Goal: Task Accomplishment & Management: Use online tool/utility

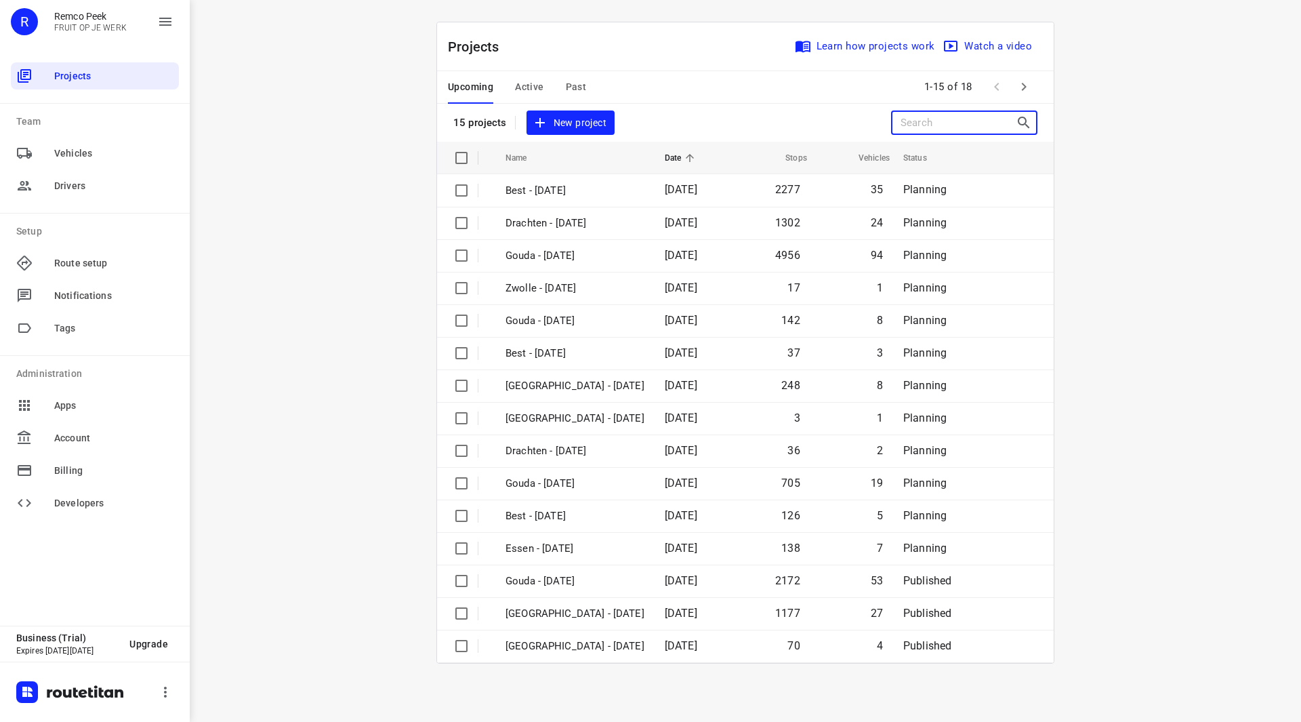
click at [935, 124] on input "Search projects" at bounding box center [958, 122] width 115 height 21
click at [928, 127] on input "Search projects" at bounding box center [958, 122] width 115 height 21
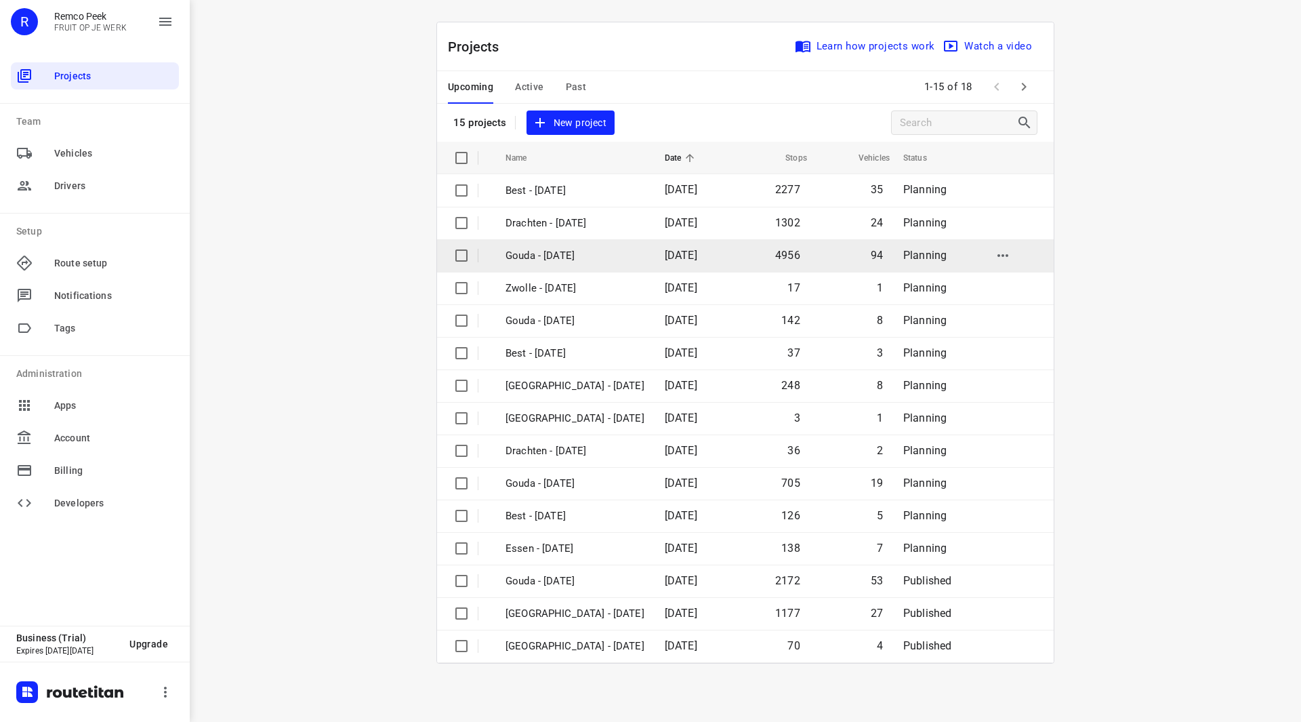
click at [562, 255] on p "Gouda - [DATE]" at bounding box center [575, 256] width 139 height 16
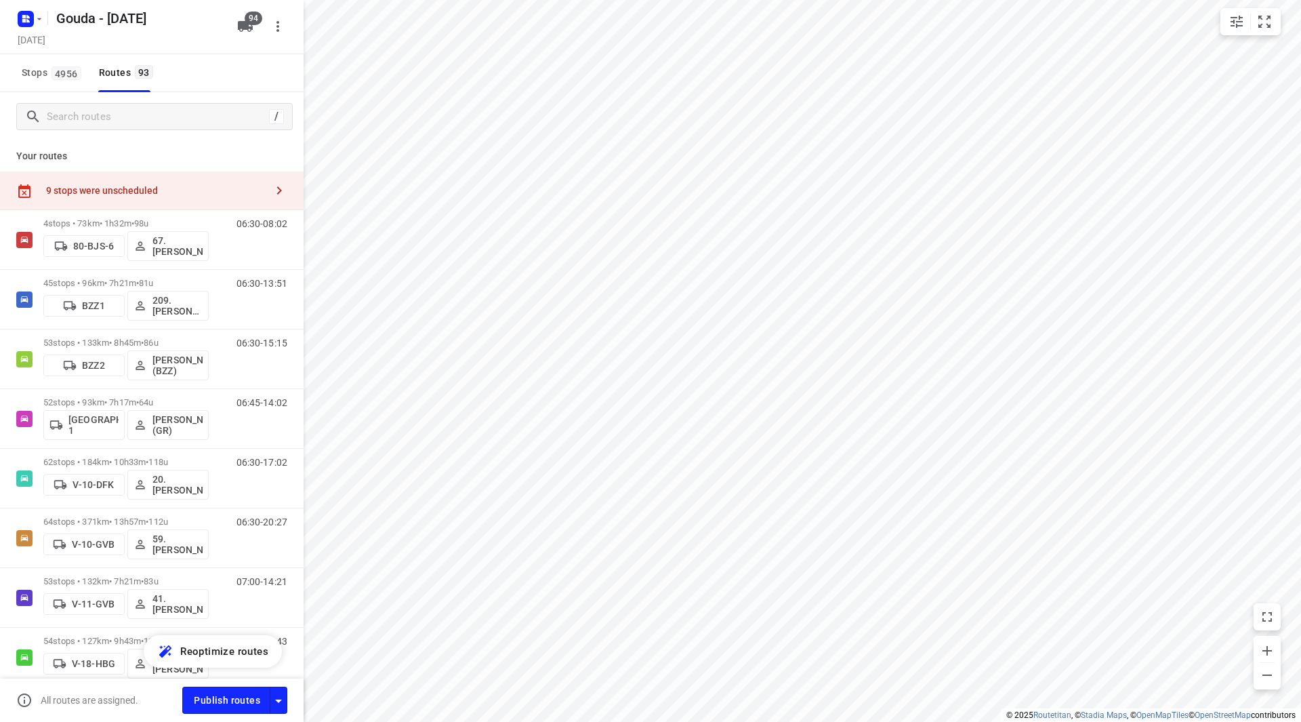
checkbox input "true"
click at [206, 122] on input "Search routes" at bounding box center [155, 116] width 217 height 21
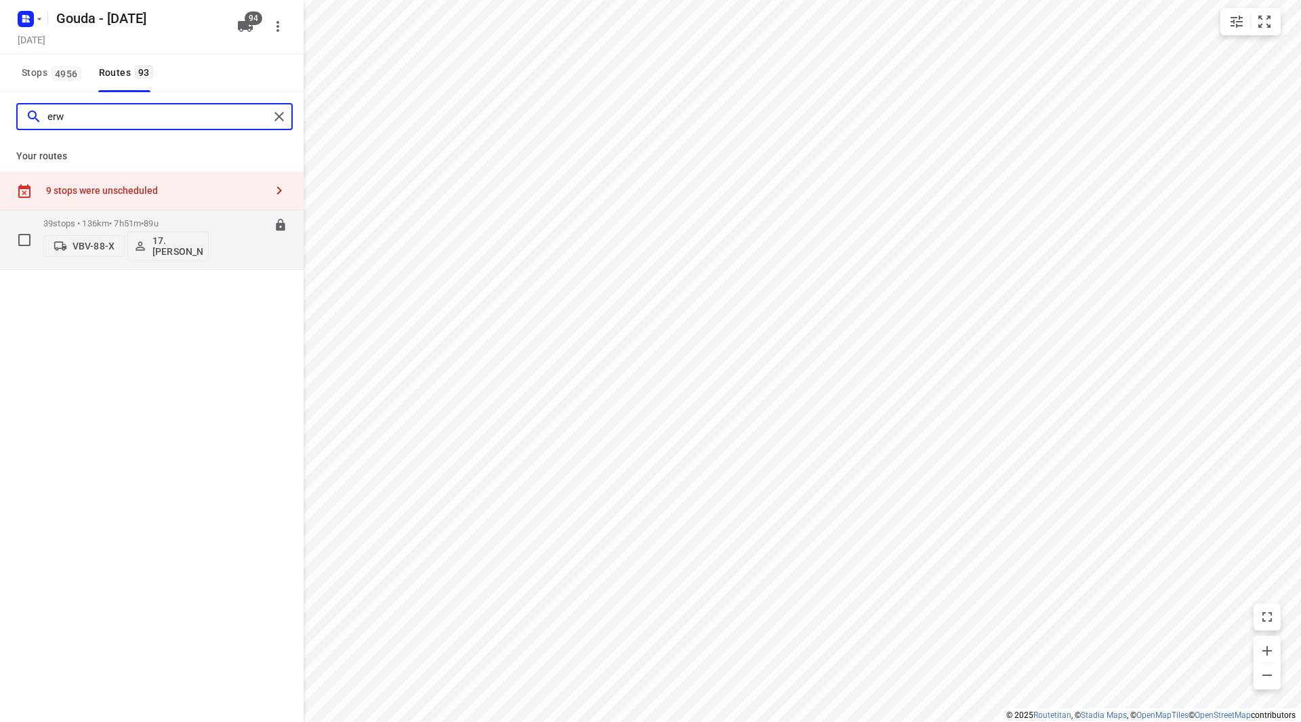
type input "erw"
click at [178, 215] on div "39 stops • 136km • 7h51m • 89u VBV-88-X 17. [PERSON_NAME]" at bounding box center [125, 239] width 165 height 56
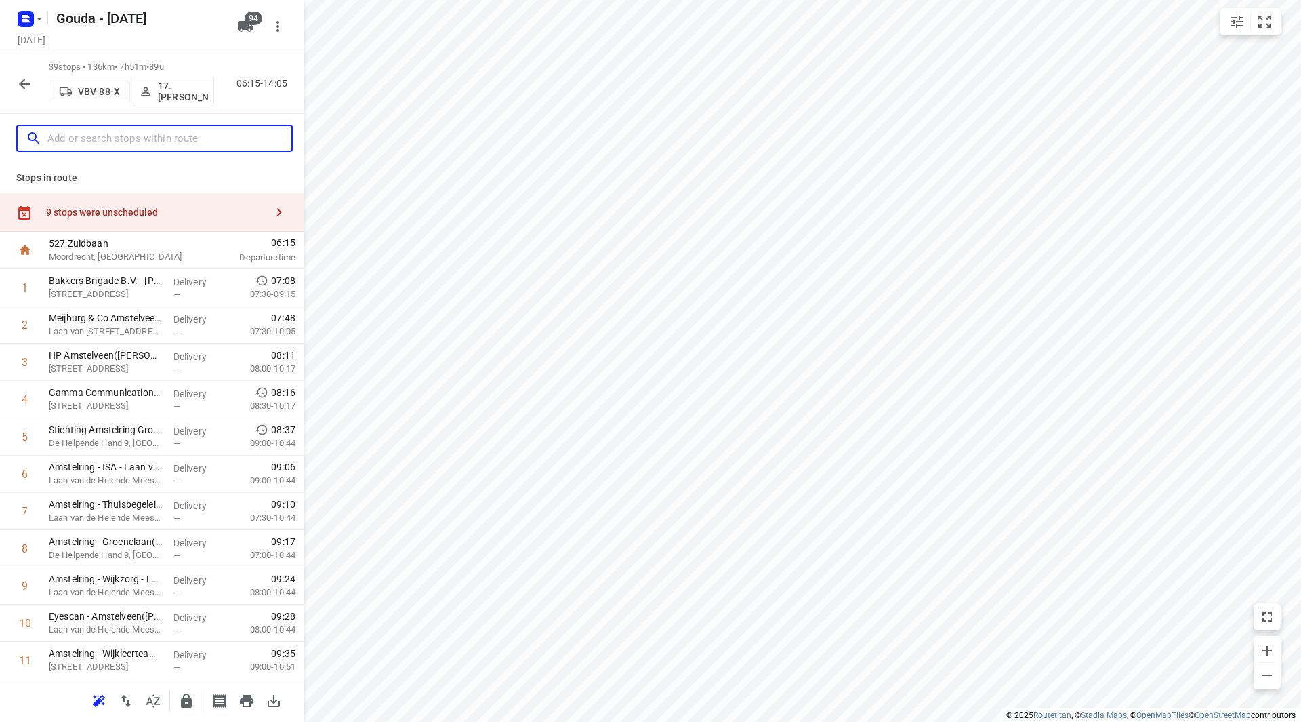
click at [140, 139] on input "text" at bounding box center [169, 138] width 244 height 21
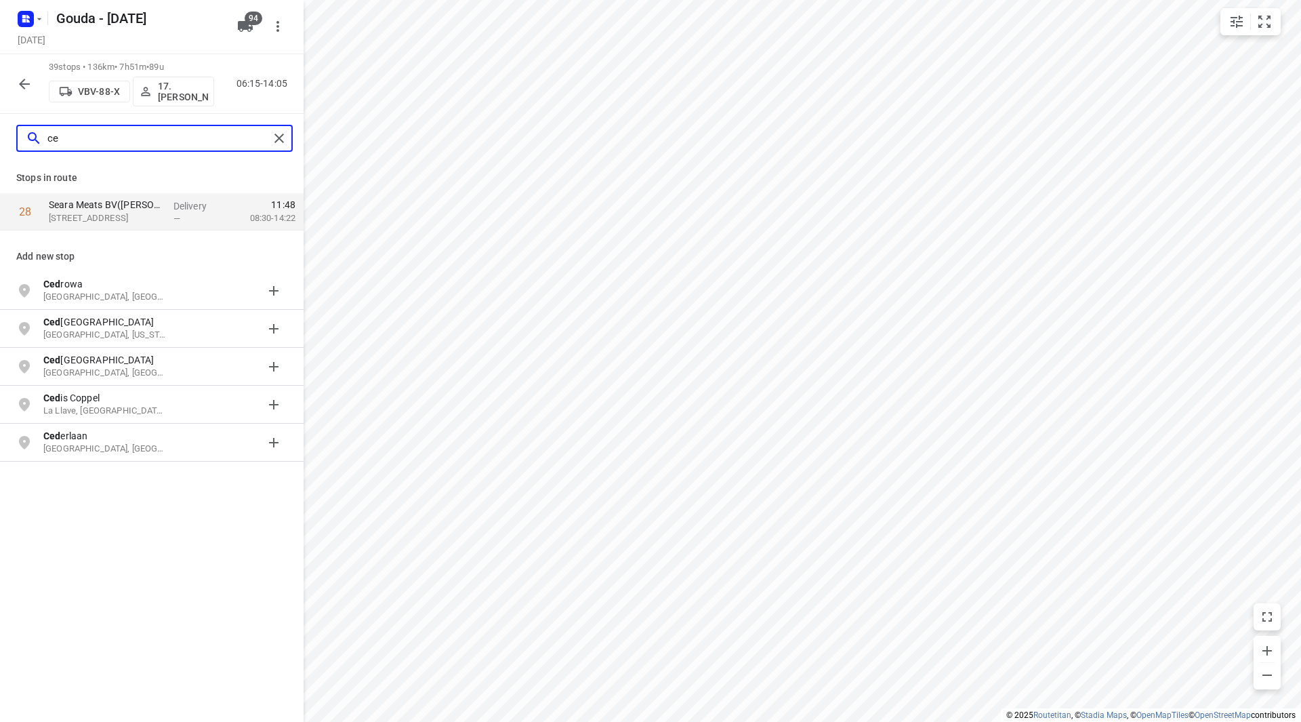
type input "c"
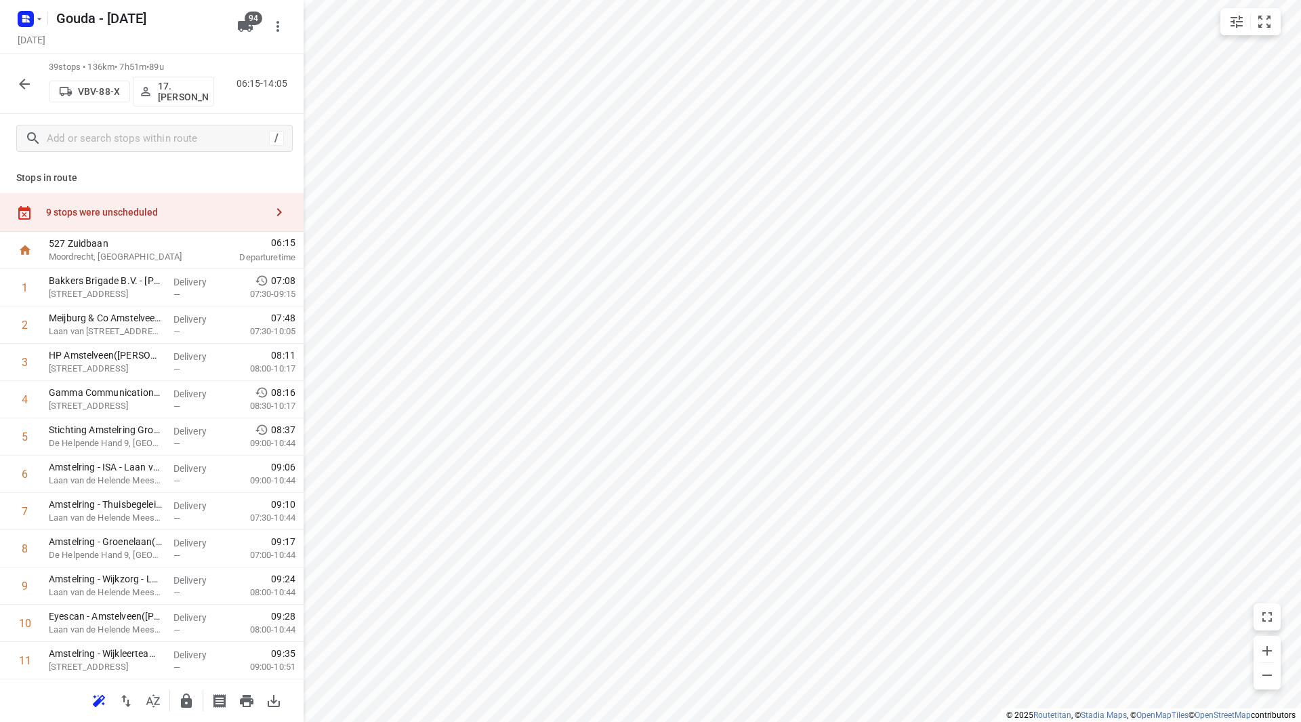
click at [20, 85] on icon "button" at bounding box center [24, 84] width 11 height 11
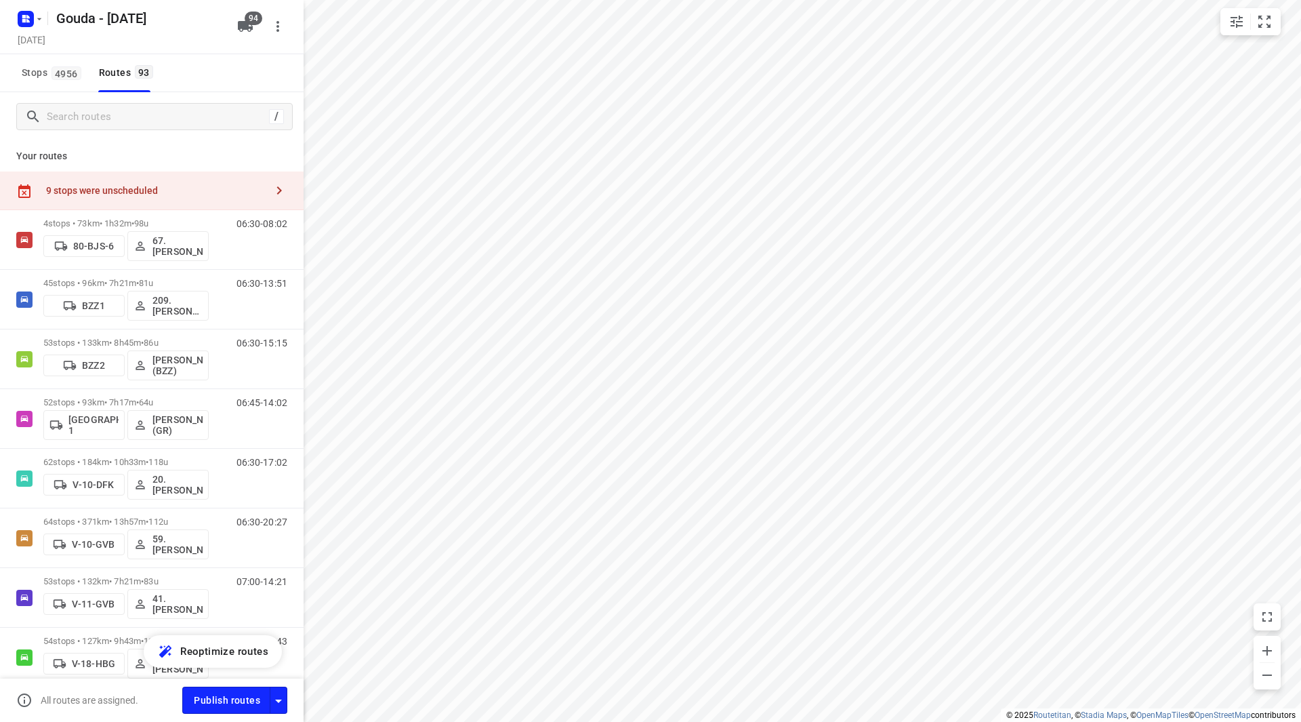
click at [190, 177] on div "9 stops were unscheduled" at bounding box center [152, 190] width 304 height 39
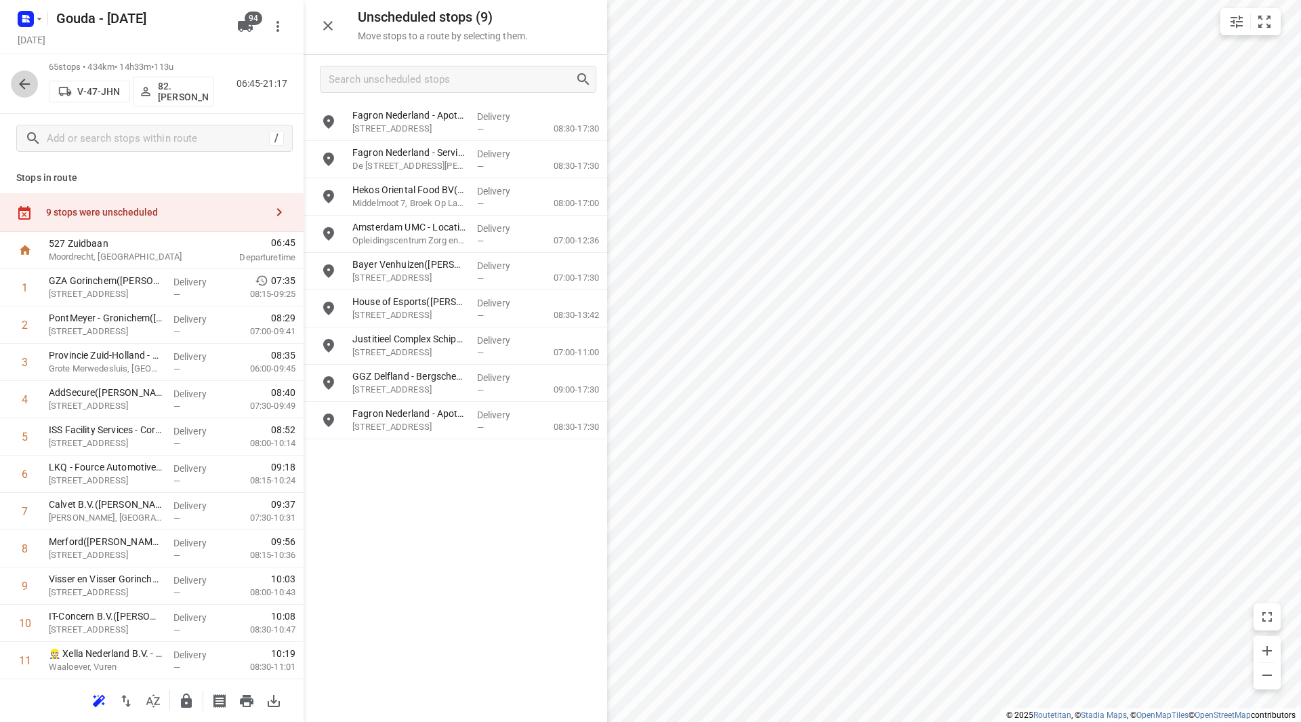
click at [24, 86] on icon "button" at bounding box center [24, 84] width 16 height 16
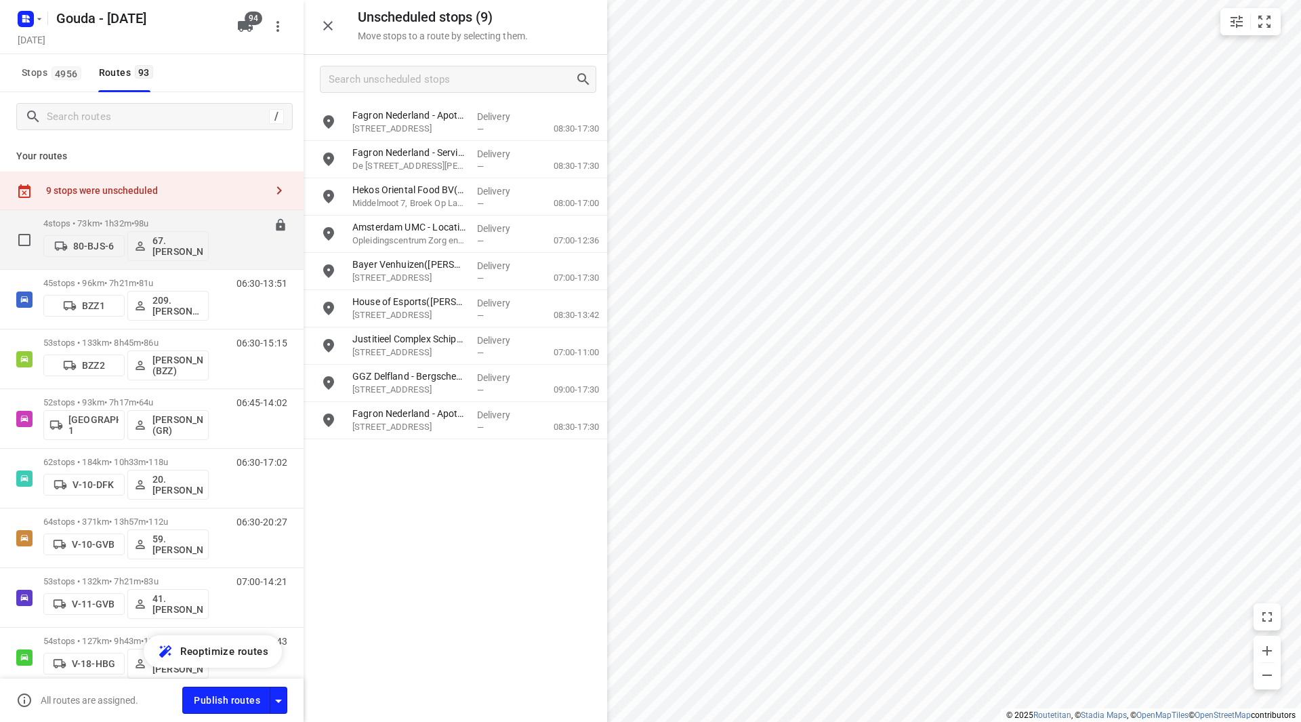
click at [148, 222] on span "98u" at bounding box center [141, 223] width 14 height 10
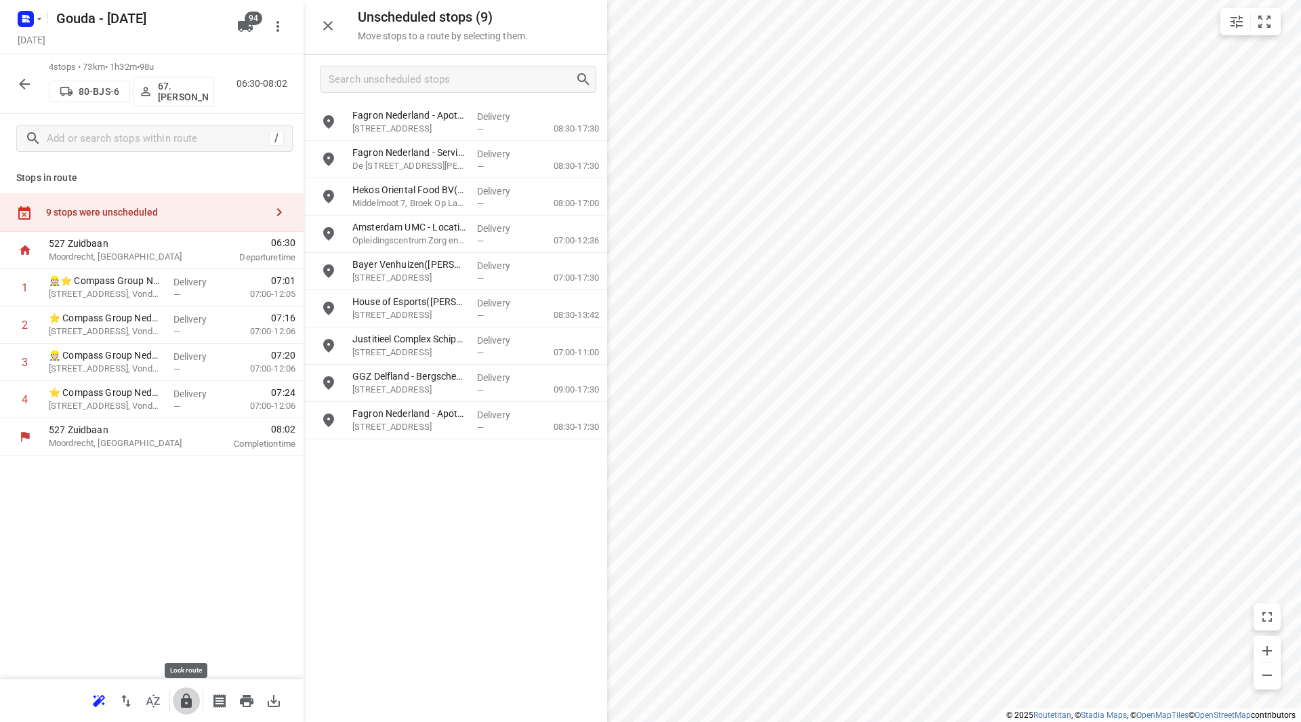
click at [185, 697] on icon "button" at bounding box center [186, 701] width 16 height 16
click at [24, 89] on icon "button" at bounding box center [24, 84] width 16 height 16
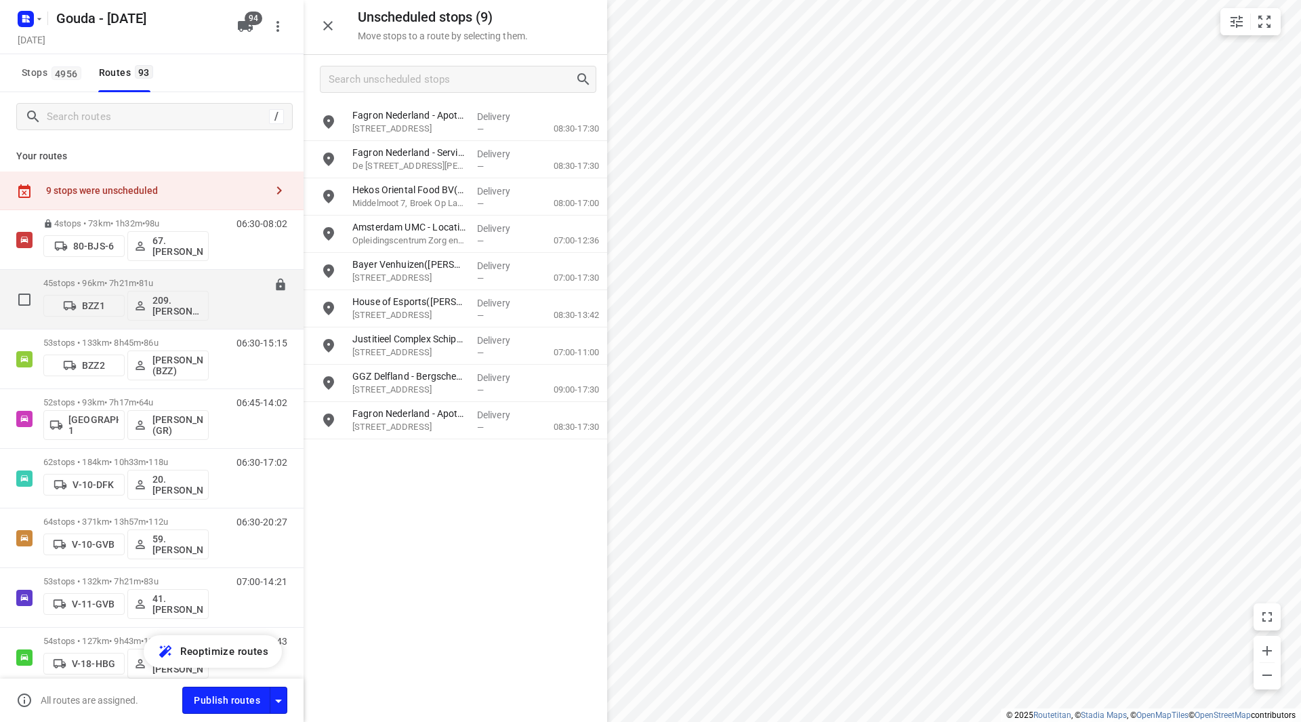
click at [122, 276] on div "45 stops • 96km • 7h21m • 81u BZZ1 209.Omar Katolo (BZZ)" at bounding box center [125, 299] width 165 height 56
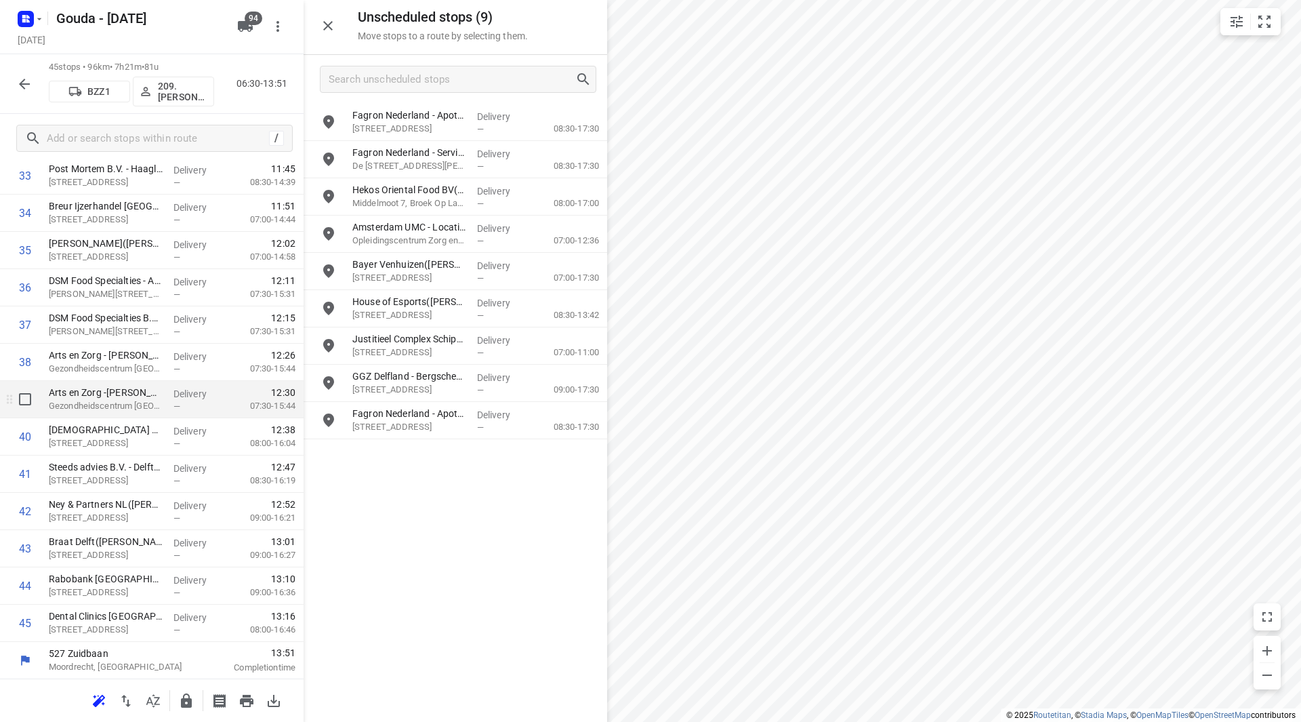
scroll to position [1305, 0]
click at [183, 699] on icon "button" at bounding box center [186, 700] width 11 height 14
click at [24, 84] on icon "button" at bounding box center [24, 84] width 11 height 11
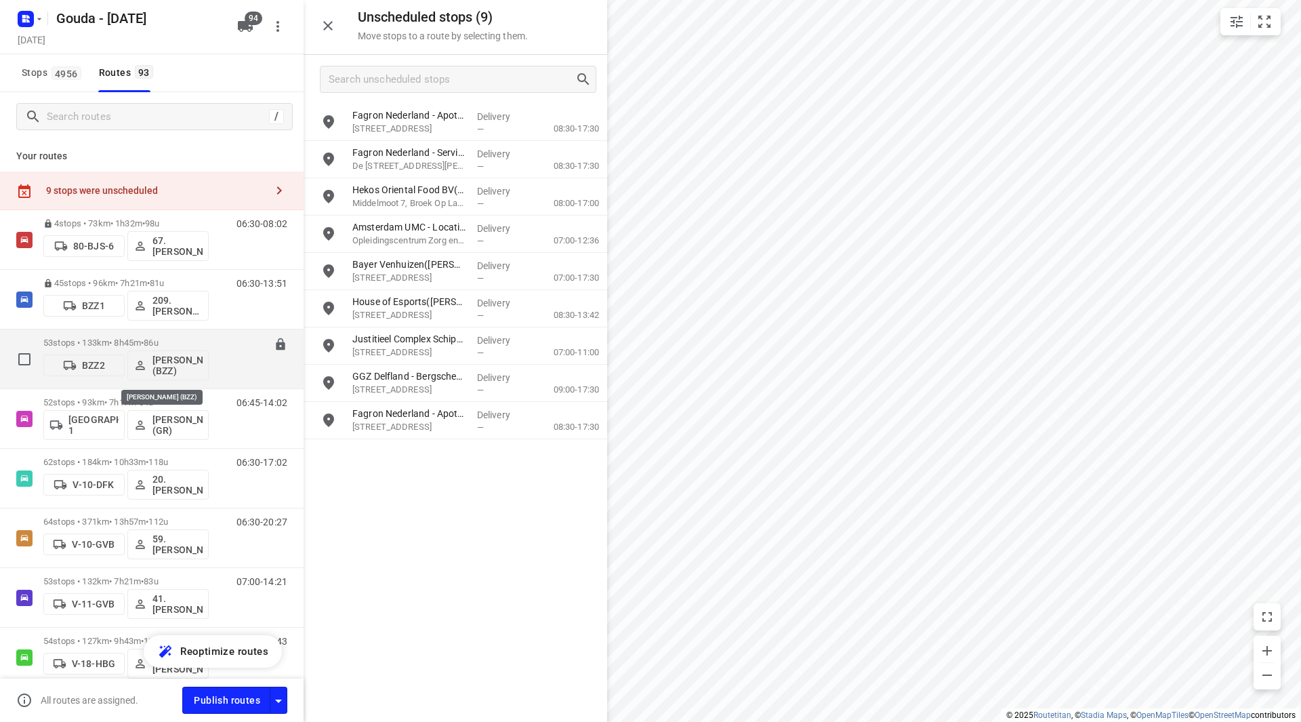
click at [141, 341] on p "53 stops • 133km • 8h45m • 86u" at bounding box center [125, 342] width 165 height 10
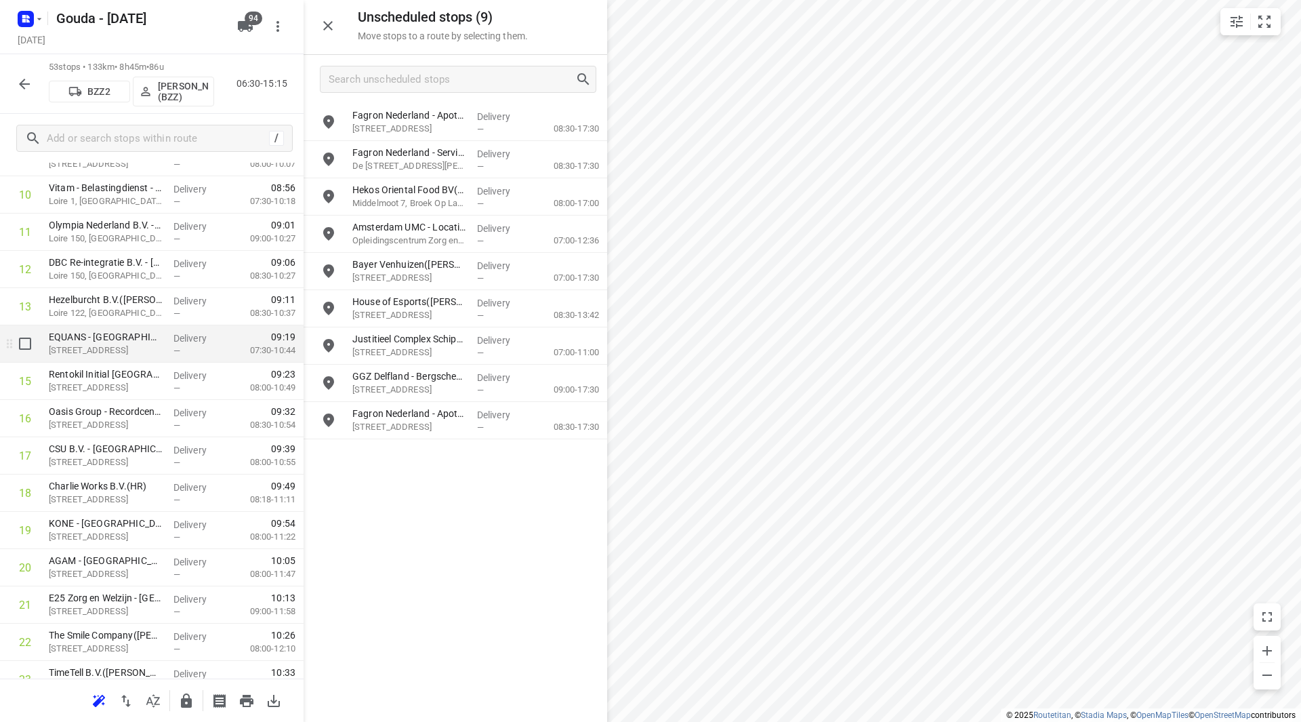
scroll to position [407, 0]
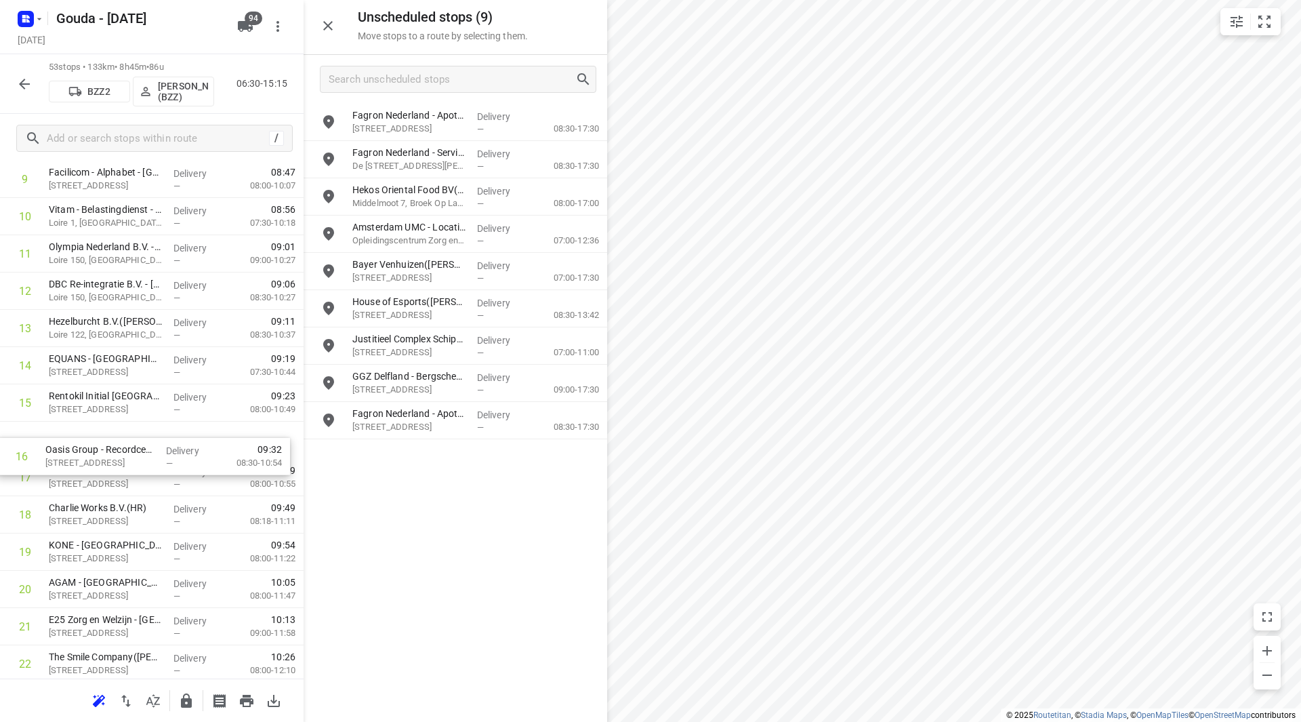
drag, startPoint x: 198, startPoint y: 450, endPoint x: 194, endPoint y: 480, distance: 30.1
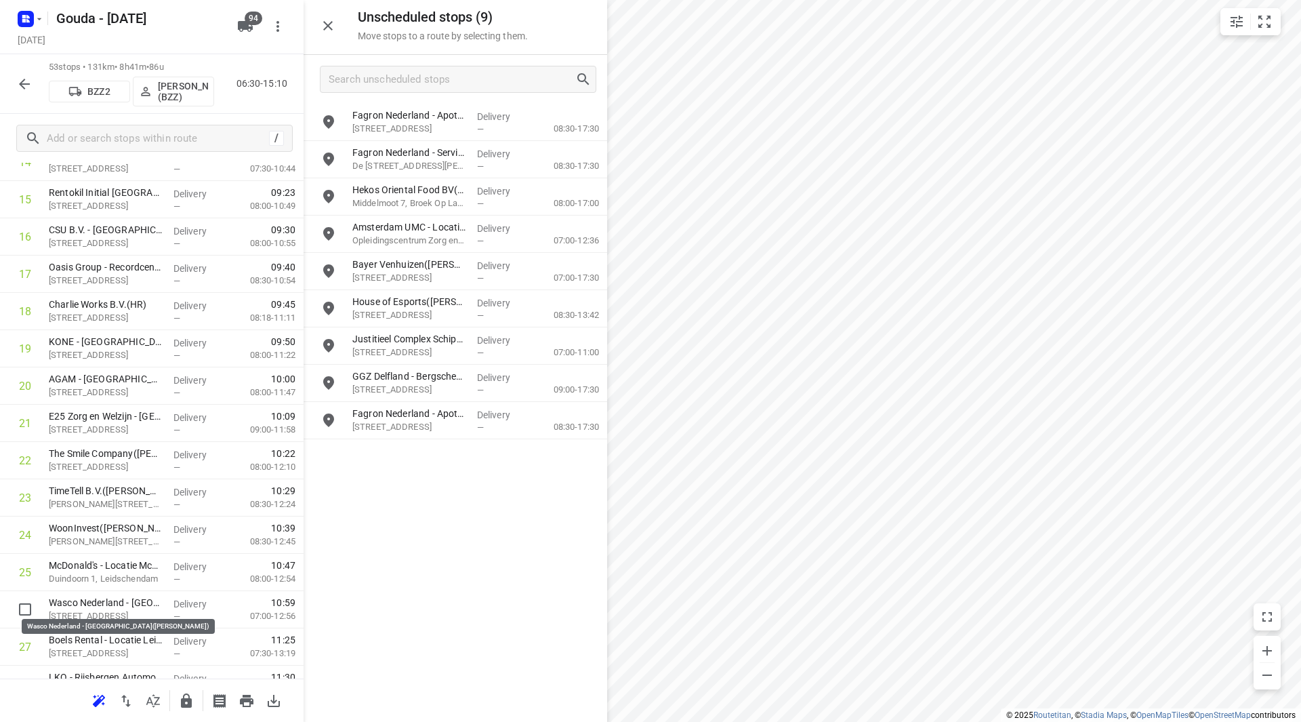
scroll to position [613, 0]
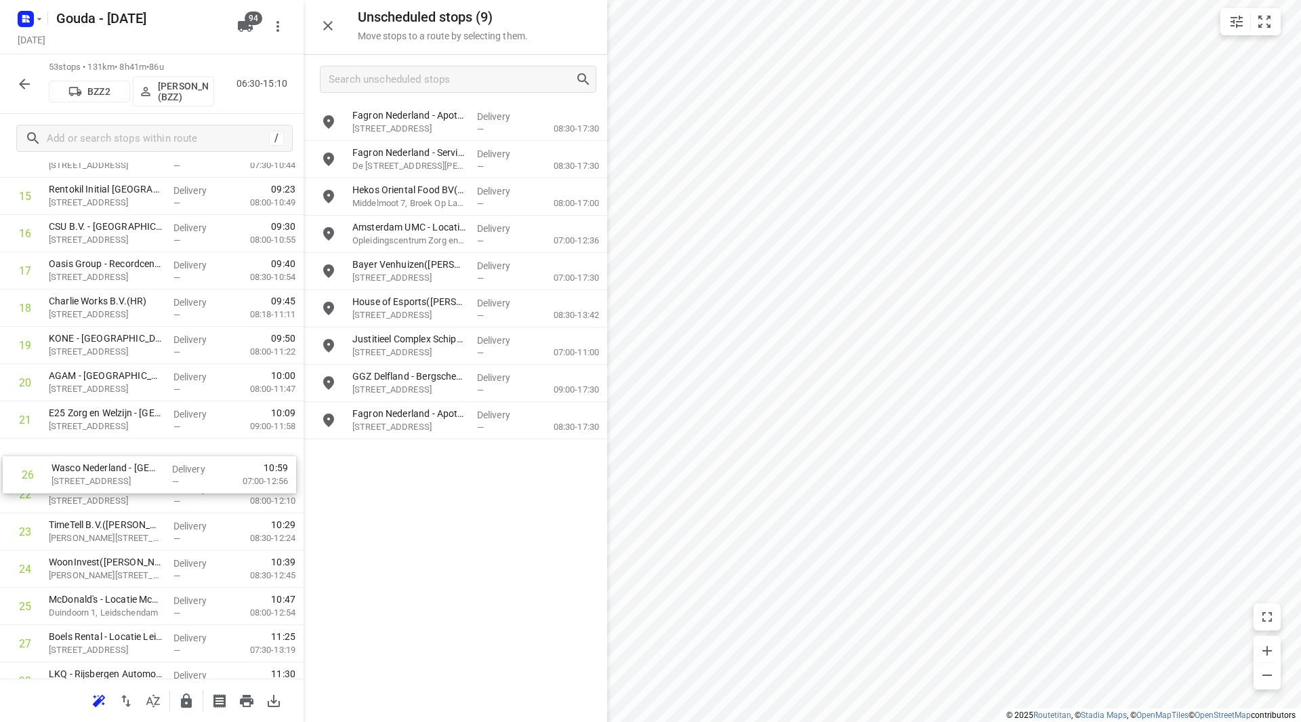
drag, startPoint x: 89, startPoint y: 602, endPoint x: 89, endPoint y: 459, distance: 143.7
click at [89, 459] on div "1 APC Groep(Laura van den Ende - Vijverberg ) Donau 90, Den Haag Delivery — 06:…" at bounding box center [152, 643] width 304 height 1975
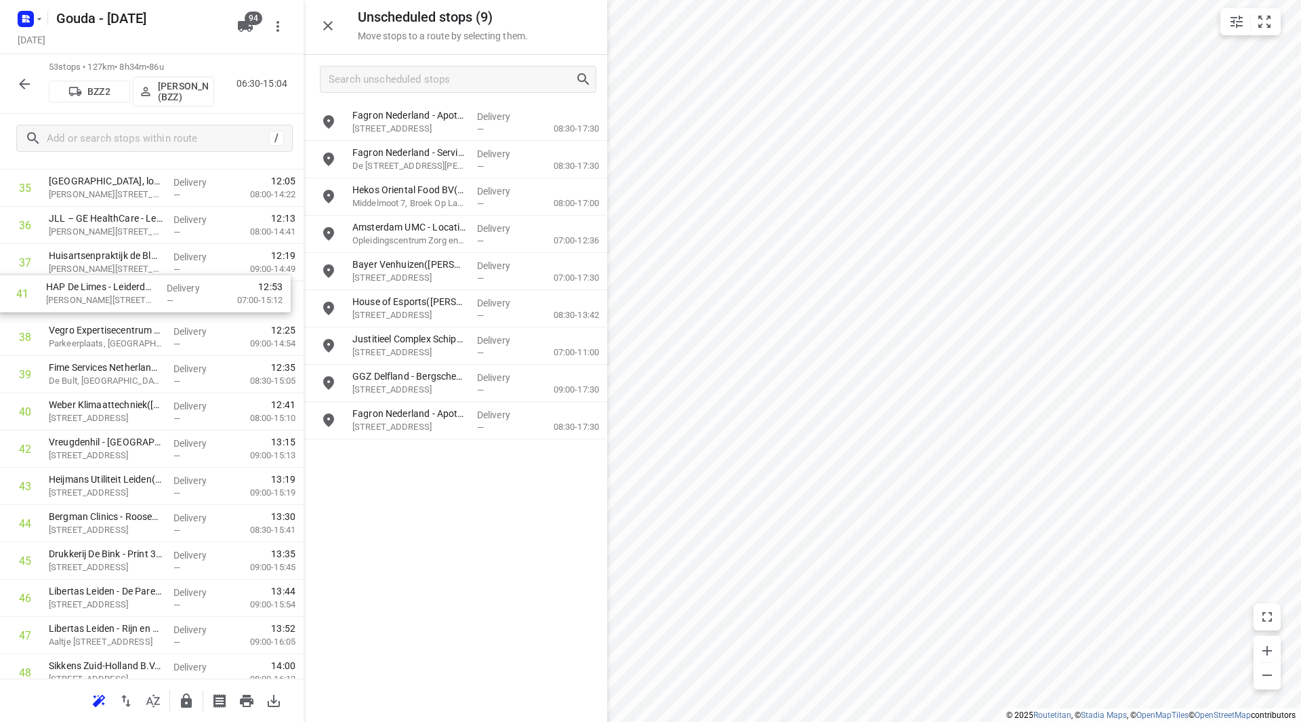
scroll to position [1365, 0]
drag, startPoint x: 135, startPoint y: 347, endPoint x: 133, endPoint y: 291, distance: 56.3
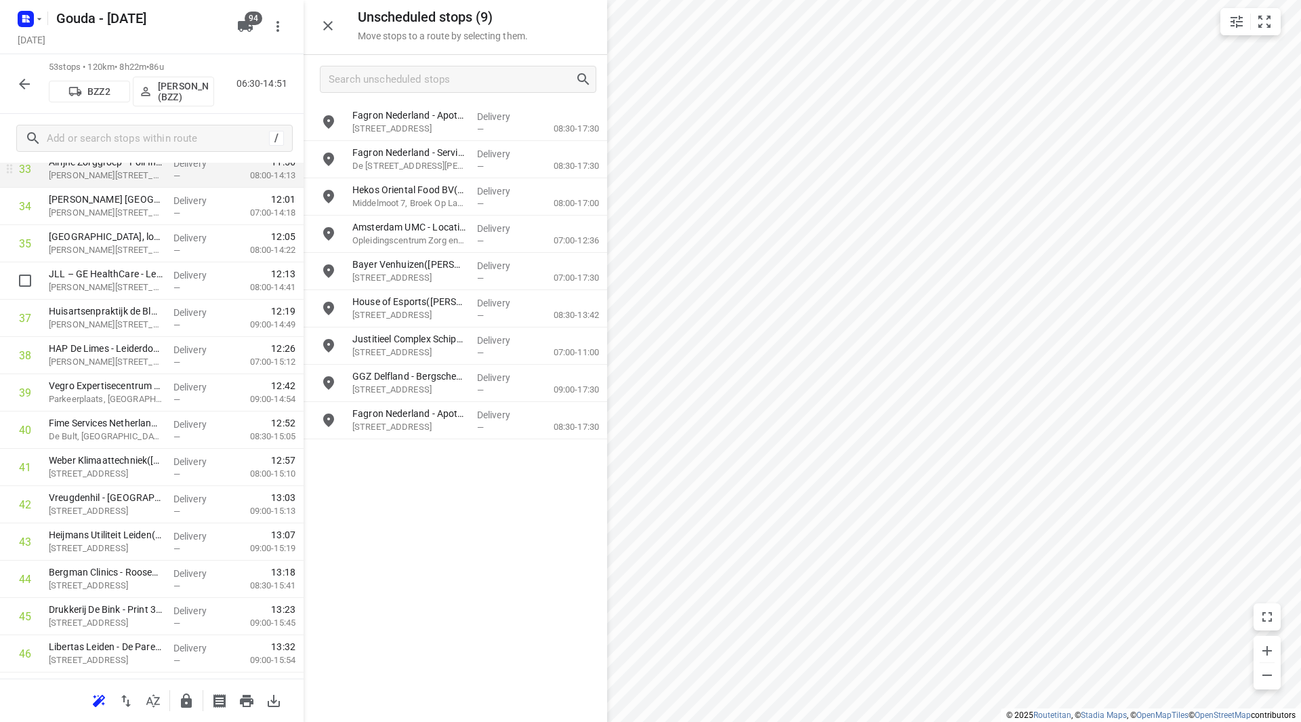
scroll to position [1297, 0]
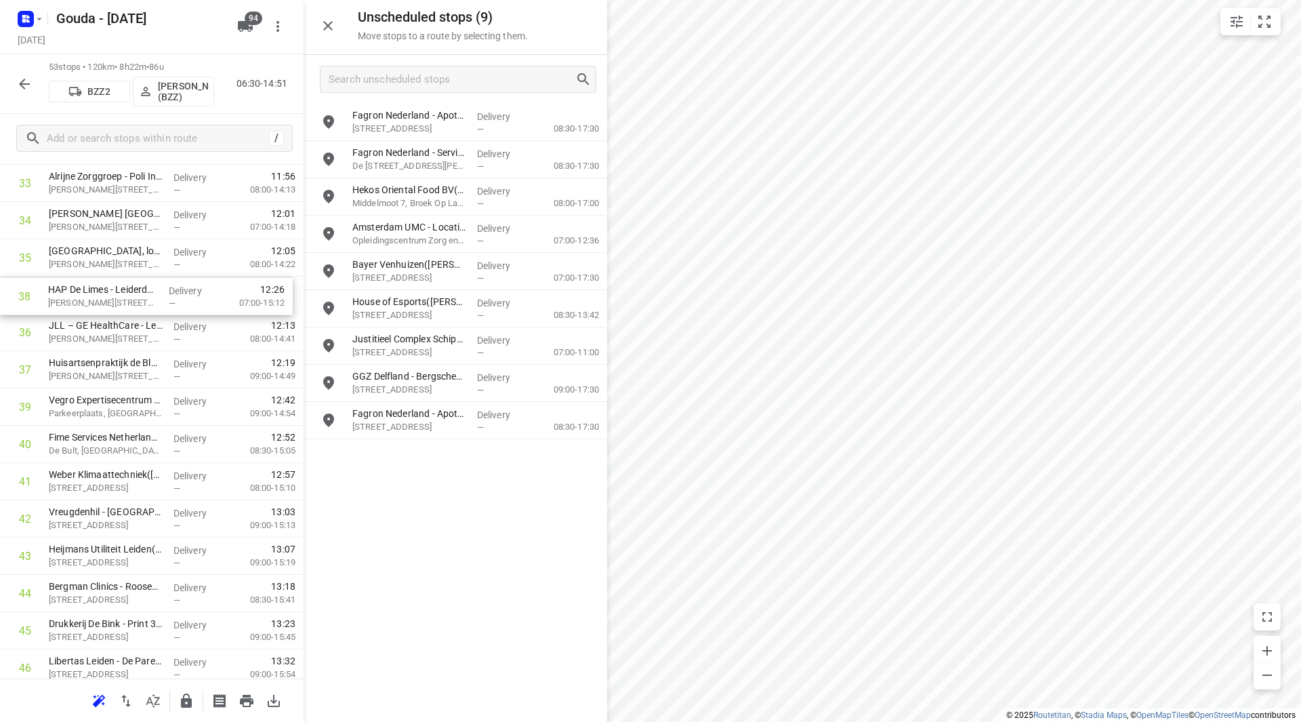
drag, startPoint x: 196, startPoint y: 376, endPoint x: 195, endPoint y: 299, distance: 77.3
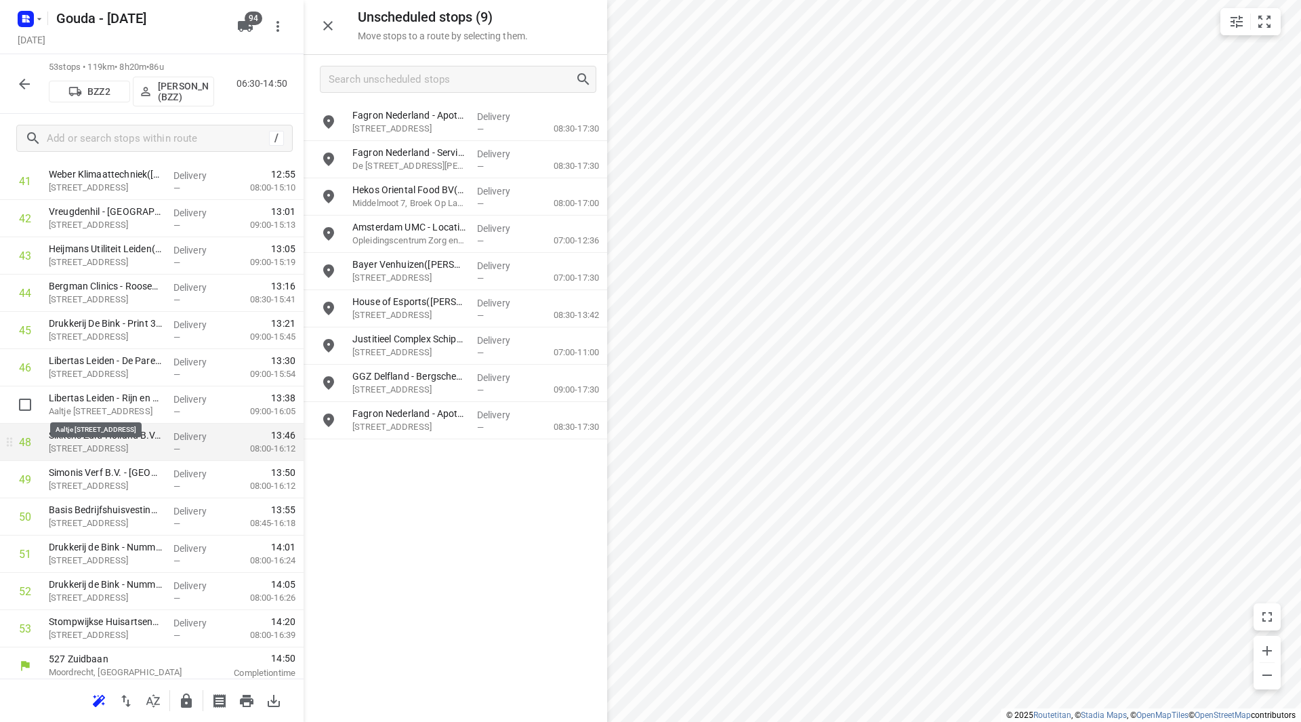
scroll to position [1603, 0]
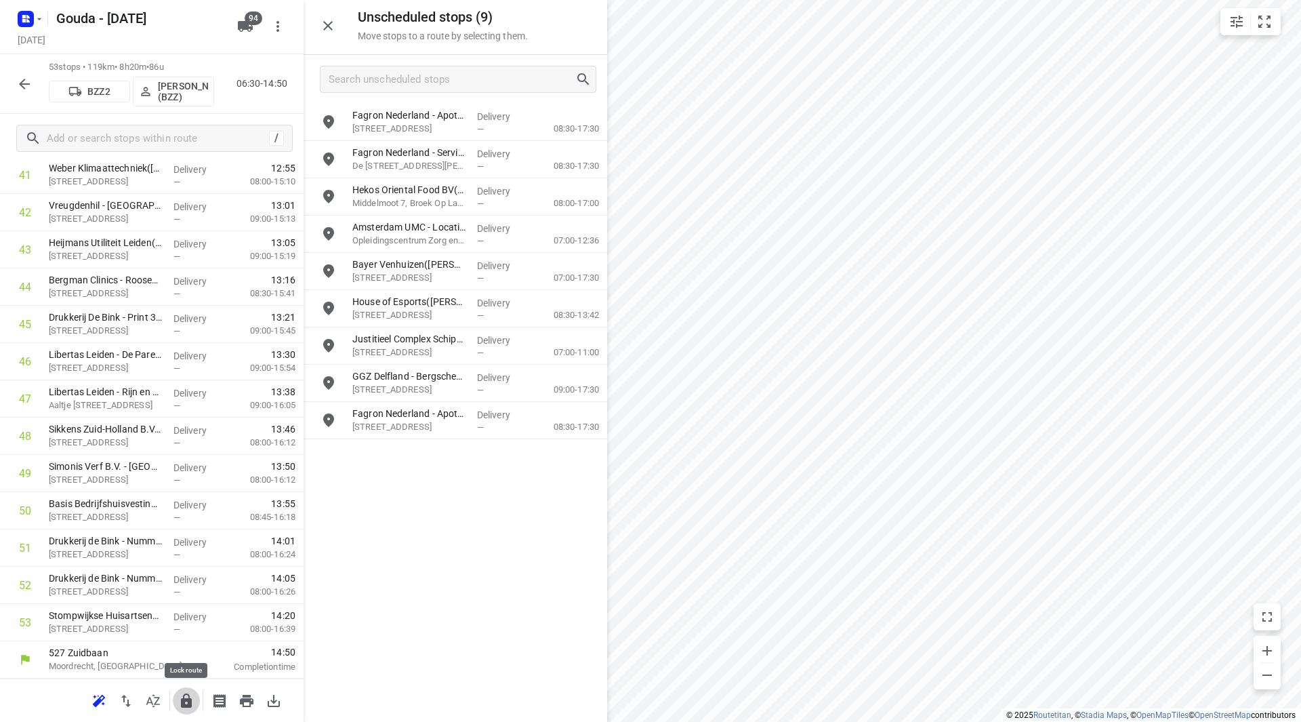
click at [188, 699] on icon "button" at bounding box center [186, 700] width 11 height 14
click at [25, 84] on icon "button" at bounding box center [24, 84] width 11 height 11
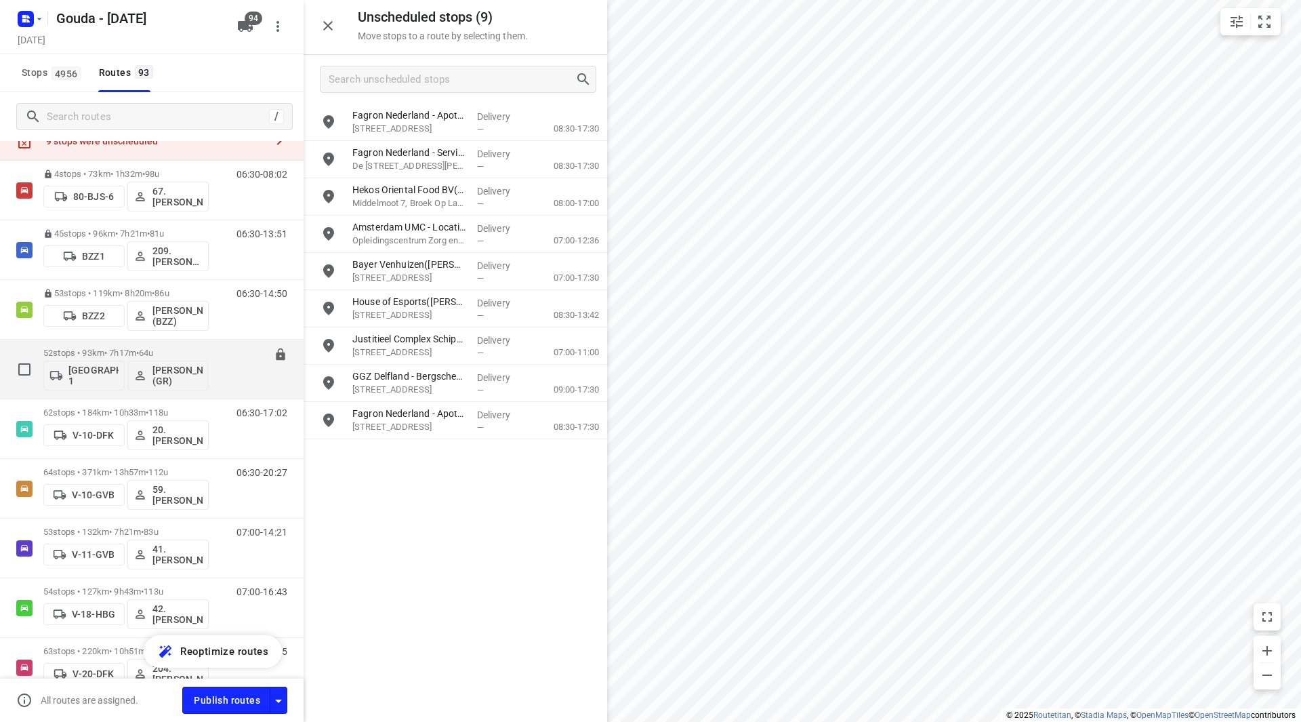
scroll to position [68, 0]
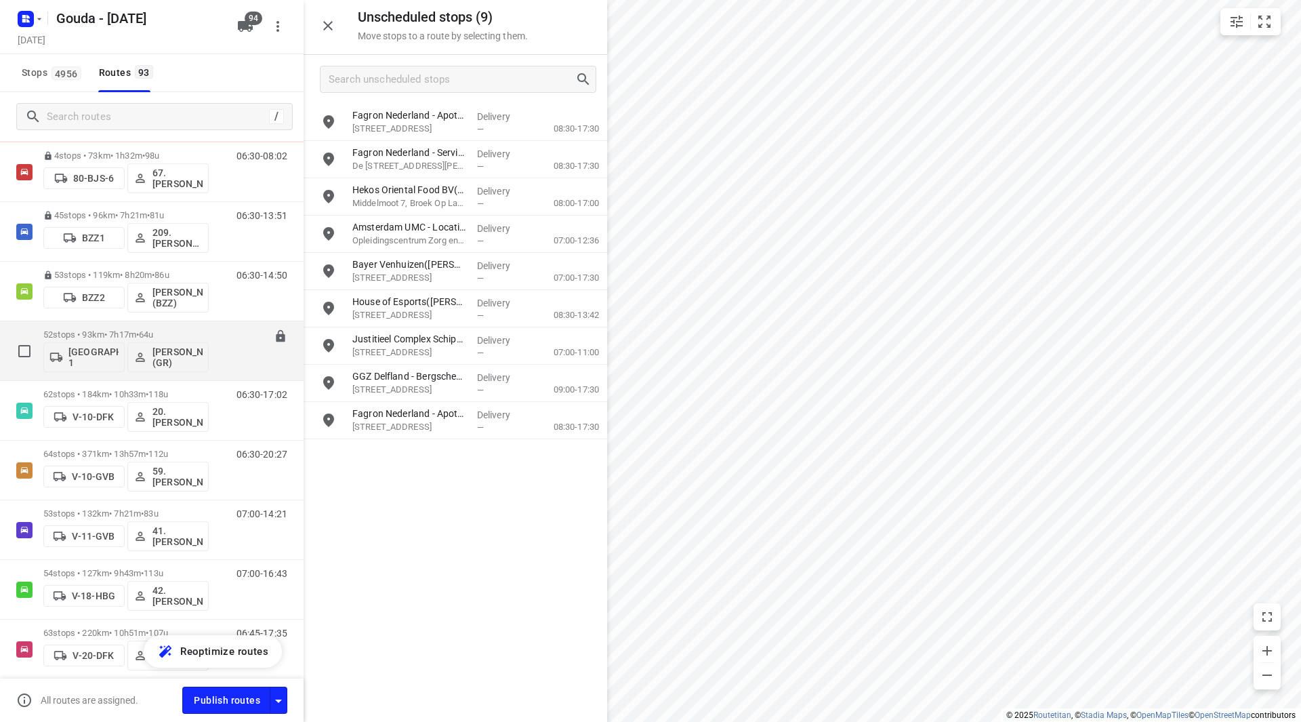
click at [151, 336] on span "64u" at bounding box center [146, 334] width 14 height 10
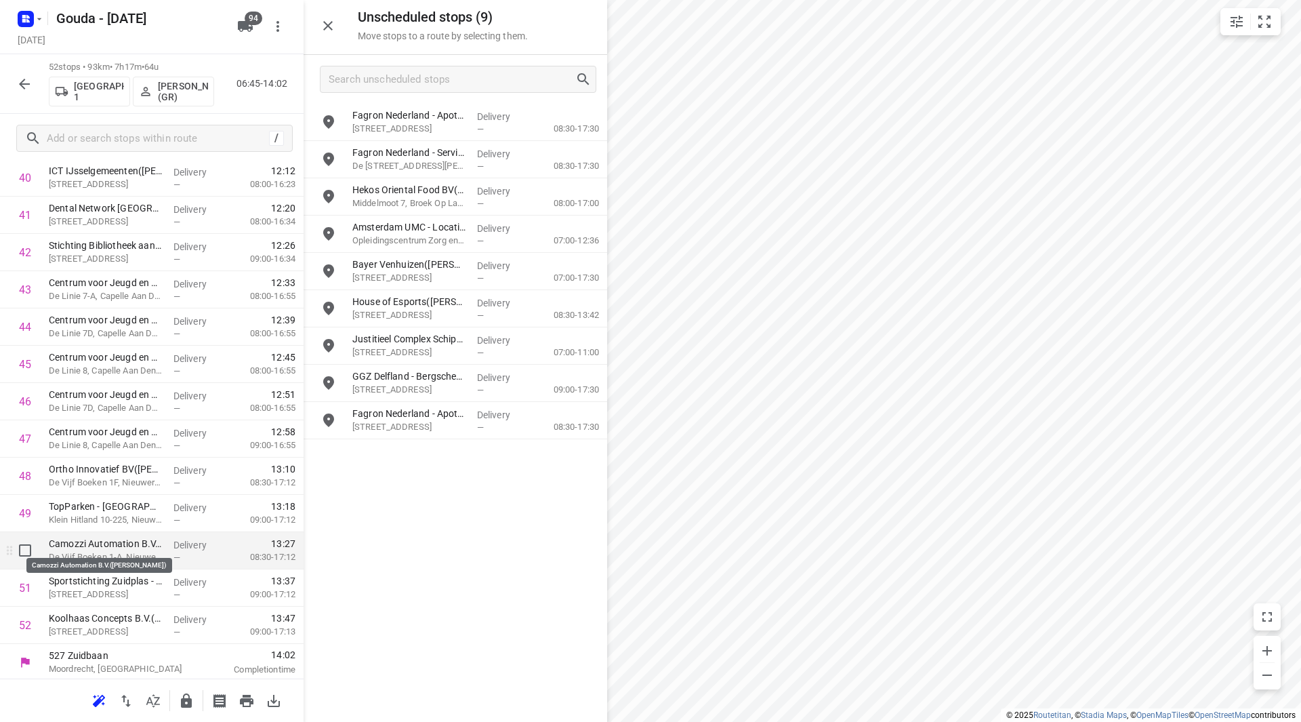
scroll to position [1566, 0]
drag, startPoint x: 113, startPoint y: 541, endPoint x: 115, endPoint y: 506, distance: 34.6
click at [187, 701] on icon "button" at bounding box center [186, 701] width 16 height 16
click at [26, 83] on icon "button" at bounding box center [24, 84] width 11 height 11
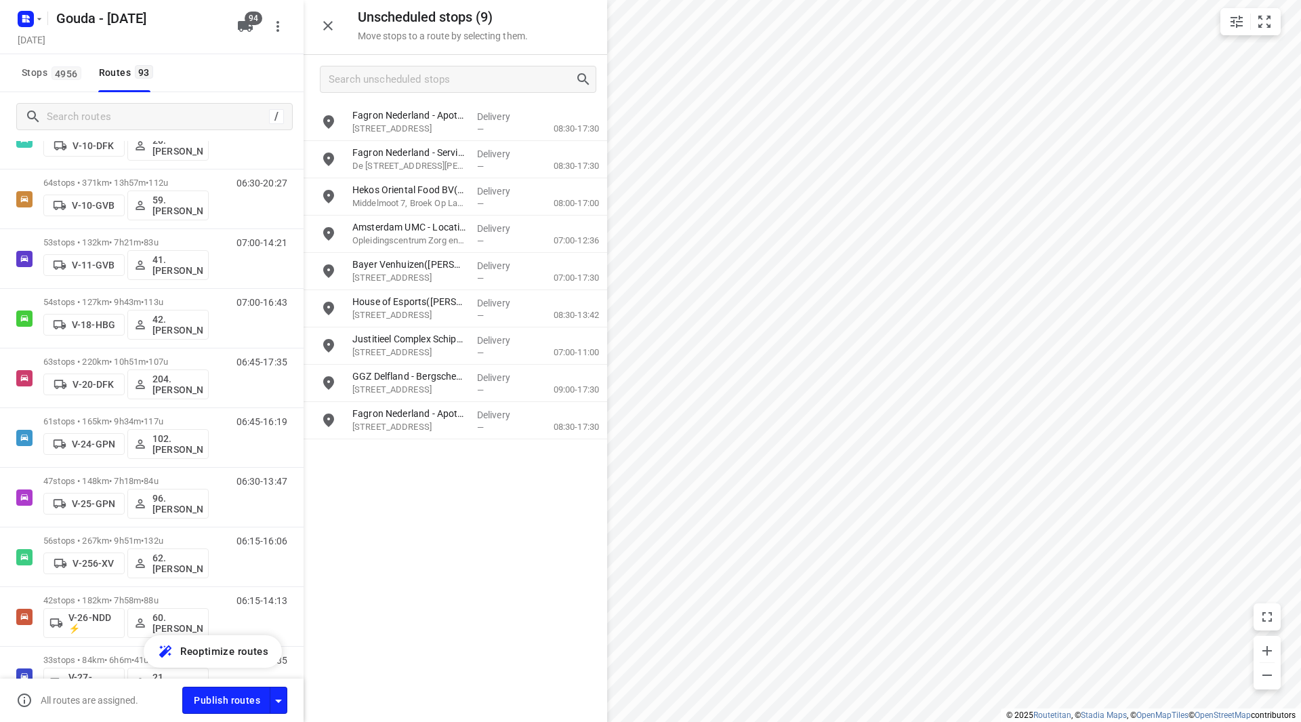
scroll to position [0, 0]
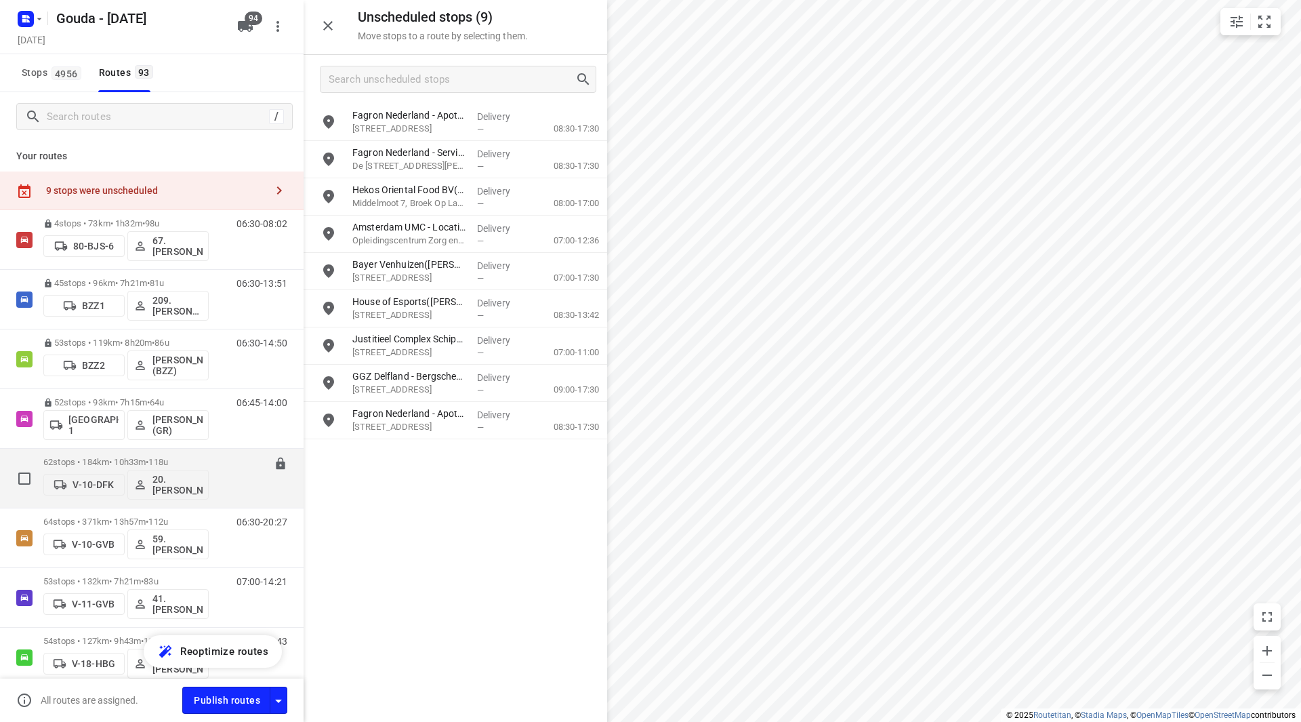
click at [136, 454] on div "62 stops • 184km • 10h33m • 118u V-10-DFK 20.Lisanne Pouw" at bounding box center [125, 478] width 165 height 56
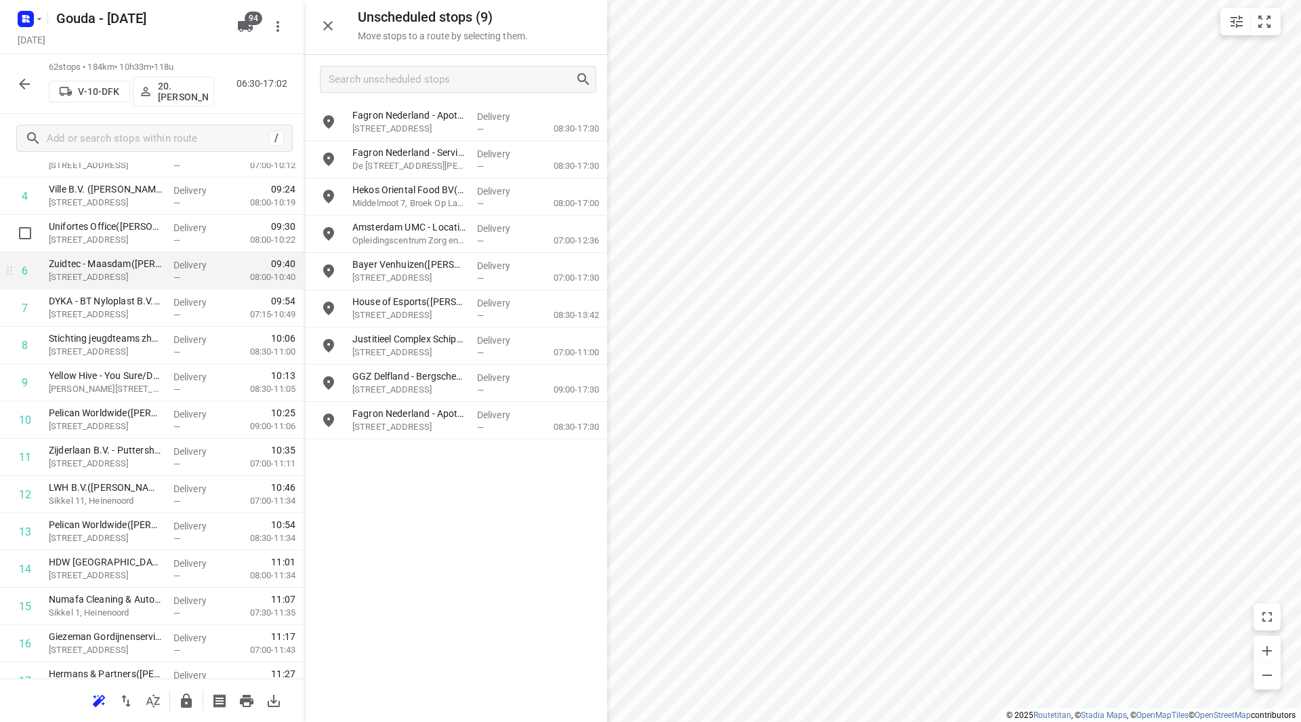
scroll to position [136, 0]
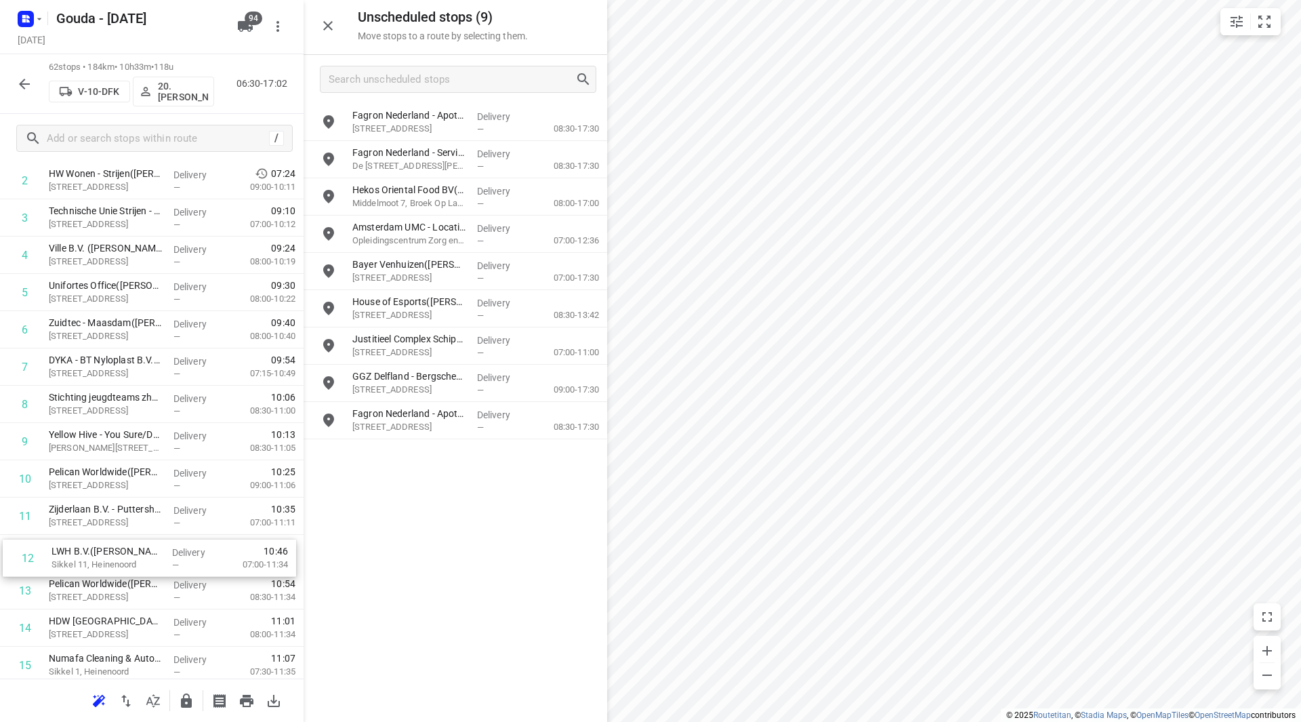
drag, startPoint x: 138, startPoint y: 562, endPoint x: 142, endPoint y: 556, distance: 7.9
drag, startPoint x: 146, startPoint y: 526, endPoint x: 148, endPoint y: 476, distance: 49.5
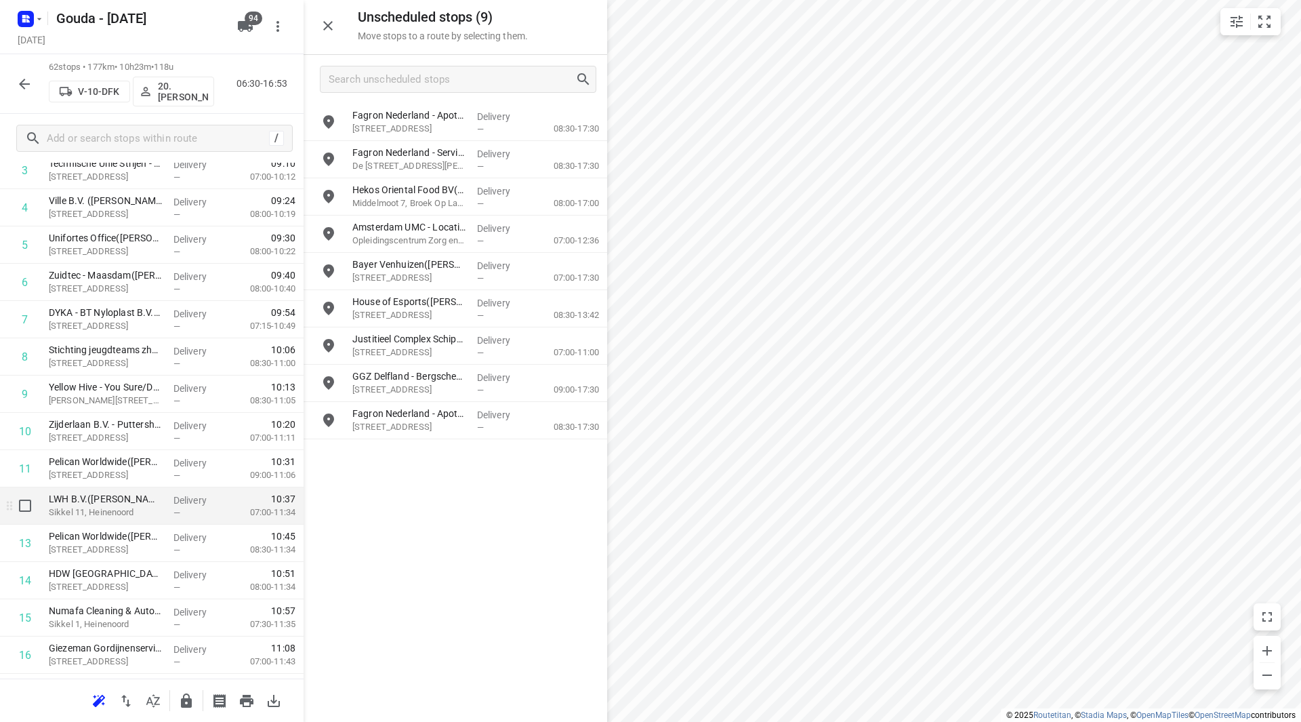
scroll to position [213, 0]
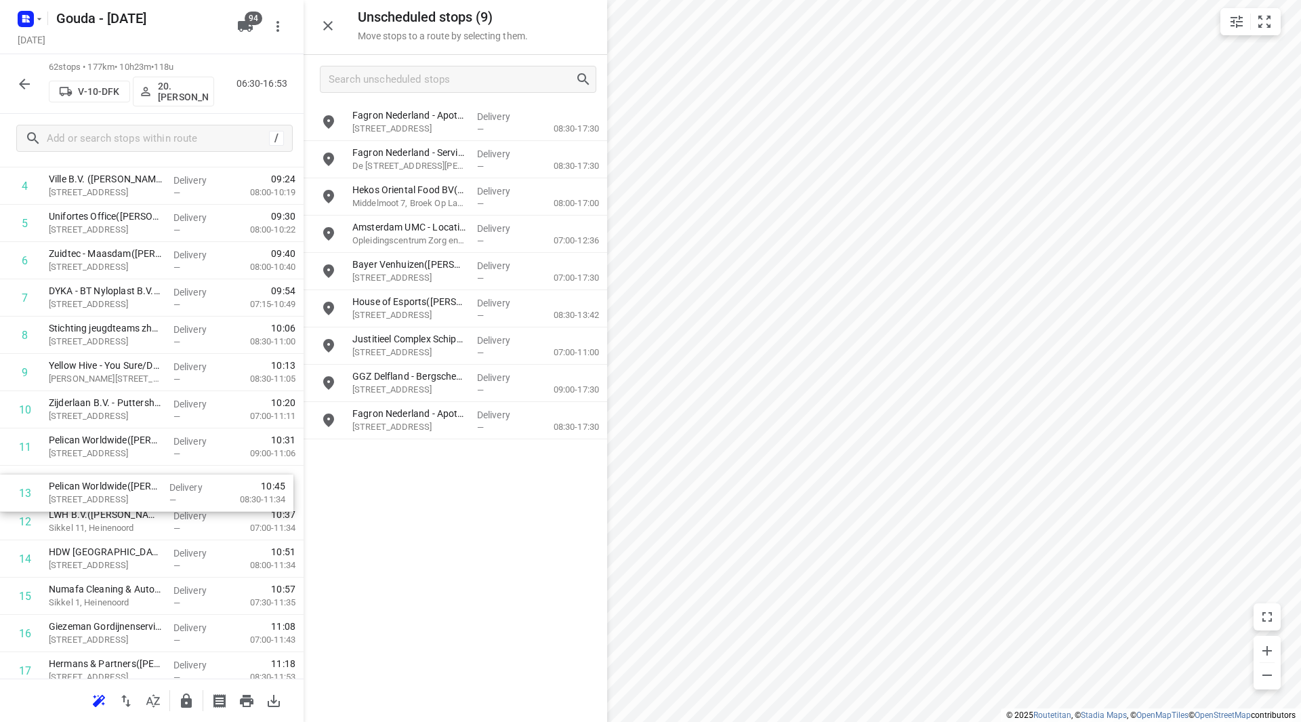
drag, startPoint x: 139, startPoint y: 533, endPoint x: 139, endPoint y: 501, distance: 31.8
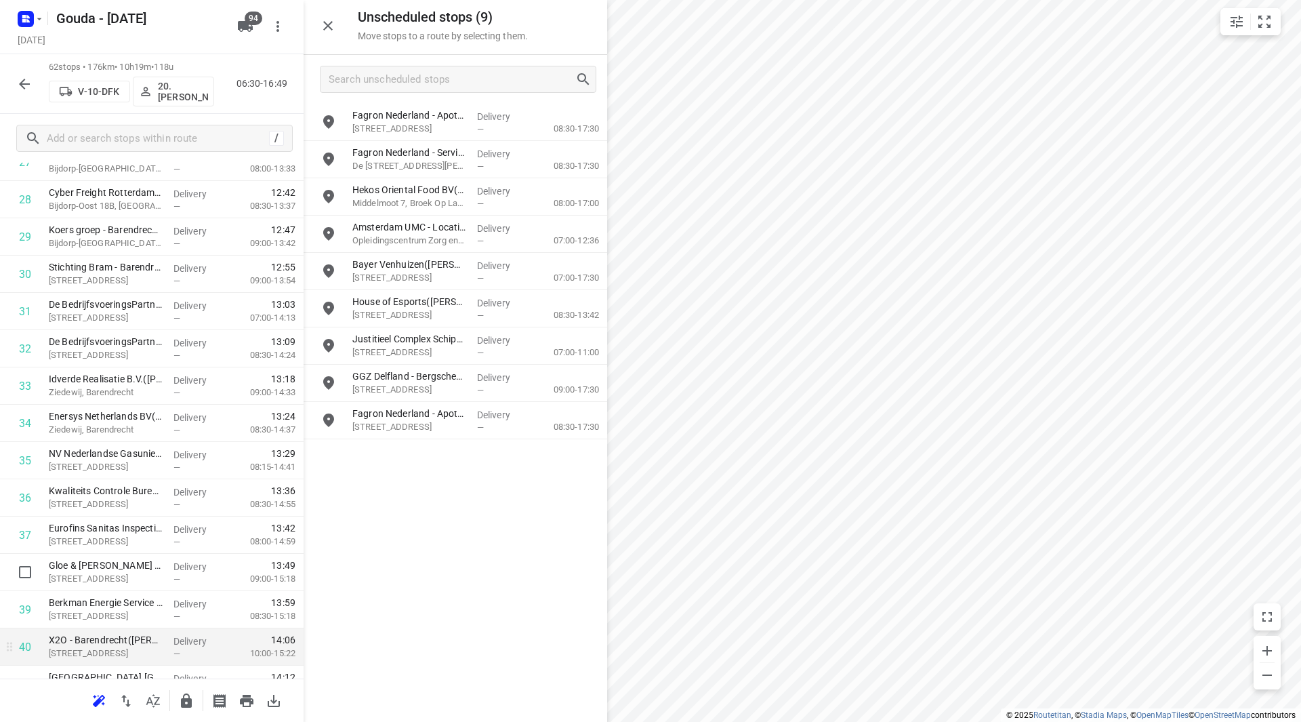
scroll to position [1162, 0]
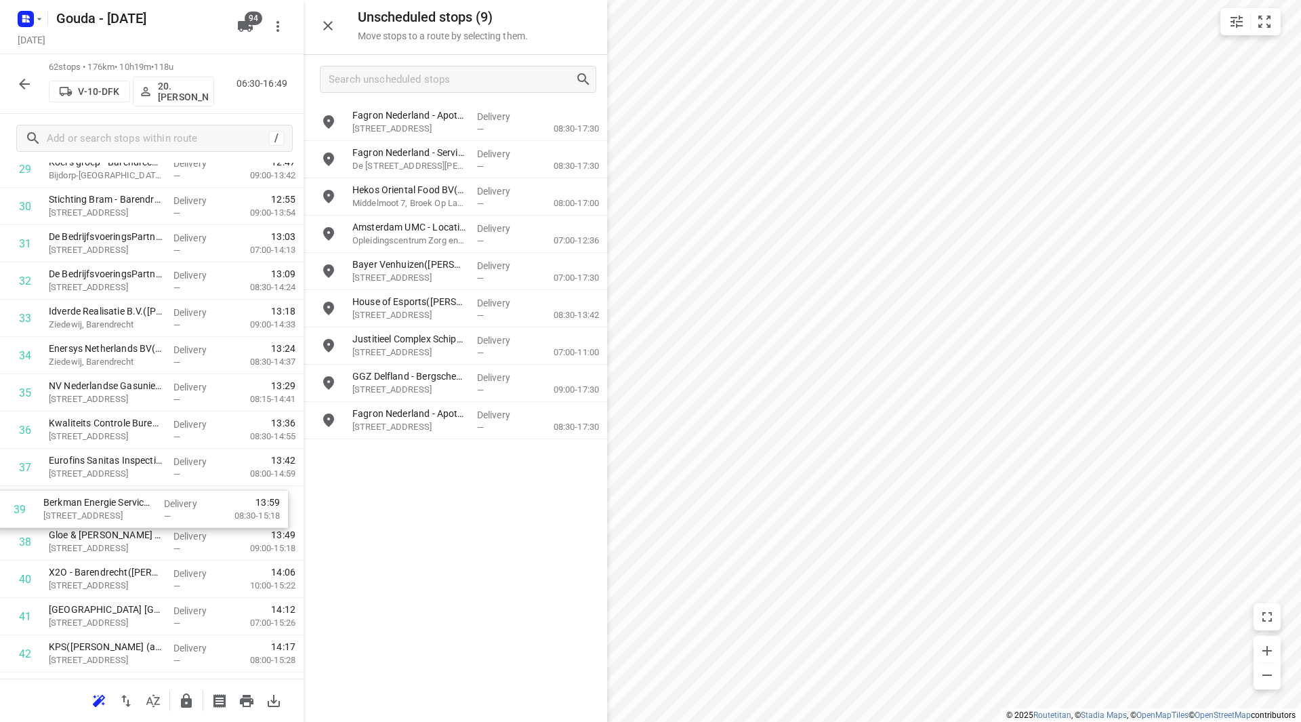
drag, startPoint x: 89, startPoint y: 544, endPoint x: 84, endPoint y: 506, distance: 39.0
click at [84, 506] on div "1 FrieslandCampina Maasdam(Karin Vonk) Lageweg 4-8, Maasdam Delivery — 07:06 07…" at bounding box center [152, 262] width 304 height 2311
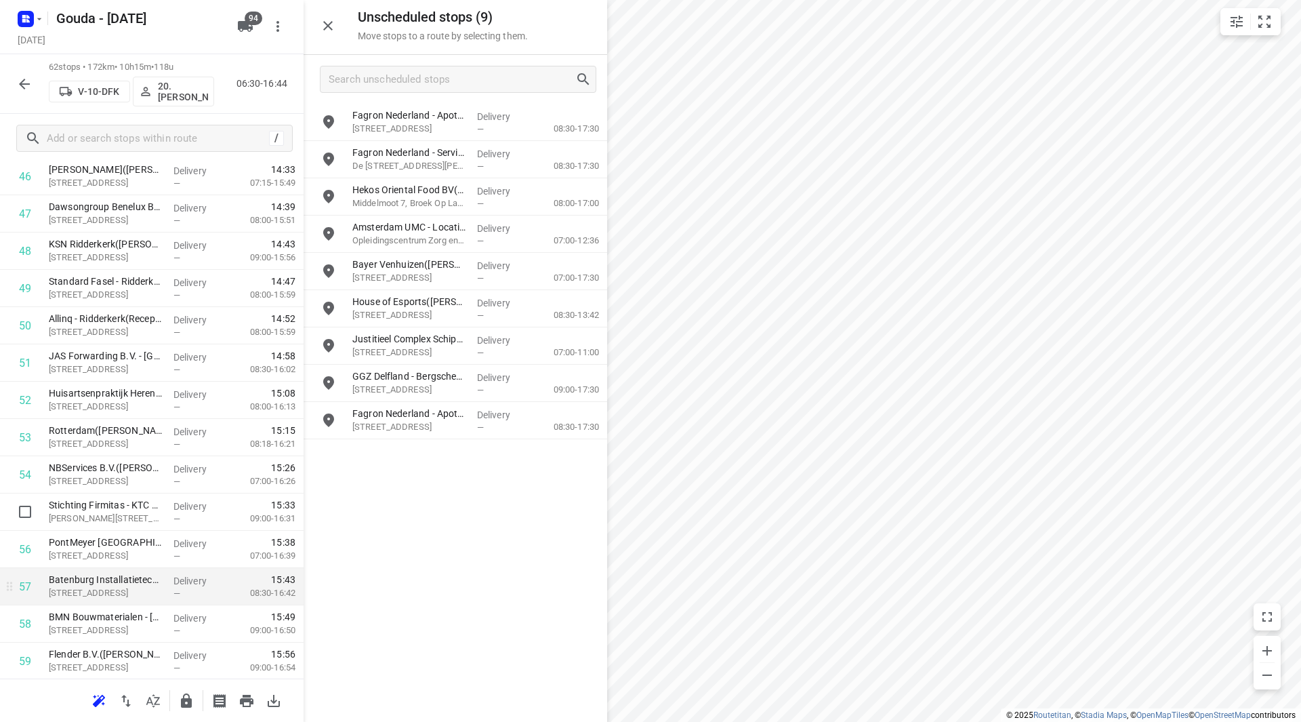
scroll to position [1840, 0]
drag, startPoint x: 170, startPoint y: 432, endPoint x: 161, endPoint y: 564, distance: 131.8
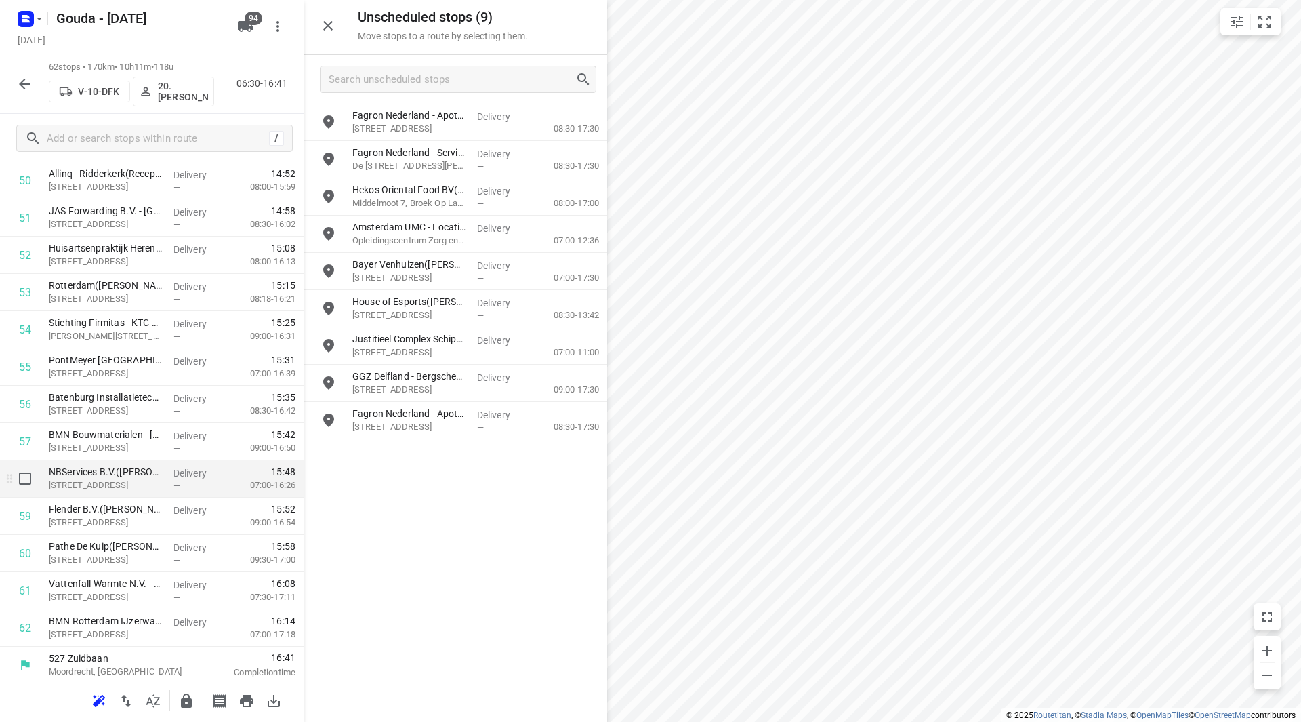
scroll to position [1939, 0]
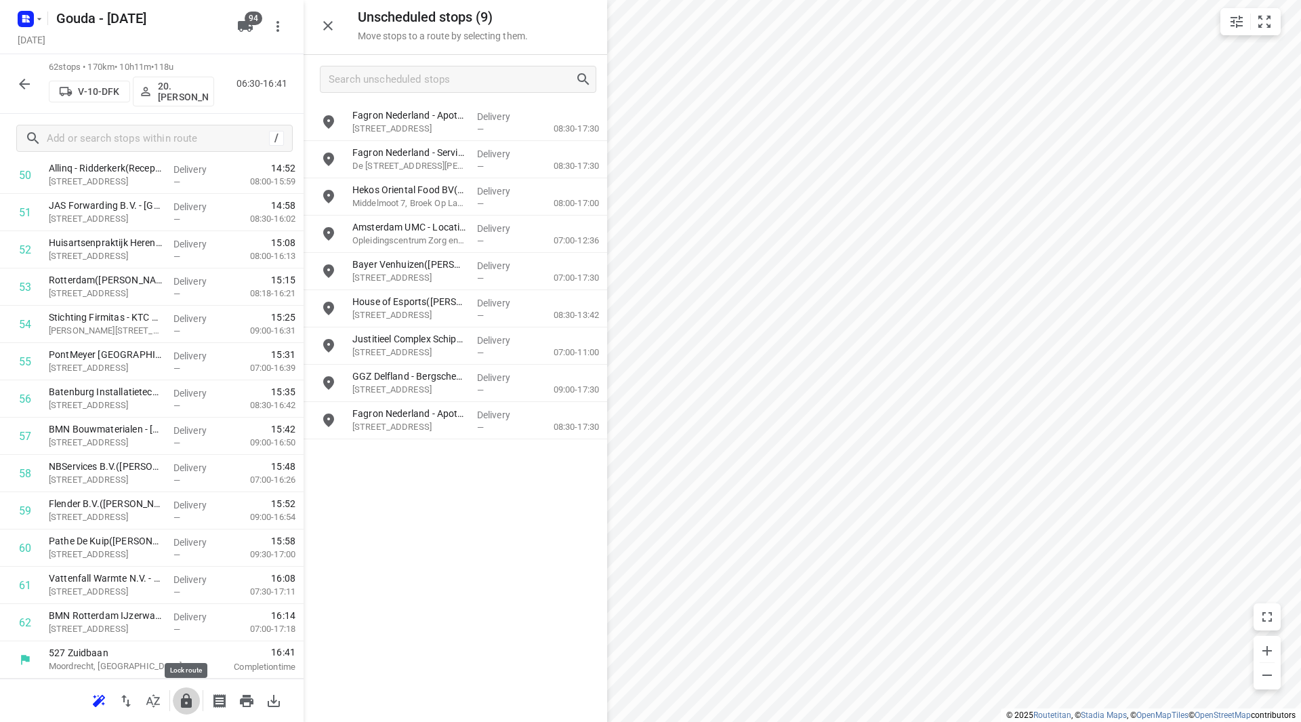
click at [190, 705] on icon "button" at bounding box center [186, 700] width 11 height 14
click at [24, 81] on icon "button" at bounding box center [24, 84] width 11 height 11
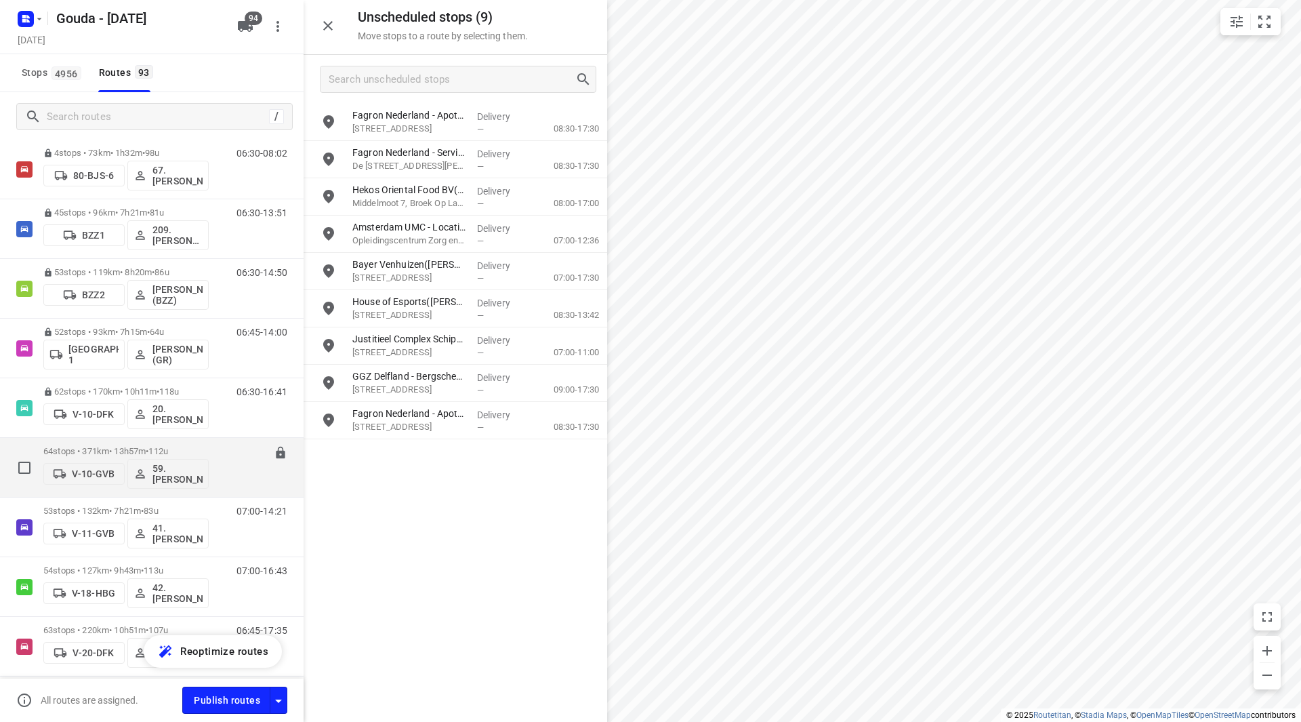
scroll to position [136, 0]
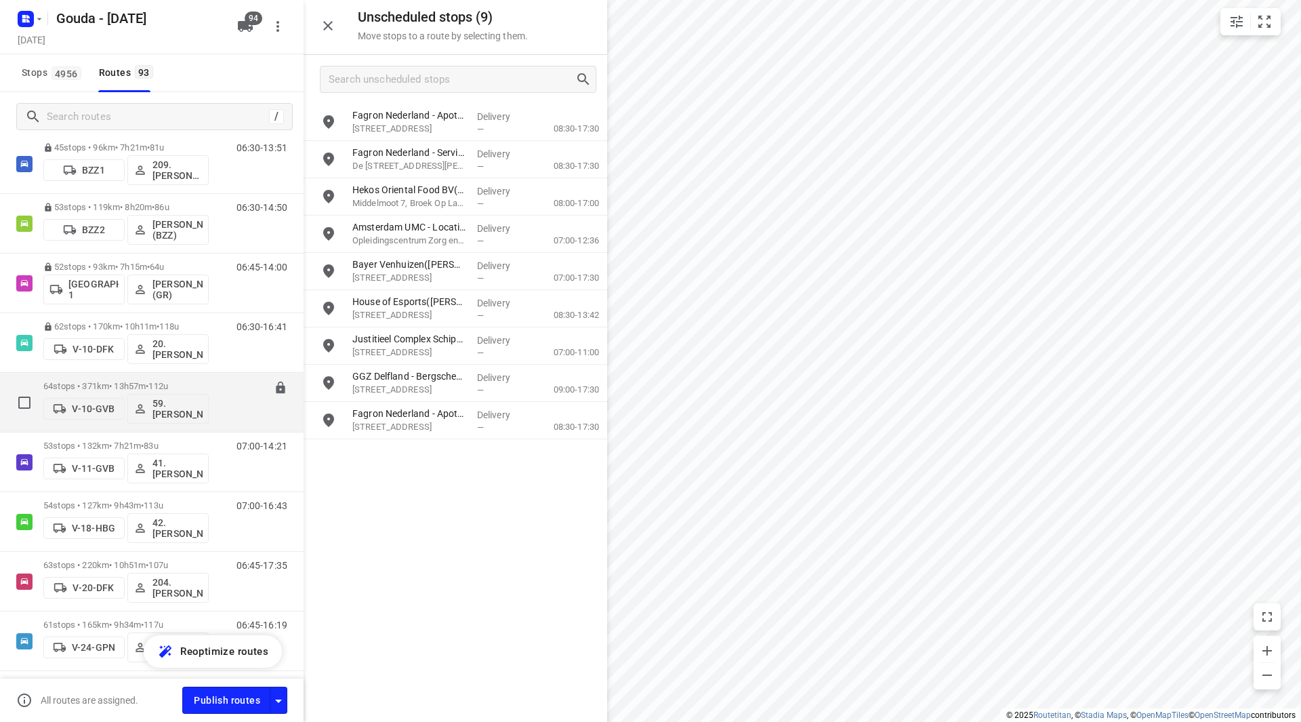
click at [125, 381] on p "64 stops • 371km • 13h57m • 112u" at bounding box center [125, 386] width 165 height 10
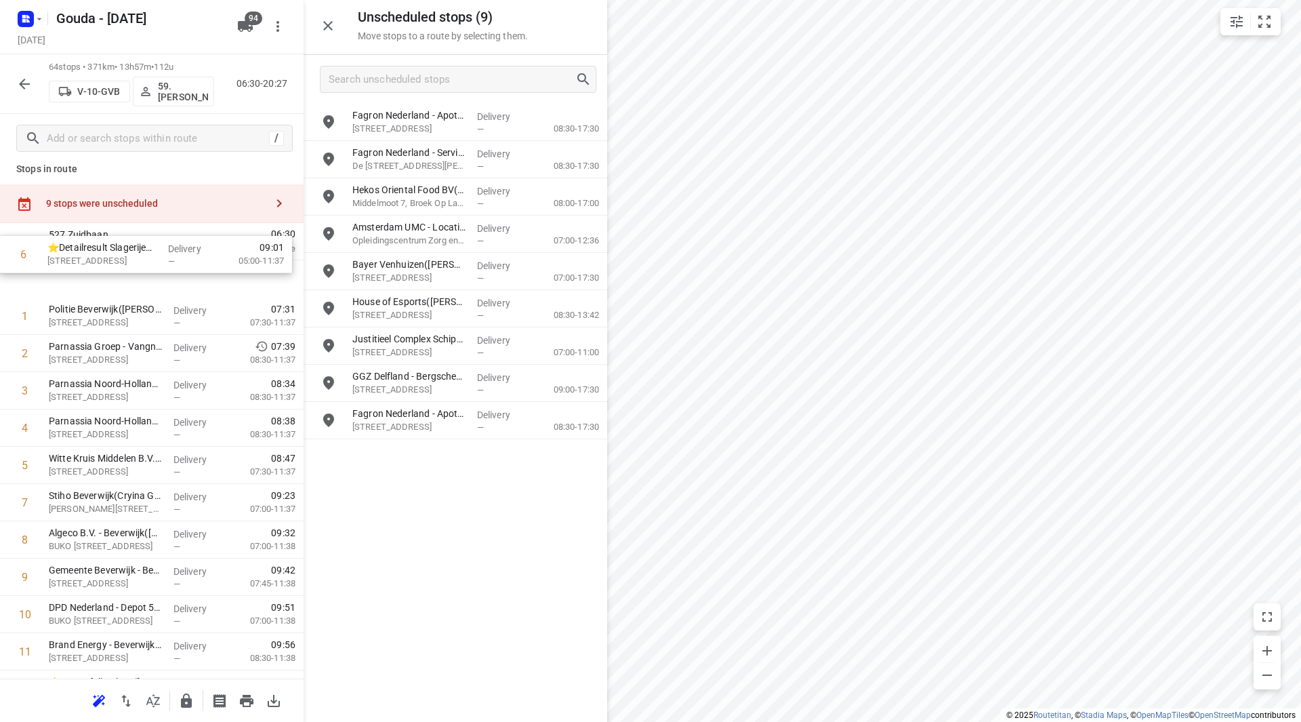
scroll to position [0, 0]
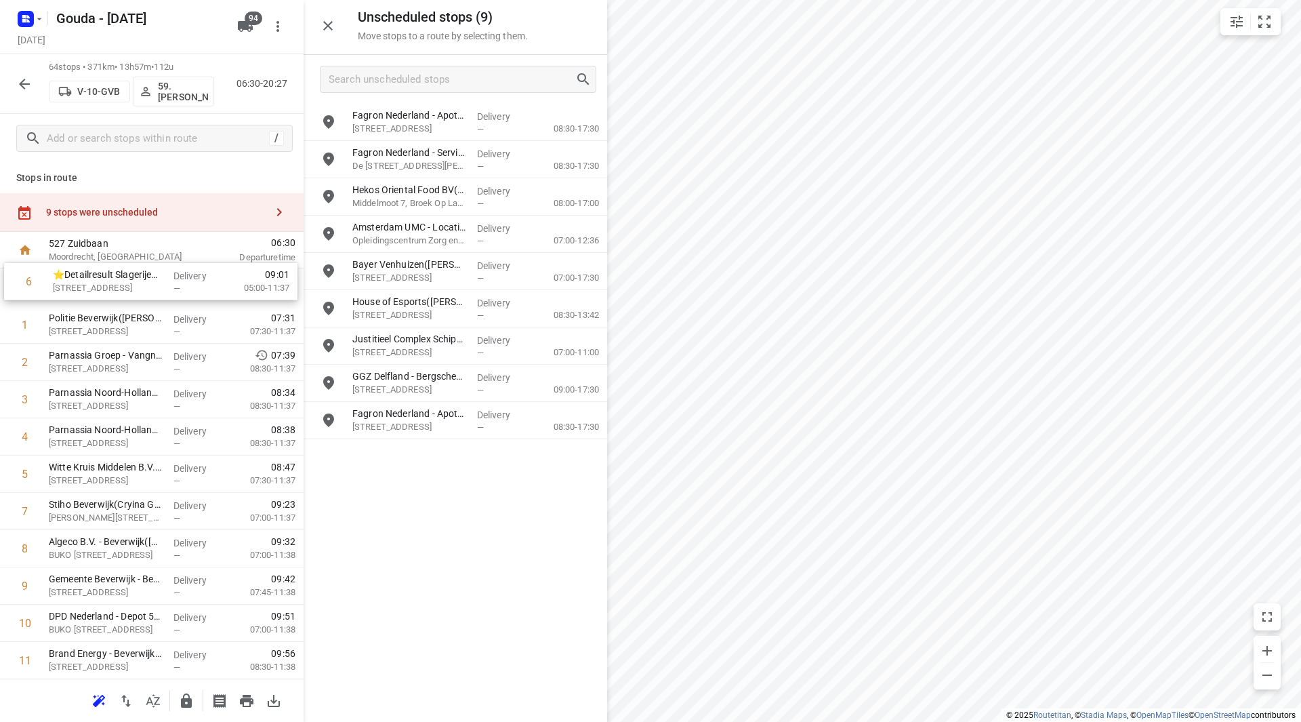
drag, startPoint x: 146, startPoint y: 339, endPoint x: 152, endPoint y: 278, distance: 61.2
drag, startPoint x: 138, startPoint y: 518, endPoint x: 138, endPoint y: 473, distance: 44.7
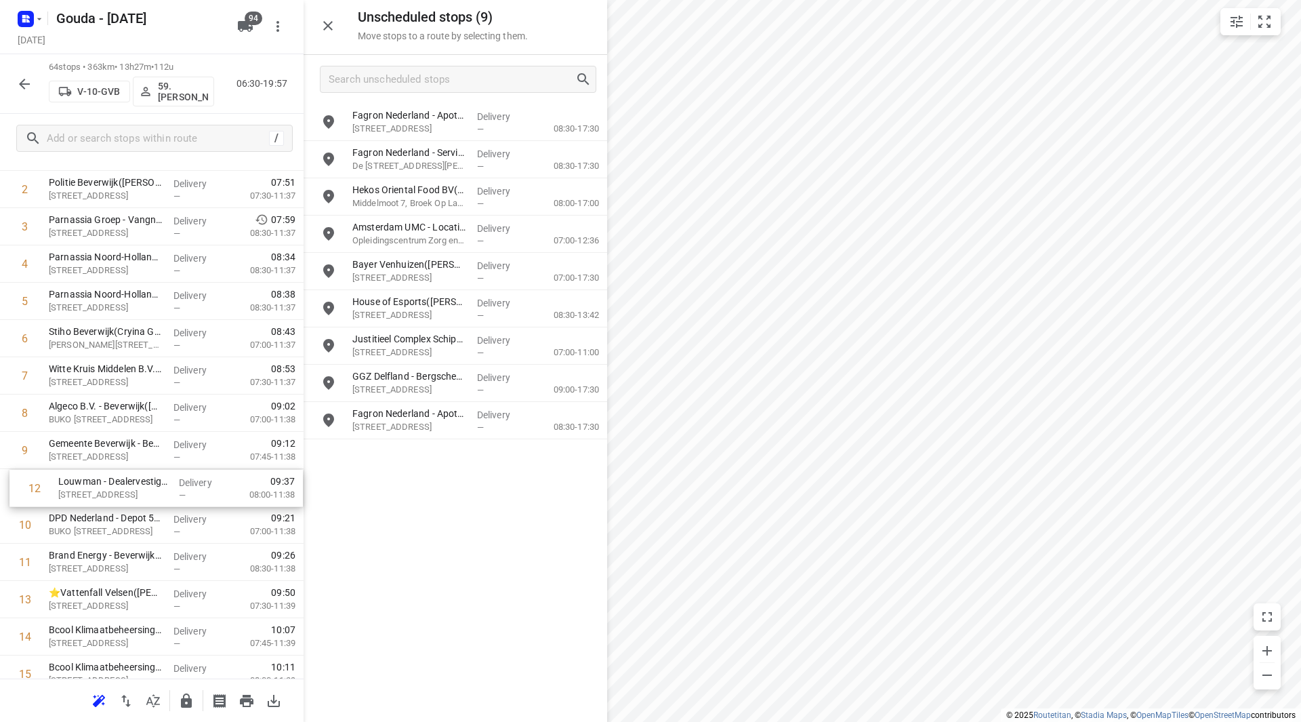
scroll to position [136, 0]
drag, startPoint x: 54, startPoint y: 565, endPoint x: 58, endPoint y: 371, distance: 194.5
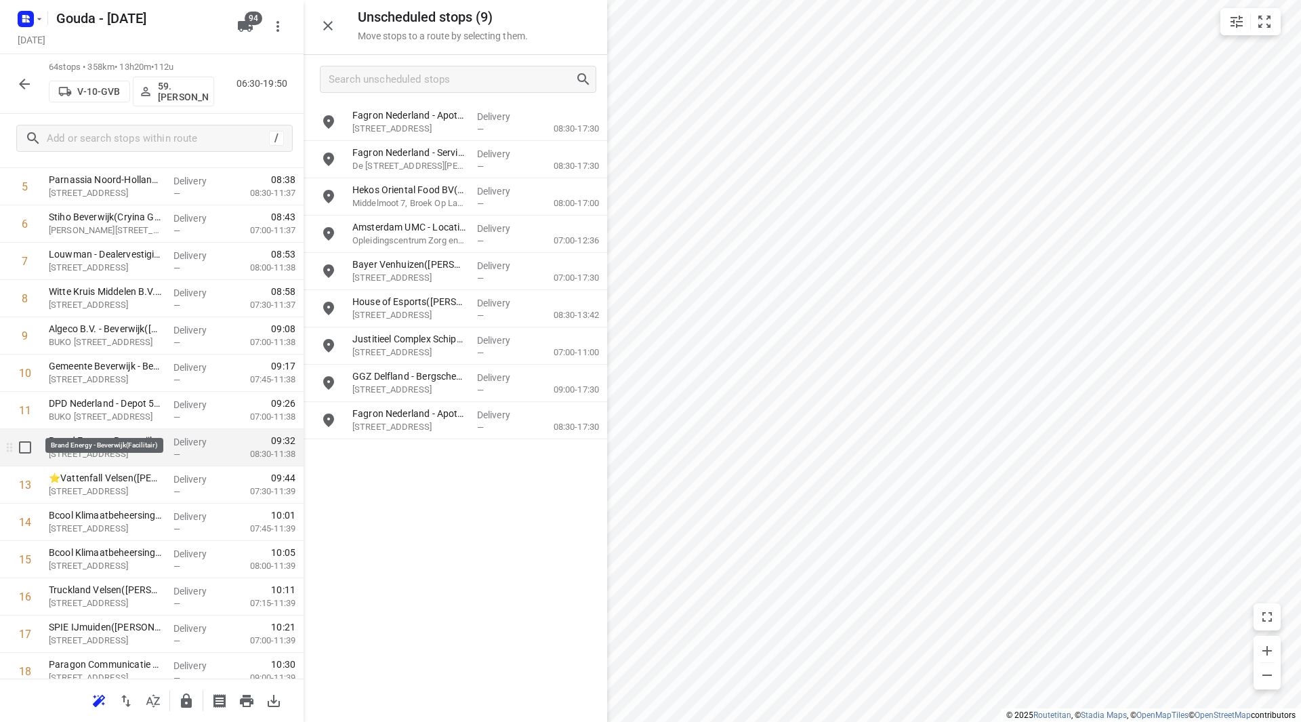
scroll to position [272, 0]
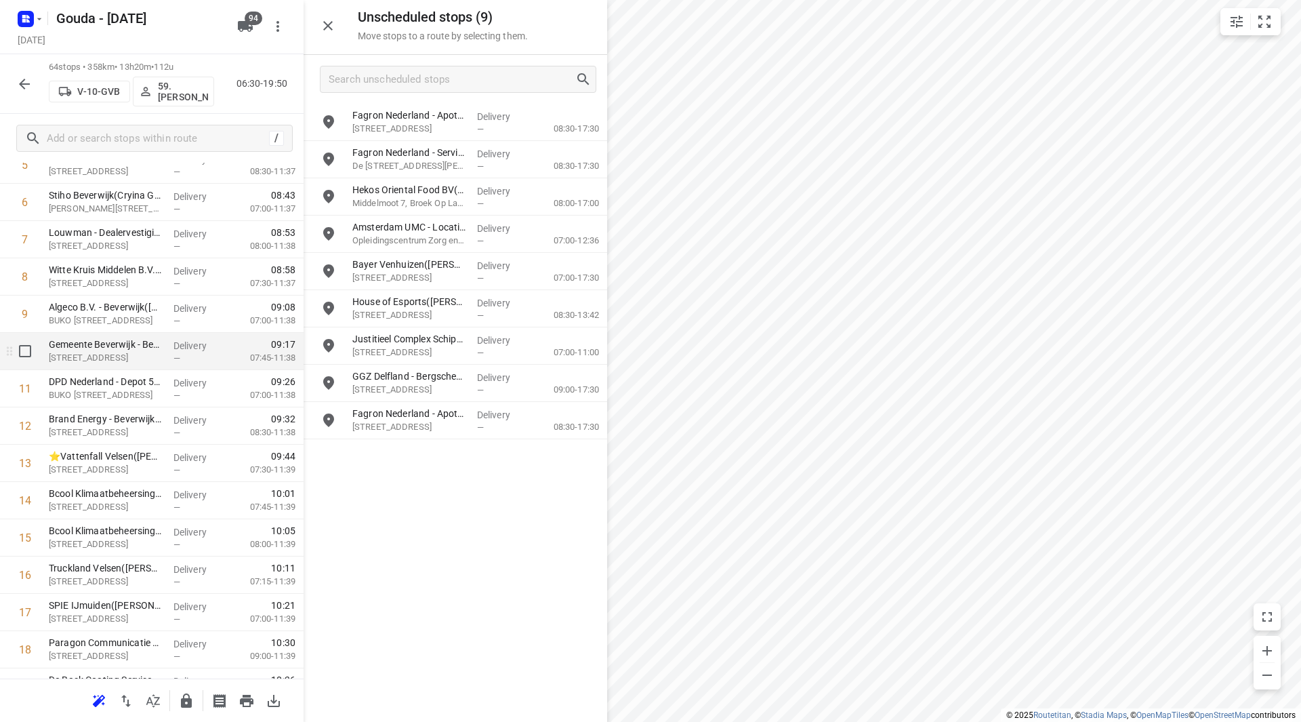
click at [16, 353] on input "checkbox" at bounding box center [25, 350] width 27 height 27
checkbox input "true"
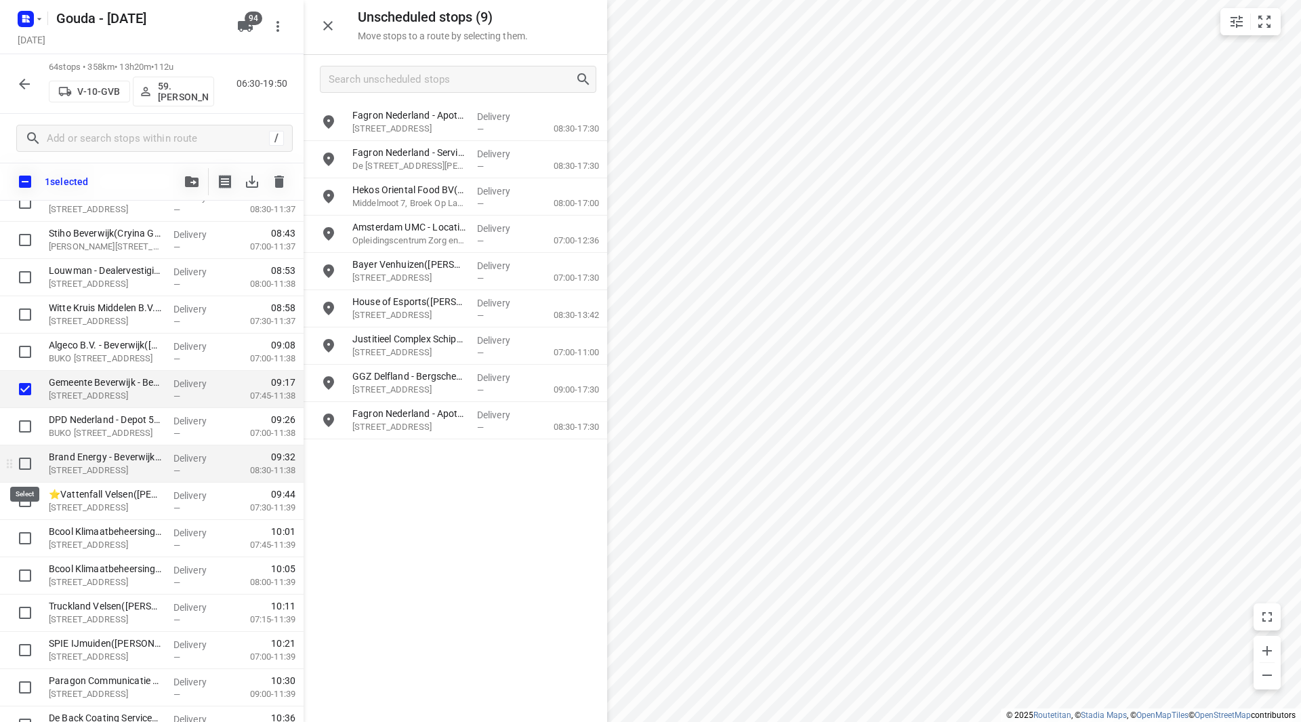
click at [24, 467] on input "checkbox" at bounding box center [25, 463] width 27 height 27
checkbox input "true"
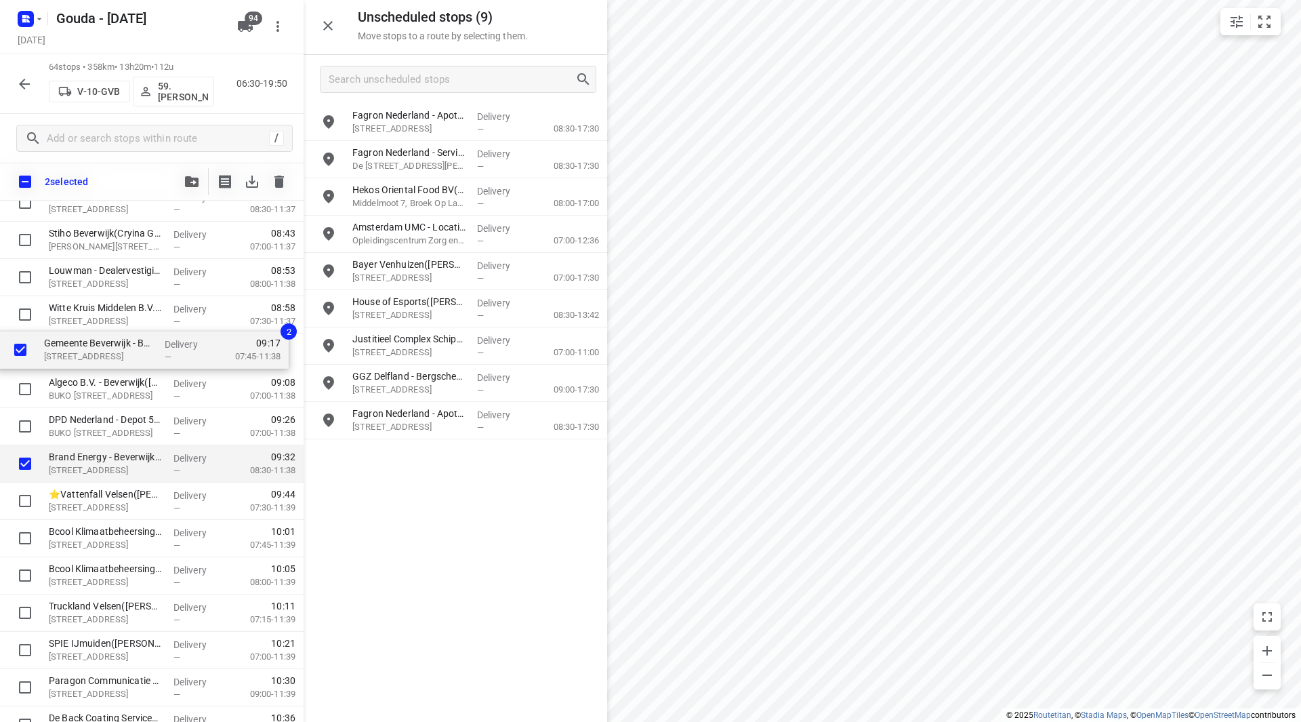
drag, startPoint x: 83, startPoint y: 391, endPoint x: 78, endPoint y: 348, distance: 43.6
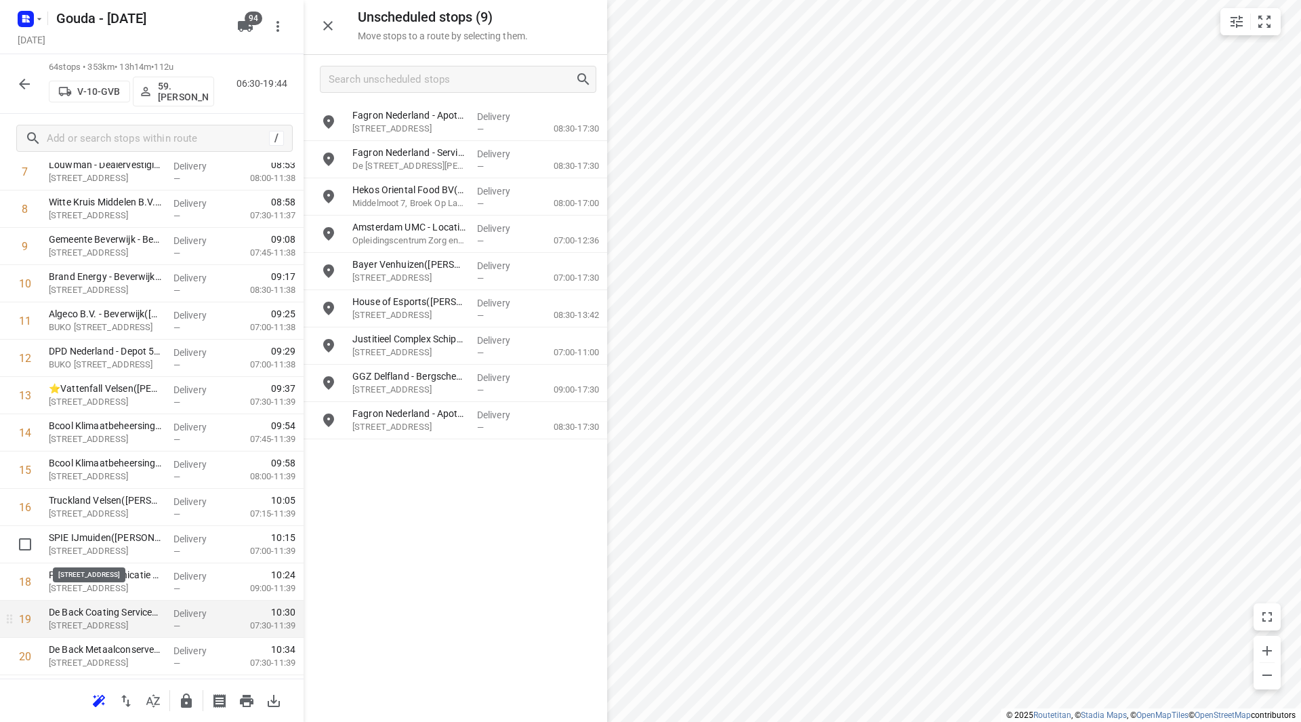
scroll to position [407, 0]
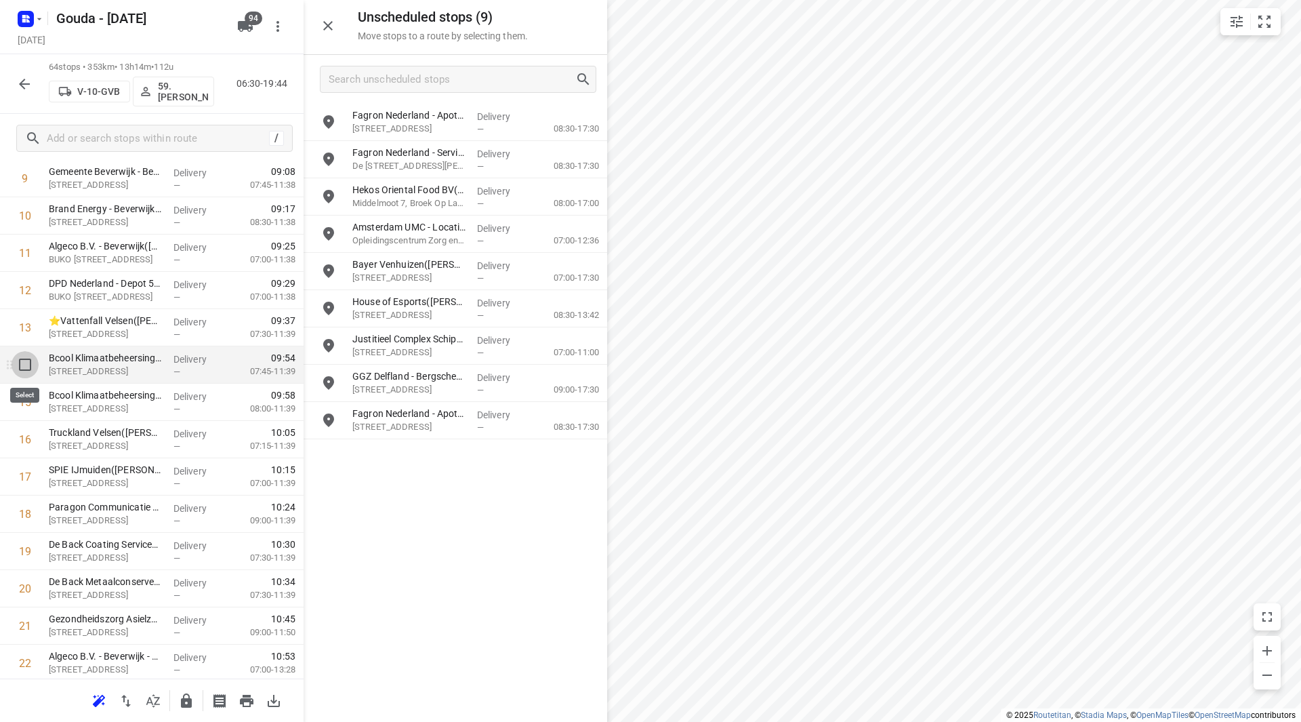
click at [29, 360] on input "checkbox" at bounding box center [25, 364] width 27 height 27
checkbox input "true"
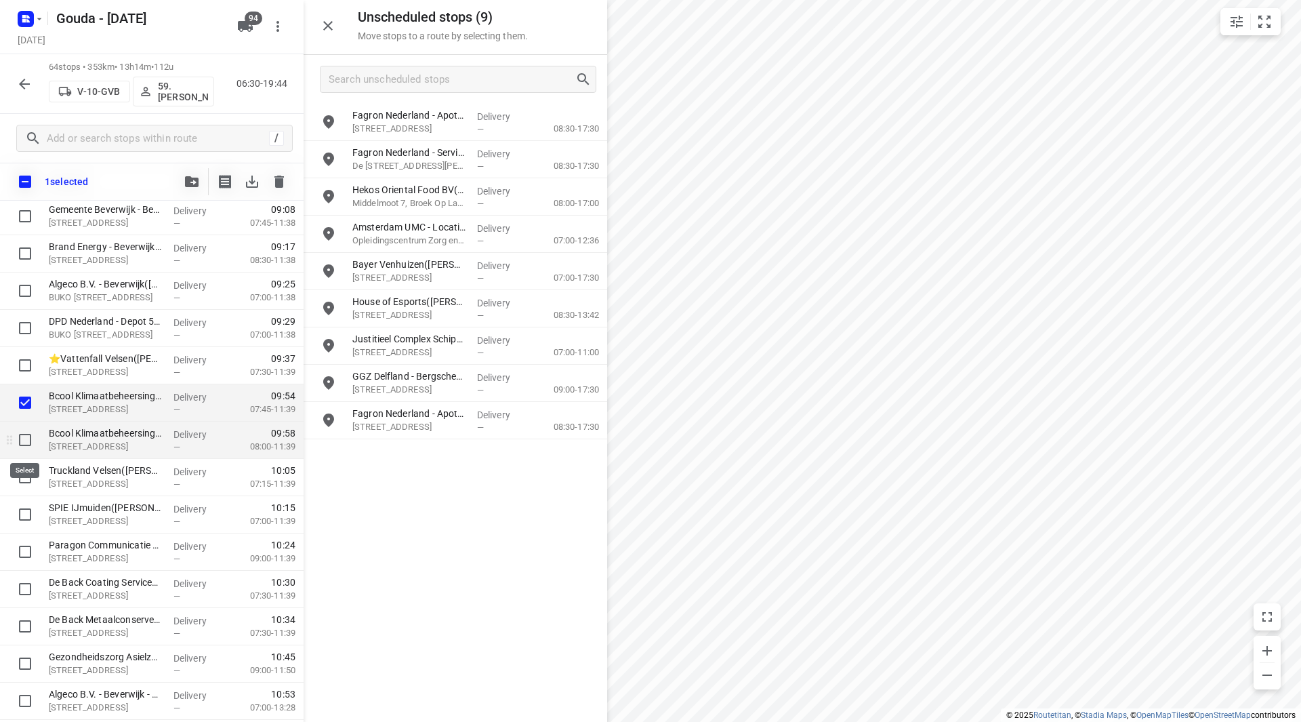
click at [28, 438] on input "checkbox" at bounding box center [25, 439] width 27 height 27
checkbox input "true"
click at [25, 478] on input "checkbox" at bounding box center [25, 477] width 27 height 27
checkbox input "true"
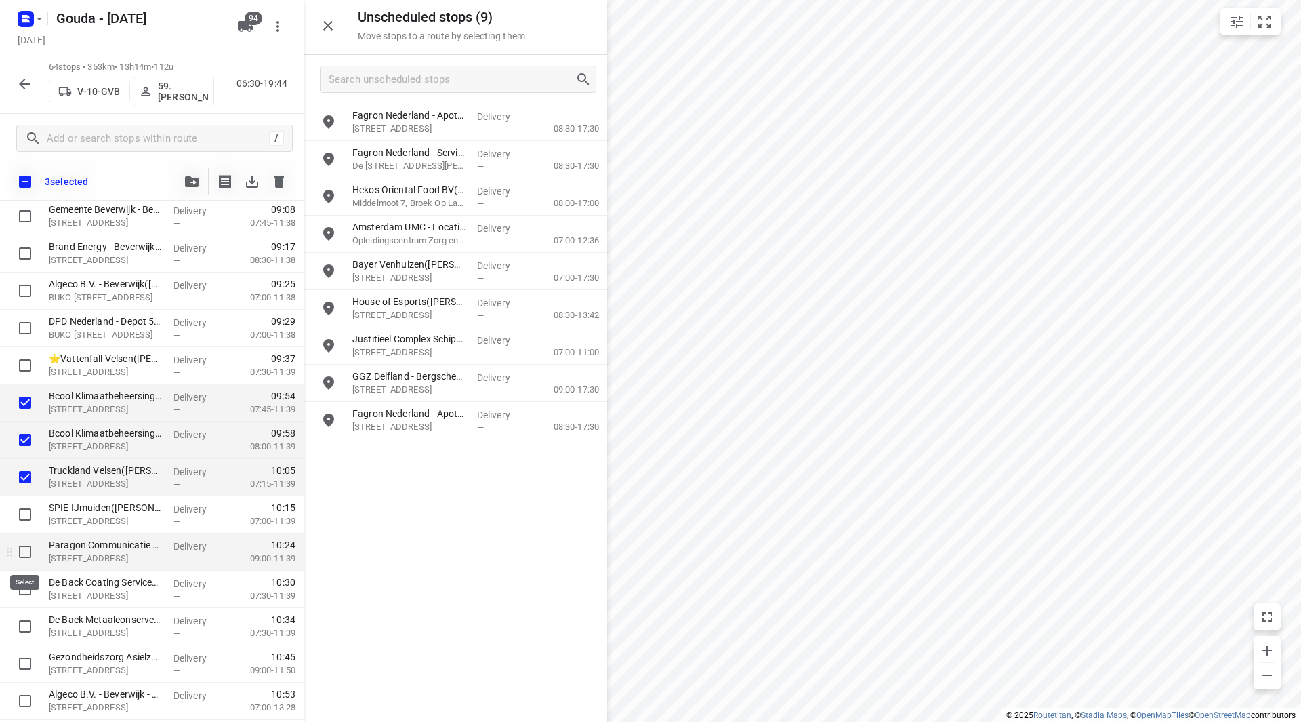
click at [25, 549] on input "checkbox" at bounding box center [25, 551] width 27 height 27
checkbox input "true"
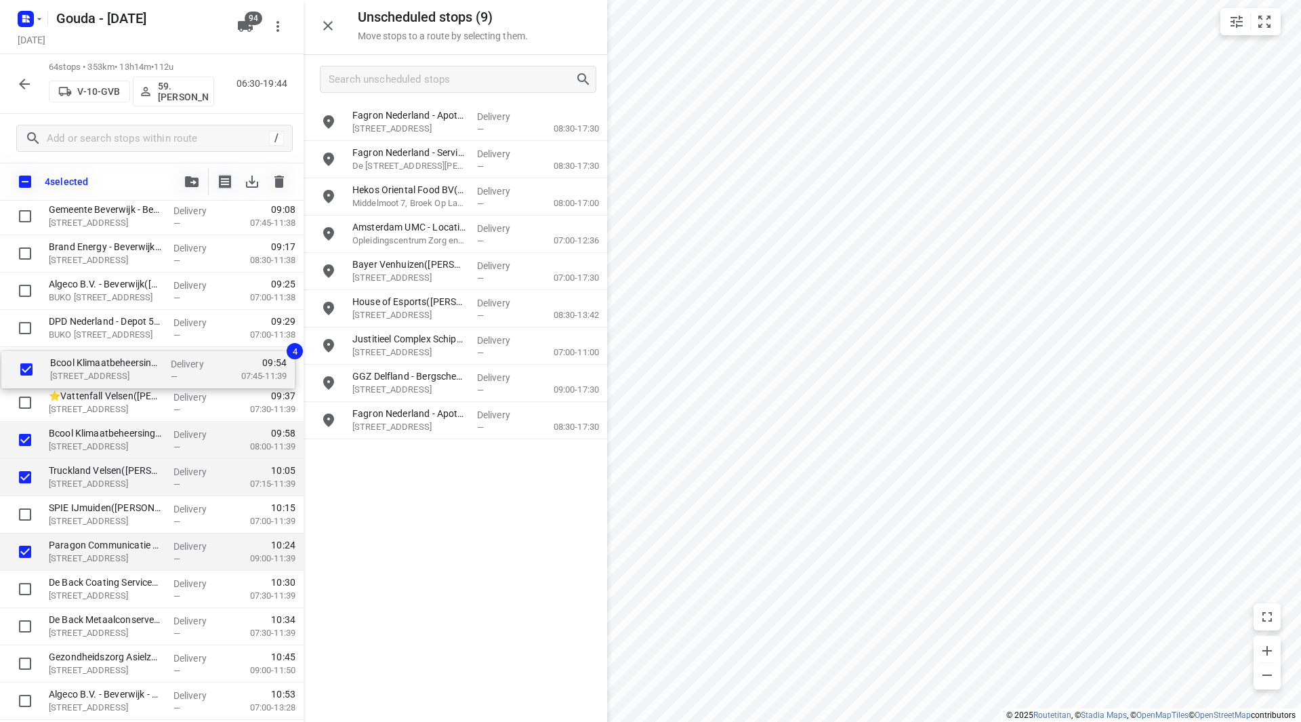
drag, startPoint x: 92, startPoint y: 403, endPoint x: 95, endPoint y: 353, distance: 50.2
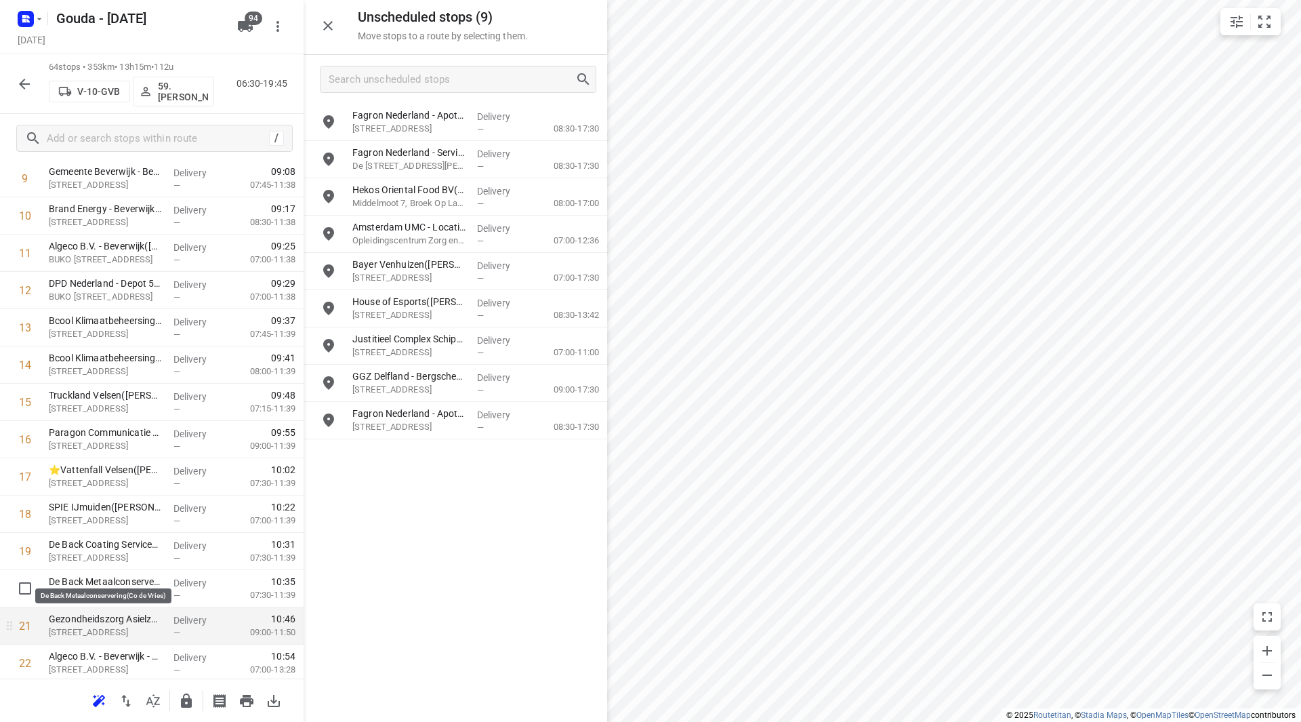
scroll to position [475, 0]
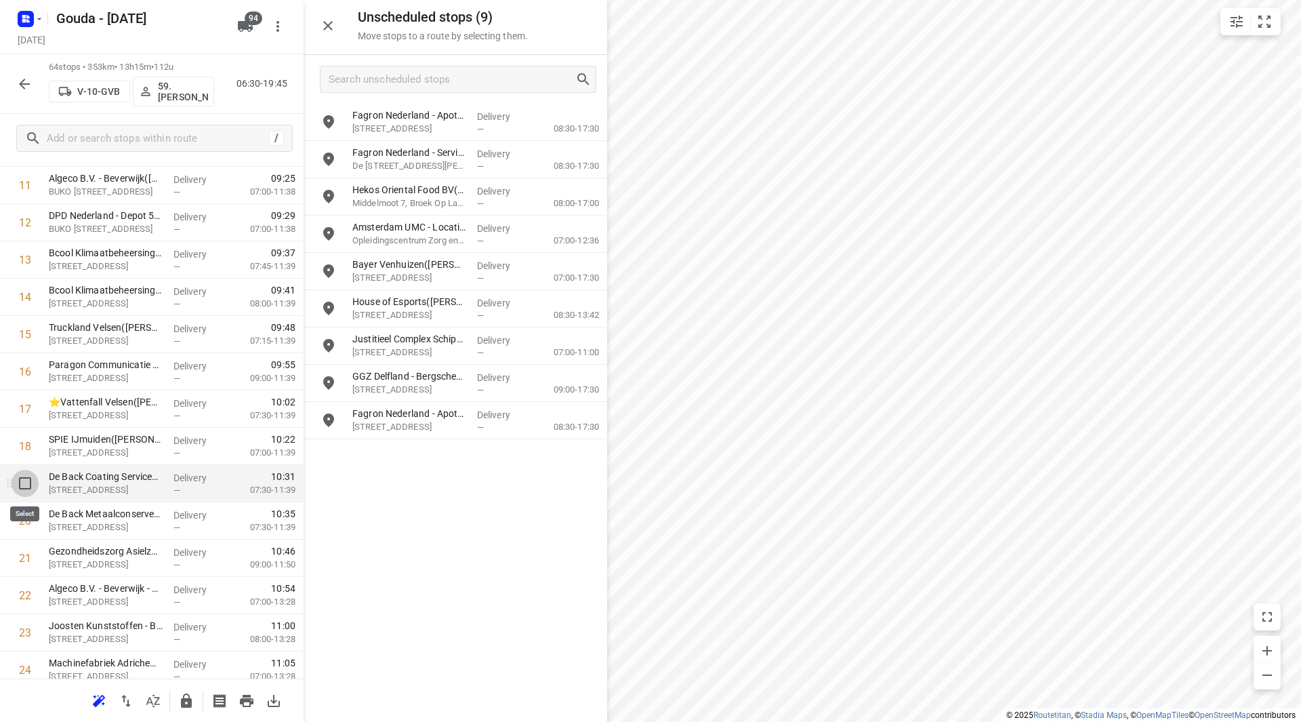
click at [30, 485] on input "checkbox" at bounding box center [25, 483] width 27 height 27
checkbox input "true"
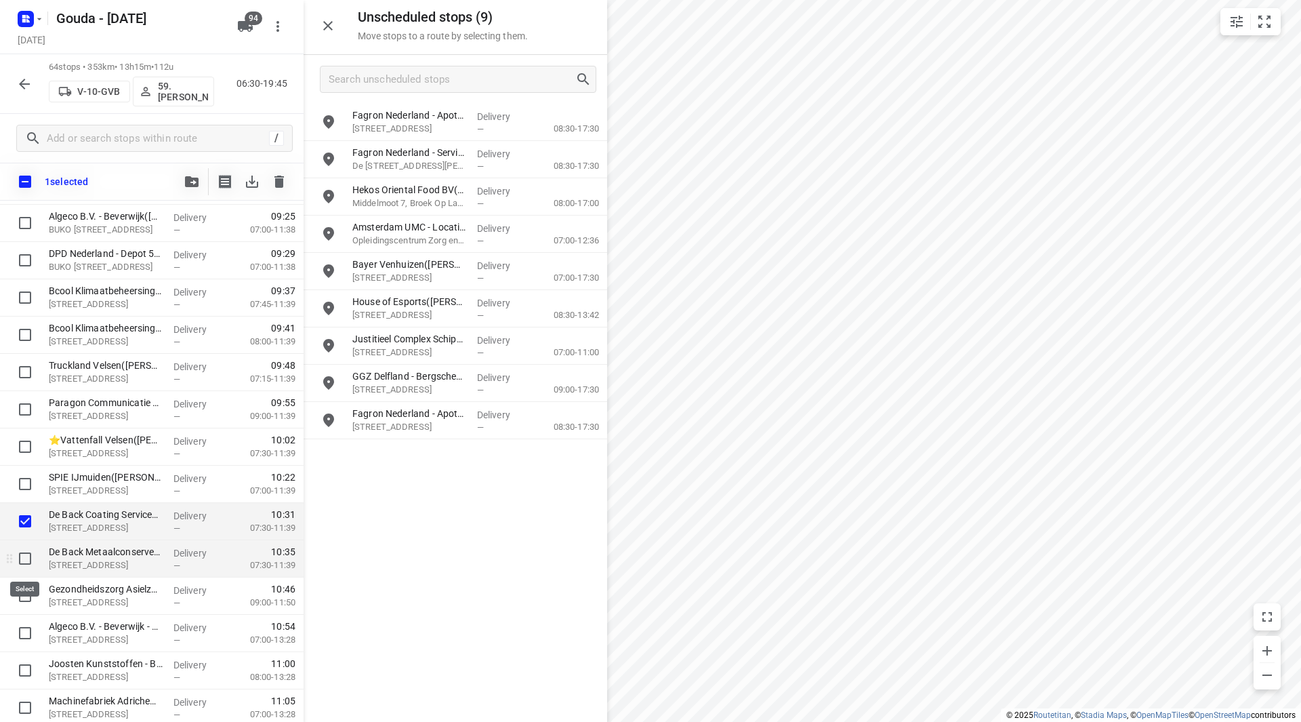
click at [26, 554] on input "checkbox" at bounding box center [25, 558] width 27 height 27
checkbox input "true"
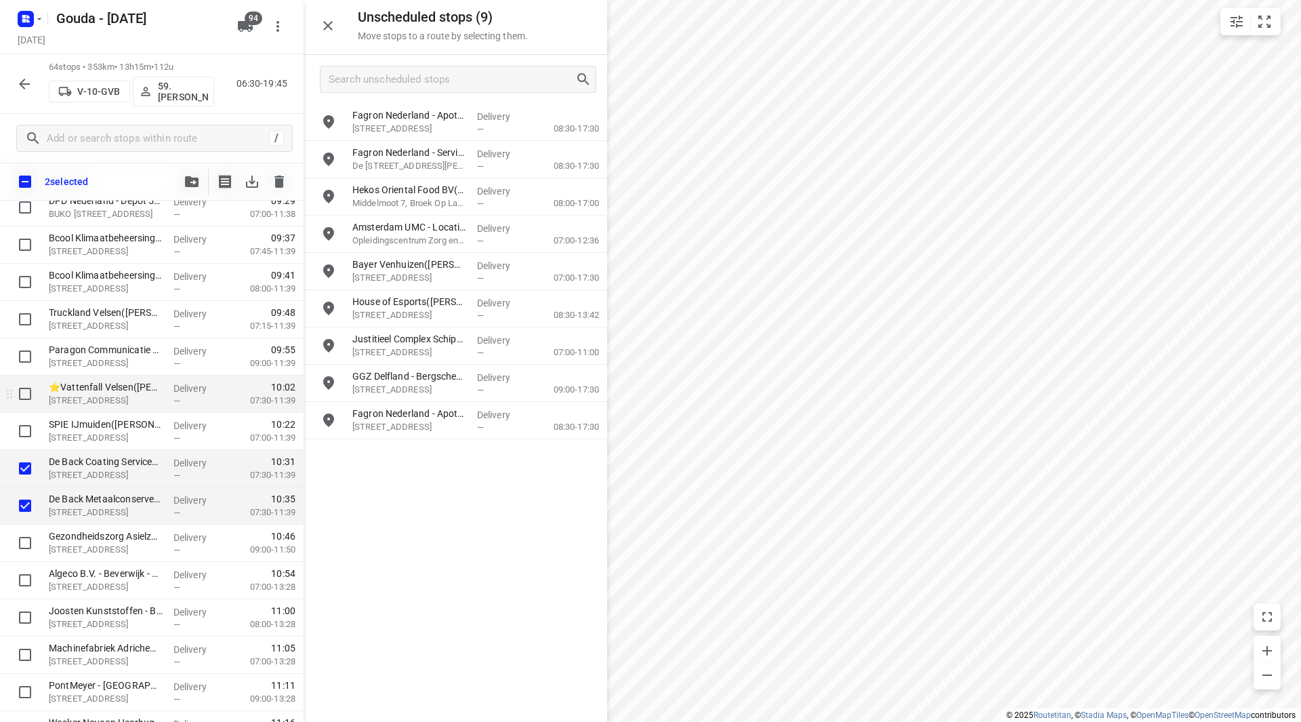
scroll to position [543, 0]
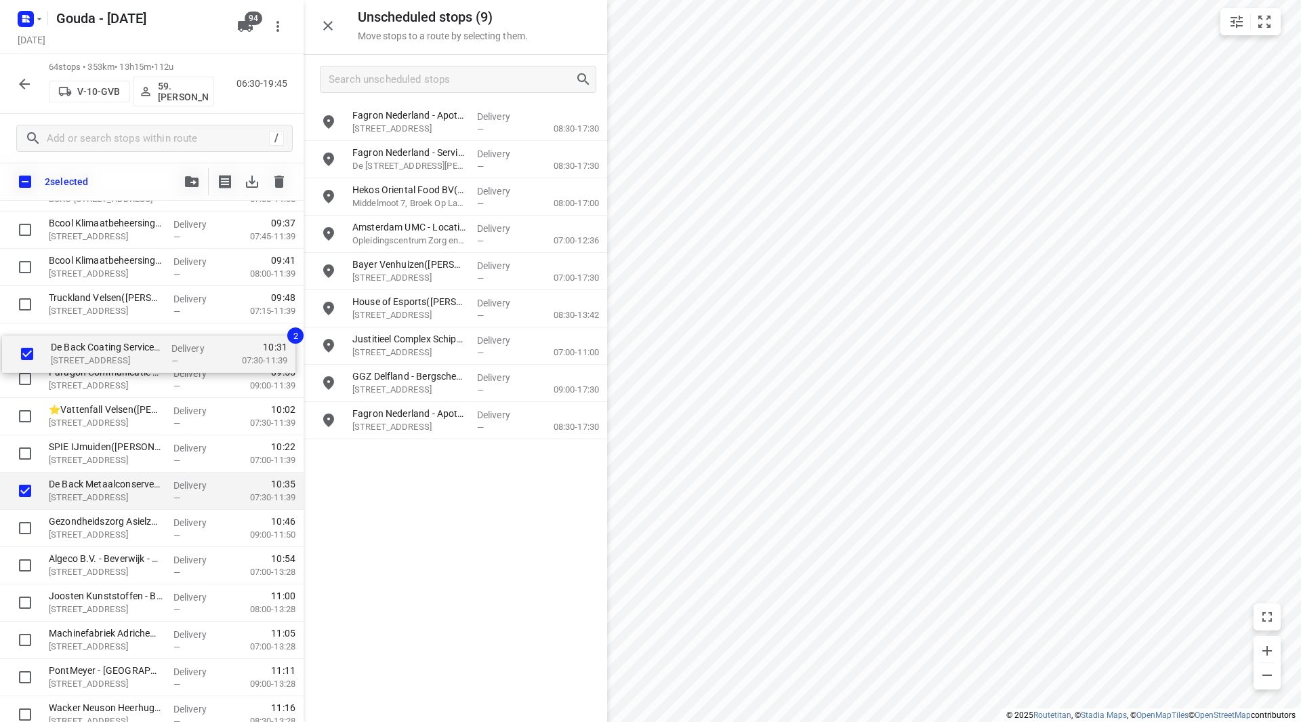
drag, startPoint x: 76, startPoint y: 457, endPoint x: 79, endPoint y: 345, distance: 112.5
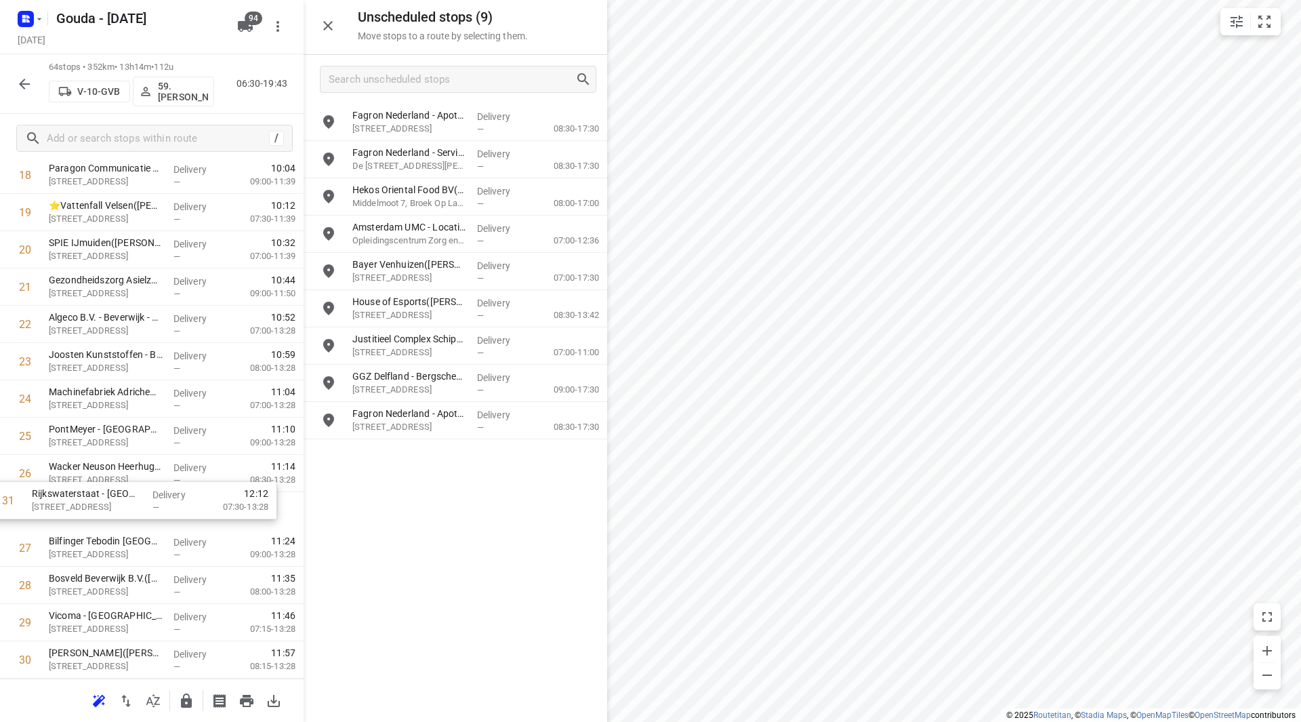
scroll to position [747, 0]
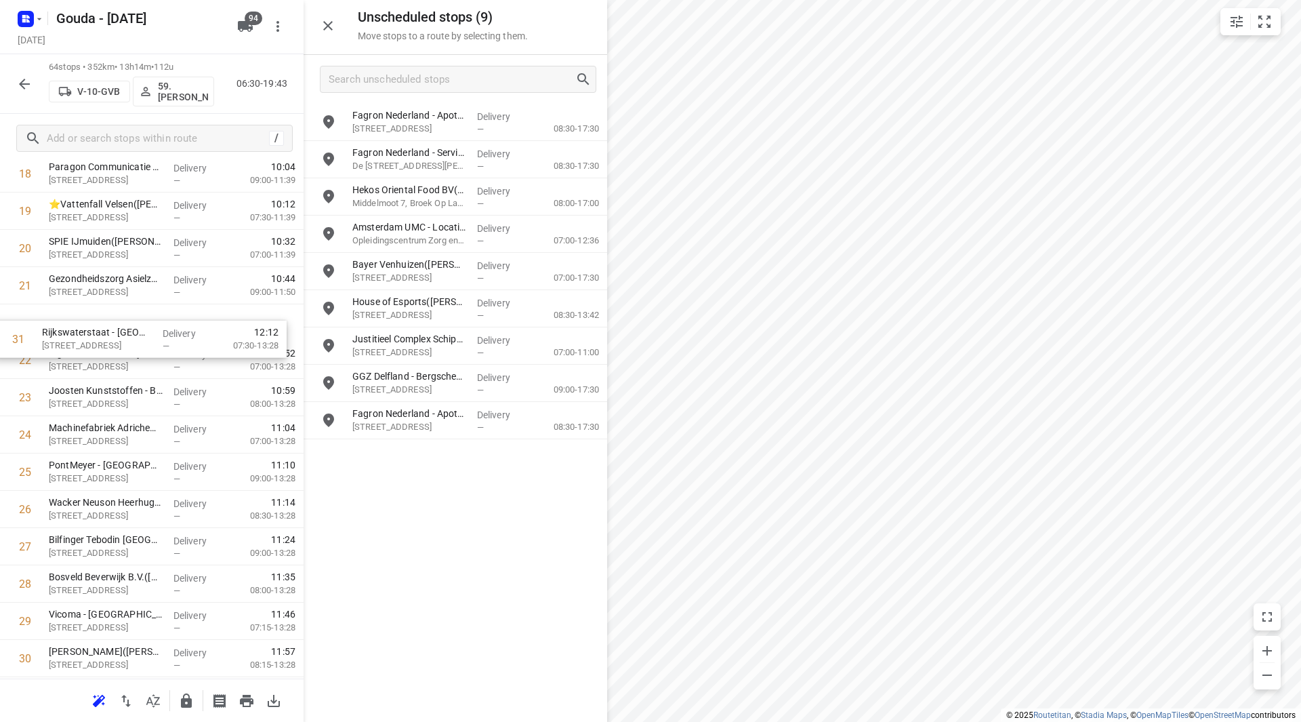
drag, startPoint x: 75, startPoint y: 661, endPoint x: 67, endPoint y: 333, distance: 328.7
click at [67, 333] on div "1 ⭐Detailresult Slagerijen B.V.(Caroline McCall) Platformweg 3, Velsen-noord De…" at bounding box center [152, 714] width 304 height 2385
drag, startPoint x: 83, startPoint y: 336, endPoint x: 79, endPoint y: 292, distance: 44.2
click at [80, 293] on div "1 ⭐Detailresult Slagerijen B.V.(Caroline McCall) Platformweg 3, Velsen-noord De…" at bounding box center [152, 714] width 304 height 2385
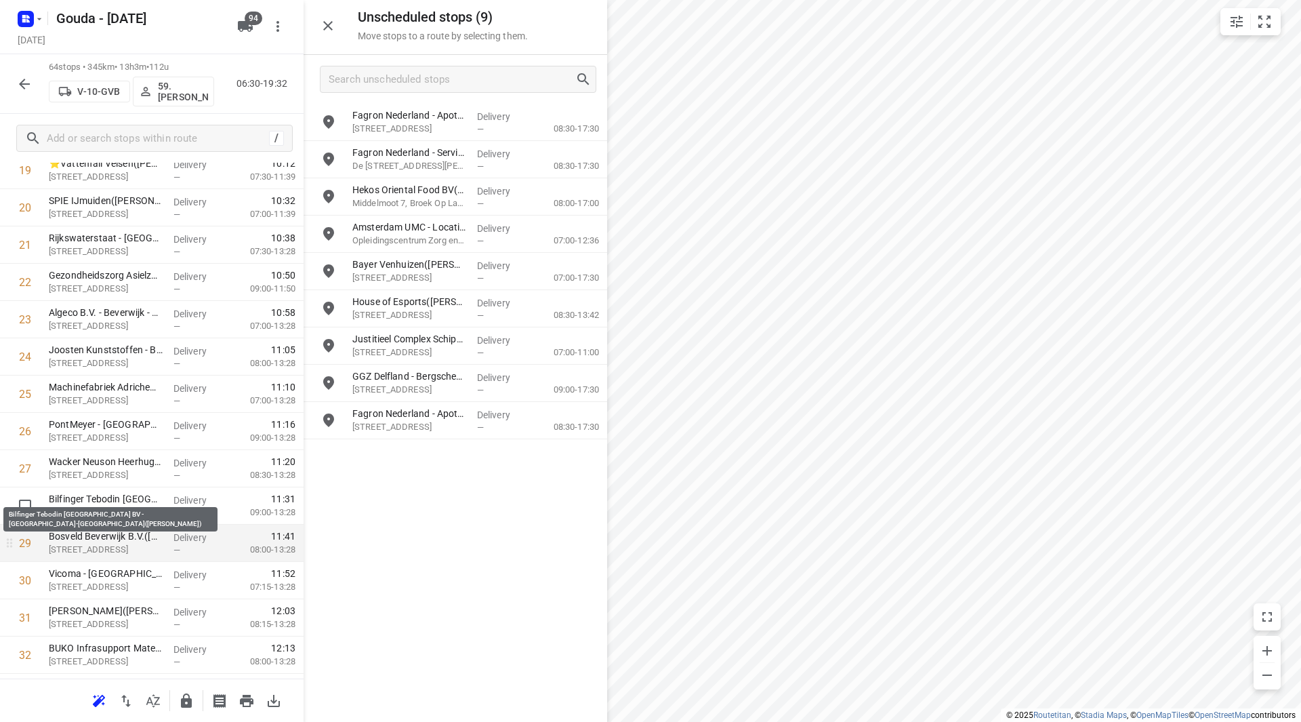
scroll to position [811, 0]
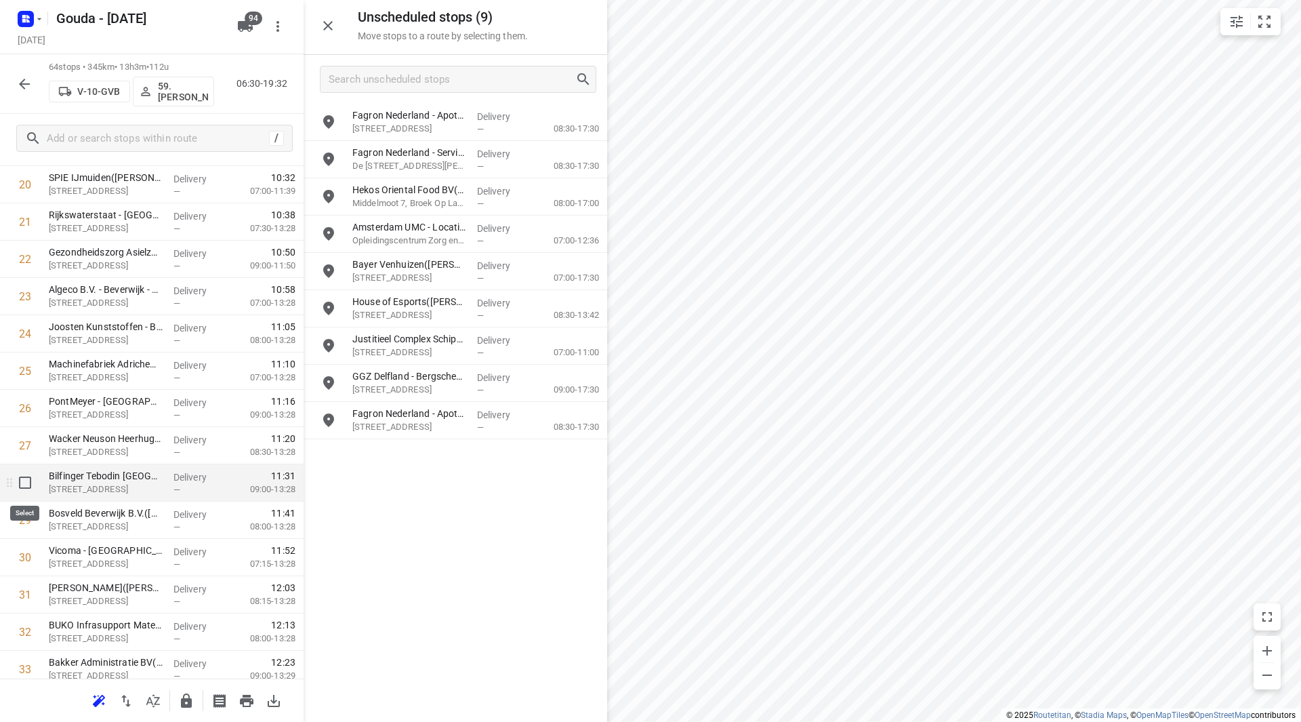
click at [19, 482] on input "checkbox" at bounding box center [25, 482] width 27 height 27
checkbox input "true"
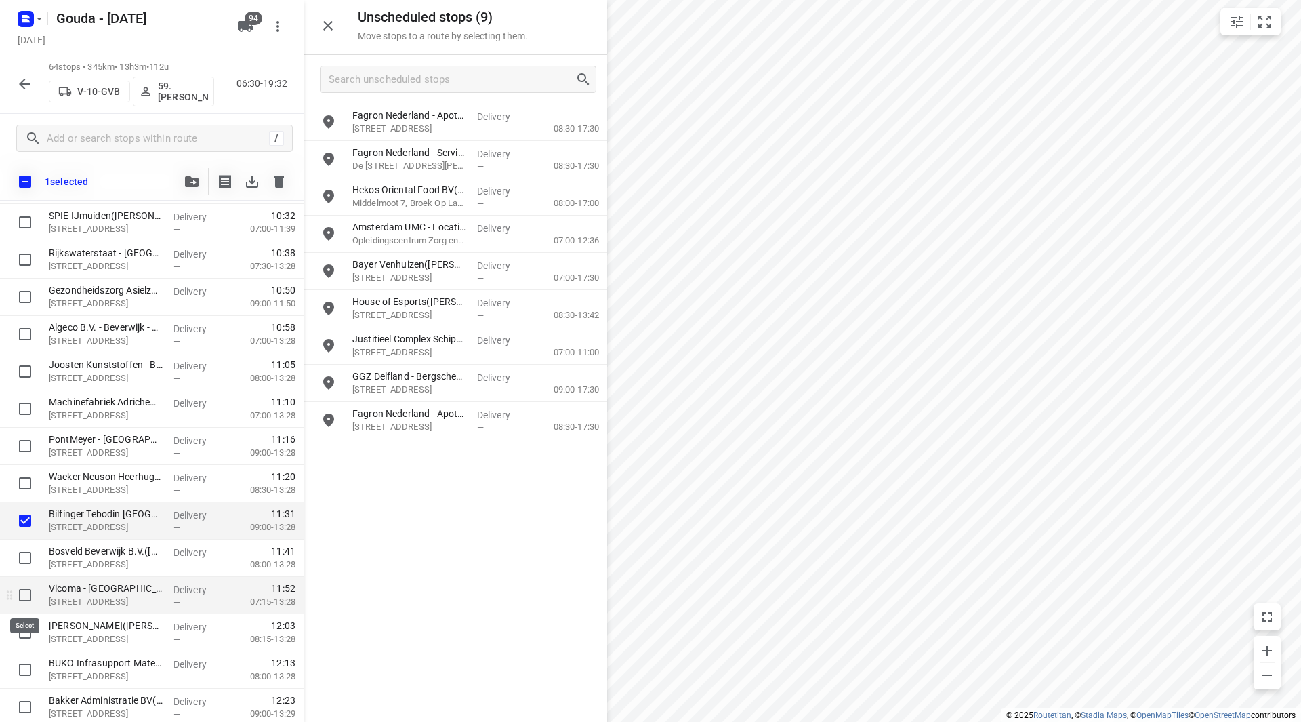
click at [19, 591] on input "checkbox" at bounding box center [25, 594] width 27 height 27
checkbox input "true"
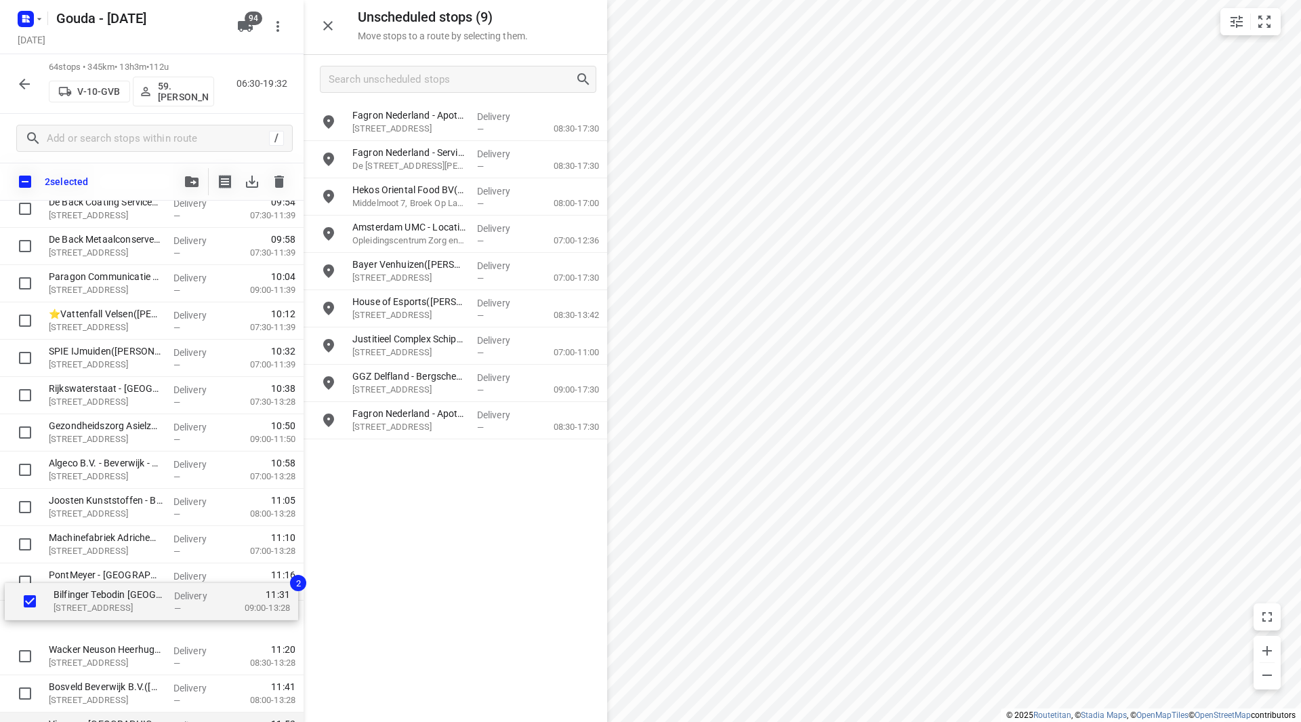
scroll to position [678, 0]
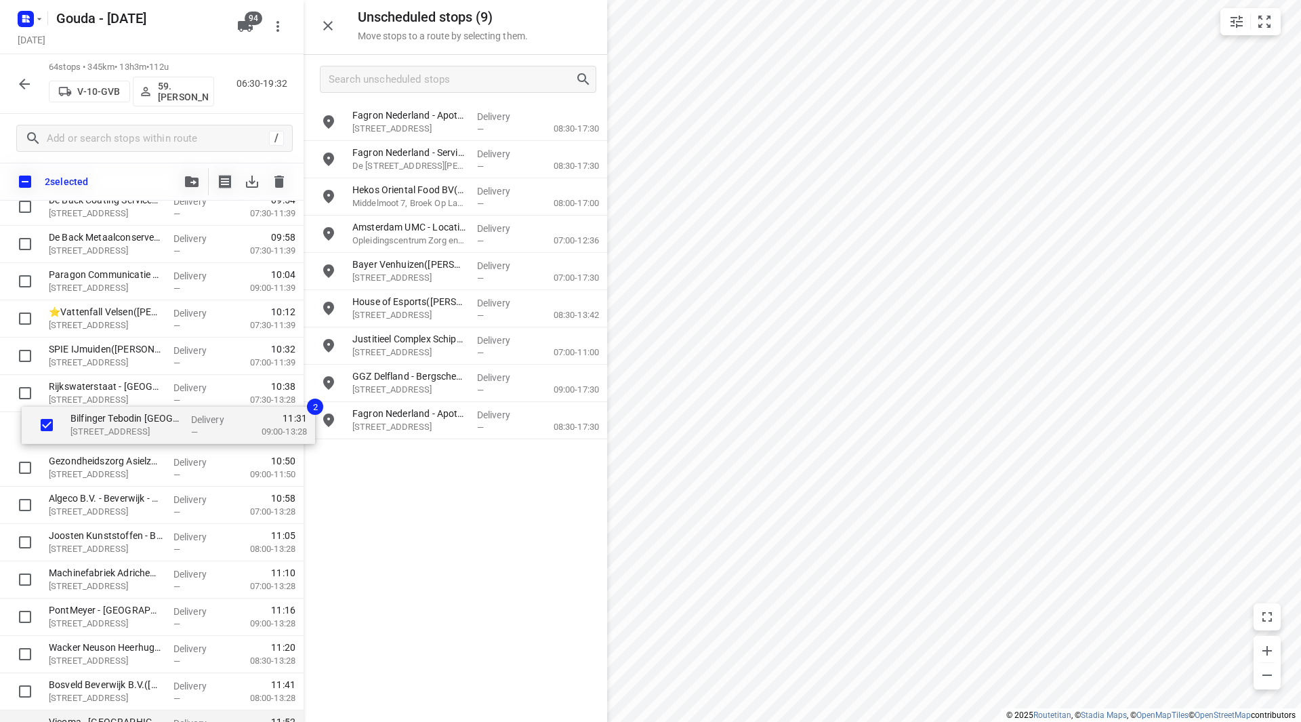
drag, startPoint x: 84, startPoint y: 590, endPoint x: 101, endPoint y: 414, distance: 177.0
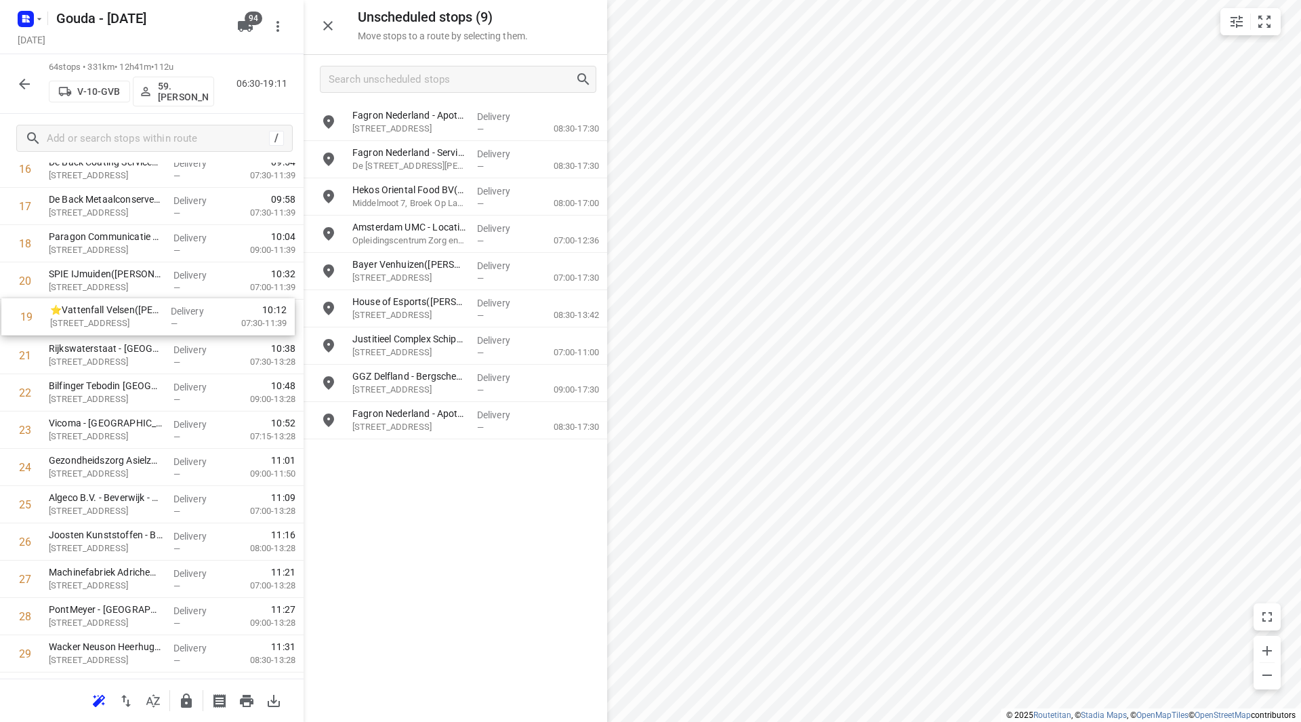
scroll to position [677, 0]
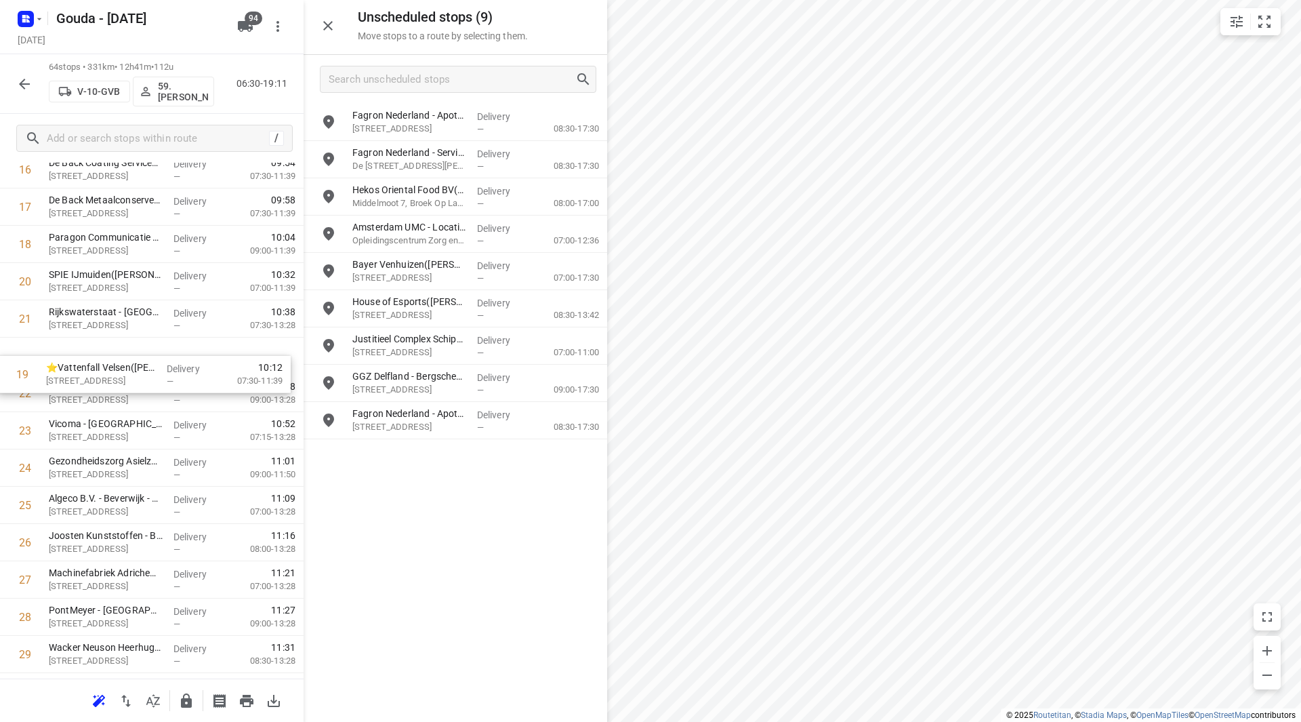
drag, startPoint x: 73, startPoint y: 268, endPoint x: 69, endPoint y: 356, distance: 87.5
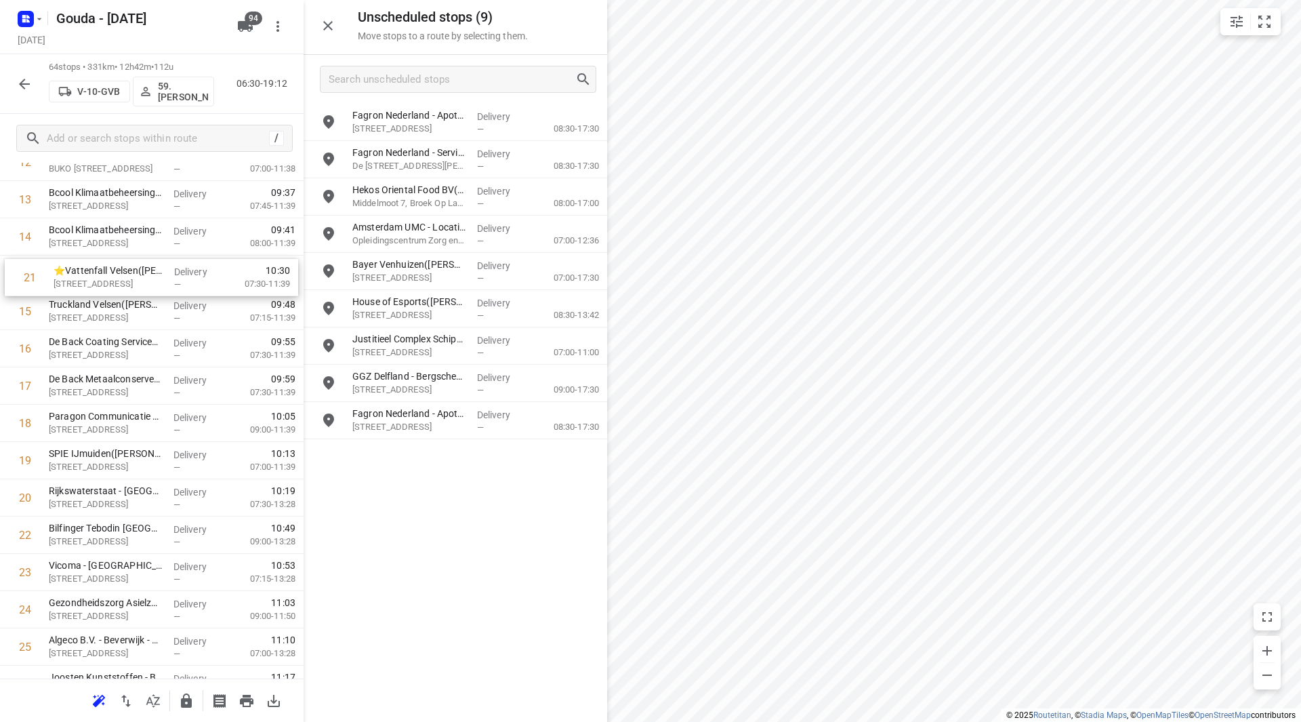
scroll to position [527, 0]
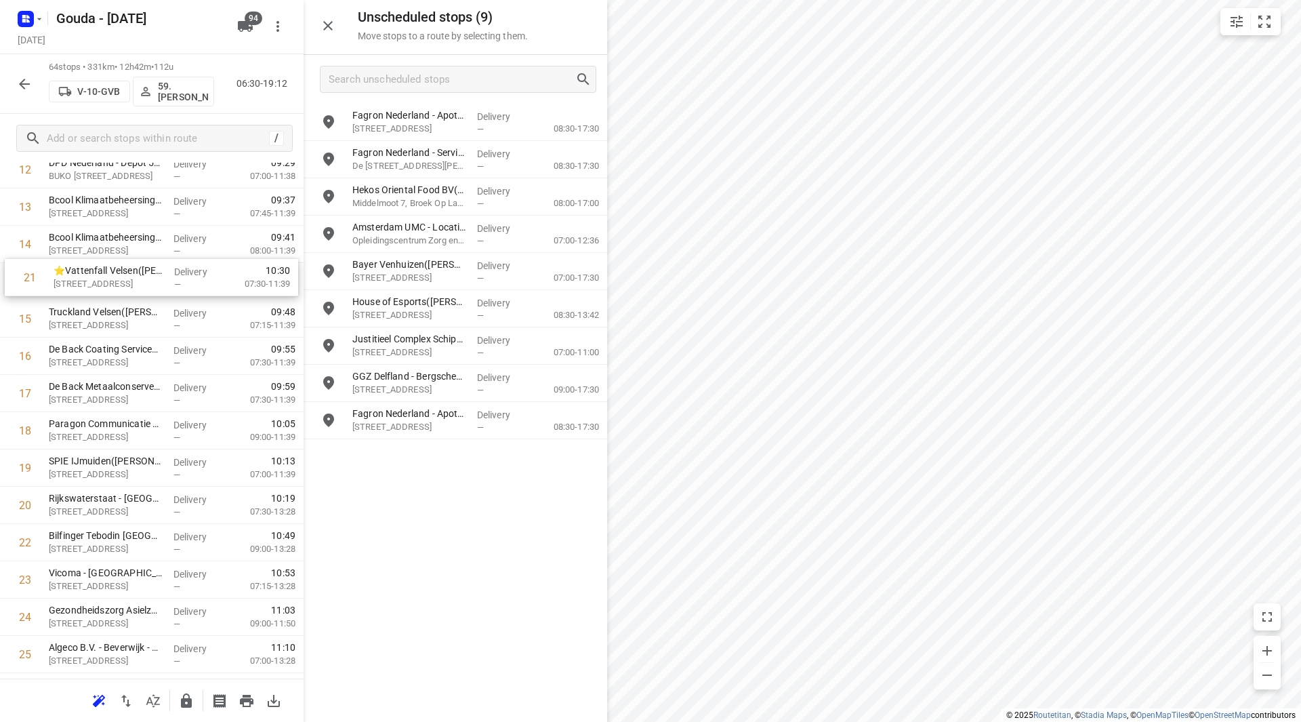
drag, startPoint x: 86, startPoint y: 300, endPoint x: 90, endPoint y: 283, distance: 16.8
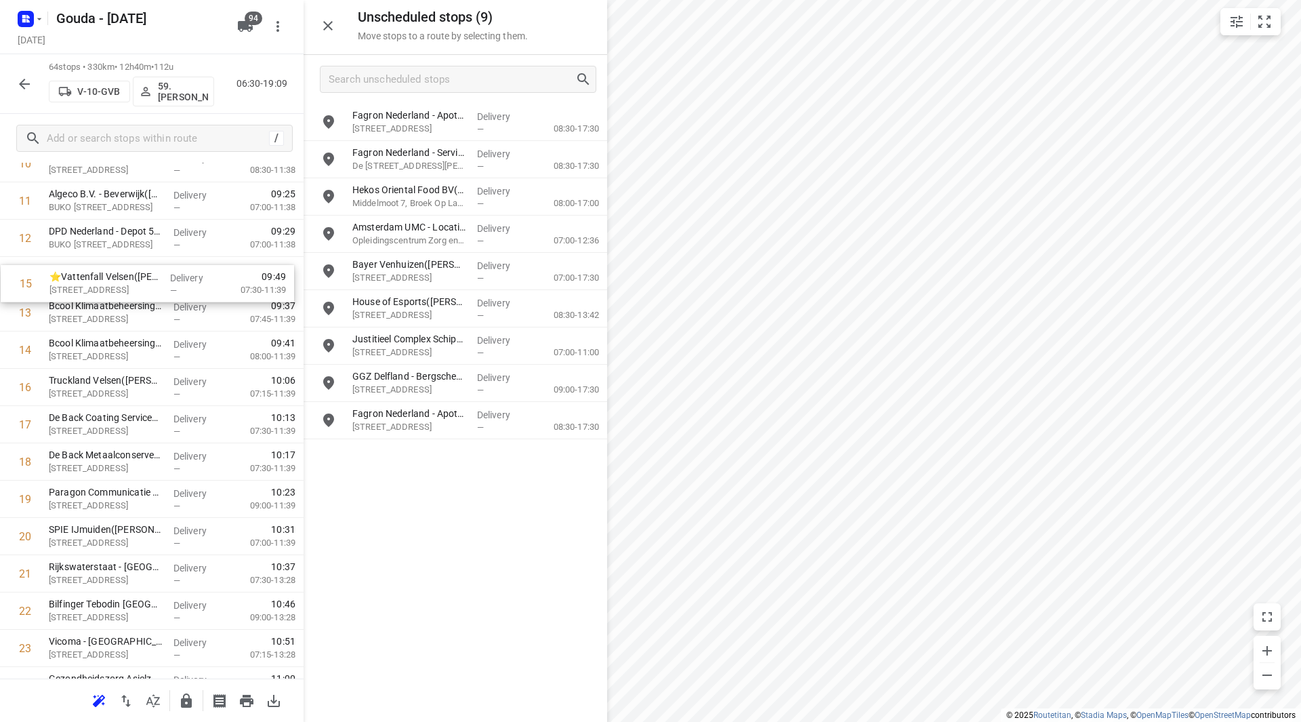
scroll to position [453, 0]
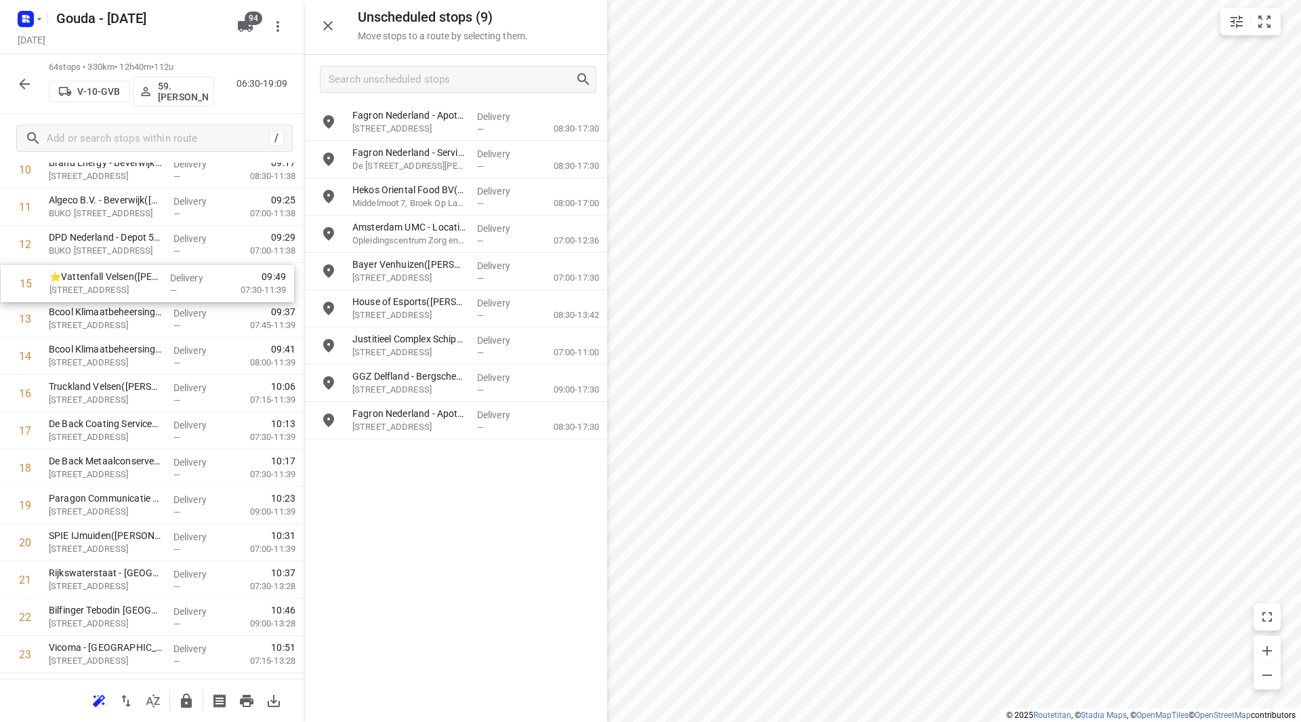
drag, startPoint x: 104, startPoint y: 340, endPoint x: 106, endPoint y: 270, distance: 70.5
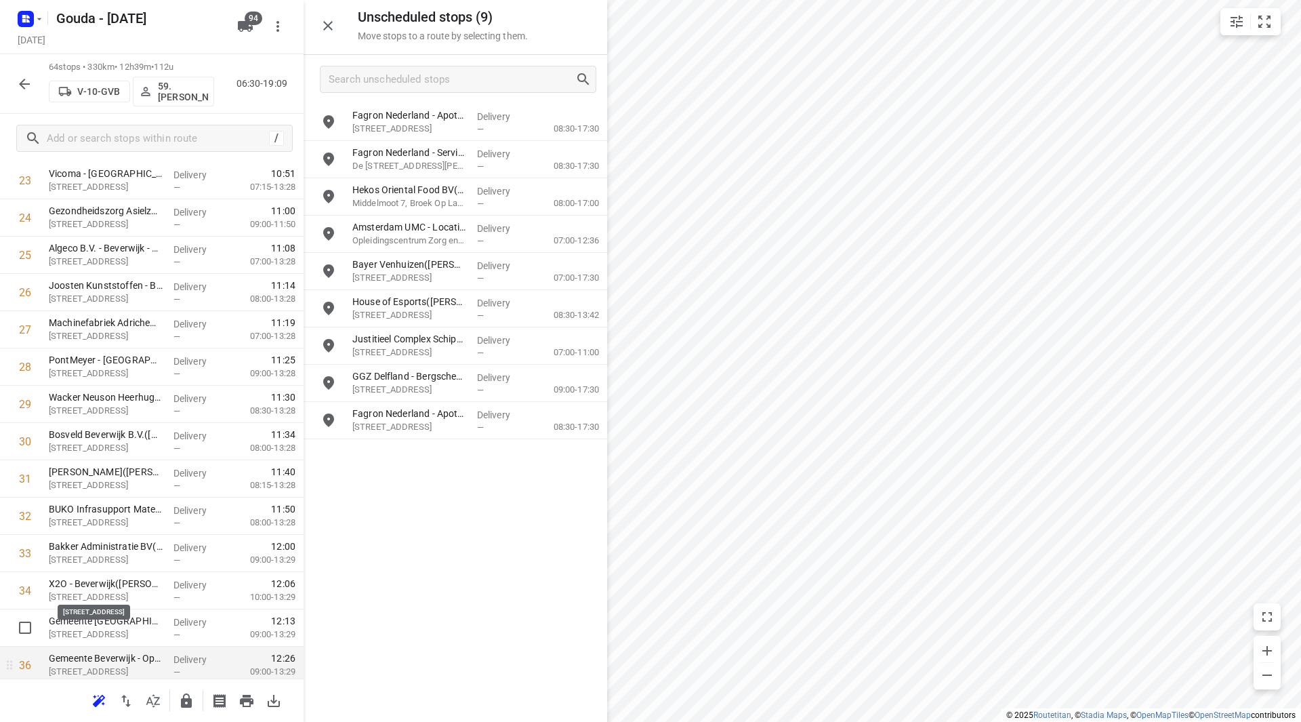
scroll to position [995, 0]
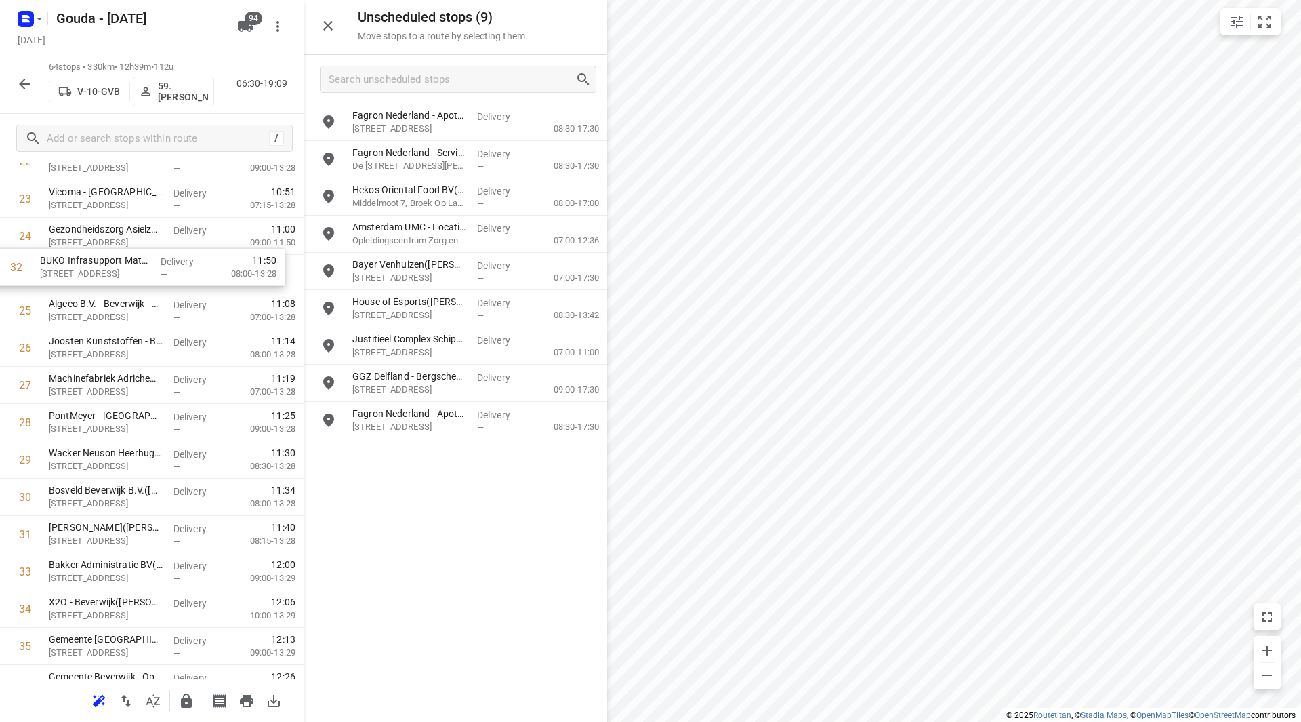
drag, startPoint x: 124, startPoint y: 459, endPoint x: 117, endPoint y: 273, distance: 186.5
click at [117, 273] on div "1 ⭐Detailresult Slagerijen B.V.(Caroline McCall) Platformweg 3, Velsen-noord De…" at bounding box center [152, 552] width 304 height 2385
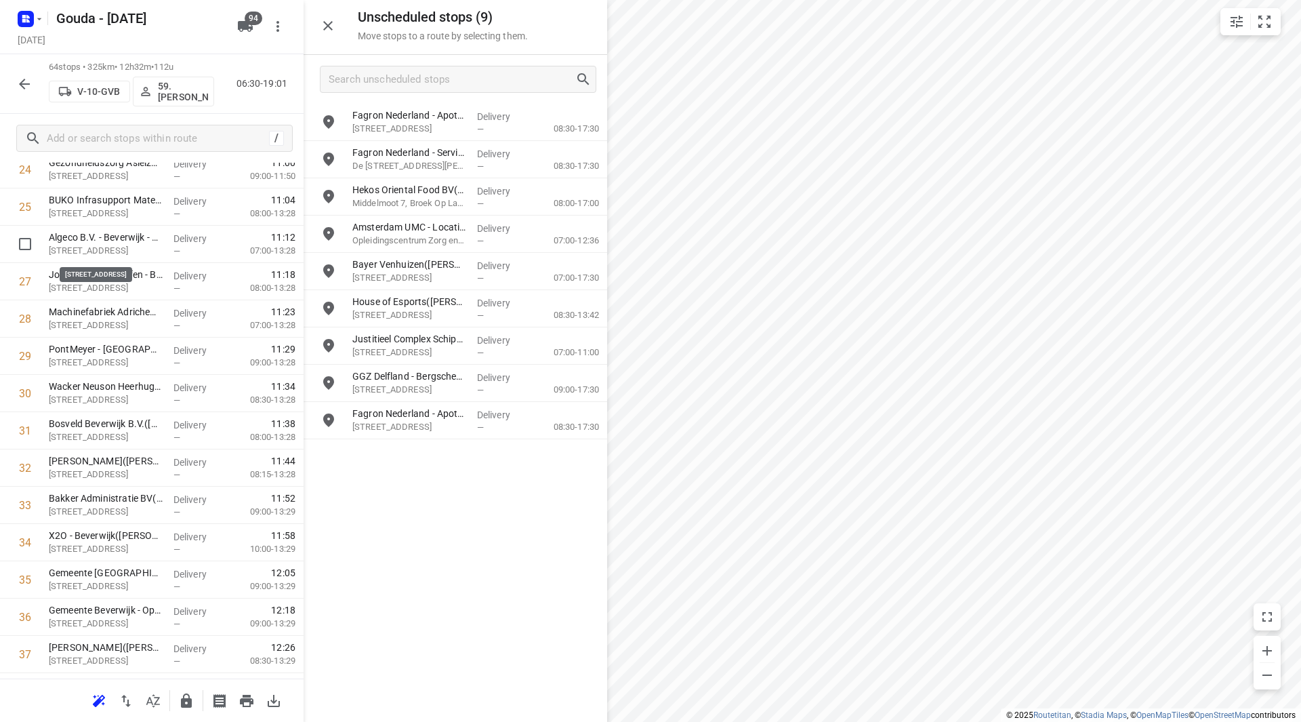
scroll to position [974, 0]
drag, startPoint x: 119, startPoint y: 249, endPoint x: 129, endPoint y: 439, distance: 190.0
click at [129, 438] on div "1 ⭐Detailresult Slagerijen B.V.(Caroline McCall) Platformweg 3, Velsen-noord De…" at bounding box center [152, 487] width 304 height 2385
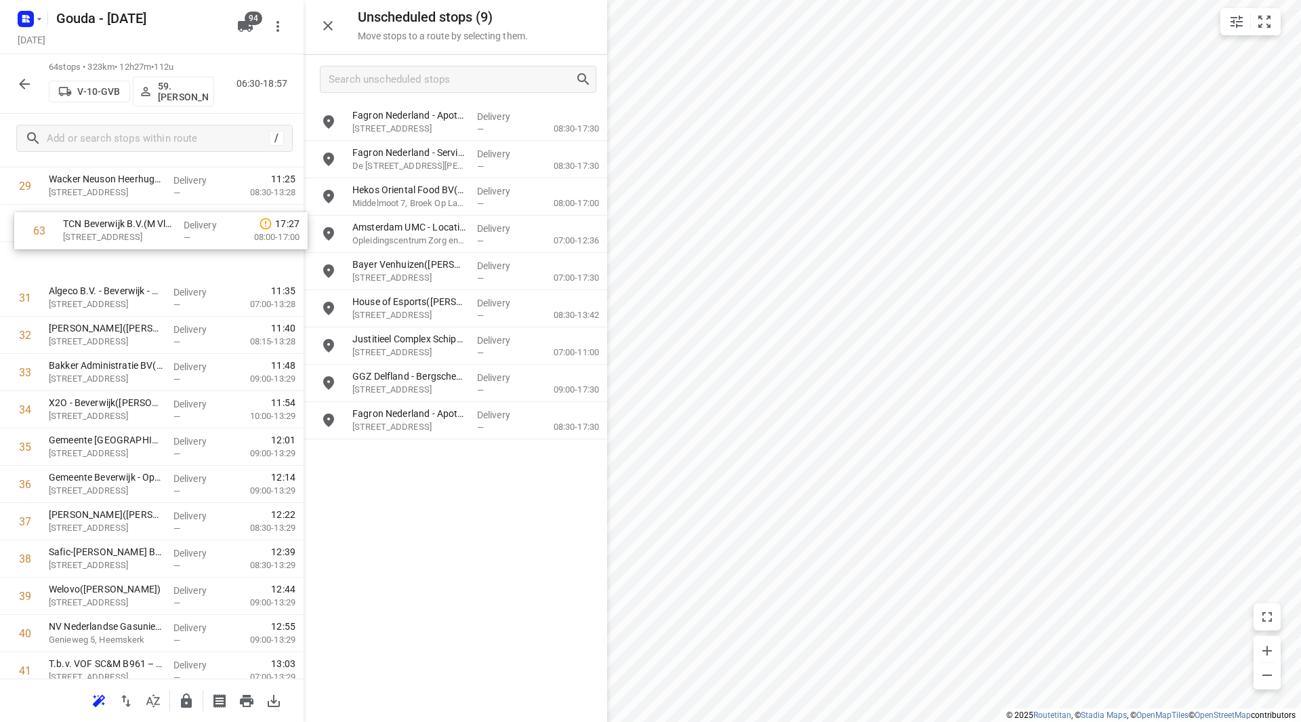
scroll to position [1144, 0]
drag, startPoint x: 89, startPoint y: 613, endPoint x: 87, endPoint y: 375, distance: 237.2
click at [87, 375] on div "1 ⭐Detailresult Slagerijen B.V.(Caroline McCall) Platformweg 3, Velsen-noord De…" at bounding box center [152, 317] width 304 height 2385
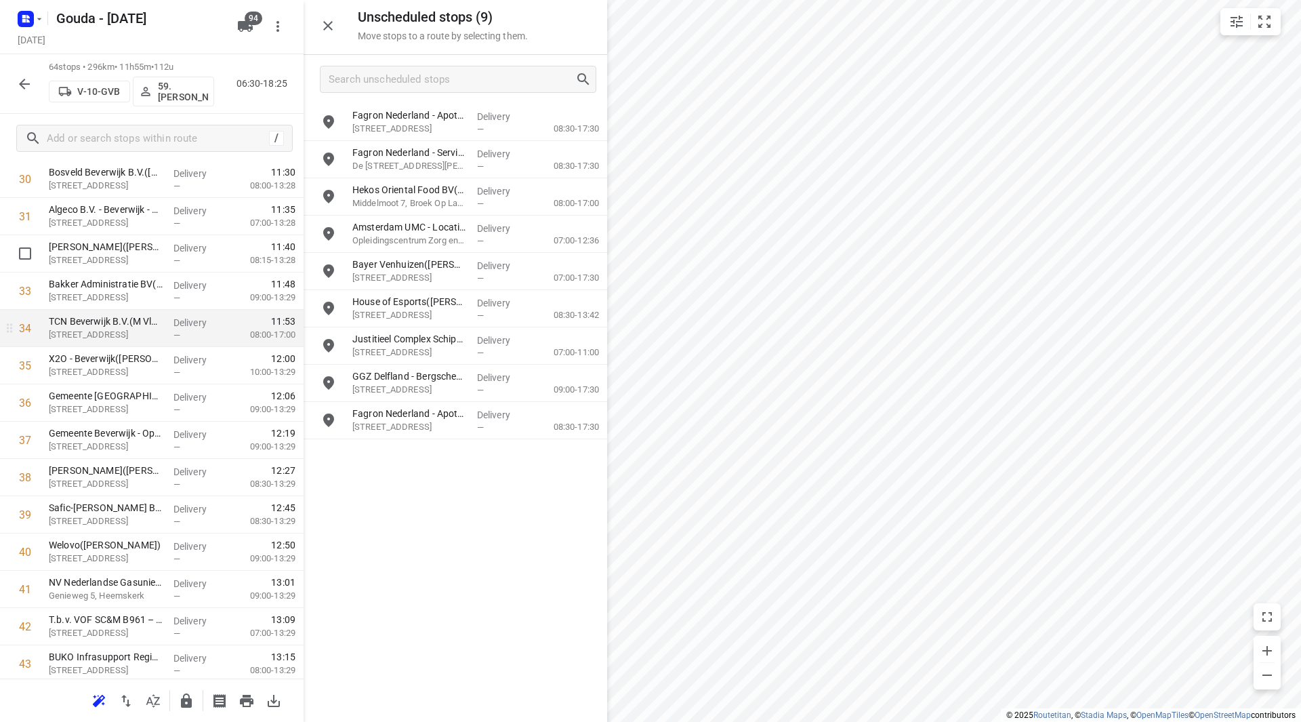
scroll to position [1212, 0]
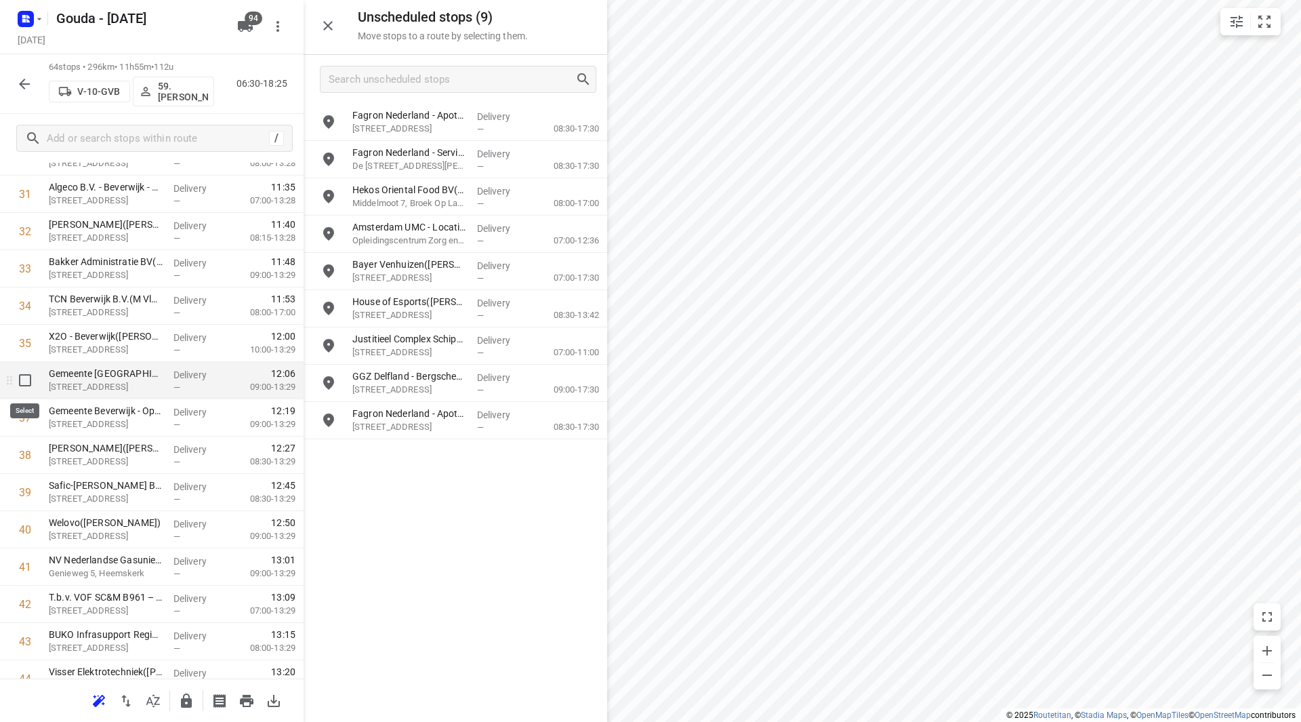
click at [23, 383] on input "checkbox" at bounding box center [25, 380] width 27 height 27
checkbox input "true"
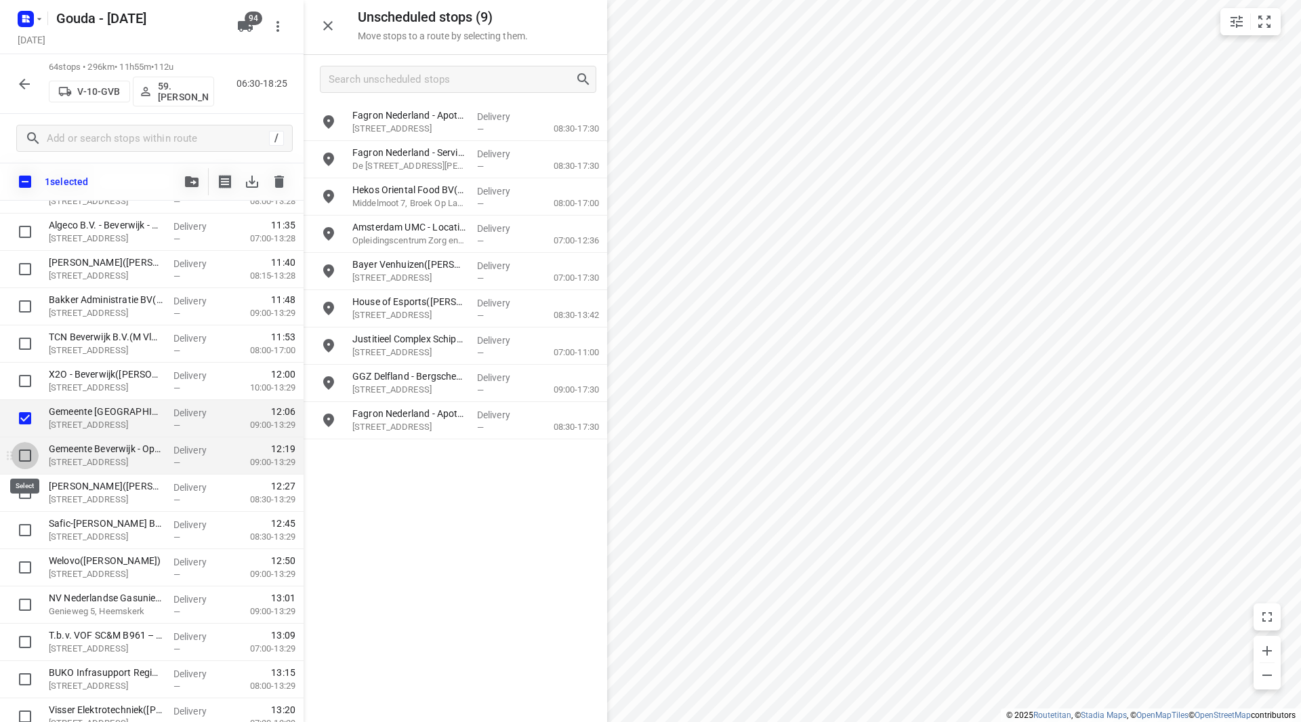
click at [23, 458] on input "checkbox" at bounding box center [25, 455] width 27 height 27
checkbox input "true"
drag, startPoint x: 94, startPoint y: 419, endPoint x: 97, endPoint y: 386, distance: 34.0
click at [98, 385] on div "⭐Detailresult Slagerijen B.V.(Caroline McCall) Platformweg 3, Velsen-noord Deli…" at bounding box center [152, 287] width 304 height 2385
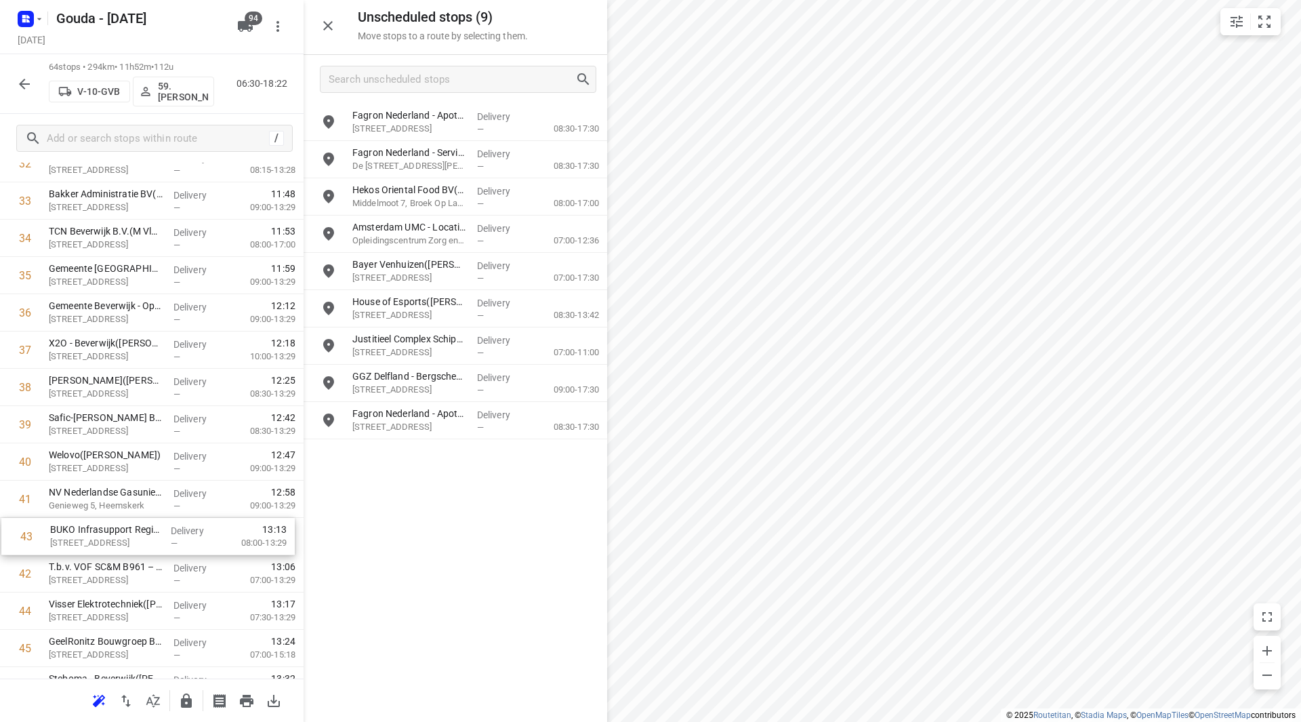
scroll to position [1281, 0]
drag, startPoint x: 102, startPoint y: 533, endPoint x: 112, endPoint y: 453, distance: 79.9
click at [107, 453] on div "1 ⭐Detailresult Slagerijen B.V.(Caroline McCall) Platformweg 3, Velsen-noord De…" at bounding box center [152, 180] width 304 height 2385
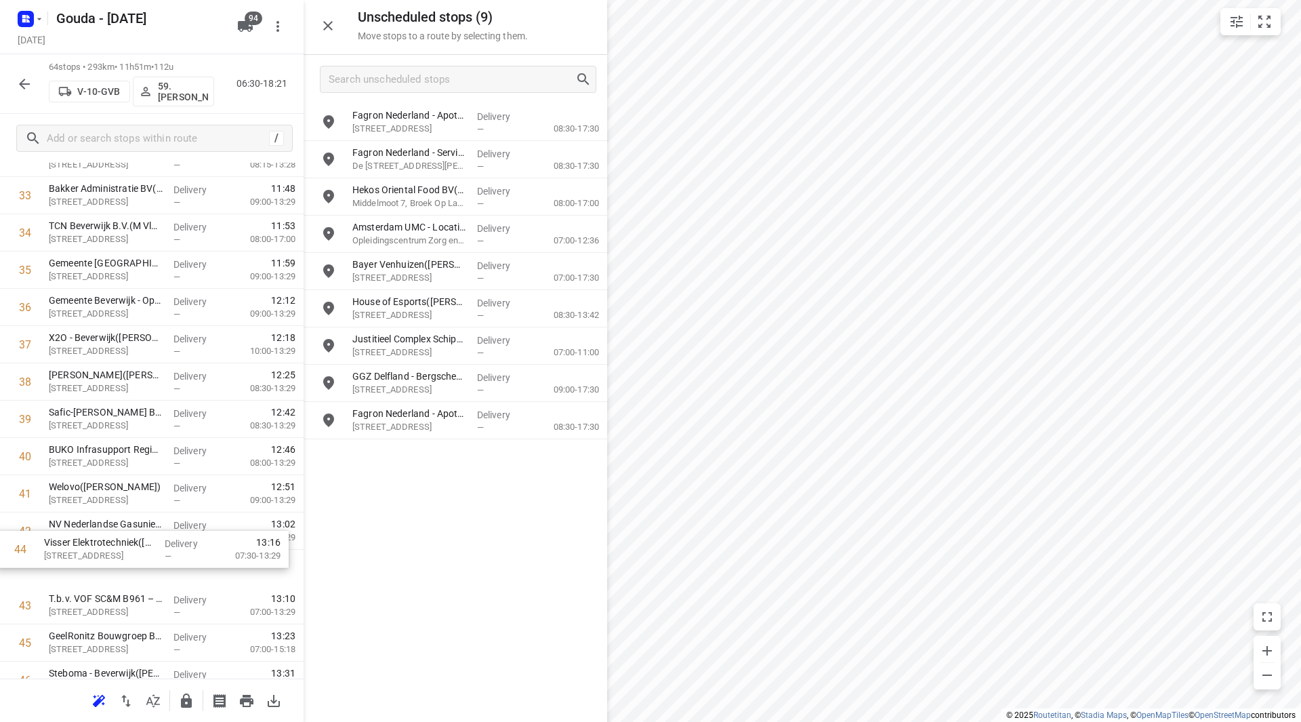
scroll to position [1287, 0]
drag, startPoint x: 64, startPoint y: 604, endPoint x: 64, endPoint y: 474, distance: 130.1
click at [64, 474] on div "1 ⭐Detailresult Slagerijen B.V.(Caroline McCall) Platformweg 3, Velsen-noord De…" at bounding box center [152, 174] width 304 height 2385
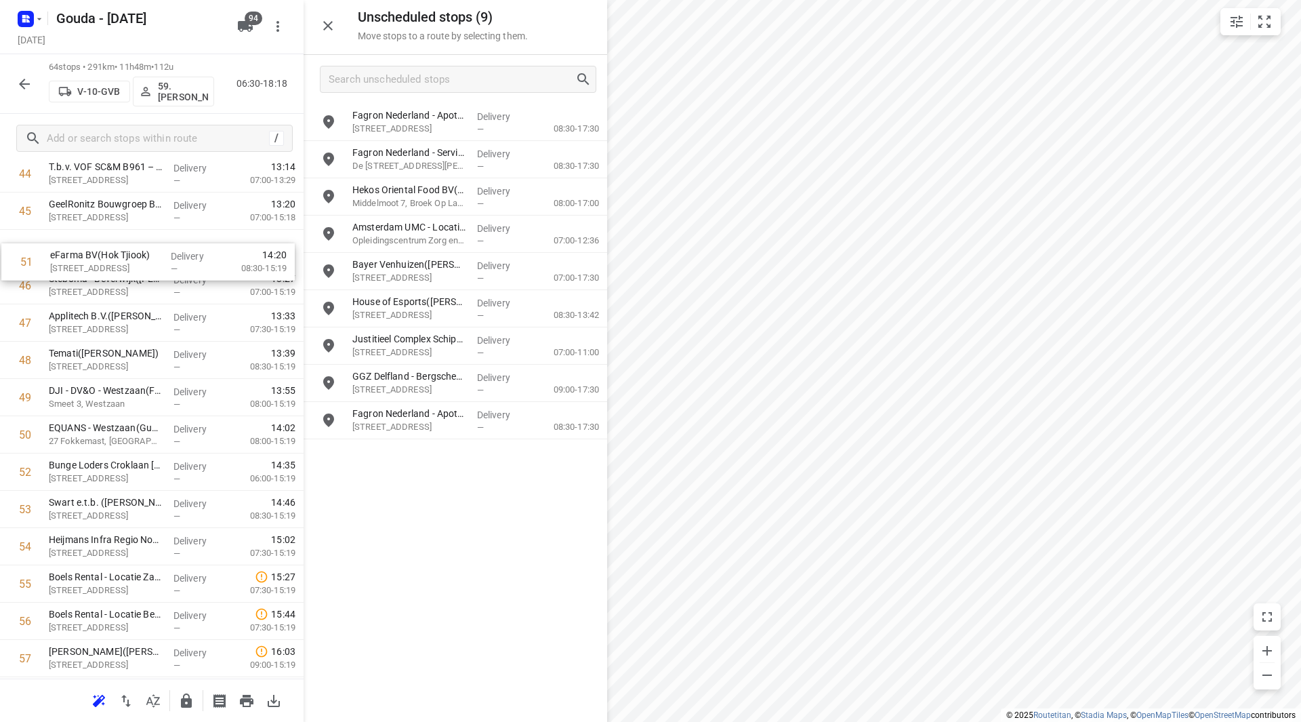
scroll to position [1692, 0]
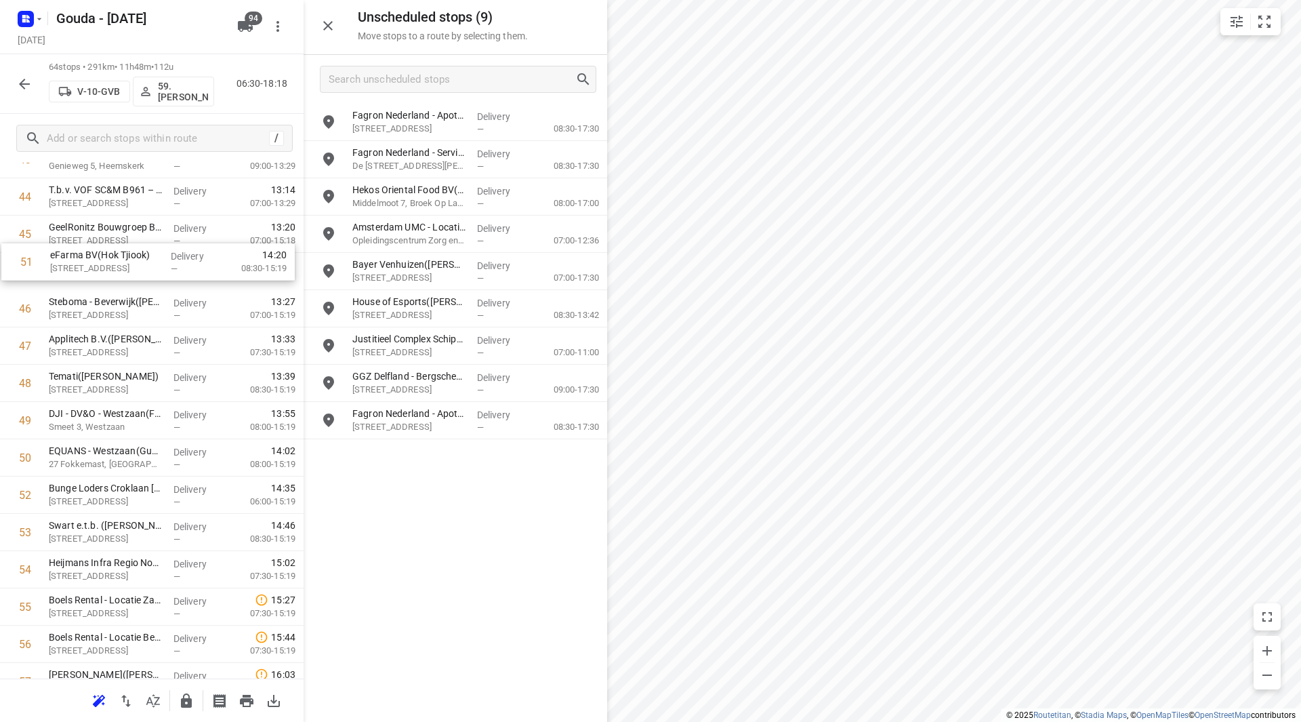
drag, startPoint x: 149, startPoint y: 387, endPoint x: 152, endPoint y: 258, distance: 129.5
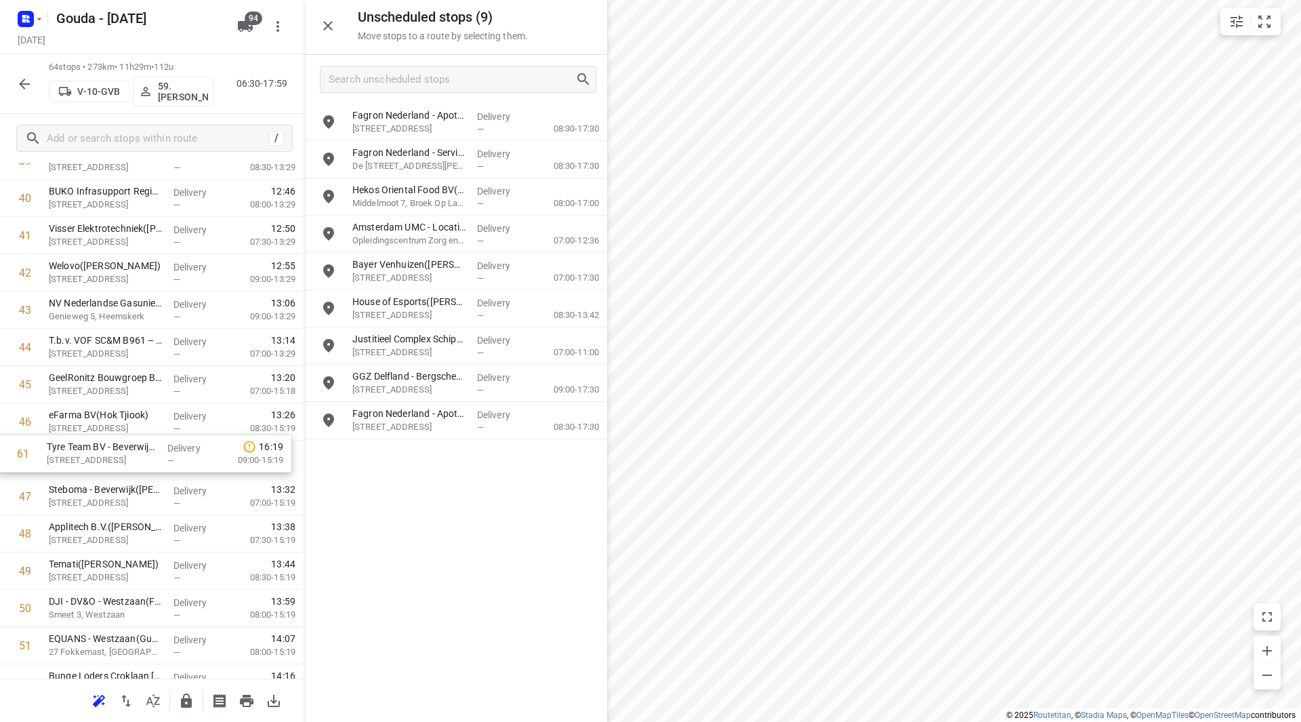
drag, startPoint x: 115, startPoint y: 557, endPoint x: 94, endPoint y: 461, distance: 97.7
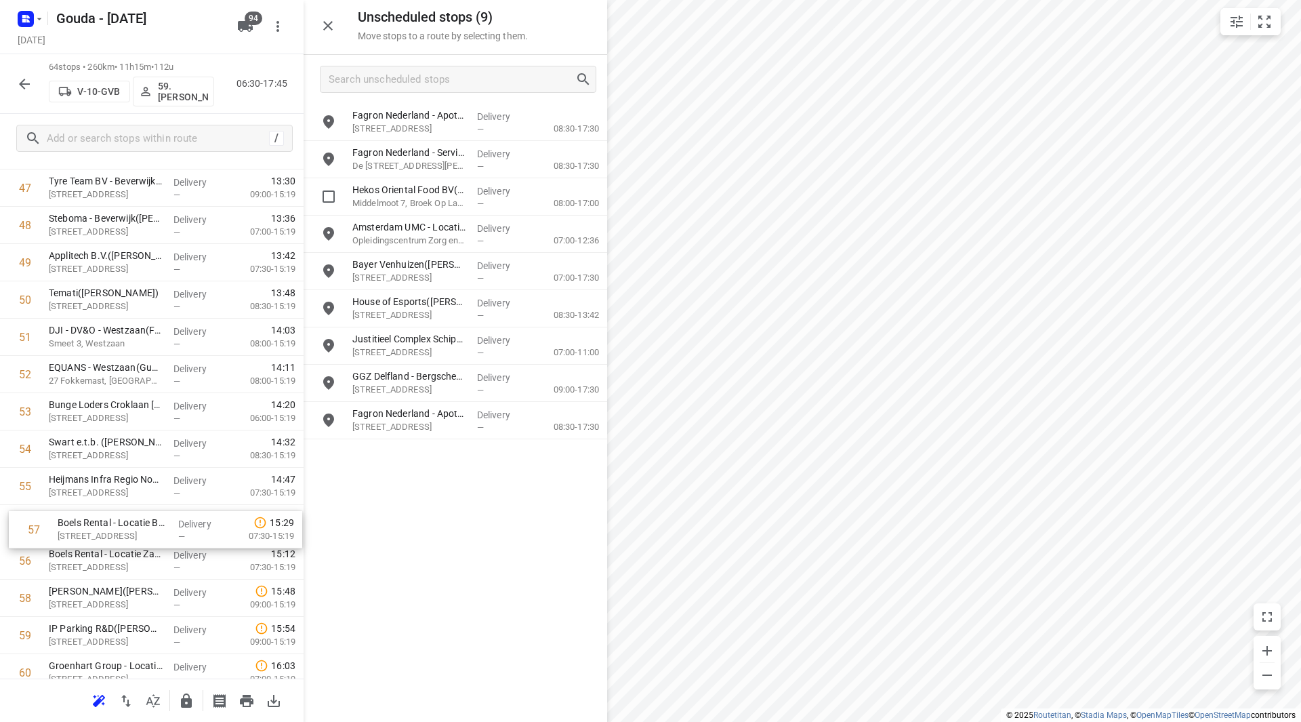
scroll to position [1816, 0]
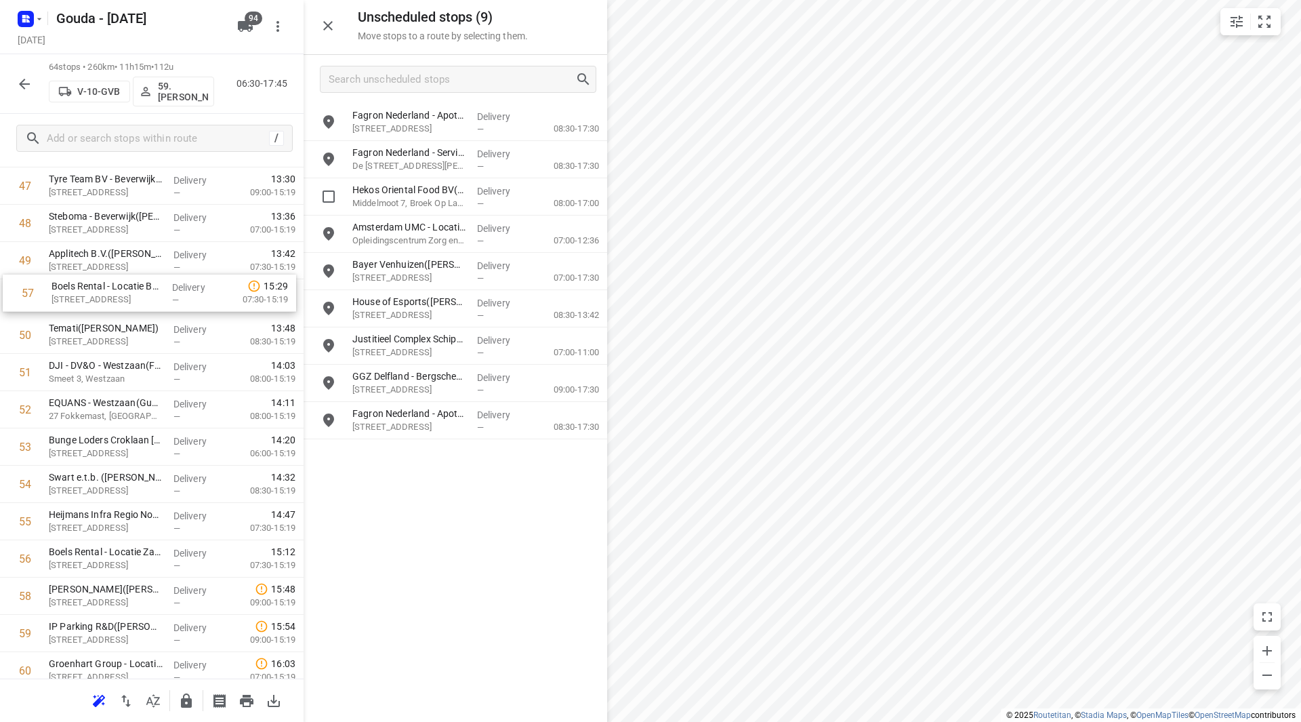
drag, startPoint x: 89, startPoint y: 566, endPoint x: 91, endPoint y: 308, distance: 257.5
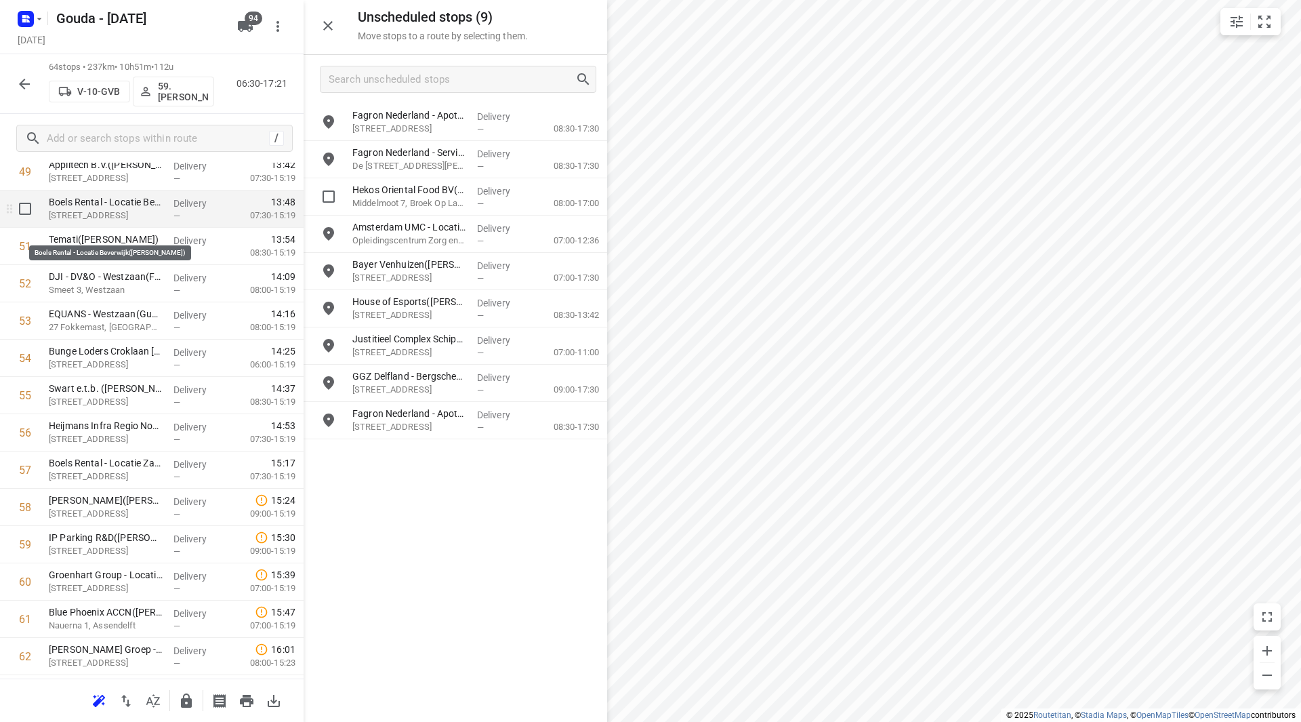
scroll to position [1878, 0]
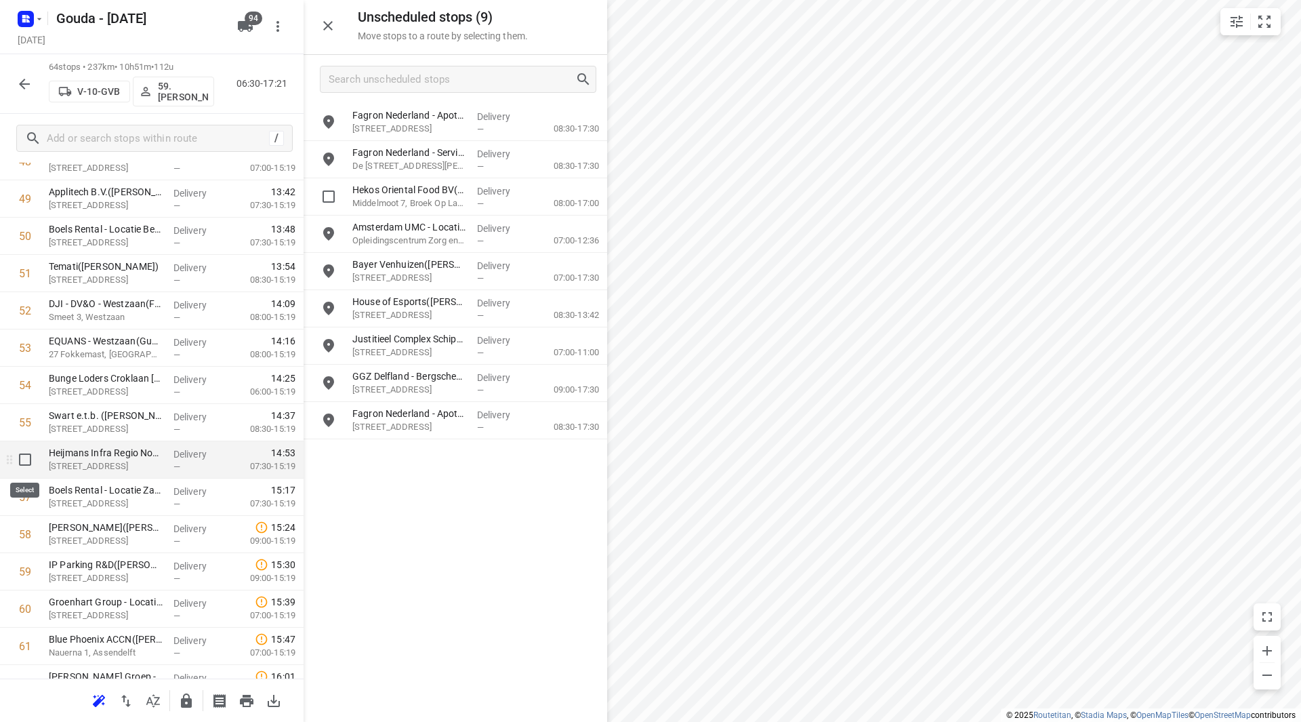
click at [29, 458] on input "checkbox" at bounding box center [25, 459] width 27 height 27
checkbox input "true"
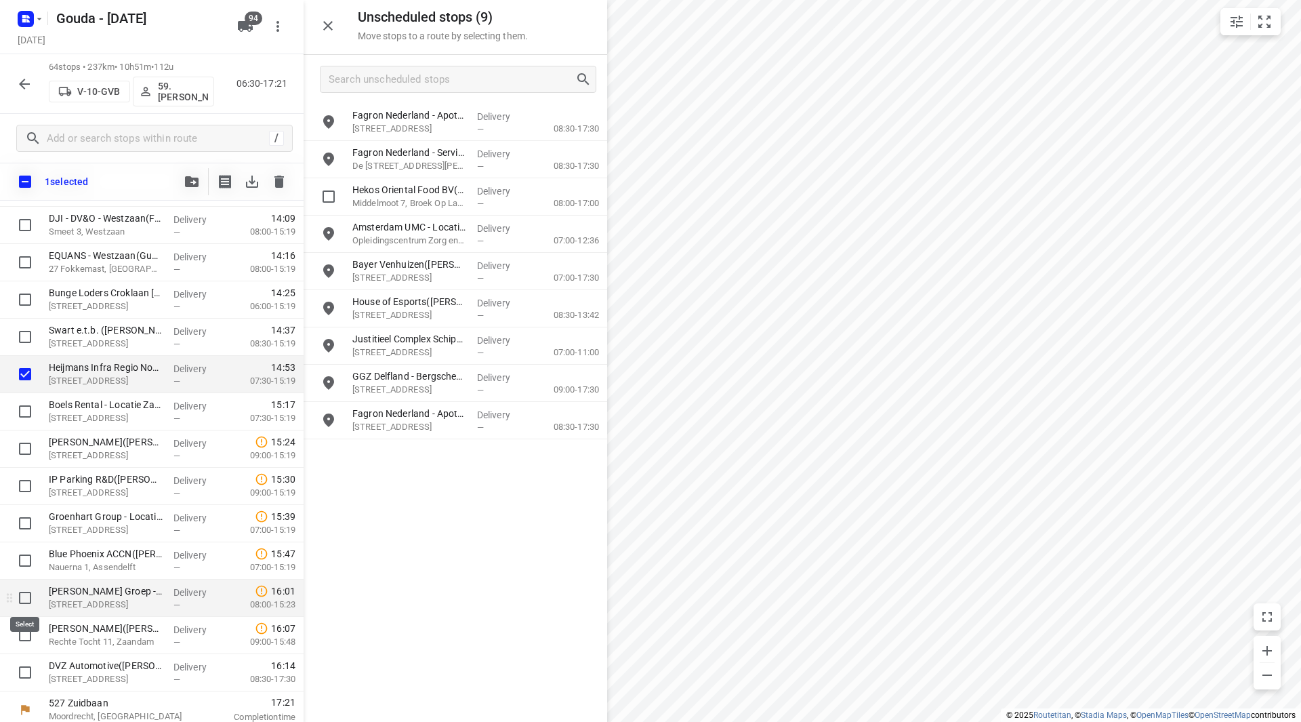
scroll to position [2008, 0]
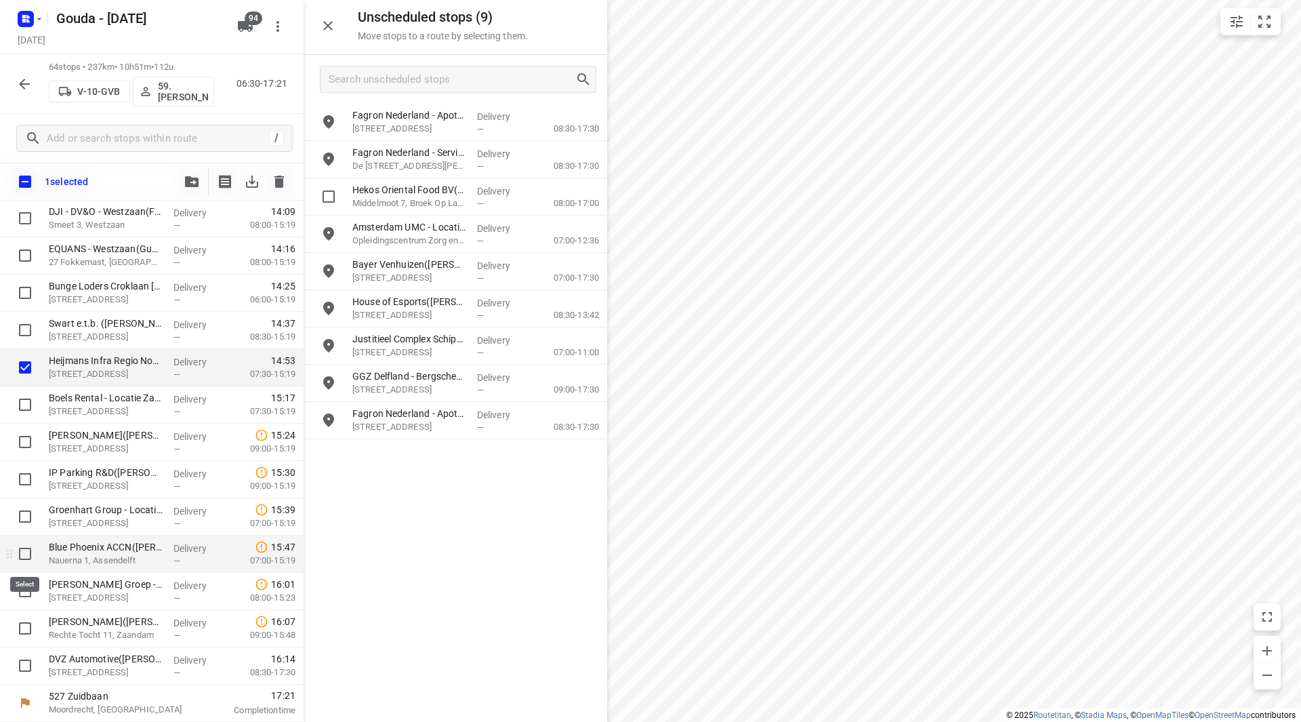
click at [20, 557] on input "checkbox" at bounding box center [25, 553] width 27 height 27
checkbox input "true"
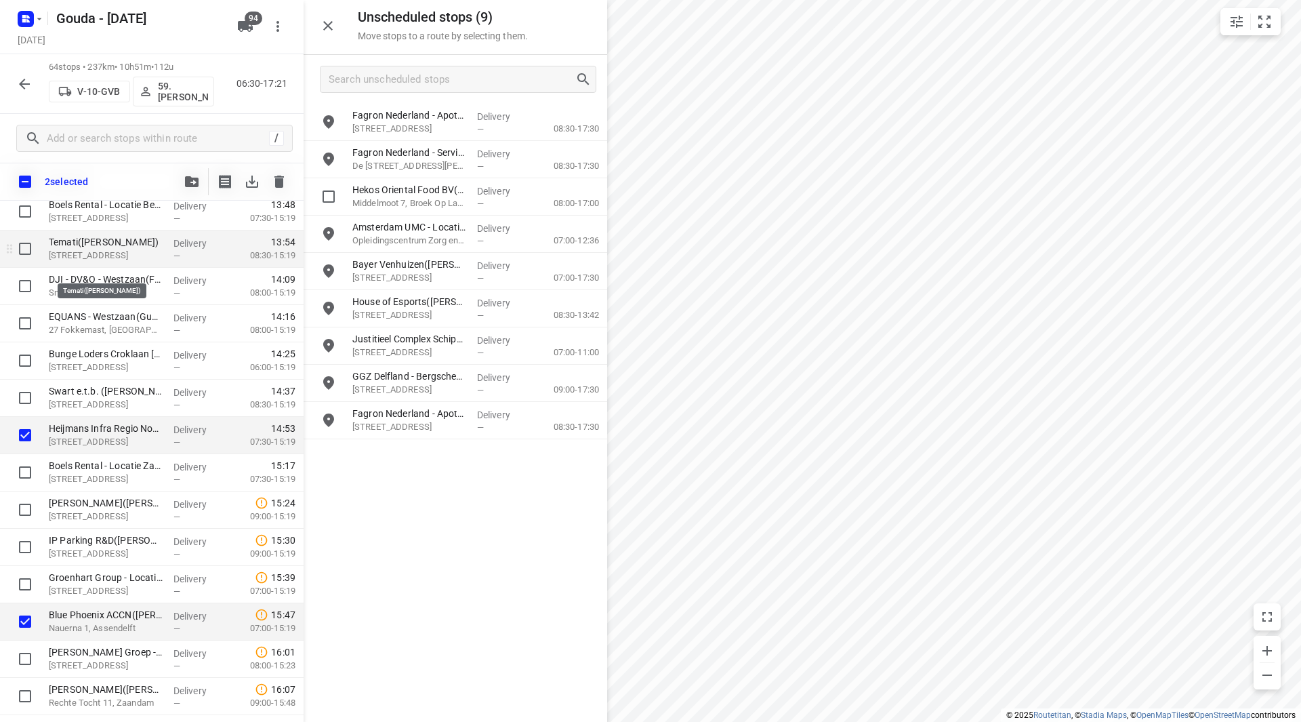
scroll to position [1872, 0]
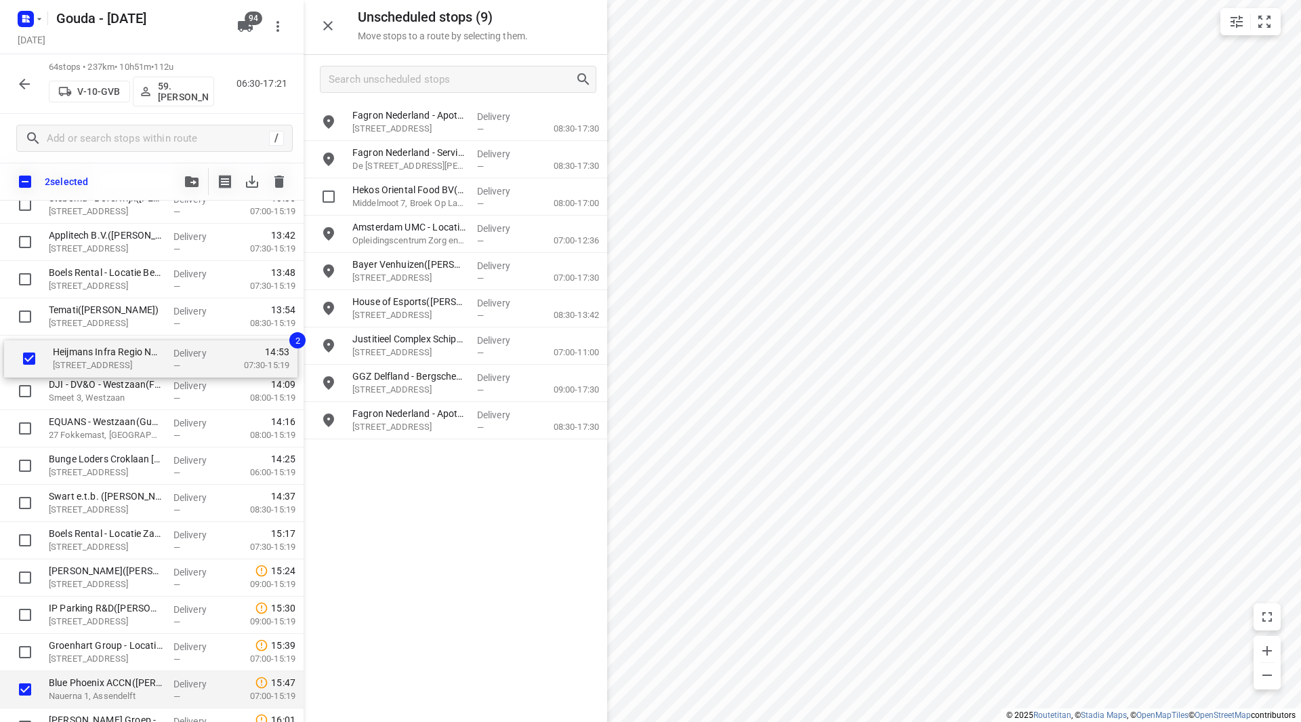
drag, startPoint x: 88, startPoint y: 509, endPoint x: 92, endPoint y: 360, distance: 149.1
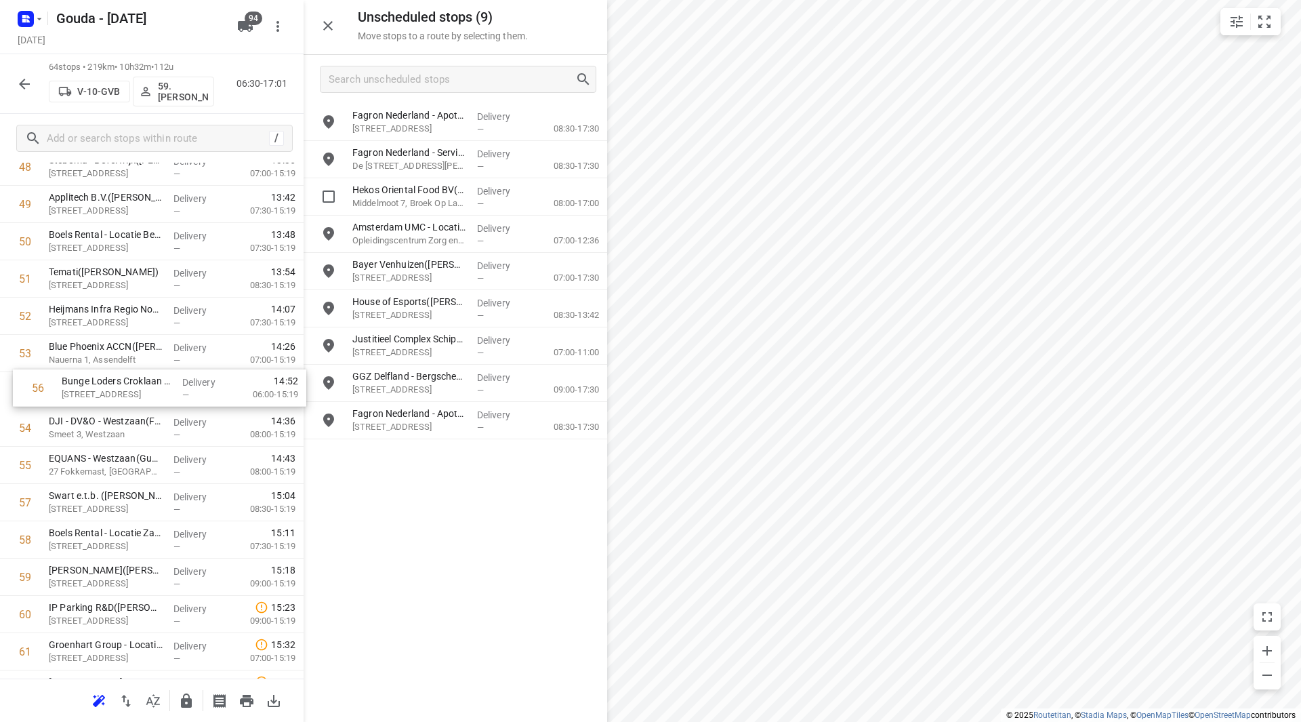
drag, startPoint x: 96, startPoint y: 466, endPoint x: 110, endPoint y: 385, distance: 81.8
drag, startPoint x: 134, startPoint y: 476, endPoint x: 139, endPoint y: 432, distance: 44.3
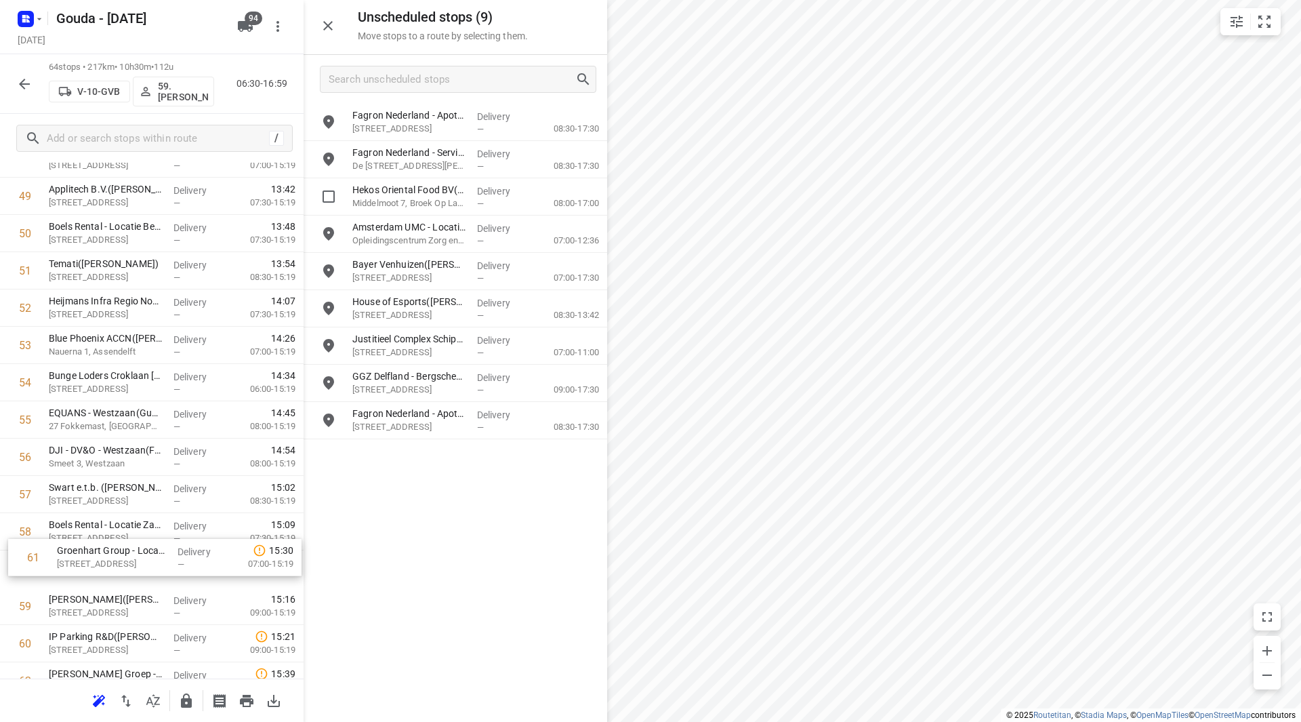
scroll to position [1883, 0]
drag, startPoint x: 87, startPoint y: 663, endPoint x: 96, endPoint y: 480, distance: 183.2
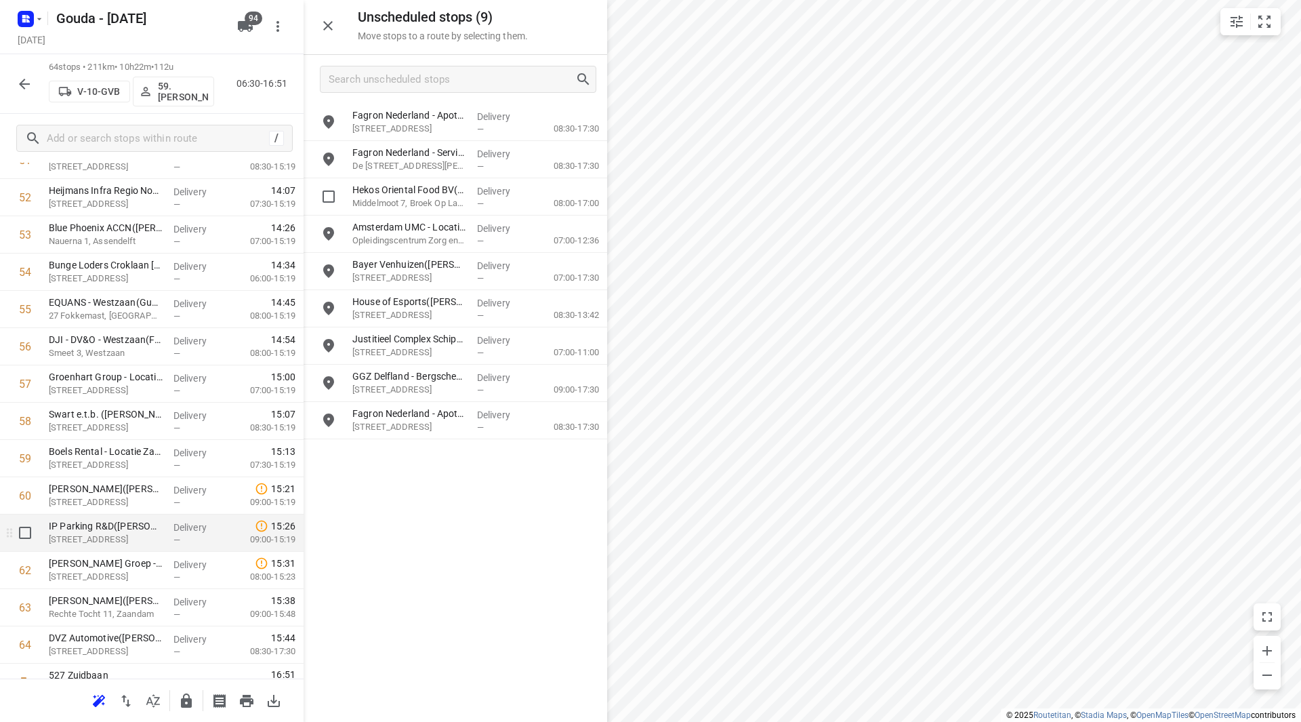
scroll to position [2013, 0]
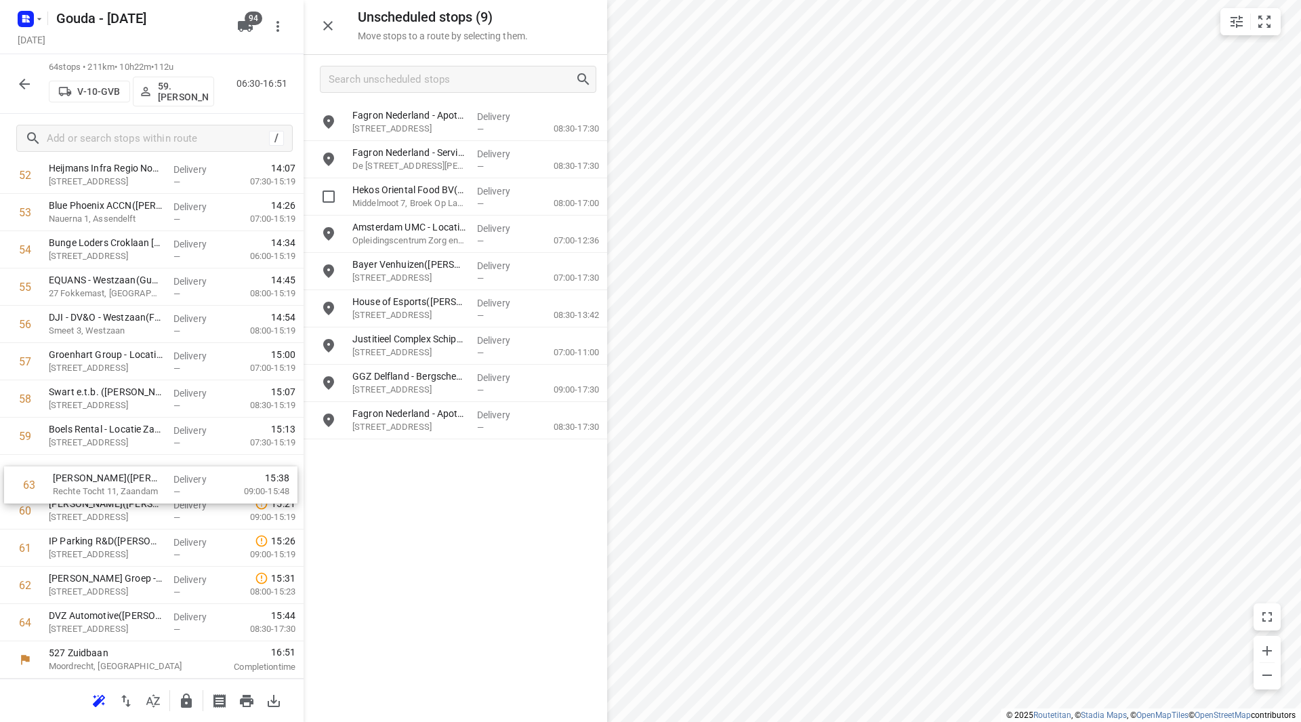
drag, startPoint x: 111, startPoint y: 588, endPoint x: 123, endPoint y: 476, distance: 111.8
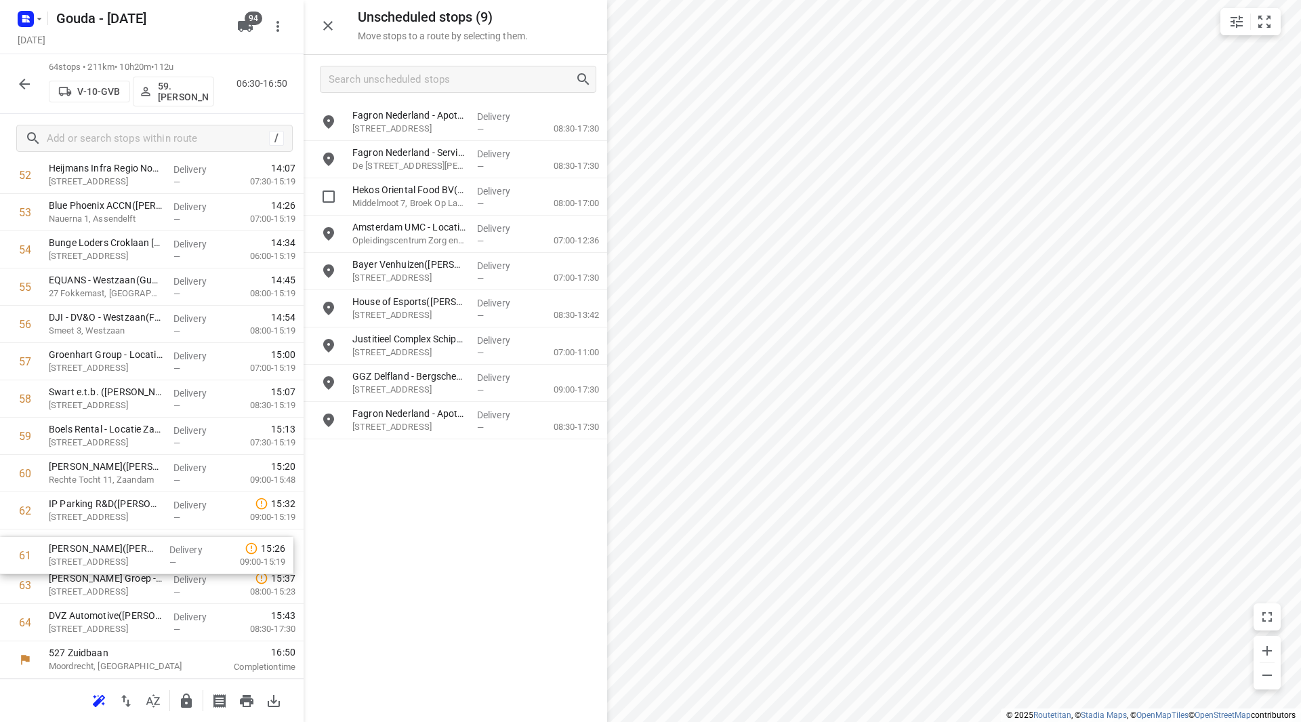
drag, startPoint x: 194, startPoint y: 509, endPoint x: 197, endPoint y: 581, distance: 71.9
click at [184, 693] on icon "button" at bounding box center [186, 701] width 16 height 16
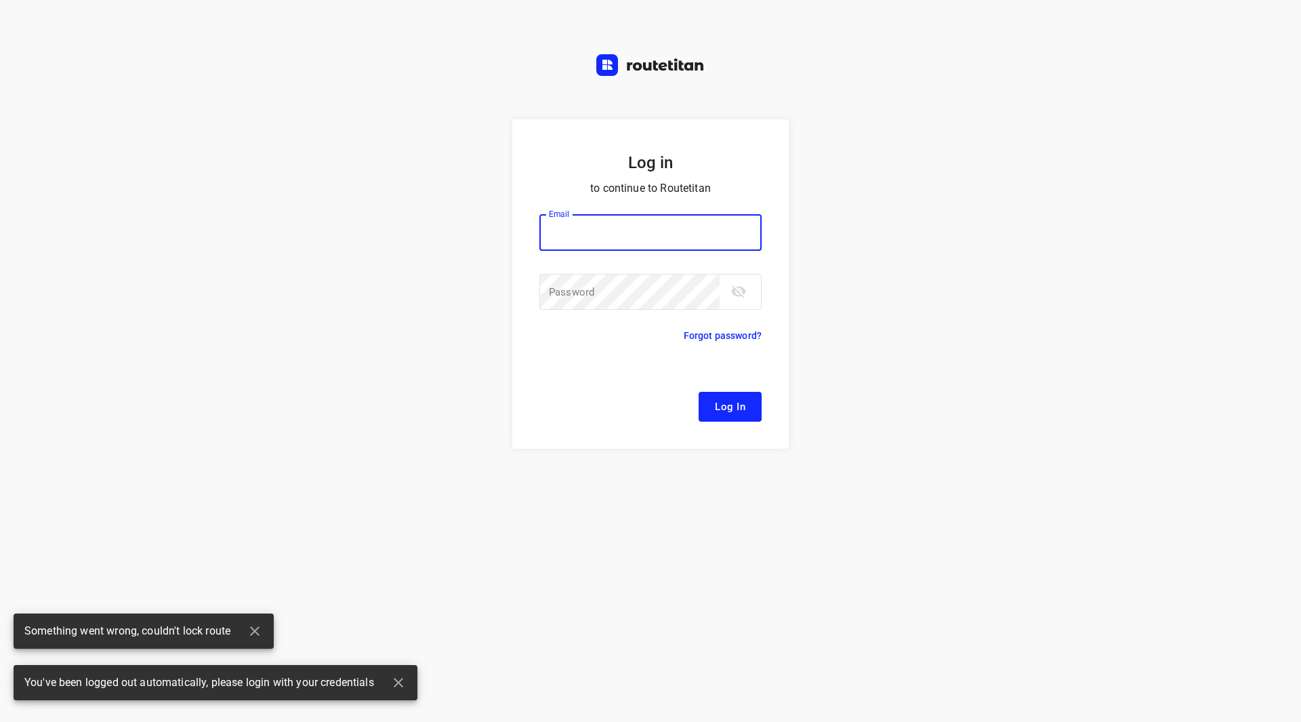
click at [576, 234] on input "email" at bounding box center [650, 232] width 222 height 37
type input "remco@fruitopjewerk.nl"
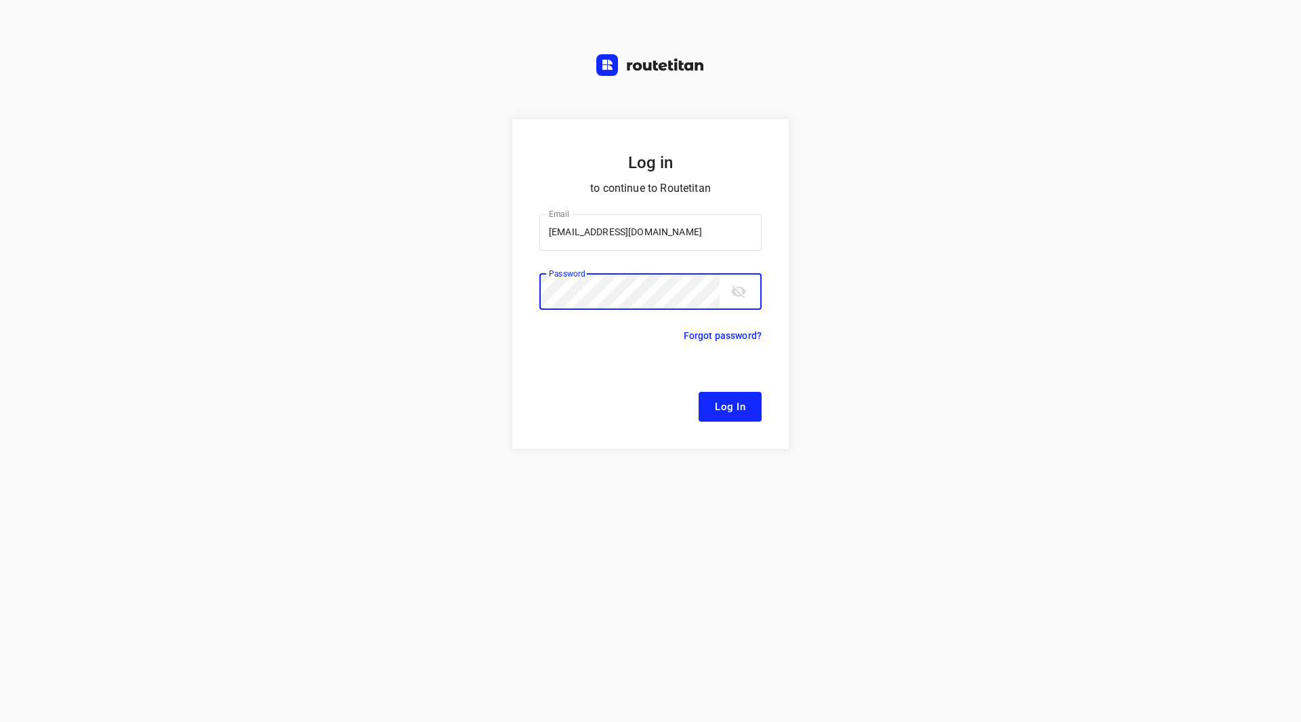
click at [699, 392] on button "Log In" at bounding box center [730, 407] width 63 height 30
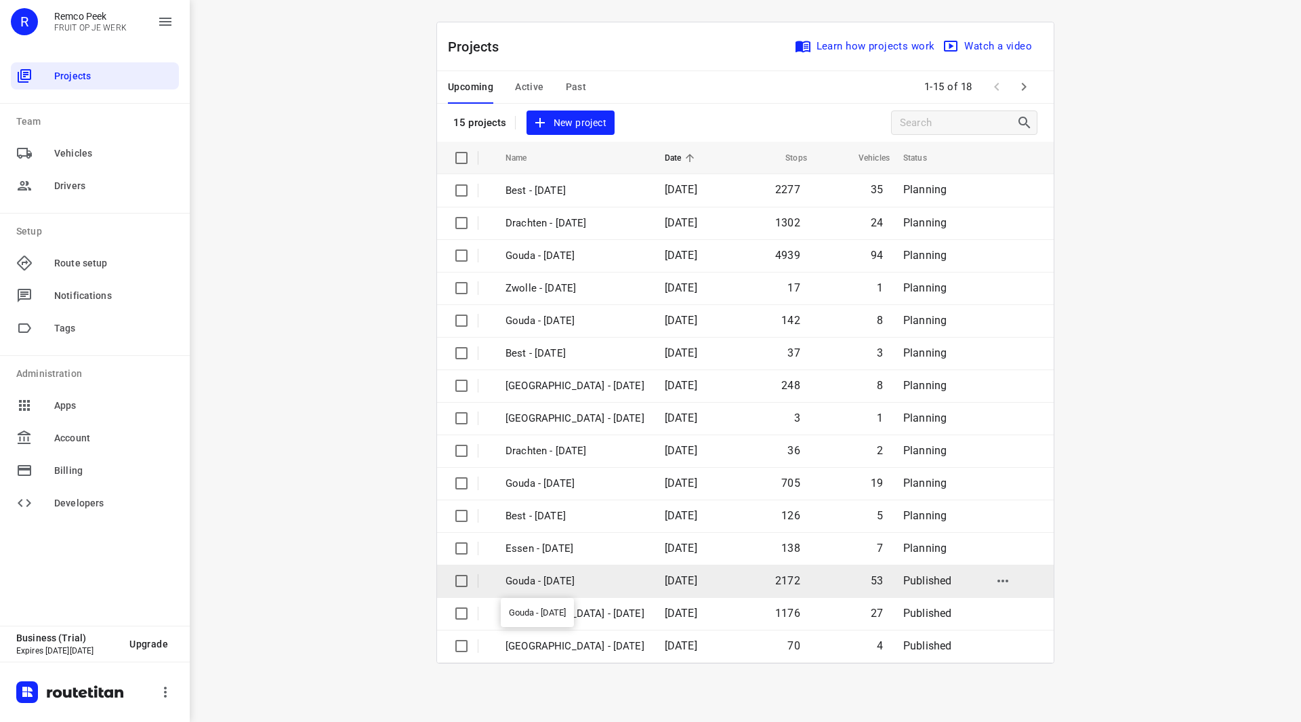
click at [575, 579] on p "Gouda - Wednesday" at bounding box center [575, 581] width 139 height 16
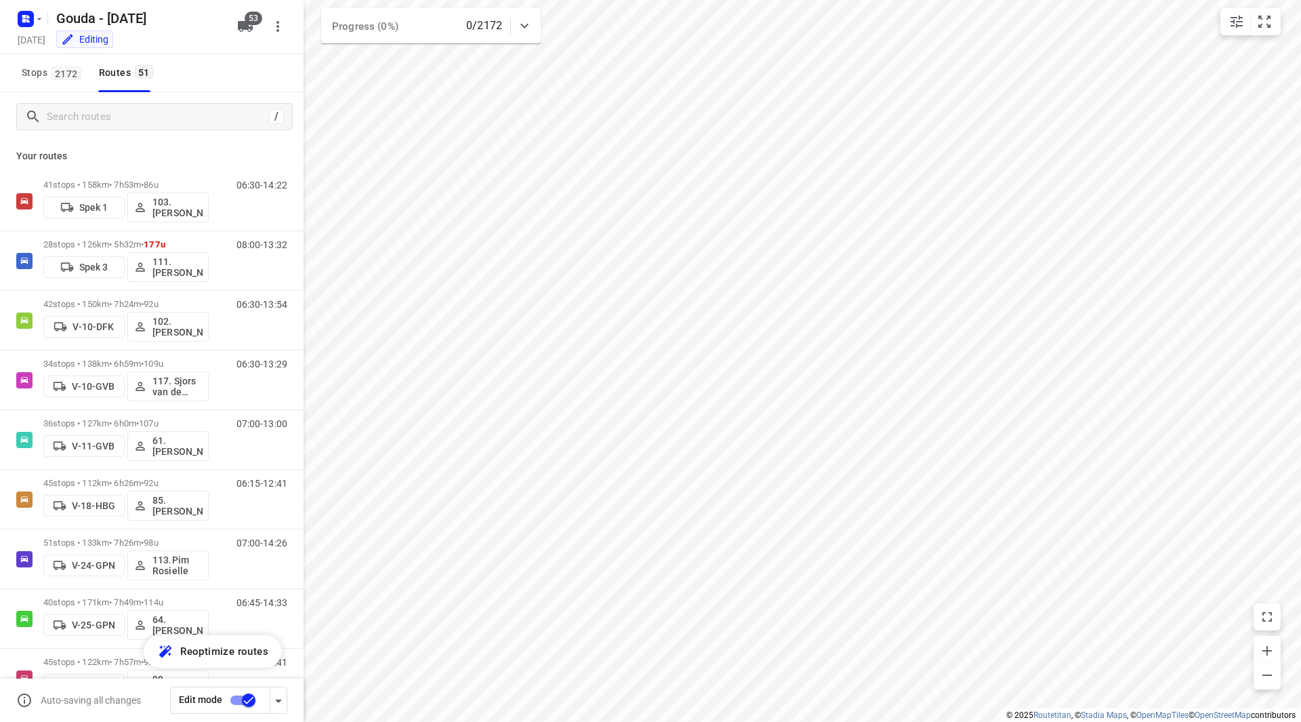
checkbox input "true"
click at [38, 18] on icon "button" at bounding box center [39, 19] width 5 height 2
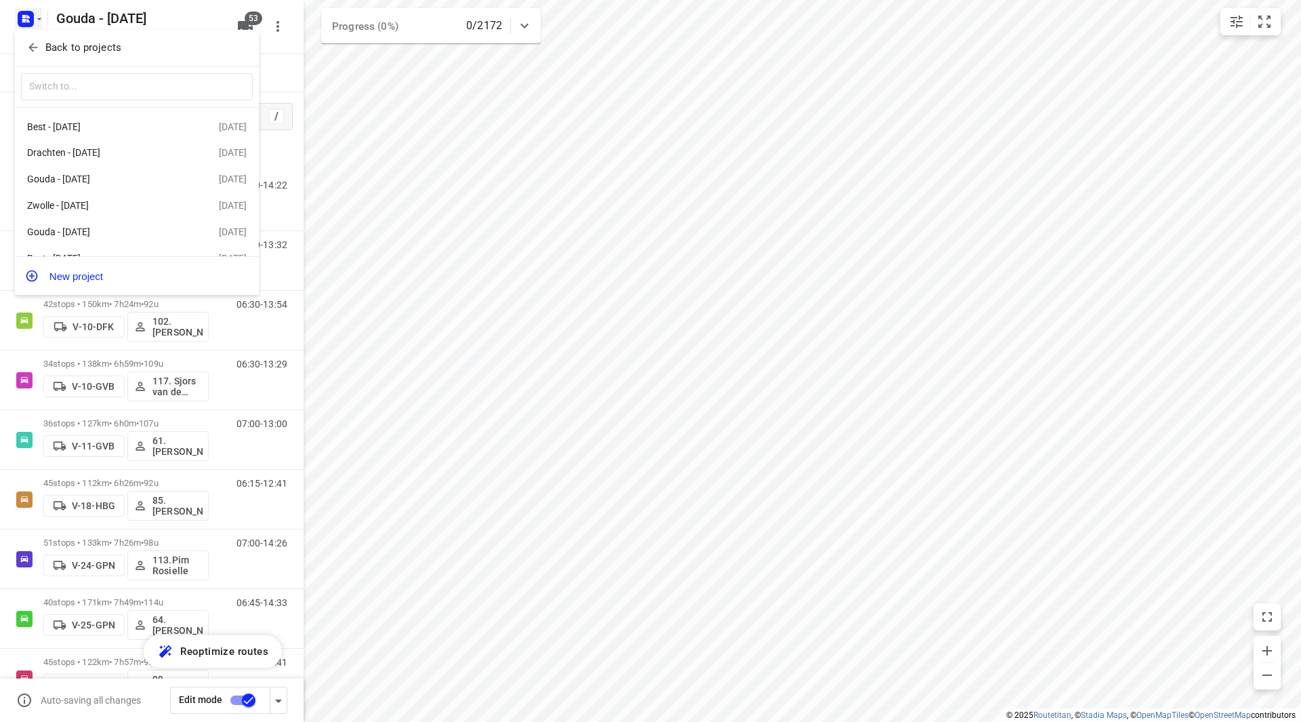
click at [50, 52] on p "Back to projects" at bounding box center [83, 48] width 76 height 16
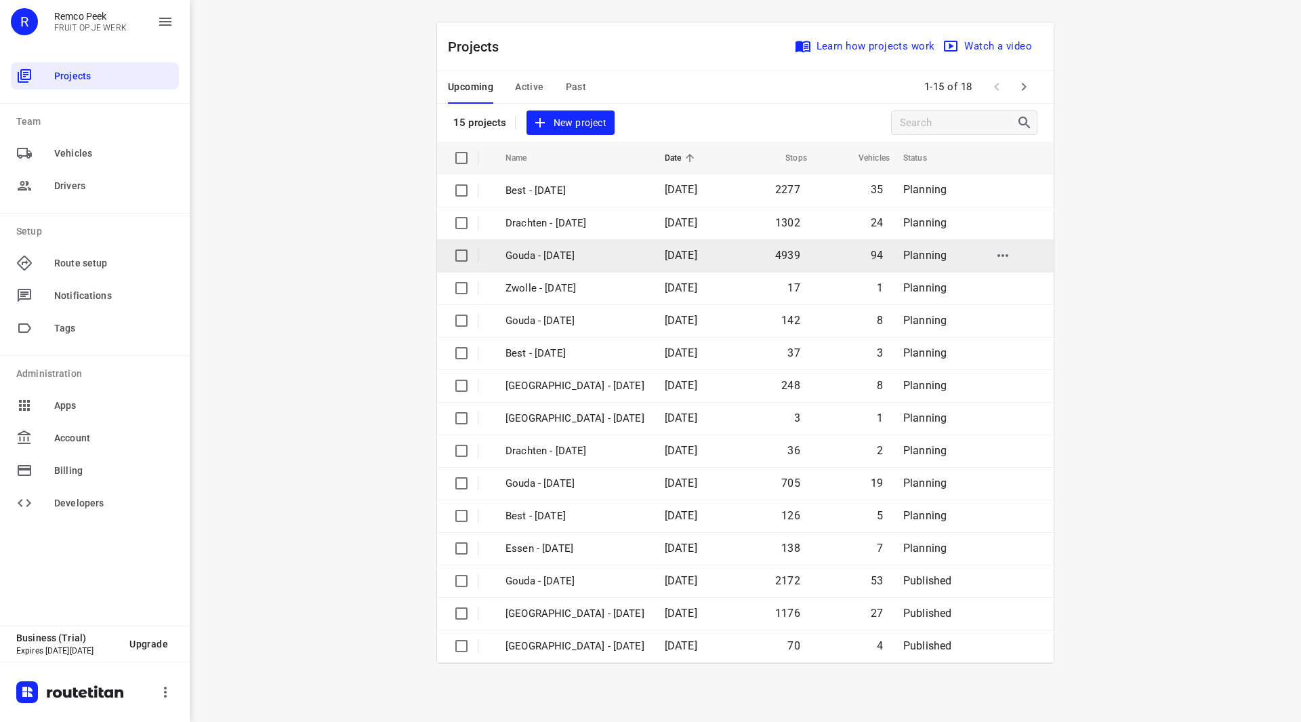
click at [573, 246] on td "Gouda - [DATE]" at bounding box center [573, 255] width 162 height 33
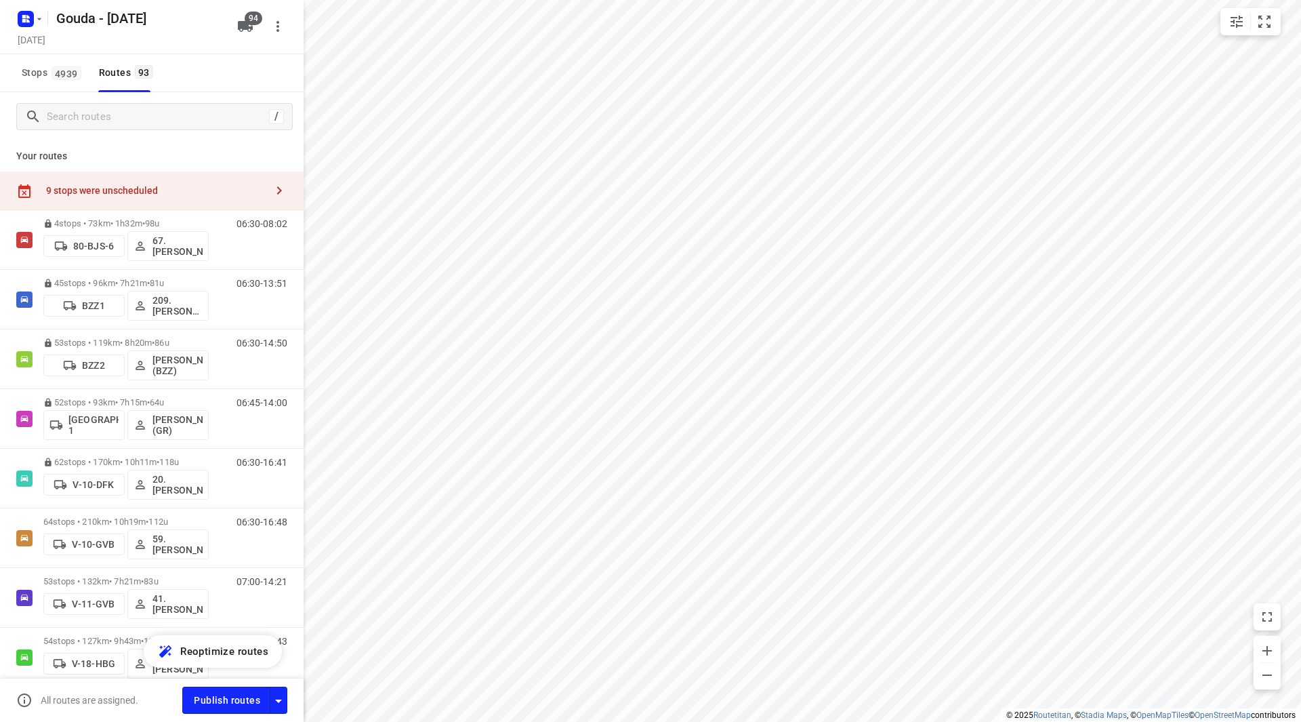
checkbox input "true"
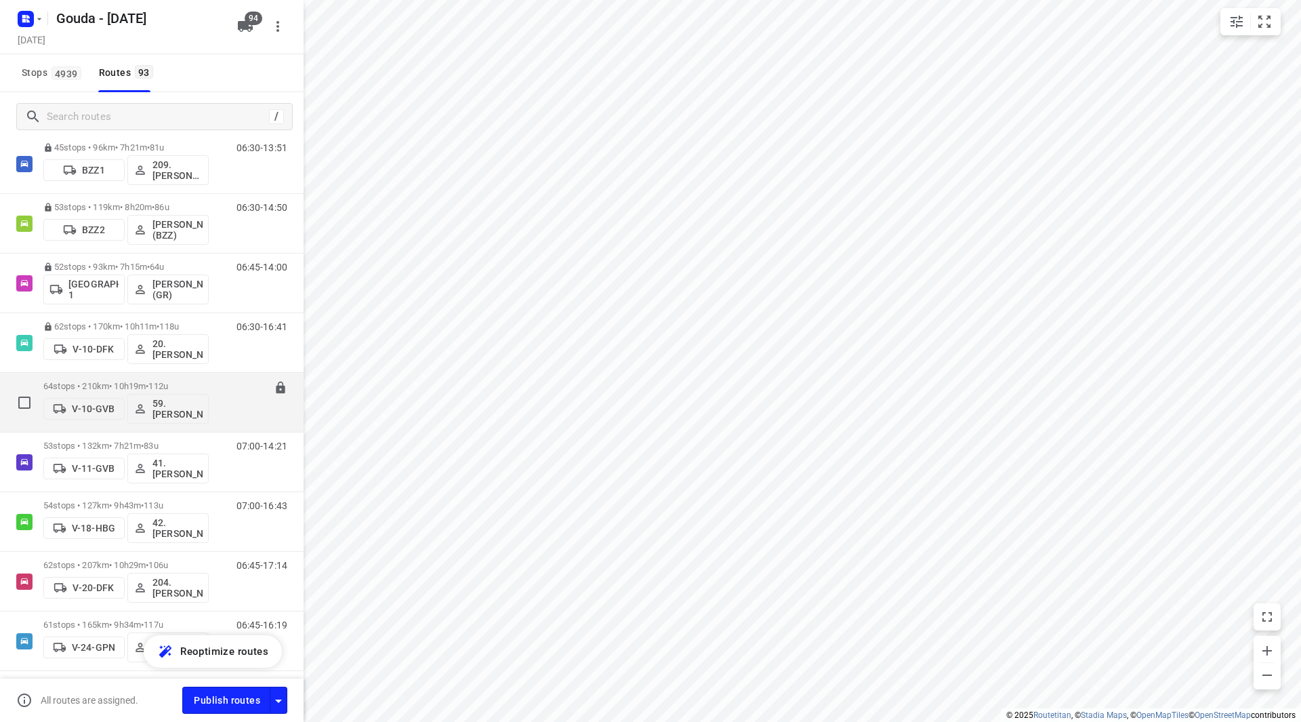
click at [120, 384] on p "64 stops • 210km • 10h19m • 112u" at bounding box center [125, 386] width 165 height 10
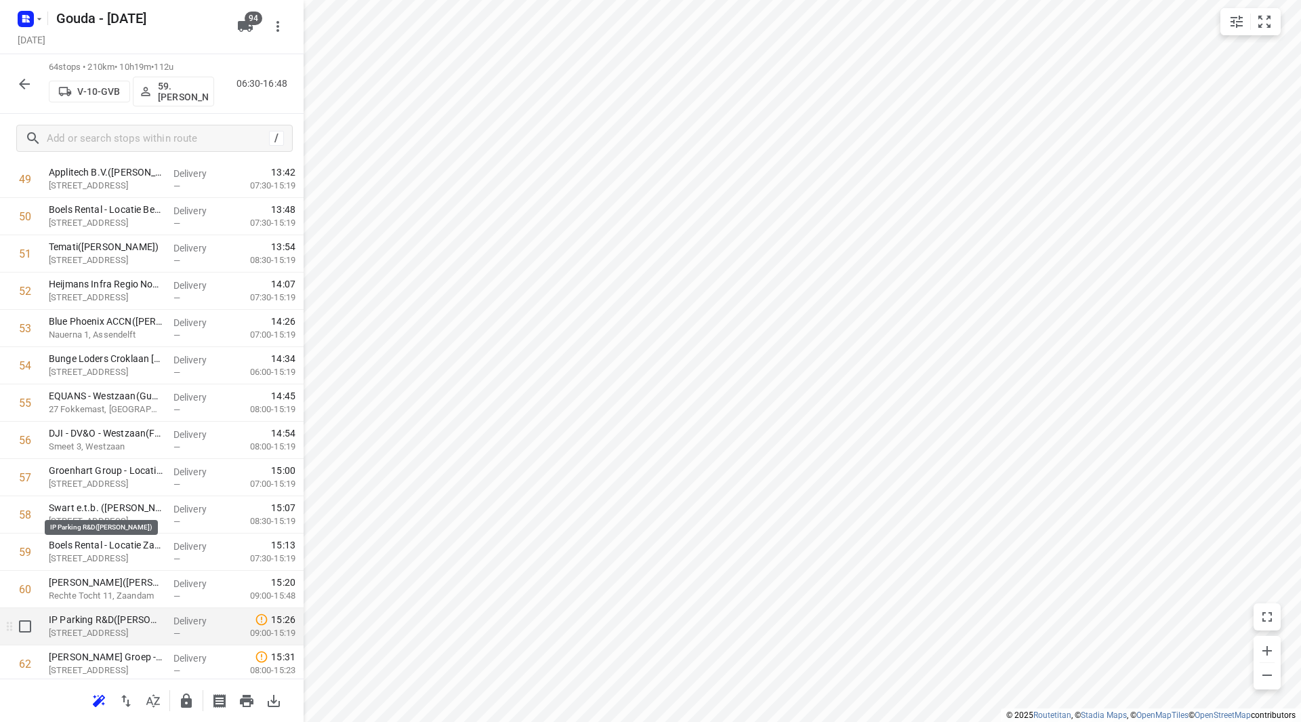
scroll to position [2013, 0]
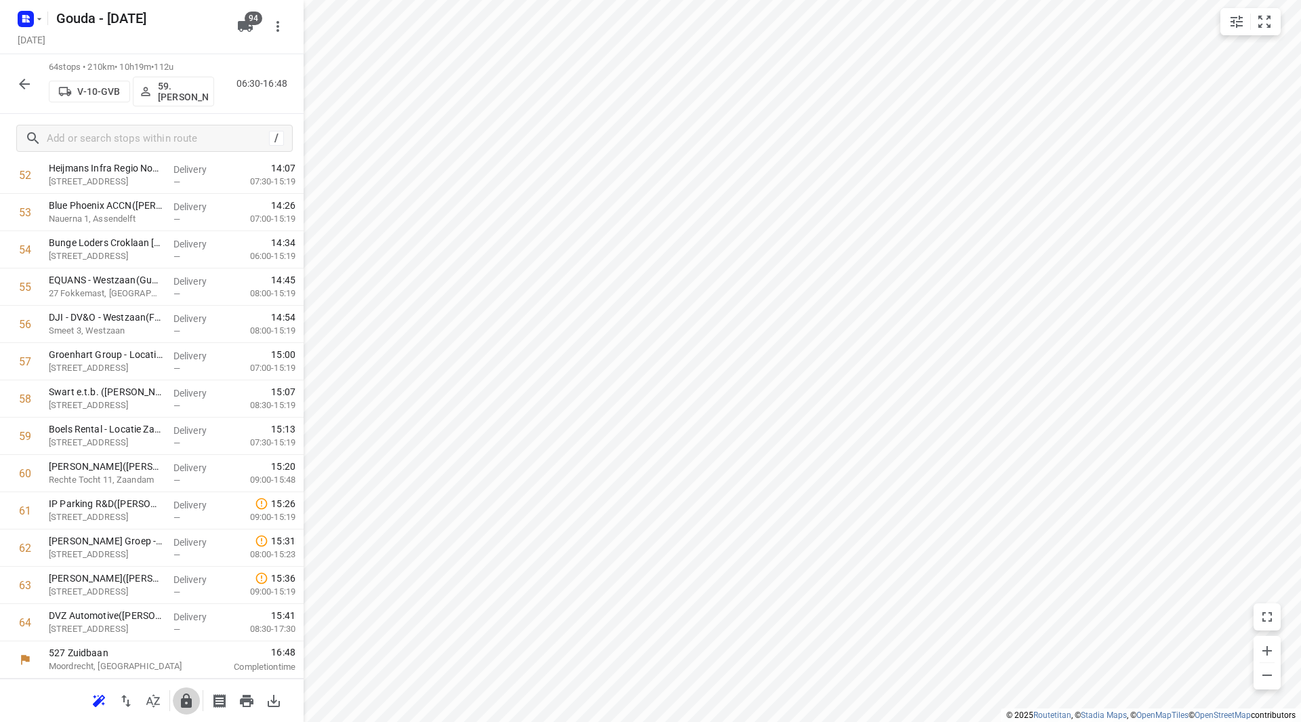
click at [181, 697] on icon "button" at bounding box center [186, 701] width 16 height 16
click at [23, 75] on button "button" at bounding box center [24, 83] width 27 height 27
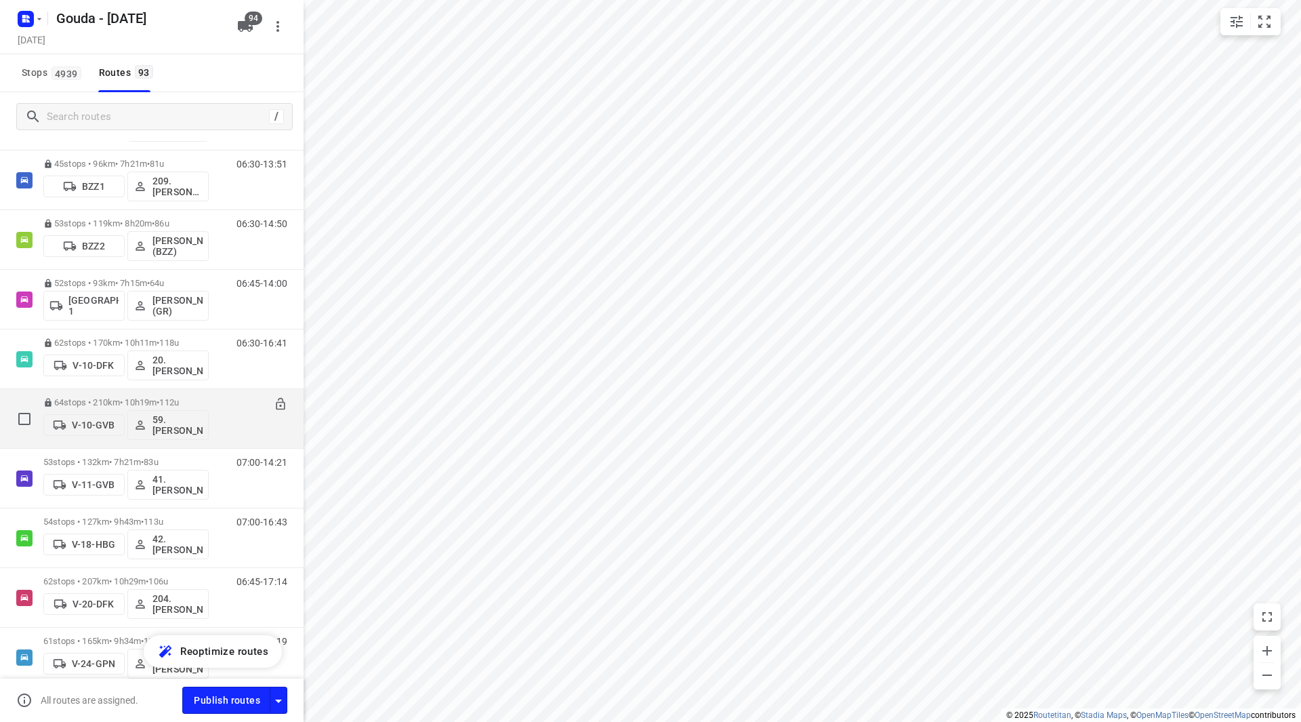
scroll to position [136, 0]
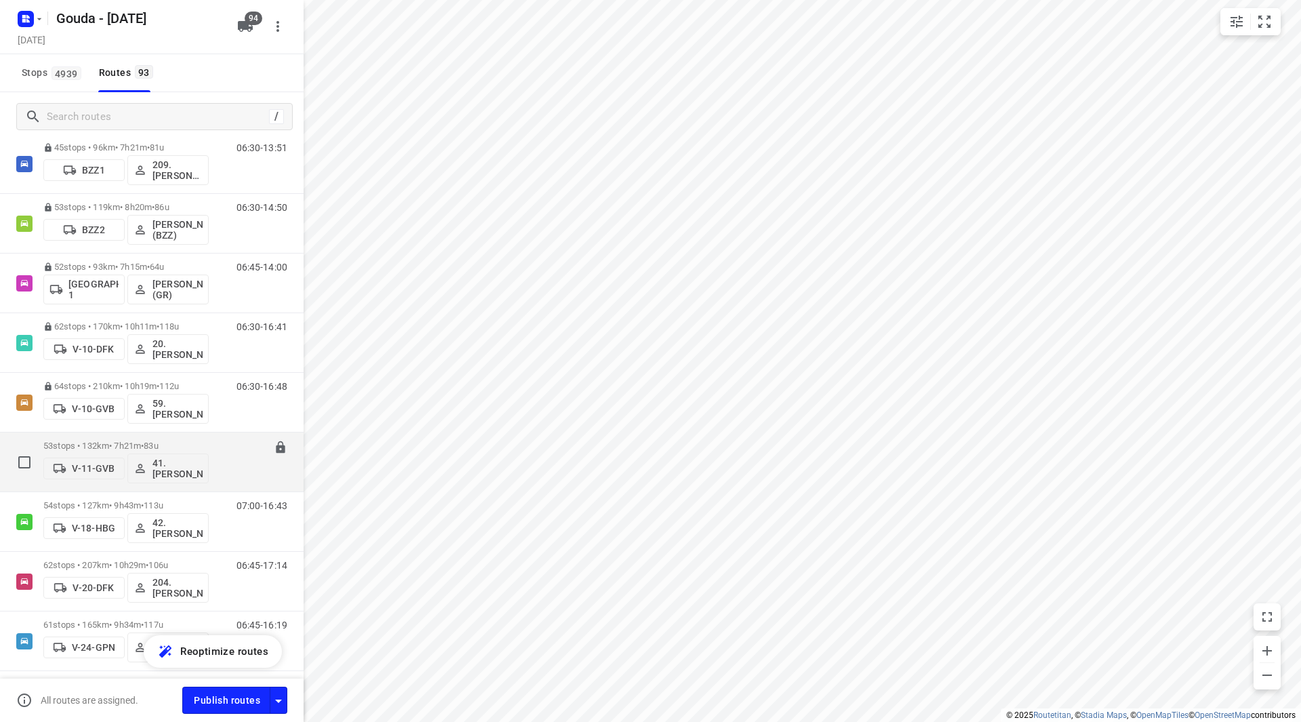
click at [103, 446] on p "53 stops • 132km • 7h21m • 83u" at bounding box center [125, 445] width 165 height 10
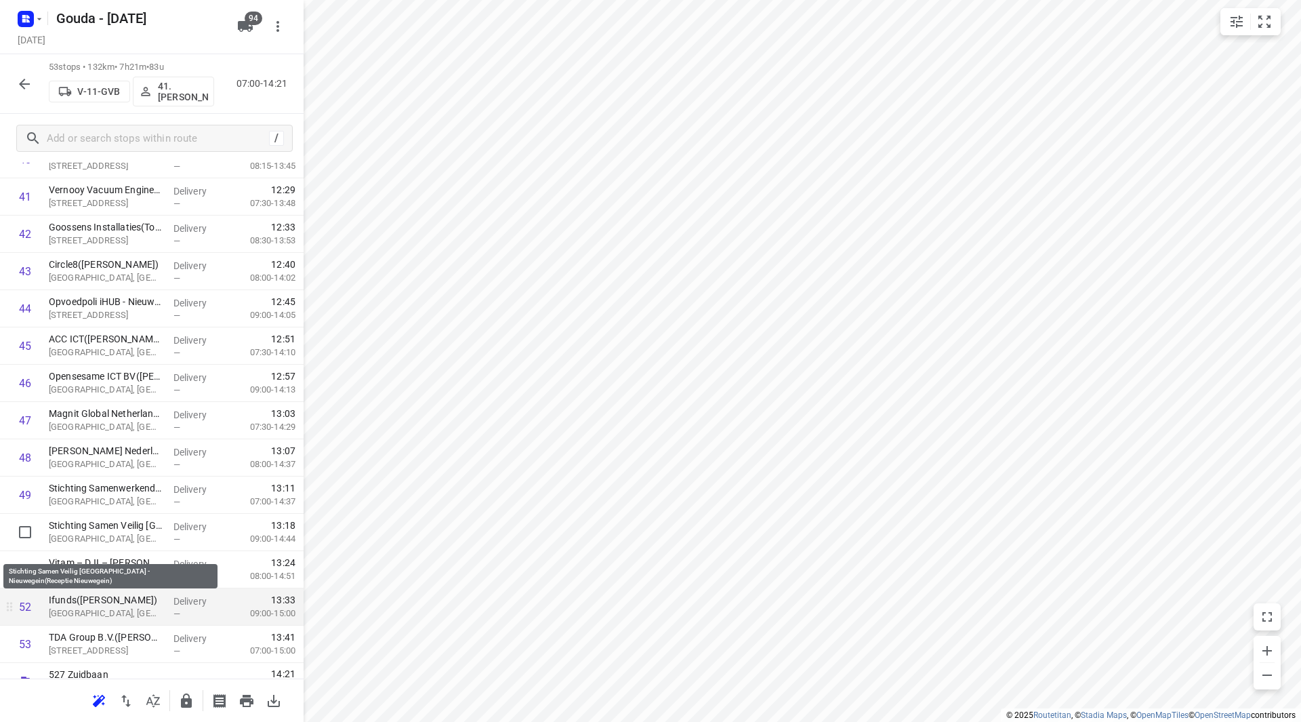
scroll to position [1603, 0]
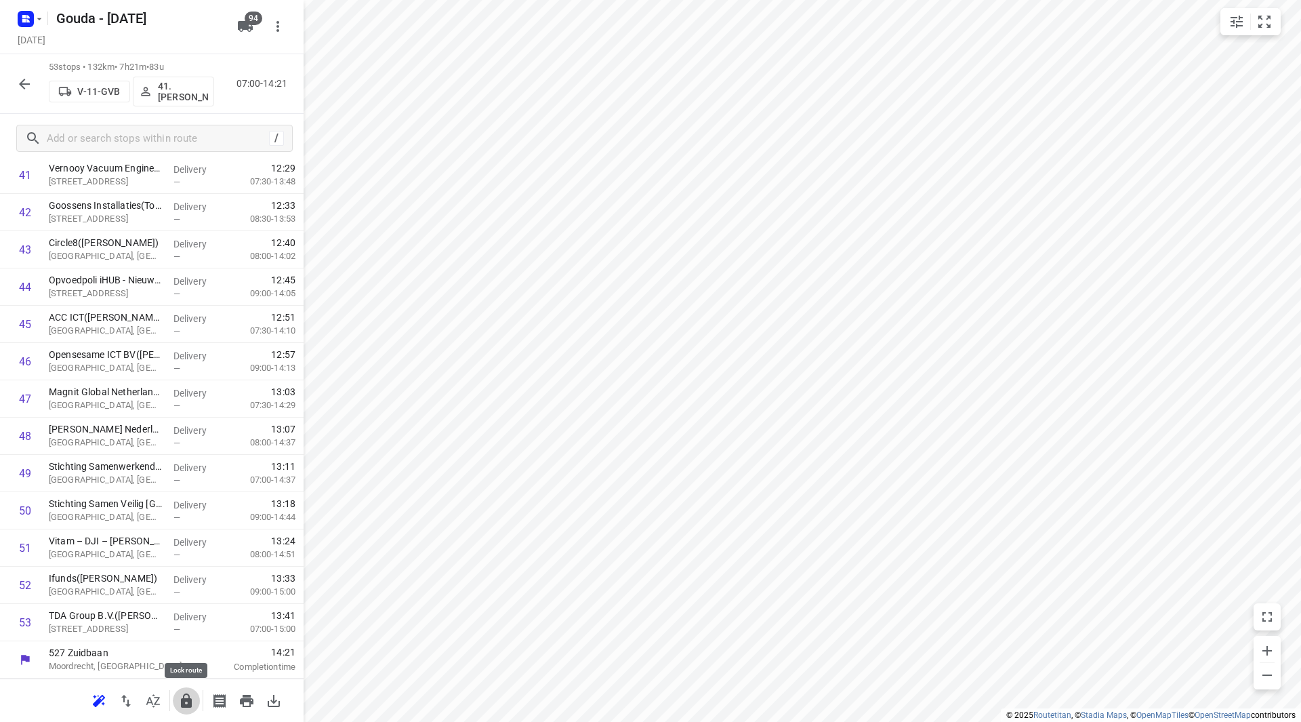
click at [190, 703] on icon "button" at bounding box center [186, 700] width 11 height 14
click at [26, 77] on icon "button" at bounding box center [24, 84] width 16 height 16
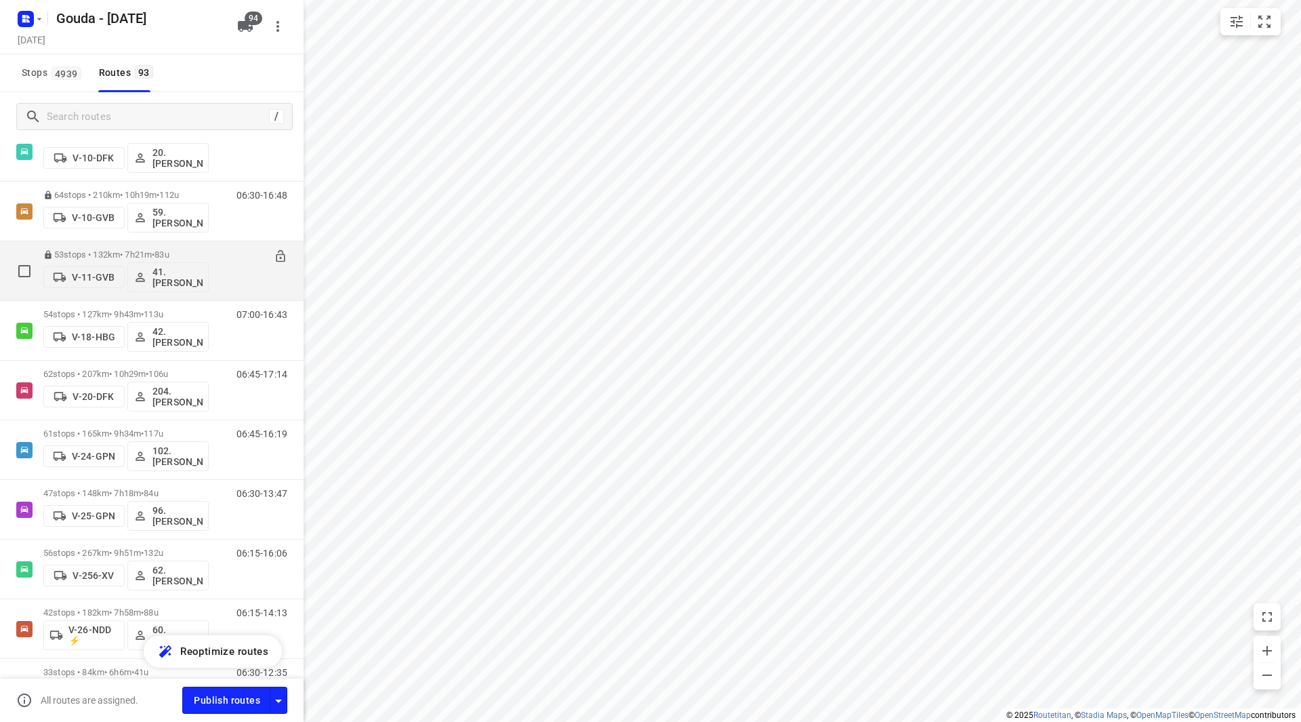
scroll to position [203, 0]
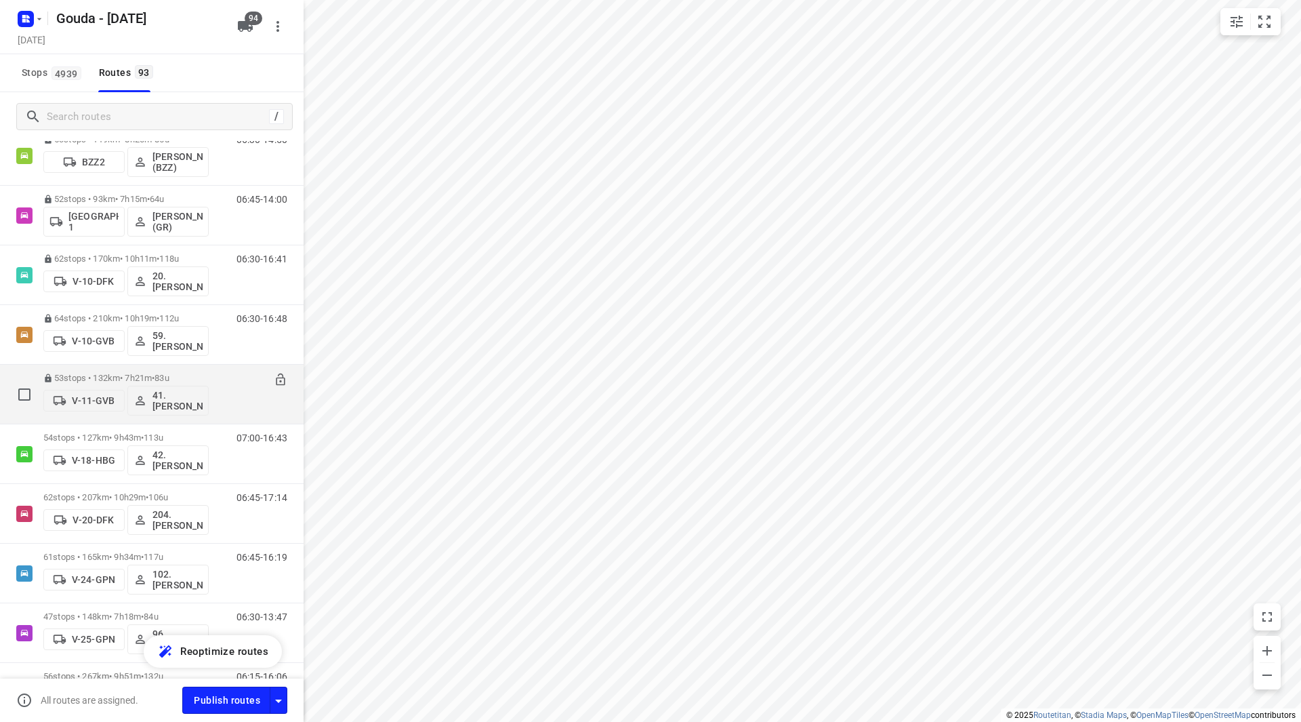
click at [127, 424] on div "53 stops • 132km • 7h21m • 83u V-11-GVB 41.Huseyin Özbek 07:00-14:21" at bounding box center [152, 395] width 304 height 60
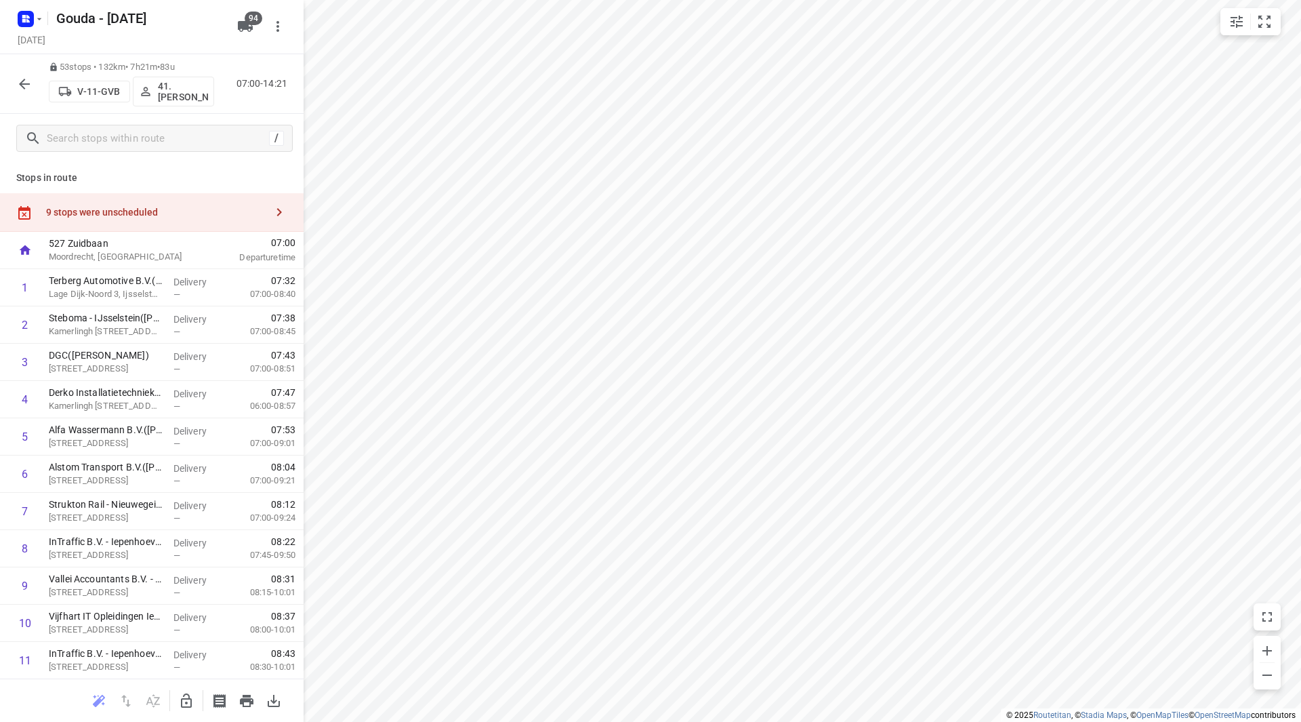
click at [26, 74] on button "button" at bounding box center [24, 83] width 27 height 27
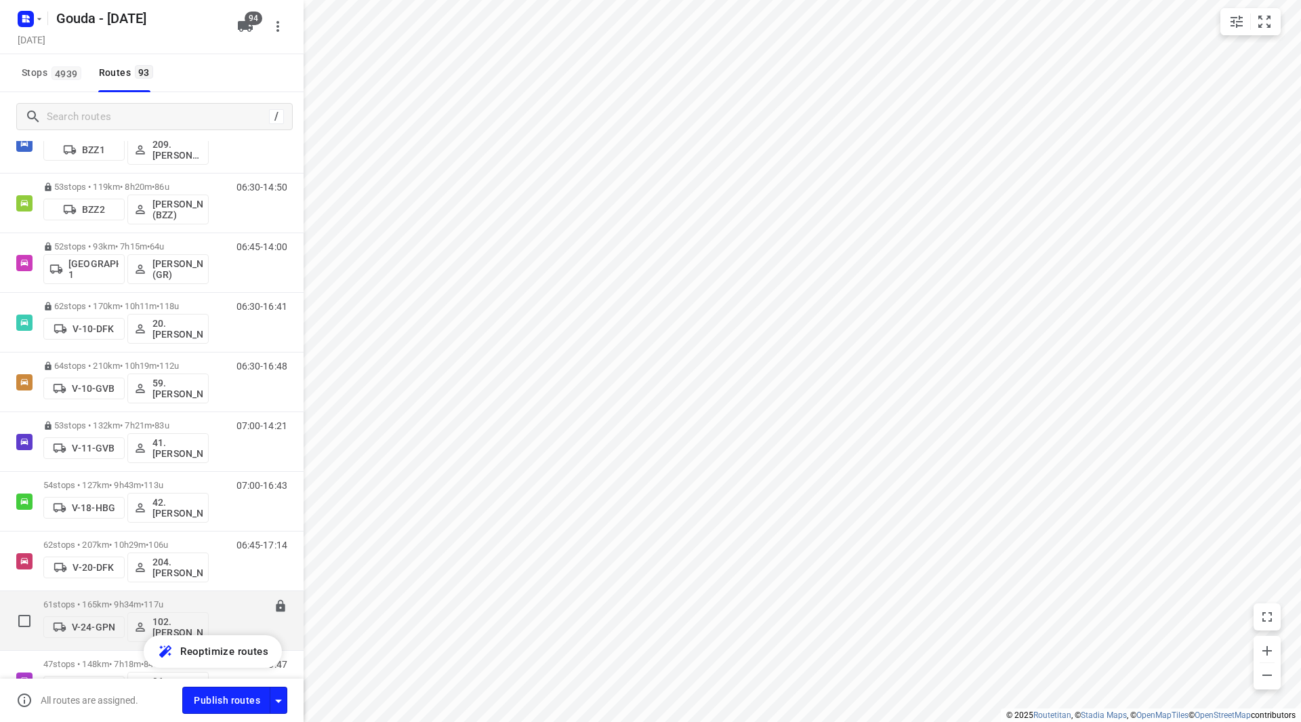
scroll to position [407, 0]
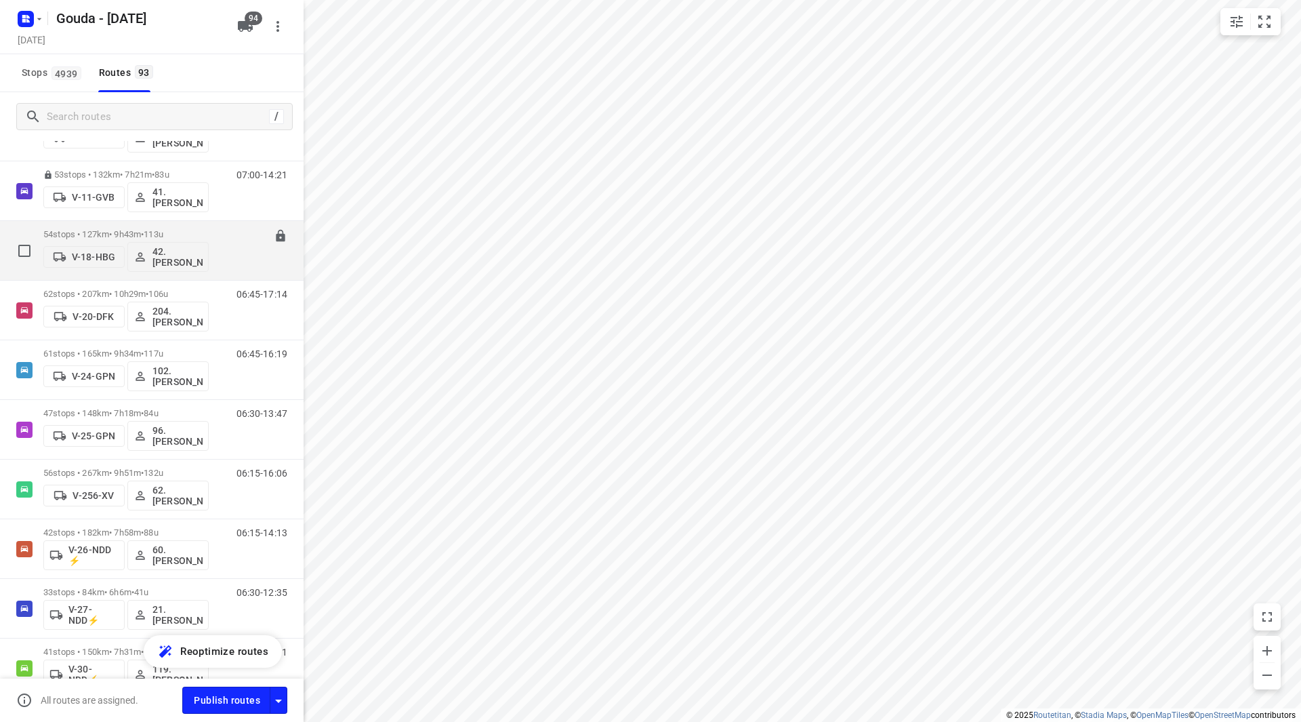
click at [85, 231] on p "54 stops • 127km • 9h43m • 113u" at bounding box center [125, 234] width 165 height 10
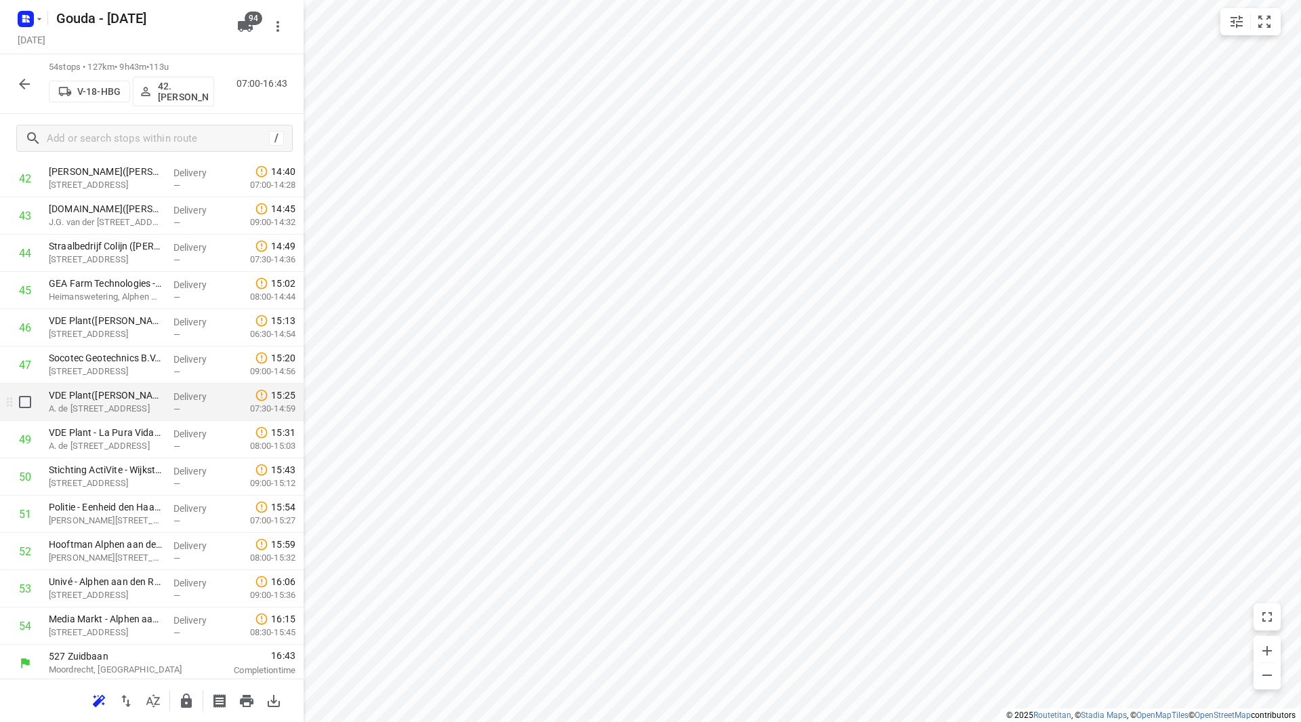
scroll to position [1641, 0]
click at [183, 694] on icon "button" at bounding box center [186, 701] width 16 height 16
click at [20, 79] on icon "button" at bounding box center [24, 84] width 16 height 16
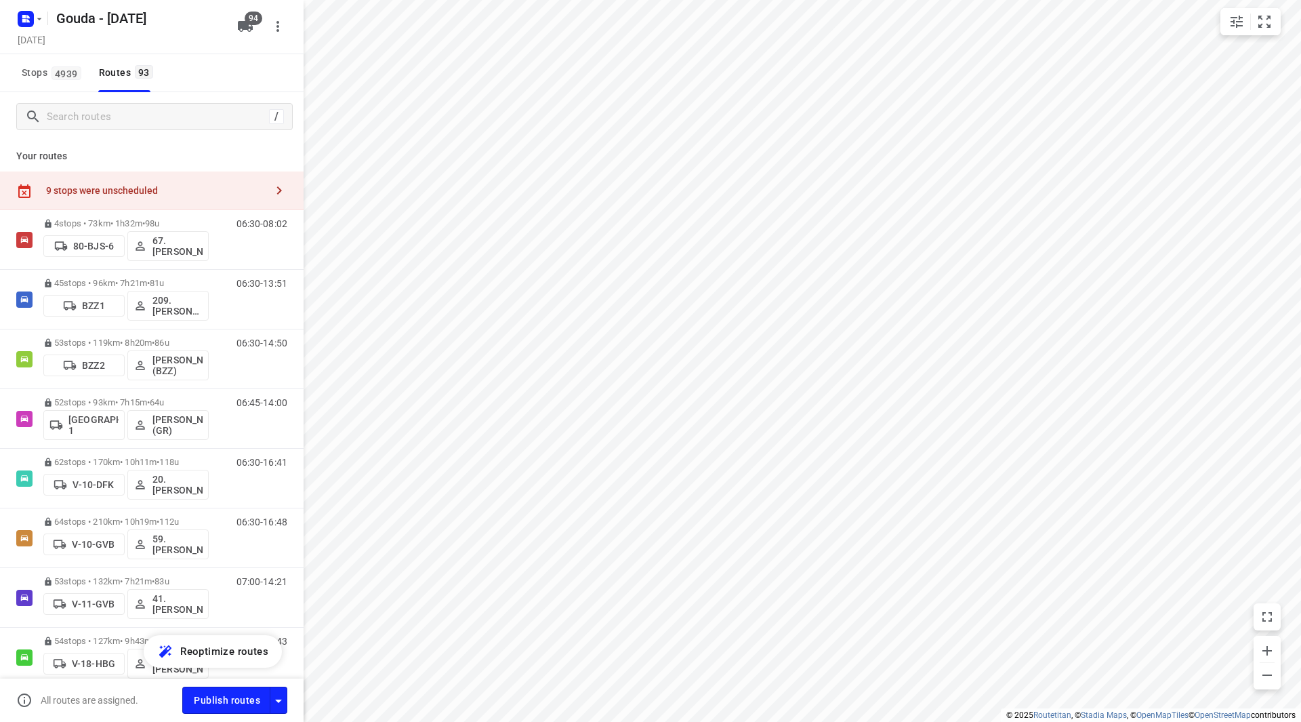
scroll to position [21, 0]
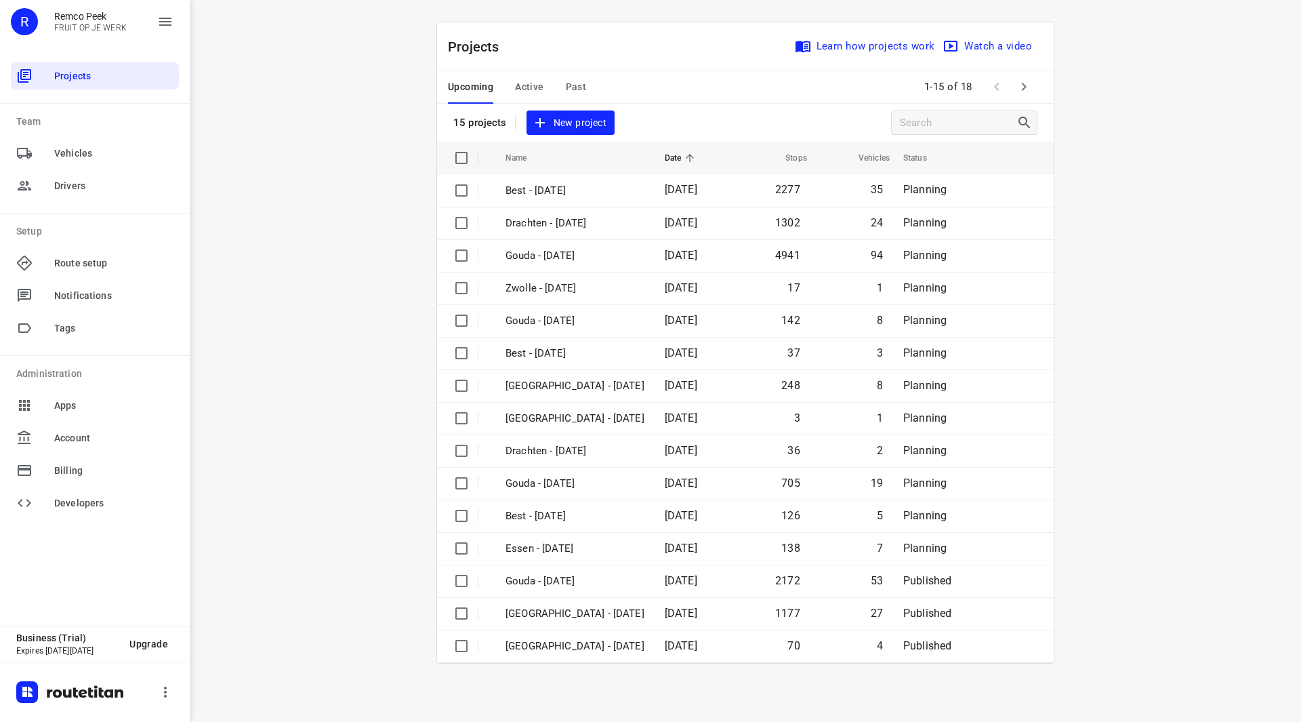
click at [557, 89] on div "Upcoming Active Past" at bounding box center [528, 87] width 160 height 33
click at [573, 89] on span "Past" at bounding box center [576, 87] width 21 height 17
click at [537, 84] on span "Active" at bounding box center [529, 87] width 28 height 17
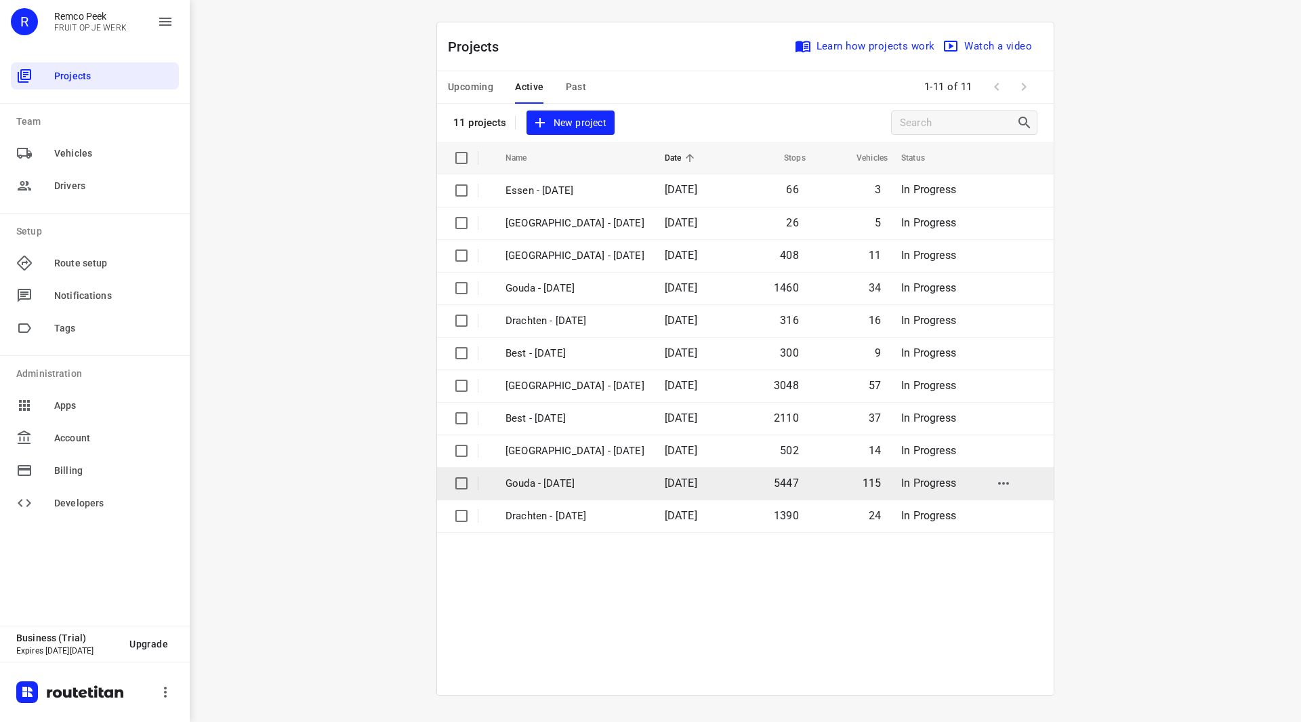
click at [562, 478] on p "Gouda - [DATE]" at bounding box center [575, 484] width 139 height 16
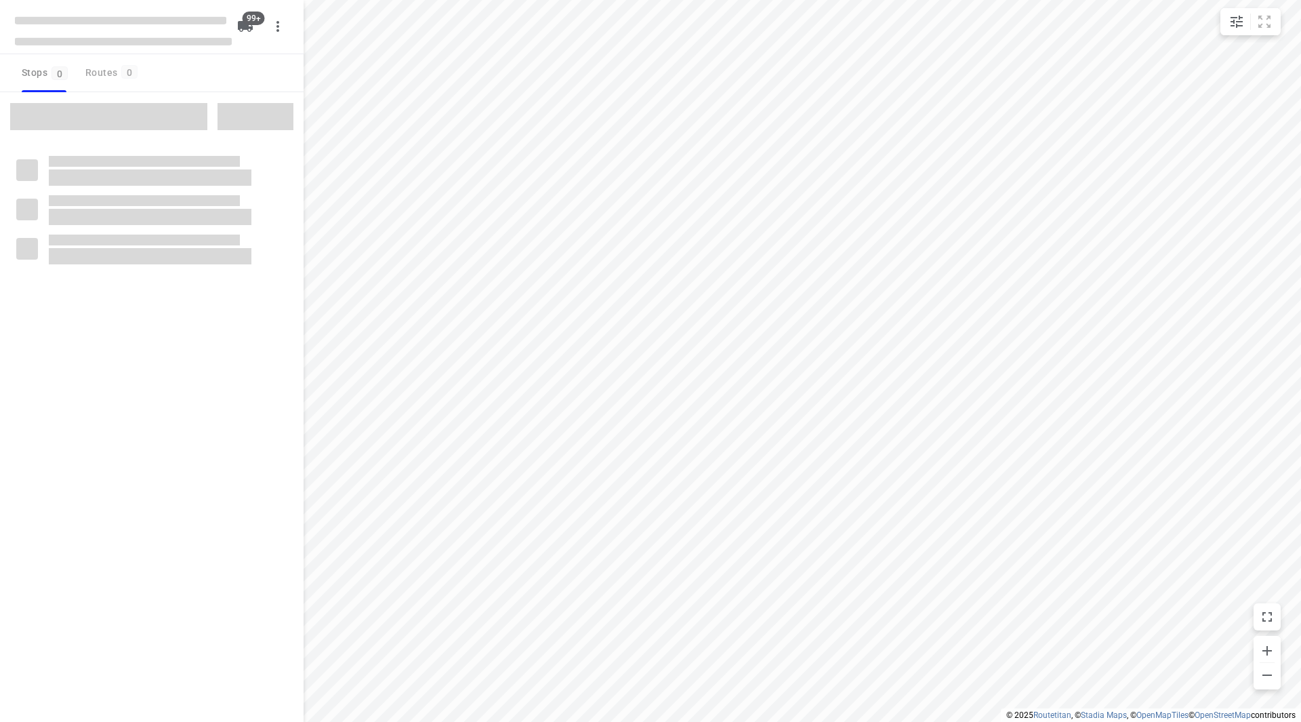
checkbox input "true"
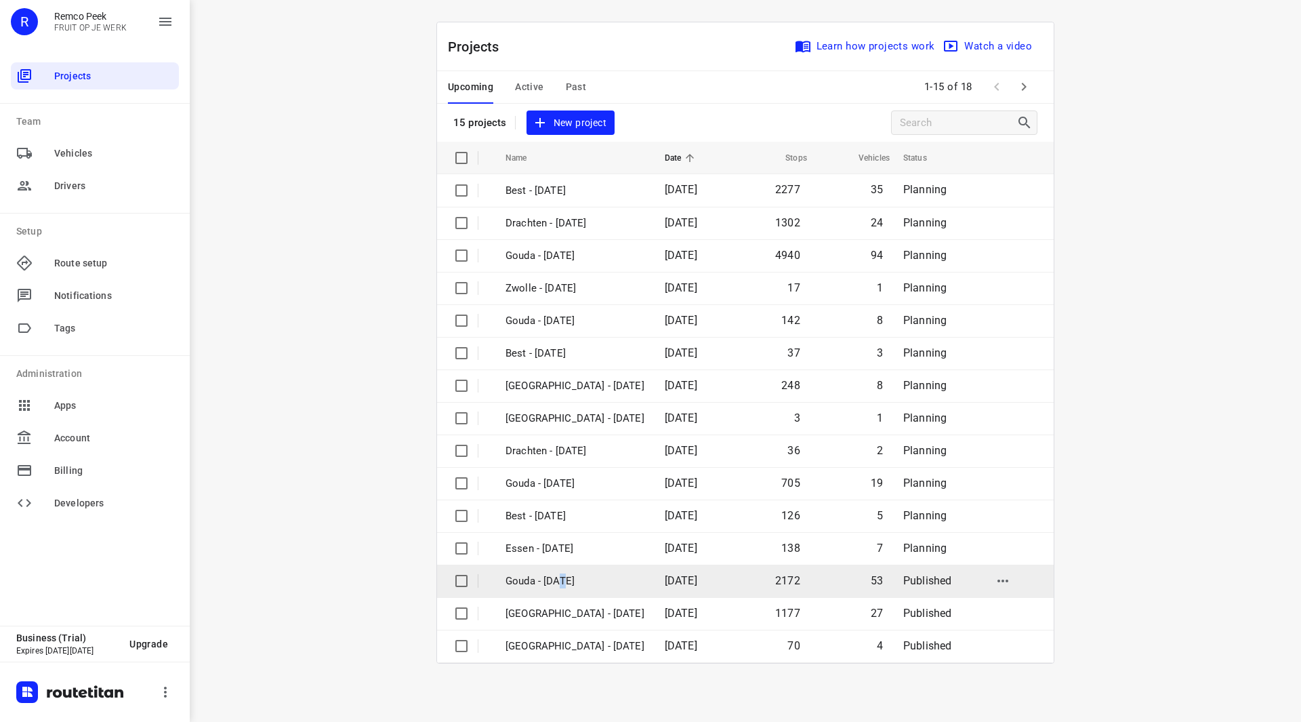
click at [567, 574] on p "Gouda - [DATE]" at bounding box center [575, 581] width 139 height 16
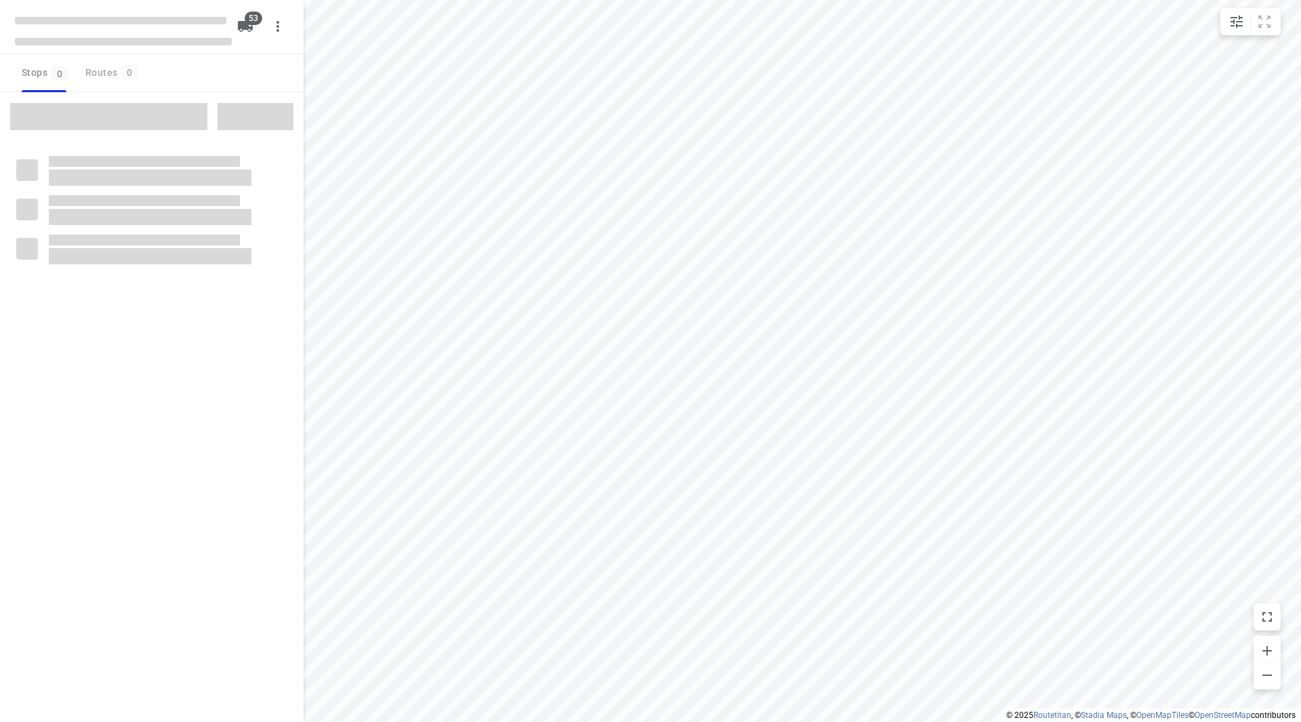
checkbox input "true"
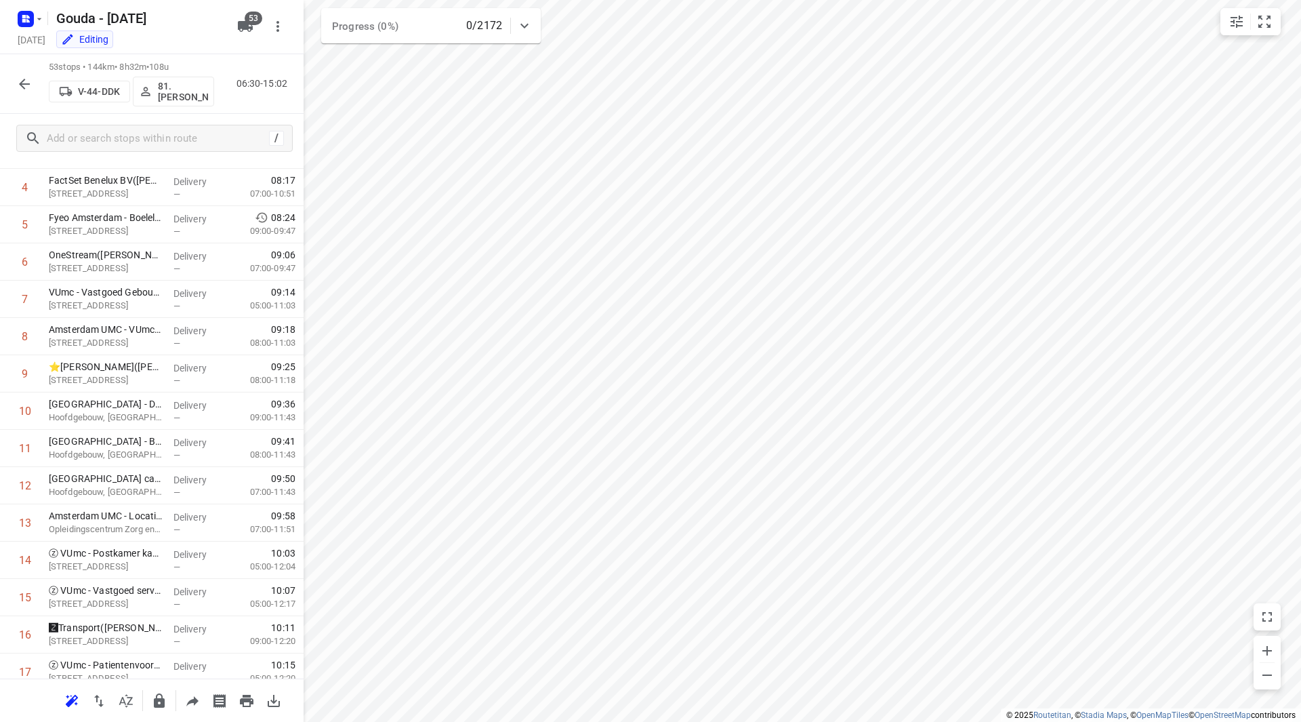
scroll to position [150, 0]
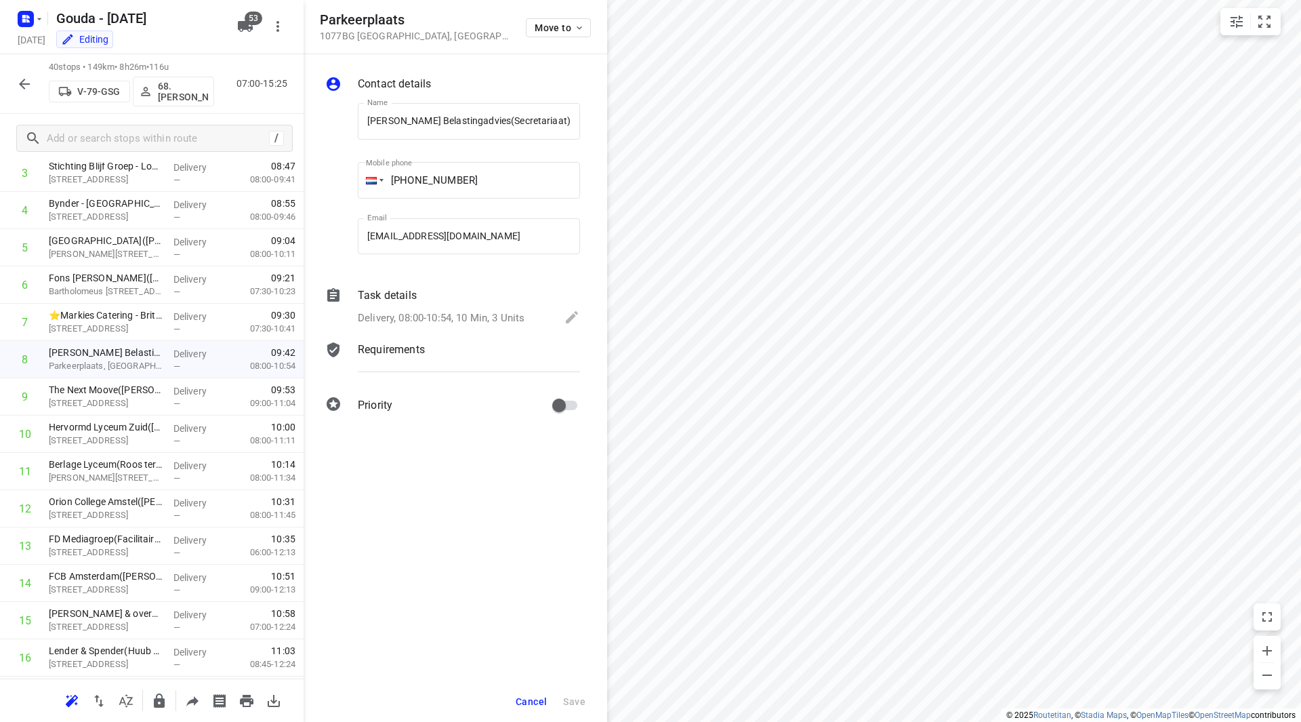
click at [533, 698] on span "Cancel" at bounding box center [531, 701] width 31 height 11
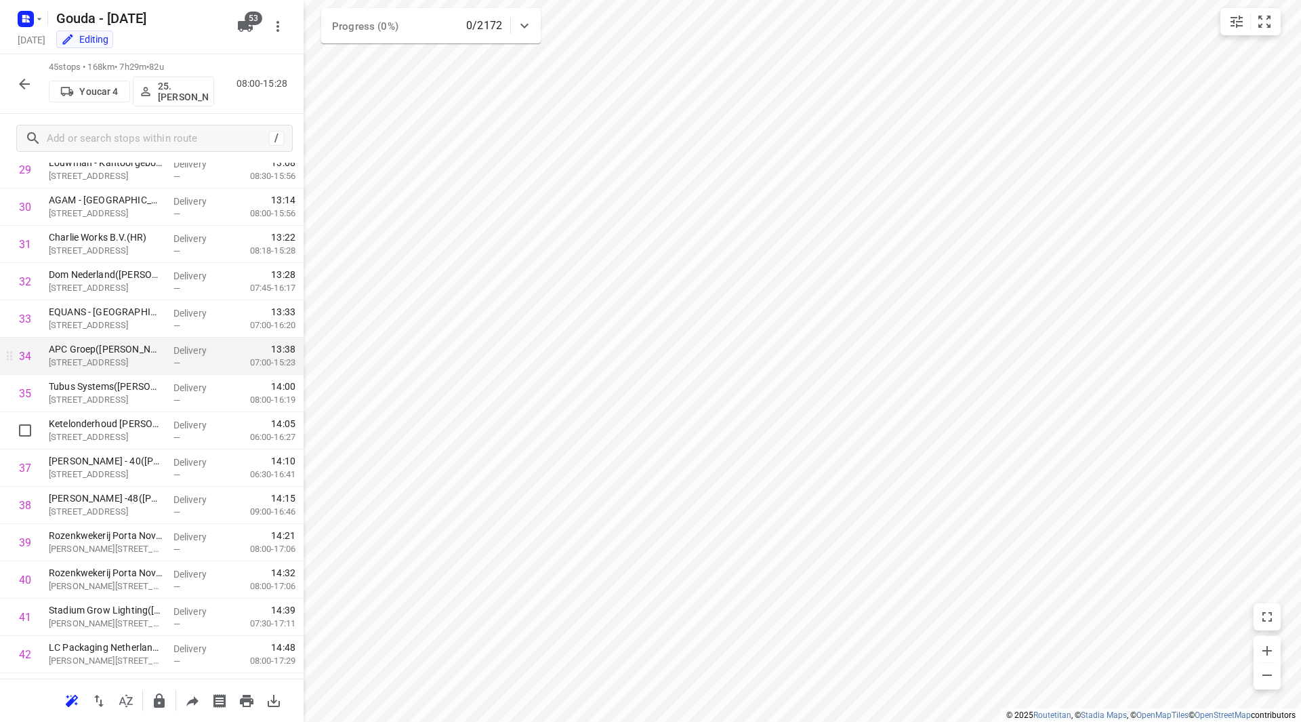
scroll to position [1063, 0]
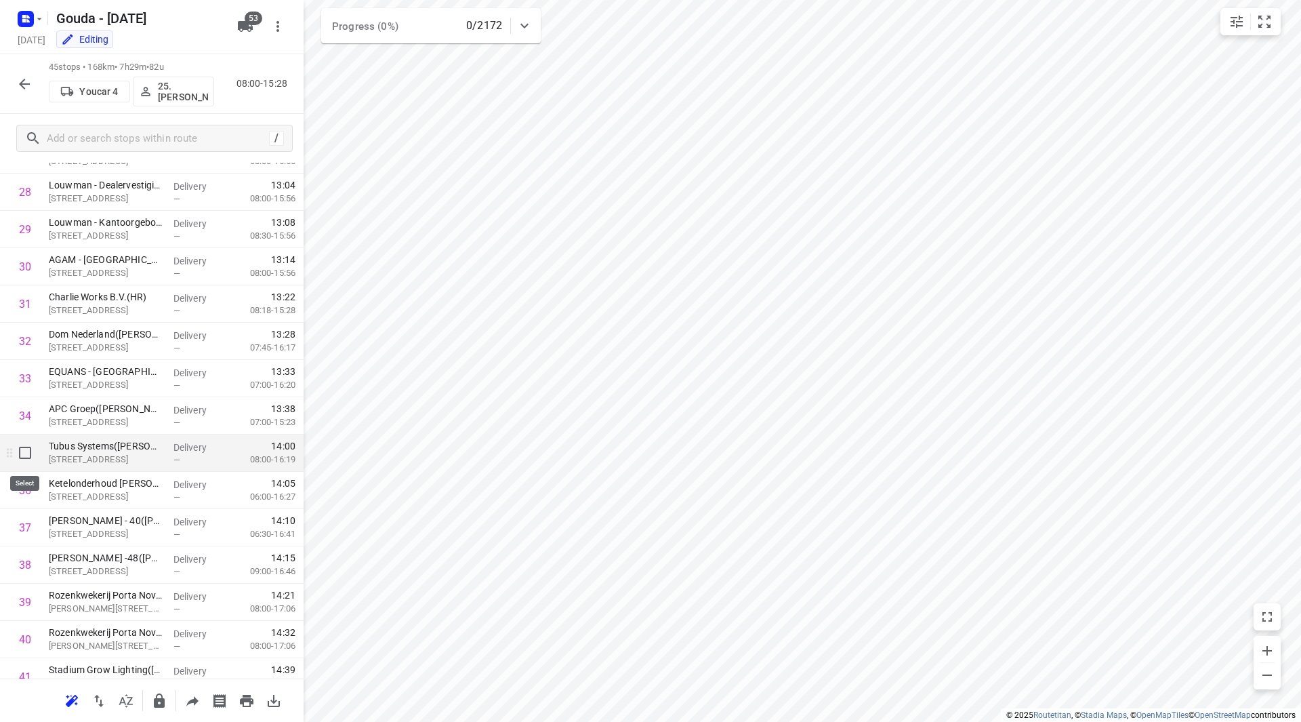
click at [22, 454] on input "checkbox" at bounding box center [25, 452] width 27 height 27
checkbox input "true"
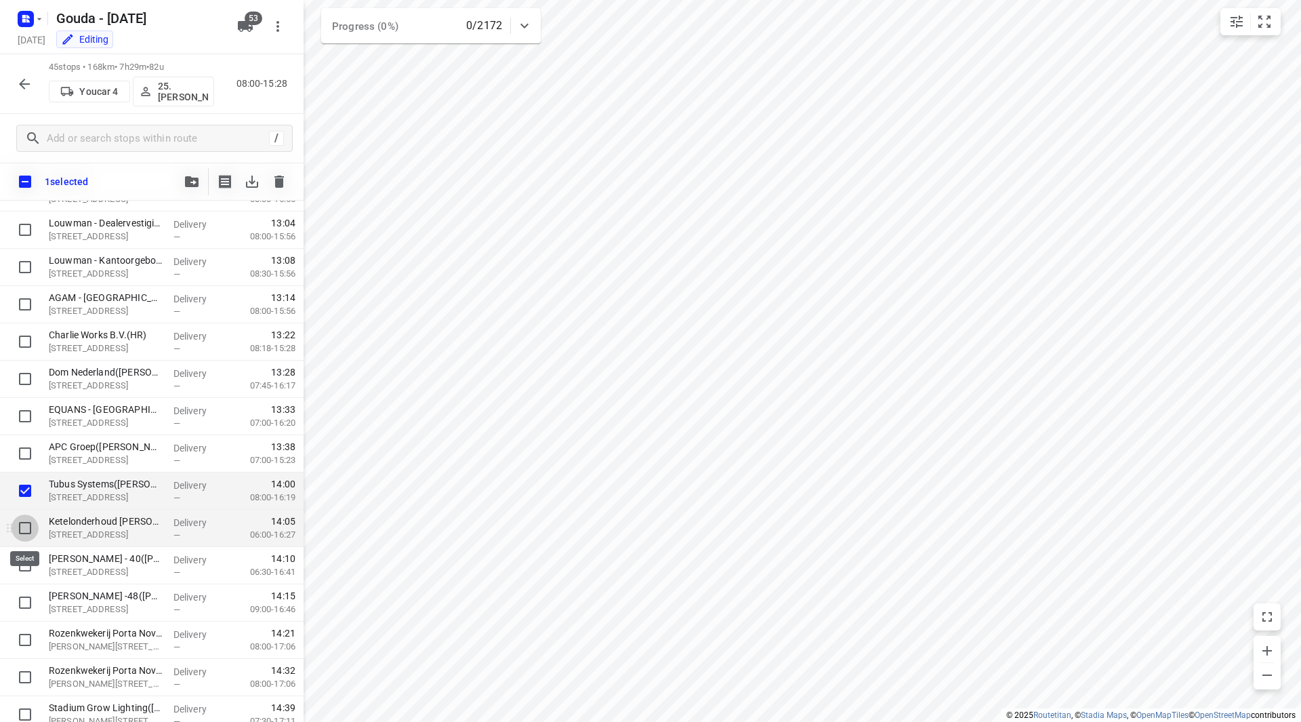
click at [21, 520] on input "checkbox" at bounding box center [25, 527] width 27 height 27
checkbox input "true"
click at [30, 572] on input "checkbox" at bounding box center [25, 565] width 27 height 27
click at [23, 558] on input "checkbox" at bounding box center [25, 565] width 27 height 27
checkbox input "false"
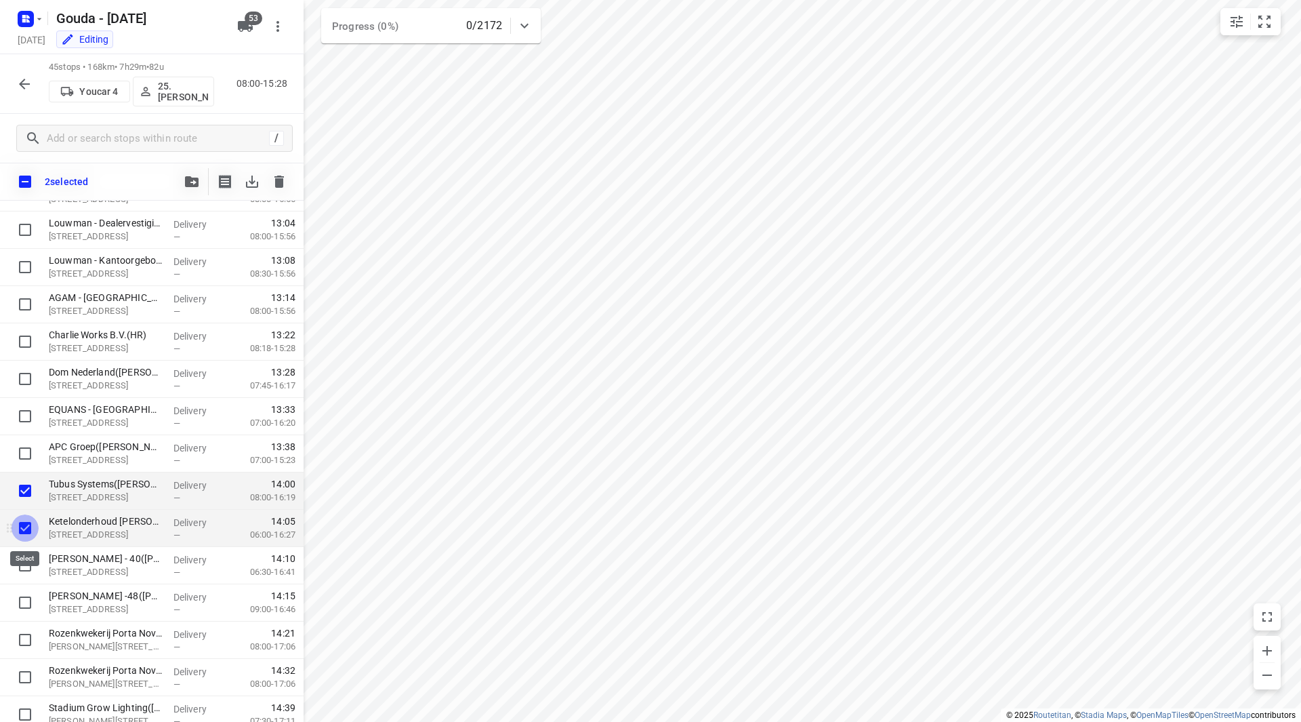
click at [23, 529] on input "checkbox" at bounding box center [25, 527] width 27 height 27
checkbox input "false"
drag, startPoint x: 27, startPoint y: 487, endPoint x: 28, endPoint y: 496, distance: 8.8
click at [28, 496] on input "checkbox" at bounding box center [25, 490] width 27 height 27
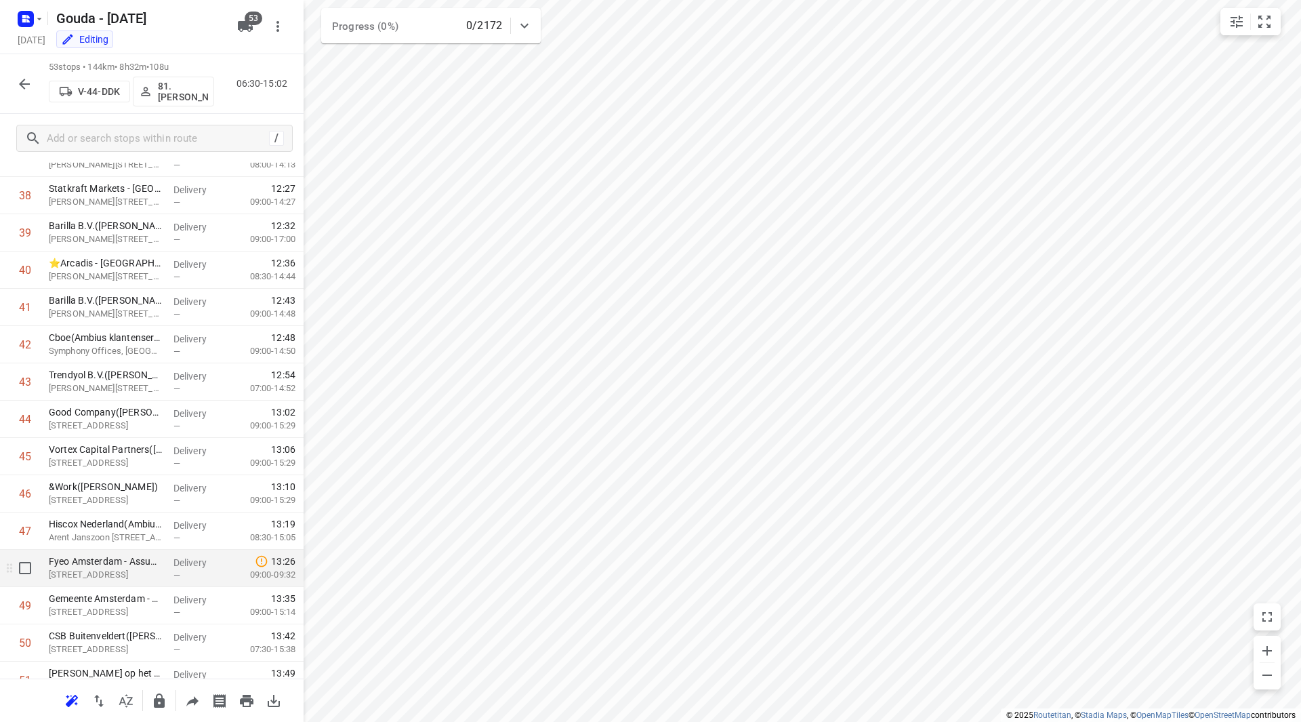
scroll to position [1443, 0]
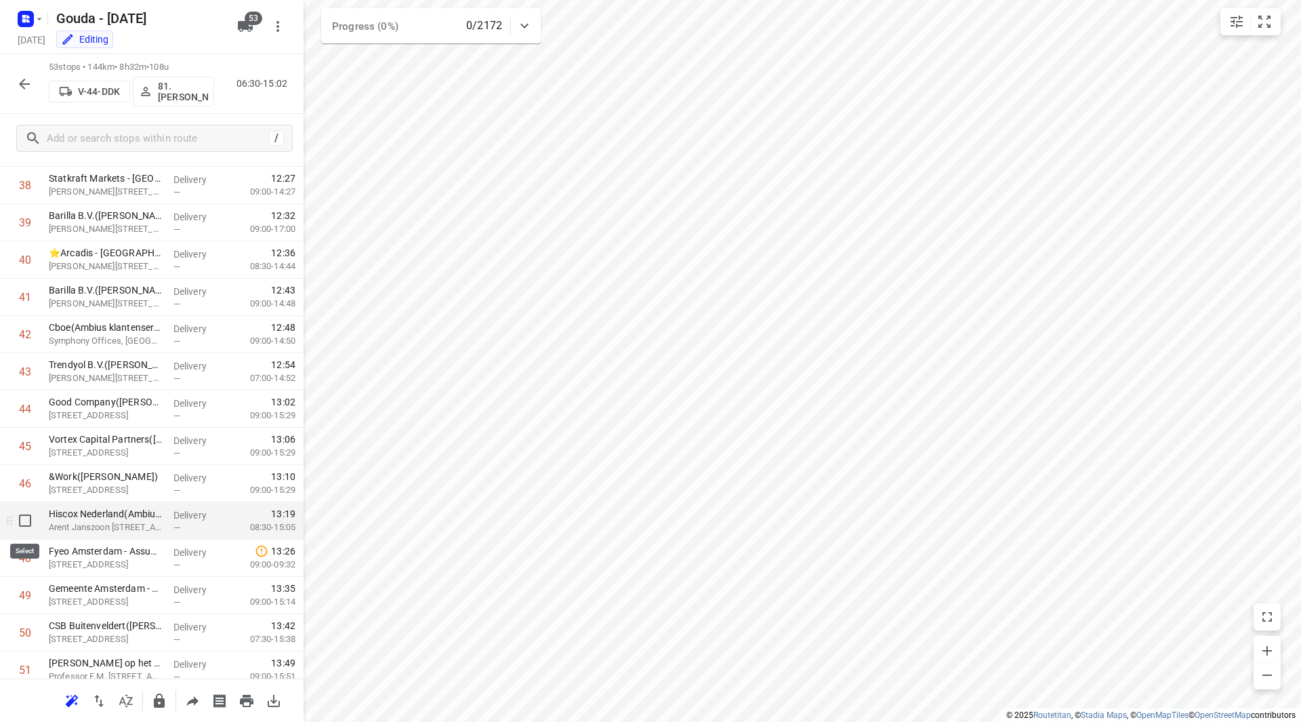
click at [24, 526] on input "checkbox" at bounding box center [25, 520] width 27 height 27
checkbox input "true"
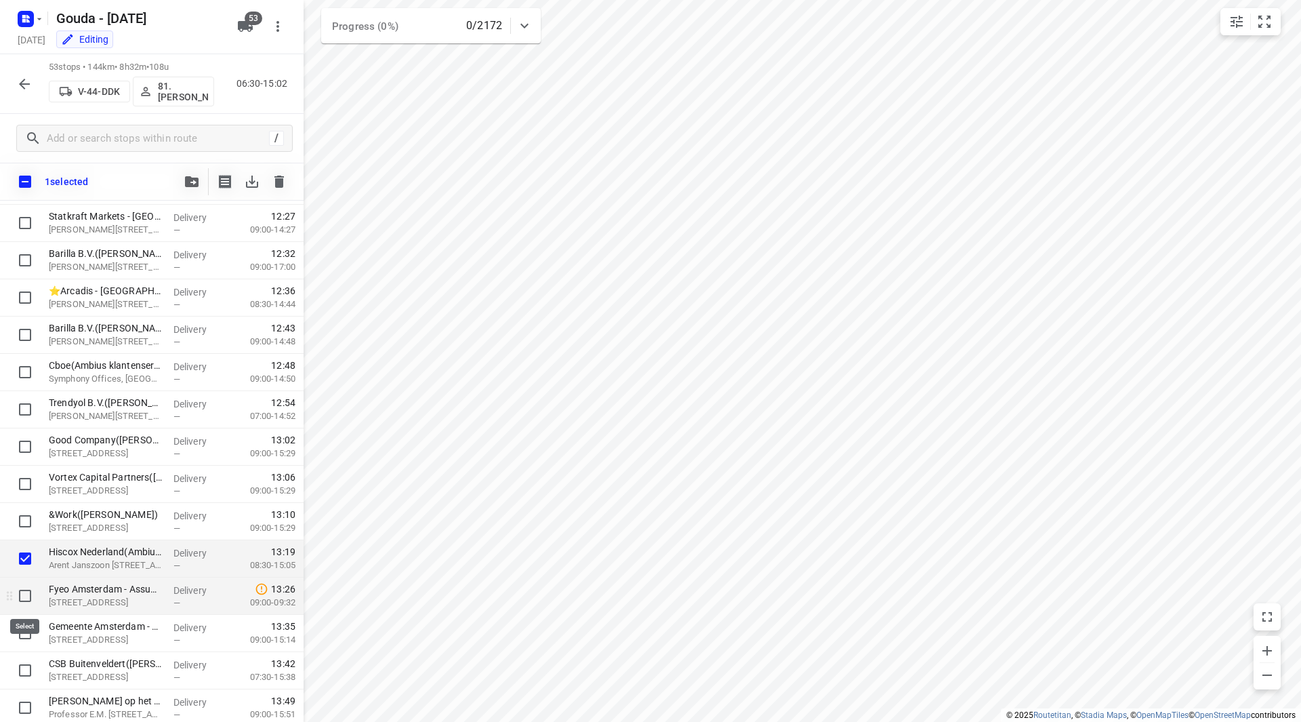
click at [24, 602] on input "checkbox" at bounding box center [25, 595] width 27 height 27
checkbox input "true"
click at [19, 636] on input "checkbox" at bounding box center [25, 632] width 27 height 27
checkbox input "true"
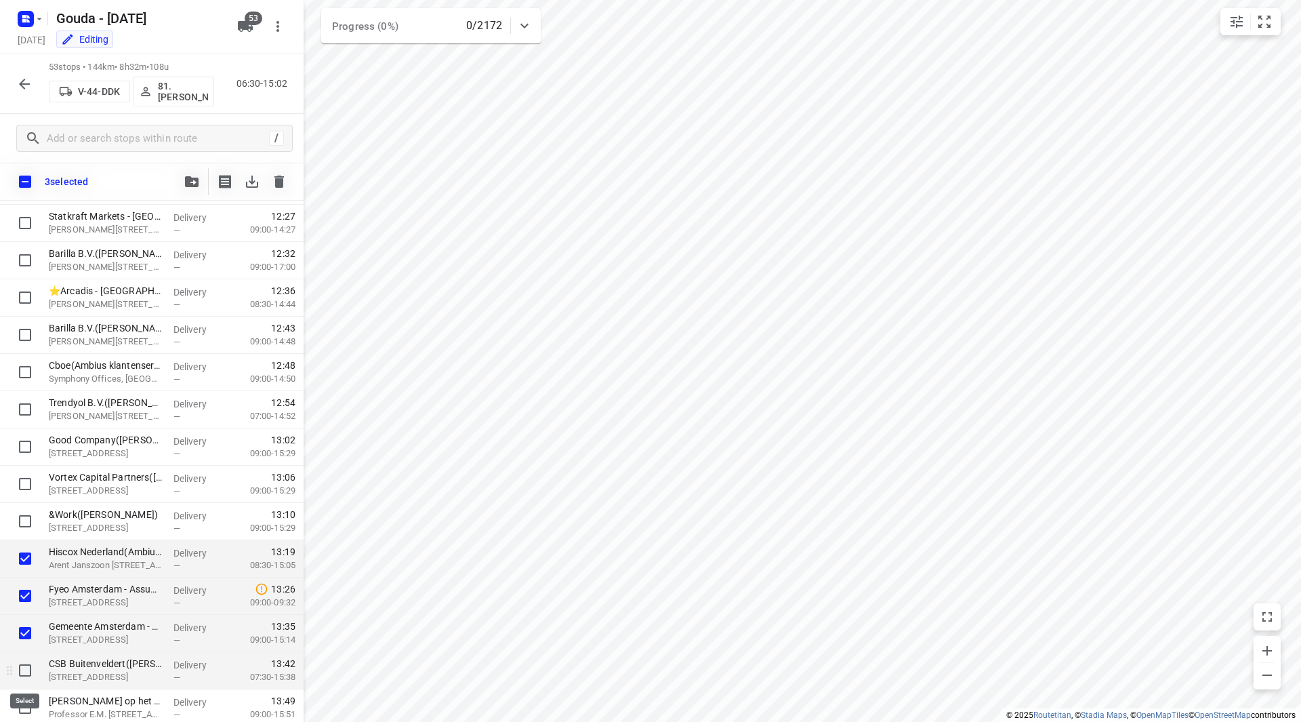
click at [20, 663] on input "checkbox" at bounding box center [25, 670] width 27 height 27
checkbox input "true"
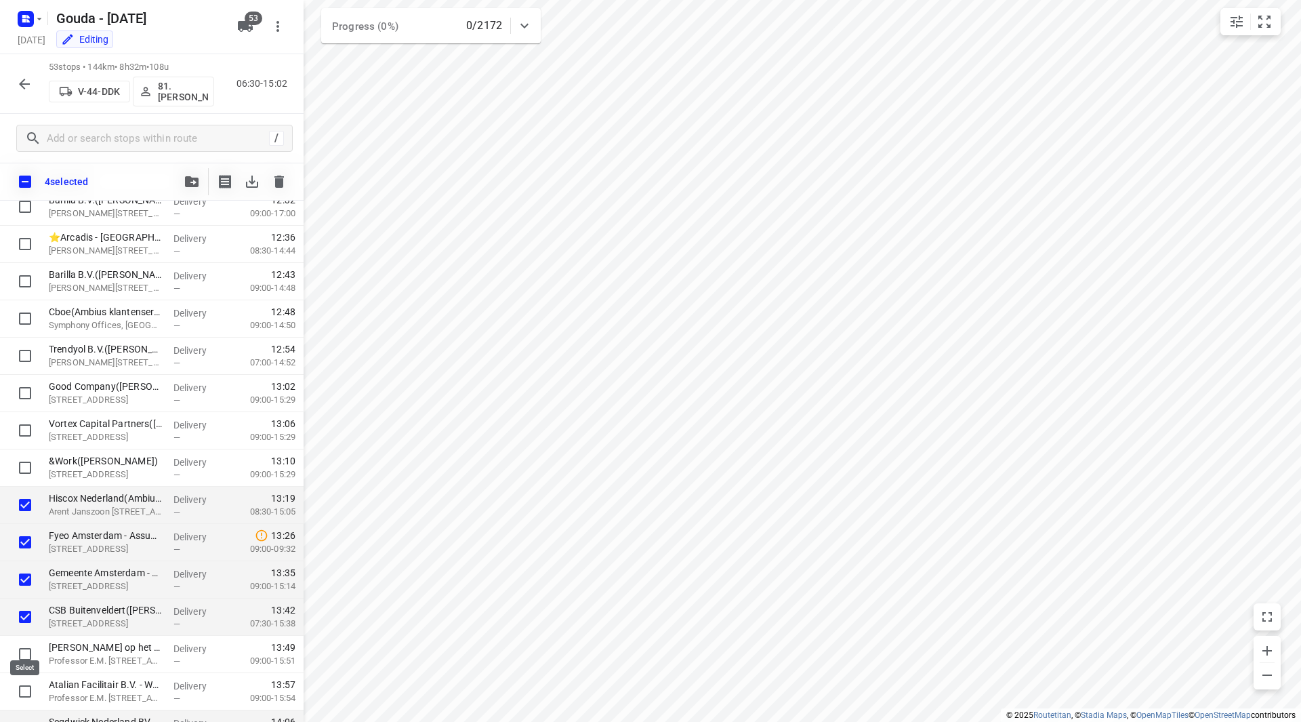
scroll to position [1559, 0]
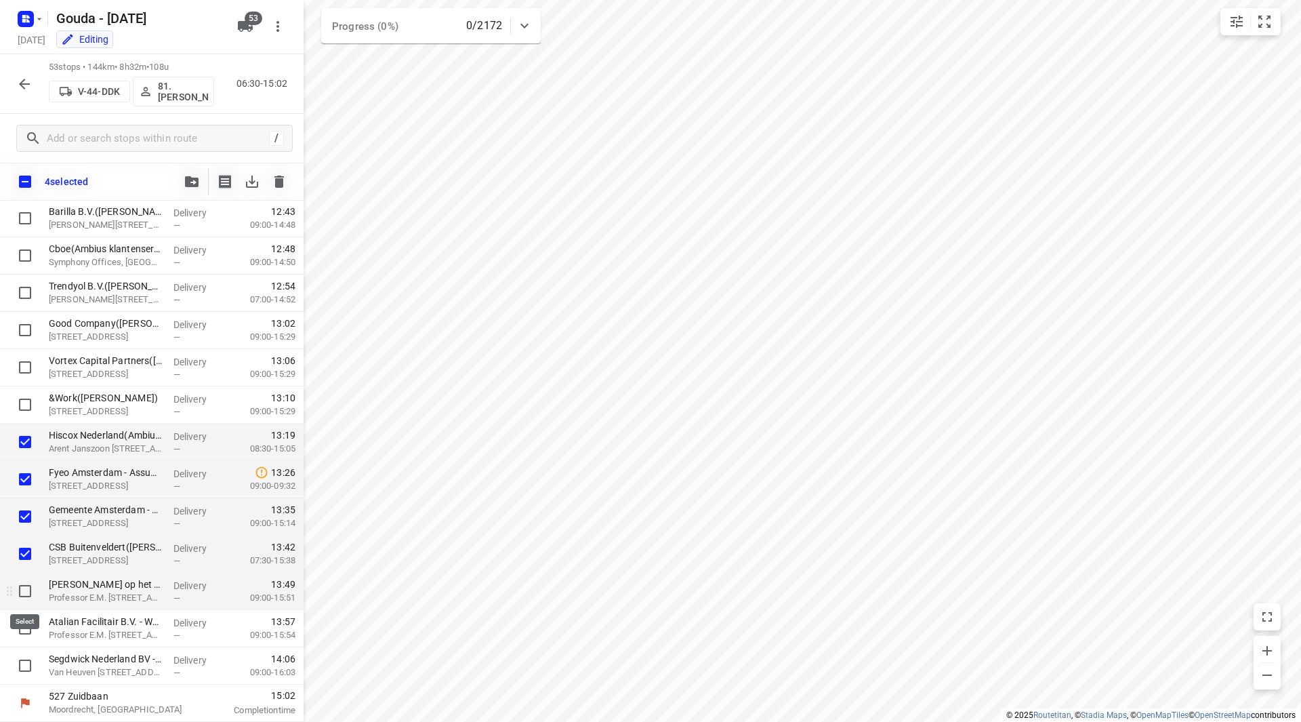
click at [22, 587] on input "checkbox" at bounding box center [25, 590] width 27 height 27
checkbox input "true"
click at [27, 629] on input "checkbox" at bounding box center [25, 628] width 27 height 27
checkbox input "true"
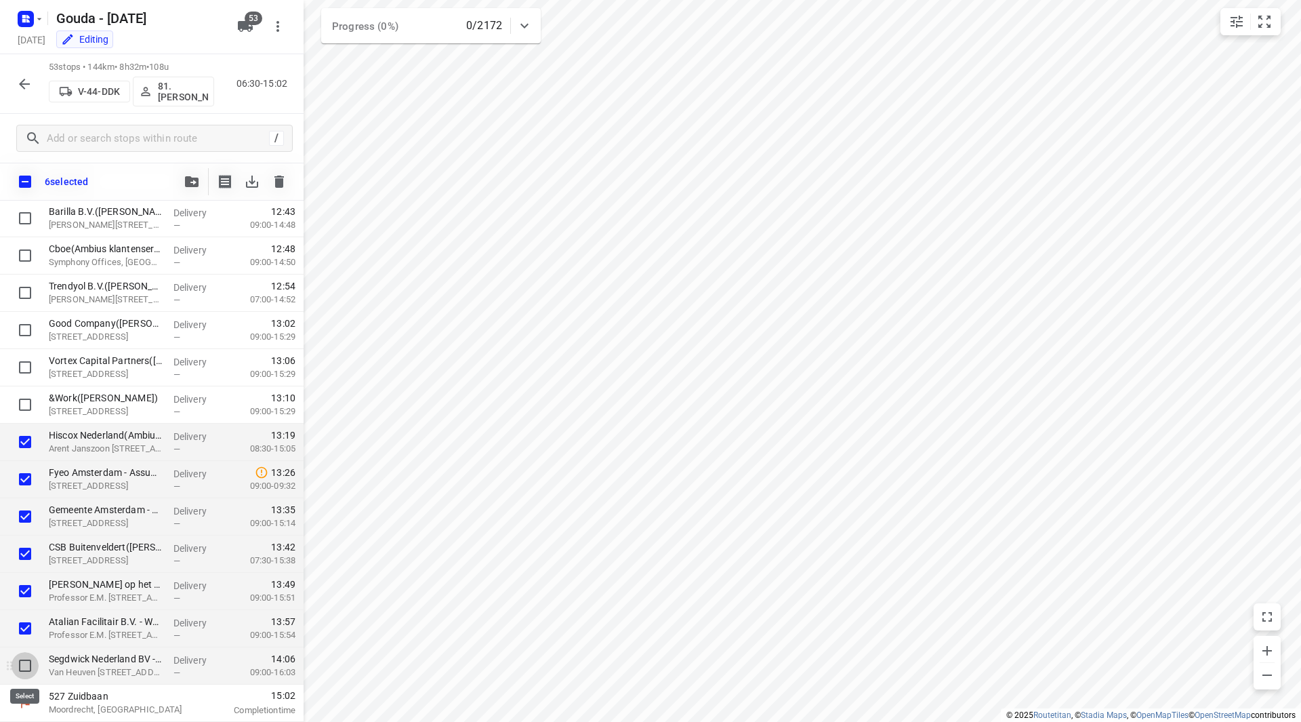
click at [30, 665] on input "checkbox" at bounding box center [25, 665] width 27 height 27
checkbox input "true"
click at [207, 173] on div at bounding box center [235, 181] width 115 height 27
click at [190, 173] on button "button" at bounding box center [191, 181] width 27 height 27
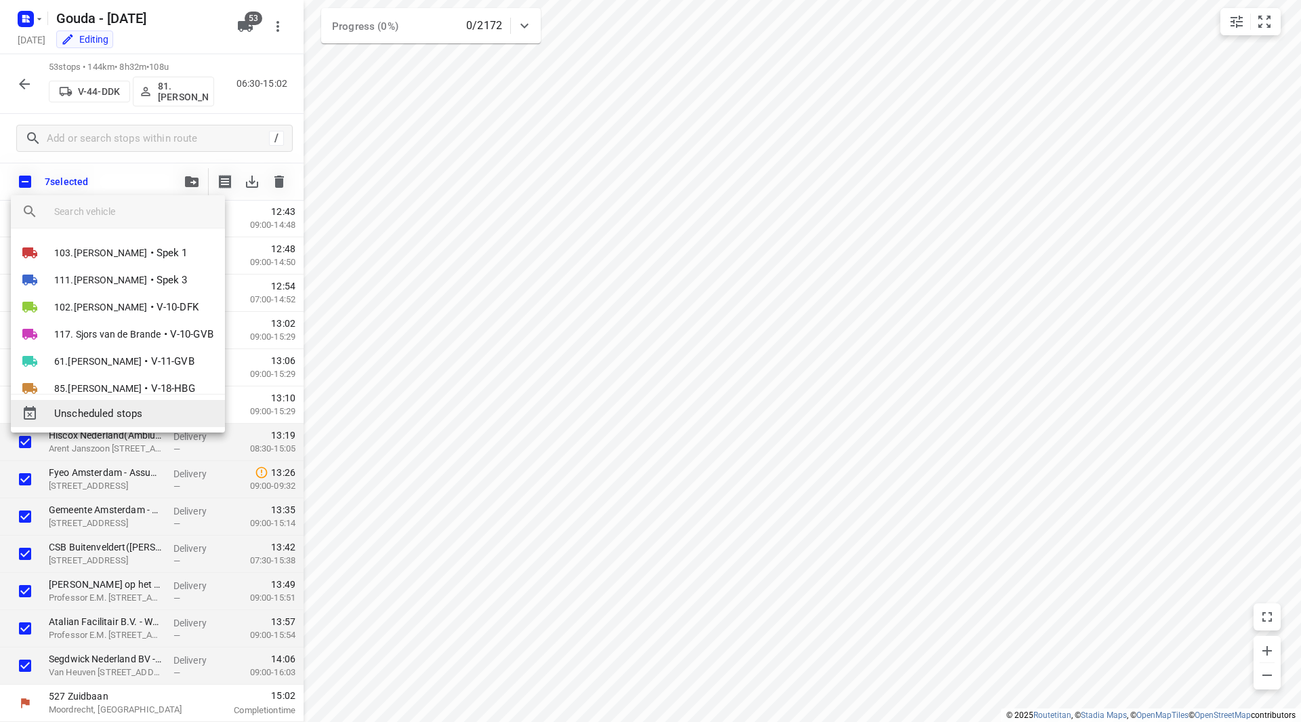
click at [121, 416] on span "Unscheduled stops" at bounding box center [134, 414] width 160 height 16
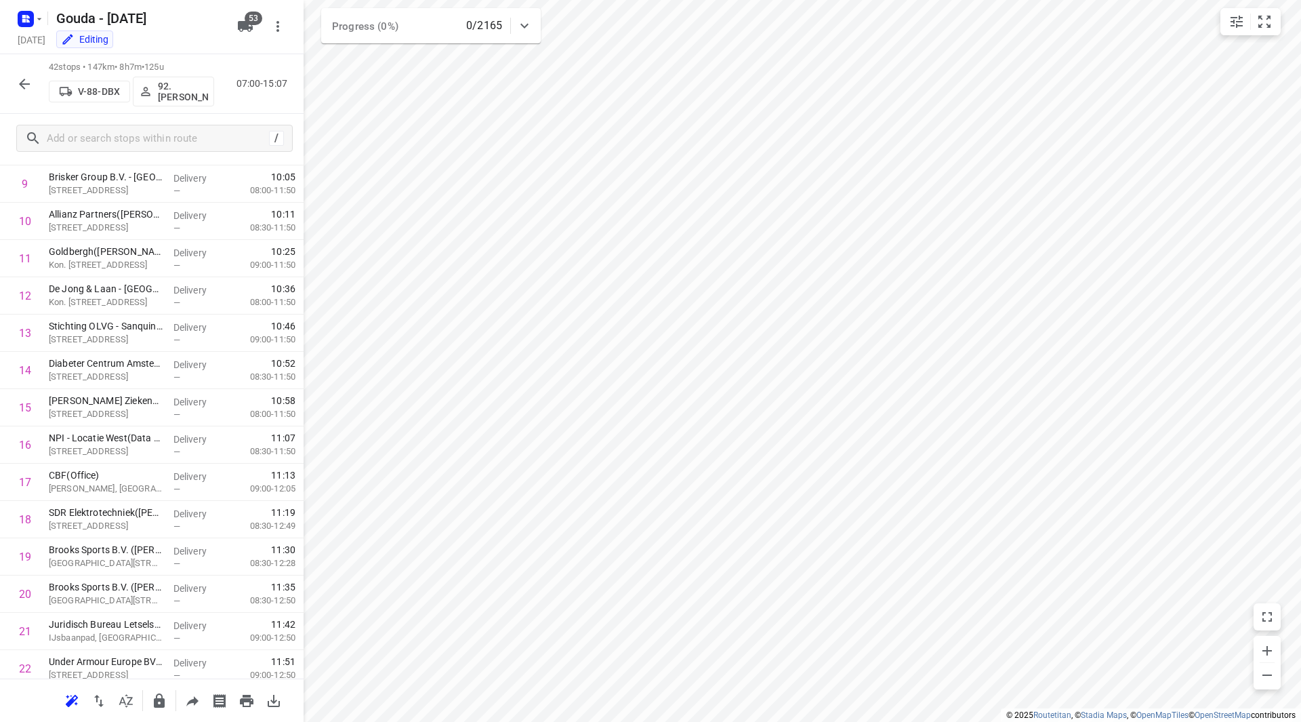
scroll to position [0, 0]
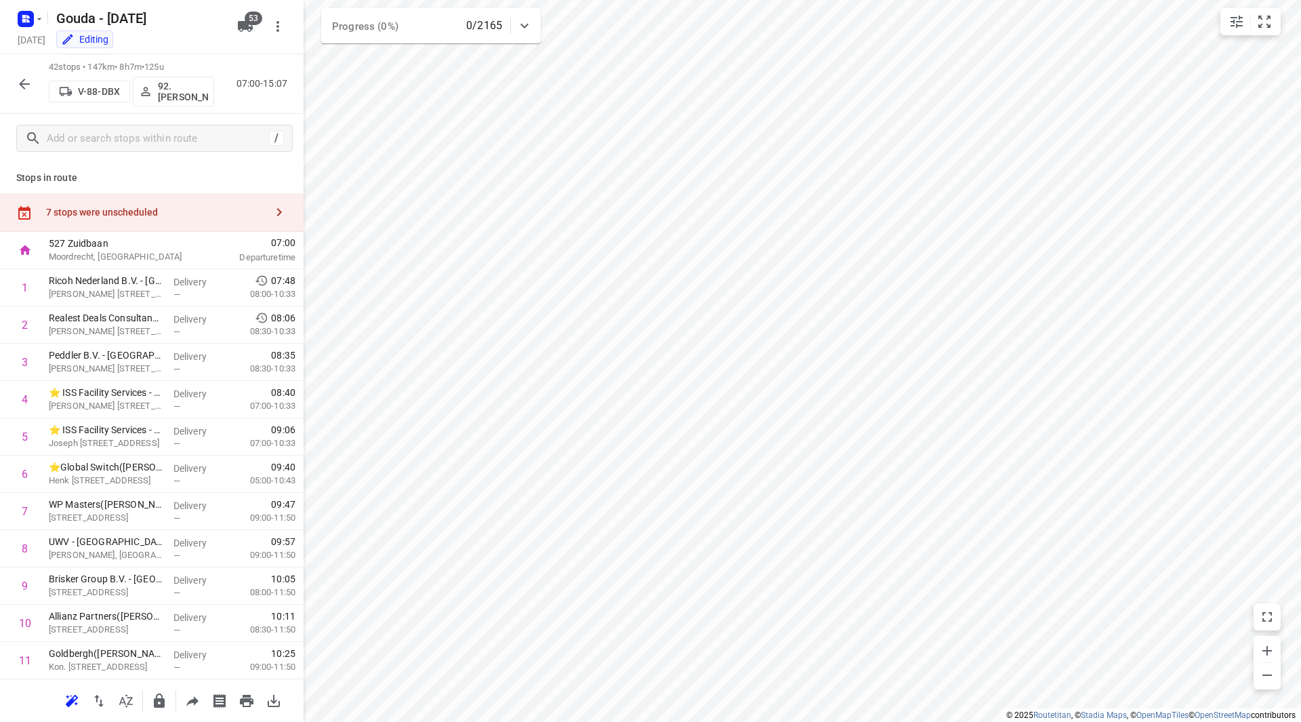
click at [202, 213] on div "7 stops were unscheduled" at bounding box center [156, 212] width 220 height 11
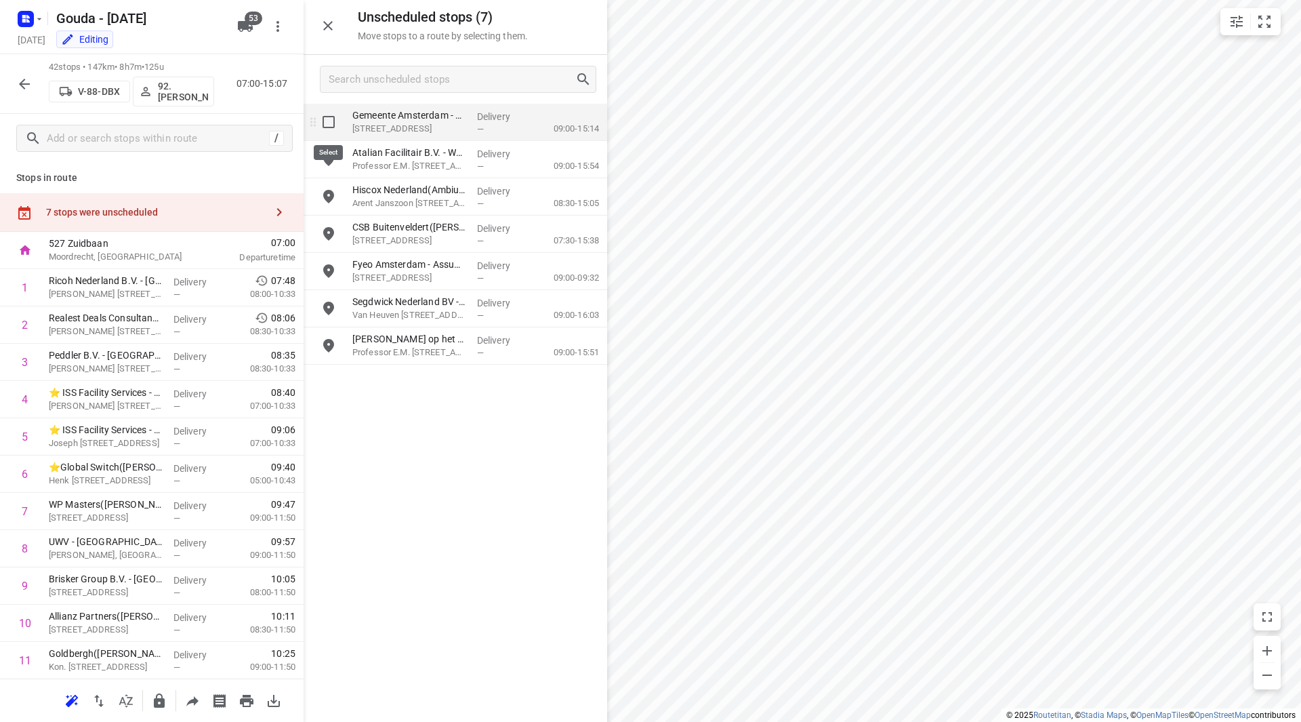
click at [331, 117] on input "grid" at bounding box center [328, 121] width 27 height 27
checkbox input "true"
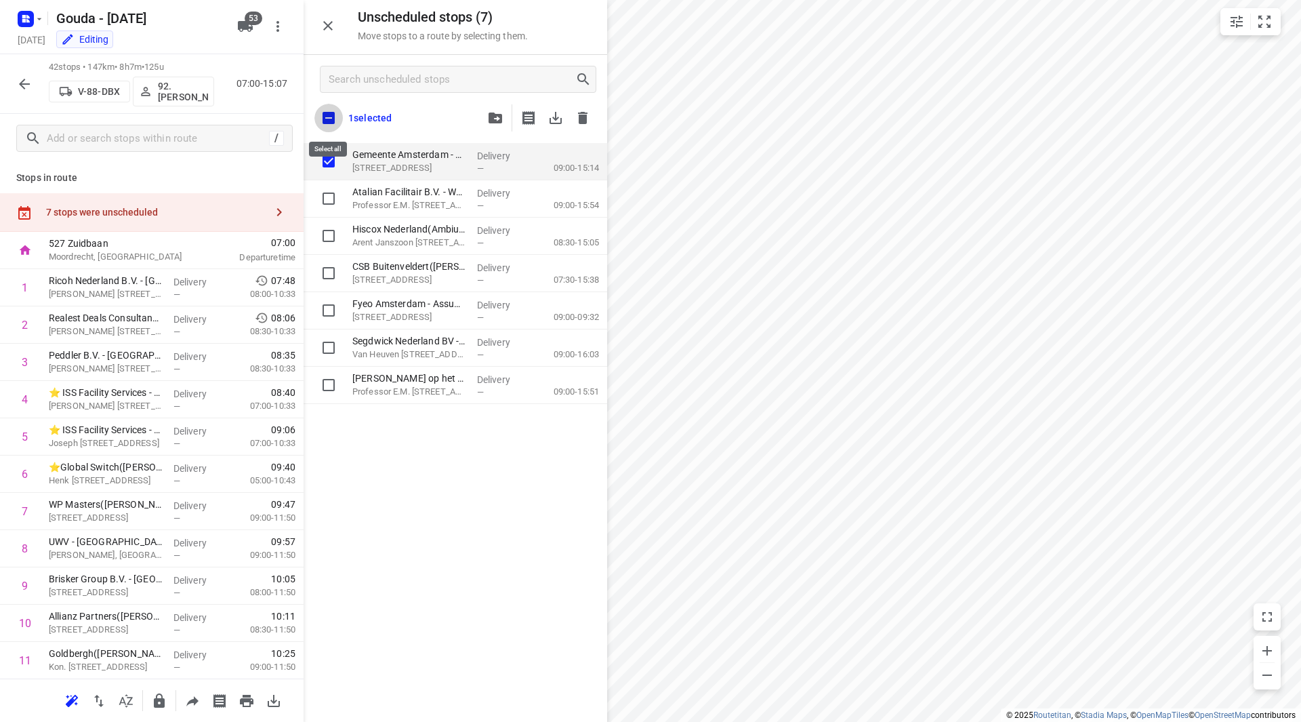
click at [327, 119] on input "checkbox" at bounding box center [328, 118] width 28 height 28
checkbox input "true"
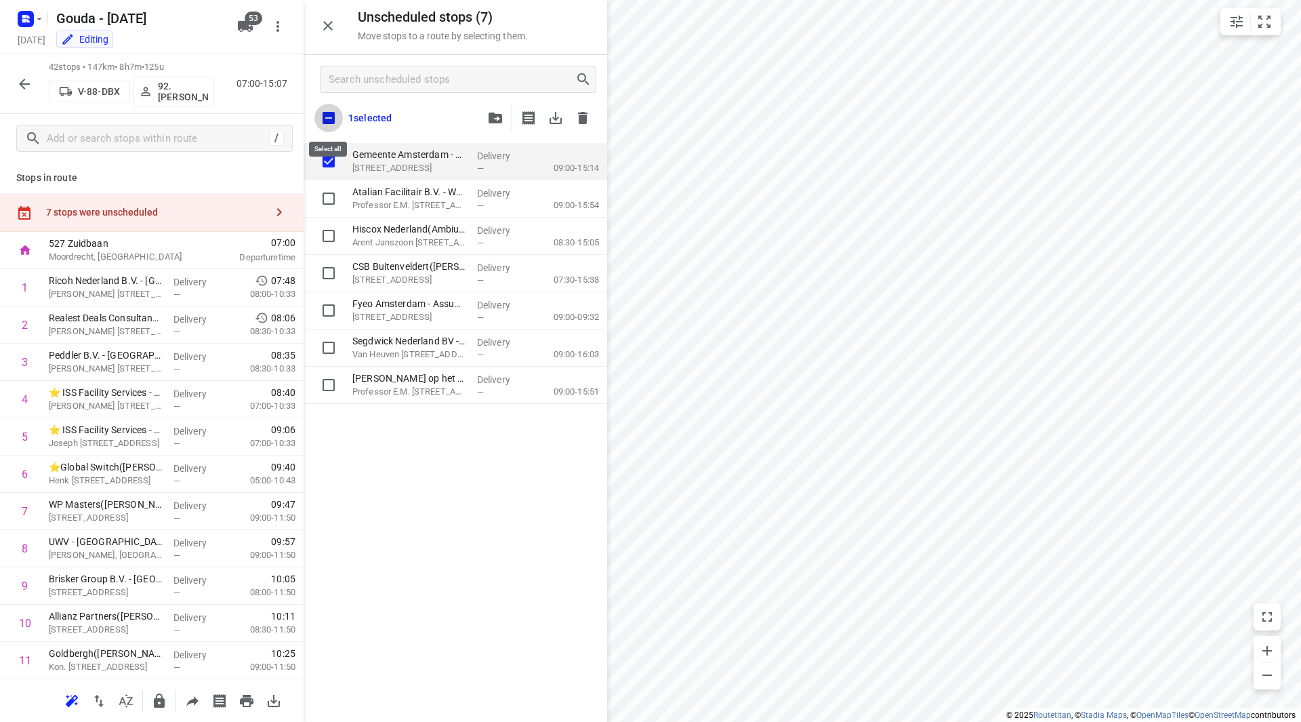
checkbox input "true"
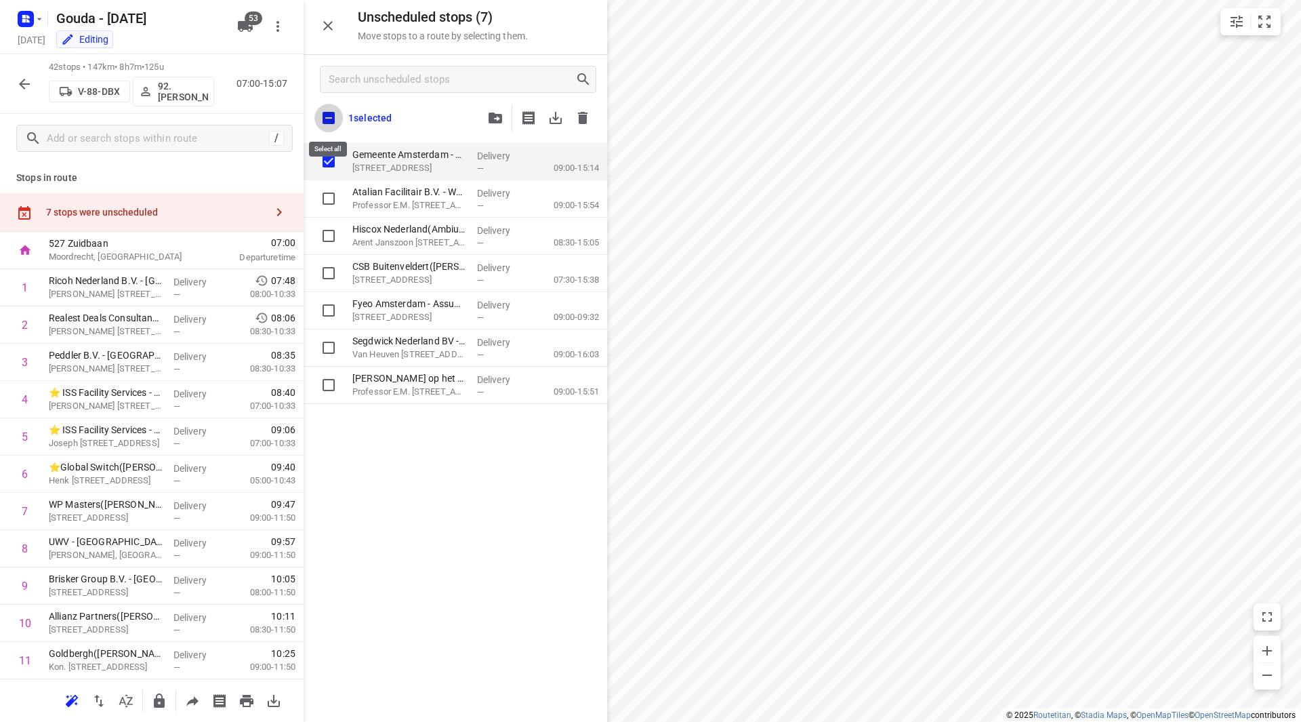
checkbox input "true"
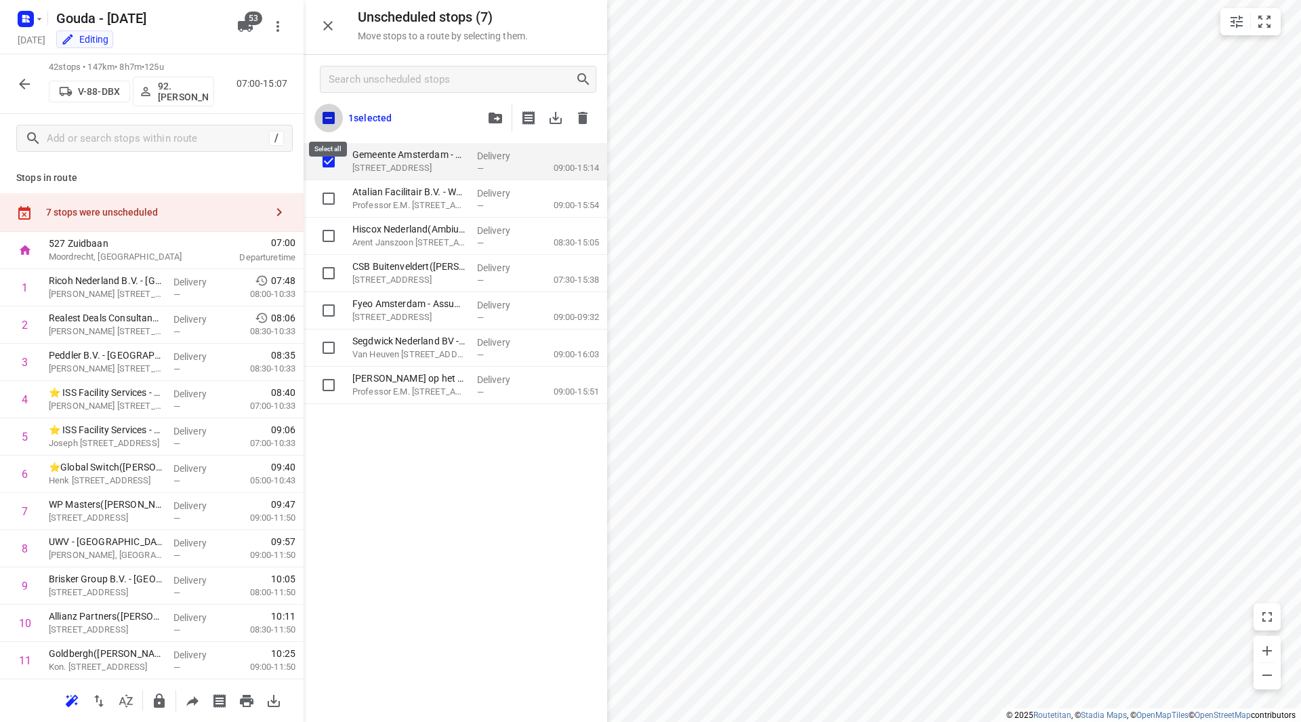
checkbox input "true"
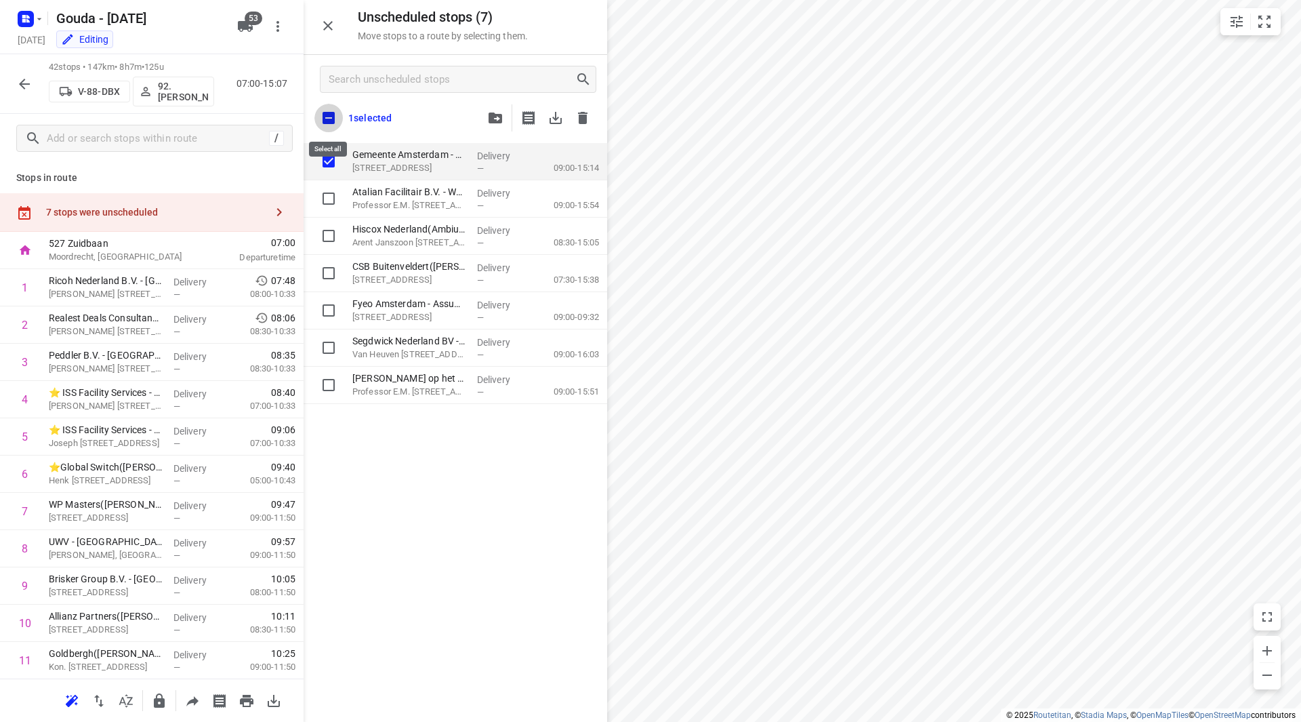
checkbox input "true"
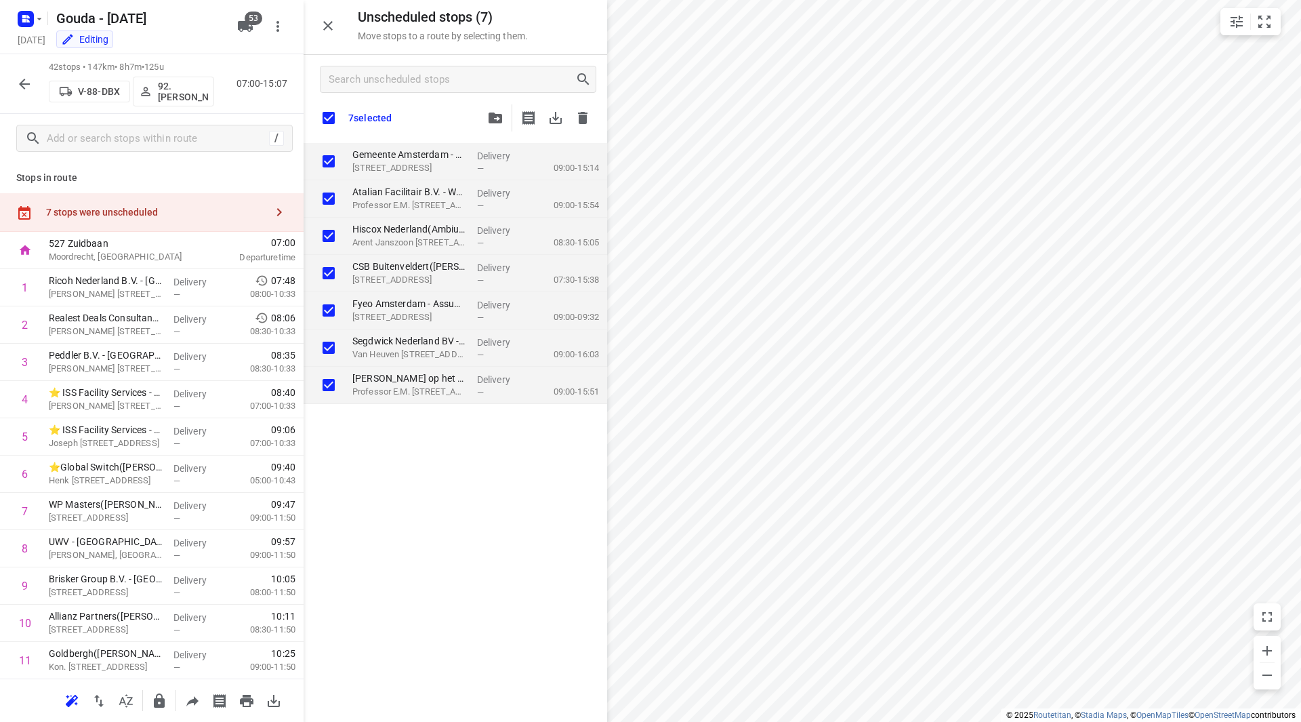
scroll to position [1193, 0]
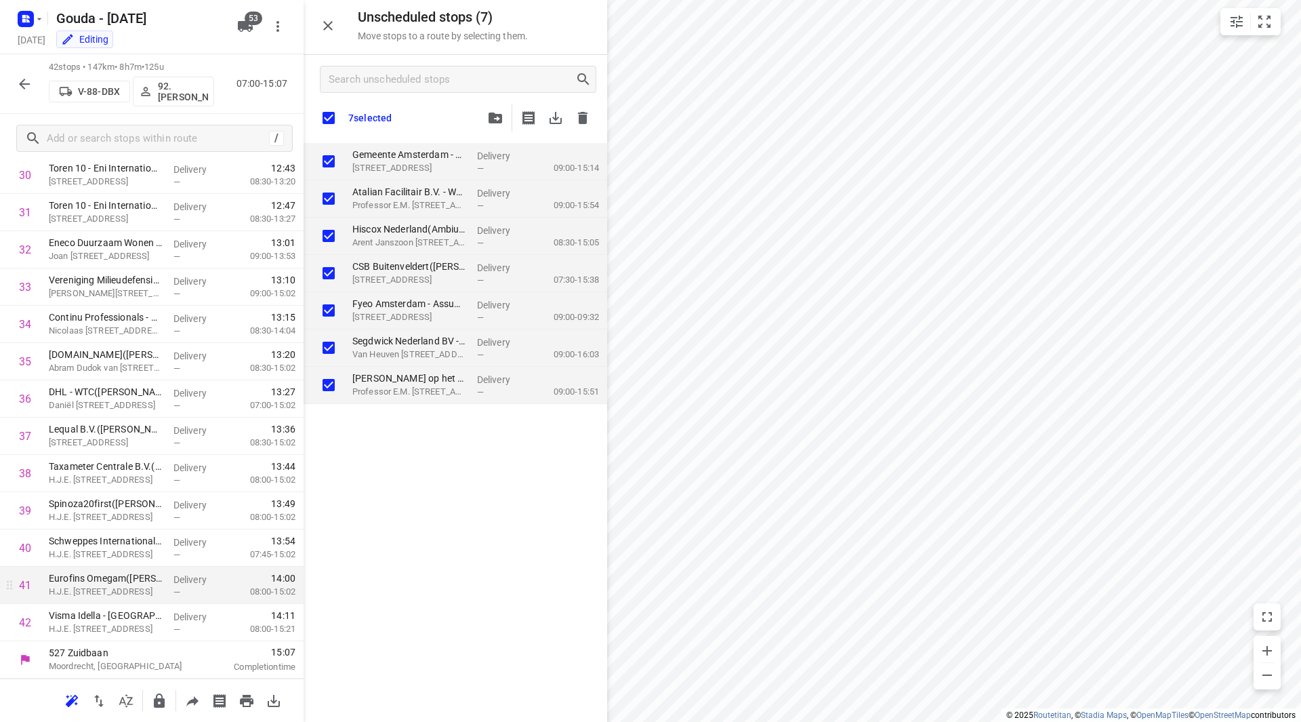
click at [279, 628] on p "08:00-15:21" at bounding box center [261, 629] width 67 height 14
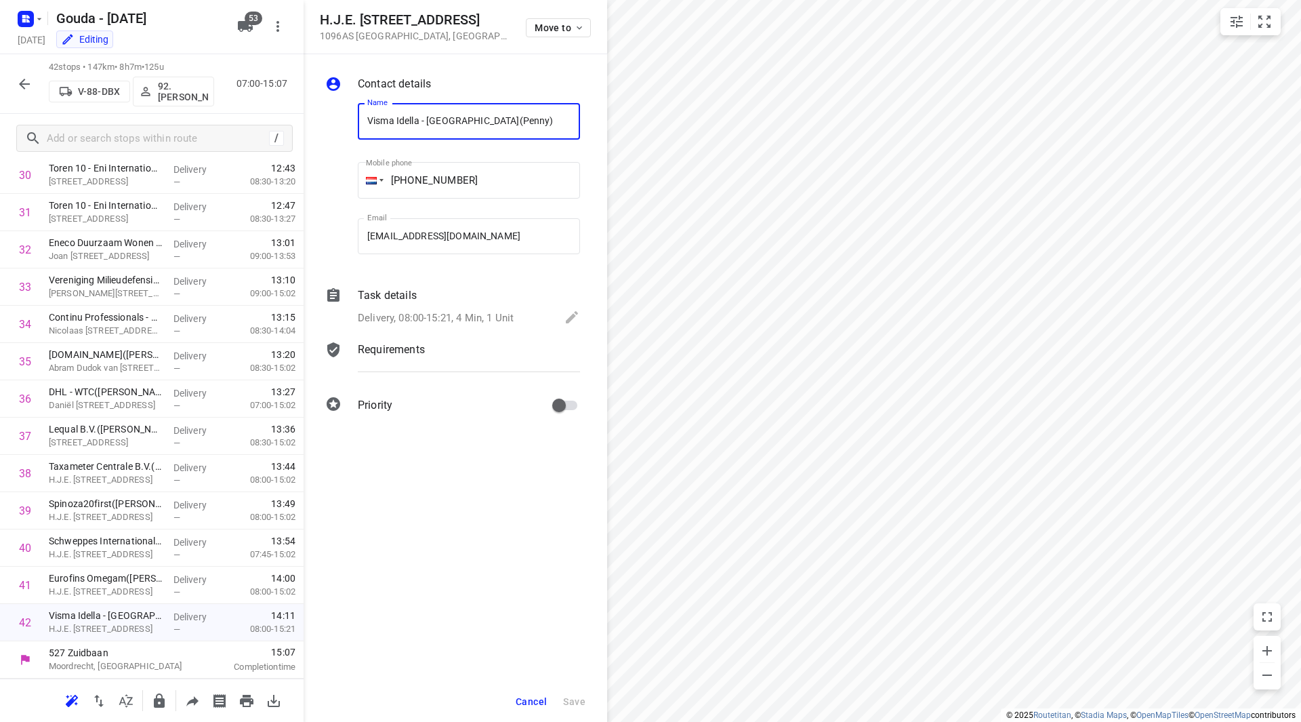
click at [531, 698] on span "Cancel" at bounding box center [531, 701] width 31 height 11
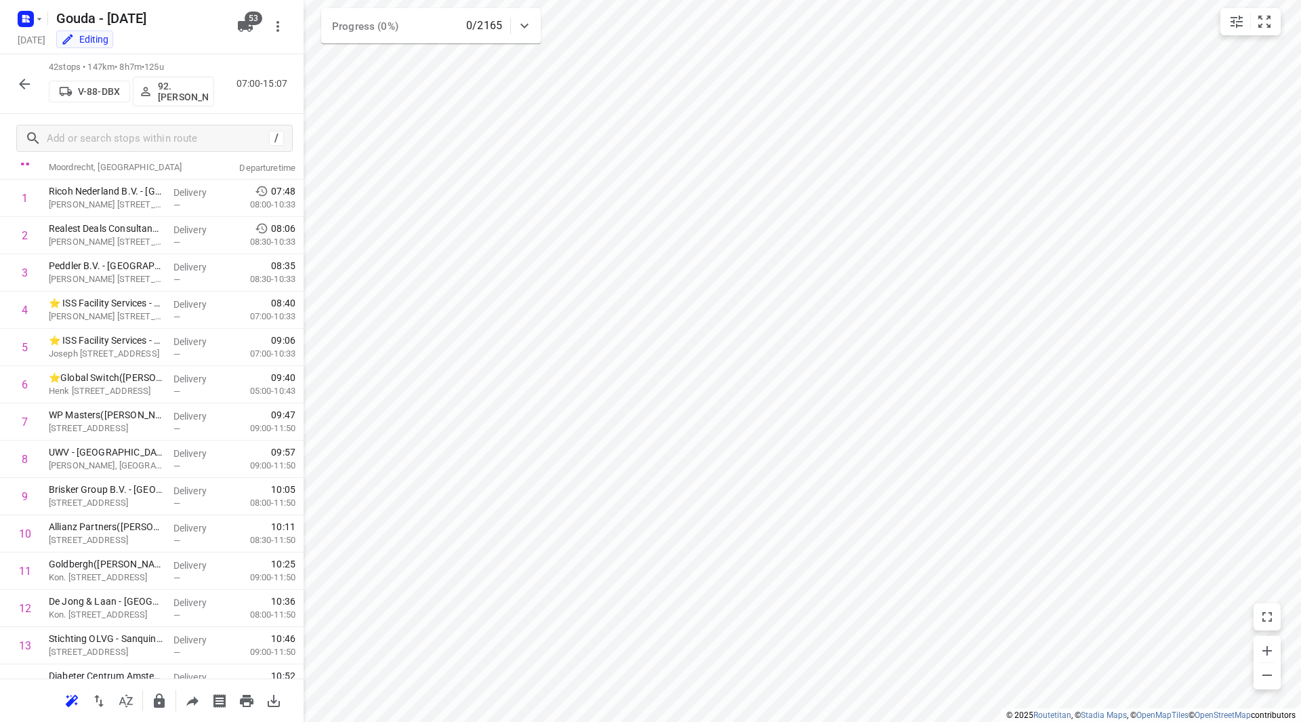
scroll to position [0, 0]
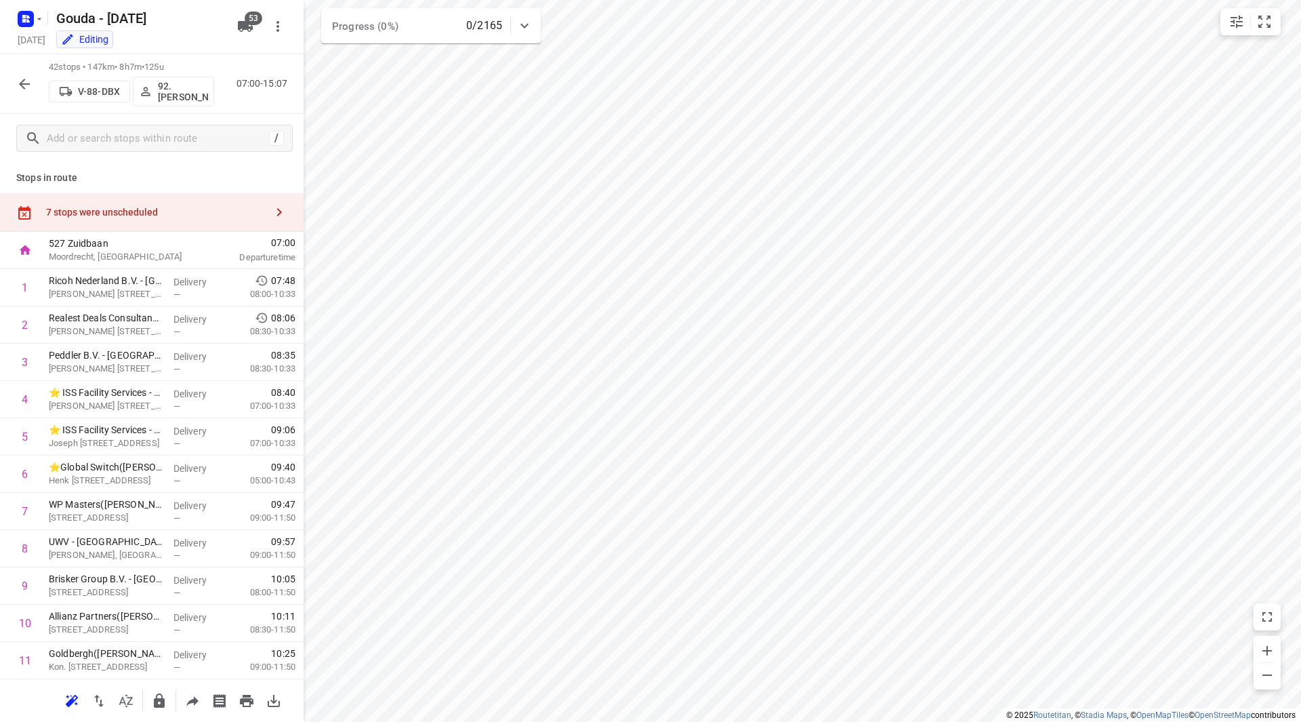
click at [203, 220] on div "7 stops were unscheduled" at bounding box center [152, 212] width 304 height 39
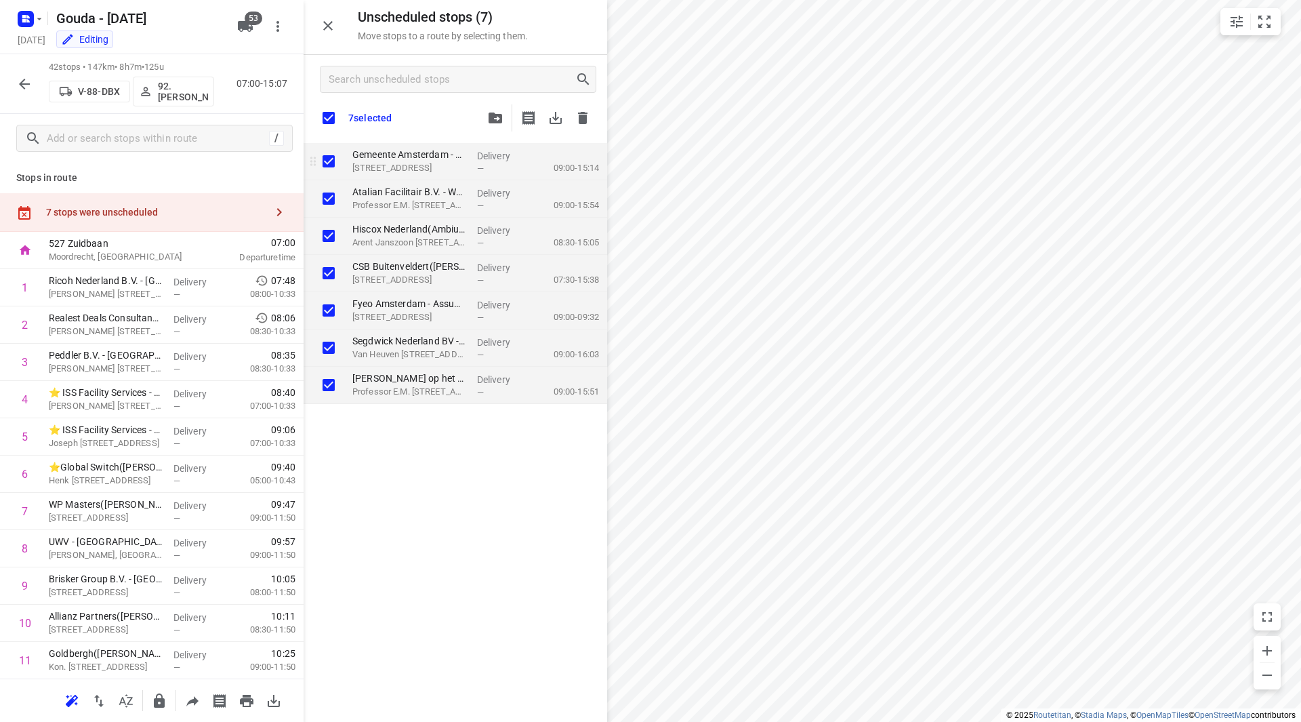
checkbox input "true"
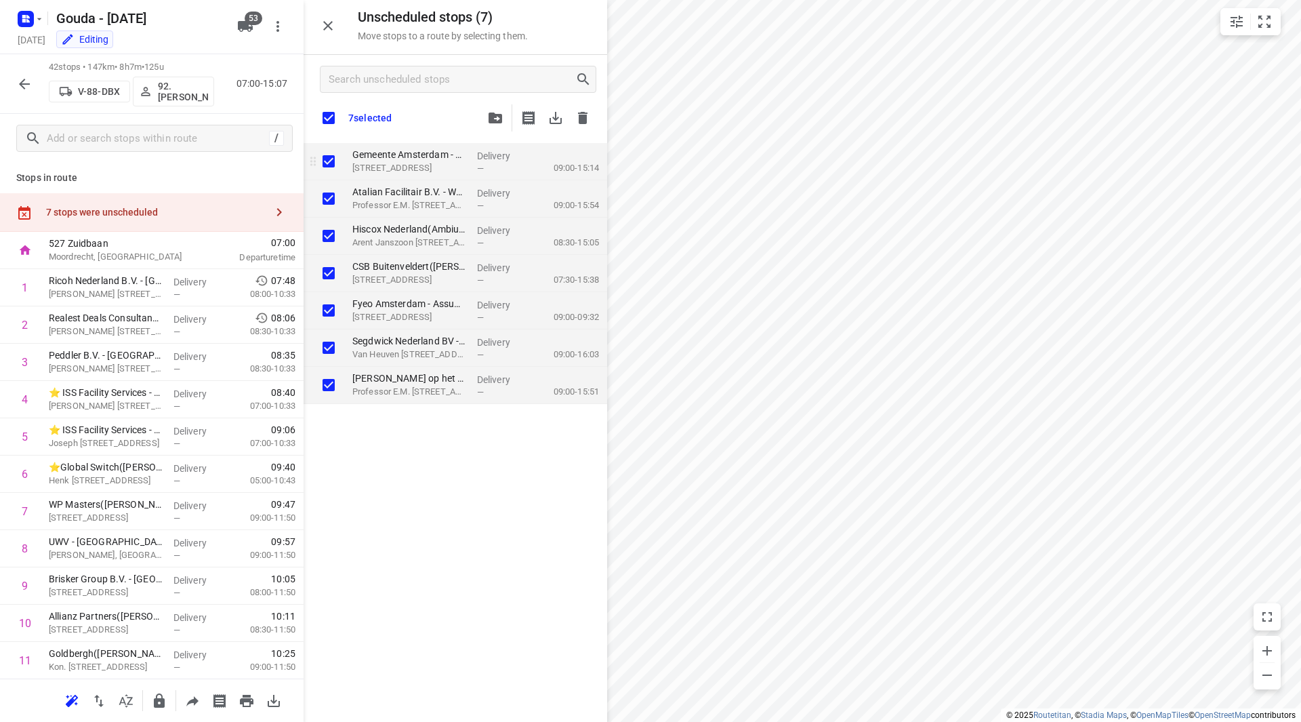
checkbox input "true"
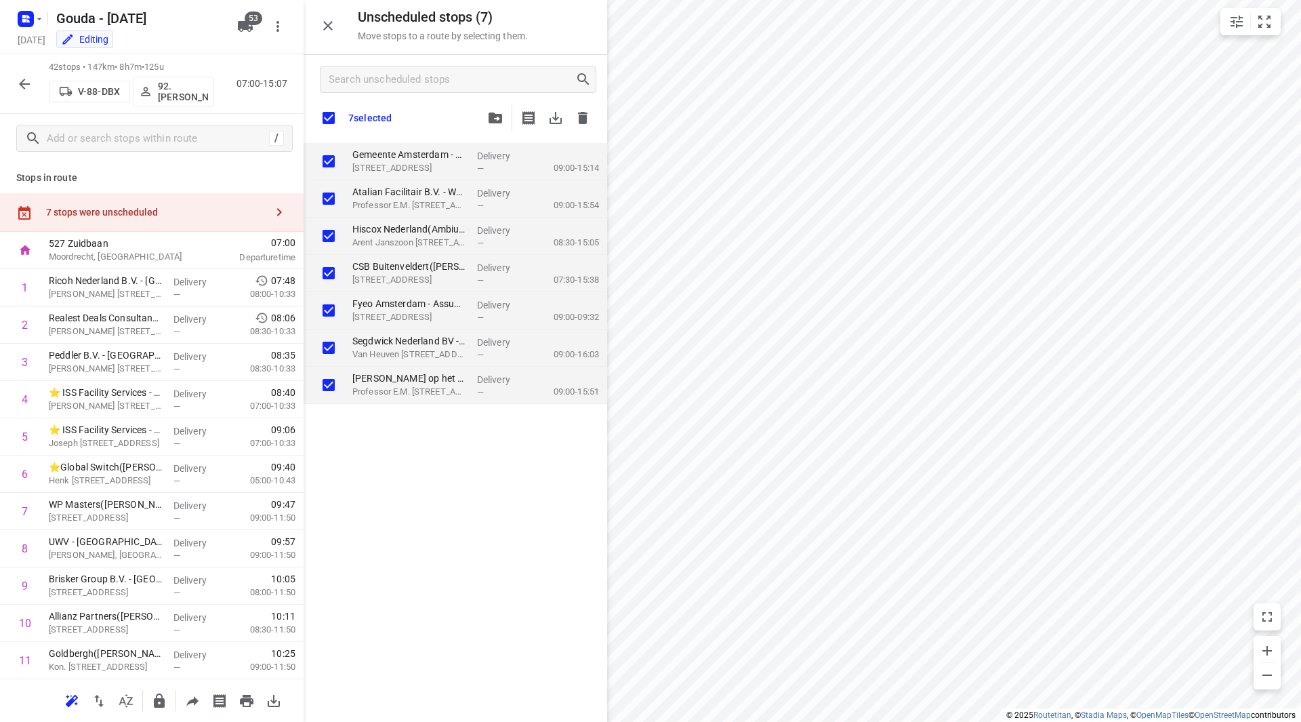
checkbox input "true"
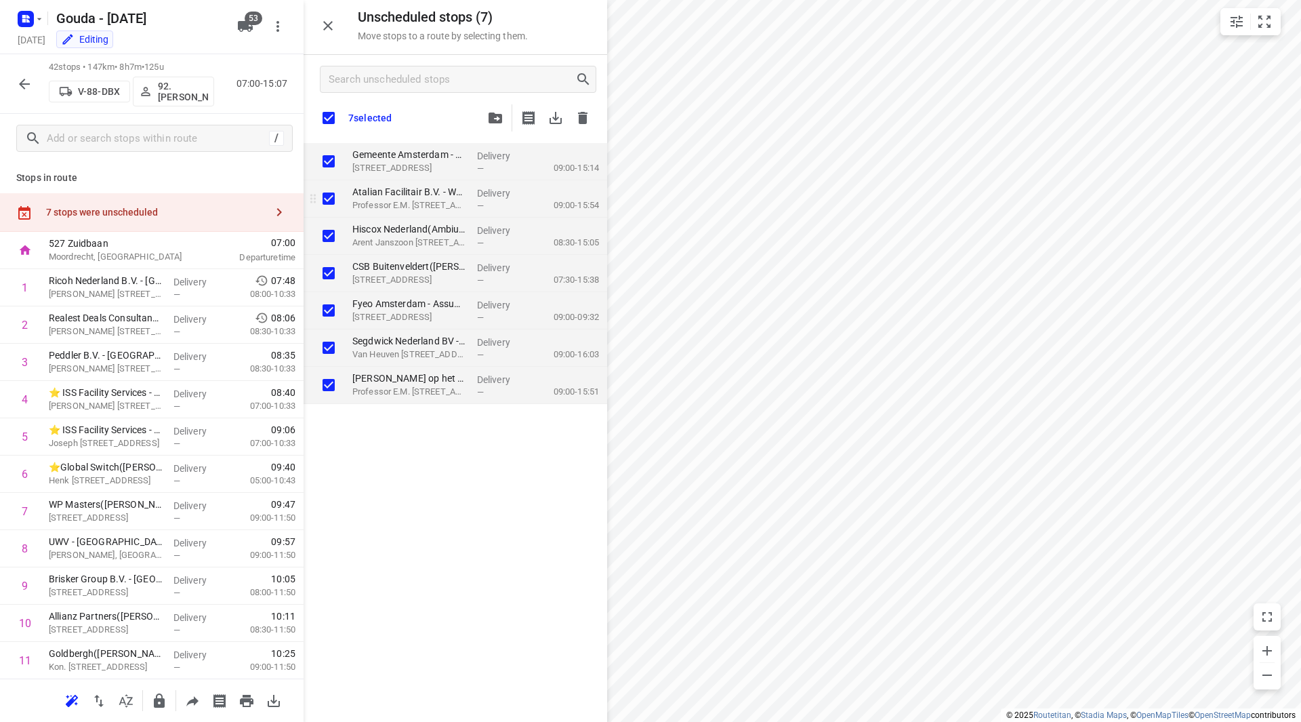
checkbox input "true"
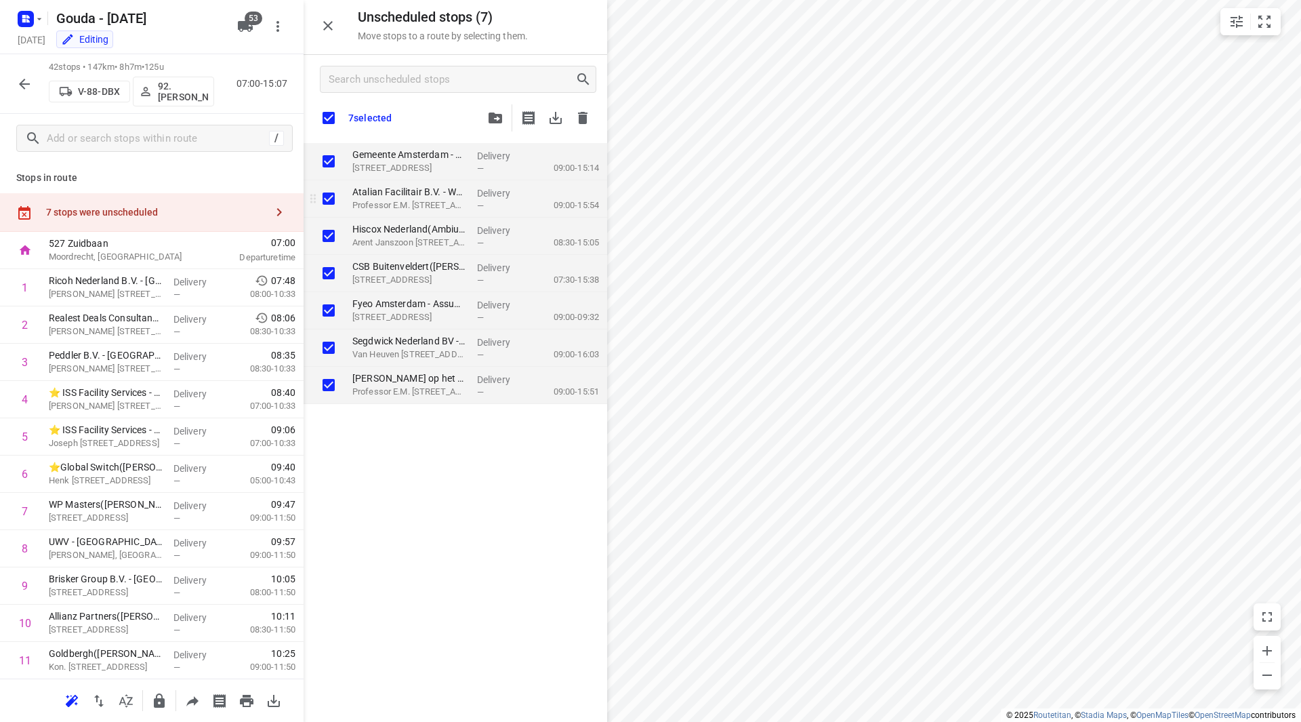
checkbox input "true"
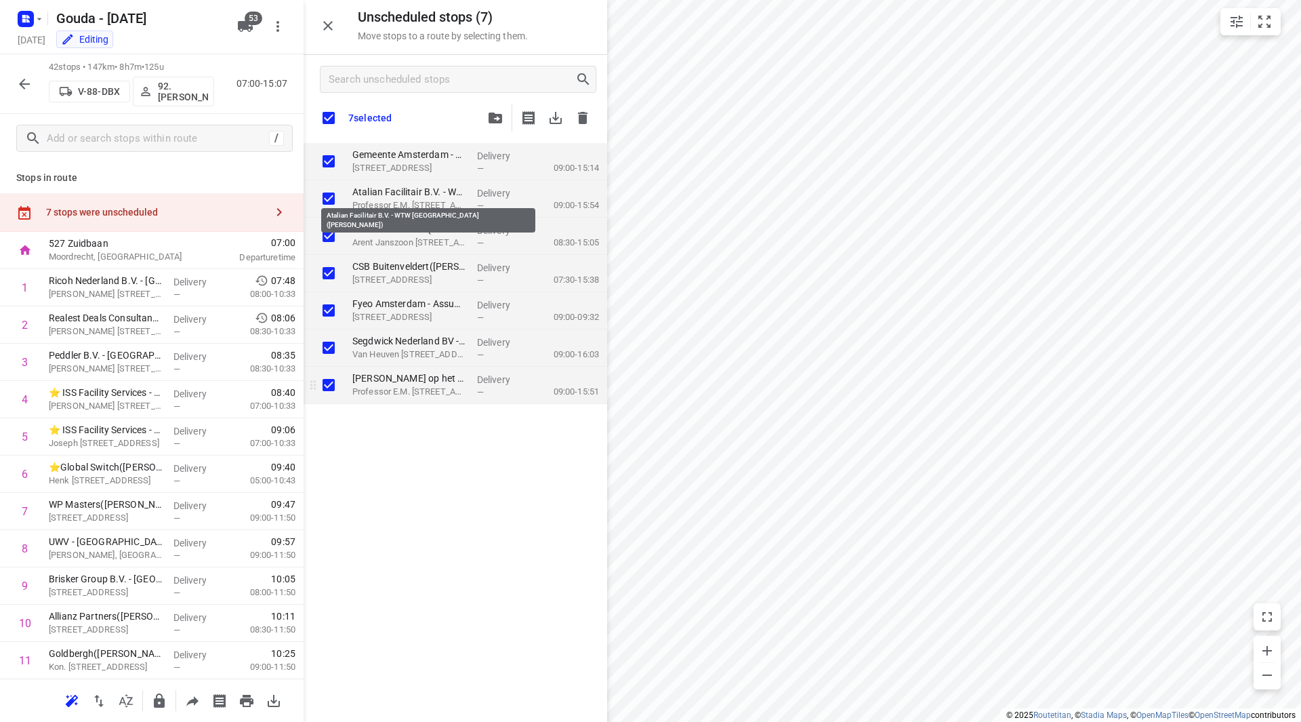
checkbox input "true"
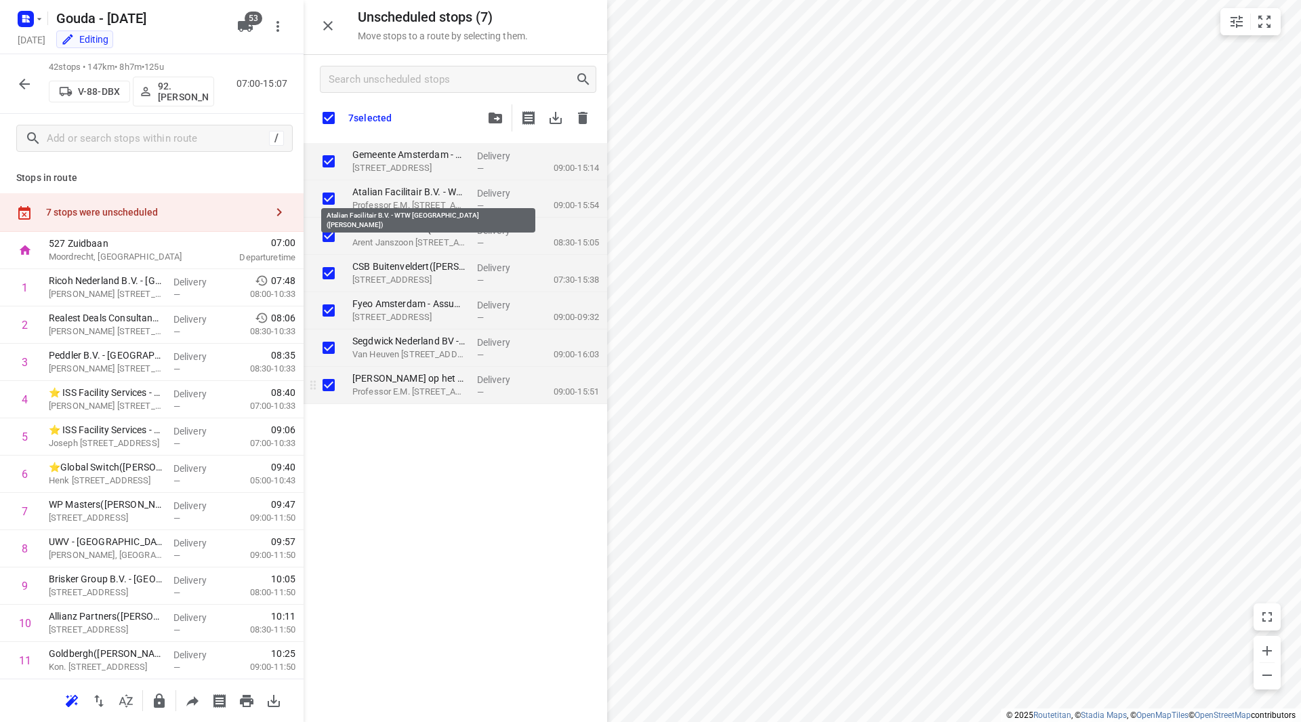
checkbox input "true"
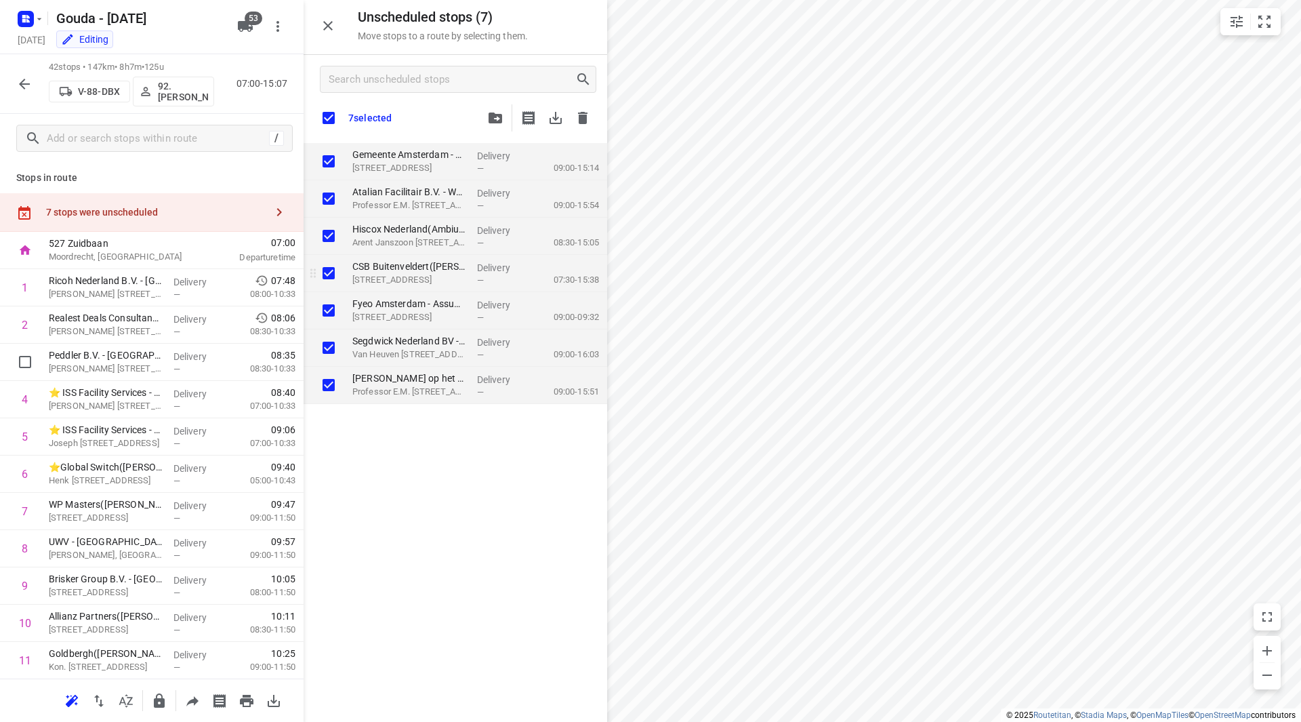
checkbox input "true"
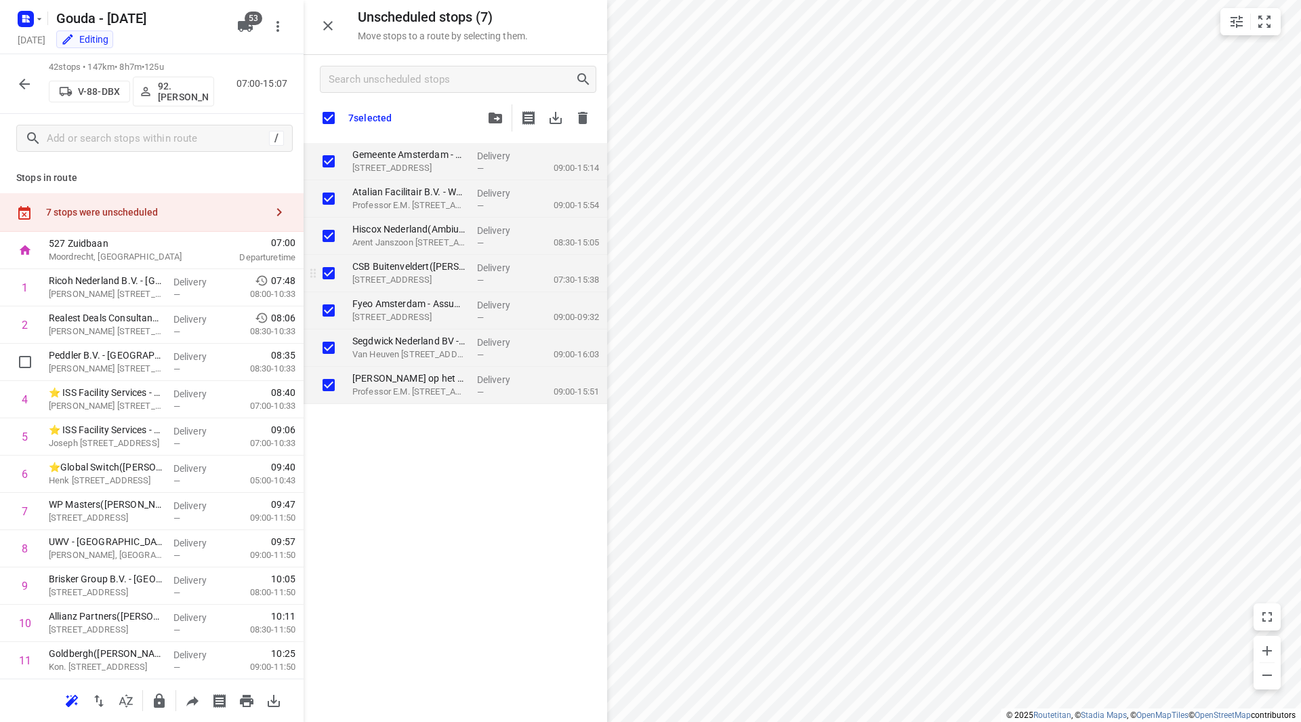
checkbox input "true"
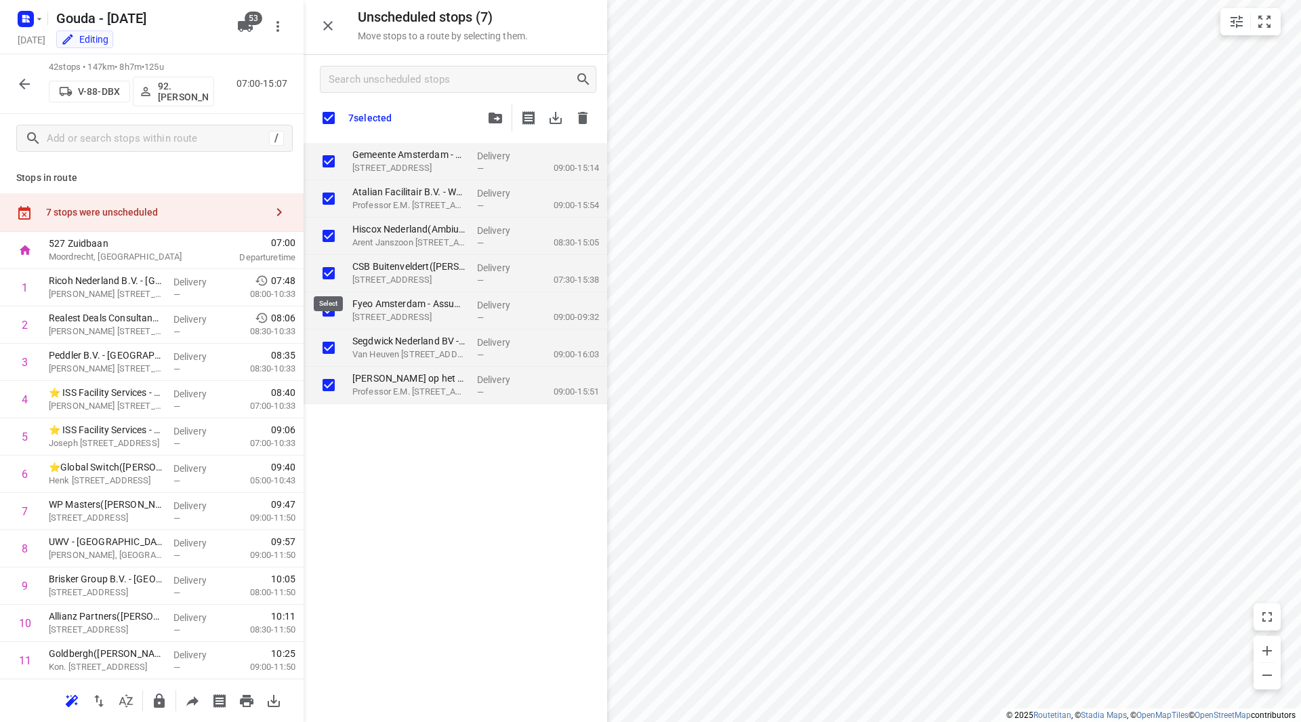
checkbox input "true"
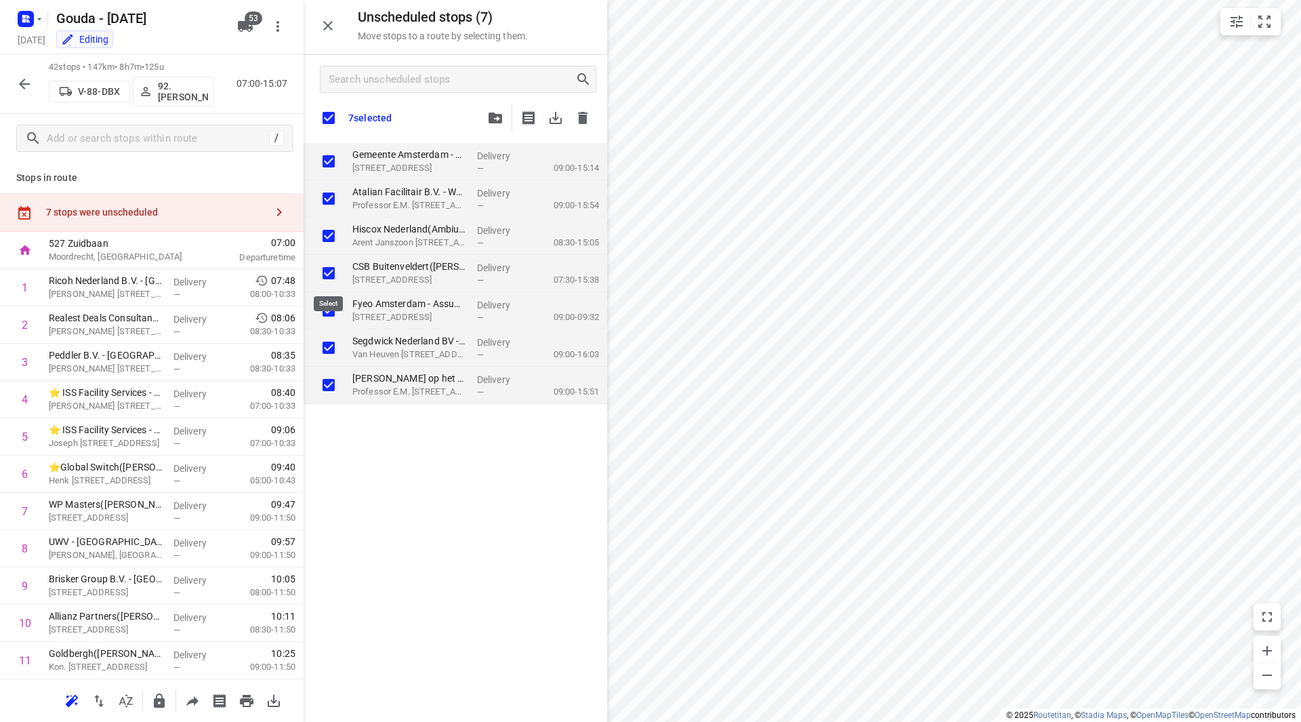
checkbox input "true"
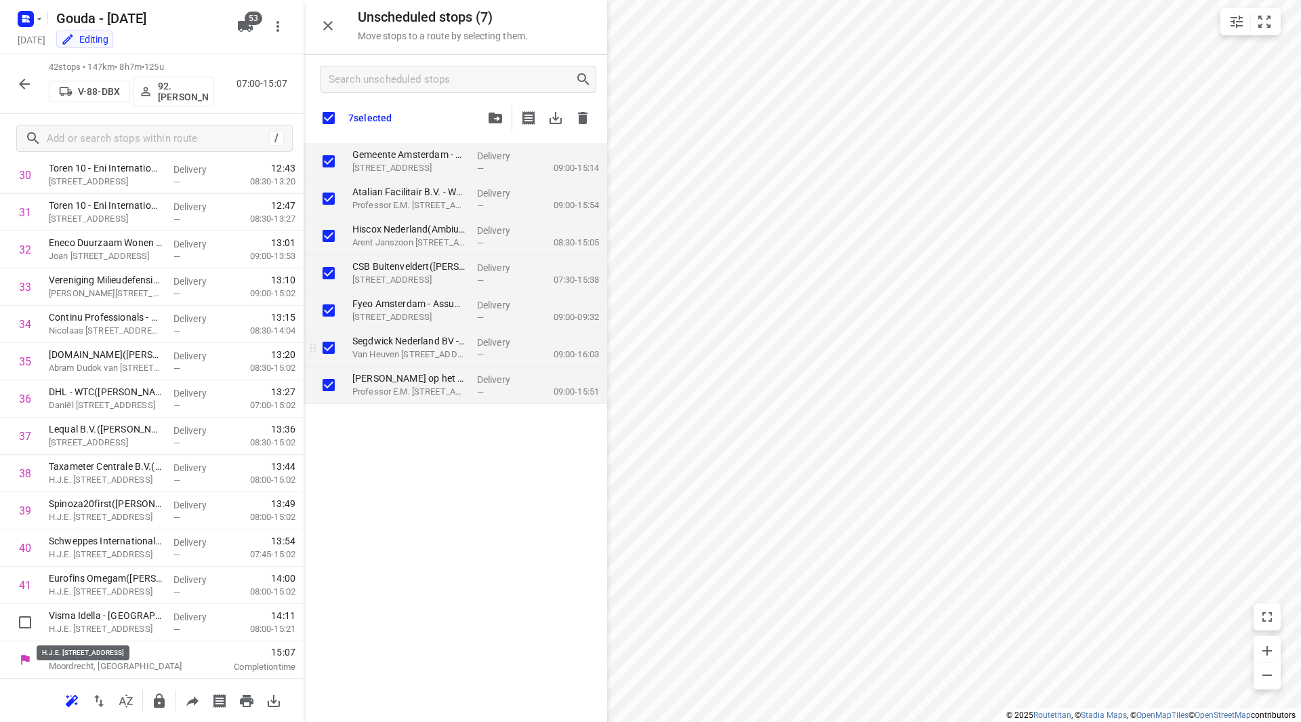
checkbox input "true"
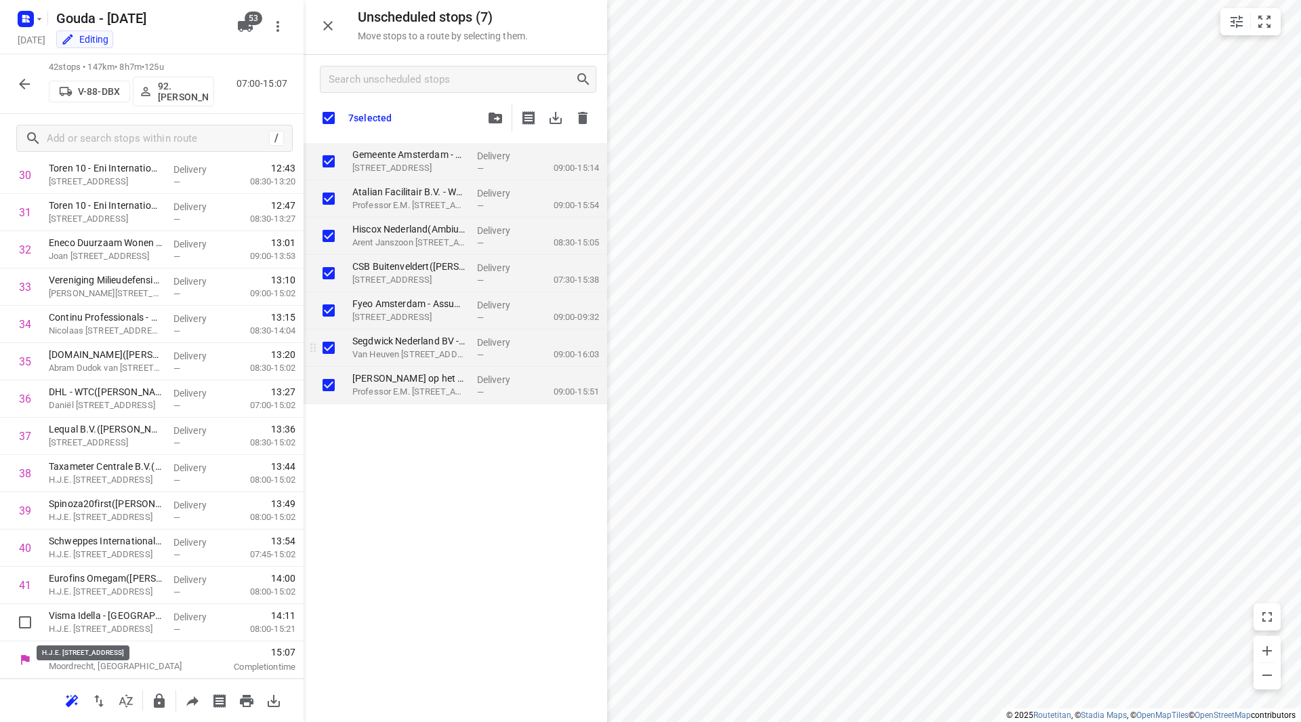
checkbox input "true"
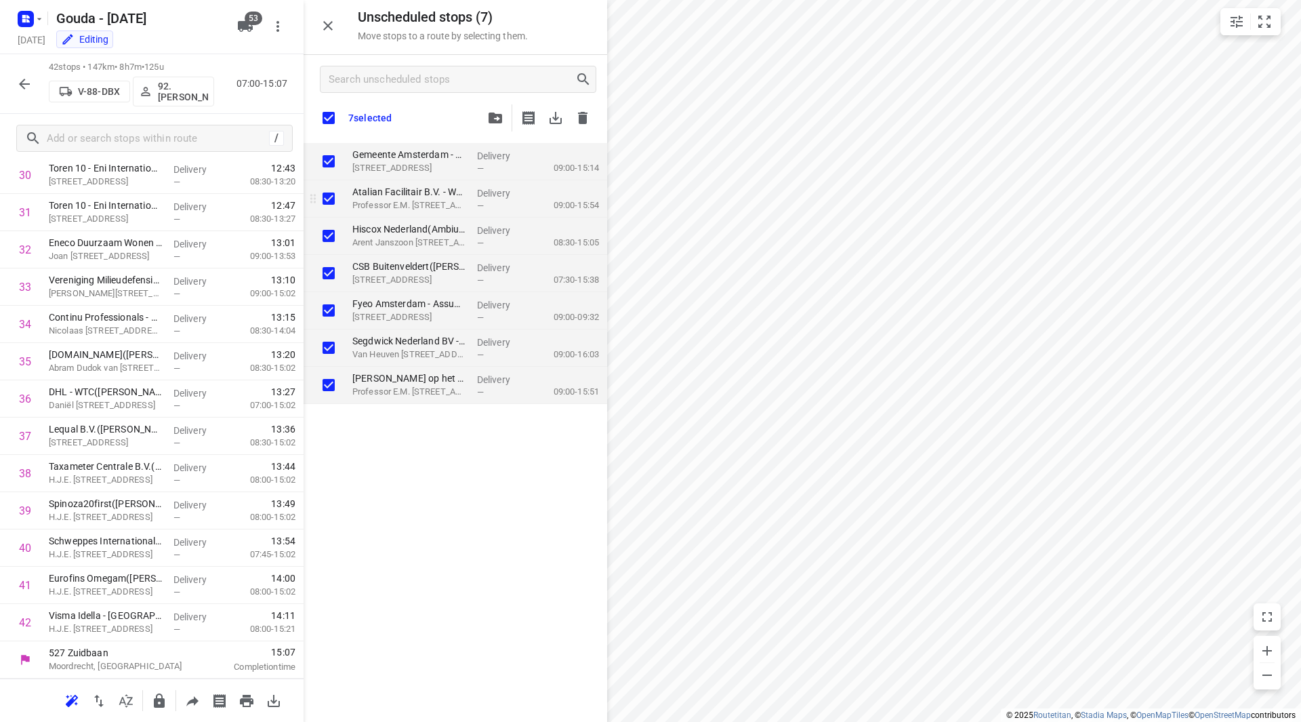
checkbox input "true"
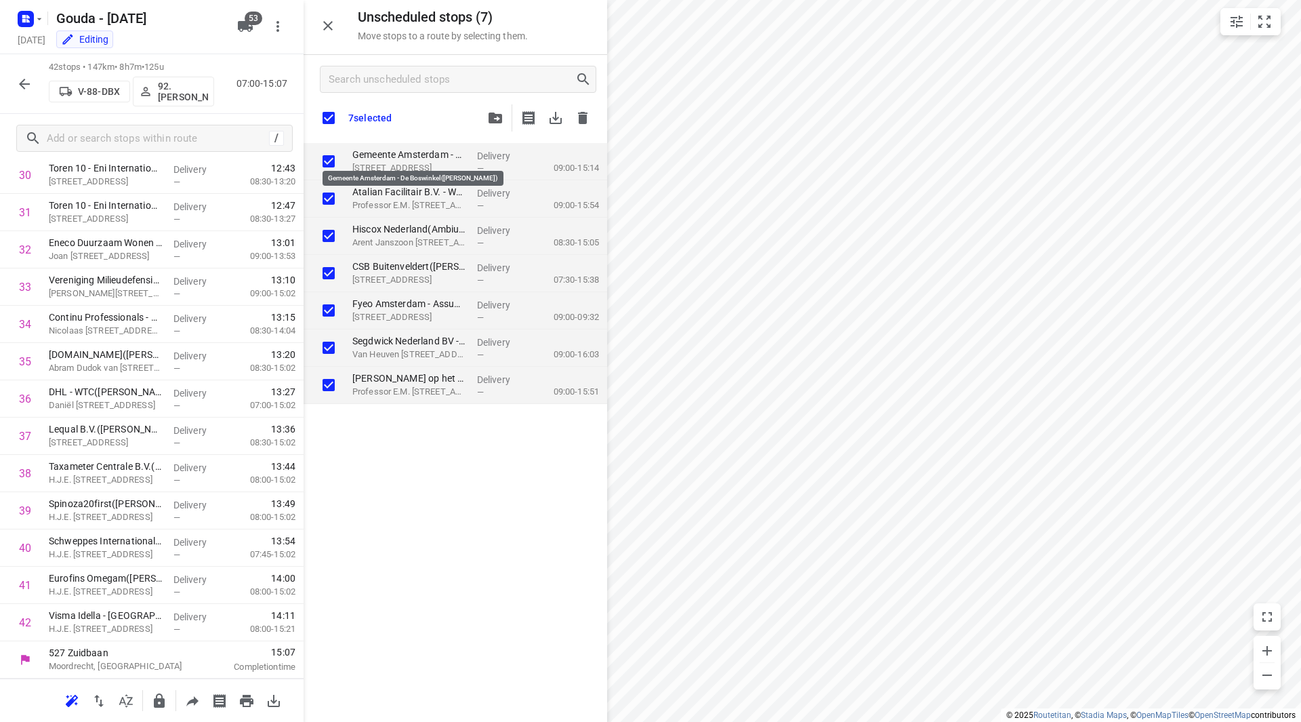
checkbox input "true"
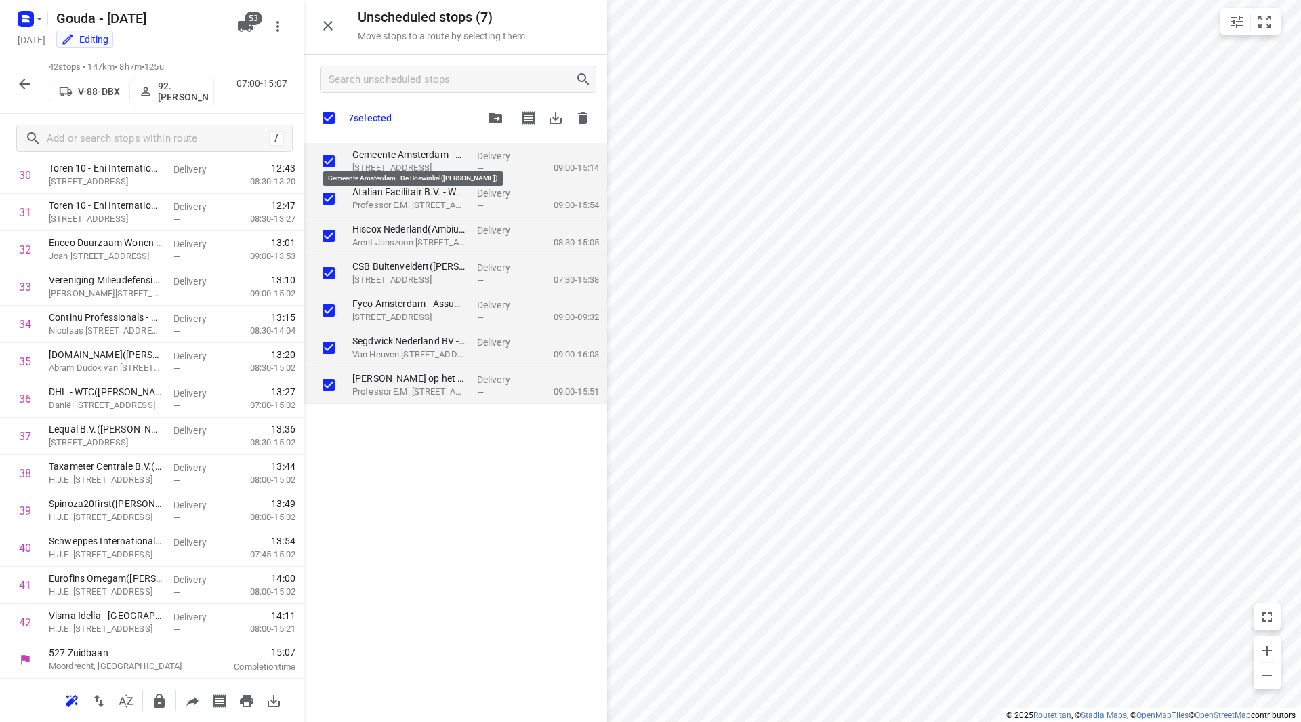
checkbox input "true"
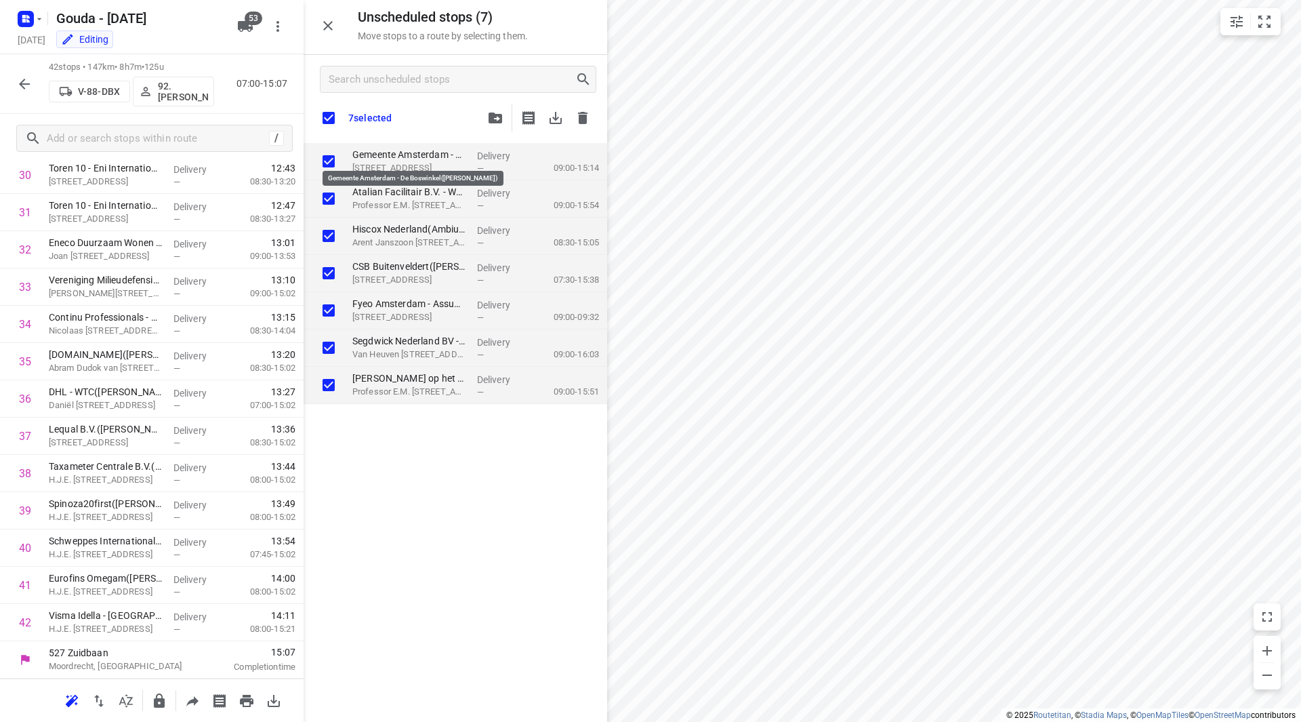
checkbox input "true"
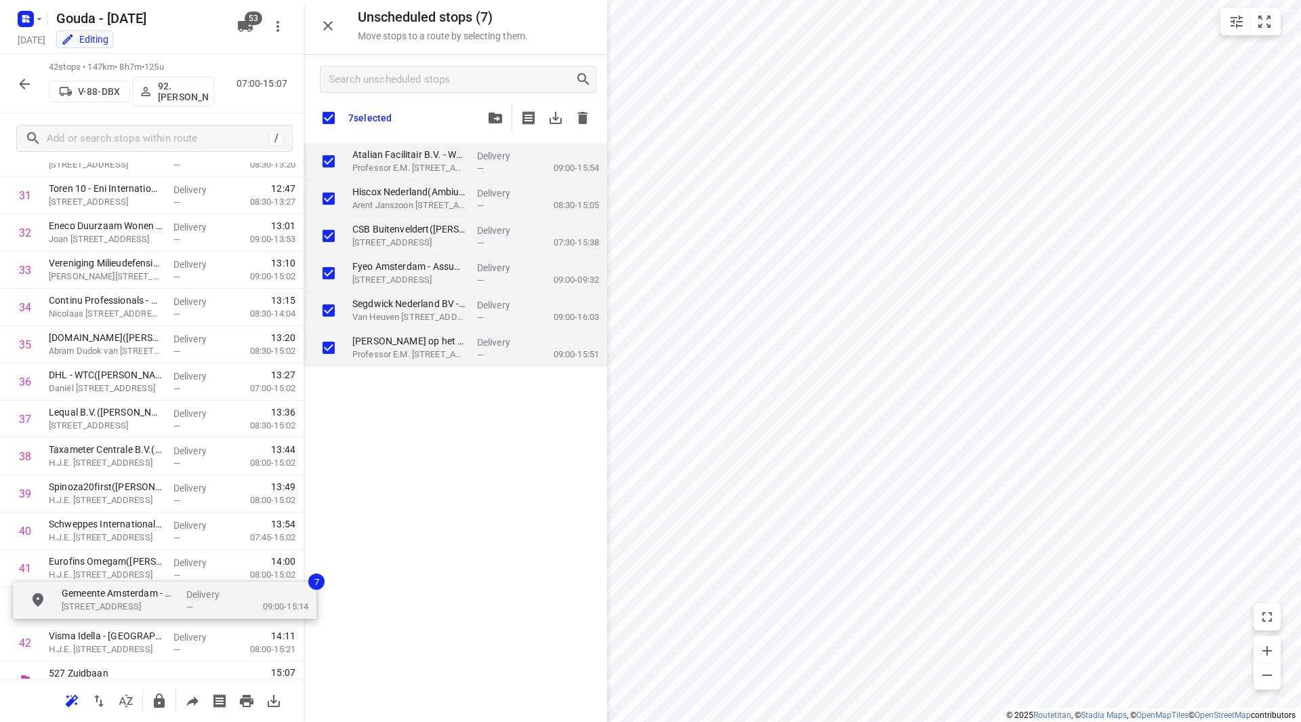
scroll to position [1234, 0]
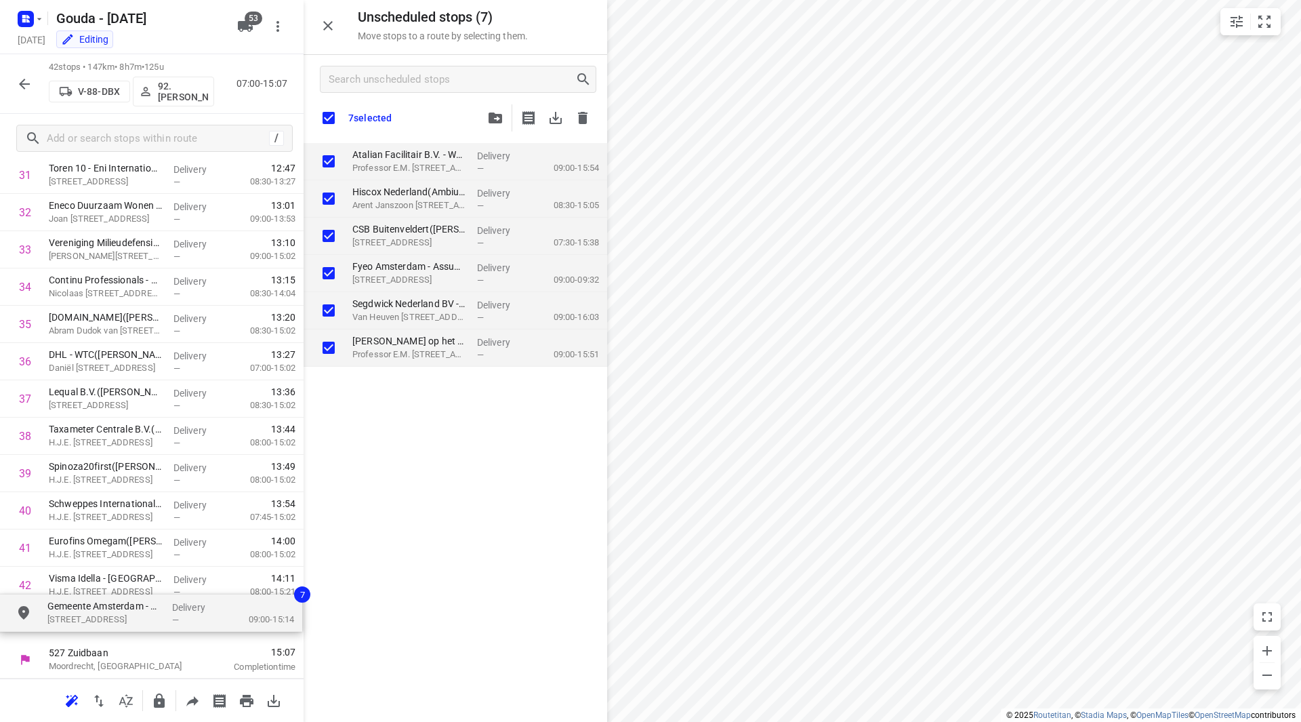
drag, startPoint x: 384, startPoint y: 161, endPoint x: 67, endPoint y: 619, distance: 557.7
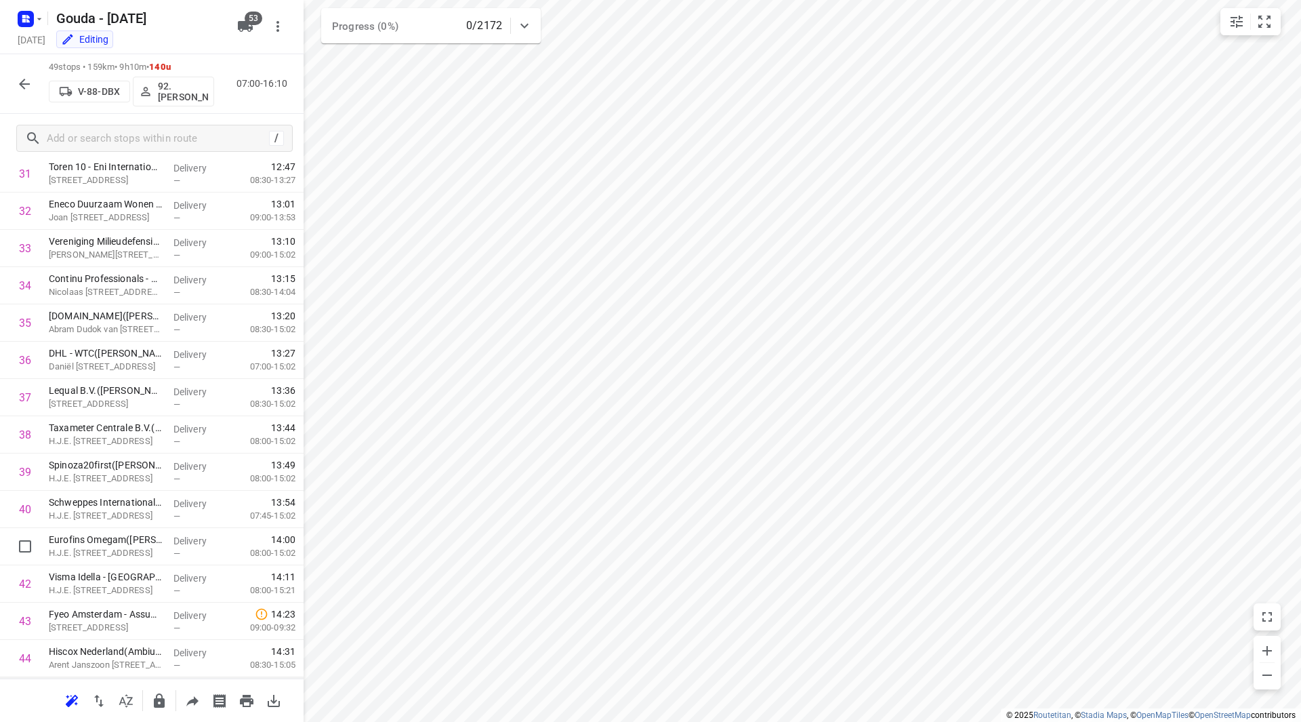
scroll to position [1261, 0]
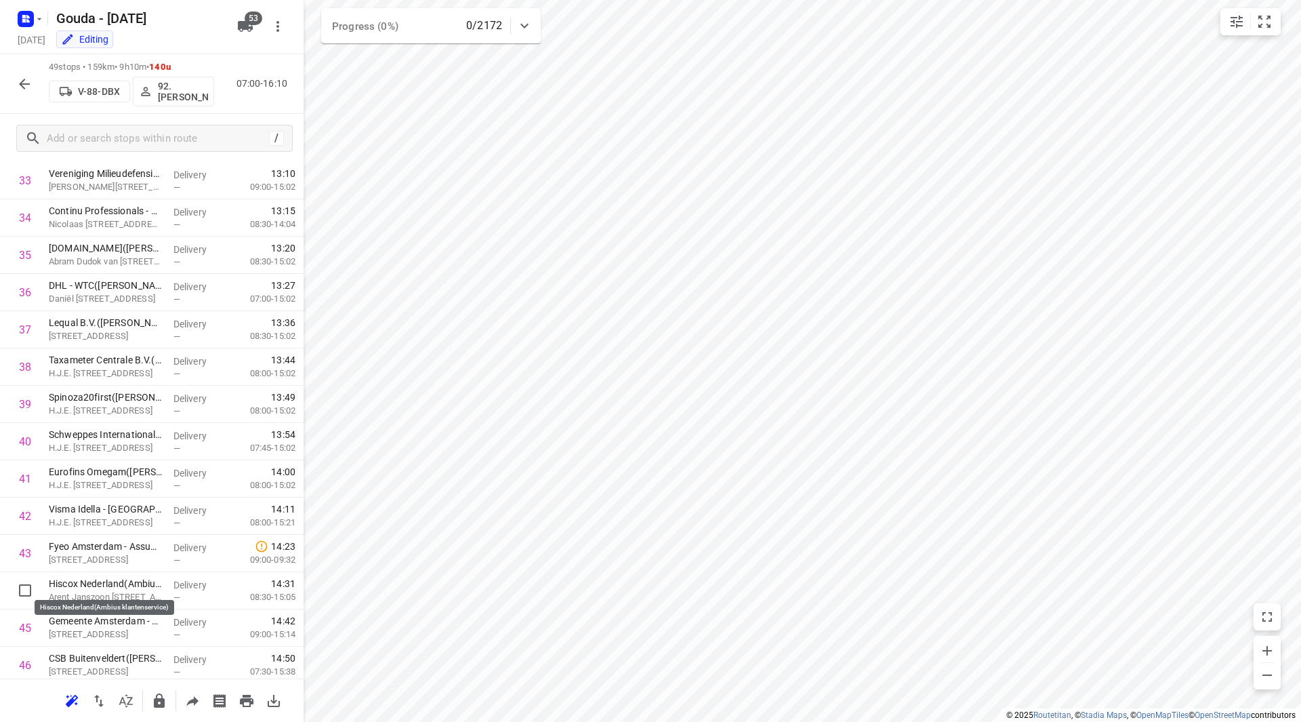
drag, startPoint x: 64, startPoint y: 589, endPoint x: 64, endPoint y: 552, distance: 37.3
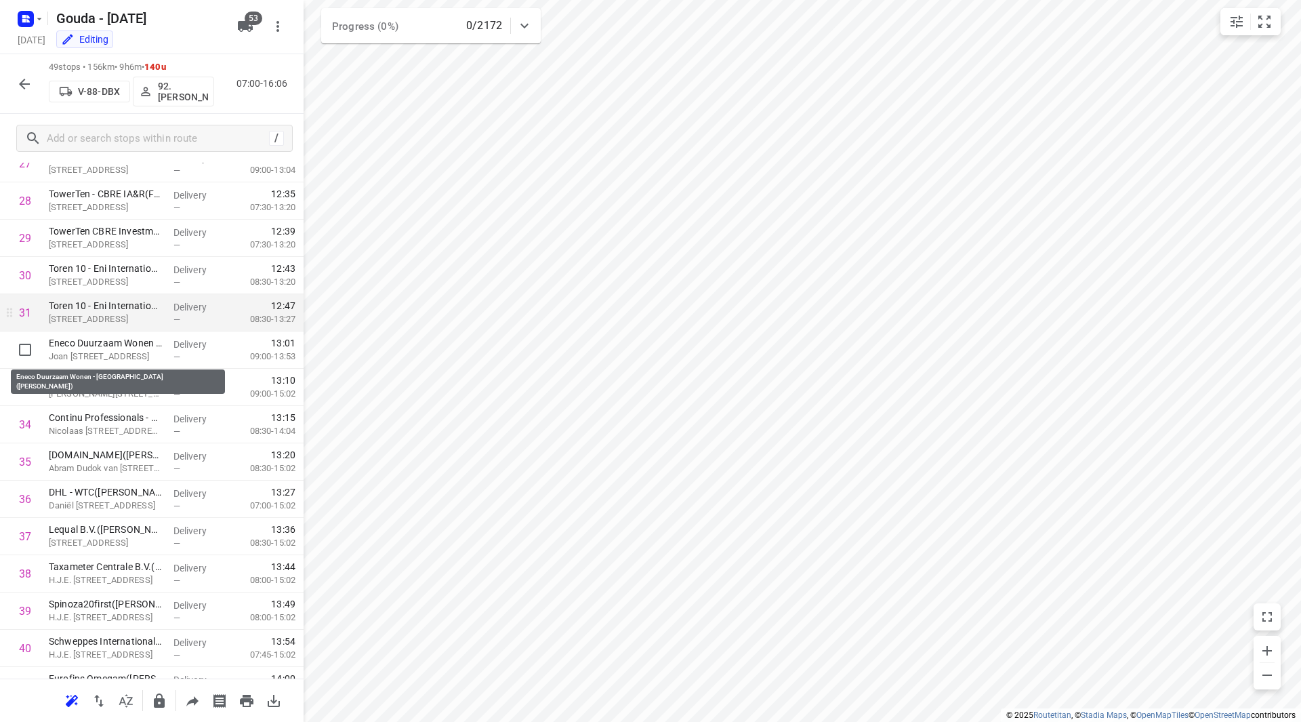
scroll to position [1077, 0]
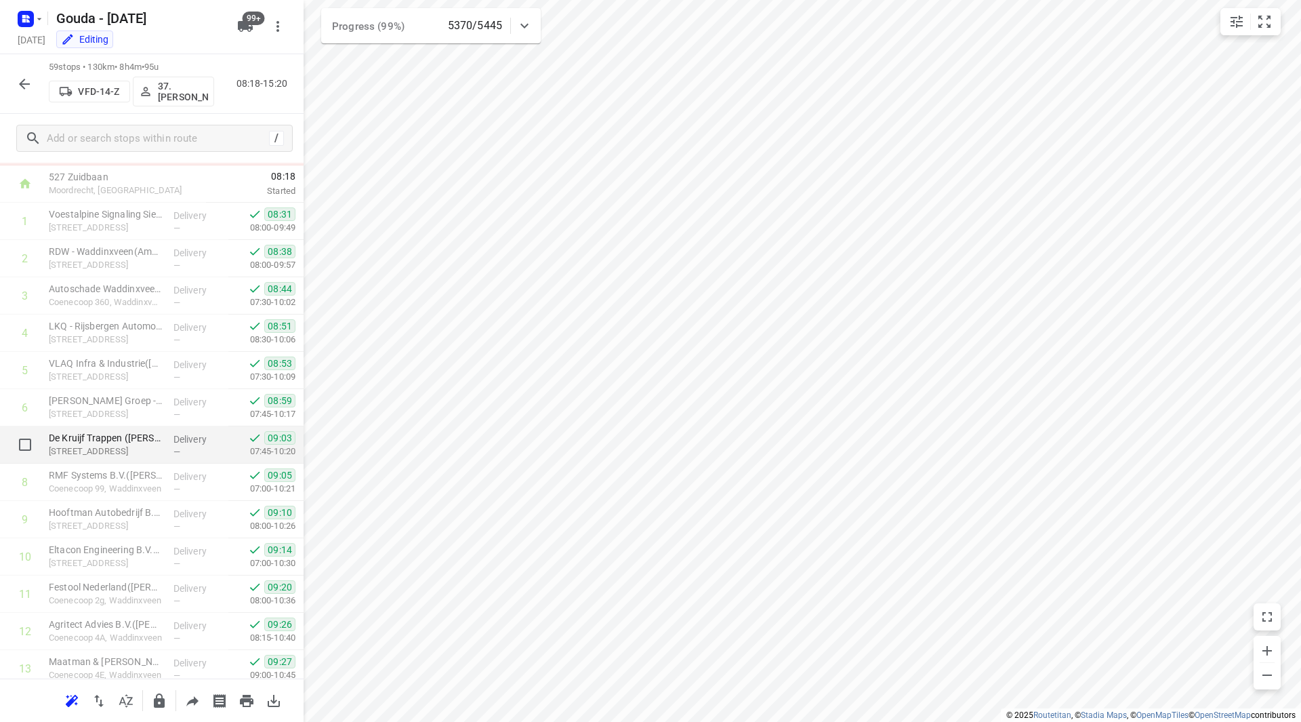
scroll to position [68, 0]
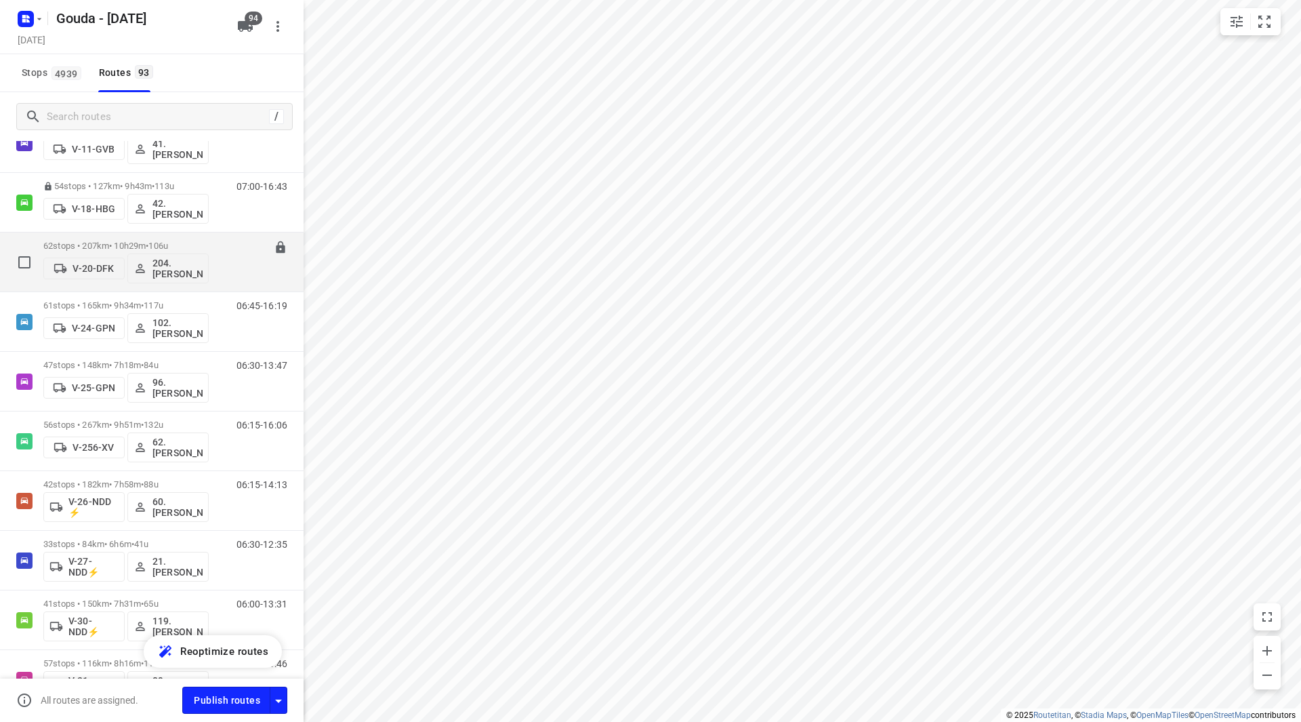
click at [129, 237] on div "62 stops • 207km • 10h29m • 106u V-20-DFK 204.Shebay Girmay" at bounding box center [125, 262] width 165 height 56
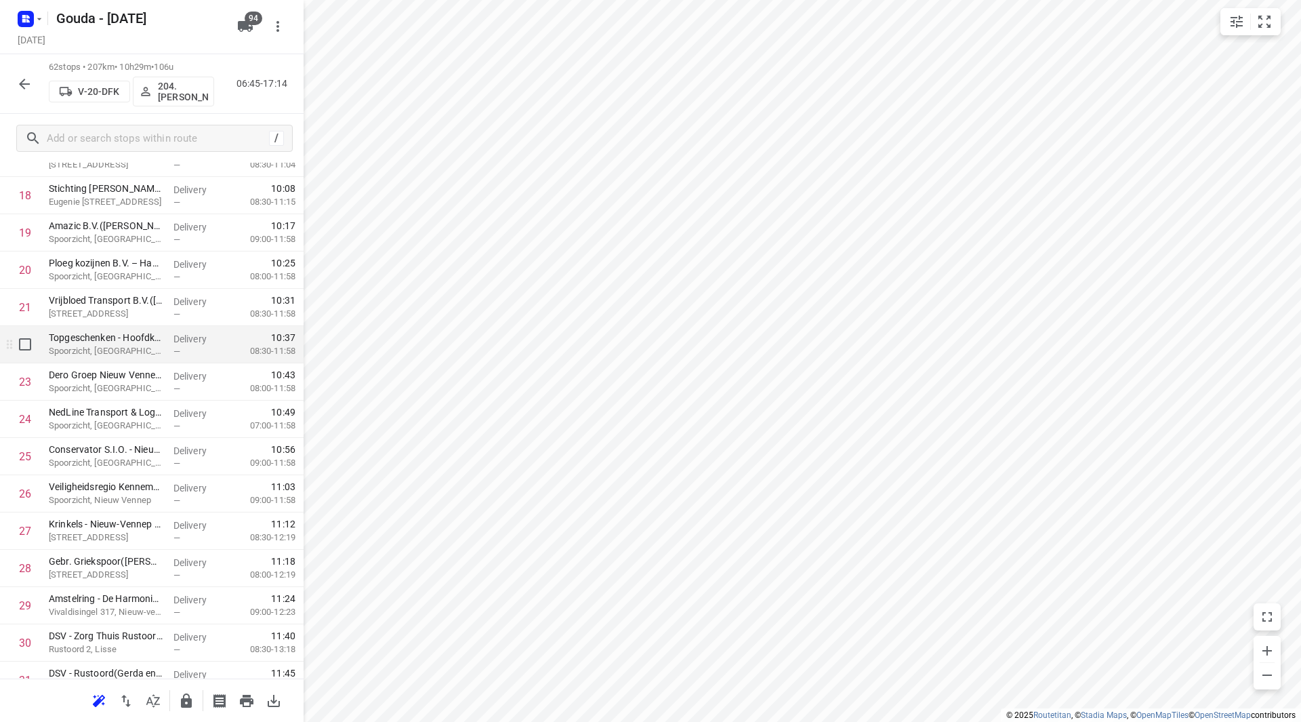
scroll to position [745, 0]
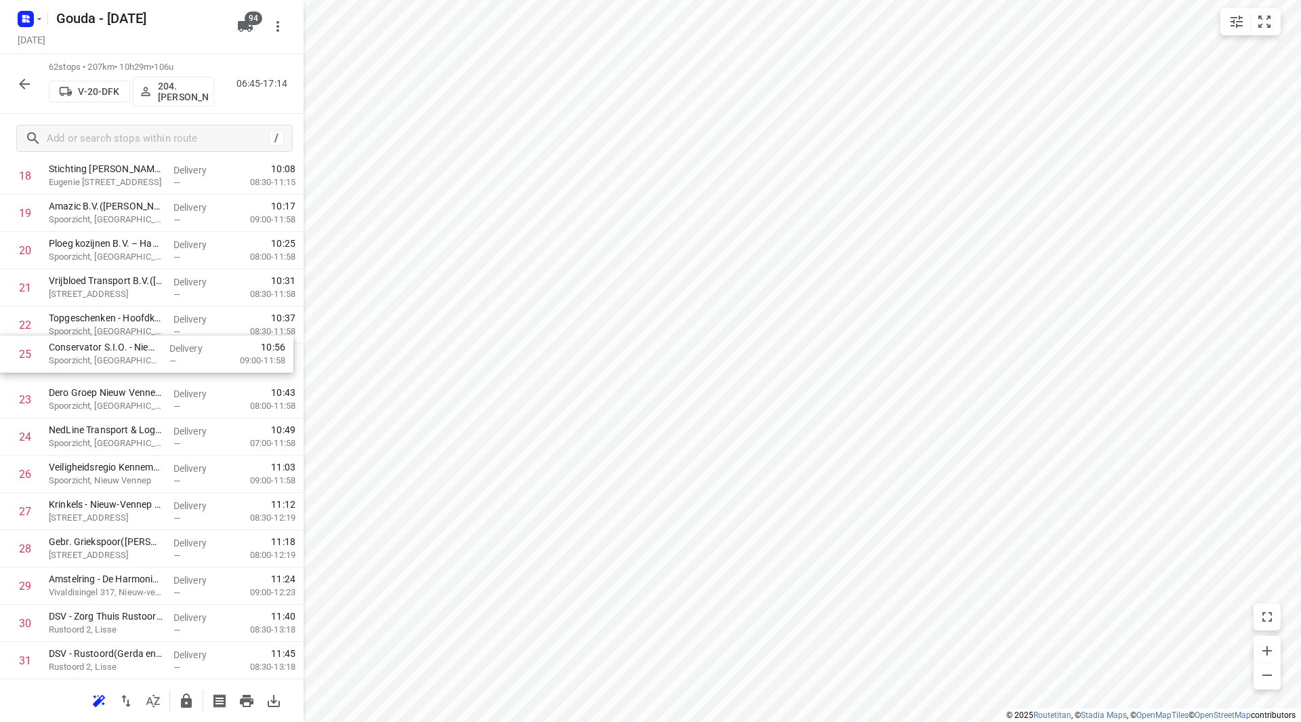
drag, startPoint x: 198, startPoint y: 450, endPoint x: 201, endPoint y: 365, distance: 85.4
click at [198, 368] on div "1 AGAM - Roelofarendsveen(Fleur Vissers) Pasteurweg 1, Roelofarendsveen Deliver…" at bounding box center [152, 679] width 304 height 2311
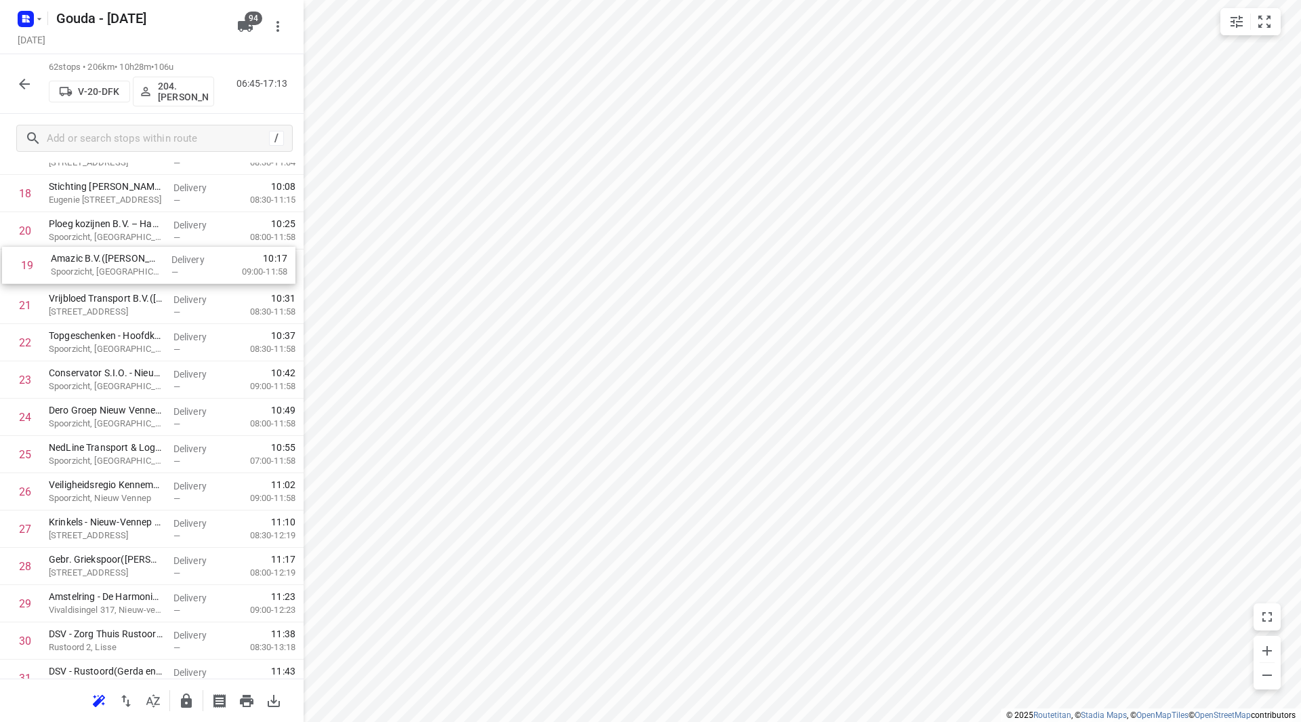
scroll to position [724, 0]
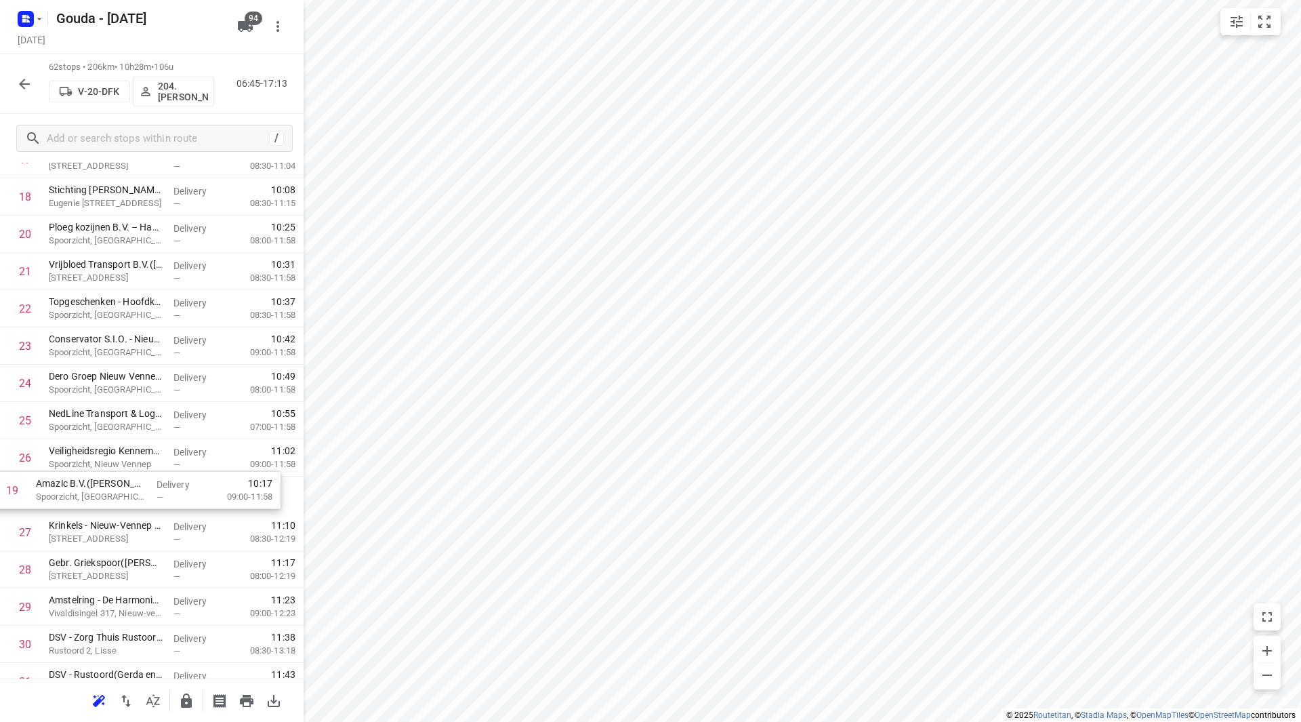
drag, startPoint x: 146, startPoint y: 218, endPoint x: 134, endPoint y: 501, distance: 282.8
click at [134, 501] on div "1 AGAM - Roelofarendsveen(Fleur Vissers) Pasteurweg 1, Roelofarendsveen Deliver…" at bounding box center [152, 700] width 304 height 2311
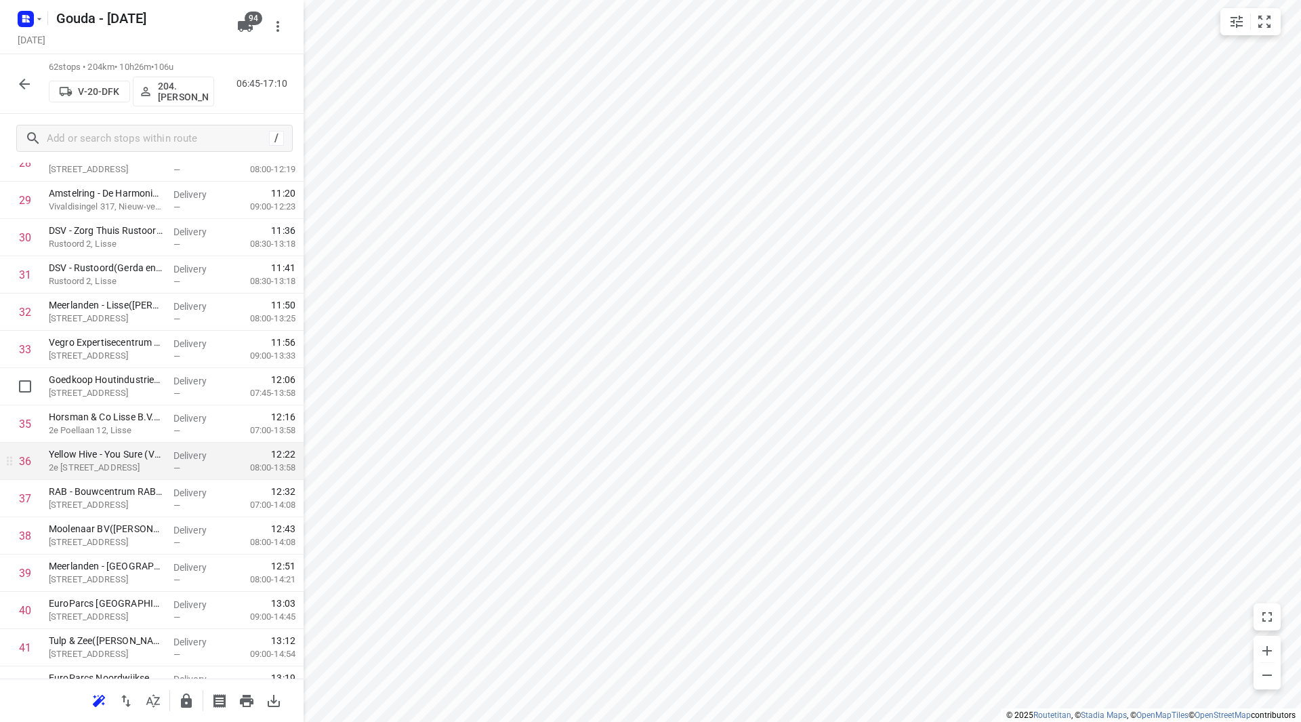
scroll to position [1199, 0]
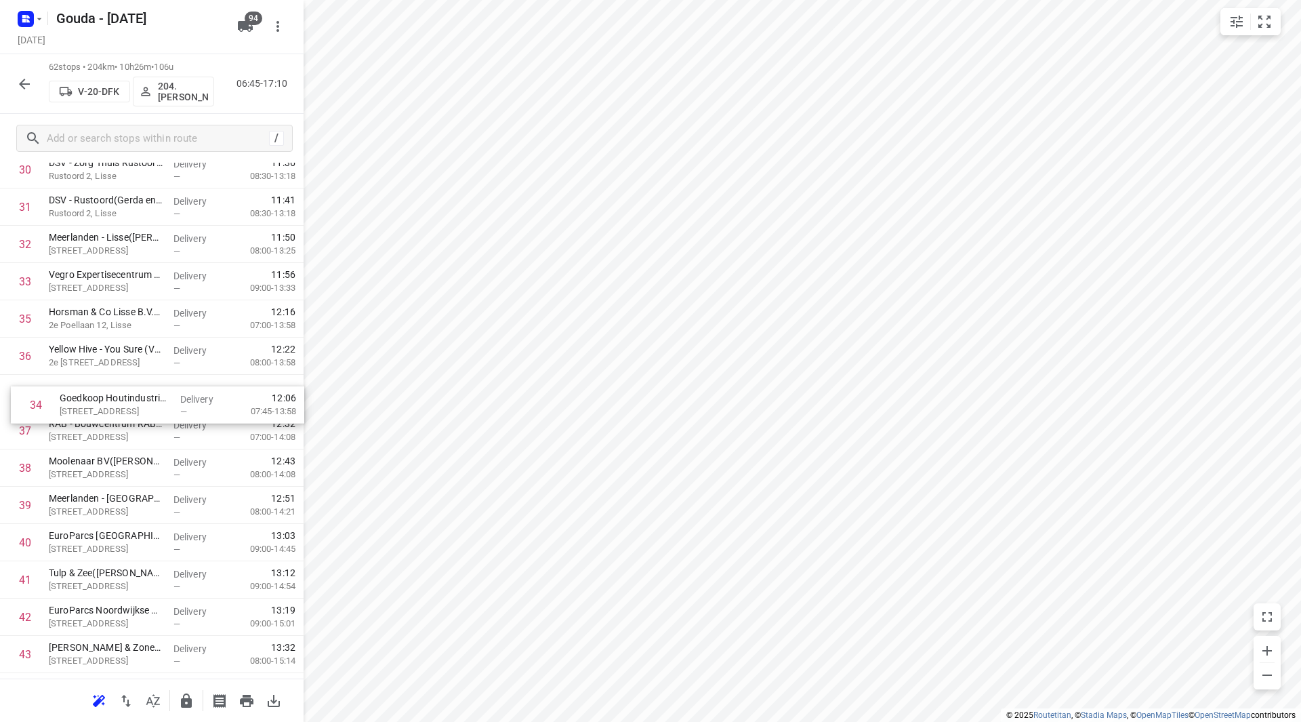
drag, startPoint x: 73, startPoint y: 316, endPoint x: 85, endPoint y: 407, distance: 91.6
click at [85, 407] on div "1 AGAM - Roelofarendsveen(Fleur Vissers) Pasteurweg 1, Roelofarendsveen Deliver…" at bounding box center [152, 225] width 304 height 2311
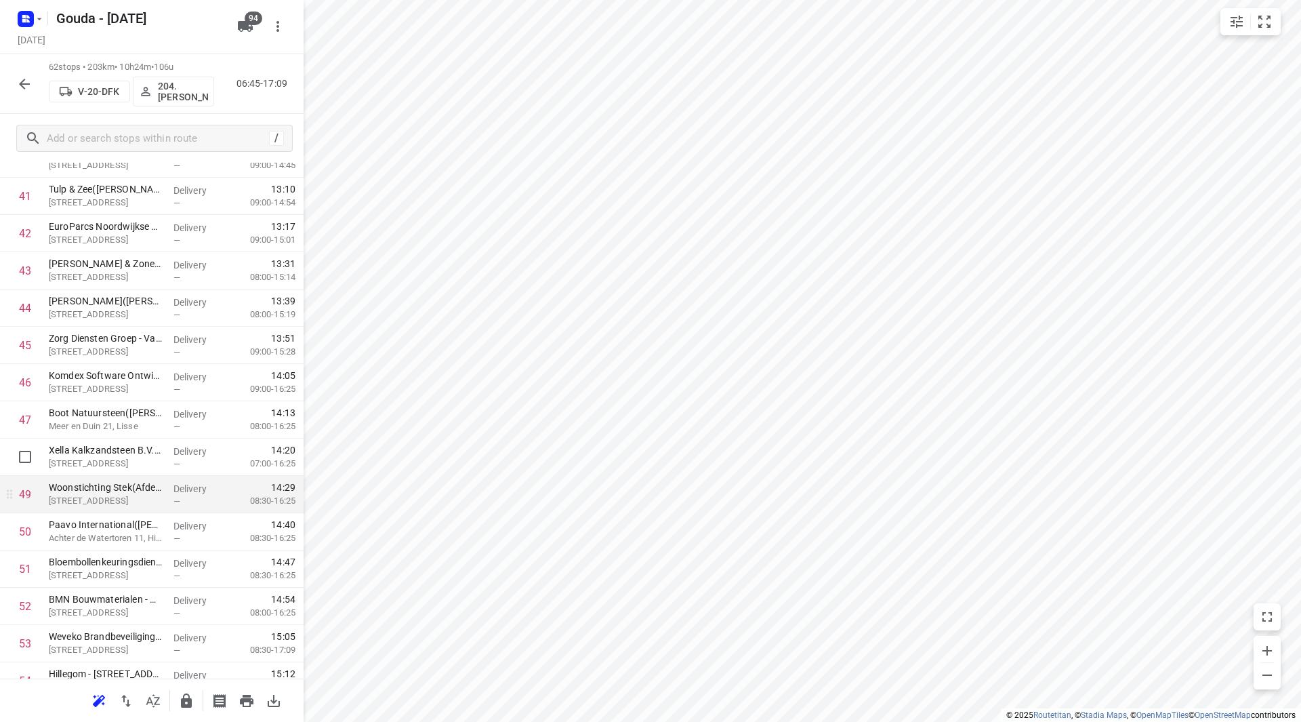
scroll to position [1605, 0]
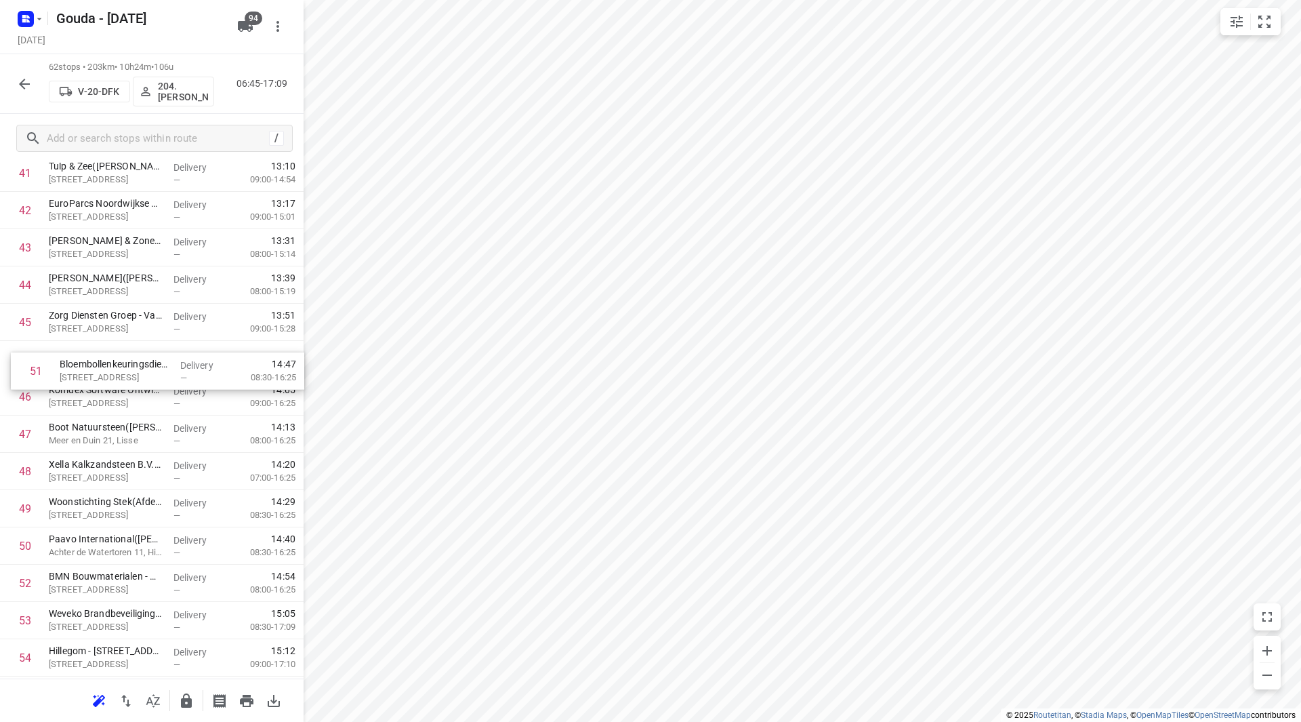
drag, startPoint x: 67, startPoint y: 506, endPoint x: 77, endPoint y: 355, distance: 151.4
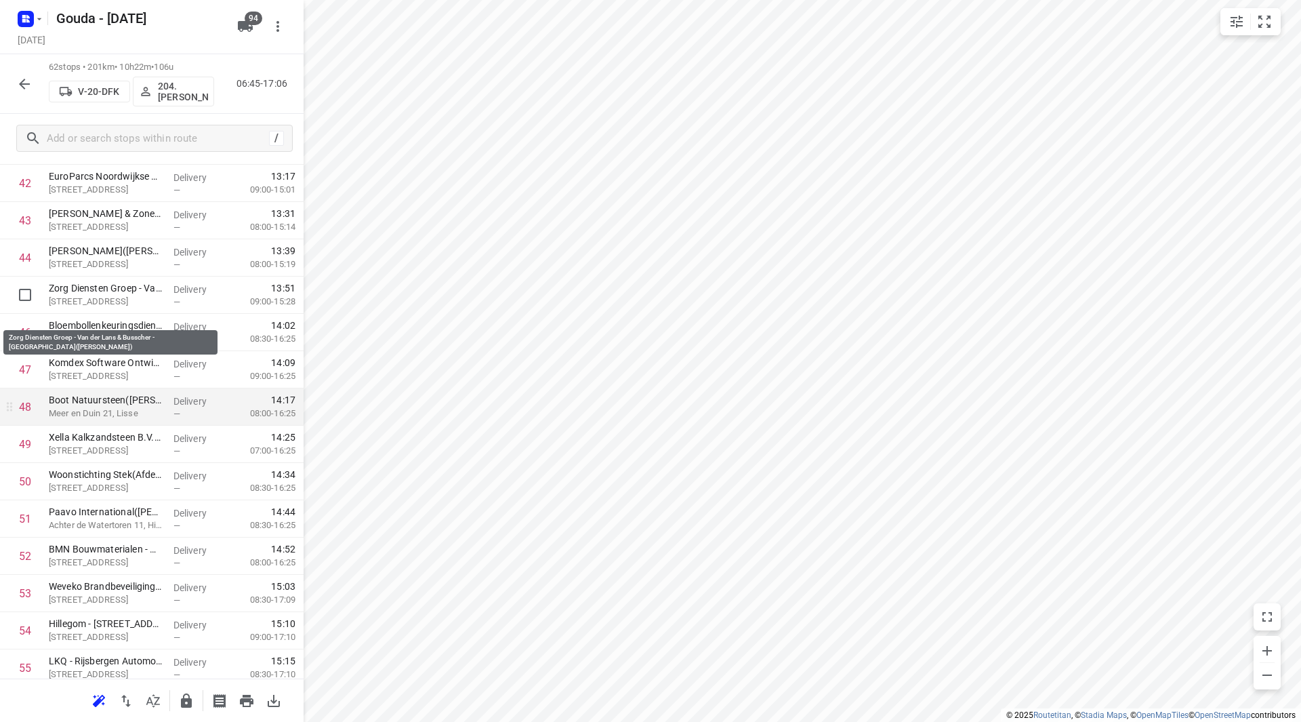
scroll to position [1673, 0]
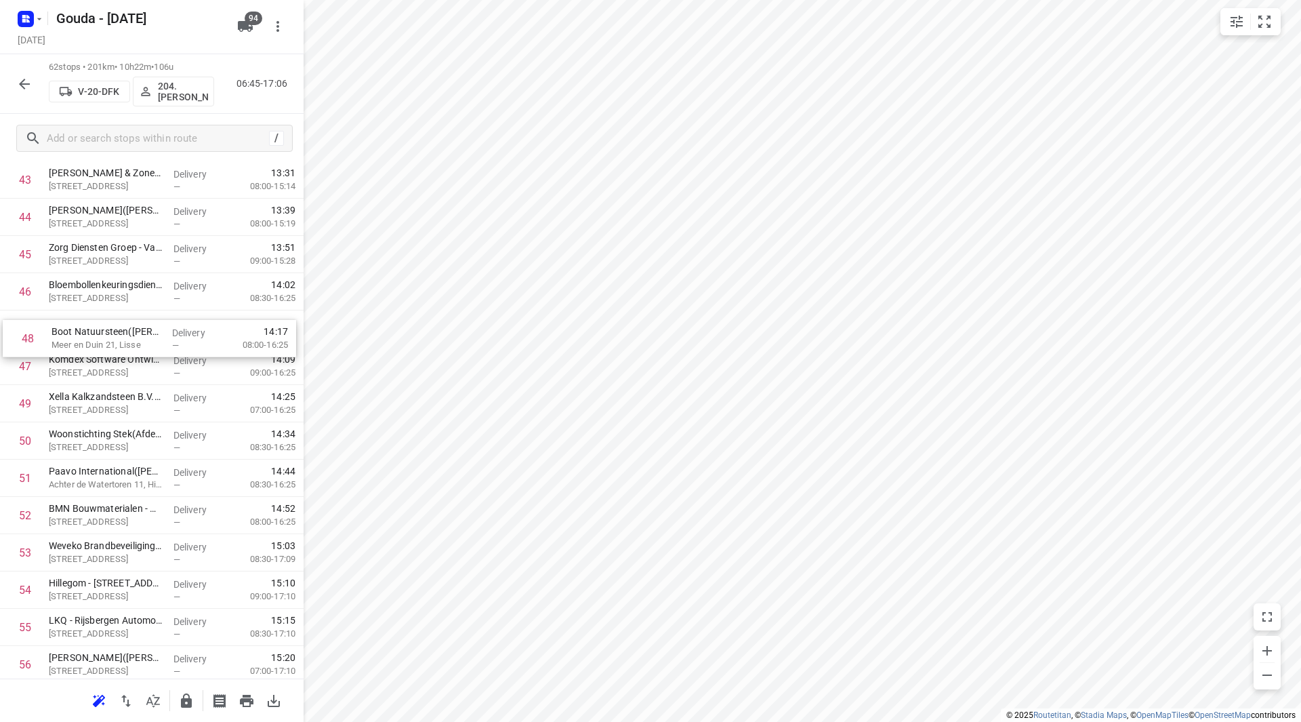
drag, startPoint x: 106, startPoint y: 361, endPoint x: 108, endPoint y: 329, distance: 32.6
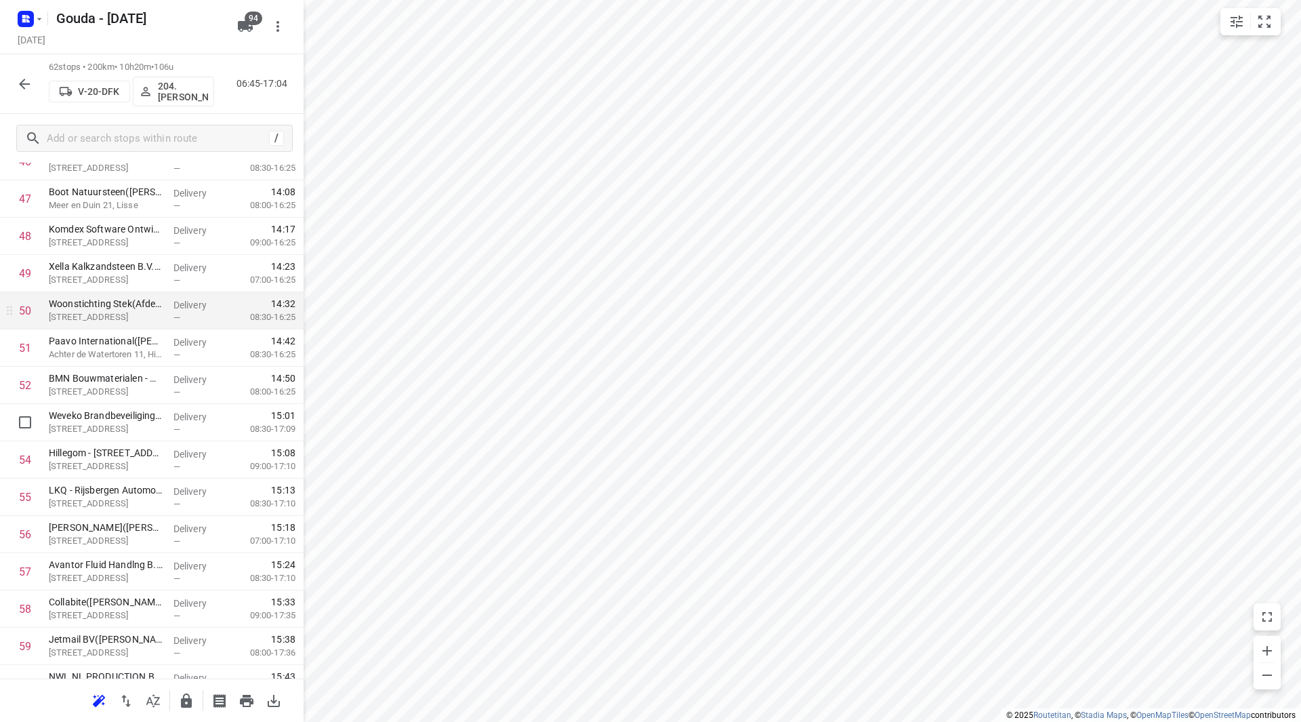
scroll to position [1735, 0]
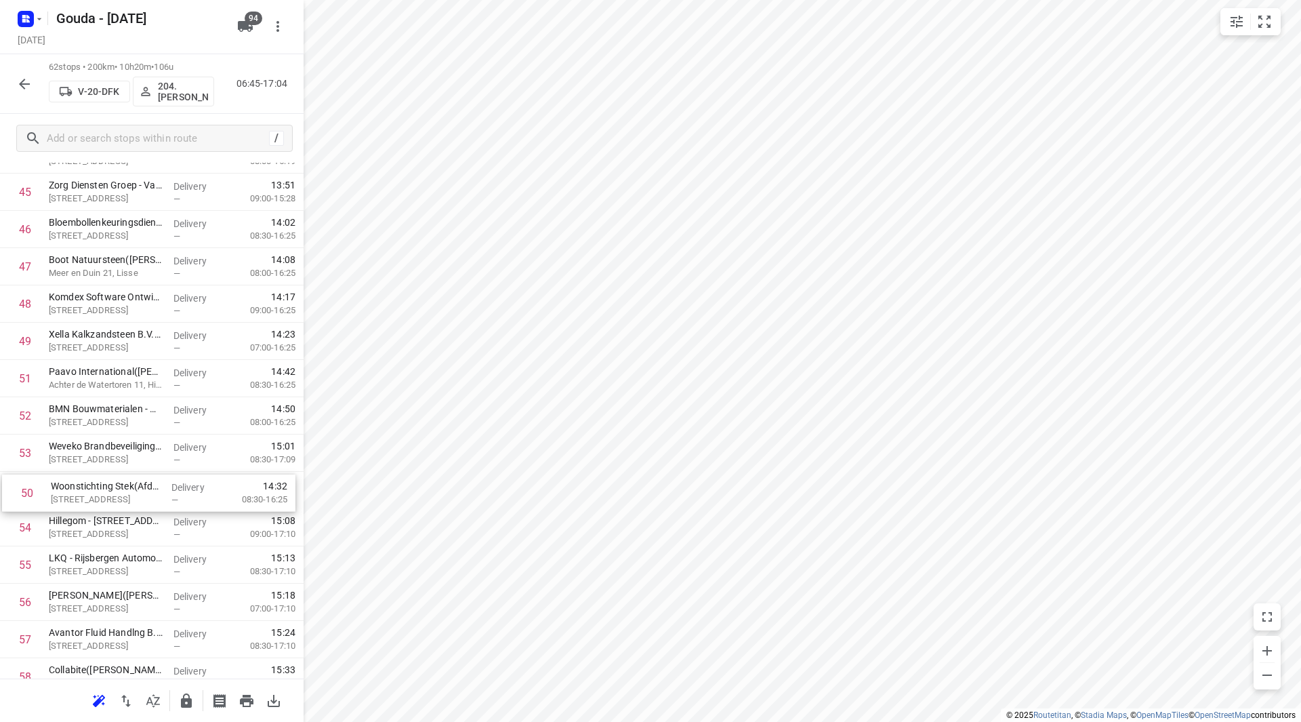
drag, startPoint x: 106, startPoint y: 379, endPoint x: 119, endPoint y: 495, distance: 116.5
drag, startPoint x: 85, startPoint y: 383, endPoint x: 83, endPoint y: 312, distance: 71.2
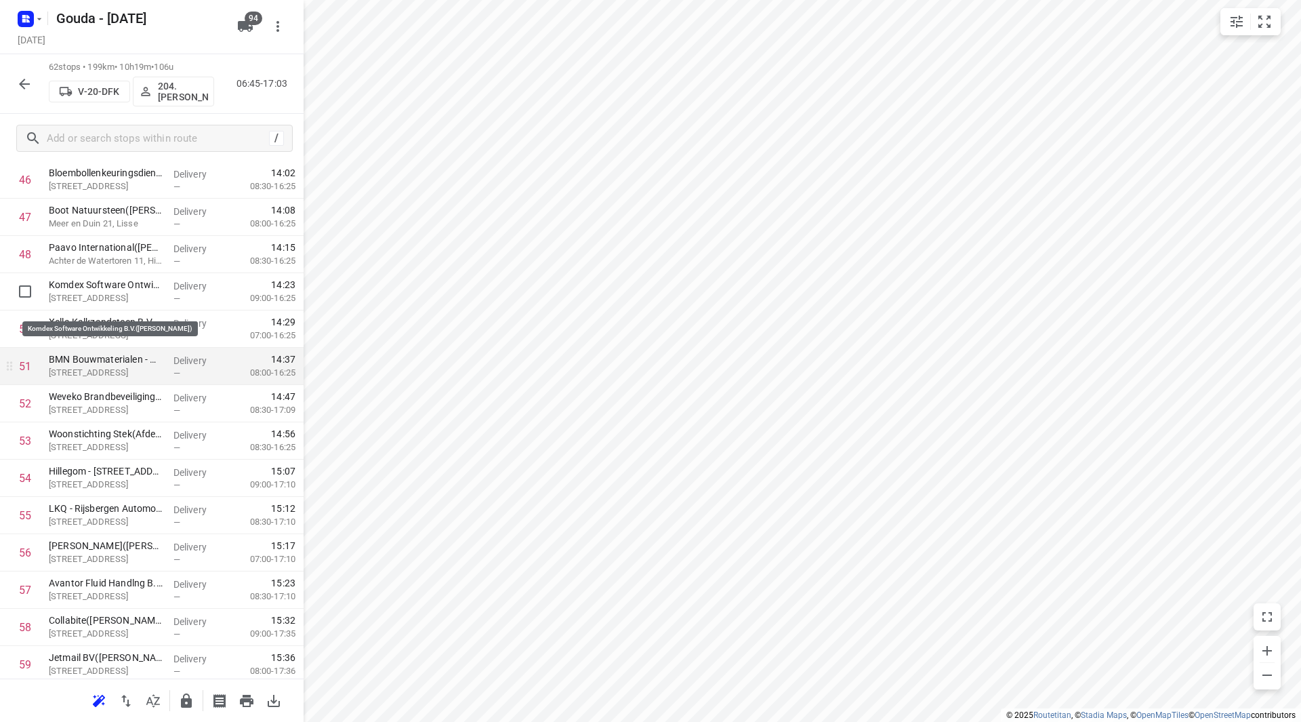
scroll to position [1803, 0]
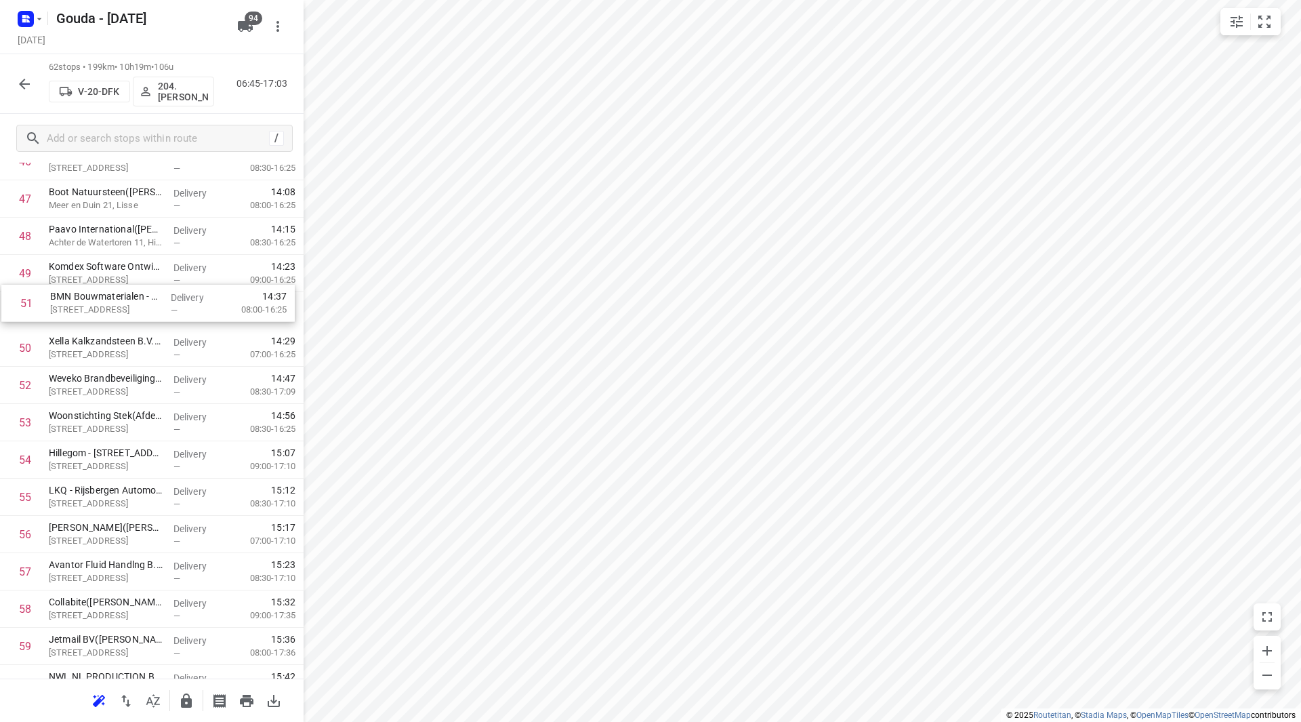
drag, startPoint x: 109, startPoint y: 318, endPoint x: 110, endPoint y: 306, distance: 11.6
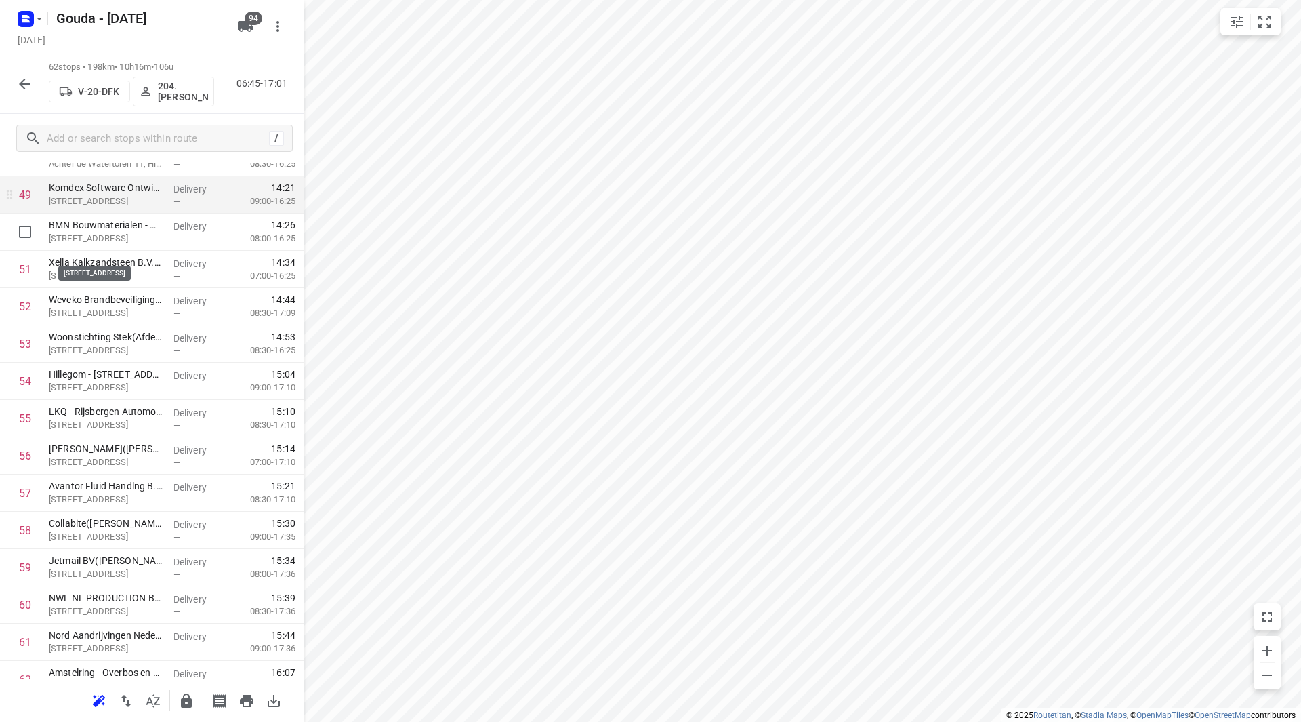
scroll to position [1871, 0]
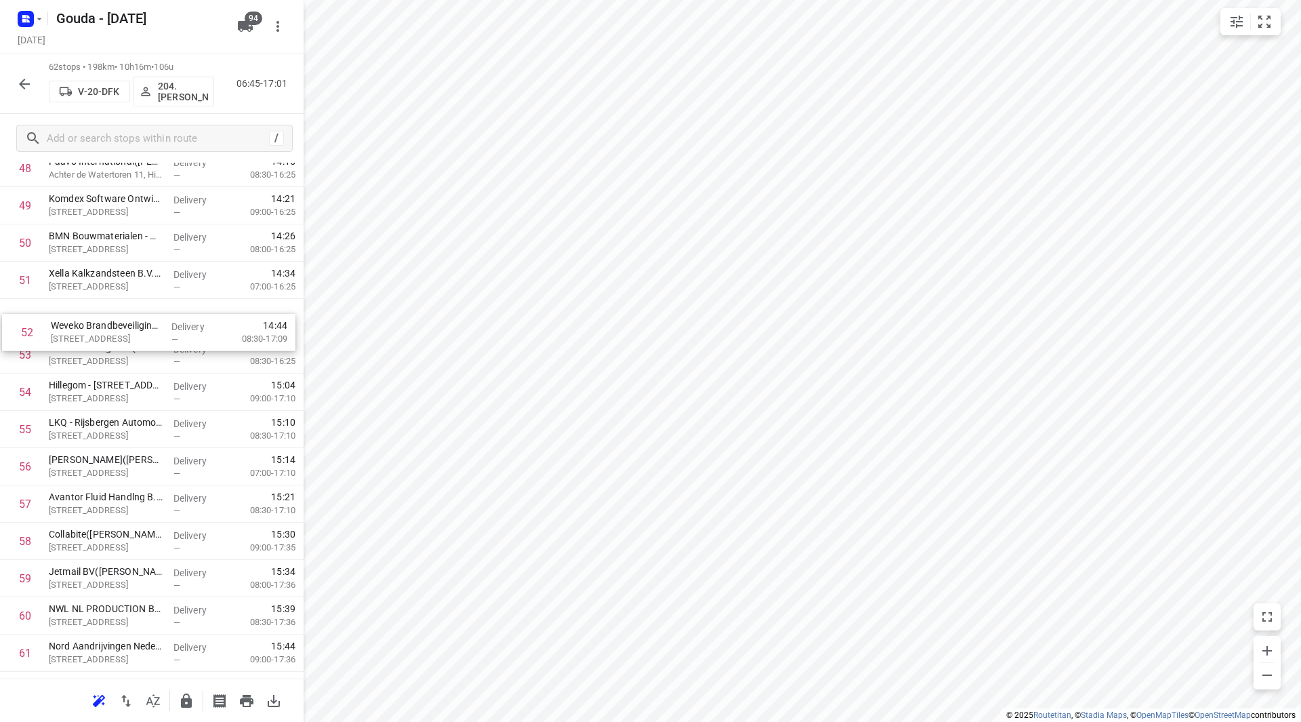
drag, startPoint x: 127, startPoint y: 326, endPoint x: 130, endPoint y: 348, distance: 21.9
drag, startPoint x: 118, startPoint y: 315, endPoint x: 121, endPoint y: 355, distance: 40.1
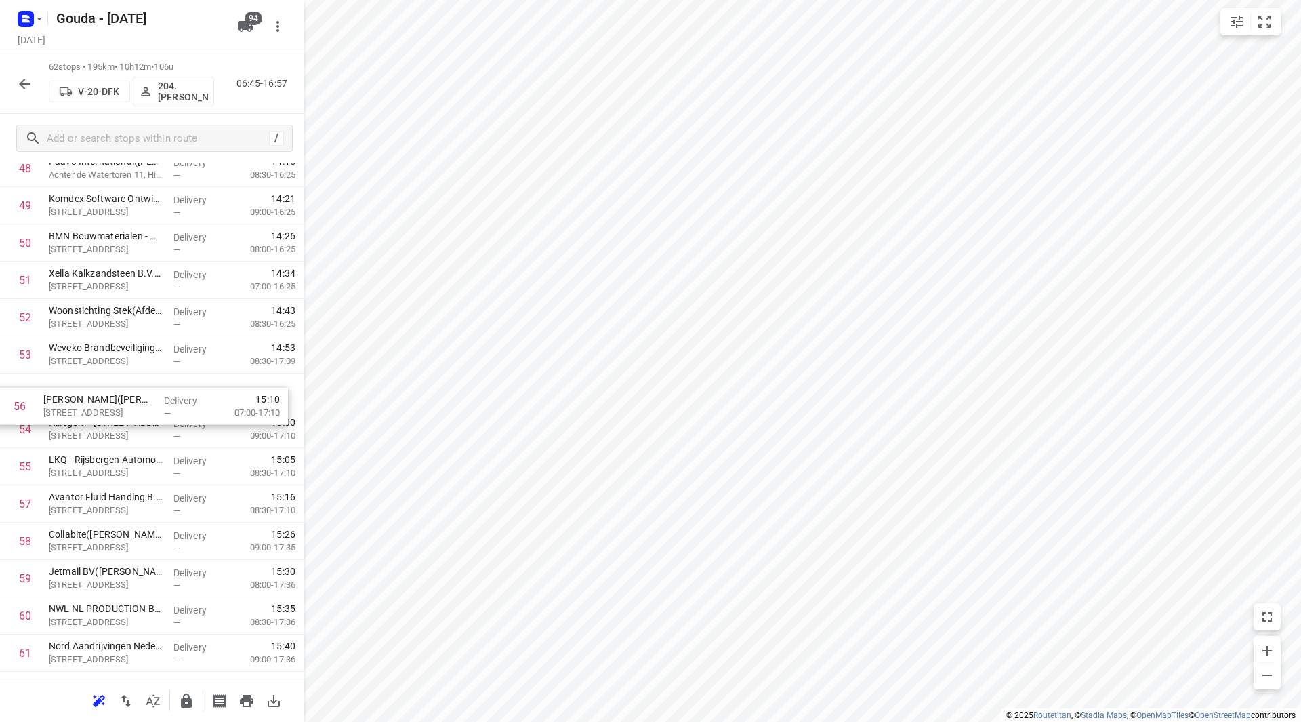
drag, startPoint x: 106, startPoint y: 461, endPoint x: 101, endPoint y: 392, distance: 69.3
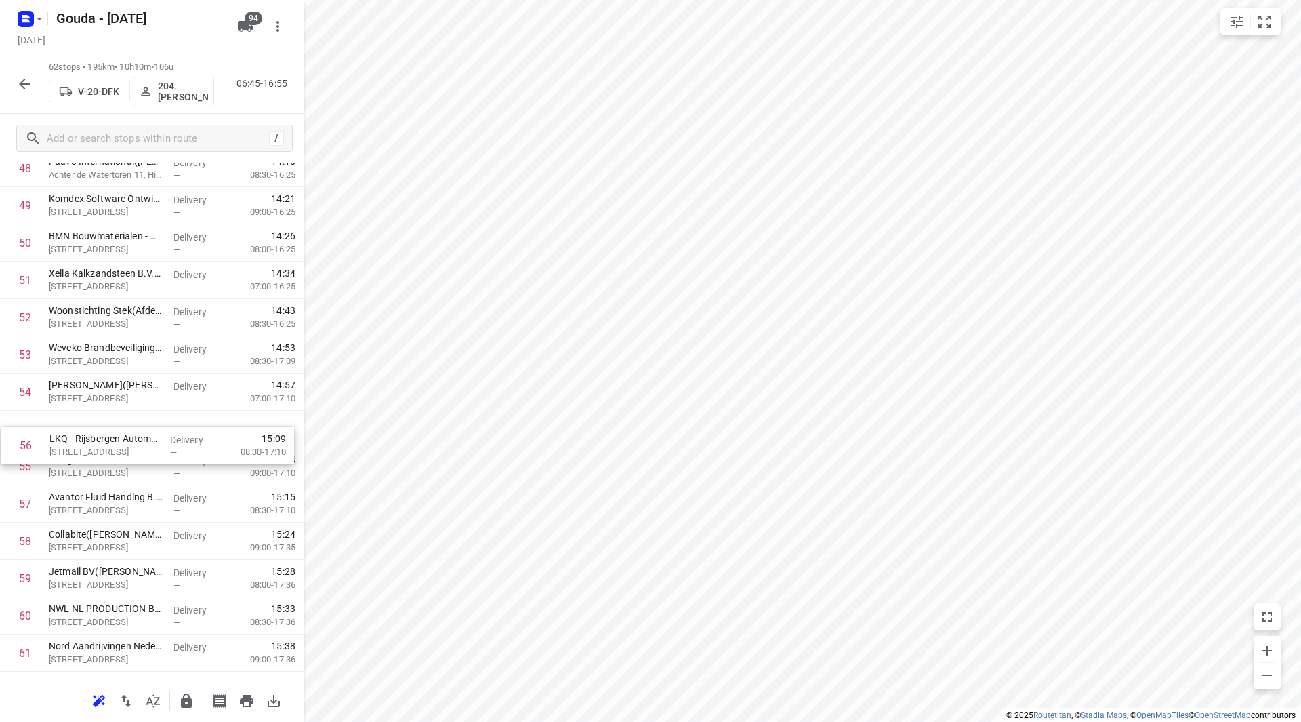
drag, startPoint x: 123, startPoint y: 459, endPoint x: 123, endPoint y: 430, distance: 28.5
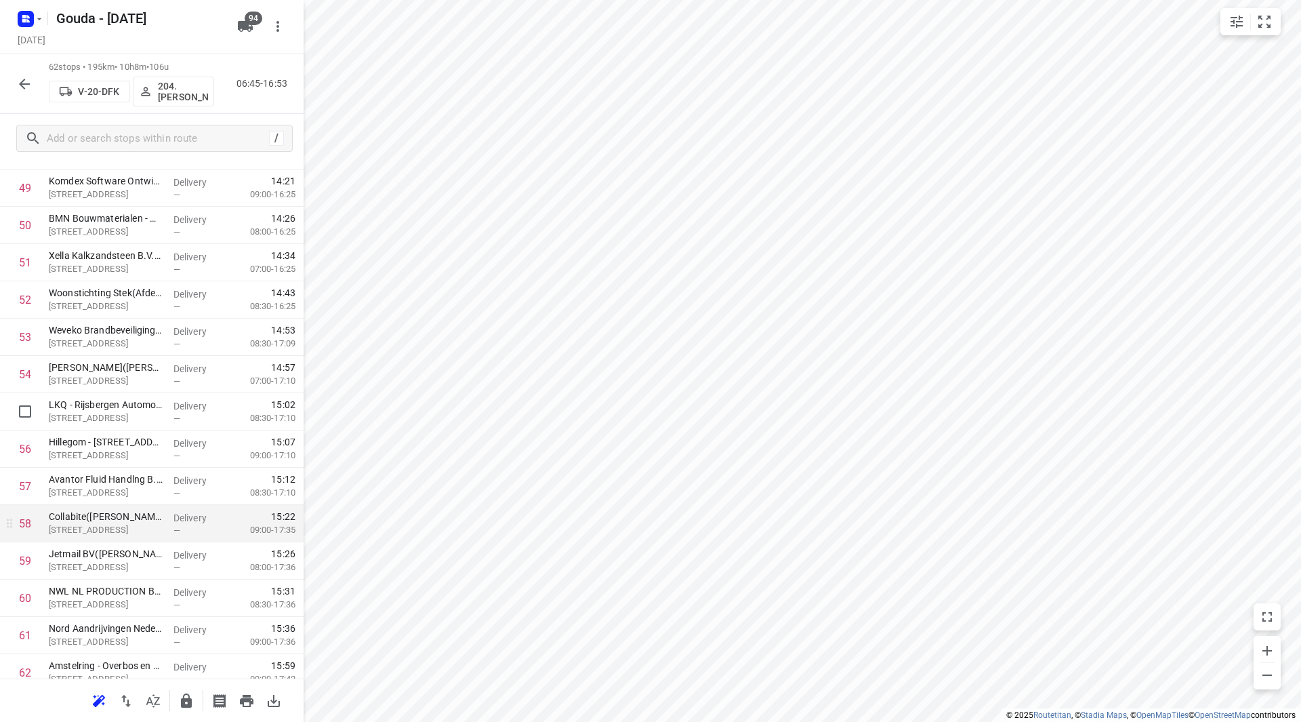
scroll to position [1939, 0]
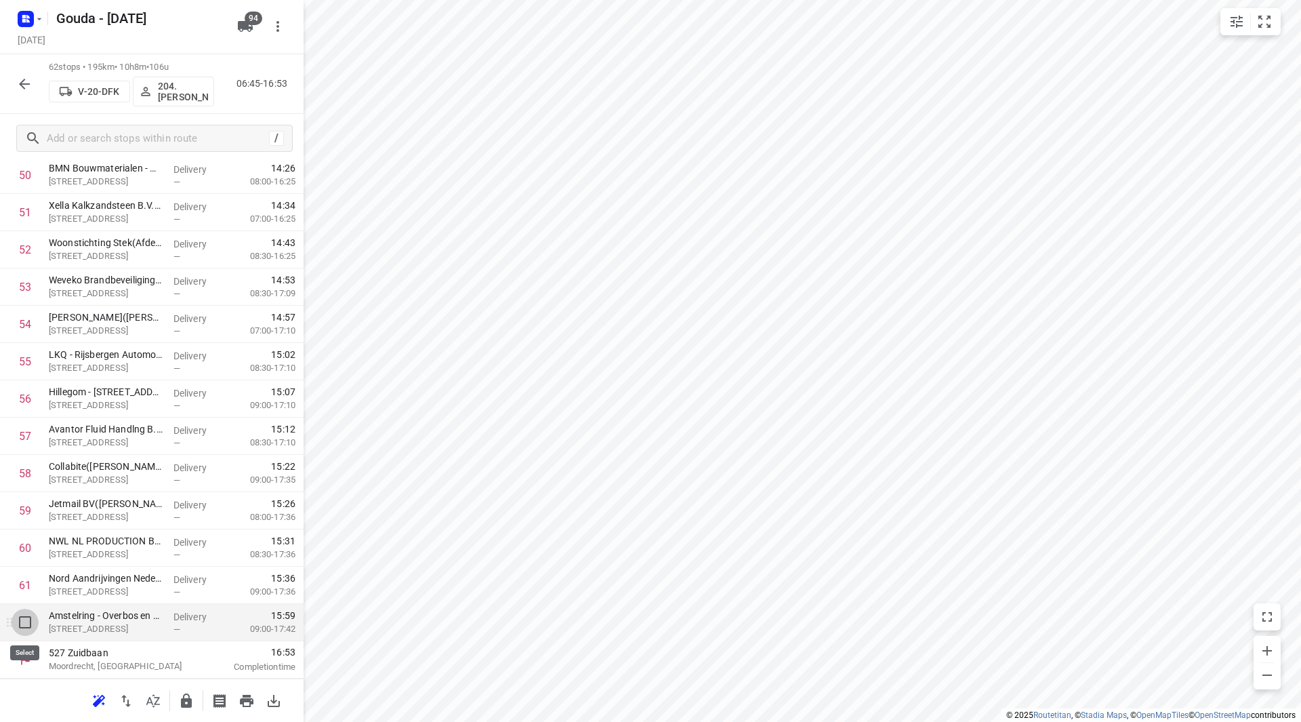
click at [22, 621] on input "checkbox" at bounding box center [25, 622] width 27 height 27
checkbox input "true"
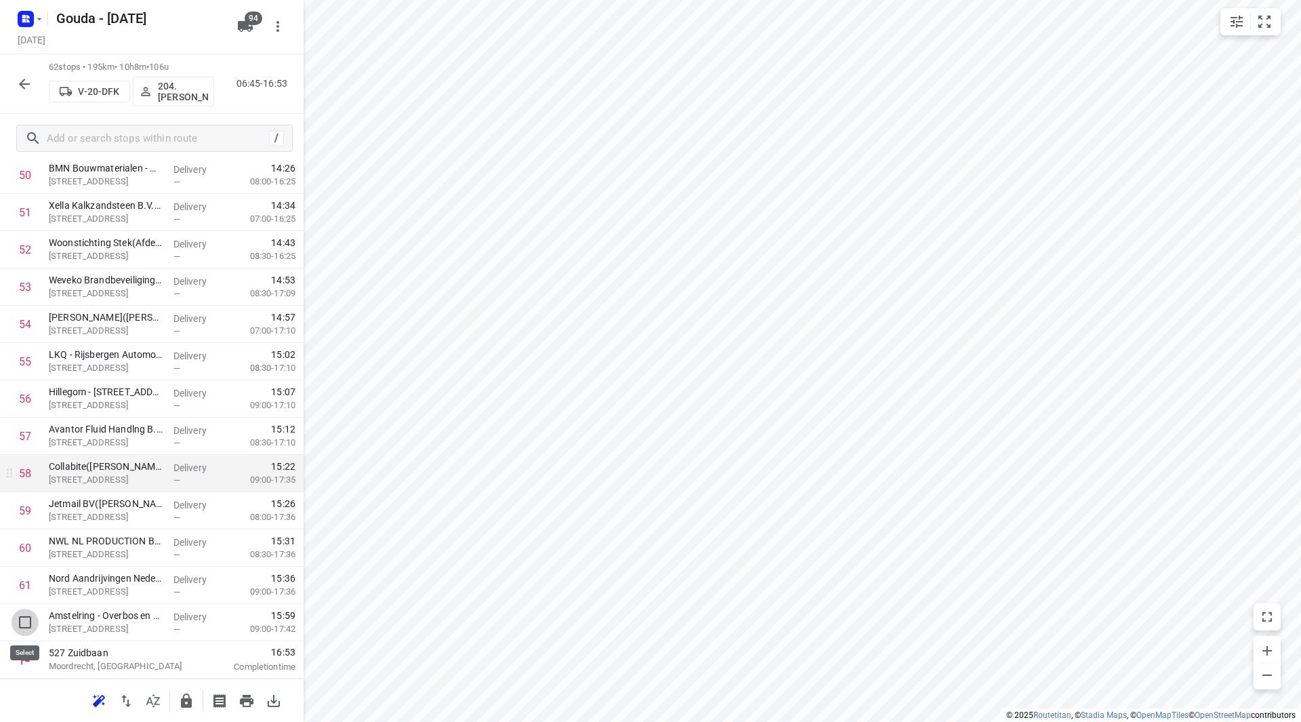
scroll to position [1933, 0]
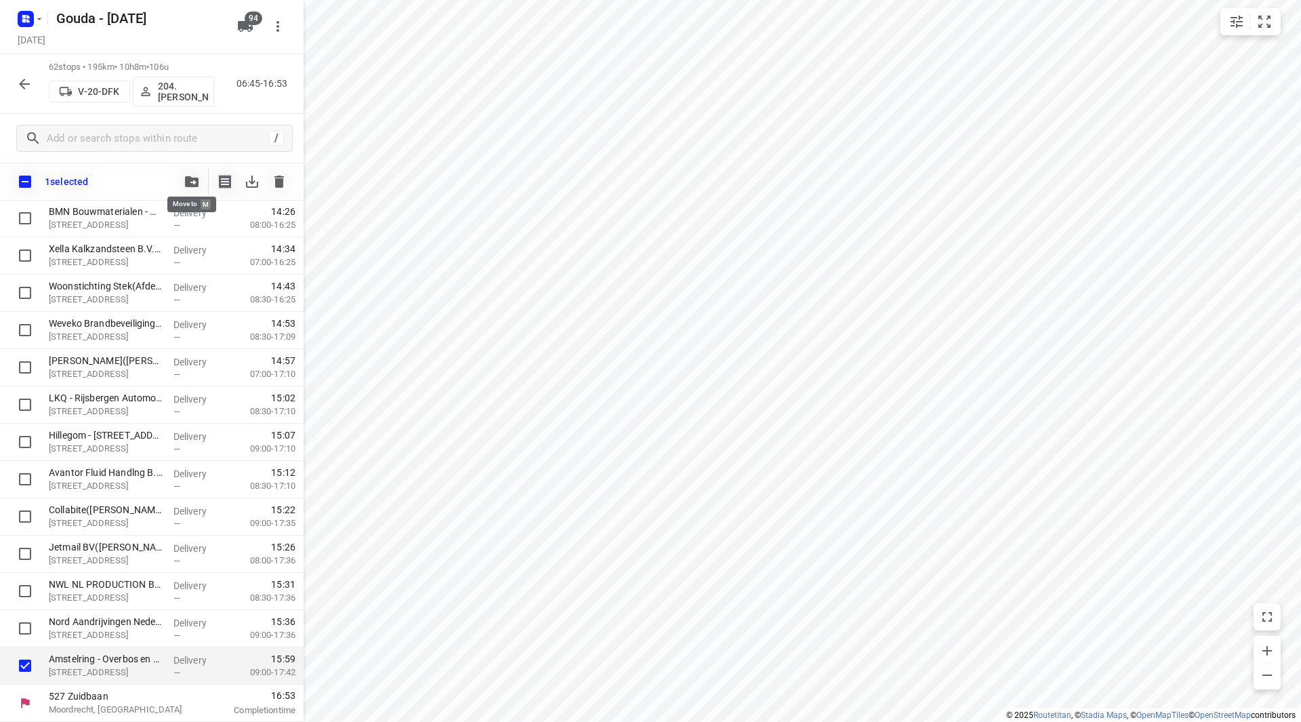
click at [186, 178] on icon "button" at bounding box center [192, 181] width 14 height 11
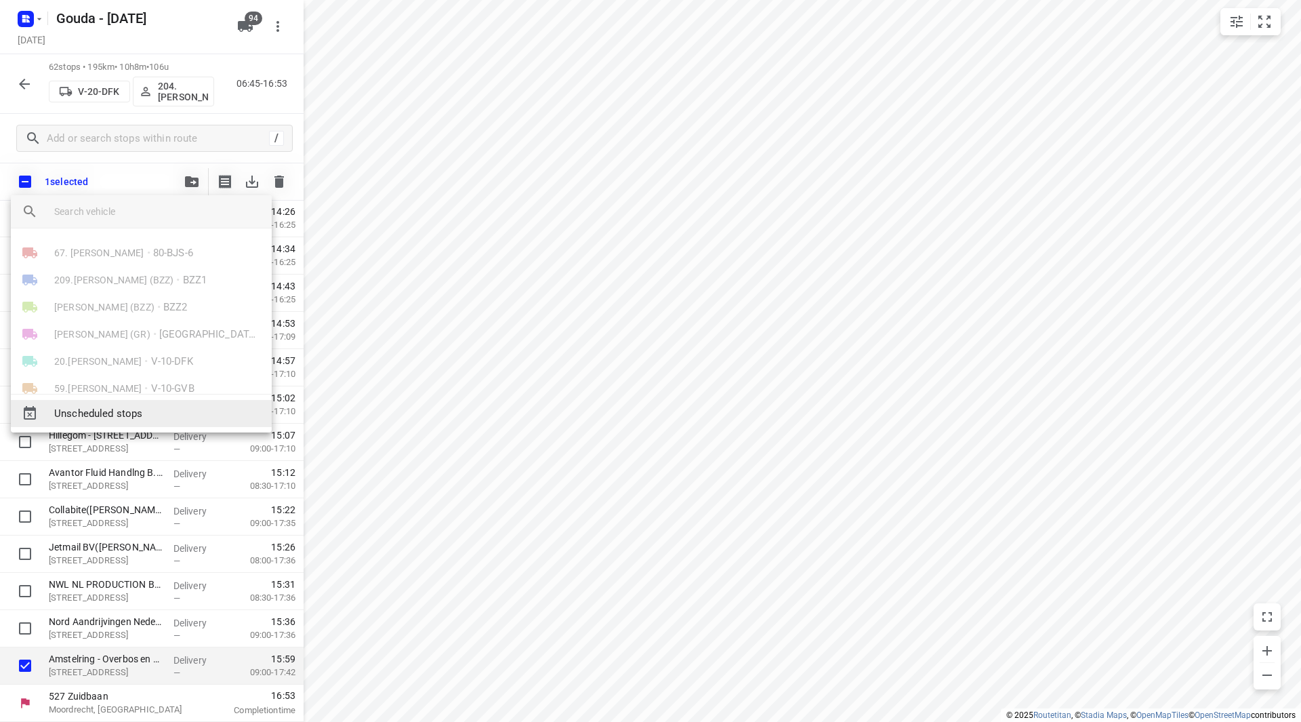
click at [117, 415] on span "Unscheduled stops" at bounding box center [157, 414] width 207 height 16
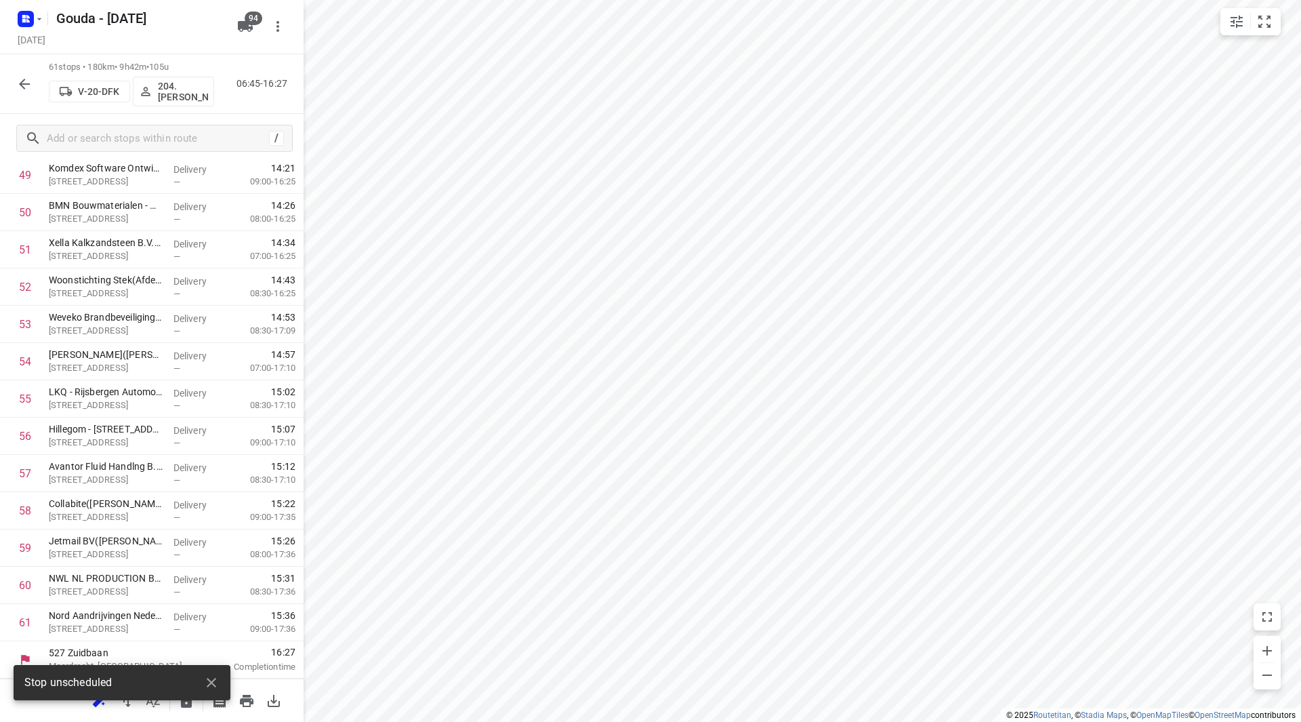
scroll to position [1902, 0]
click at [186, 701] on icon "button" at bounding box center [186, 701] width 16 height 16
click at [28, 85] on icon "button" at bounding box center [24, 84] width 16 height 16
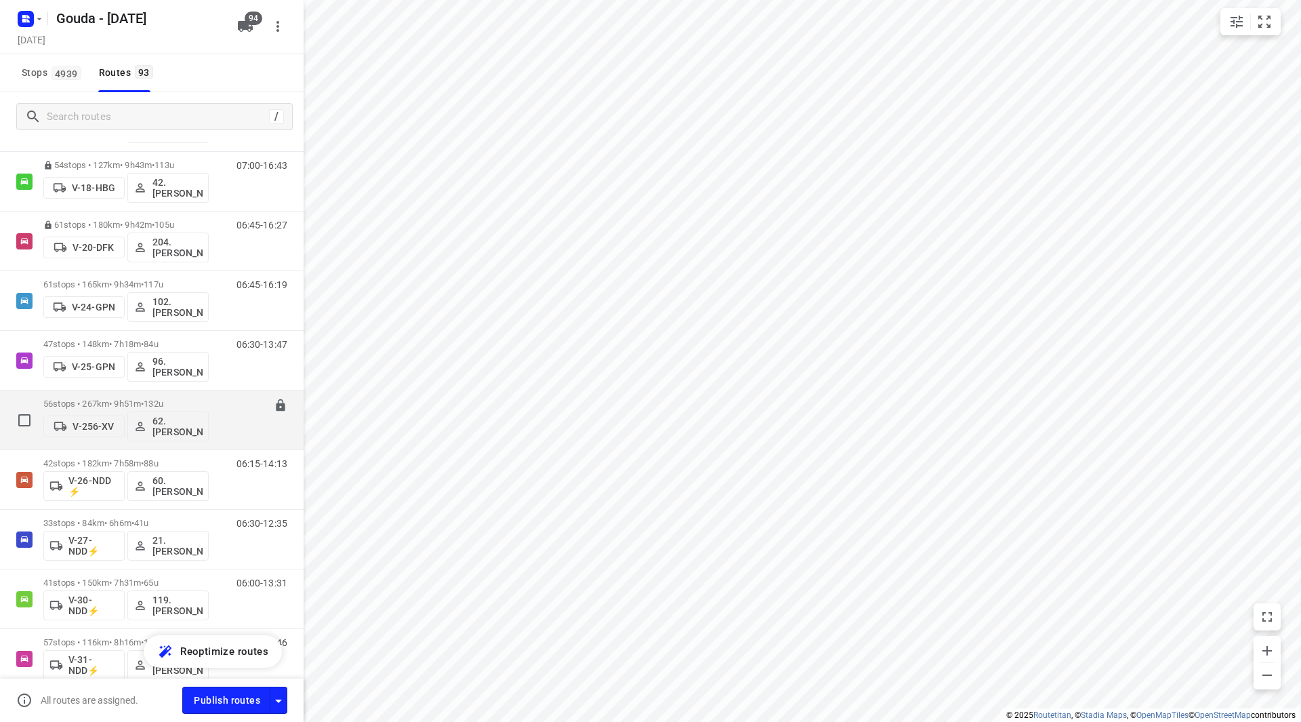
scroll to position [474, 0]
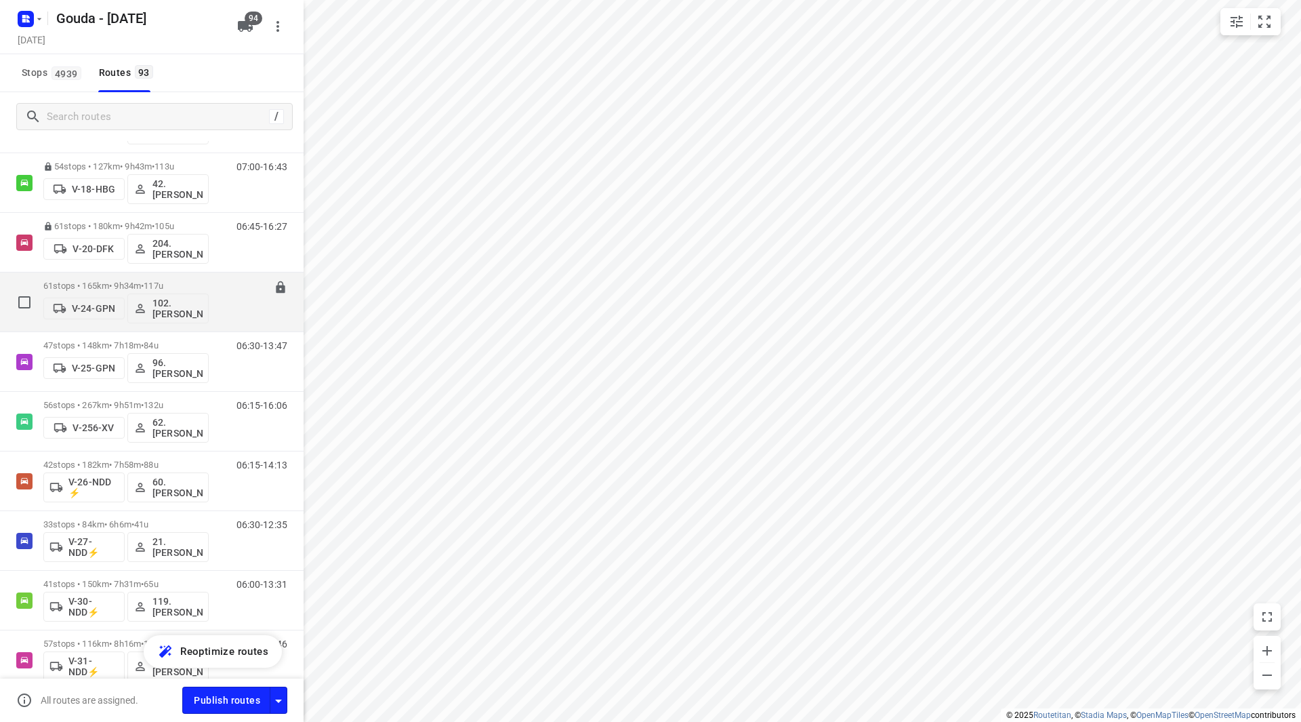
click at [82, 278] on div "61 stops • 165km • 9h34m • 117u V-24-GPN 102.Vincent Dekker" at bounding box center [125, 302] width 165 height 56
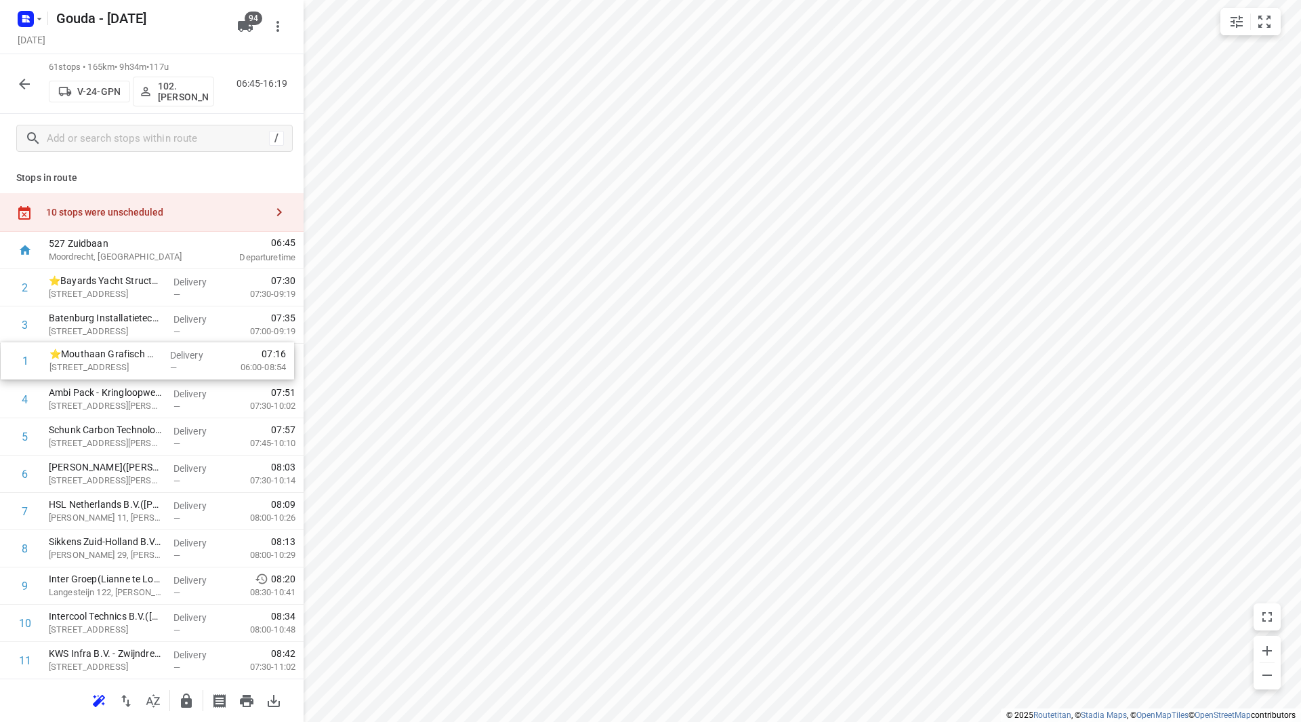
drag, startPoint x: 115, startPoint y: 281, endPoint x: 117, endPoint y: 362, distance: 81.3
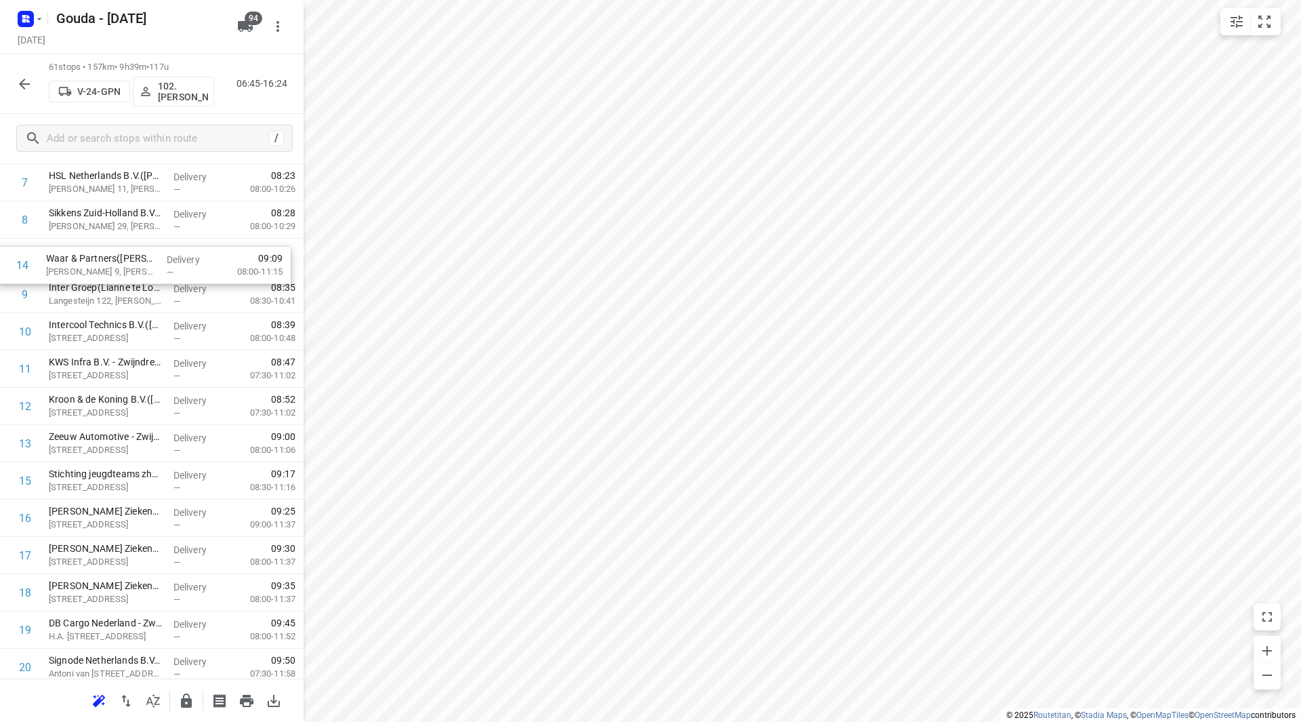
drag, startPoint x: 141, startPoint y: 306, endPoint x: 137, endPoint y: 267, distance: 39.5
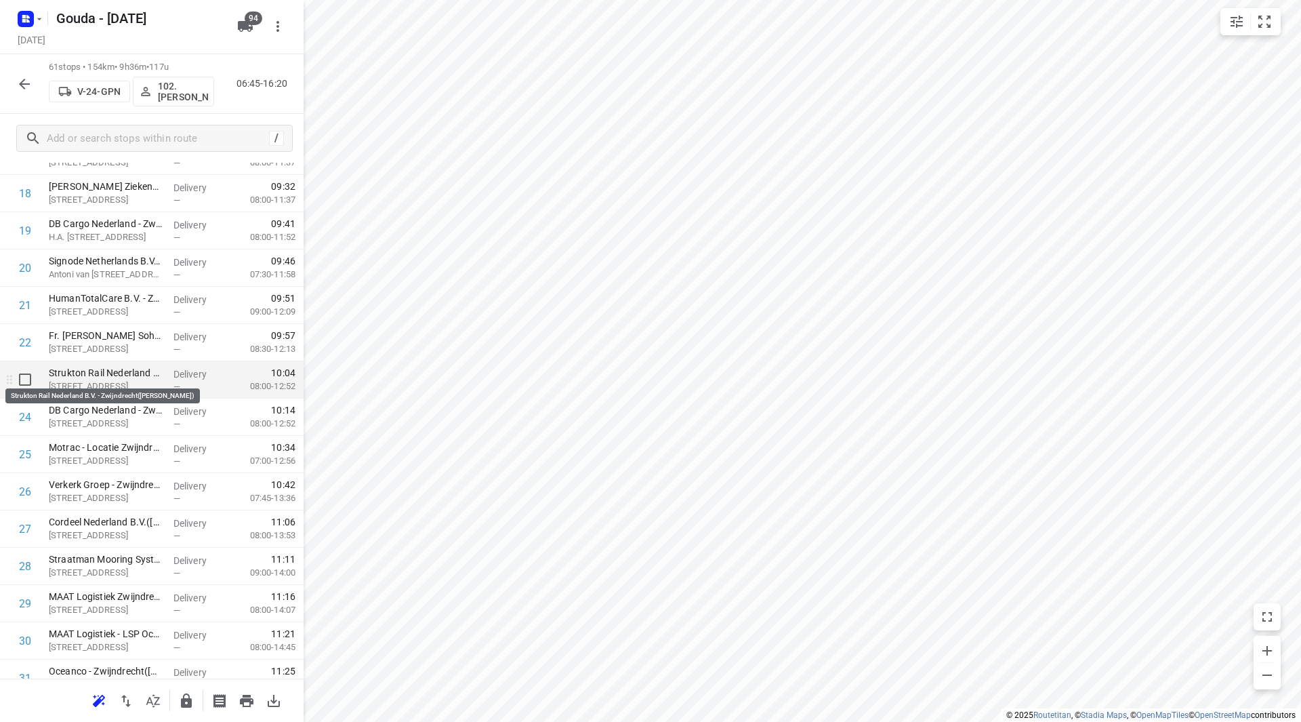
scroll to position [728, 0]
click at [22, 378] on input "checkbox" at bounding box center [25, 378] width 27 height 27
checkbox input "true"
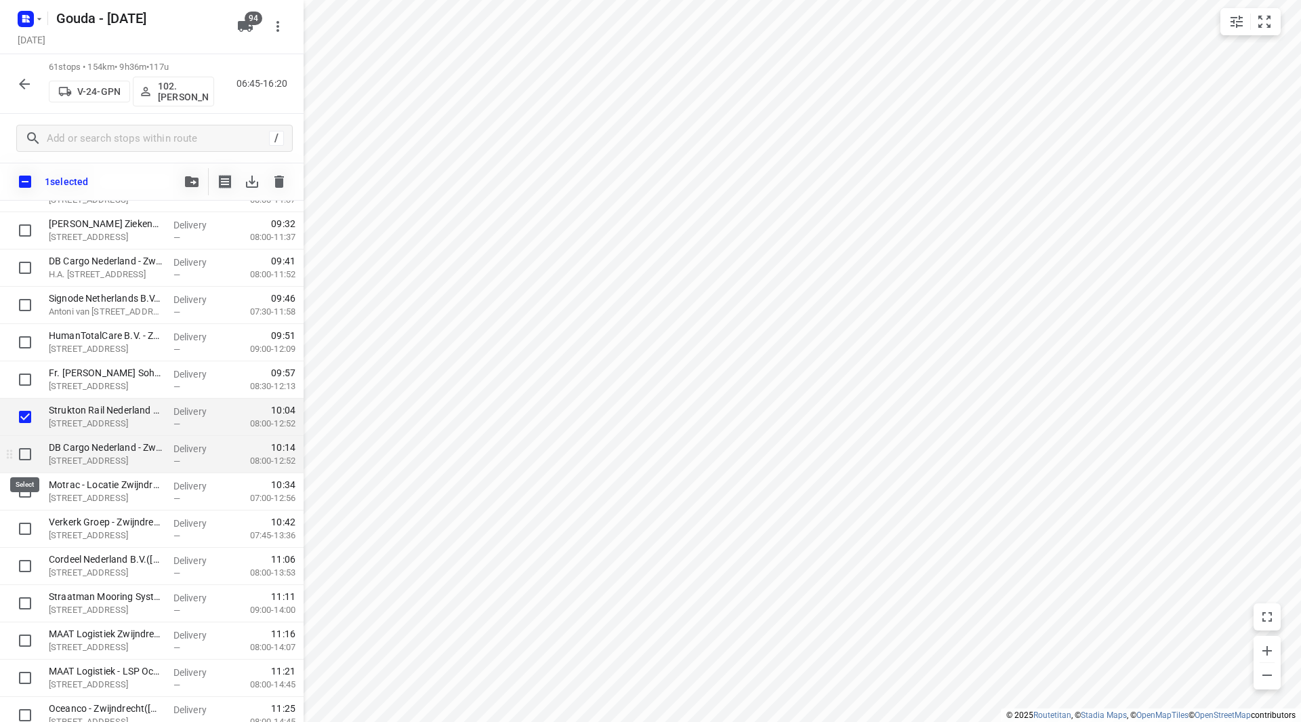
drag, startPoint x: 22, startPoint y: 451, endPoint x: 23, endPoint y: 458, distance: 7.6
click at [22, 451] on input "checkbox" at bounding box center [25, 453] width 27 height 27
checkbox input "true"
click at [22, 491] on input "checkbox" at bounding box center [25, 491] width 27 height 27
checkbox input "true"
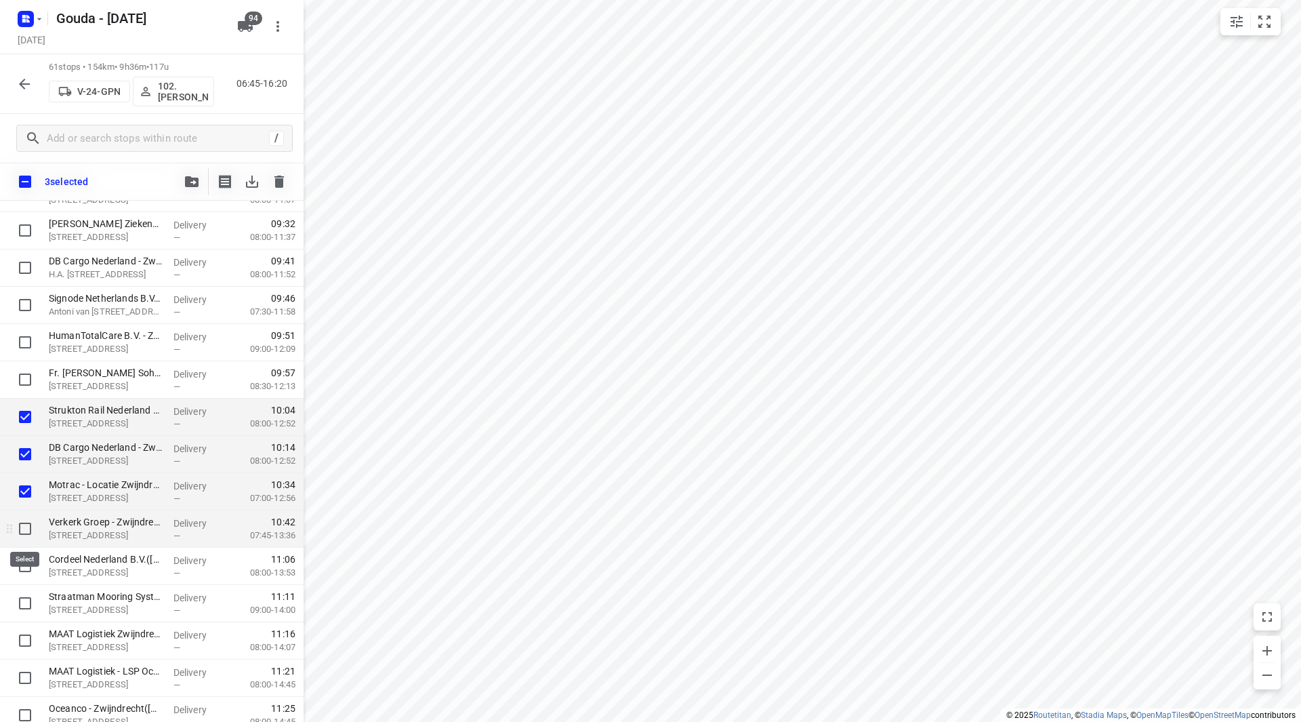
click at [22, 528] on input "checkbox" at bounding box center [25, 528] width 27 height 27
checkbox input "true"
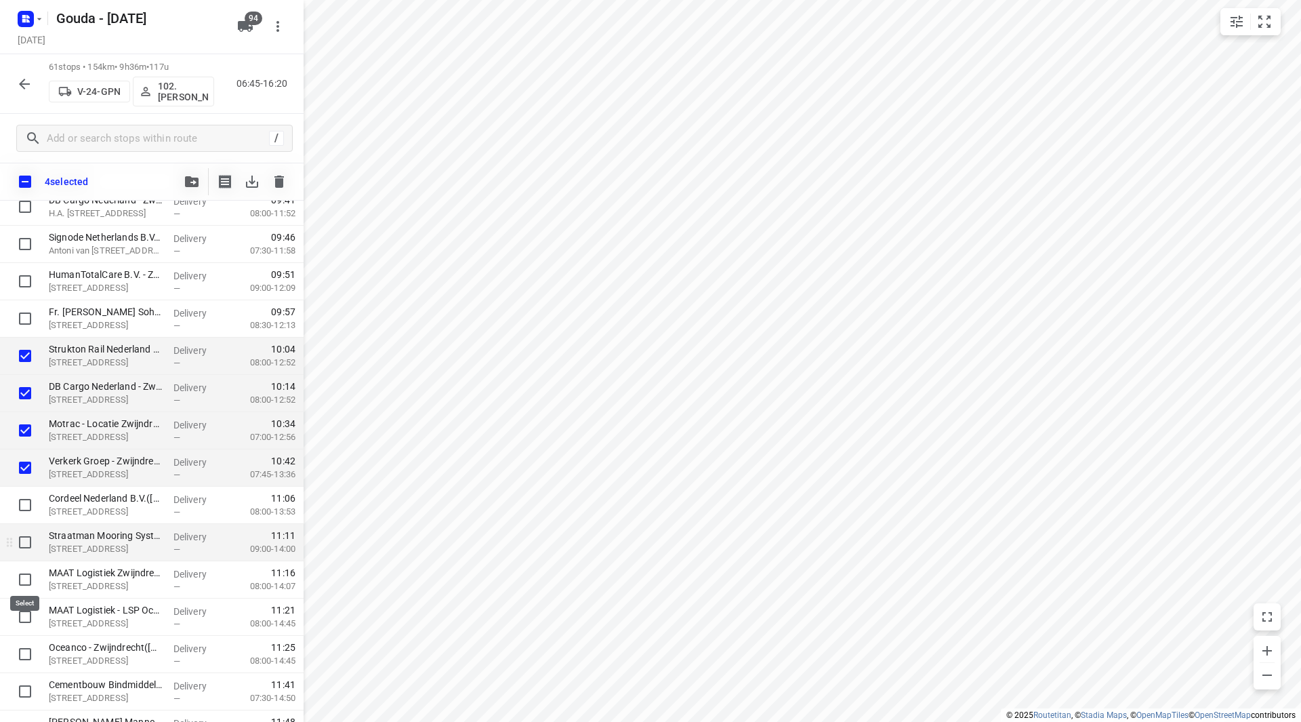
scroll to position [796, 0]
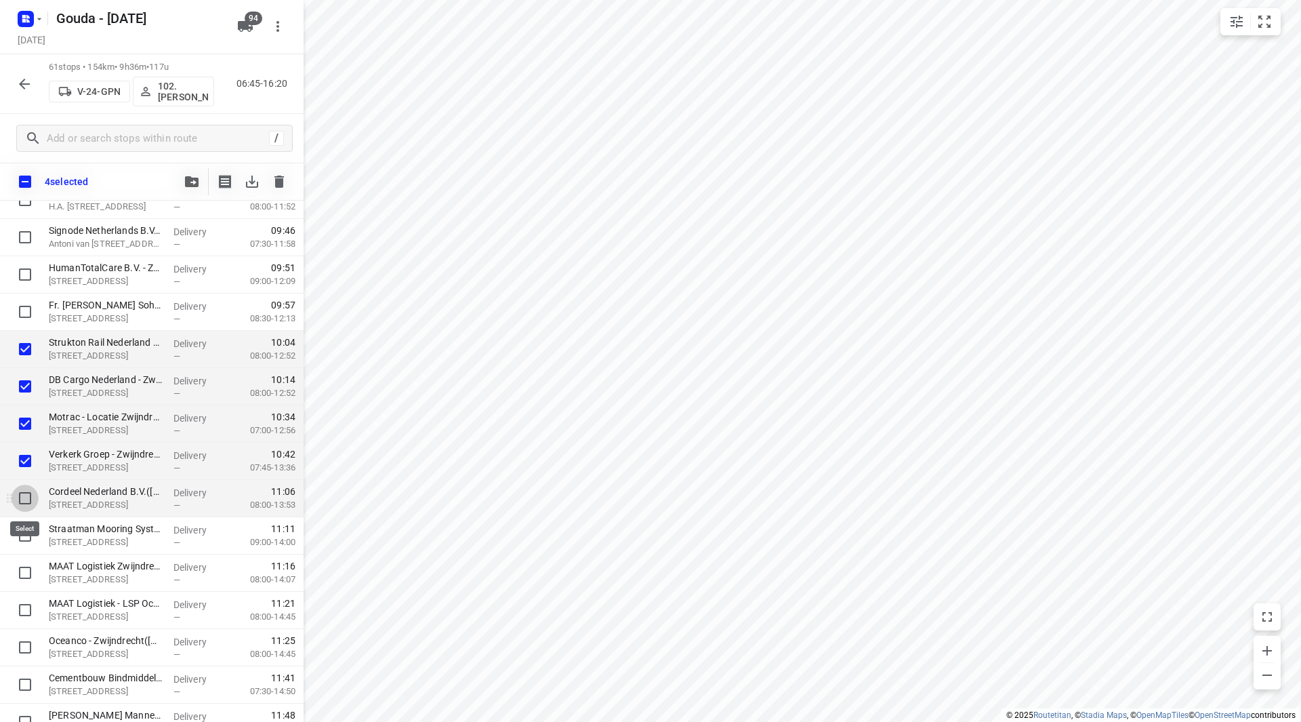
click at [28, 497] on input "checkbox" at bounding box center [25, 498] width 27 height 27
checkbox input "true"
click at [28, 539] on input "checkbox" at bounding box center [25, 535] width 27 height 27
checkbox input "true"
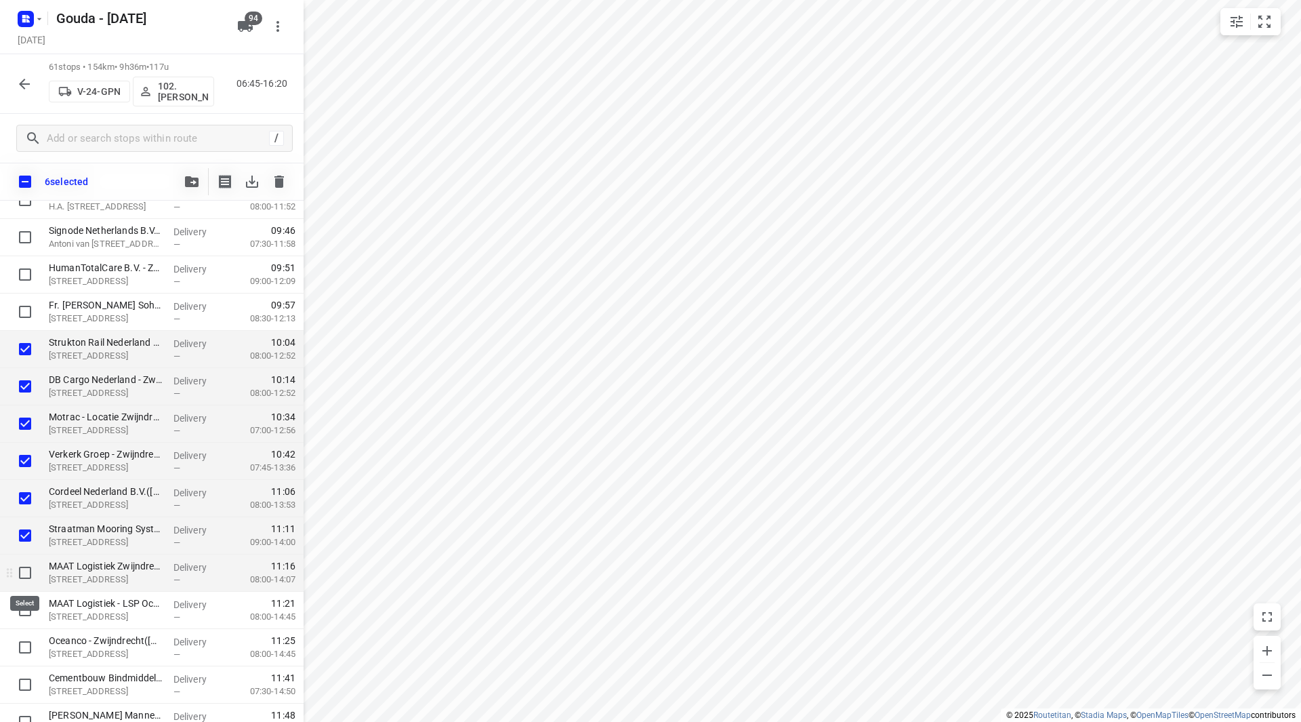
click at [28, 569] on input "checkbox" at bounding box center [25, 572] width 27 height 27
checkbox input "true"
drag, startPoint x: 26, startPoint y: 600, endPoint x: 21, endPoint y: 619, distance: 20.2
click at [26, 600] on input "checkbox" at bounding box center [25, 609] width 27 height 27
checkbox input "true"
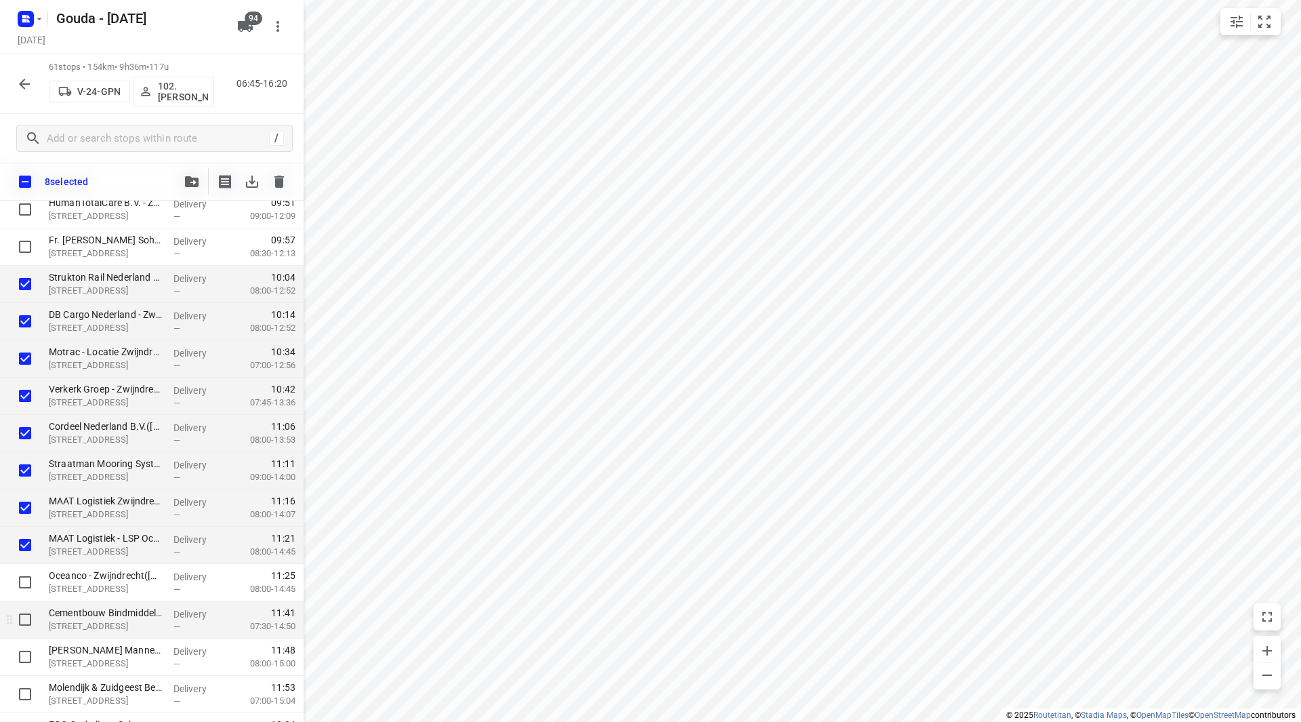
scroll to position [864, 0]
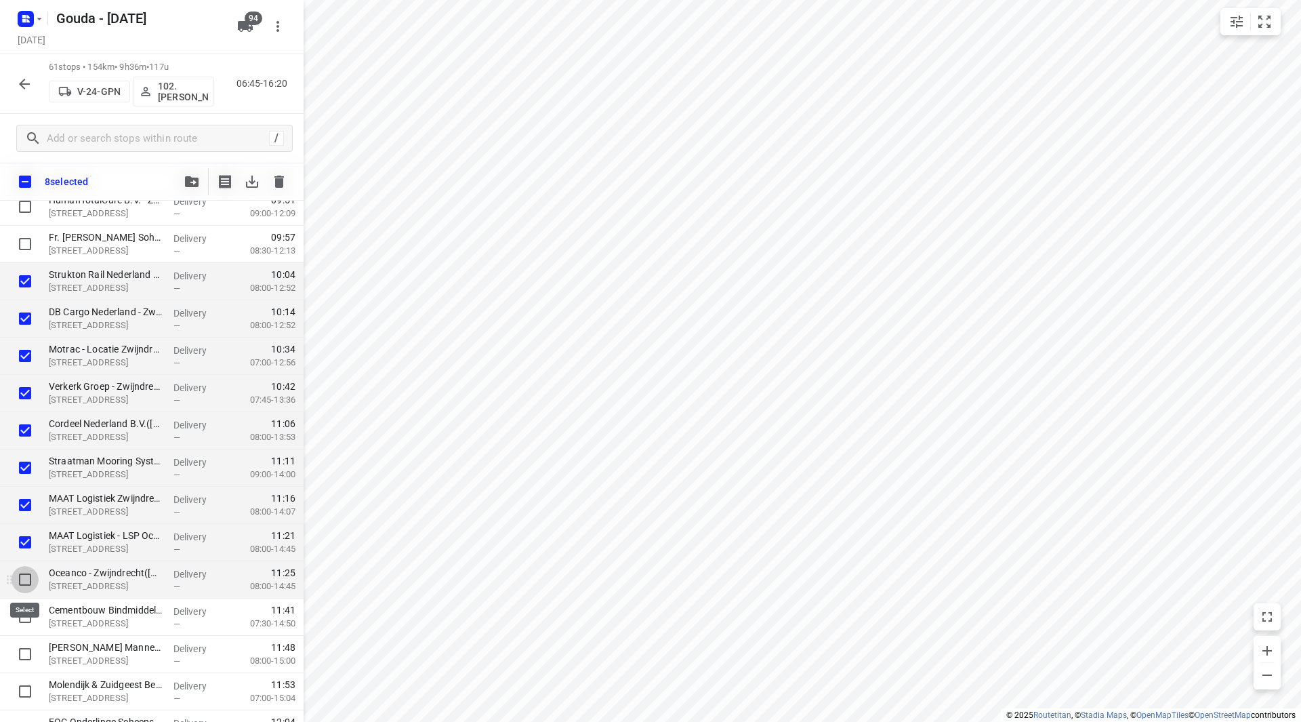
click at [20, 583] on input "checkbox" at bounding box center [25, 579] width 27 height 27
checkbox input "true"
click at [22, 619] on input "checkbox" at bounding box center [25, 616] width 27 height 27
checkbox input "true"
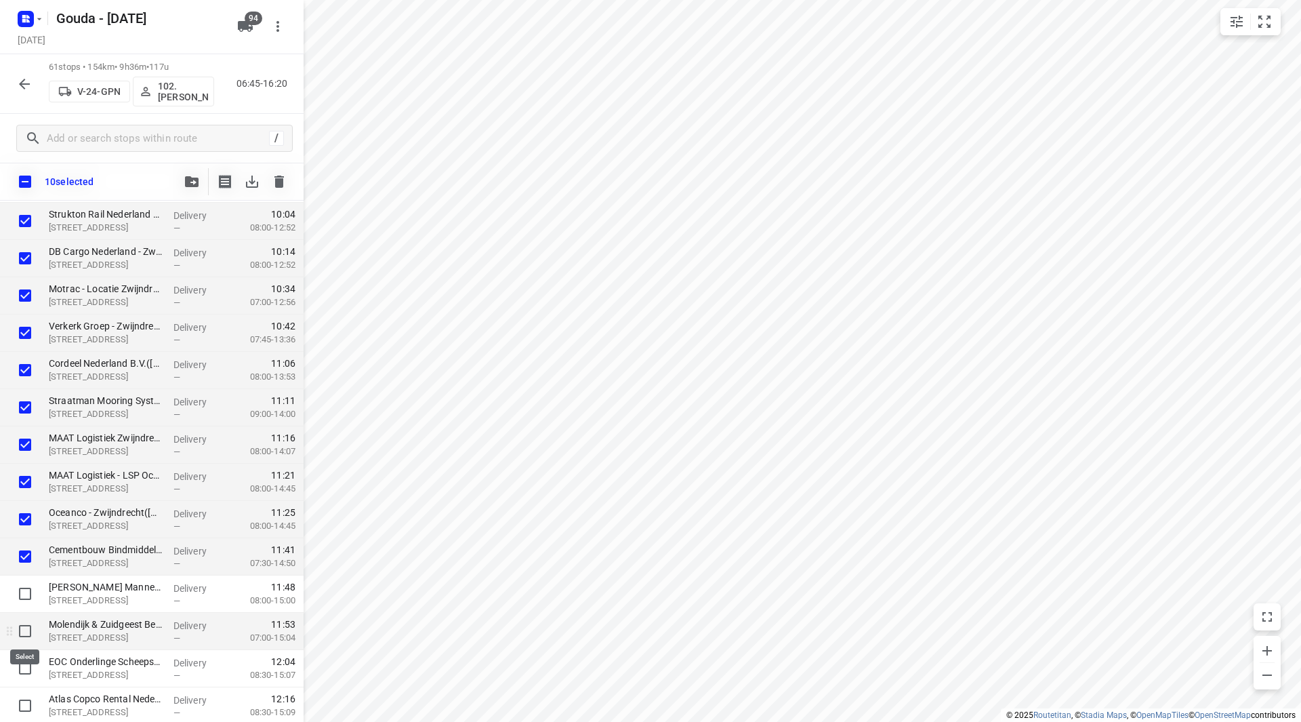
scroll to position [932, 0]
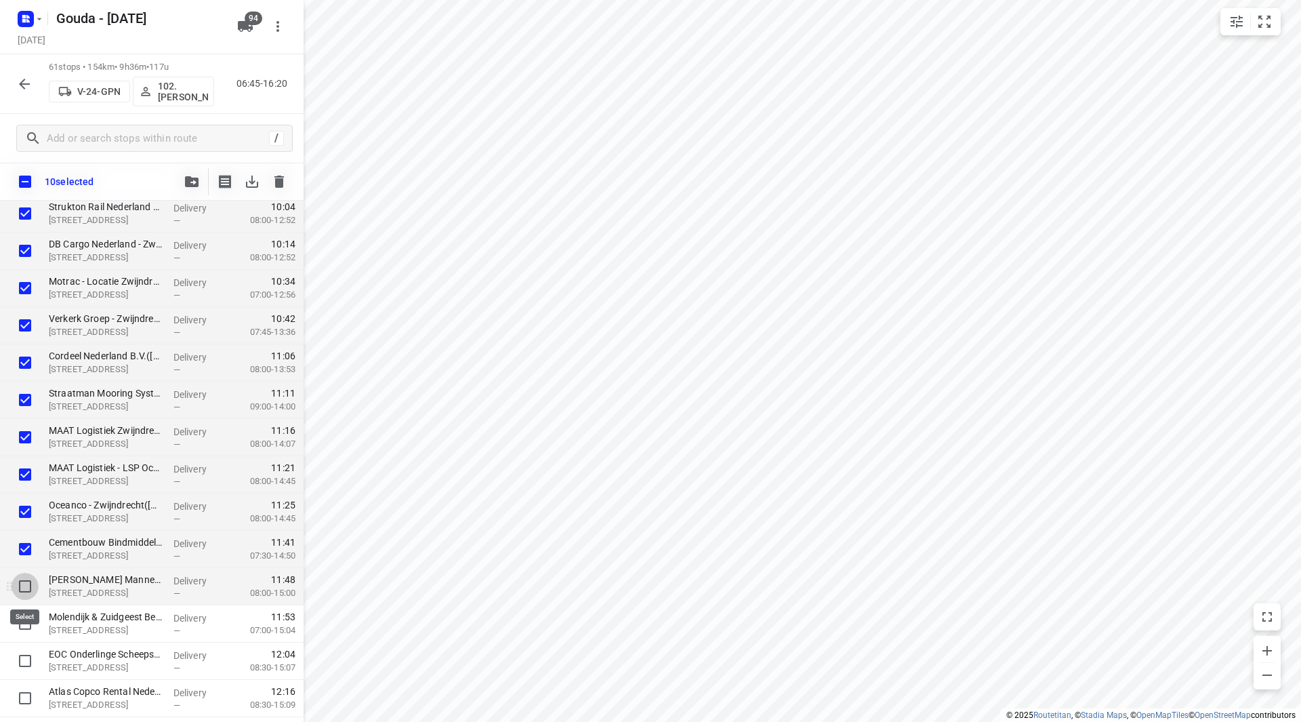
click at [26, 588] on input "checkbox" at bounding box center [25, 586] width 27 height 27
checkbox input "true"
click at [25, 628] on input "checkbox" at bounding box center [25, 623] width 27 height 27
checkbox input "true"
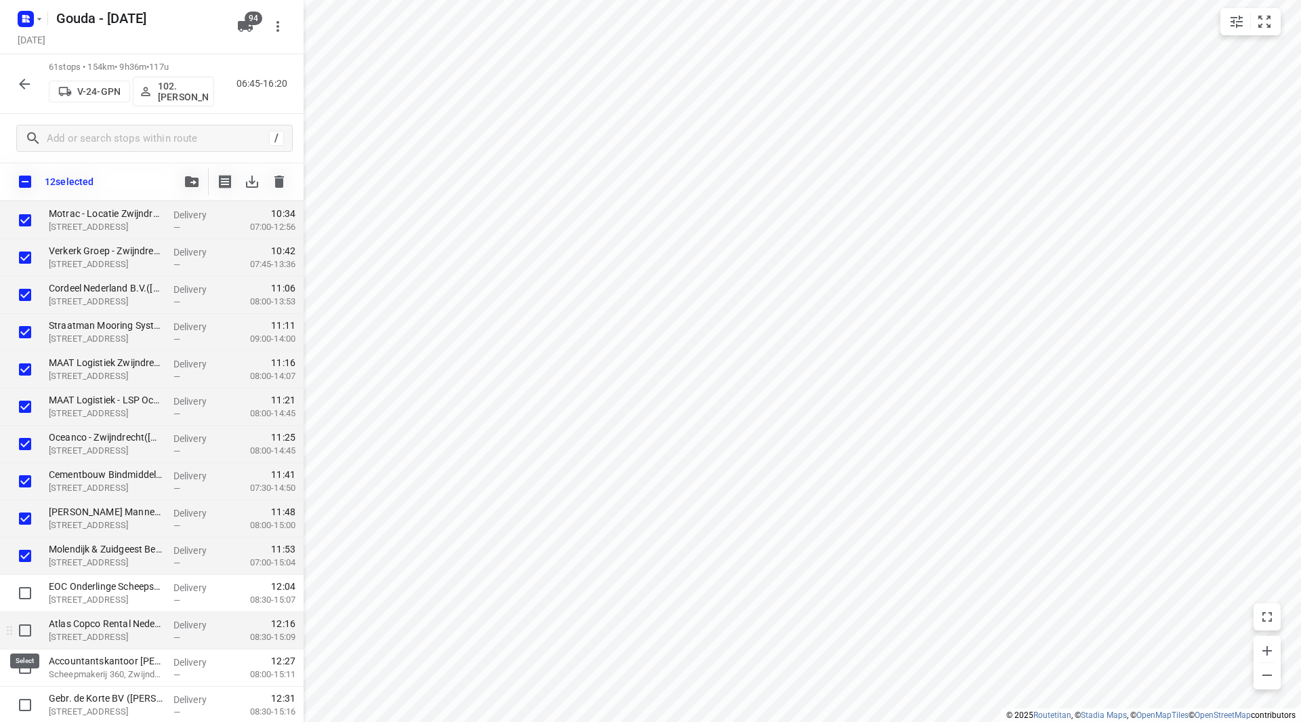
click at [26, 628] on input "checkbox" at bounding box center [25, 630] width 27 height 27
checkbox input "true"
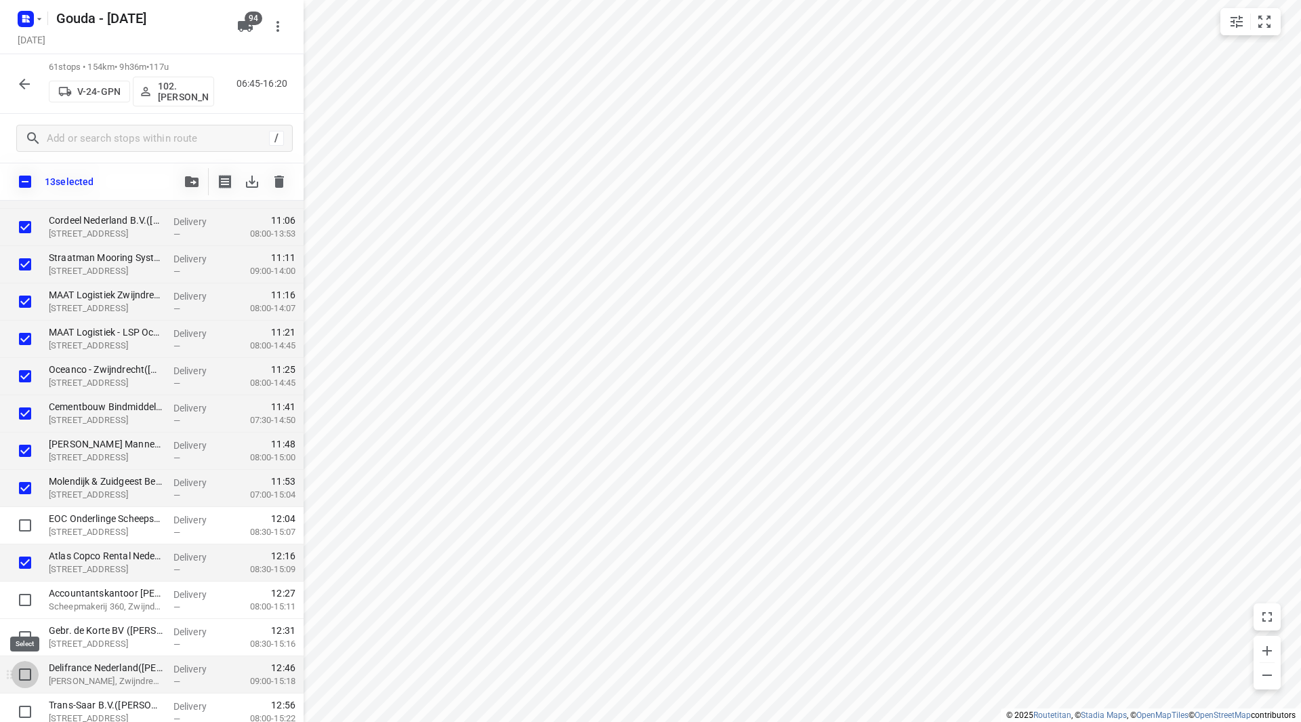
click at [20, 672] on input "checkbox" at bounding box center [25, 674] width 27 height 27
checkbox input "true"
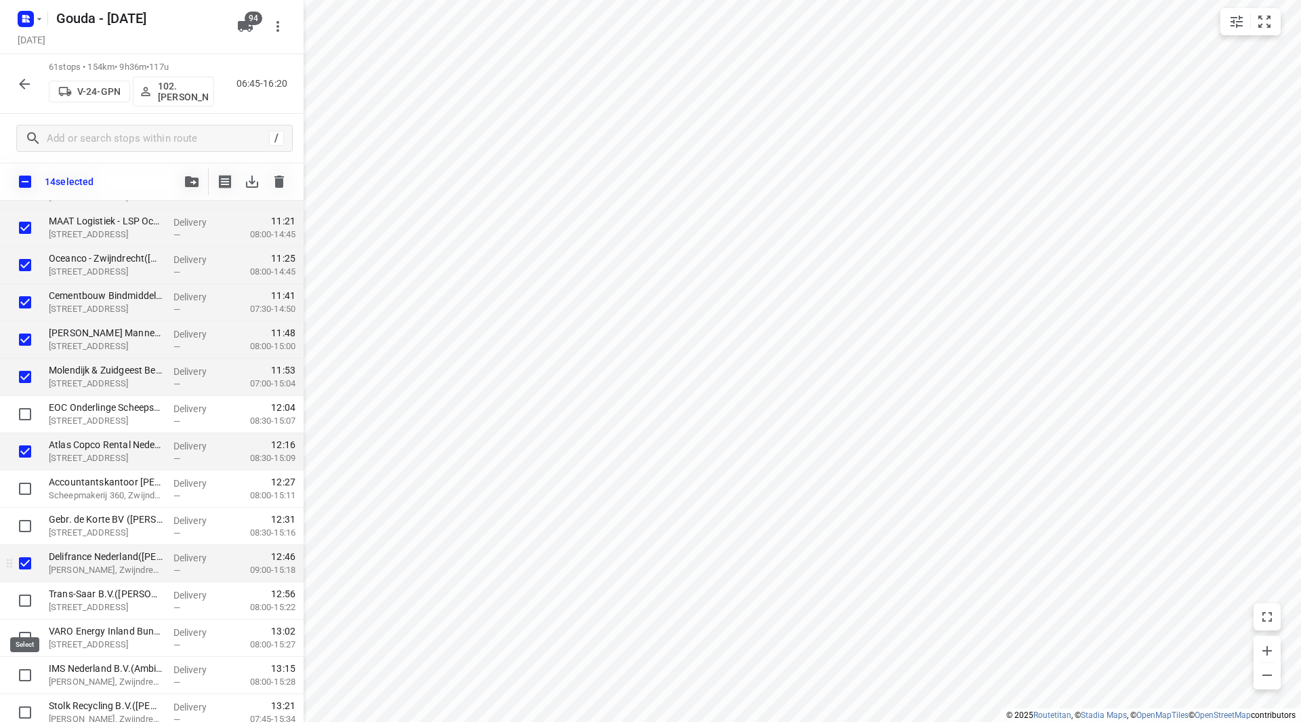
scroll to position [1203, 0]
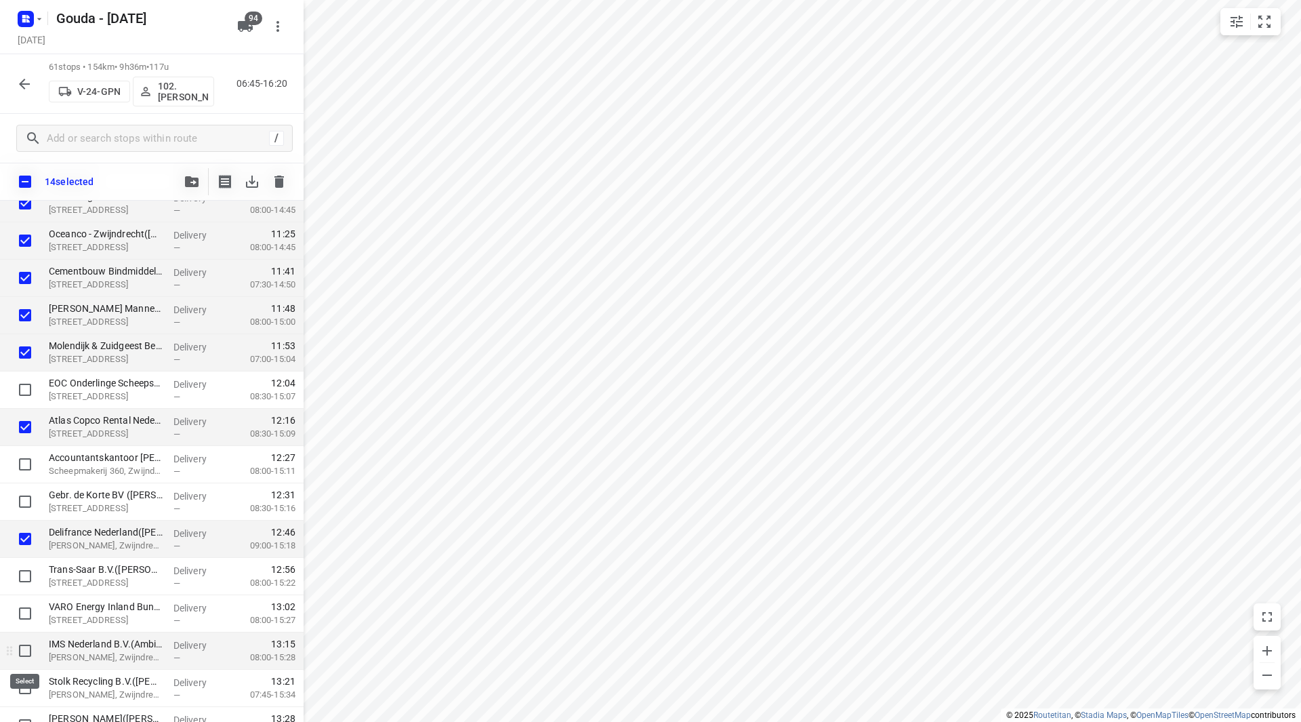
click at [28, 645] on input "checkbox" at bounding box center [25, 650] width 27 height 27
checkbox input "true"
click at [21, 688] on input "checkbox" at bounding box center [25, 687] width 27 height 27
checkbox input "true"
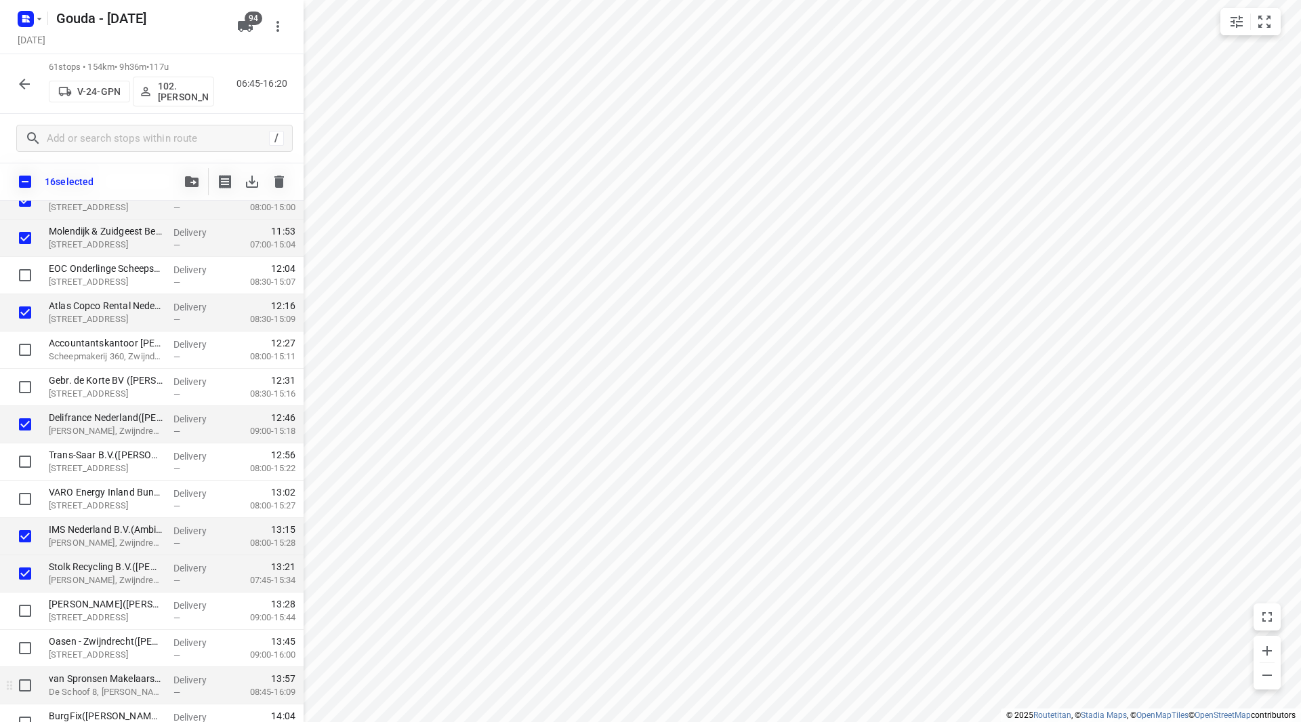
scroll to position [1338, 0]
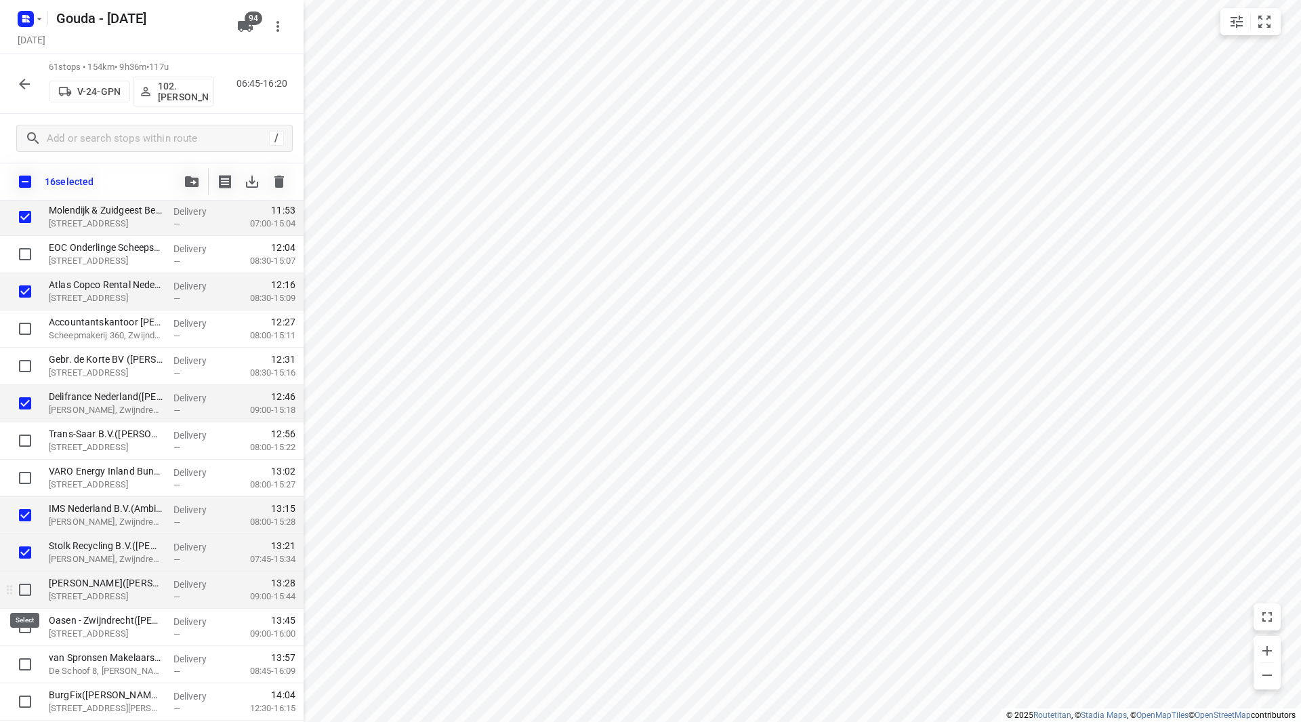
click at [20, 588] on input "checkbox" at bounding box center [25, 589] width 27 height 27
checkbox input "true"
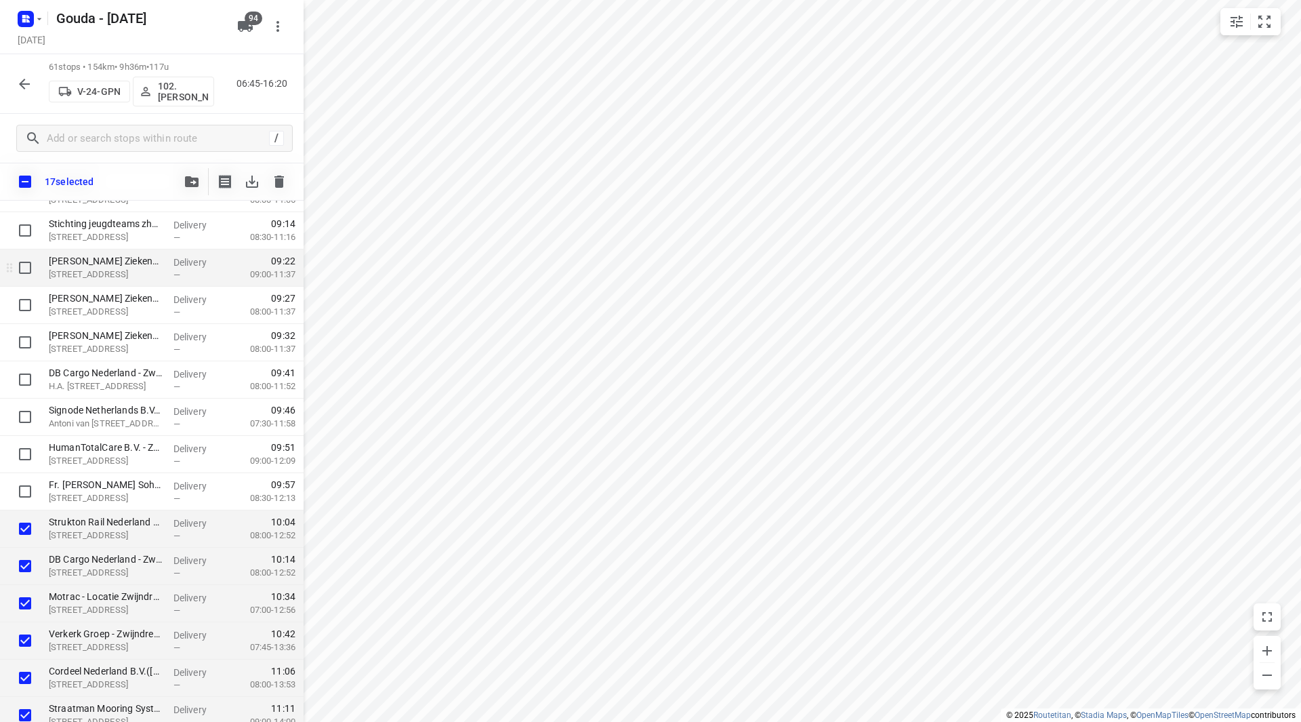
scroll to position [593, 0]
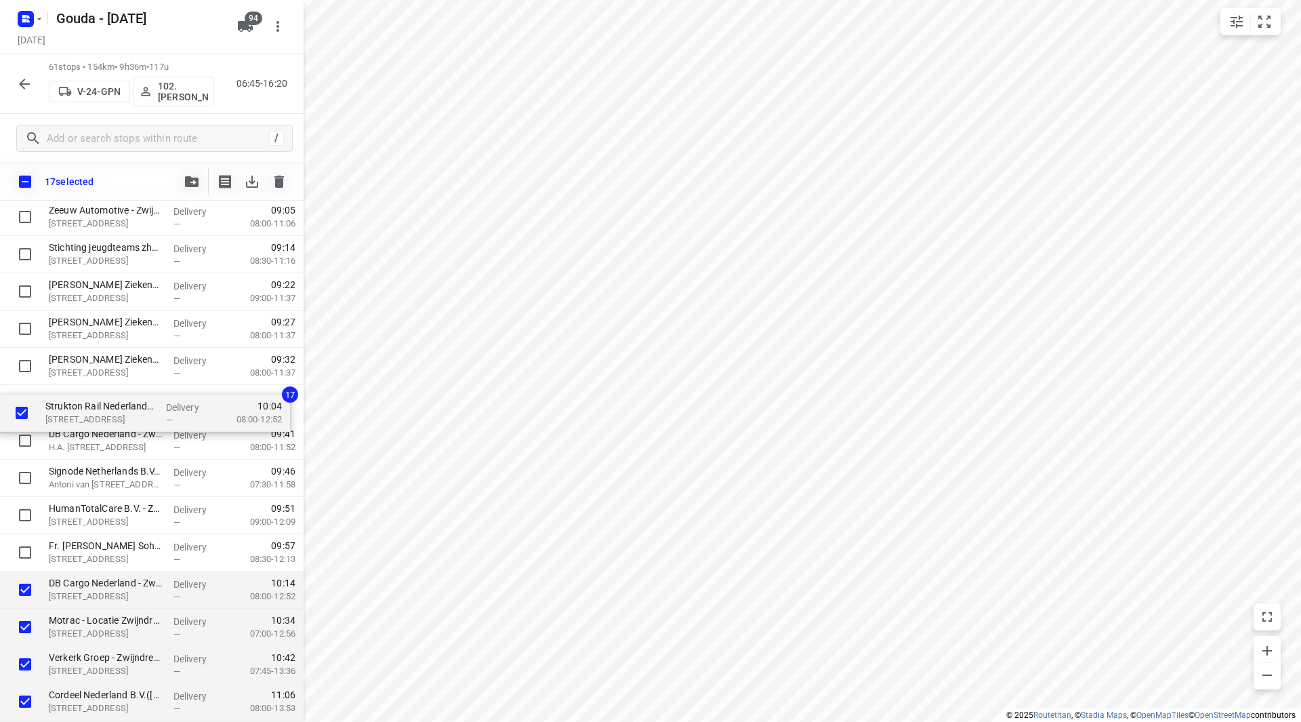
drag, startPoint x: 102, startPoint y: 553, endPoint x: 98, endPoint y: 407, distance: 145.8
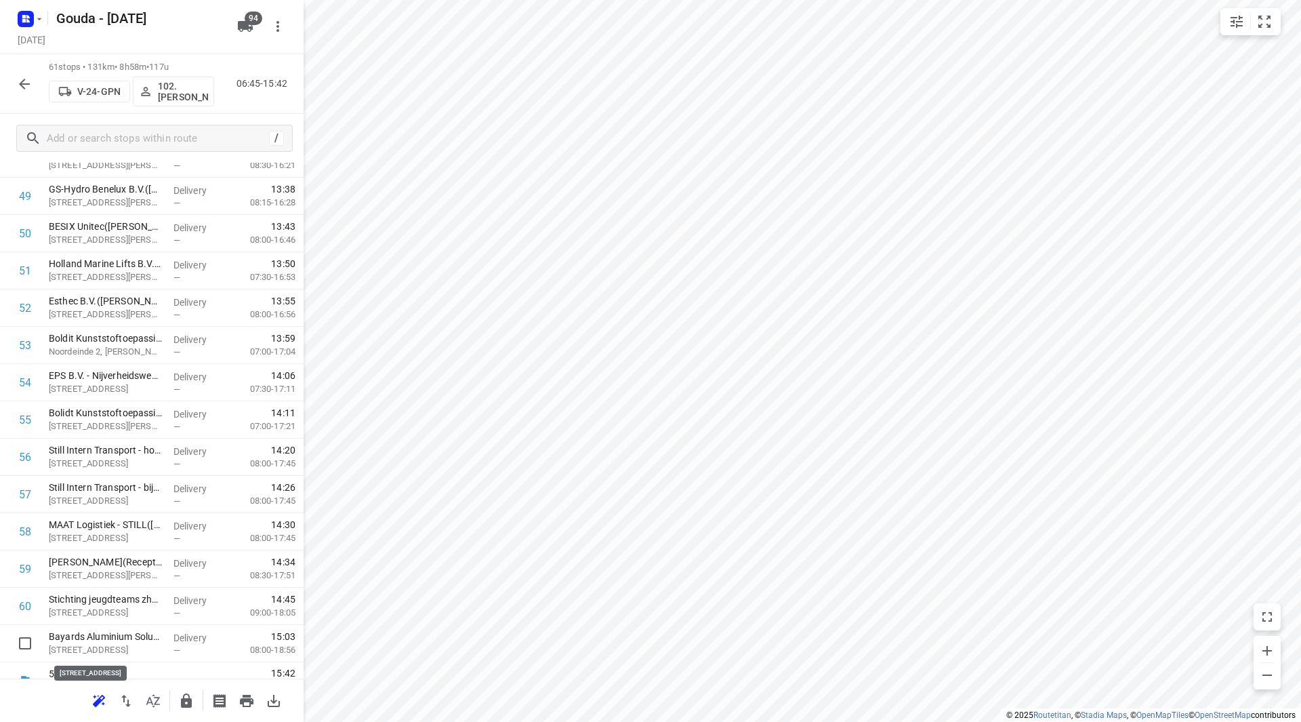
scroll to position [1902, 0]
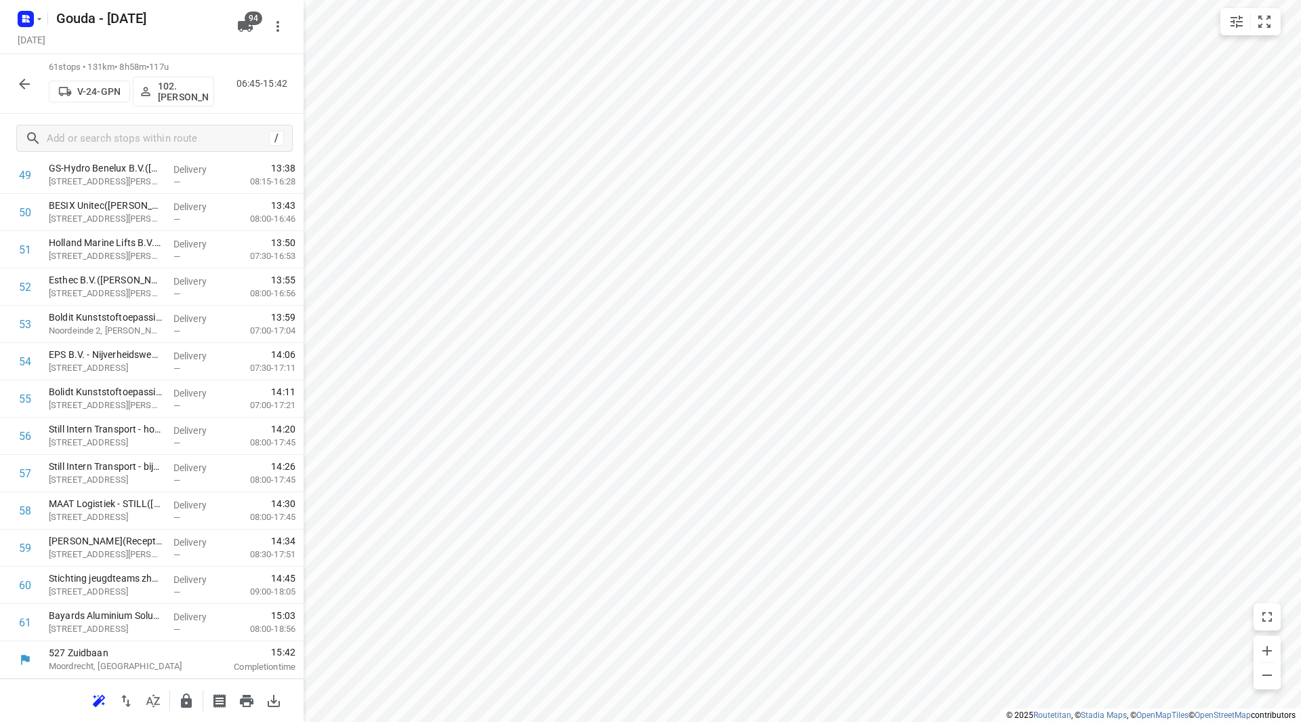
click at [180, 705] on icon "button" at bounding box center [186, 701] width 16 height 16
click at [17, 74] on div at bounding box center [24, 83] width 27 height 27
click at [37, 85] on div "61 stops • 131km • 8h58m • 117u V-24-GPN 102.Vincent Dekker 06:45-15:42" at bounding box center [152, 84] width 304 height 60
click at [26, 90] on icon "button" at bounding box center [24, 84] width 16 height 16
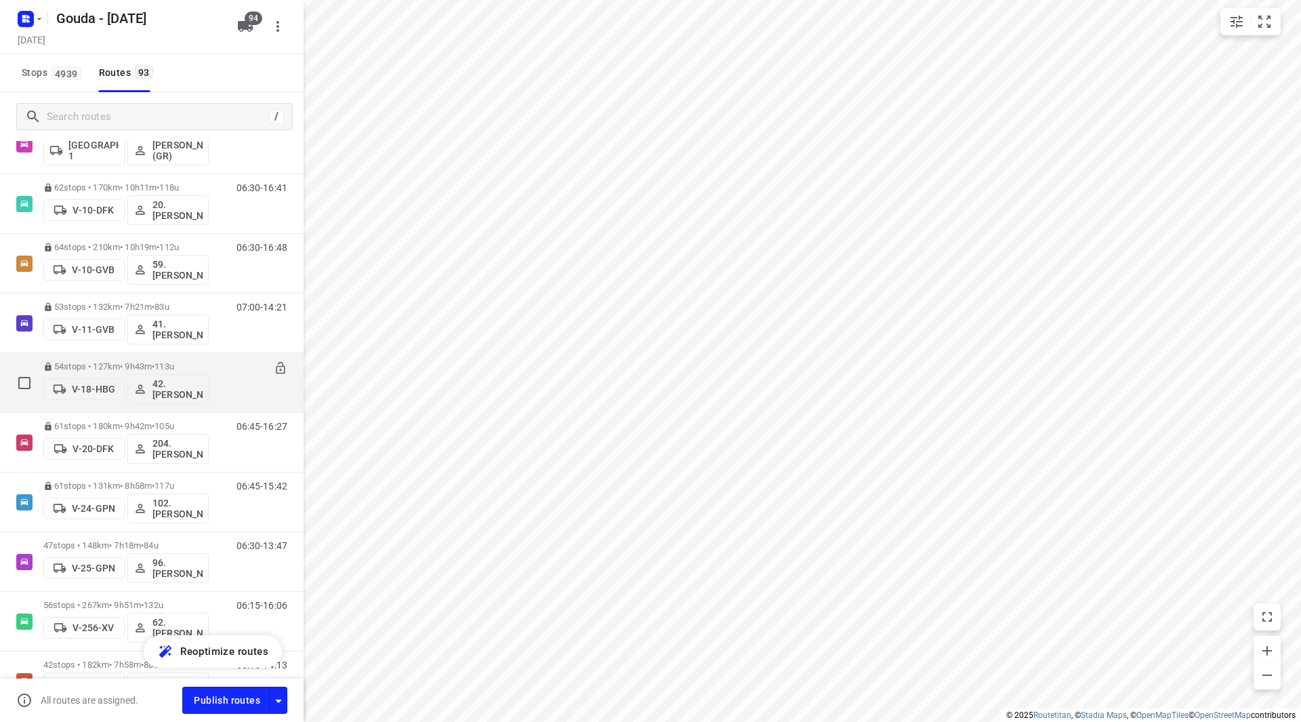
scroll to position [296, 0]
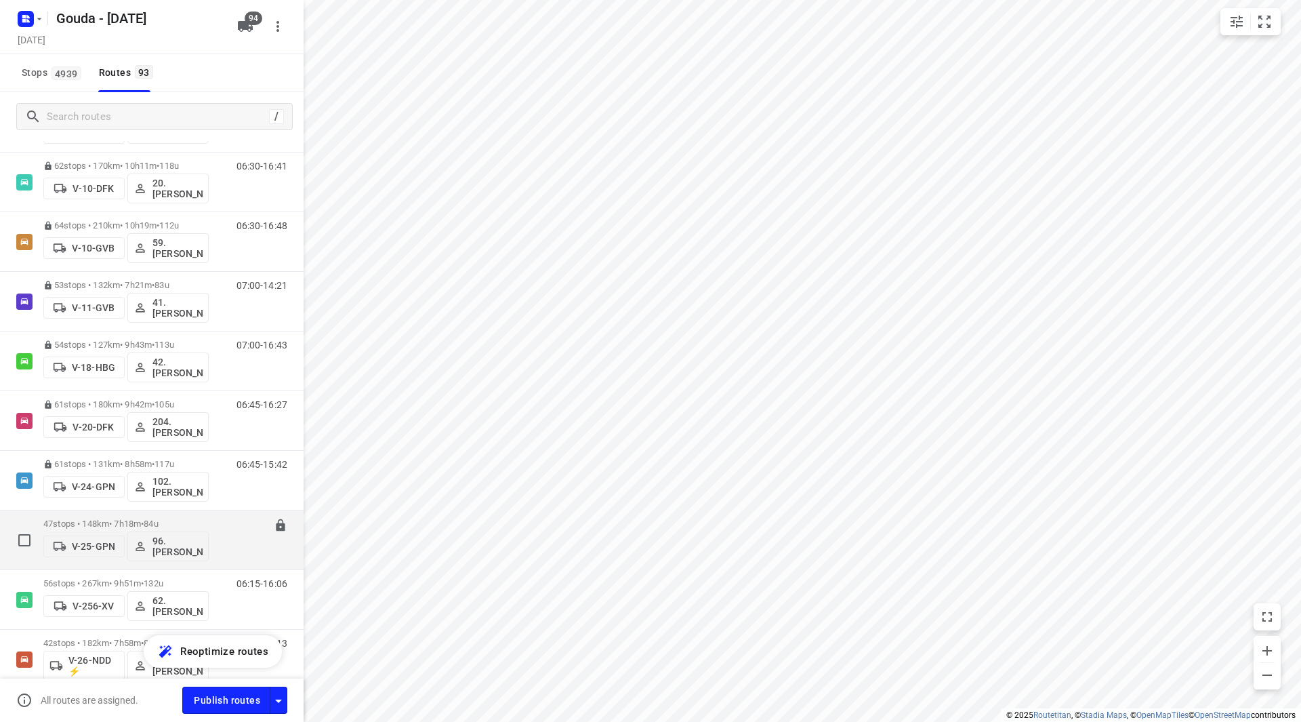
click at [106, 515] on div "47 stops • 148km • 7h18m • 84u V-25-GPN 96.Jan Peek" at bounding box center [125, 540] width 165 height 56
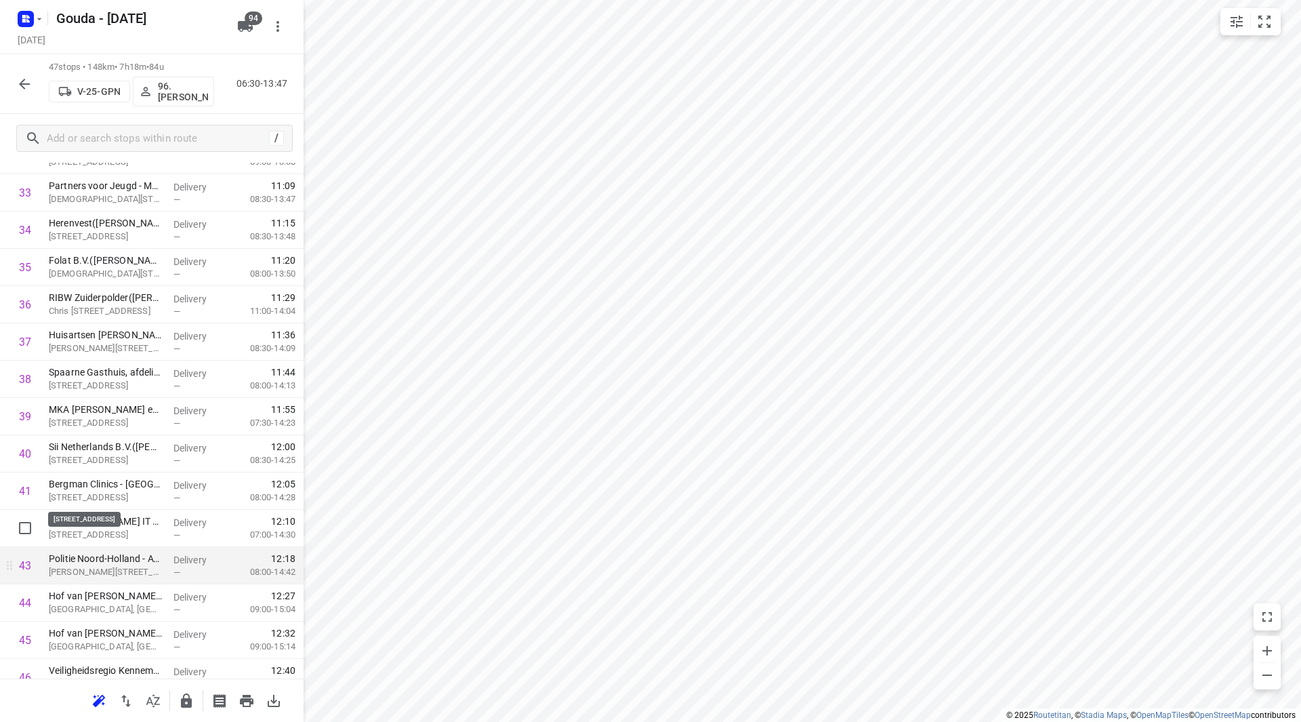
scroll to position [1355, 0]
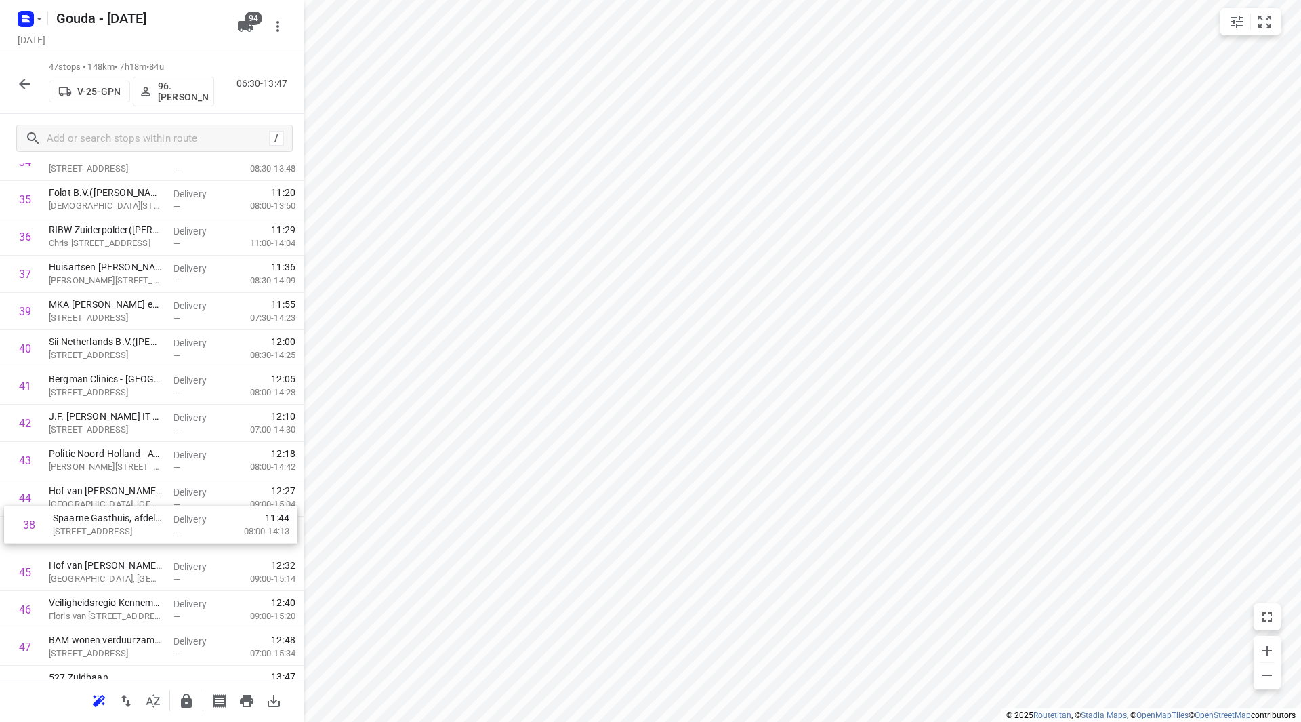
drag, startPoint x: 83, startPoint y: 308, endPoint x: 87, endPoint y: 514, distance: 206.0
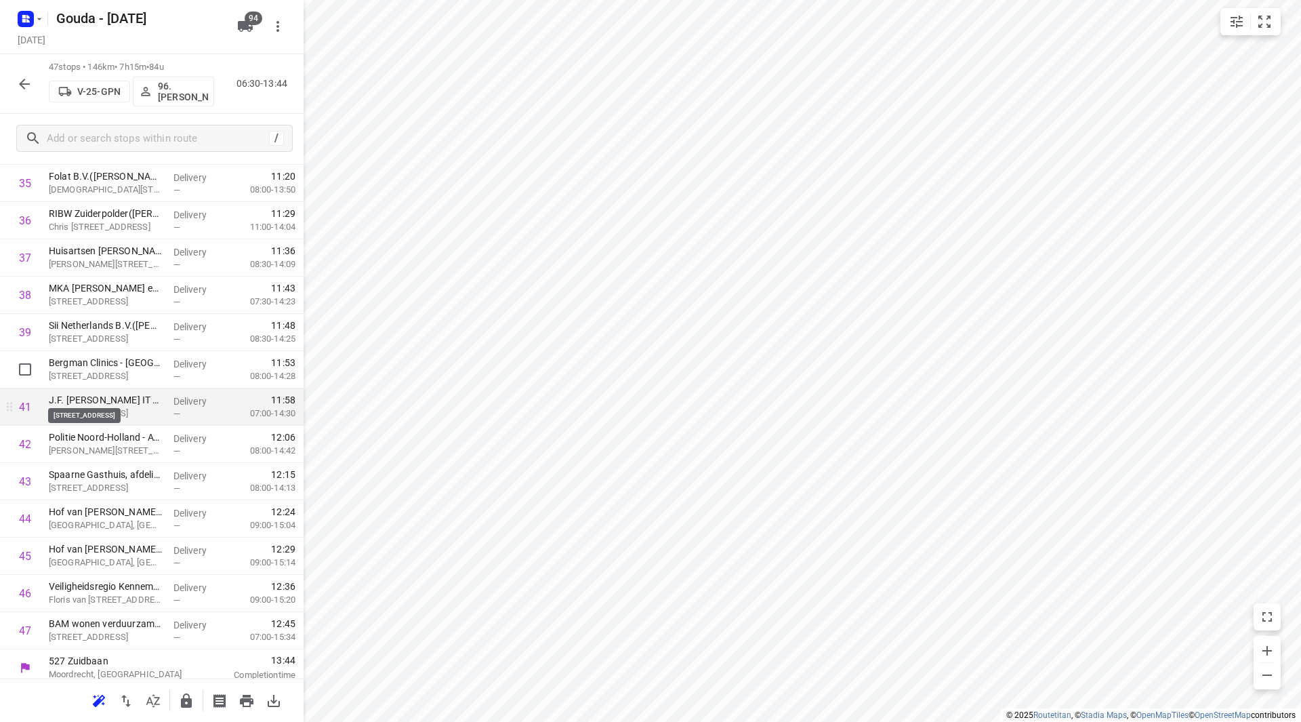
scroll to position [1380, 0]
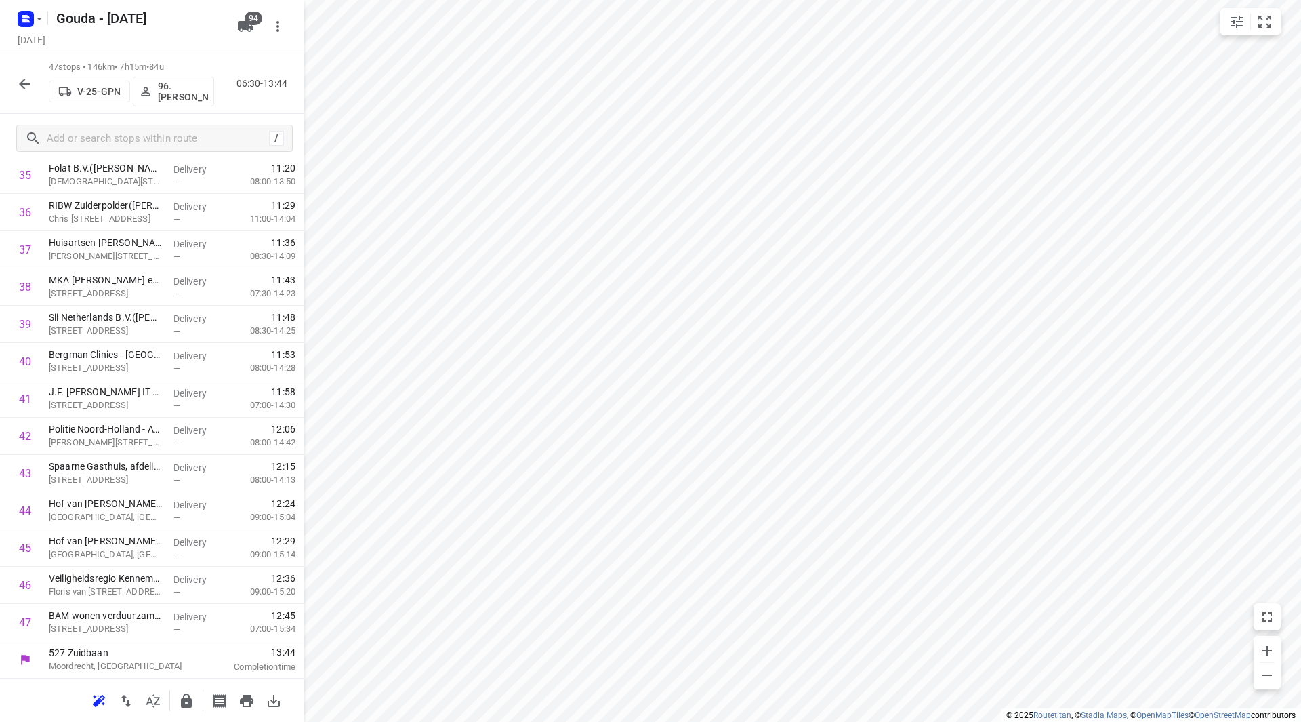
click at [180, 703] on icon "button" at bounding box center [186, 701] width 16 height 16
click at [30, 80] on icon "button" at bounding box center [24, 84] width 16 height 16
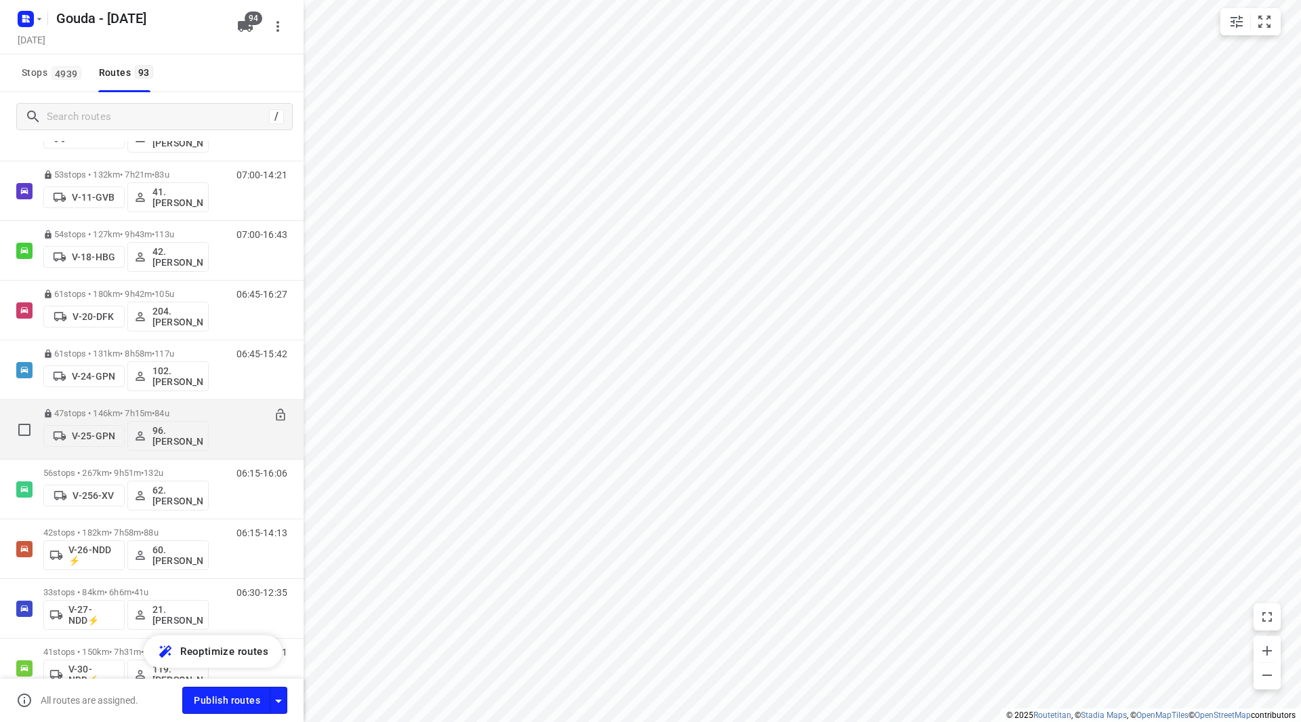
scroll to position [474, 0]
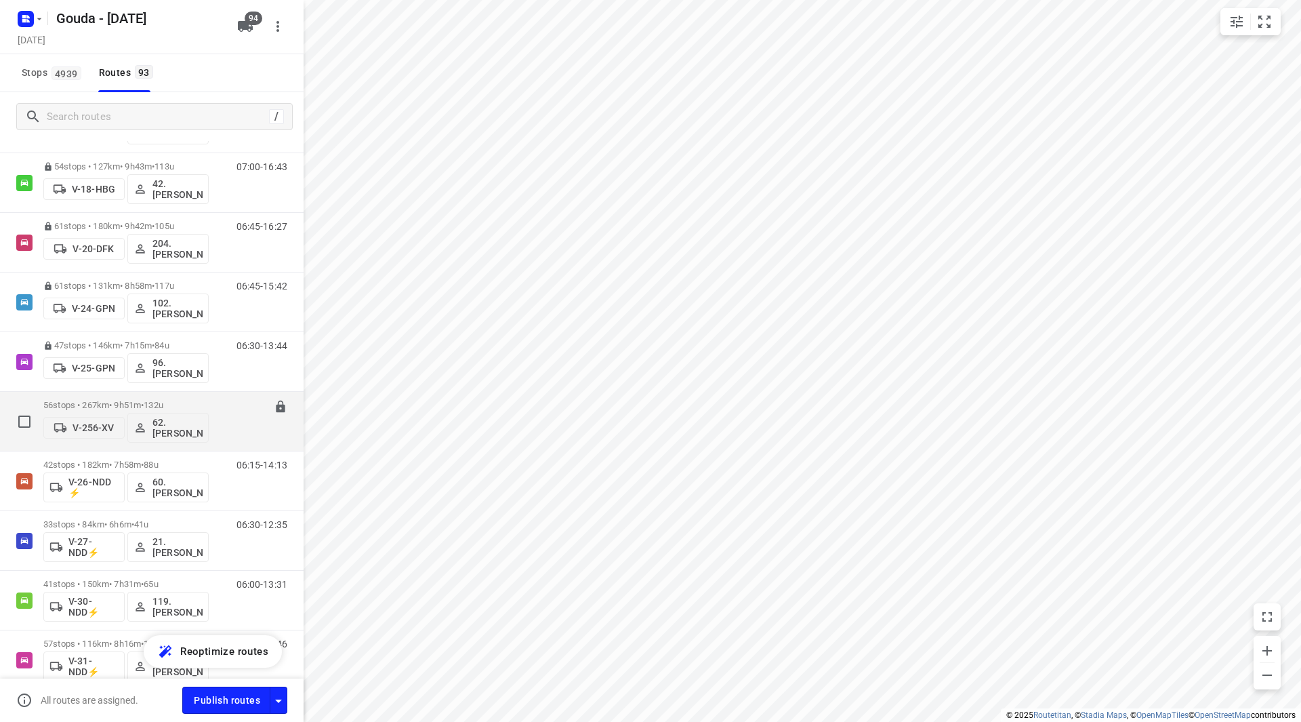
click at [98, 392] on div "56 stops • 267km • 9h51m • 132u V-256-XV 62.Piet Verhoef 06:15-16:06" at bounding box center [152, 422] width 304 height 60
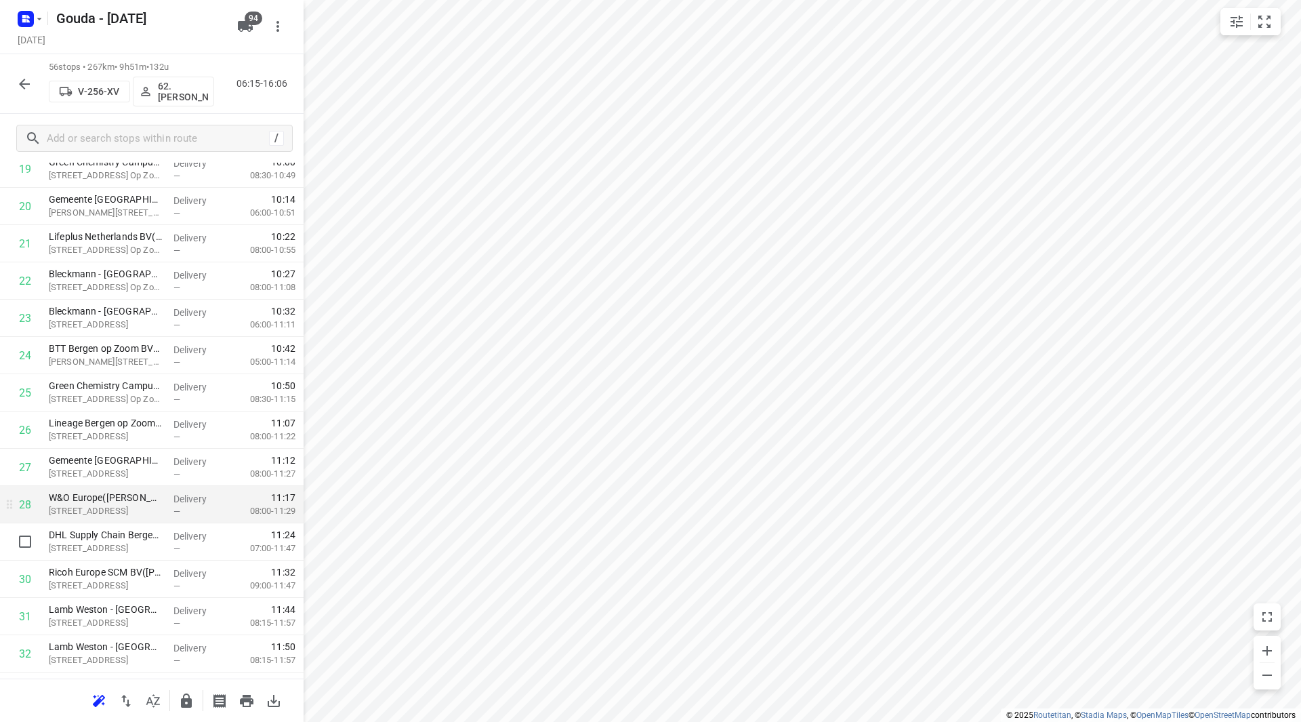
scroll to position [813, 0]
drag, startPoint x: 161, startPoint y: 345, endPoint x: 157, endPoint y: 291, distance: 53.7
click at [157, 291] on div "1 Transdev Nederland N.V. - Transdev Nederland N.V. Openbaar Vervoer(Monique de…" at bounding box center [152, 599] width 304 height 2087
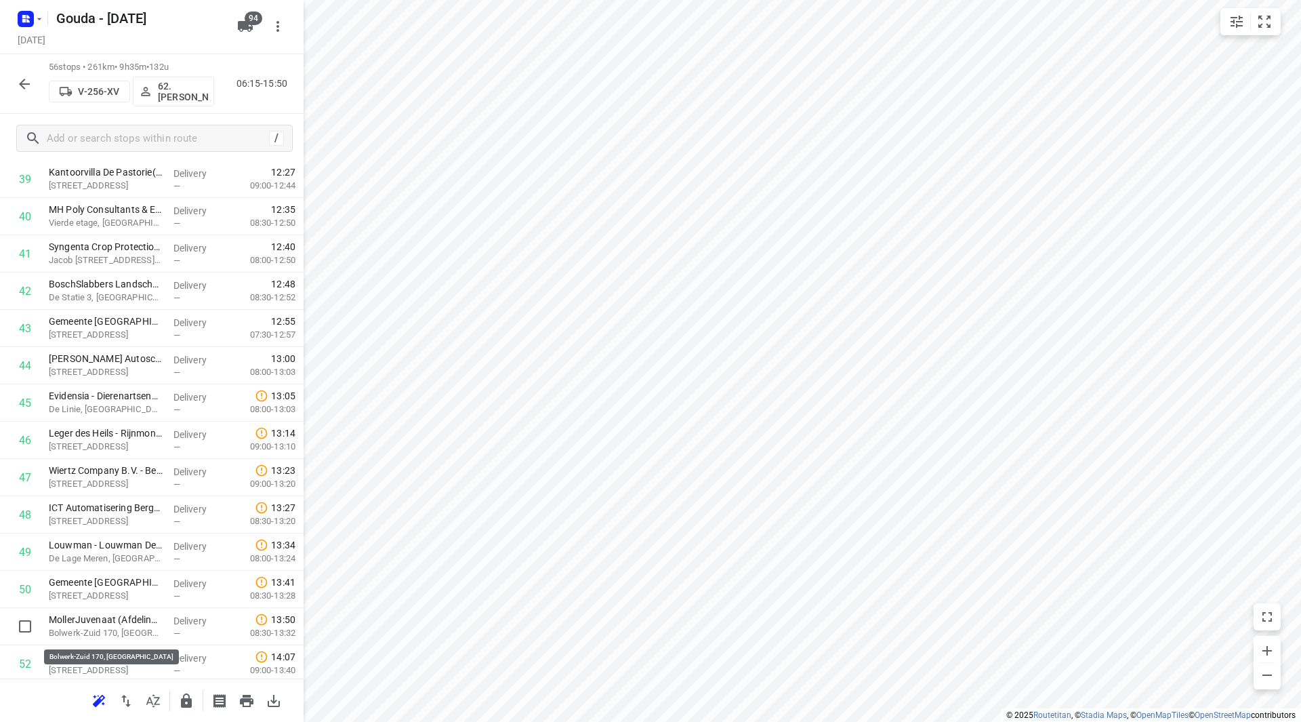
scroll to position [1527, 0]
drag, startPoint x: 115, startPoint y: 637, endPoint x: 115, endPoint y: 327, distance: 309.7
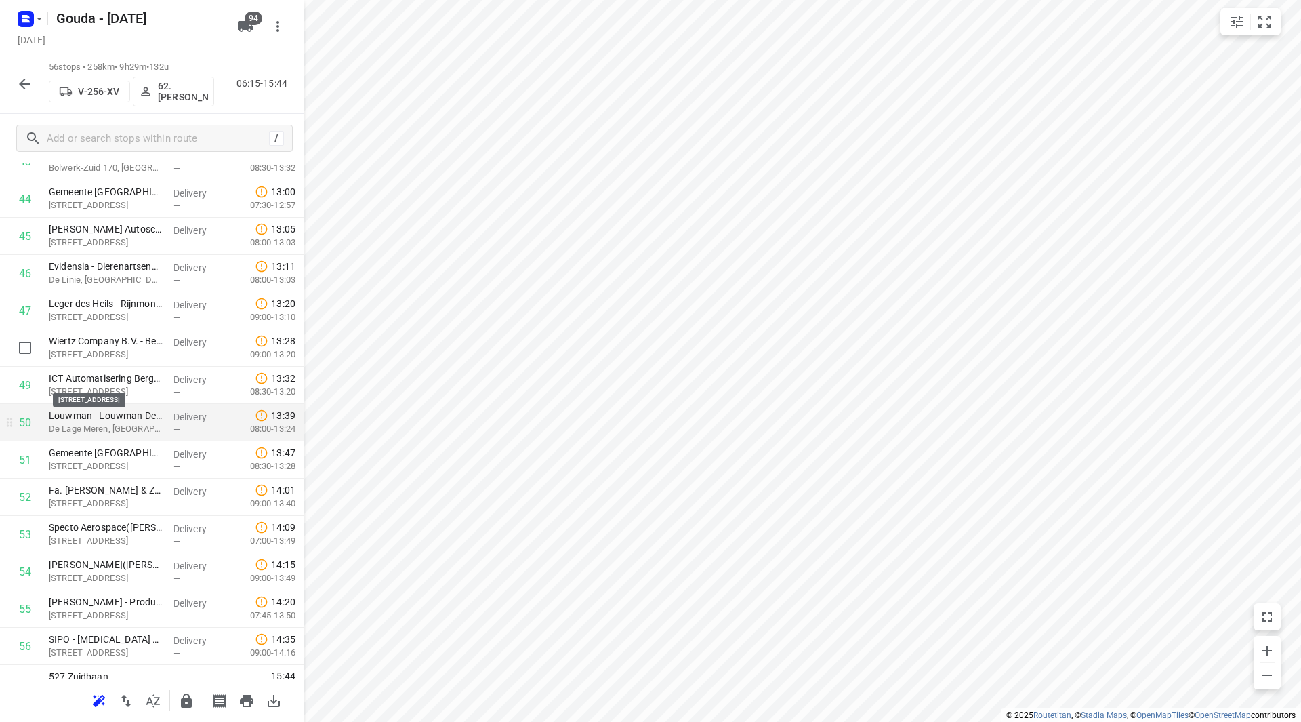
scroll to position [1715, 0]
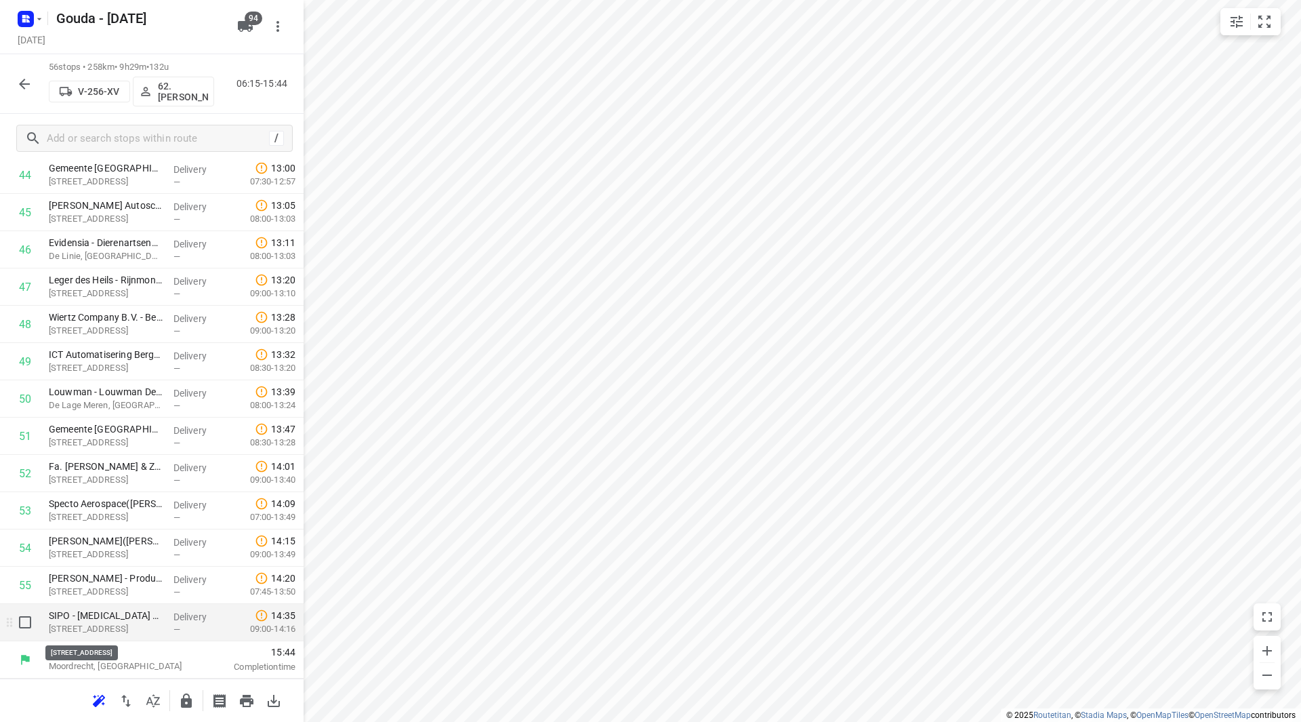
drag, startPoint x: 100, startPoint y: 653, endPoint x: 100, endPoint y: 631, distance: 22.4
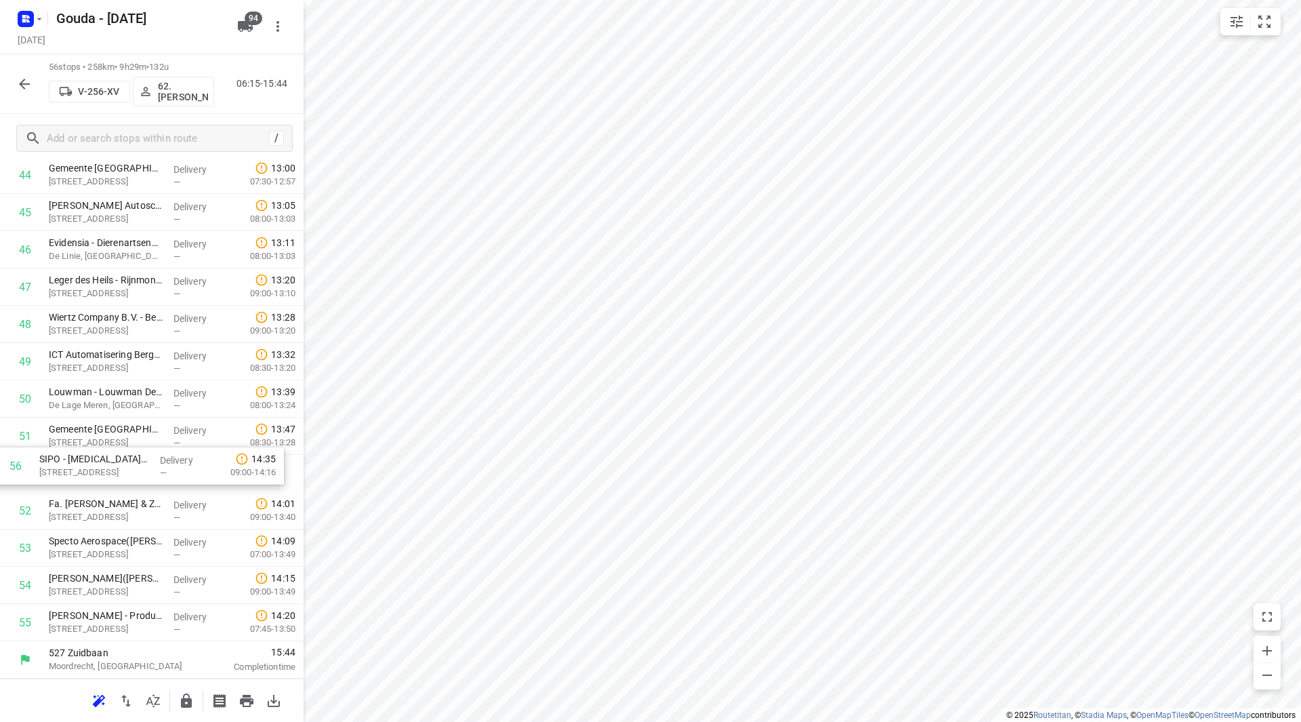
drag, startPoint x: 96, startPoint y: 623, endPoint x: 87, endPoint y: 462, distance: 160.9
click at [186, 706] on icon "button" at bounding box center [186, 700] width 11 height 14
click at [18, 83] on icon "button" at bounding box center [24, 84] width 16 height 16
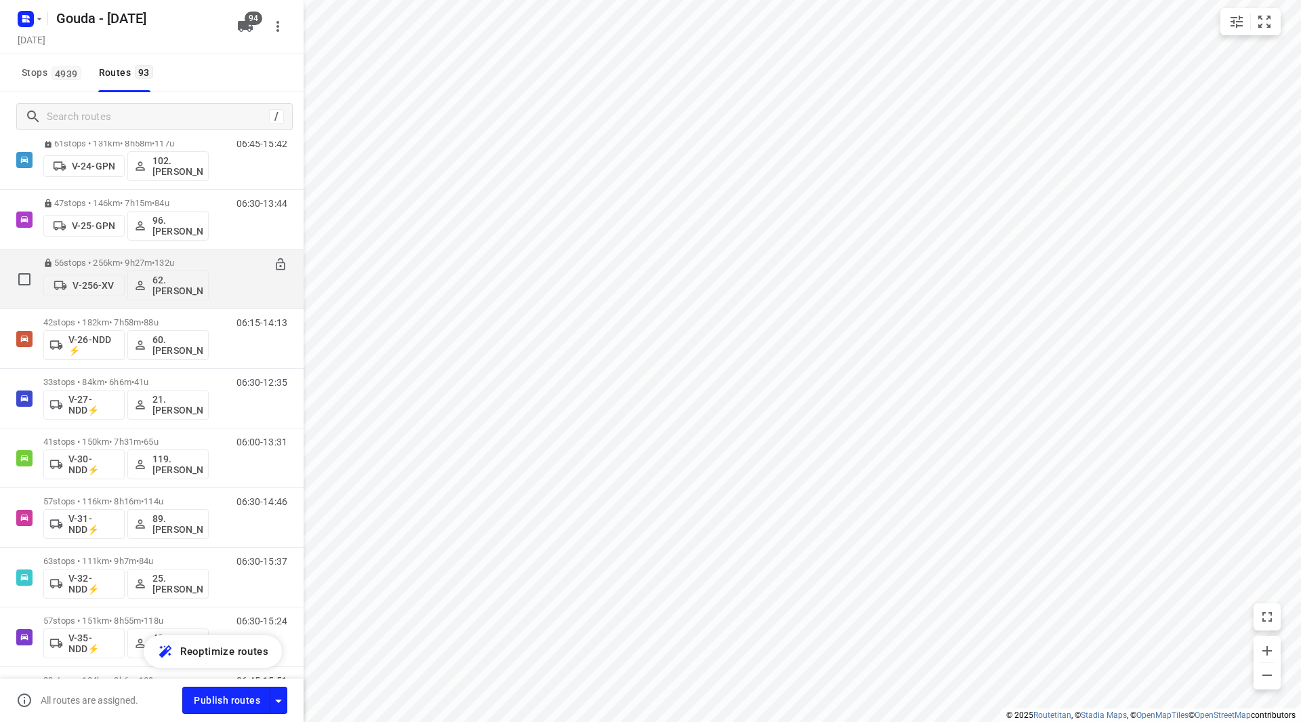
scroll to position [542, 0]
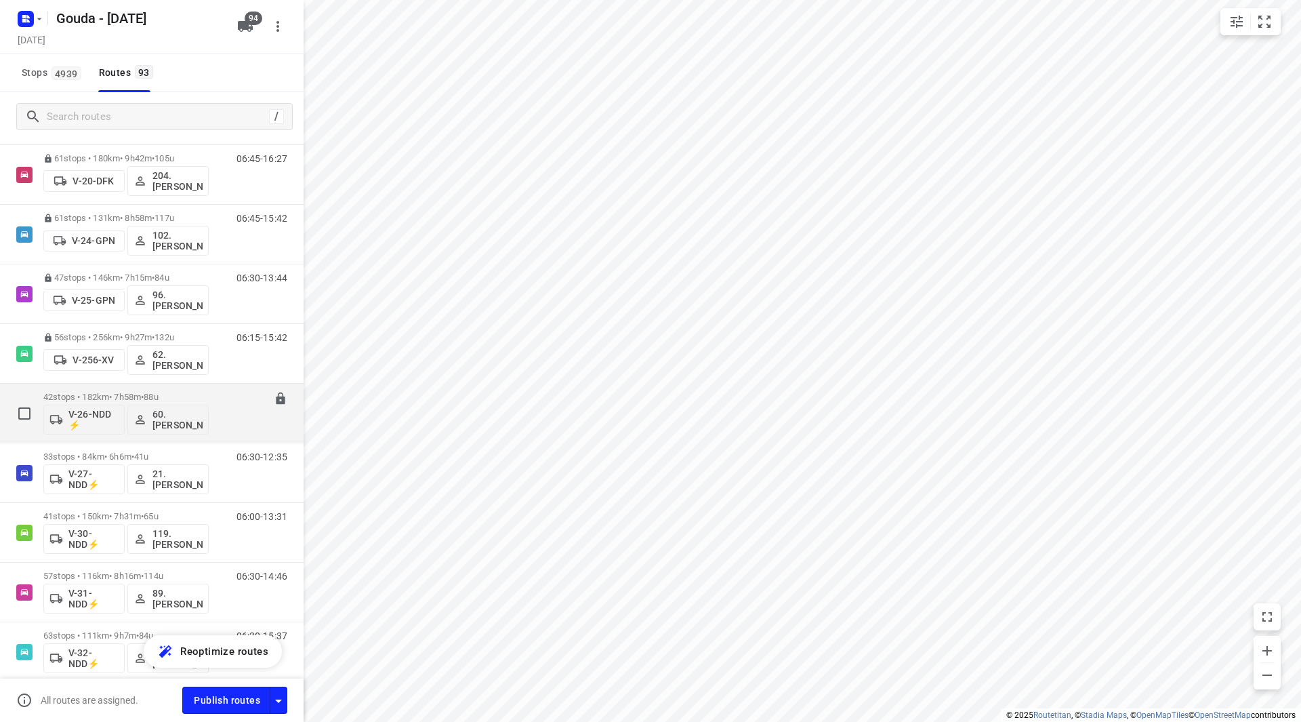
click at [74, 388] on div "42 stops • 182km • 7h58m • 88u V-26-NDD ⚡ 60. Peter Stuurman" at bounding box center [125, 413] width 165 height 56
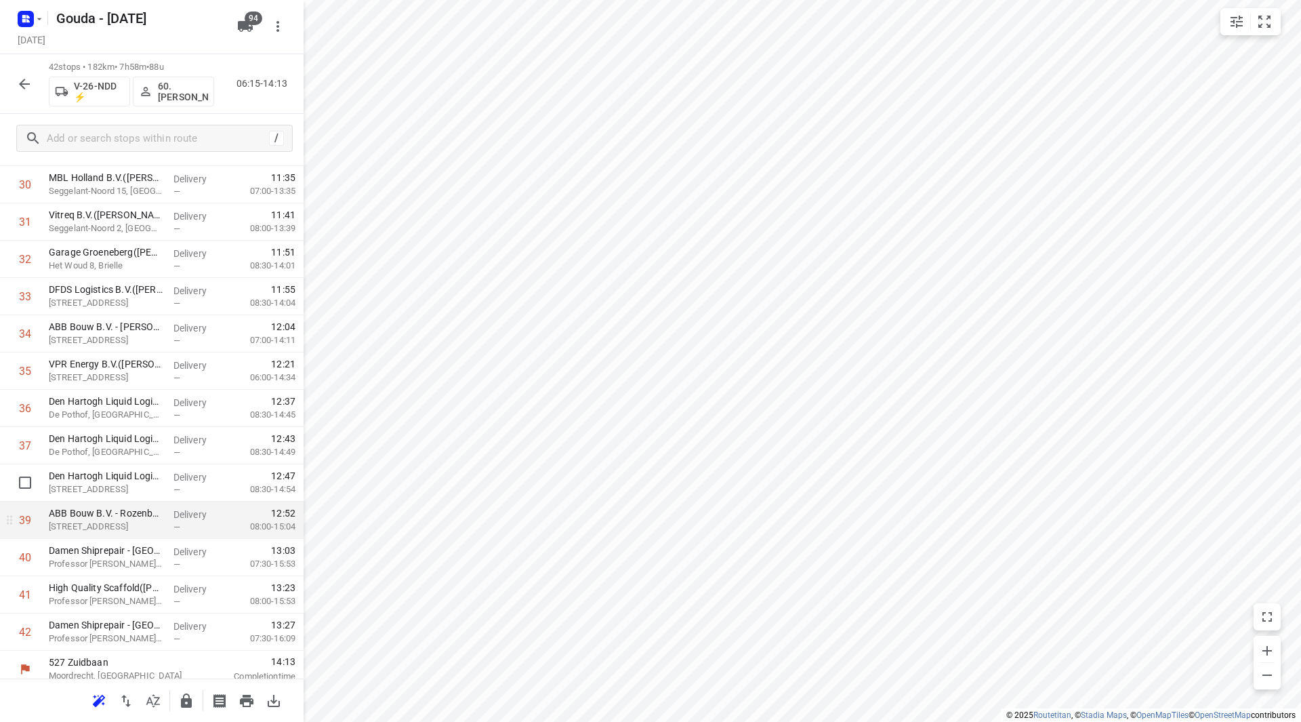
scroll to position [1193, 0]
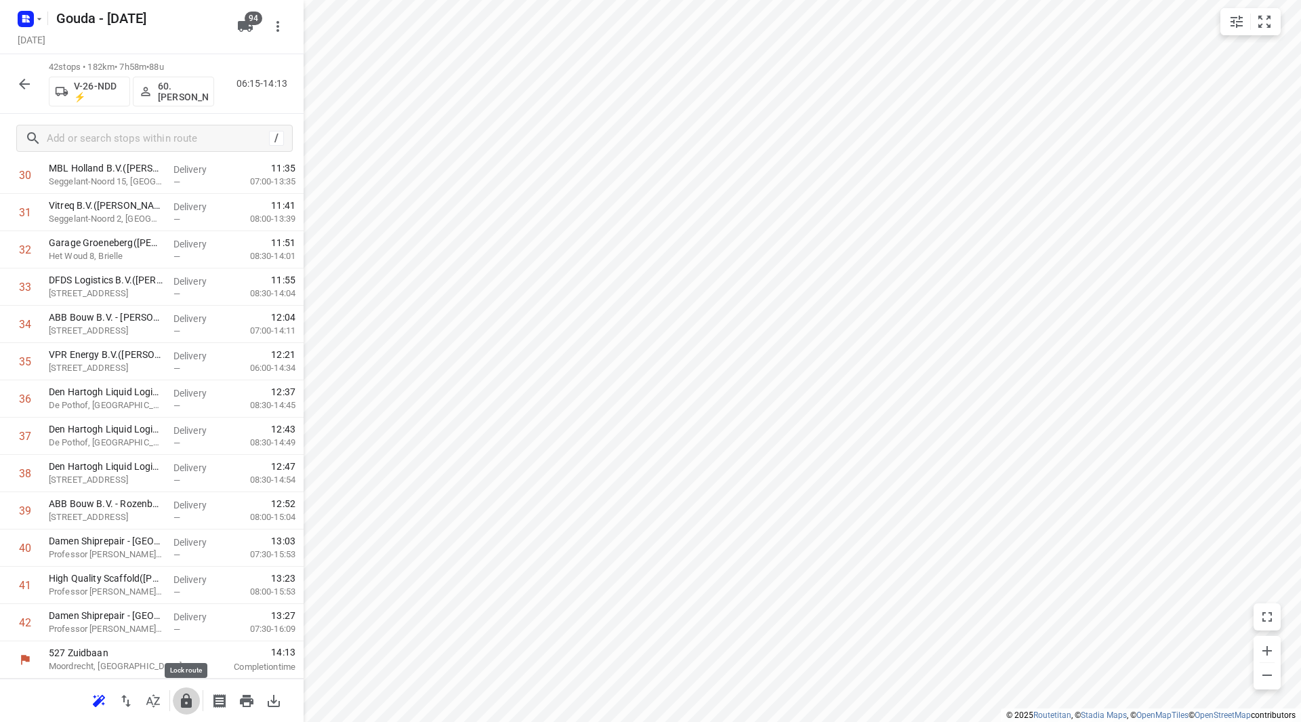
click at [189, 703] on icon "button" at bounding box center [186, 700] width 11 height 14
click at [26, 81] on icon "button" at bounding box center [24, 84] width 16 height 16
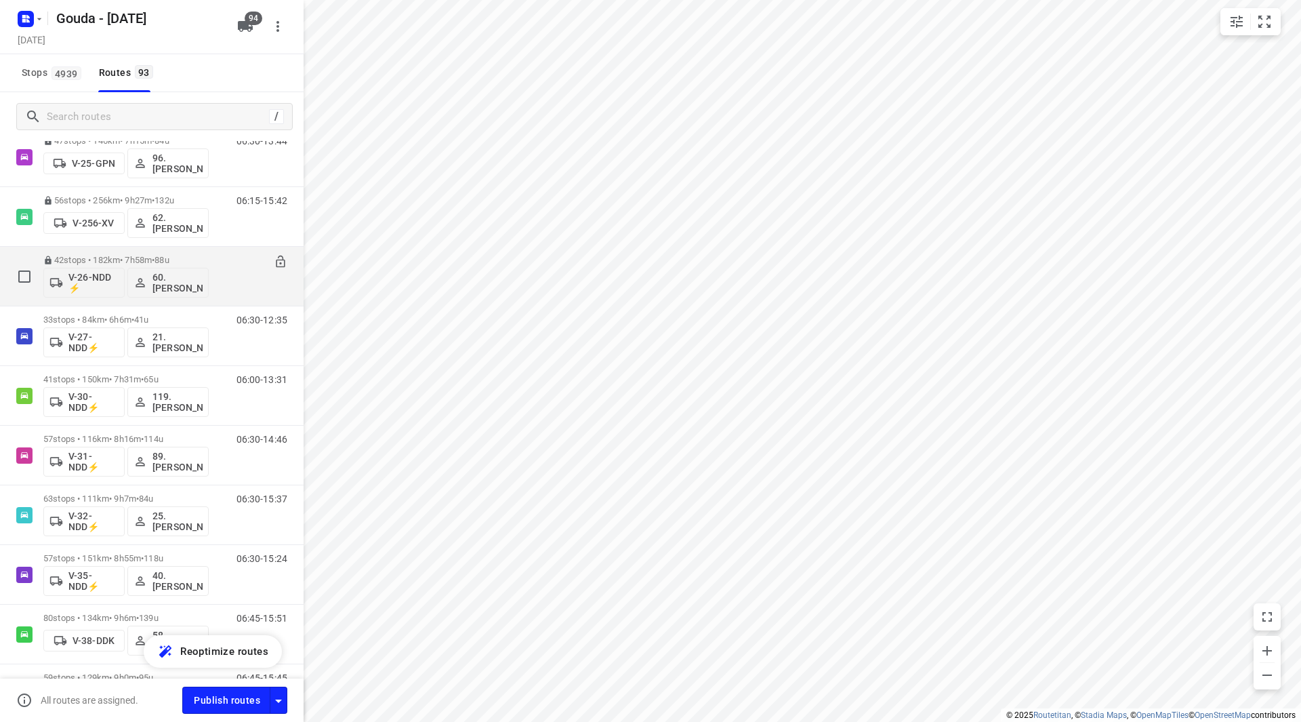
scroll to position [610, 0]
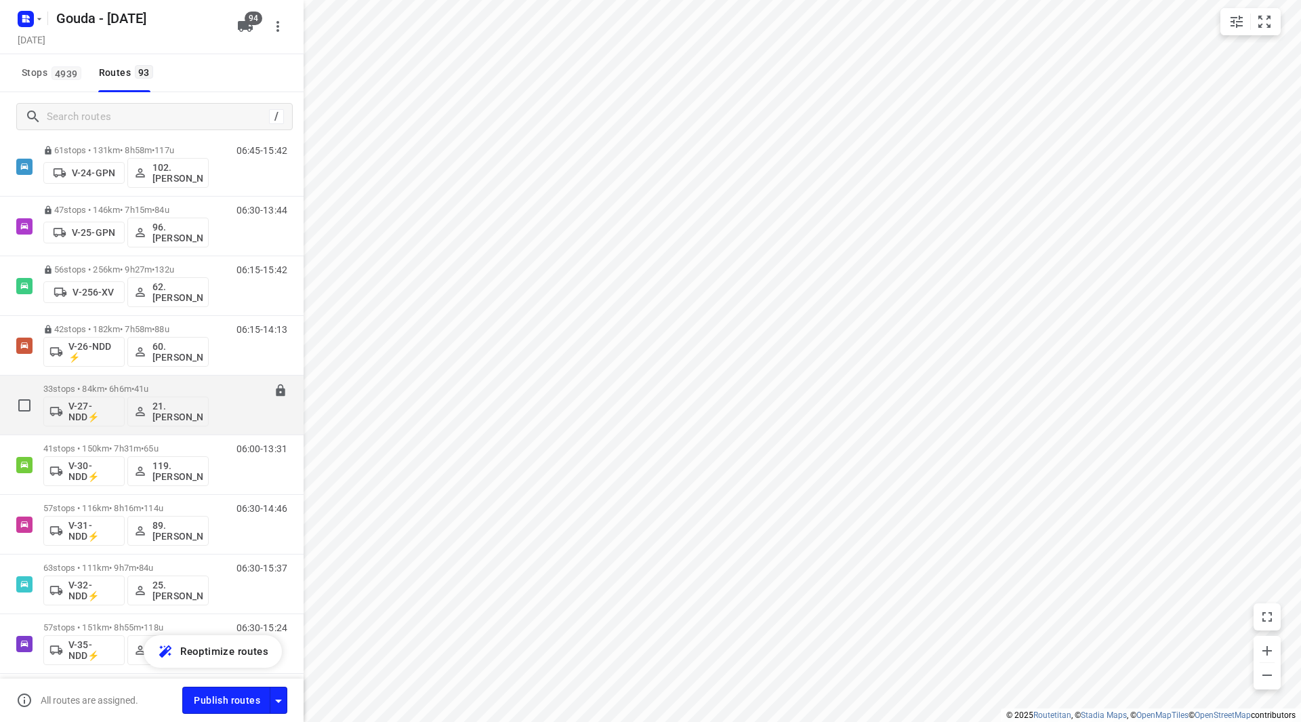
click at [137, 394] on div "V-27-NDD⚡ 21. Frank van der Kraan" at bounding box center [125, 410] width 165 height 33
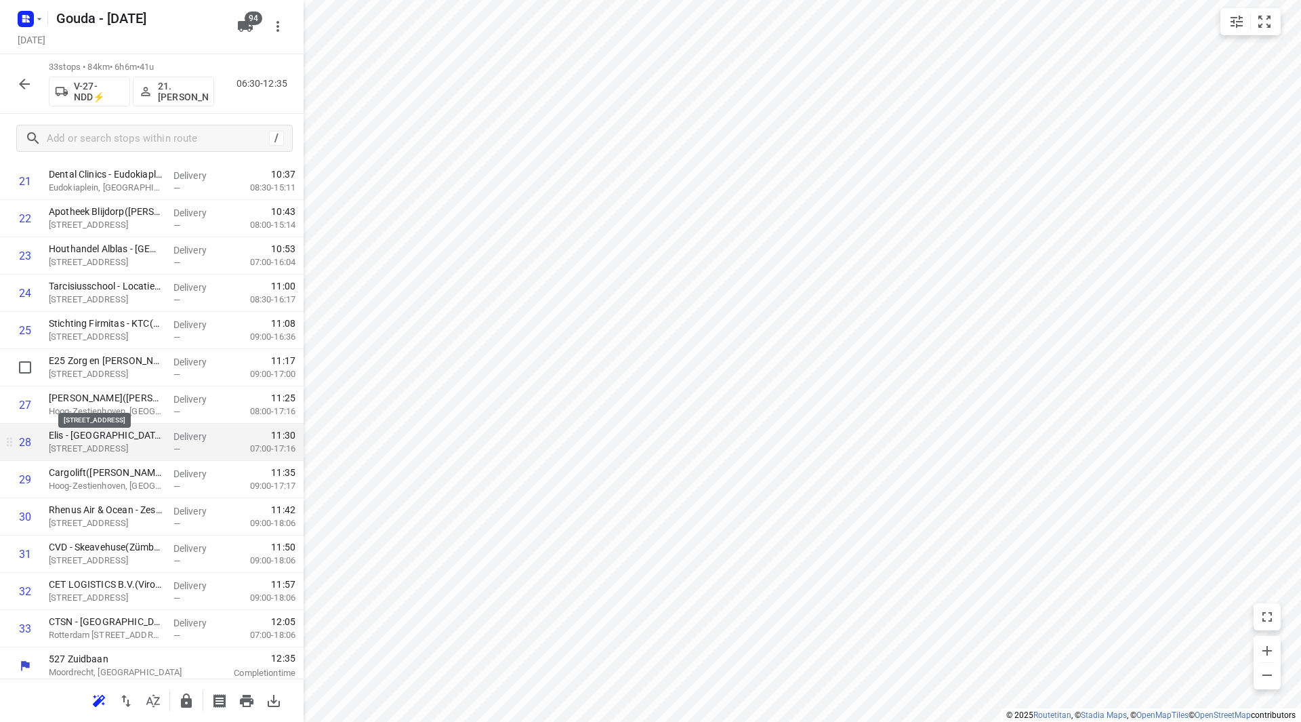
scroll to position [858, 0]
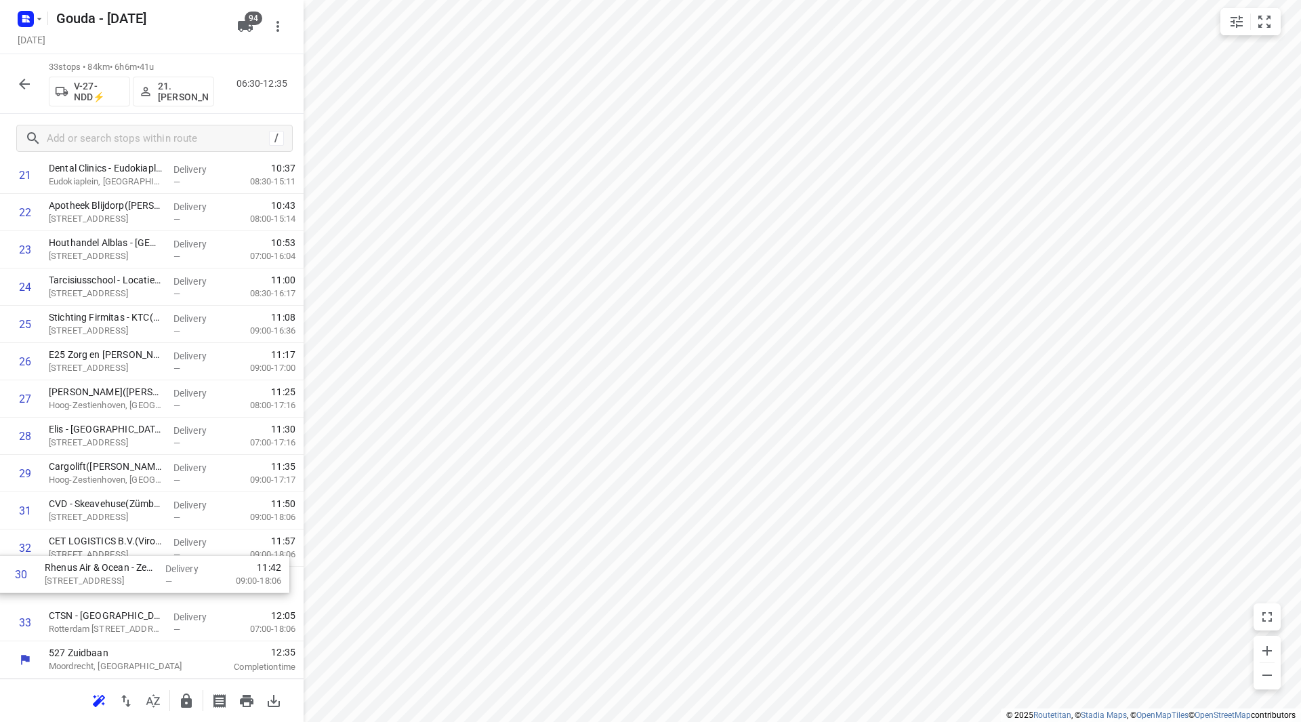
drag, startPoint x: 144, startPoint y: 518, endPoint x: 137, endPoint y: 596, distance: 78.3
click at [138, 594] on div "1 Gasthuis & Vlietland - Ziekenhuis Apotheek(Alexander de Vos) Kleiweg 500, Rot…" at bounding box center [152, 26] width 304 height 1230
click at [186, 703] on icon "button" at bounding box center [186, 701] width 16 height 16
click at [20, 81] on icon "button" at bounding box center [24, 84] width 16 height 16
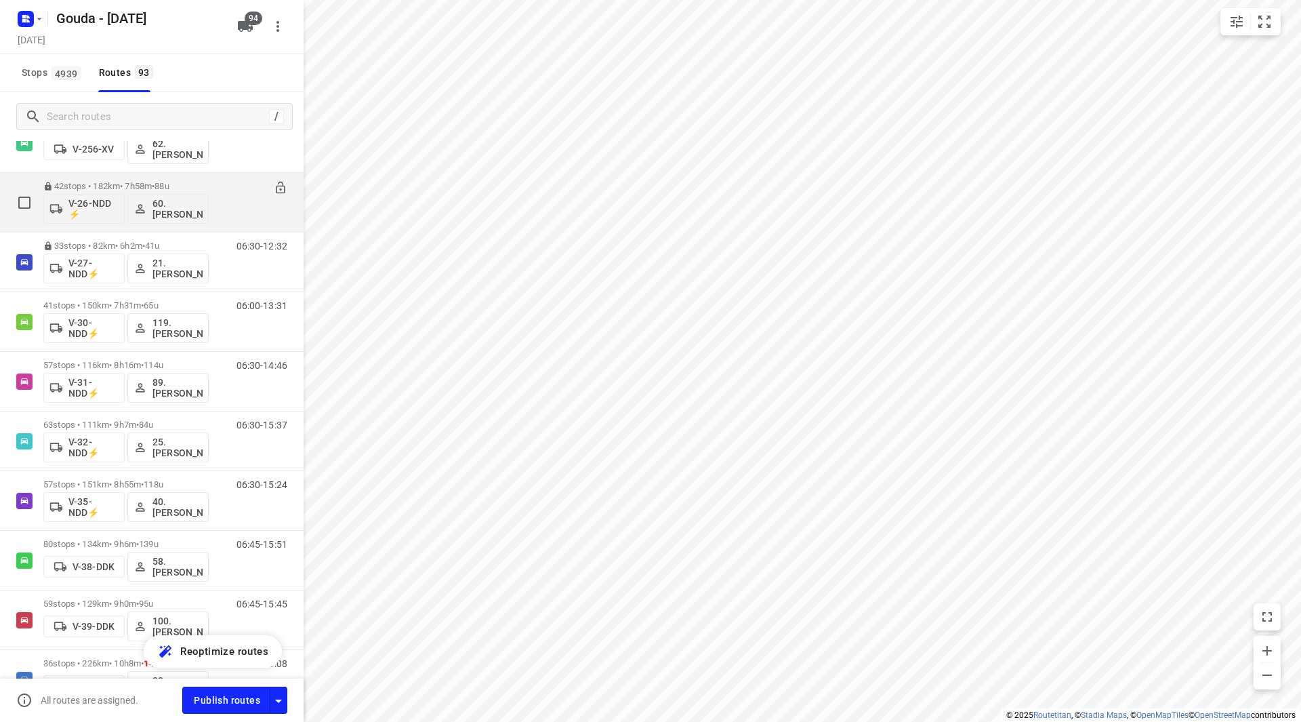
scroll to position [610, 0]
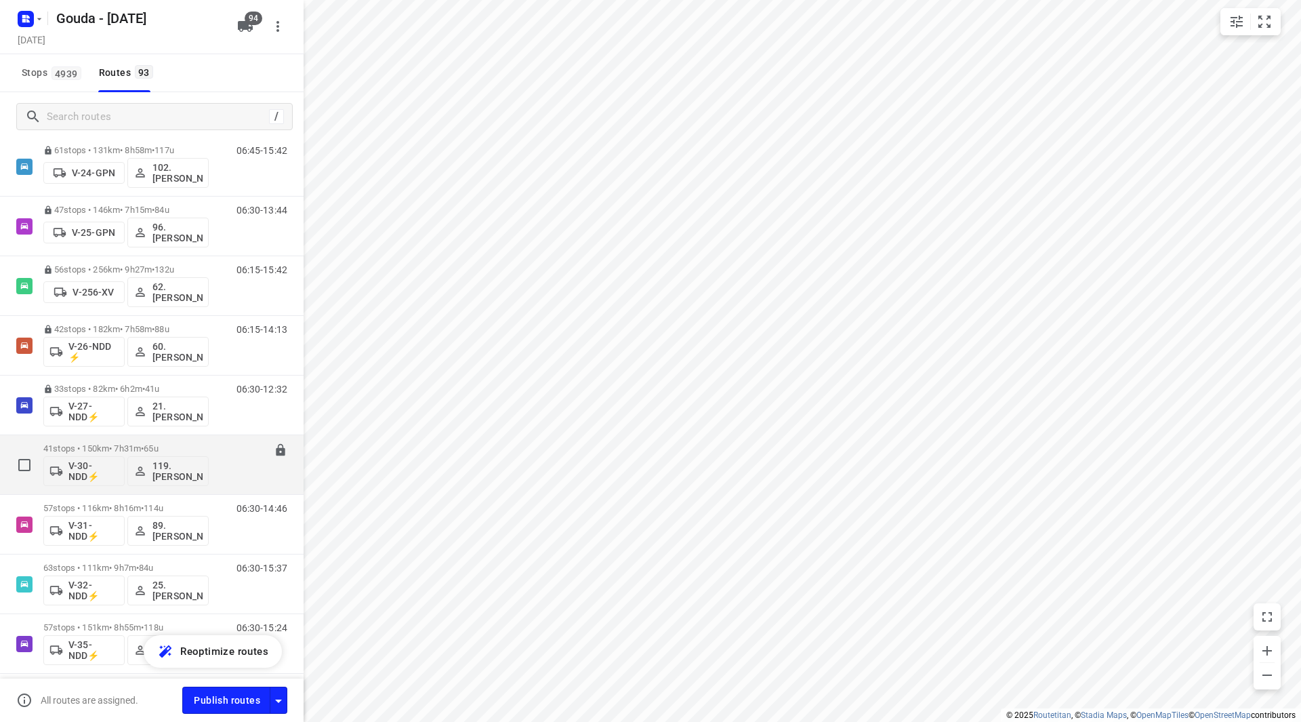
click at [110, 445] on p "41 stops • 150km • 7h31m • 65u" at bounding box center [125, 448] width 165 height 10
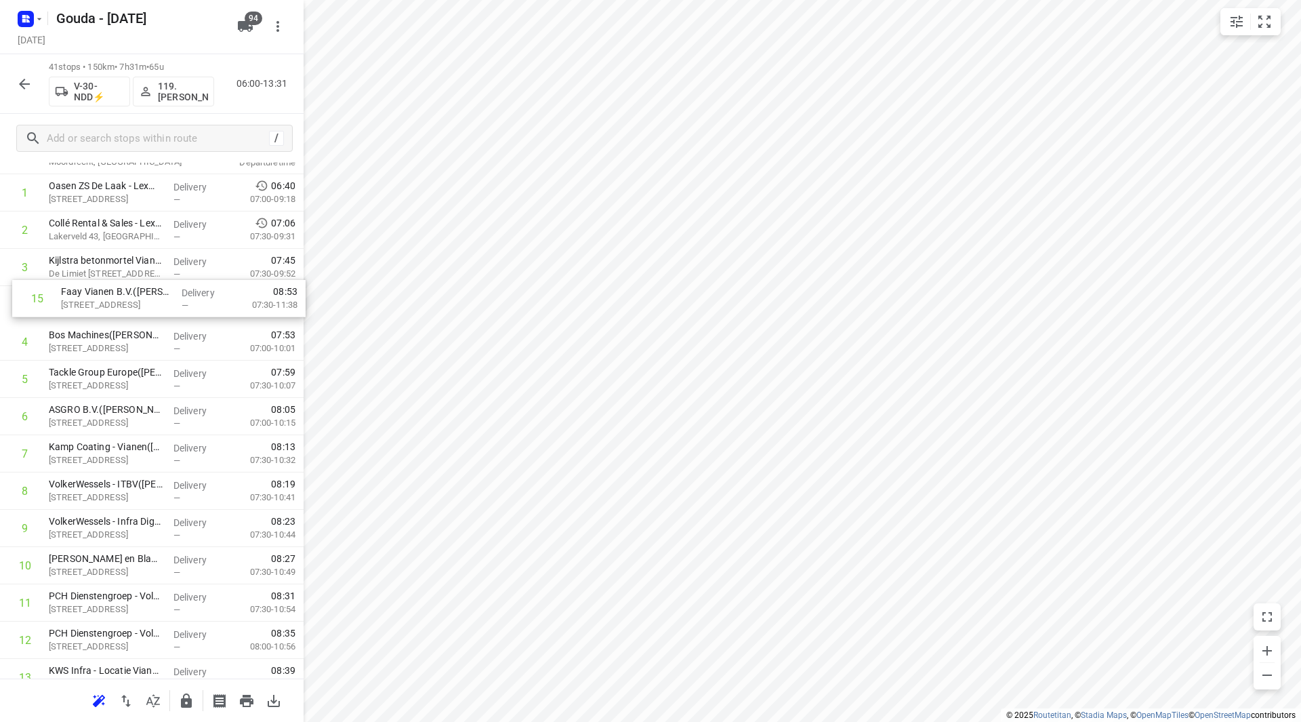
scroll to position [94, 0]
drag, startPoint x: 72, startPoint y: 327, endPoint x: 83, endPoint y: 287, distance: 42.1
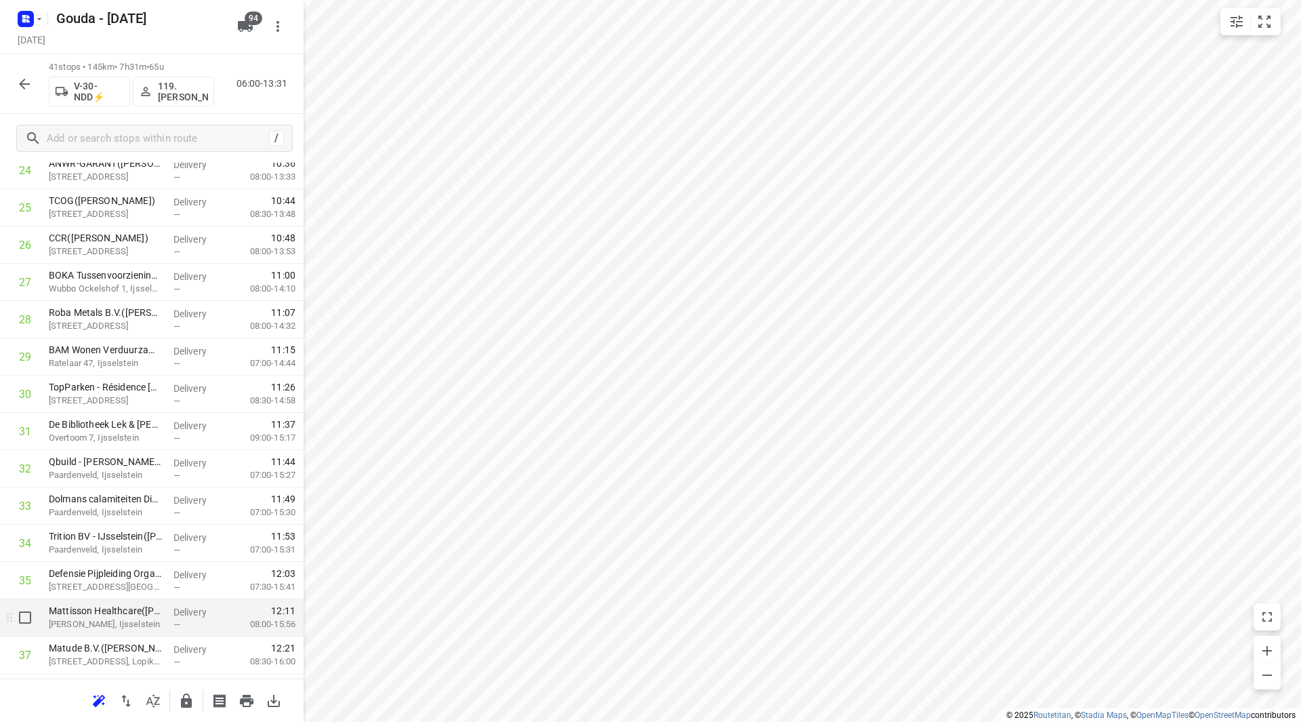
scroll to position [1042, 0]
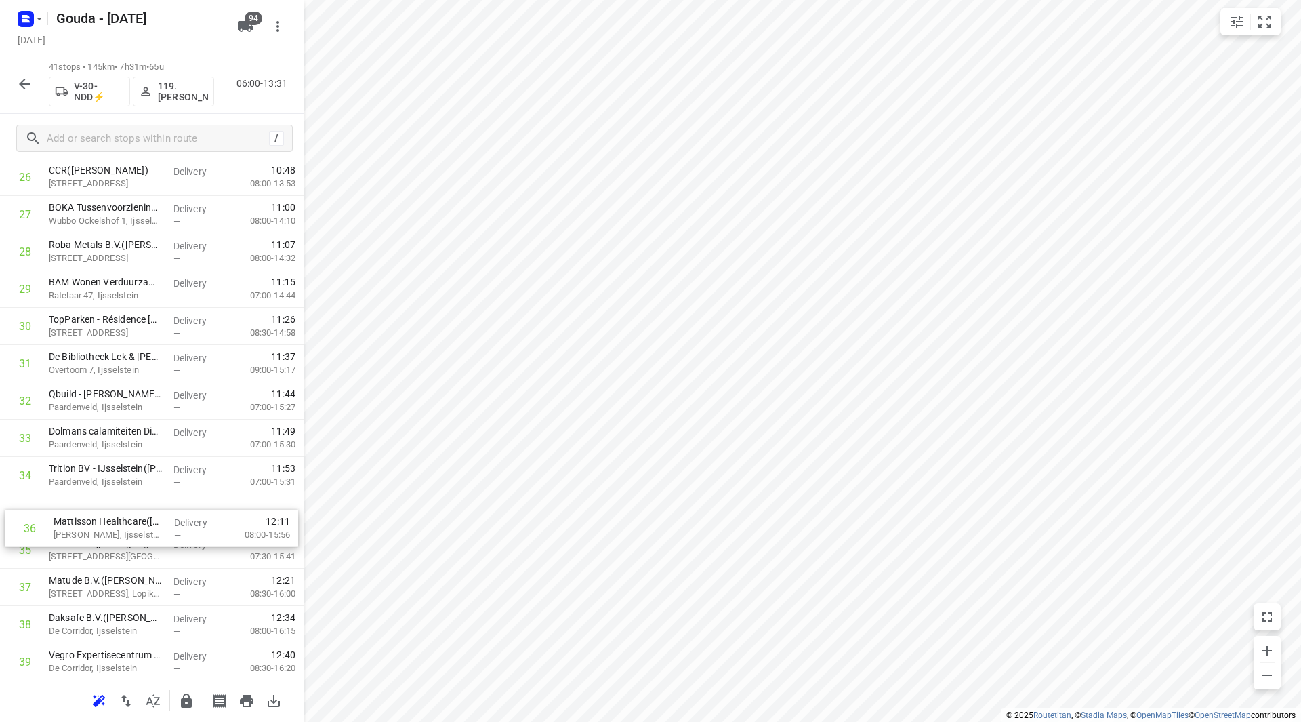
drag, startPoint x: 72, startPoint y: 551, endPoint x: 78, endPoint y: 510, distance: 41.8
click at [187, 702] on icon "button" at bounding box center [186, 701] width 16 height 16
click at [20, 85] on icon "button" at bounding box center [24, 84] width 16 height 16
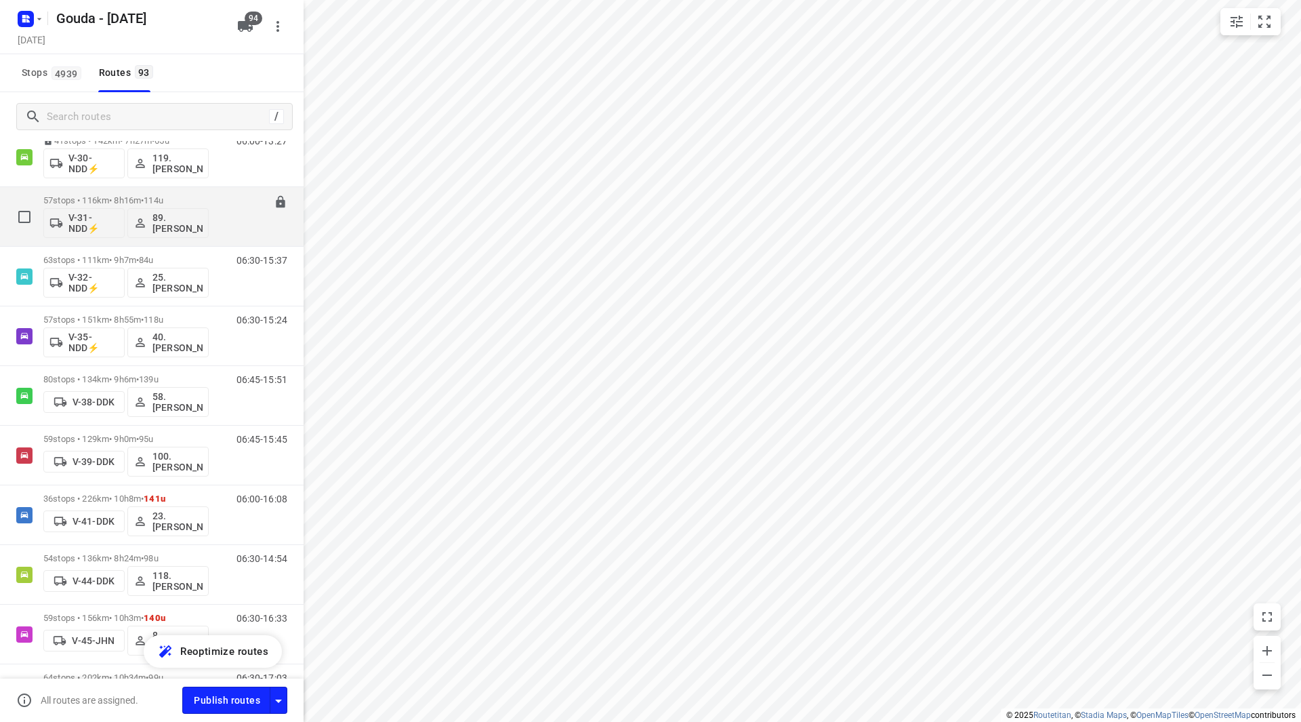
scroll to position [745, 0]
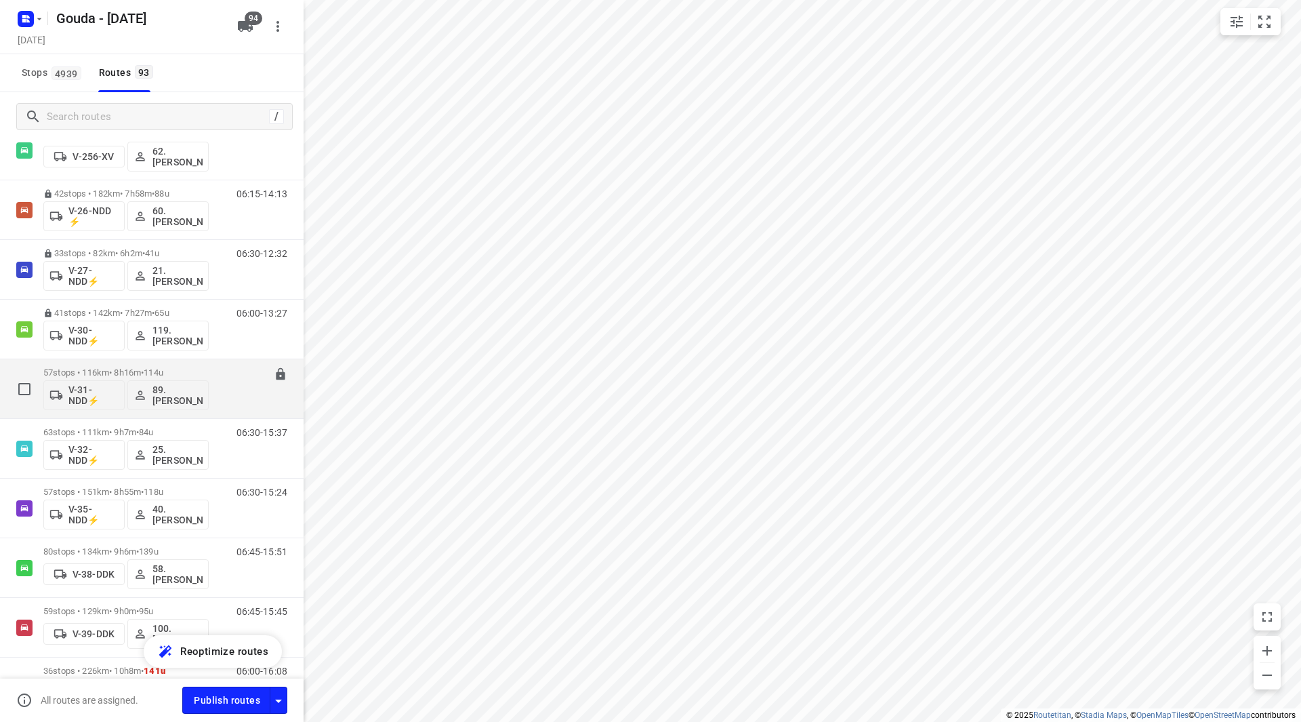
click at [112, 373] on p "57 stops • 116km • 8h16m • 114u" at bounding box center [125, 372] width 165 height 10
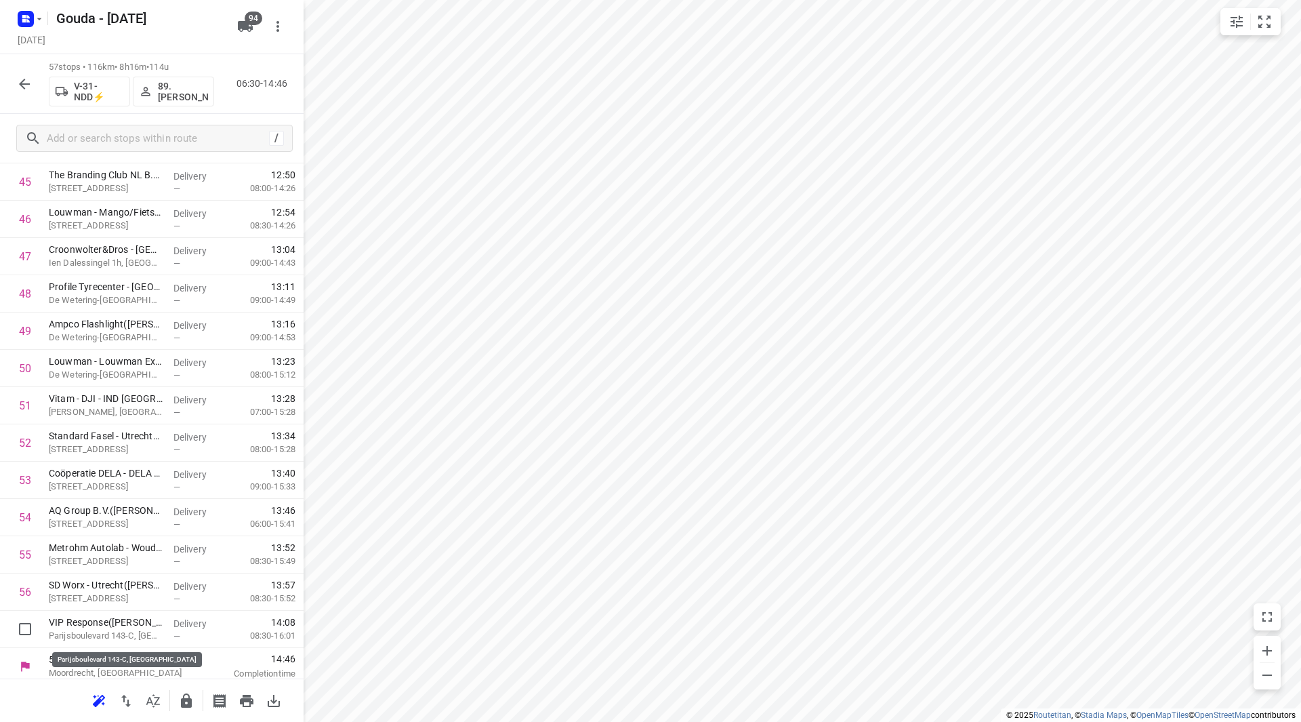
scroll to position [1752, 0]
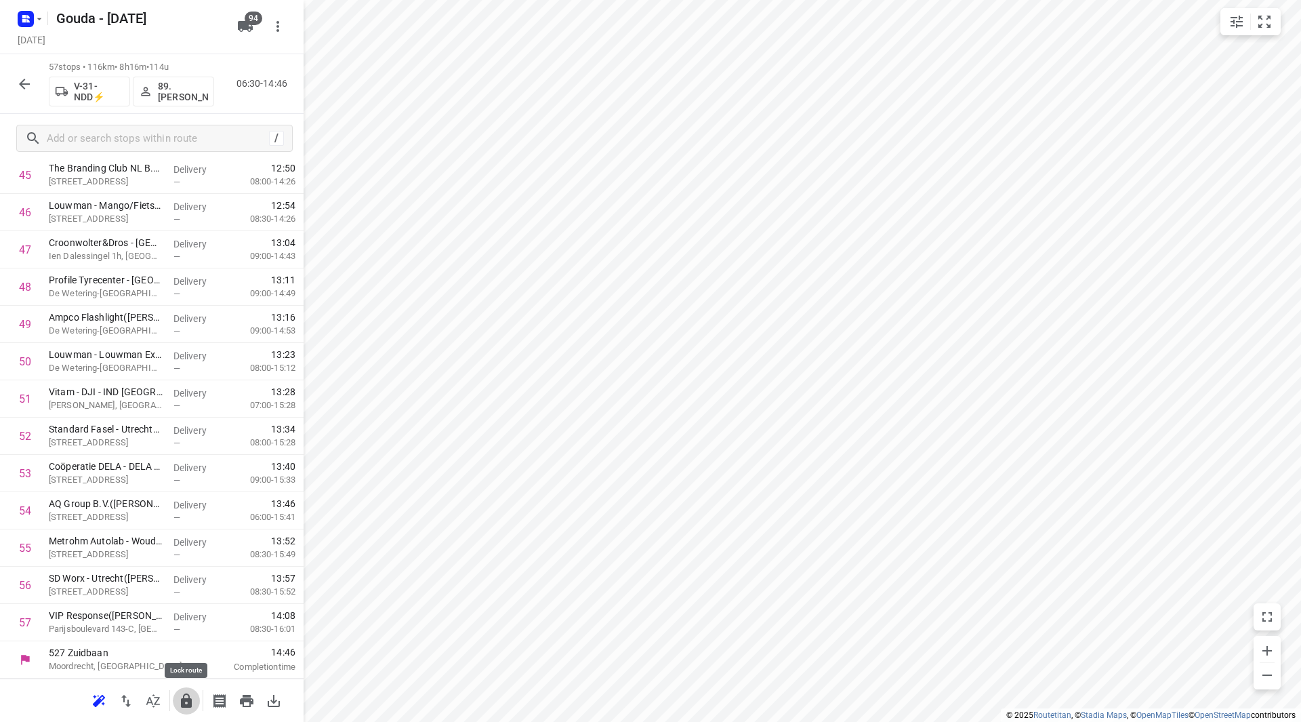
click at [195, 705] on button "button" at bounding box center [186, 700] width 27 height 27
click at [22, 80] on icon "button" at bounding box center [24, 84] width 16 height 16
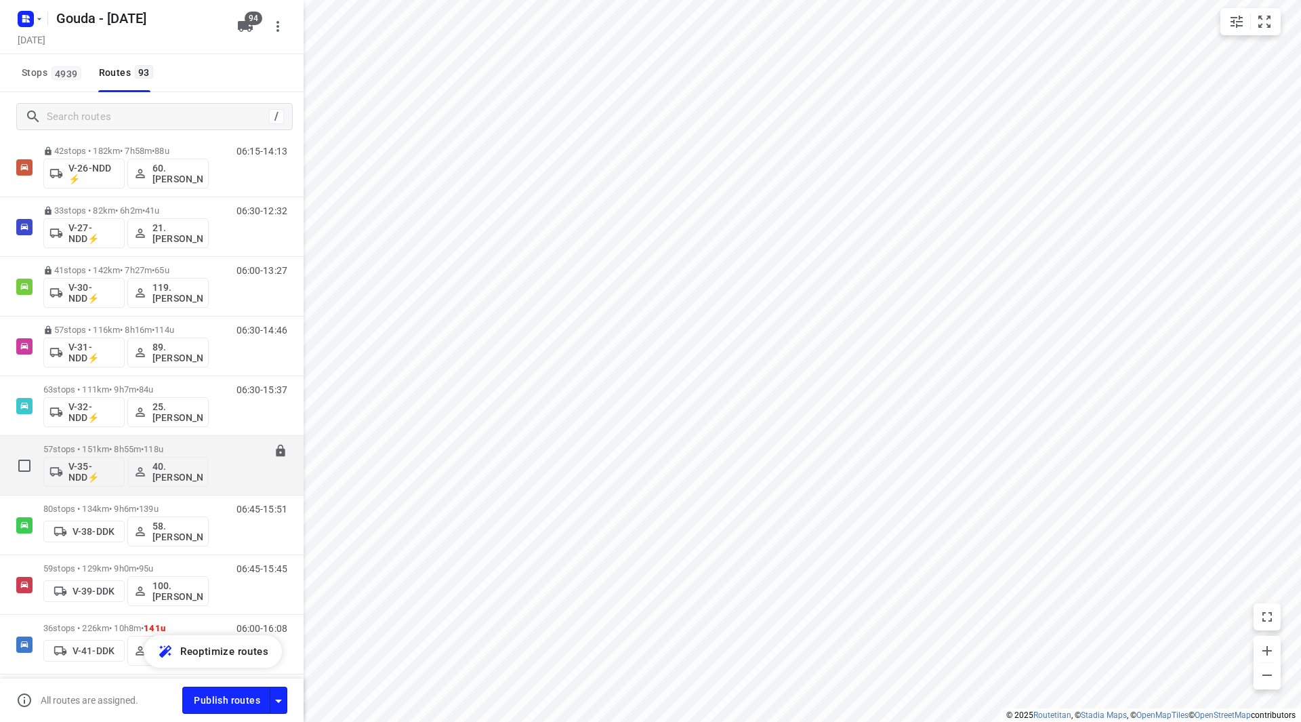
scroll to position [881, 0]
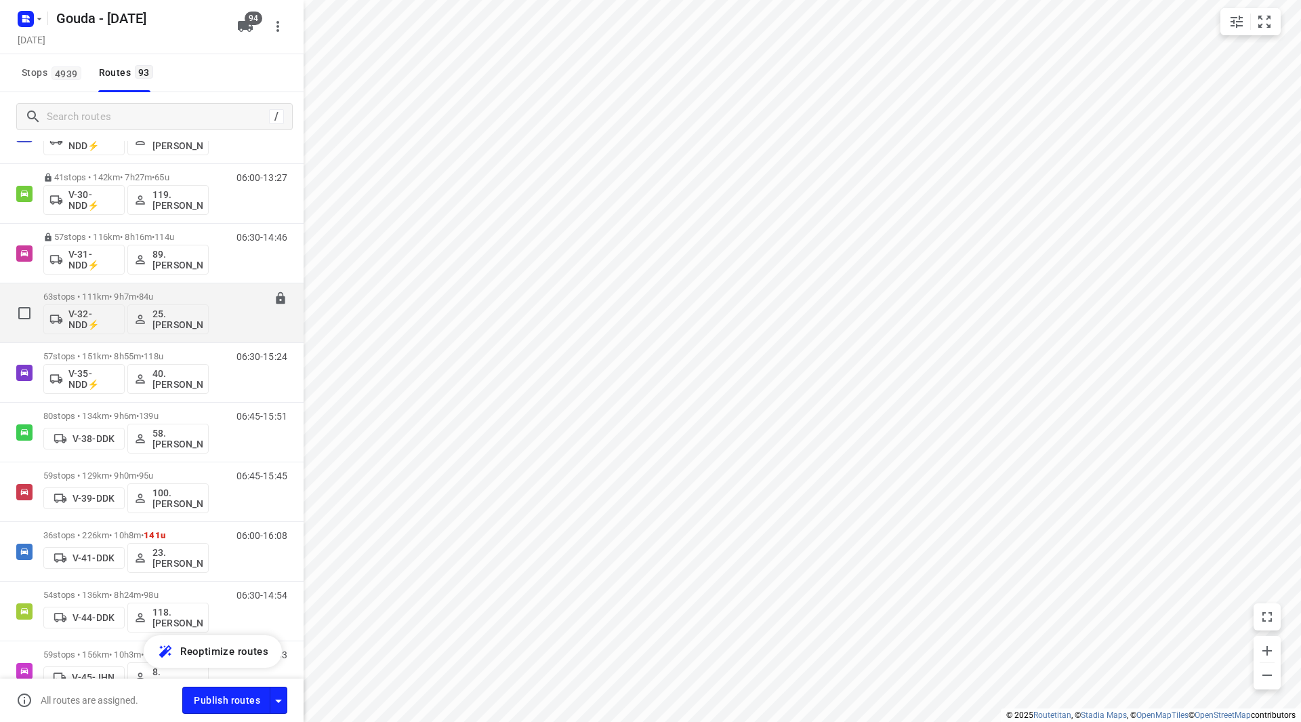
click at [108, 294] on p "63 stops • 111km • 9h7m • 84u" at bounding box center [125, 296] width 165 height 10
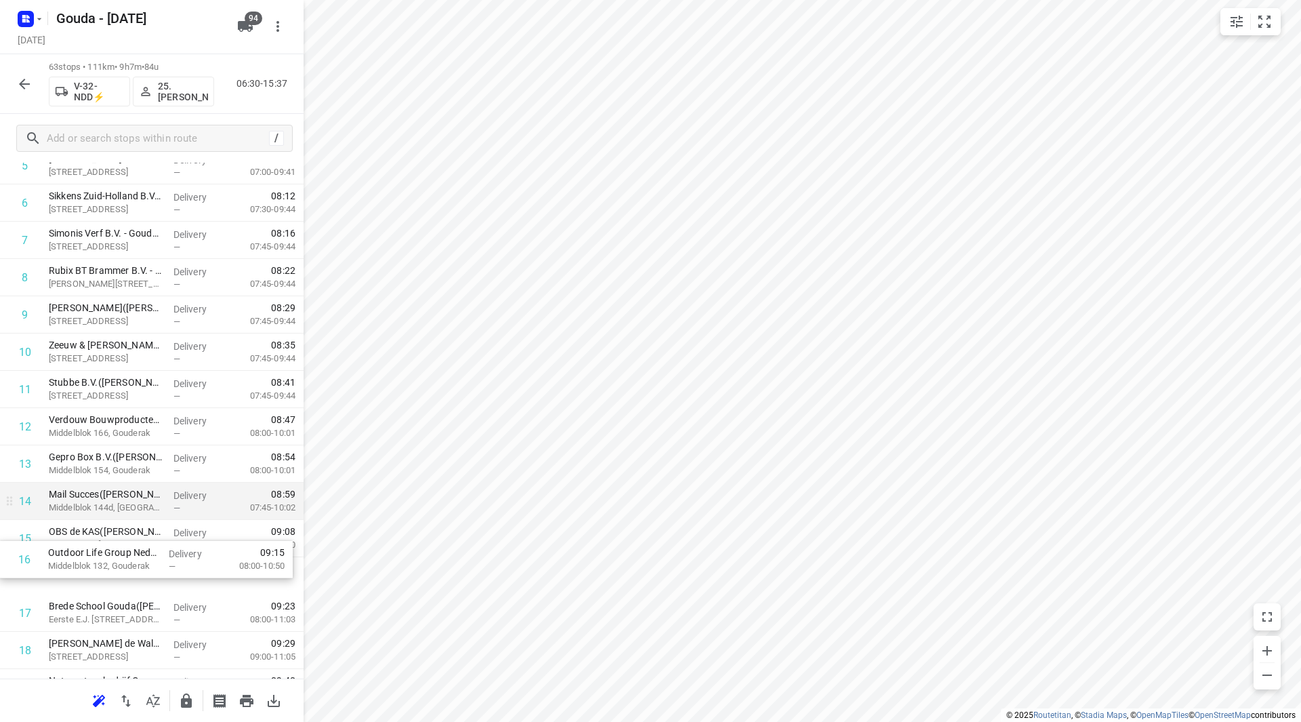
scroll to position [273, 0]
drag, startPoint x: 120, startPoint y: 541, endPoint x: 118, endPoint y: 513, distance: 28.5
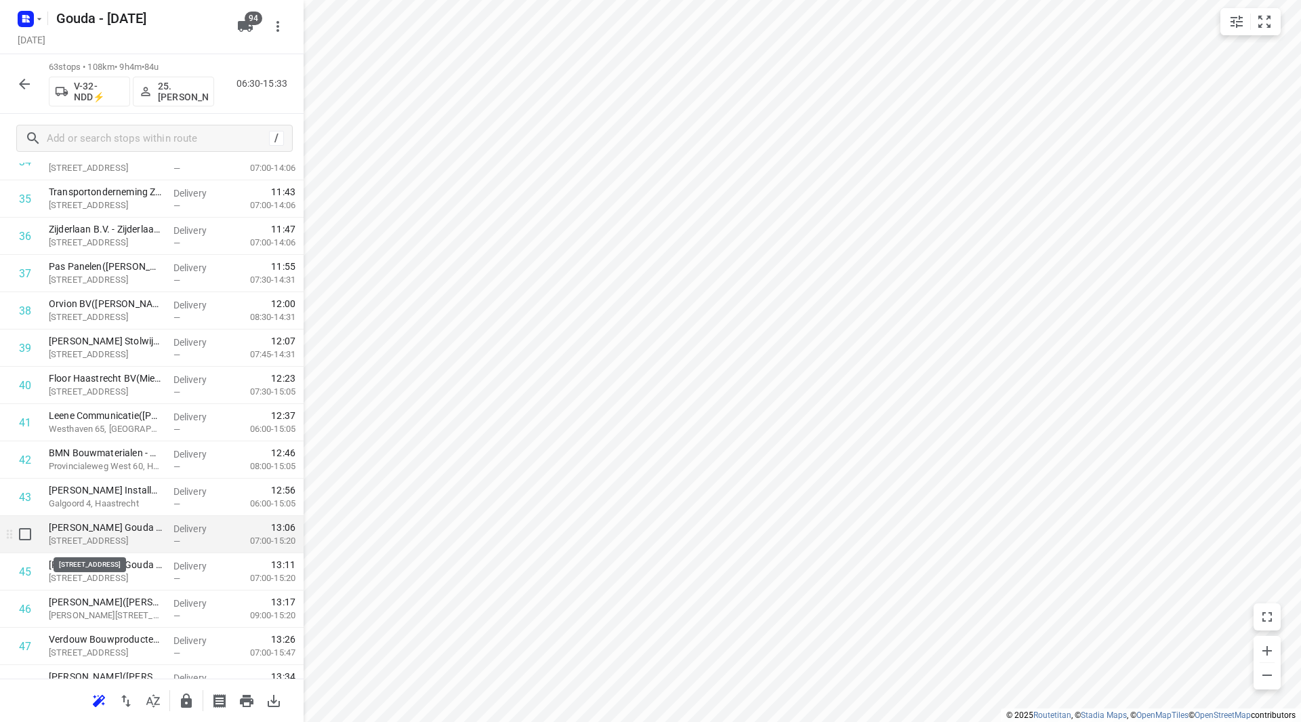
scroll to position [1357, 0]
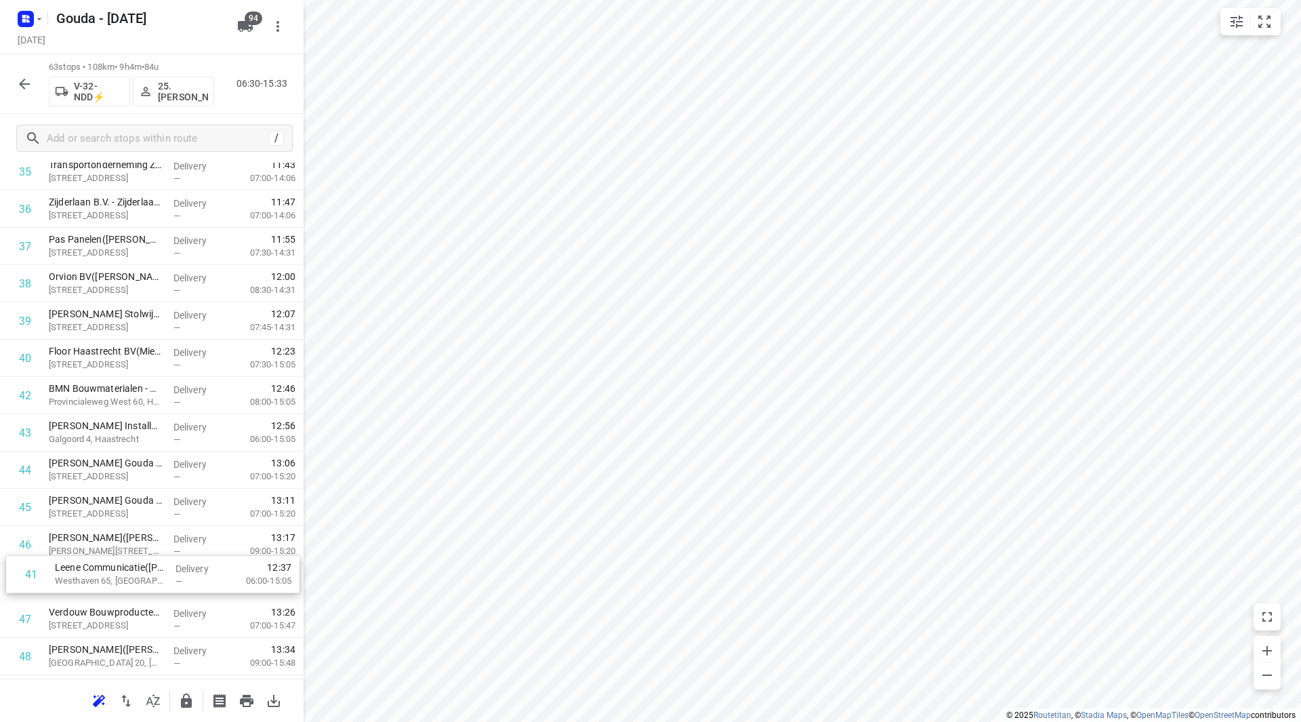
drag, startPoint x: 135, startPoint y: 425, endPoint x: 141, endPoint y: 581, distance: 156.7
click at [141, 581] on div "1 Post Mortem - Gouda(Jeffrey de Bie) Marconistraat 80, Gouda Delivery — 06:35 …" at bounding box center [152, 60] width 304 height 2348
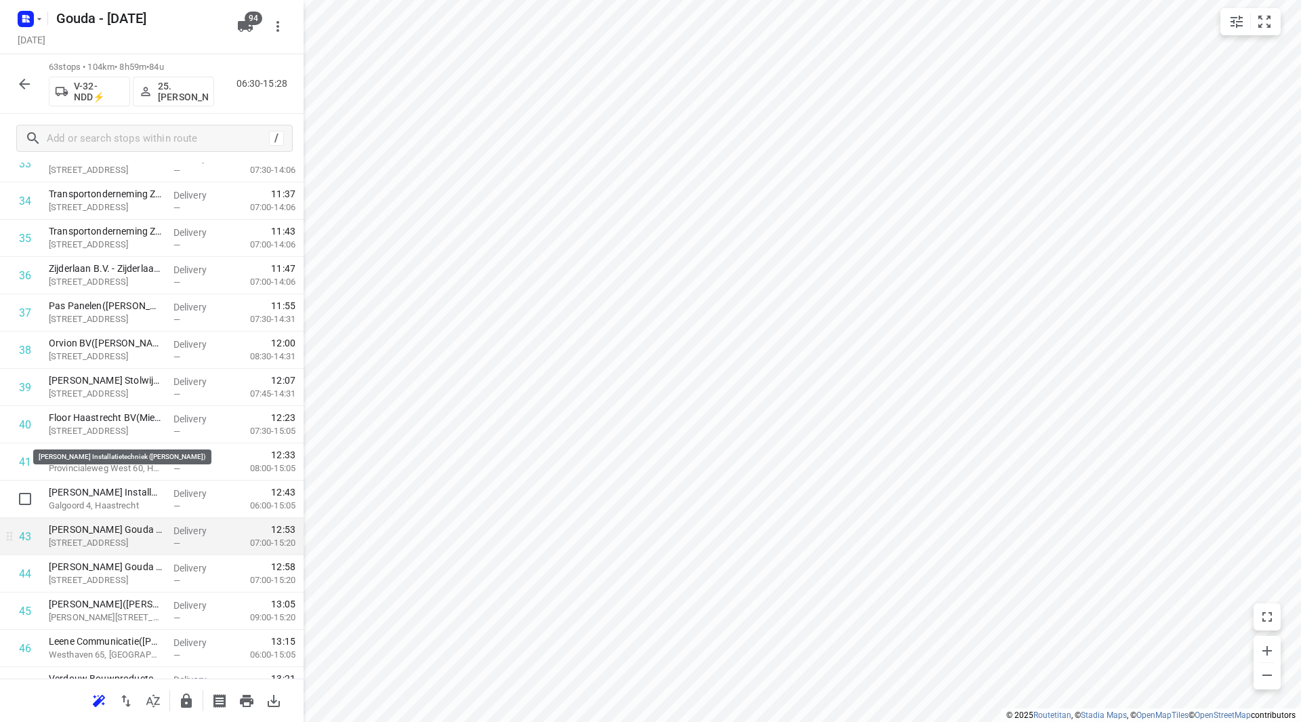
scroll to position [1384, 0]
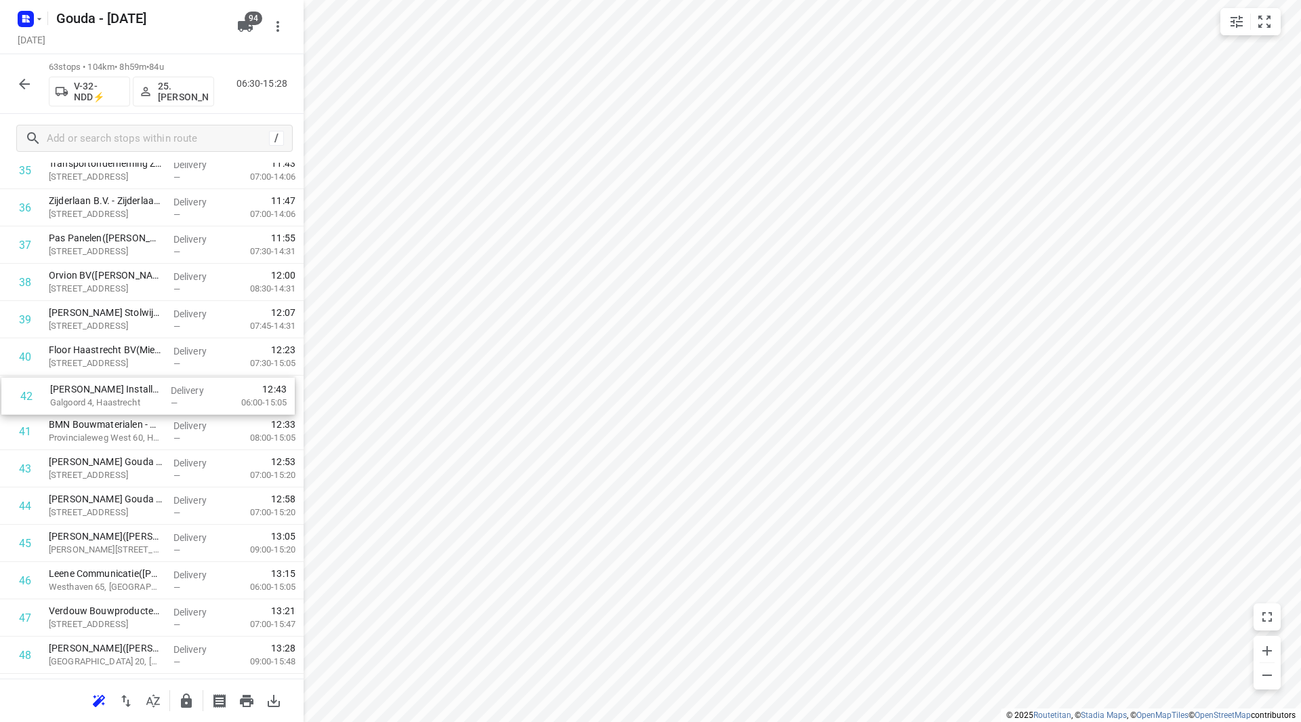
drag, startPoint x: 116, startPoint y: 428, endPoint x: 118, endPoint y: 388, distance: 40.0
click at [118, 386] on div "1 Post Mortem - Gouda(Jeffrey de Bie) Marconistraat 80, Gouda Delivery — 06:35 …" at bounding box center [152, 59] width 304 height 2348
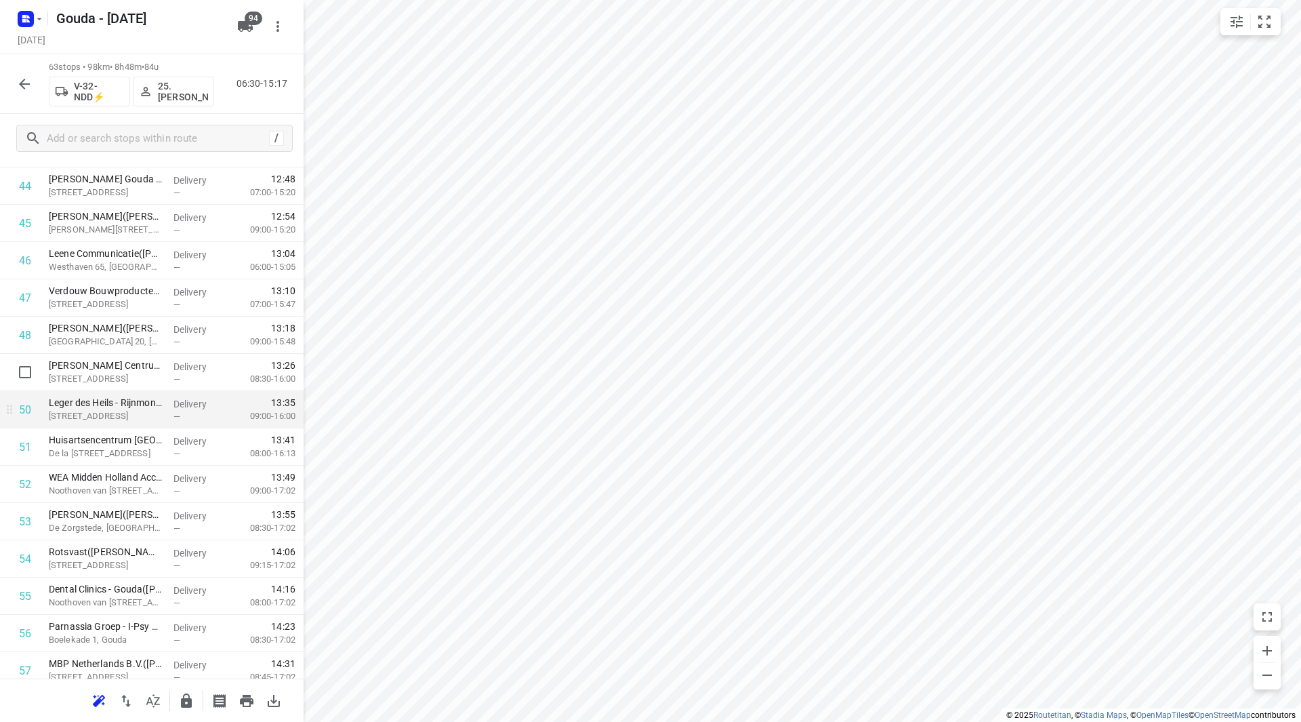
scroll to position [1723, 0]
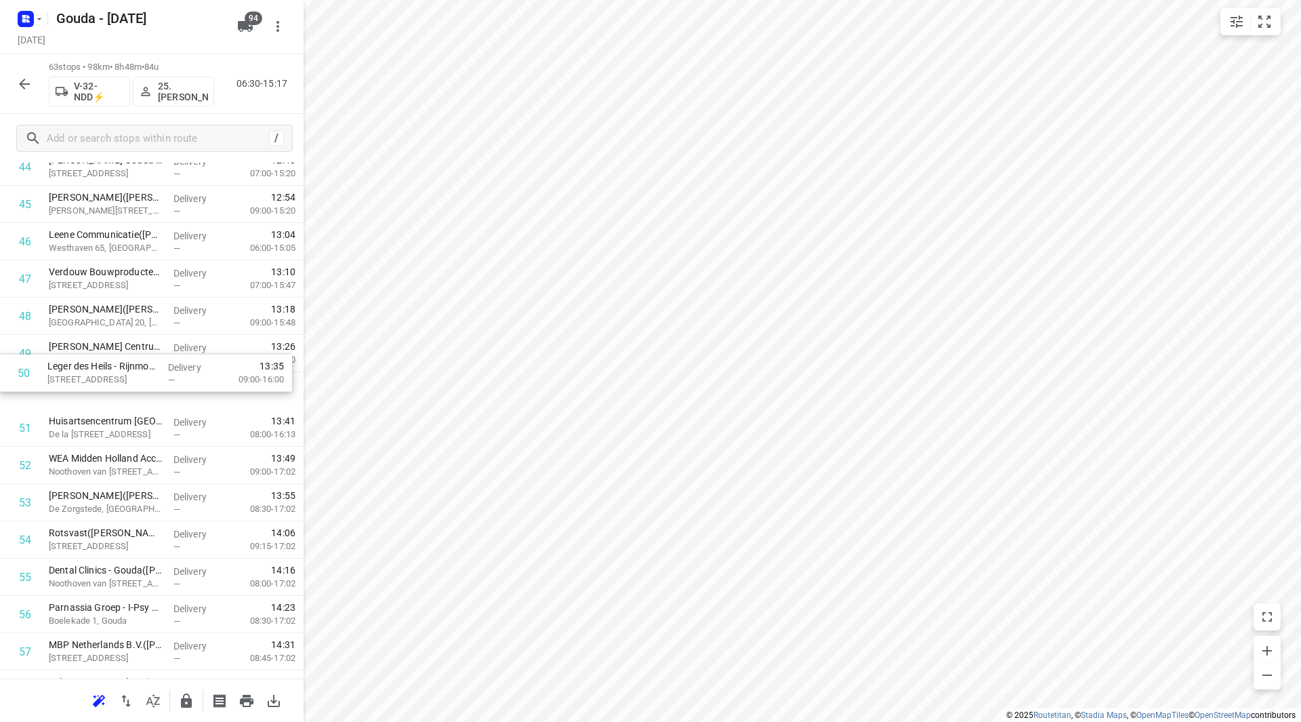
drag, startPoint x: 65, startPoint y: 380, endPoint x: 63, endPoint y: 356, distance: 24.5
drag, startPoint x: 66, startPoint y: 369, endPoint x: 68, endPoint y: 353, distance: 16.5
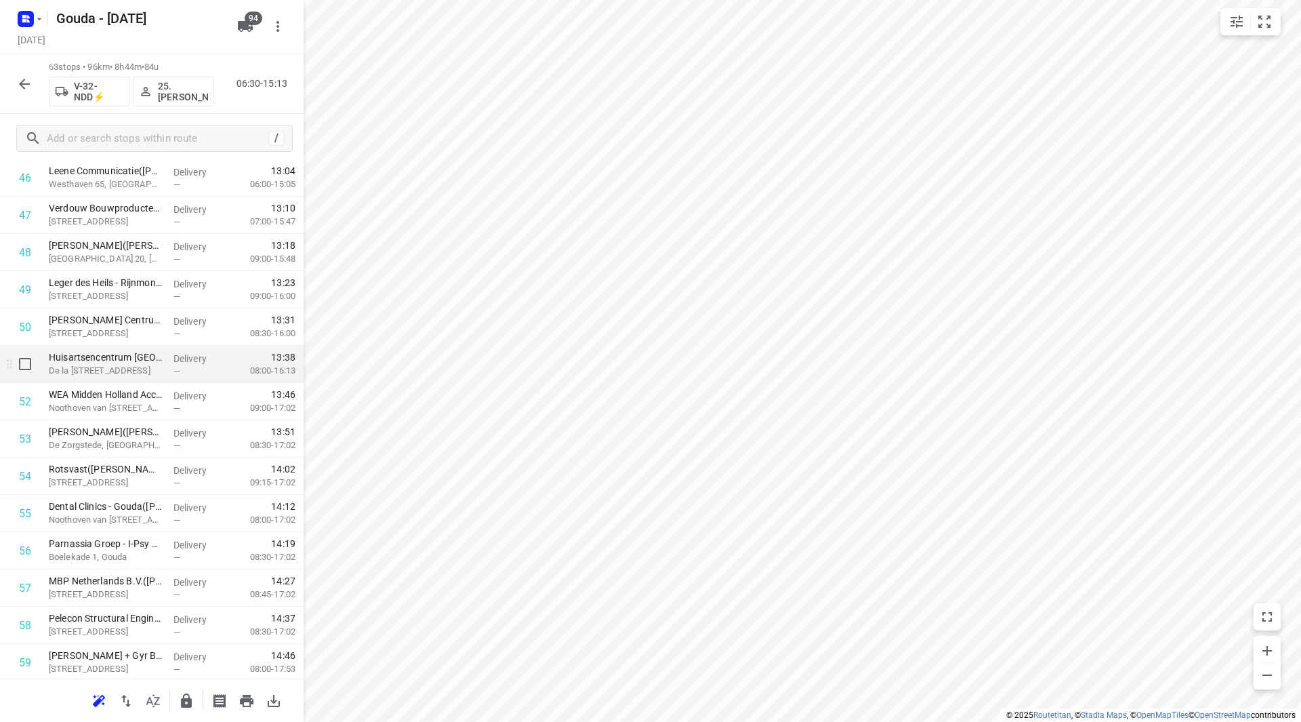
scroll to position [1791, 0]
drag, startPoint x: 101, startPoint y: 359, endPoint x: 102, endPoint y: 329, distance: 30.5
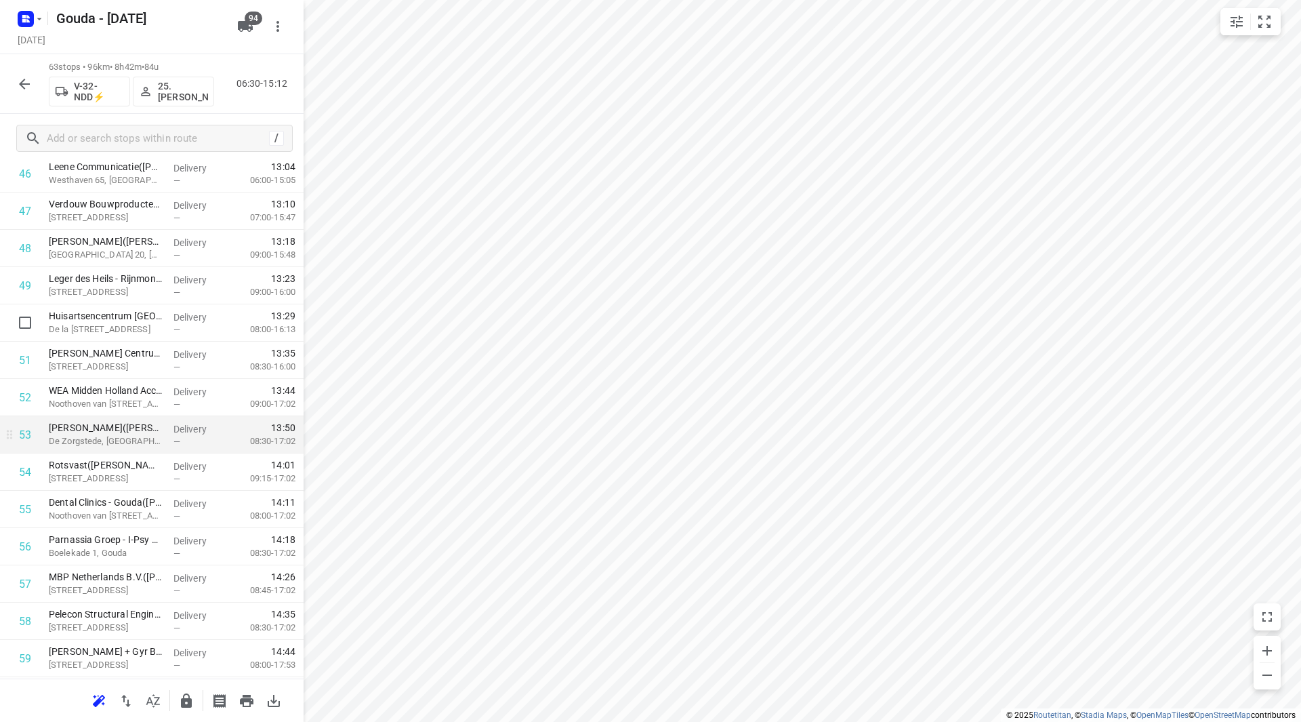
scroll to position [1859, 0]
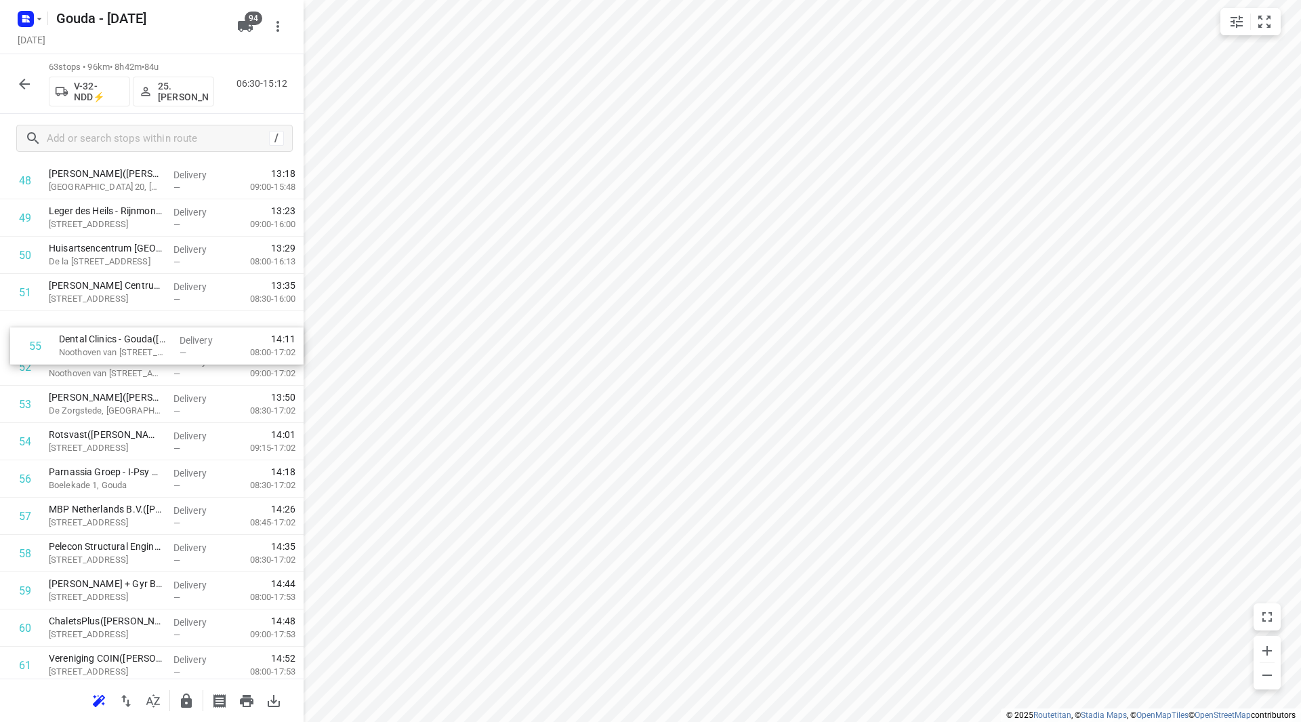
drag, startPoint x: 81, startPoint y: 440, endPoint x: 89, endPoint y: 331, distance: 110.1
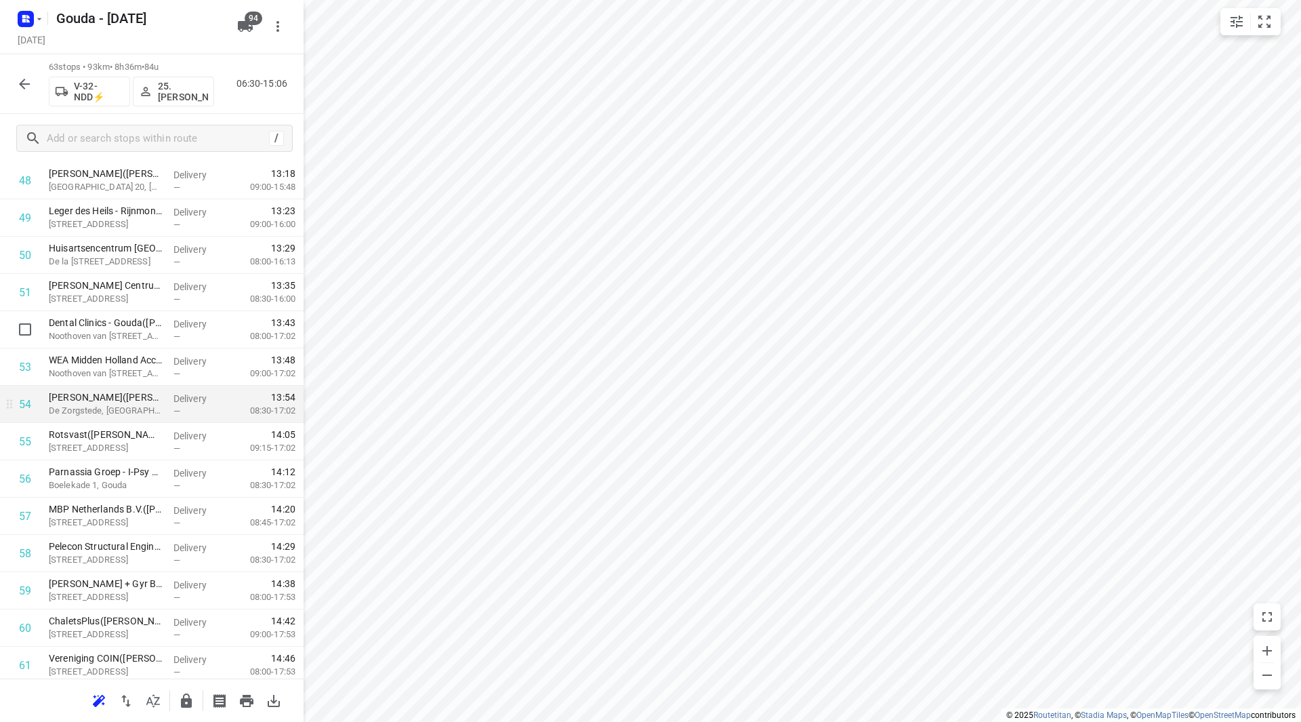
scroll to position [1927, 0]
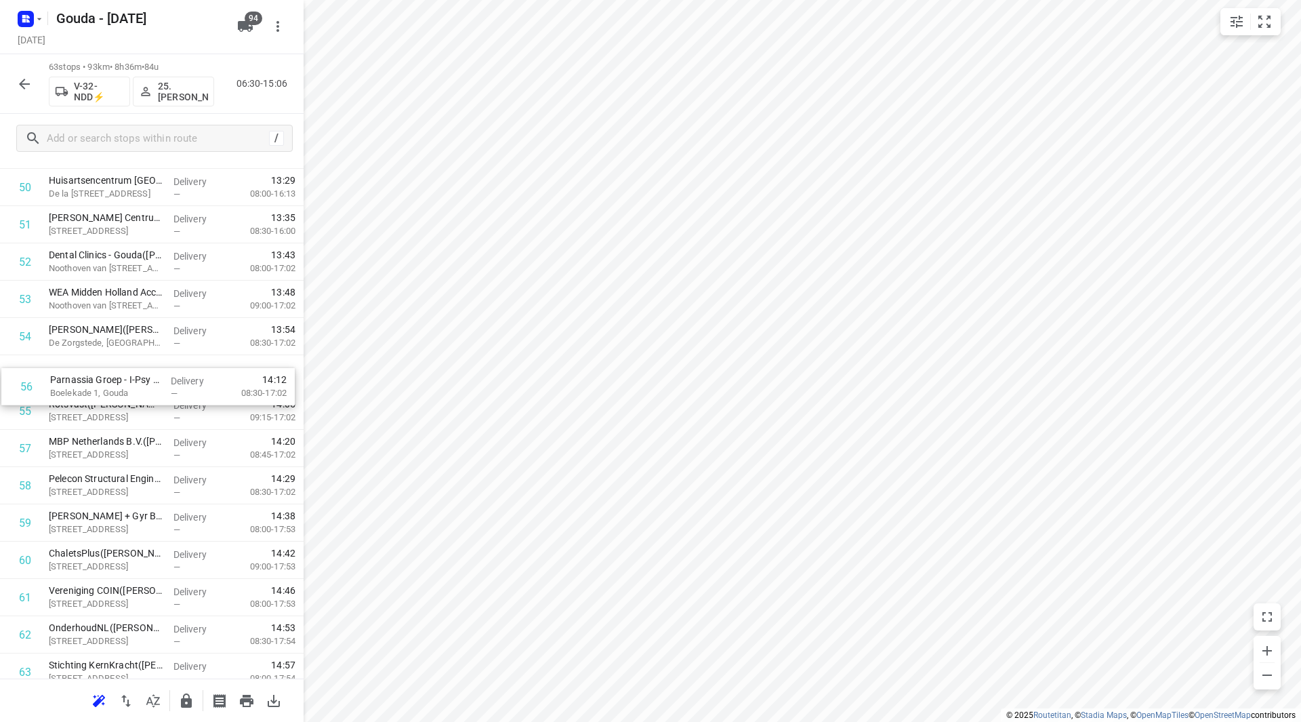
drag, startPoint x: 99, startPoint y: 428, endPoint x: 101, endPoint y: 386, distance: 42.1
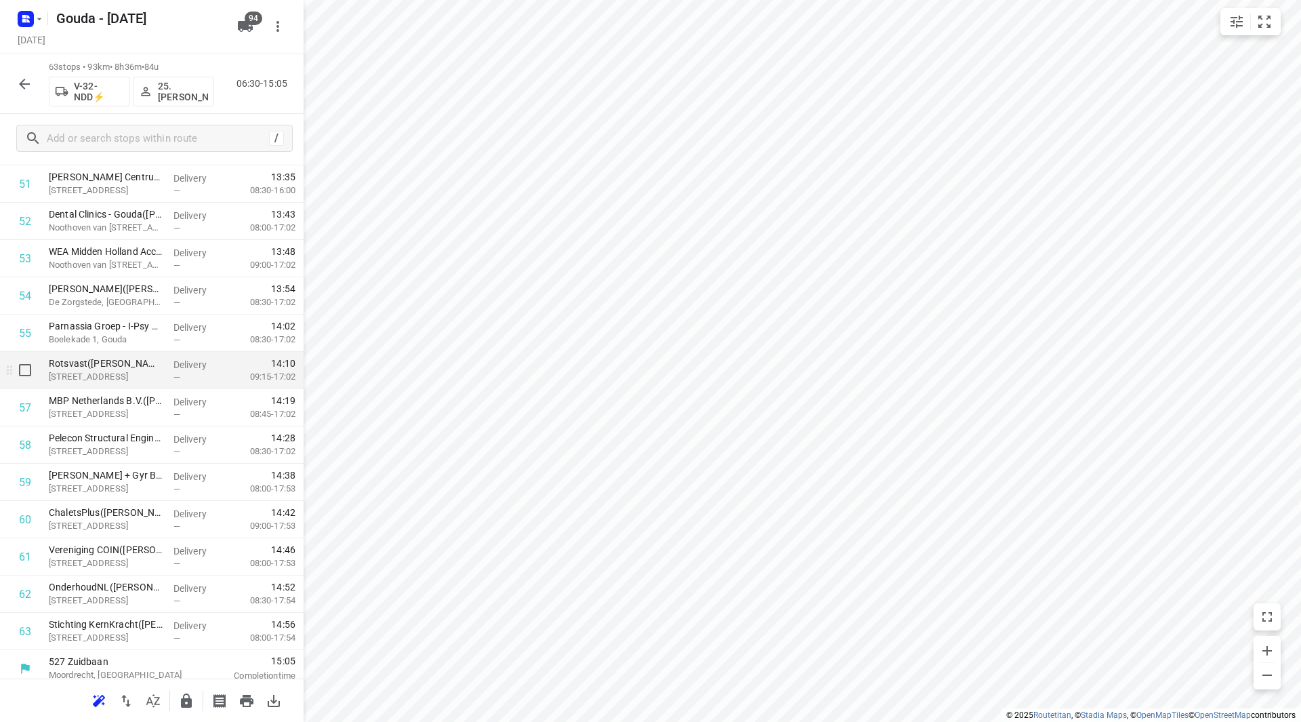
scroll to position [1976, 0]
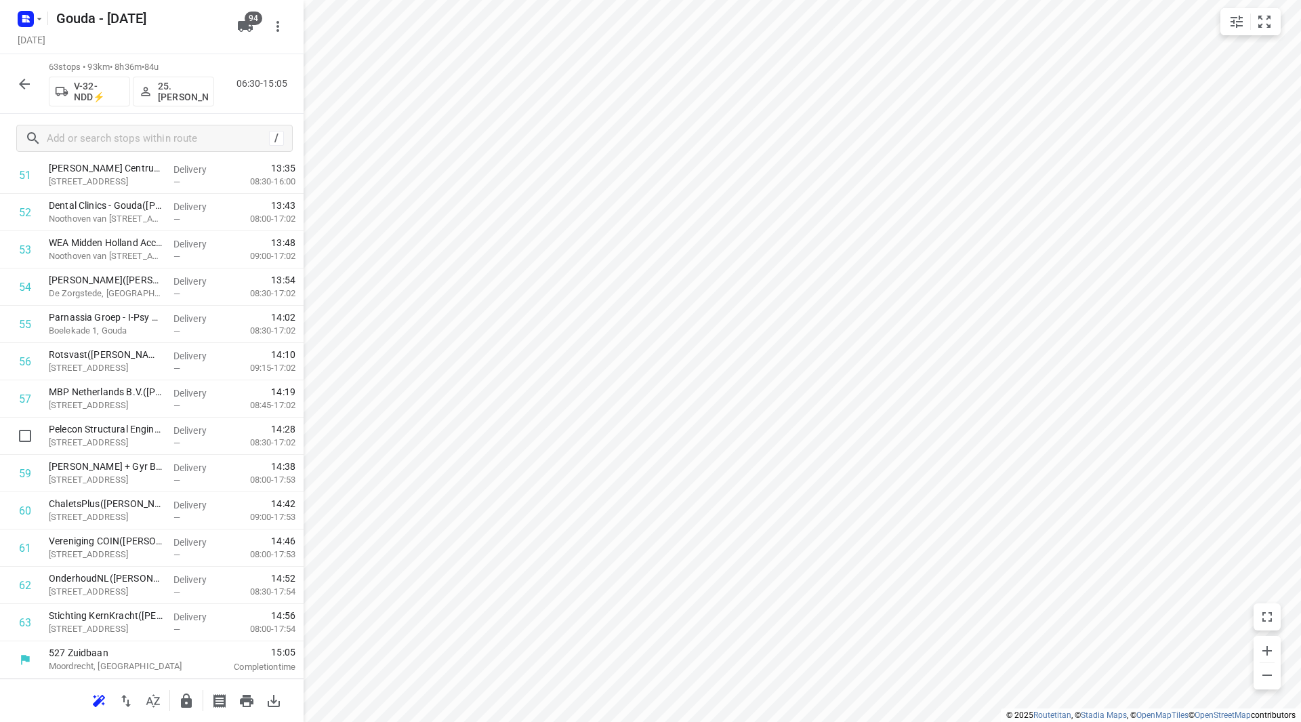
drag, startPoint x: 96, startPoint y: 443, endPoint x: 91, endPoint y: 406, distance: 37.7
click at [184, 696] on icon "button" at bounding box center [186, 701] width 16 height 16
click at [23, 88] on icon "button" at bounding box center [24, 84] width 16 height 16
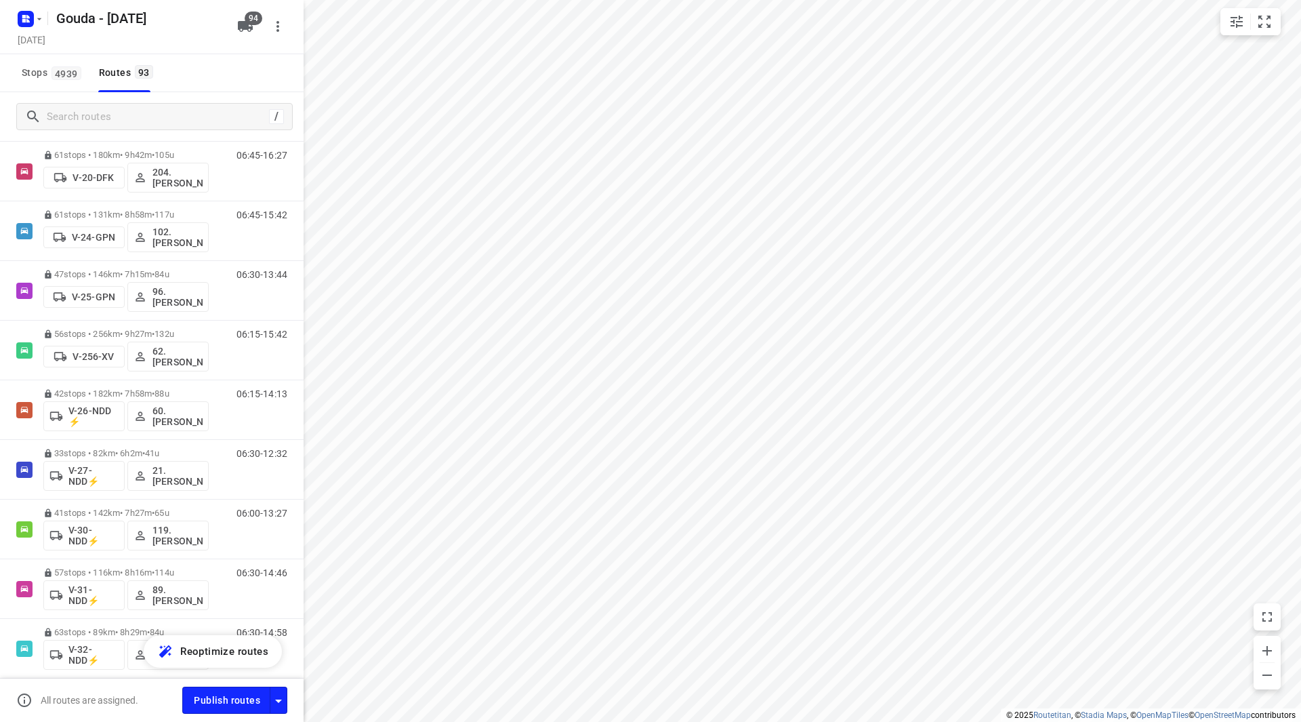
scroll to position [881, 0]
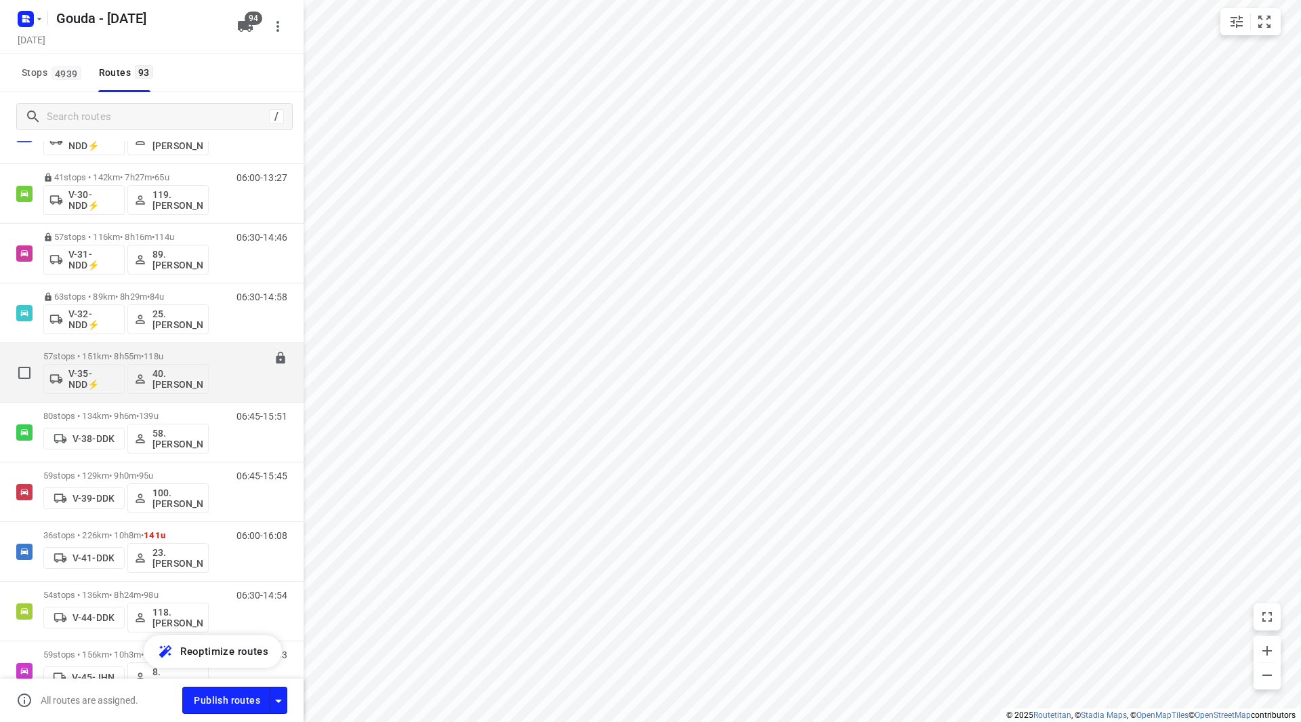
click at [94, 348] on div "57 stops • 151km • 8h55m • 118u V-35-NDD⚡ 40.Marco van den Heuvel" at bounding box center [125, 372] width 165 height 56
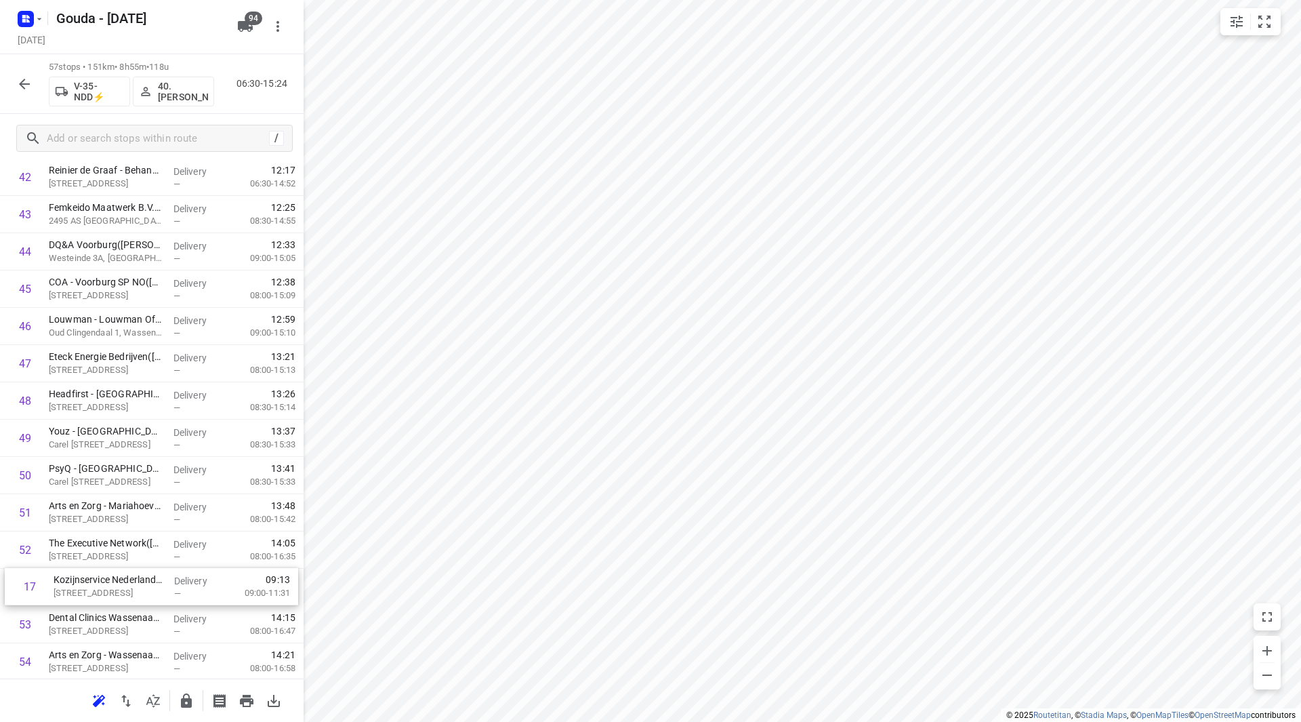
scroll to position [1604, 0]
drag, startPoint x: 124, startPoint y: 397, endPoint x: 119, endPoint y: 530, distance: 132.9
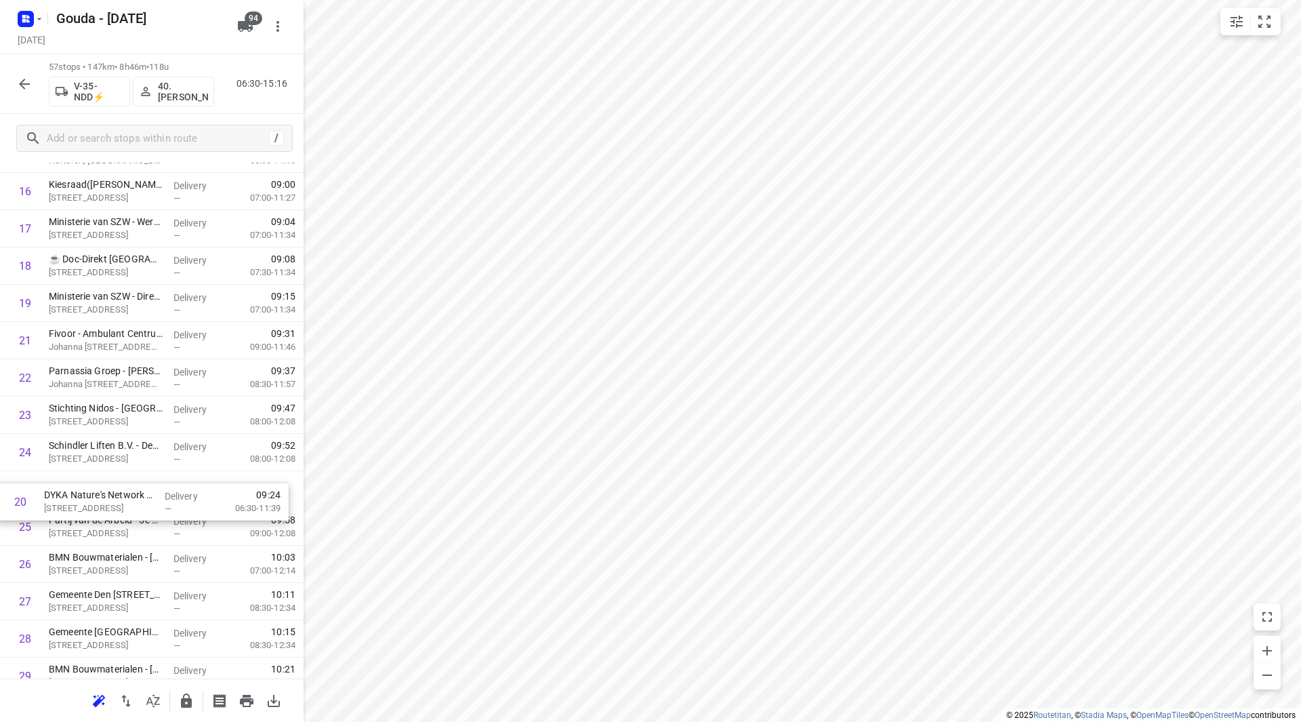
scroll to position [655, 0]
drag, startPoint x: 79, startPoint y: 461, endPoint x: 68, endPoint y: 527, distance: 65.8
click at [68, 525] on div "1 Ministerie van Onderwijs, Cultuur en Wetenschap - MBO(Patricia van der Wielen…" at bounding box center [152, 676] width 304 height 2124
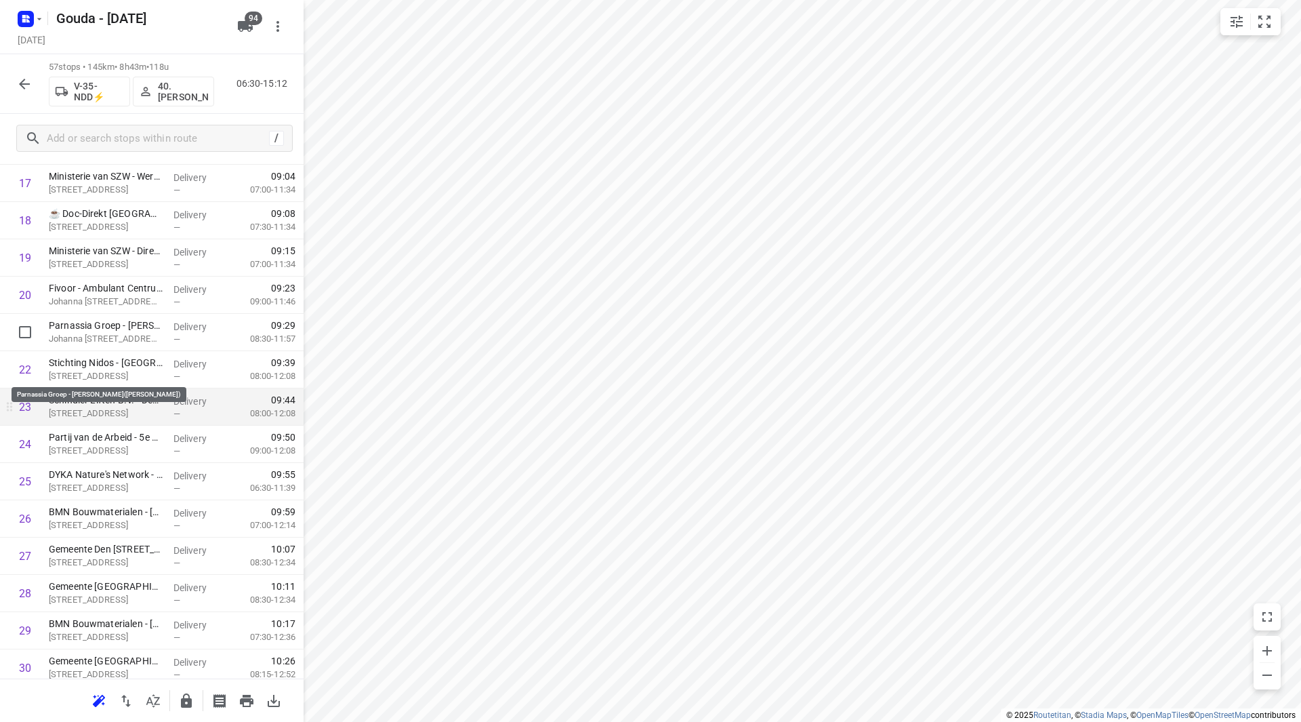
scroll to position [723, 0]
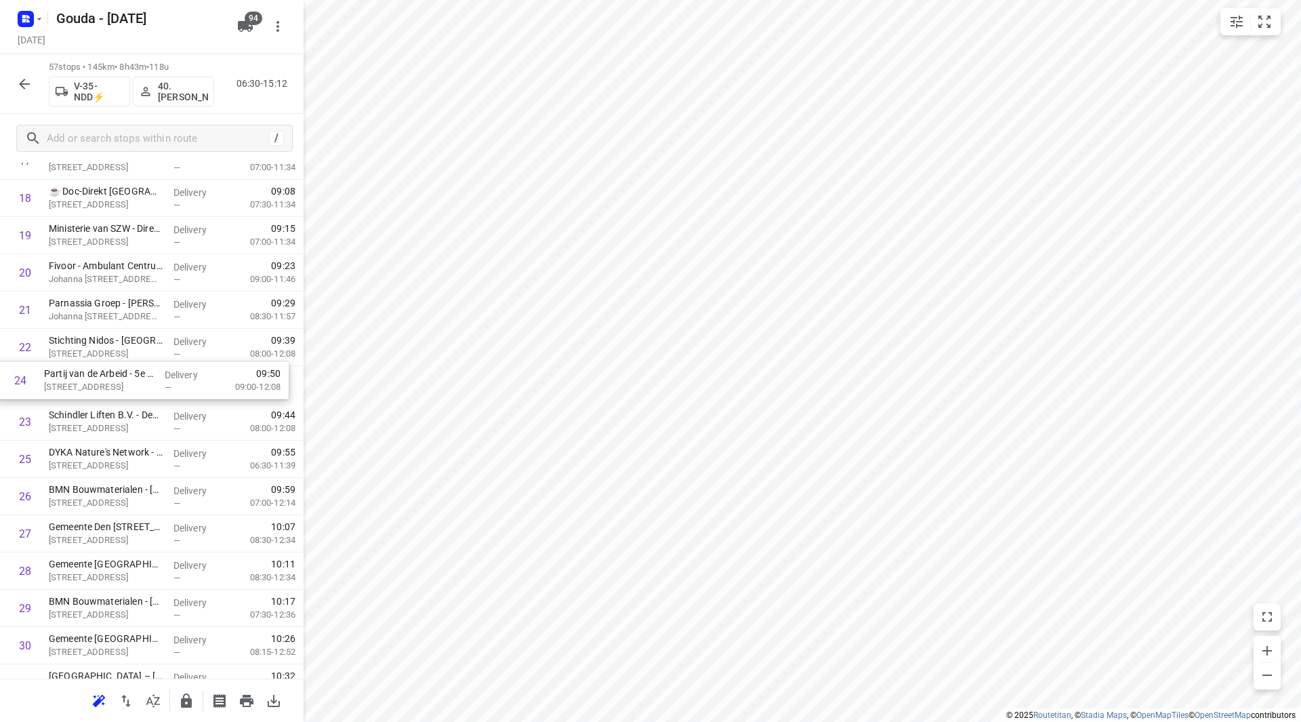
drag, startPoint x: 117, startPoint y: 426, endPoint x: 112, endPoint y: 378, distance: 48.3
click at [112, 378] on div "1 Ministerie van Onderwijs, Cultuur en Wetenschap - MBO(Patricia van der Wielen…" at bounding box center [152, 608] width 304 height 2124
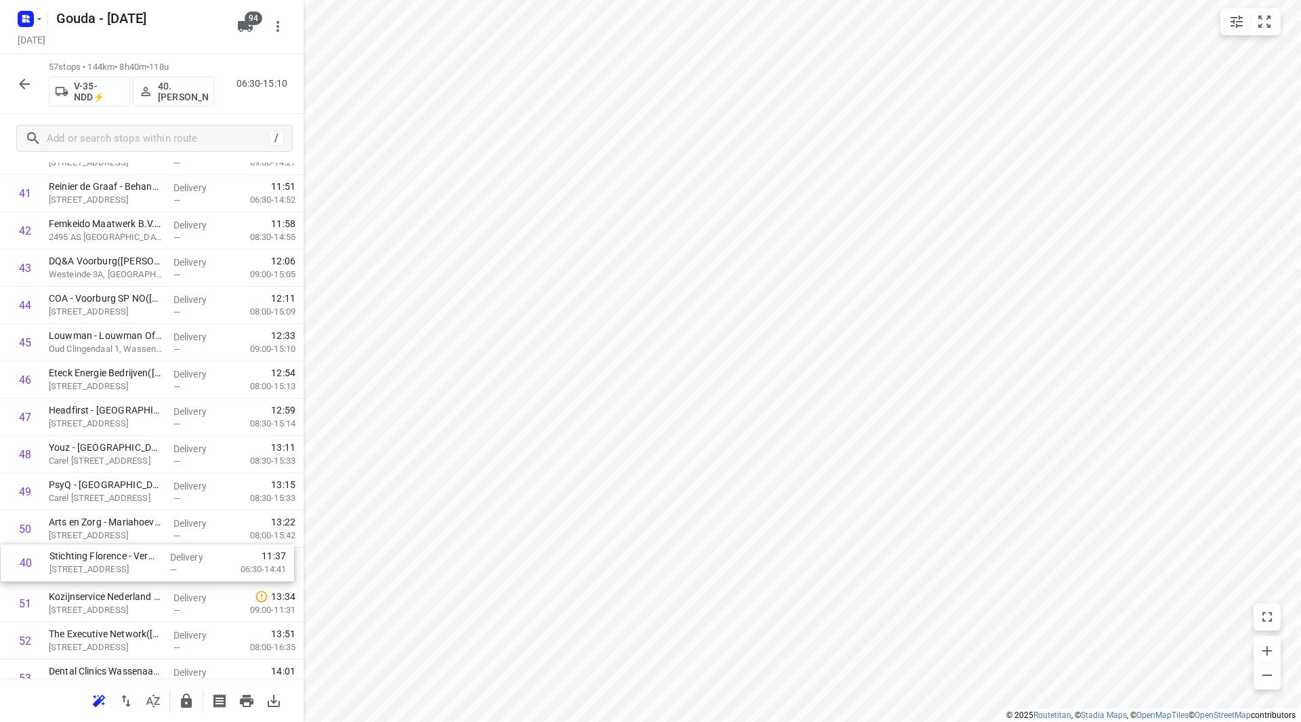
scroll to position [1555, 0]
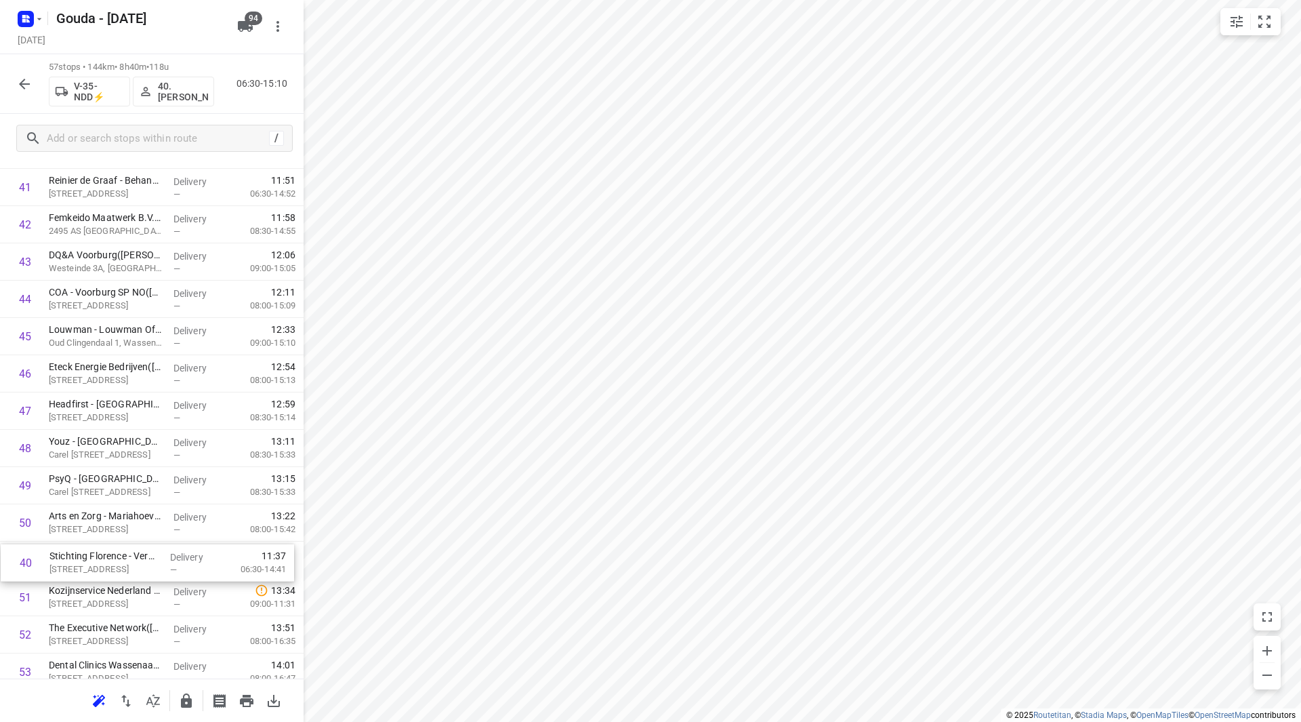
drag, startPoint x: 113, startPoint y: 478, endPoint x: 103, endPoint y: 561, distance: 84.0
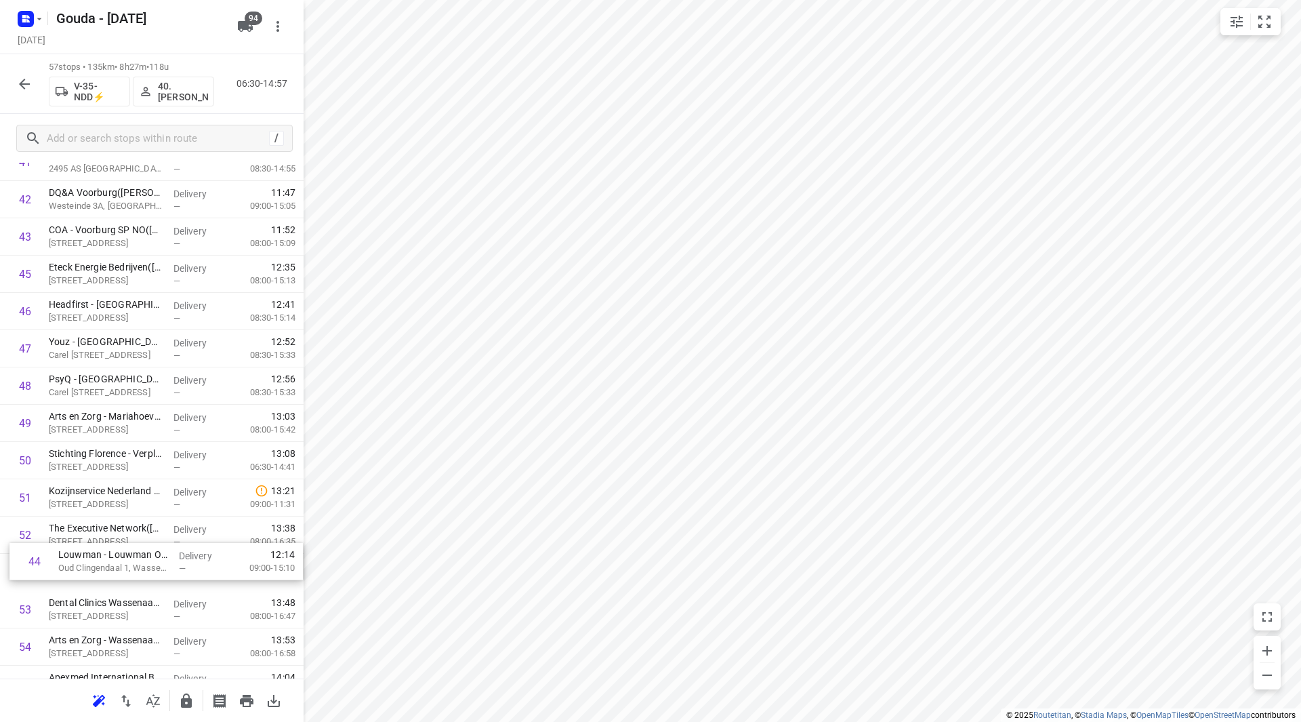
scroll to position [1631, 0]
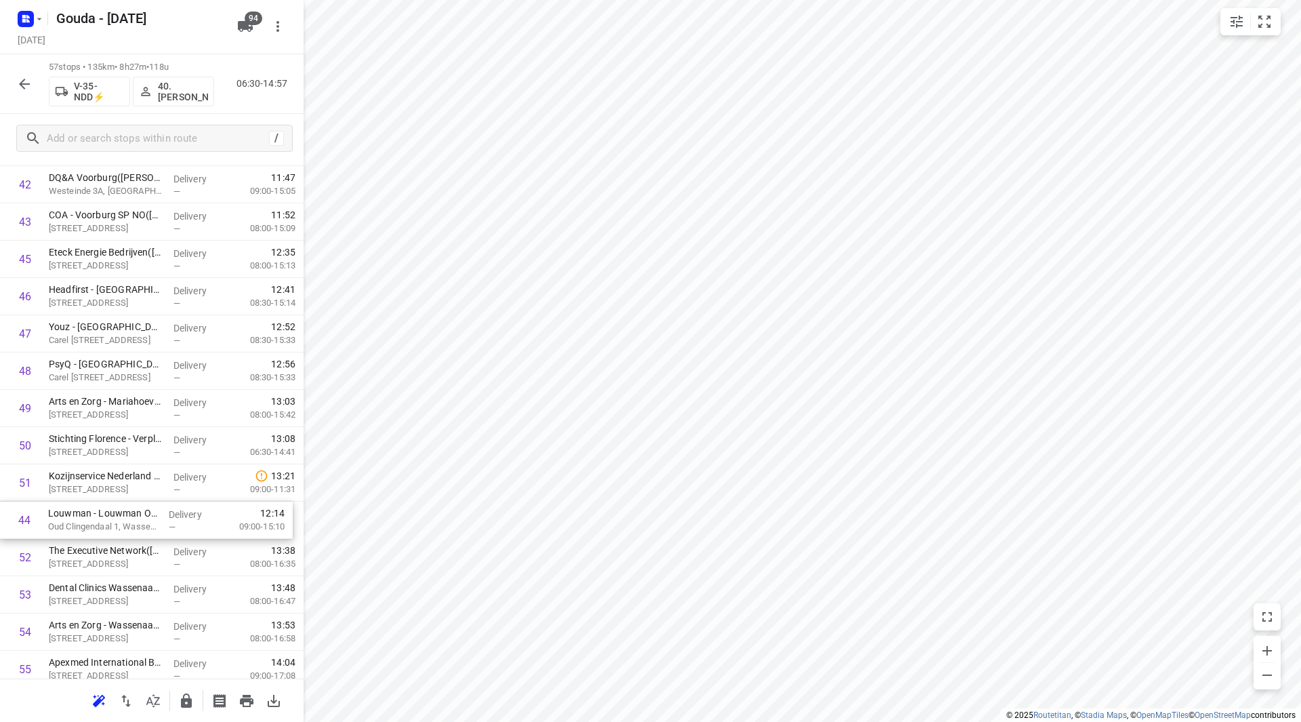
drag, startPoint x: 79, startPoint y: 398, endPoint x: 81, endPoint y: 530, distance: 132.2
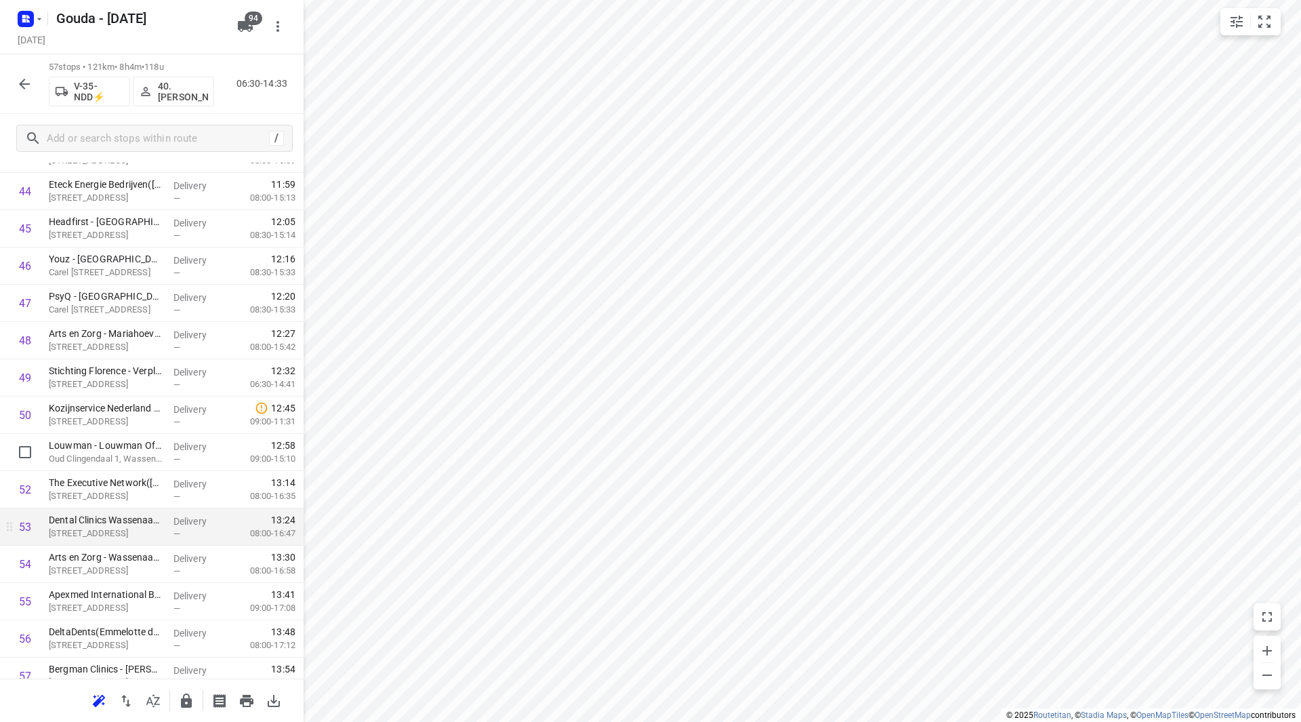
scroll to position [1752, 0]
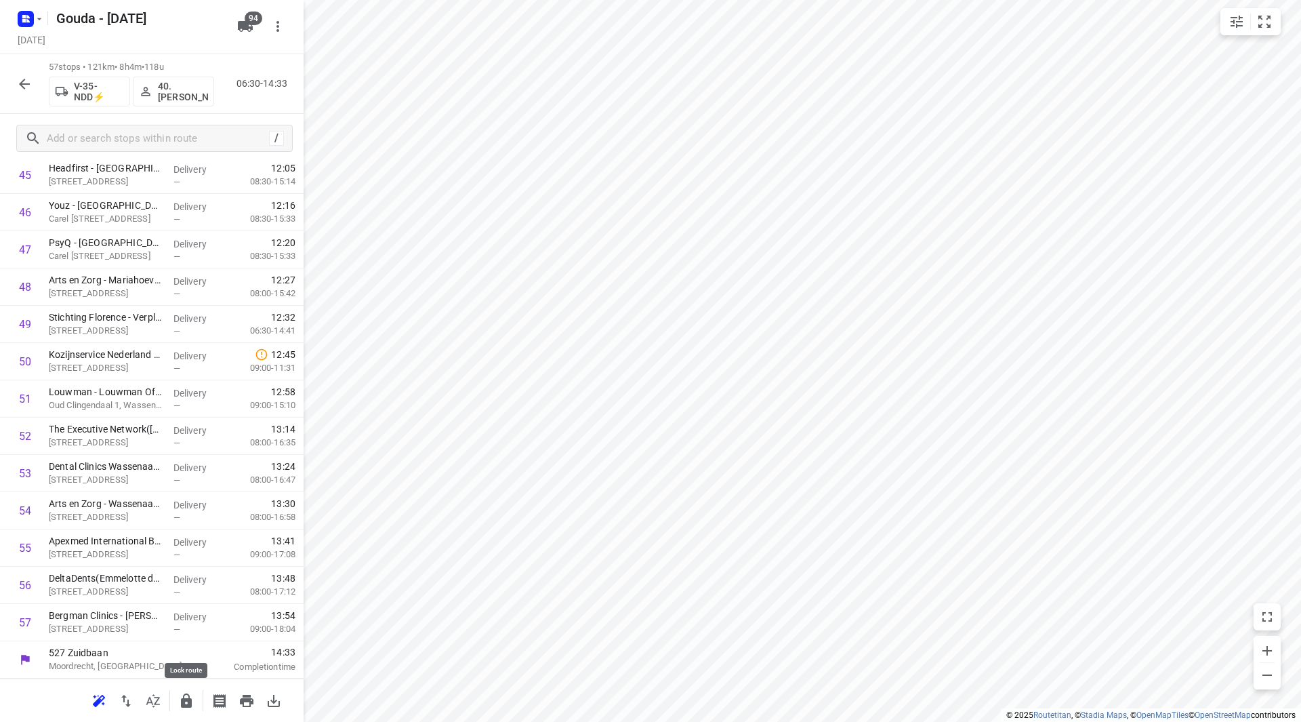
click at [190, 699] on icon "button" at bounding box center [186, 700] width 11 height 14
click at [24, 75] on button "button" at bounding box center [24, 83] width 27 height 27
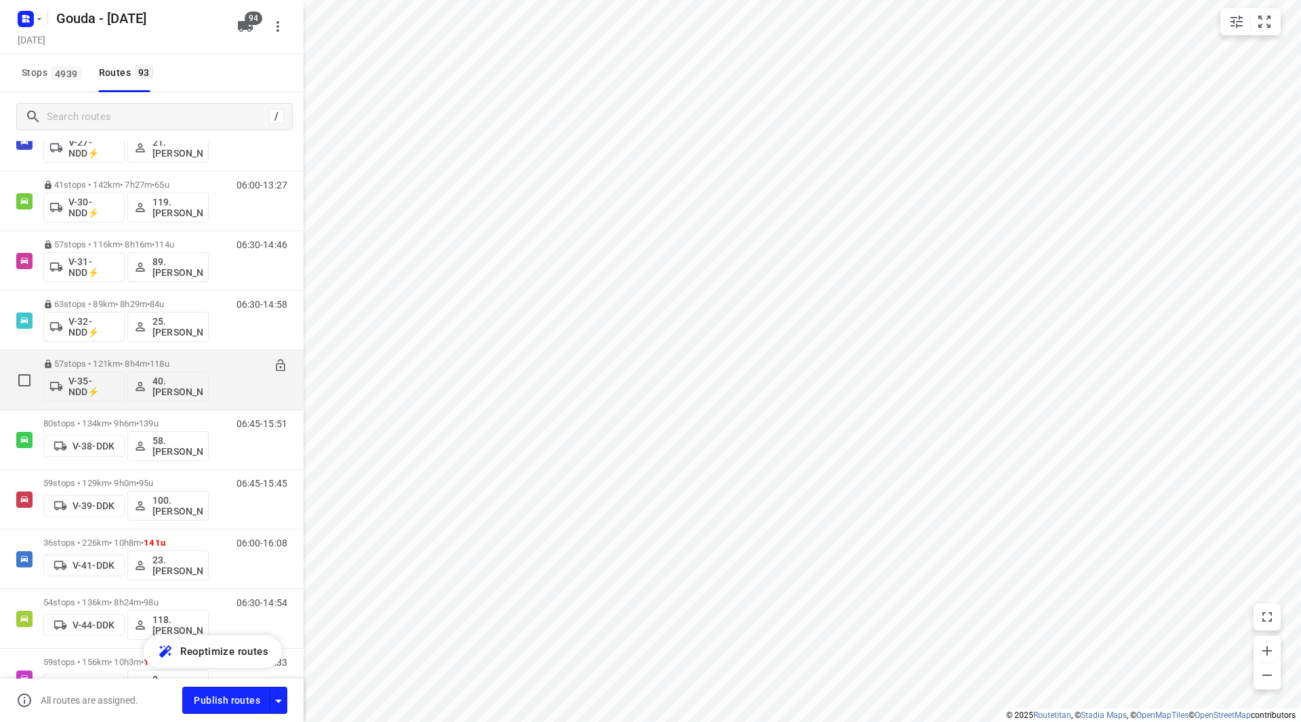
scroll to position [813, 0]
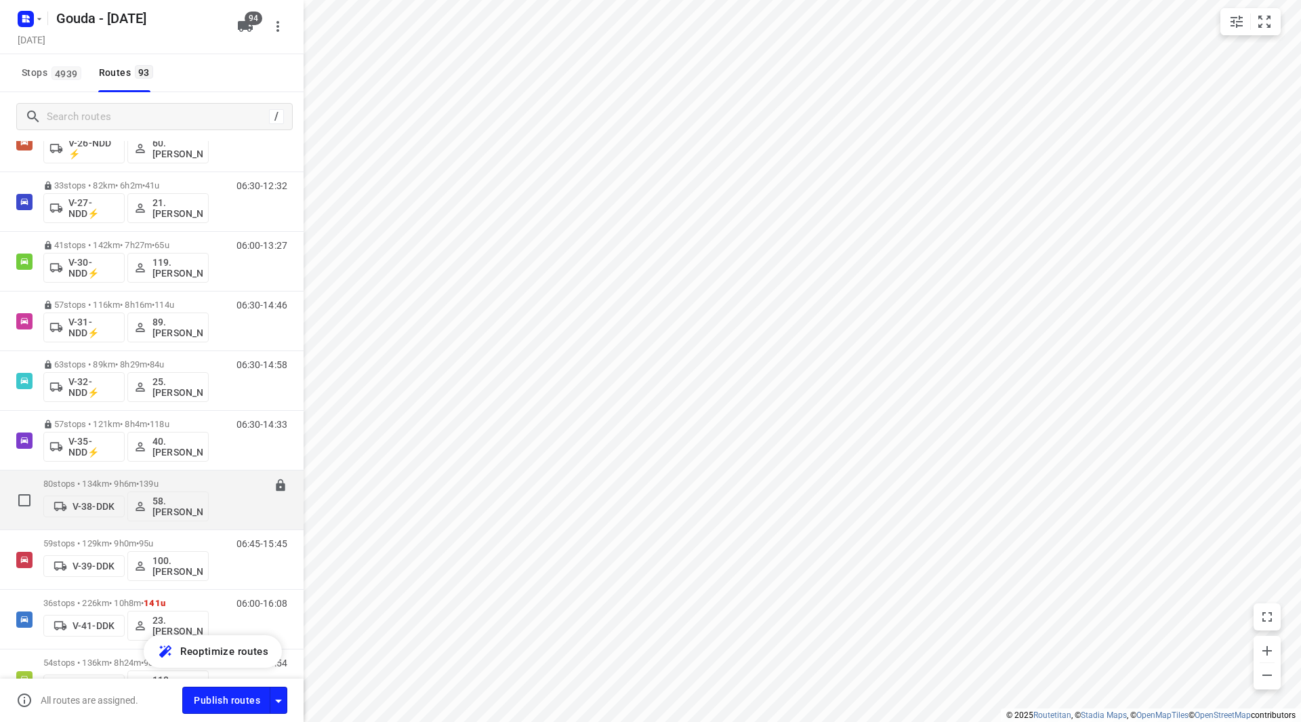
click at [102, 474] on div "80 stops • 134km • 9h6m • 139u V-38-DDK 58.Ian Stadthouders" at bounding box center [125, 500] width 165 height 56
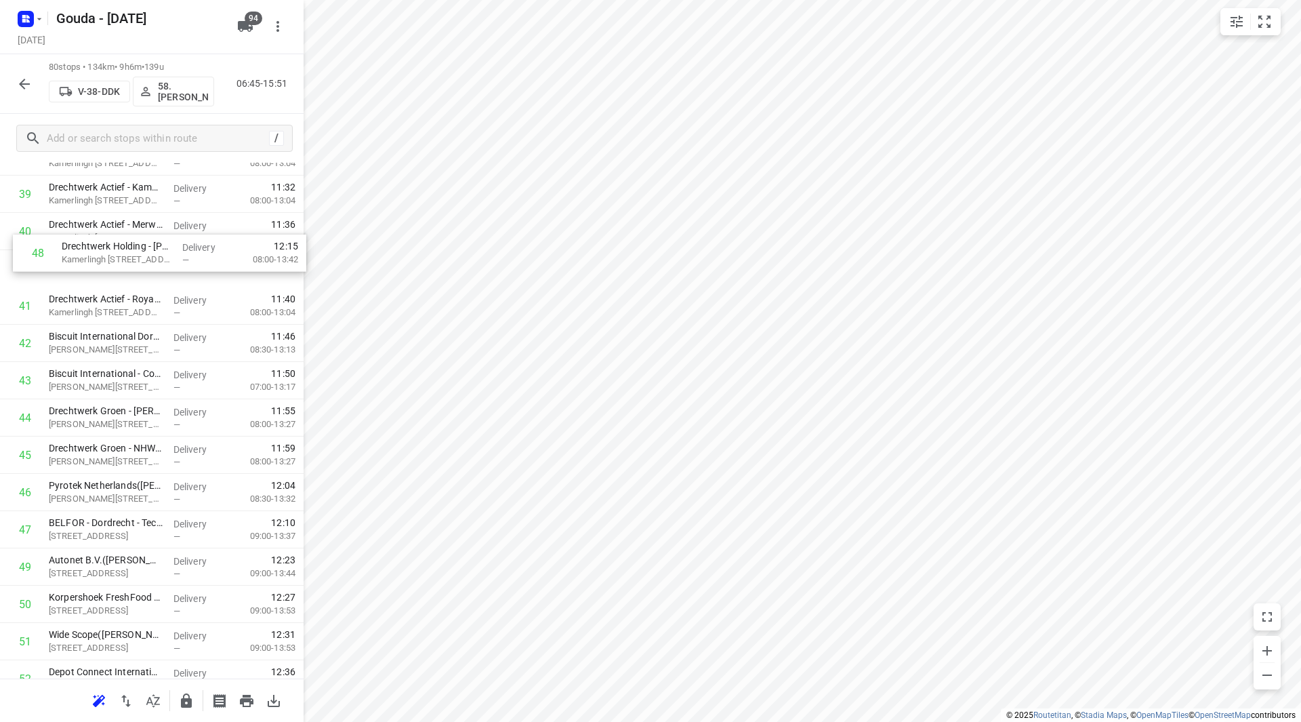
scroll to position [1508, 0]
drag, startPoint x: 121, startPoint y: 485, endPoint x: 124, endPoint y: 299, distance: 185.7
click at [124, 299] on div "1 Rijkswaterstaat - Duivelseiland(Arthur Zijlstra) Laan der Verenigde Naties 1,…" at bounding box center [152, 252] width 304 height 2982
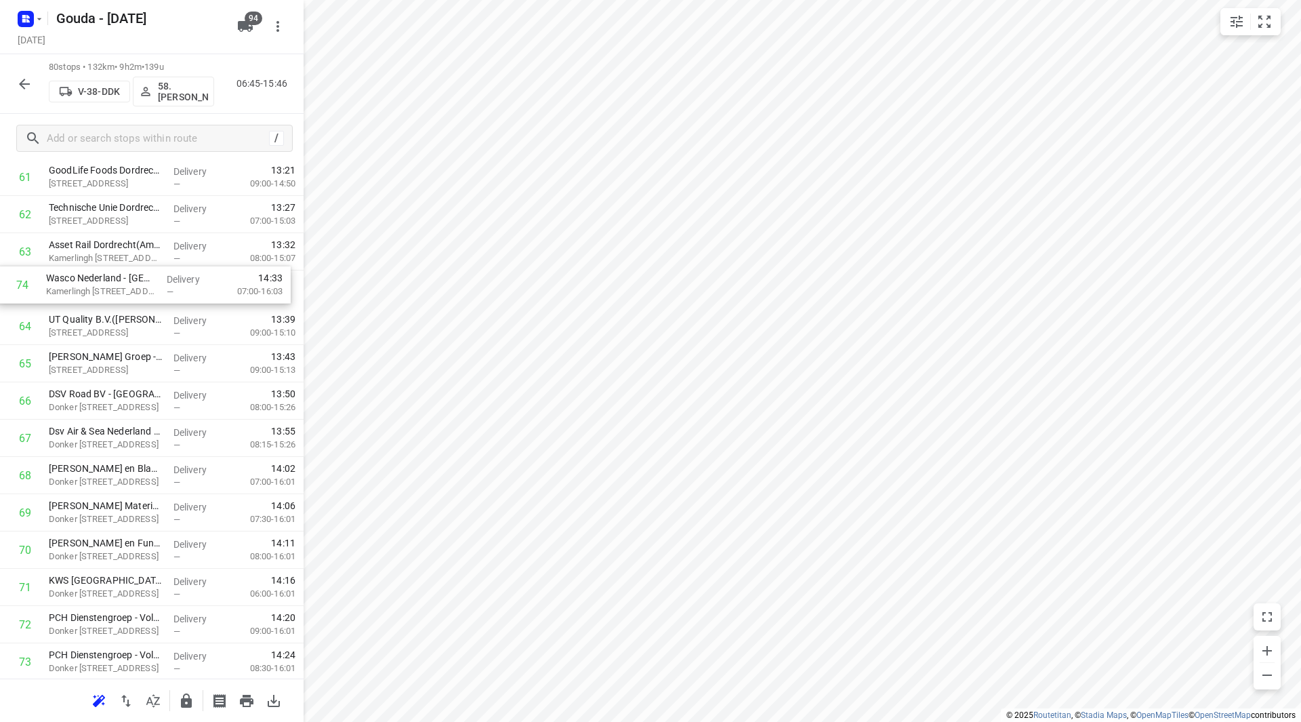
scroll to position [2340, 0]
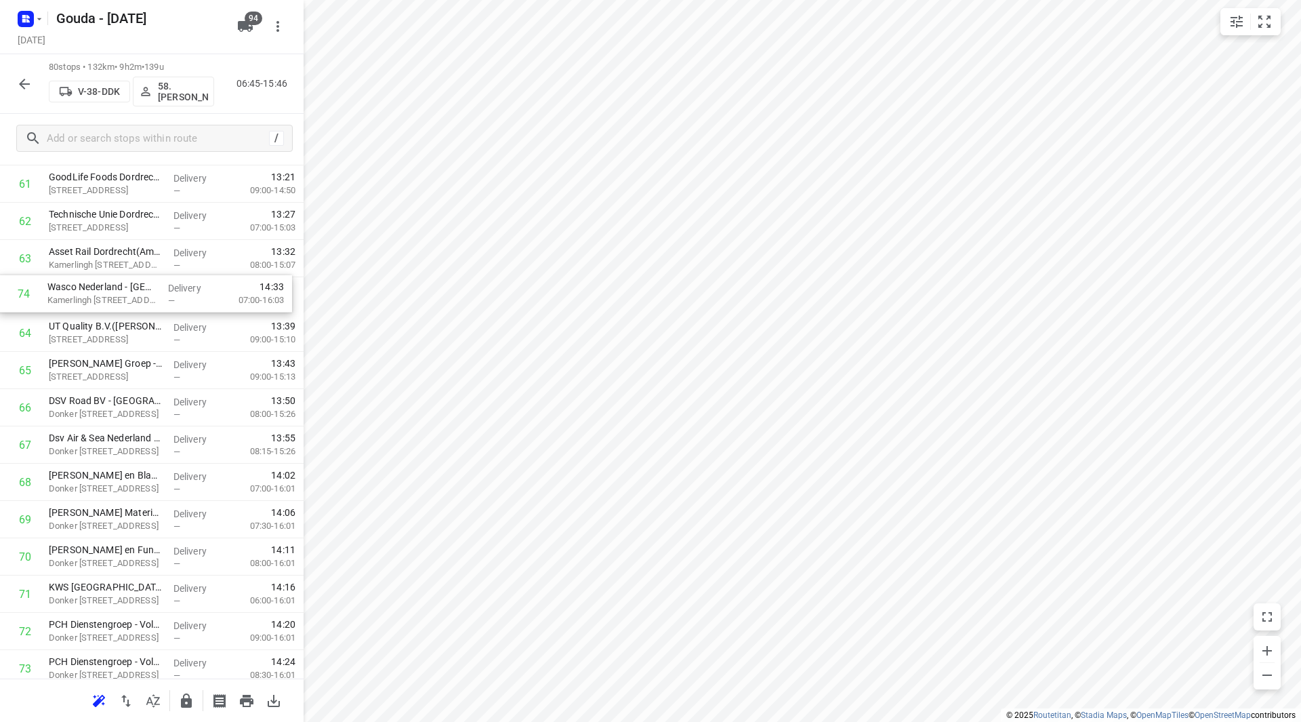
drag, startPoint x: 141, startPoint y: 398, endPoint x: 138, endPoint y: 300, distance: 98.3
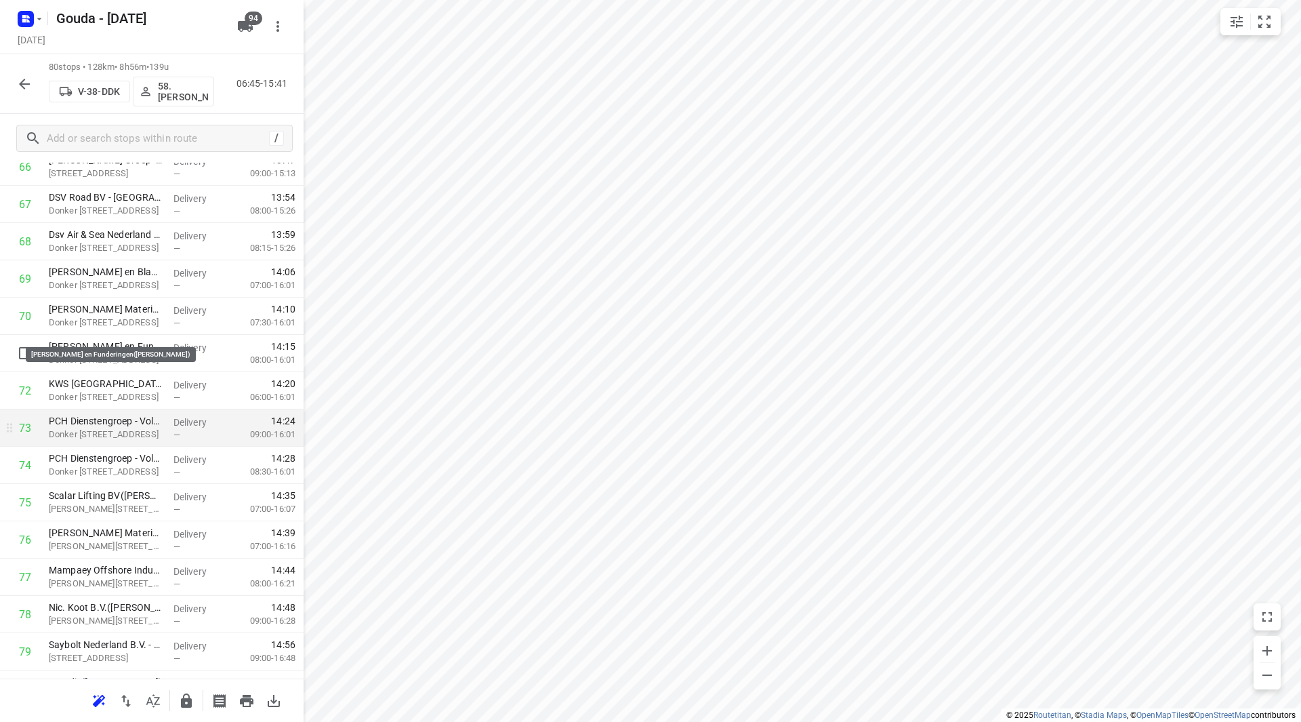
scroll to position [2610, 0]
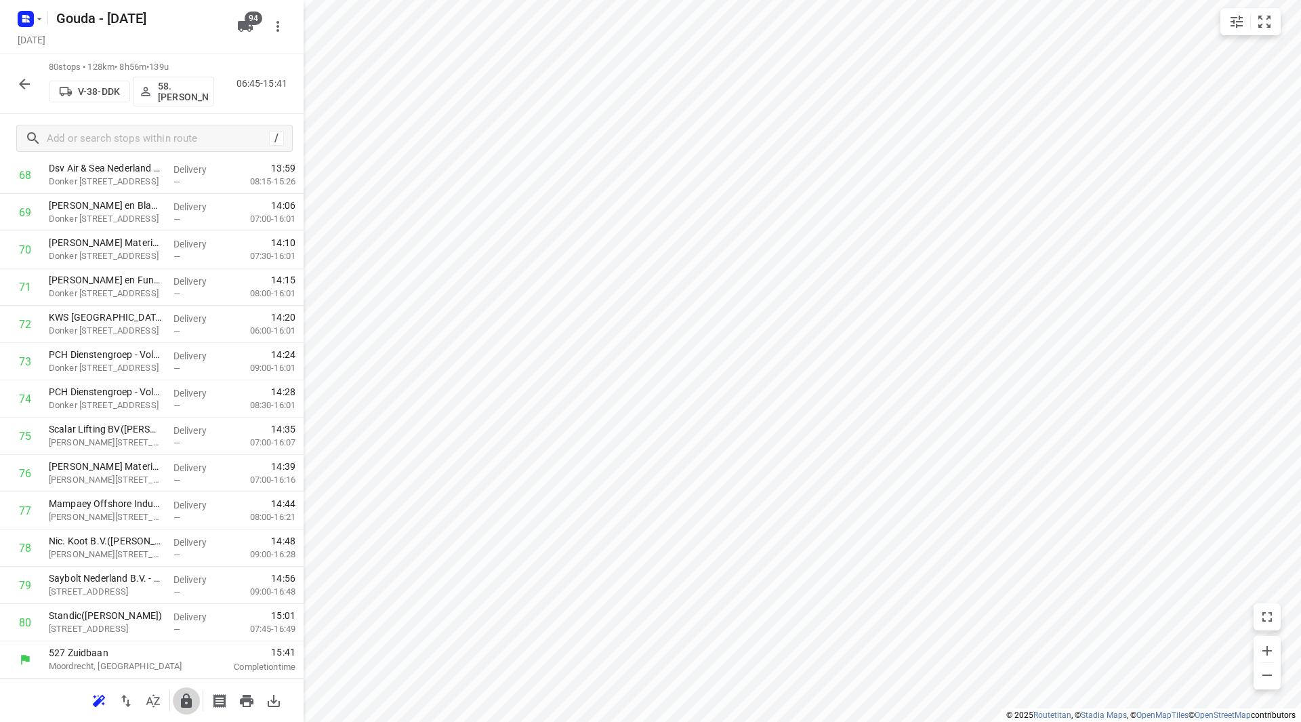
click at [187, 700] on icon "button" at bounding box center [186, 700] width 11 height 14
click at [22, 81] on icon "button" at bounding box center [24, 84] width 11 height 11
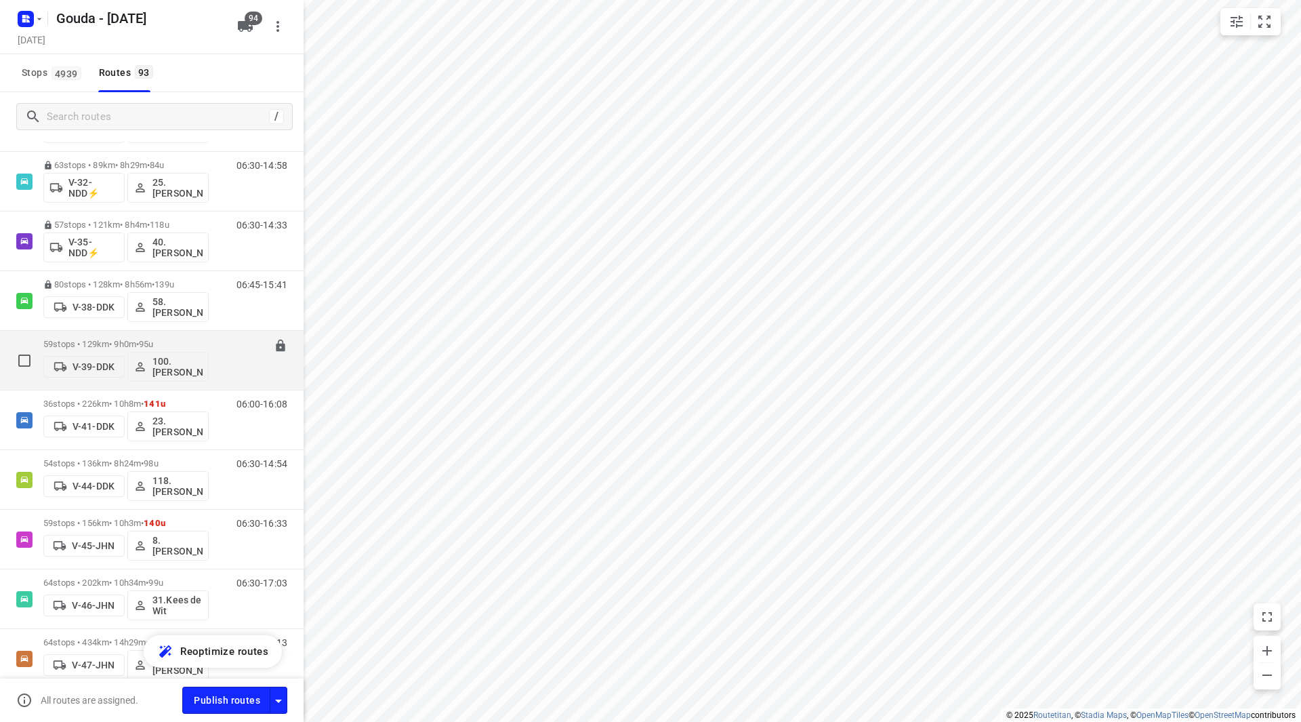
scroll to position [1016, 0]
click at [104, 334] on div "59 stops • 129km • 9h0m • 95u V-39-DDK 100.Henk Vos" at bounding box center [125, 356] width 165 height 56
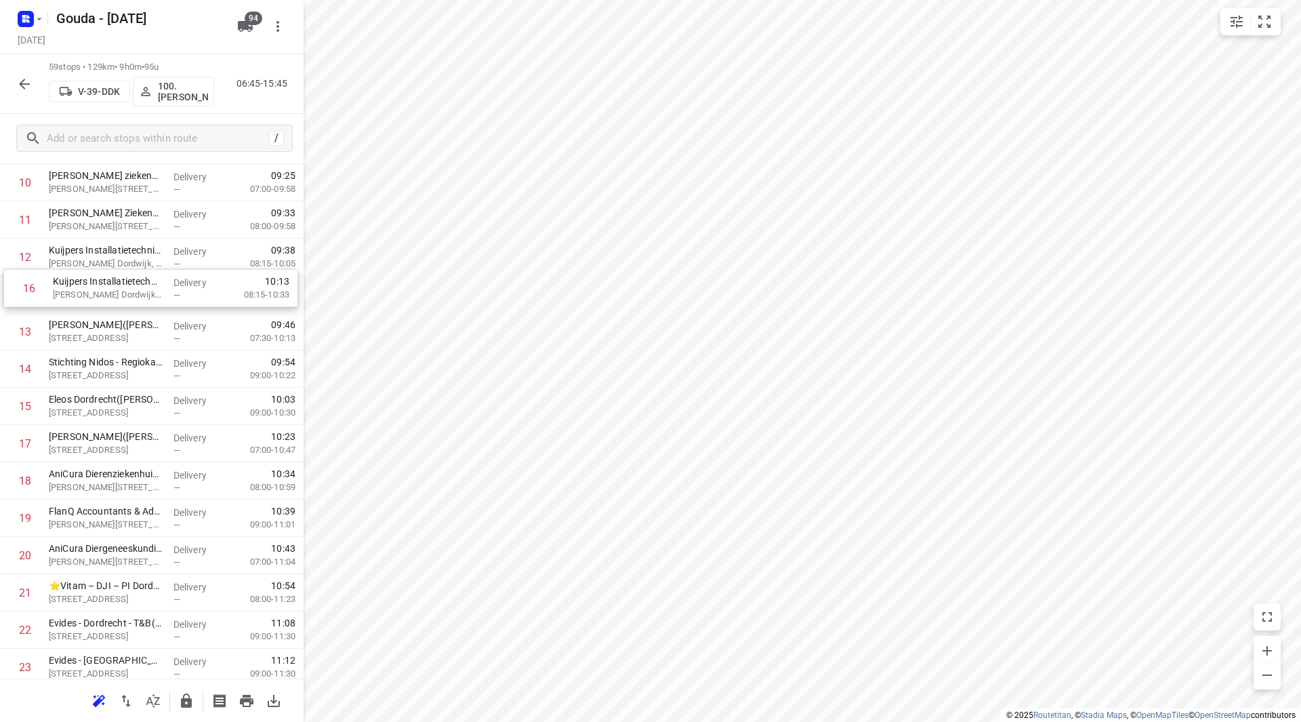
scroll to position [438, 0]
drag, startPoint x: 115, startPoint y: 365, endPoint x: 120, endPoint y: 289, distance: 75.4
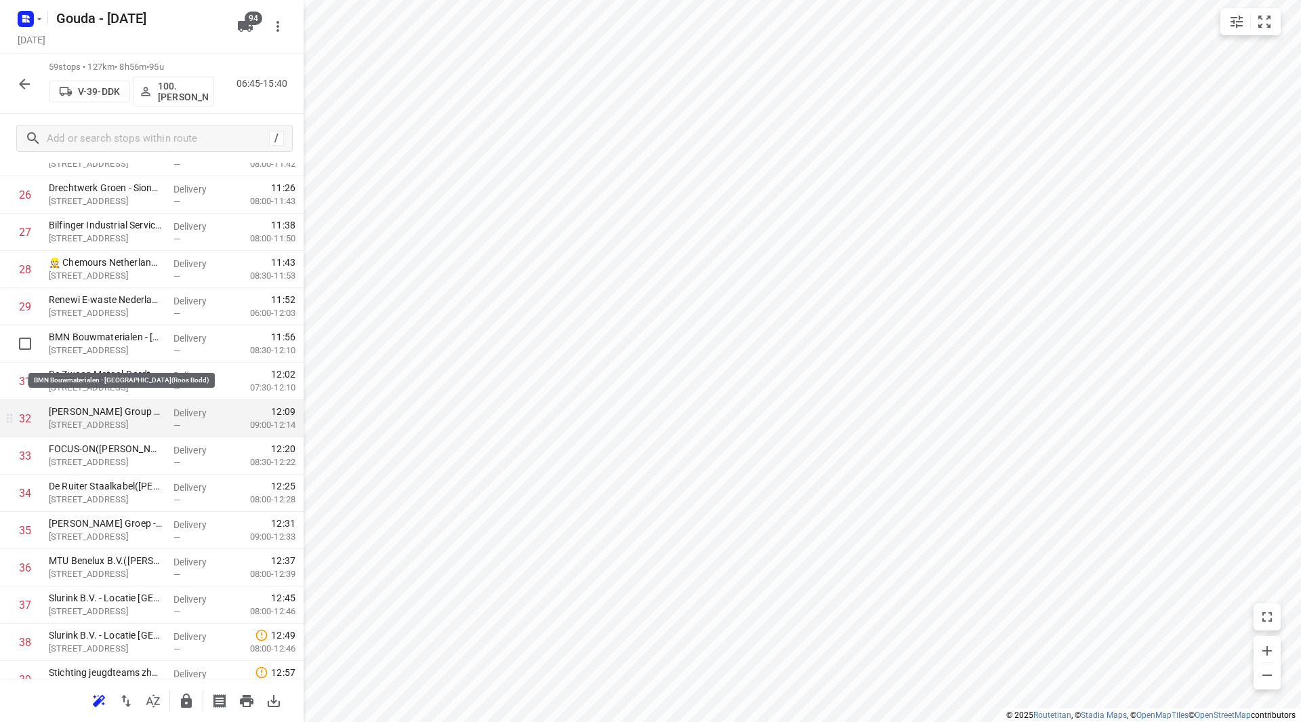
scroll to position [1048, 0]
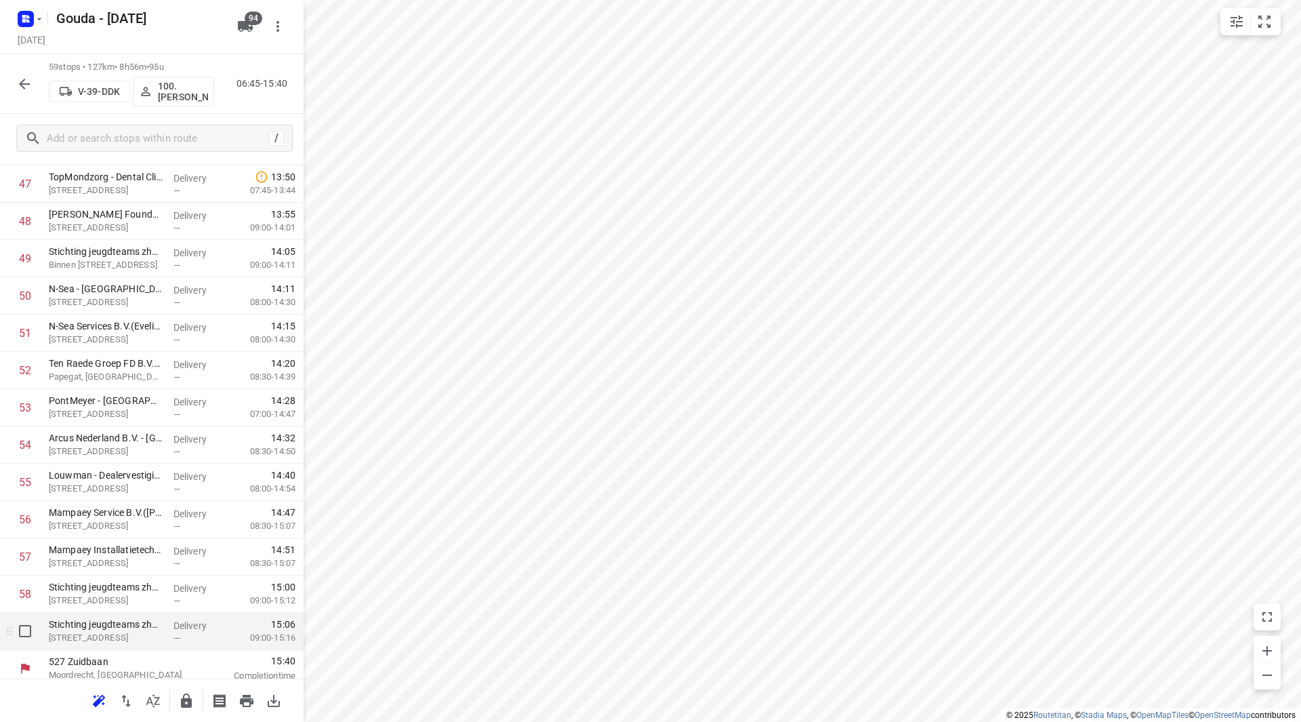
scroll to position [1827, 0]
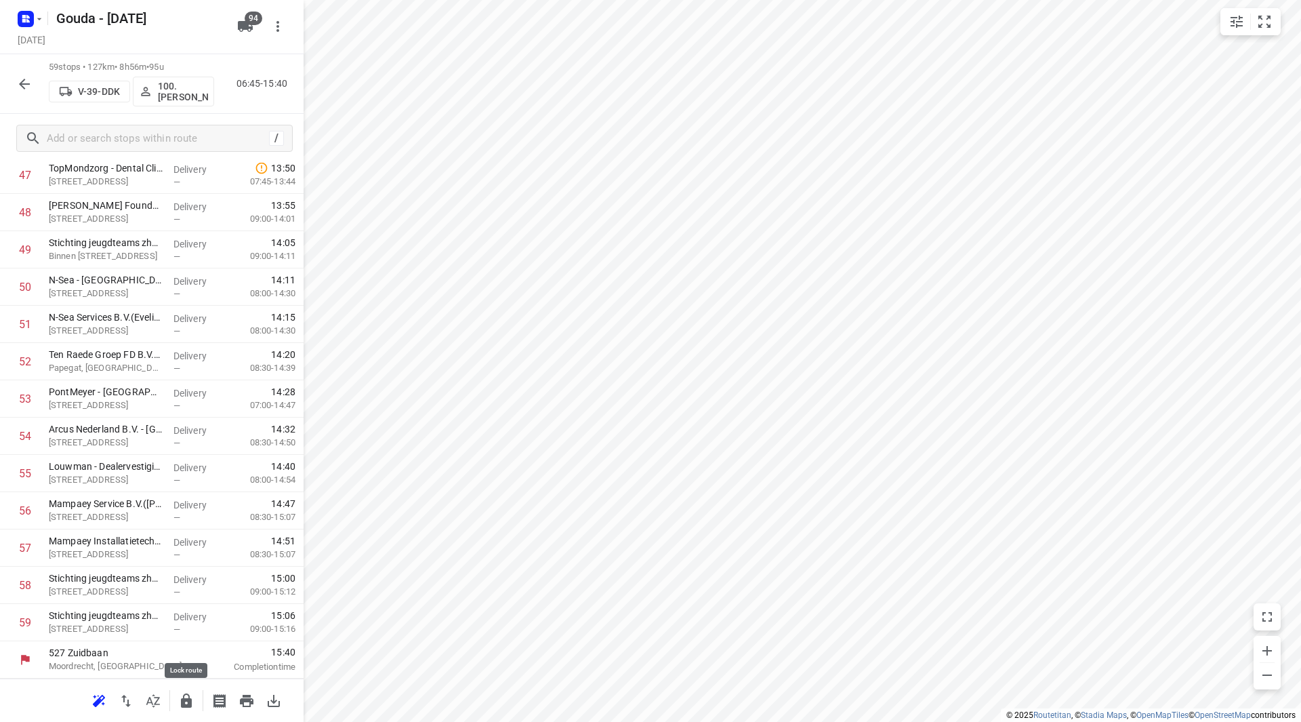
click at [186, 699] on icon "button" at bounding box center [186, 700] width 11 height 14
click at [21, 76] on icon "button" at bounding box center [24, 84] width 16 height 16
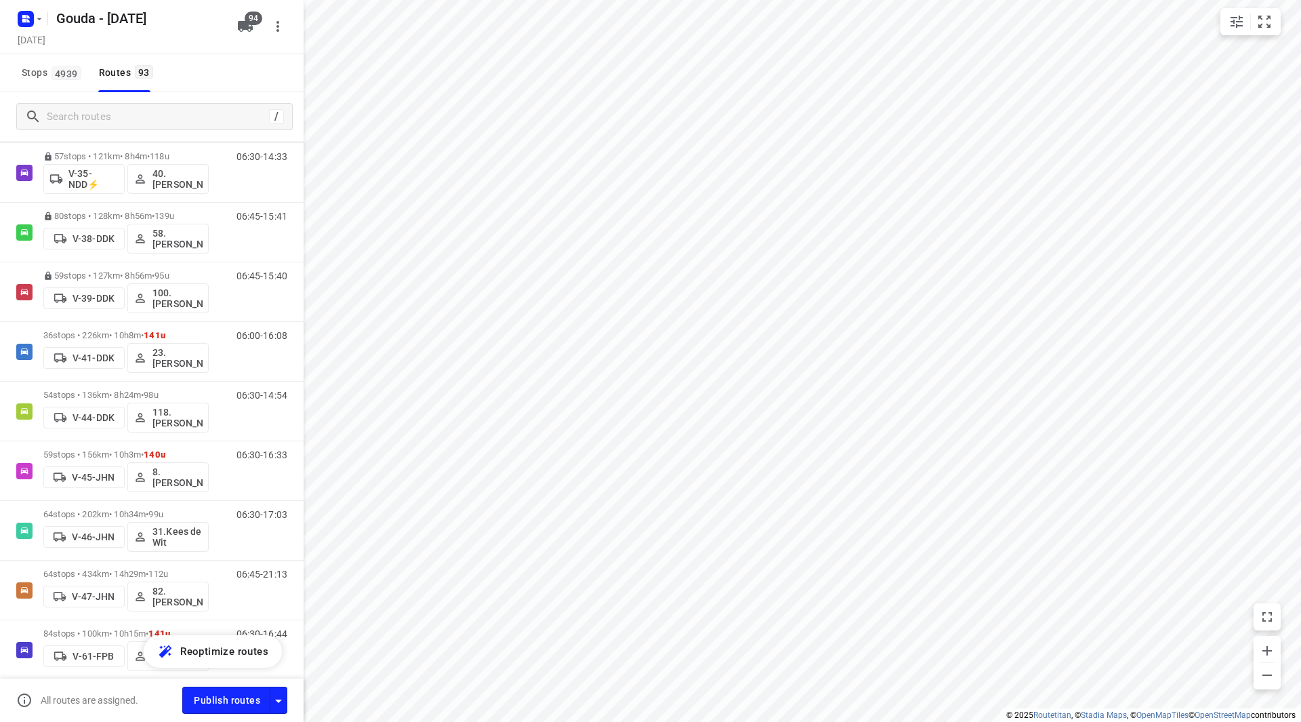
scroll to position [1084, 0]
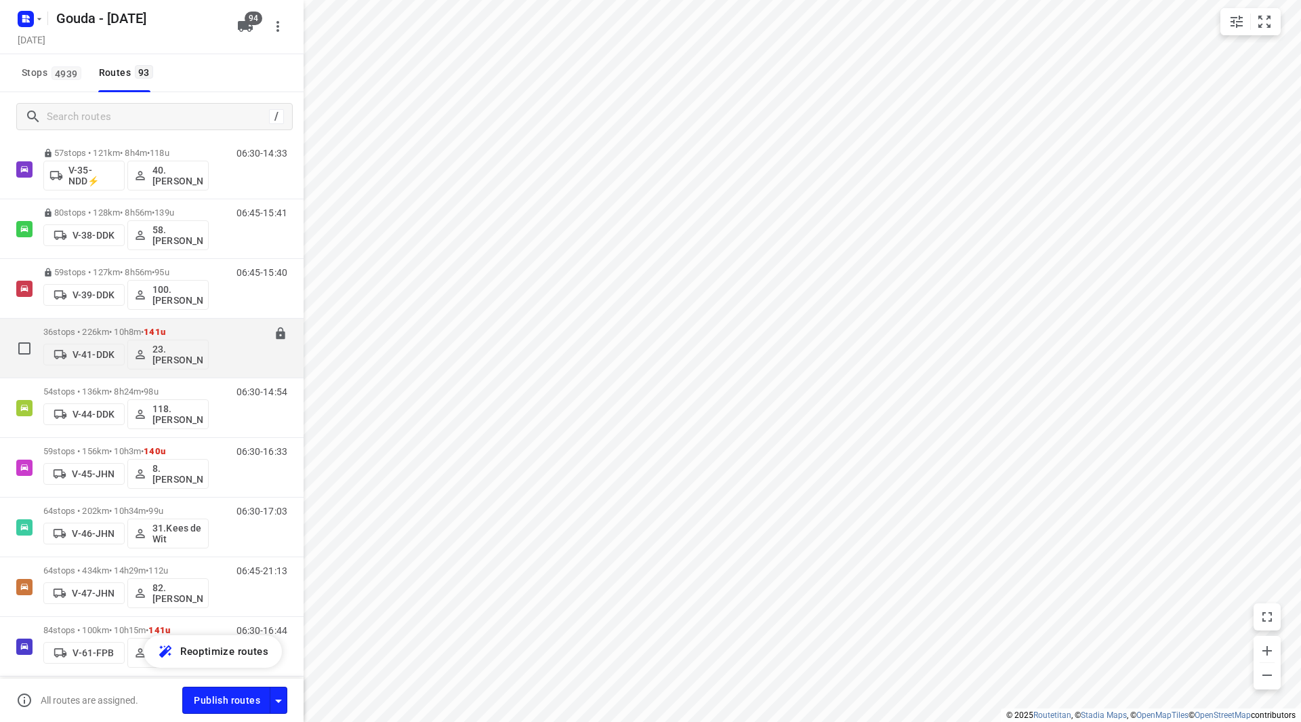
click at [100, 327] on p "36 stops • 226km • 10h8m • 141u" at bounding box center [125, 332] width 165 height 10
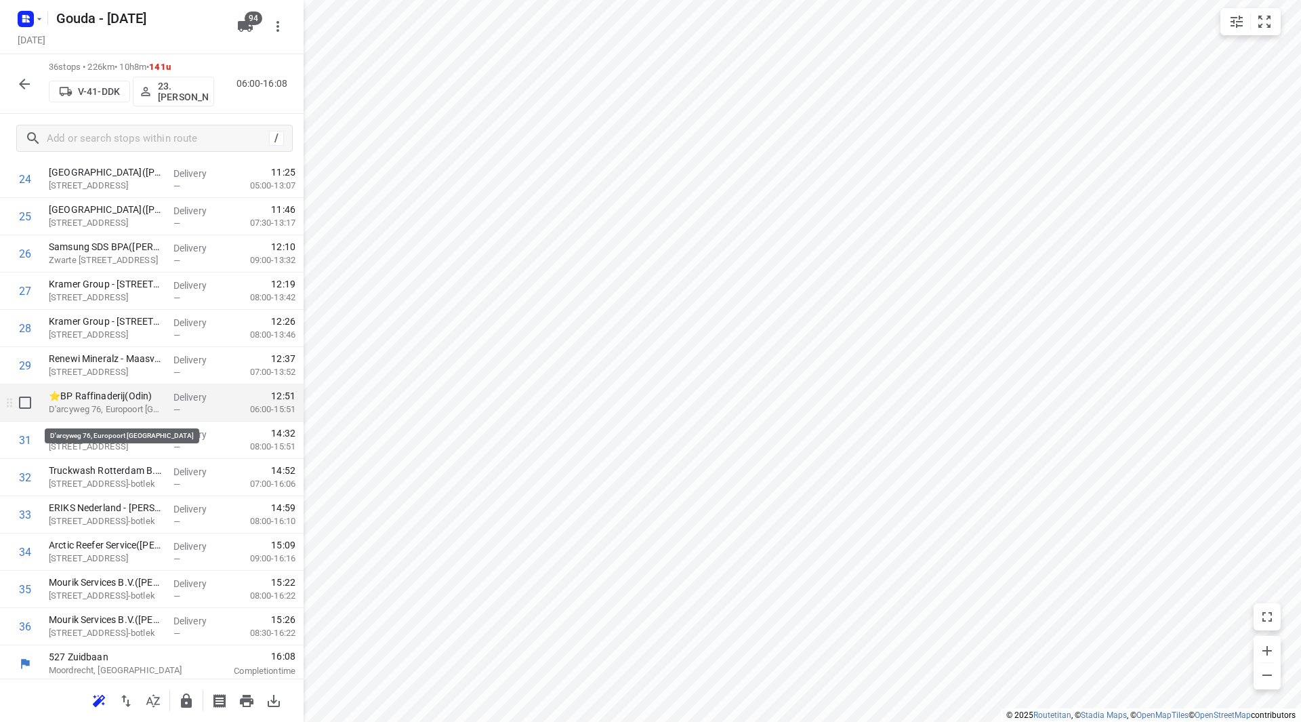
scroll to position [970, 0]
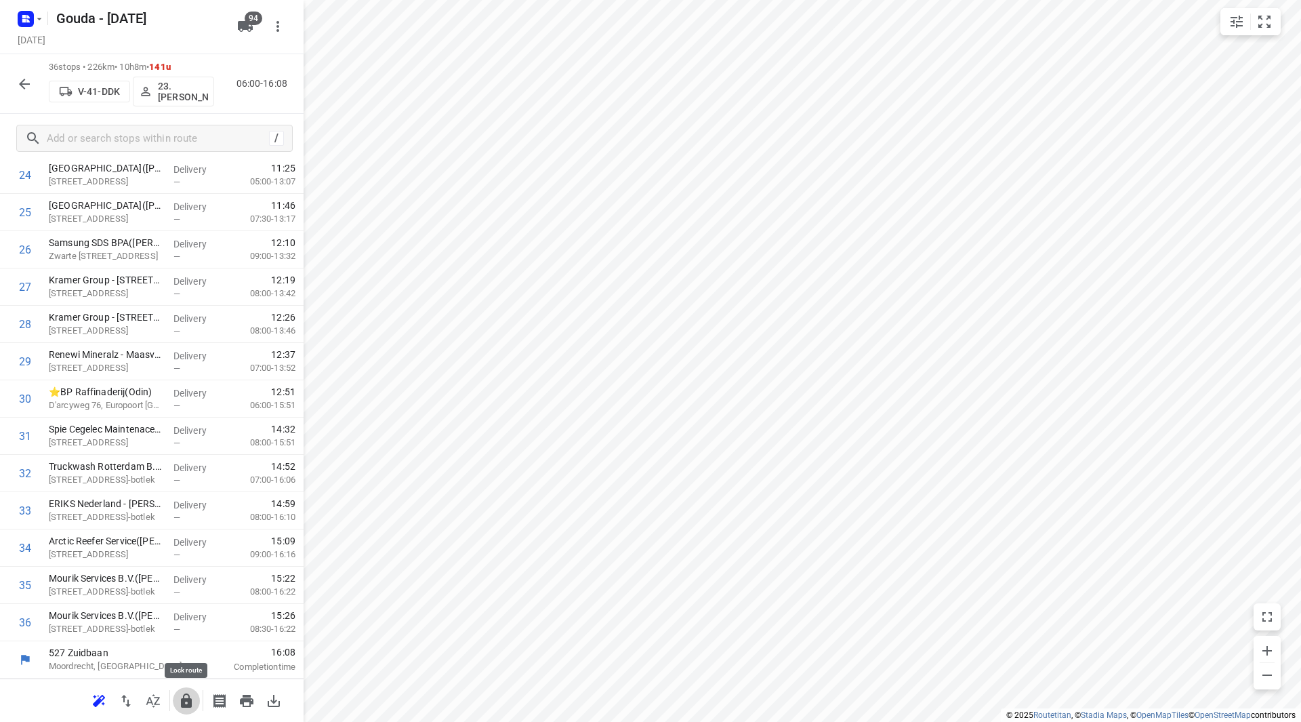
click at [186, 699] on icon "button" at bounding box center [186, 700] width 11 height 14
click at [20, 85] on icon "button" at bounding box center [24, 84] width 16 height 16
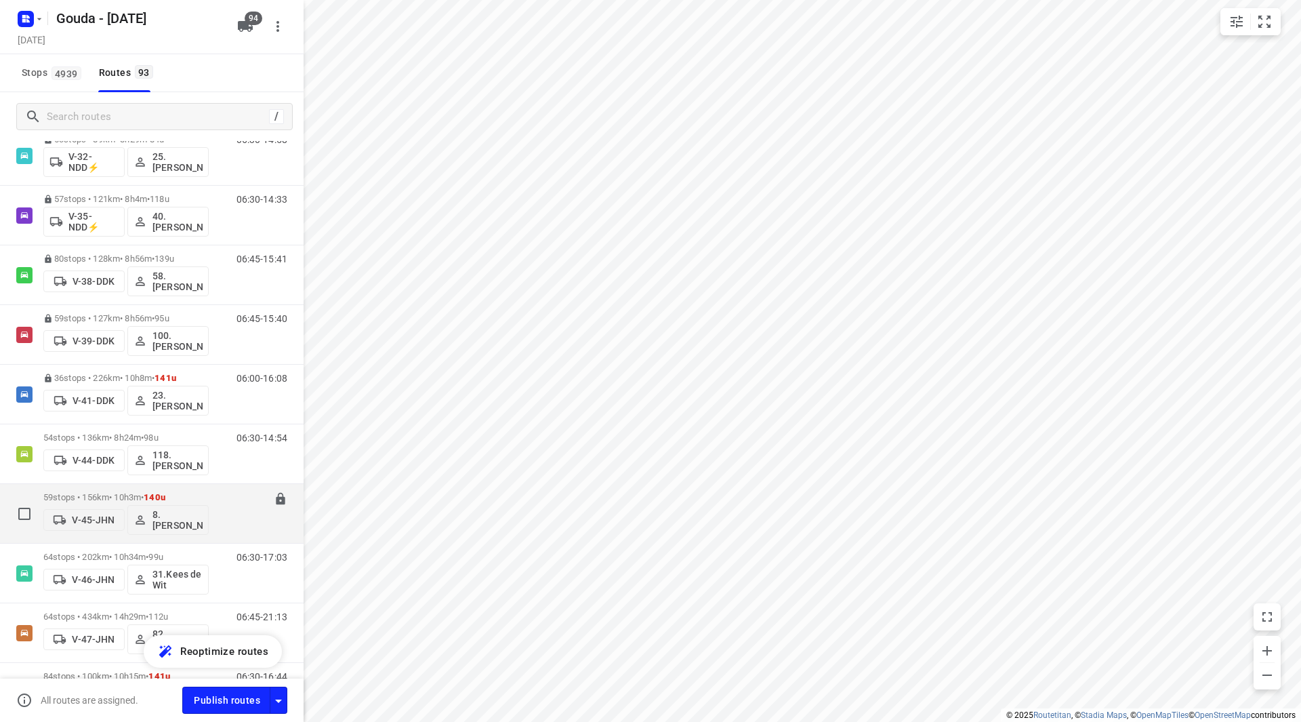
scroll to position [1152, 0]
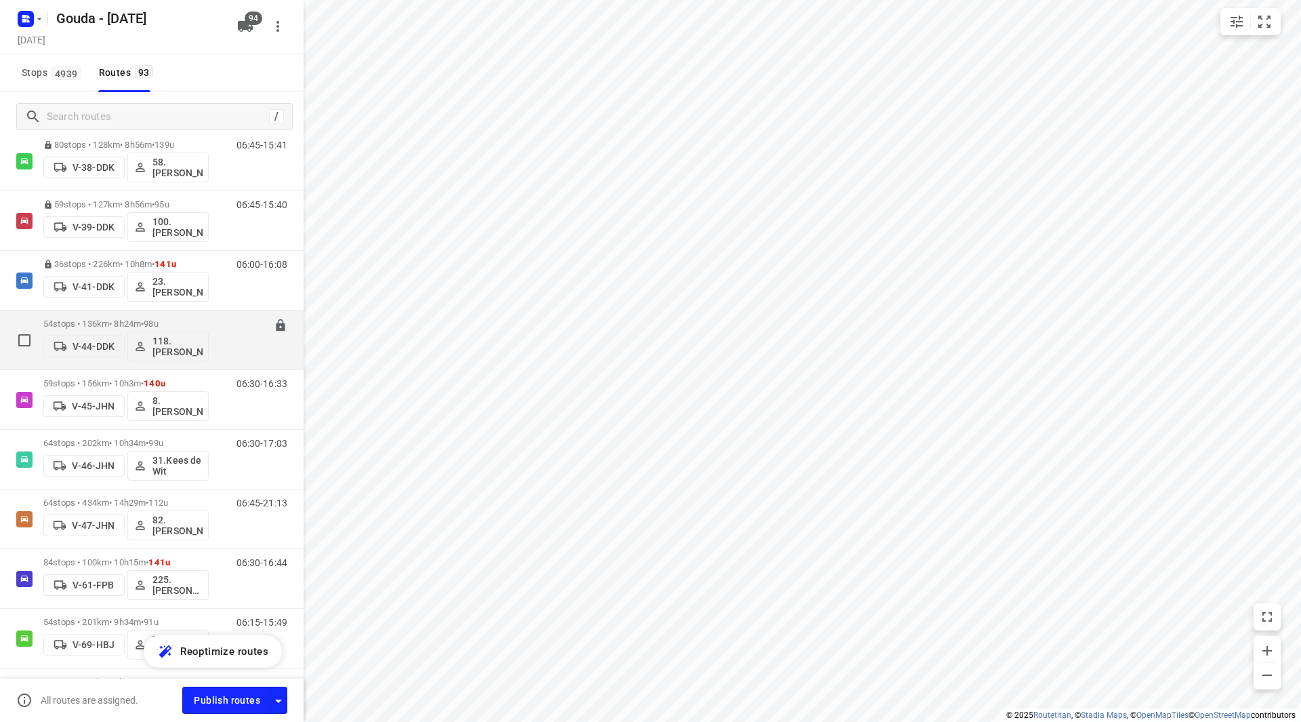
click at [93, 321] on p "54 stops • 136km • 8h24m • 98u" at bounding box center [125, 323] width 165 height 10
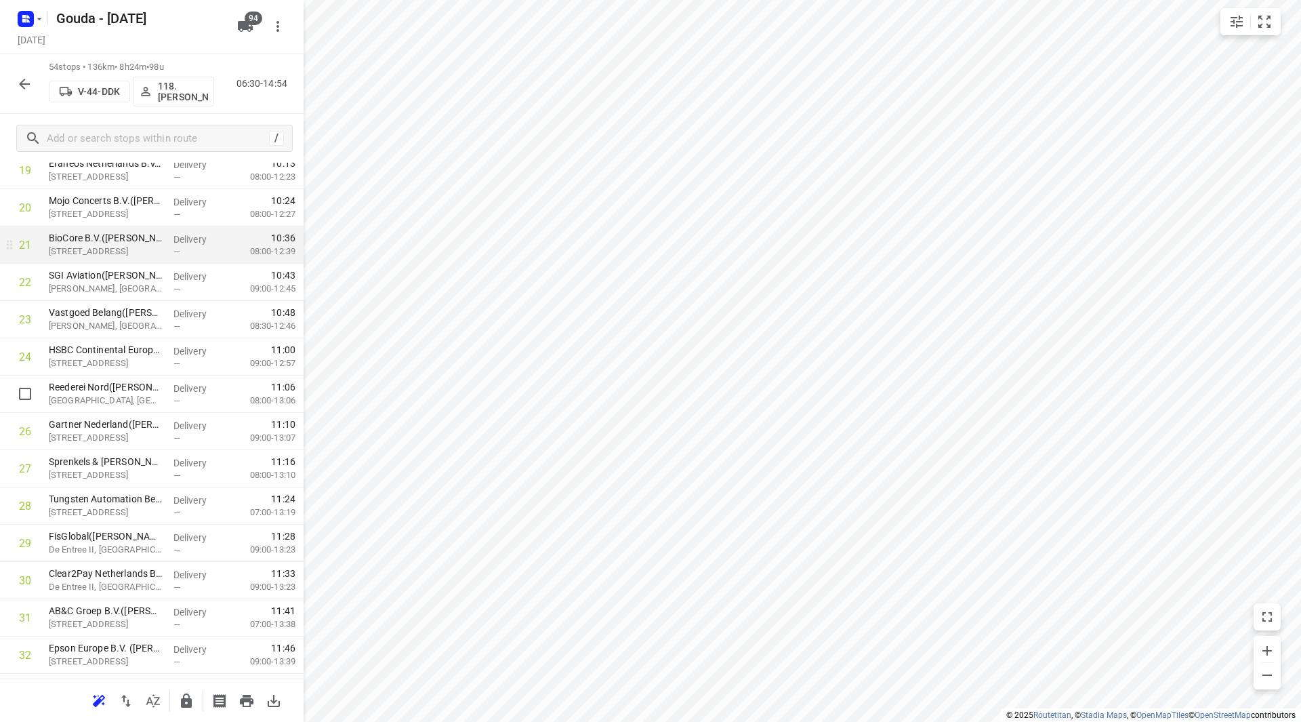
scroll to position [745, 0]
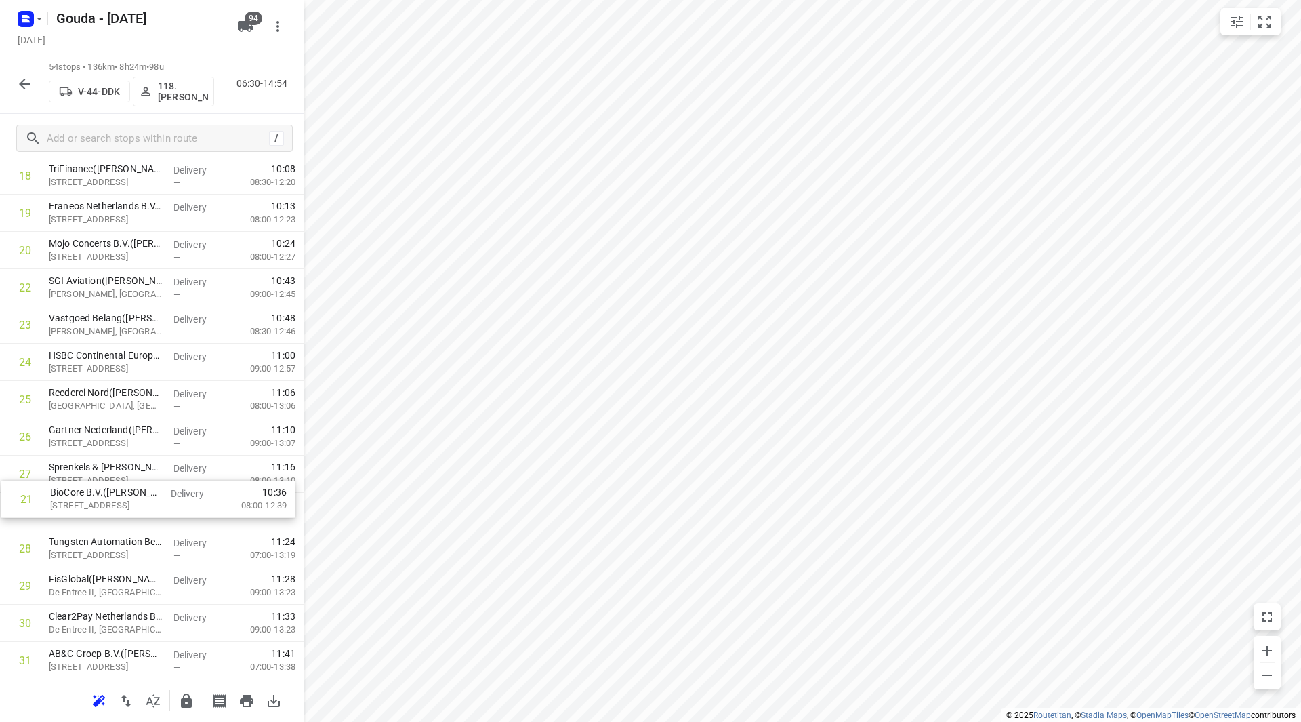
drag, startPoint x: 133, startPoint y: 287, endPoint x: 134, endPoint y: 512, distance: 225.0
click at [134, 512] on div "1 Leaseproces([PERSON_NAME]) [STREET_ADDRESS] Delivery — 07:21 07:30-09:42 2 Ke…" at bounding box center [152, 530] width 304 height 2013
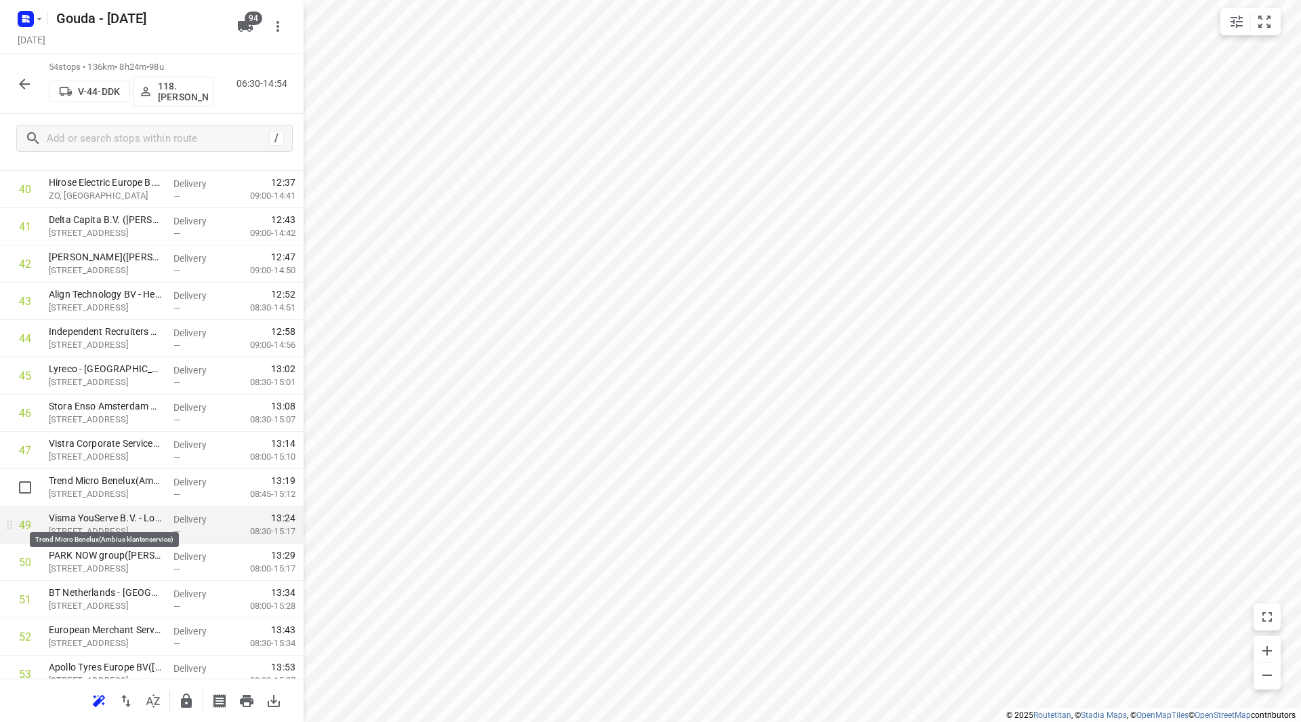
scroll to position [1559, 0]
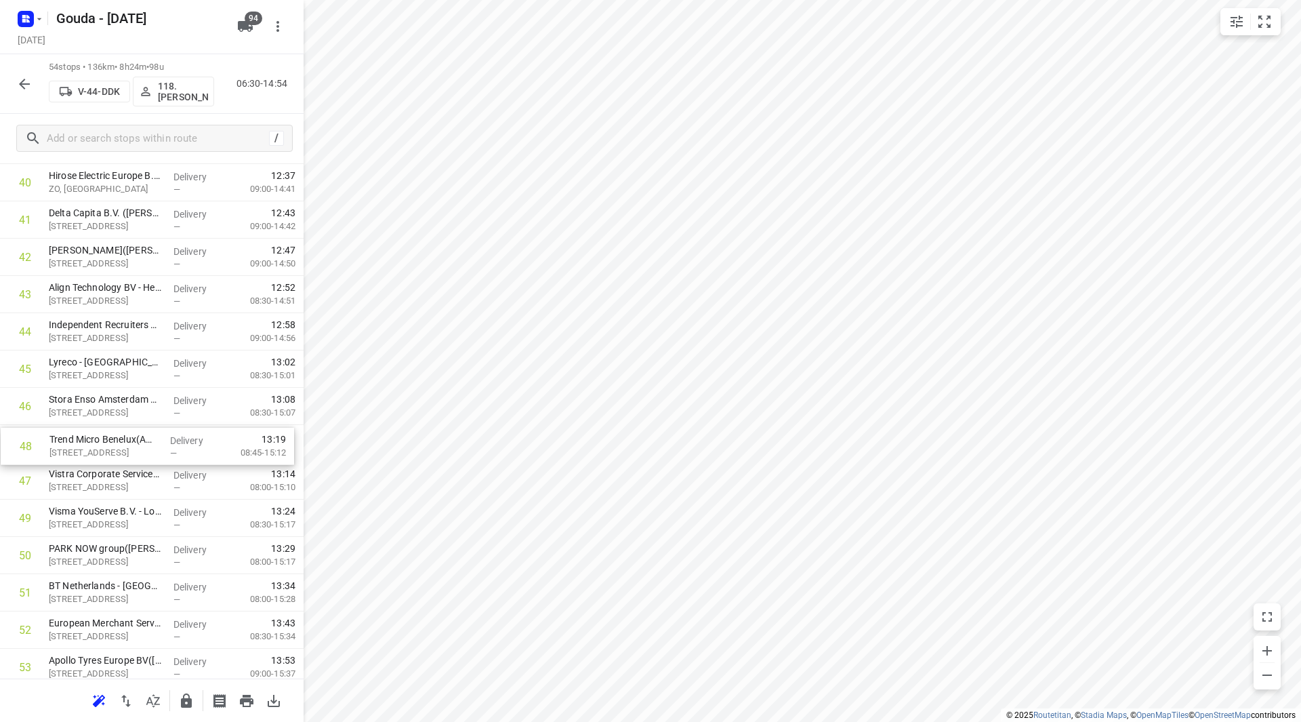
drag, startPoint x: 146, startPoint y: 478, endPoint x: 146, endPoint y: 435, distance: 43.4
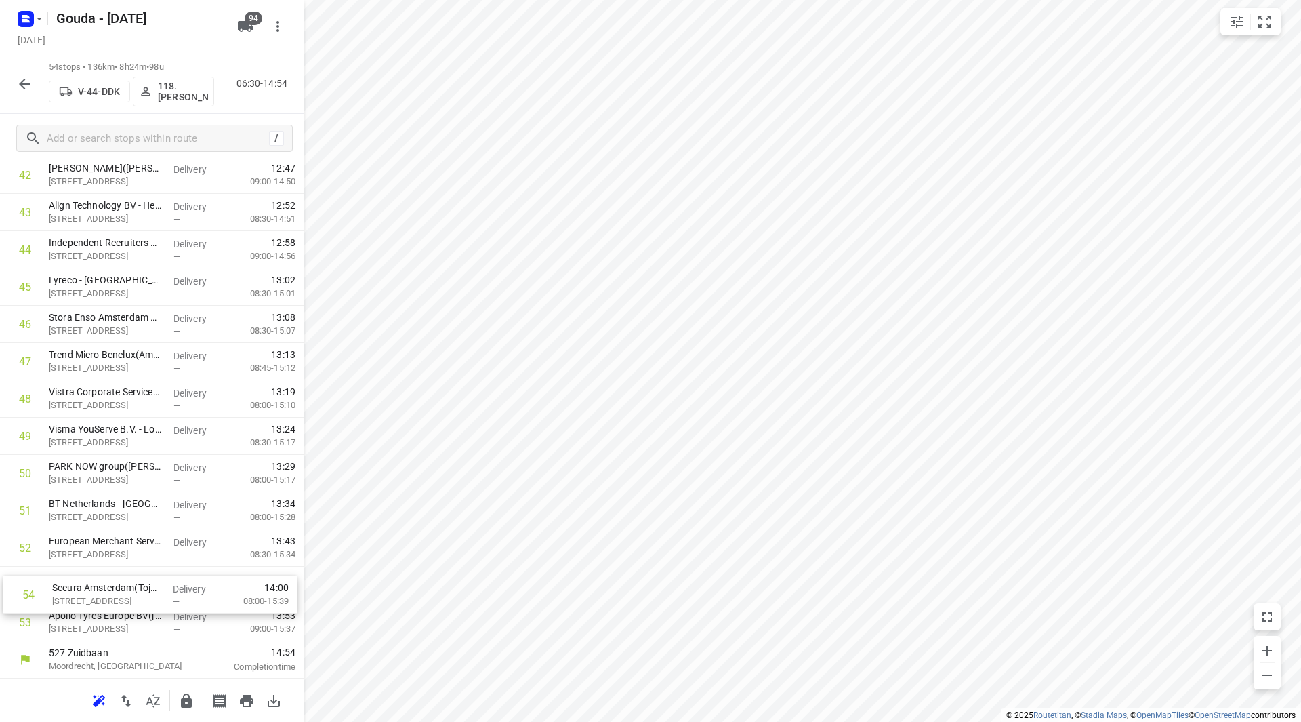
drag, startPoint x: 127, startPoint y: 615, endPoint x: 130, endPoint y: 579, distance: 36.1
click at [182, 698] on icon "button" at bounding box center [186, 701] width 16 height 16
click at [29, 85] on icon "button" at bounding box center [24, 84] width 16 height 16
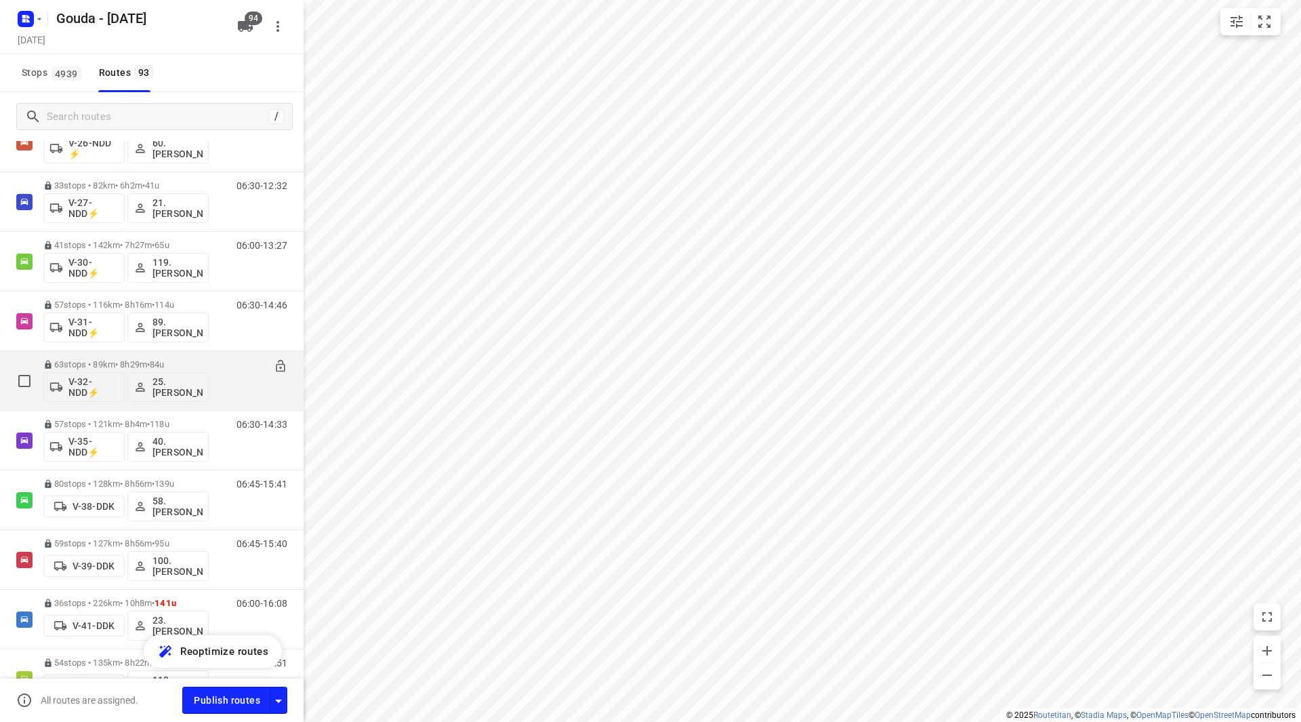
scroll to position [1084, 0]
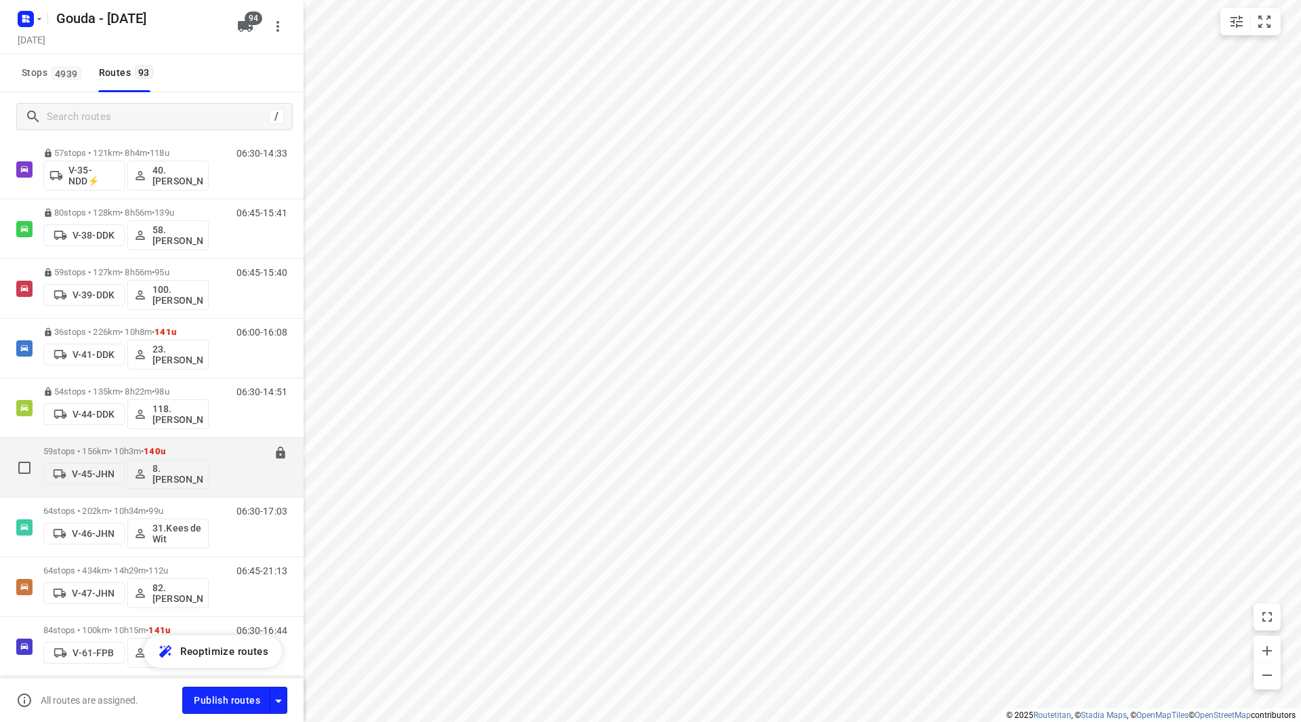
click at [112, 449] on p "59 stops • 156km • 10h3m • 140u" at bounding box center [125, 451] width 165 height 10
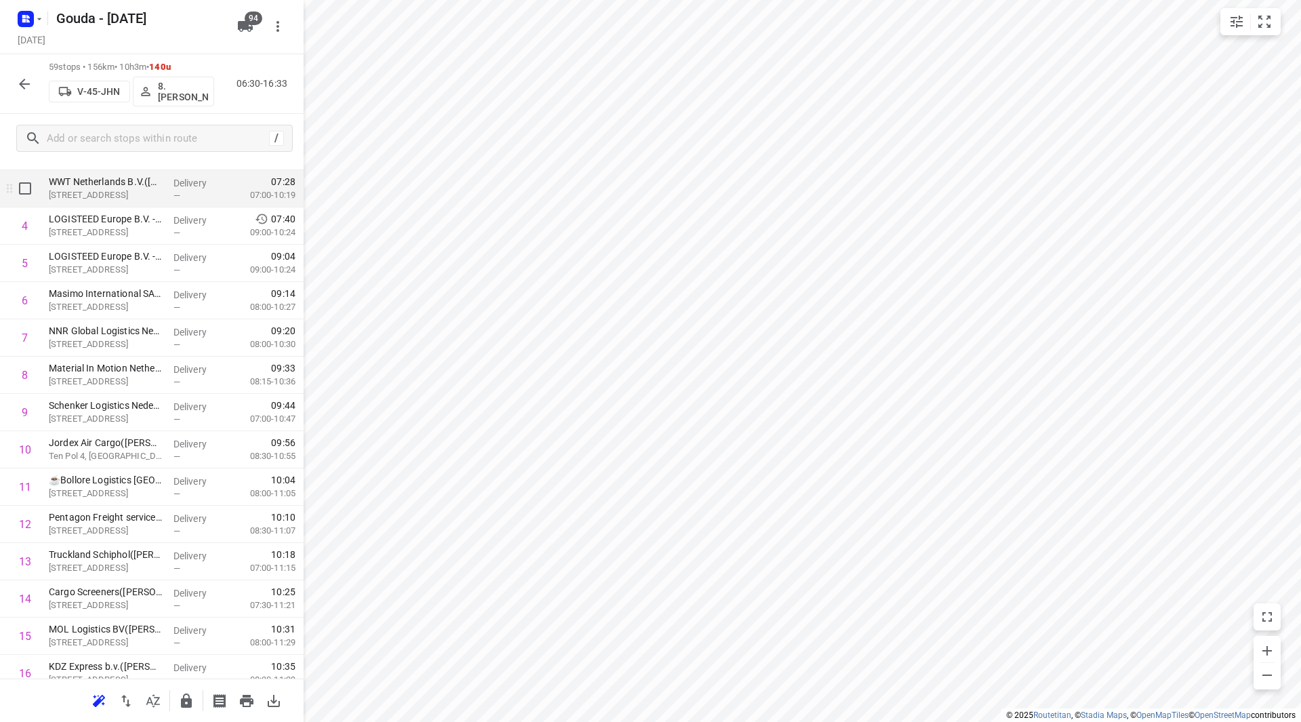
scroll to position [136, 0]
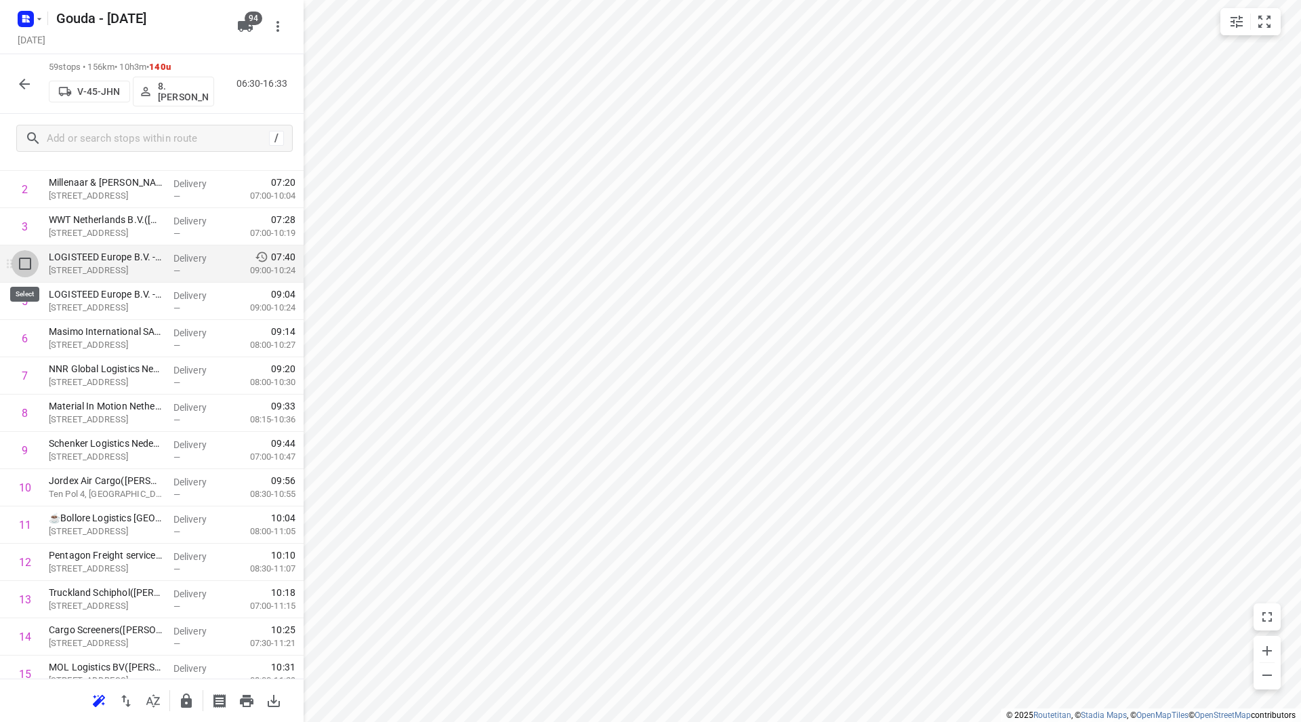
click at [24, 270] on input "checkbox" at bounding box center [25, 263] width 27 height 27
checkbox input "true"
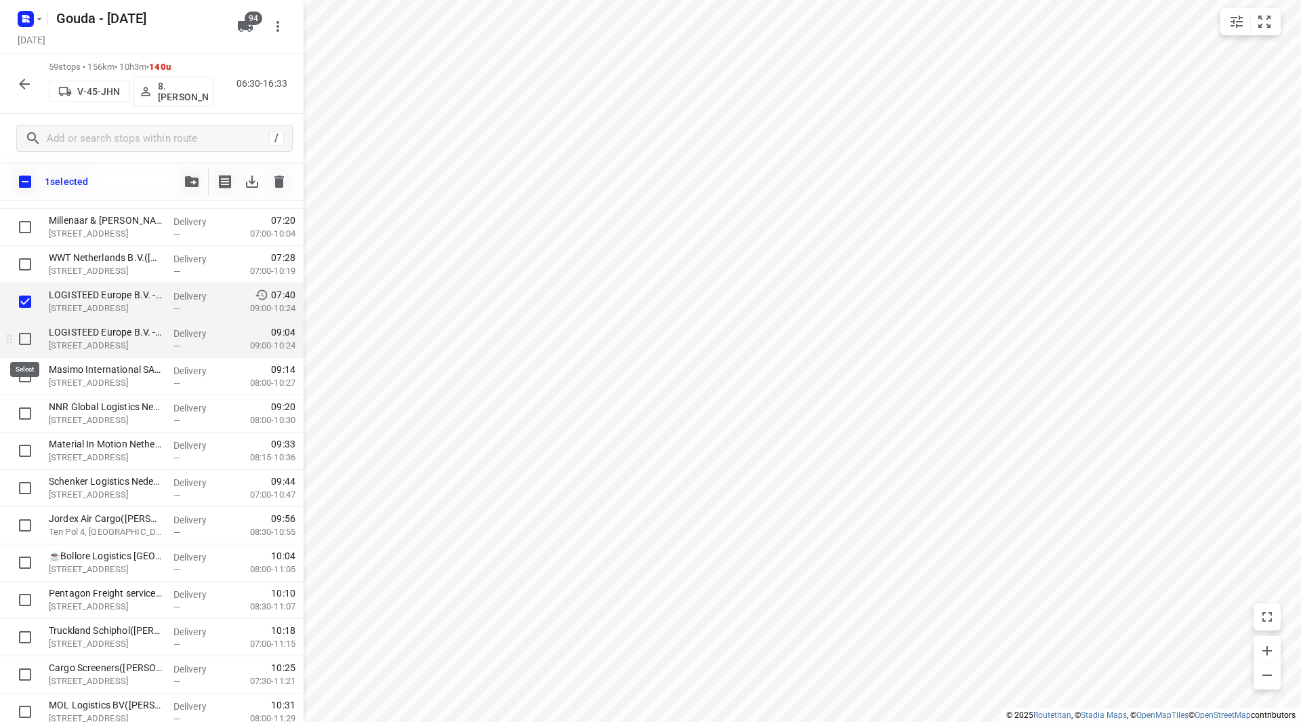
click at [22, 340] on input "checkbox" at bounding box center [25, 338] width 27 height 27
checkbox input "true"
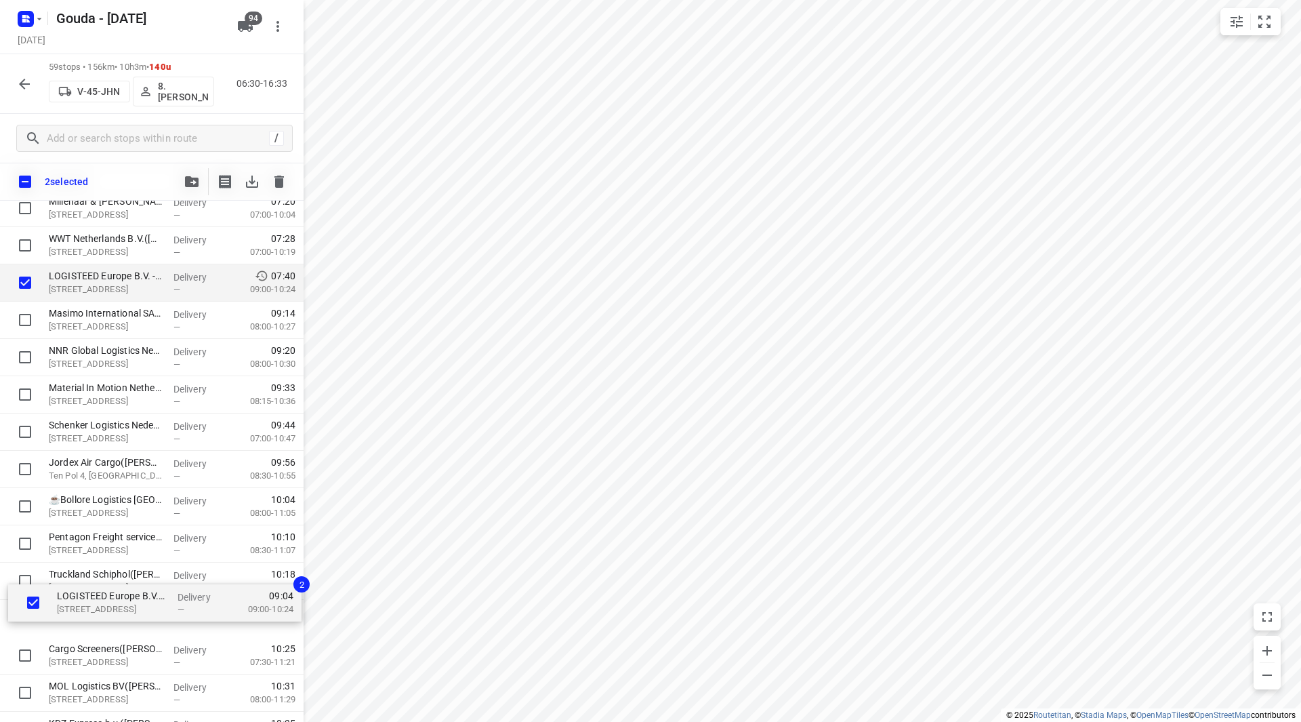
scroll to position [161, 0]
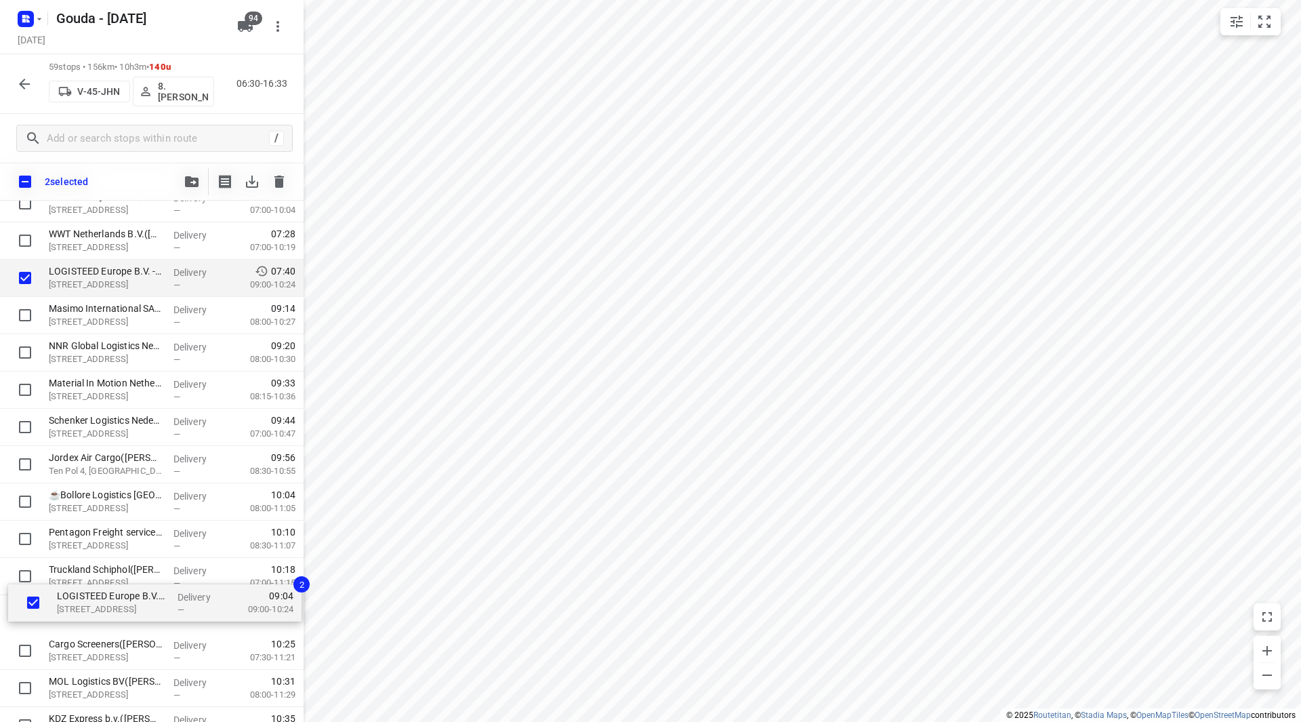
drag, startPoint x: 83, startPoint y: 331, endPoint x: 90, endPoint y: 600, distance: 268.5
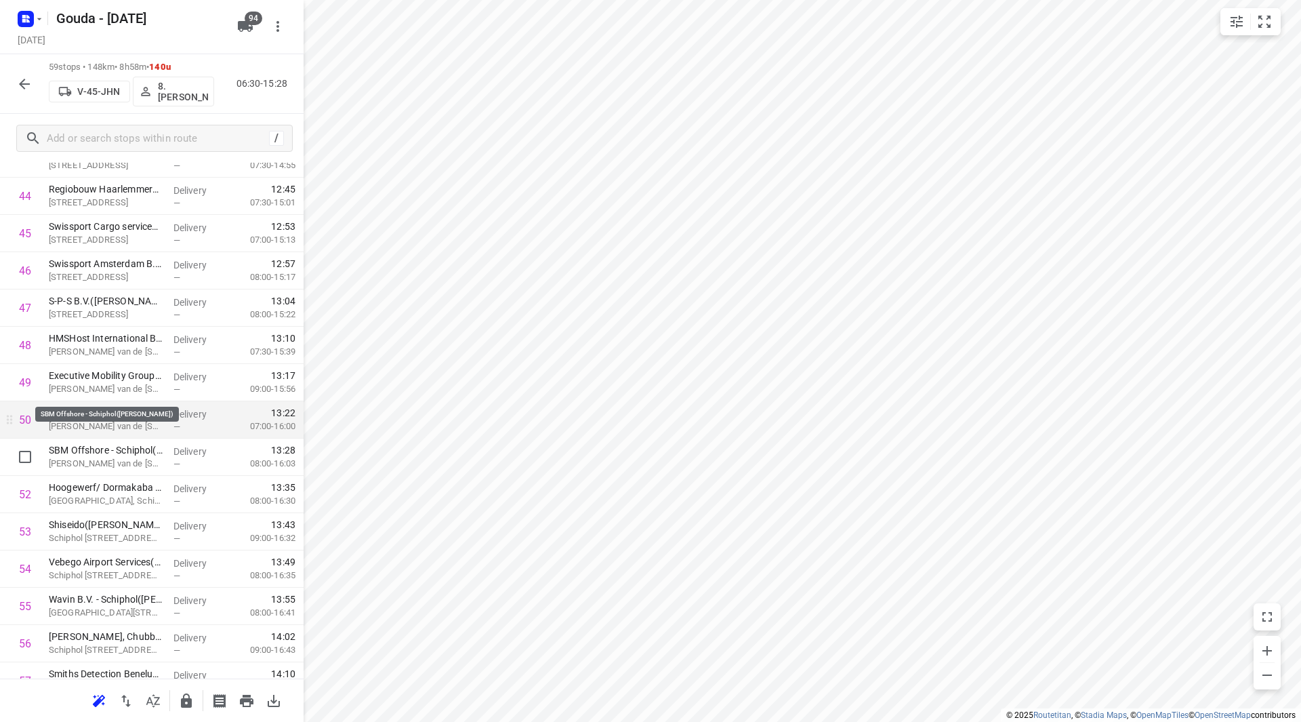
scroll to position [1762, 0]
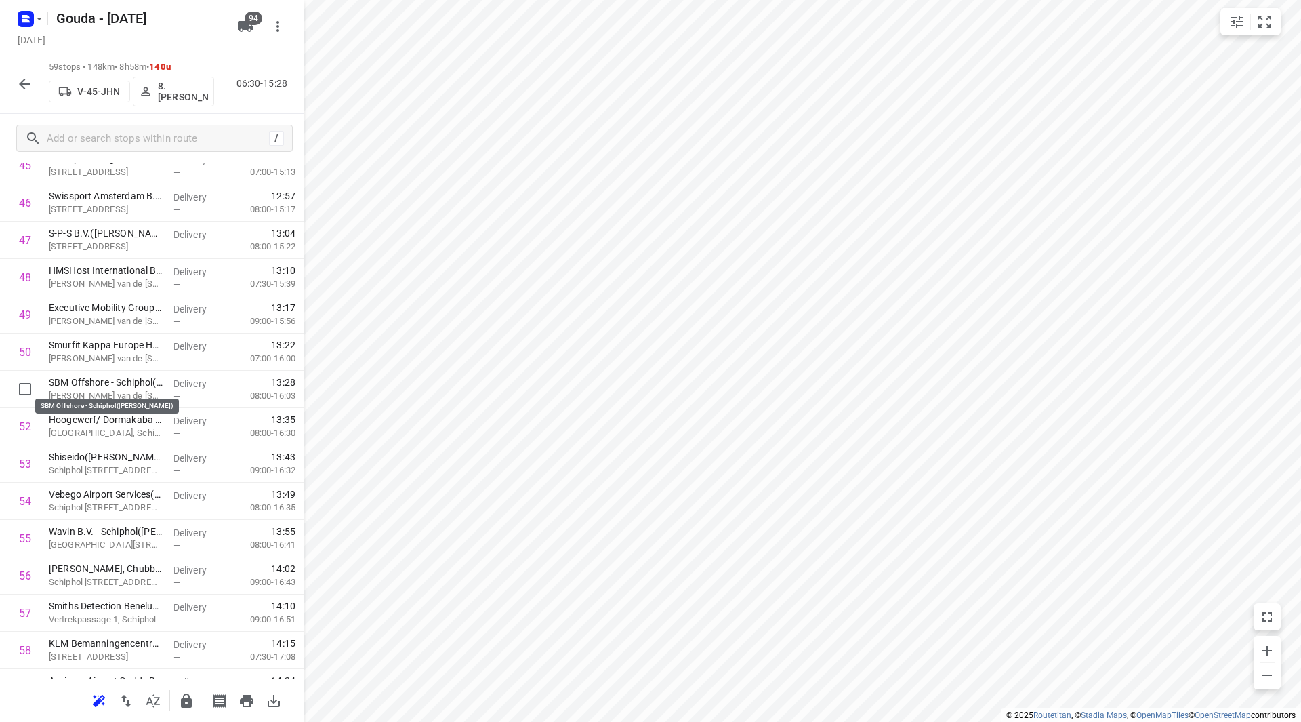
drag, startPoint x: 138, startPoint y: 384, endPoint x: 142, endPoint y: 352, distance: 32.1
click at [140, 356] on p "[PERSON_NAME] van de [STREET_ADDRESS]" at bounding box center [106, 359] width 114 height 14
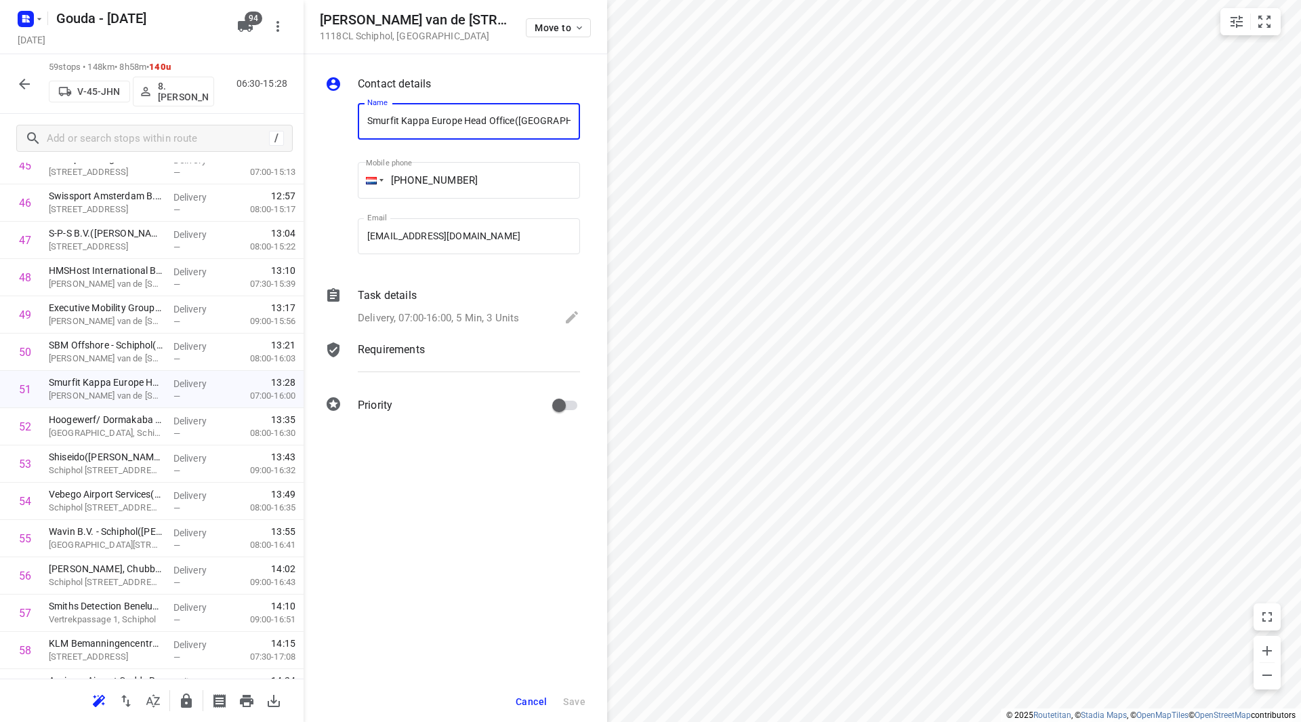
click at [527, 704] on span "Cancel" at bounding box center [531, 701] width 31 height 11
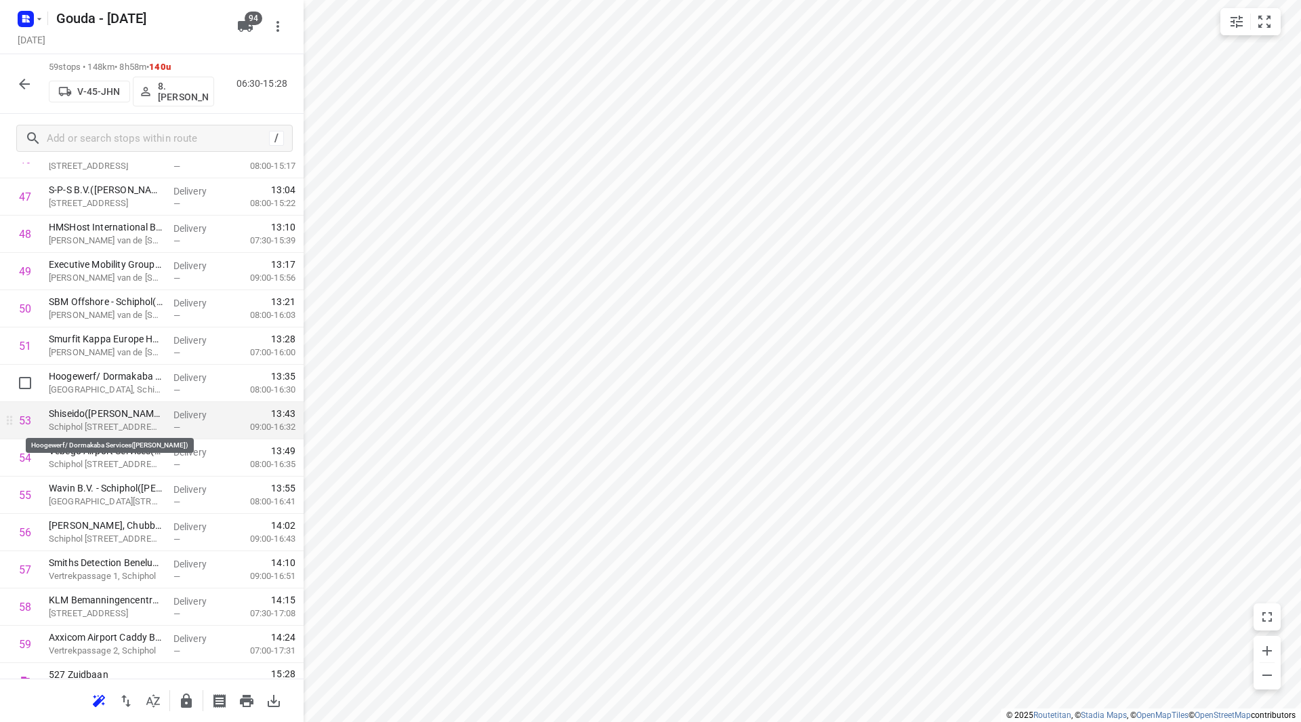
scroll to position [1827, 0]
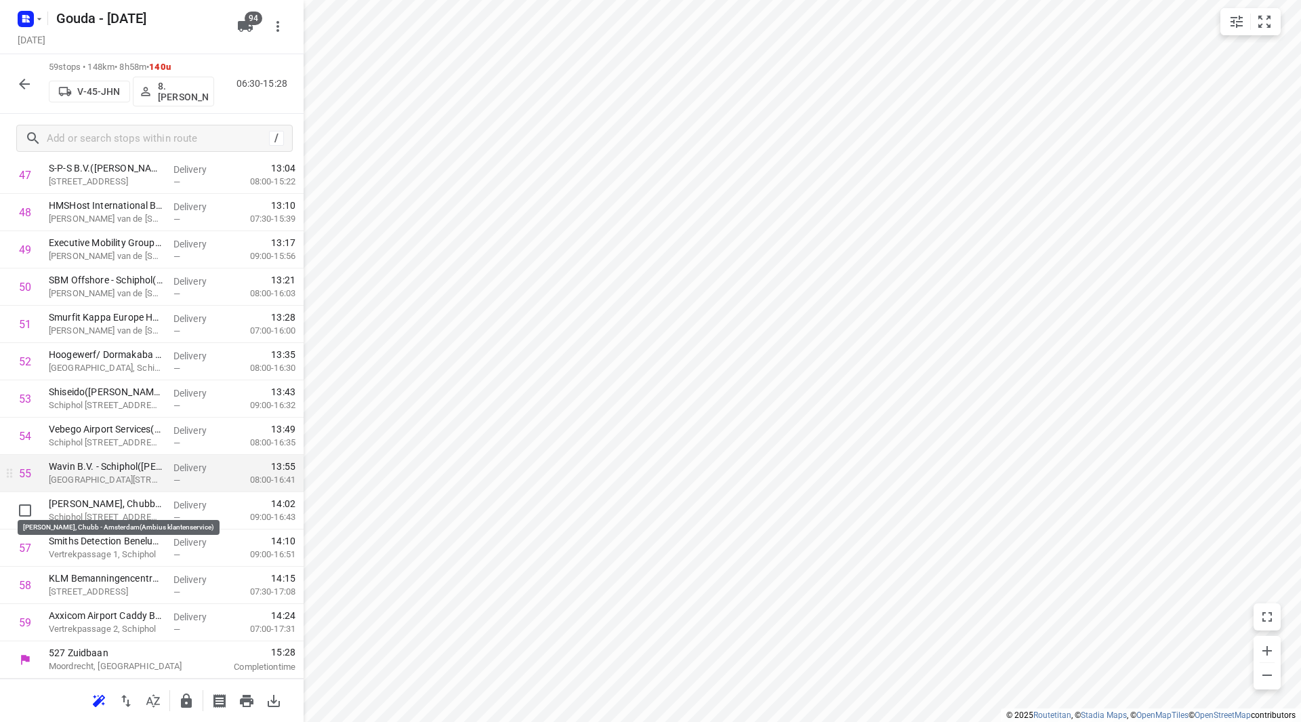
drag, startPoint x: 94, startPoint y: 504, endPoint x: 99, endPoint y: 470, distance: 34.9
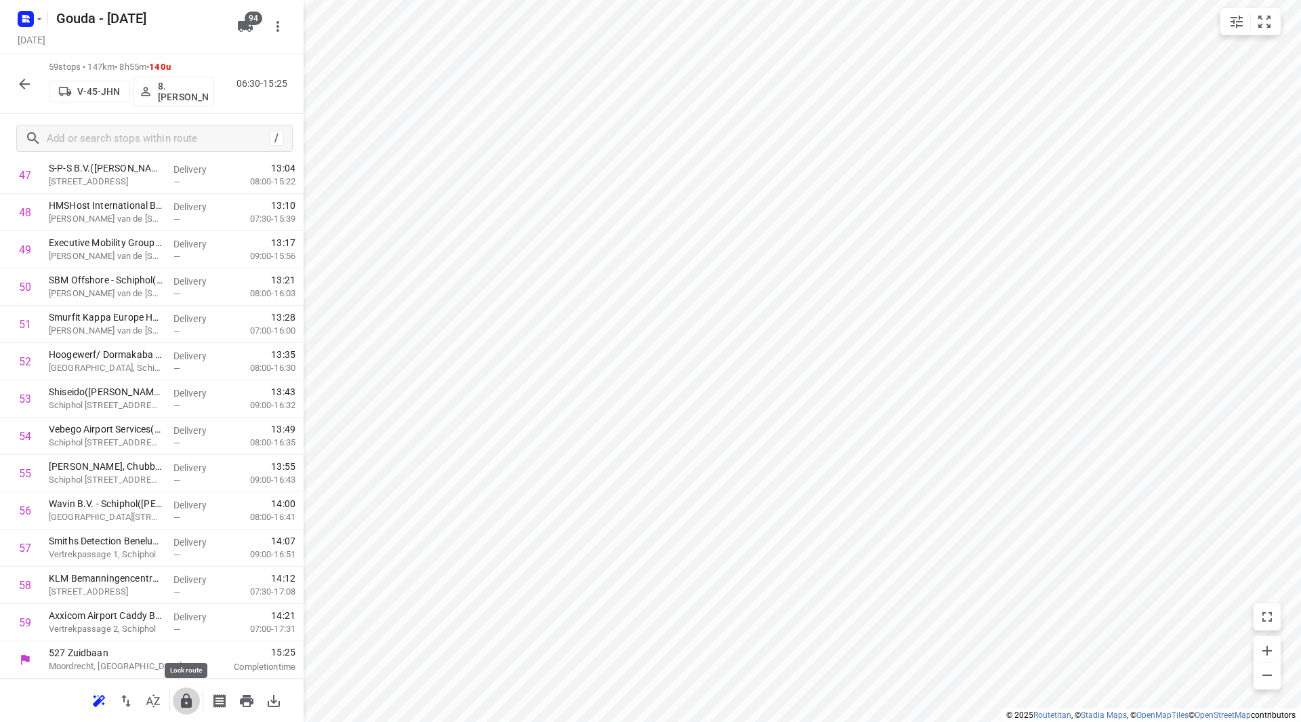
click at [188, 697] on icon "button" at bounding box center [186, 701] width 16 height 16
click at [22, 83] on icon "button" at bounding box center [24, 84] width 16 height 16
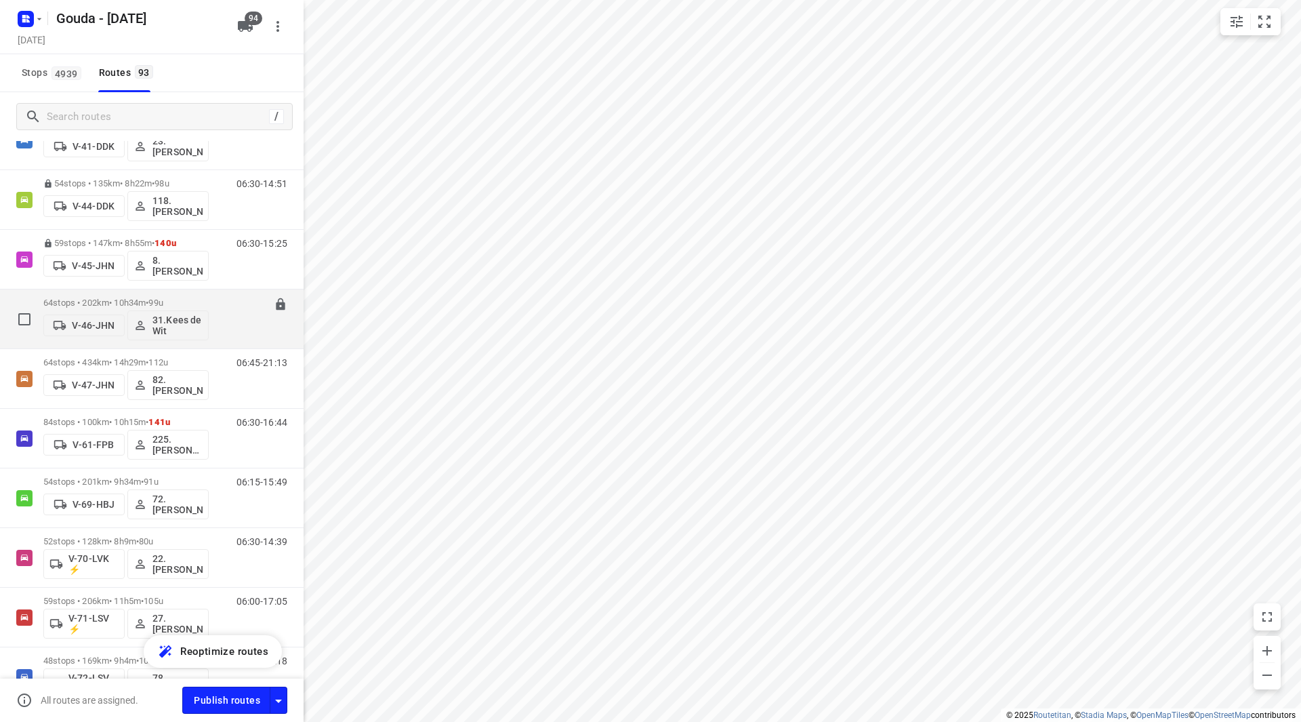
scroll to position [1288, 0]
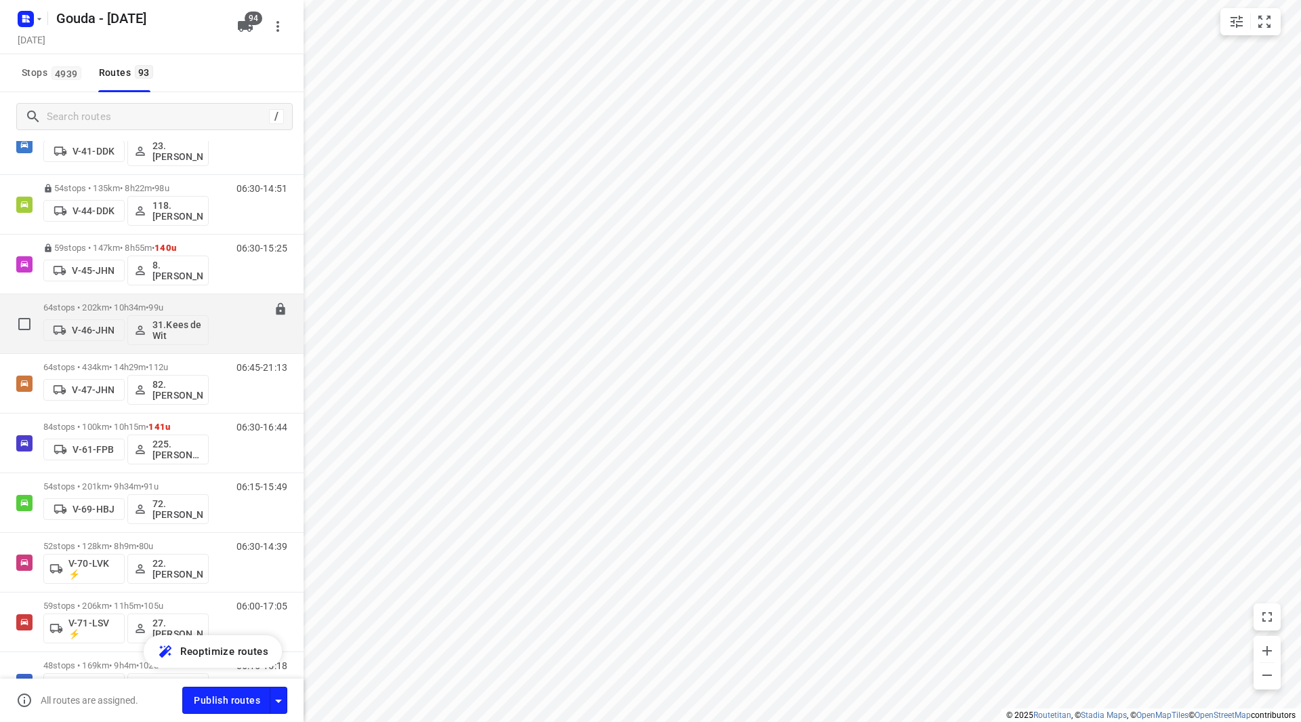
click at [131, 302] on p "64 stops • 202km • 10h34m • 99u" at bounding box center [125, 307] width 165 height 10
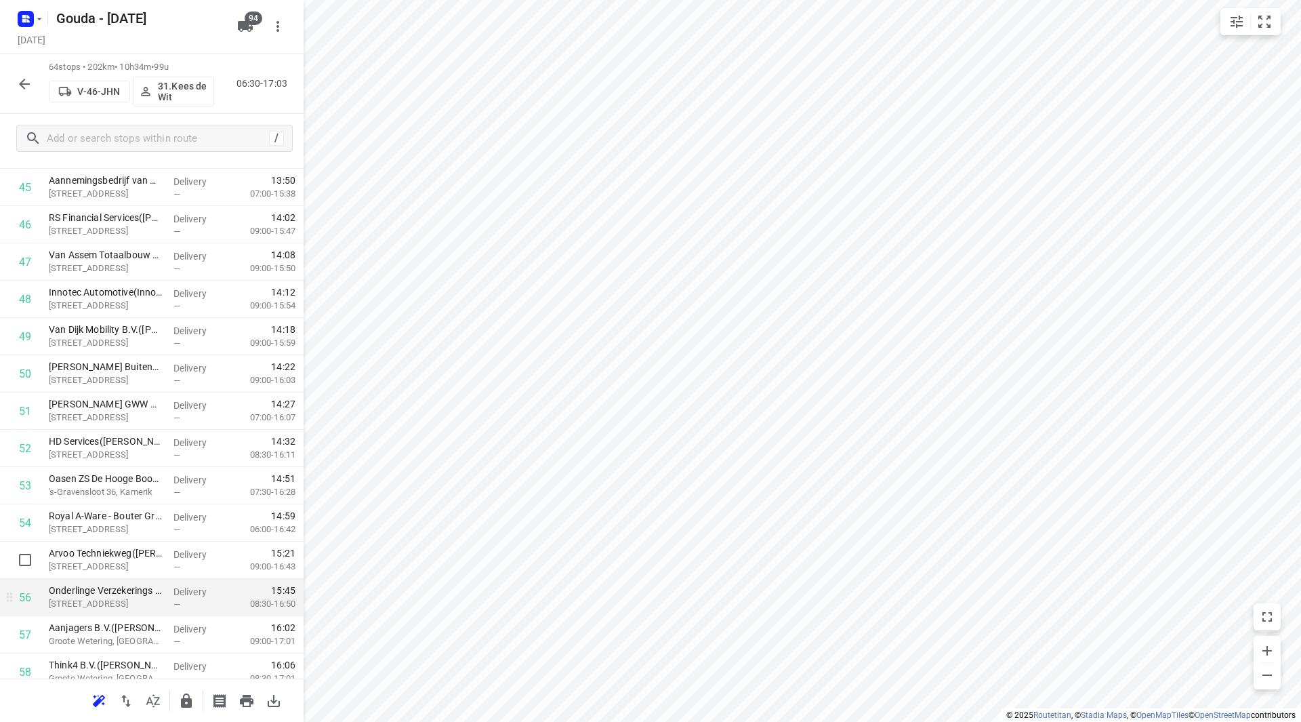
scroll to position [1762, 0]
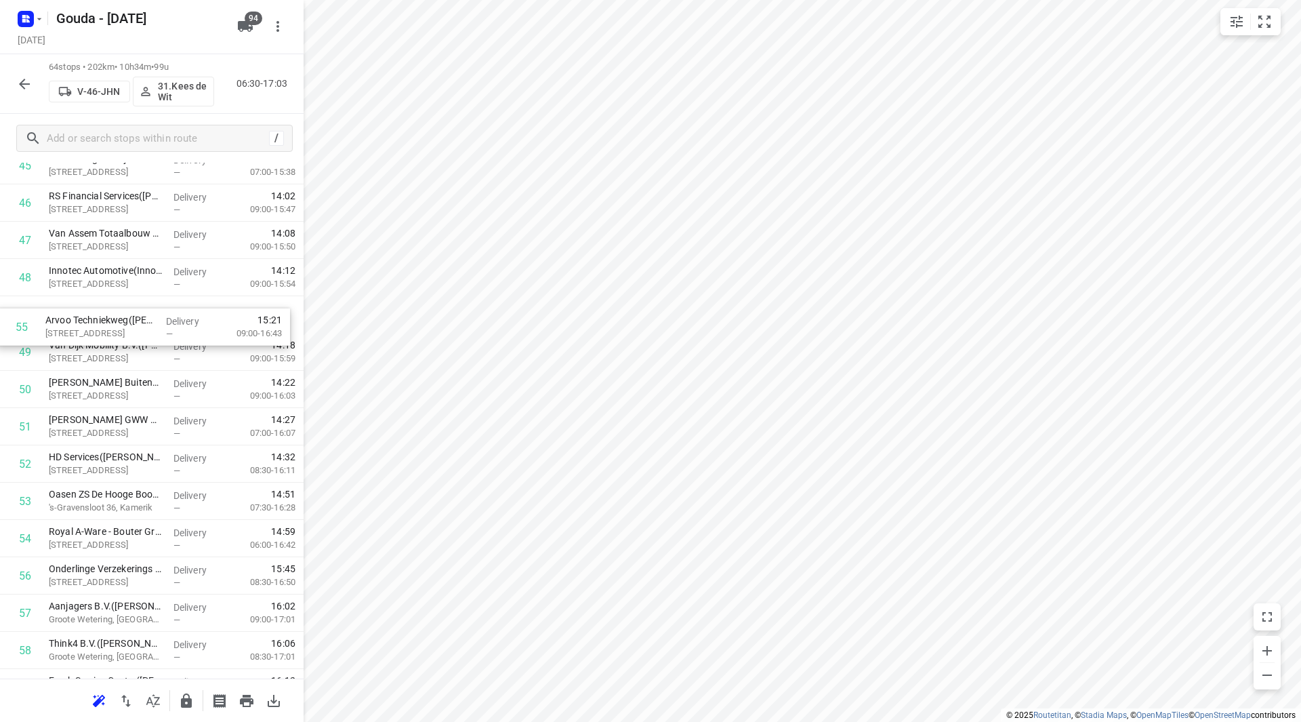
drag, startPoint x: 247, startPoint y: 535, endPoint x: 241, endPoint y: 316, distance: 218.3
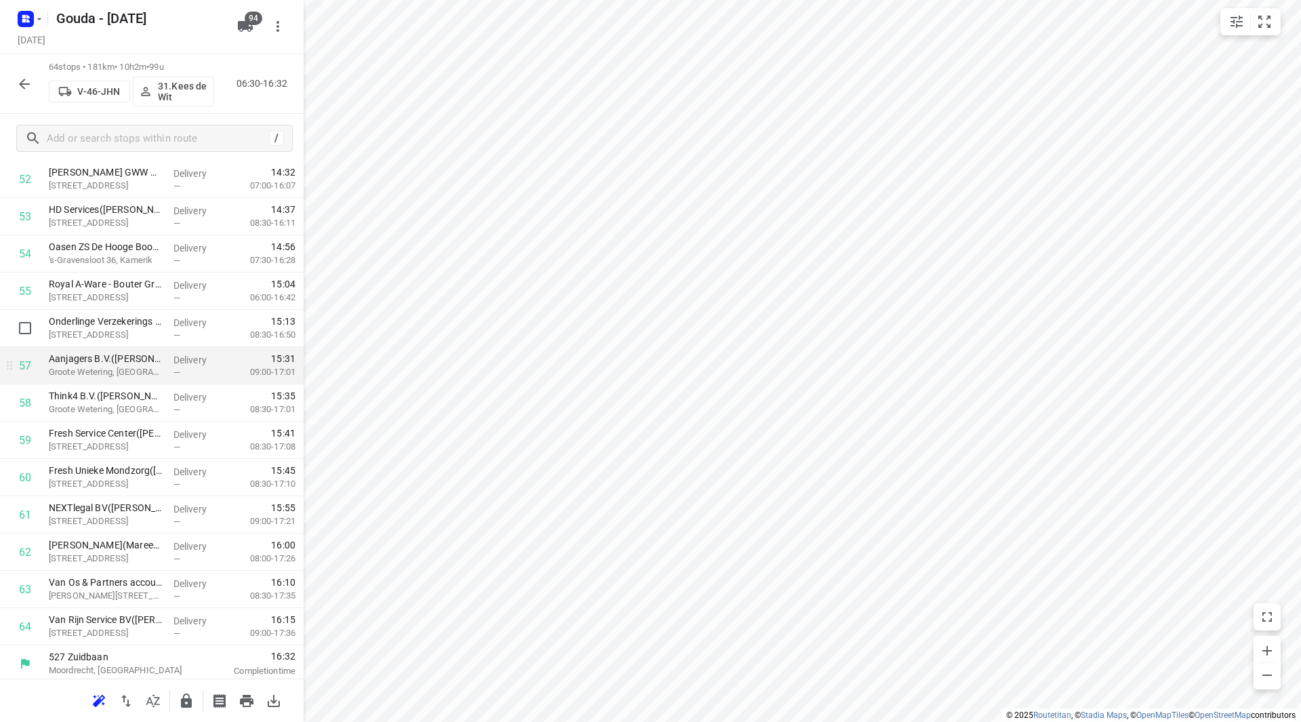
scroll to position [2013, 0]
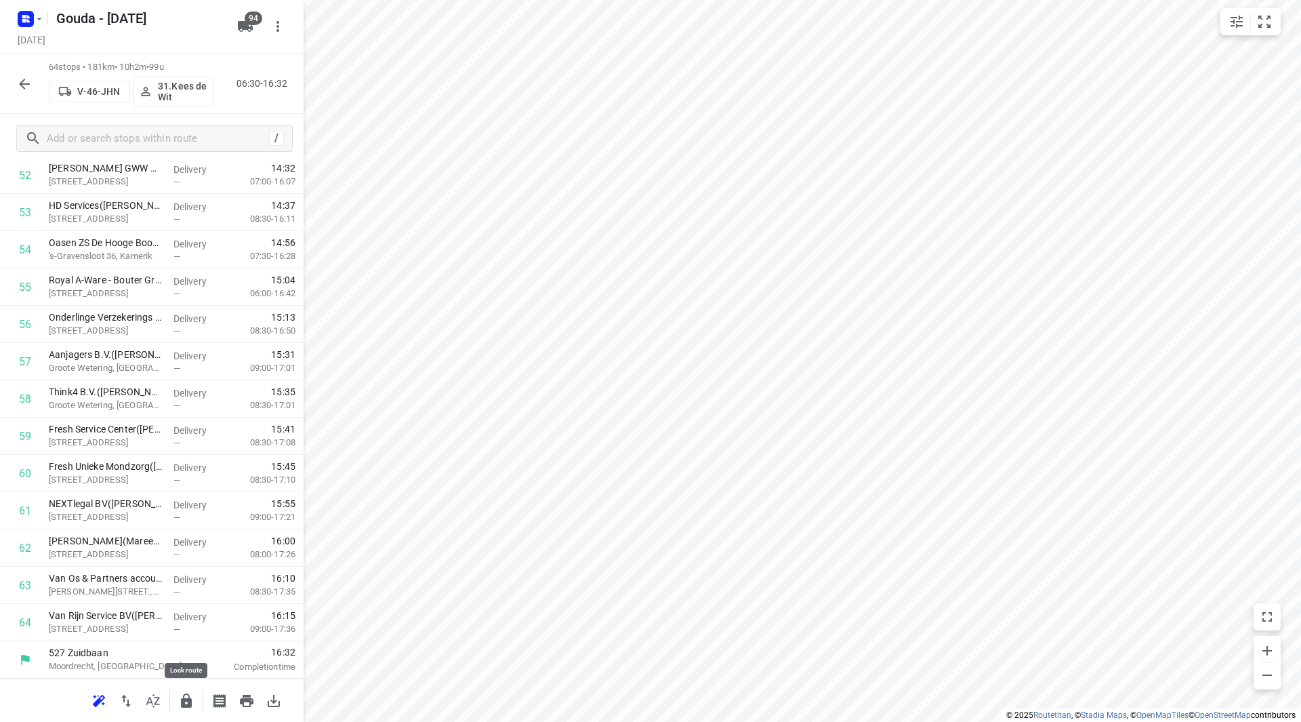
click at [182, 695] on icon "button" at bounding box center [186, 701] width 16 height 16
click at [30, 85] on icon "button" at bounding box center [24, 84] width 16 height 16
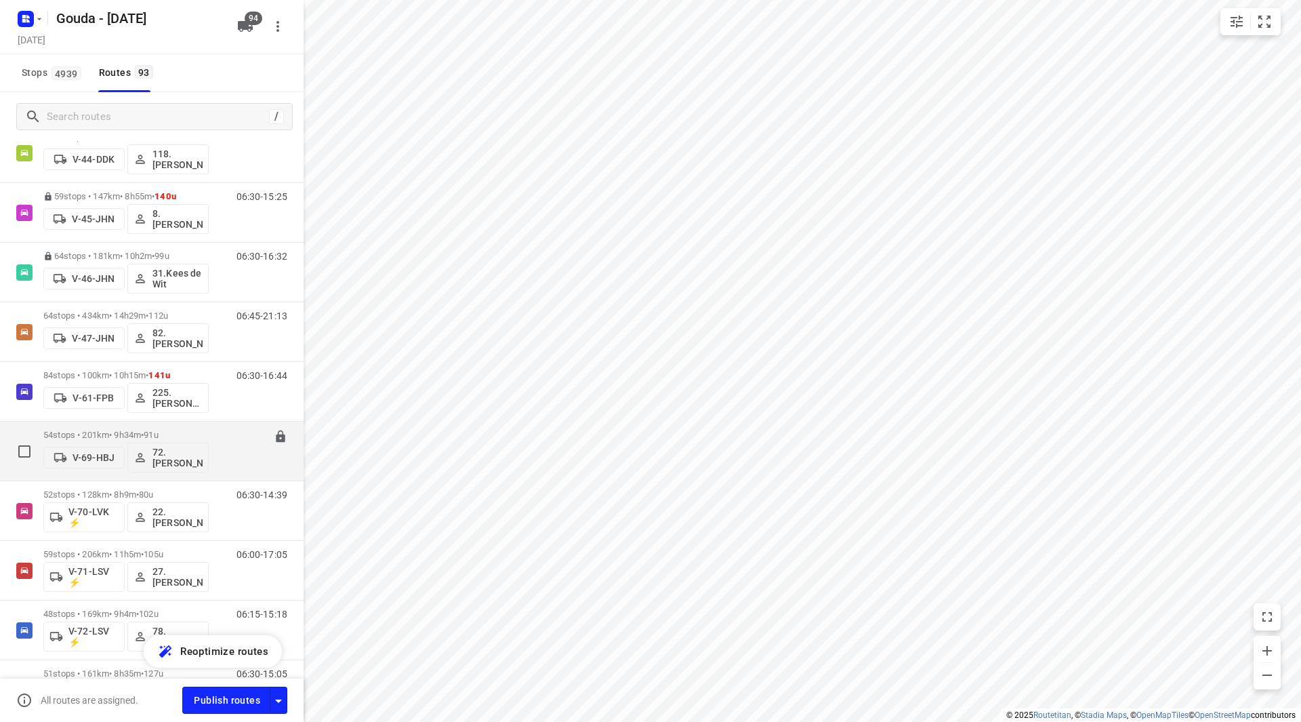
scroll to position [1220, 0]
click at [117, 427] on div "64 stops • 434km • 14h29m • 112u V-47-JHN 82. [PERSON_NAME]" at bounding box center [125, 451] width 165 height 56
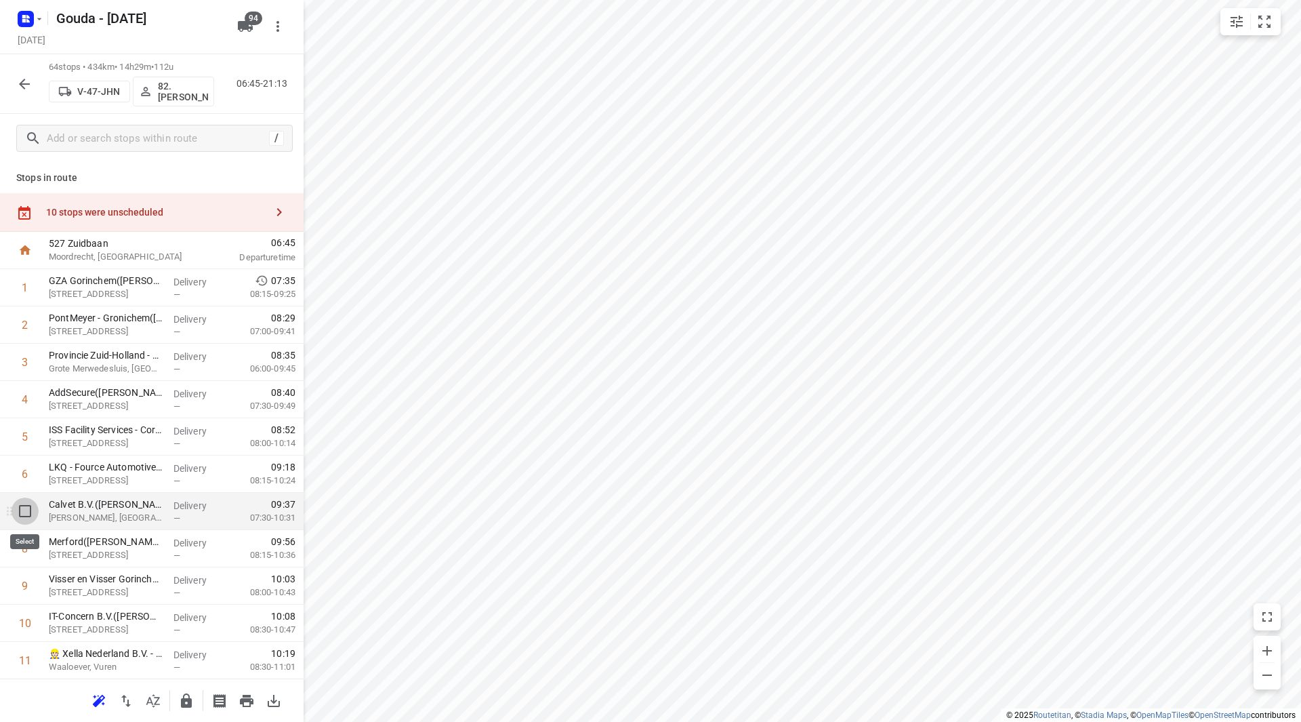
click at [30, 510] on input "checkbox" at bounding box center [25, 510] width 27 height 27
checkbox input "true"
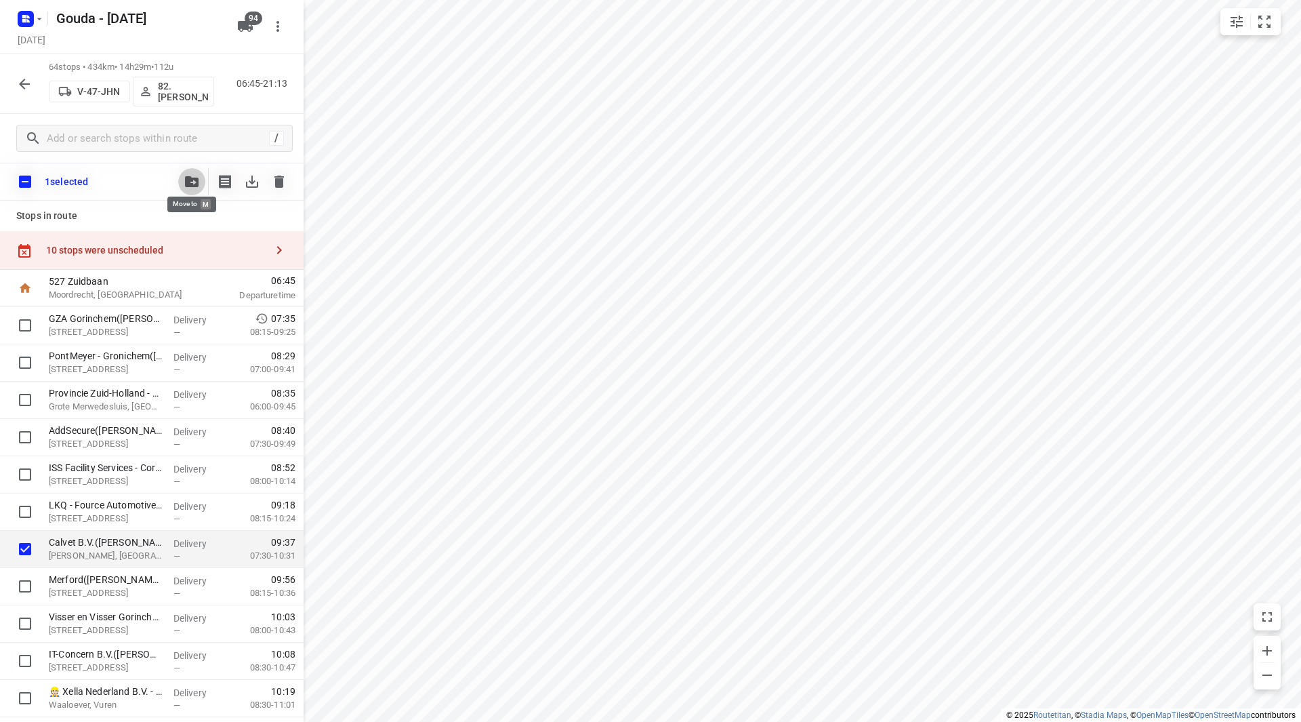
click at [195, 168] on button "button" at bounding box center [191, 181] width 27 height 27
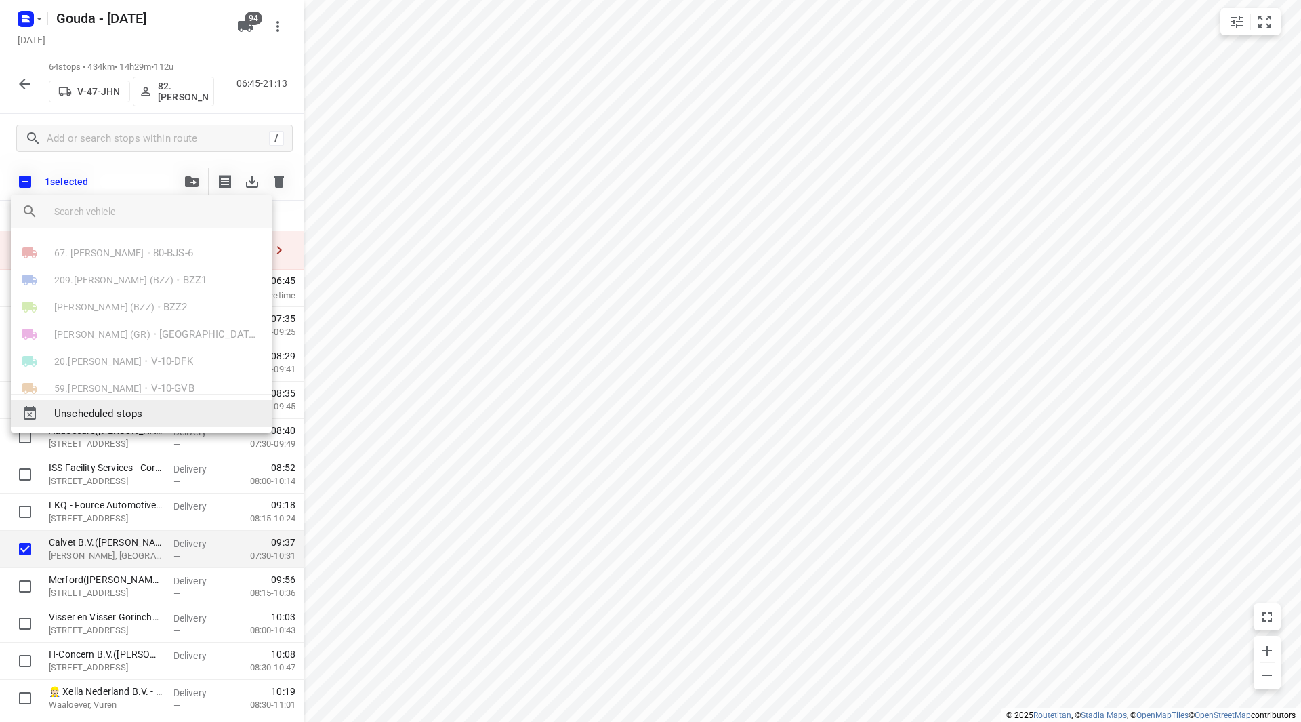
click at [117, 414] on span "Unscheduled stops" at bounding box center [157, 414] width 207 height 16
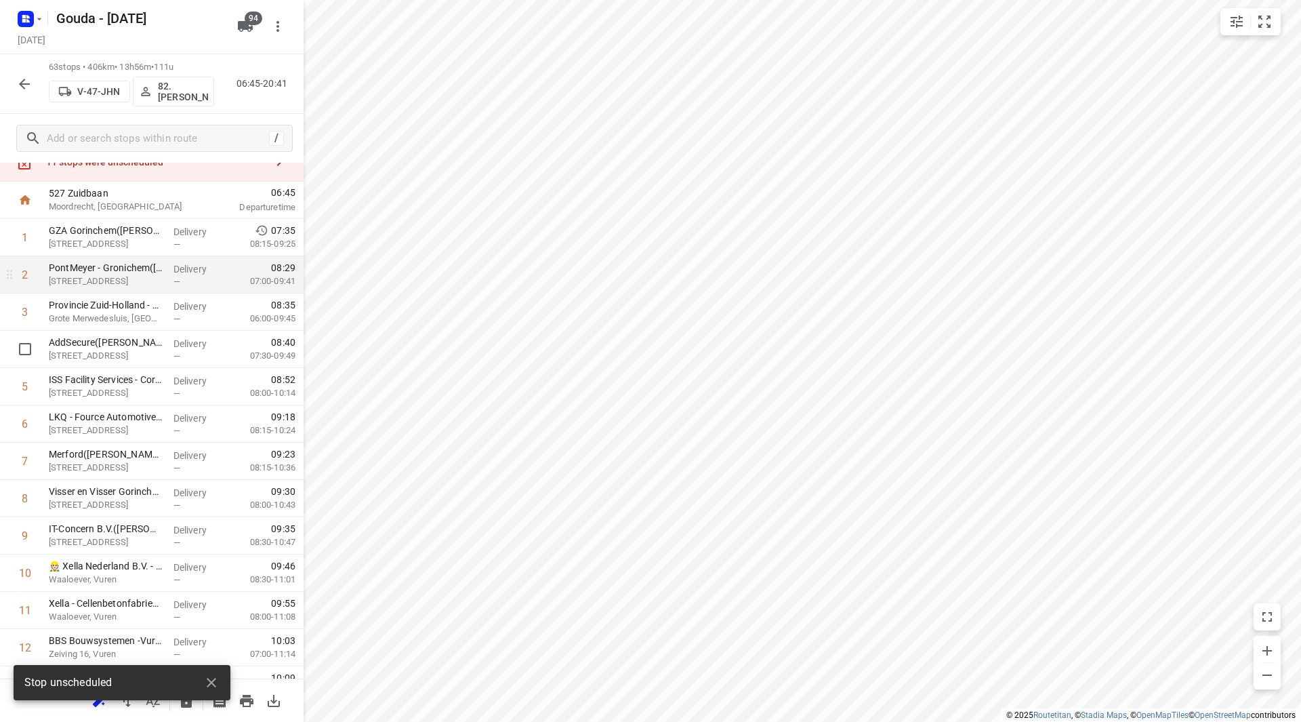
scroll to position [0, 0]
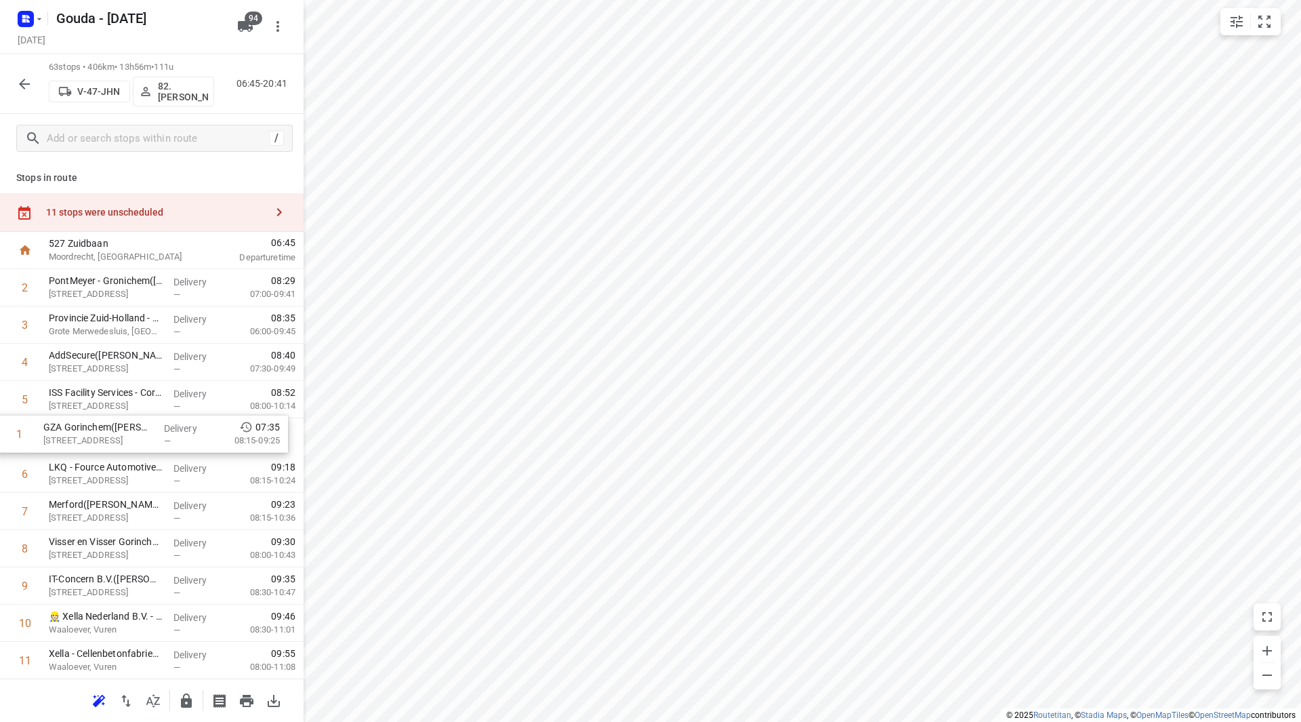
drag, startPoint x: 111, startPoint y: 276, endPoint x: 105, endPoint y: 427, distance: 150.6
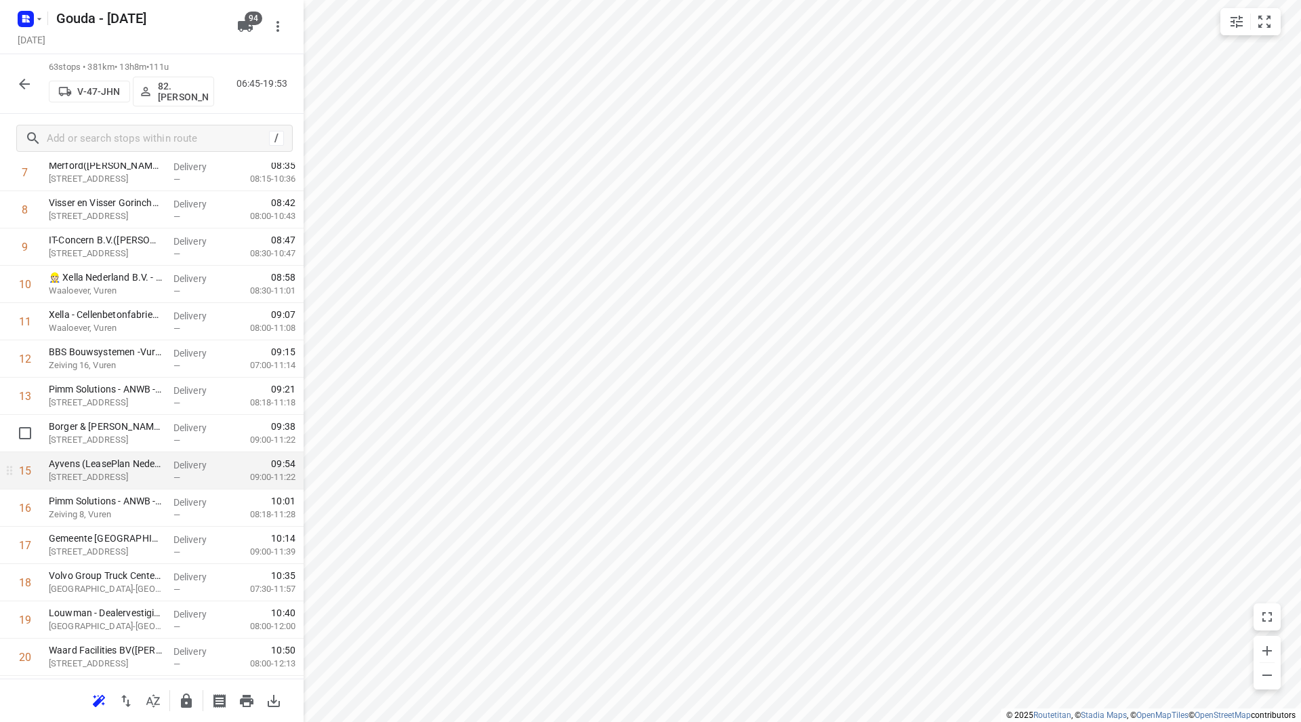
scroll to position [407, 0]
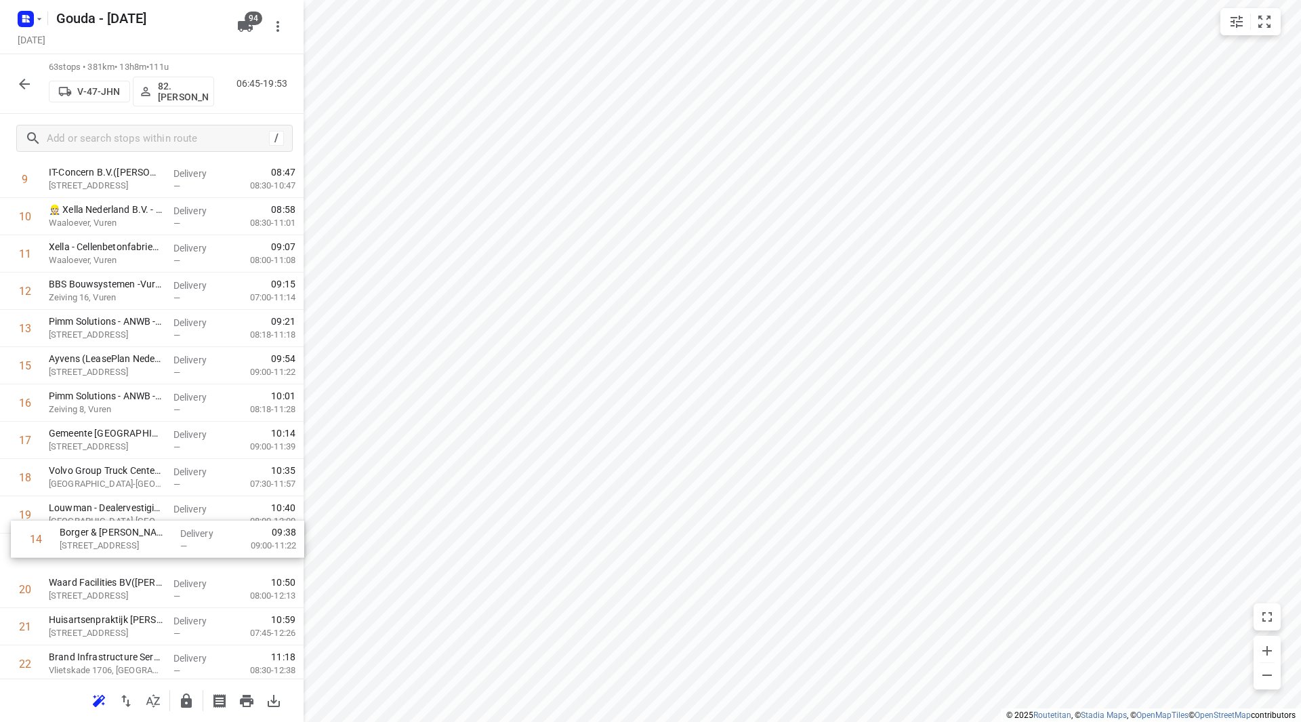
drag, startPoint x: 107, startPoint y: 369, endPoint x: 112, endPoint y: 544, distance: 174.9
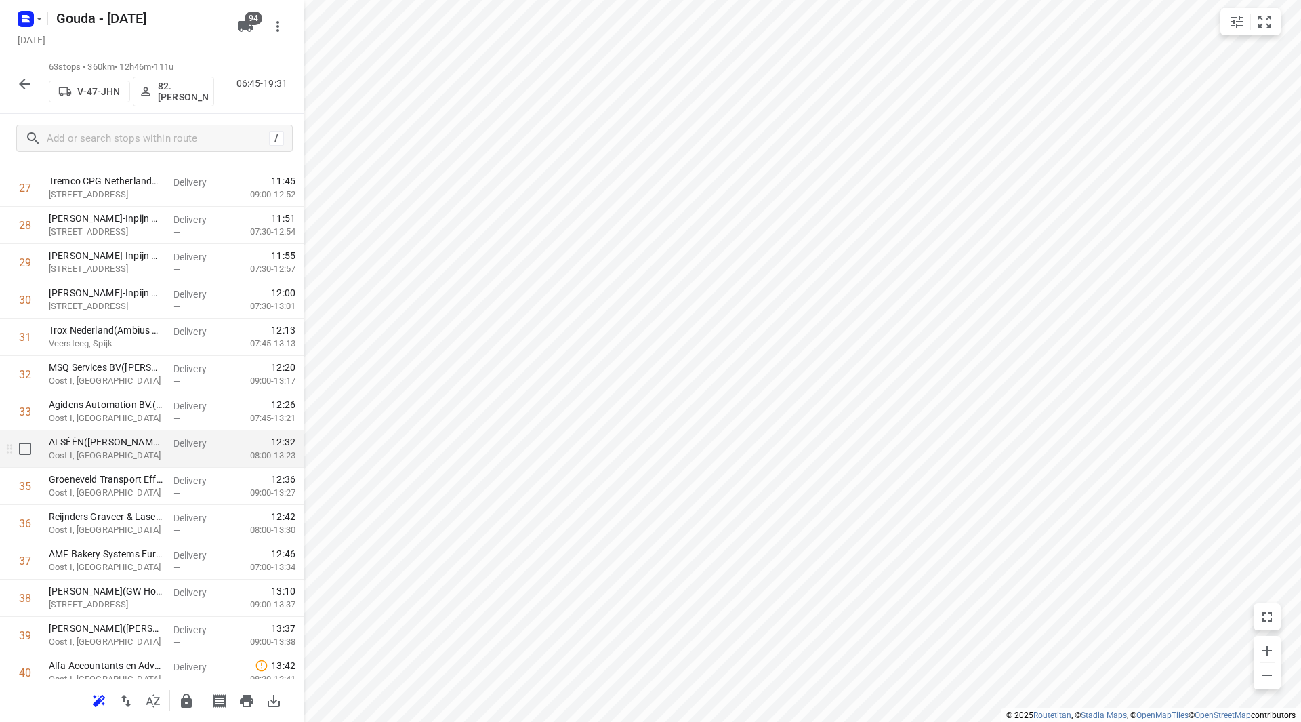
scroll to position [1084, 0]
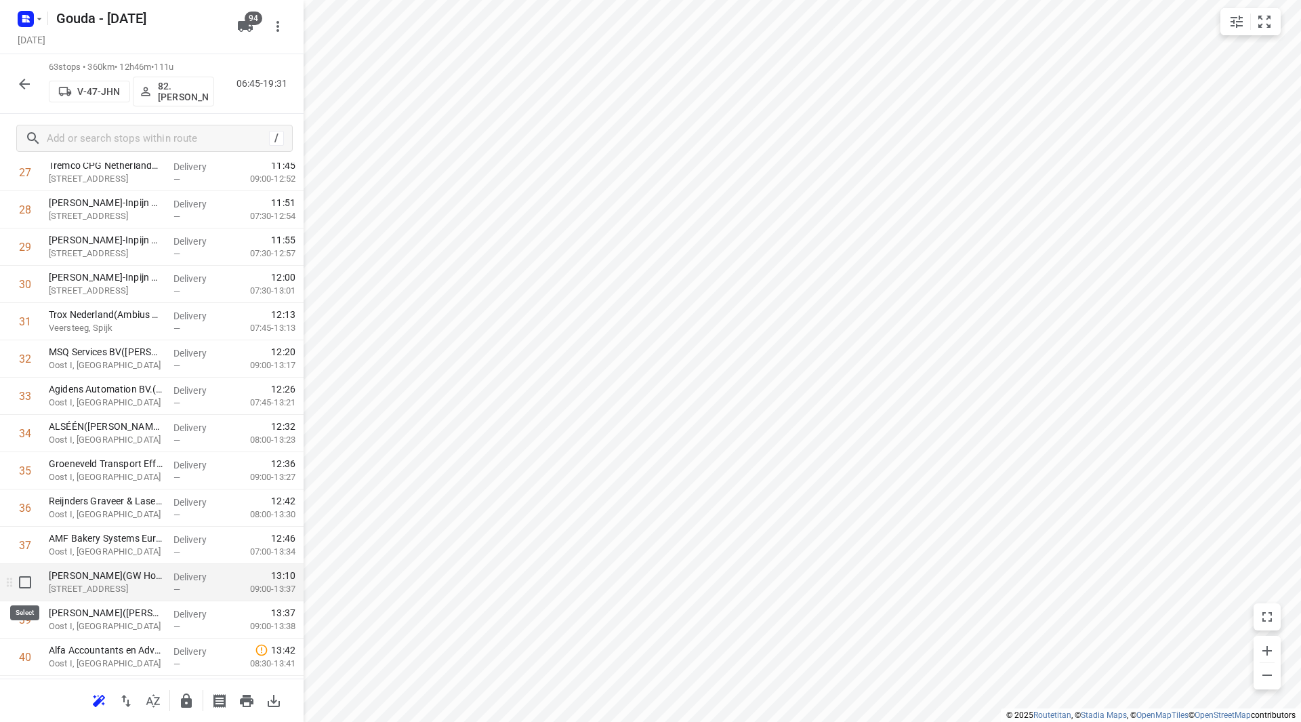
click at [22, 588] on input "checkbox" at bounding box center [25, 582] width 27 height 27
checkbox input "true"
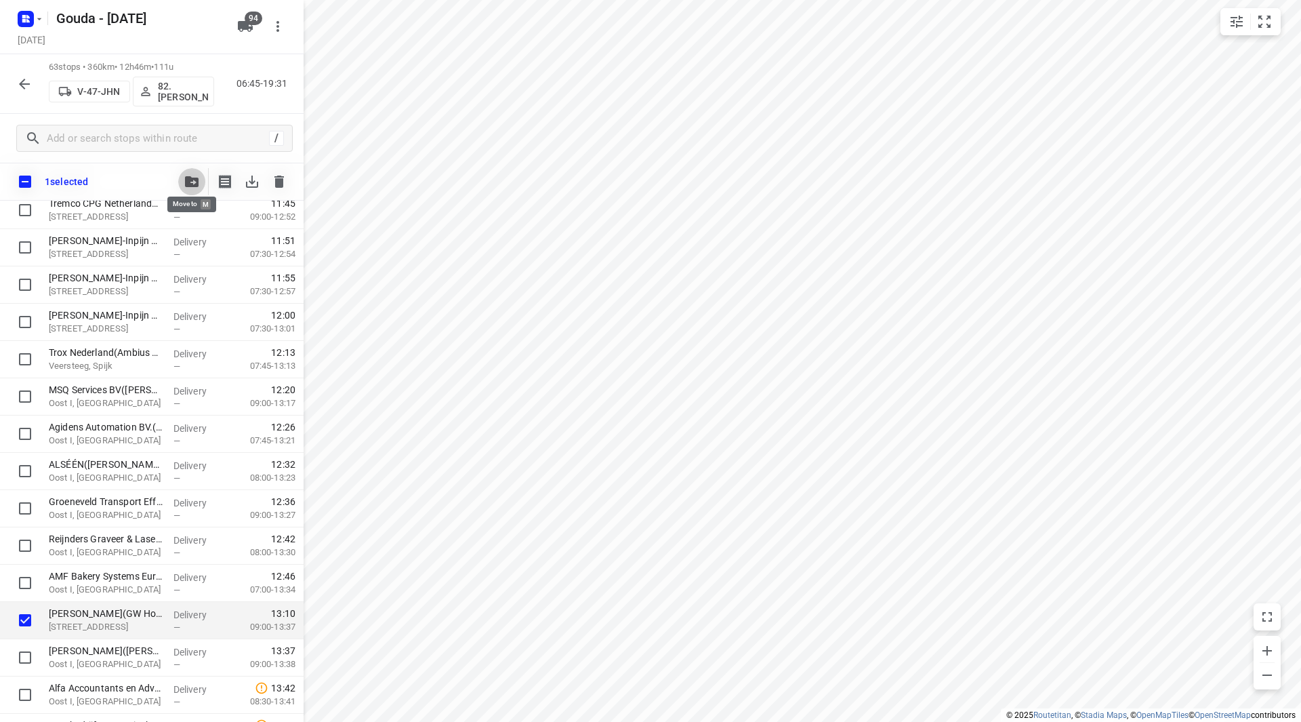
click at [199, 175] on button "button" at bounding box center [191, 181] width 27 height 27
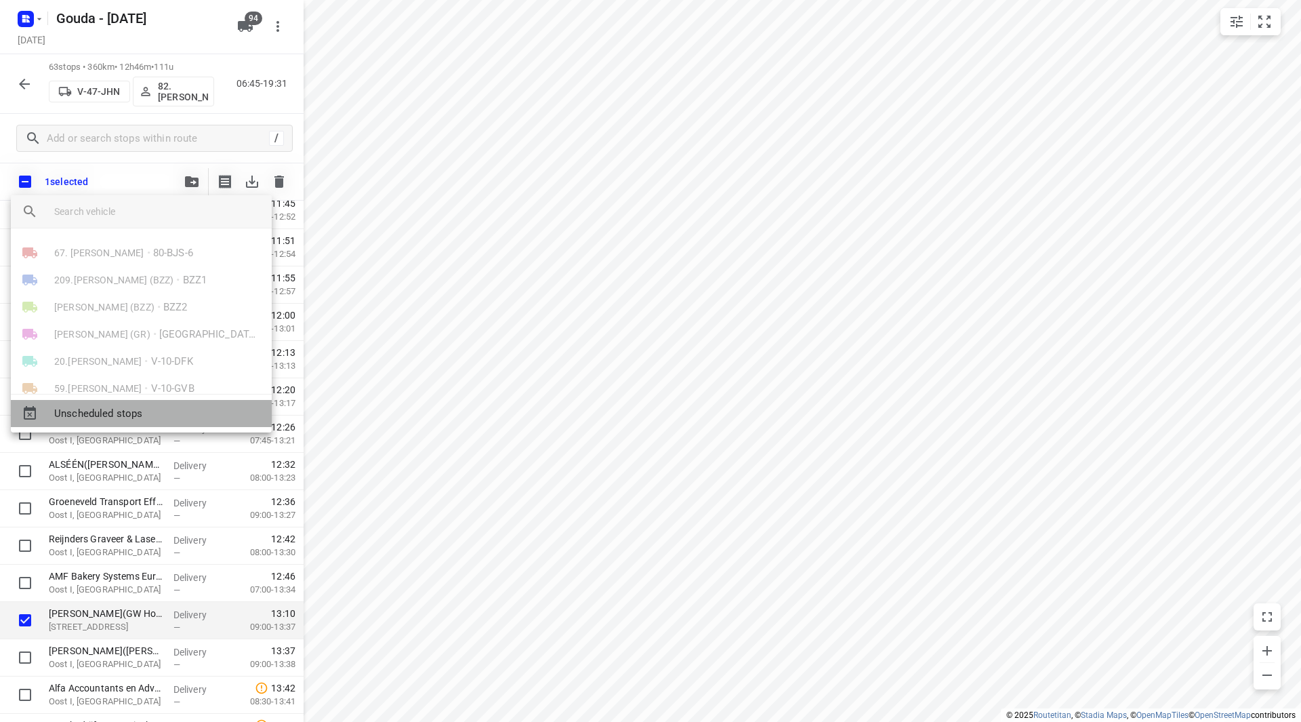
click at [115, 417] on span "Unscheduled stops" at bounding box center [157, 414] width 207 height 16
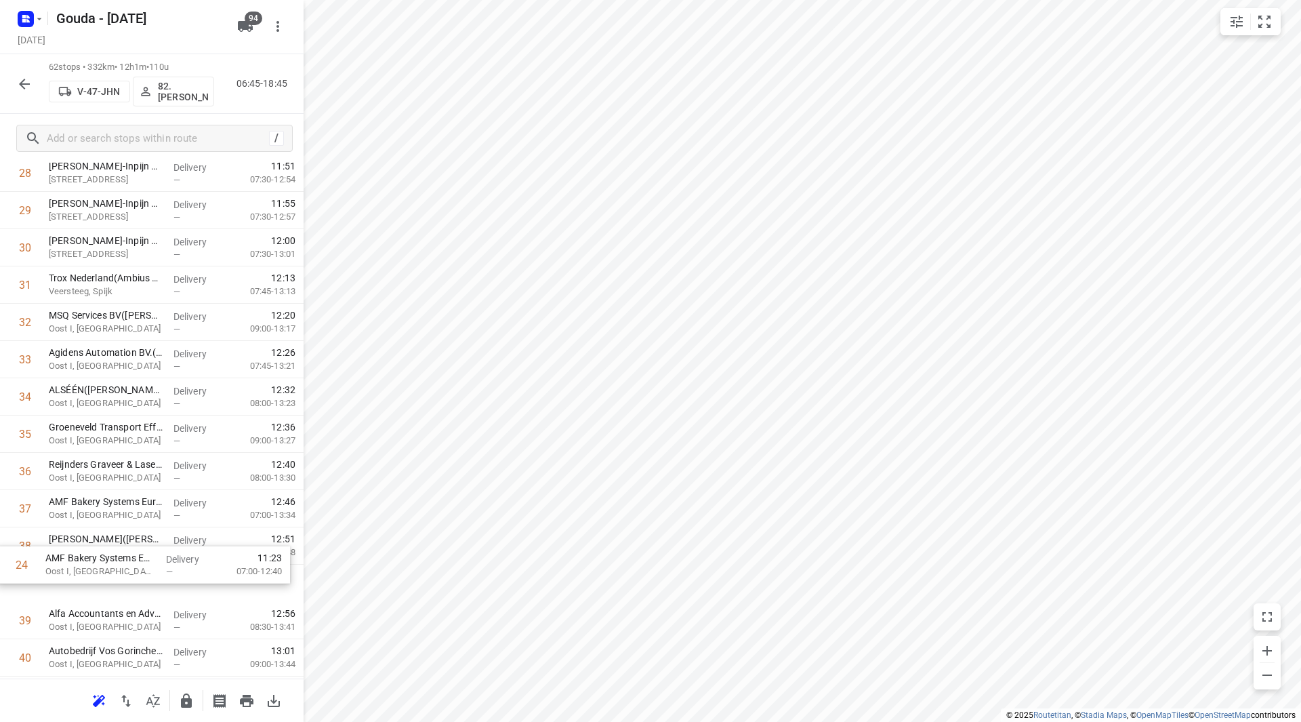
scroll to position [1087, 0]
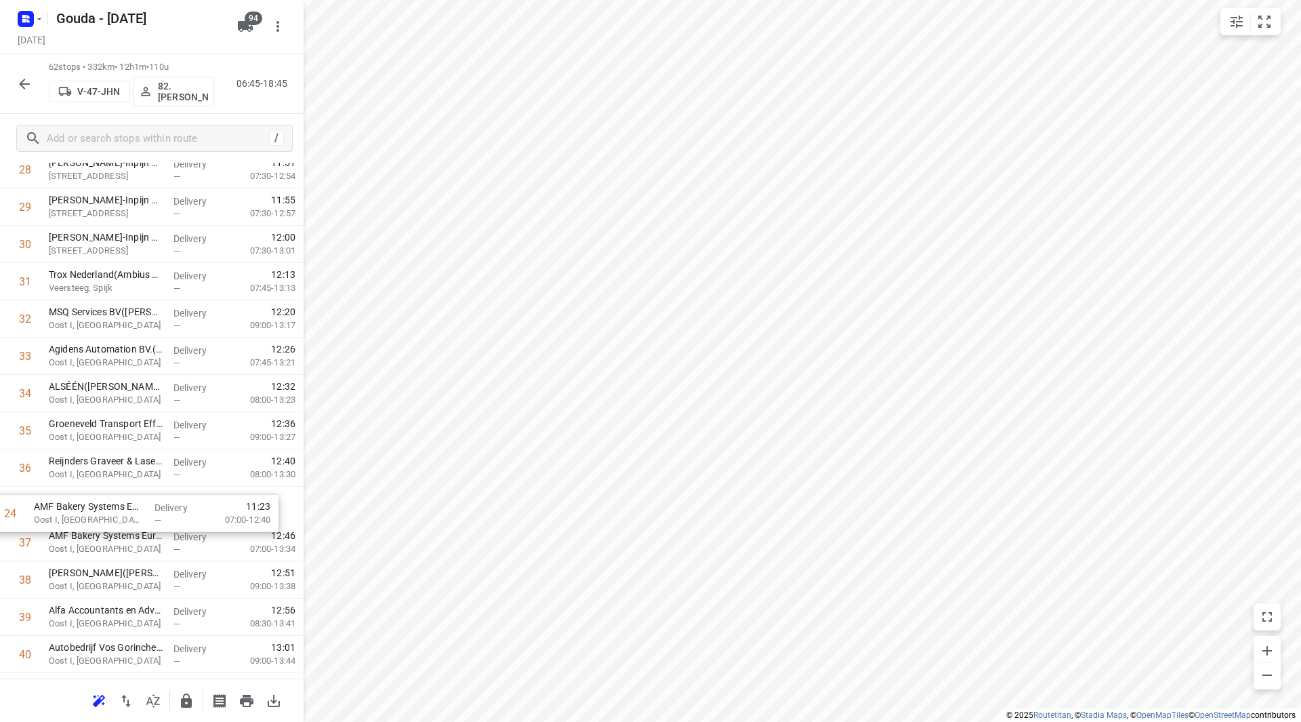
drag, startPoint x: 182, startPoint y: 276, endPoint x: 174, endPoint y: 522, distance: 246.1
click at [168, 526] on div "1 PontMeyer - Gronichem(Ties Godthelp) Timorstraat 5, Gorinchem Delivery — 07:3…" at bounding box center [152, 337] width 304 height 2311
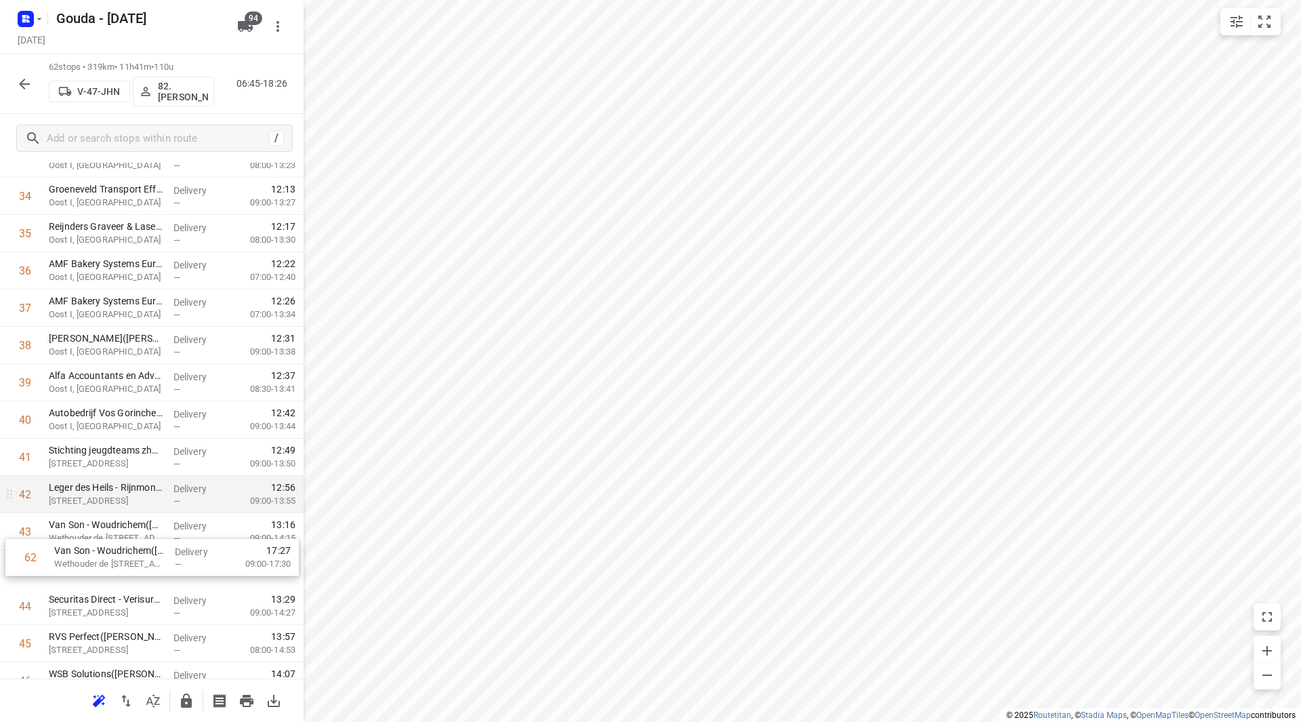
scroll to position [1321, 0]
drag, startPoint x: 115, startPoint y: 628, endPoint x: 117, endPoint y: 514, distance: 113.2
click at [117, 514] on div "1 PontMeyer - Gronichem(Ties Godthelp) Timorstraat 5, Gorinchem Delivery — 07:3…" at bounding box center [152, 103] width 304 height 2311
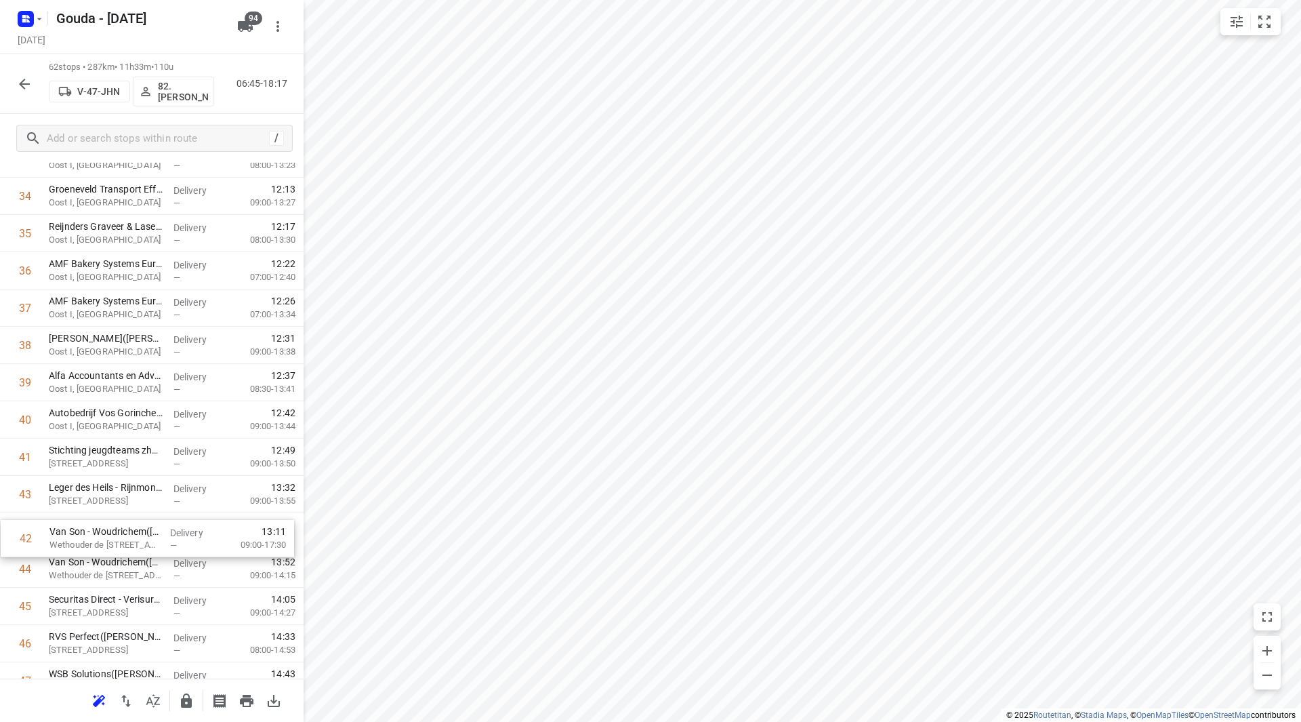
drag, startPoint x: 98, startPoint y: 495, endPoint x: 99, endPoint y: 545, distance: 50.2
click at [99, 545] on div "1 PontMeyer - Gronichem(Ties Godthelp) Timorstraat 5, Gorinchem Delivery — 07:3…" at bounding box center [152, 103] width 304 height 2311
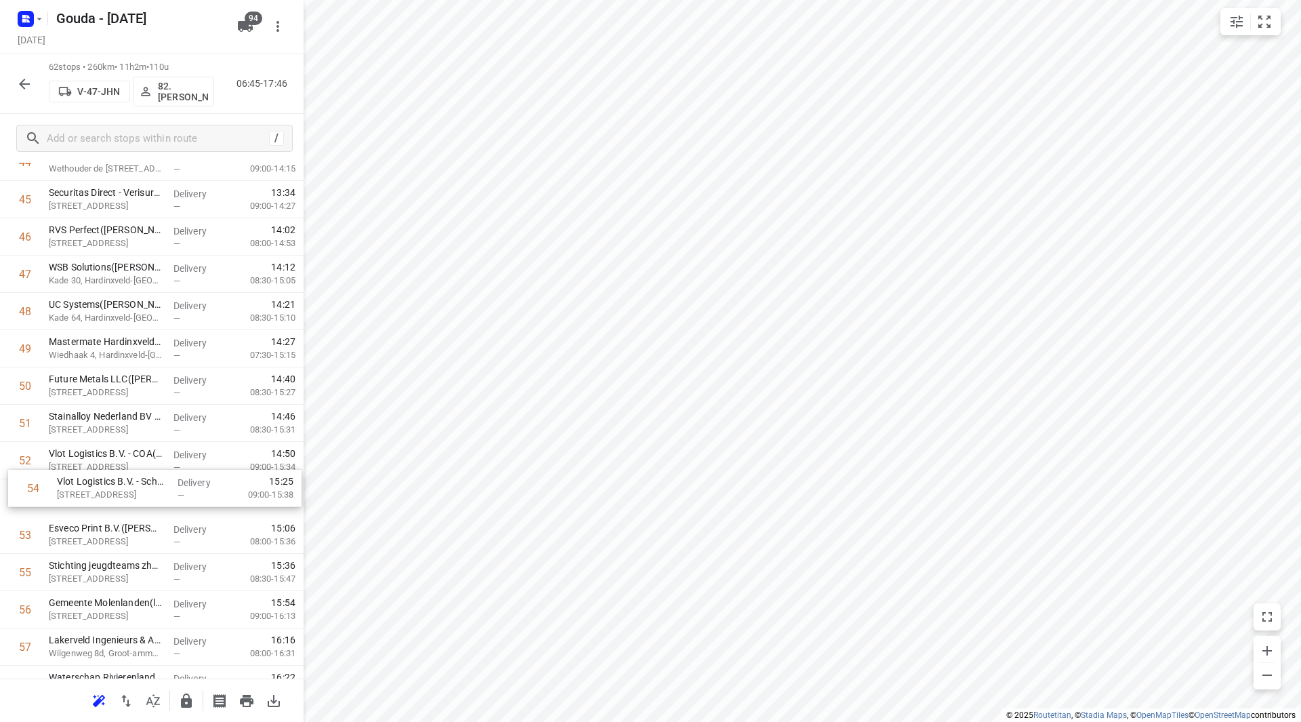
drag, startPoint x: 104, startPoint y: 541, endPoint x: 110, endPoint y: 494, distance: 47.9
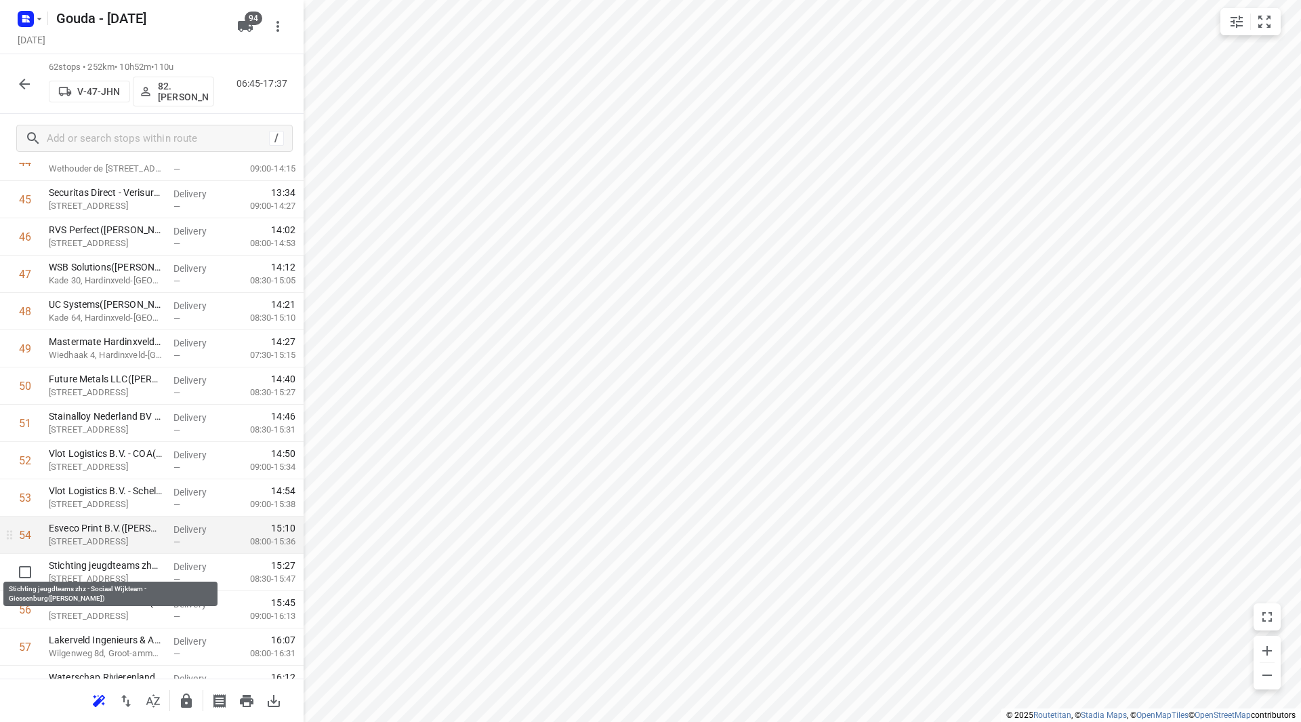
drag, startPoint x: 101, startPoint y: 565, endPoint x: 102, endPoint y: 532, distance: 33.2
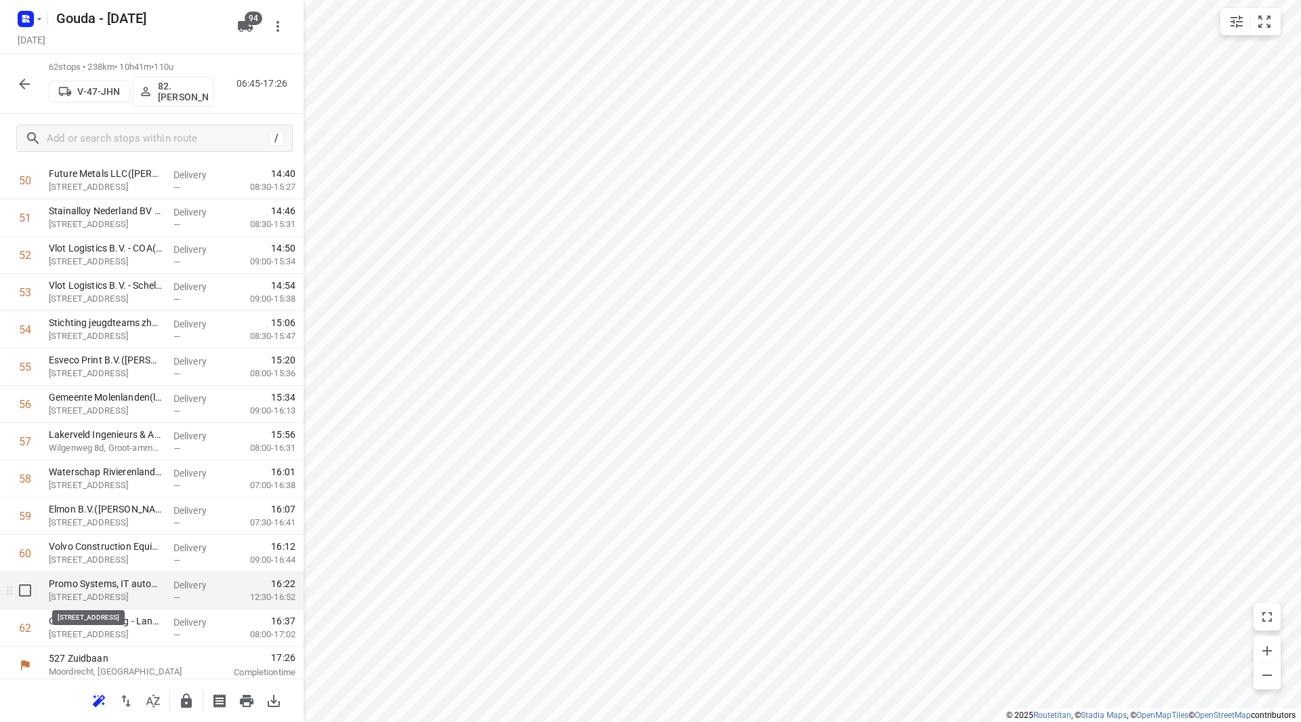
scroll to position [1939, 0]
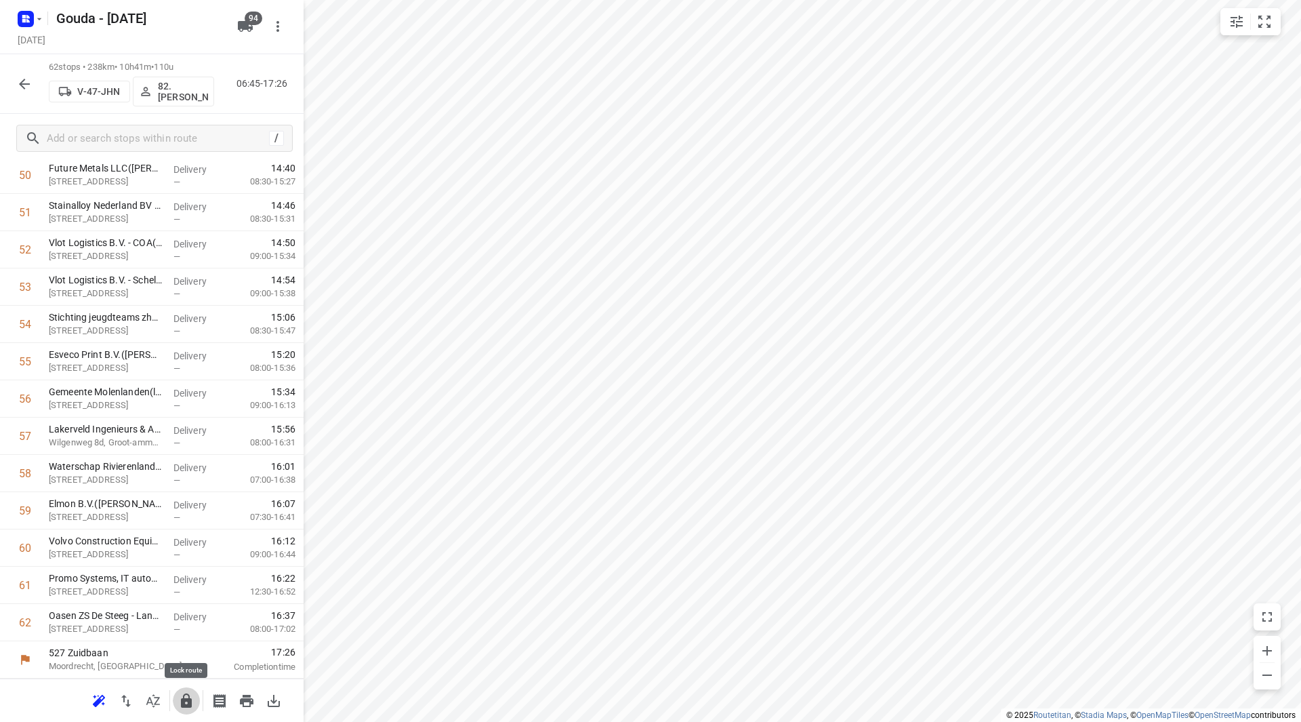
click at [185, 700] on icon "button" at bounding box center [186, 700] width 11 height 14
click at [33, 76] on button "button" at bounding box center [24, 83] width 27 height 27
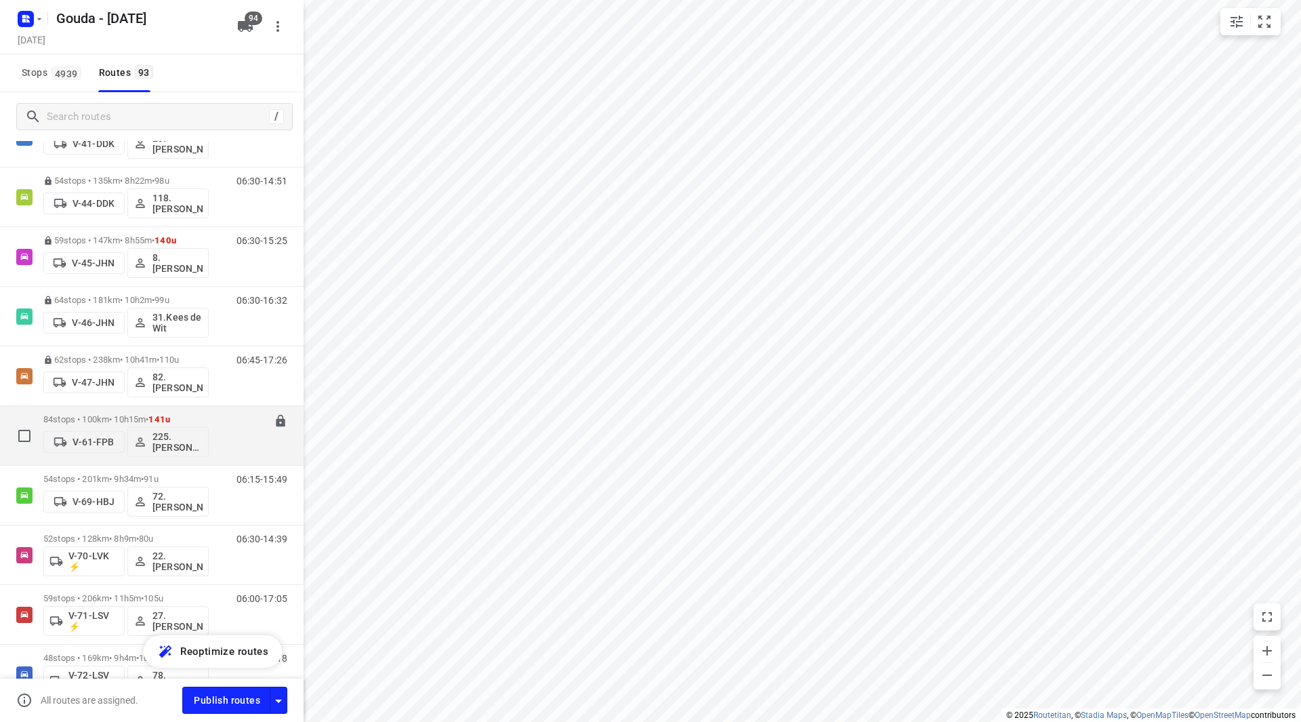
scroll to position [1288, 0]
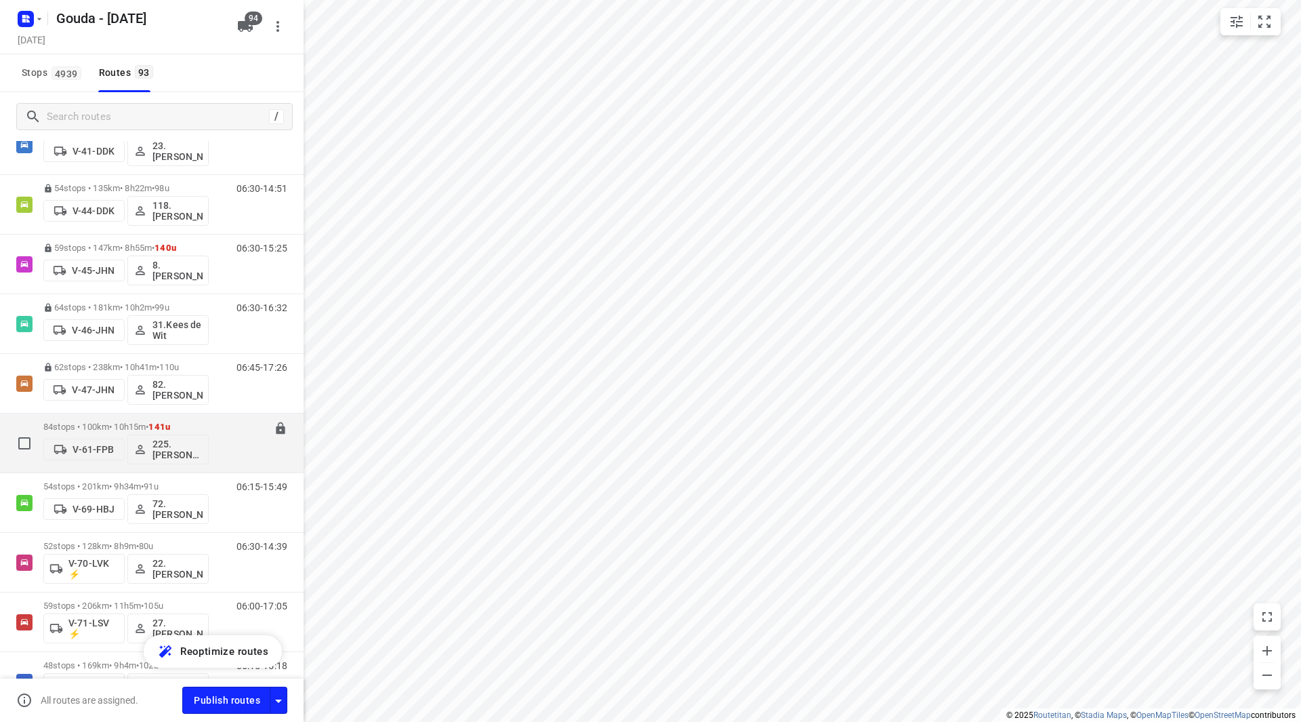
click at [84, 421] on div "84 stops • 100km • 10h15m • 141u V-61-FPB 225.Sam Rijkers (ZZP)" at bounding box center [125, 443] width 165 height 56
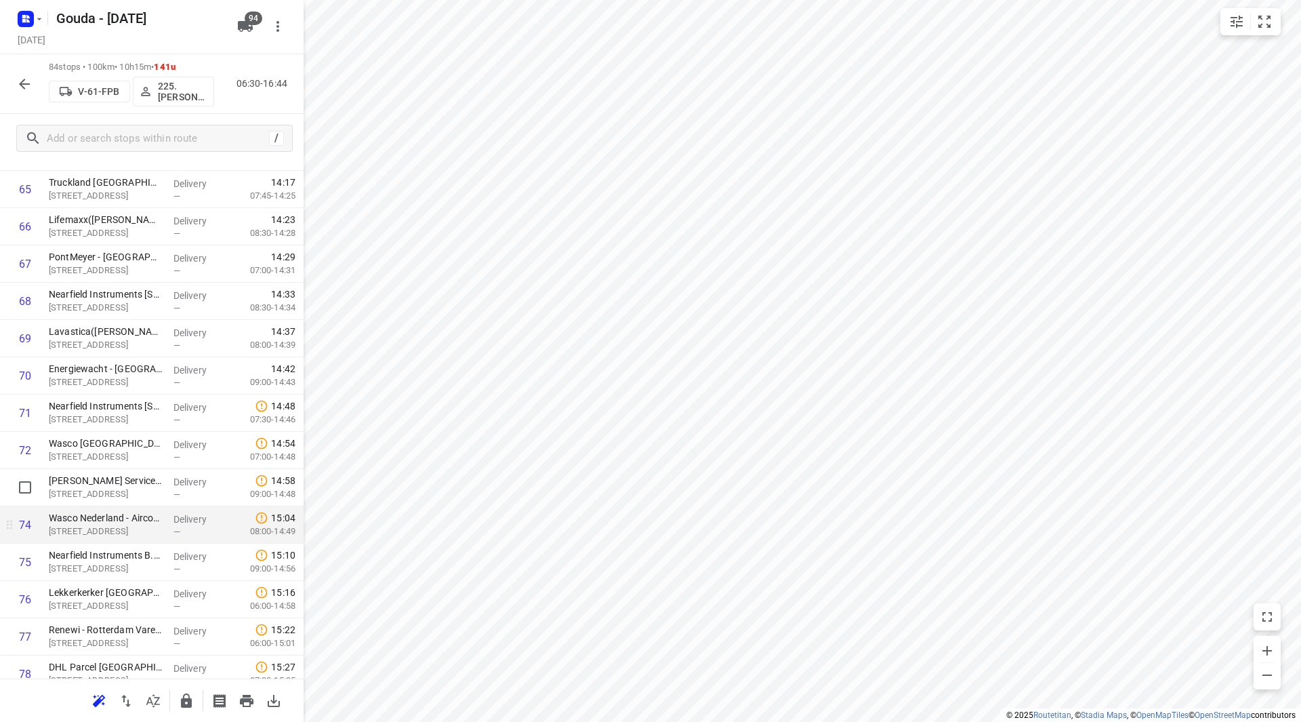
scroll to position [2507, 0]
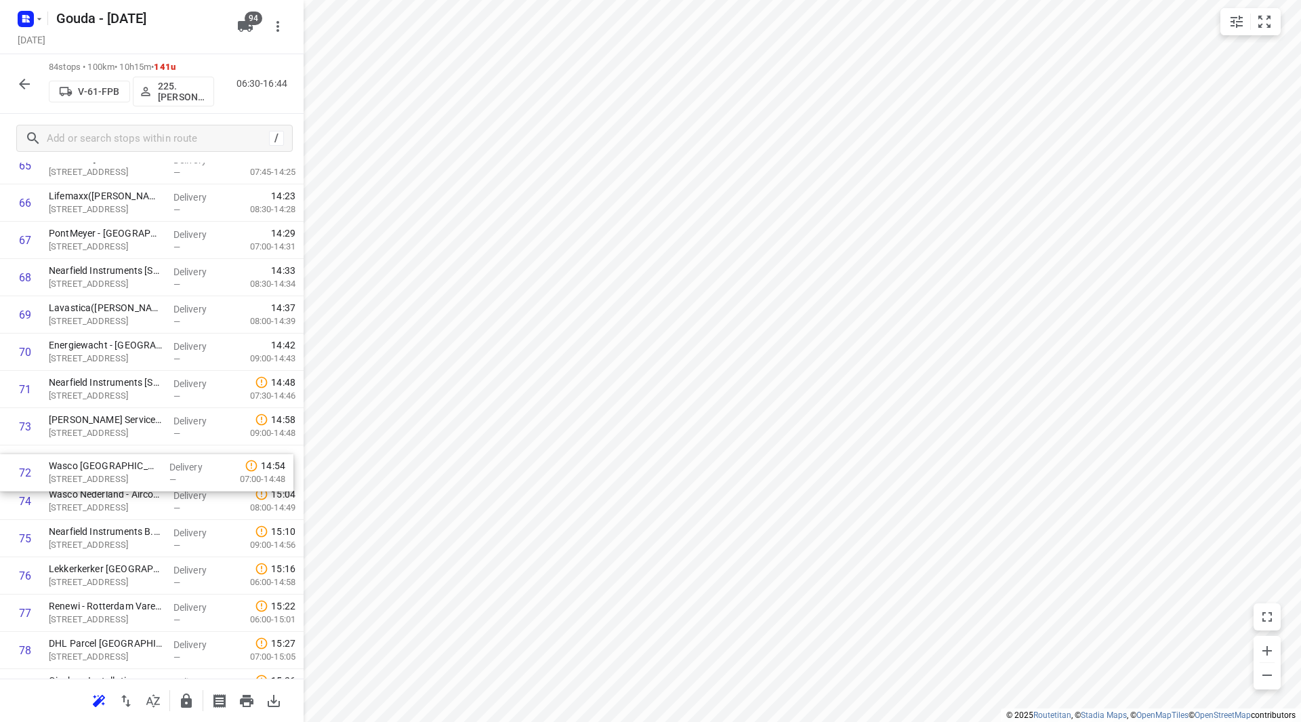
drag, startPoint x: 87, startPoint y: 423, endPoint x: 87, endPoint y: 479, distance: 56.2
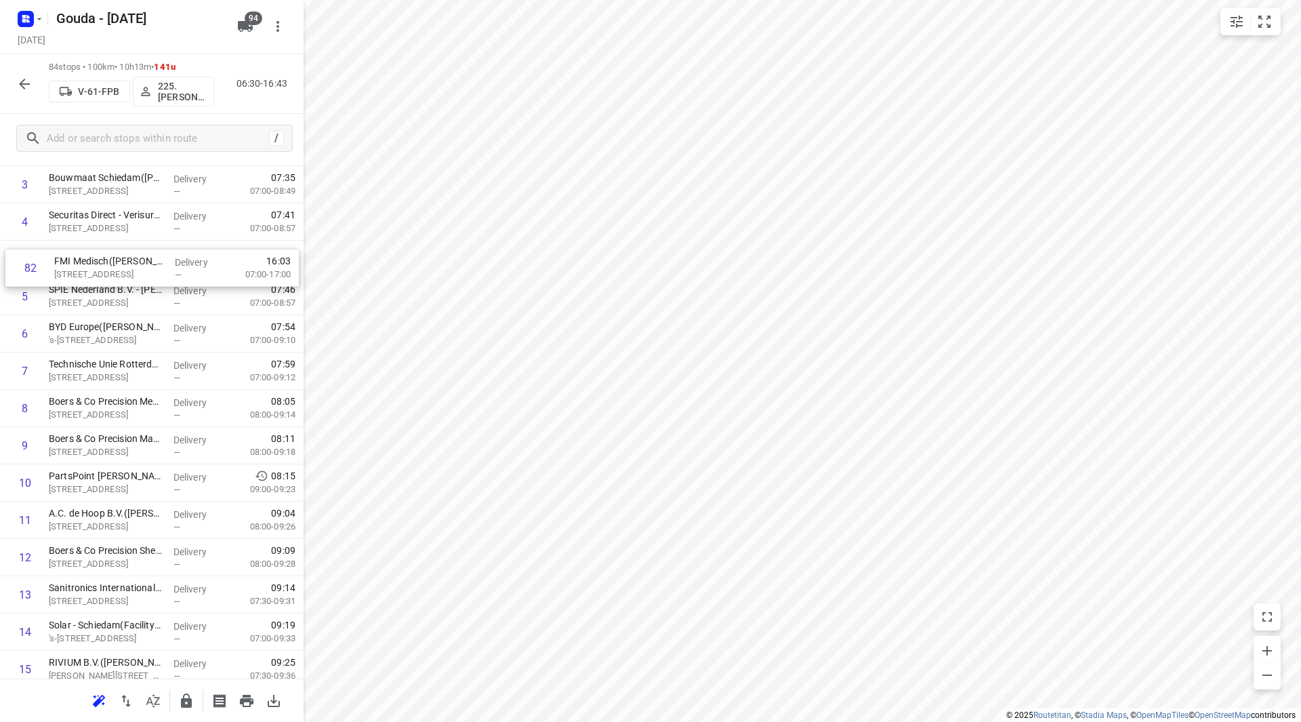
scroll to position [161, 0]
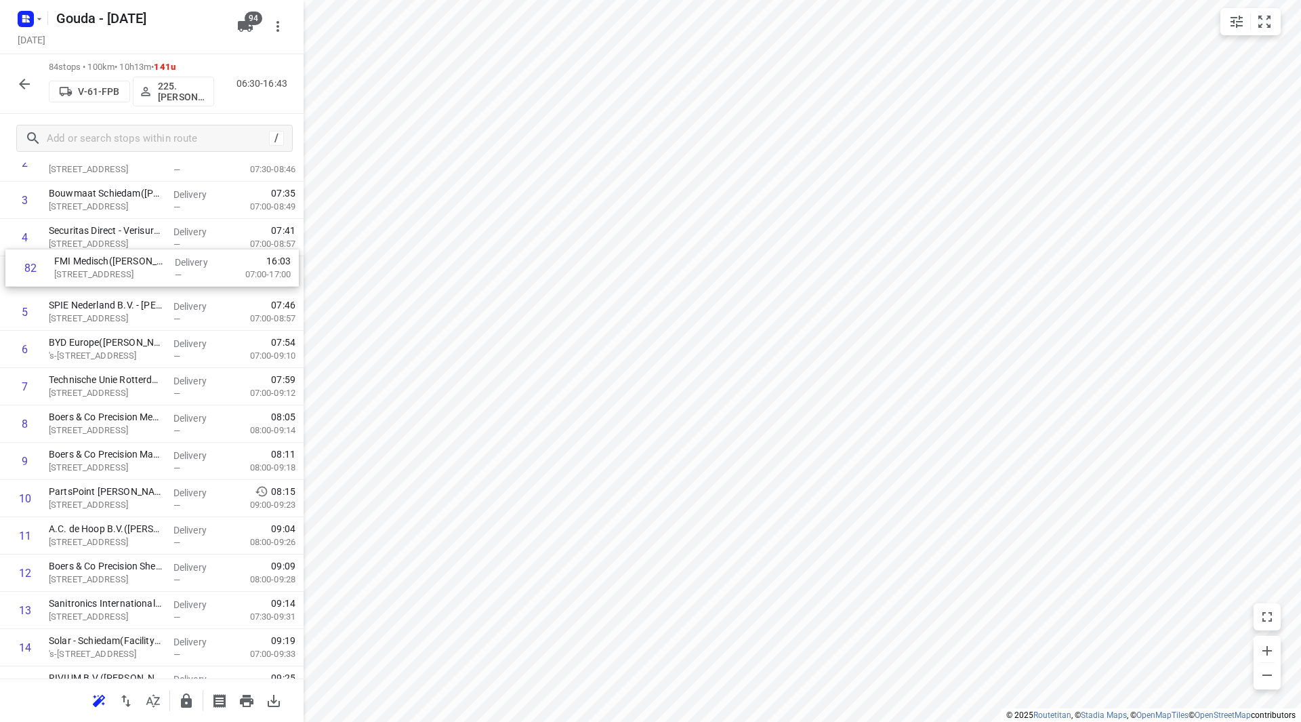
drag, startPoint x: 119, startPoint y: 553, endPoint x: 123, endPoint y: 272, distance: 280.6
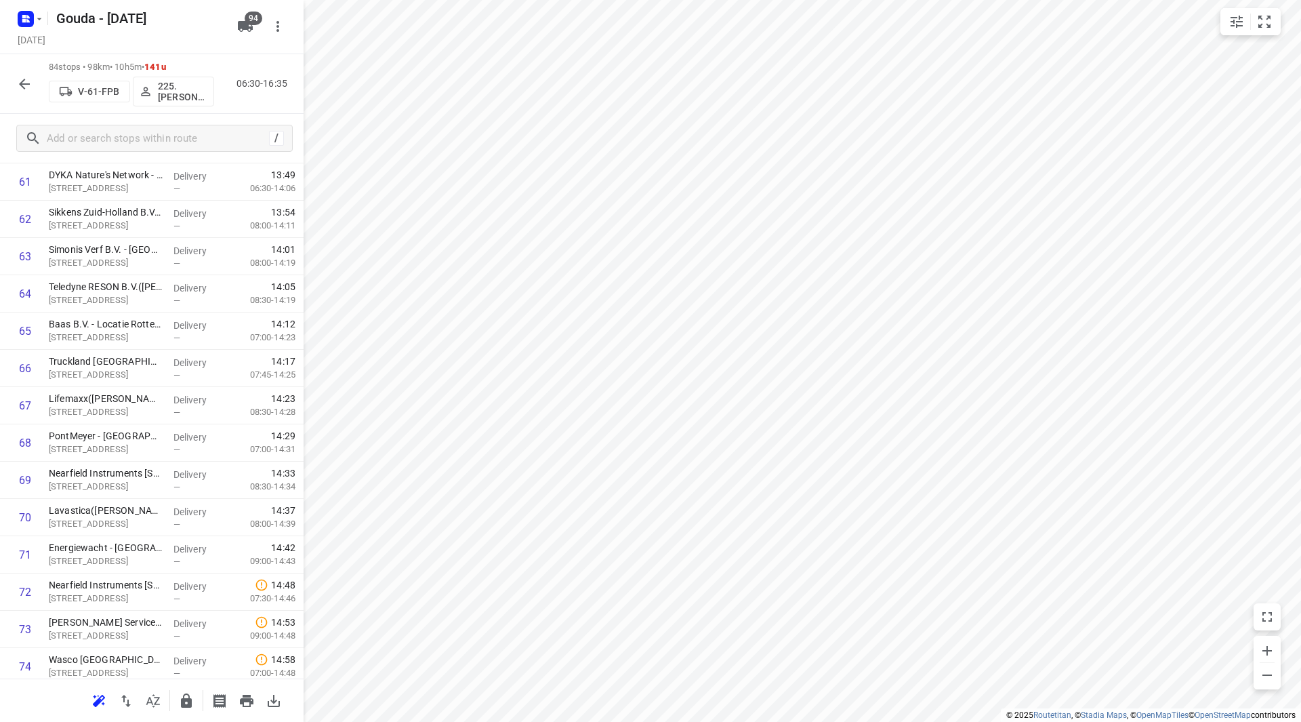
scroll to position [2759, 0]
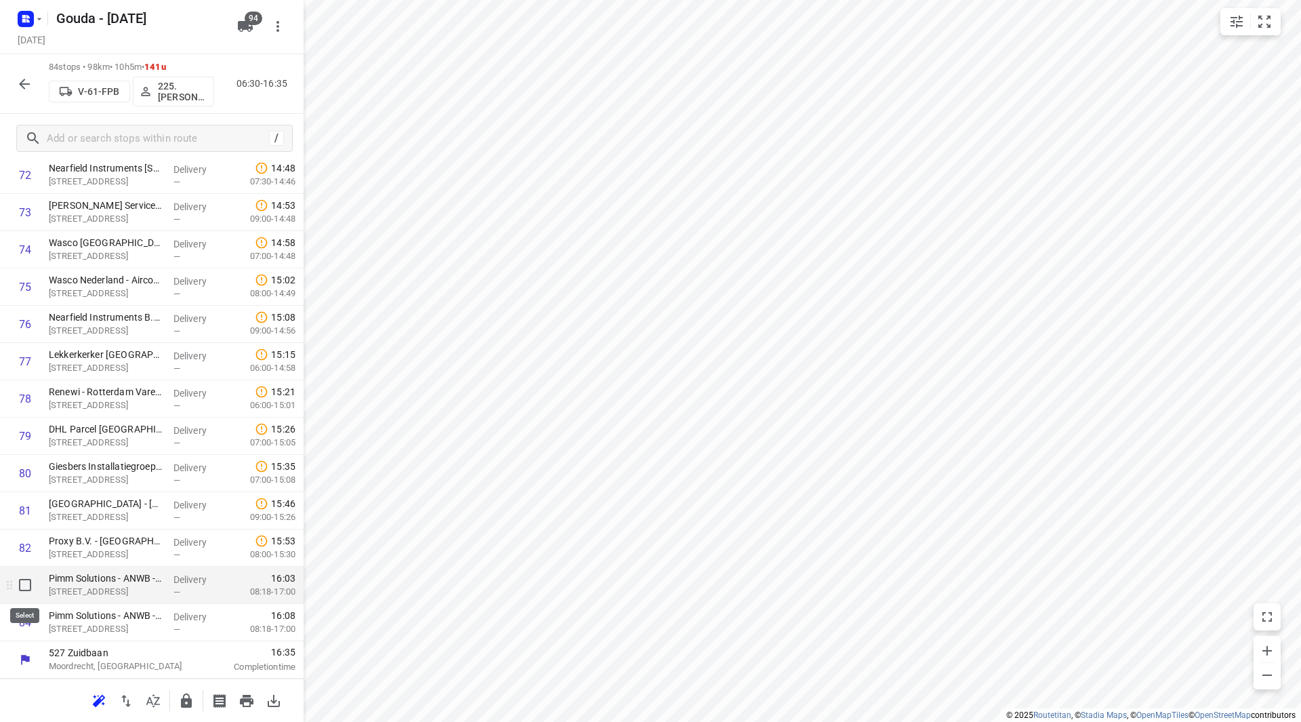
drag, startPoint x: 28, startPoint y: 587, endPoint x: 31, endPoint y: 618, distance: 31.3
click at [29, 587] on input "checkbox" at bounding box center [25, 584] width 27 height 27
checkbox input "true"
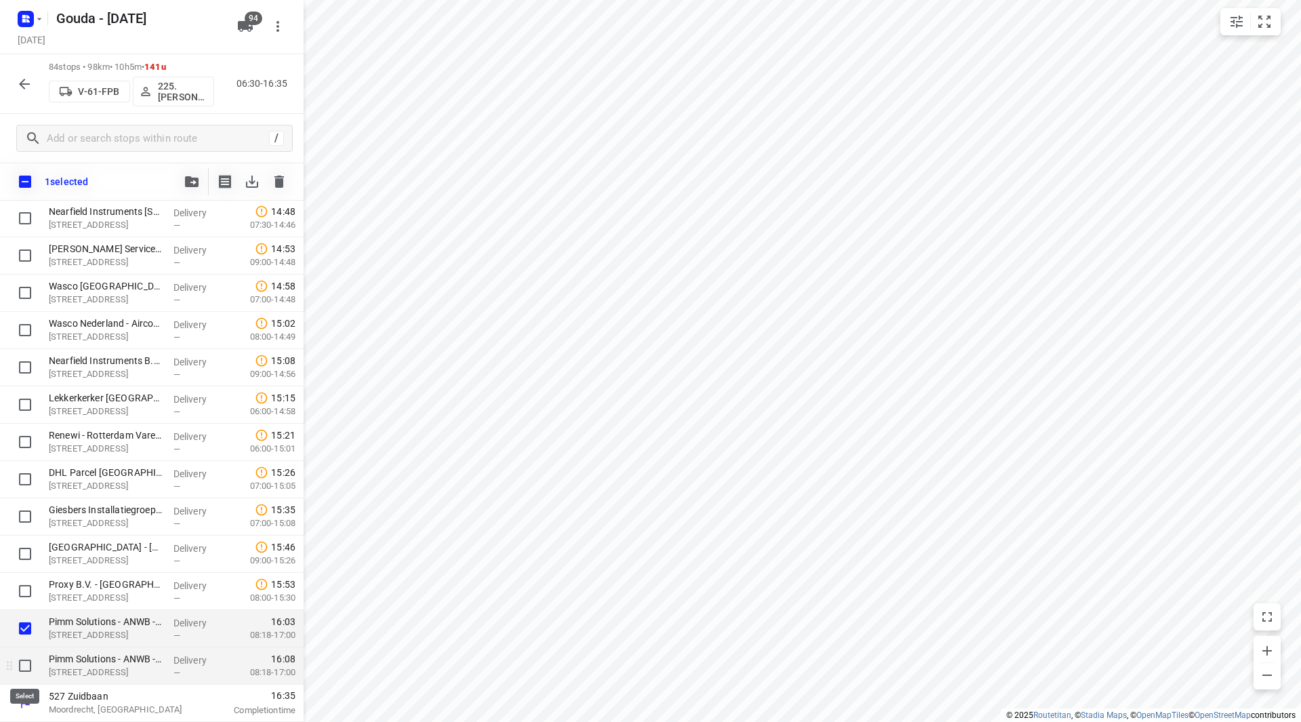
scroll to position [2753, 0]
drag, startPoint x: 30, startPoint y: 659, endPoint x: 41, endPoint y: 654, distance: 12.7
click at [29, 659] on input "checkbox" at bounding box center [25, 665] width 27 height 27
checkbox input "true"
drag, startPoint x: 106, startPoint y: 636, endPoint x: 103, endPoint y: 614, distance: 22.6
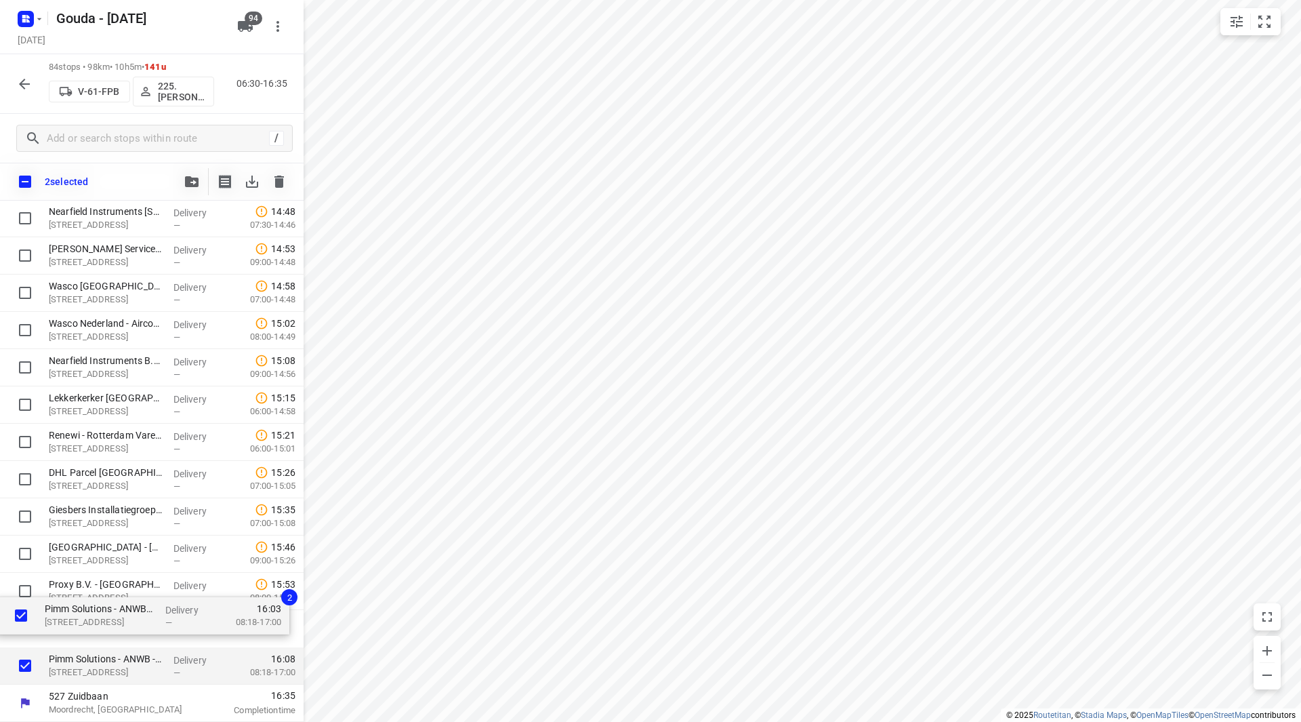
click at [191, 180] on icon "button" at bounding box center [192, 181] width 14 height 11
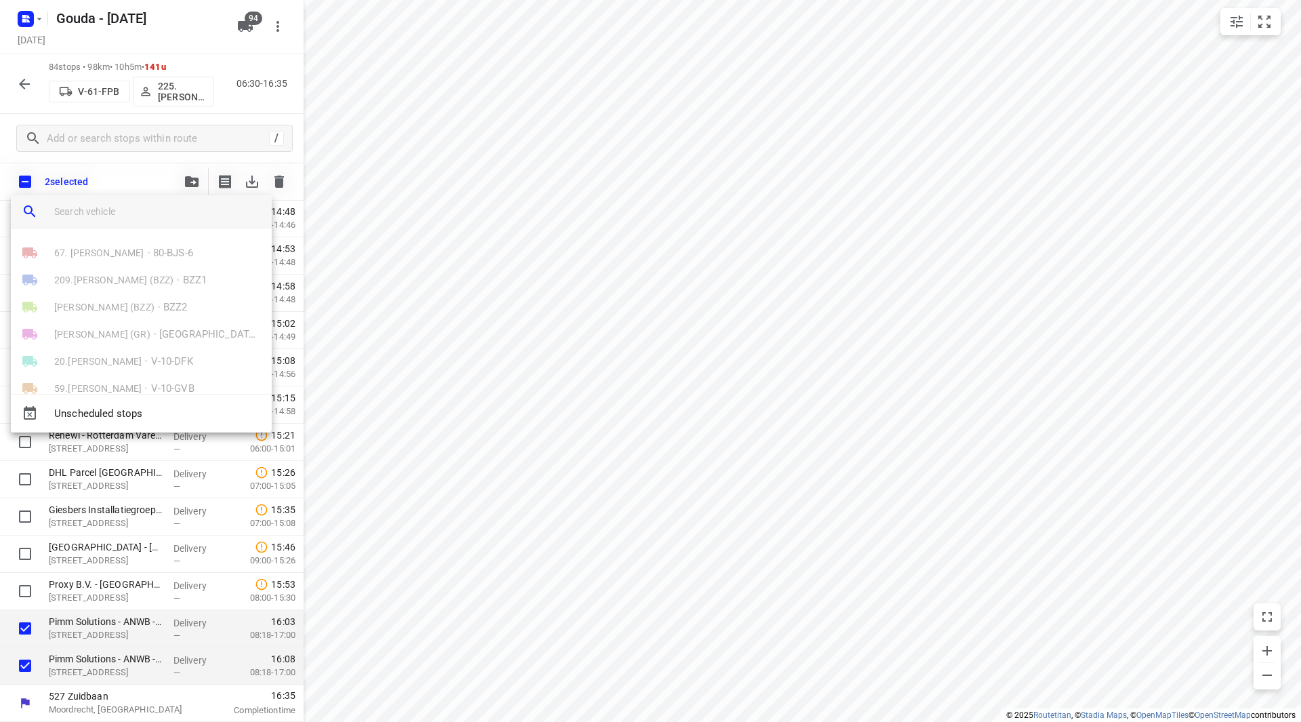
click at [120, 216] on input "search vehicle" at bounding box center [157, 211] width 207 height 20
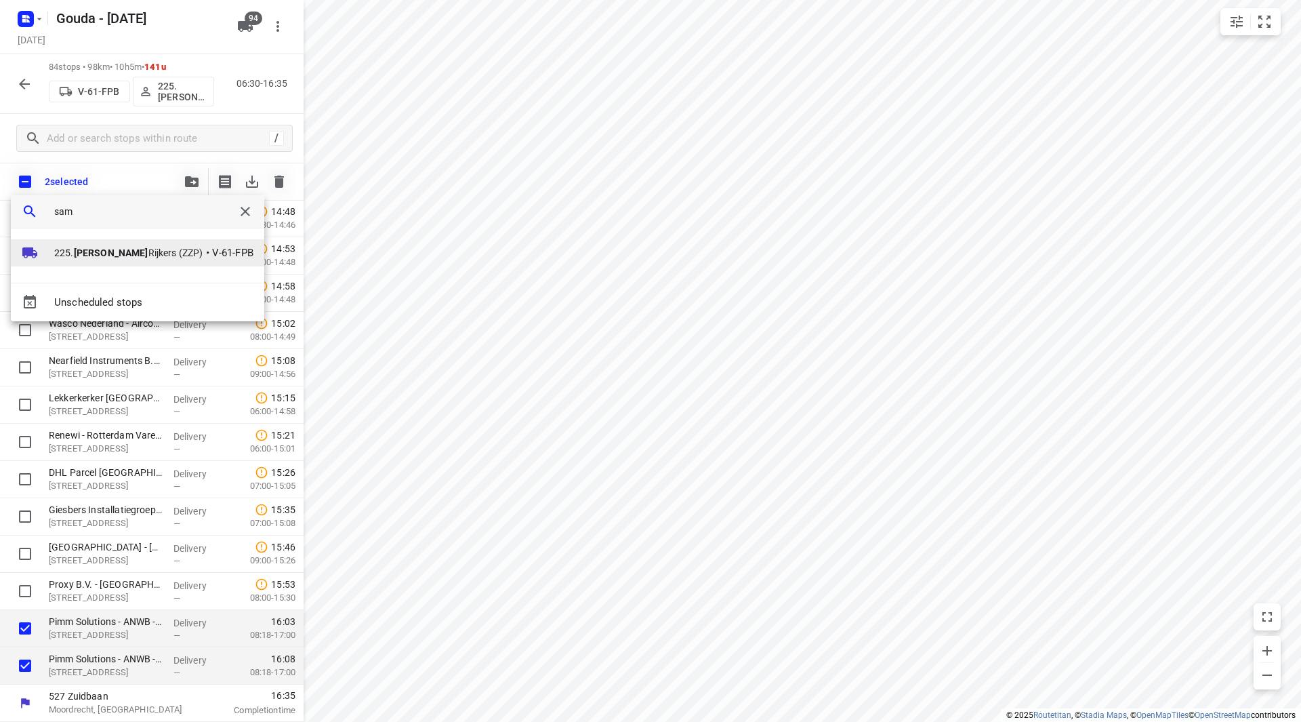
type input "sam"
click at [62, 249] on span "225. Sam Rijkers (ZZP)" at bounding box center [128, 253] width 149 height 14
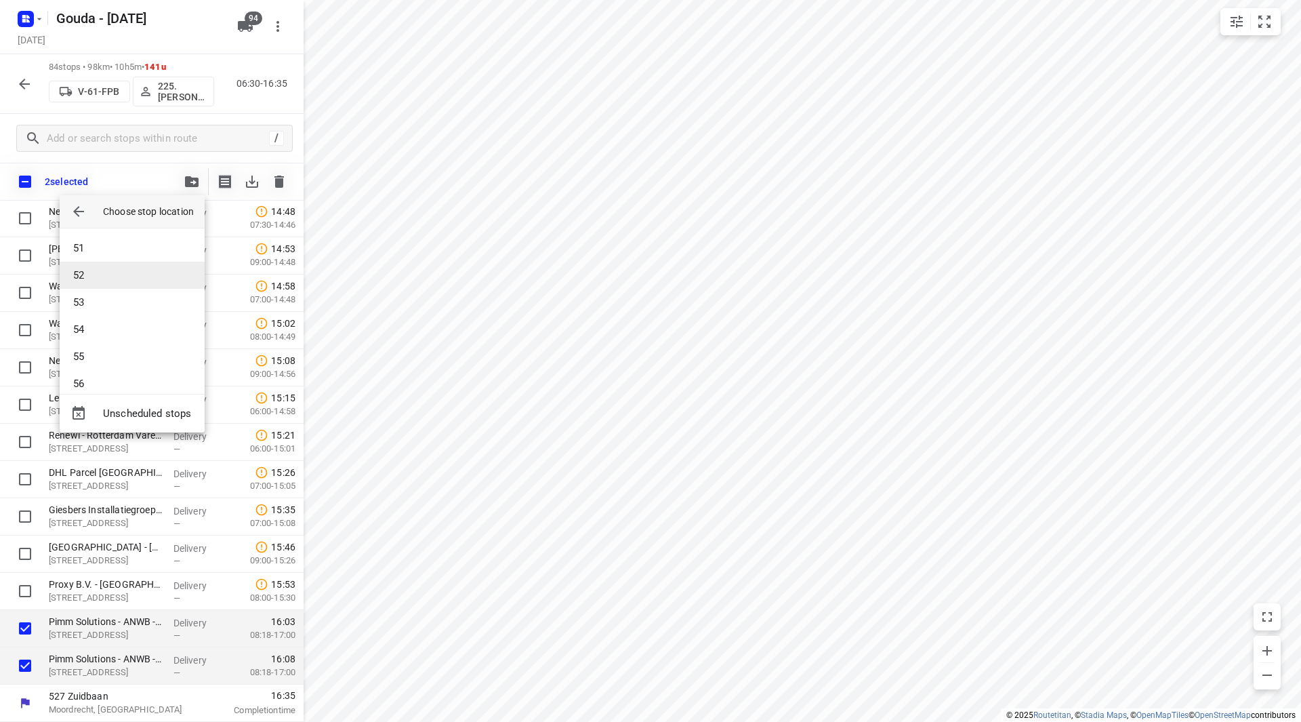
scroll to position [1355, 0]
click at [104, 276] on li "52" at bounding box center [132, 274] width 145 height 27
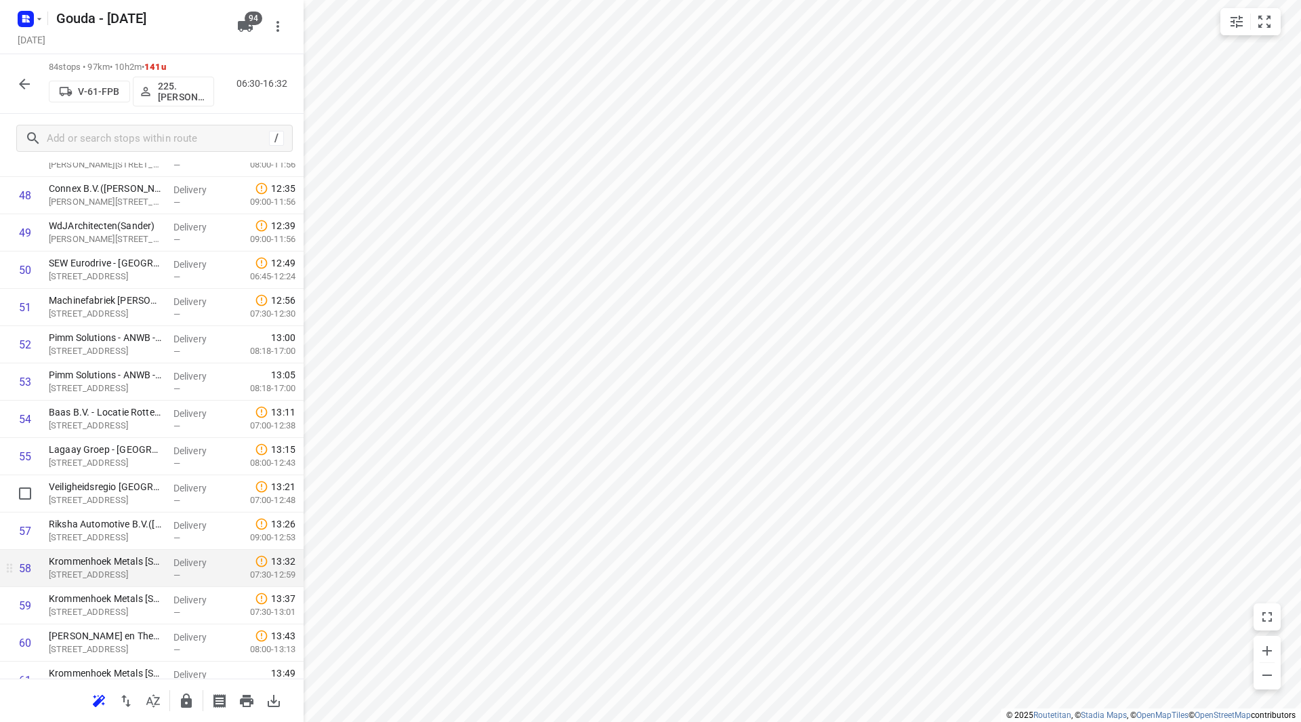
scroll to position [1872, 0]
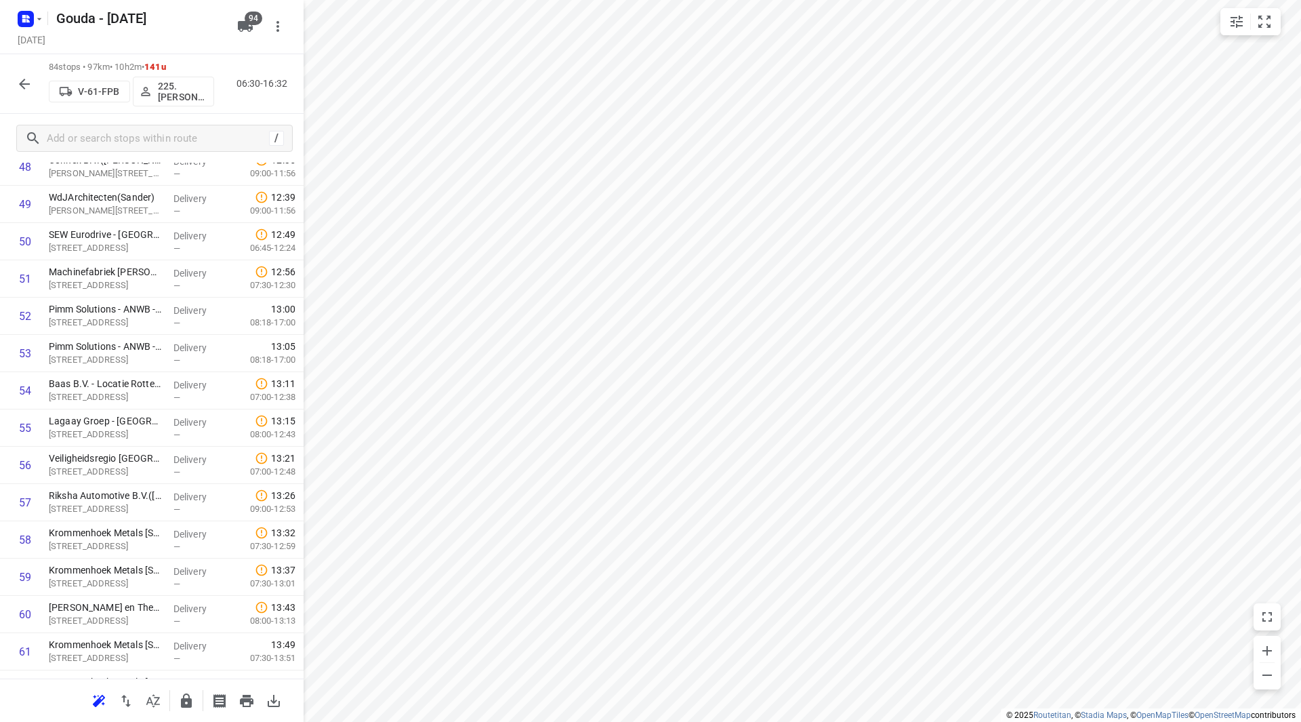
click at [187, 702] on icon "button" at bounding box center [186, 701] width 16 height 16
click at [22, 78] on icon "button" at bounding box center [24, 84] width 16 height 16
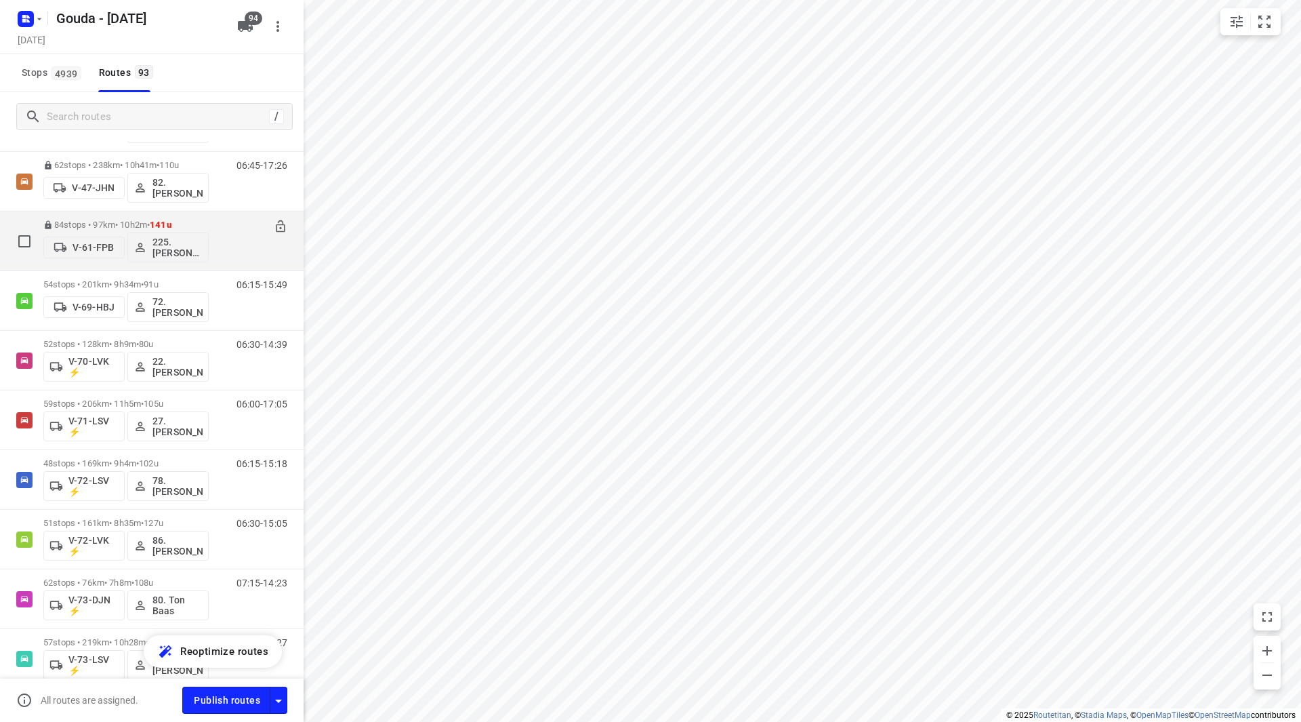
scroll to position [1491, 0]
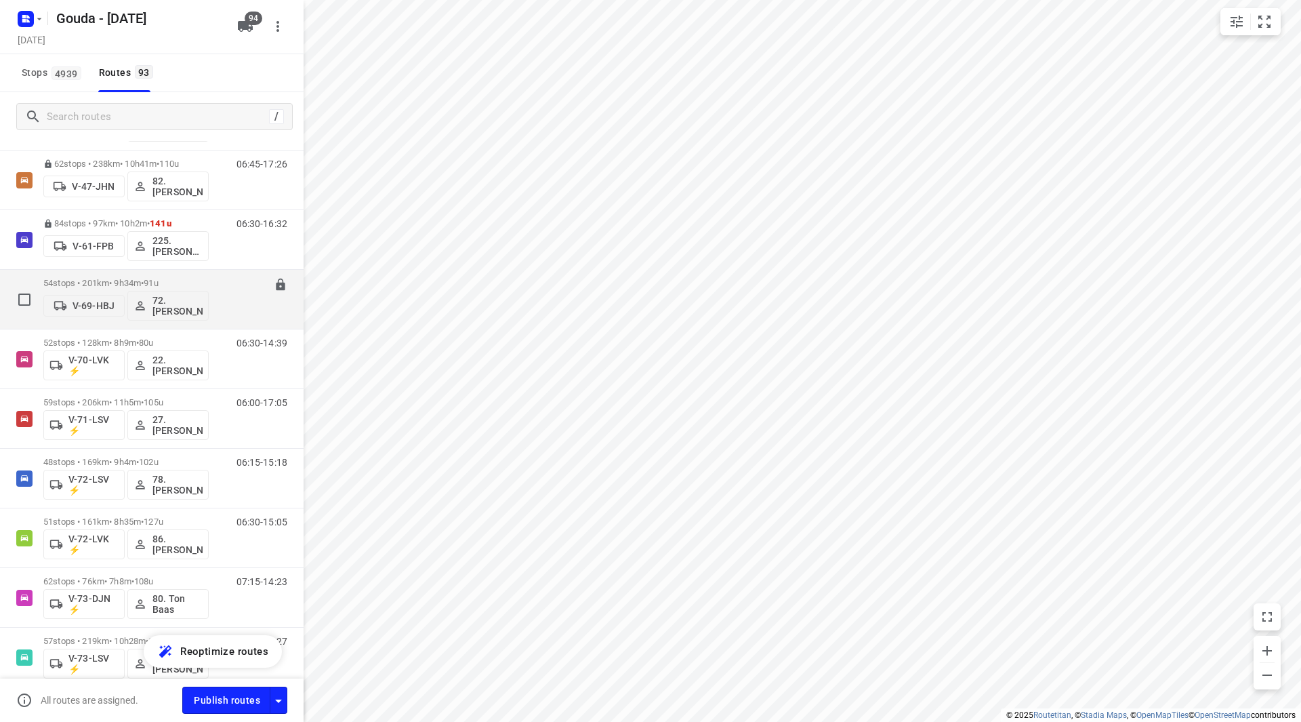
click at [94, 282] on p "54 stops • 201km • 9h34m • 91u" at bounding box center [125, 283] width 165 height 10
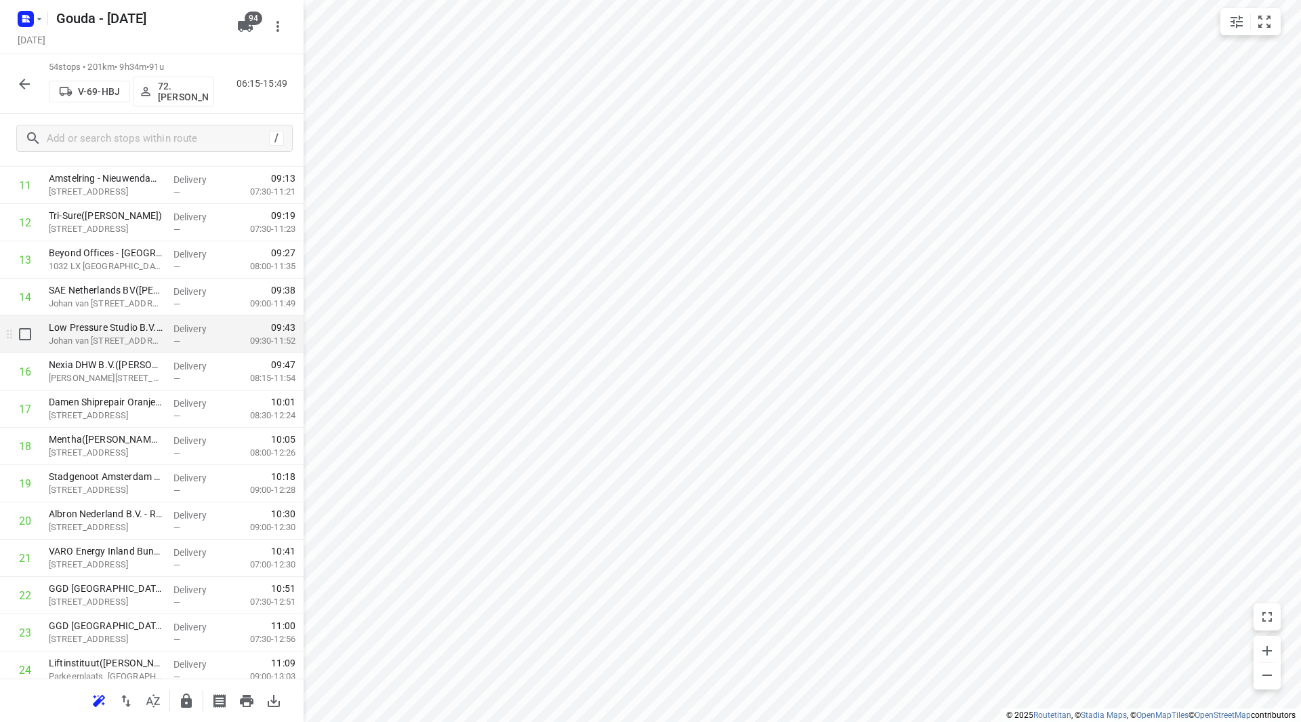
scroll to position [474, 0]
drag, startPoint x: 146, startPoint y: 549, endPoint x: 146, endPoint y: 470, distance: 78.6
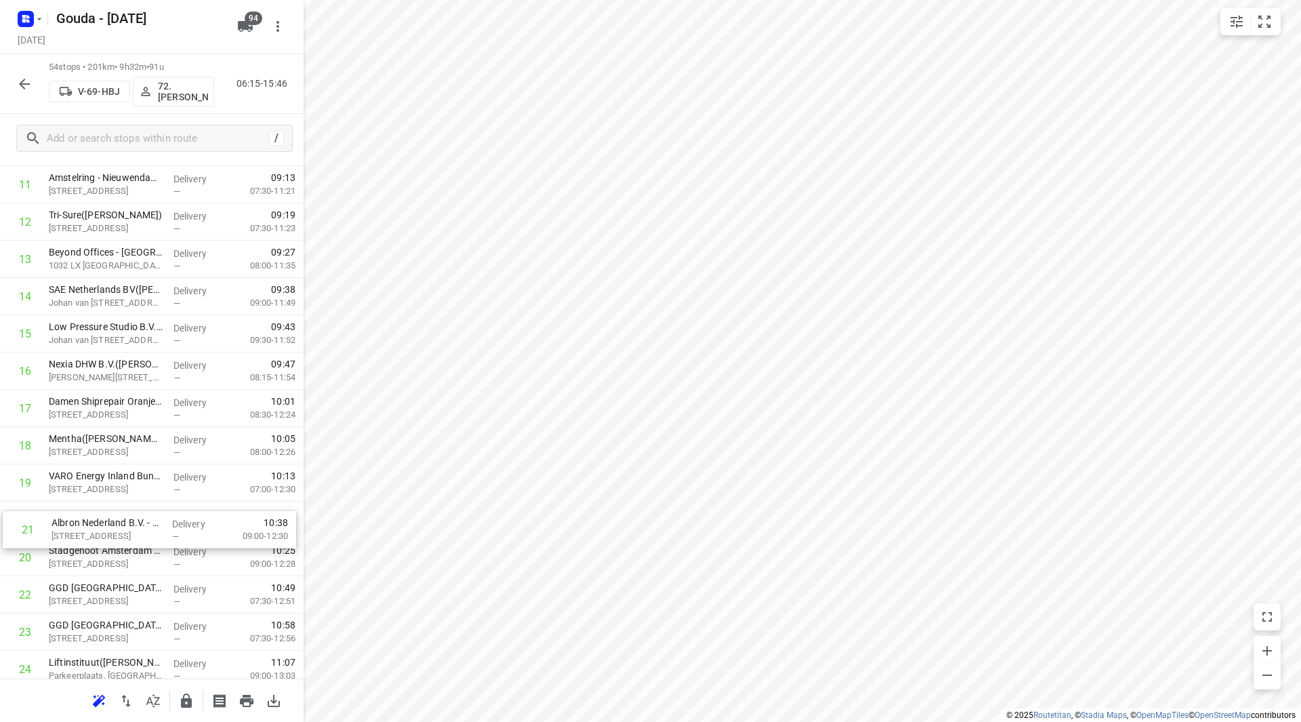
drag, startPoint x: 75, startPoint y: 573, endPoint x: 75, endPoint y: 528, distance: 45.4
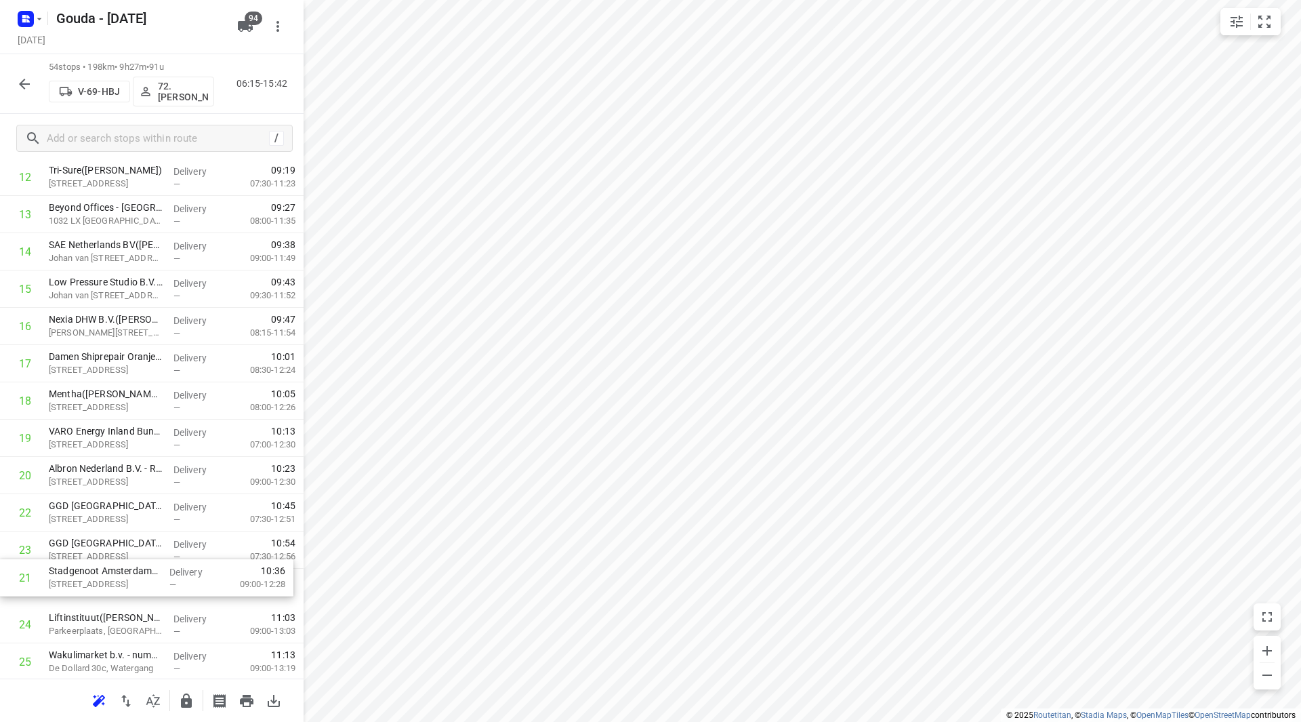
scroll to position [540, 0]
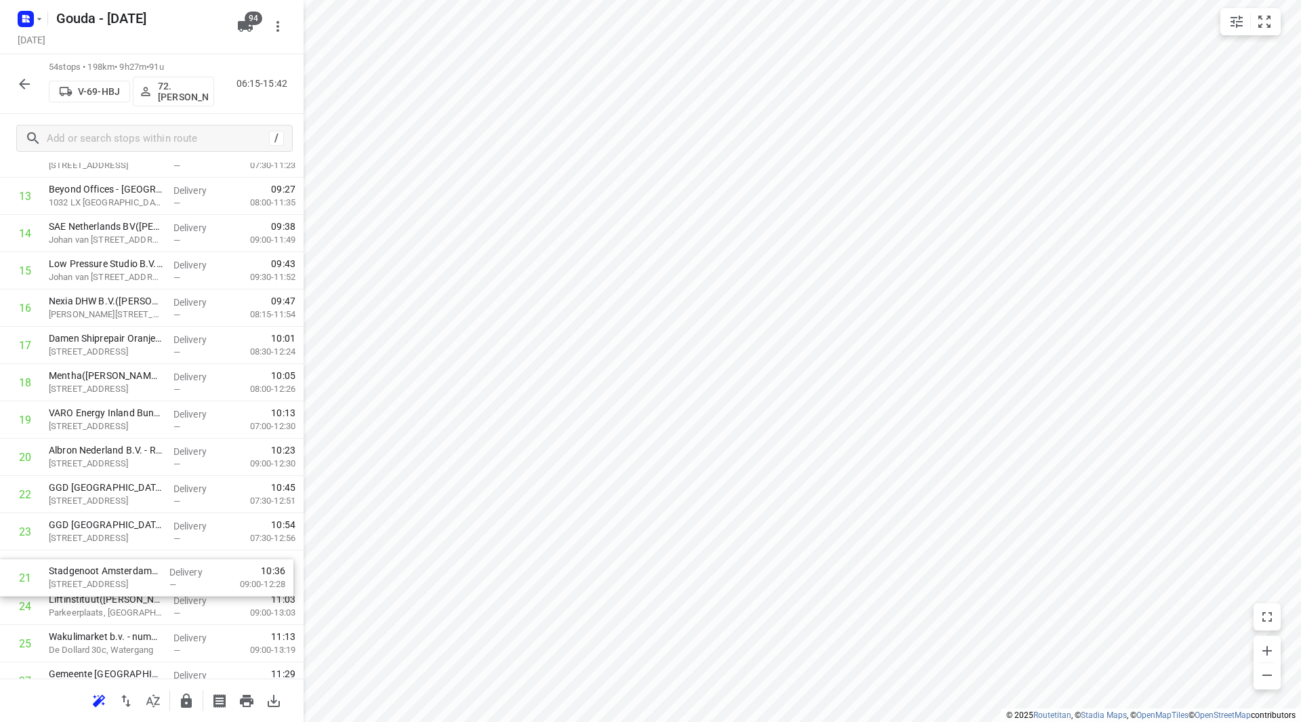
drag, startPoint x: 116, startPoint y: 572, endPoint x: 110, endPoint y: 584, distance: 13.6
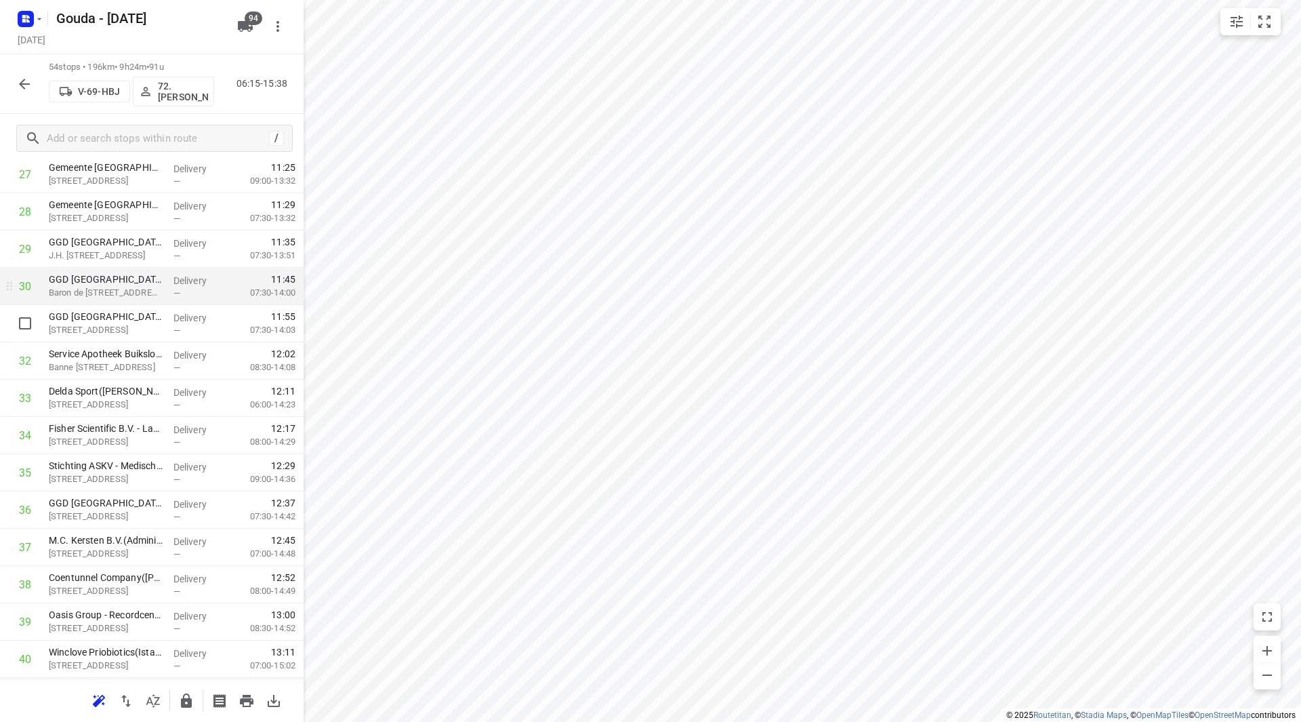
scroll to position [1014, 0]
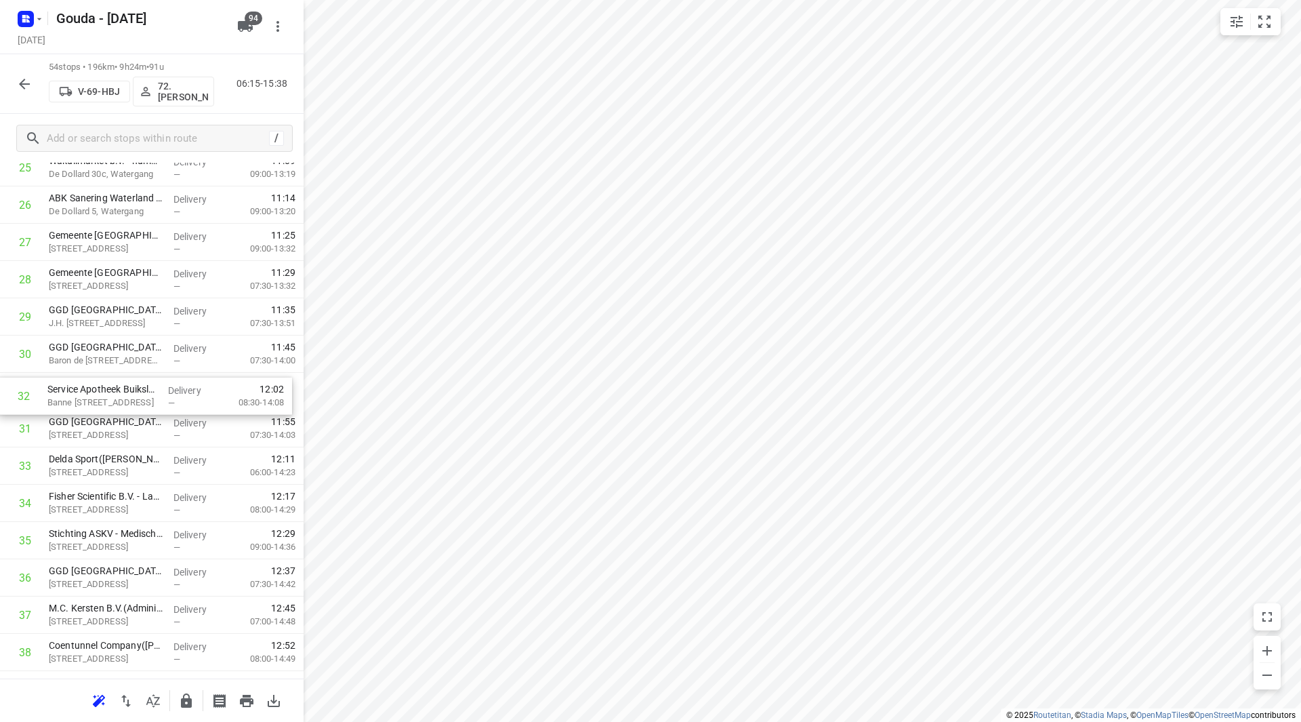
drag, startPoint x: 108, startPoint y: 430, endPoint x: 109, endPoint y: 395, distance: 34.6
click at [107, 388] on div "1 Rijkswaterstaat VWM - Verkeerspost Schellingwoude(Arthur Zijlstra) Zuider IJd…" at bounding box center [152, 261] width 304 height 2013
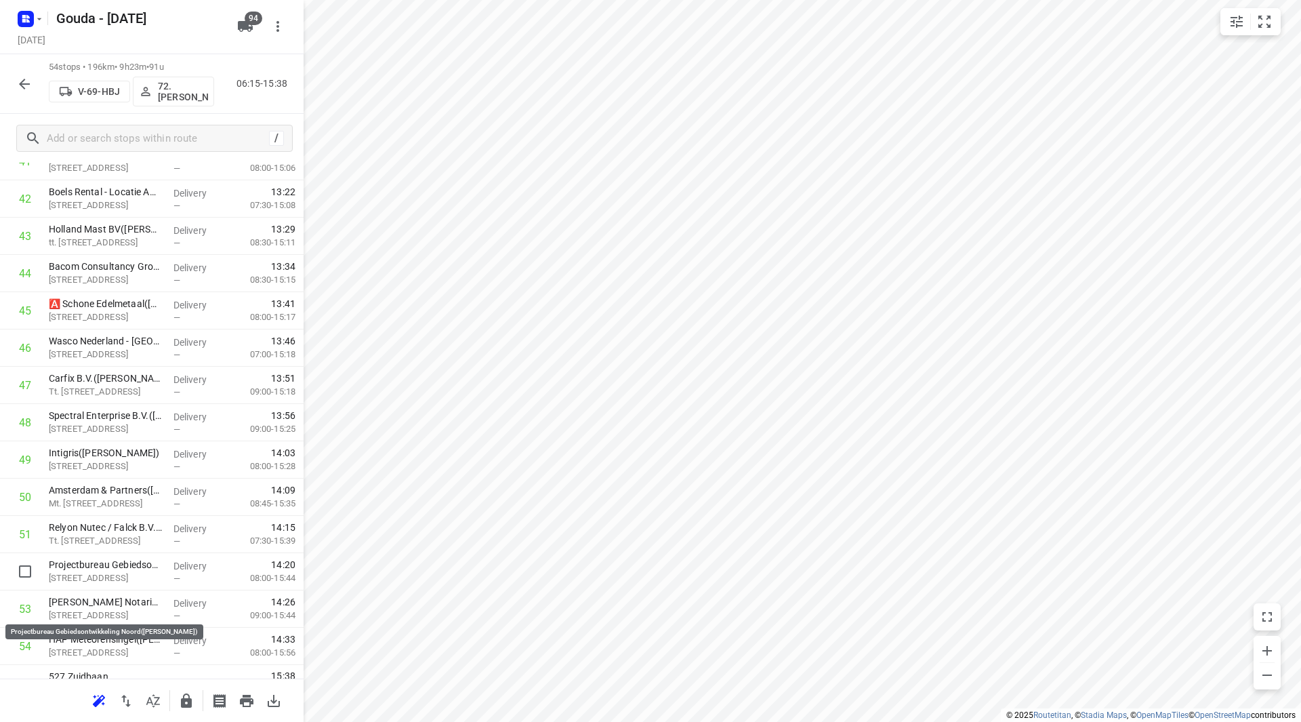
scroll to position [1641, 0]
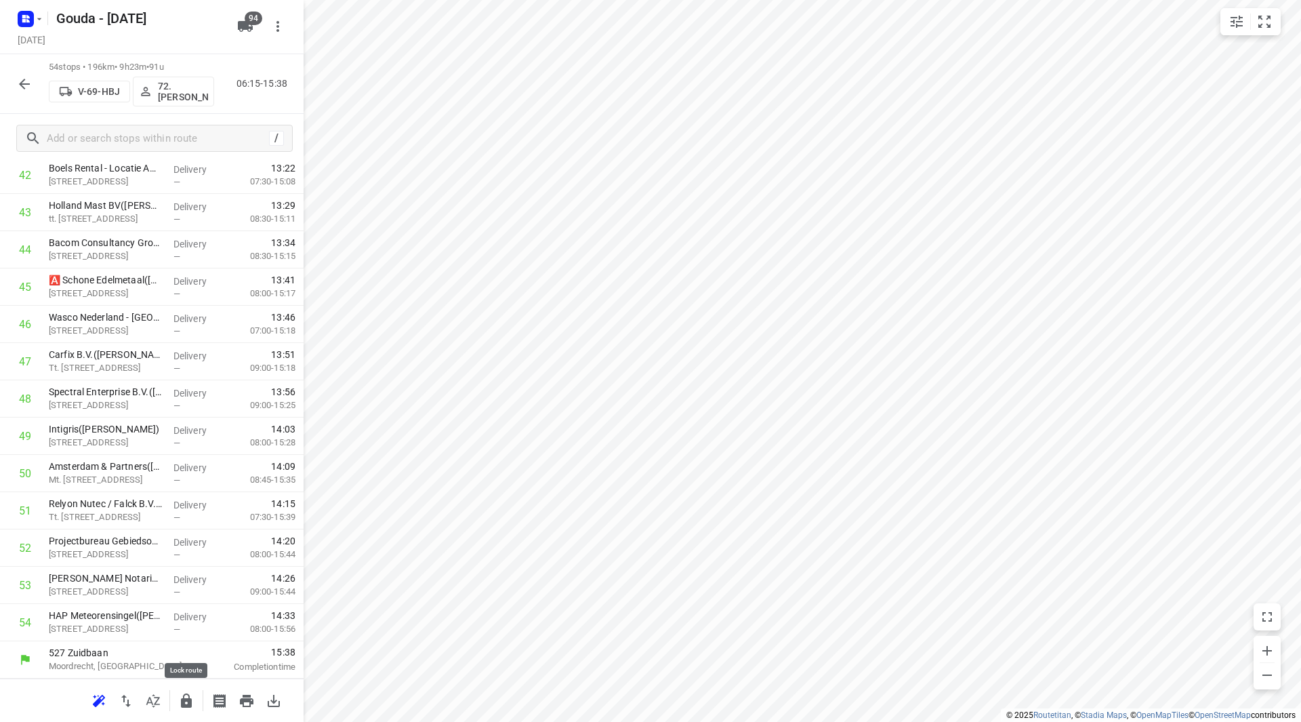
click at [180, 703] on icon "button" at bounding box center [186, 701] width 16 height 16
click at [13, 77] on button "button" at bounding box center [24, 83] width 27 height 27
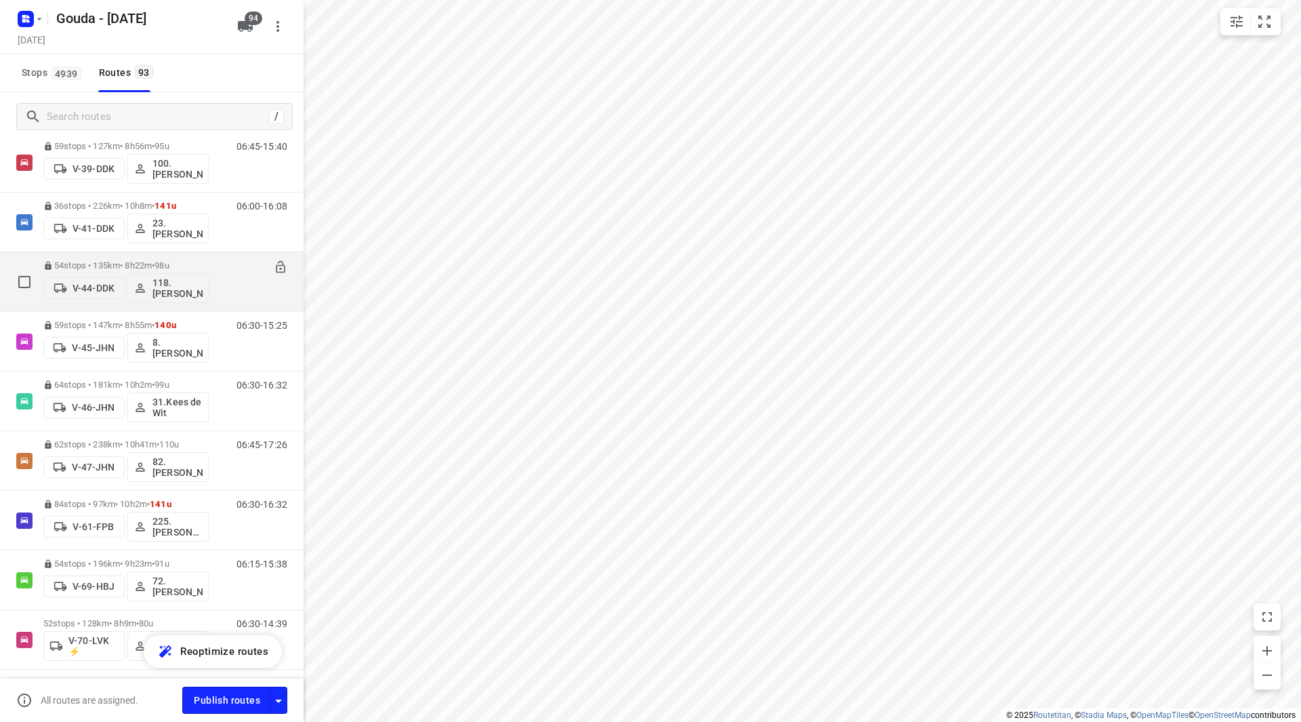
scroll to position [1355, 0]
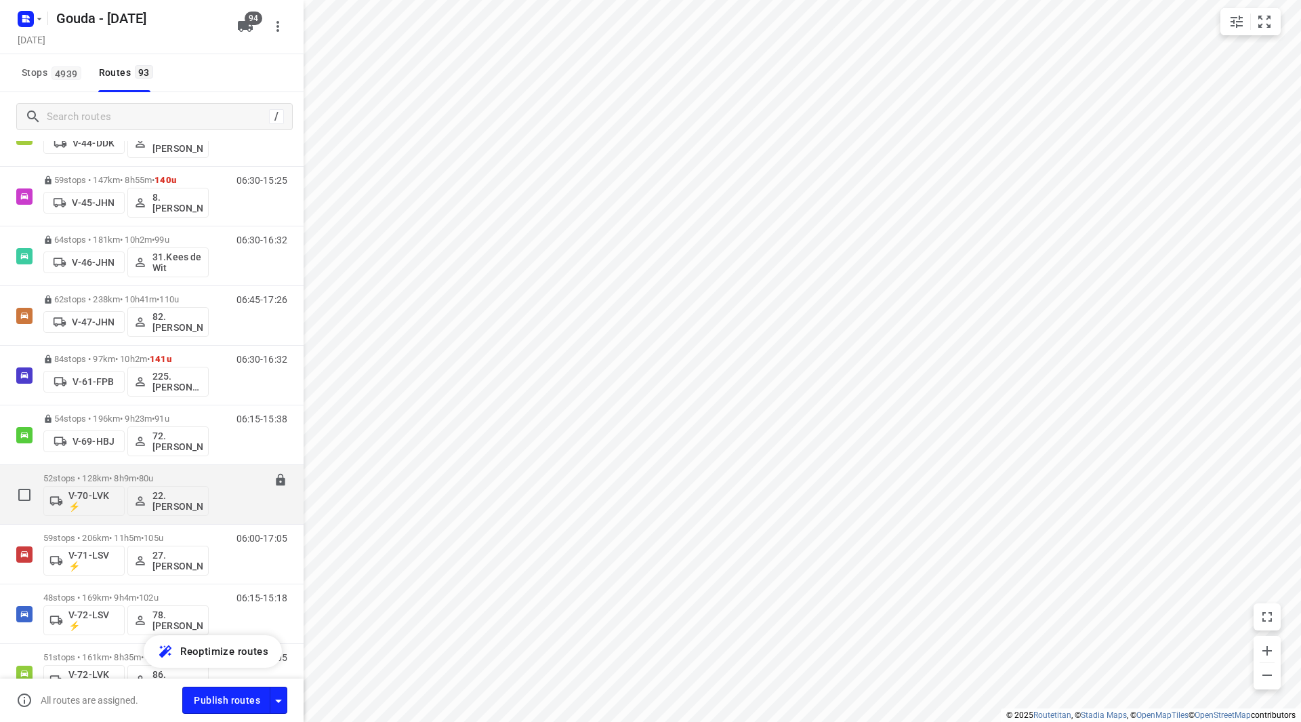
click at [122, 475] on p "52 stops • 128km • 8h9m • 80u" at bounding box center [125, 478] width 165 height 10
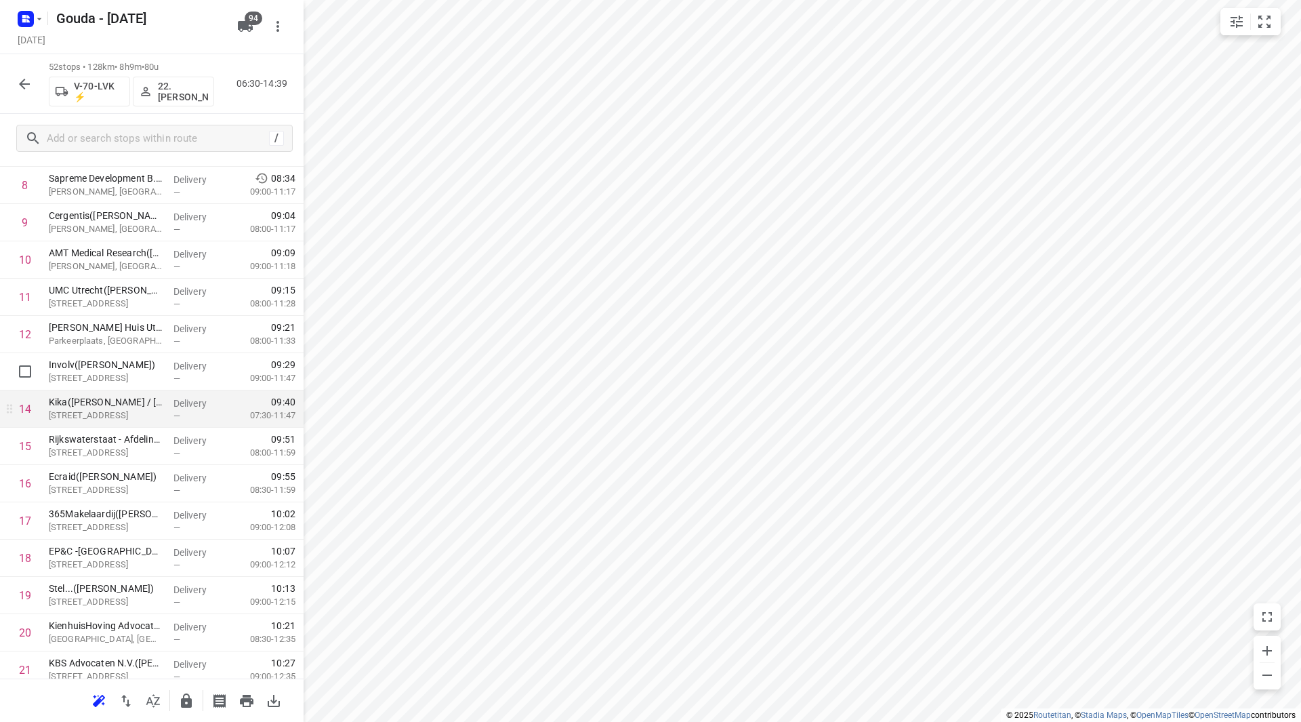
scroll to position [407, 0]
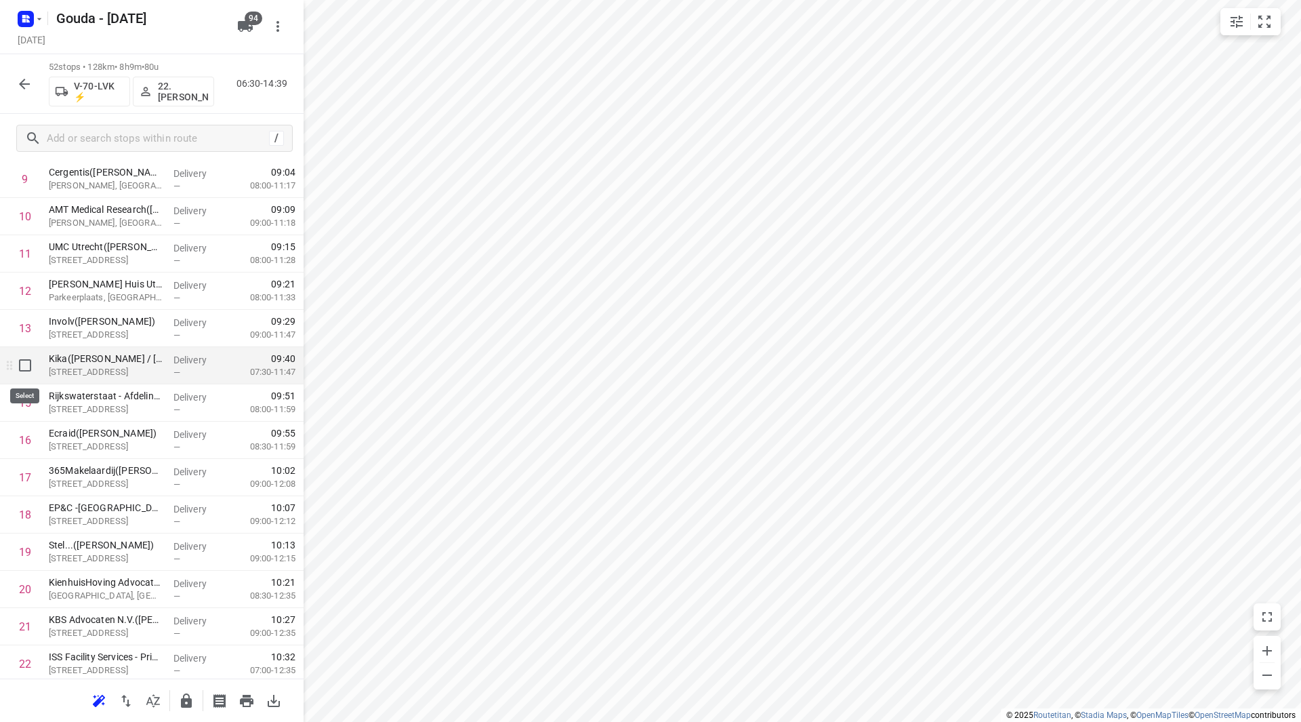
click at [24, 369] on input "checkbox" at bounding box center [25, 365] width 27 height 27
checkbox input "true"
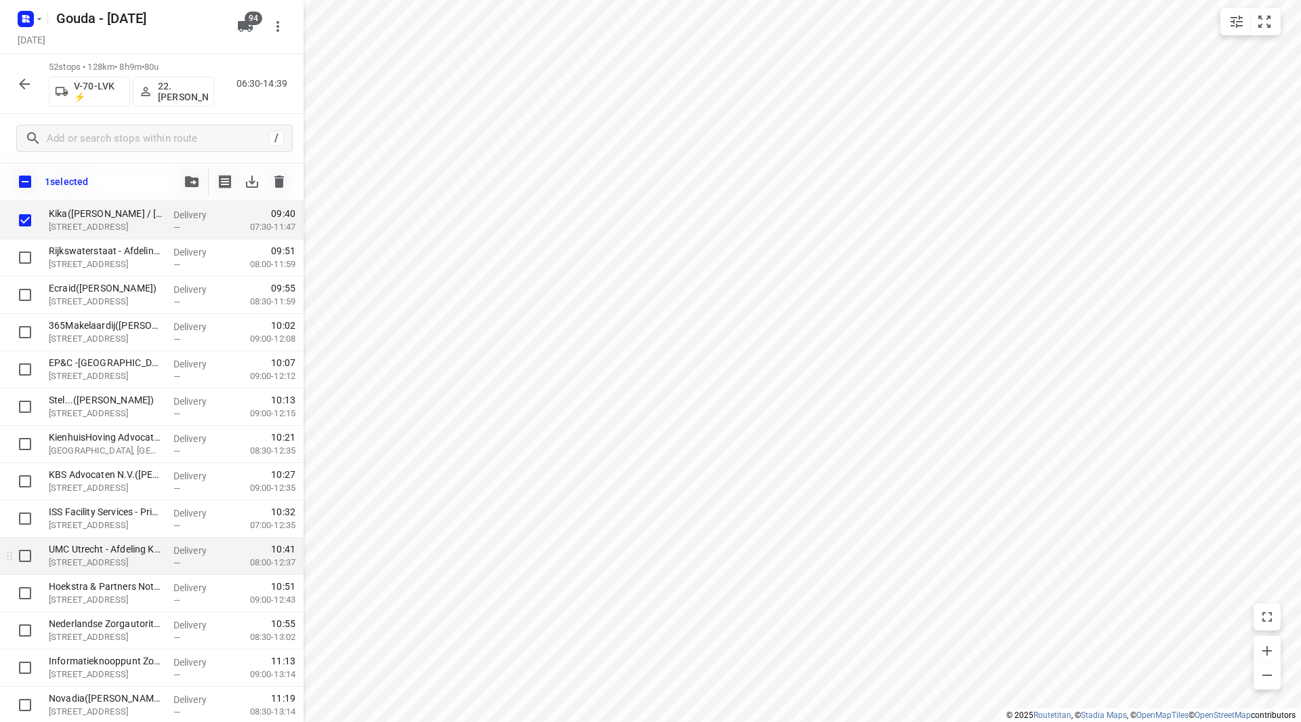
scroll to position [610, 0]
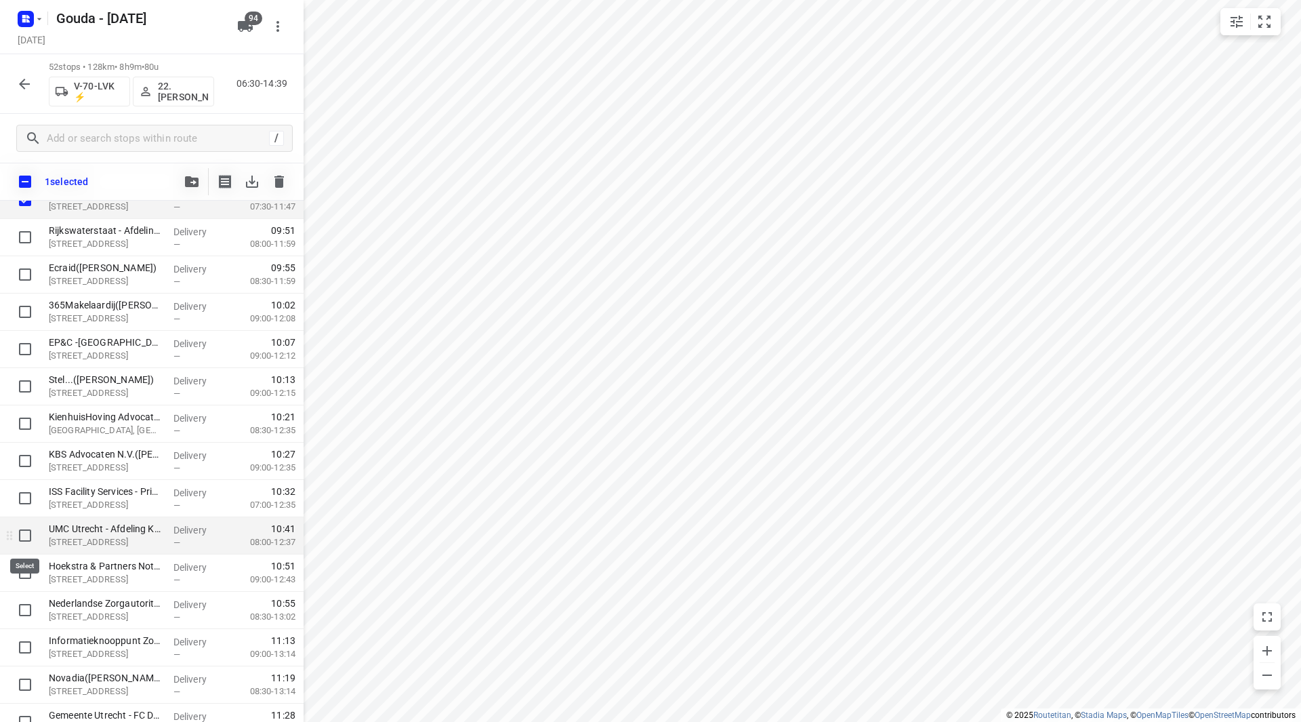
click at [24, 541] on input "checkbox" at bounding box center [25, 535] width 27 height 27
checkbox input "true"
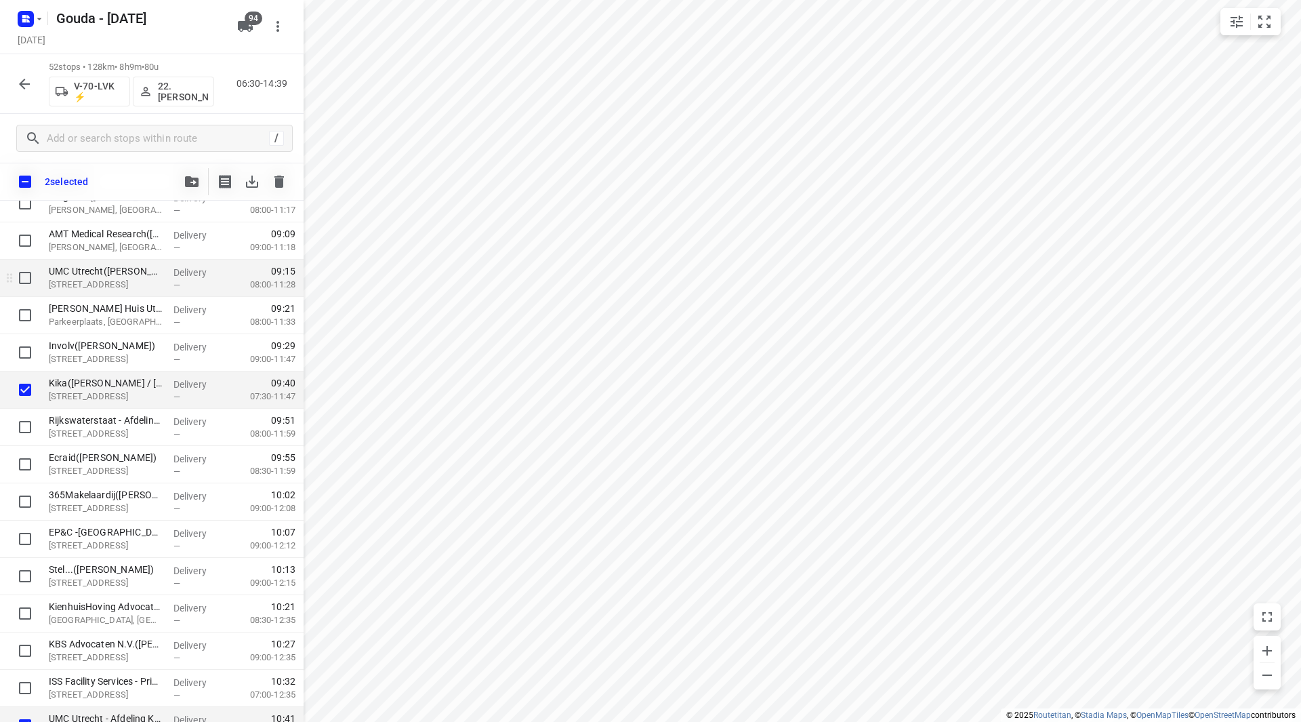
scroll to position [407, 0]
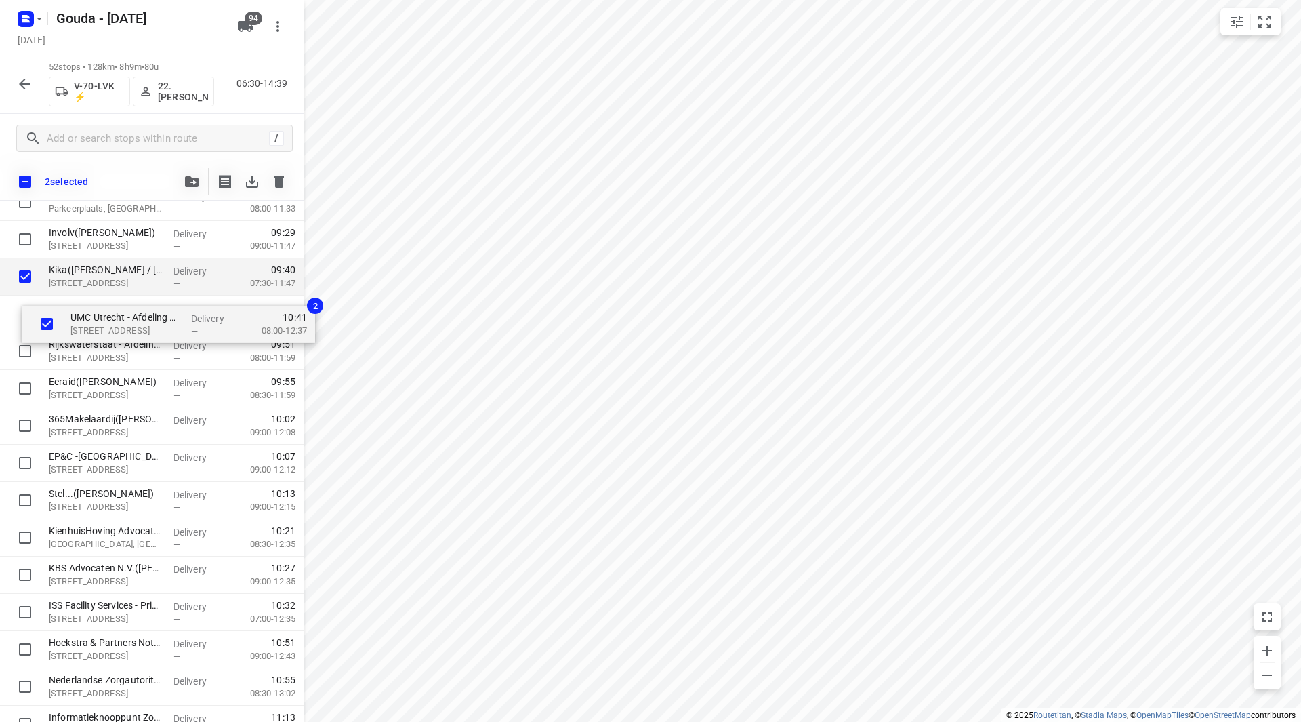
drag, startPoint x: 66, startPoint y: 608, endPoint x: 85, endPoint y: 322, distance: 286.6
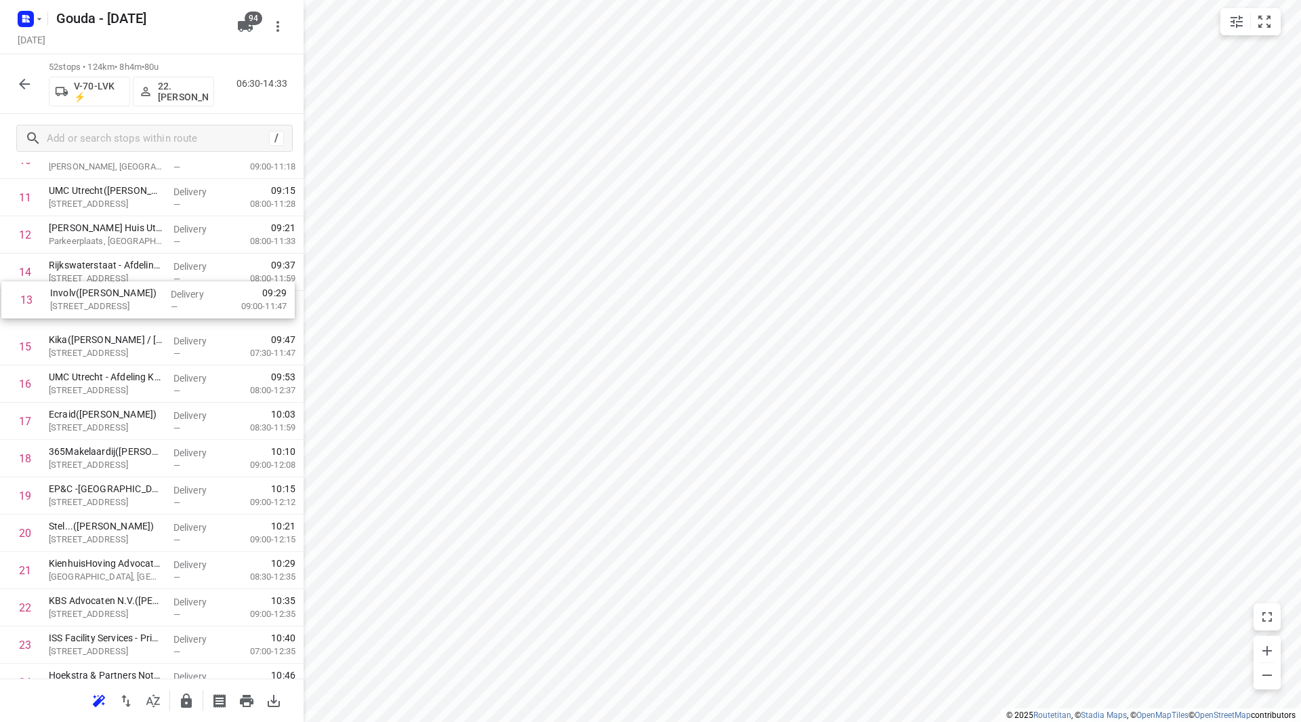
scroll to position [461, 0]
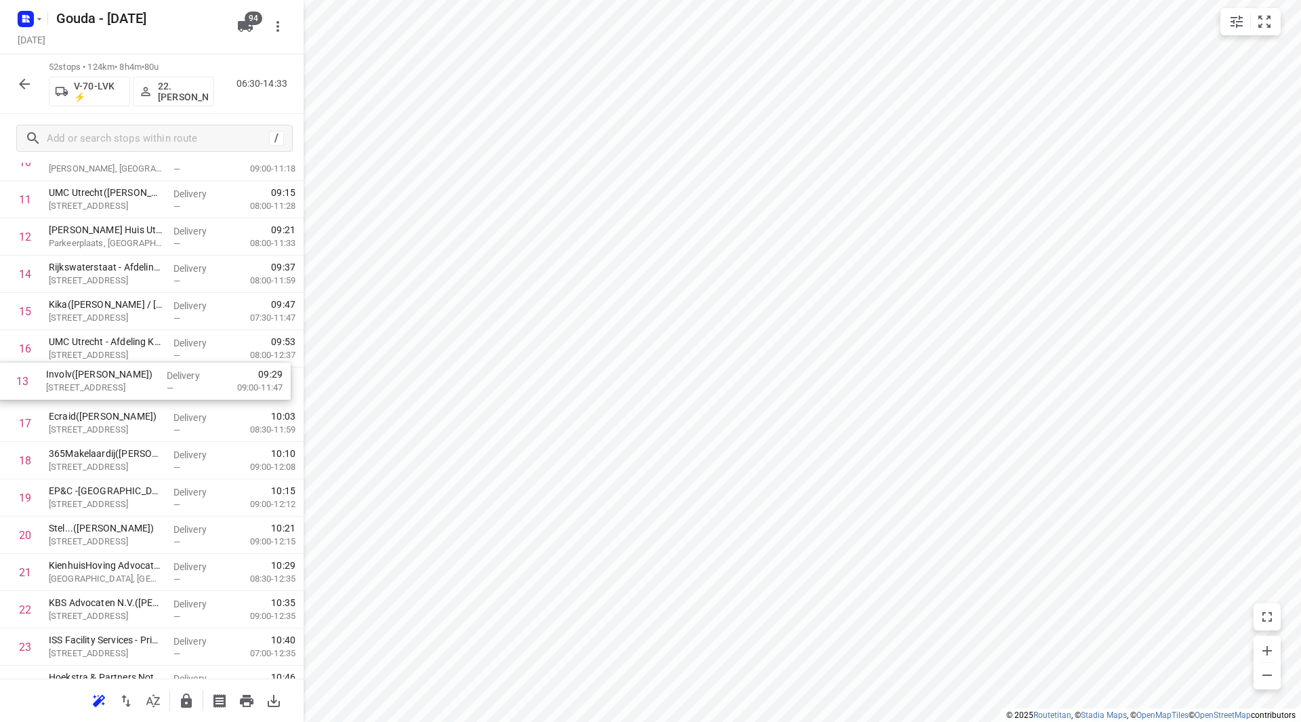
drag, startPoint x: 90, startPoint y: 272, endPoint x: 86, endPoint y: 393, distance: 121.4
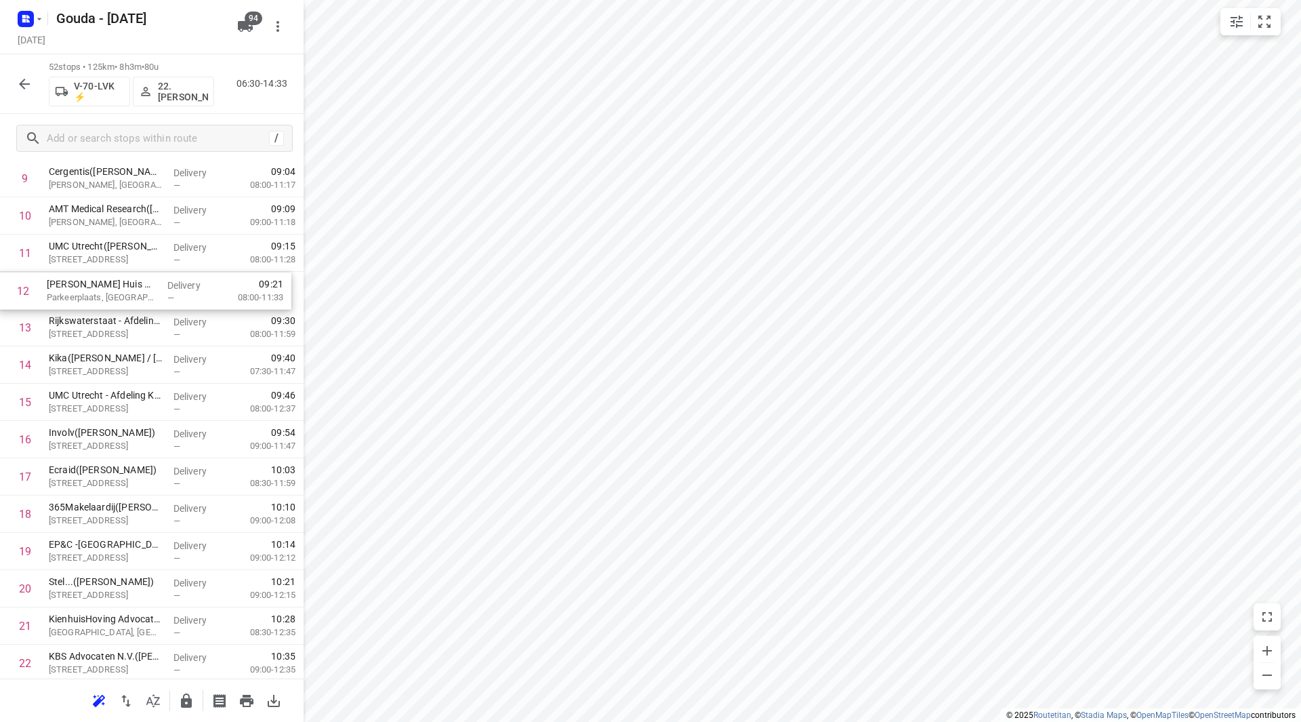
drag, startPoint x: 119, startPoint y: 243, endPoint x: 119, endPoint y: 304, distance: 61.0
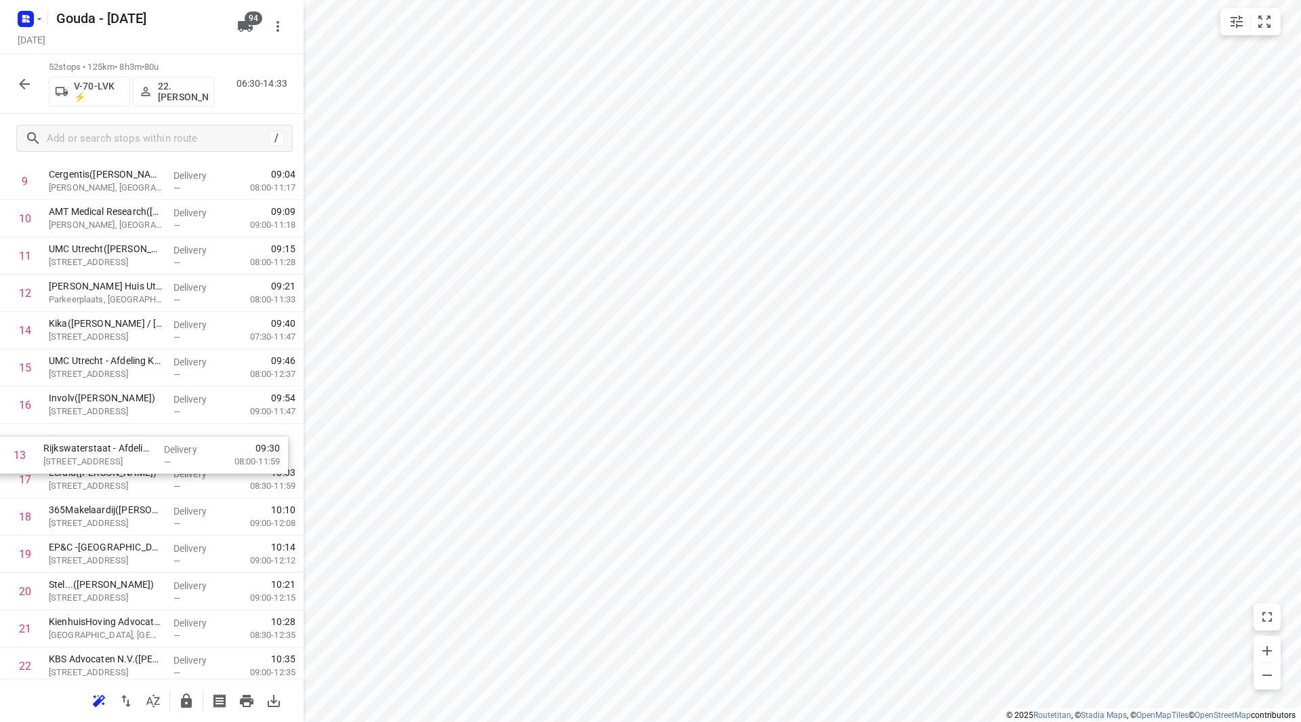
drag, startPoint x: 124, startPoint y: 328, endPoint x: 119, endPoint y: 457, distance: 129.5
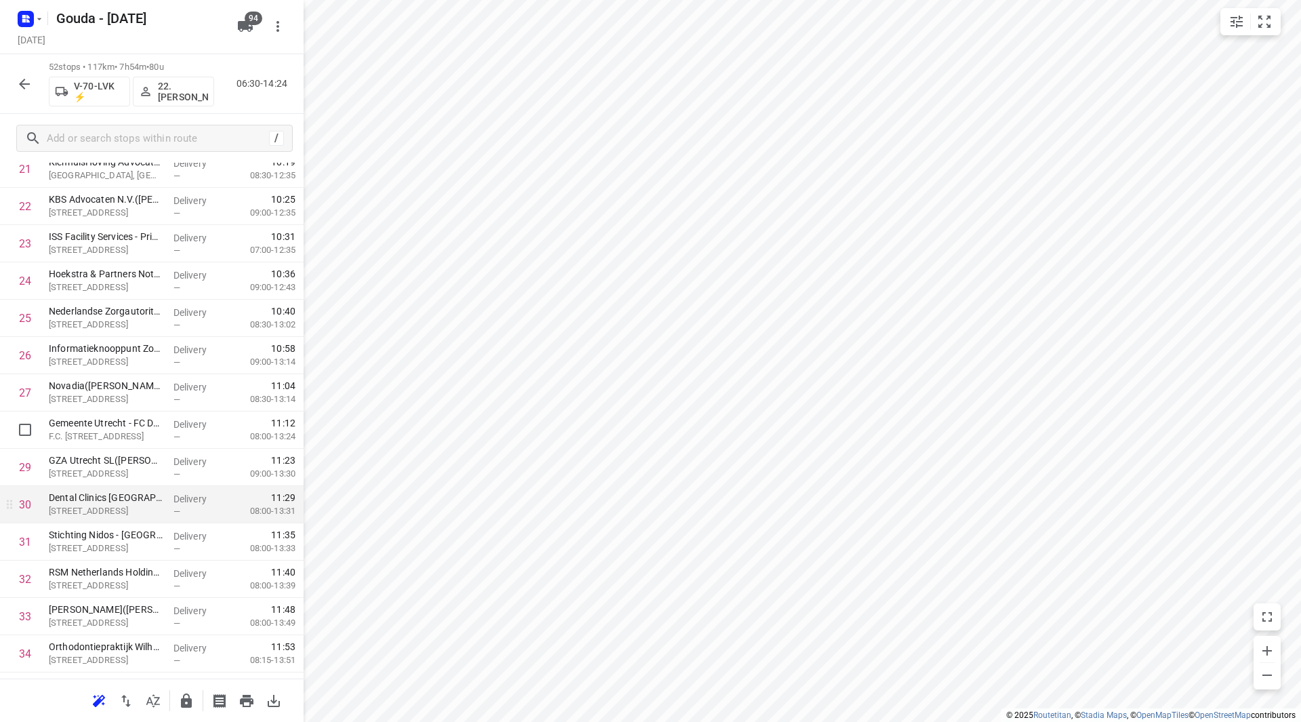
scroll to position [879, 0]
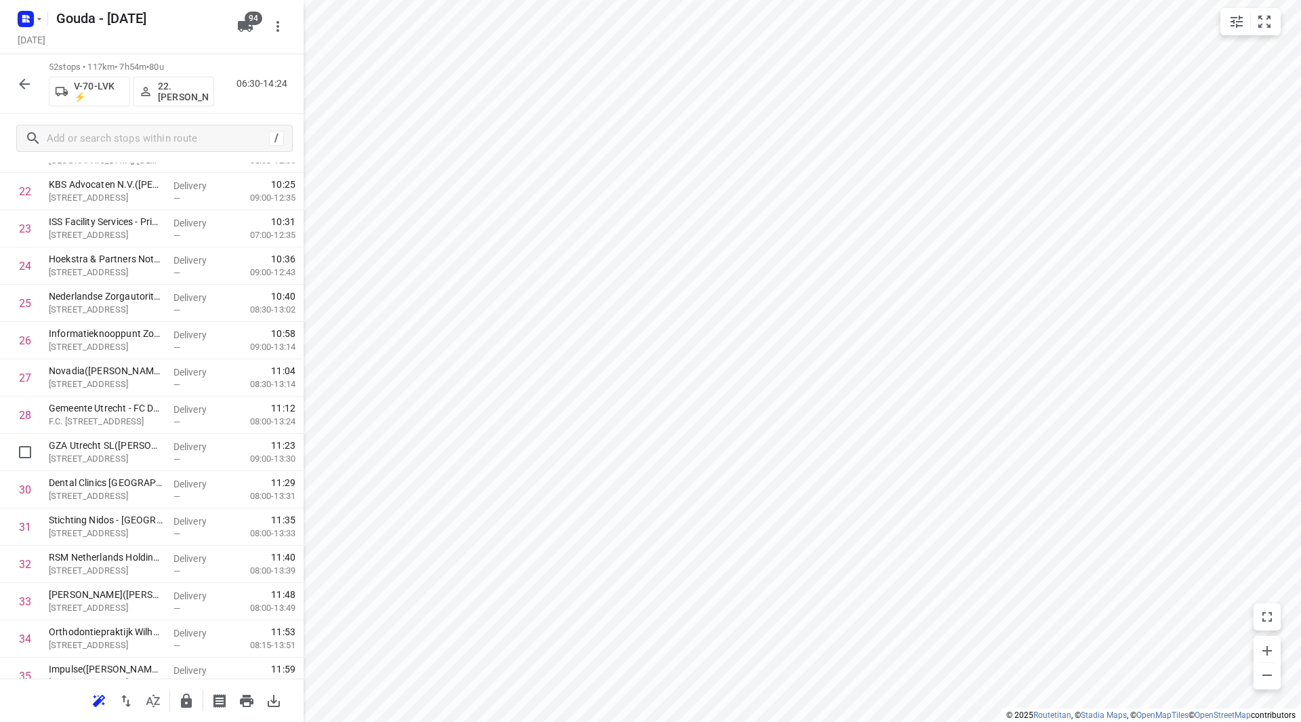
drag, startPoint x: 183, startPoint y: 457, endPoint x: 171, endPoint y: 413, distance: 45.1
click at [171, 413] on div "1 Hogeschool Utrecht - Dienst IM&ICT - PL97 (Nadia) Padualaan 97, Utrecht Deliv…" at bounding box center [152, 359] width 304 height 1938
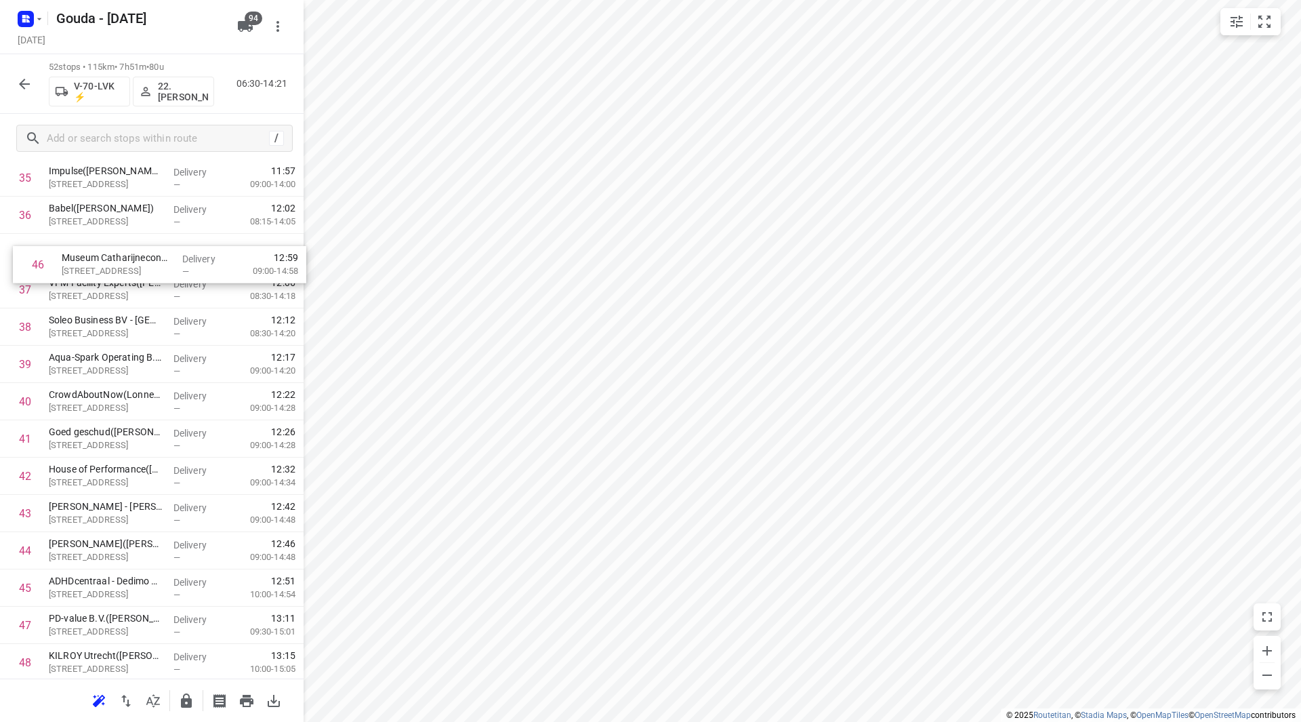
scroll to position [1364, 0]
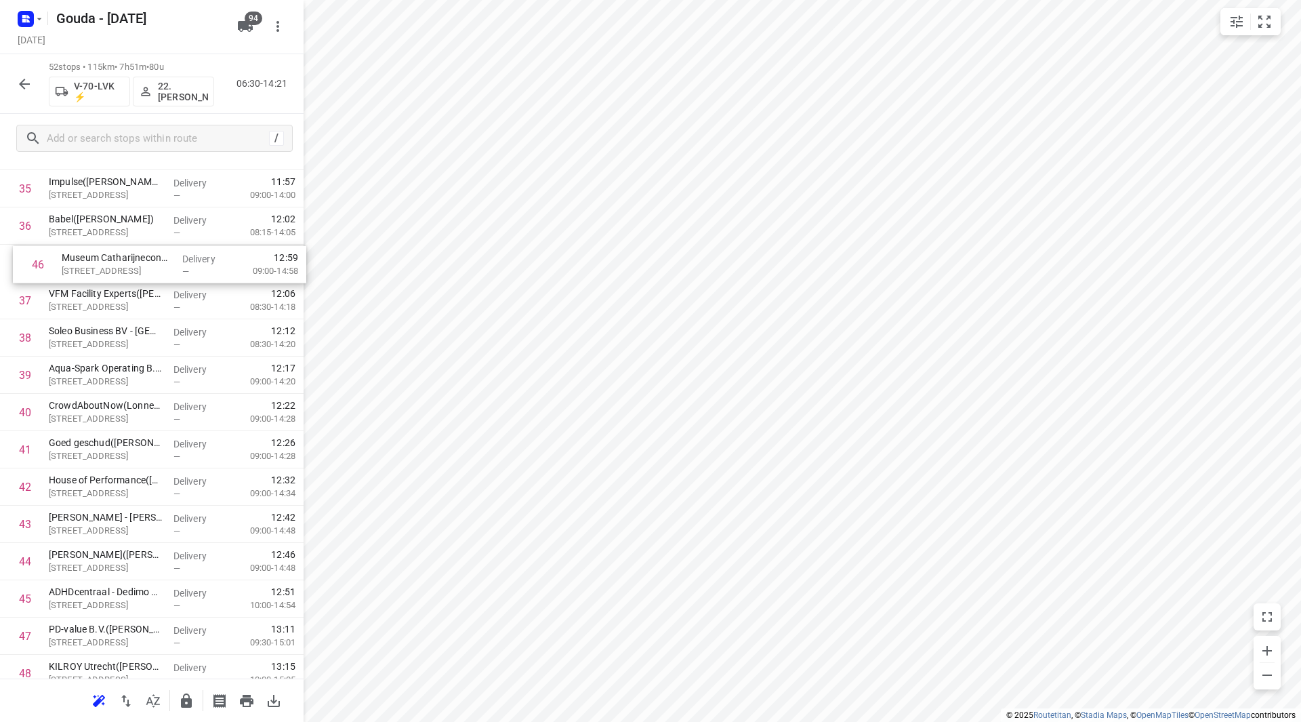
drag, startPoint x: 155, startPoint y: 548, endPoint x: 161, endPoint y: 266, distance: 282.0
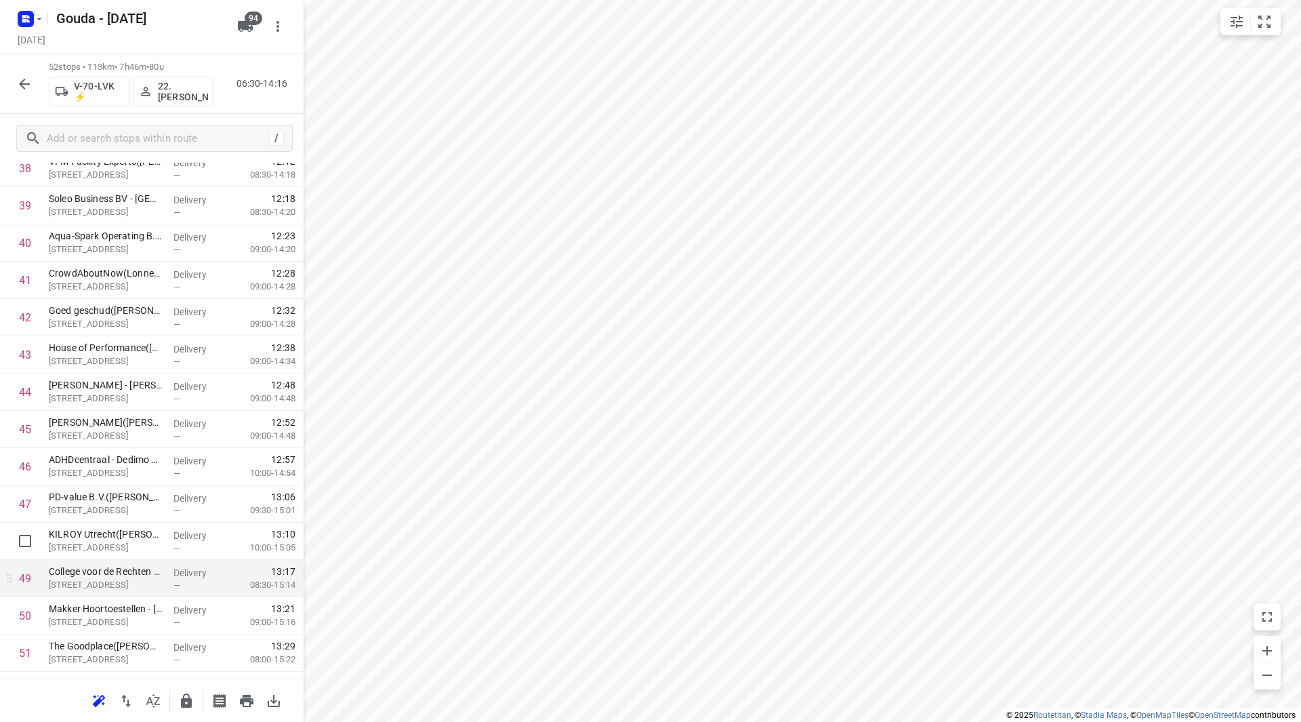
scroll to position [1566, 0]
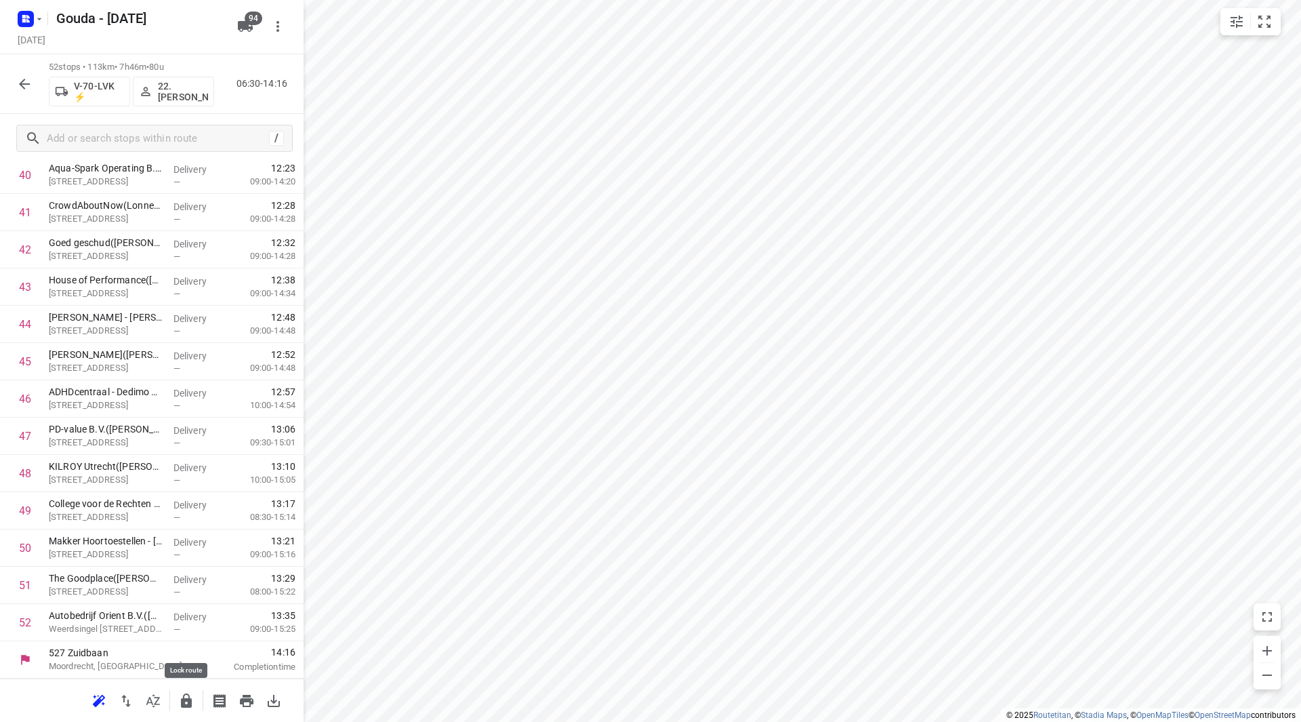
click at [182, 699] on icon "button" at bounding box center [186, 701] width 16 height 16
click at [26, 84] on icon "button" at bounding box center [24, 84] width 11 height 11
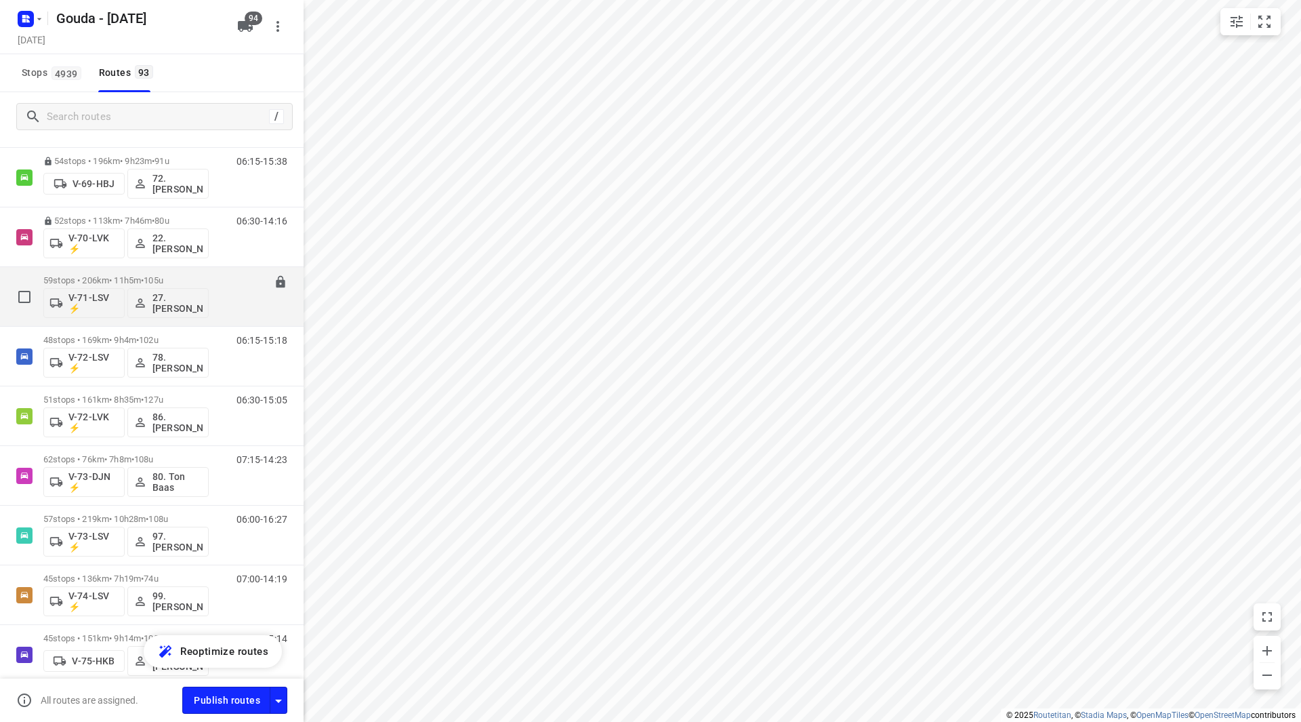
scroll to position [1491, 0]
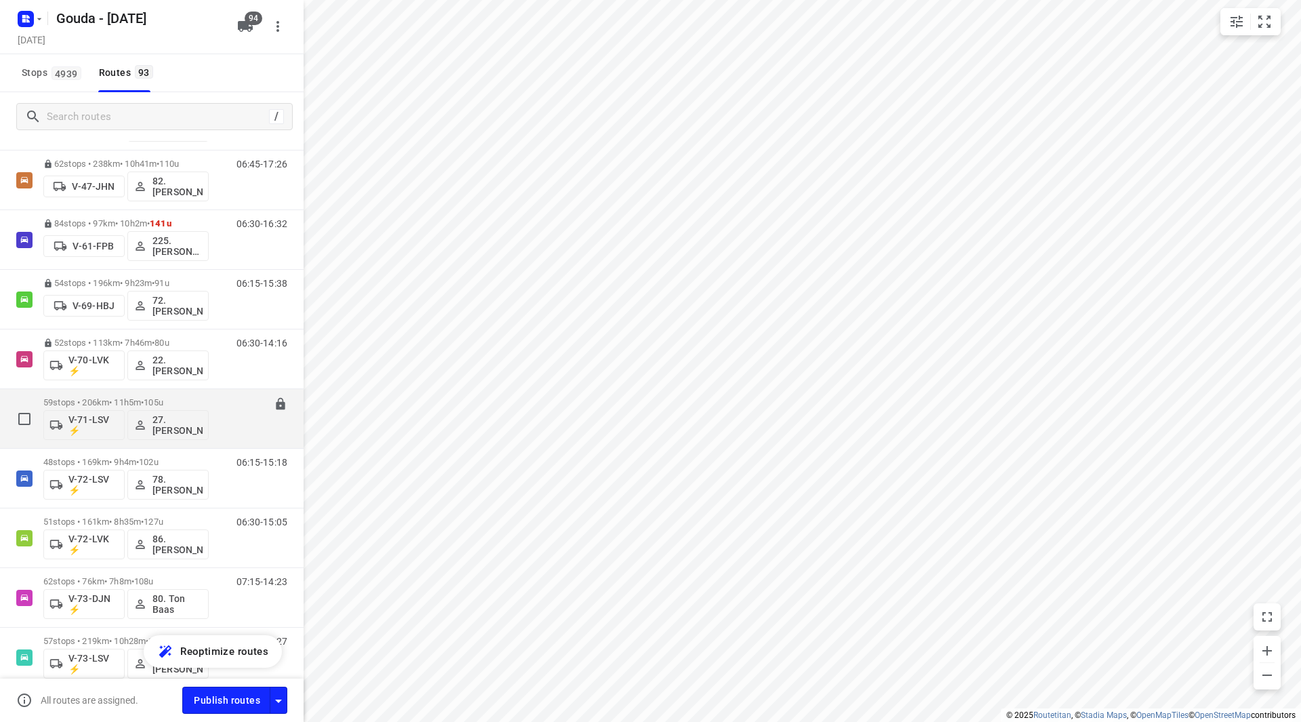
click at [120, 400] on p "59 stops • 206km • 11h5m • 105u" at bounding box center [125, 402] width 165 height 10
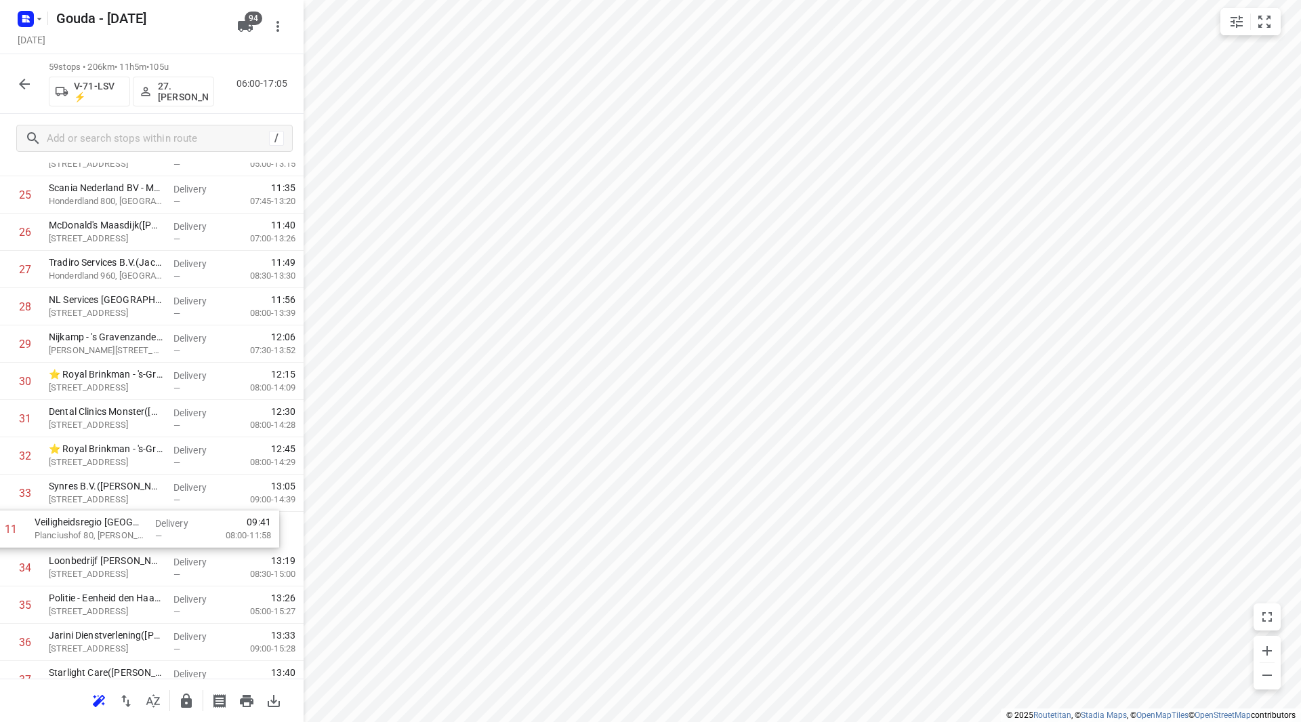
scroll to position [956, 0]
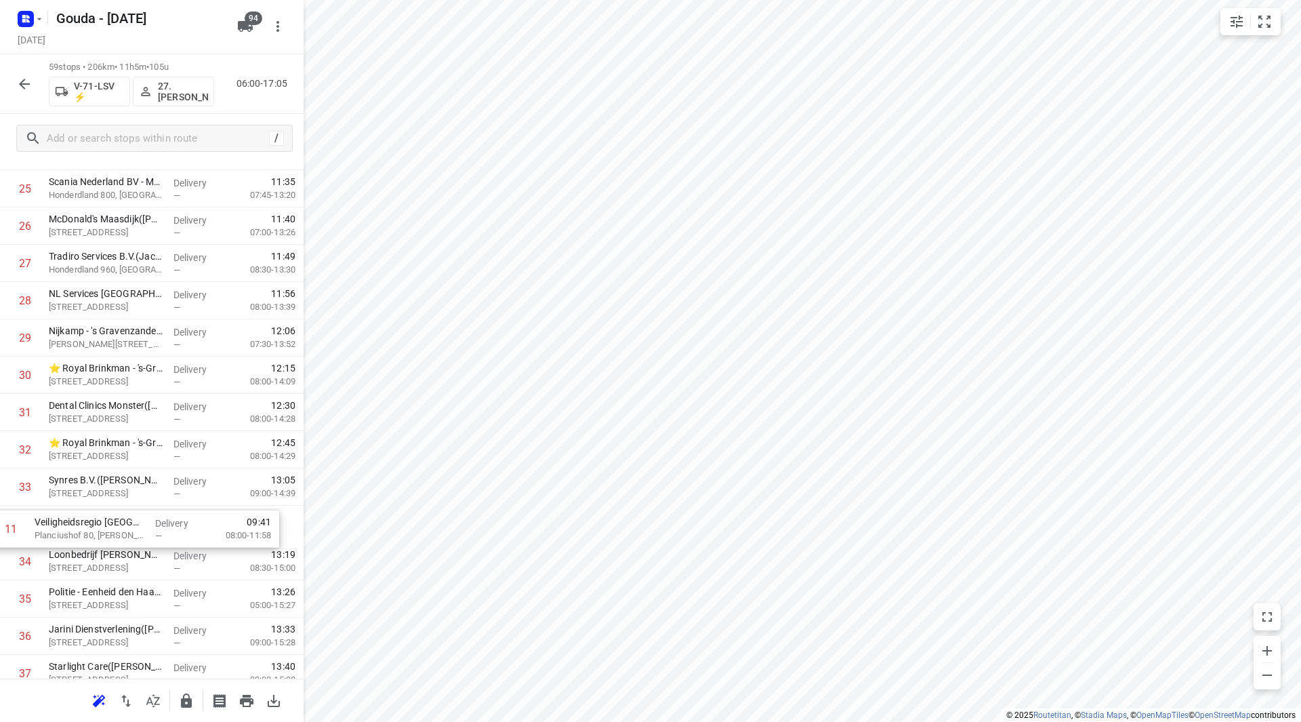
drag, startPoint x: 142, startPoint y: 375, endPoint x: 127, endPoint y: 514, distance: 139.6
click at [127, 514] on div "1 ⭐Basisschool van Kampen - Paterstraat(Luc Smit) Paterstraat 1, Vlaardingen De…" at bounding box center [152, 412] width 304 height 2199
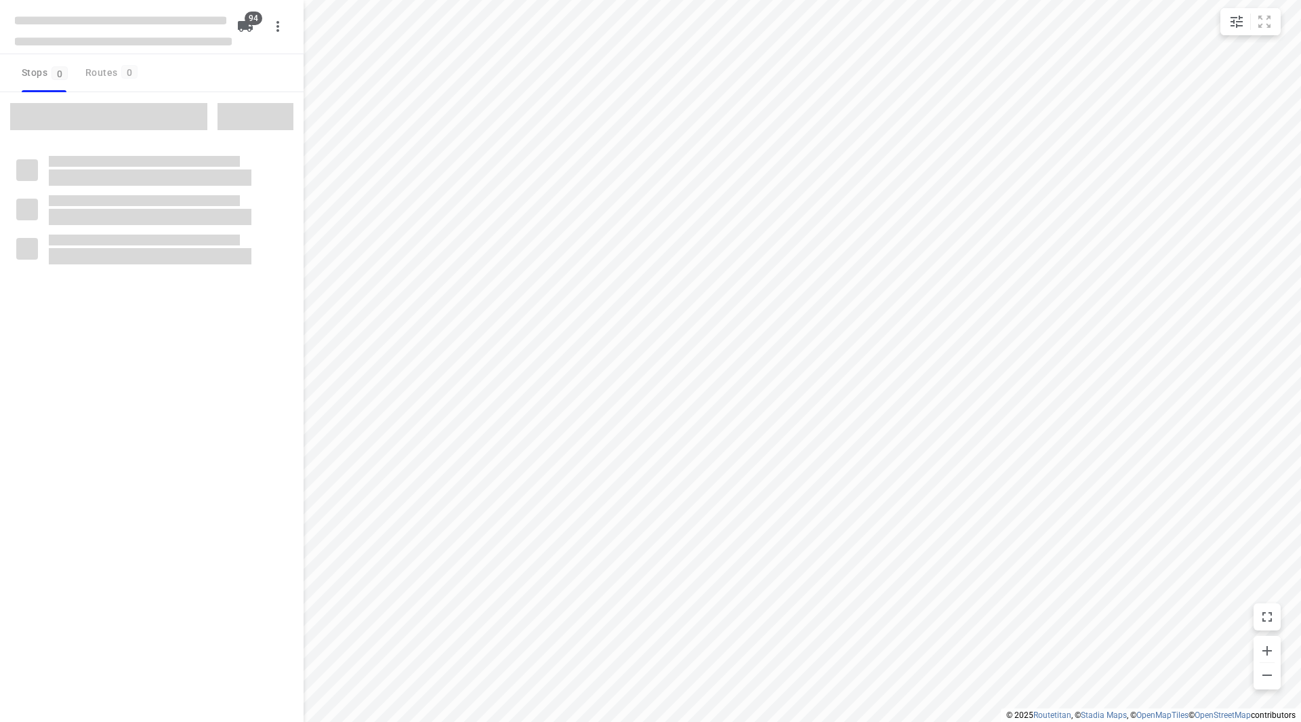
checkbox input "true"
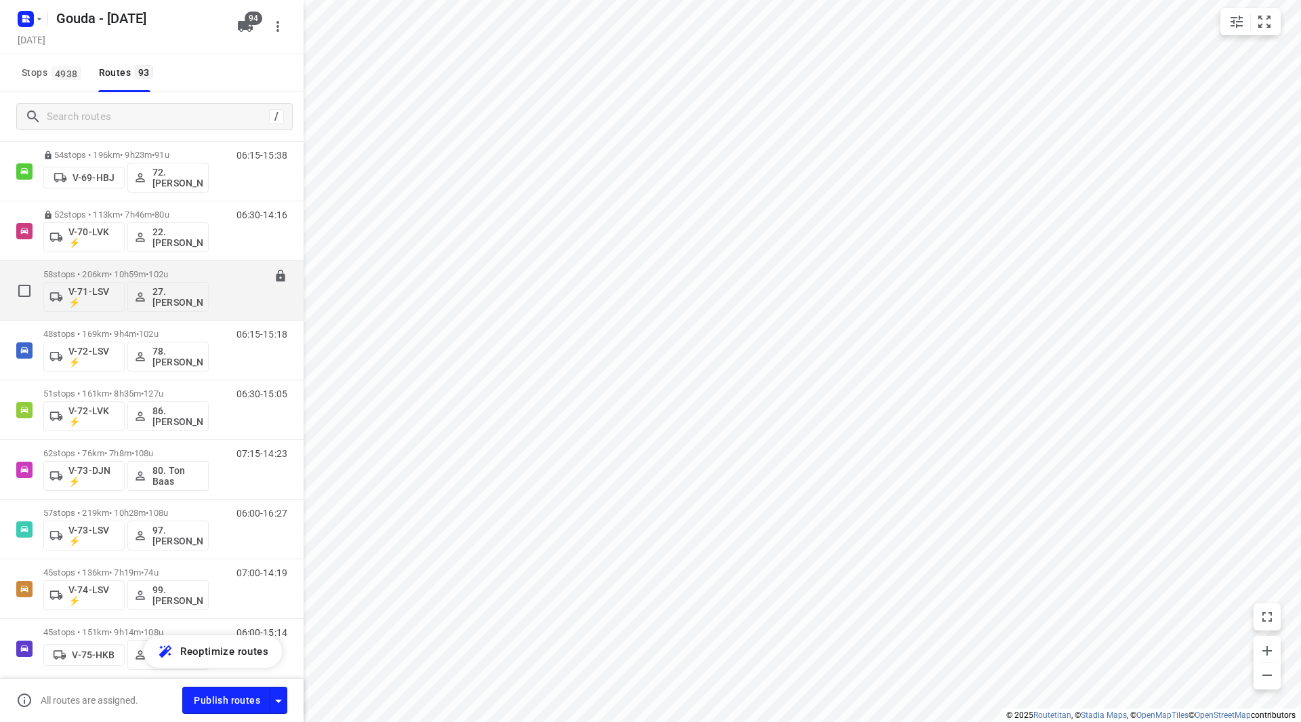
scroll to position [1559, 0]
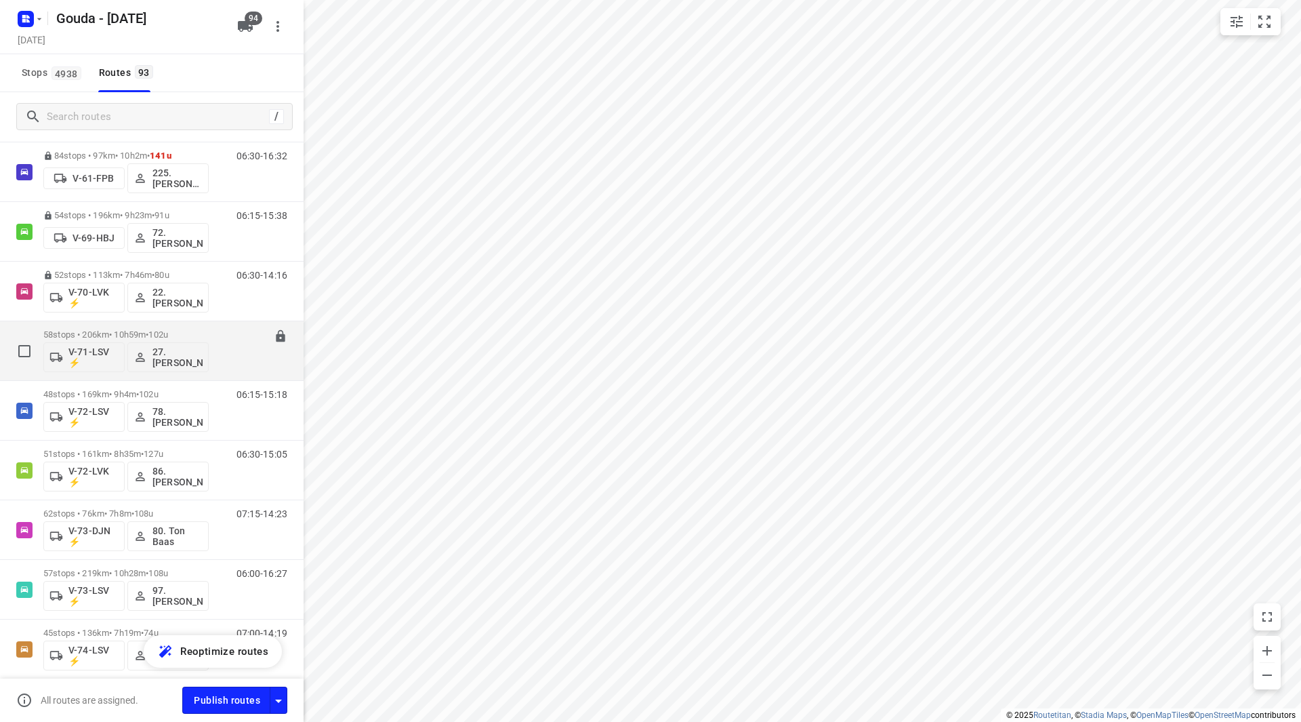
click at [92, 333] on p "58 stops • 206km • 10h59m • 102u" at bounding box center [125, 334] width 165 height 10
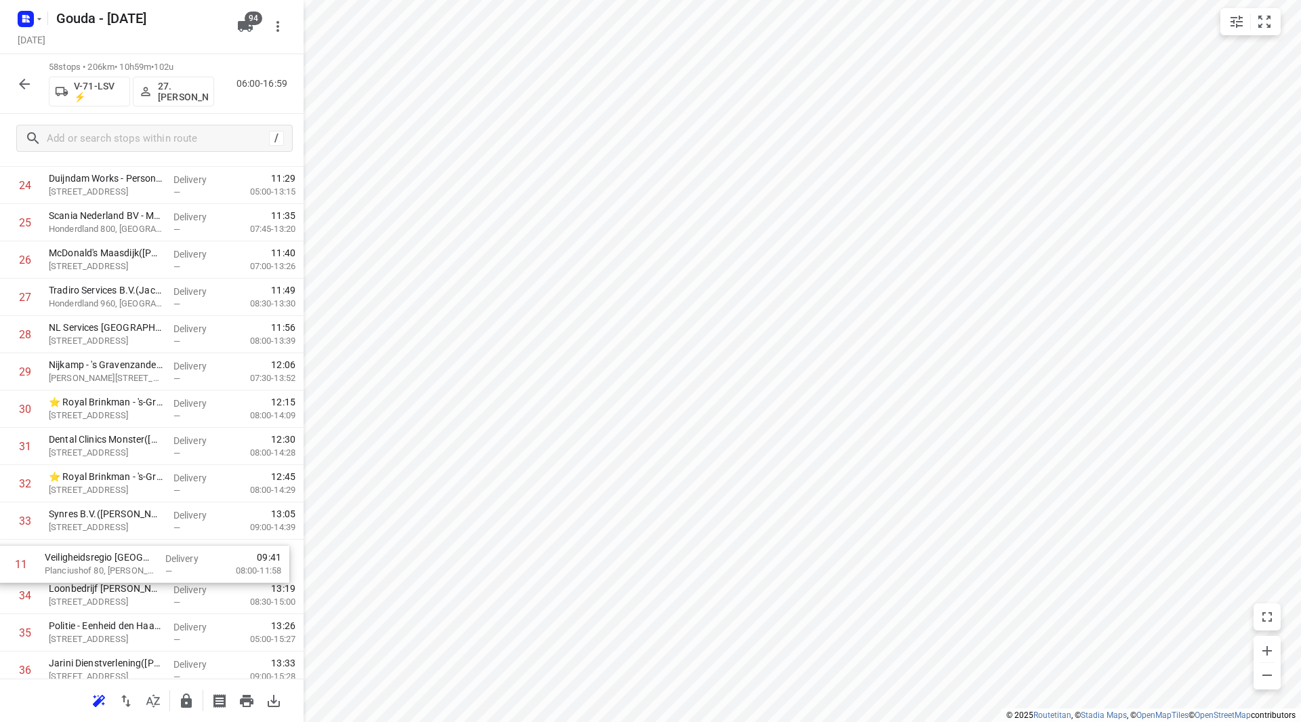
scroll to position [931, 0]
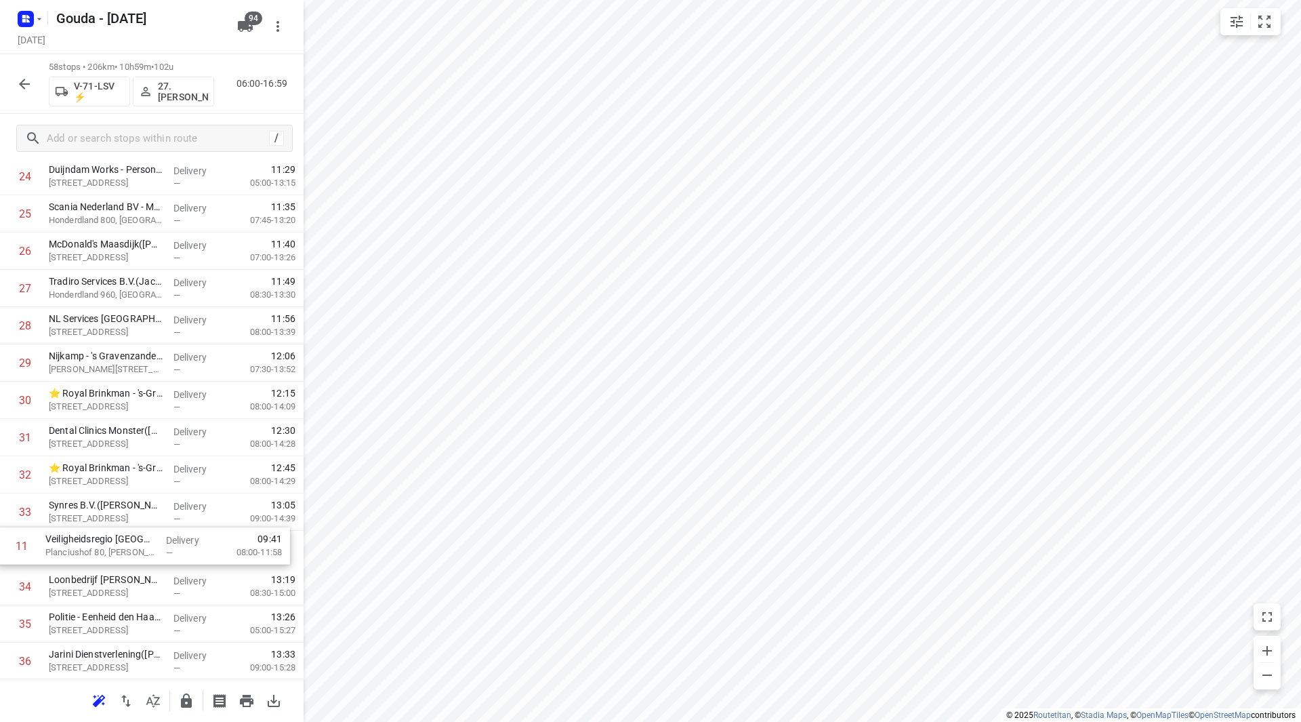
drag, startPoint x: 87, startPoint y: 319, endPoint x: 89, endPoint y: 553, distance: 233.8
click at [88, 552] on div "1 ⭐Basisschool van [GEOGRAPHIC_DATA]([PERSON_NAME]) [STREET_ADDRESS] Delivery —…" at bounding box center [152, 419] width 304 height 2162
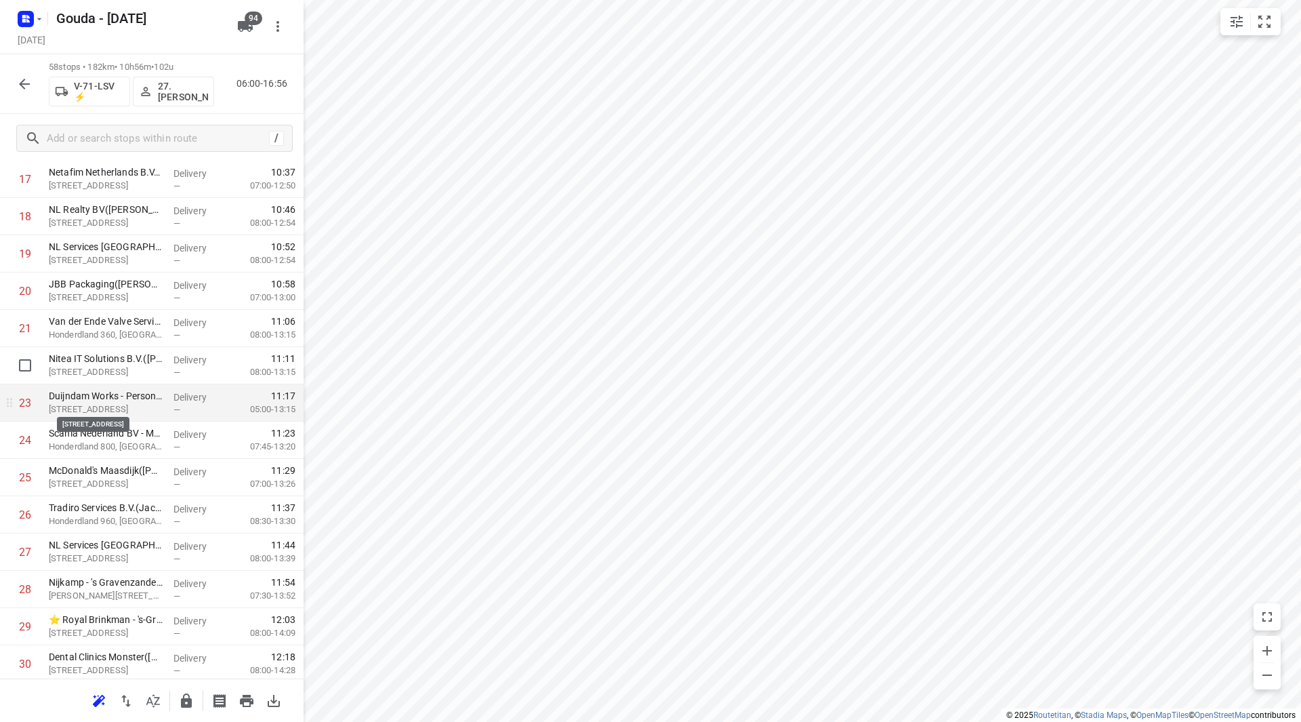
scroll to position [728, 0]
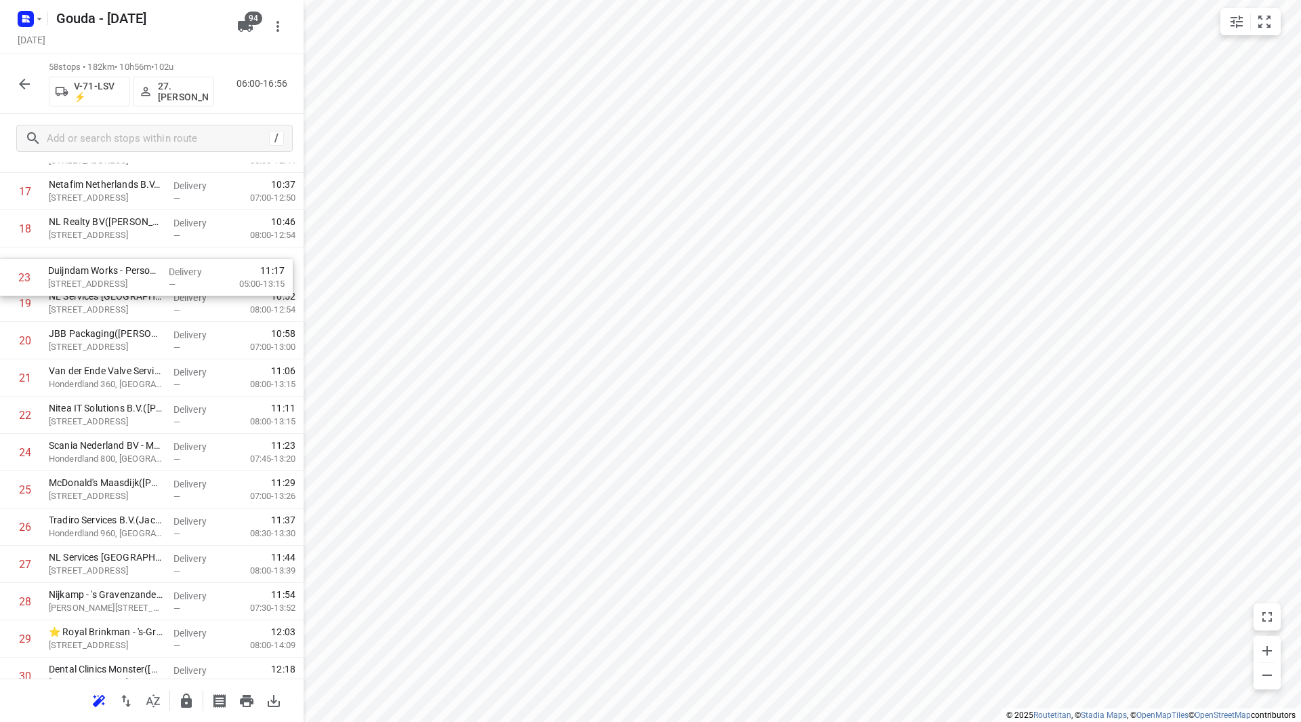
drag, startPoint x: 113, startPoint y: 380, endPoint x: 111, endPoint y: 268, distance: 111.8
click at [111, 268] on div "1 ⭐Basisschool van [GEOGRAPHIC_DATA]([PERSON_NAME]) [STREET_ADDRESS] Delivery —…" at bounding box center [152, 657] width 304 height 2162
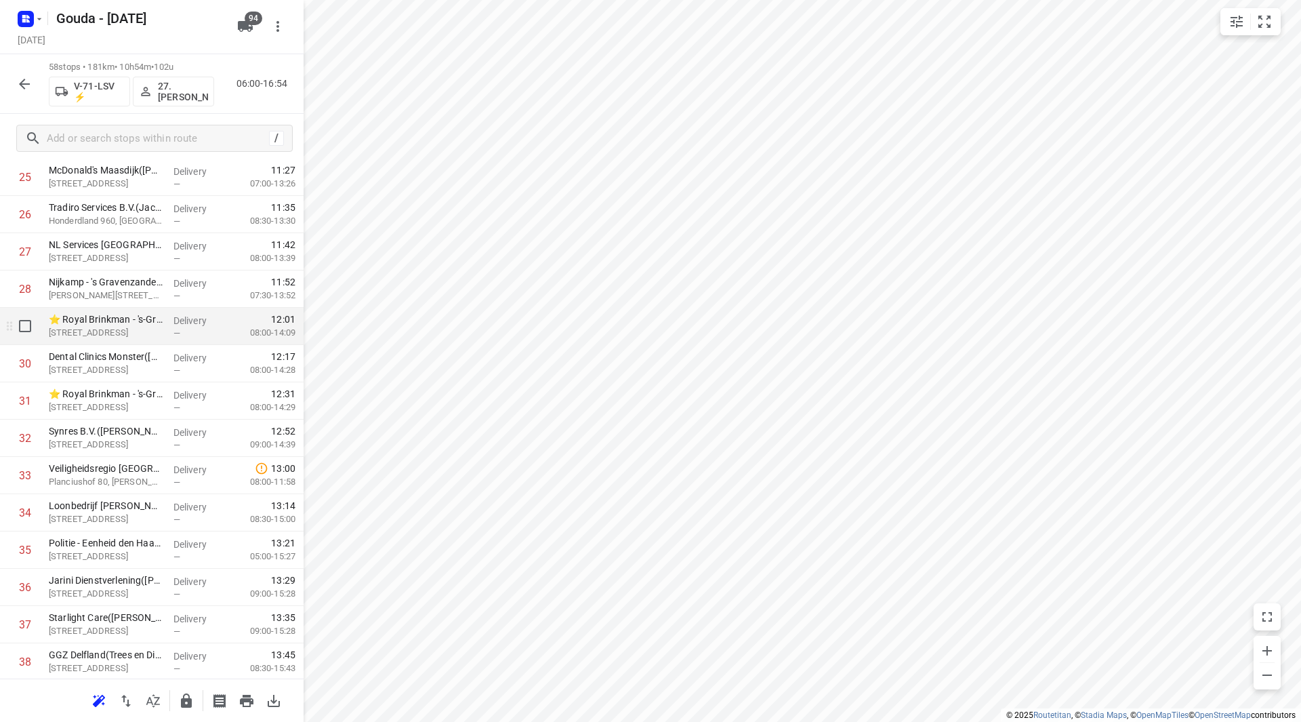
scroll to position [1029, 0]
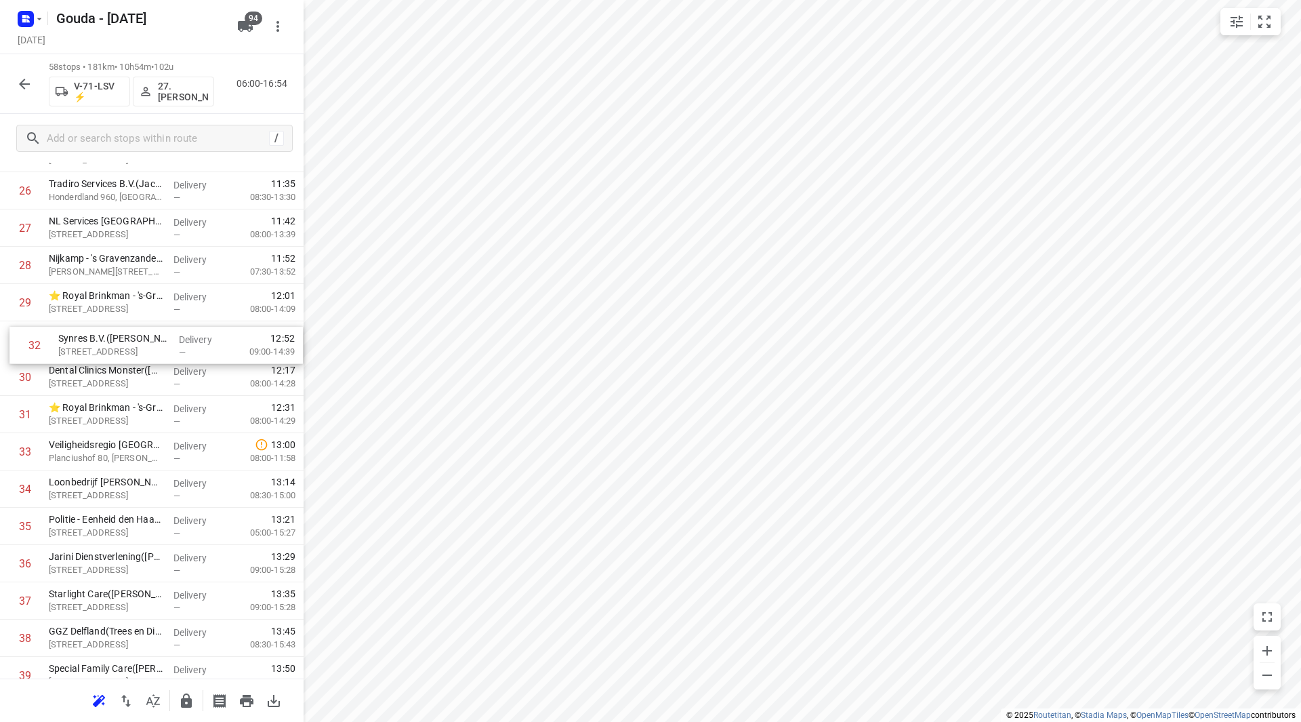
drag, startPoint x: 87, startPoint y: 415, endPoint x: 101, endPoint y: 335, distance: 81.1
click at [101, 335] on div "1 ⭐Basisschool van [GEOGRAPHIC_DATA]([PERSON_NAME]) [STREET_ADDRESS] Delivery —…" at bounding box center [152, 321] width 304 height 2162
click at [100, 334] on div "1 ⭐Basisschool van [GEOGRAPHIC_DATA]([PERSON_NAME]) [STREET_ADDRESS] Delivery —…" at bounding box center [152, 321] width 304 height 2162
drag, startPoint x: 87, startPoint y: 412, endPoint x: 85, endPoint y: 335, distance: 77.3
click at [85, 335] on div "1 ⭐Basisschool van [GEOGRAPHIC_DATA]([PERSON_NAME]) [STREET_ADDRESS] Delivery —…" at bounding box center [152, 321] width 304 height 2162
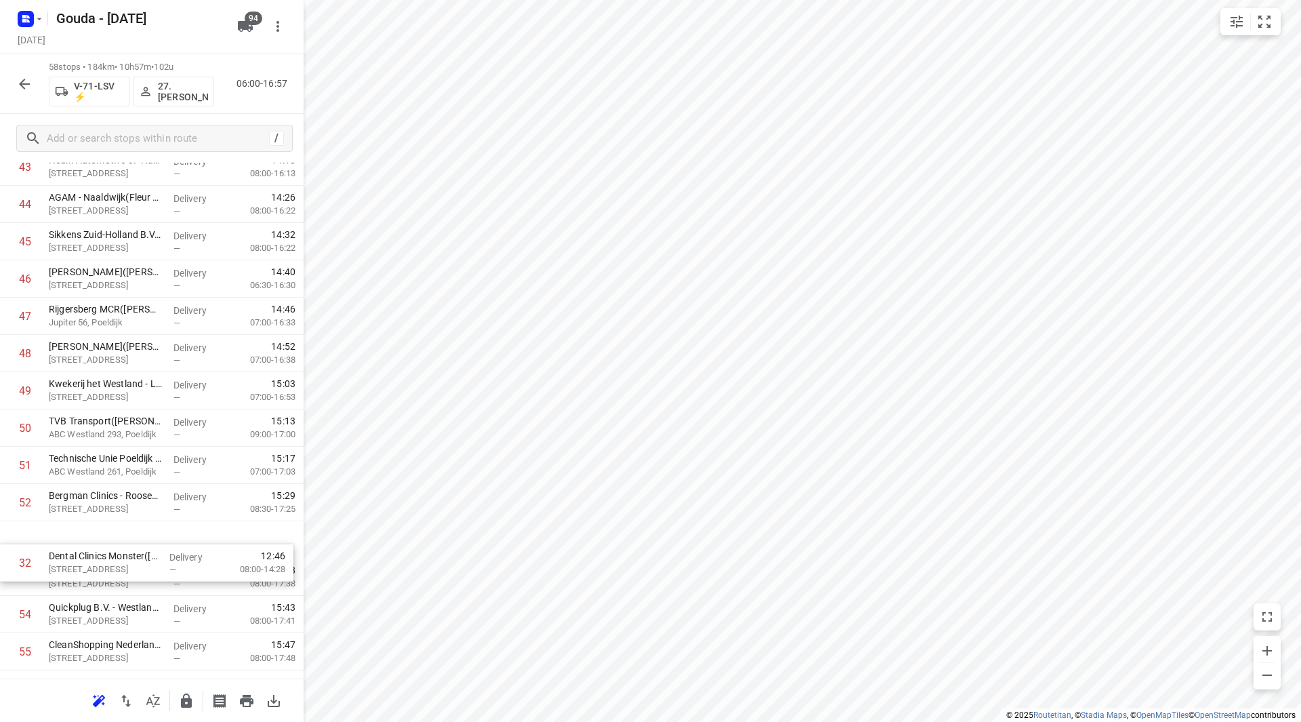
scroll to position [1657, 0]
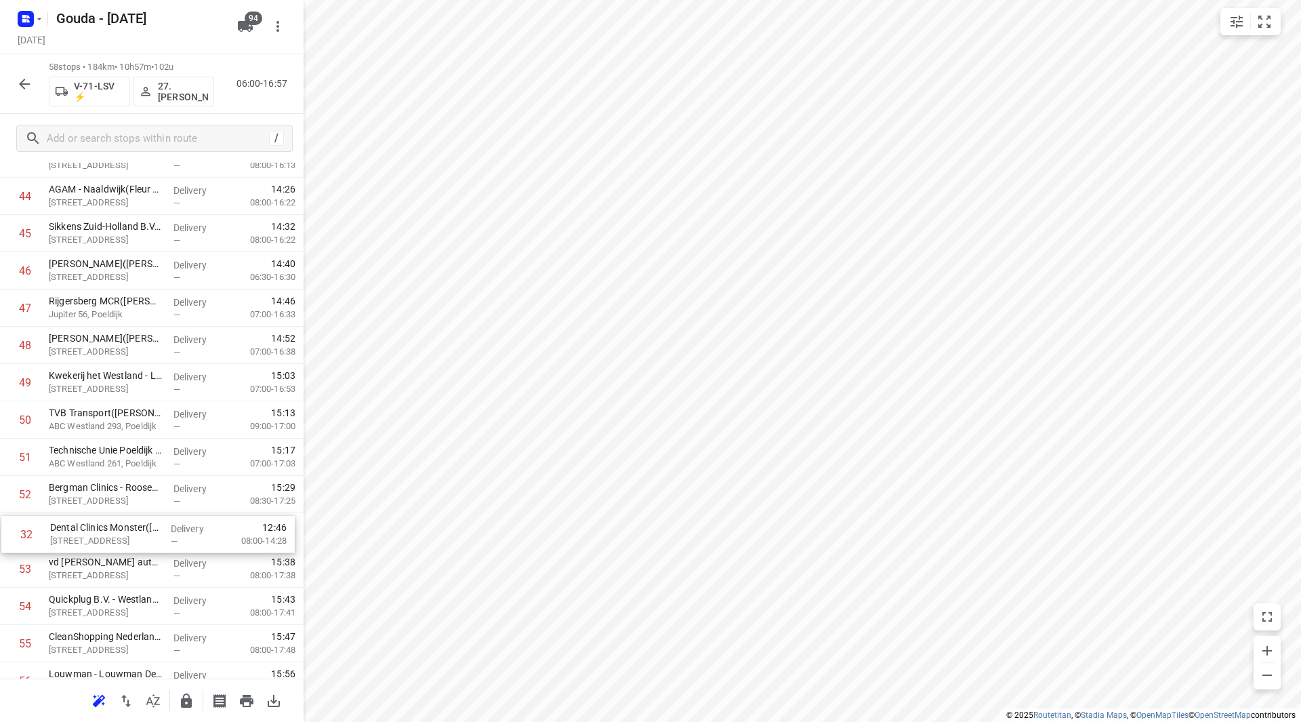
drag, startPoint x: 99, startPoint y: 419, endPoint x: 103, endPoint y: 549, distance: 130.2
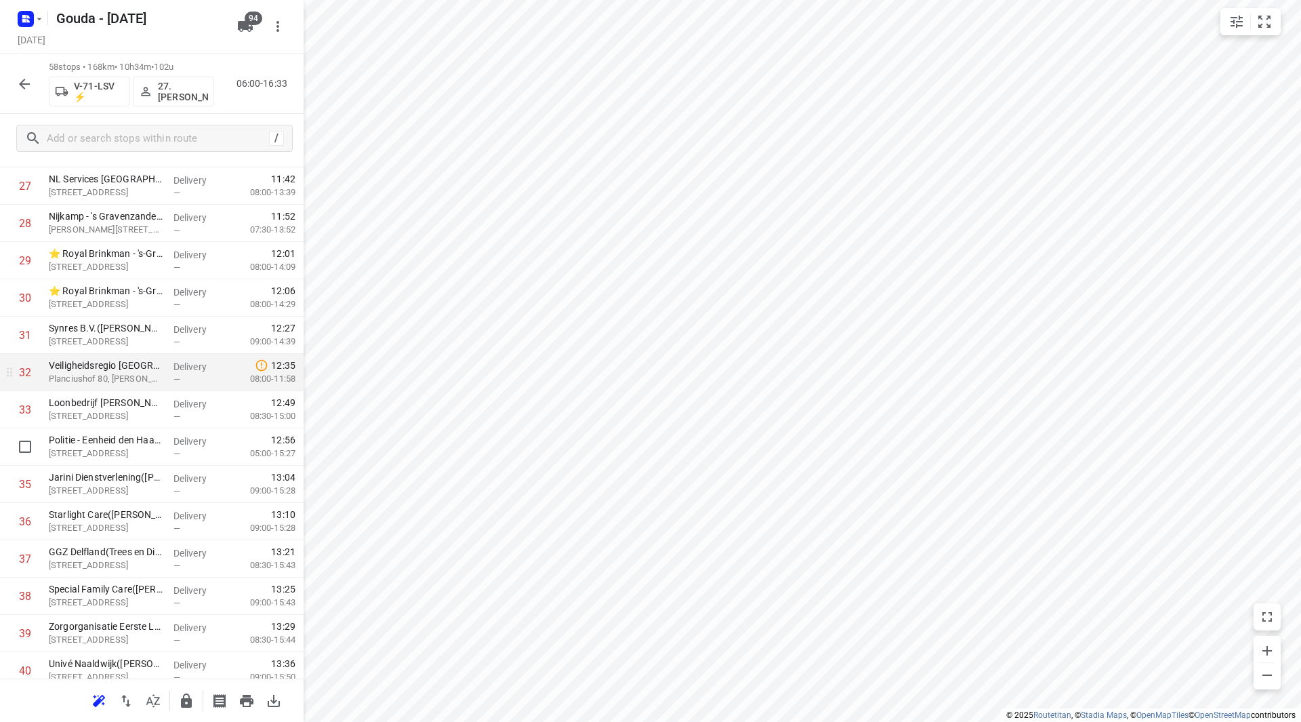
scroll to position [1047, 0]
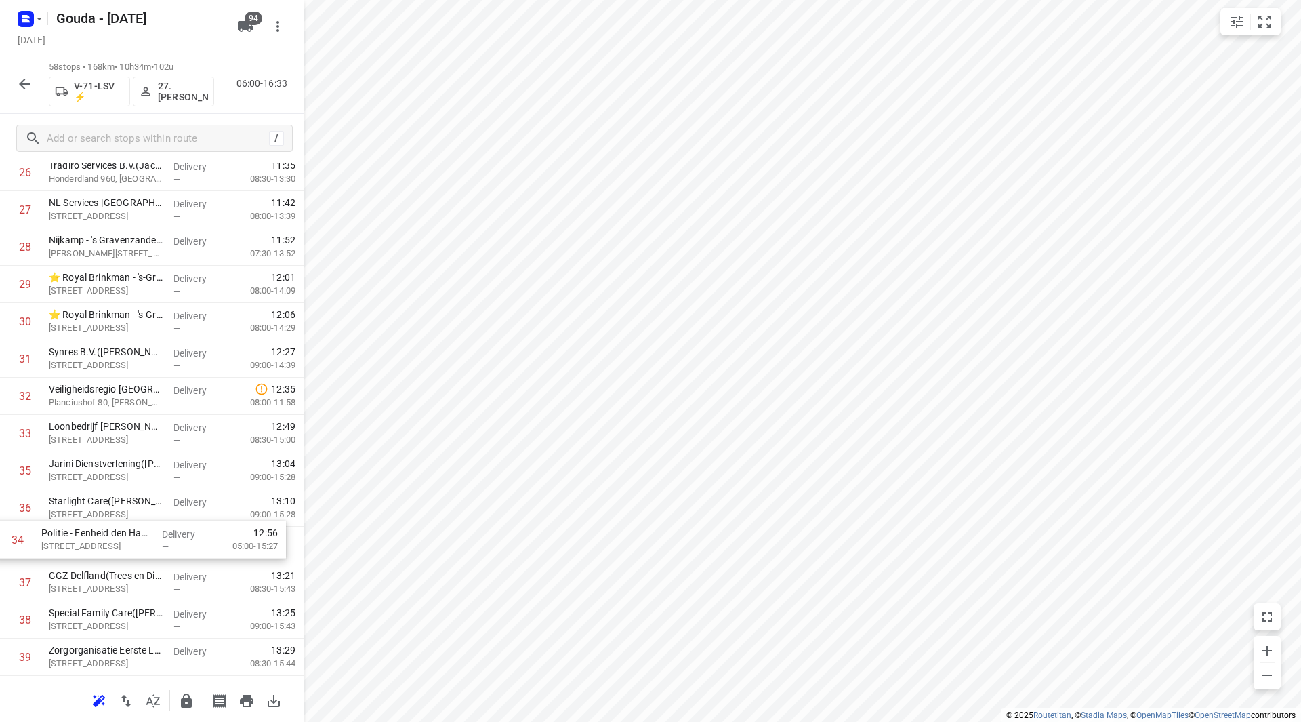
drag, startPoint x: 163, startPoint y: 472, endPoint x: 156, endPoint y: 546, distance: 74.2
click at [156, 549] on div "1 ⭐Basisschool van [GEOGRAPHIC_DATA]([PERSON_NAME]) [STREET_ADDRESS] Delivery —…" at bounding box center [152, 303] width 304 height 2162
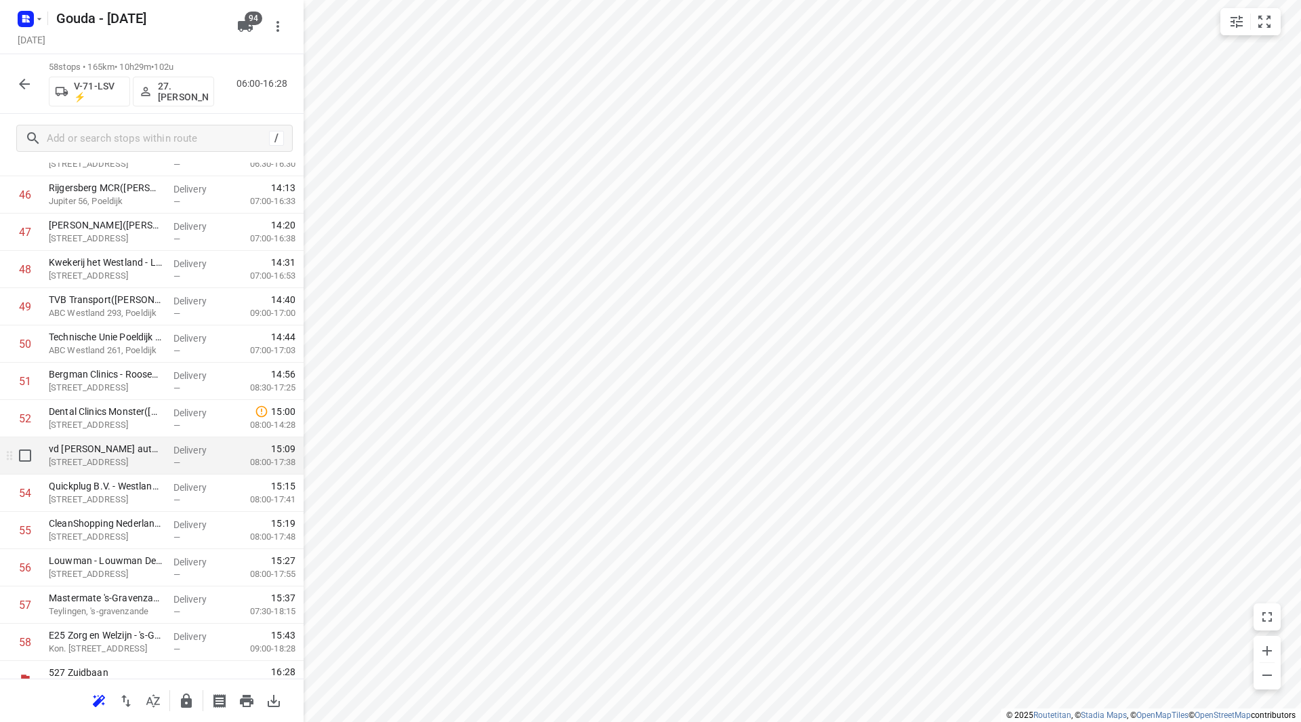
scroll to position [1790, 0]
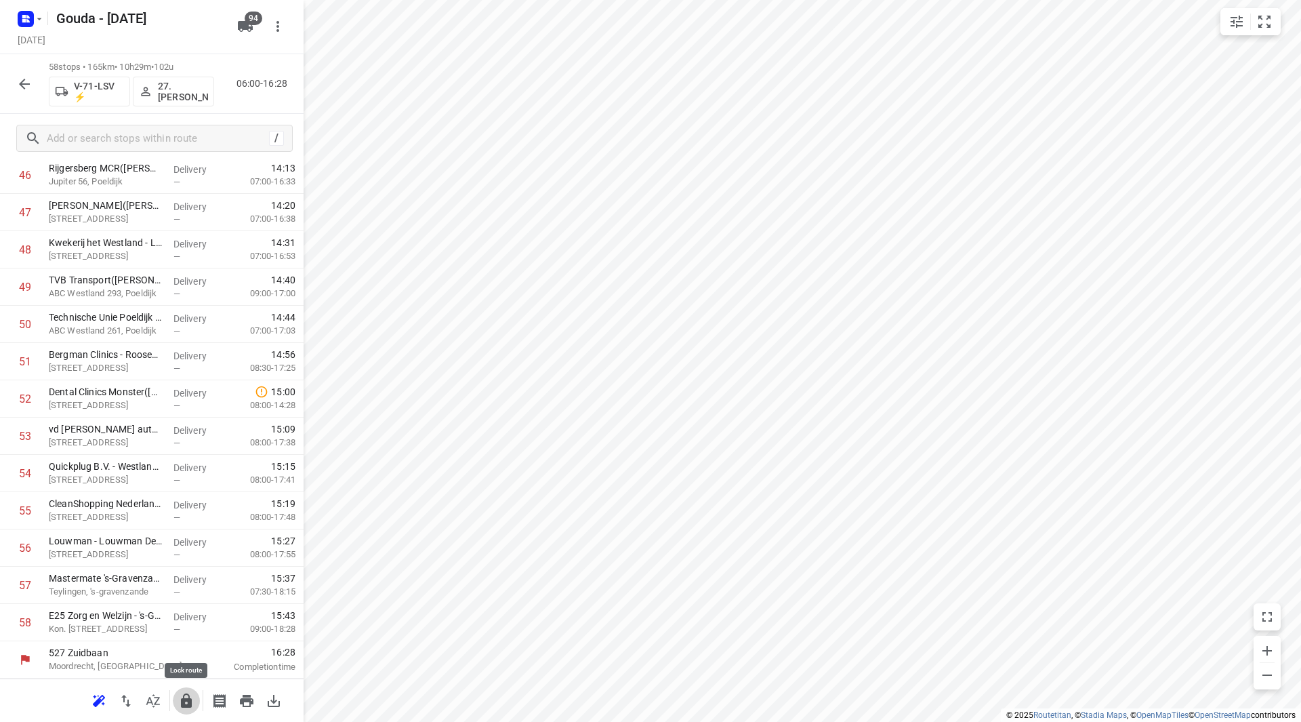
click at [188, 708] on icon "button" at bounding box center [186, 701] width 16 height 16
click at [26, 87] on icon "button" at bounding box center [24, 84] width 16 height 16
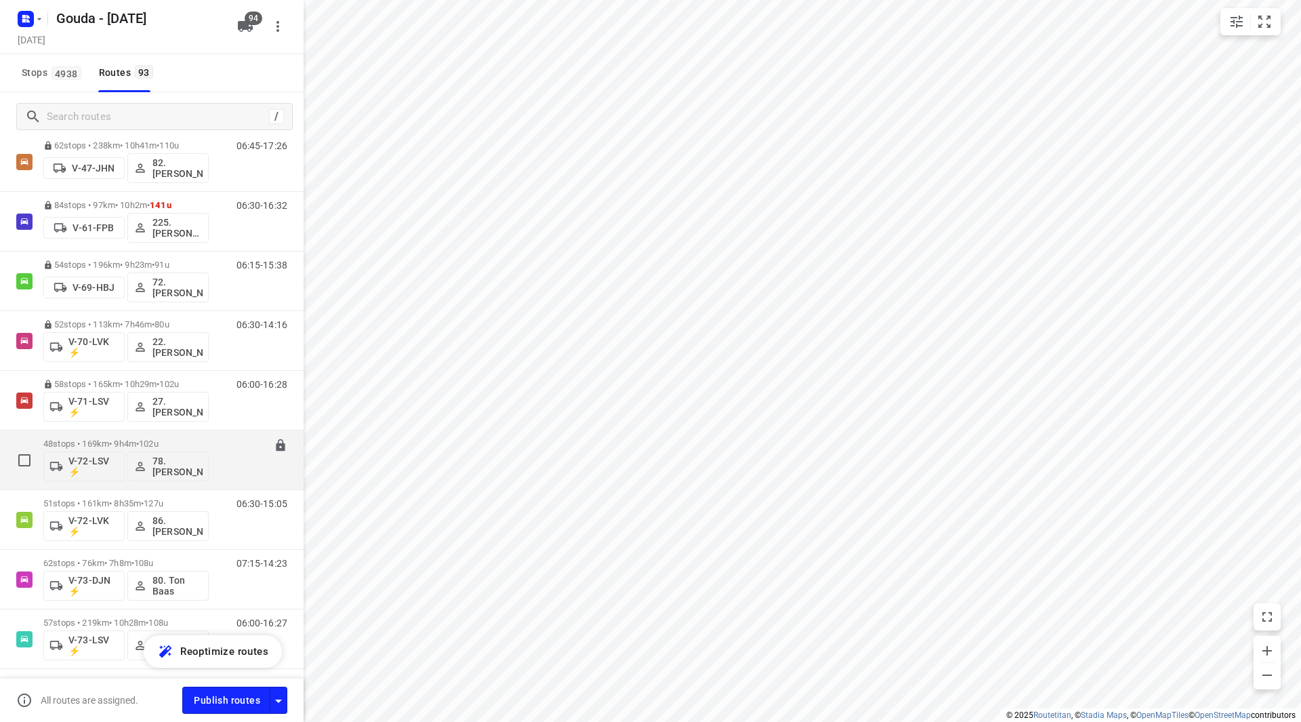
scroll to position [1559, 0]
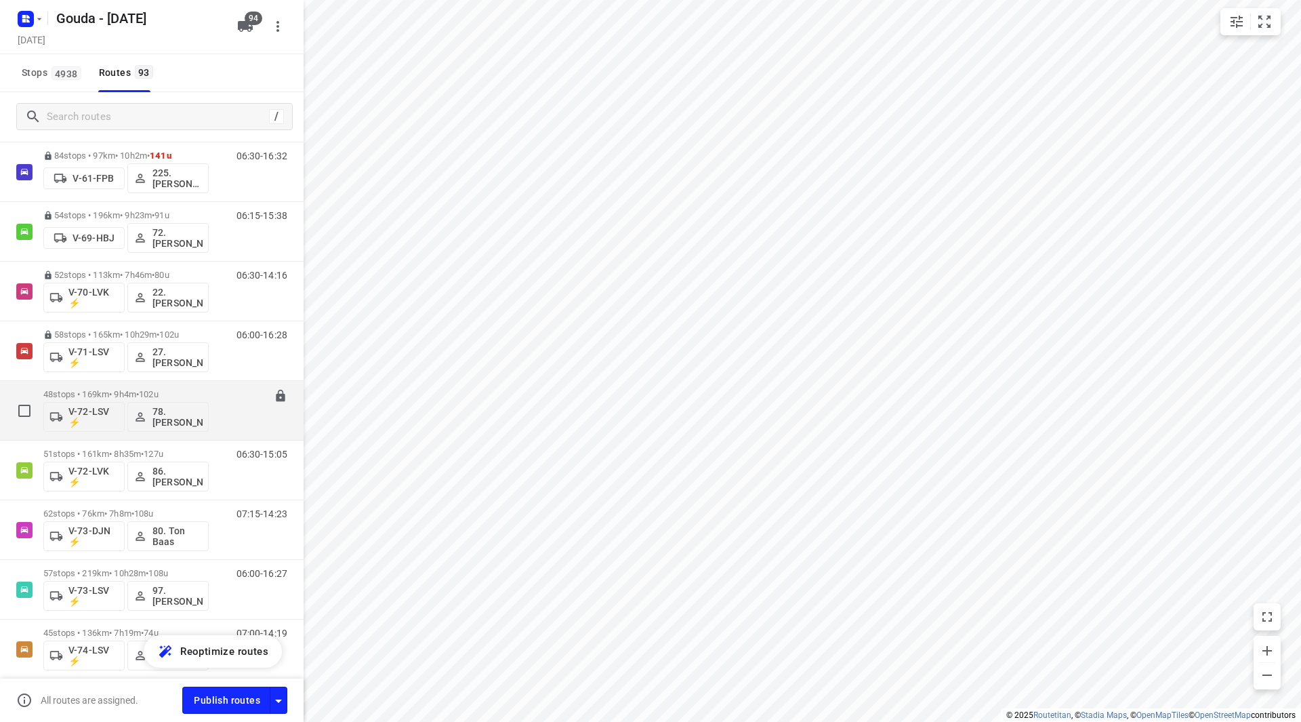
click at [100, 392] on p "48 stops • 169km • 9h4m • 102u" at bounding box center [125, 394] width 165 height 10
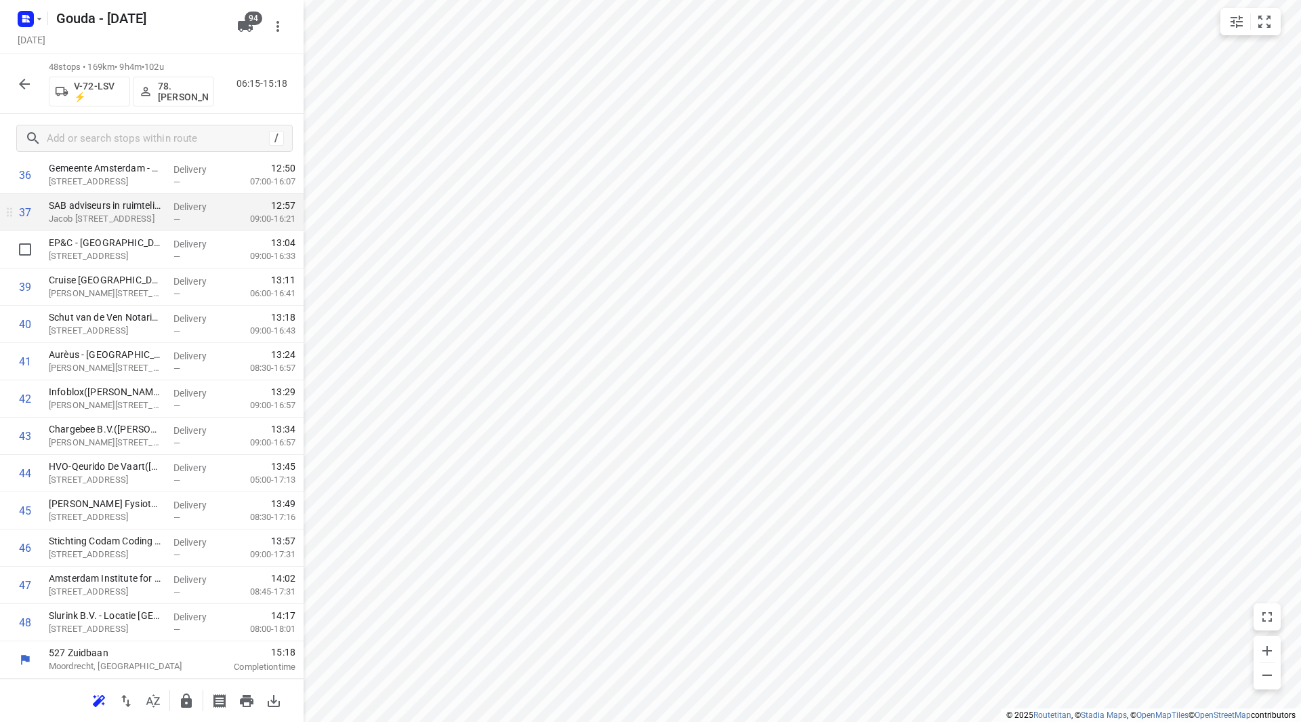
scroll to position [1417, 0]
drag, startPoint x: 137, startPoint y: 325, endPoint x: 135, endPoint y: 287, distance: 38.0
click at [189, 705] on icon "button" at bounding box center [186, 700] width 11 height 14
click at [13, 68] on div "48 stops • 168km • 9h2m • 102u V-72-LSV ⚡ 78.[PERSON_NAME] 06:15-15:17" at bounding box center [152, 84] width 304 height 60
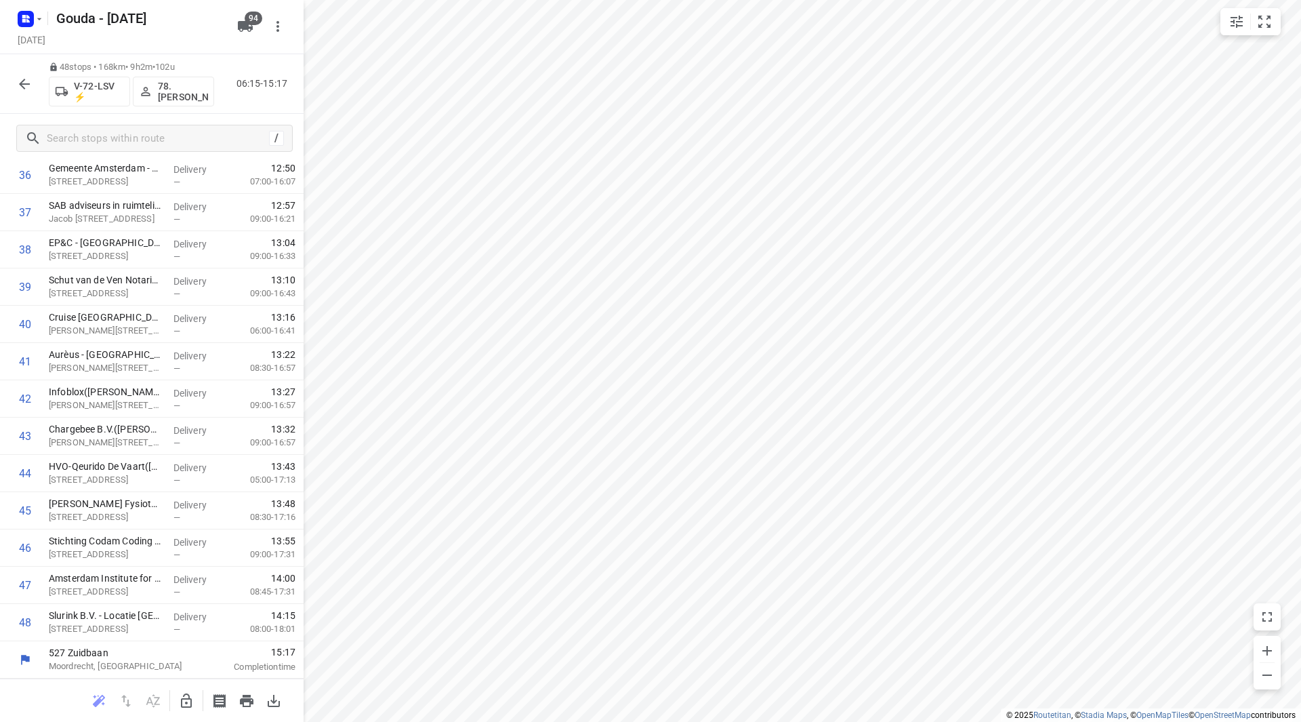
click at [19, 79] on icon "button" at bounding box center [24, 84] width 16 height 16
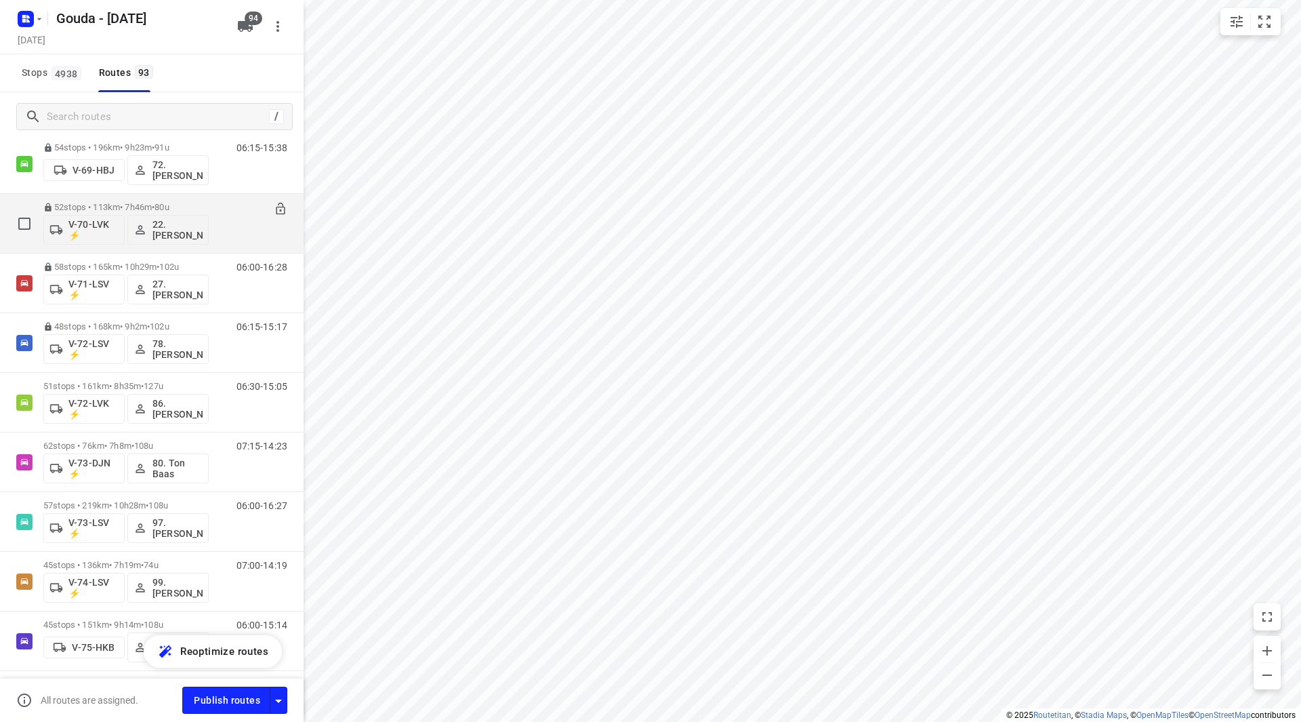
scroll to position [1694, 0]
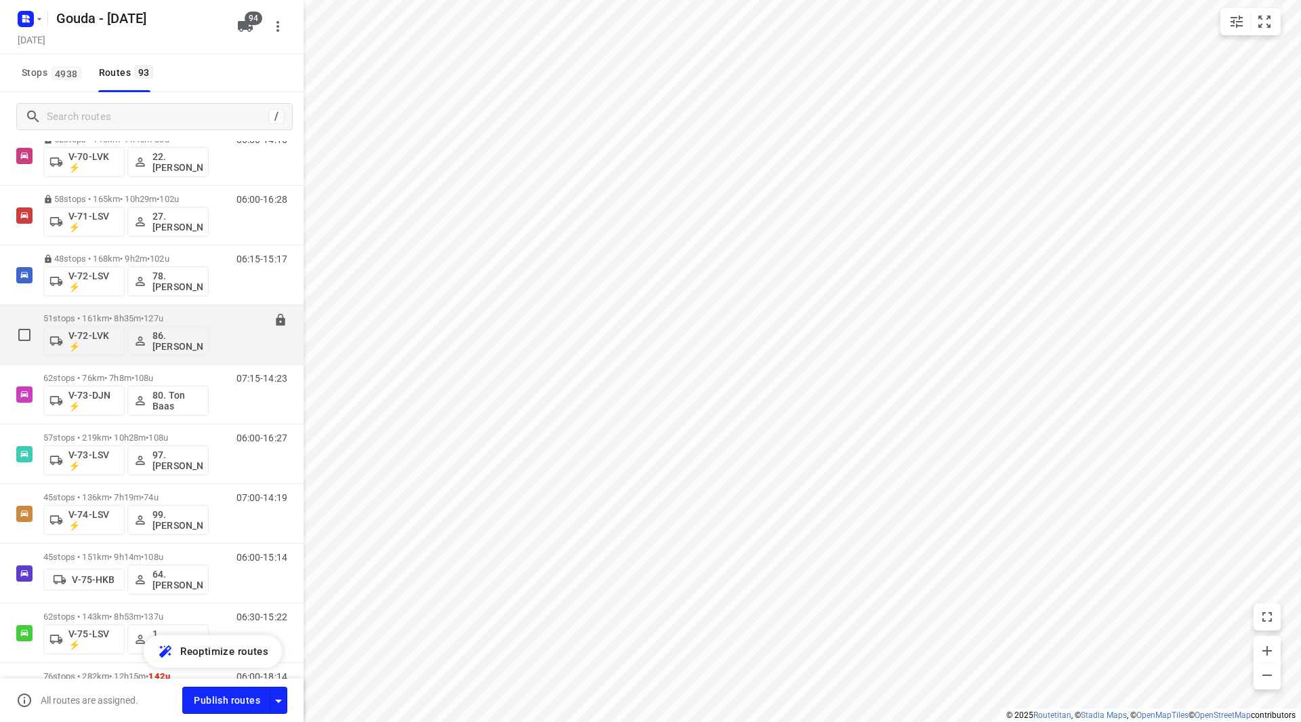
click at [112, 320] on p "51 stops • 161km • 8h35m • 127u" at bounding box center [125, 318] width 165 height 10
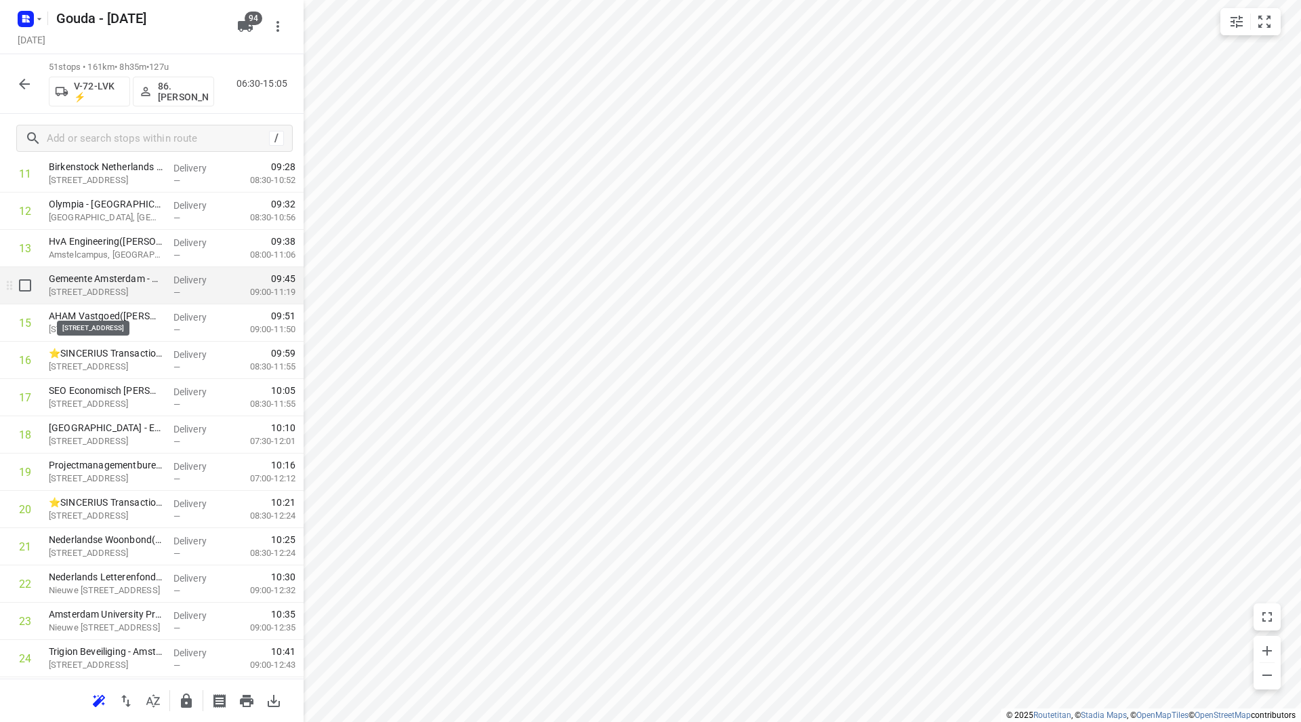
scroll to position [474, 0]
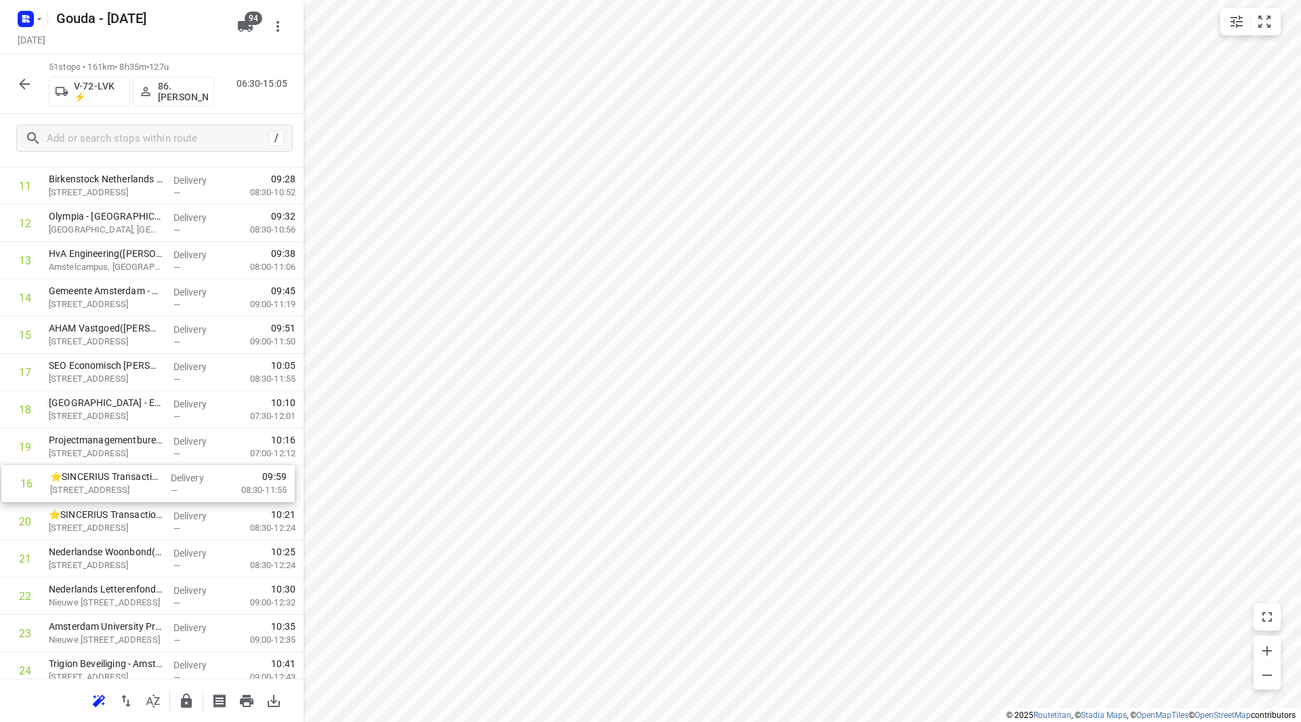
drag, startPoint x: 146, startPoint y: 368, endPoint x: 145, endPoint y: 487, distance: 119.3
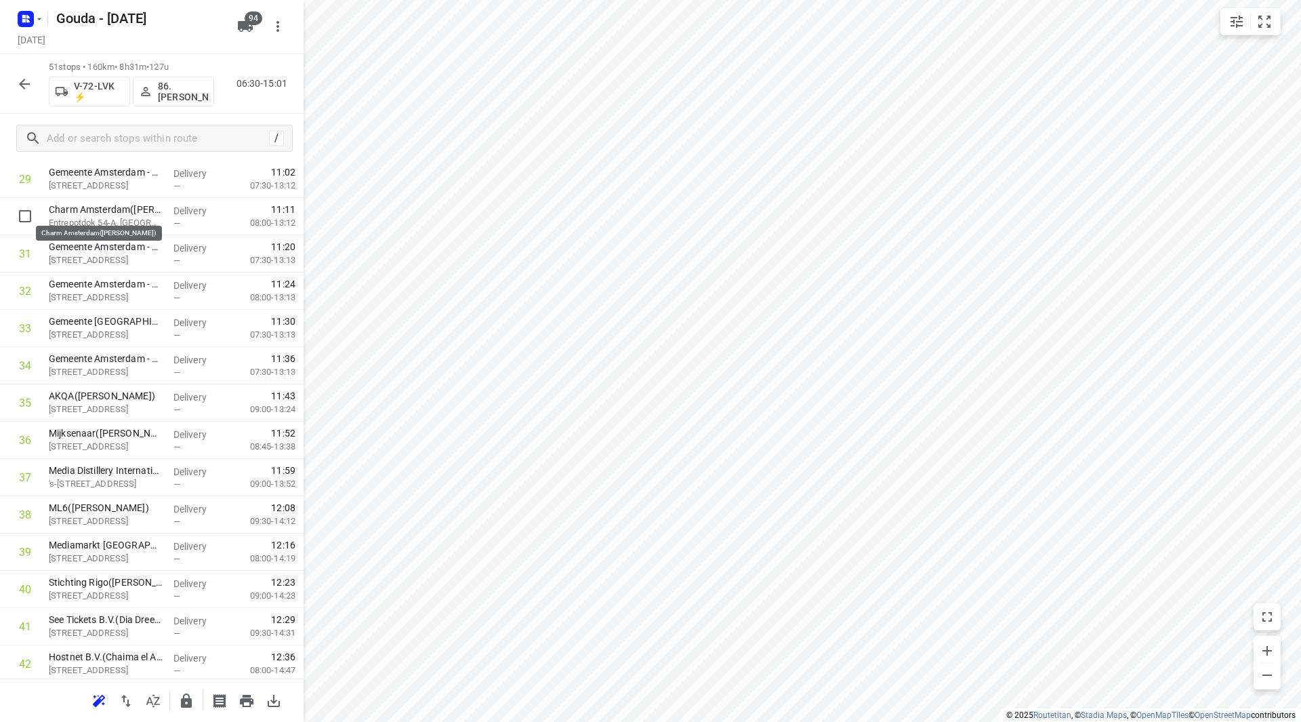
scroll to position [1149, 0]
drag, startPoint x: 123, startPoint y: 210, endPoint x: 127, endPoint y: 432, distance: 222.3
click at [127, 432] on div "1 ⭐Heineken International - [GEOGRAPHIC_DATA] 2([PERSON_NAME]) [STREET_ADDRESS]…" at bounding box center [152, 70] width 304 height 1901
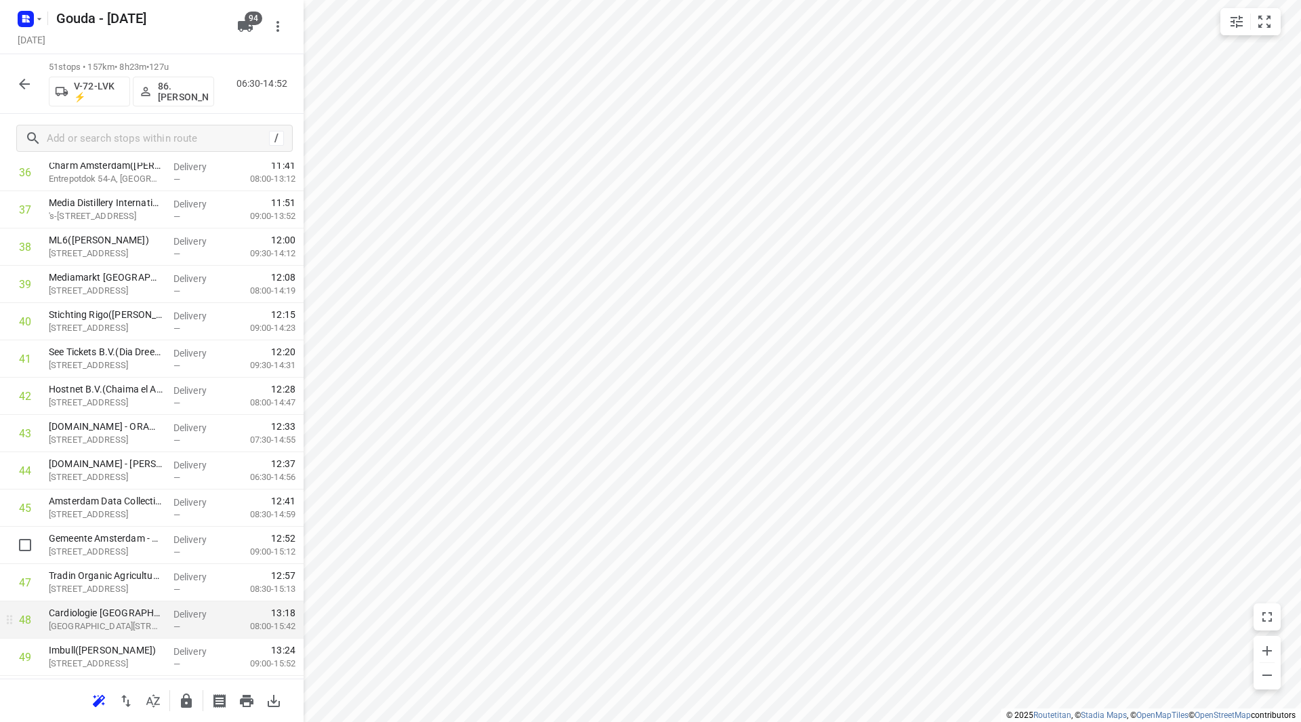
scroll to position [1487, 0]
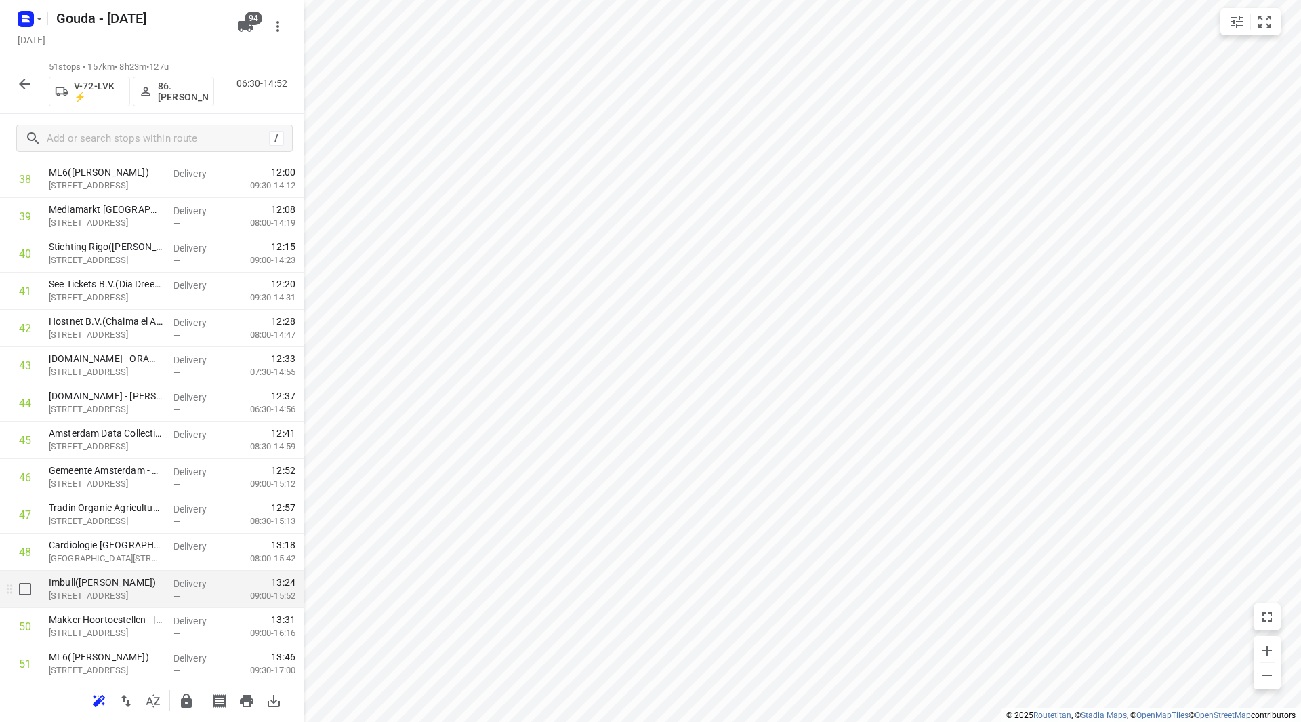
drag, startPoint x: 185, startPoint y: 575, endPoint x: 182, endPoint y: 584, distance: 9.4
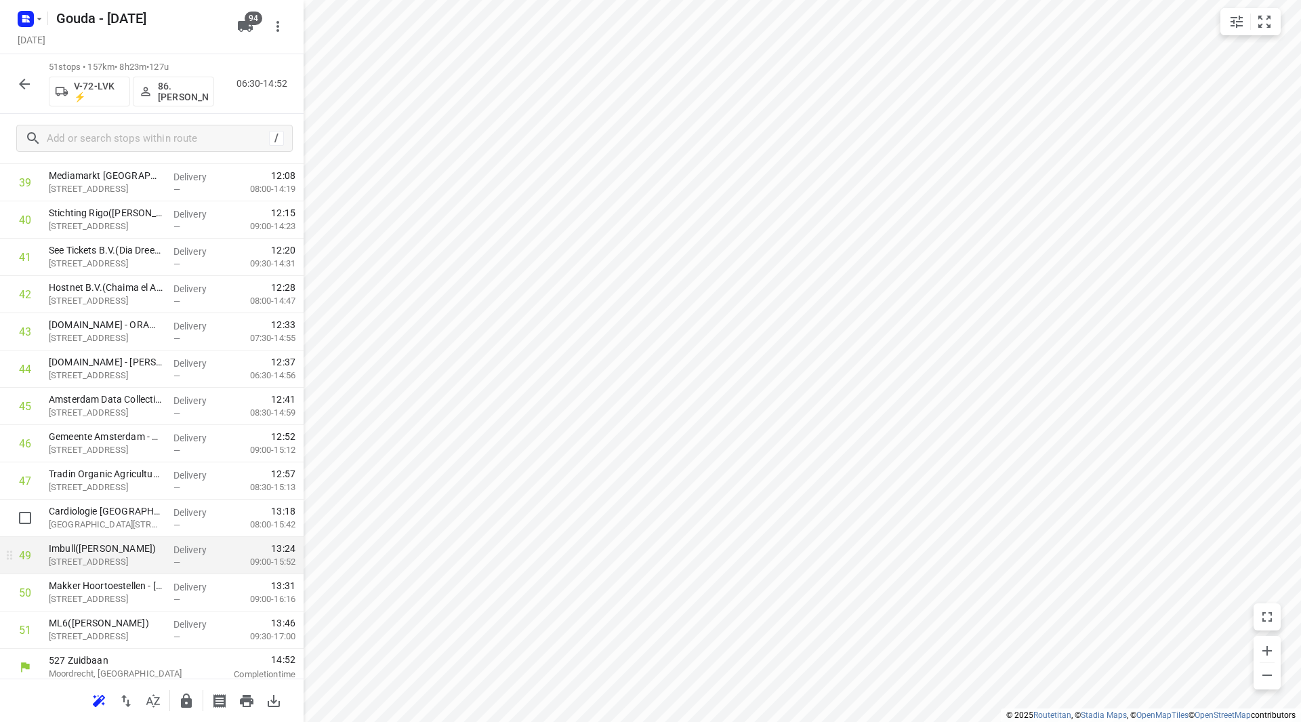
scroll to position [1529, 0]
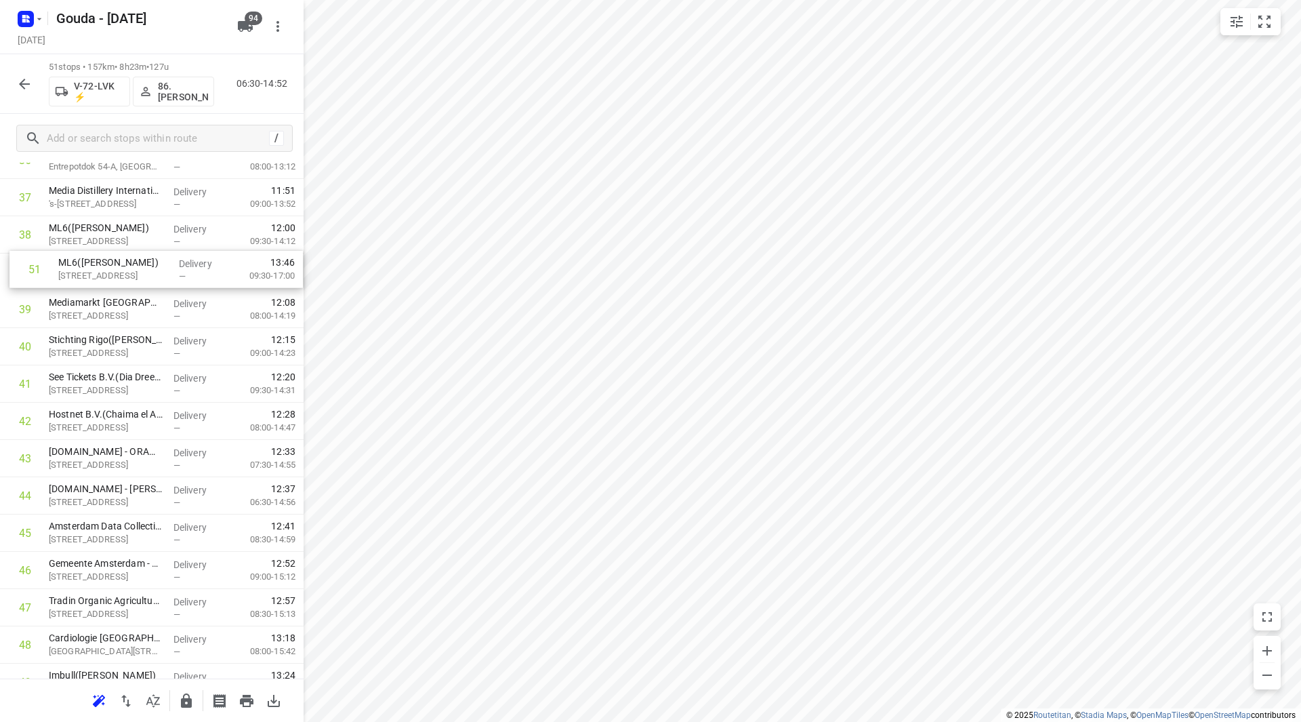
drag, startPoint x: 107, startPoint y: 615, endPoint x: 117, endPoint y: 266, distance: 349.1
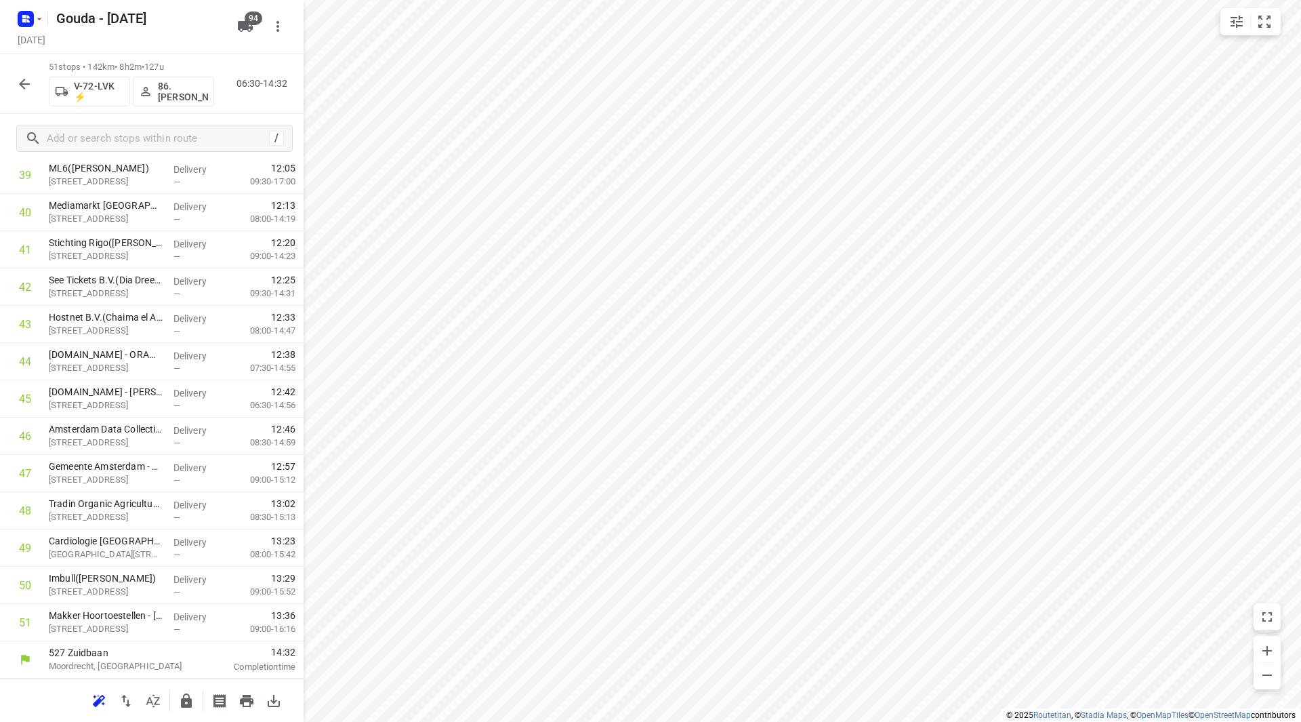
click at [185, 698] on icon "button" at bounding box center [186, 700] width 11 height 14
click at [15, 75] on button "button" at bounding box center [24, 83] width 27 height 27
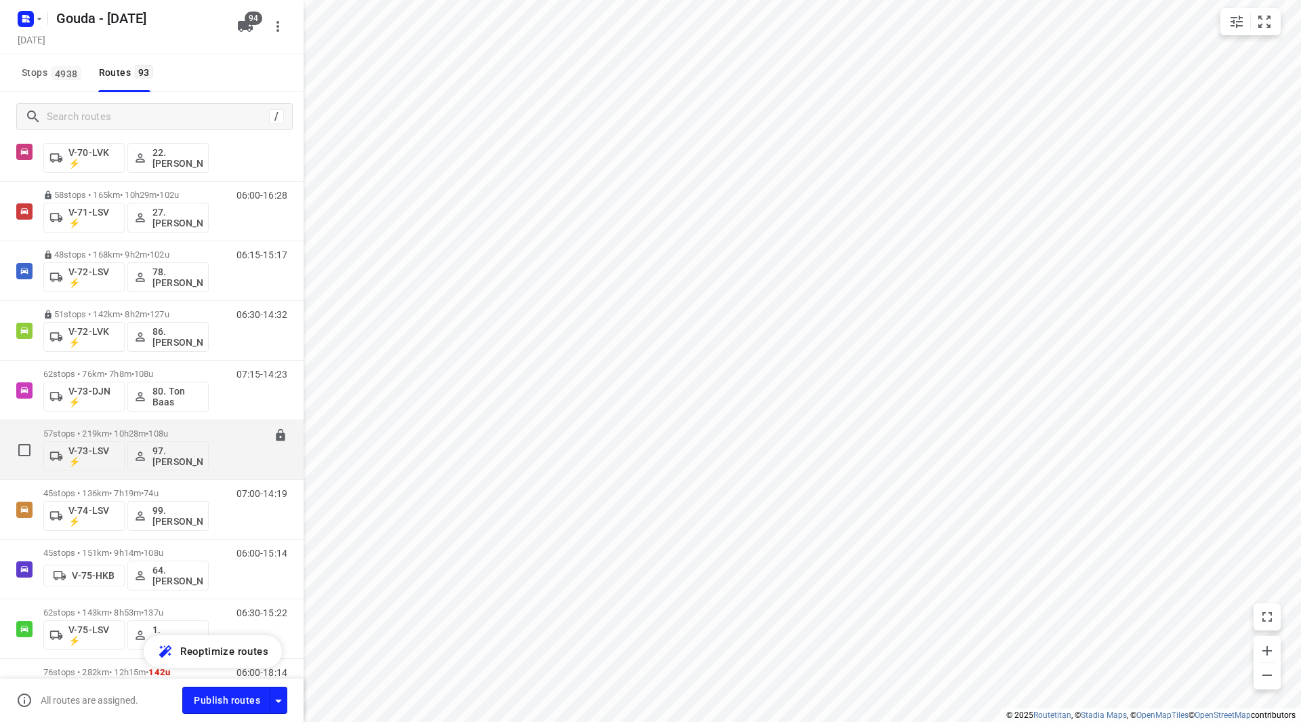
scroll to position [1626, 0]
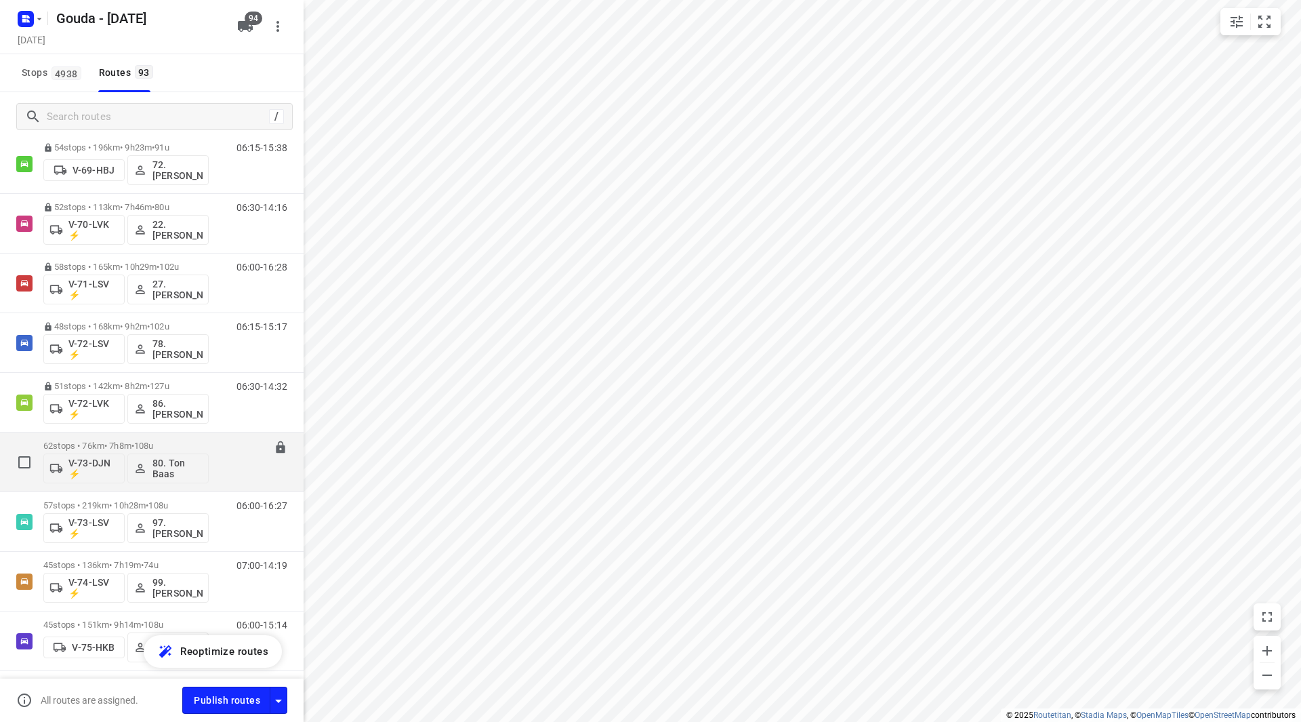
click at [98, 438] on div "62 stops • 76km • 7h8m • 108u V-73-DJN ⚡ 80. Ton Baas" at bounding box center [125, 462] width 165 height 56
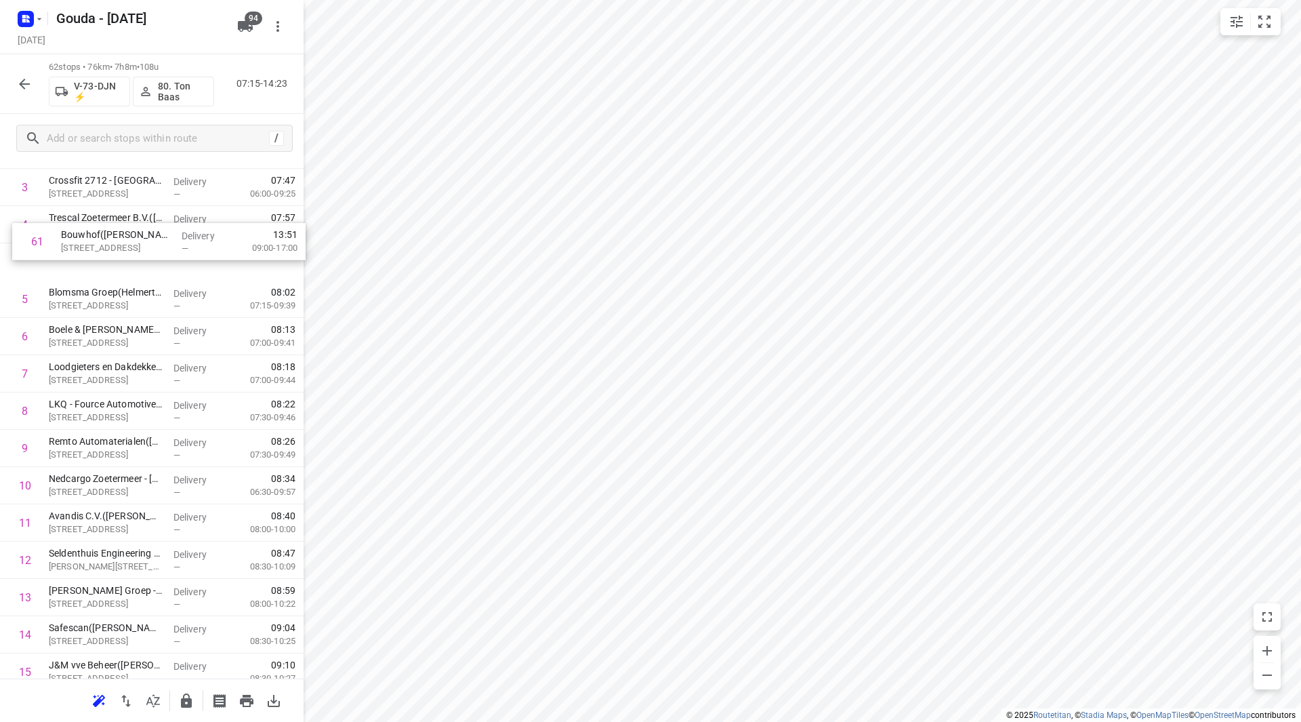
scroll to position [175, 0]
drag, startPoint x: 80, startPoint y: 583, endPoint x: 91, endPoint y: 520, distance: 63.9
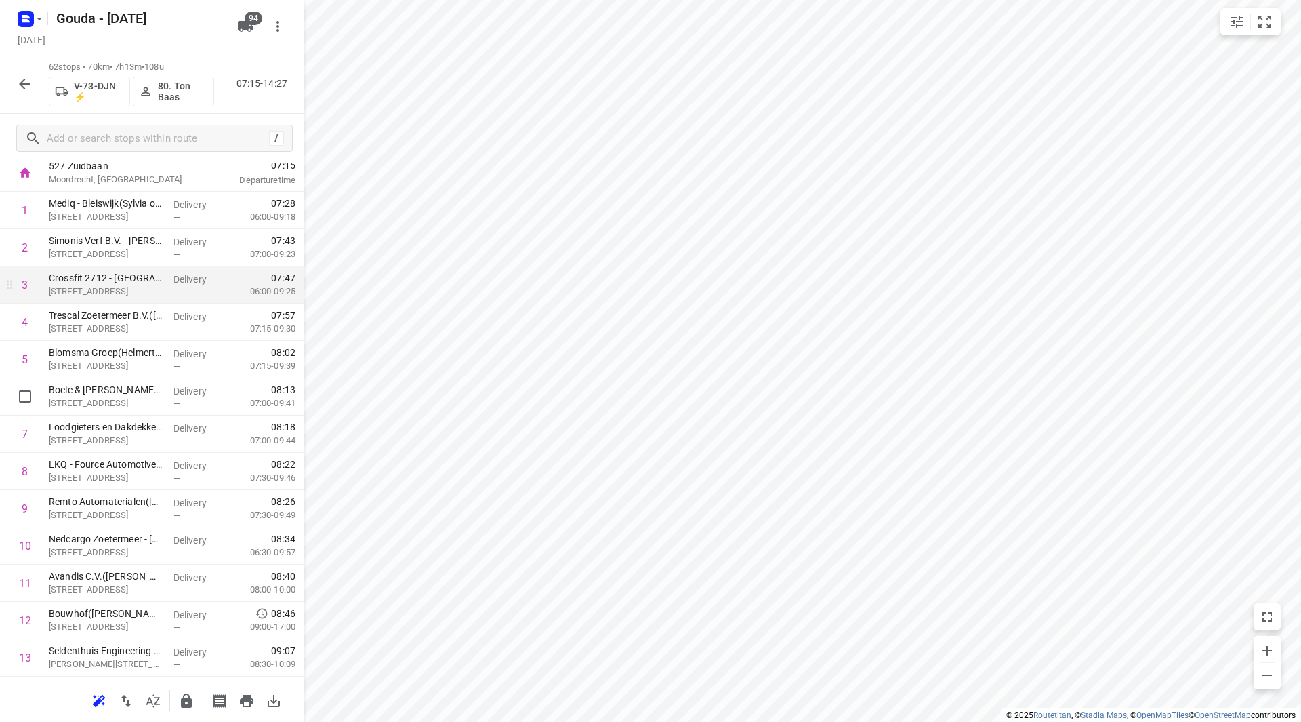
scroll to position [39, 0]
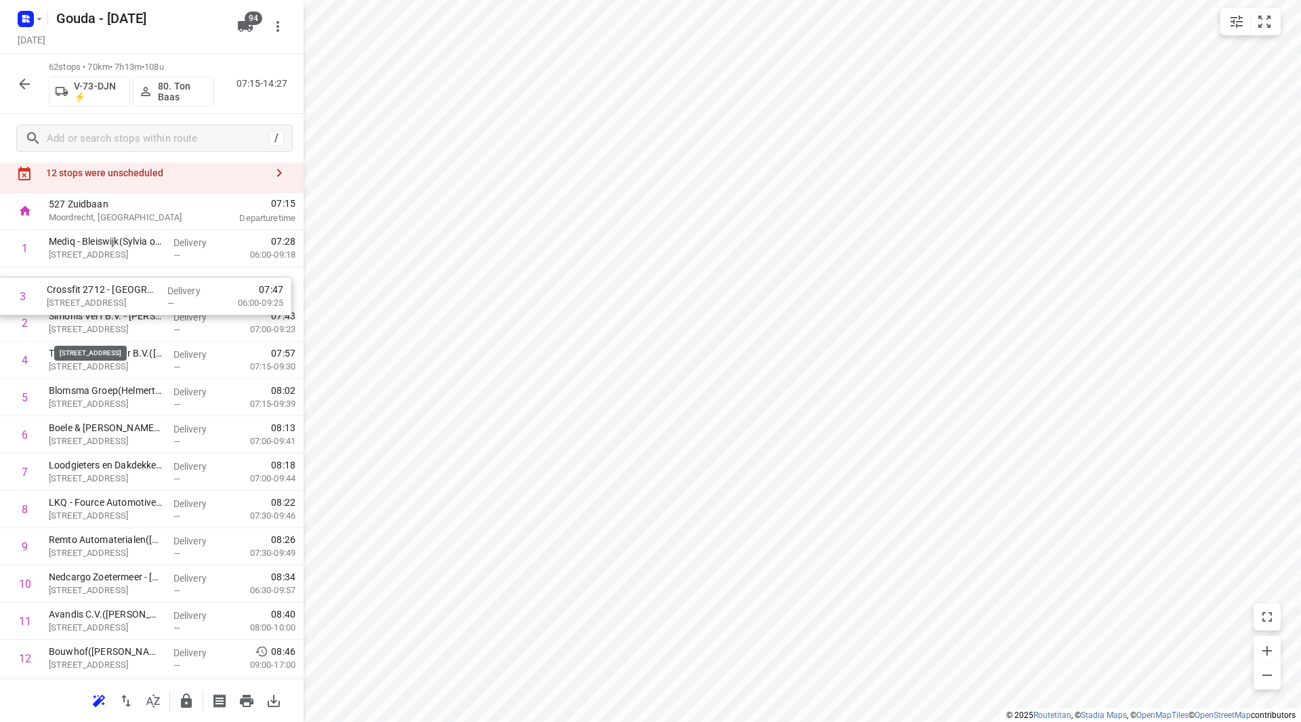
drag, startPoint x: 93, startPoint y: 324, endPoint x: 89, endPoint y: 281, distance: 42.8
drag, startPoint x: 131, startPoint y: 362, endPoint x: 132, endPoint y: 312, distance: 49.5
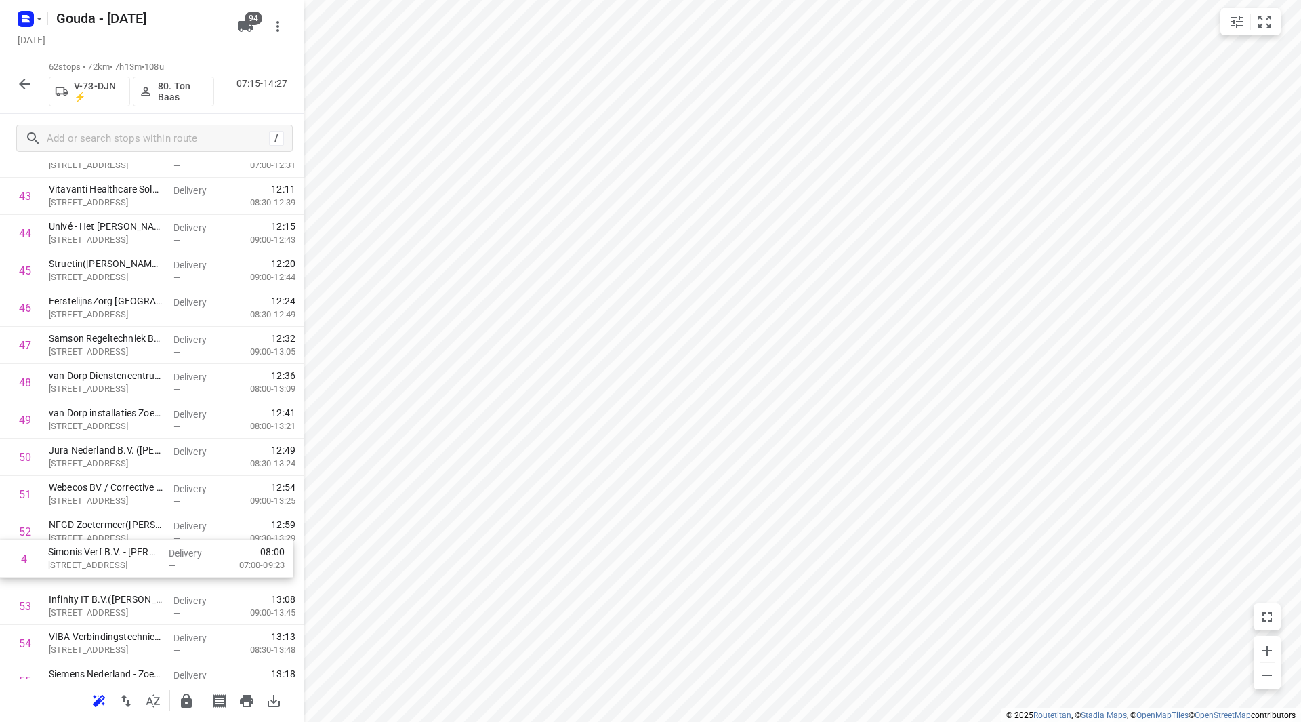
drag, startPoint x: 104, startPoint y: 371, endPoint x: 106, endPoint y: 571, distance: 200.6
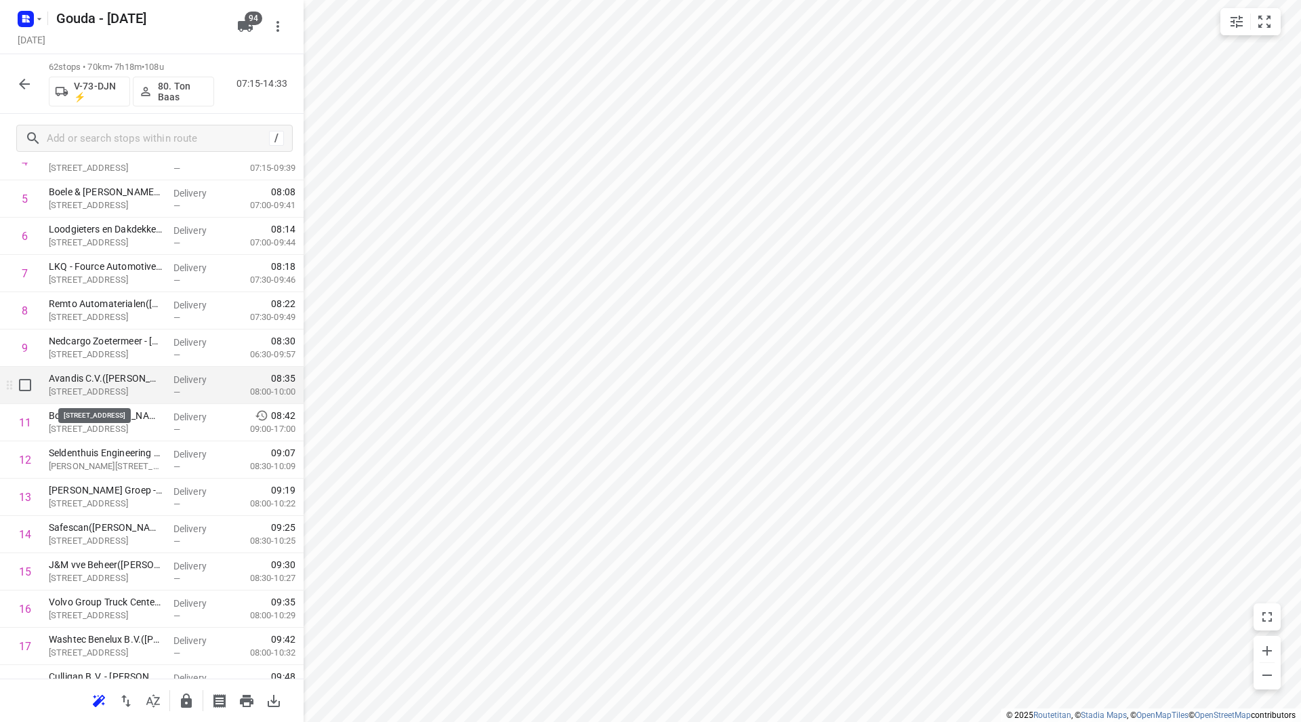
scroll to position [271, 0]
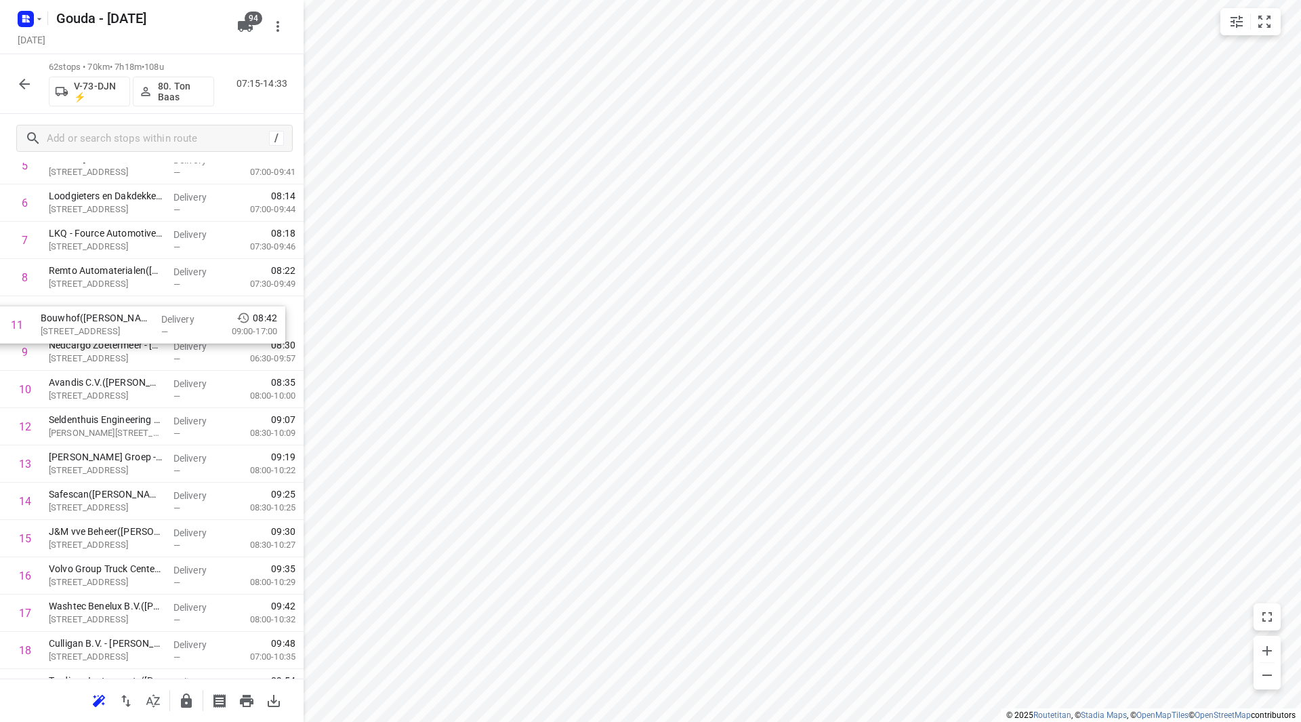
drag, startPoint x: 112, startPoint y: 387, endPoint x: 105, endPoint y: 312, distance: 75.5
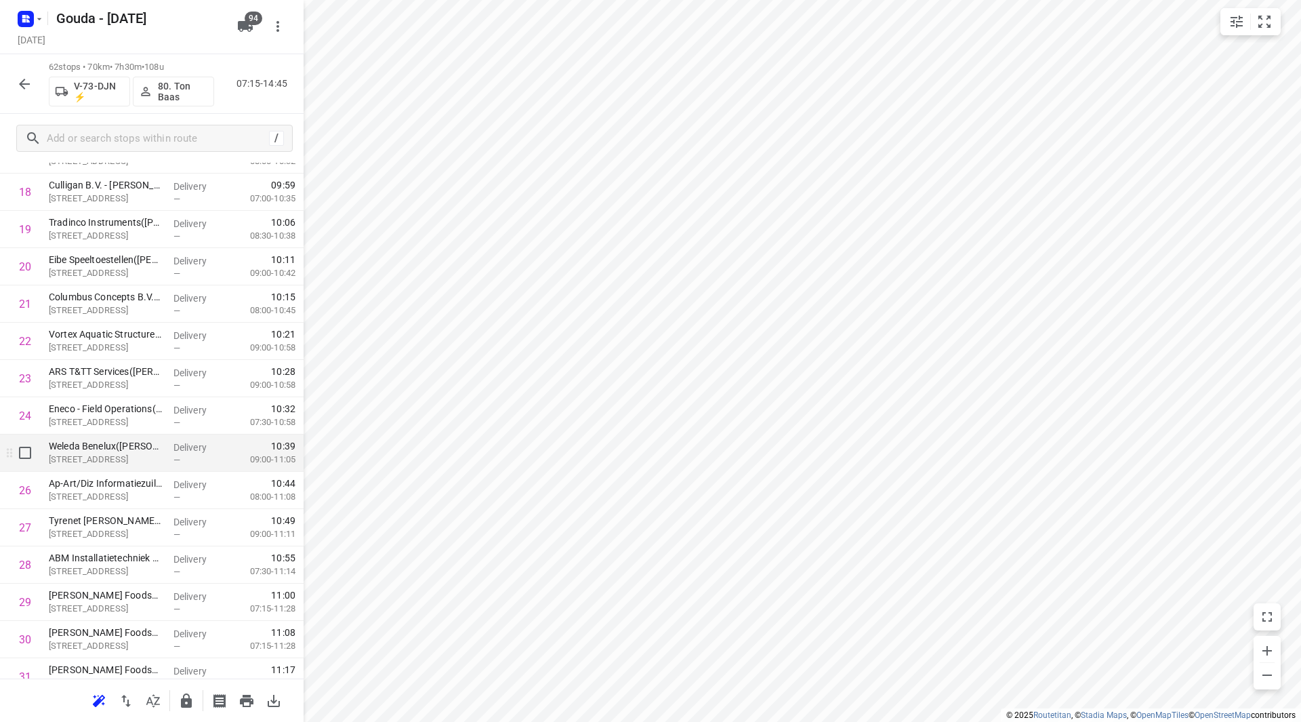
scroll to position [745, 0]
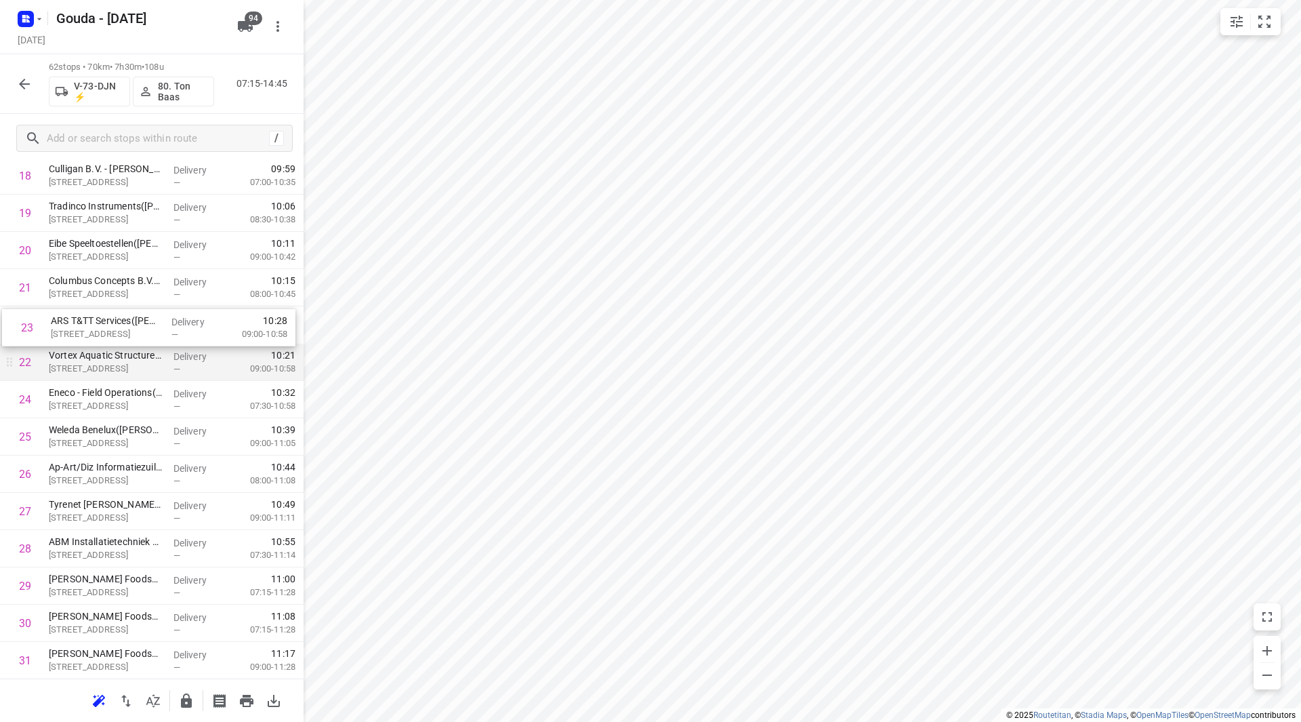
drag, startPoint x: 114, startPoint y: 373, endPoint x: 116, endPoint y: 331, distance: 41.4
click at [116, 331] on div "1 Mediq - Bleiswijk([PERSON_NAME] of Leny) [GEOGRAPHIC_DATA][STREET_ADDRESS] De…" at bounding box center [152, 679] width 304 height 2311
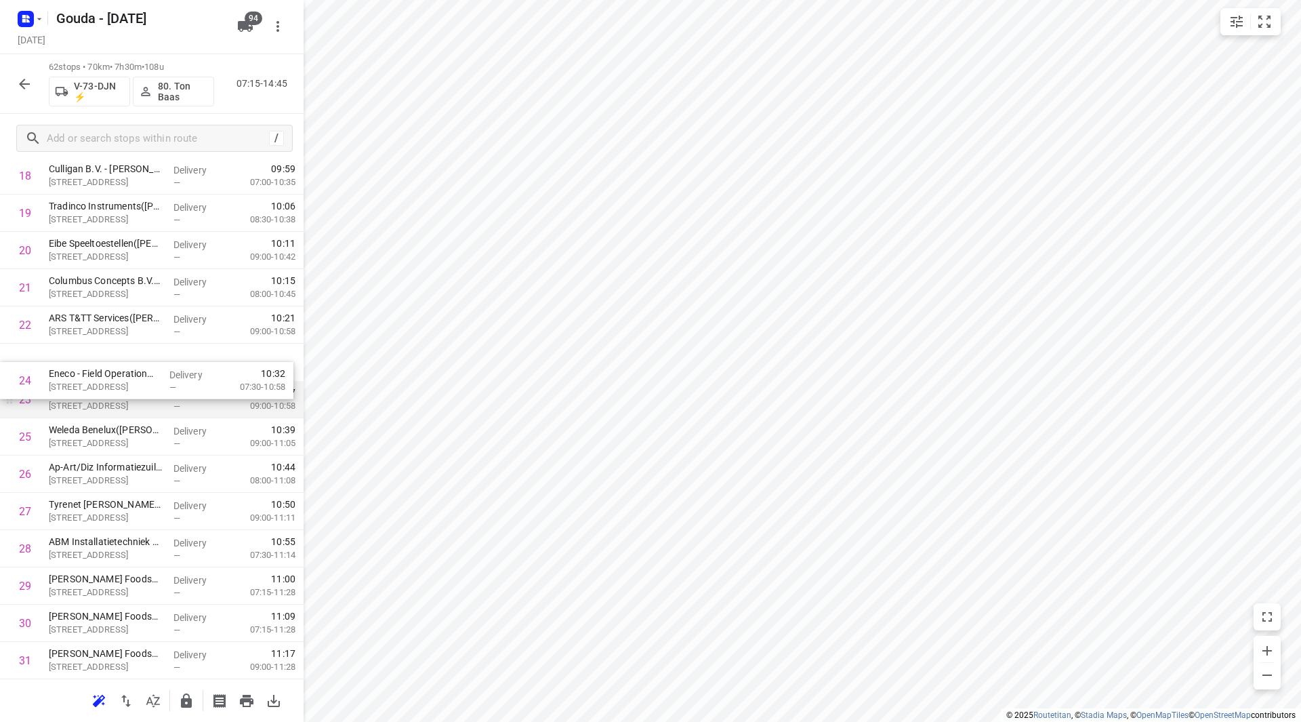
drag, startPoint x: 104, startPoint y: 375, endPoint x: 104, endPoint y: 368, distance: 7.5
click at [104, 368] on div "1 Mediq - Bleiswijk([PERSON_NAME] of Leny) [GEOGRAPHIC_DATA][STREET_ADDRESS] De…" at bounding box center [152, 679] width 304 height 2311
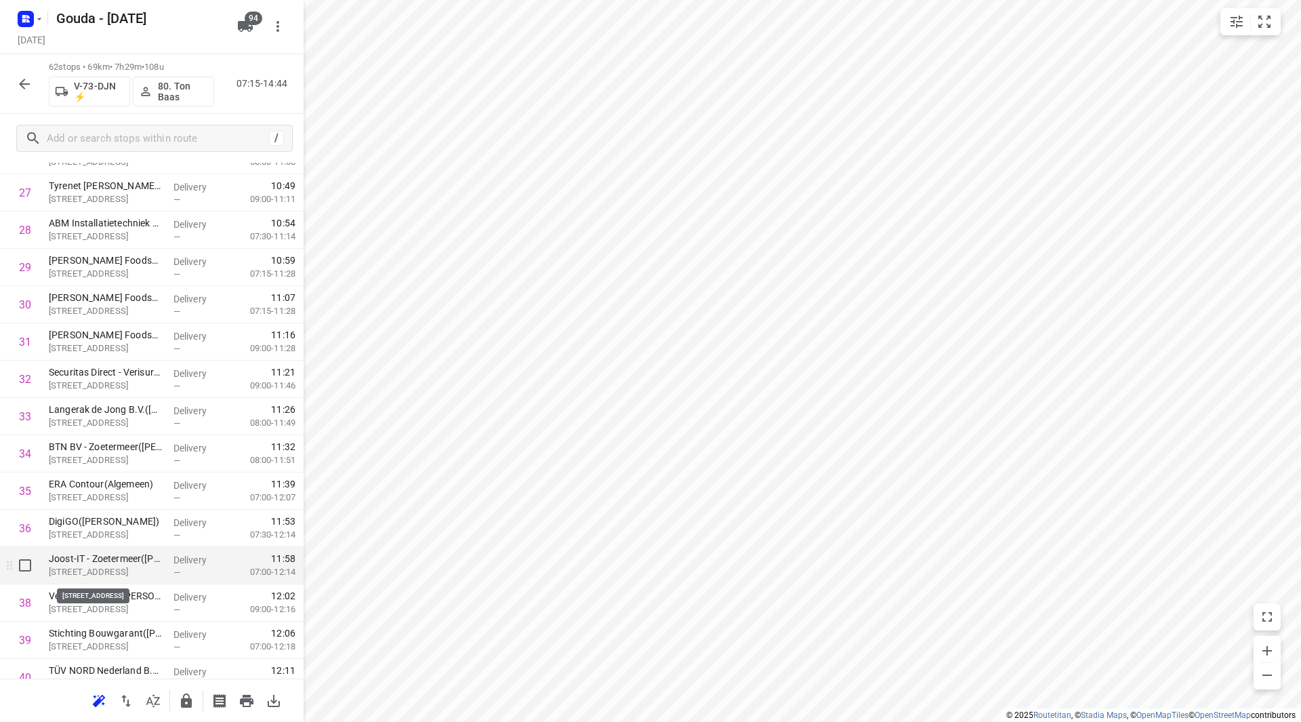
scroll to position [1084, 0]
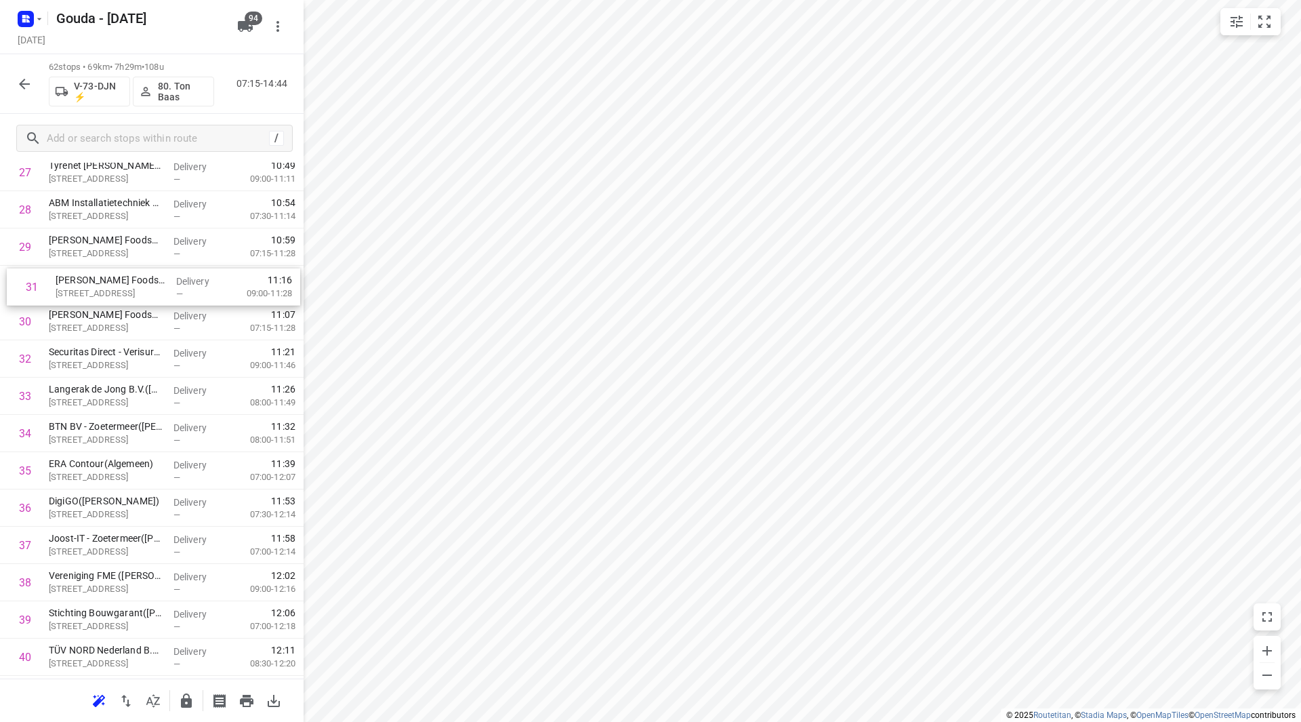
drag, startPoint x: 147, startPoint y: 321, endPoint x: 154, endPoint y: 279, distance: 42.6
click at [154, 279] on div "1 Mediq - Bleiswijk([PERSON_NAME] of Leny) [GEOGRAPHIC_DATA][STREET_ADDRESS] De…" at bounding box center [152, 340] width 304 height 2311
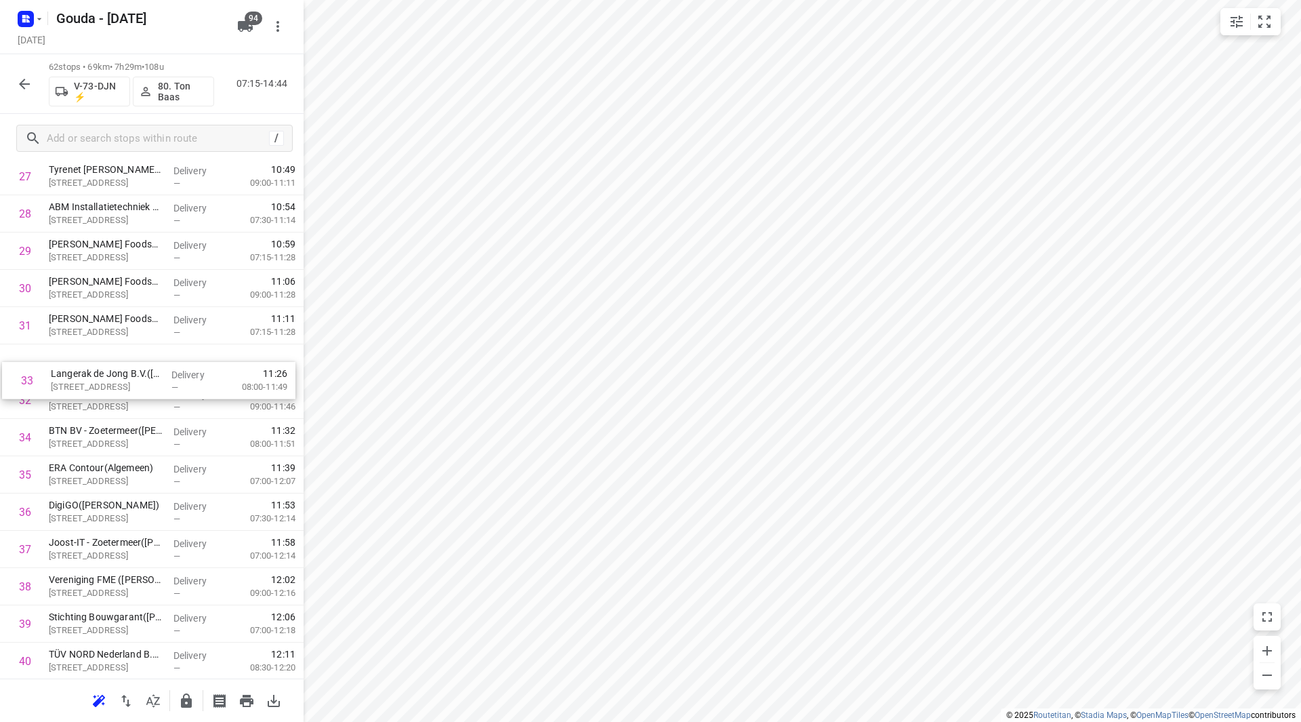
drag, startPoint x: 126, startPoint y: 405, endPoint x: 130, endPoint y: 363, distance: 42.2
click at [130, 363] on div "1 Mediq - Bleiswijk([PERSON_NAME] of Leny) [GEOGRAPHIC_DATA][STREET_ADDRESS] De…" at bounding box center [152, 344] width 304 height 2311
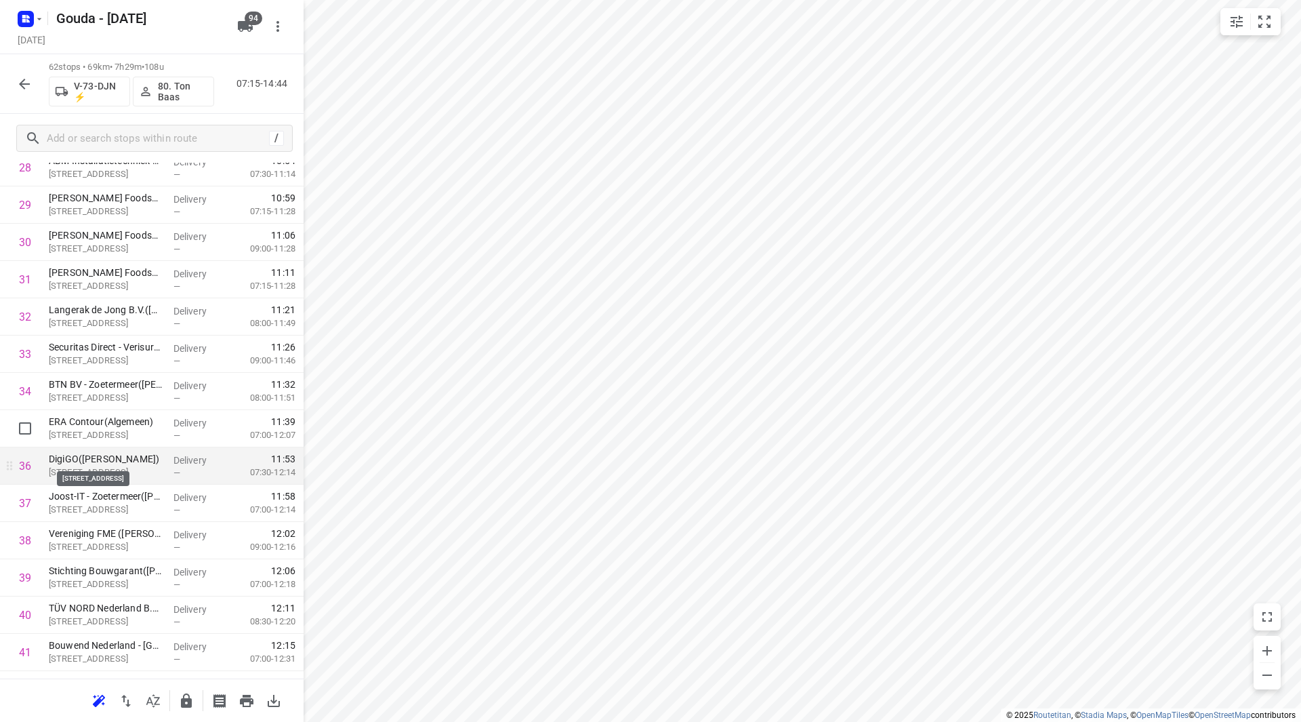
scroll to position [1148, 0]
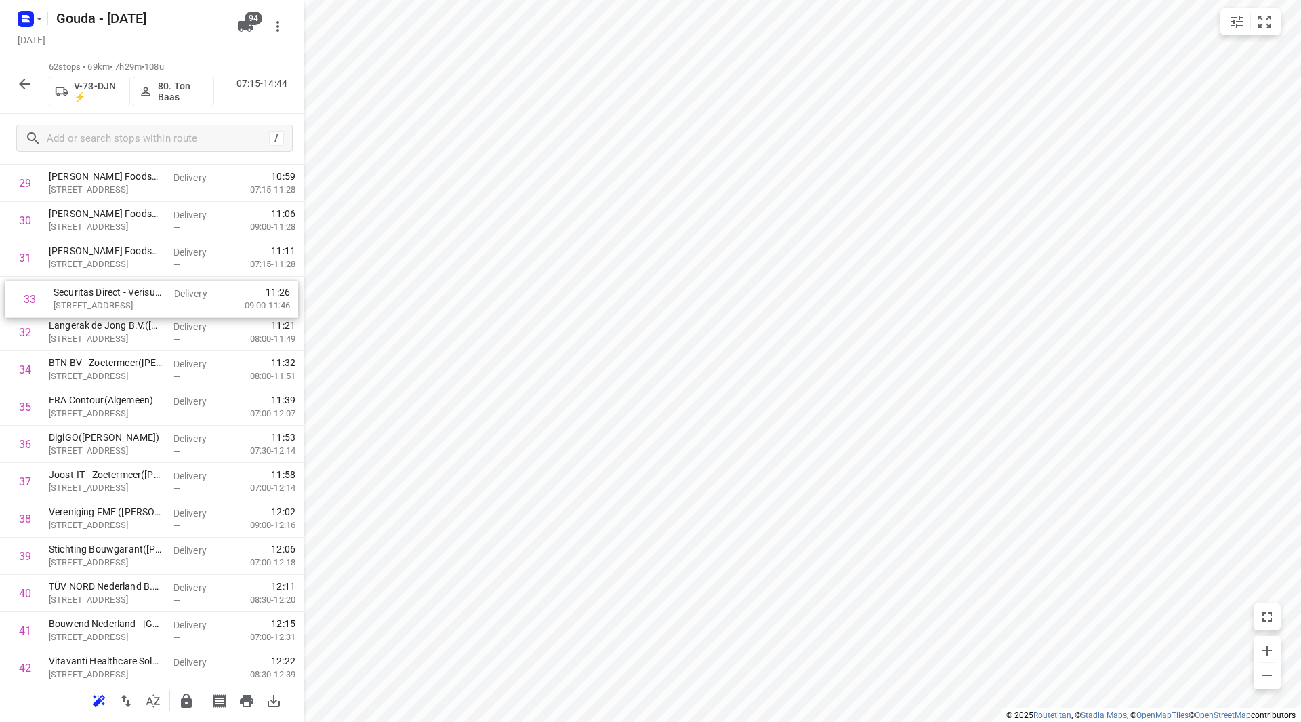
drag, startPoint x: 95, startPoint y: 337, endPoint x: 101, endPoint y: 294, distance: 43.1
click at [101, 294] on div "1 Mediq - Bleiswijk([PERSON_NAME] of Leny) [GEOGRAPHIC_DATA][STREET_ADDRESS] De…" at bounding box center [152, 276] width 304 height 2311
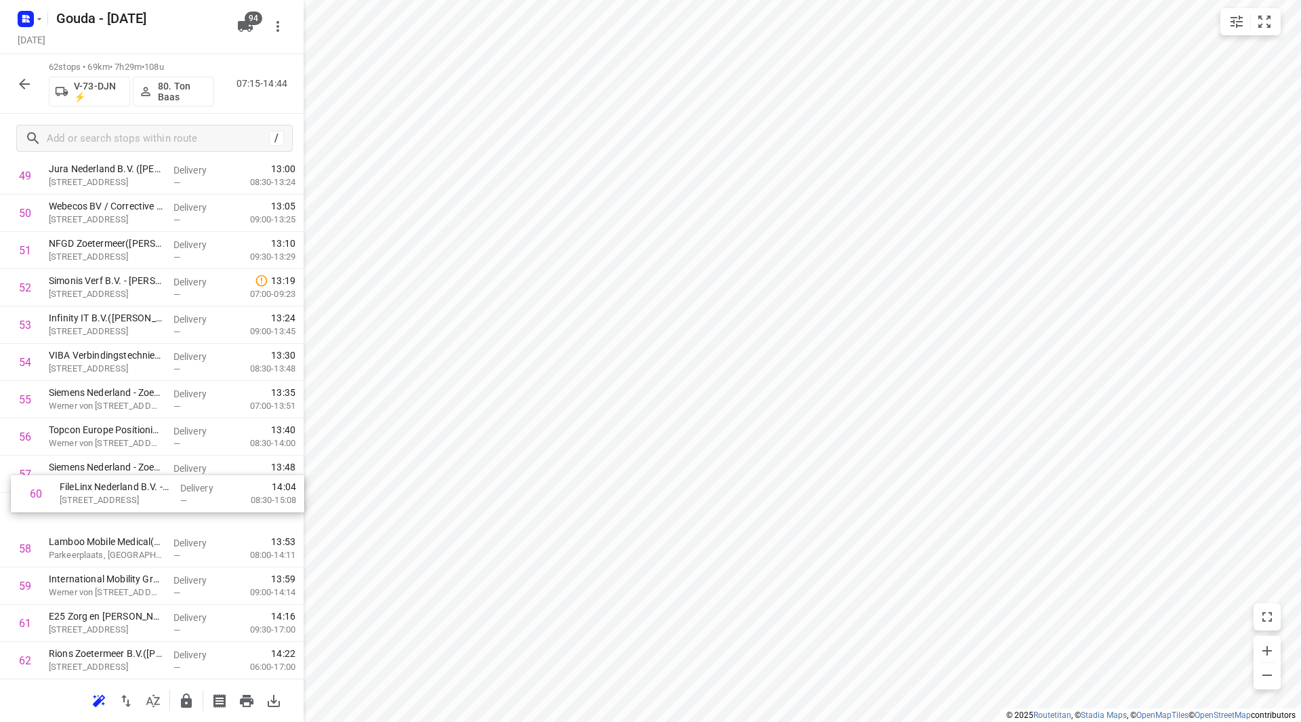
scroll to position [1902, 0]
drag, startPoint x: 102, startPoint y: 589, endPoint x: 107, endPoint y: 327, distance: 262.3
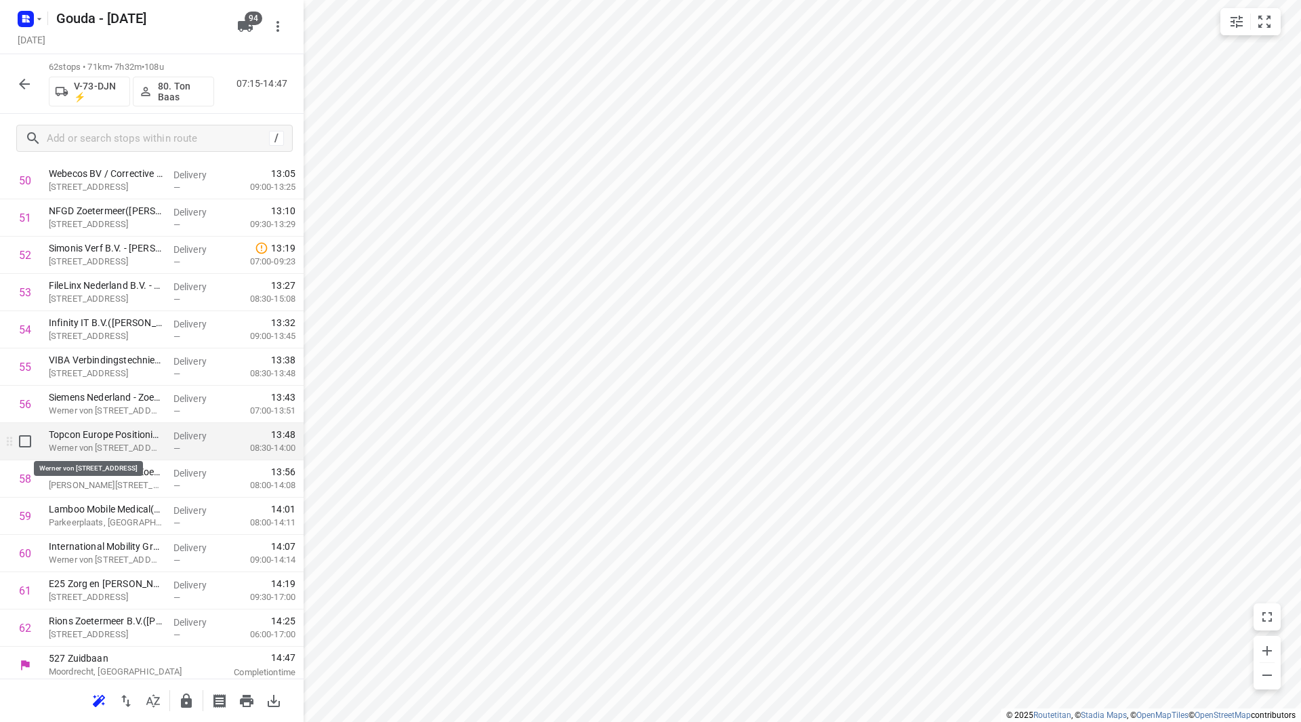
scroll to position [1939, 0]
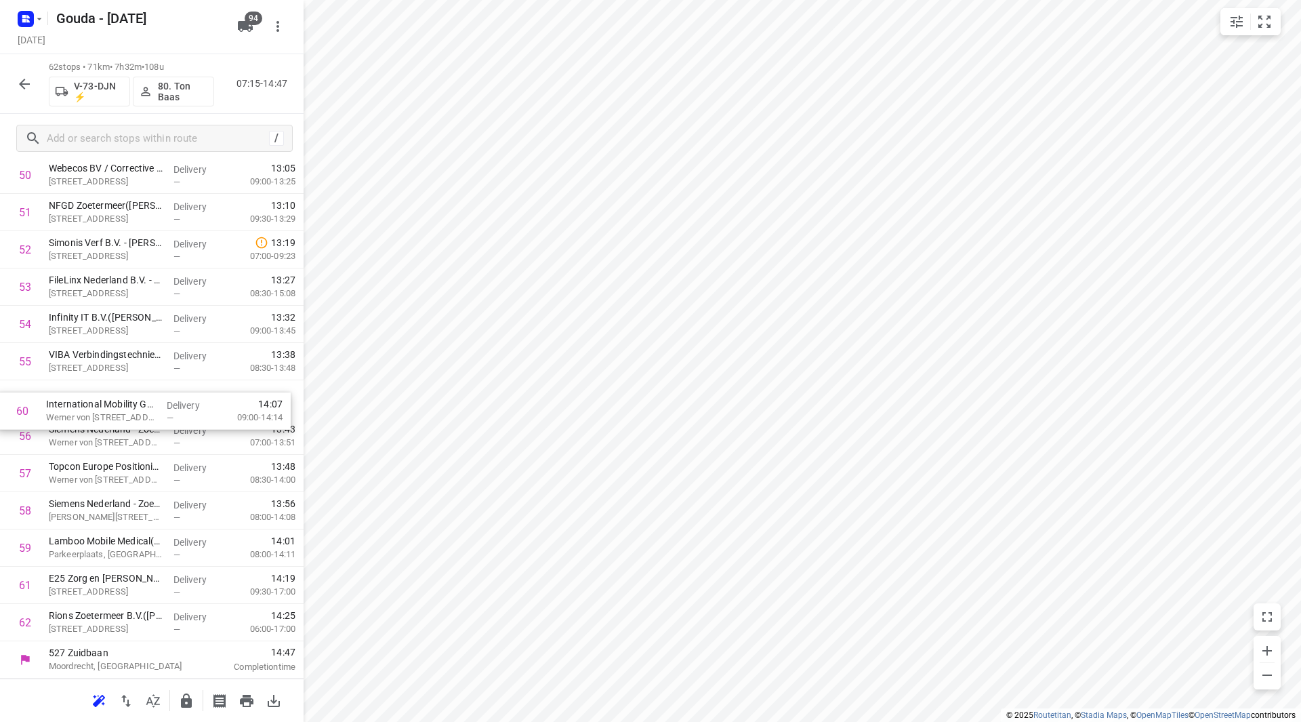
drag, startPoint x: 133, startPoint y: 547, endPoint x: 130, endPoint y: 389, distance: 157.9
drag, startPoint x: 106, startPoint y: 589, endPoint x: 112, endPoint y: 583, distance: 8.2
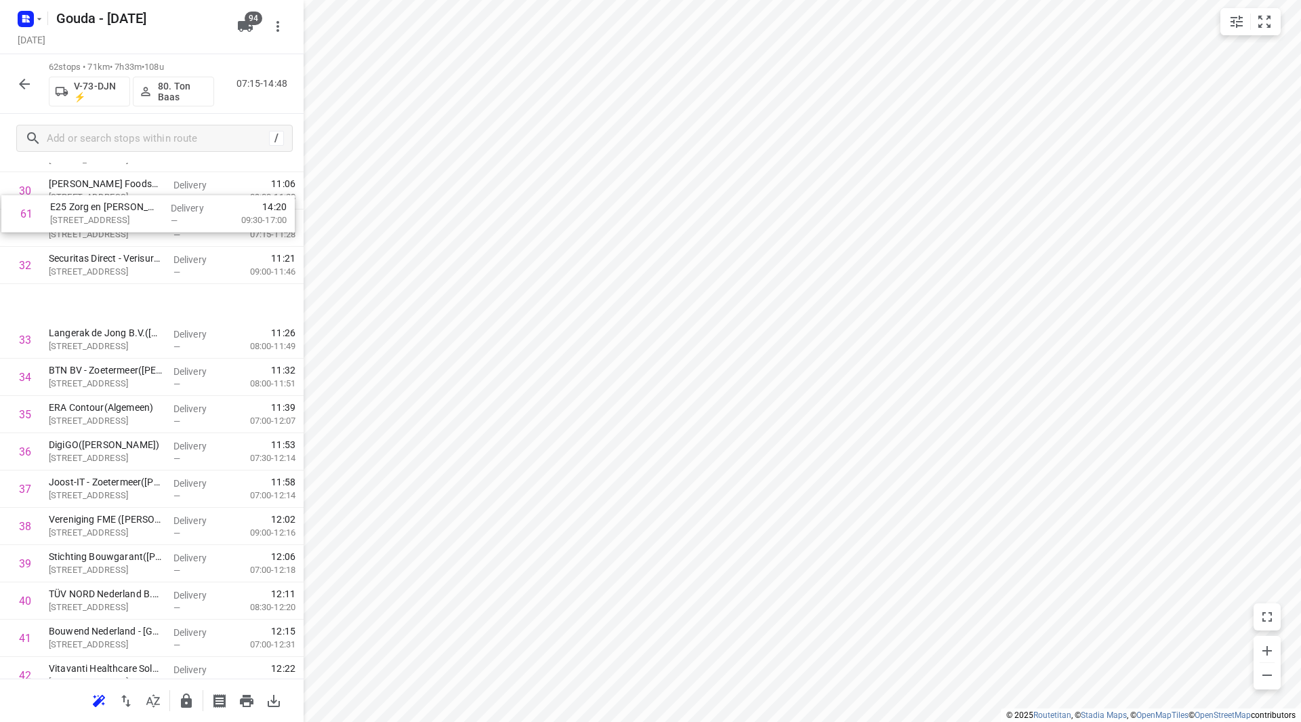
scroll to position [1144, 0]
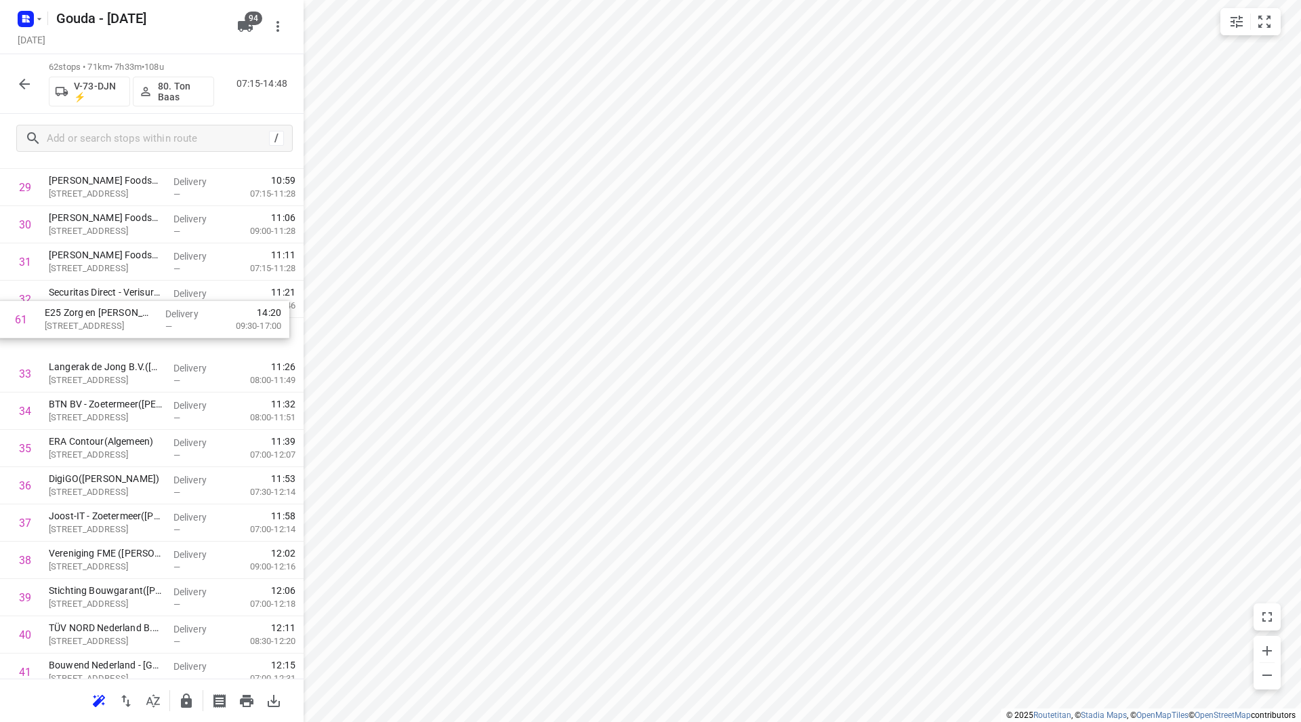
drag, startPoint x: 108, startPoint y: 591, endPoint x: 106, endPoint y: 311, distance: 279.9
click at [106, 311] on div "1 Mediq - Bleiswijk([PERSON_NAME] of Leny) [GEOGRAPHIC_DATA][STREET_ADDRESS] De…" at bounding box center [152, 280] width 304 height 2311
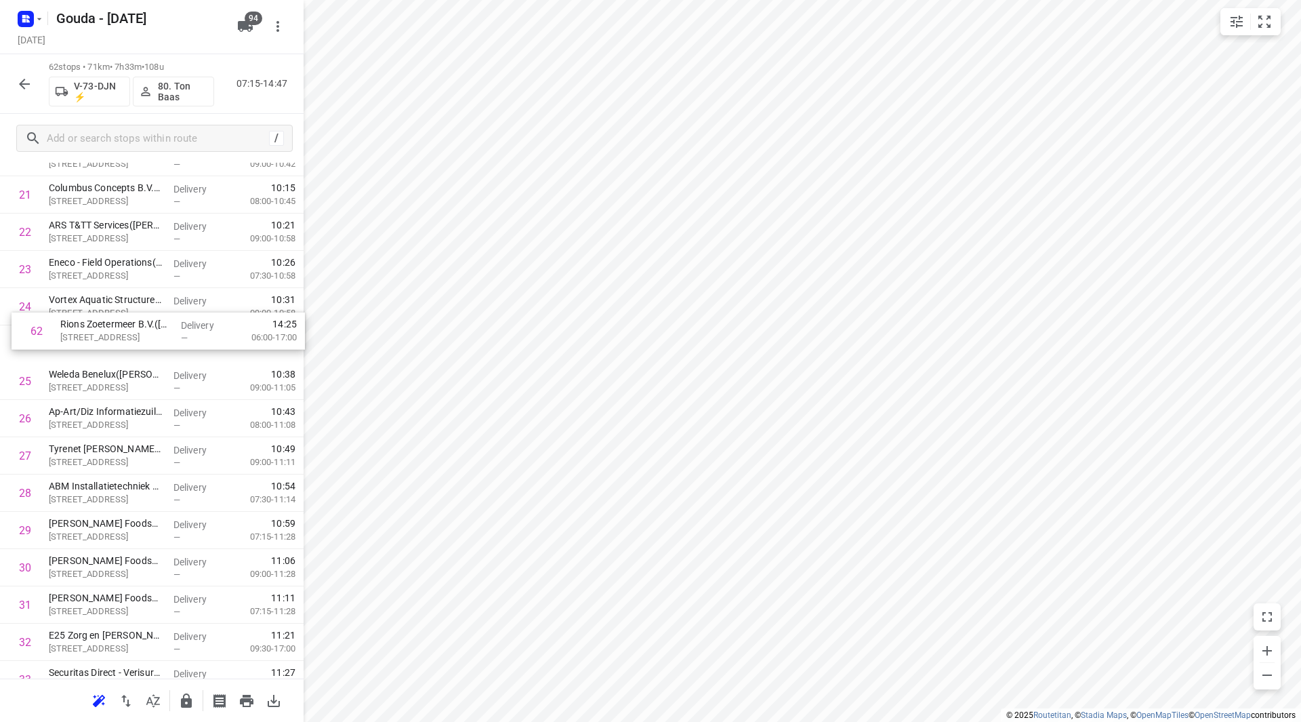
scroll to position [837, 0]
drag, startPoint x: 106, startPoint y: 621, endPoint x: 120, endPoint y: 333, distance: 288.4
click at [120, 333] on div "1 Mediq - Bleiswijk([PERSON_NAME] of Leny) [GEOGRAPHIC_DATA][STREET_ADDRESS] De…" at bounding box center [152, 587] width 304 height 2311
click at [180, 702] on icon "button" at bounding box center [186, 701] width 16 height 16
click at [17, 86] on icon "button" at bounding box center [24, 84] width 16 height 16
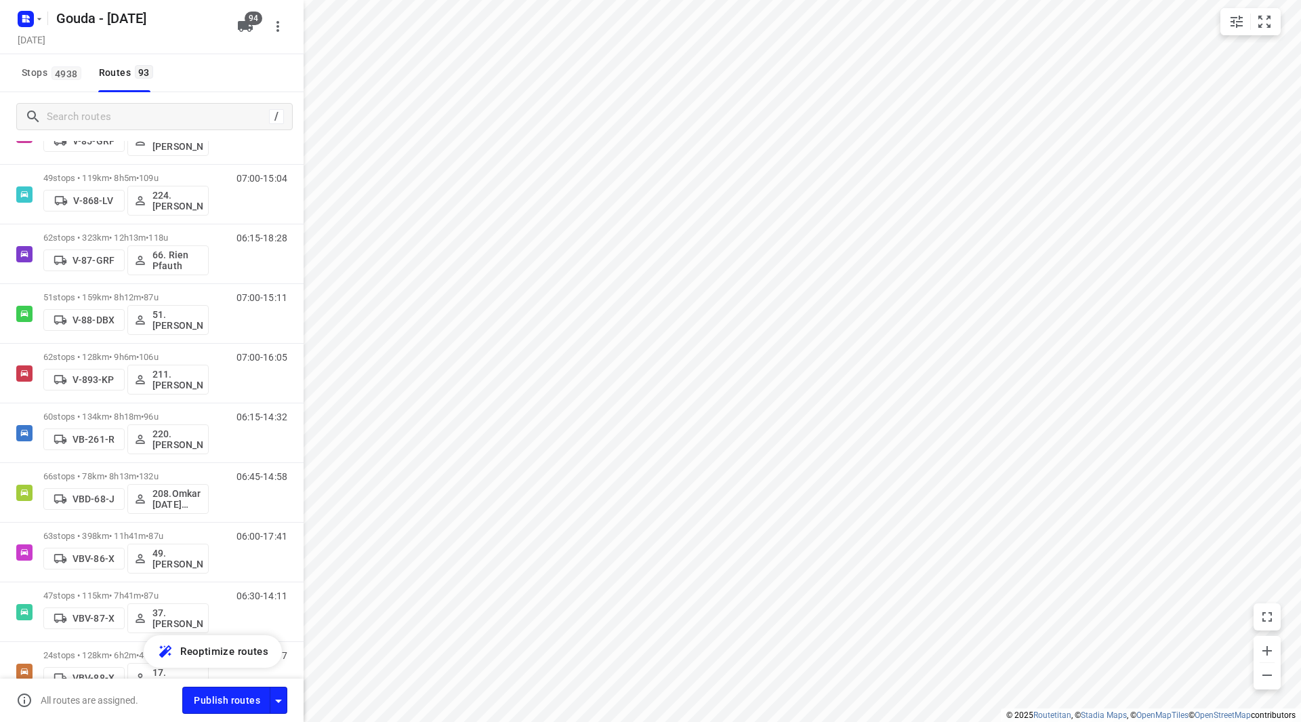
scroll to position [2663, 0]
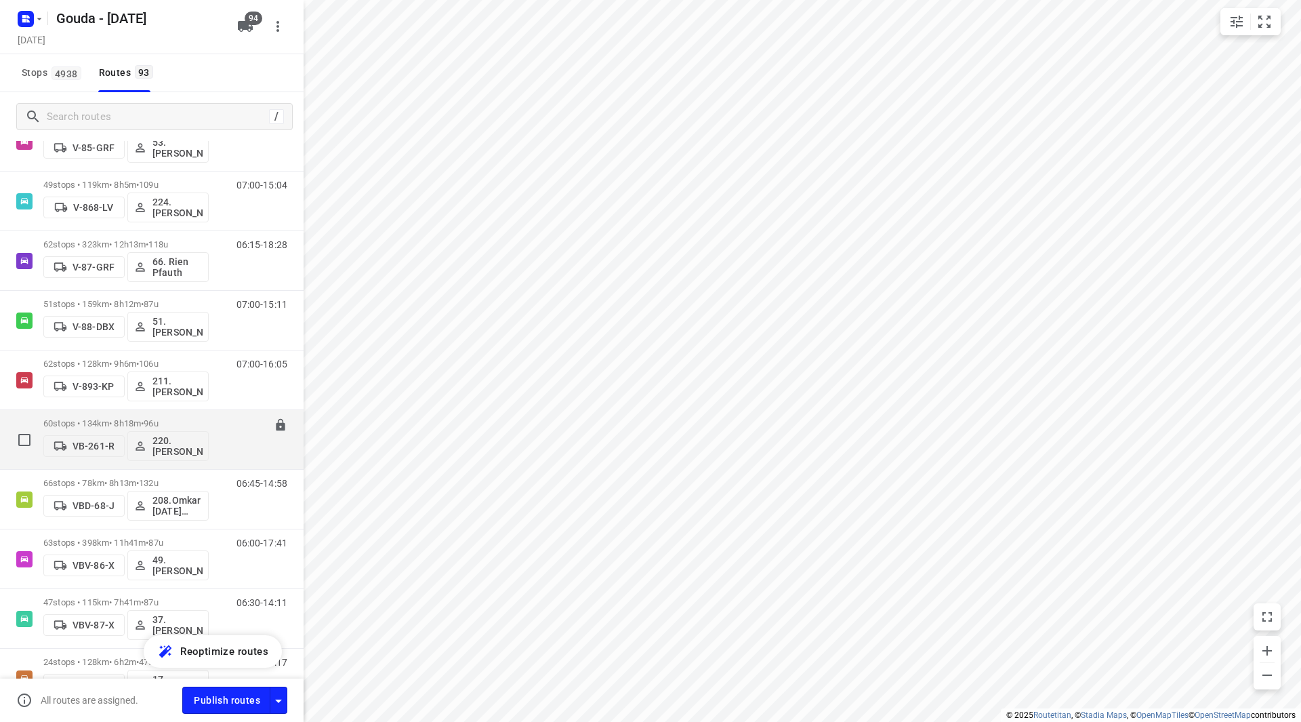
click at [281, 430] on div "60 stops • 134km • 8h18m • 96u VB-261-R 220.[PERSON_NAME] 06:15-14:32" at bounding box center [173, 439] width 260 height 56
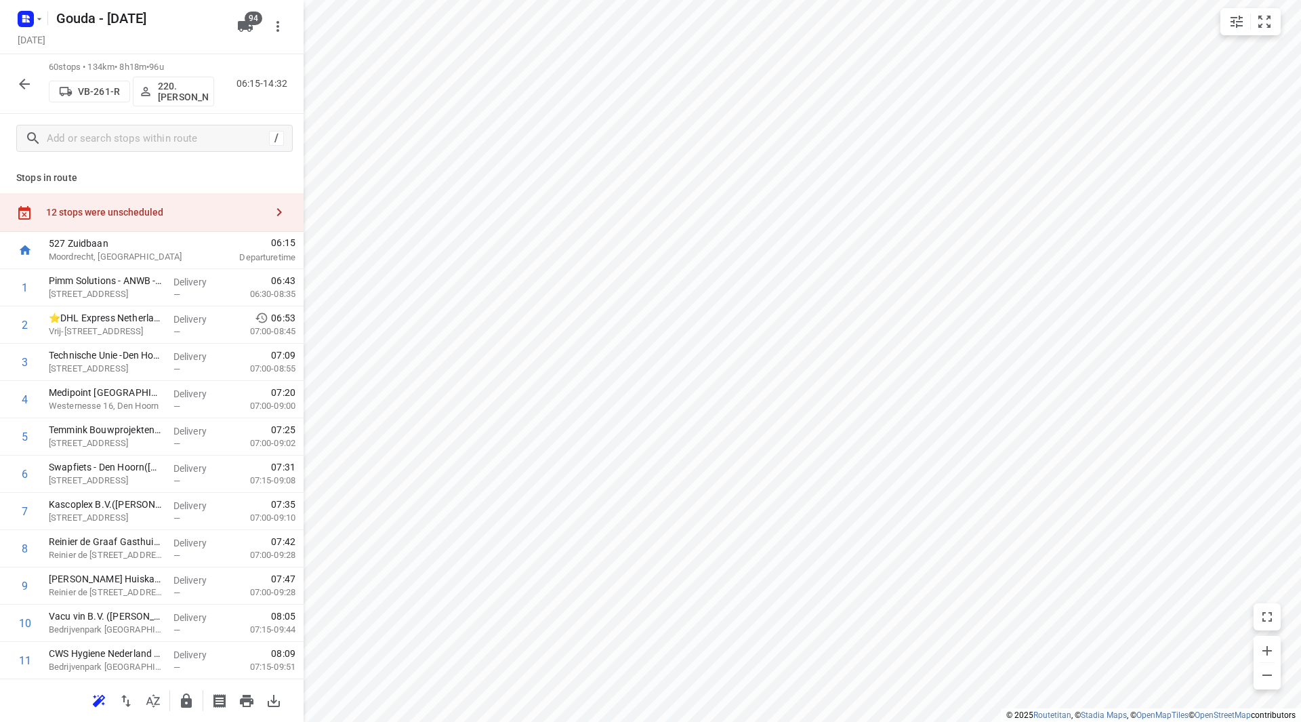
click at [30, 83] on icon "button" at bounding box center [24, 84] width 16 height 16
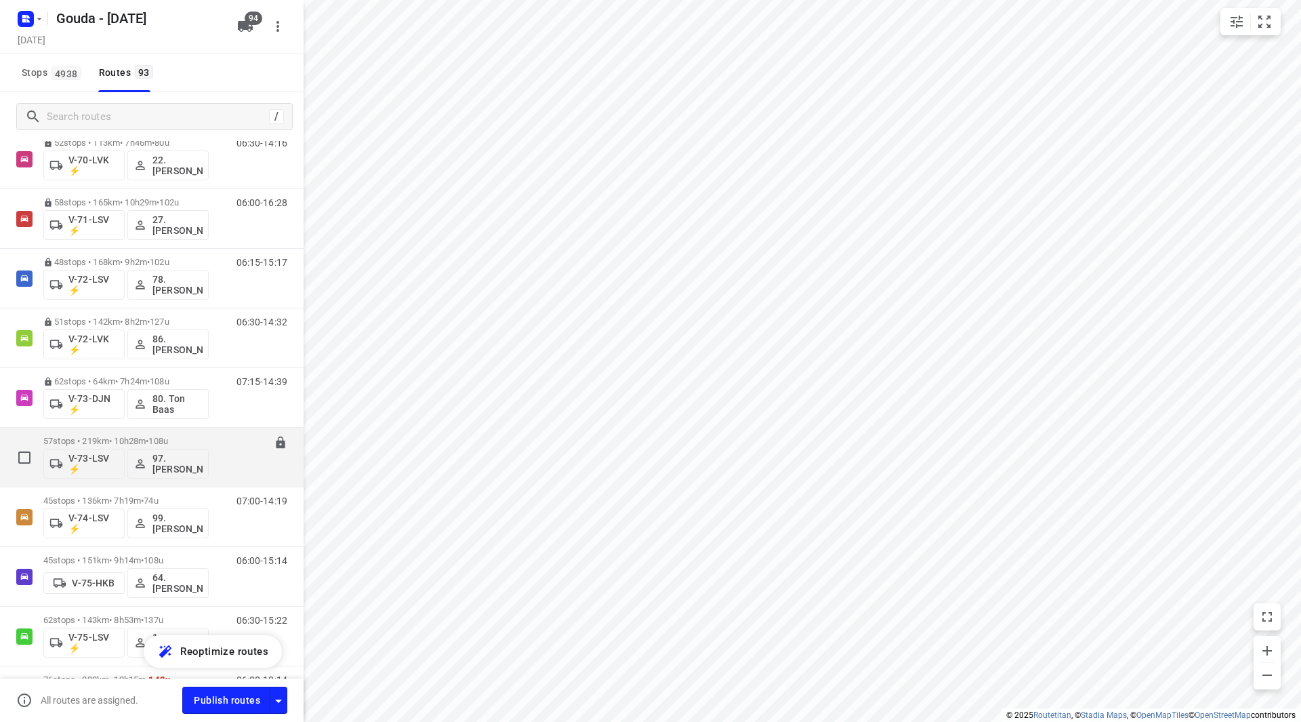
scroll to position [1762, 0]
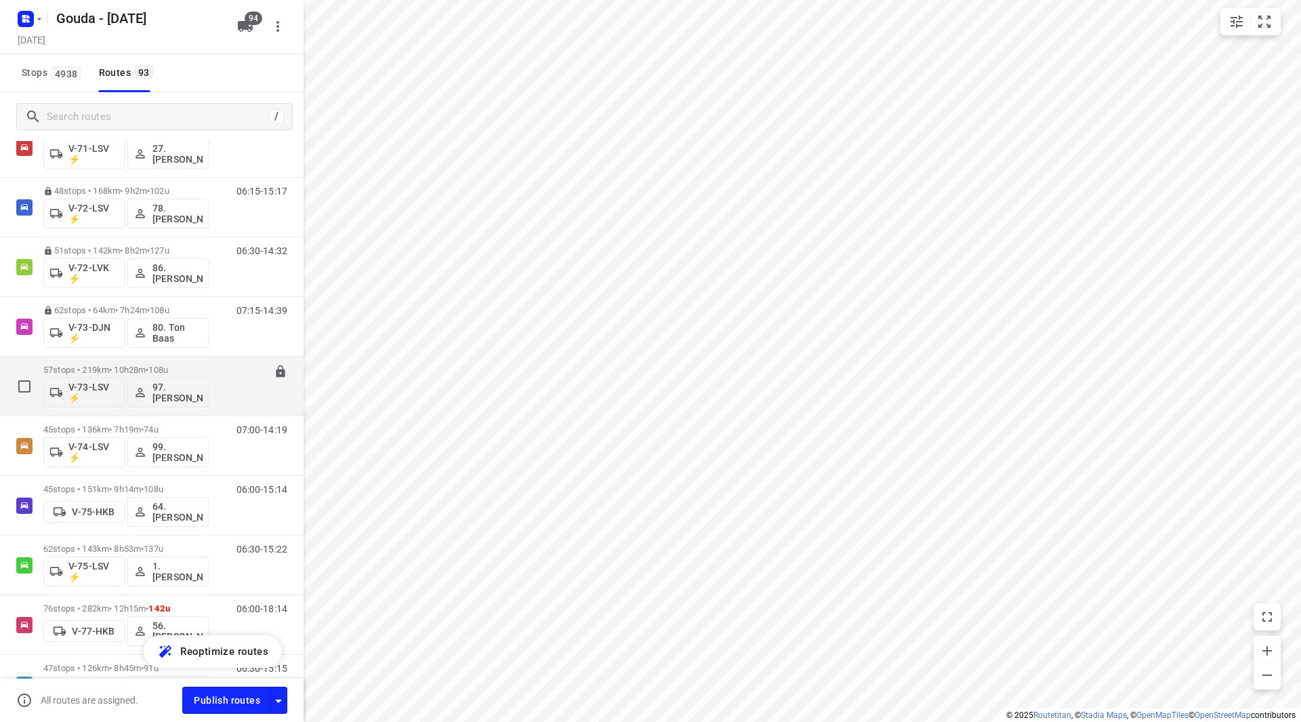
click at [136, 366] on p "57 stops • 219km • 10h28m • 108u" at bounding box center [125, 370] width 165 height 10
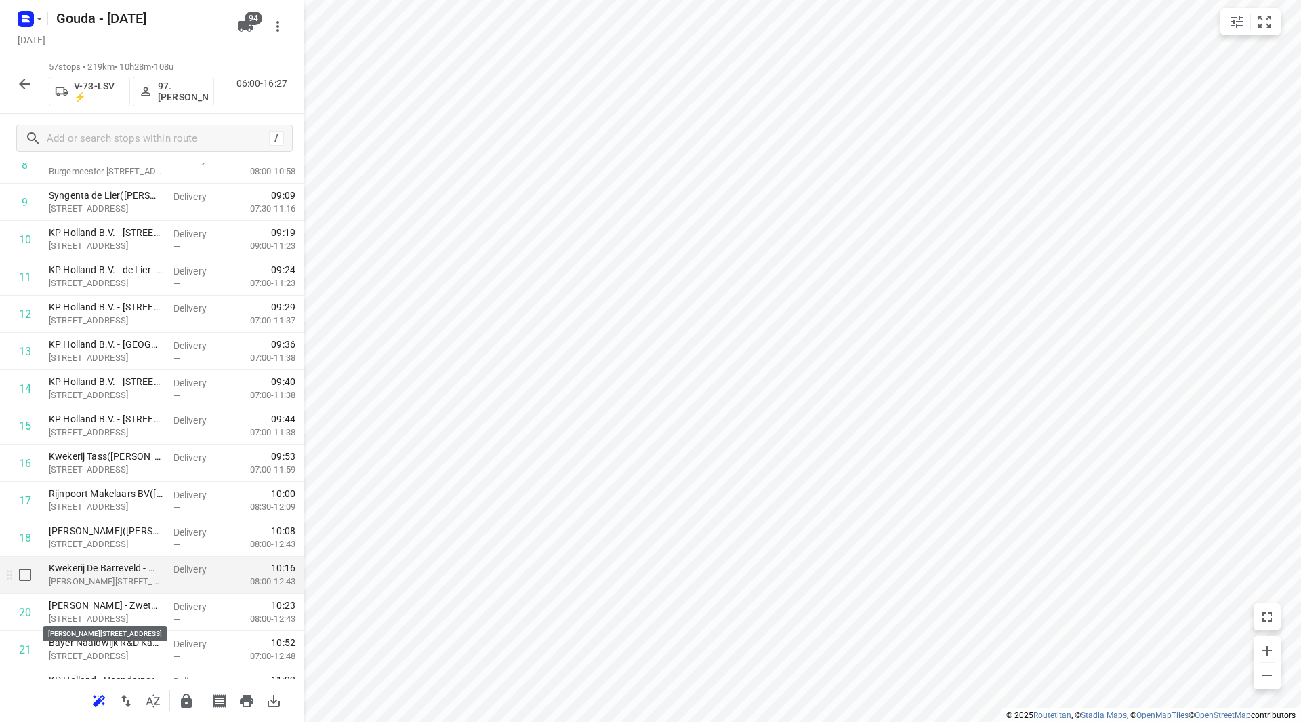
scroll to position [407, 0]
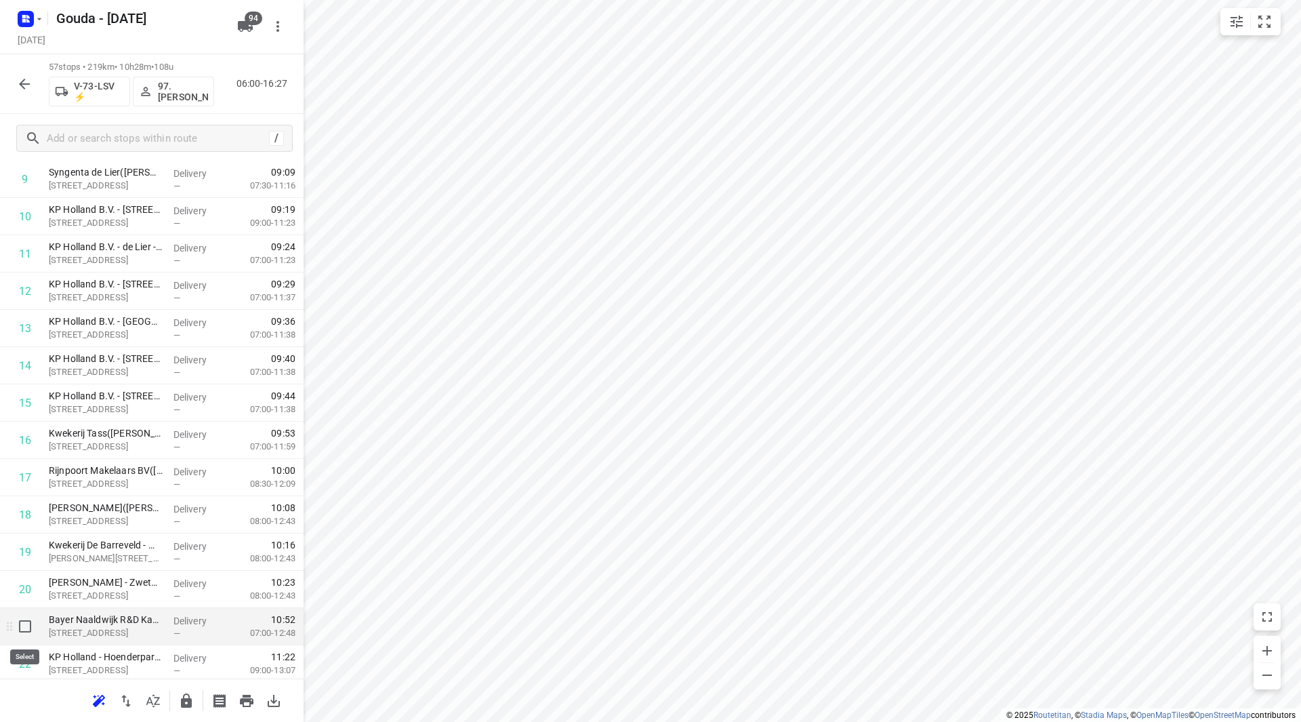
click at [28, 627] on input "checkbox" at bounding box center [25, 626] width 27 height 27
checkbox input "true"
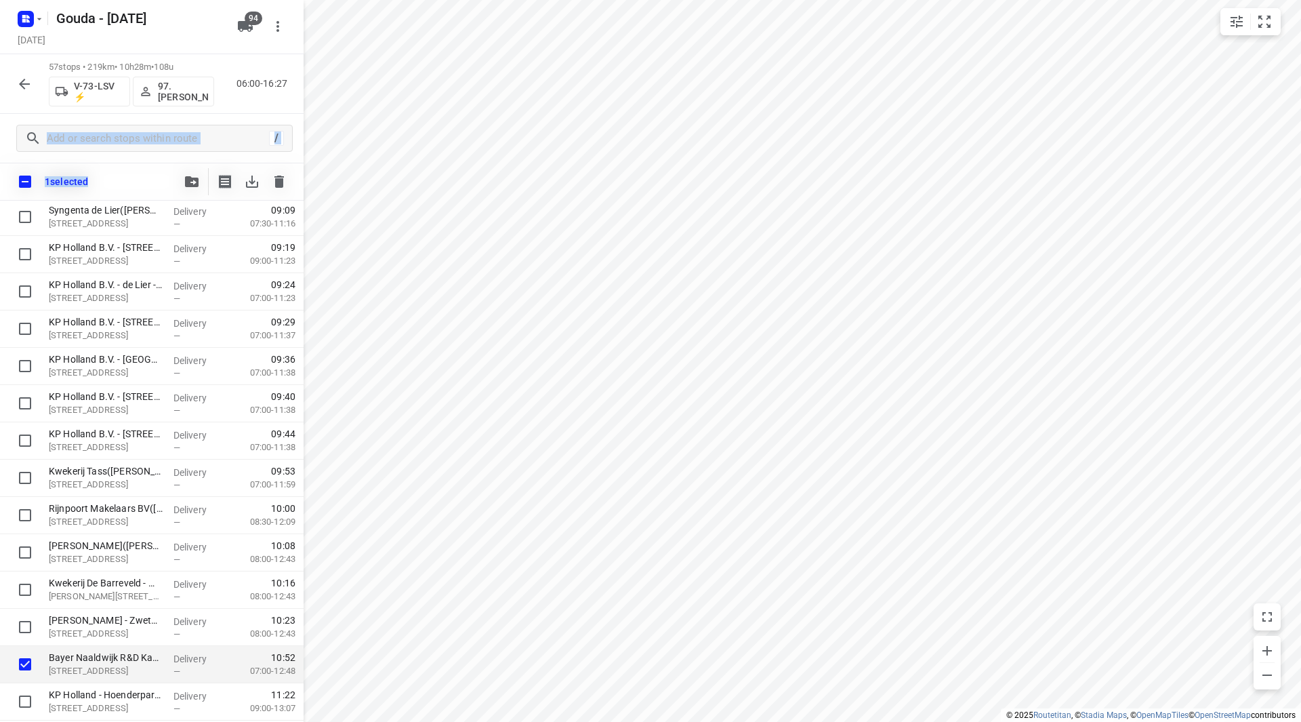
click at [186, 167] on div "57 stops • 219km • 10h28m • 108u V-73-LSV ⚡ 97.[PERSON_NAME] 06:00-16:27 / 1 se…" at bounding box center [152, 127] width 304 height 146
click at [191, 192] on button "button" at bounding box center [191, 181] width 27 height 27
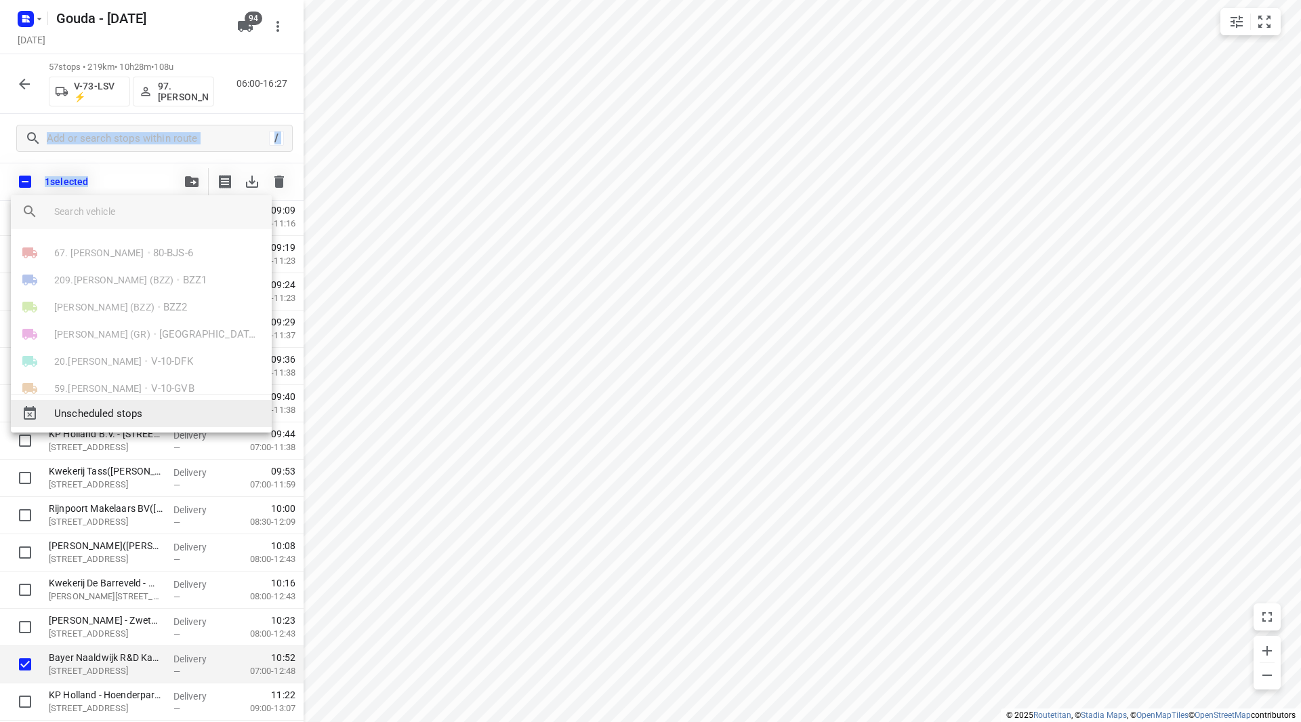
click at [120, 417] on span "Unscheduled stops" at bounding box center [157, 414] width 207 height 16
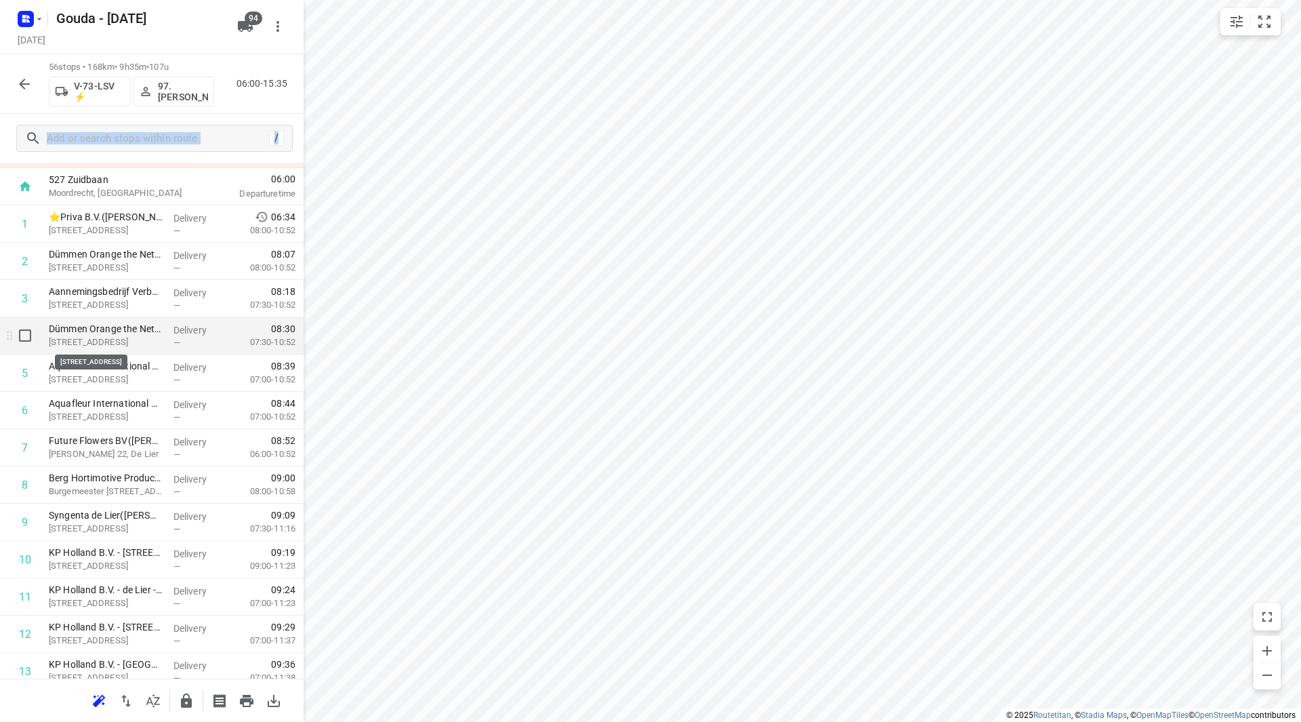
scroll to position [68, 0]
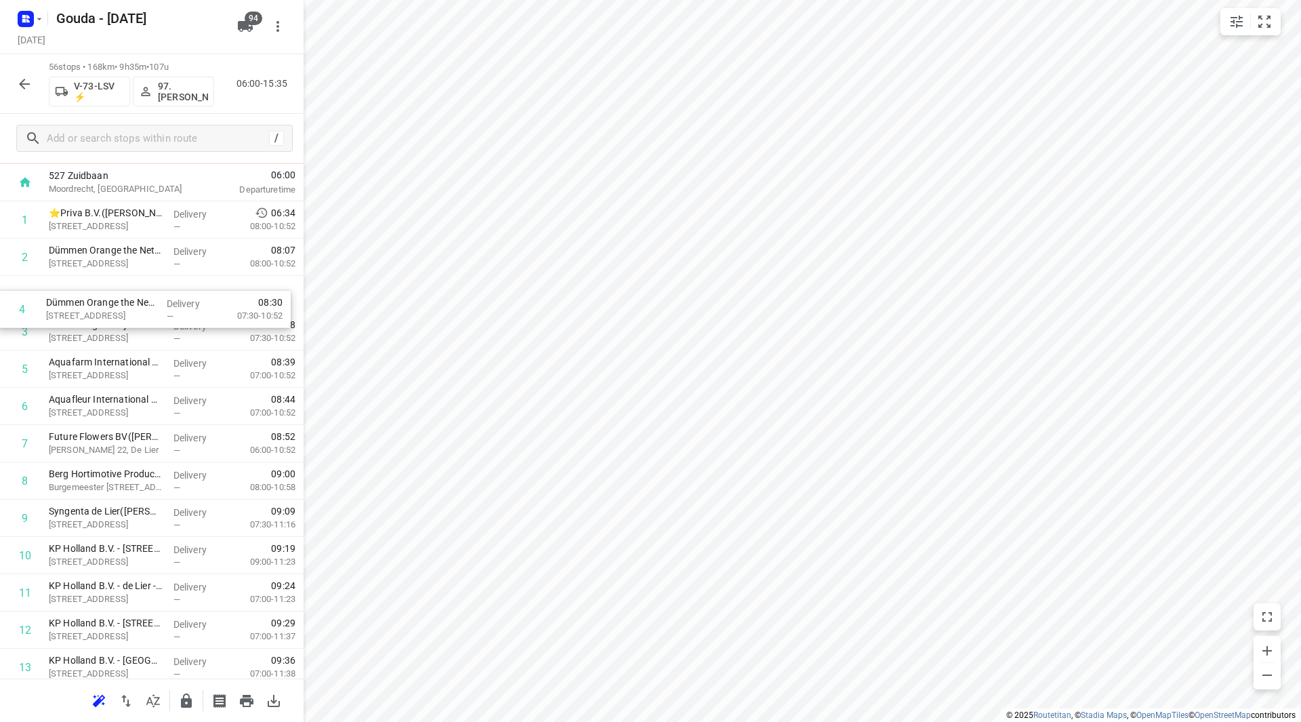
drag, startPoint x: 141, startPoint y: 337, endPoint x: 134, endPoint y: 303, distance: 34.6
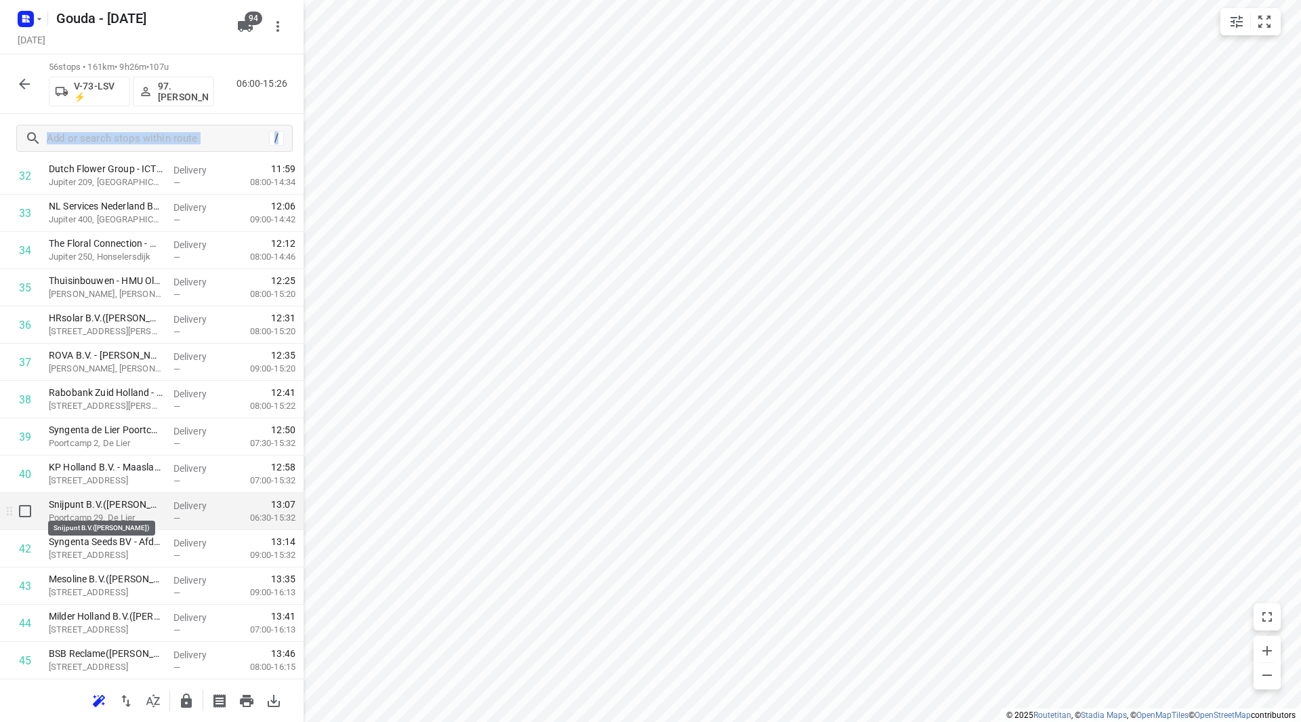
scroll to position [1288, 0]
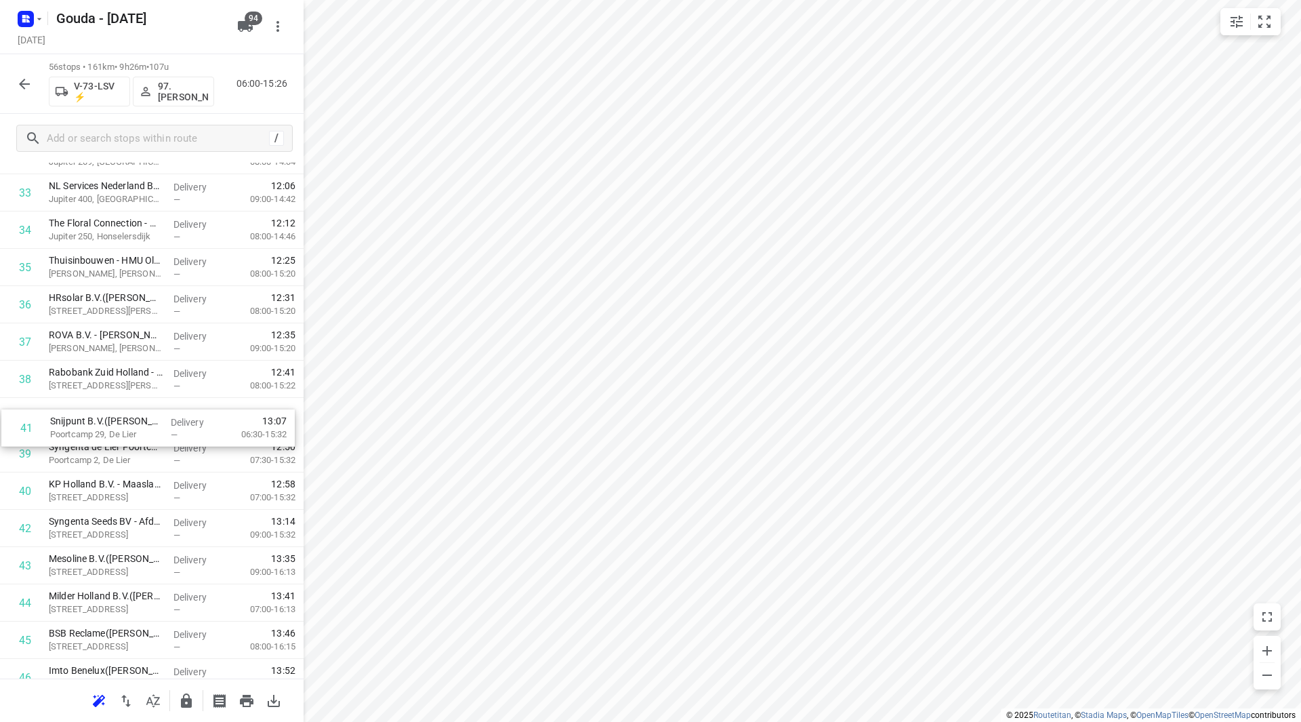
drag, startPoint x: 101, startPoint y: 503, endPoint x: 99, endPoint y: 430, distance: 73.2
click at [99, 430] on div "1 ⭐Priva B.V.(Leon v.d. Kleij) [STREET_ADDRESS], De Lier Delivery — 06:34 08:00…" at bounding box center [152, 24] width 304 height 2087
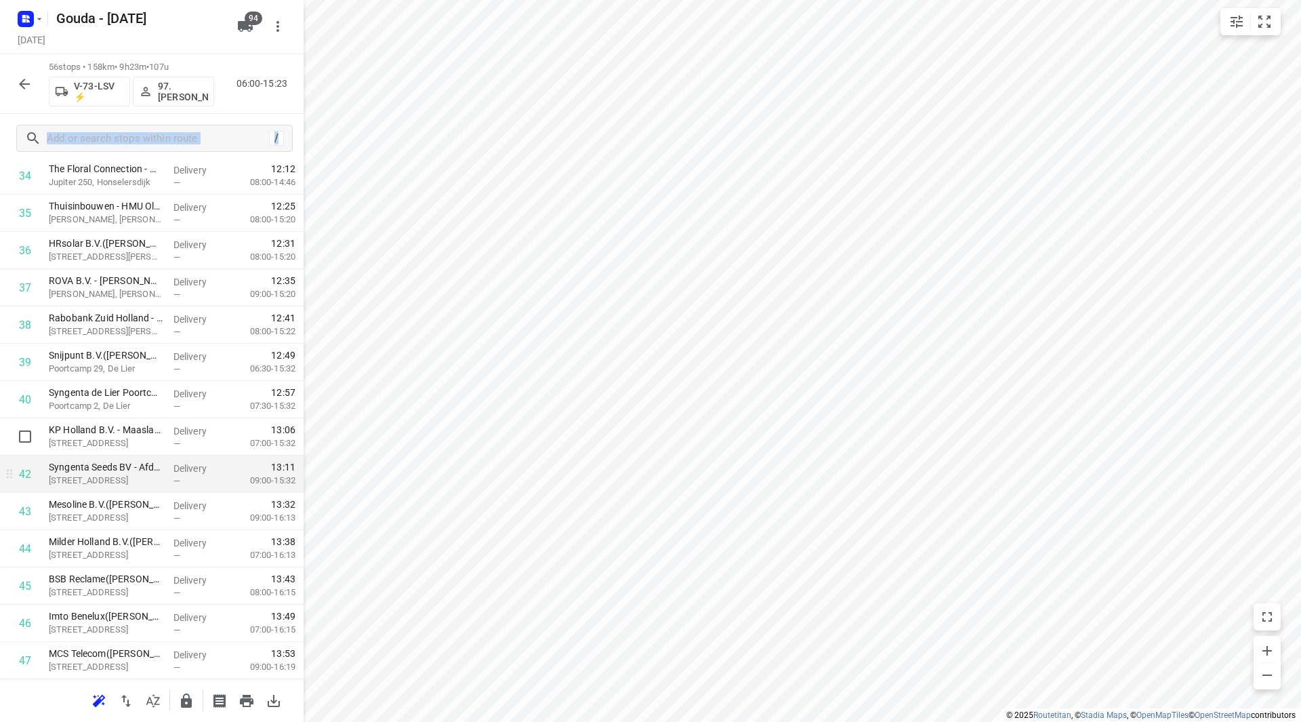
scroll to position [1355, 0]
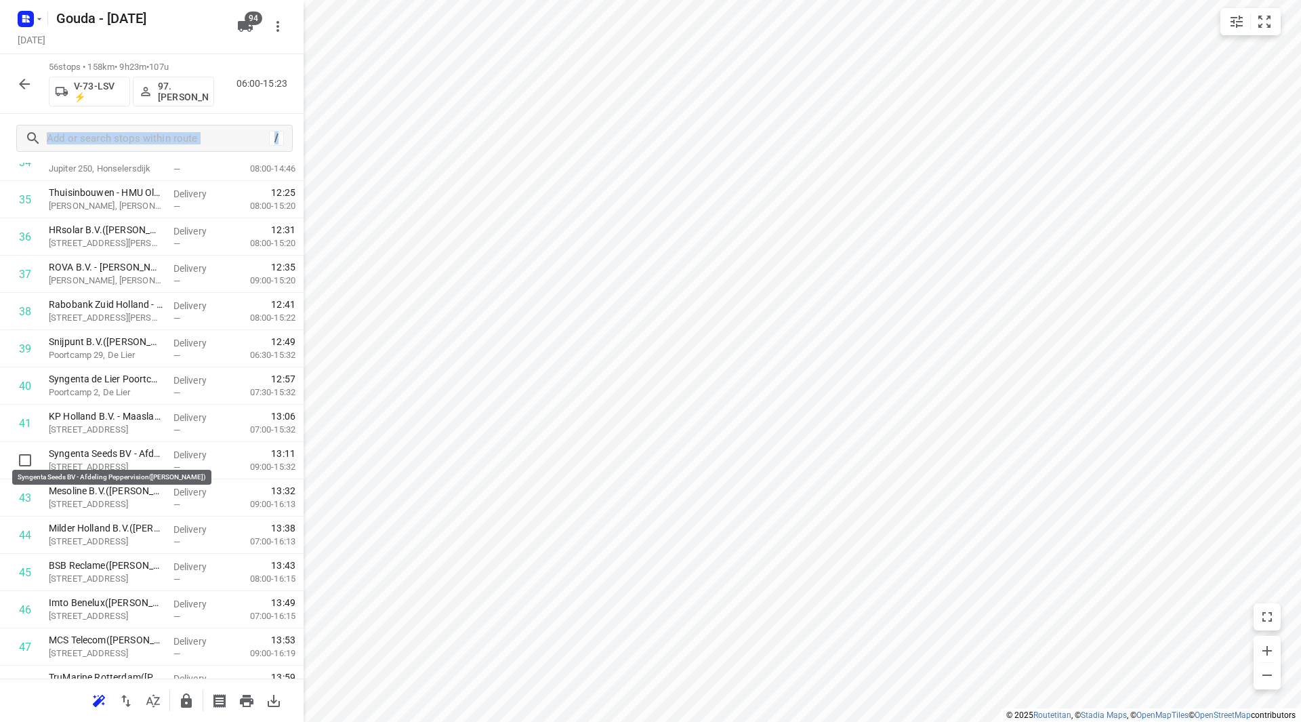
drag, startPoint x: 142, startPoint y: 452, endPoint x: 143, endPoint y: 407, distance: 44.7
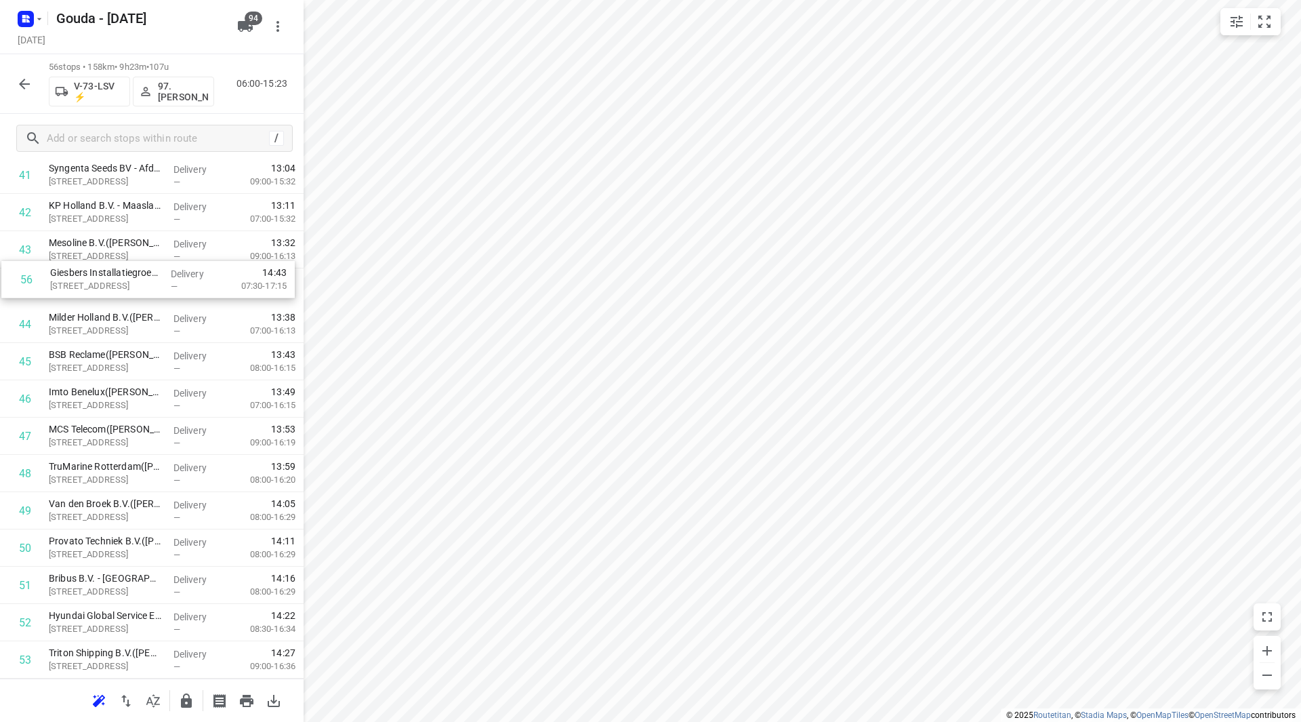
scroll to position [1599, 0]
drag, startPoint x: 132, startPoint y: 618, endPoint x: 136, endPoint y: 287, distance: 330.7
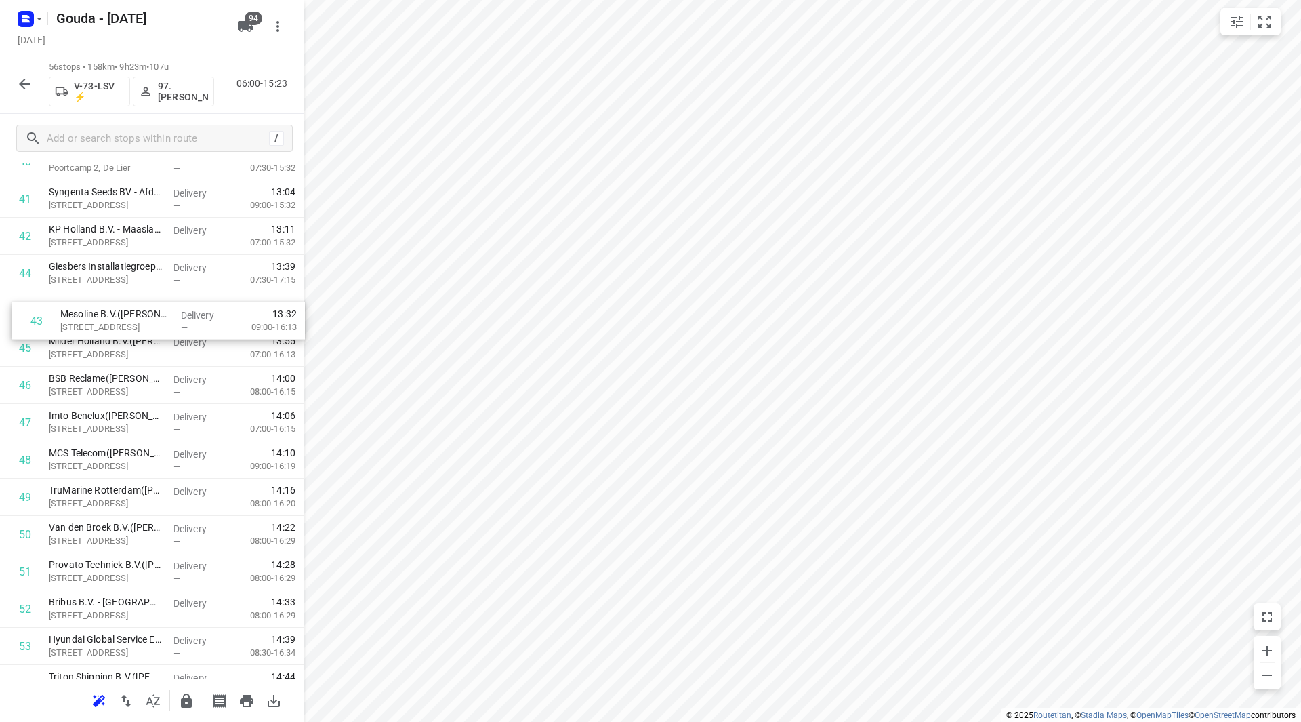
scroll to position [1579, 0]
drag, startPoint x: 90, startPoint y: 331, endPoint x: 89, endPoint y: 364, distance: 32.6
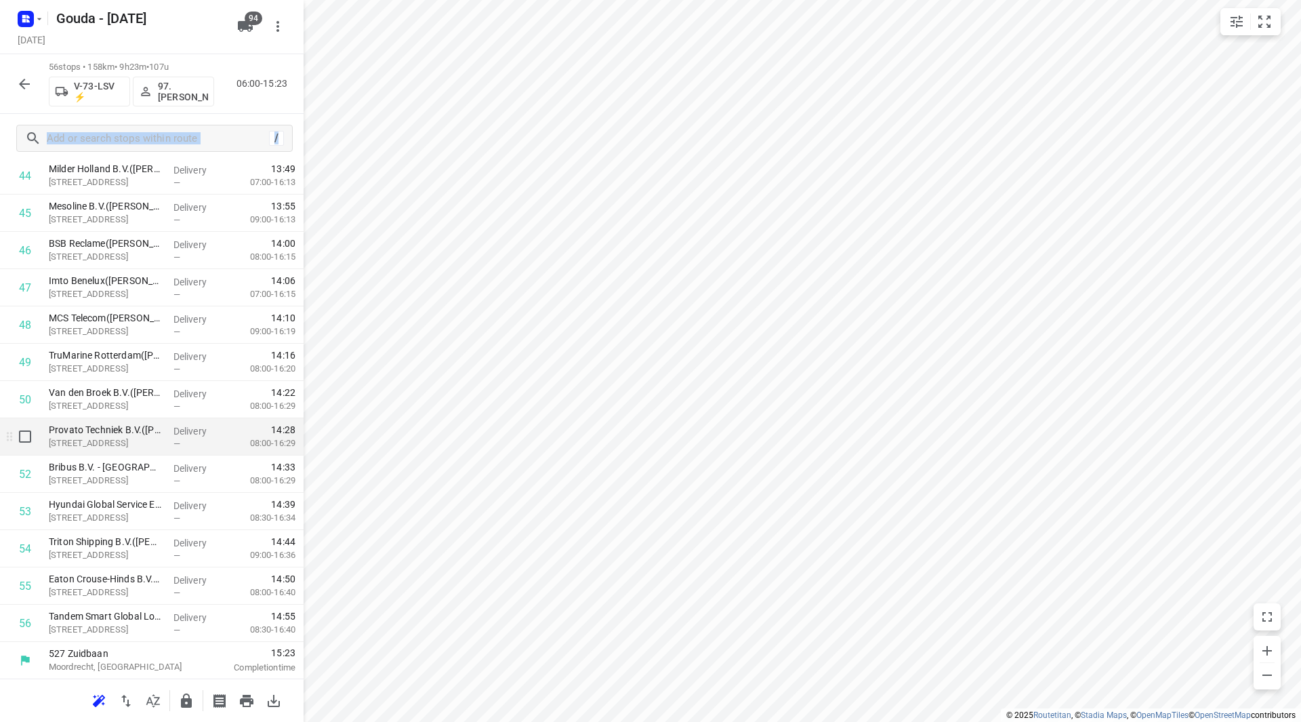
scroll to position [1715, 0]
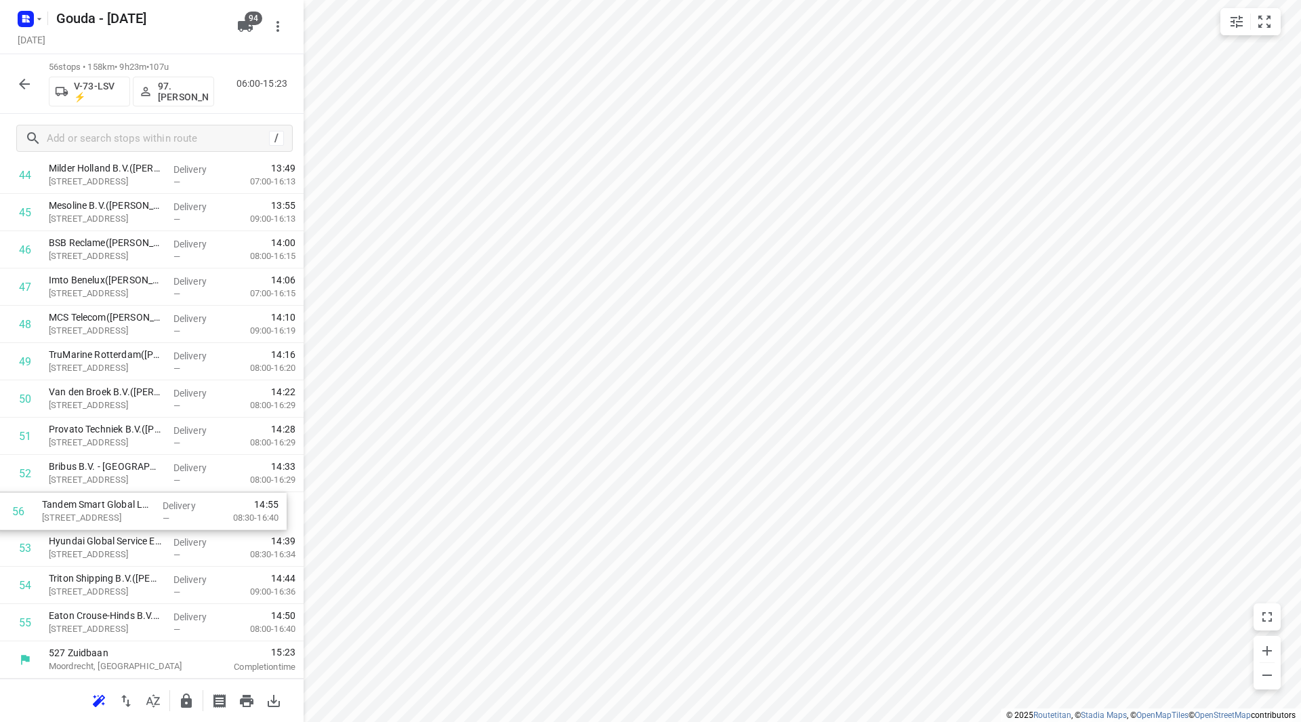
drag, startPoint x: 103, startPoint y: 573, endPoint x: 94, endPoint y: 504, distance: 69.7
drag, startPoint x: 85, startPoint y: 622, endPoint x: 88, endPoint y: 555, distance: 67.1
click at [181, 705] on icon "button" at bounding box center [186, 700] width 11 height 14
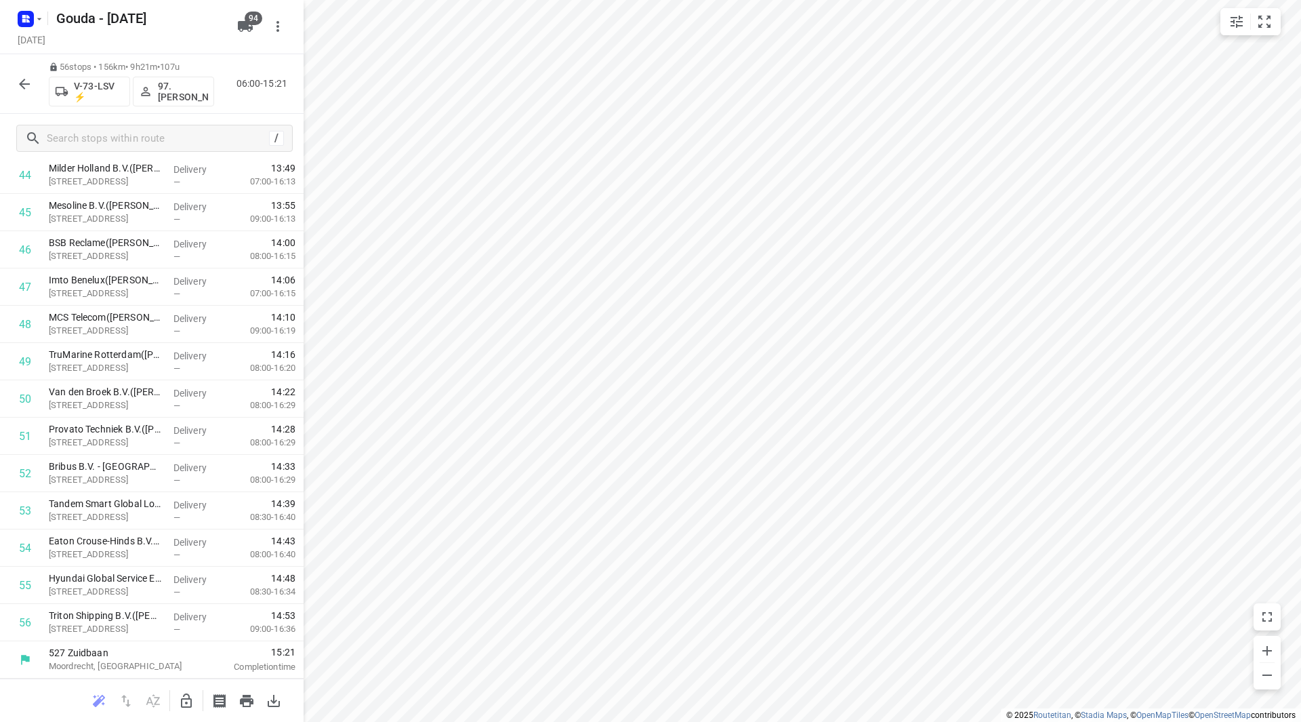
click at [22, 99] on div "56 stops • 156km • 9h21m • 107u V-73-LSV ⚡ 97.[PERSON_NAME] 06:00-15:21" at bounding box center [152, 84] width 304 height 60
click at [25, 88] on icon "button" at bounding box center [24, 84] width 16 height 16
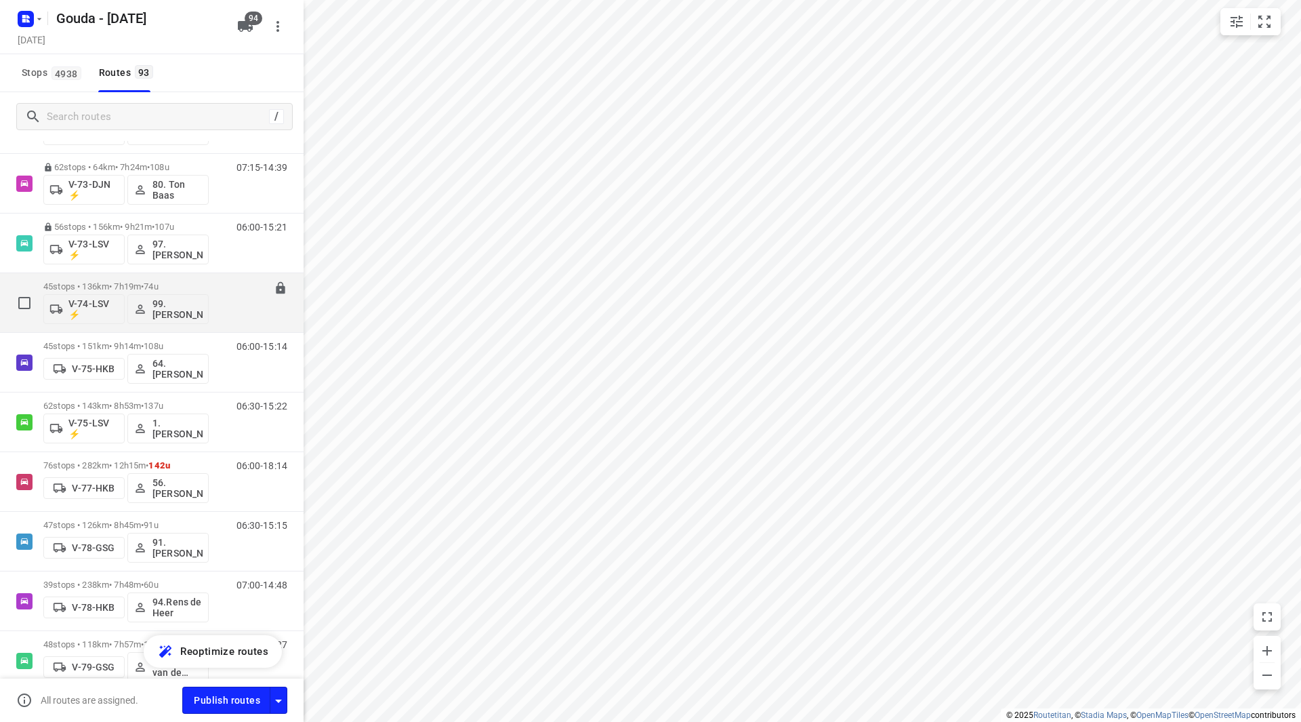
scroll to position [1830, 0]
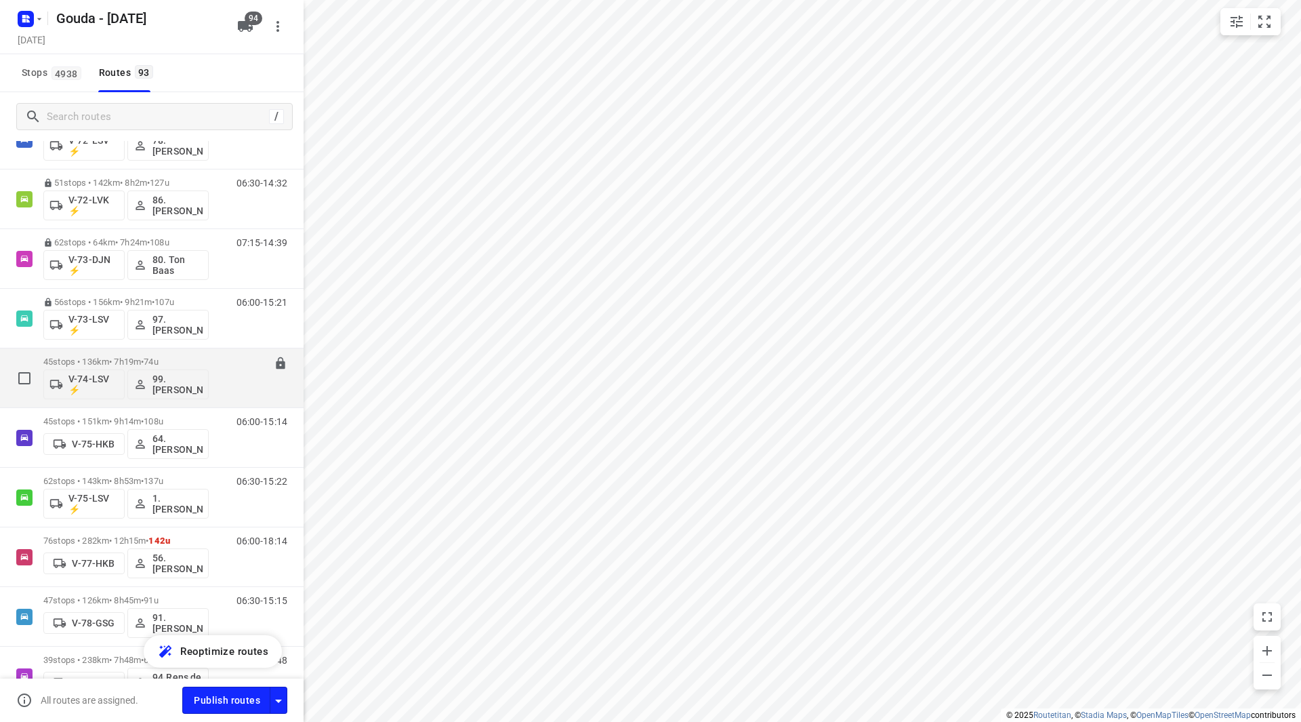
click at [104, 361] on p "45 stops • 136km • 7h19m • 74u" at bounding box center [125, 361] width 165 height 10
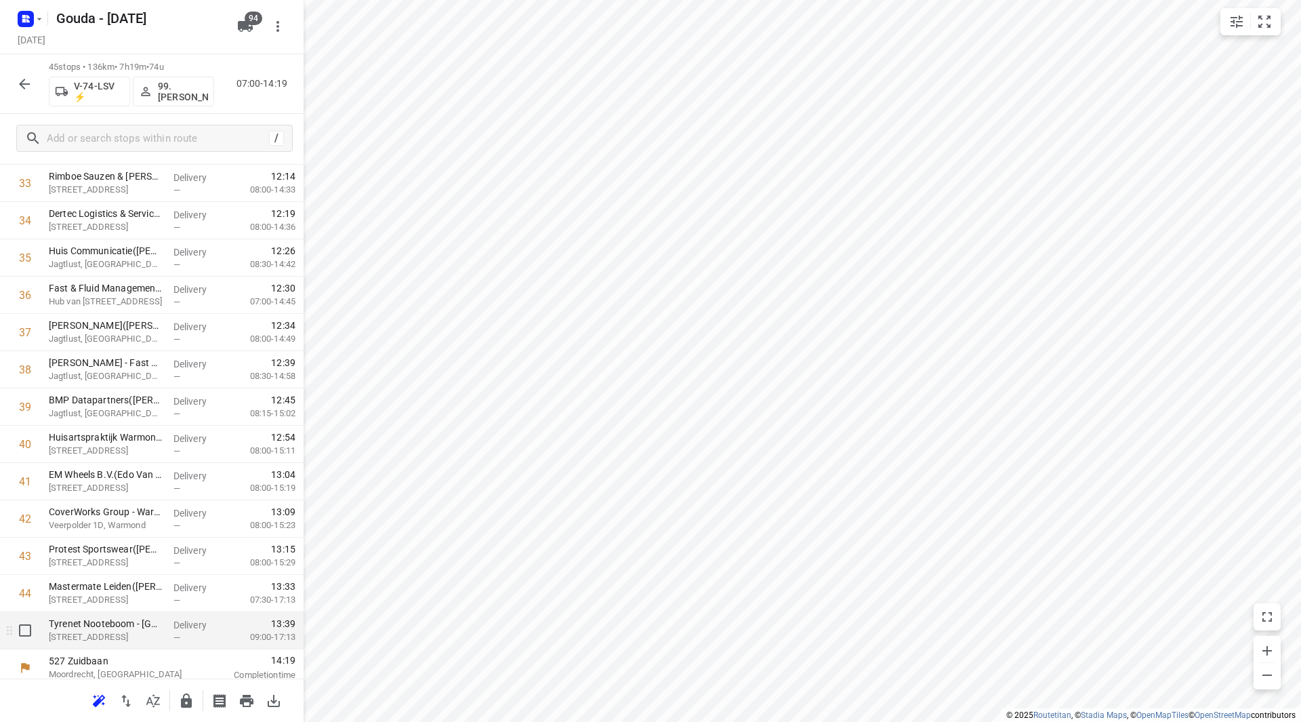
scroll to position [1305, 0]
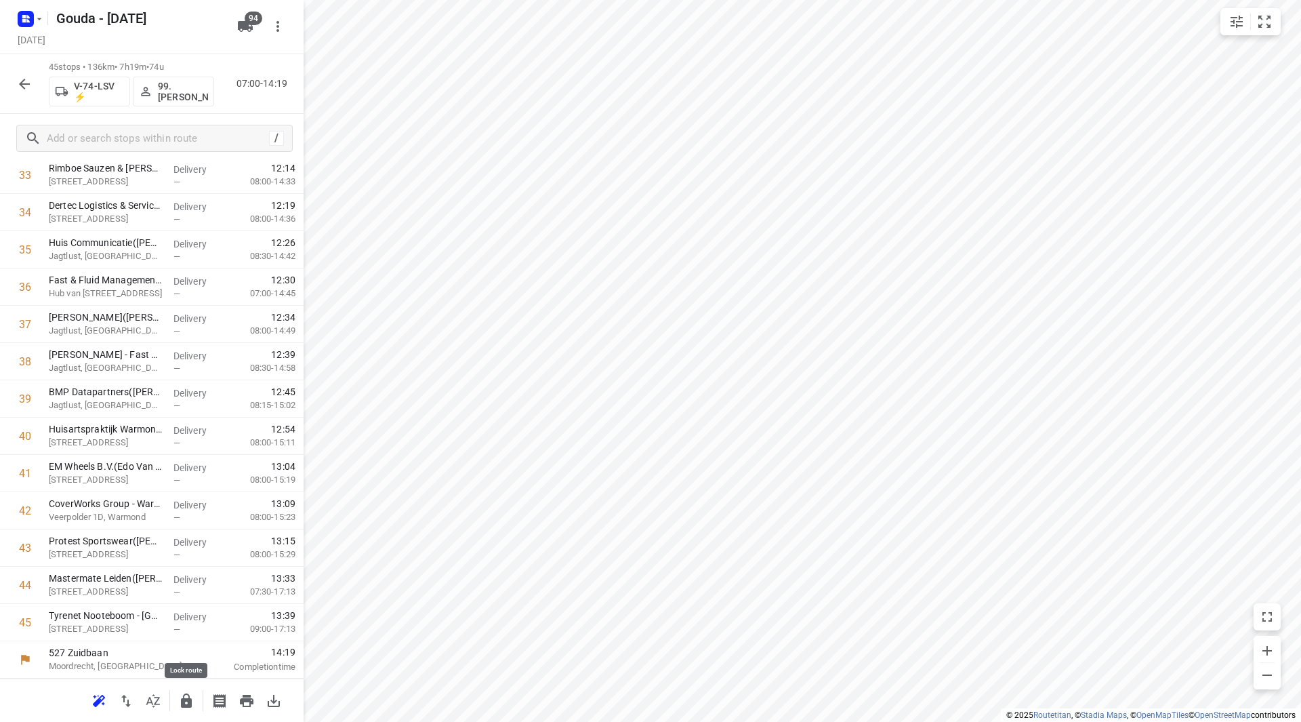
click at [187, 696] on icon "button" at bounding box center [186, 701] width 16 height 16
click at [32, 76] on icon "button" at bounding box center [24, 84] width 16 height 16
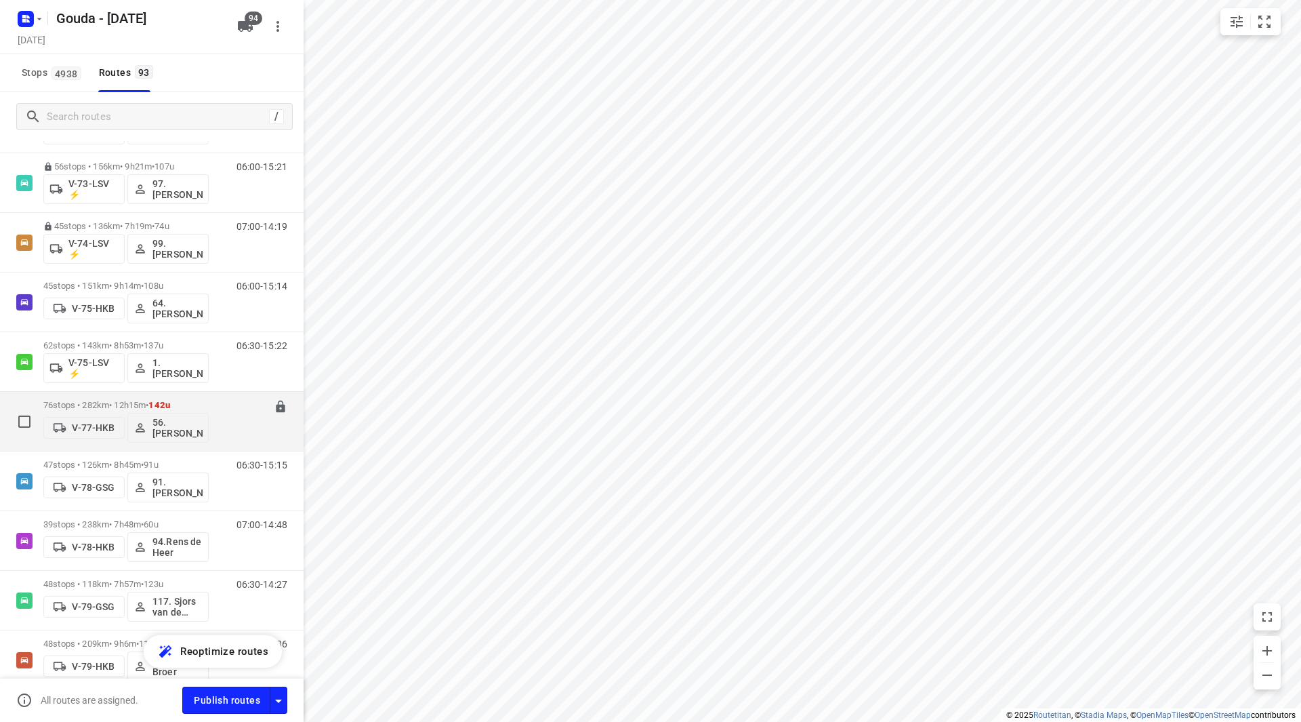
scroll to position [1897, 0]
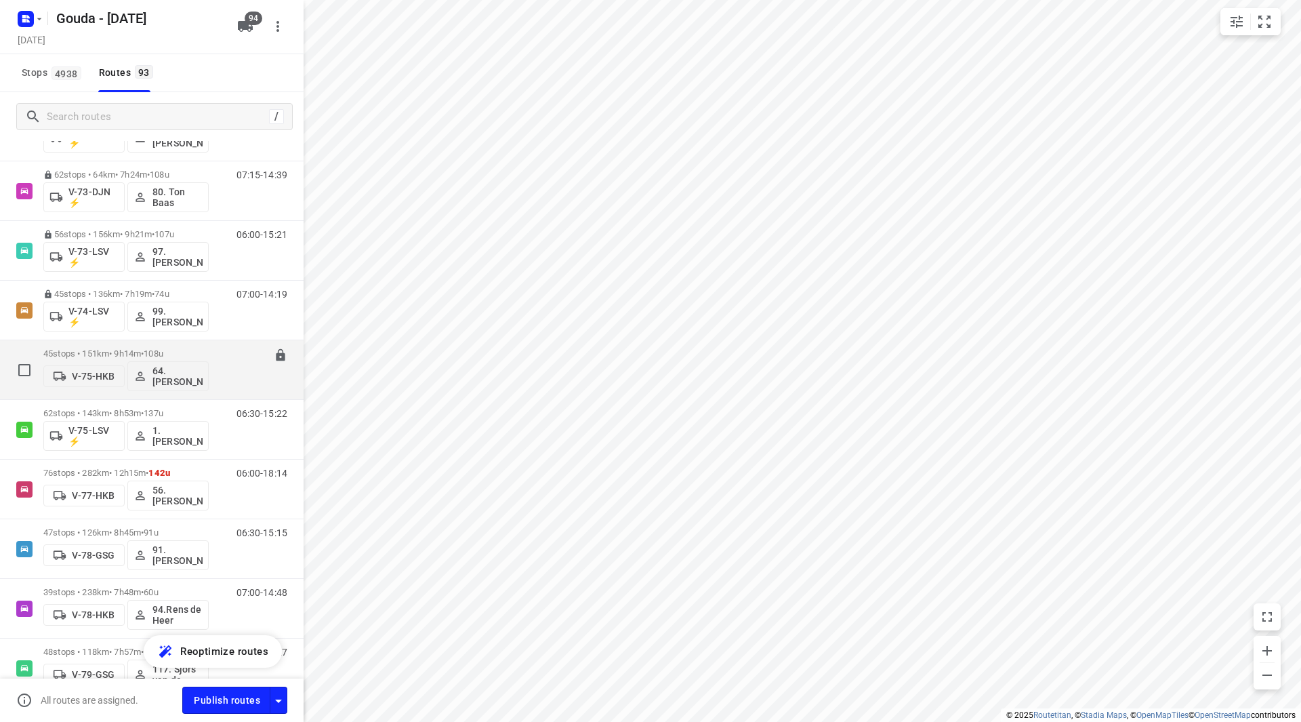
click at [105, 354] on p "45 stops • 151km • 9h14m • 108u" at bounding box center [125, 353] width 165 height 10
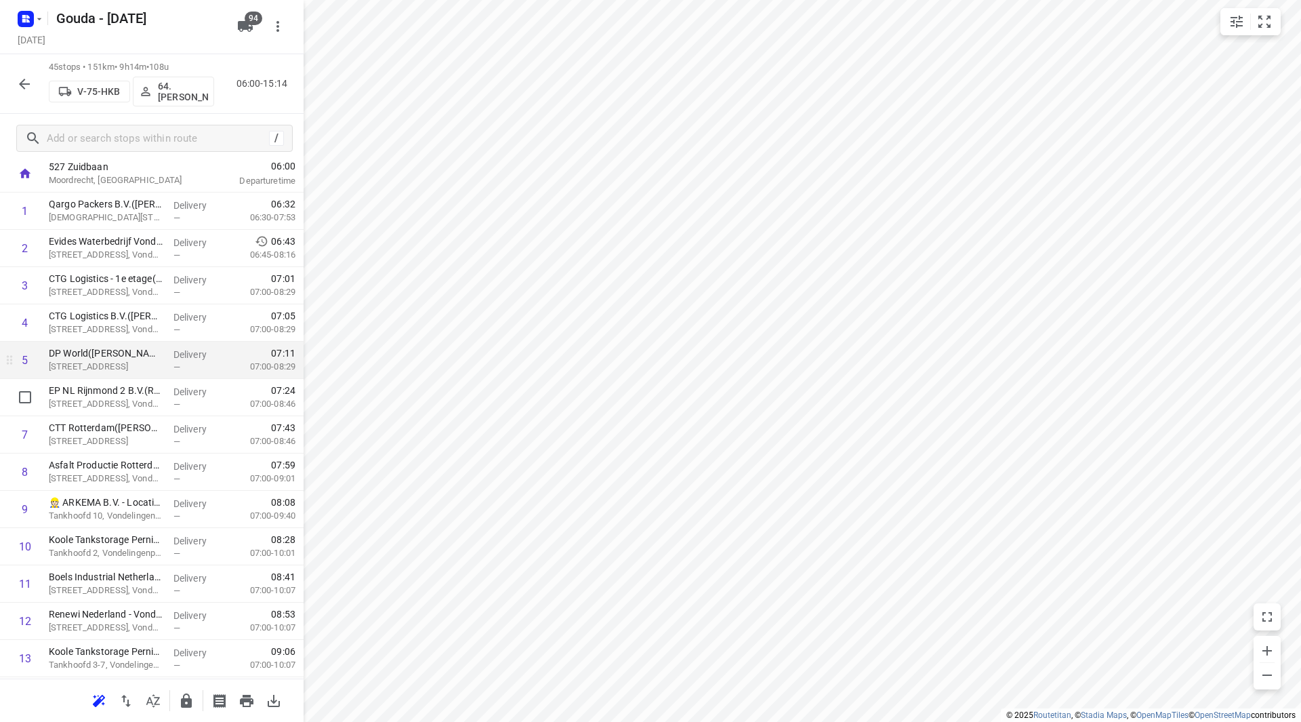
scroll to position [68, 0]
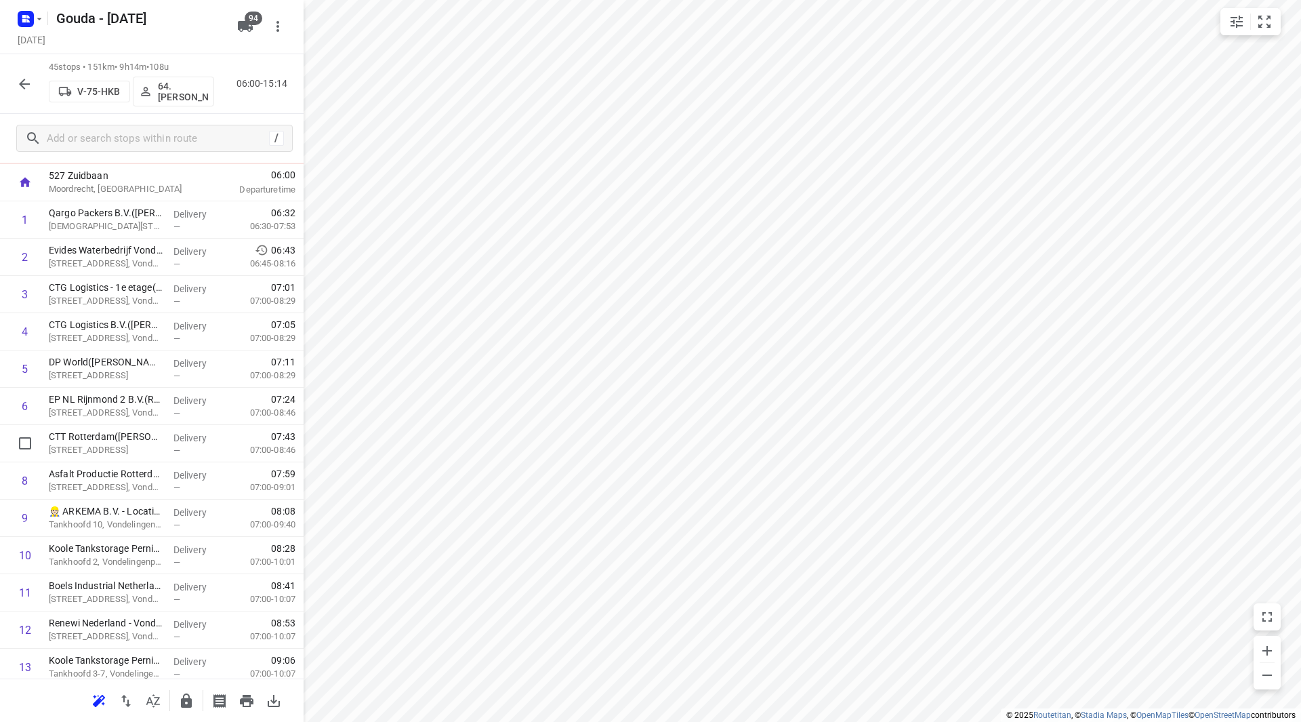
drag, startPoint x: 209, startPoint y: 436, endPoint x: 199, endPoint y: 406, distance: 31.3
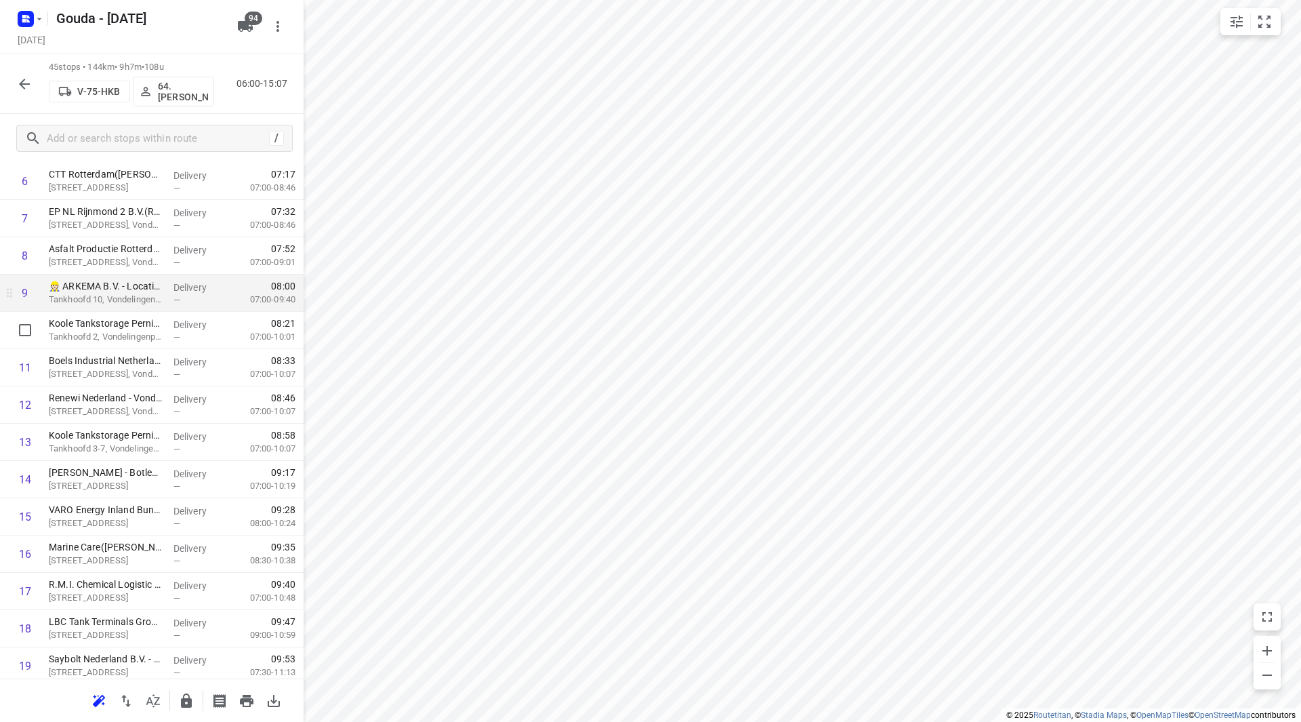
scroll to position [271, 0]
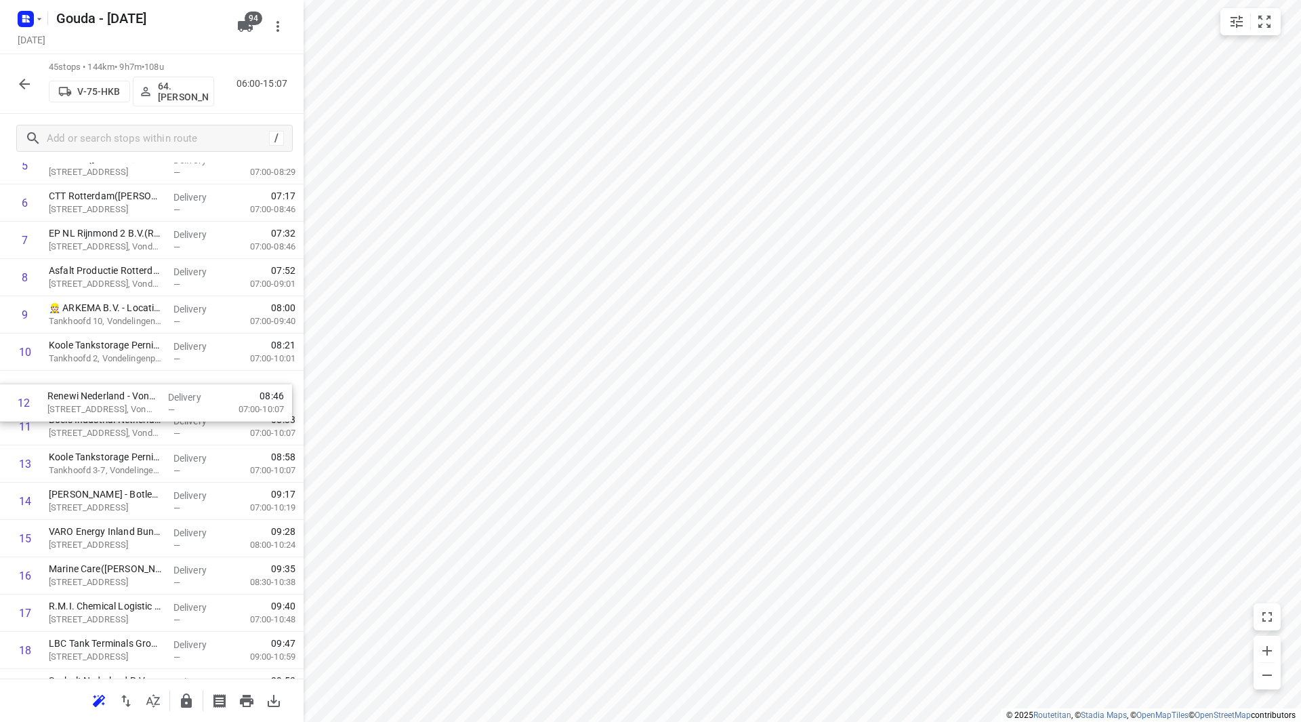
drag, startPoint x: 82, startPoint y: 438, endPoint x: 87, endPoint y: 398, distance: 40.9
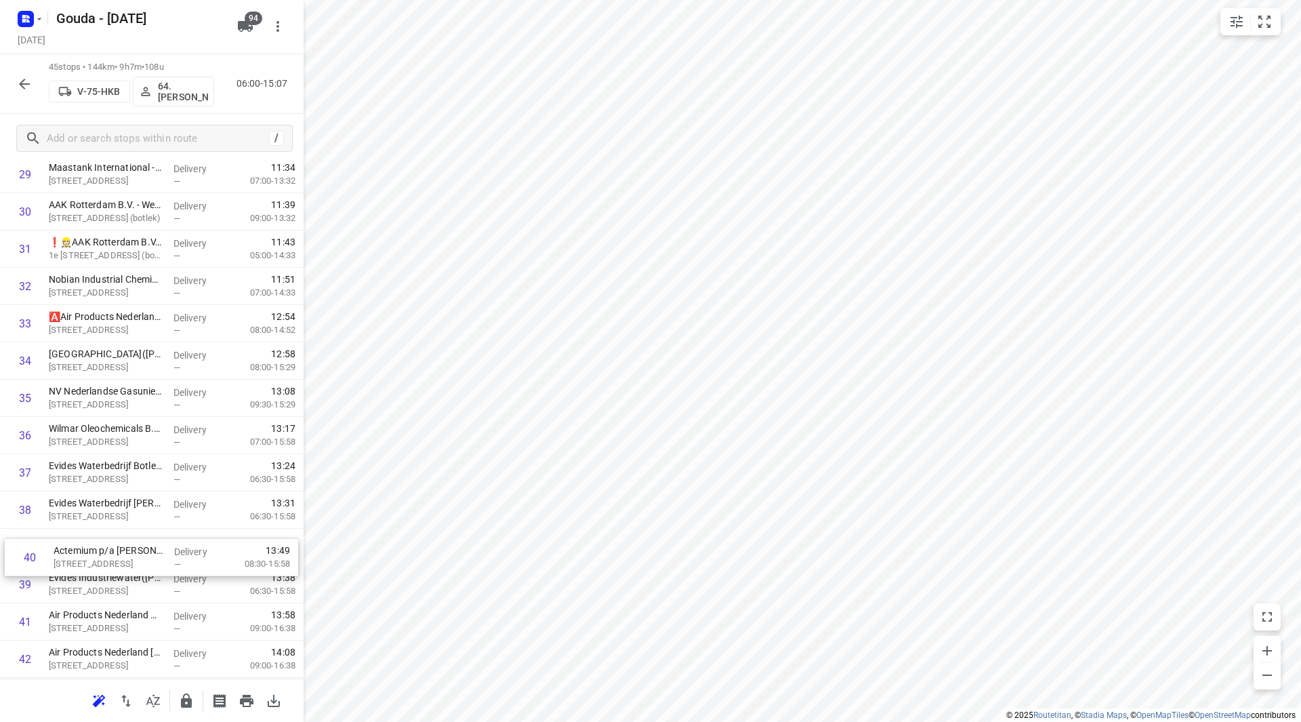
scroll to position [1157, 0]
drag, startPoint x: 93, startPoint y: 550, endPoint x: 94, endPoint y: 419, distance: 130.8
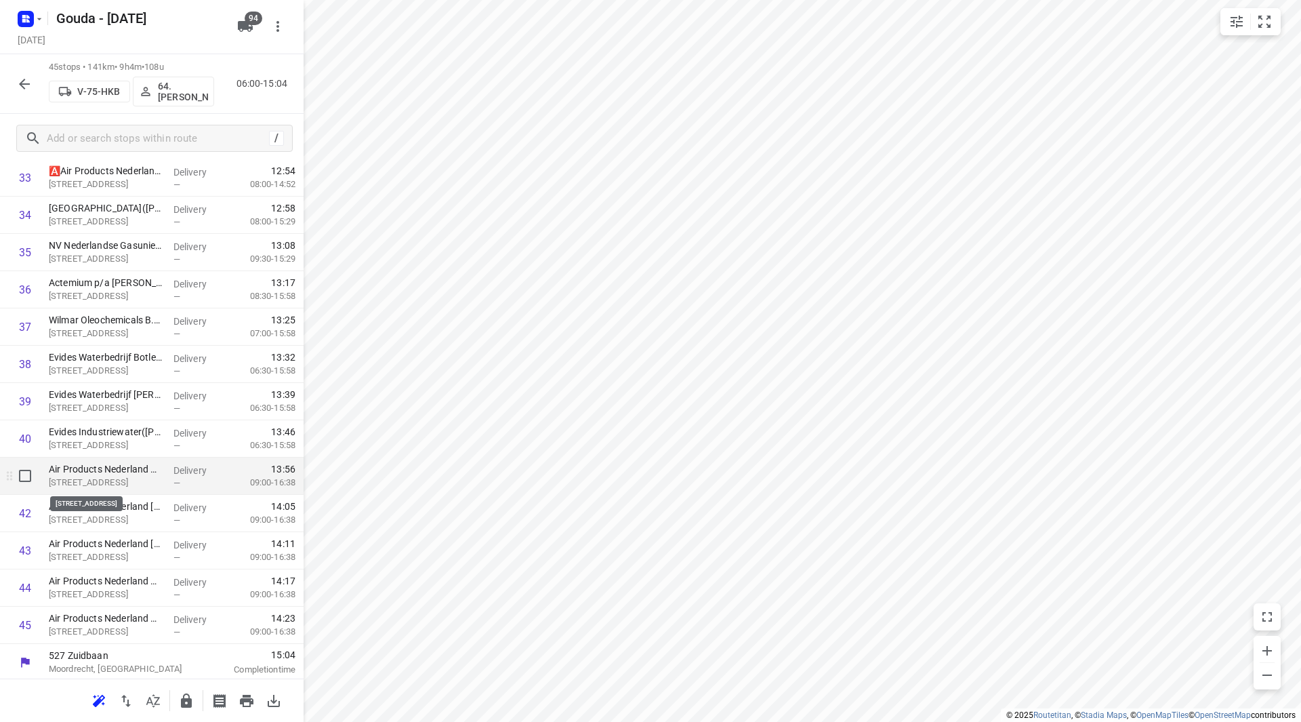
scroll to position [1305, 0]
click at [188, 697] on icon "button" at bounding box center [186, 701] width 16 height 16
drag, startPoint x: 42, startPoint y: 82, endPoint x: 29, endPoint y: 81, distance: 12.9
click at [37, 82] on div "45 stops • 141km • 9h4m • 108u V-75-HKB 64. [PERSON_NAME] 06:00-15:04" at bounding box center [152, 84] width 304 height 60
click at [28, 81] on icon "button" at bounding box center [24, 84] width 16 height 16
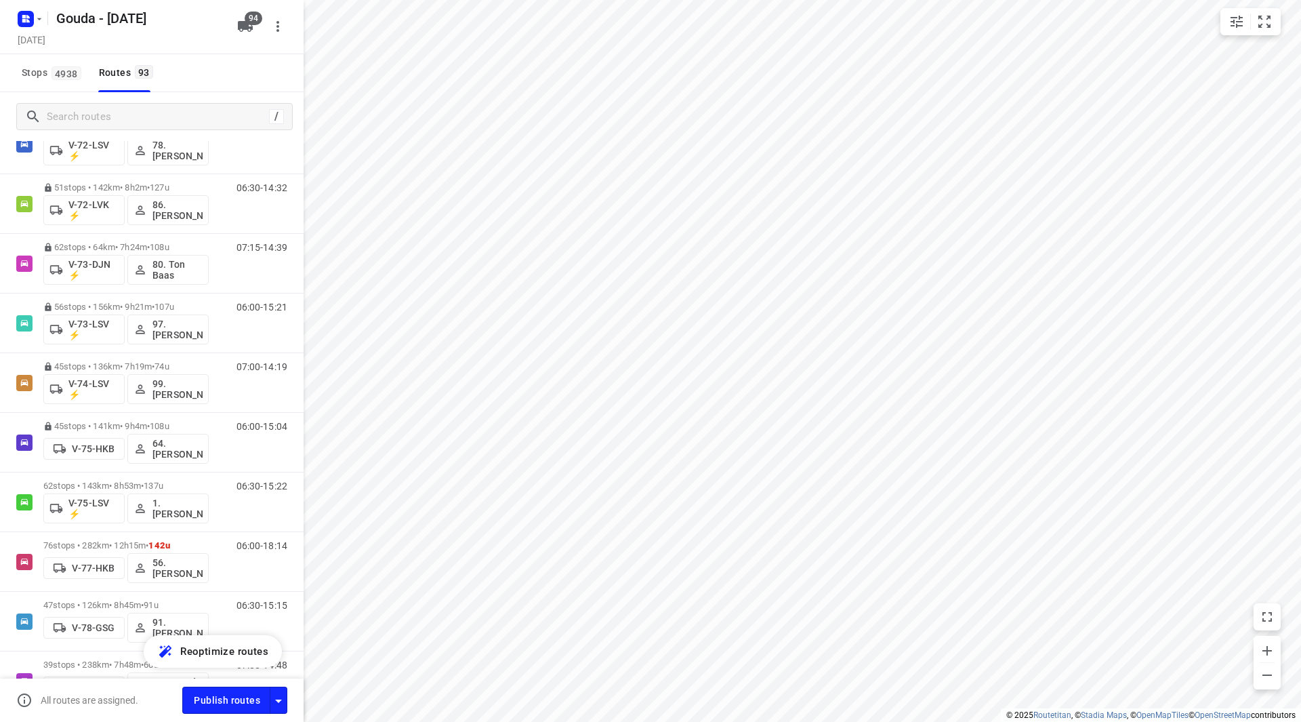
scroll to position [1804, 0]
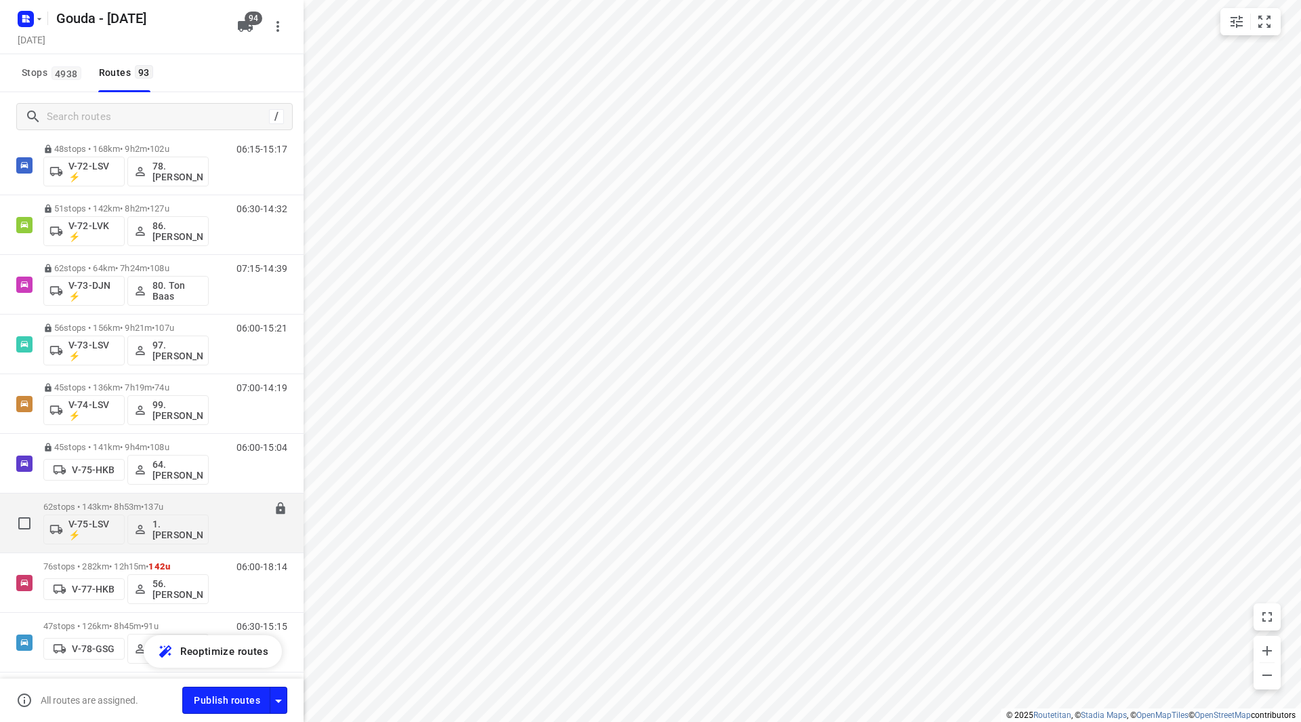
click at [73, 495] on div "62 stops • 143km • 8h53m • 137u V-75-LSV ⚡ 1. [PERSON_NAME]" at bounding box center [125, 523] width 165 height 56
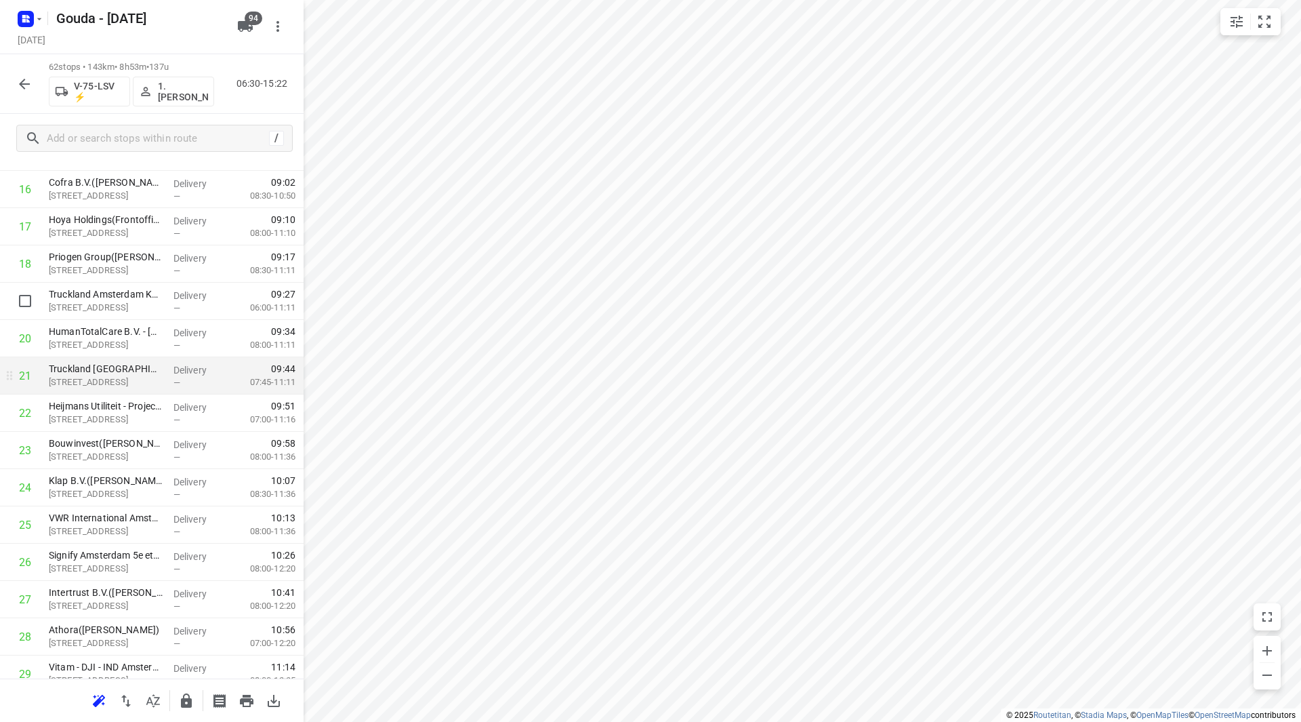
scroll to position [678, 0]
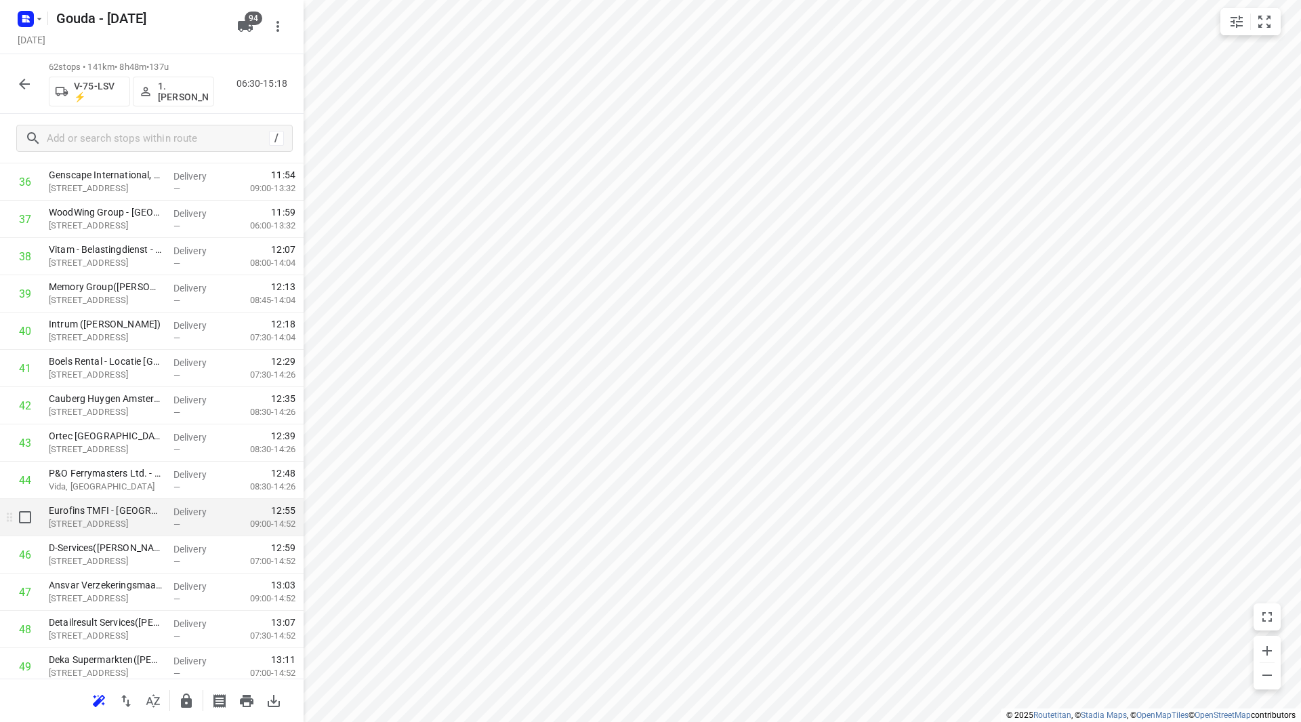
scroll to position [1423, 0]
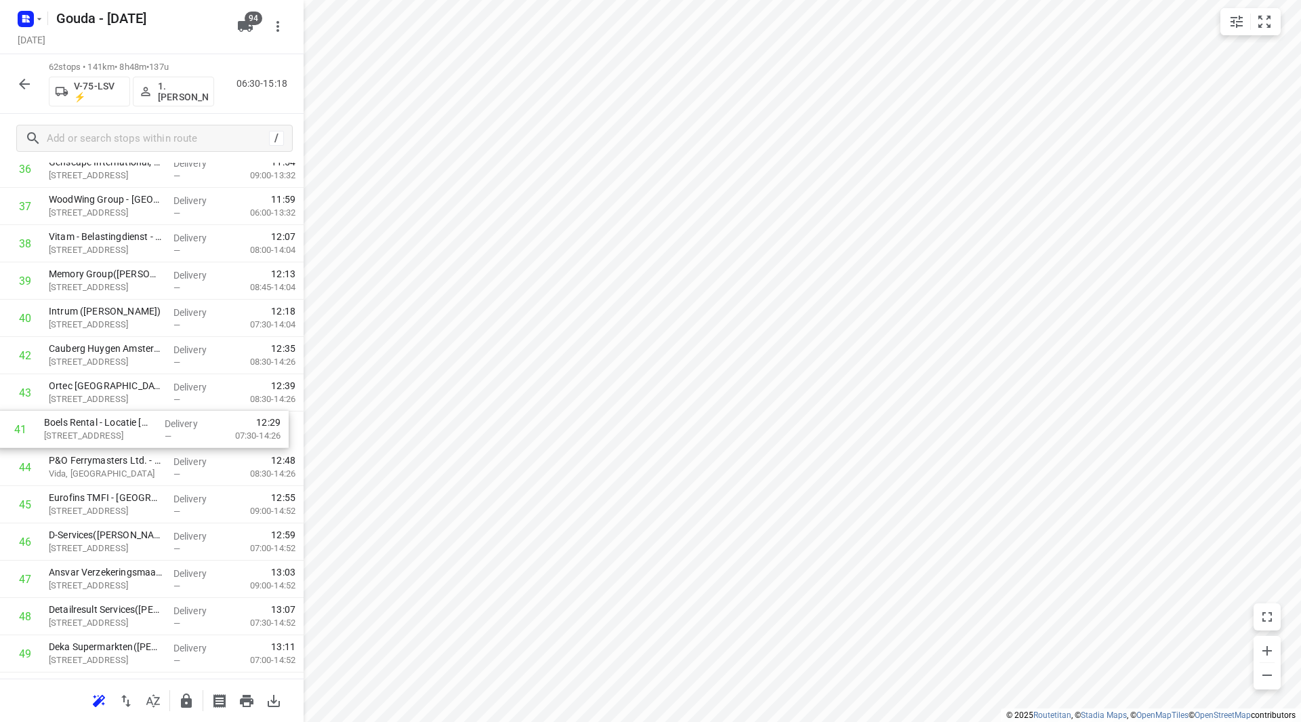
drag, startPoint x: 146, startPoint y: 358, endPoint x: 141, endPoint y: 437, distance: 78.8
click at [141, 437] on div "1 [PERSON_NAME] op het werk – JBT Food & Diary Systems([PERSON_NAME]) [STREET_A…" at bounding box center [152, 1] width 304 height 2311
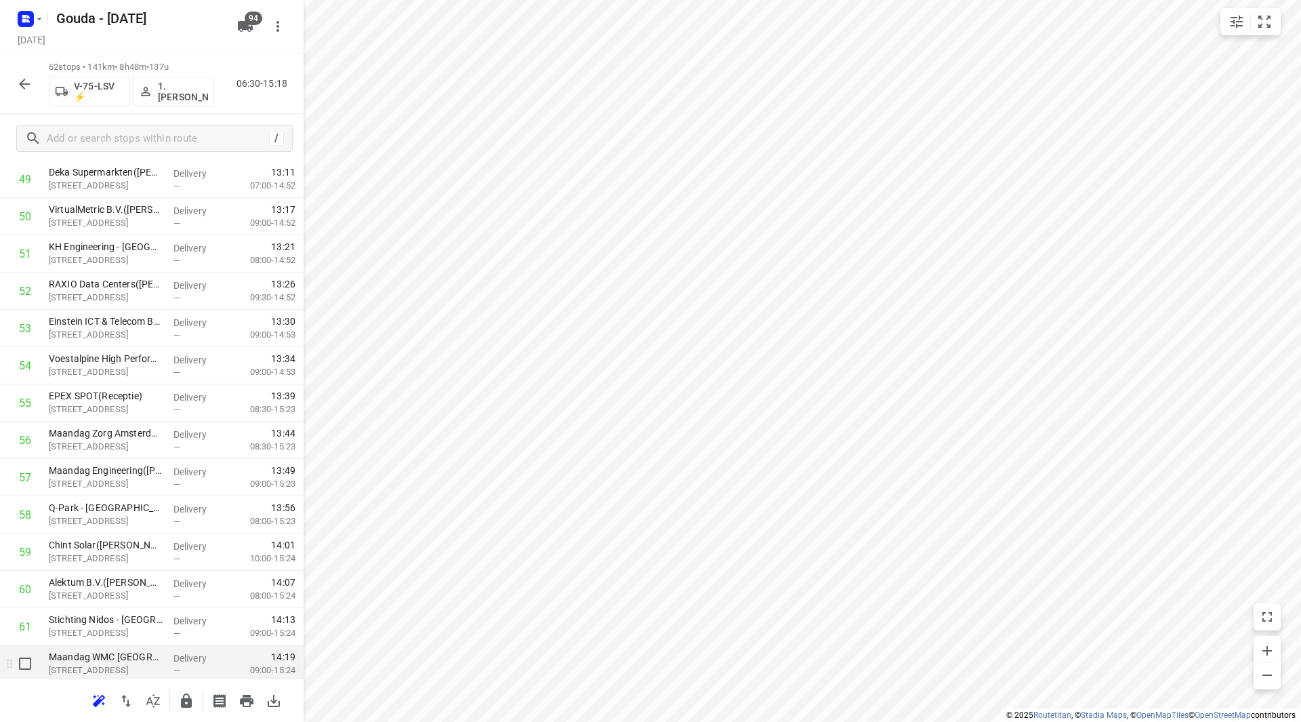
scroll to position [1939, 0]
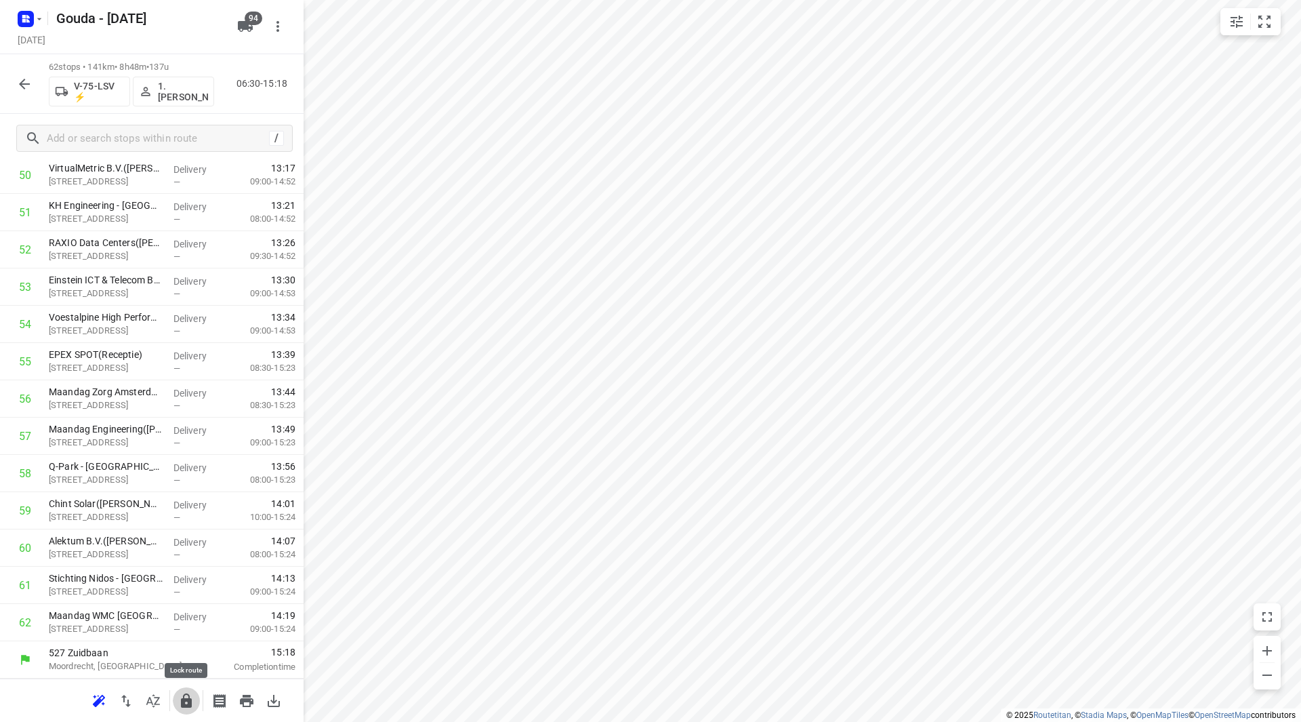
click at [188, 704] on icon "button" at bounding box center [186, 700] width 11 height 14
click at [21, 90] on icon "button" at bounding box center [24, 84] width 16 height 16
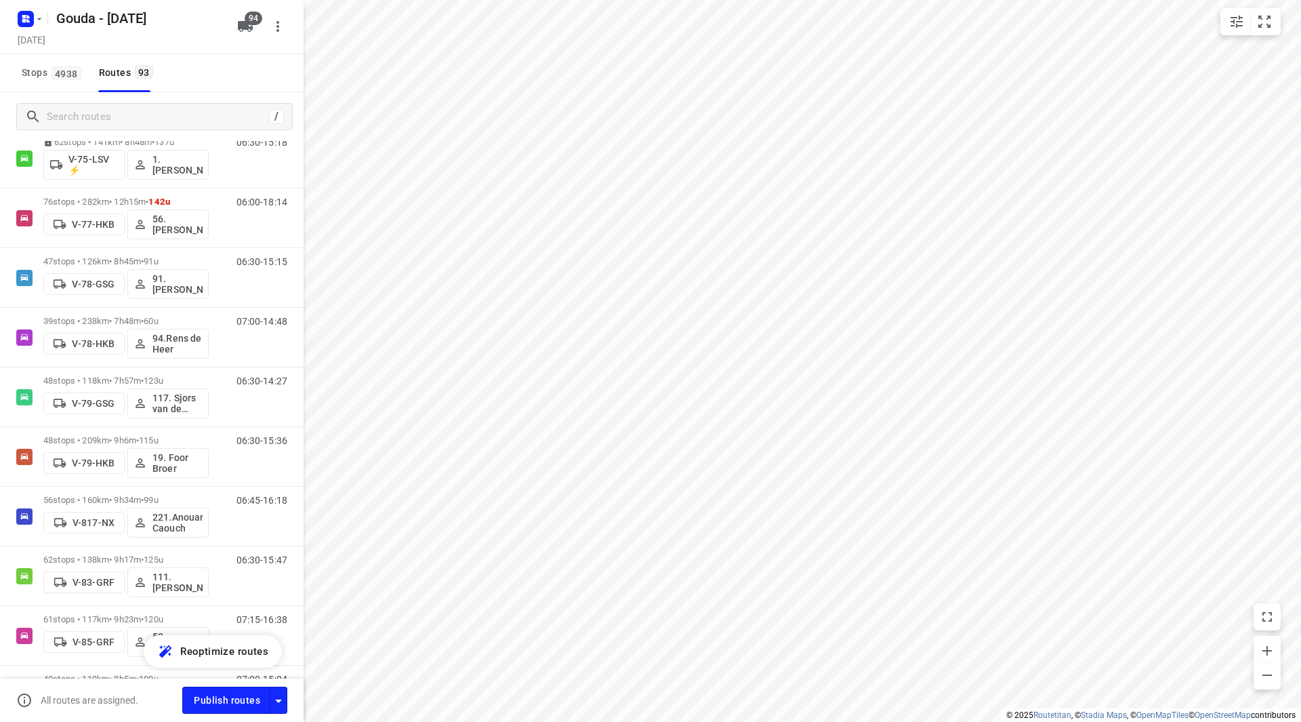
scroll to position [2033, 0]
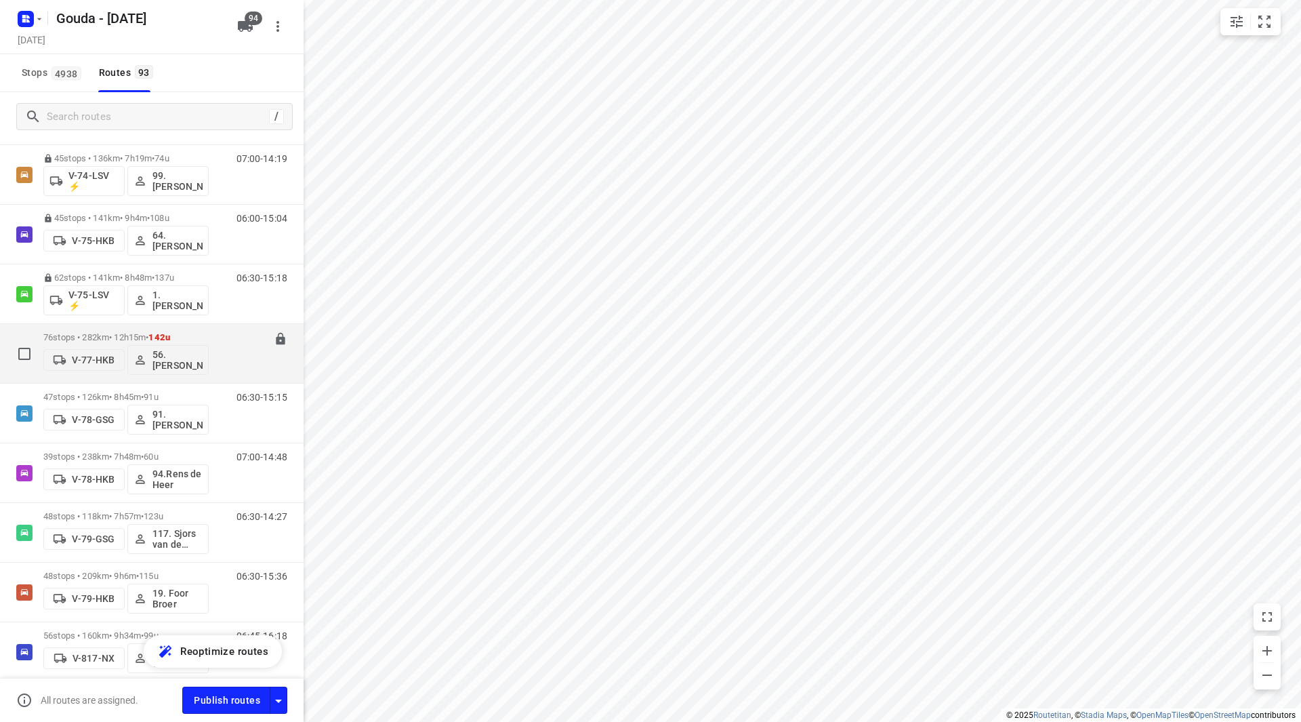
click at [112, 333] on div "76 stops • 282km • 12h15m • 142u V-77-HKB 56. [PERSON_NAME]" at bounding box center [125, 353] width 165 height 56
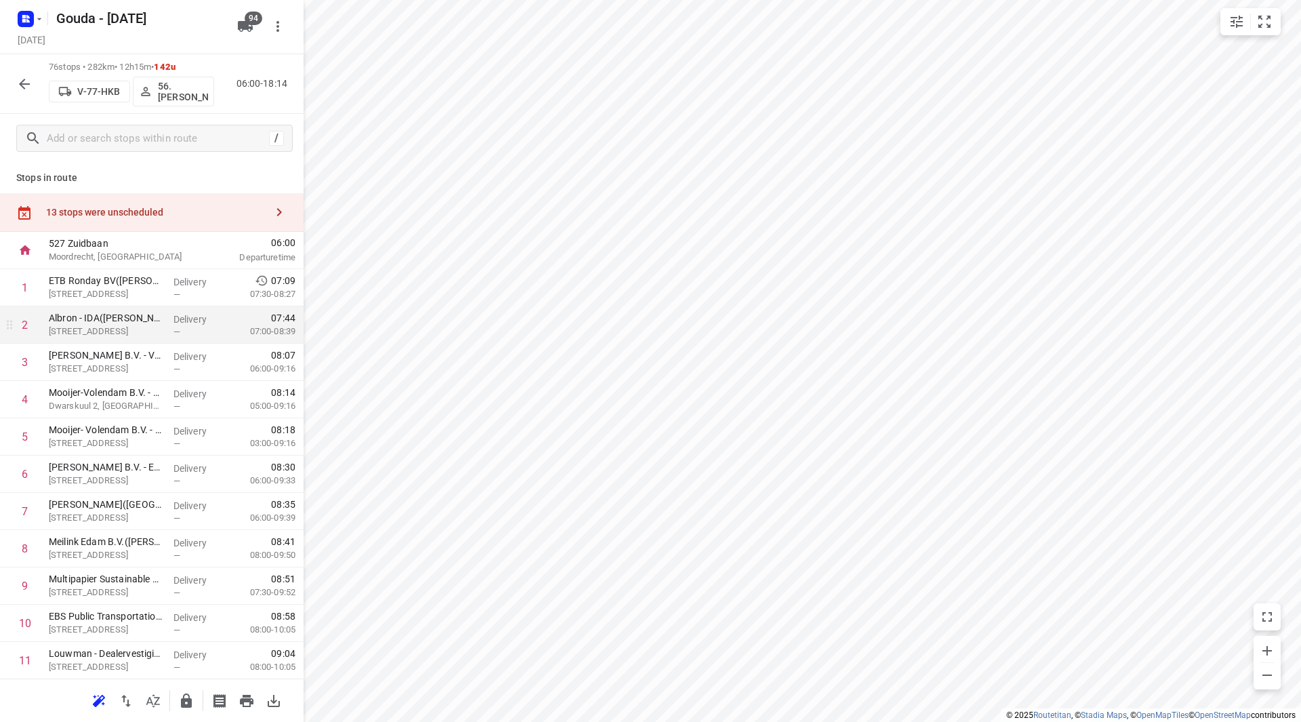
click at [126, 340] on div "Albron - IDA([PERSON_NAME]) [STREET_ADDRESS]" at bounding box center [105, 324] width 125 height 37
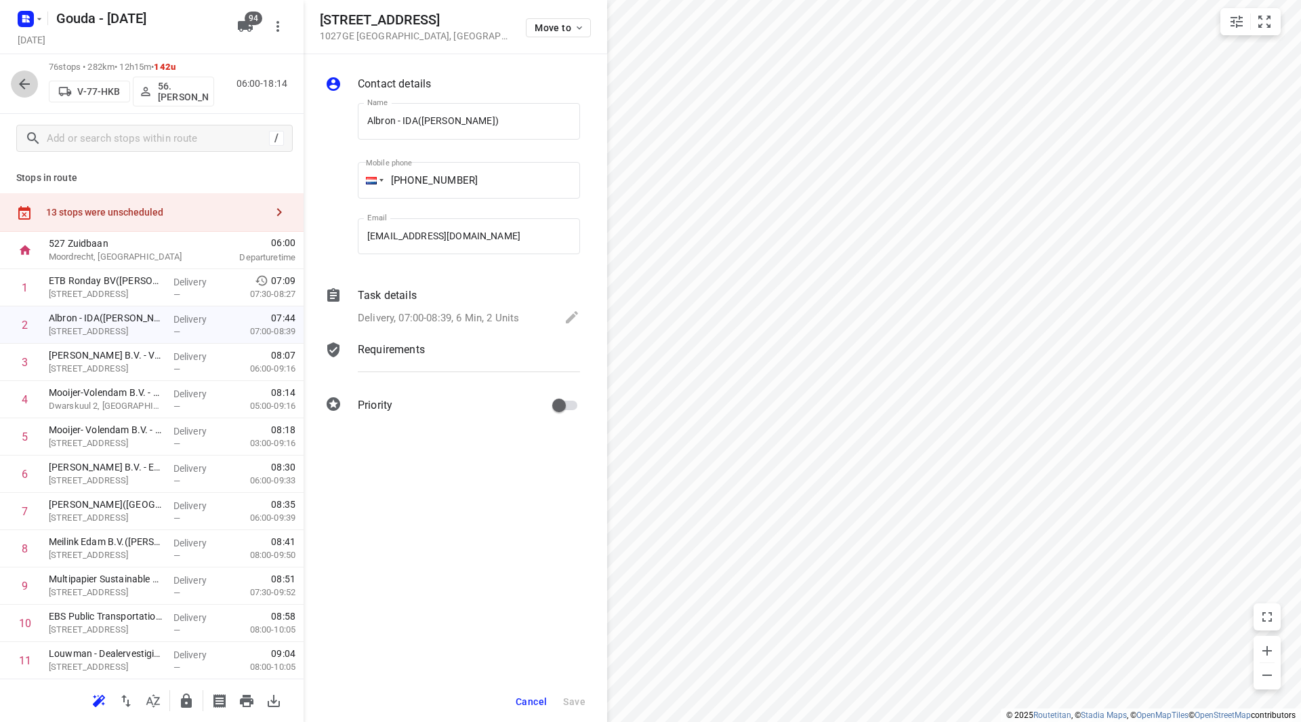
click at [20, 76] on icon "button" at bounding box center [24, 84] width 16 height 16
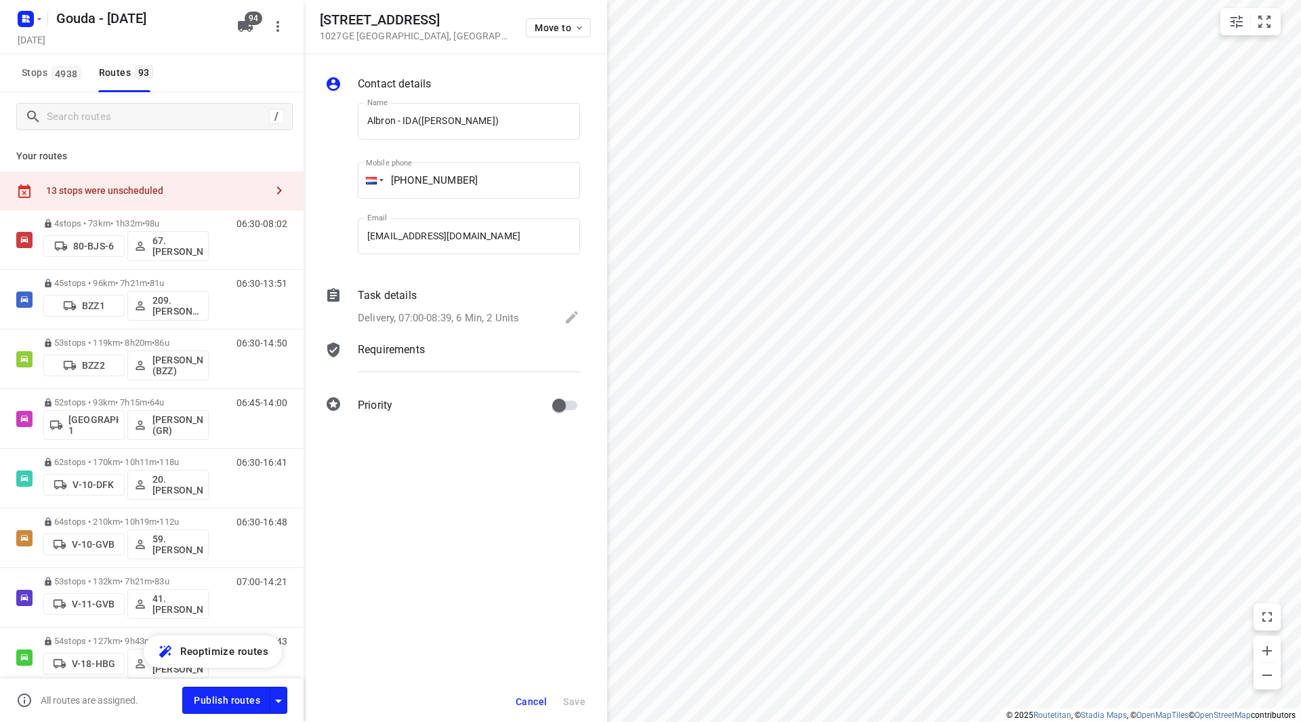
click at [519, 703] on span "Cancel" at bounding box center [531, 701] width 31 height 11
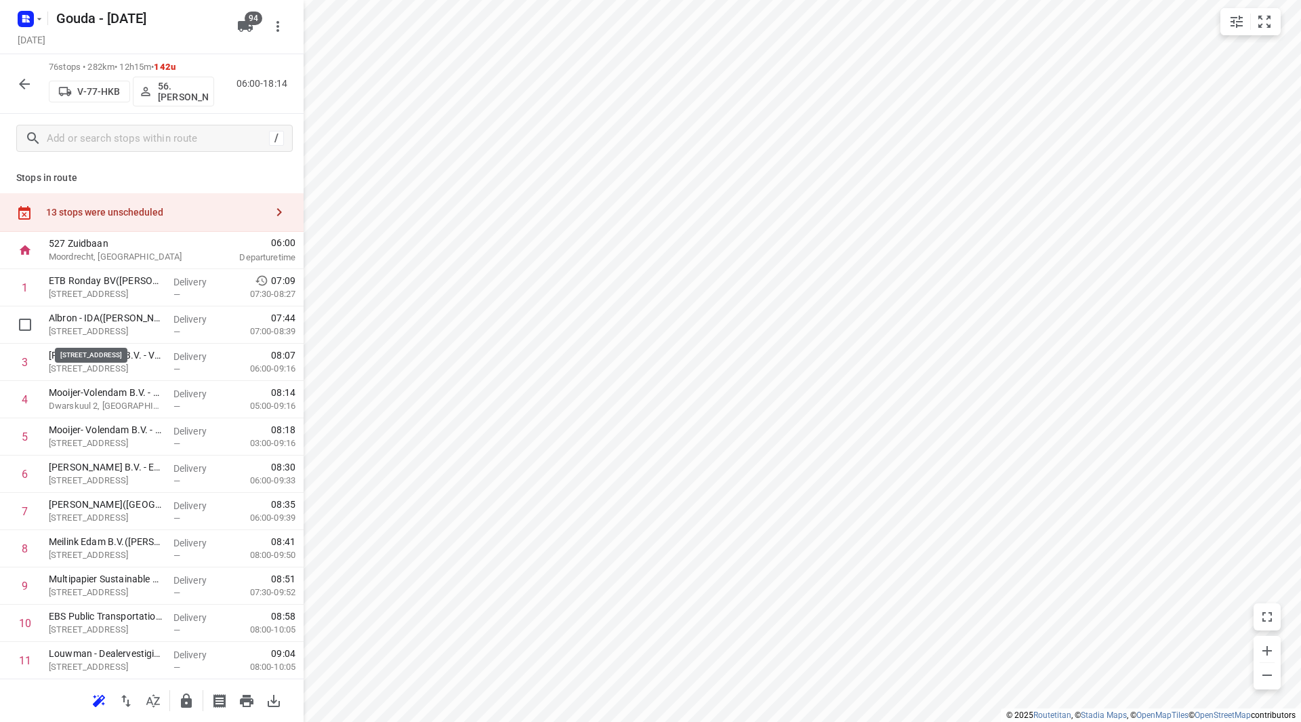
drag, startPoint x: 87, startPoint y: 327, endPoint x: 91, endPoint y: 285, distance: 41.5
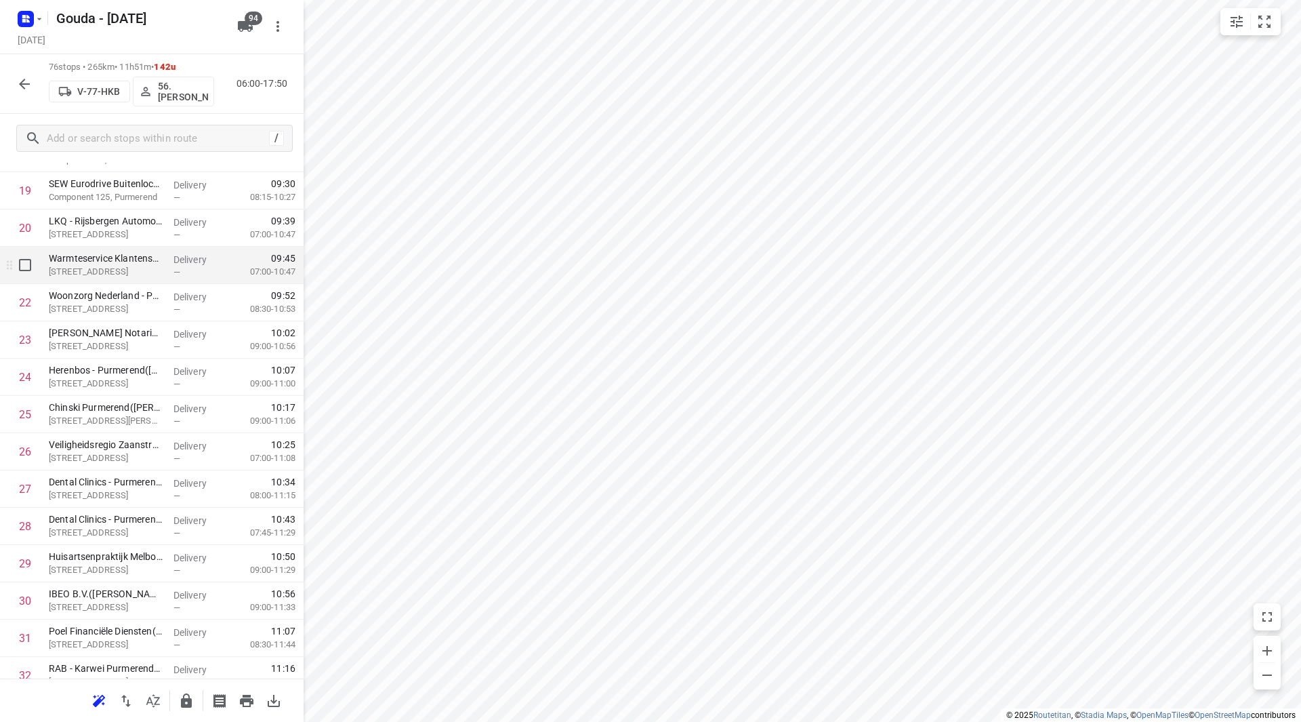
scroll to position [745, 0]
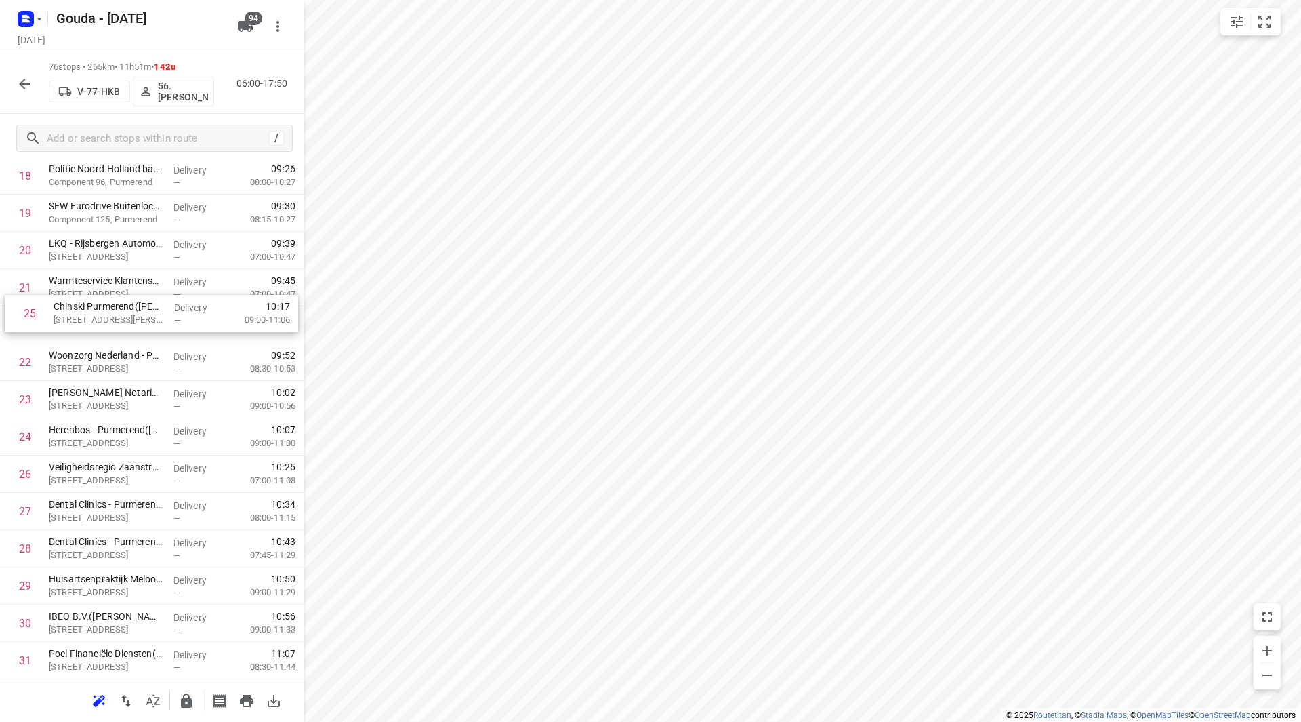
drag, startPoint x: 76, startPoint y: 436, endPoint x: 82, endPoint y: 320, distance: 116.0
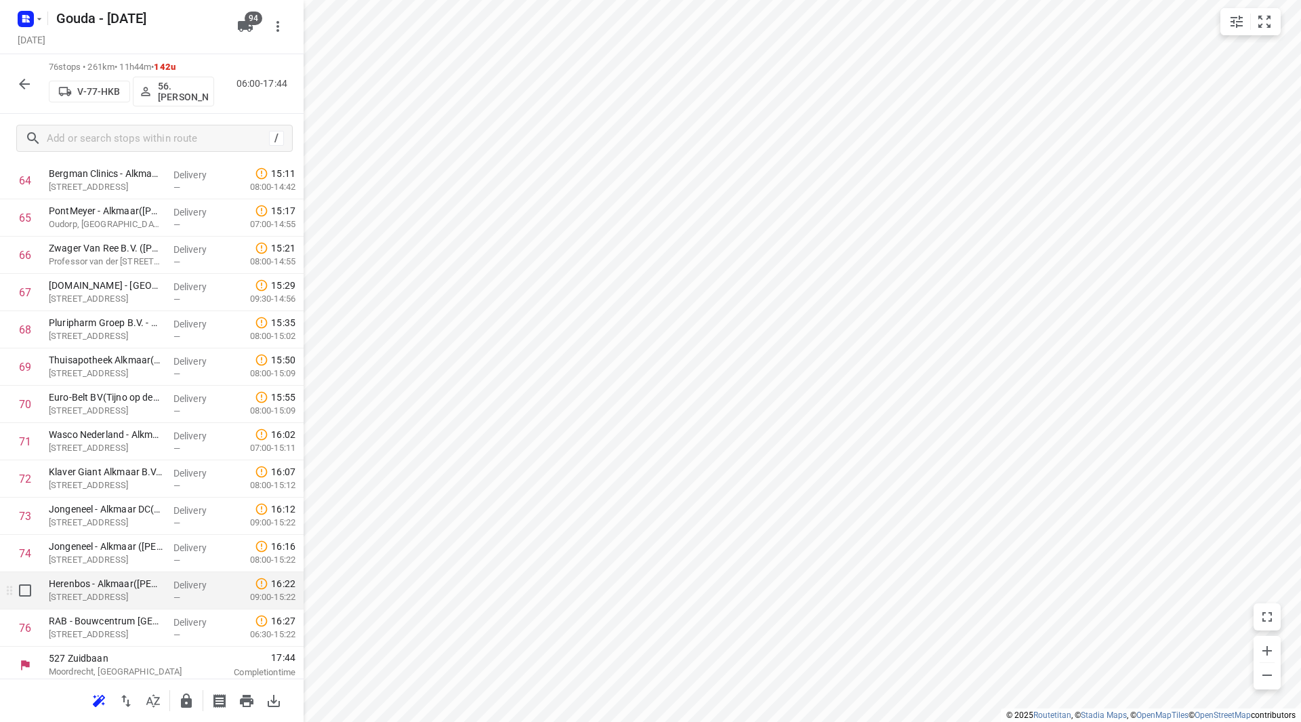
scroll to position [2461, 0]
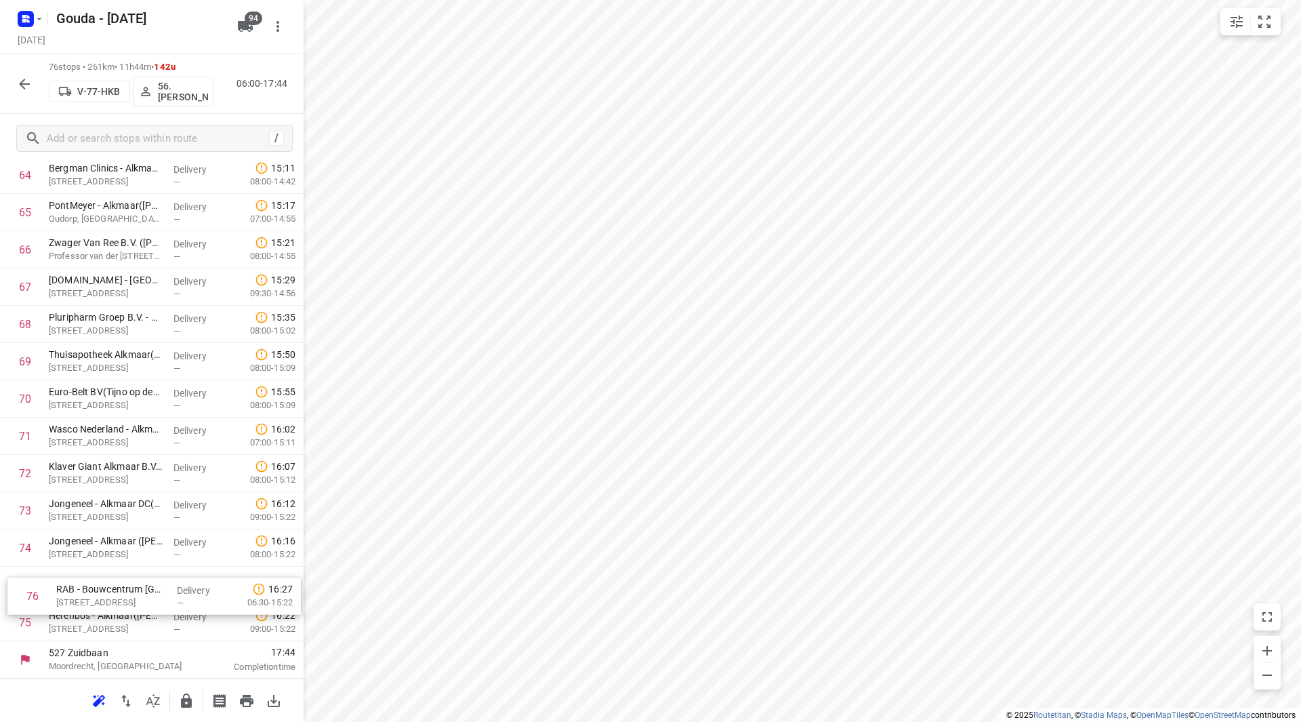
click at [181, 693] on icon "button" at bounding box center [186, 701] width 16 height 16
click at [19, 82] on icon "button" at bounding box center [24, 84] width 16 height 16
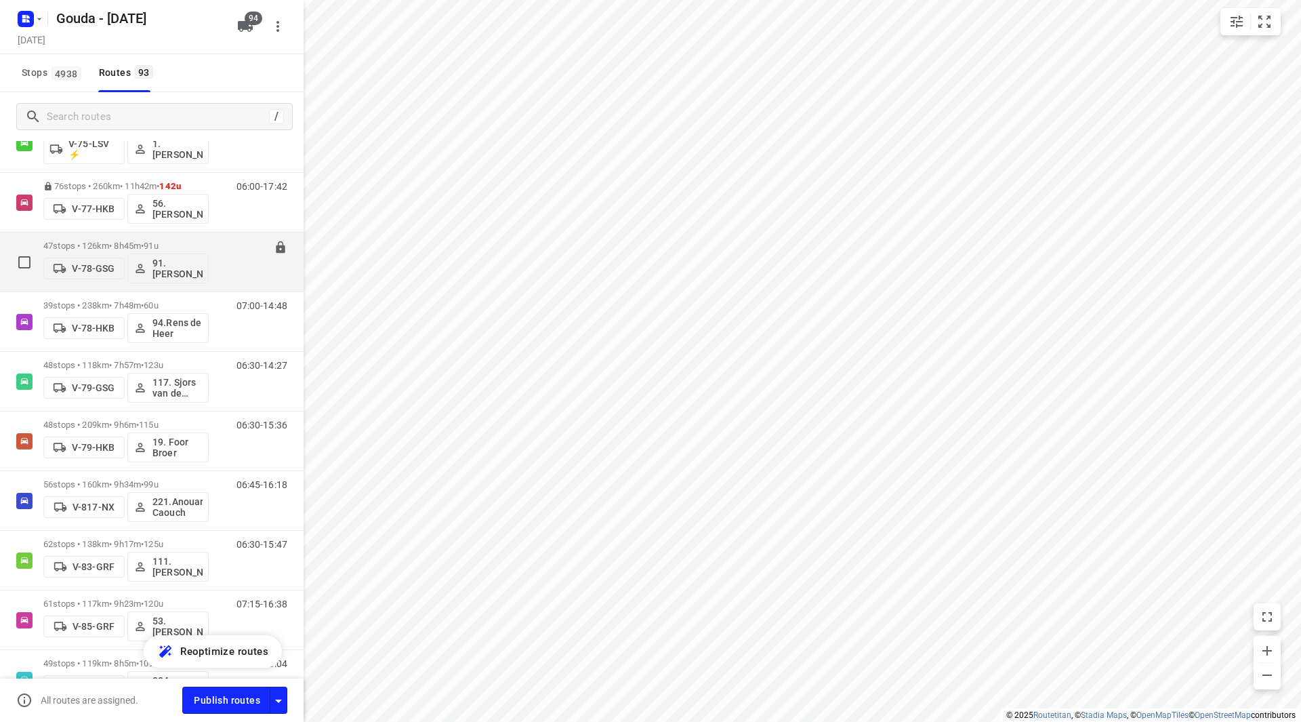
scroll to position [2101, 0]
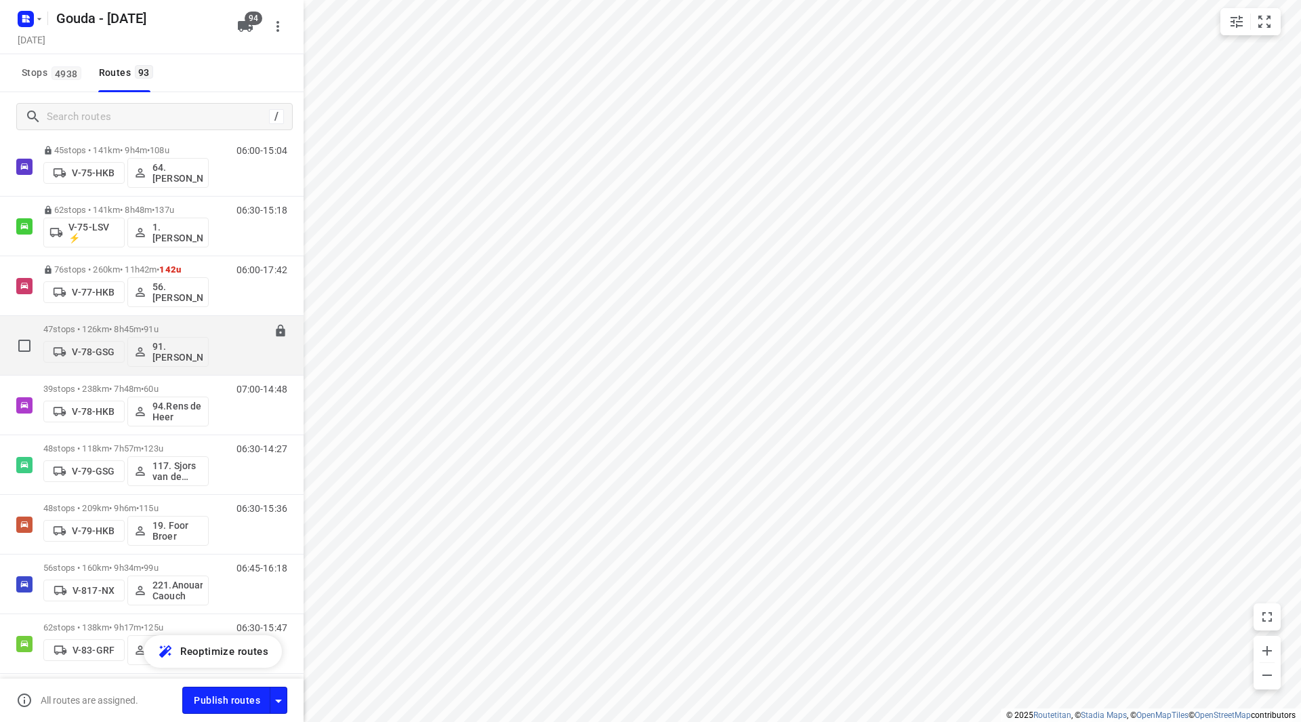
click at [114, 319] on div "47 stops • 126km • 8h45m • 91u V-78-GSG 91.[PERSON_NAME]" at bounding box center [125, 345] width 165 height 56
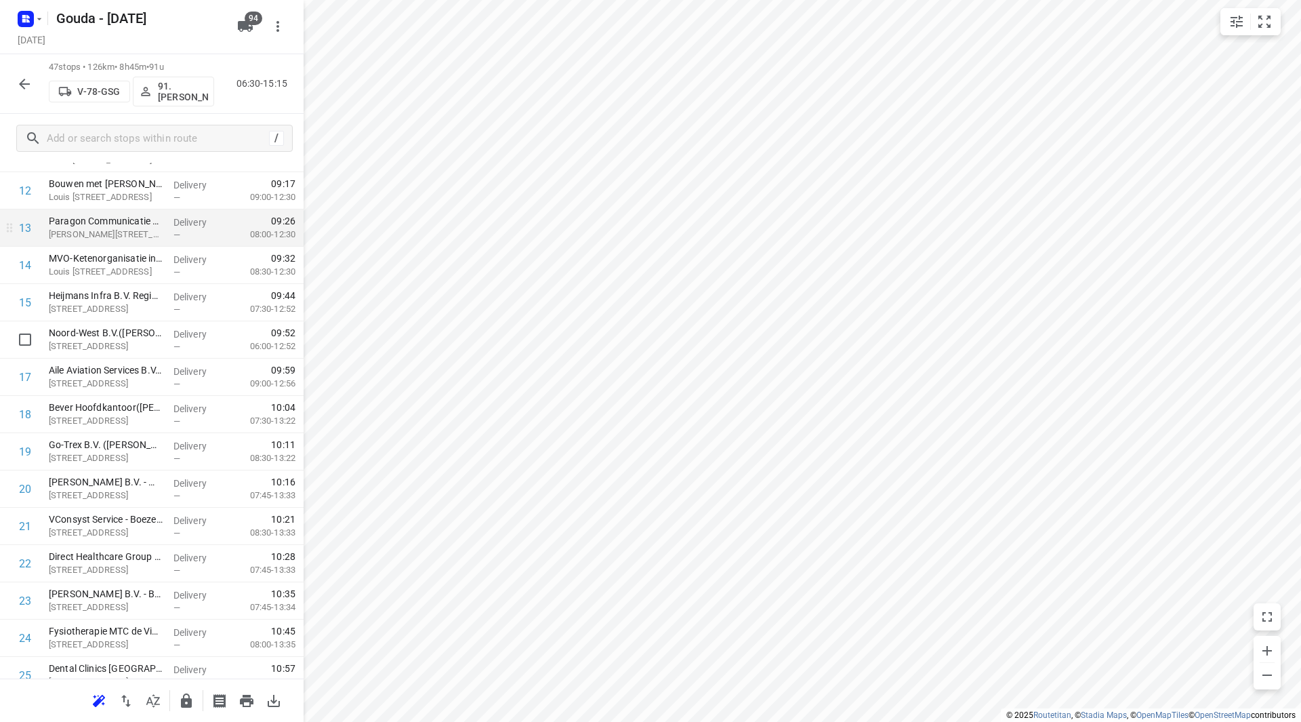
scroll to position [474, 0]
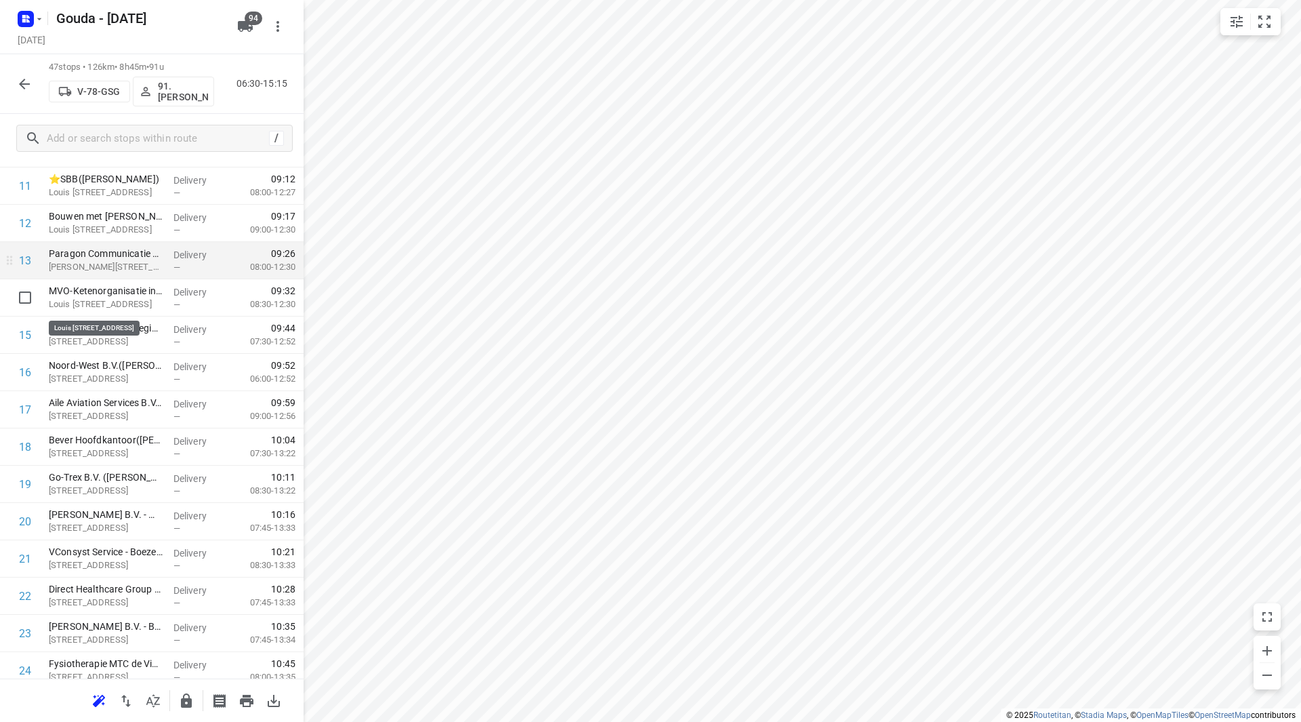
drag, startPoint x: 134, startPoint y: 299, endPoint x: 133, endPoint y: 262, distance: 36.6
click at [133, 262] on div "1 👷🏻⭐ Albron Nederland B.V. - Nutricia([PERSON_NAME]) [STREET_ADDRESS] Delivery…" at bounding box center [152, 671] width 304 height 1752
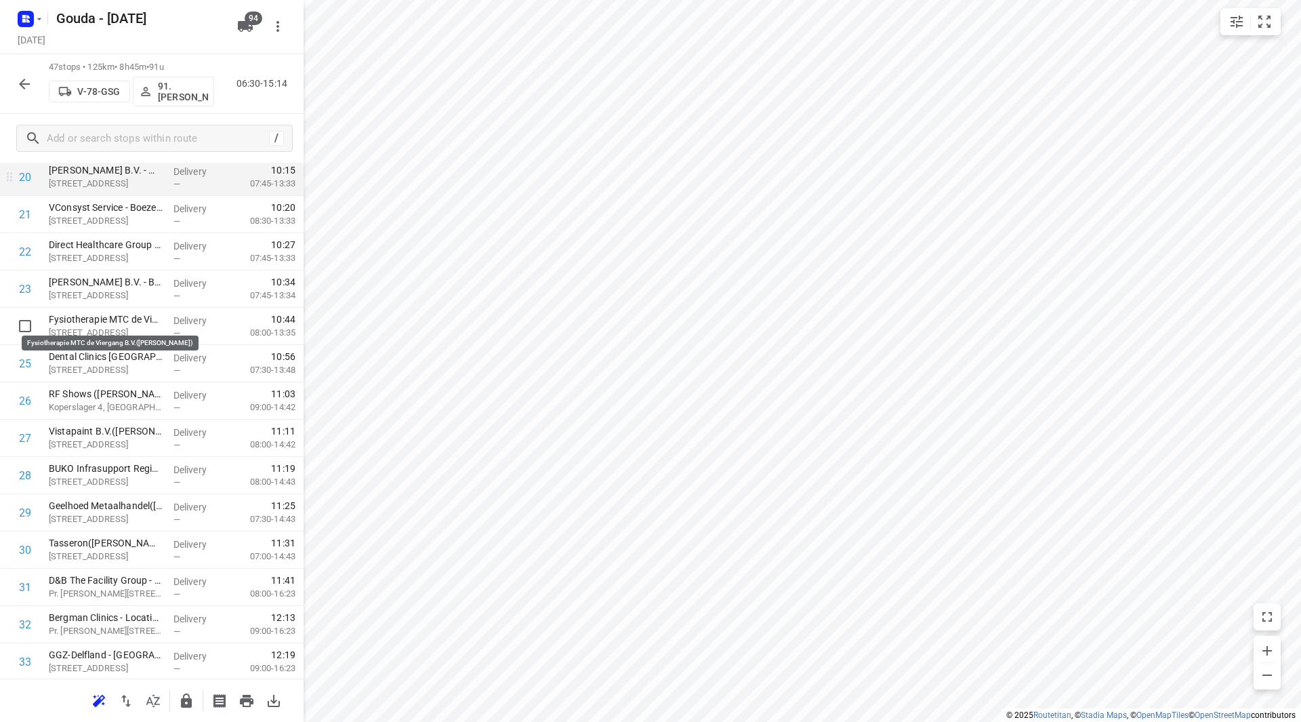
scroll to position [741, 0]
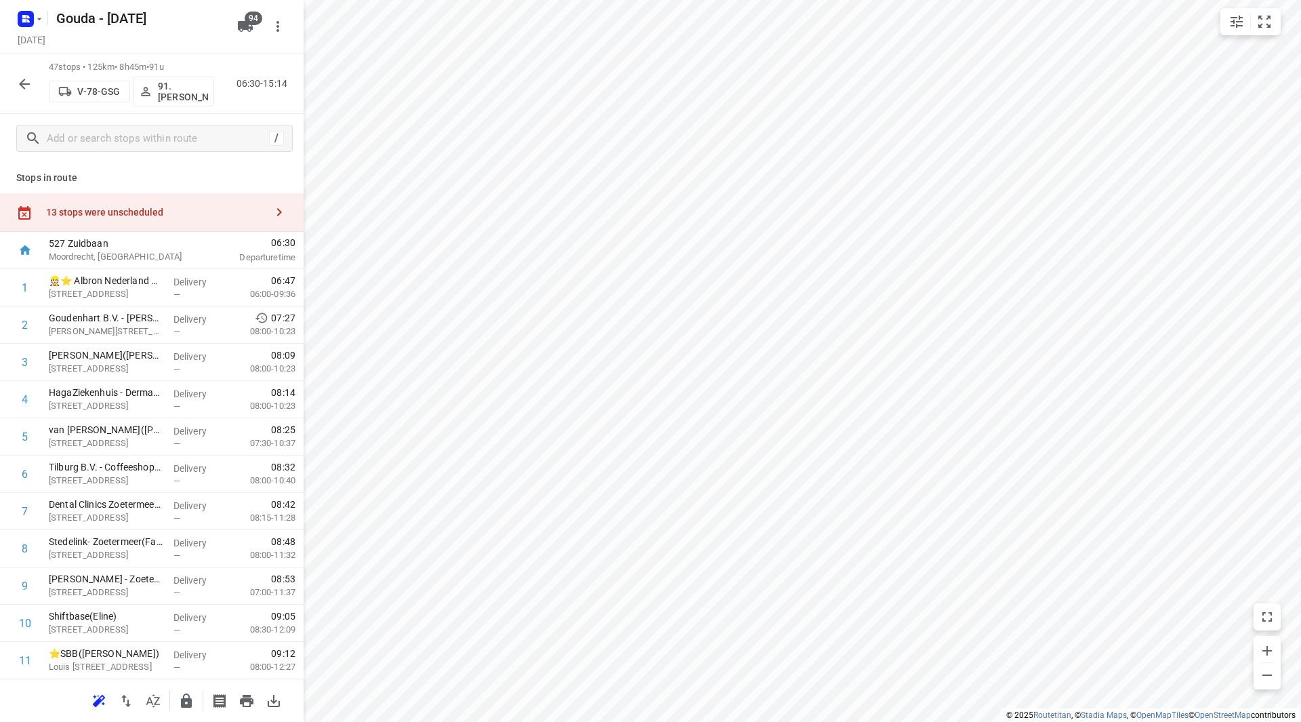
scroll to position [741, 0]
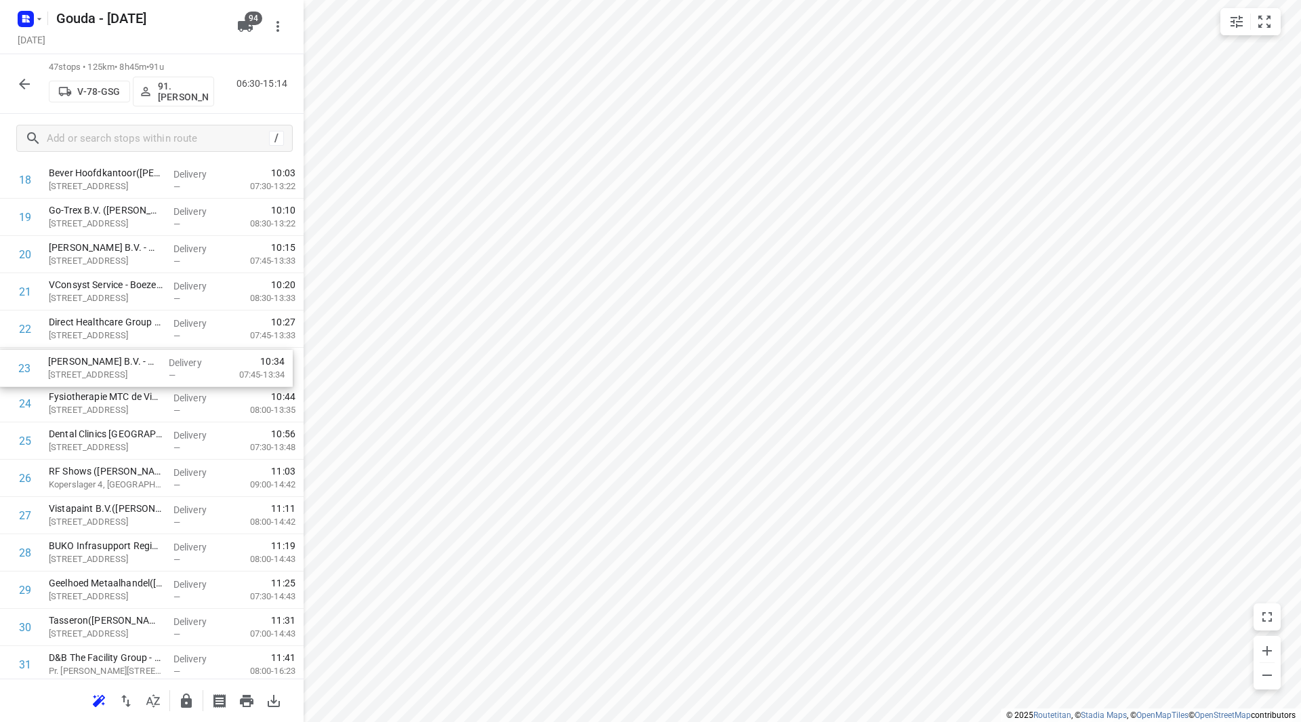
drag, startPoint x: 142, startPoint y: 348, endPoint x: 141, endPoint y: 354, distance: 6.9
click at [141, 354] on div "1 👷🏻⭐ Albron Nederland B.V. - Nutricia(Andre Kampmeijer) Waterzuiveringsweg 1, …" at bounding box center [152, 404] width 304 height 1752
drag, startPoint x: 134, startPoint y: 331, endPoint x: 136, endPoint y: 295, distance: 35.3
click at [136, 295] on div "1 👷🏻⭐ Albron Nederland B.V. - Nutricia(Andre Kampmeijer) Waterzuiveringsweg 1, …" at bounding box center [152, 404] width 304 height 1752
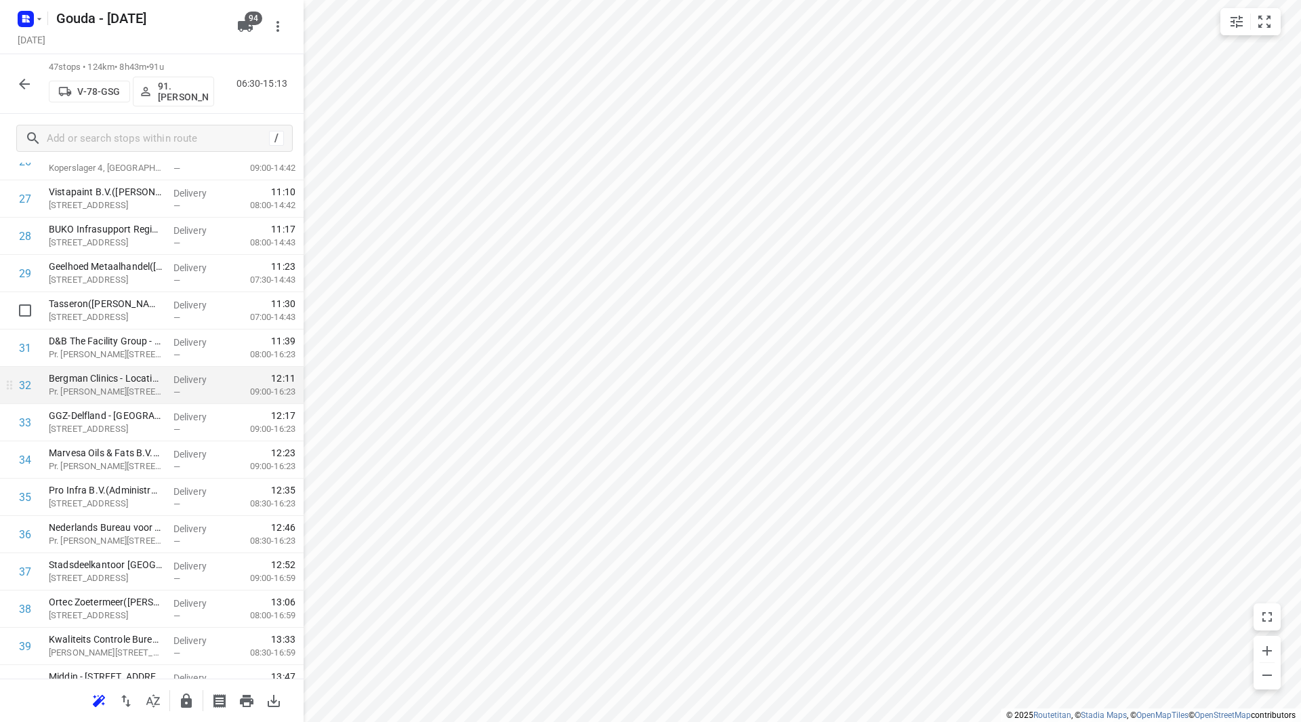
scroll to position [1080, 0]
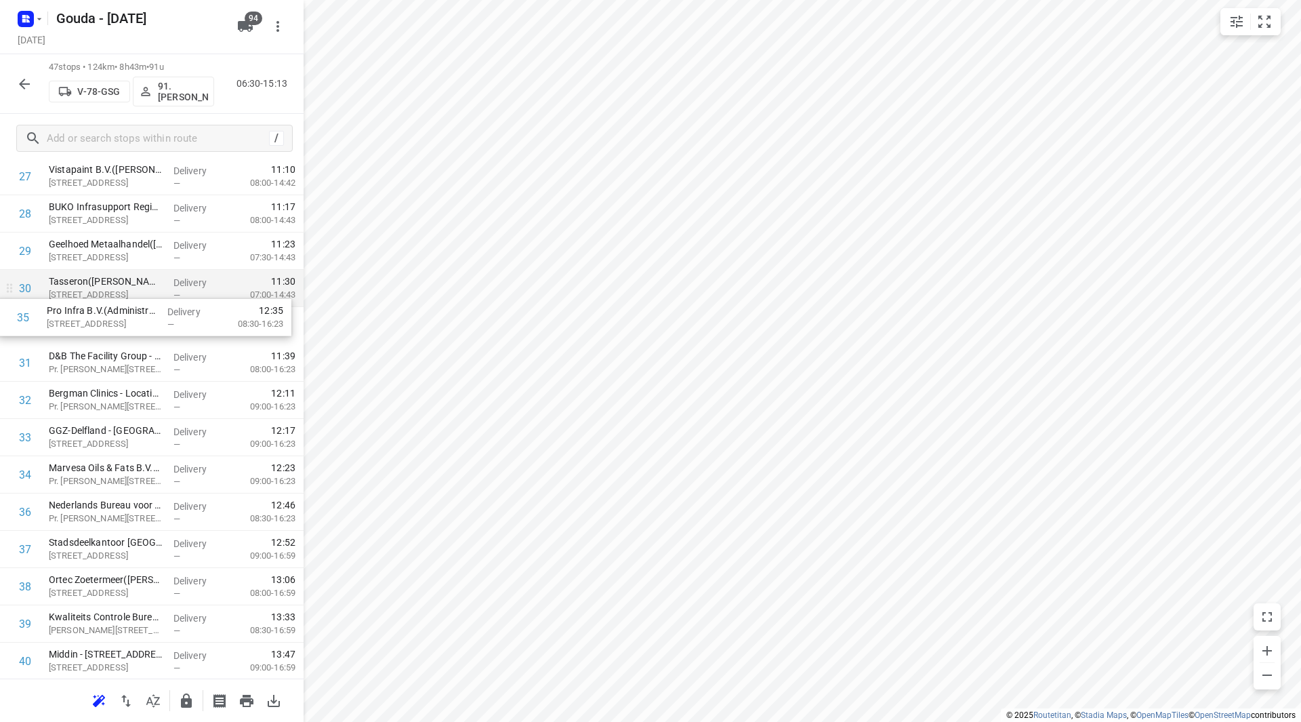
drag, startPoint x: 116, startPoint y: 461, endPoint x: 118, endPoint y: 302, distance: 158.6
click at [118, 300] on div "1 👷🏻⭐ Albron Nederland B.V. - Nutricia(Andre Kampmeijer) Waterzuiveringsweg 1, …" at bounding box center [152, 65] width 304 height 1752
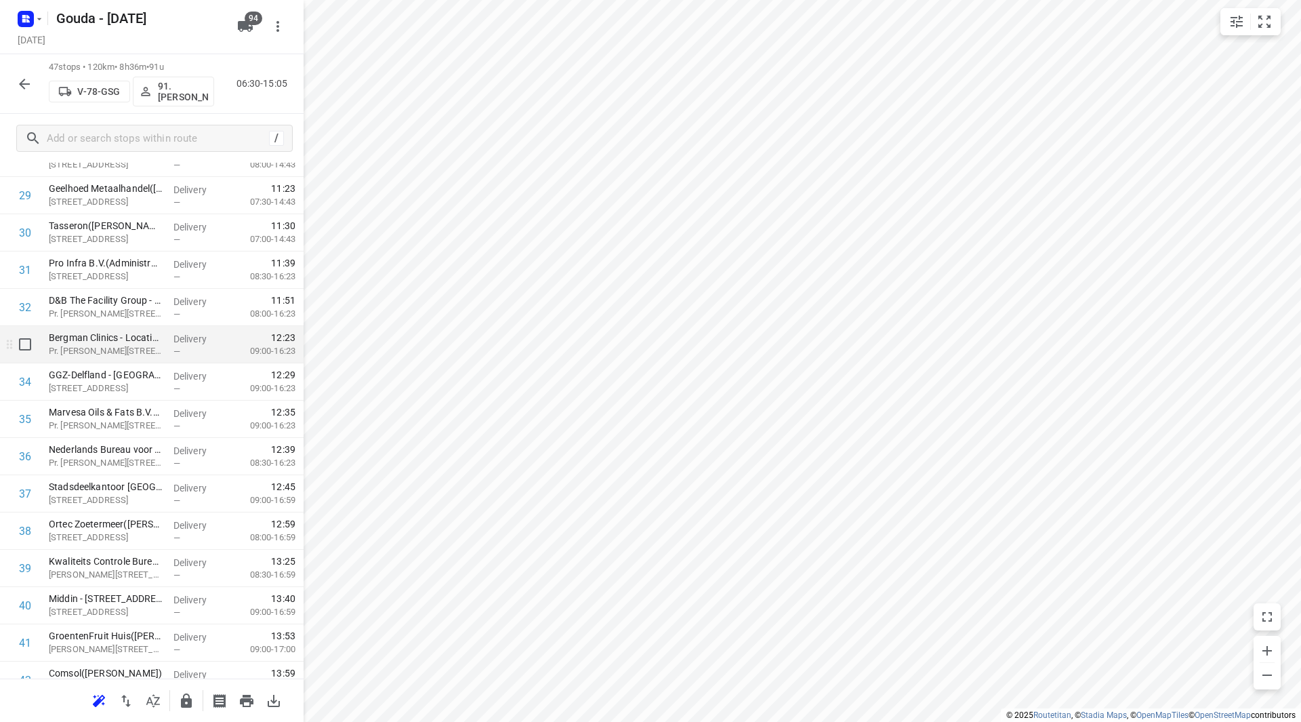
scroll to position [1148, 0]
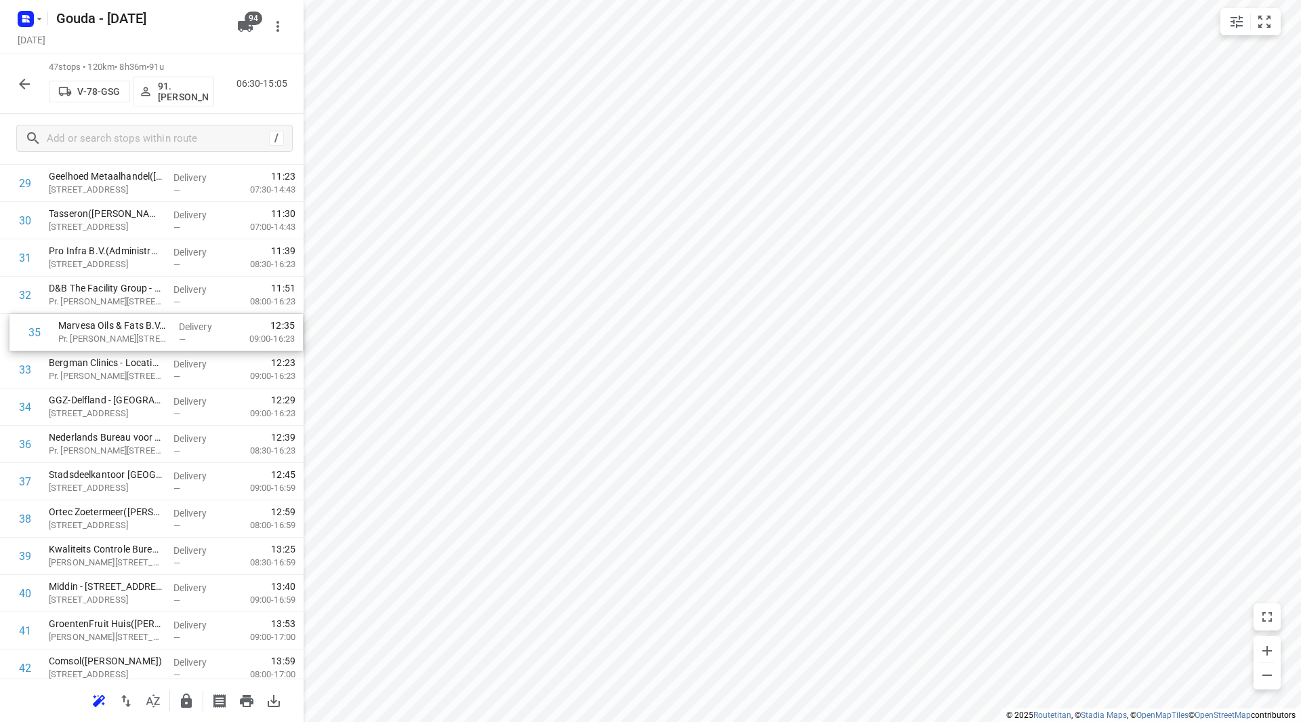
drag, startPoint x: 45, startPoint y: 413, endPoint x: 55, endPoint y: 335, distance: 77.9
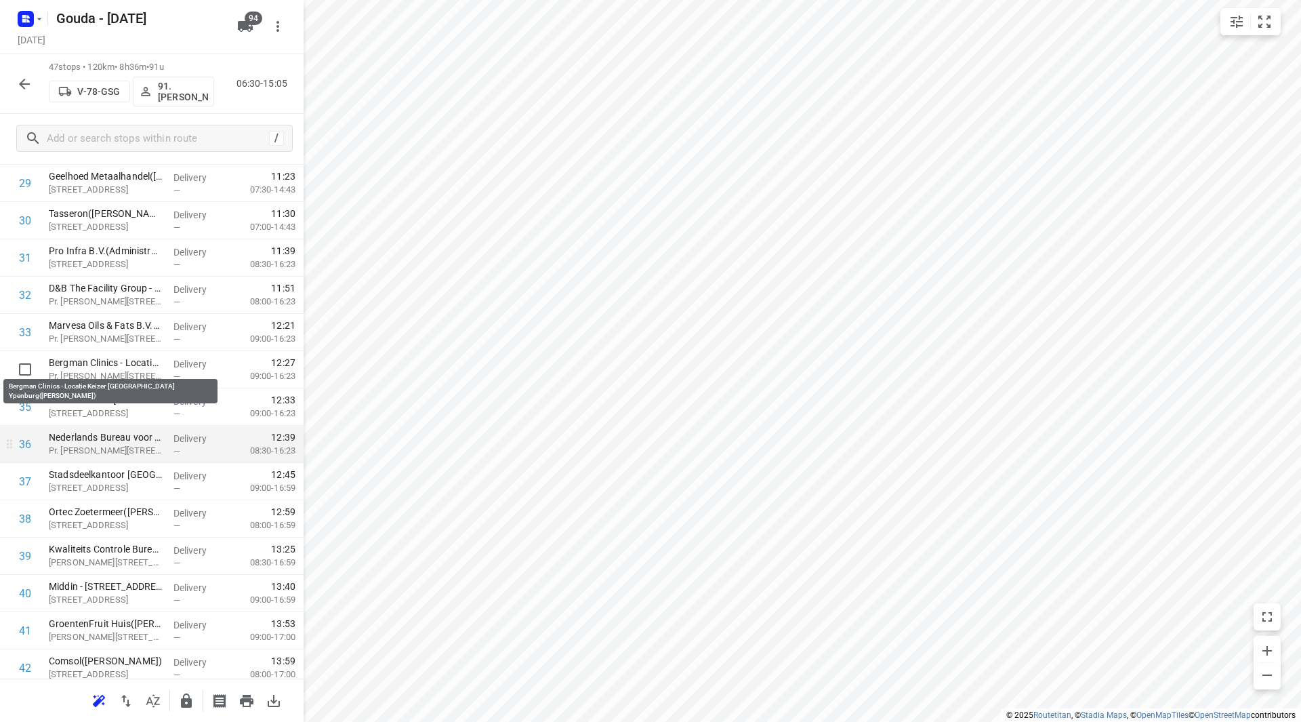
scroll to position [1216, 0]
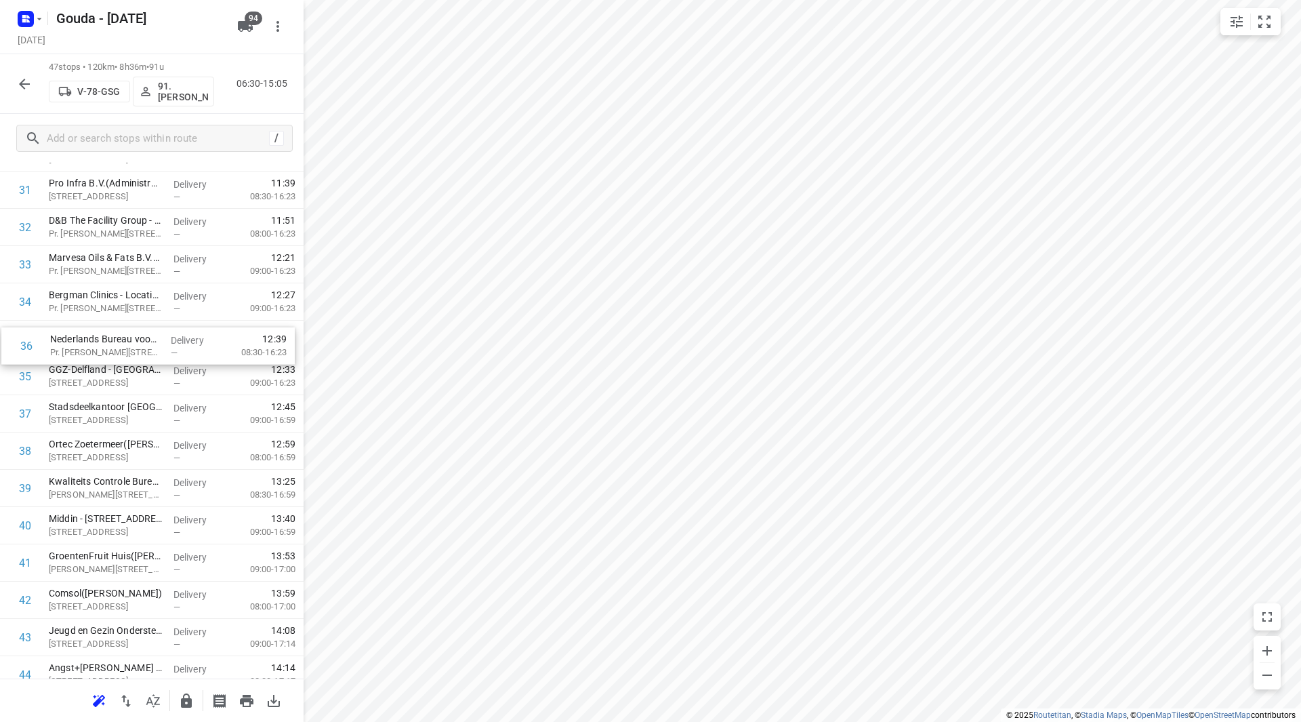
drag, startPoint x: 136, startPoint y: 373, endPoint x: 137, endPoint y: 329, distance: 44.7
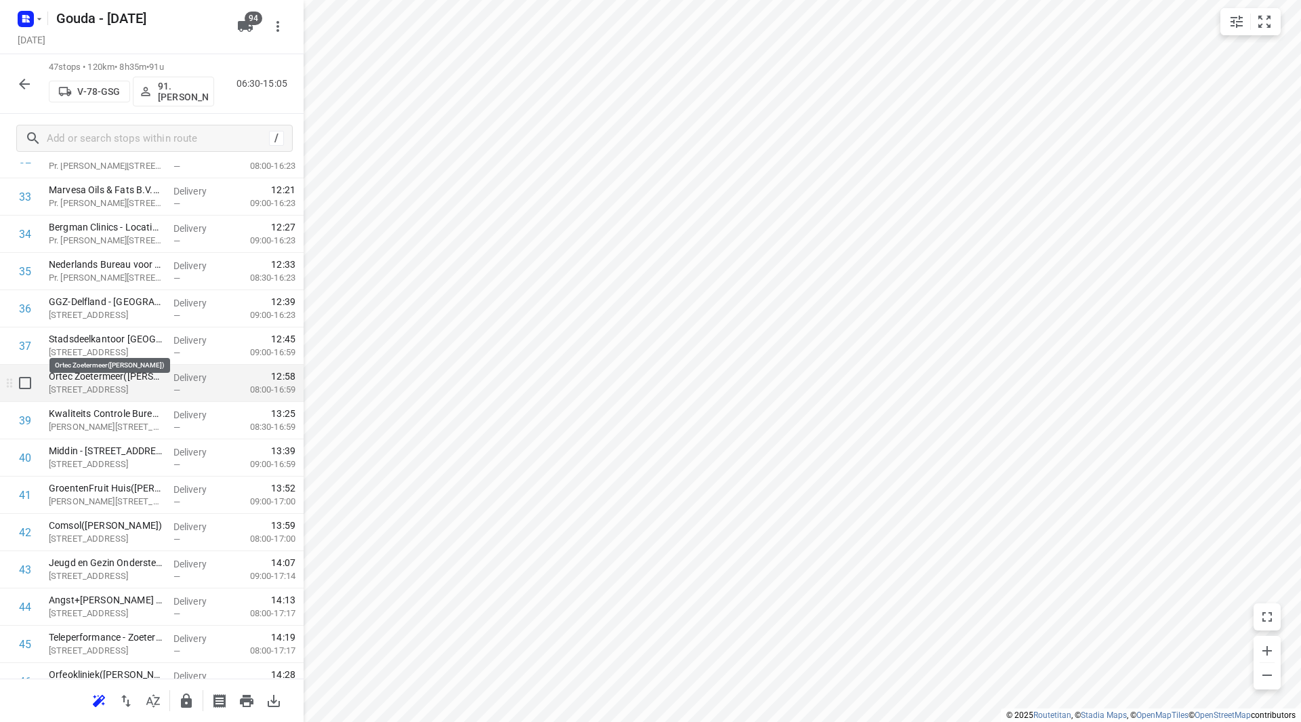
scroll to position [1351, 0]
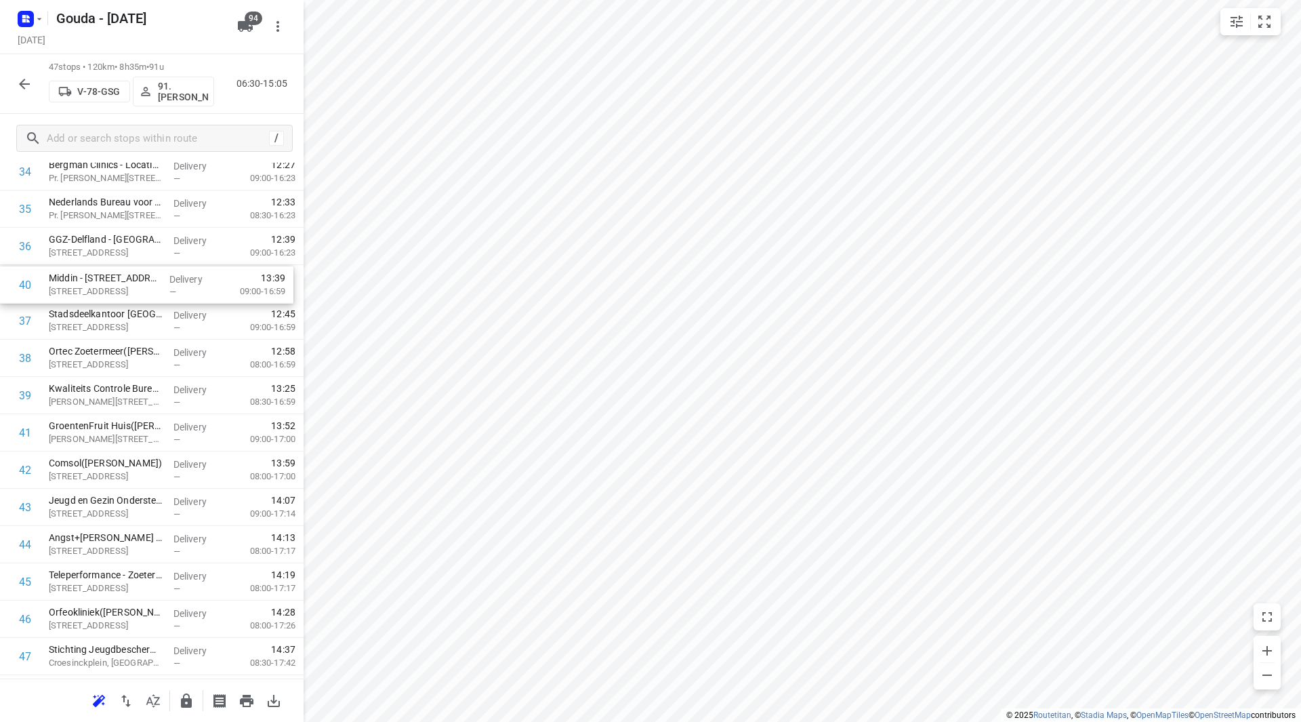
drag, startPoint x: 110, startPoint y: 387, endPoint x: 110, endPoint y: 276, distance: 110.5
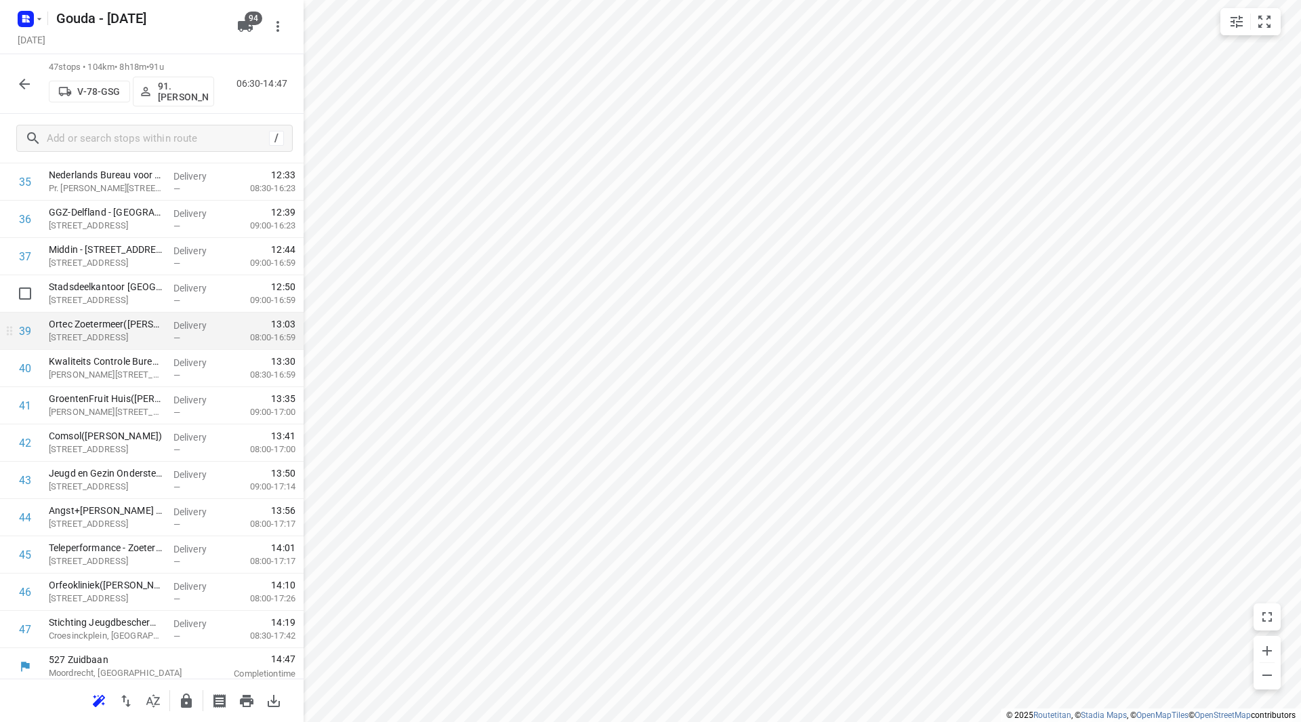
scroll to position [1380, 0]
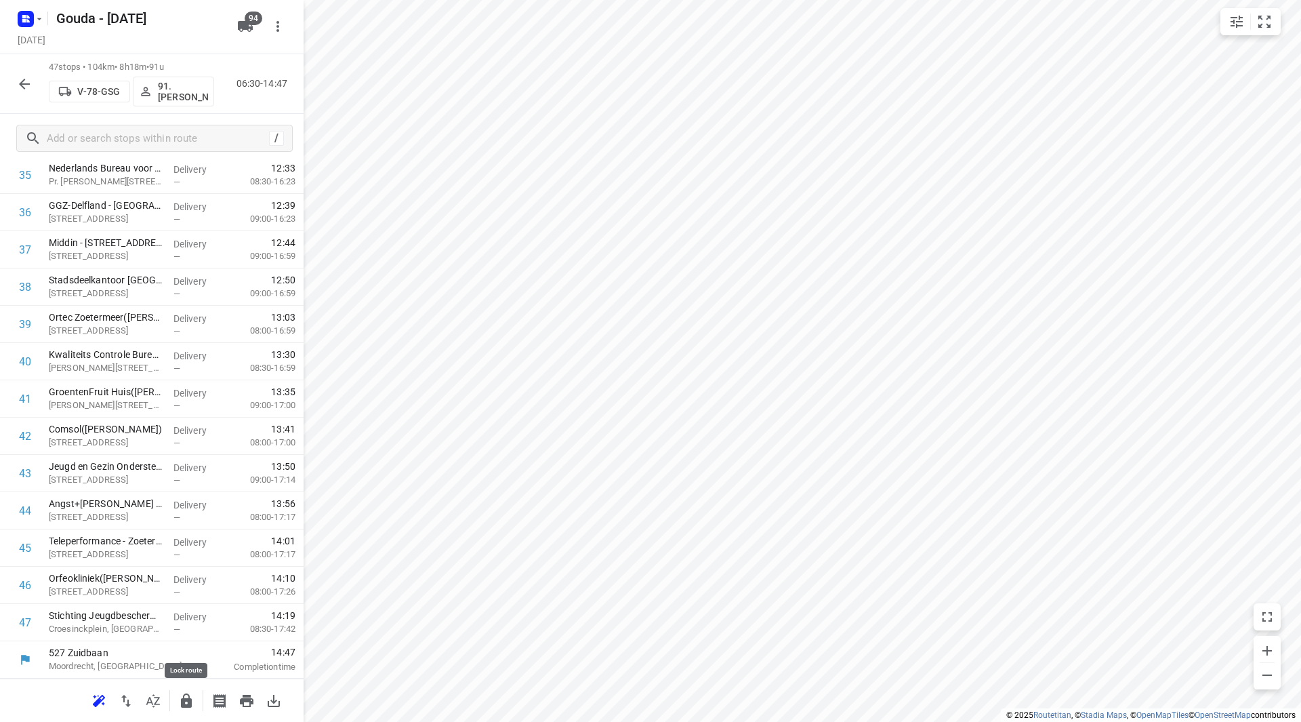
click at [186, 695] on icon "button" at bounding box center [186, 701] width 16 height 16
click at [28, 83] on icon "button" at bounding box center [24, 84] width 11 height 11
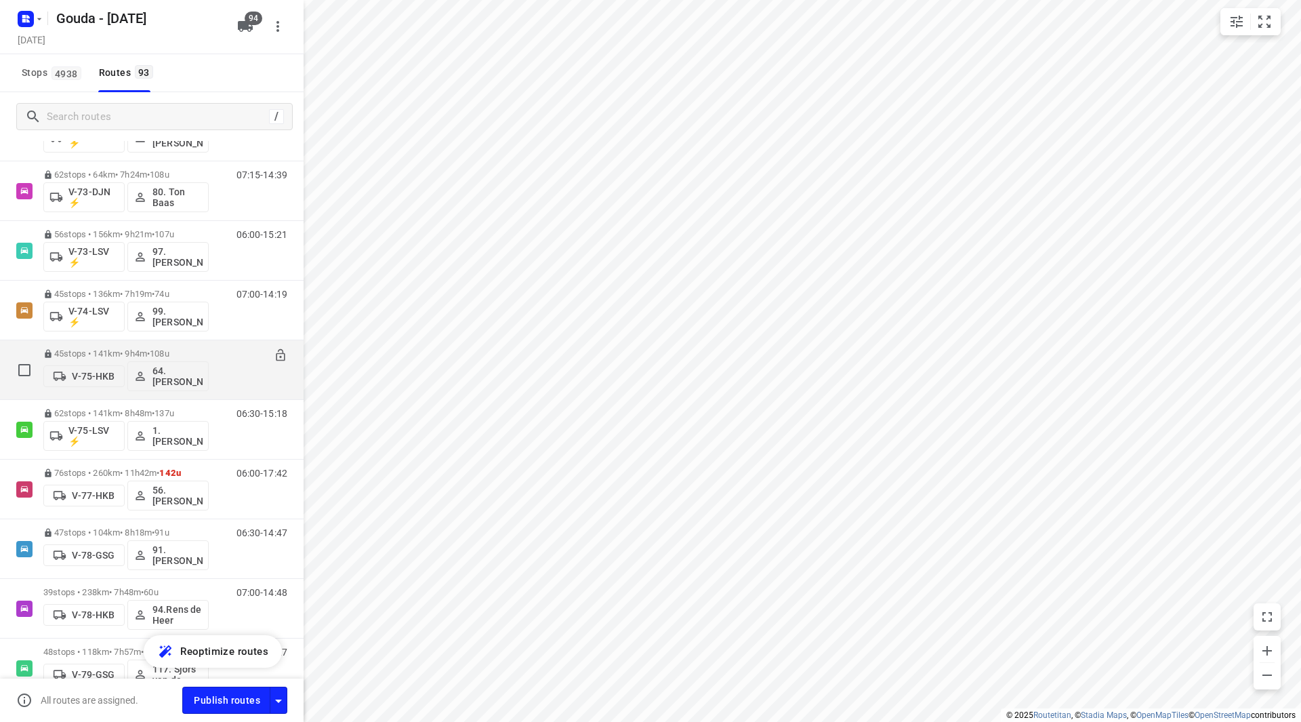
scroll to position [2236, 0]
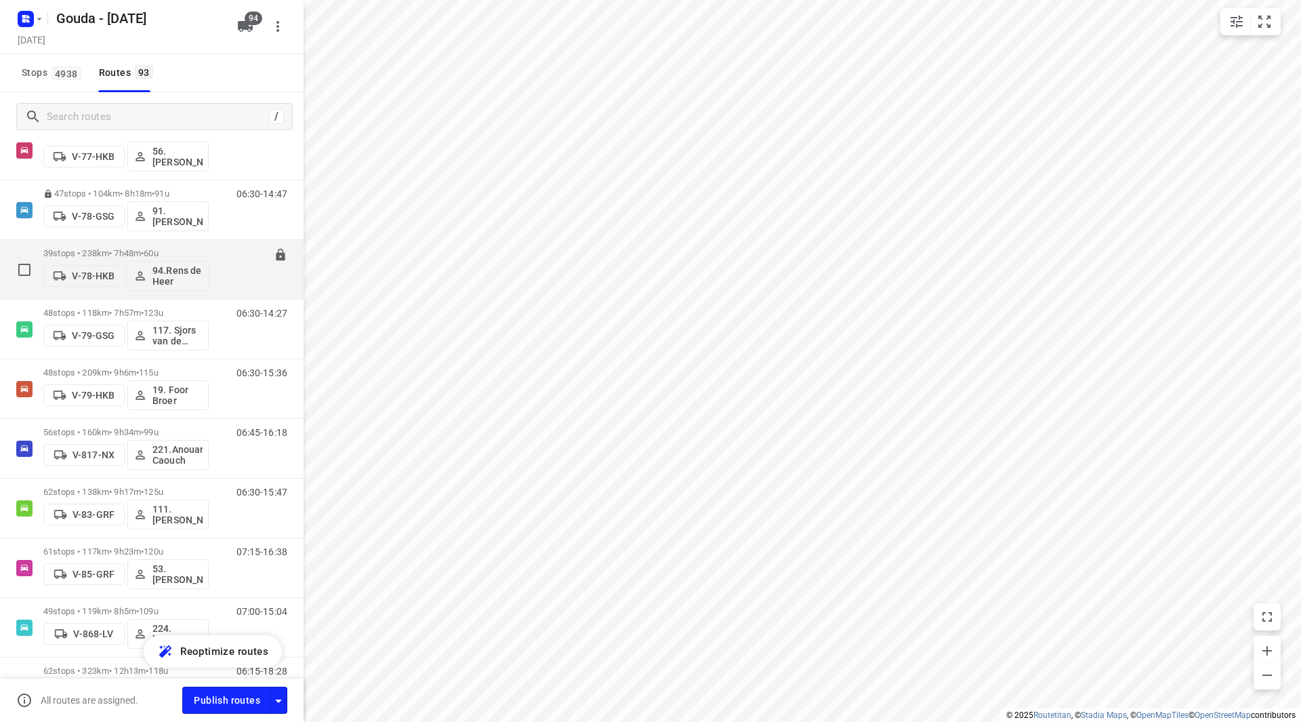
click at [111, 250] on p "39 stops • 238km • 7h48m • 60u" at bounding box center [125, 253] width 165 height 10
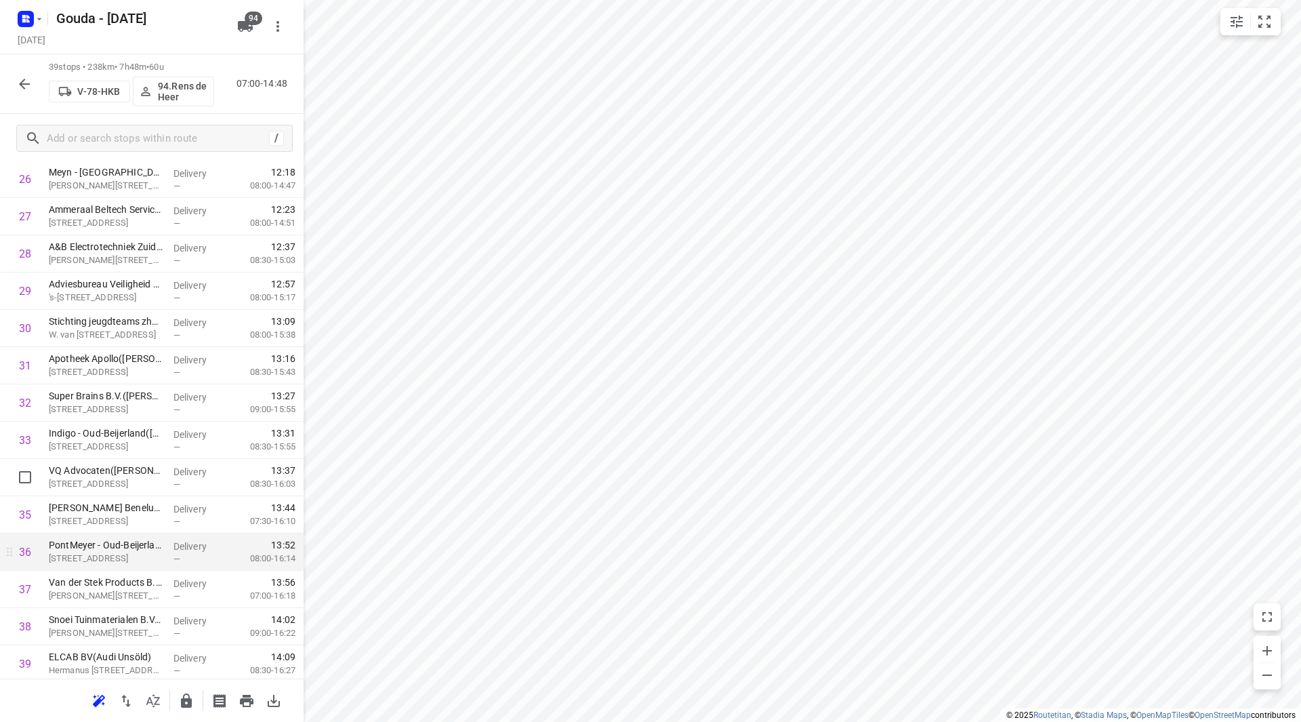
scroll to position [1082, 0]
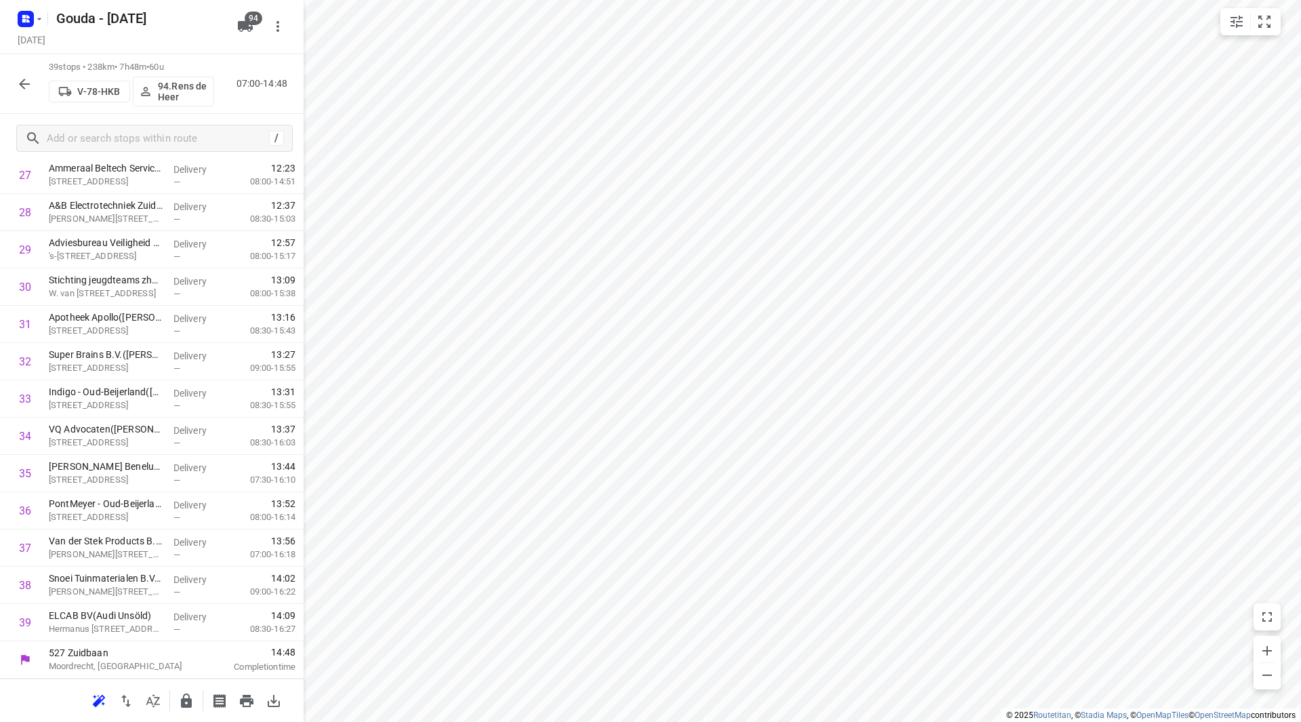
click at [181, 698] on icon "button" at bounding box center [186, 701] width 16 height 16
click at [20, 83] on icon "button" at bounding box center [24, 84] width 16 height 16
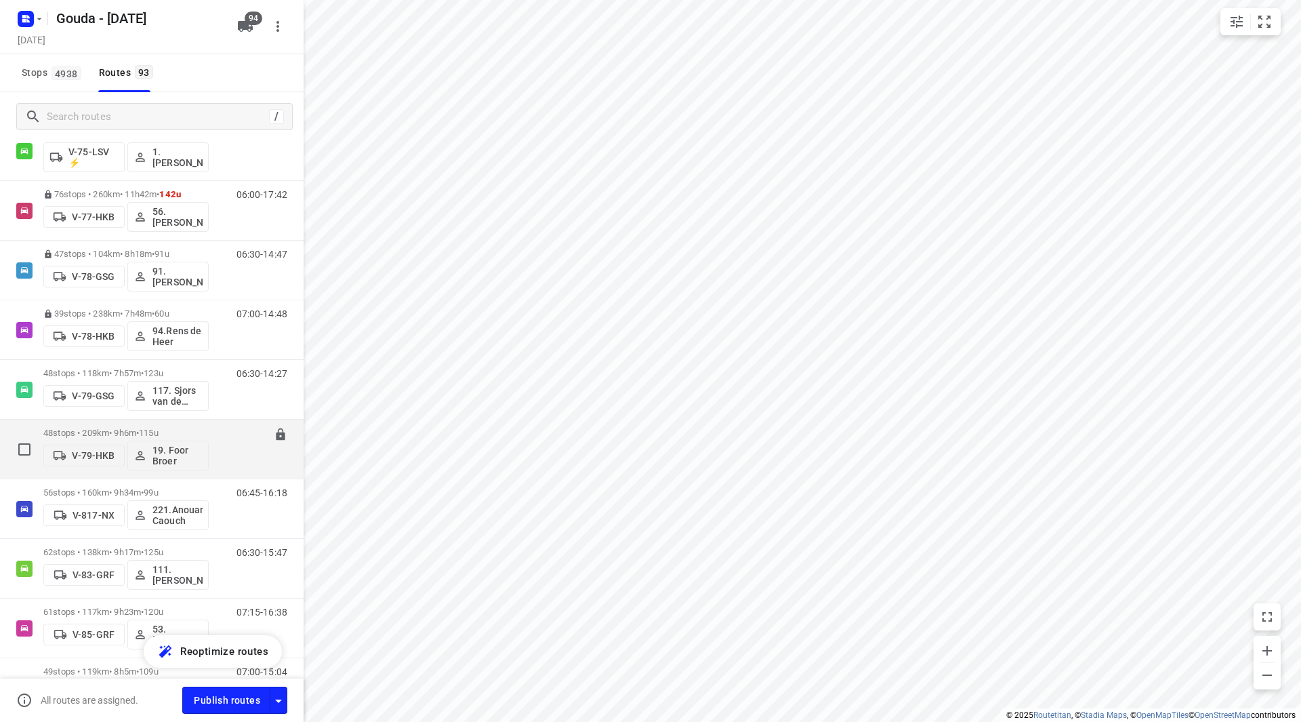
scroll to position [2168, 0]
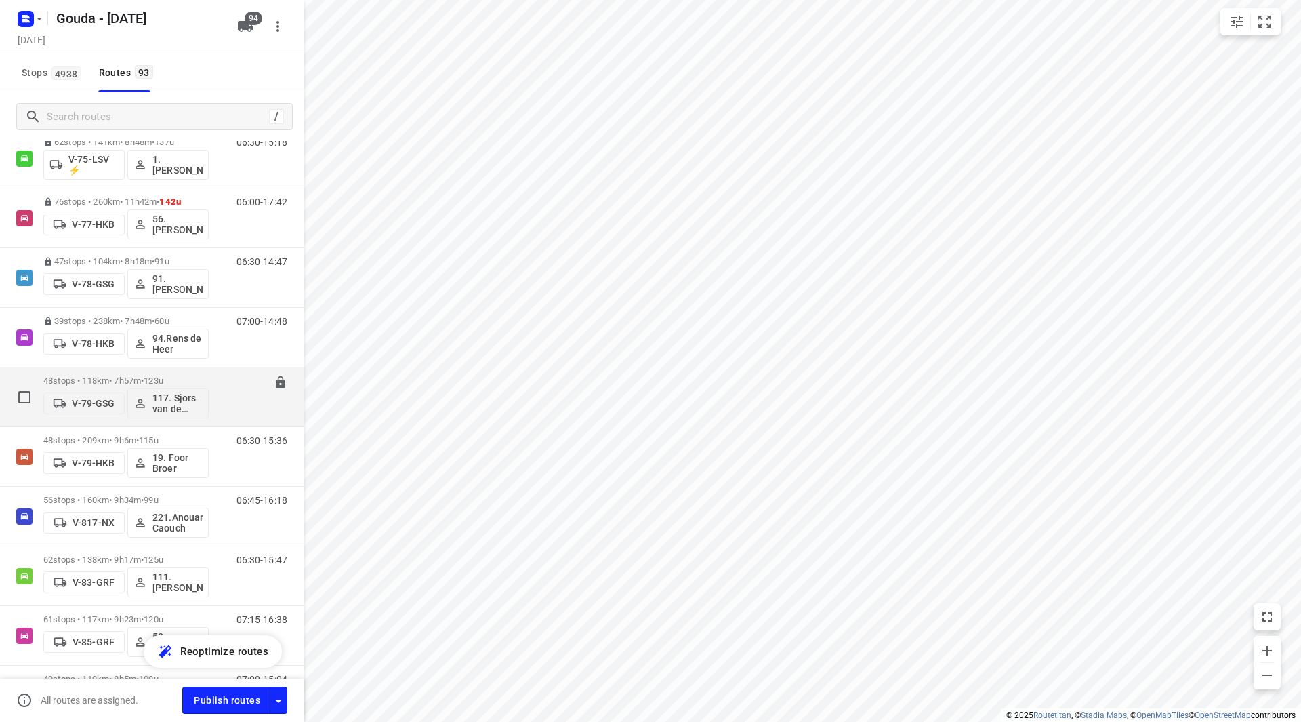
click at [121, 374] on div "48 stops • 118km • 7h57m • 123u V-79-GSG 117. Sjors van de Brande" at bounding box center [125, 397] width 165 height 56
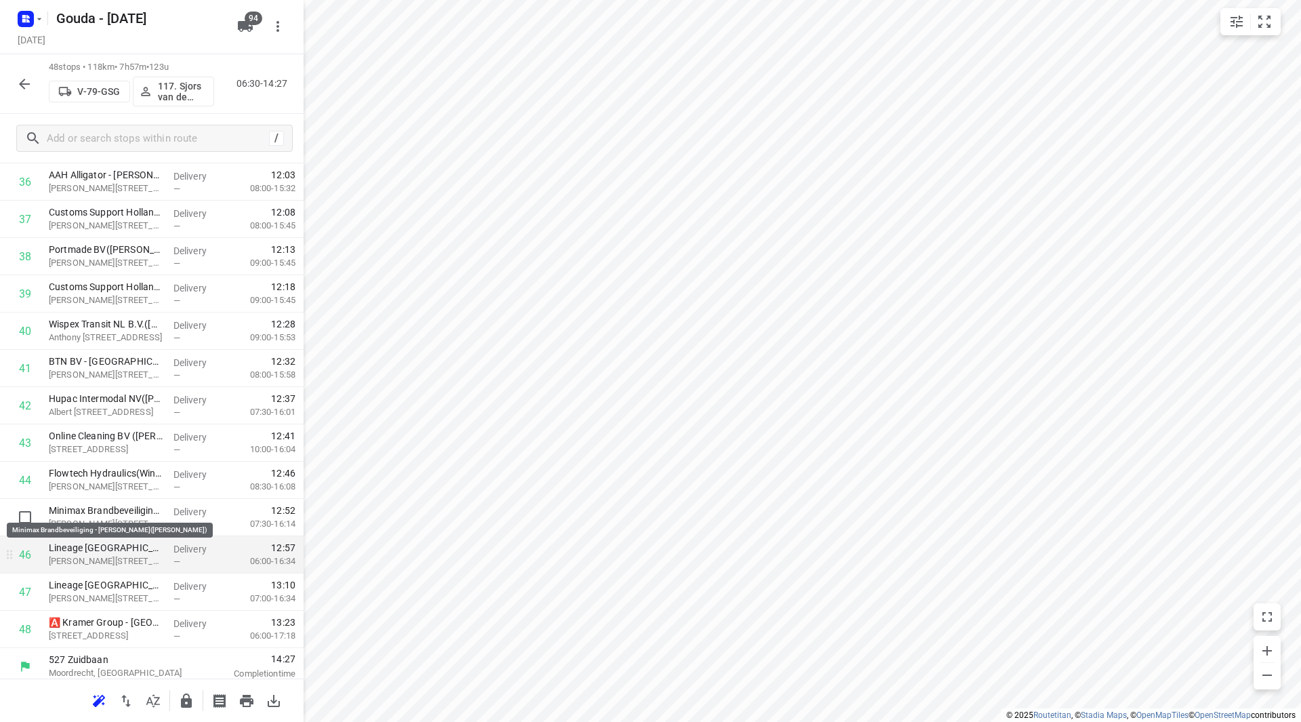
scroll to position [1417, 0]
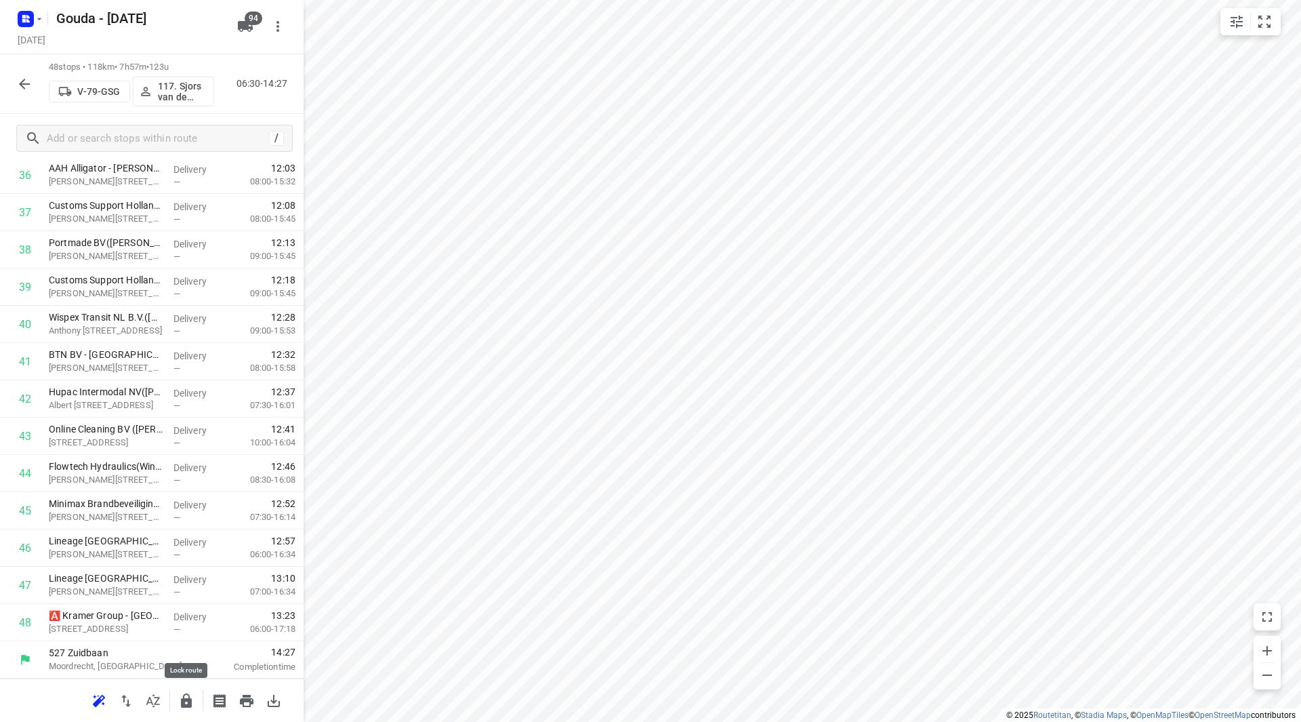
click at [185, 699] on icon "button" at bounding box center [186, 700] width 11 height 14
click at [20, 82] on icon "button" at bounding box center [24, 84] width 16 height 16
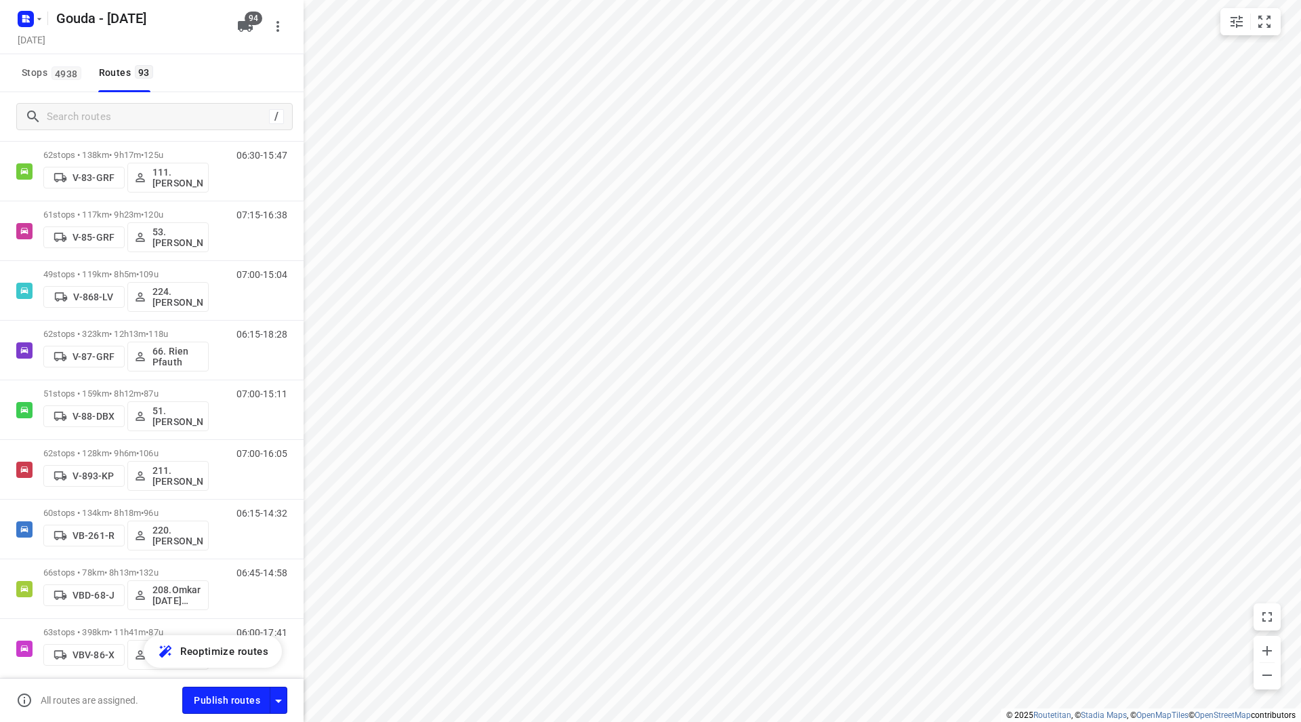
scroll to position [2356, 0]
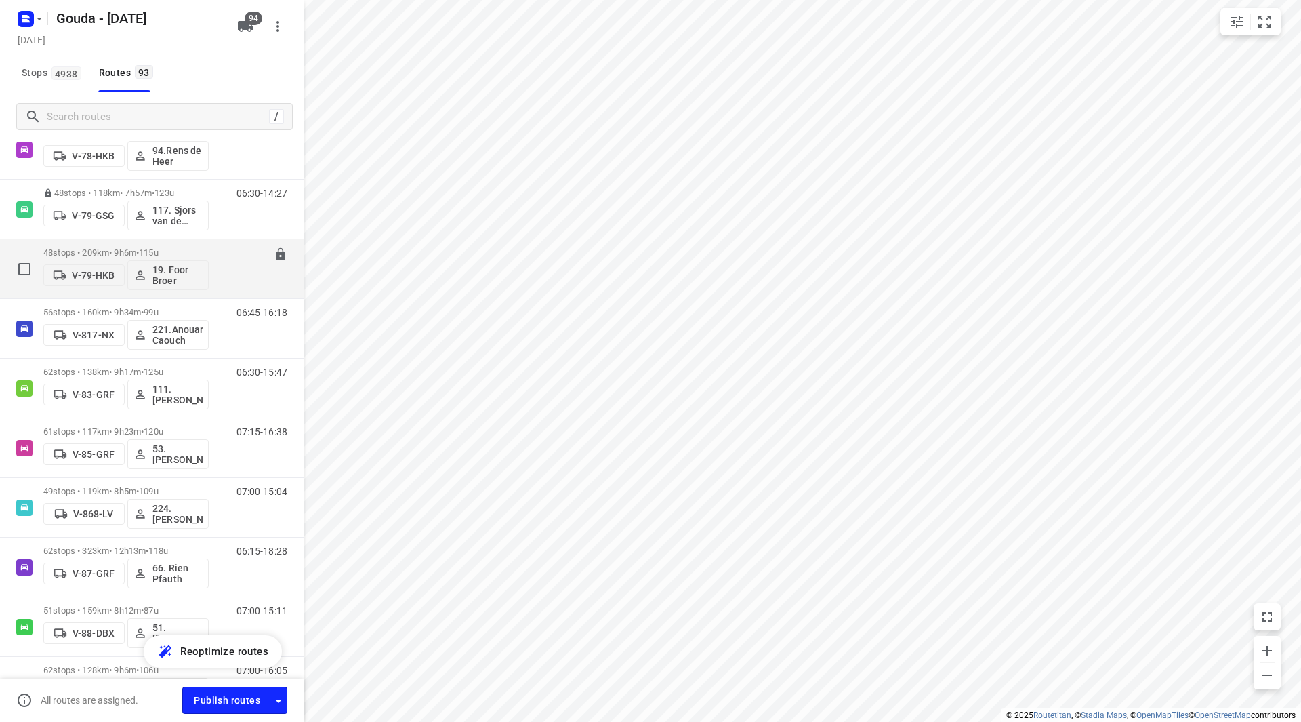
click at [108, 245] on div "48 stops • 209km • 9h6m • 115u V-79-HKB 19. Foor Broer" at bounding box center [125, 269] width 165 height 56
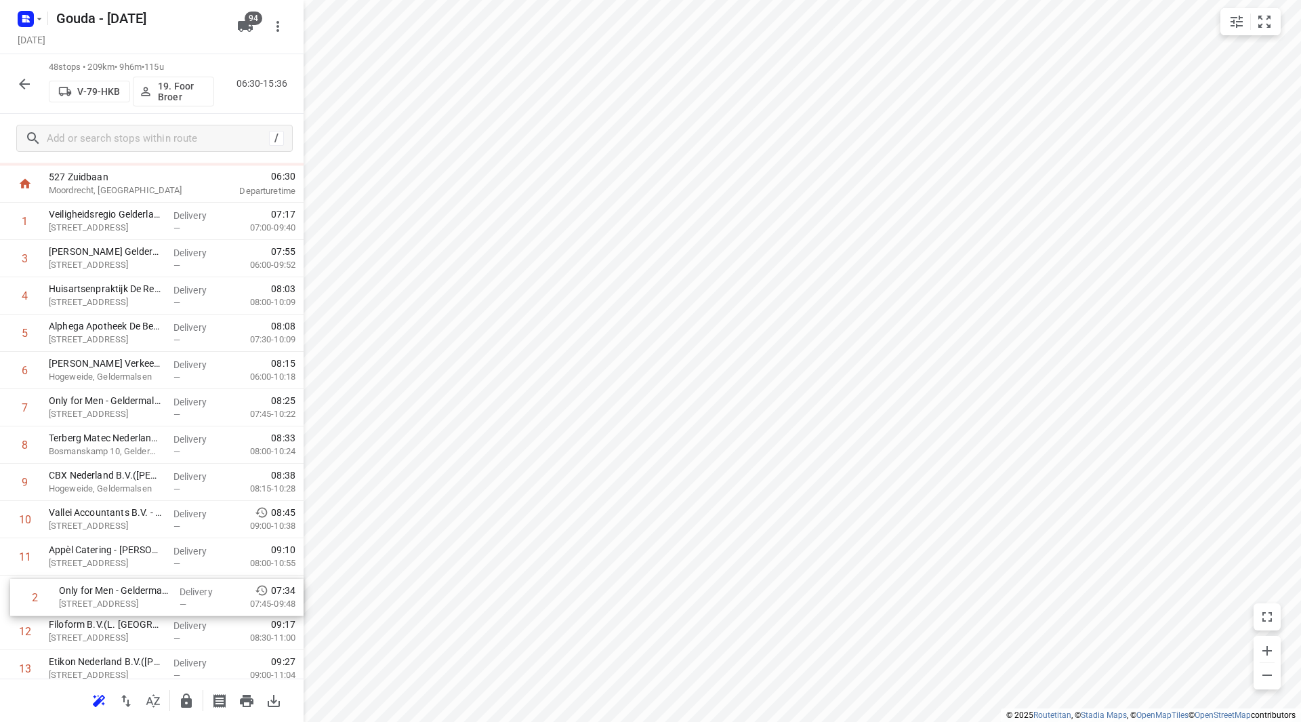
scroll to position [90, 0]
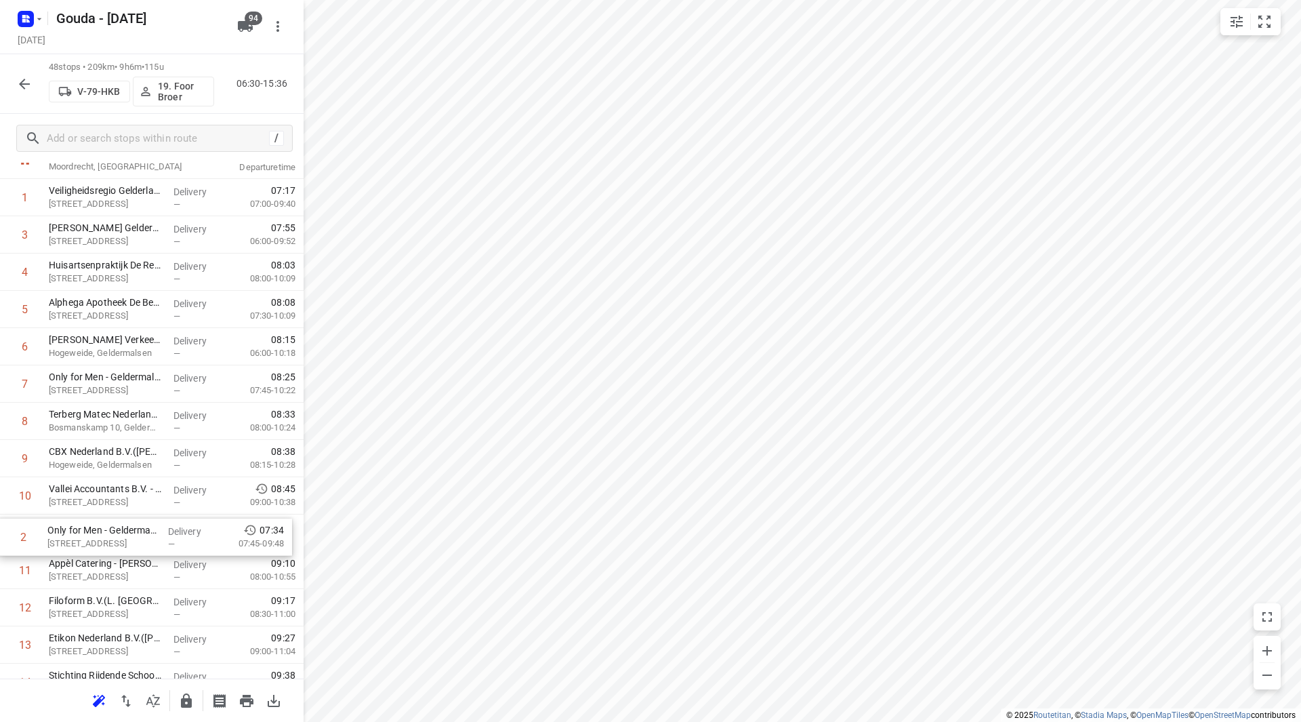
drag, startPoint x: 84, startPoint y: 330, endPoint x: 86, endPoint y: 547, distance: 216.9
drag, startPoint x: 114, startPoint y: 375, endPoint x: 98, endPoint y: 526, distance: 151.2
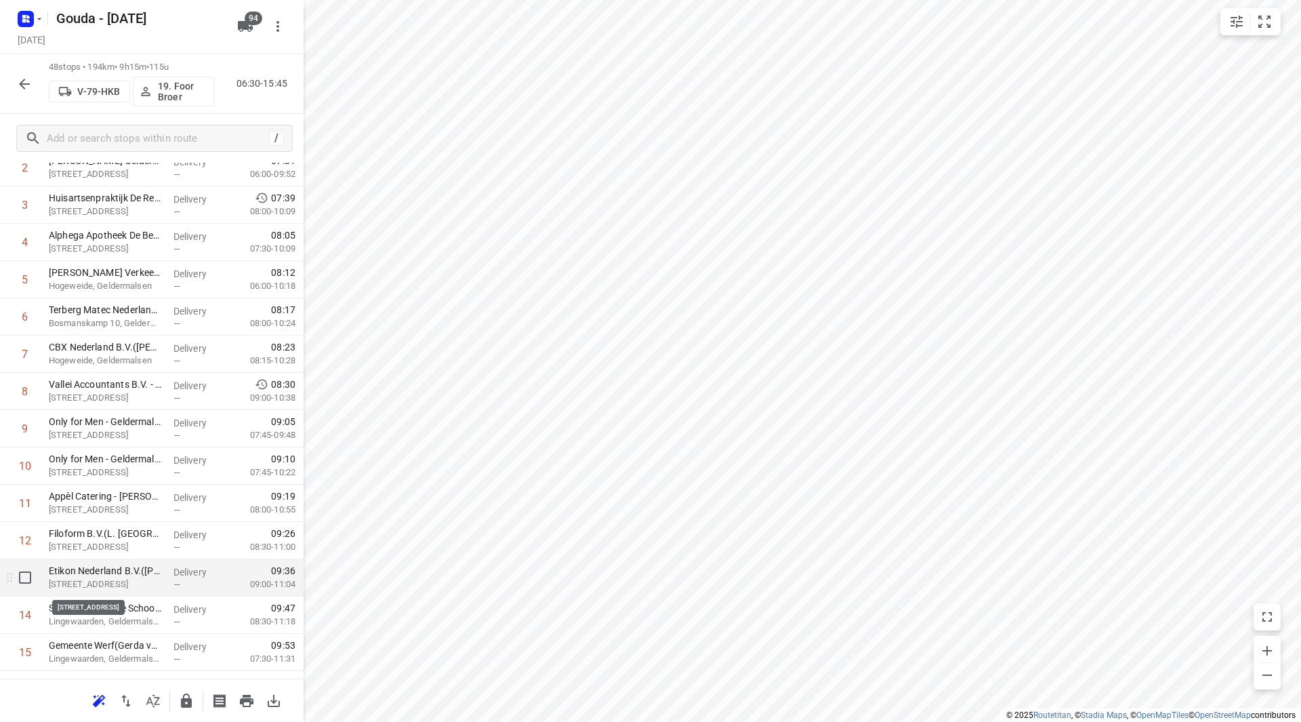
scroll to position [158, 0]
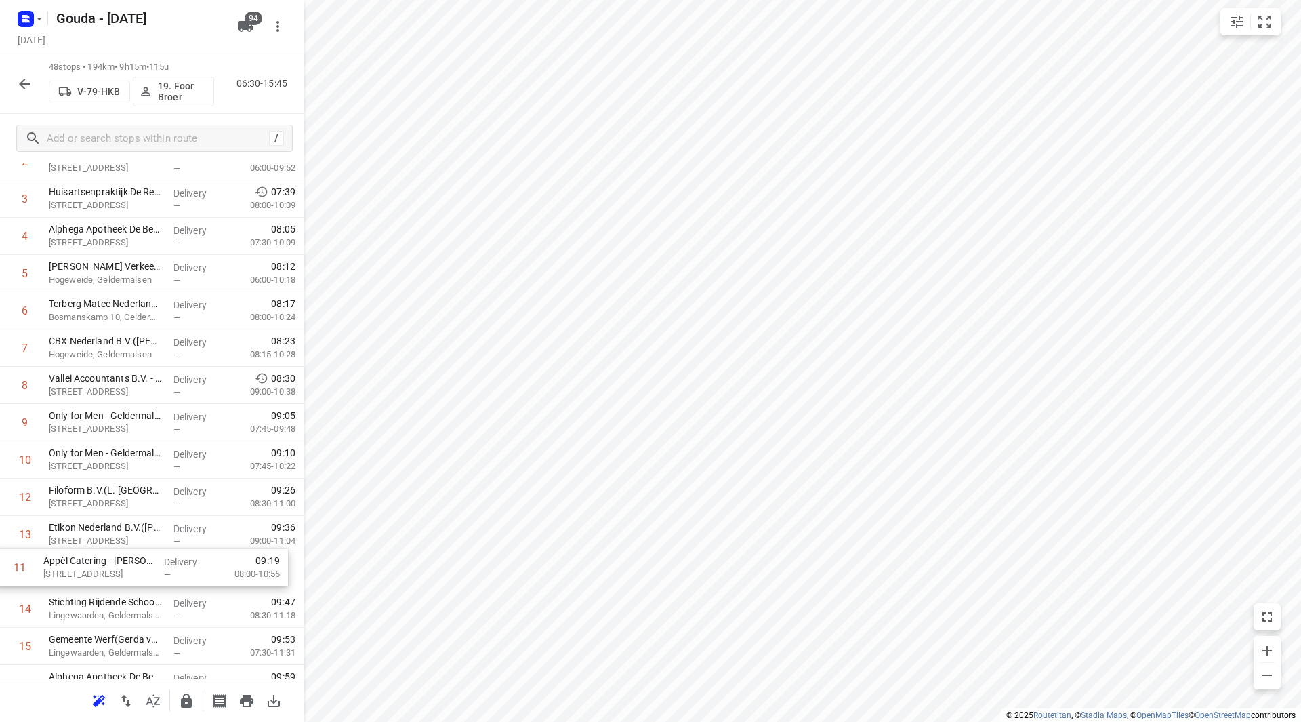
drag, startPoint x: 145, startPoint y: 510, endPoint x: 139, endPoint y: 583, distance: 72.8
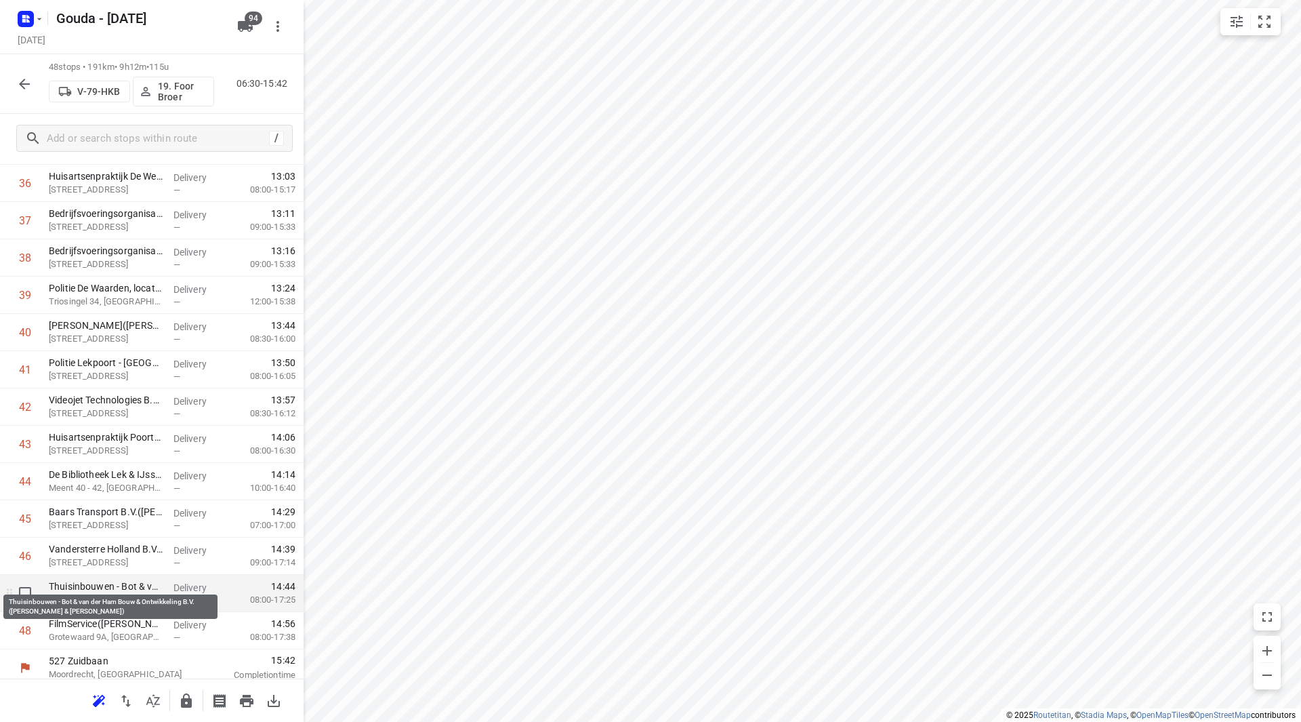
scroll to position [1417, 0]
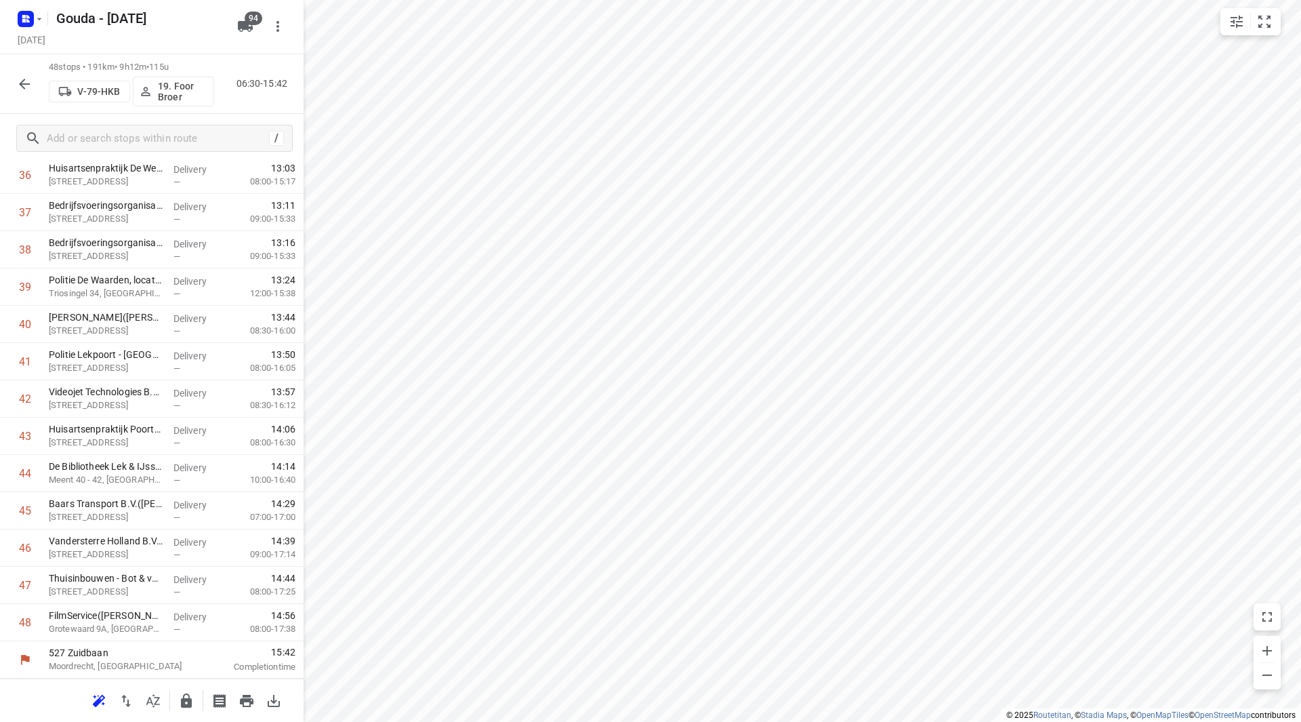
click at [187, 699] on icon "button" at bounding box center [186, 700] width 11 height 14
click at [21, 86] on icon "button" at bounding box center [24, 84] width 16 height 16
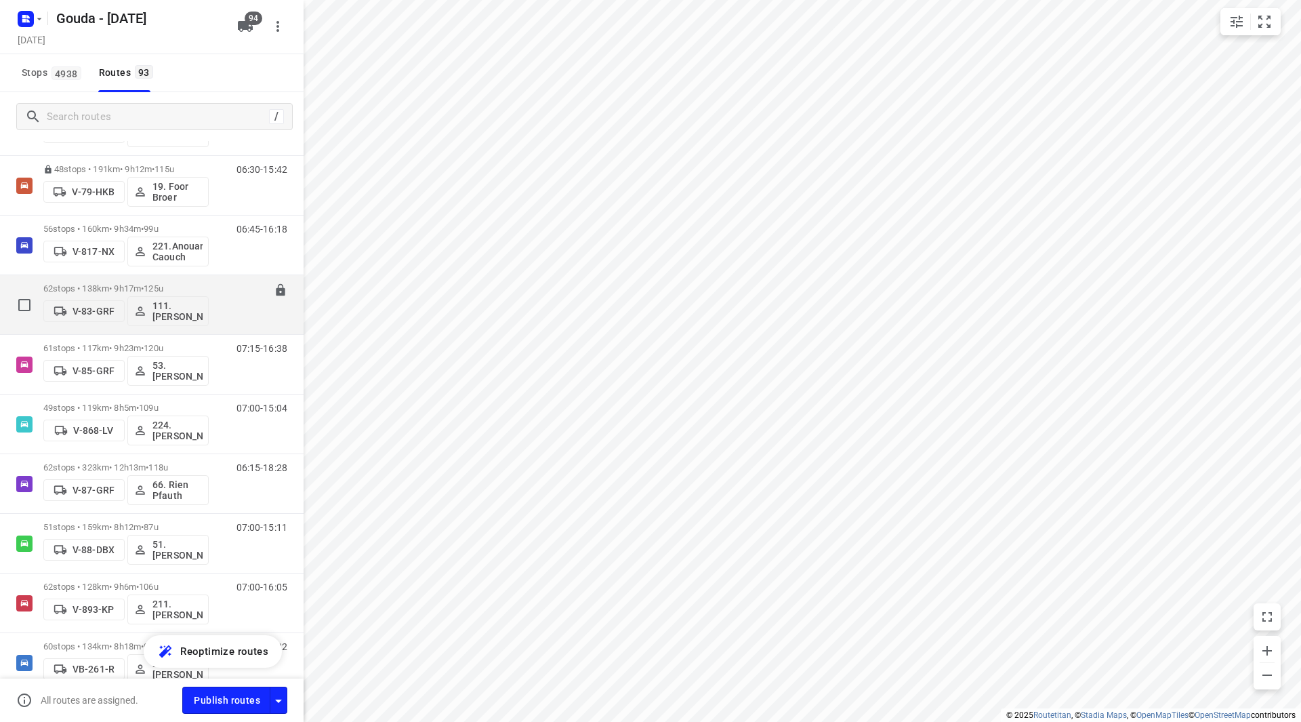
scroll to position [2372, 0]
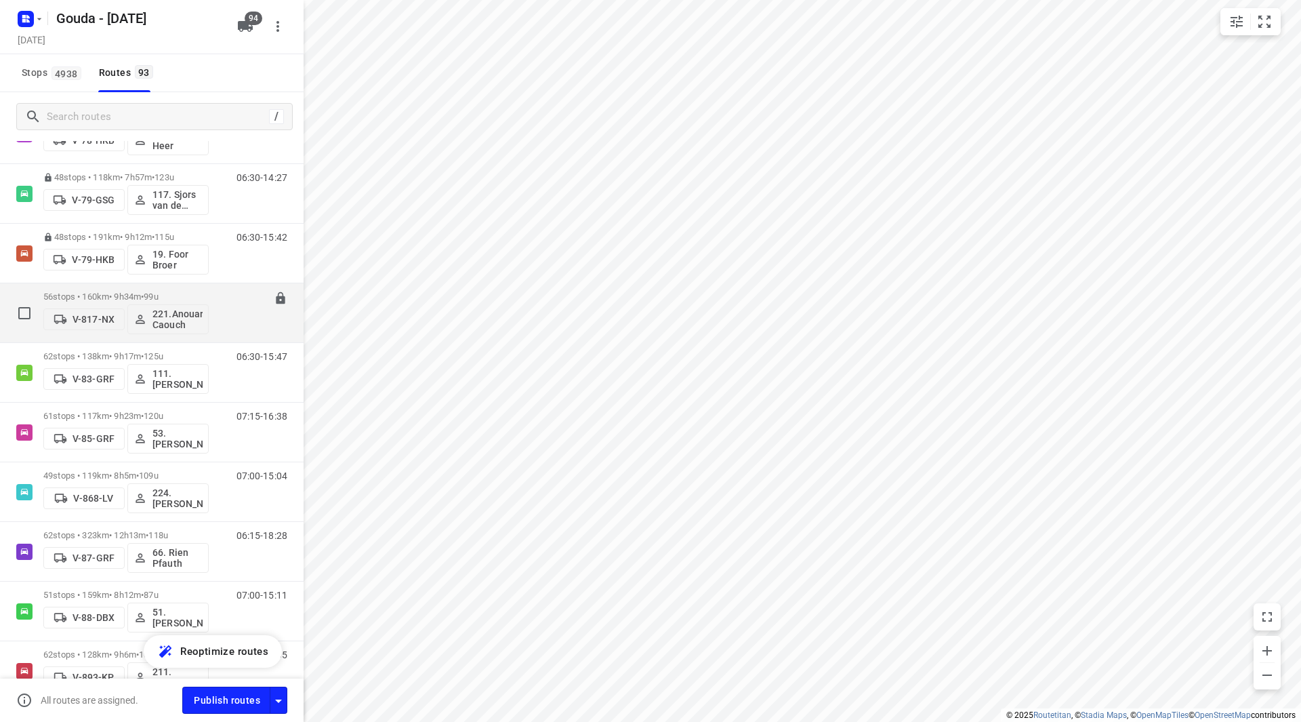
click at [111, 292] on p "56 stops • 160km • 9h34m • 99u" at bounding box center [125, 296] width 165 height 10
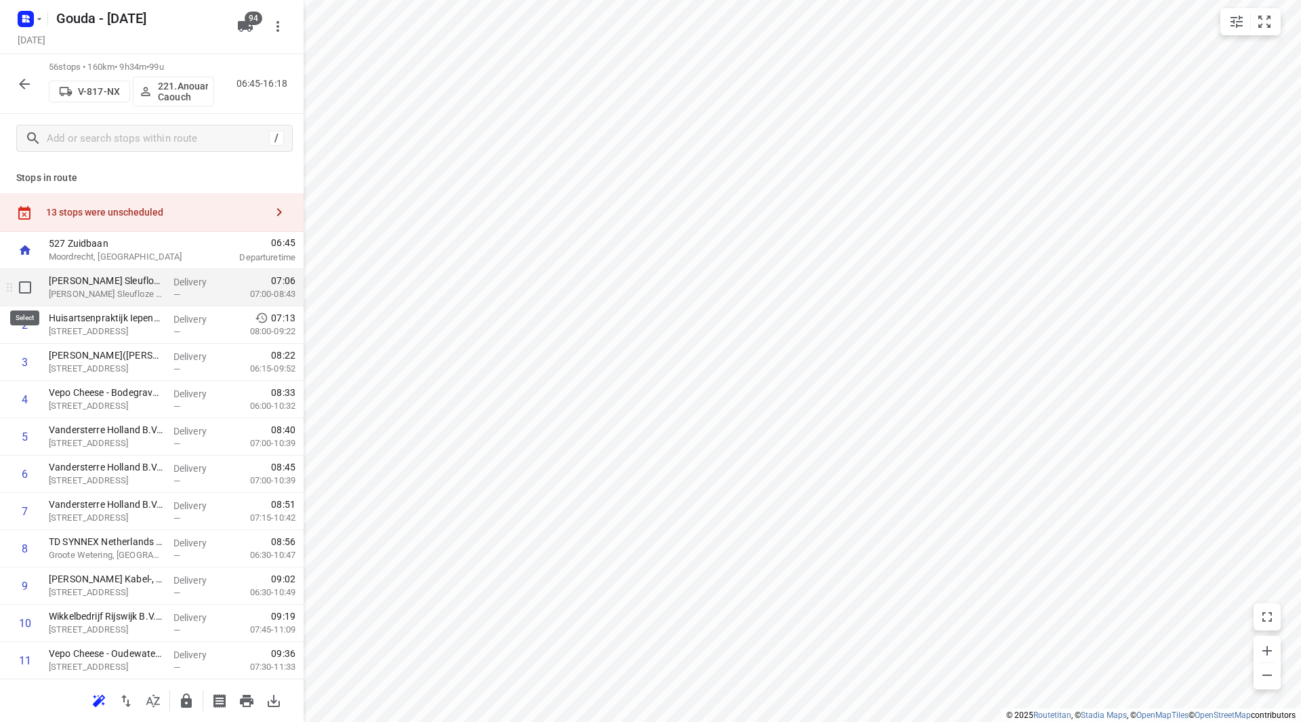
click at [30, 287] on input "checkbox" at bounding box center [25, 287] width 27 height 27
checkbox input "true"
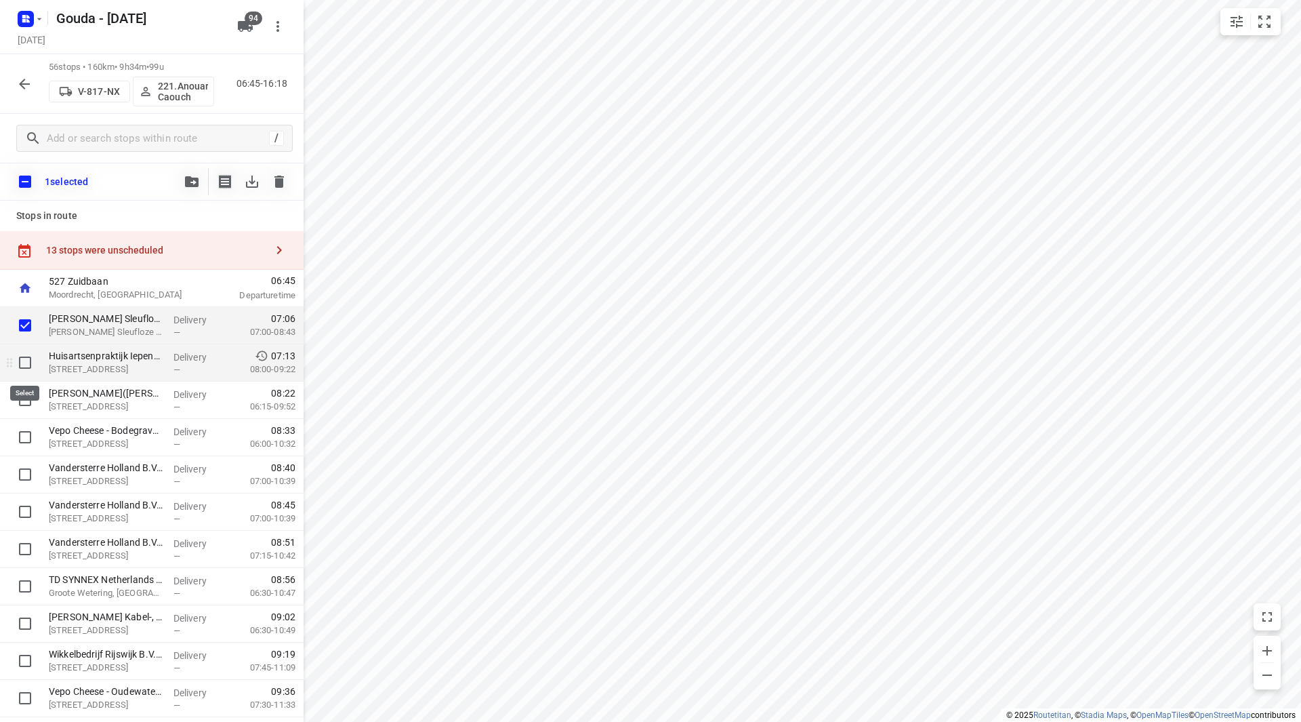
click at [28, 366] on input "checkbox" at bounding box center [25, 362] width 27 height 27
checkbox input "true"
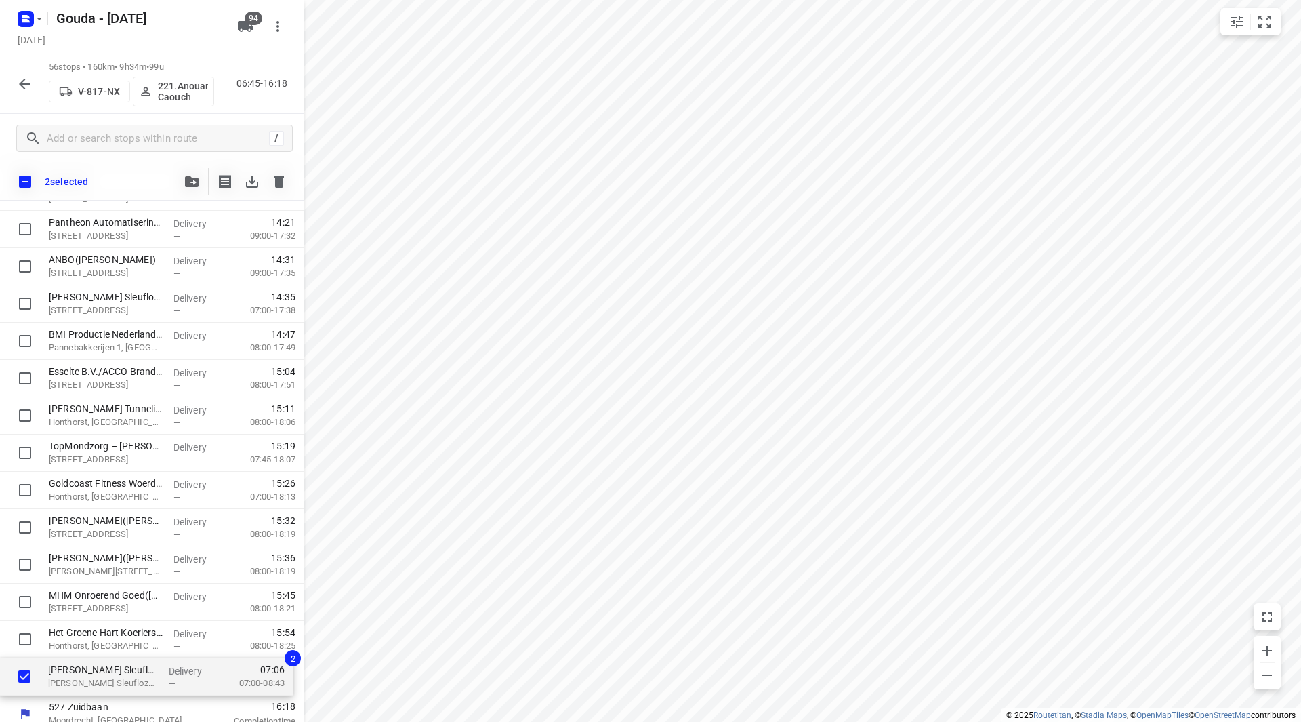
scroll to position [1710, 0]
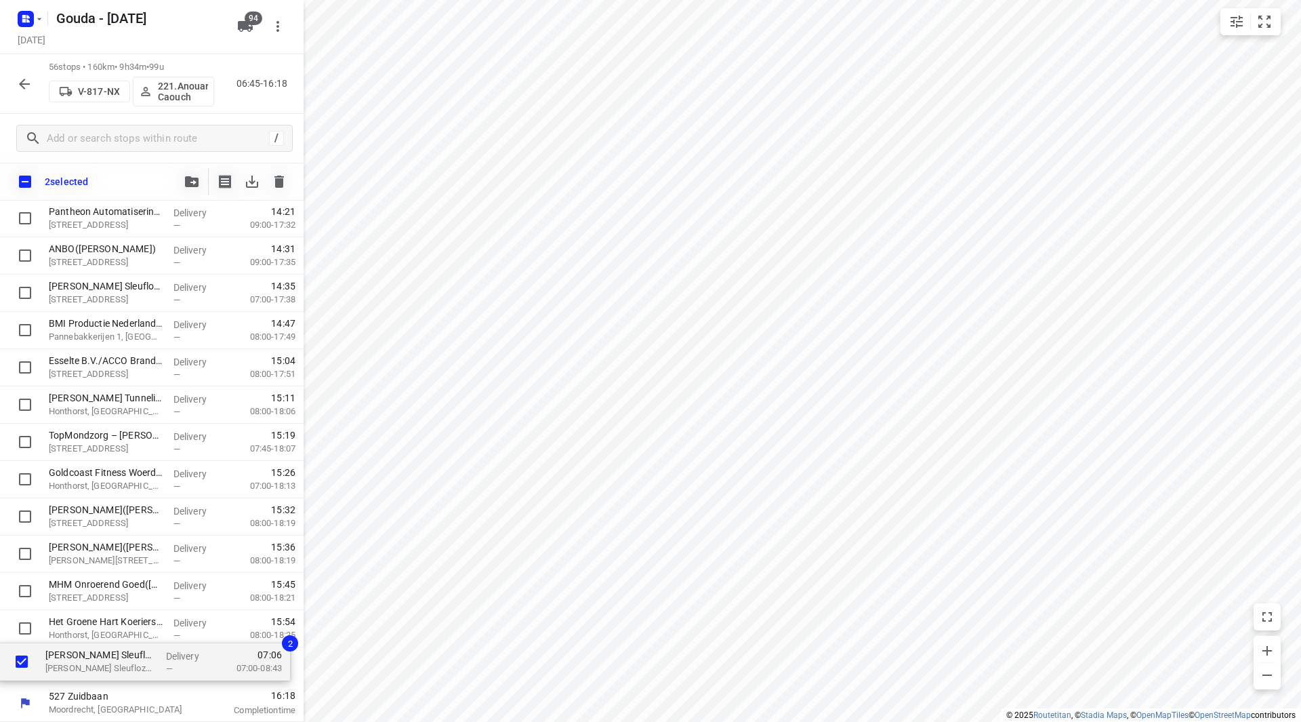
drag, startPoint x: 98, startPoint y: 325, endPoint x: 93, endPoint y: 666, distance: 340.9
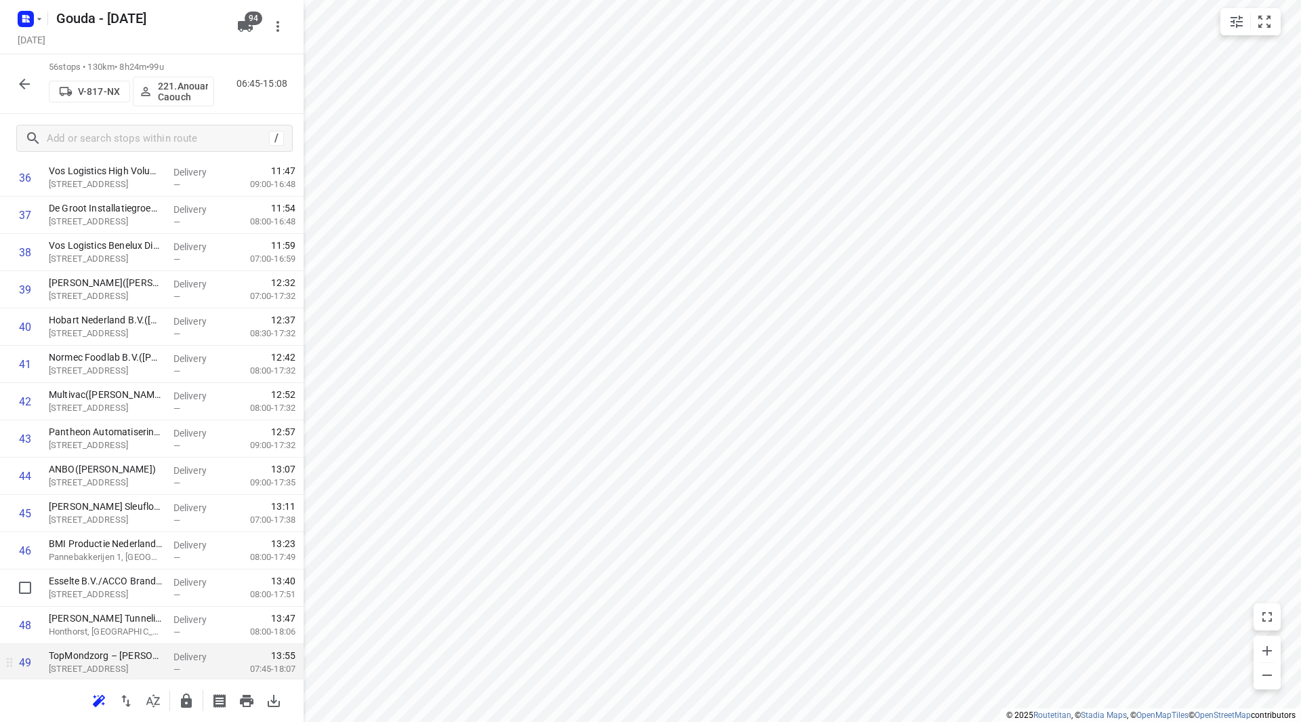
scroll to position [1436, 0]
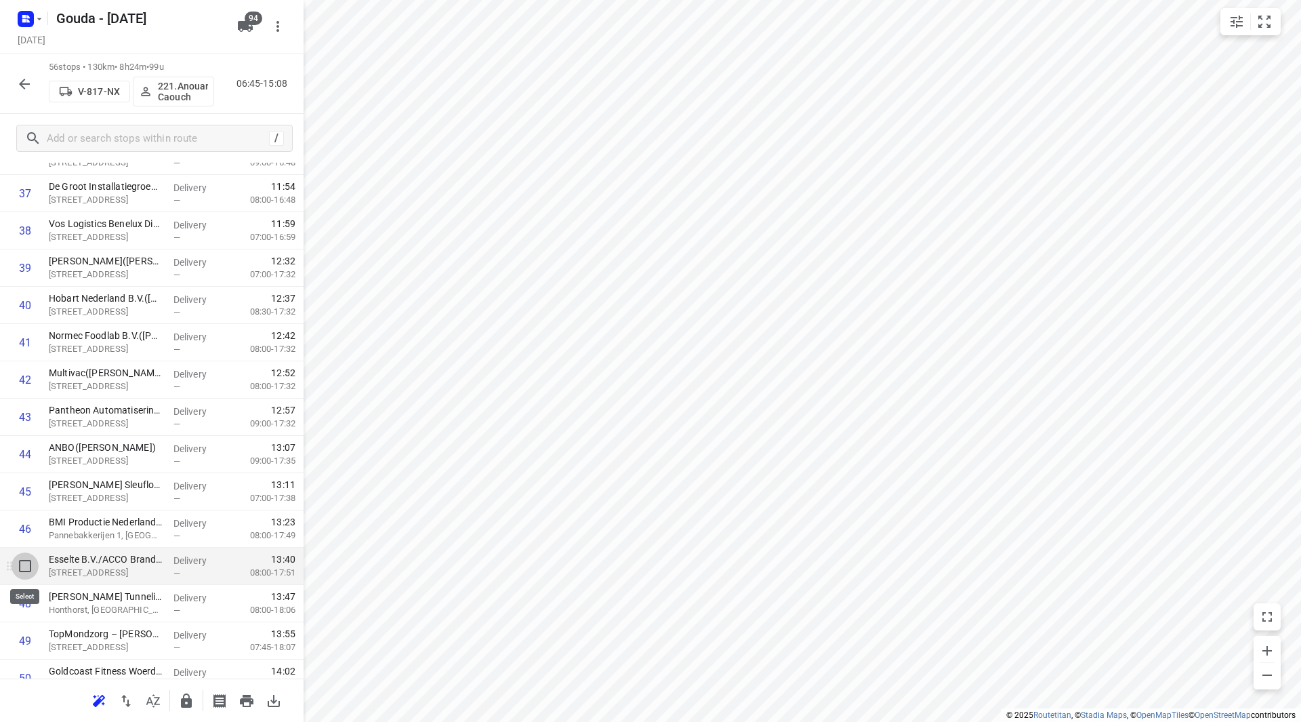
click at [24, 573] on input "checkbox" at bounding box center [25, 565] width 27 height 27
checkbox input "true"
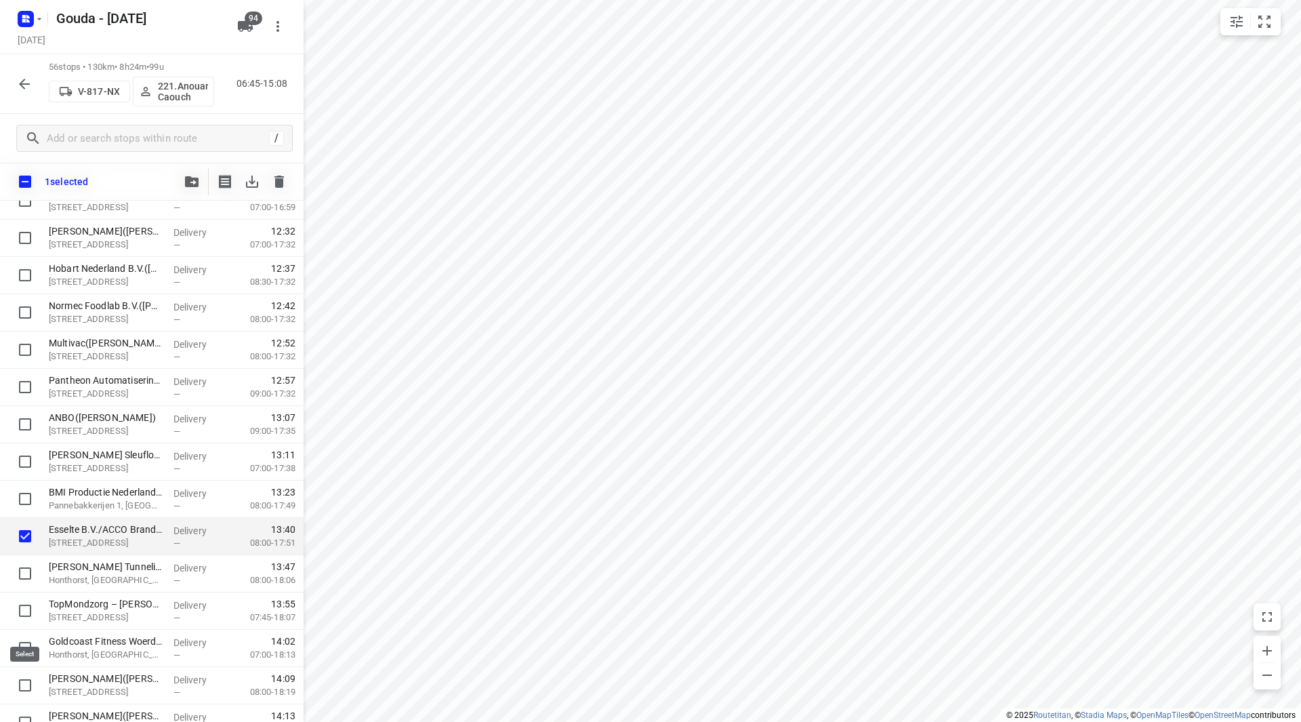
scroll to position [1571, 0]
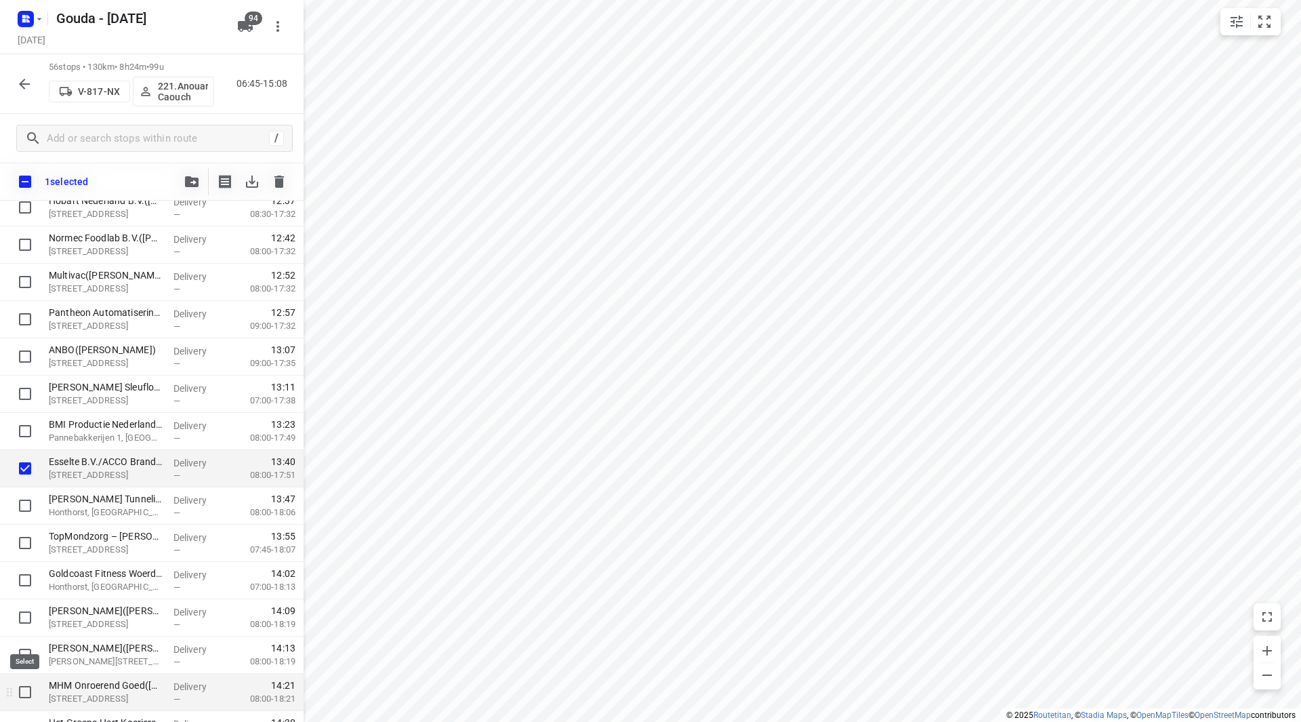
click at [21, 691] on input "checkbox" at bounding box center [25, 691] width 27 height 27
checkbox input "true"
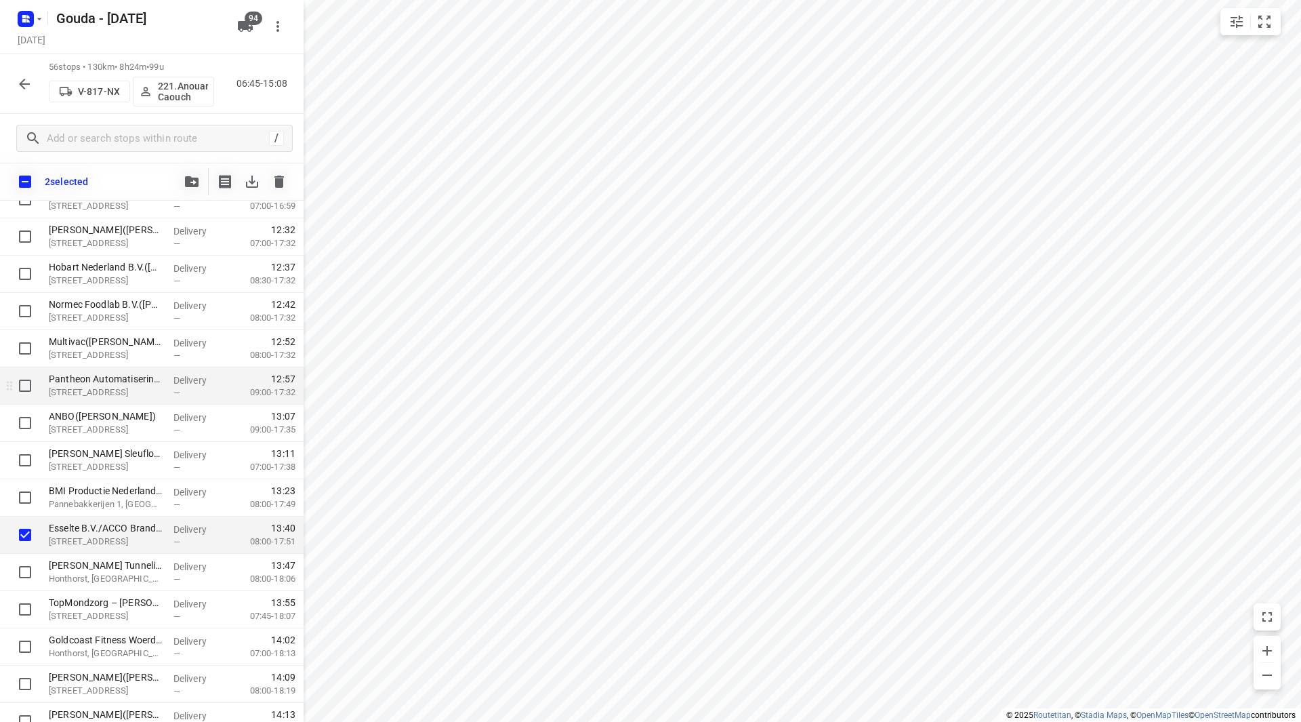
scroll to position [1504, 0]
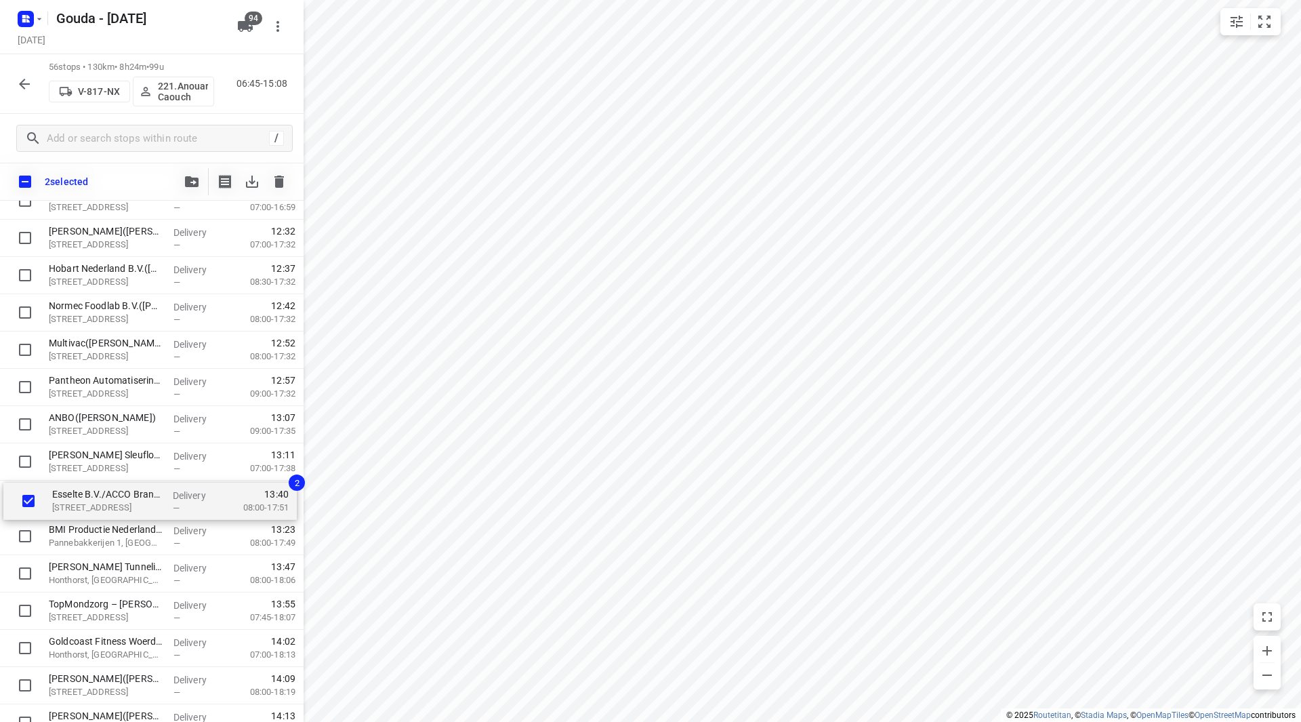
drag, startPoint x: 100, startPoint y: 534, endPoint x: 104, endPoint y: 494, distance: 40.1
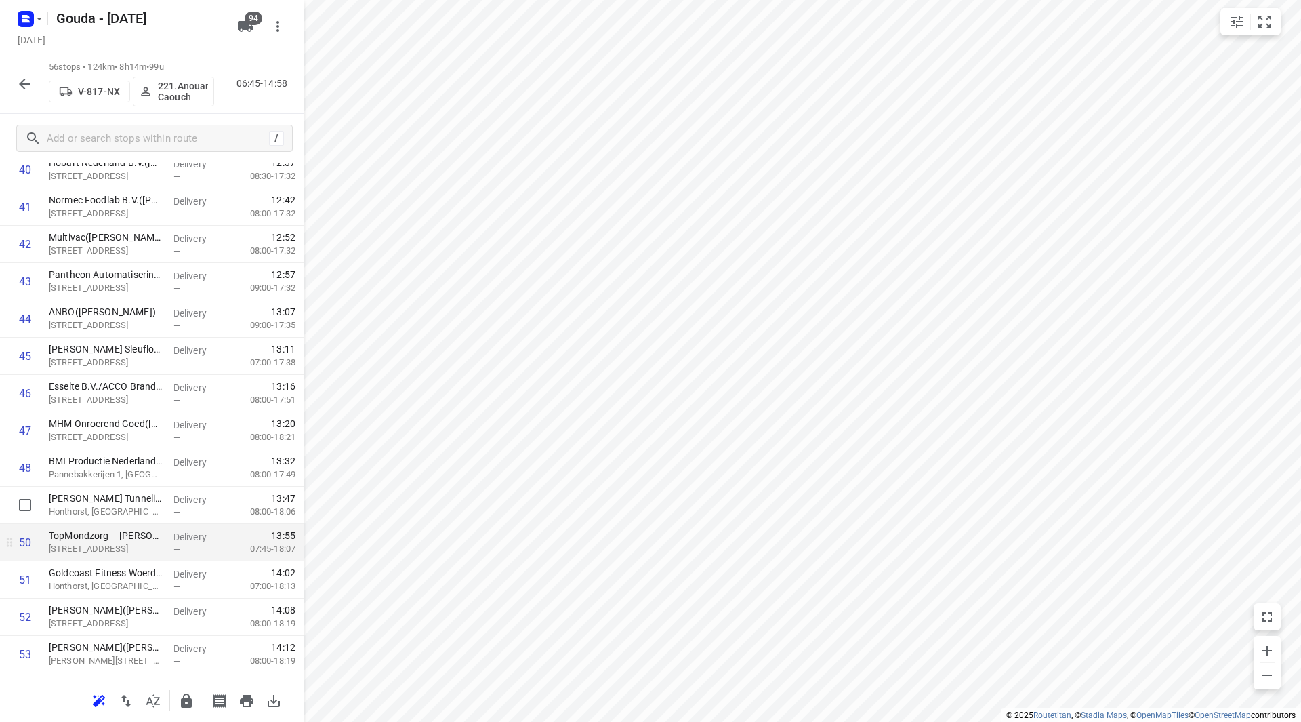
scroll to position [1639, 0]
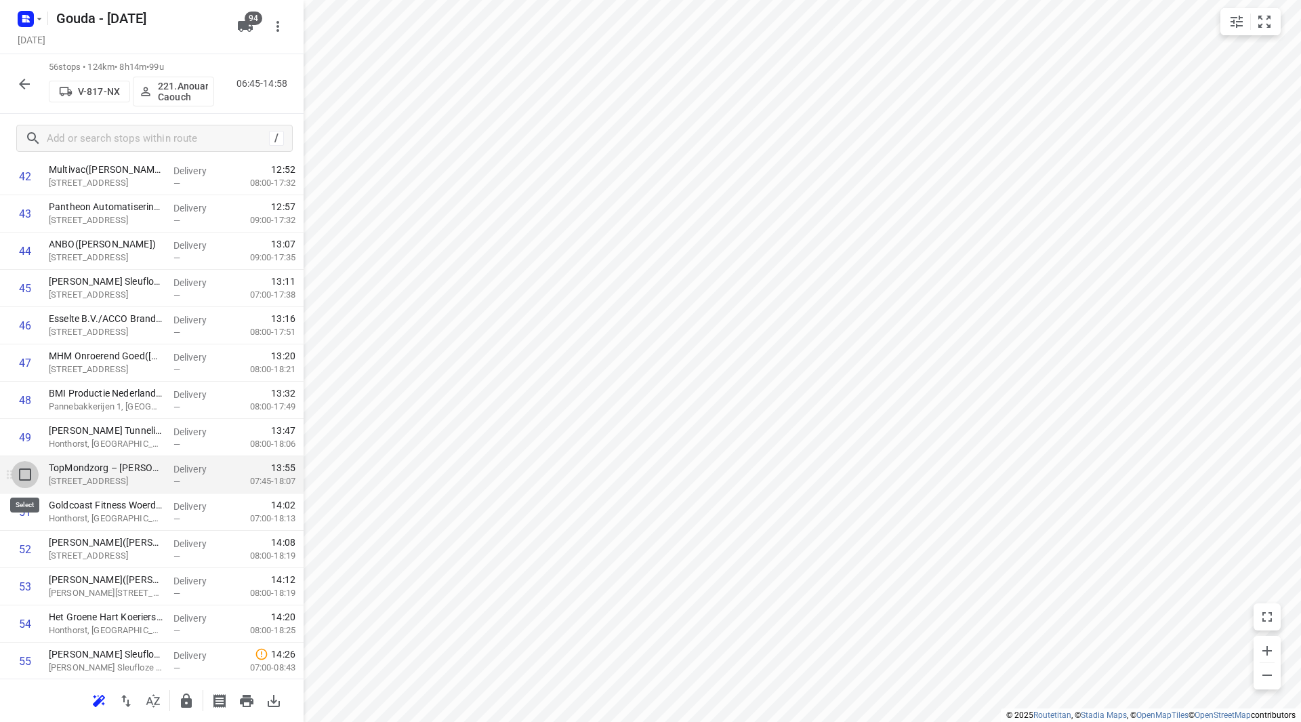
click at [21, 474] on input "checkbox" at bounding box center [25, 474] width 27 height 27
checkbox input "true"
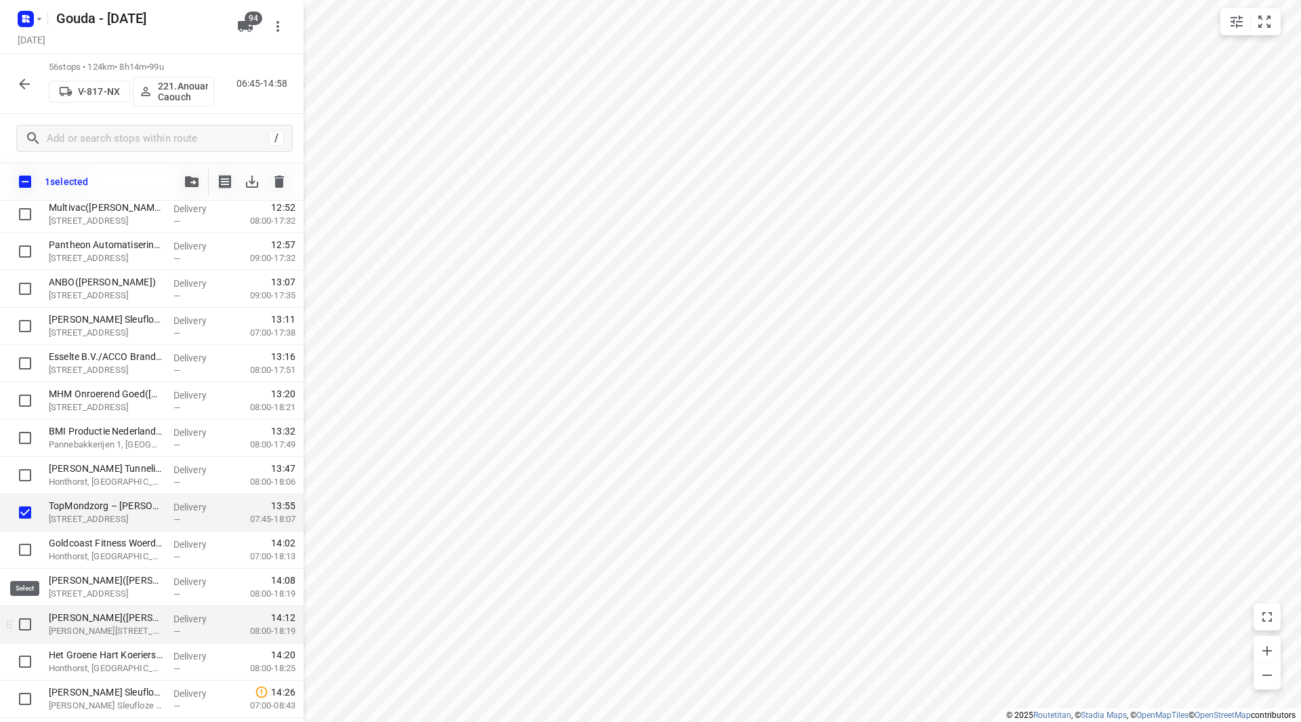
scroll to position [1707, 0]
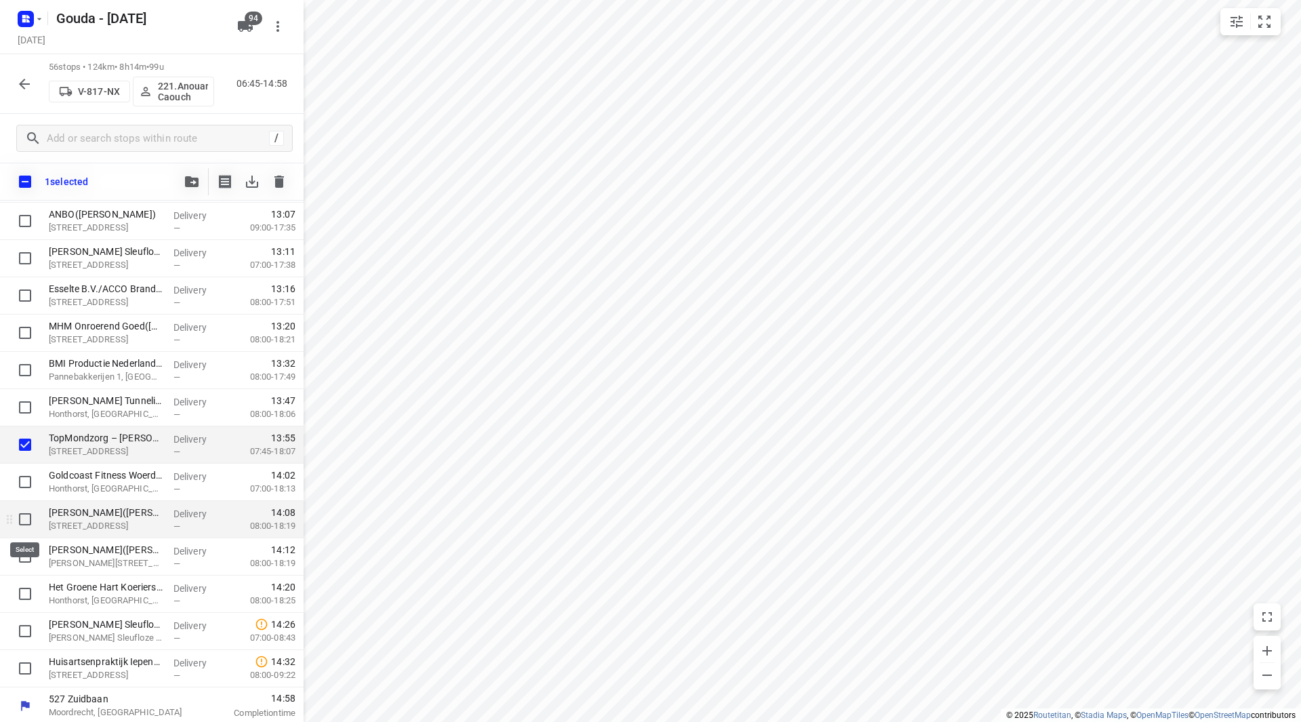
drag, startPoint x: 26, startPoint y: 520, endPoint x: 25, endPoint y: 548, distance: 27.1
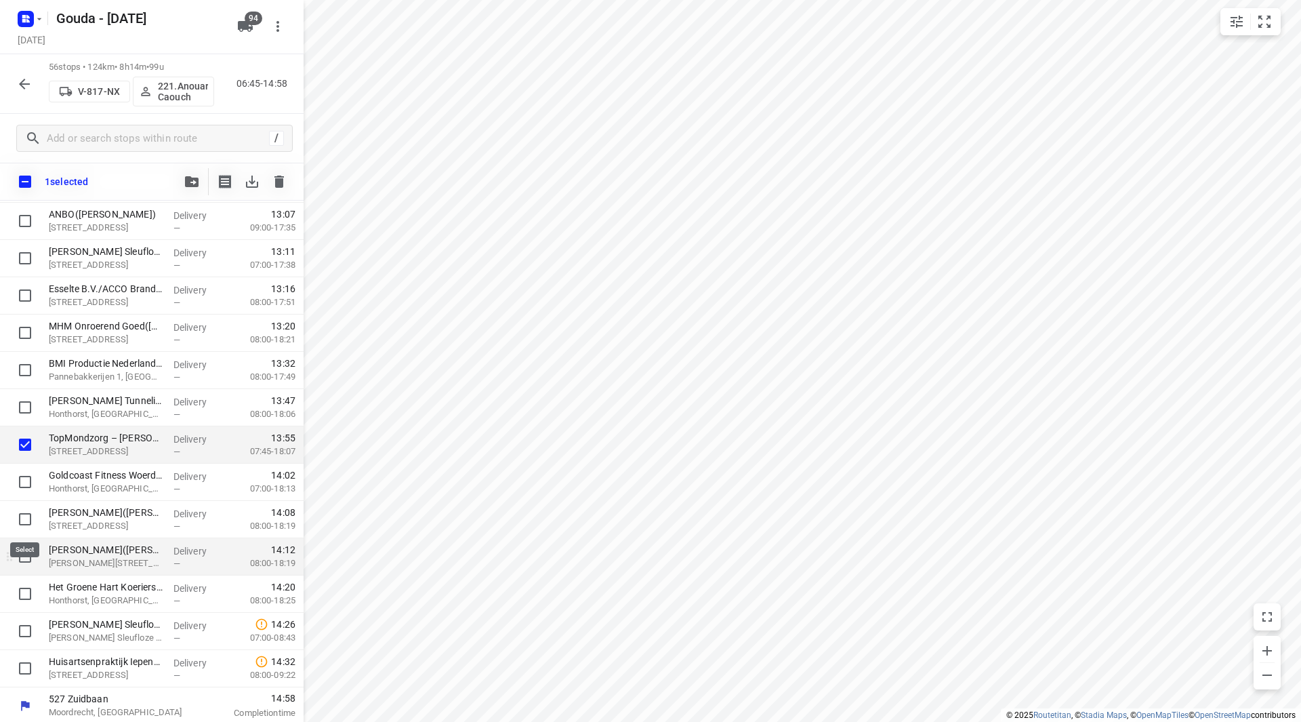
click at [26, 521] on input "checkbox" at bounding box center [25, 519] width 27 height 27
checkbox input "true"
drag, startPoint x: 25, startPoint y: 552, endPoint x: 26, endPoint y: 563, distance: 10.9
click at [26, 552] on input "checkbox" at bounding box center [25, 556] width 27 height 27
checkbox input "true"
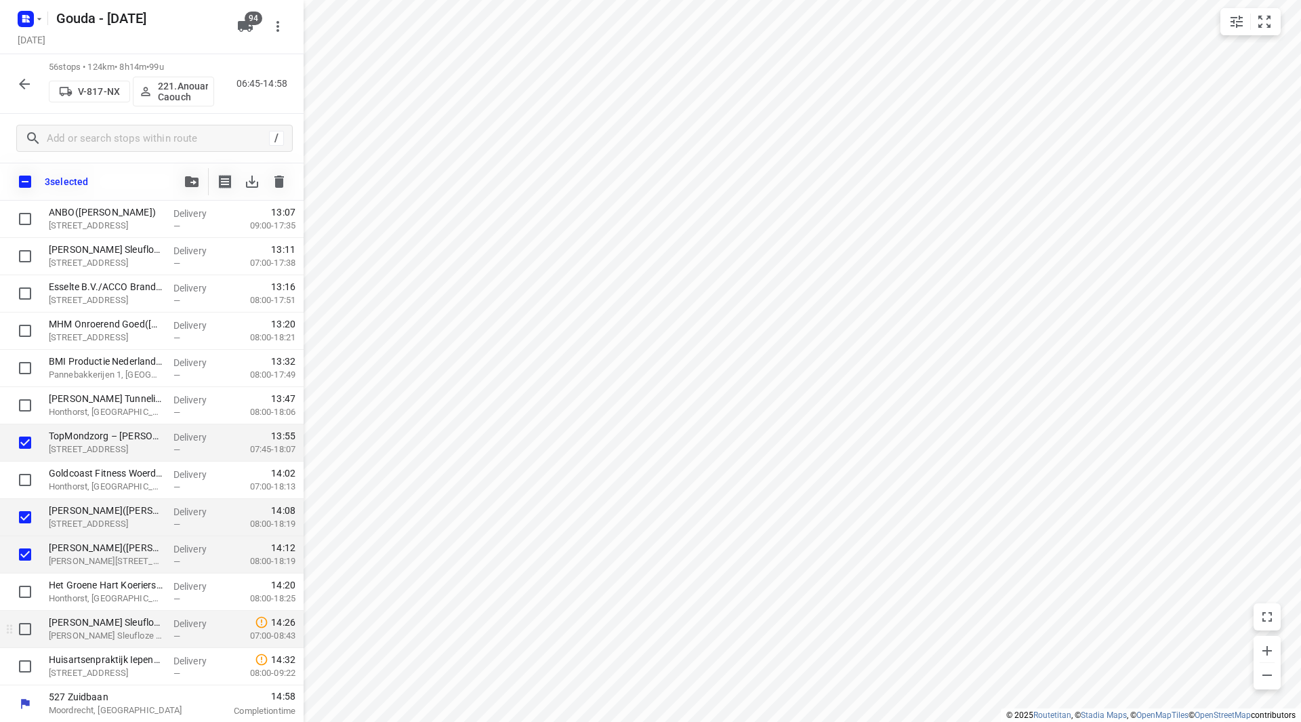
scroll to position [1710, 0]
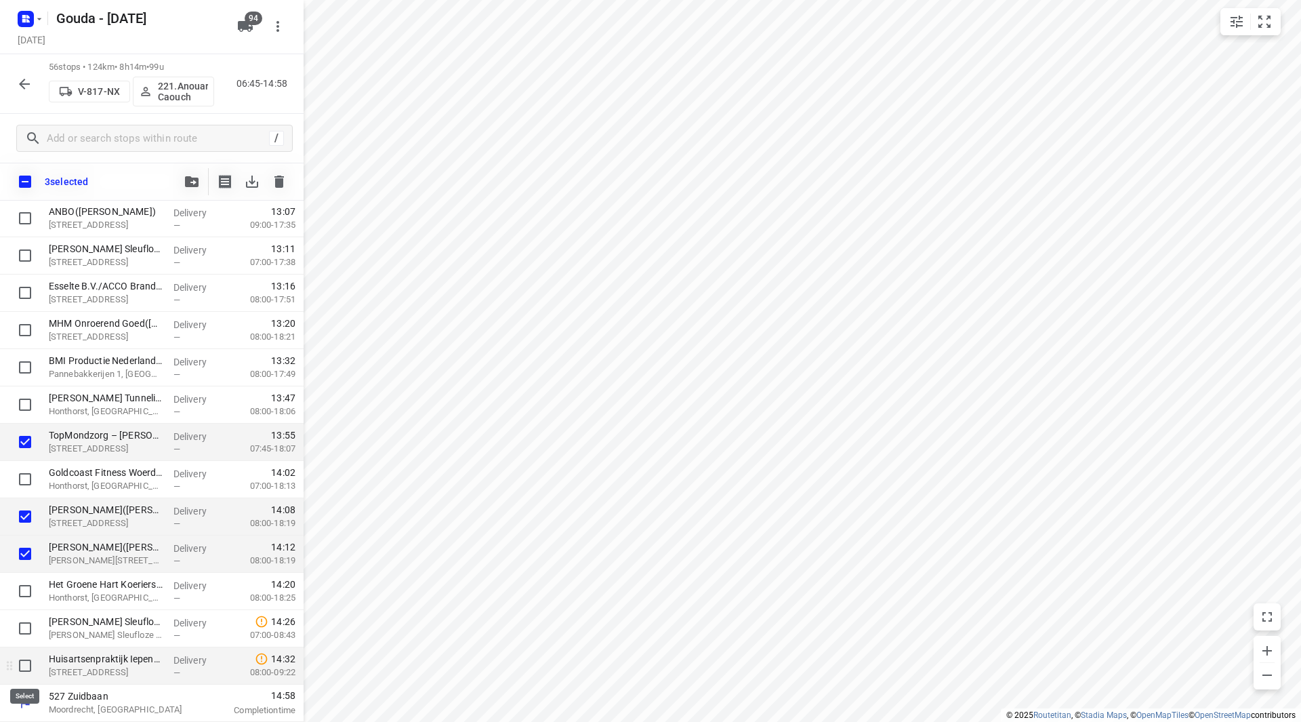
click at [32, 665] on input "checkbox" at bounding box center [25, 665] width 27 height 27
checkbox input "true"
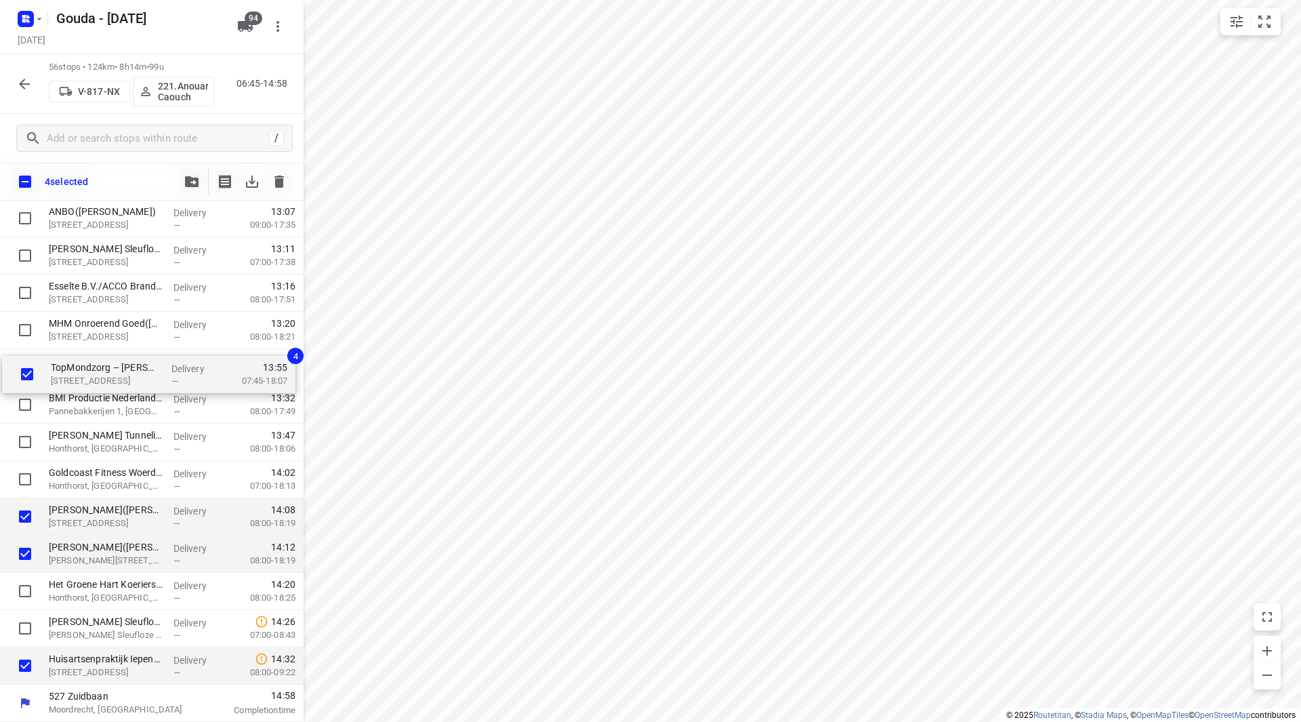
drag, startPoint x: 91, startPoint y: 447, endPoint x: 96, endPoint y: 364, distance: 82.8
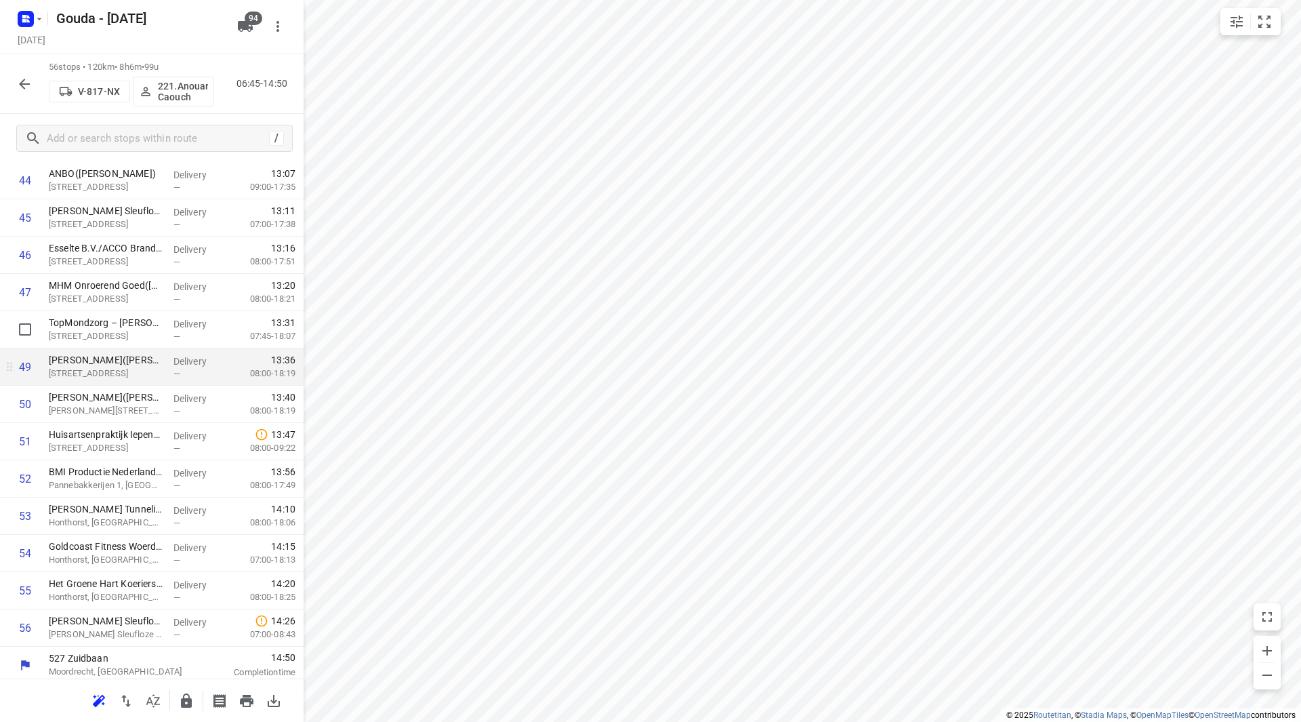
scroll to position [1715, 0]
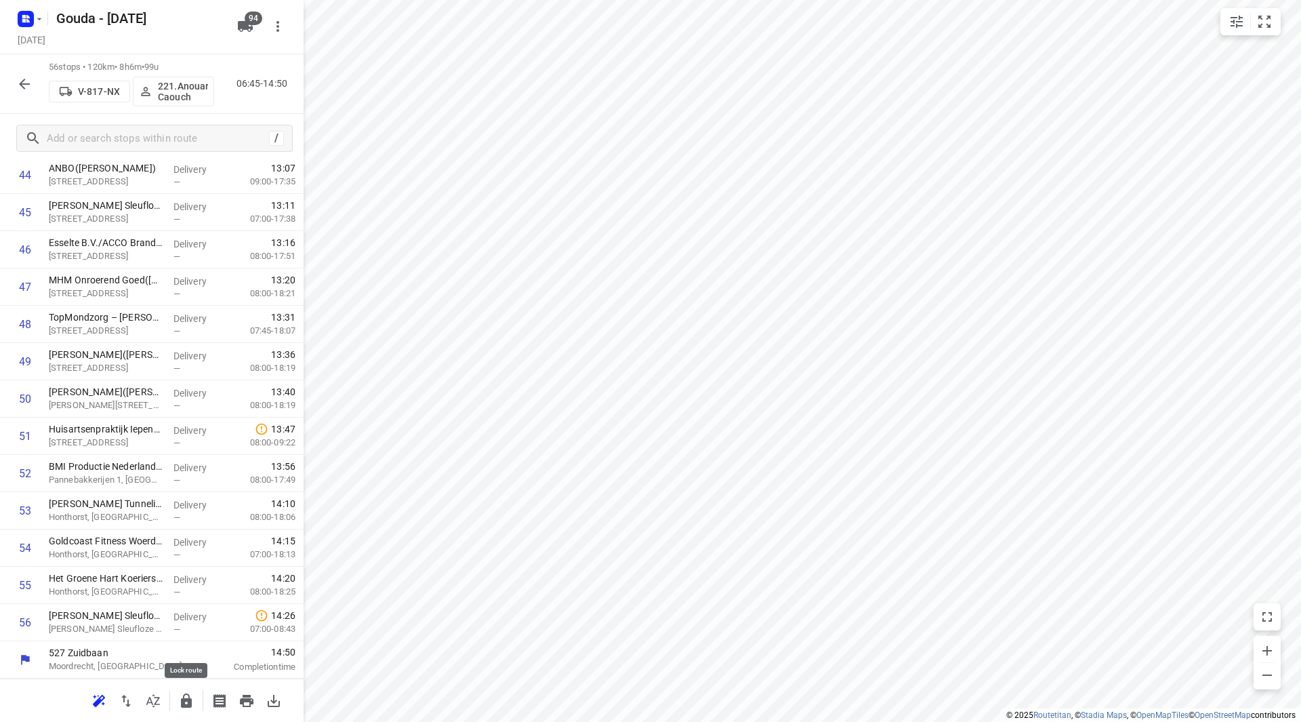
click at [181, 701] on icon "button" at bounding box center [186, 701] width 16 height 16
click at [28, 84] on icon "button" at bounding box center [24, 84] width 11 height 11
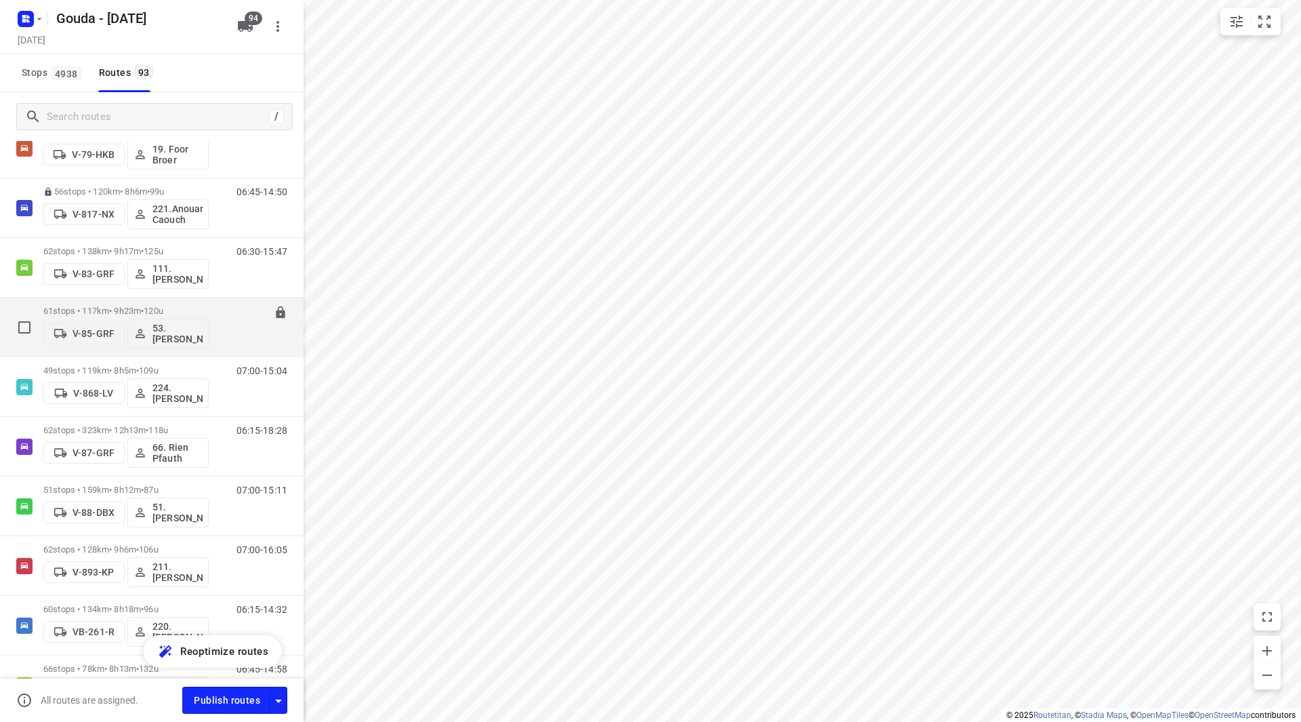
scroll to position [2372, 0]
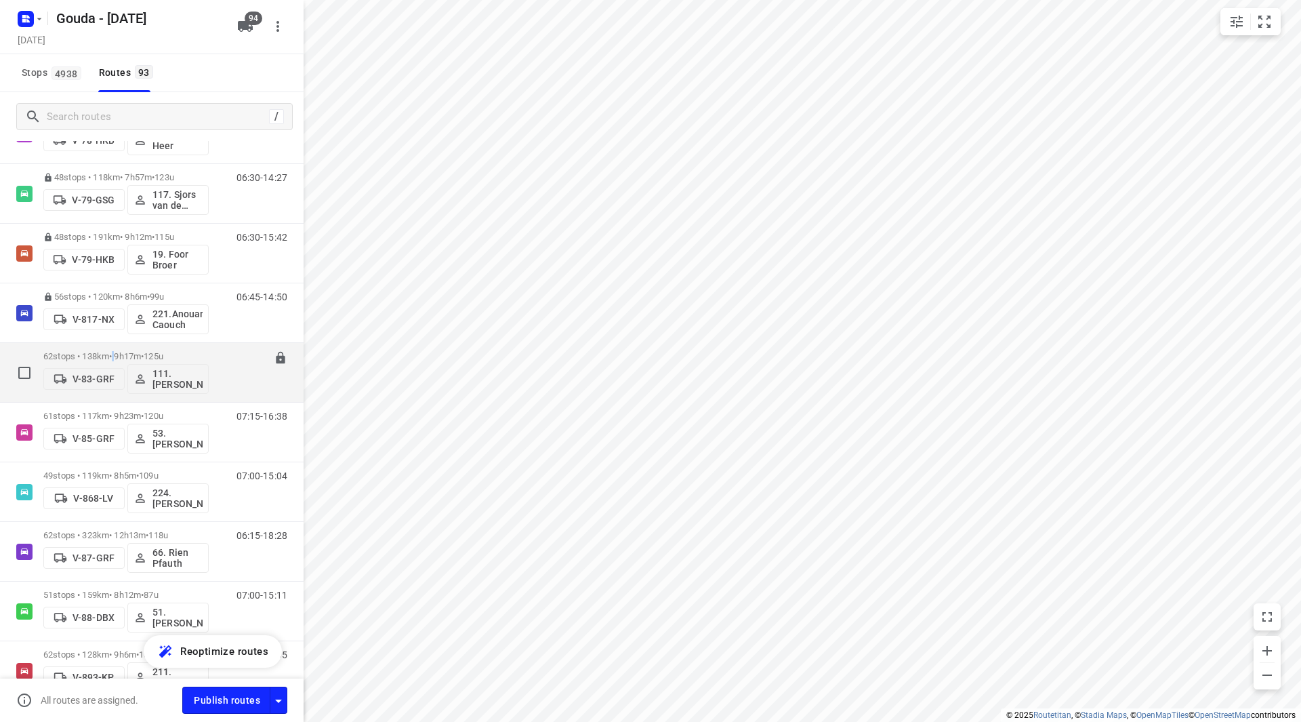
click at [123, 359] on p "62 stops • 138km • 9h17m • 125u" at bounding box center [125, 356] width 165 height 10
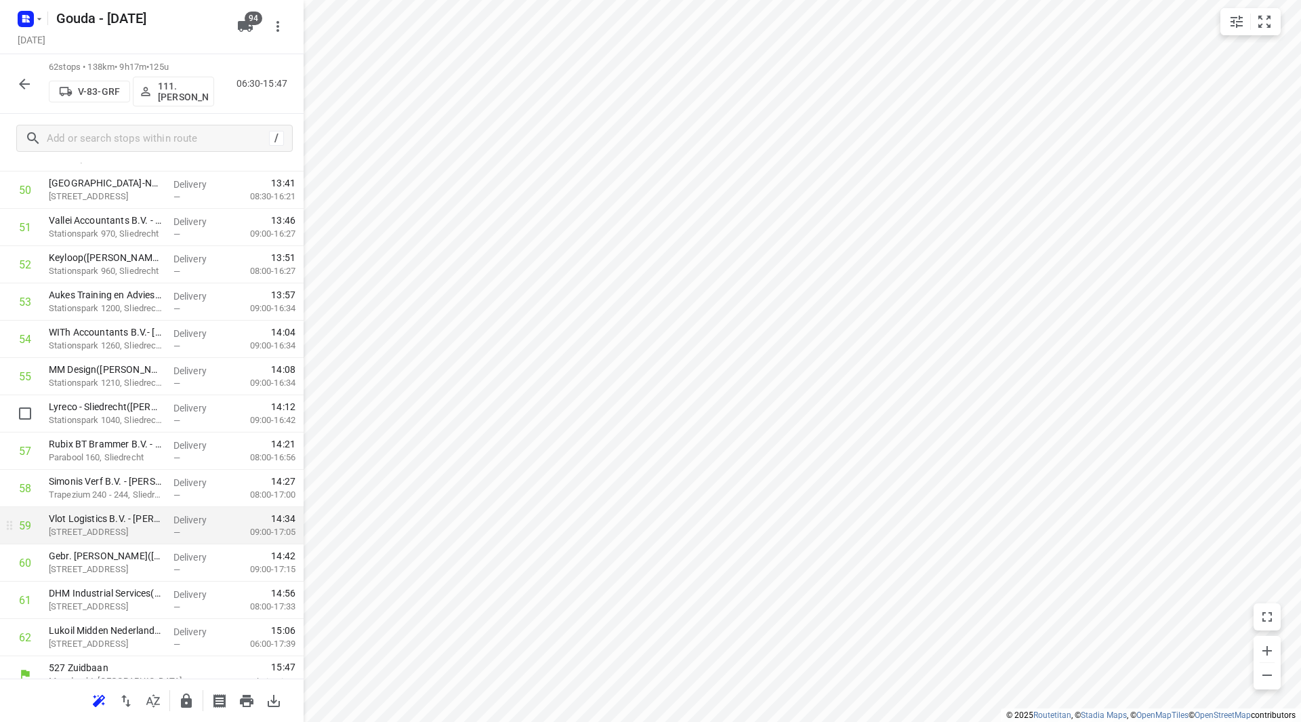
scroll to position [1939, 0]
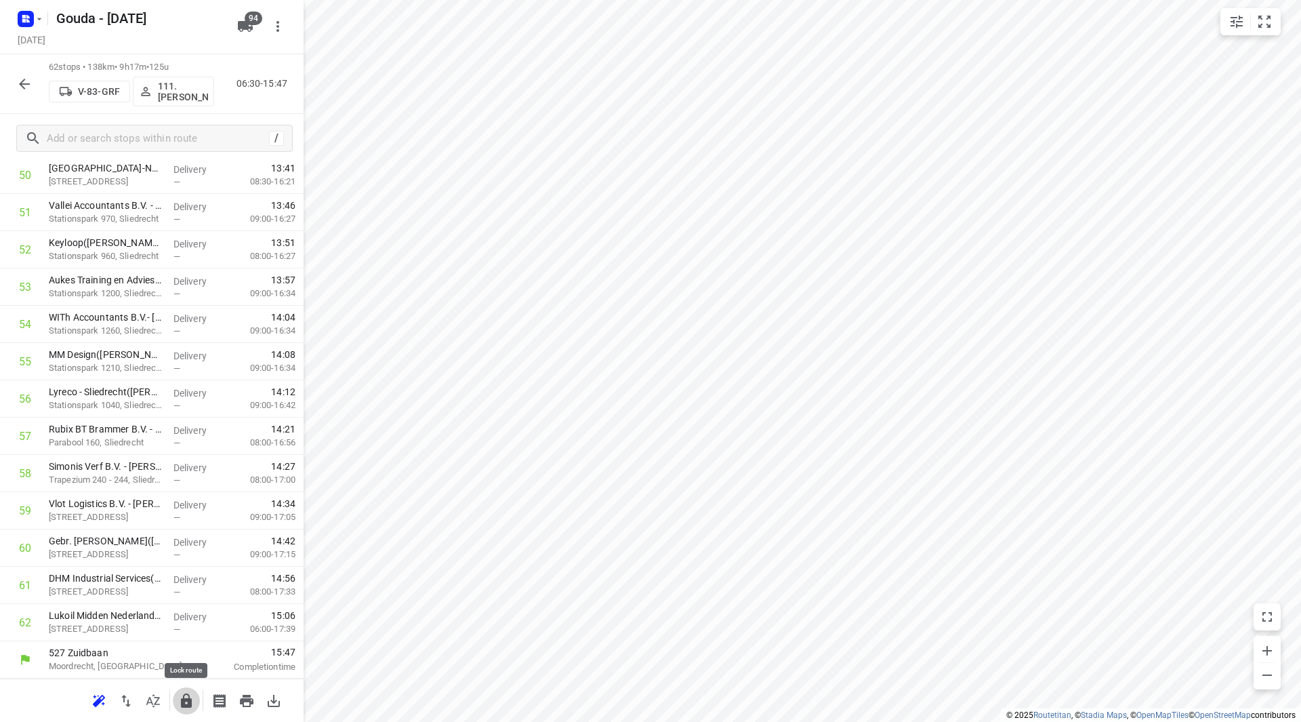
click at [187, 692] on button "button" at bounding box center [186, 700] width 27 height 27
click at [10, 82] on div "62 stops • 138km • 9h17m • 125u V-83-GRF 111.Alex de Kock 06:30-15:47" at bounding box center [152, 84] width 304 height 60
click at [24, 88] on icon "button" at bounding box center [24, 84] width 11 height 11
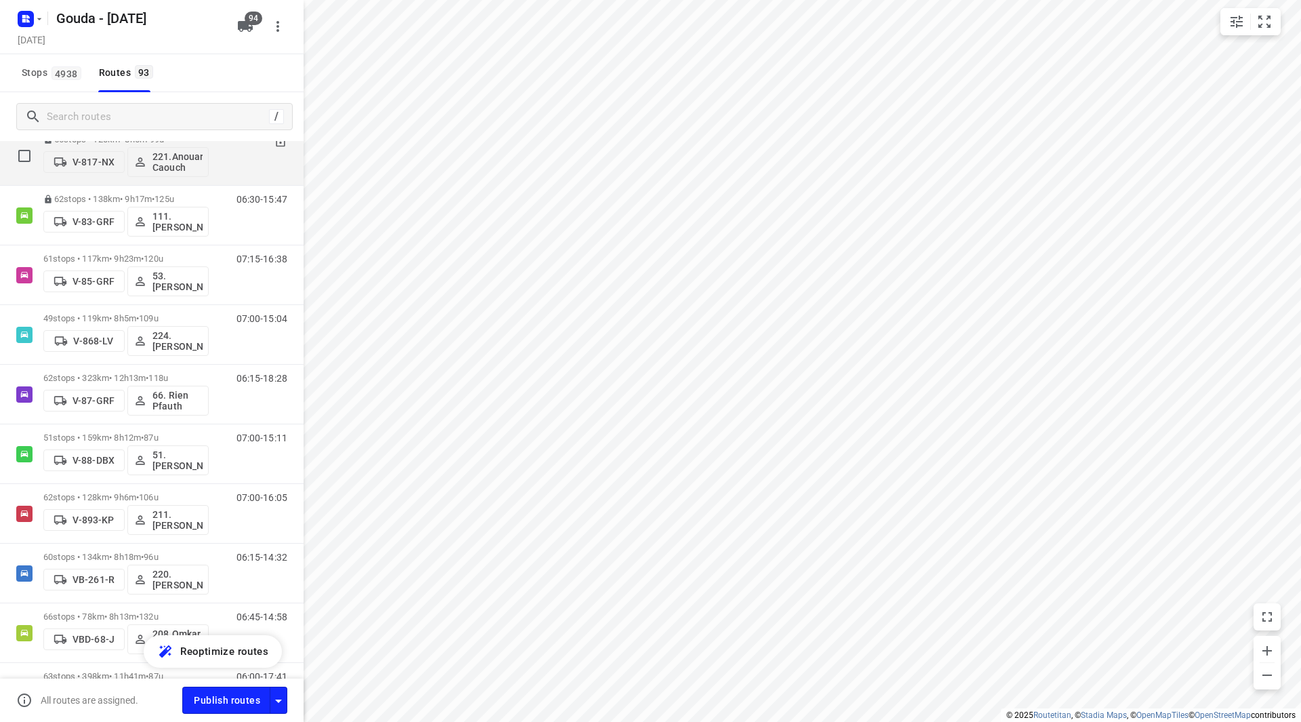
scroll to position [2507, 0]
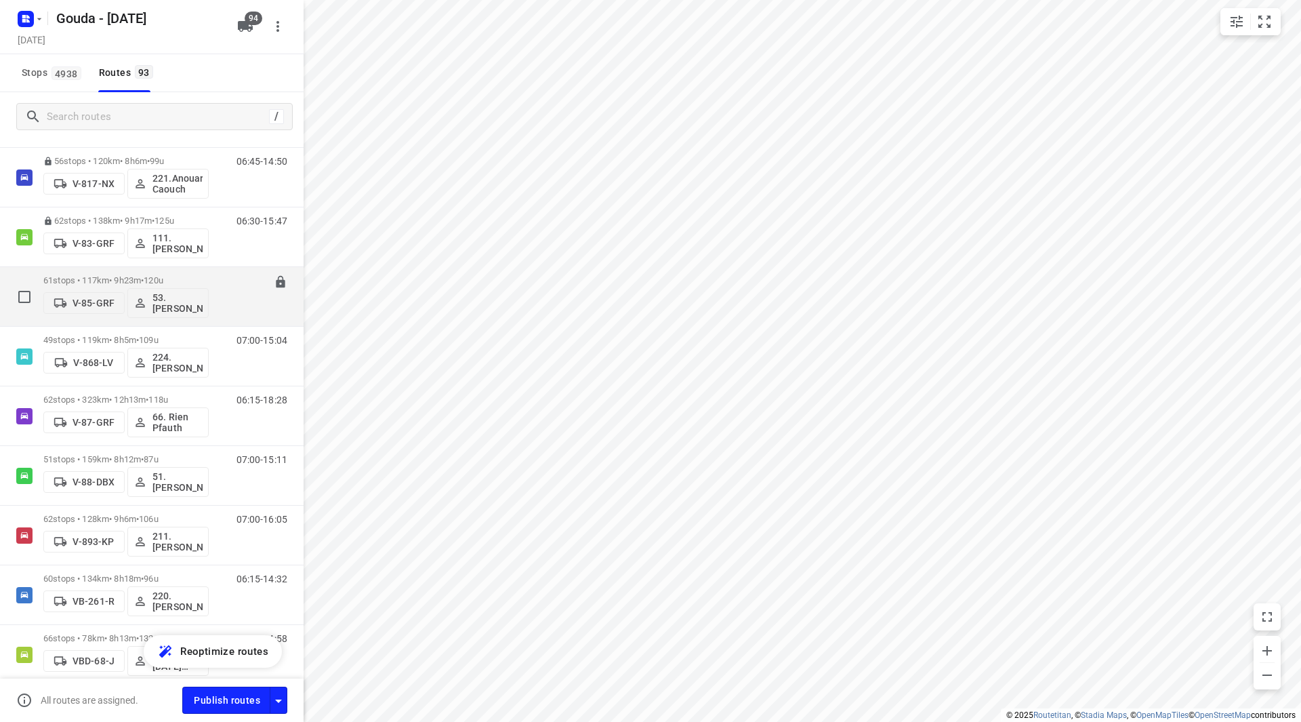
click at [110, 276] on p "61 stops • 117km • 9h23m • 120u" at bounding box center [125, 280] width 165 height 10
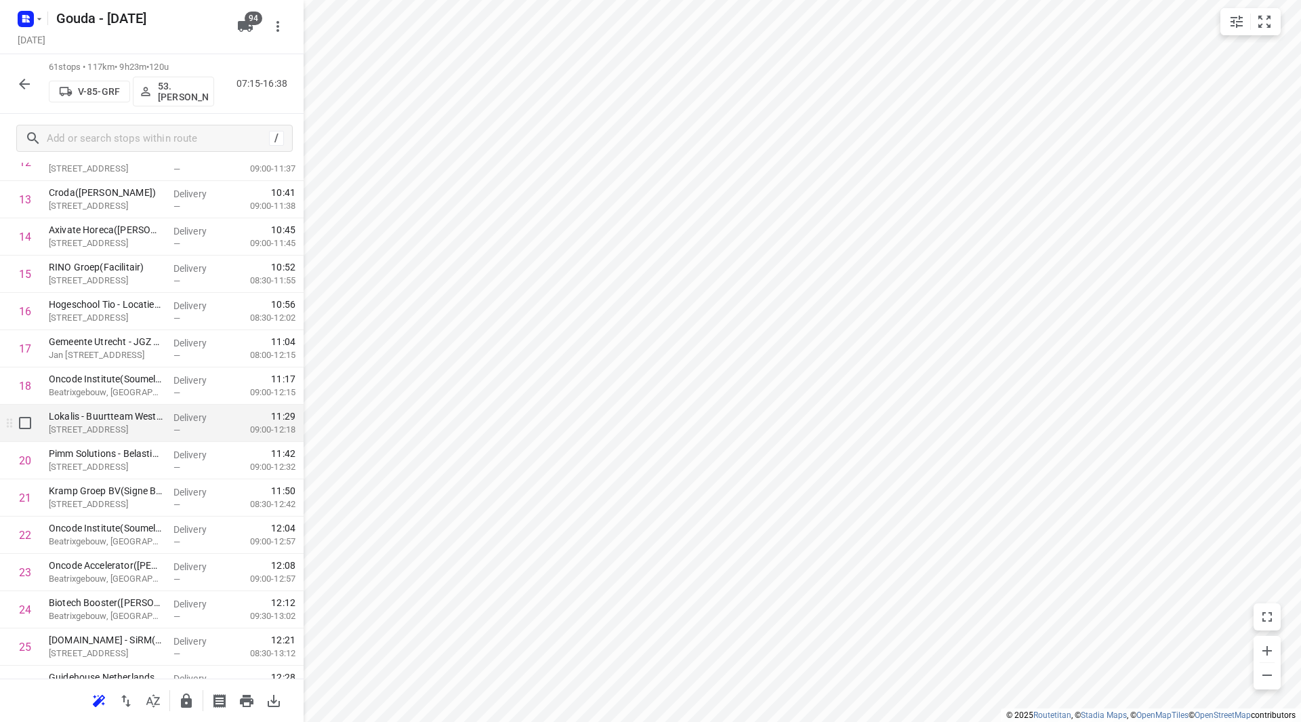
scroll to position [542, 0]
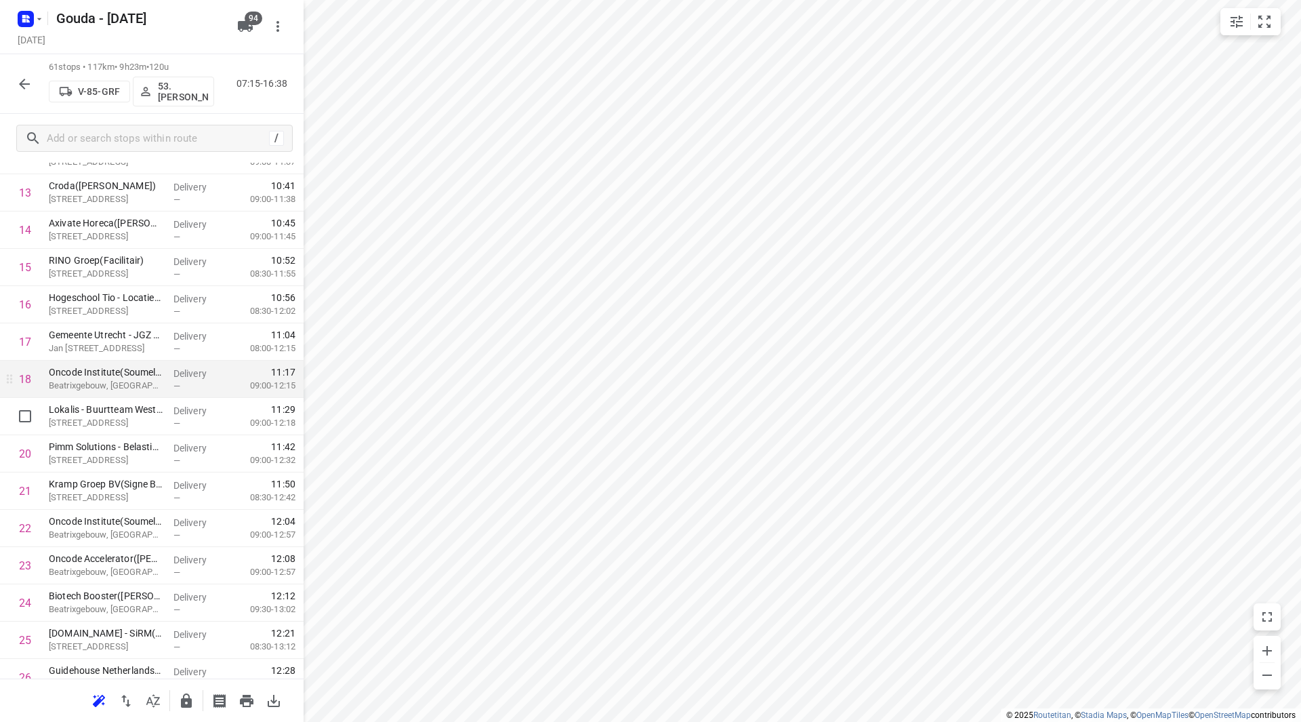
drag, startPoint x: 96, startPoint y: 424, endPoint x: 100, endPoint y: 386, distance: 38.2
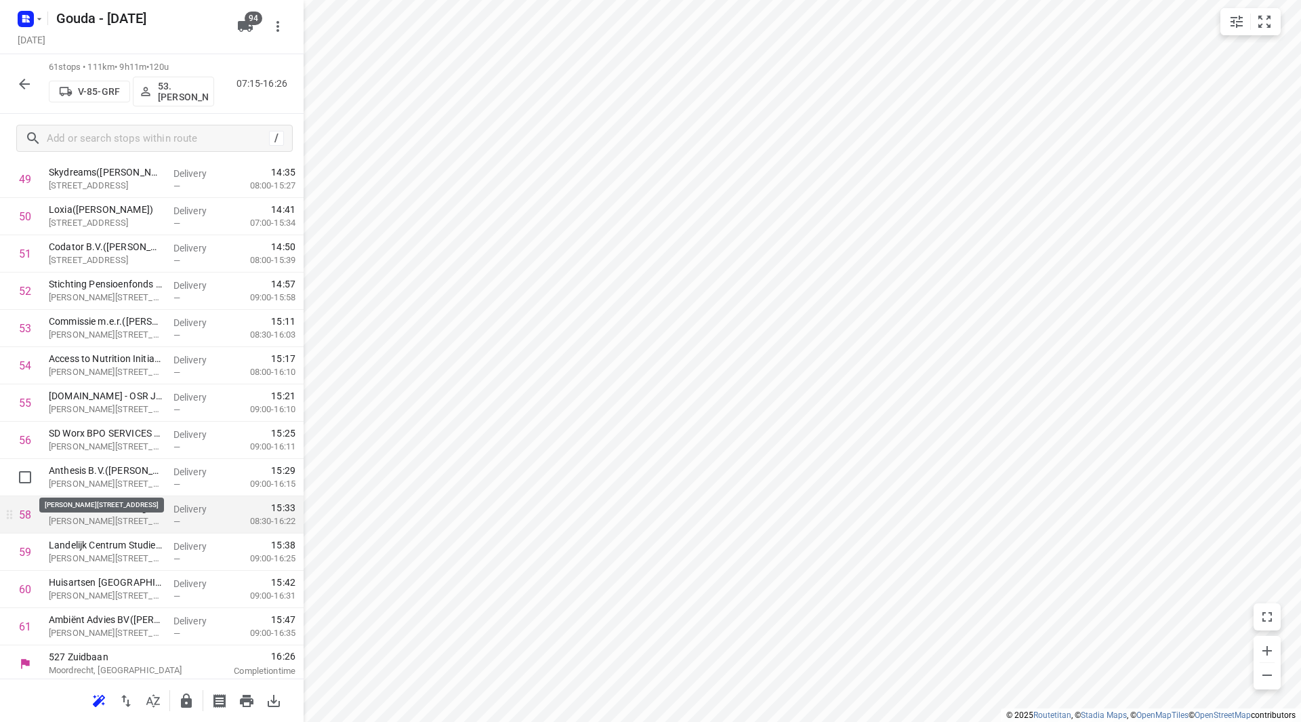
scroll to position [1902, 0]
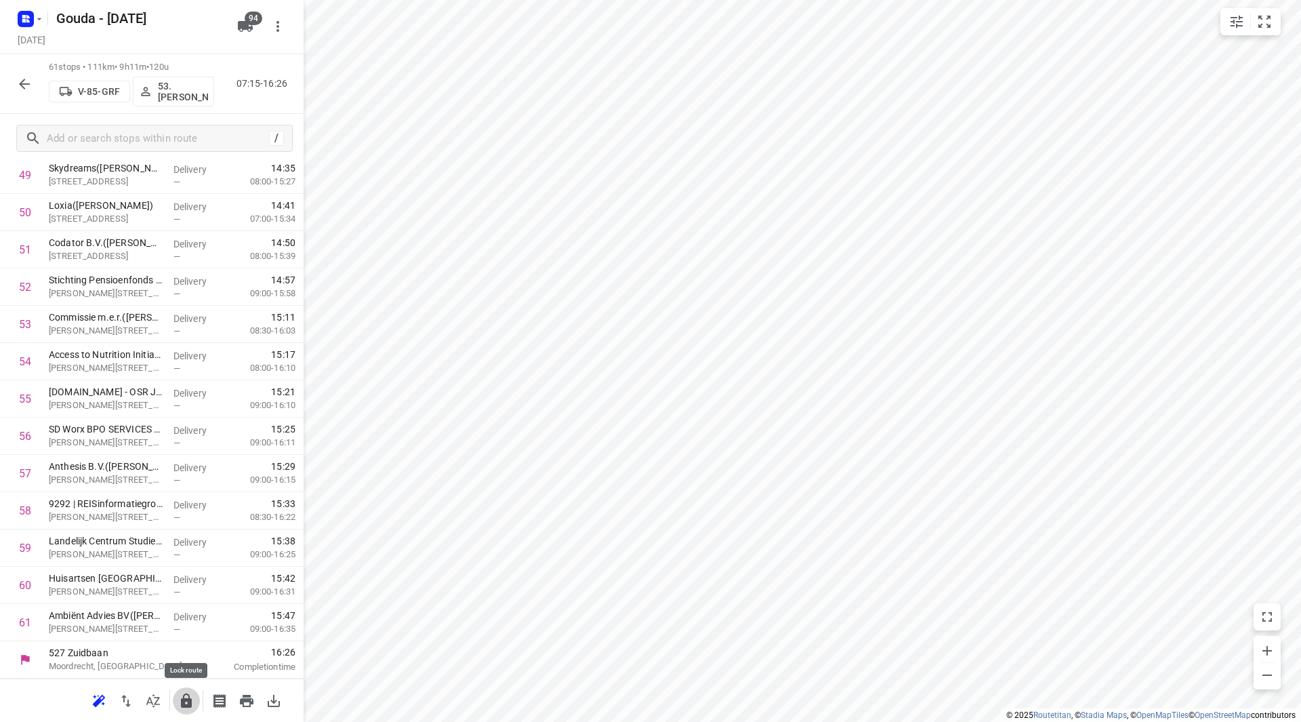
click at [182, 697] on icon "button" at bounding box center [186, 701] width 16 height 16
click at [26, 81] on icon "button" at bounding box center [24, 84] width 16 height 16
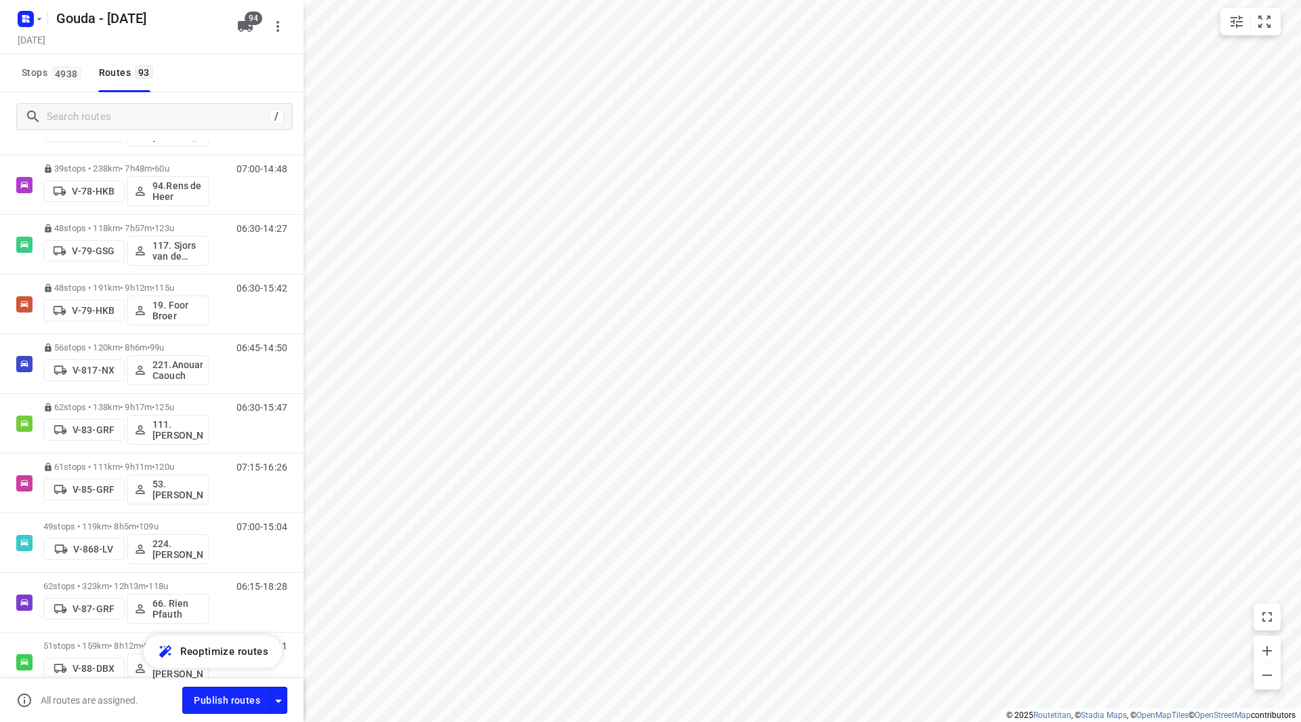
scroll to position [2377, 0]
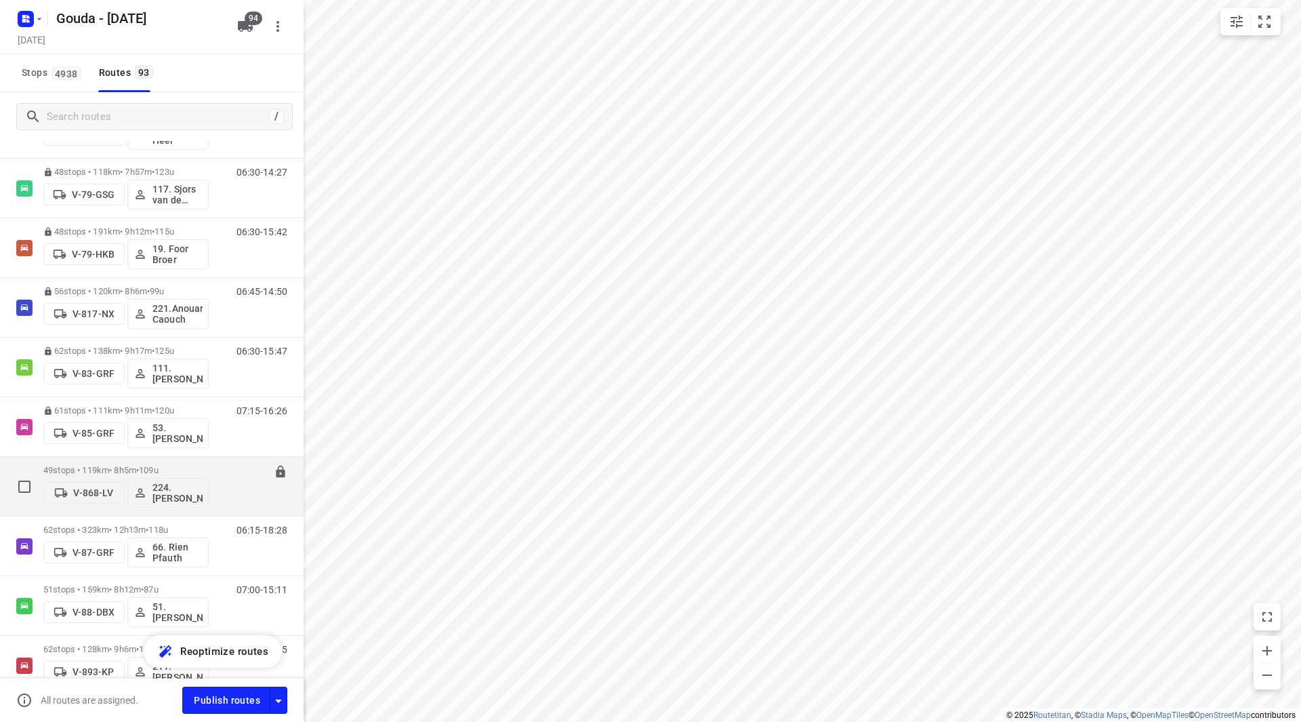
click at [106, 469] on p "49 stops • 119km • 8h5m • 109u" at bounding box center [125, 470] width 165 height 10
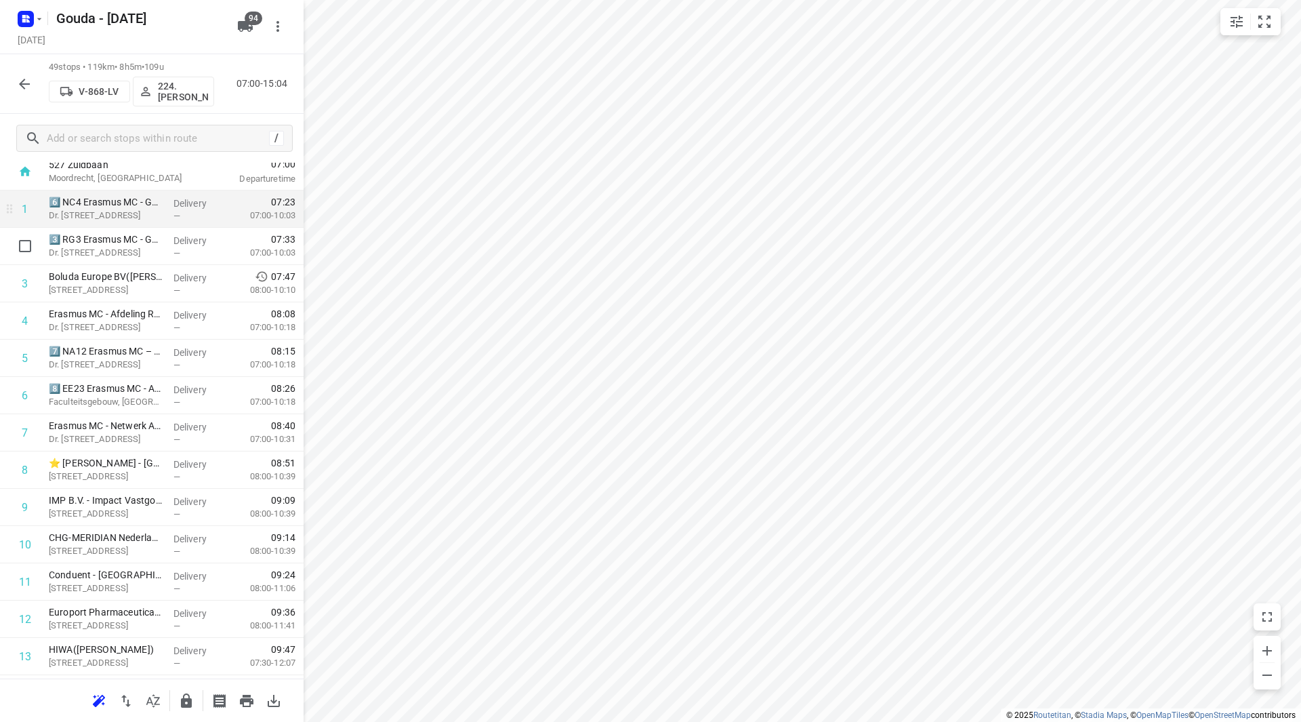
scroll to position [0, 0]
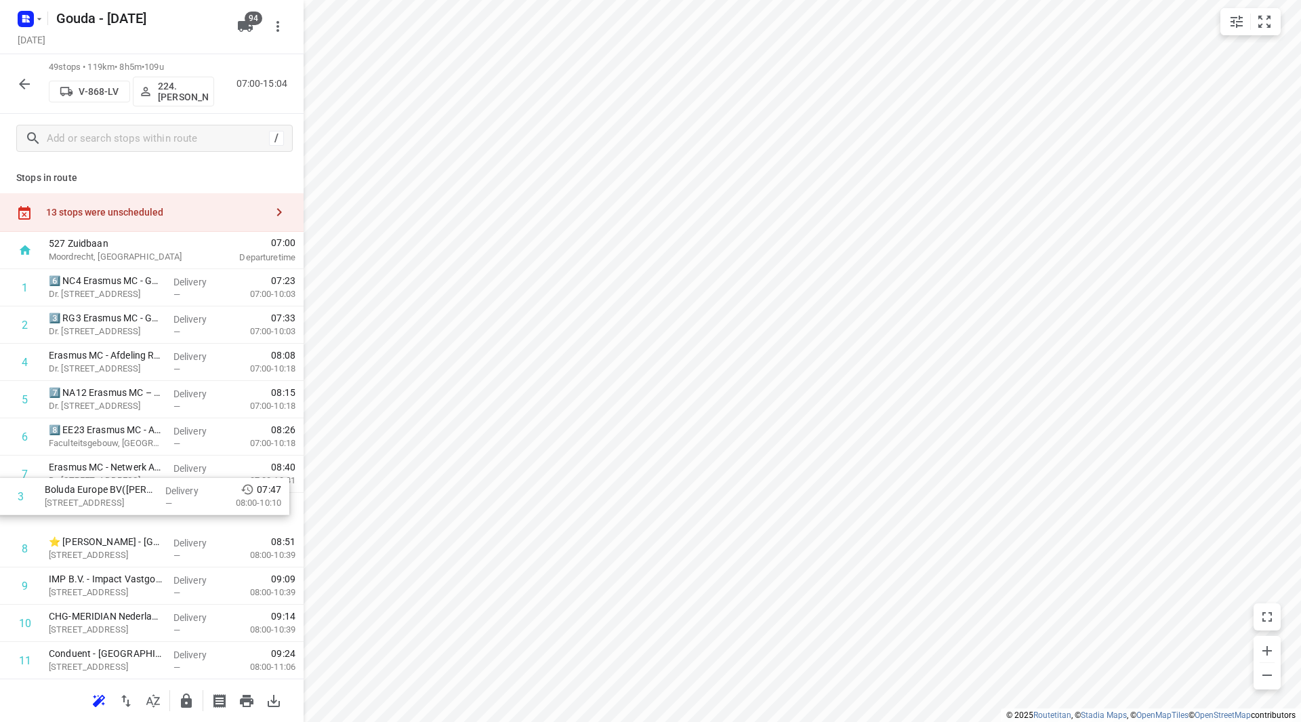
drag, startPoint x: 129, startPoint y: 368, endPoint x: 122, endPoint y: 518, distance: 150.6
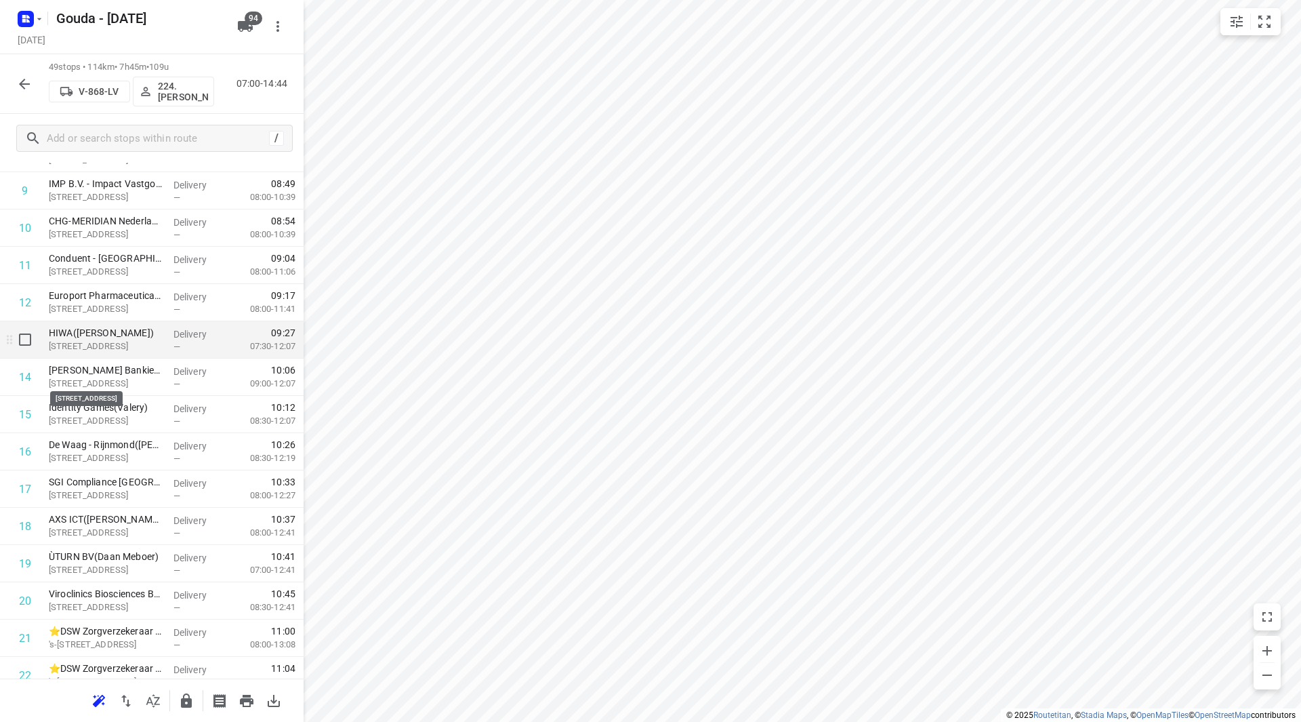
scroll to position [407, 0]
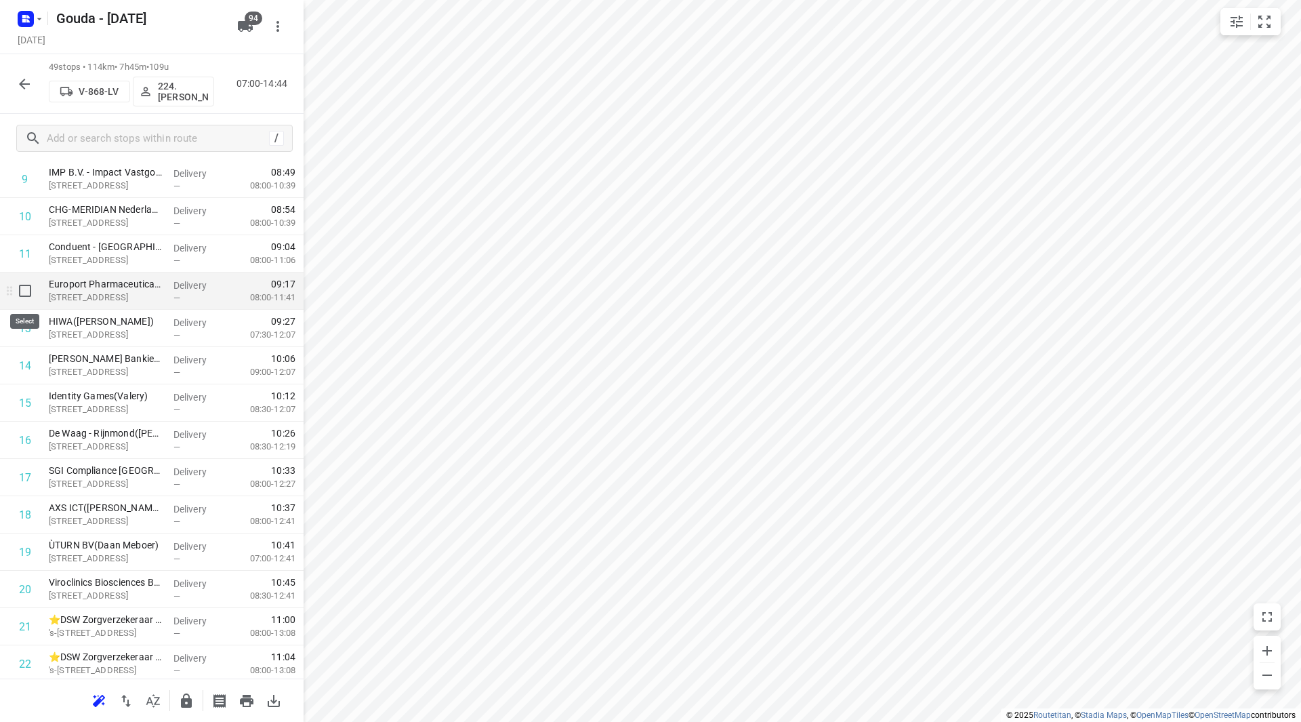
click at [23, 290] on input "checkbox" at bounding box center [25, 290] width 27 height 27
checkbox input "true"
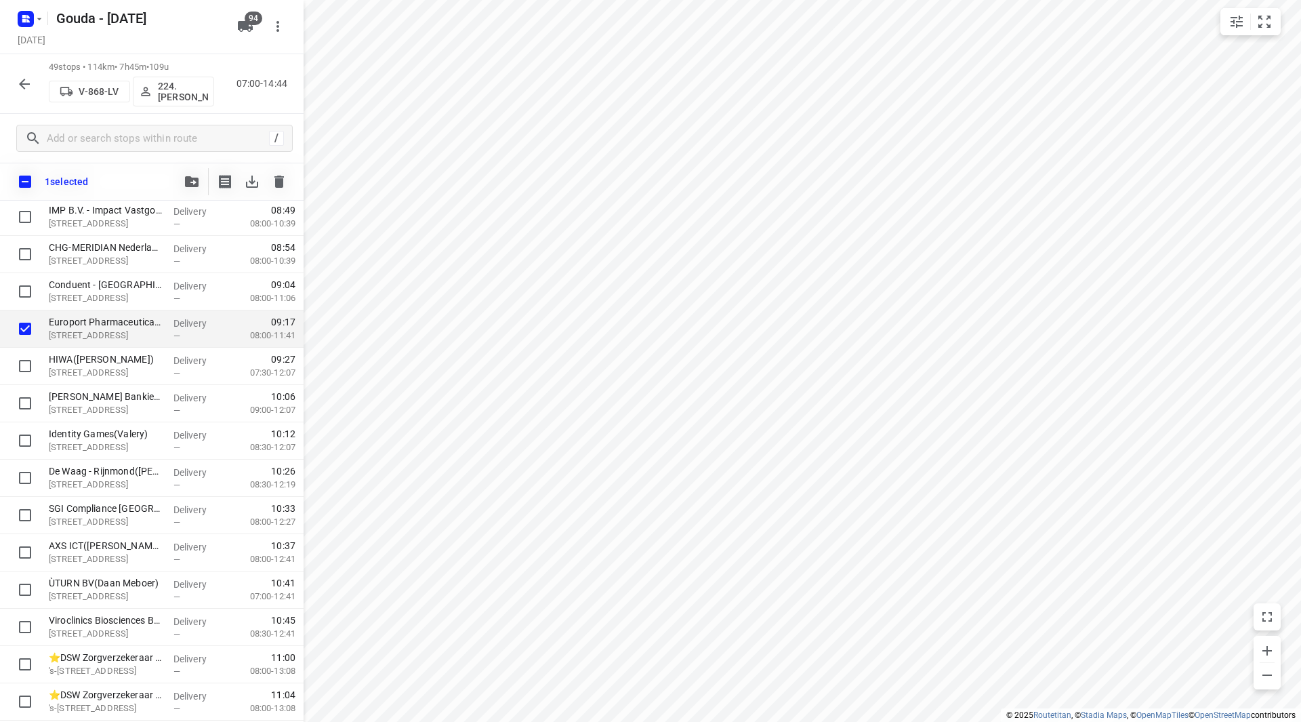
click at [182, 180] on button "button" at bounding box center [191, 181] width 27 height 27
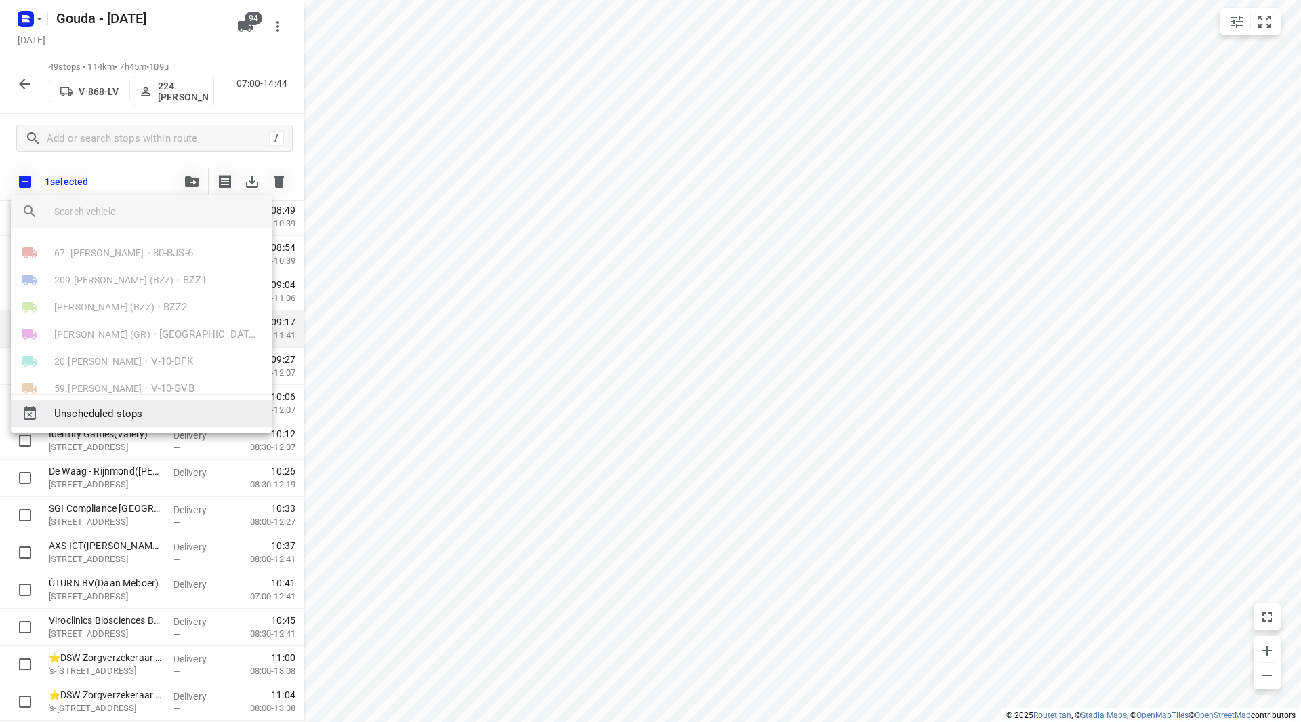
click at [103, 410] on span "Unscheduled stops" at bounding box center [157, 414] width 207 height 16
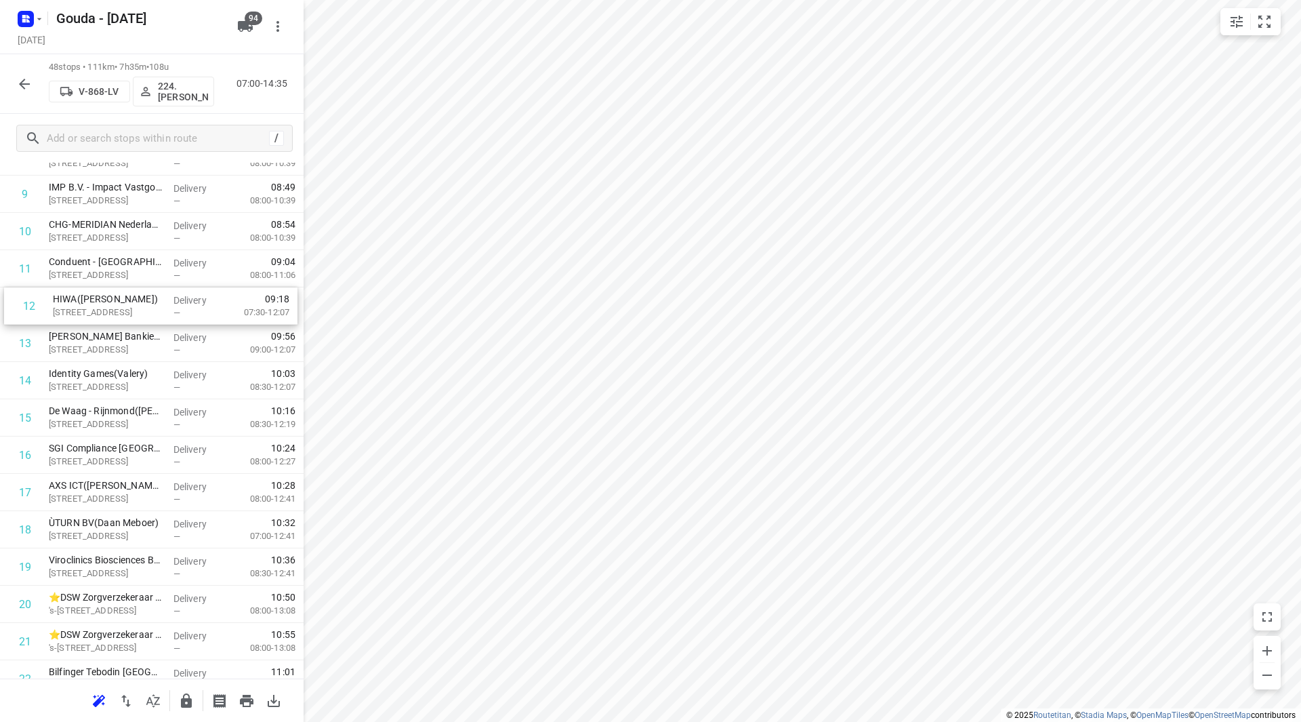
scroll to position [391, 0]
drag, startPoint x: 134, startPoint y: 293, endPoint x: 136, endPoint y: 317, distance: 24.4
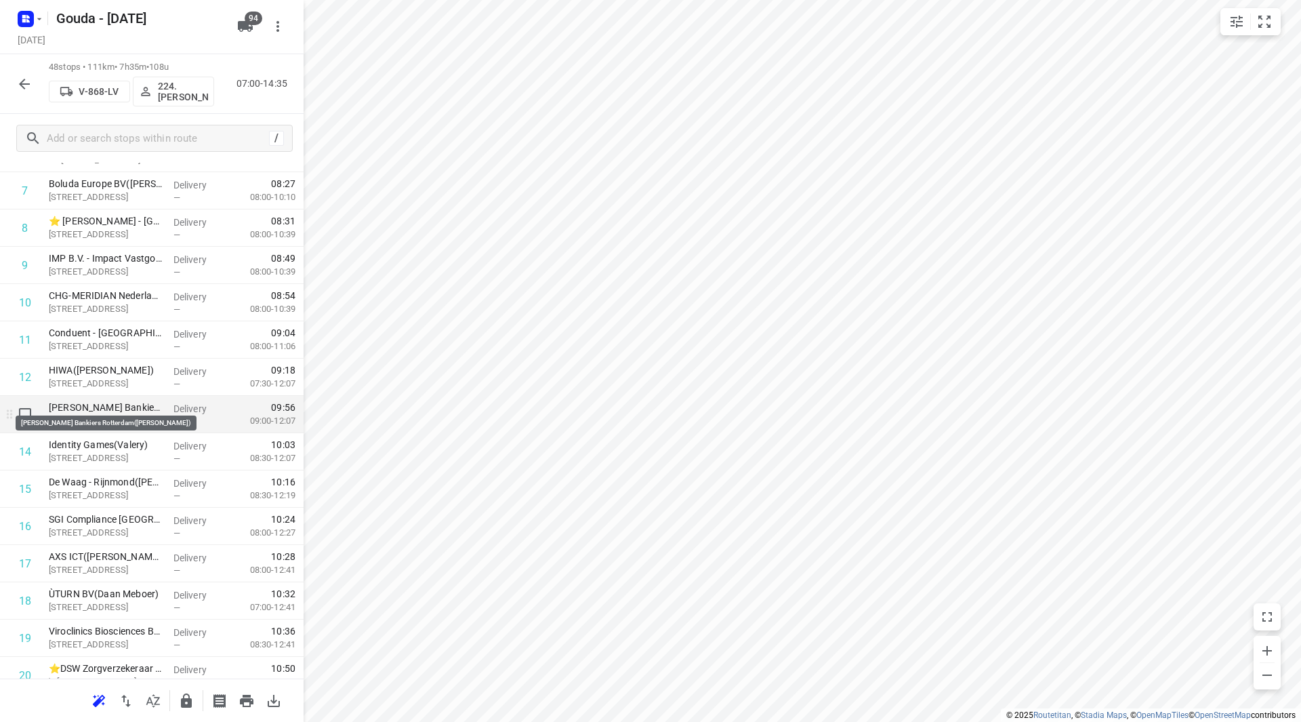
scroll to position [339, 0]
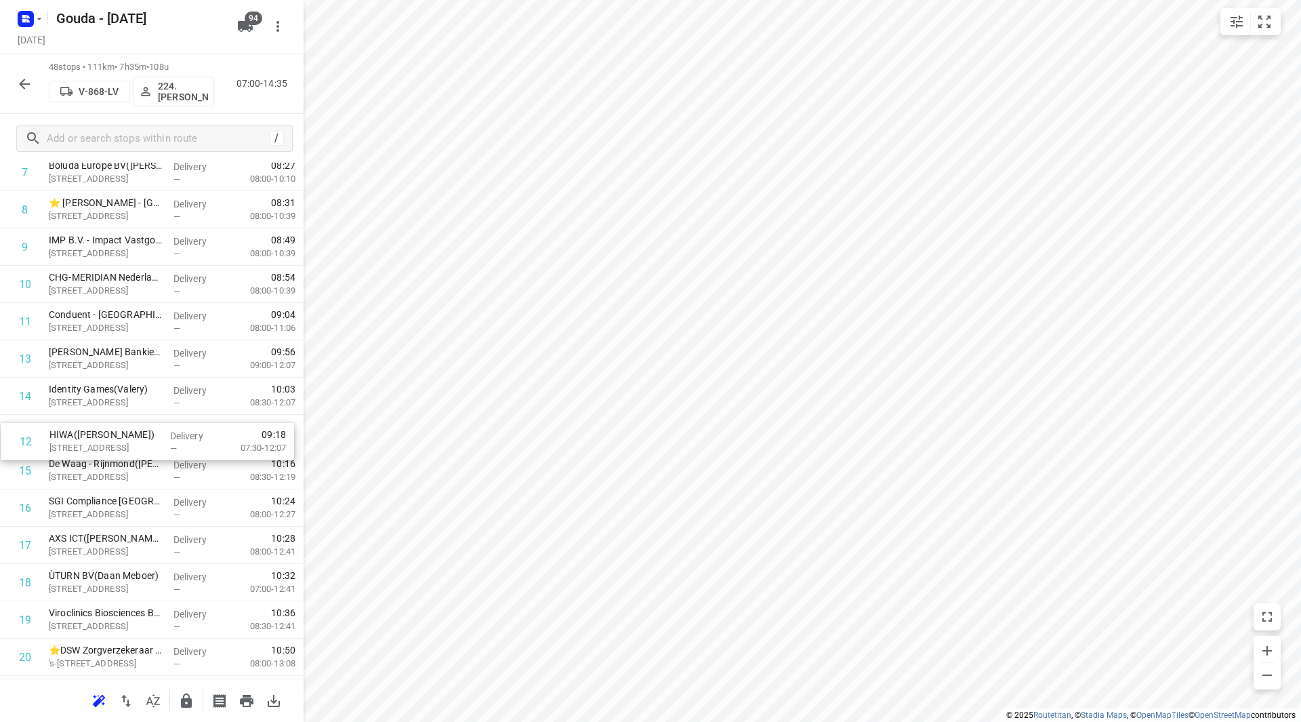
drag, startPoint x: 102, startPoint y: 350, endPoint x: 102, endPoint y: 438, distance: 87.4
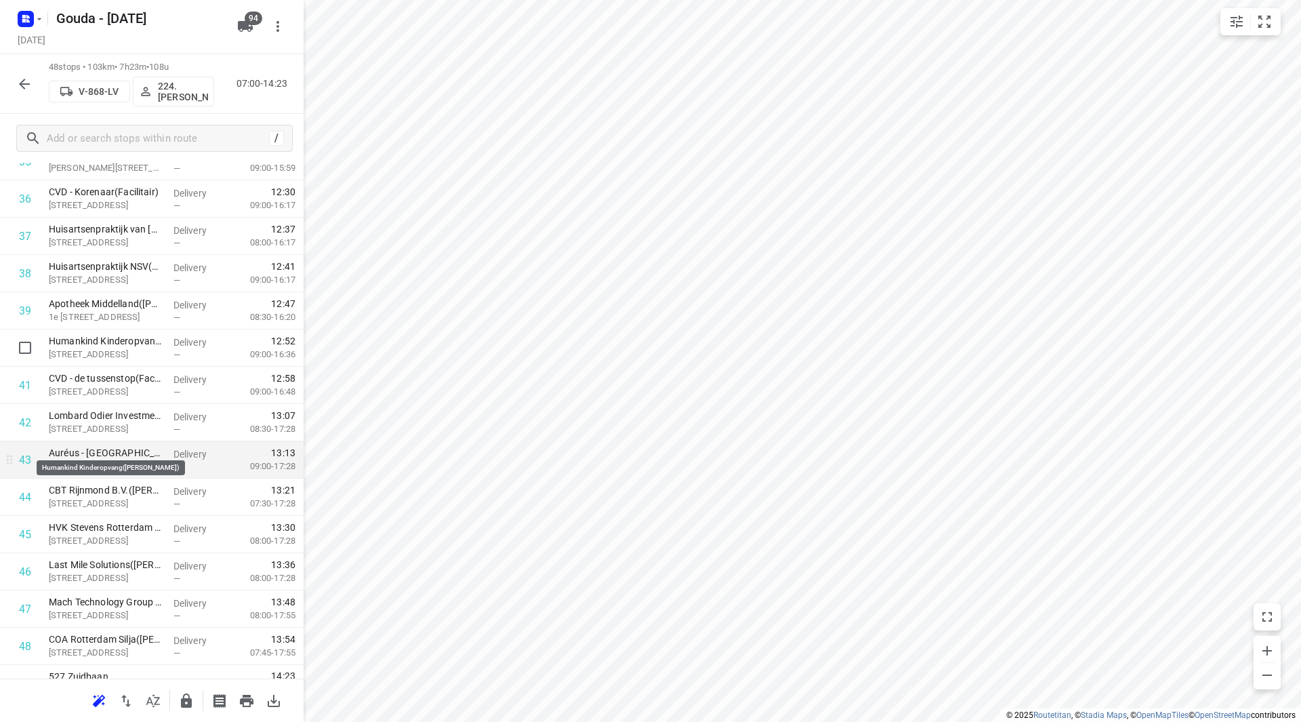
scroll to position [1417, 0]
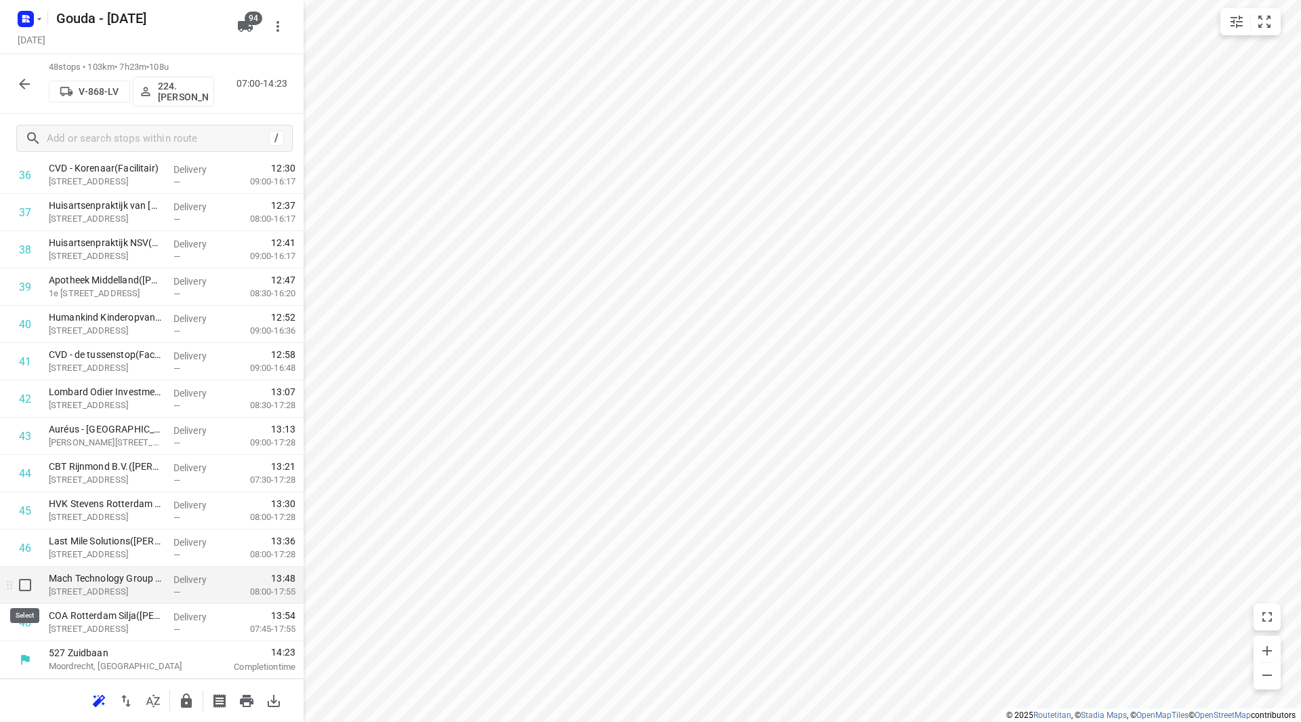
click at [30, 588] on input "checkbox" at bounding box center [25, 584] width 27 height 27
checkbox input "true"
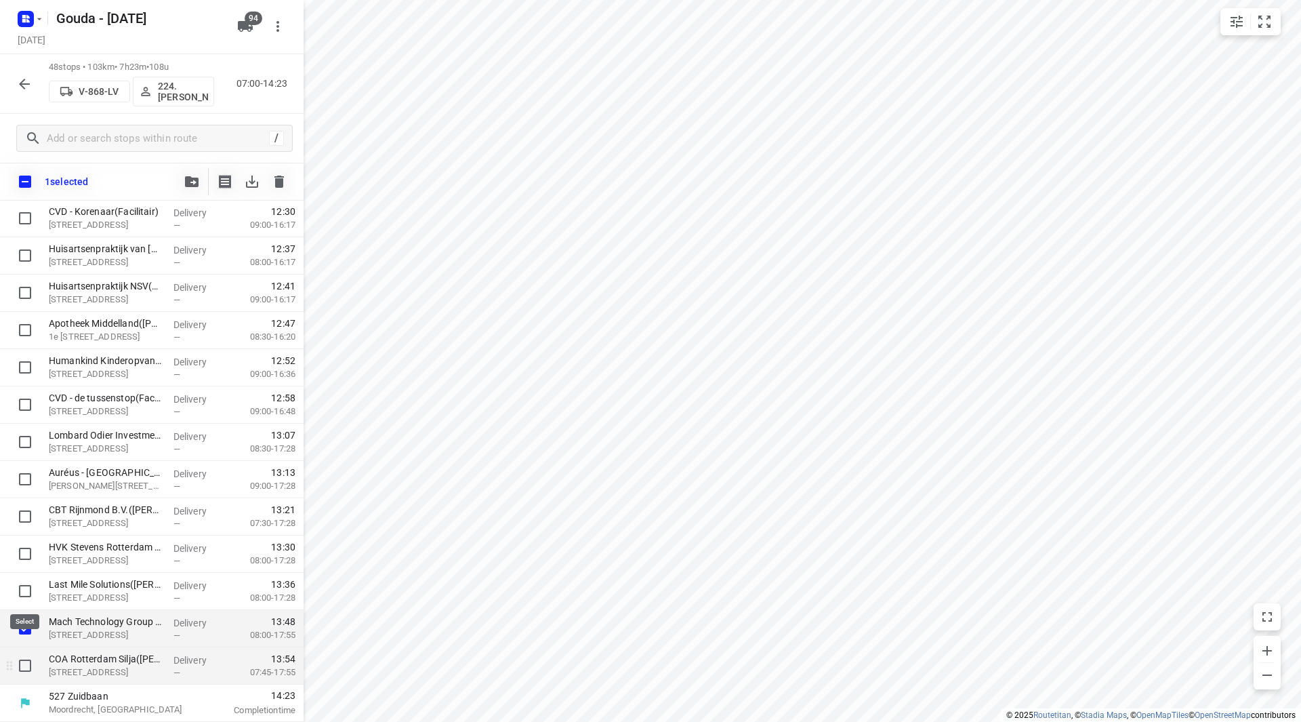
scroll to position [1412, 0]
click at [20, 664] on input "checkbox" at bounding box center [25, 665] width 27 height 27
checkbox input "true"
click at [184, 179] on span "button" at bounding box center [192, 181] width 16 height 11
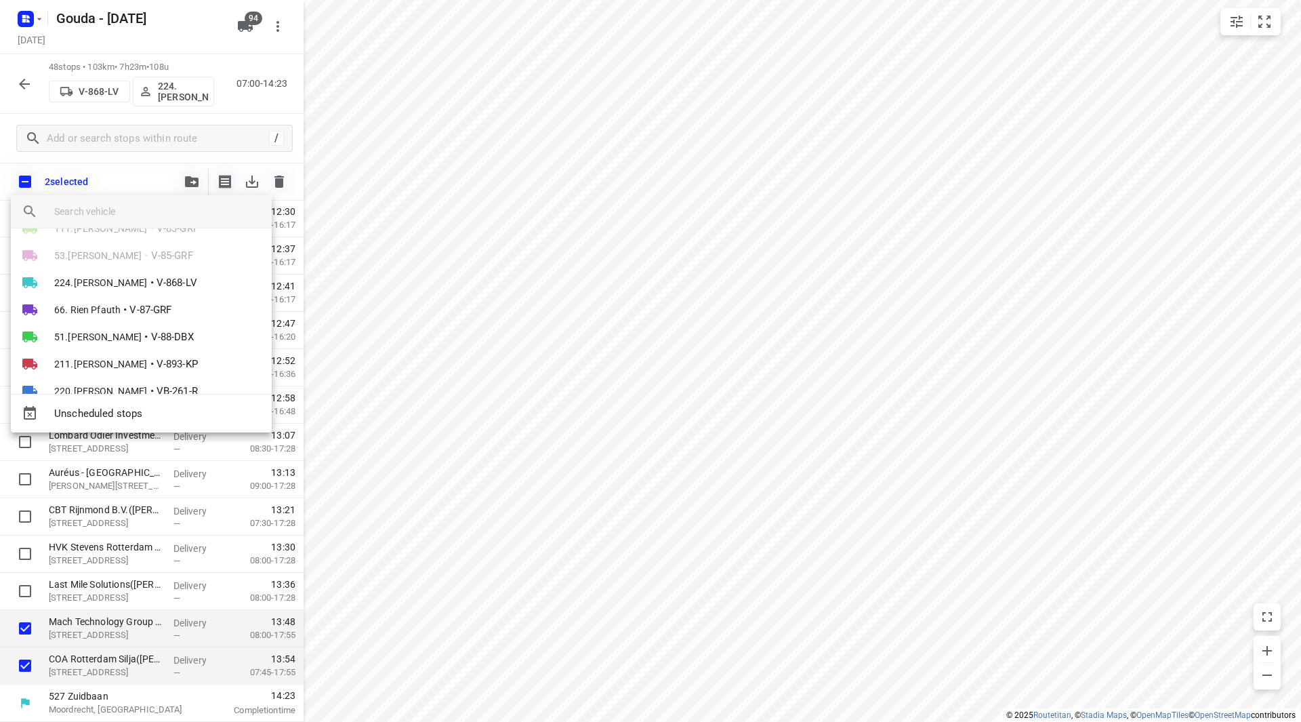
scroll to position [1084, 0]
click at [106, 356] on span "224.[PERSON_NAME]" at bounding box center [101, 361] width 94 height 14
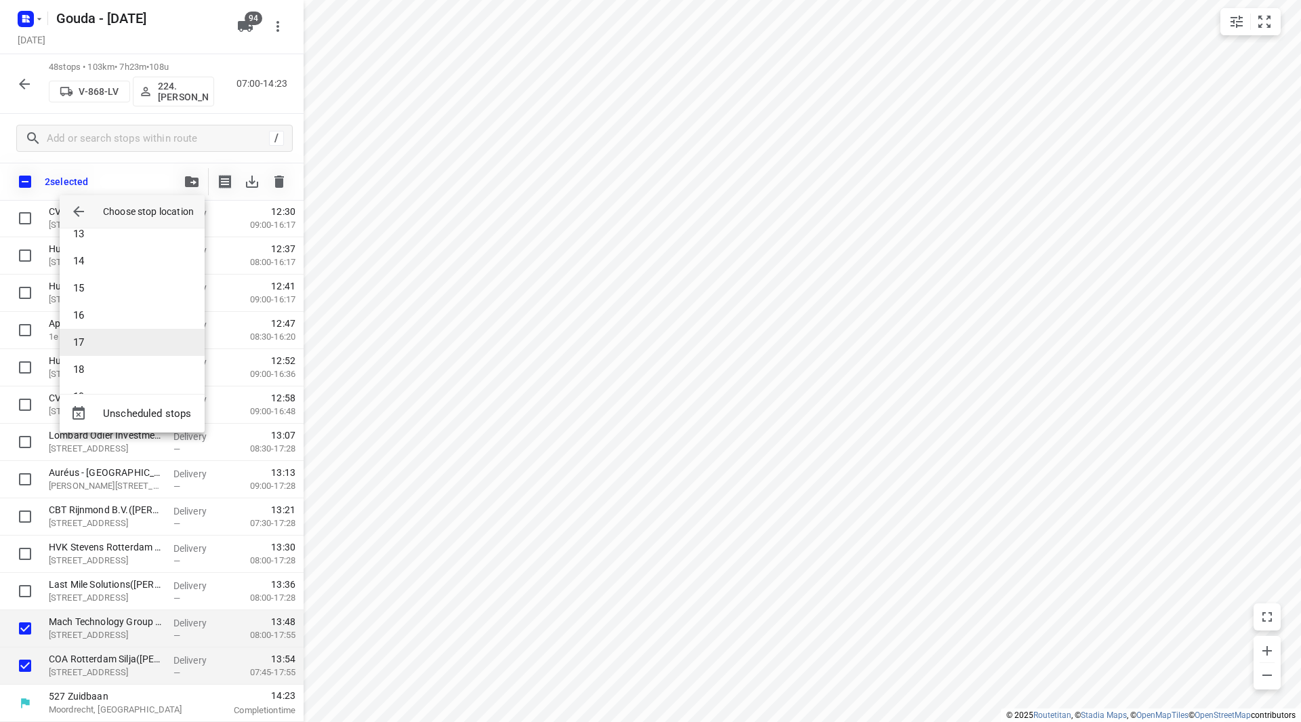
scroll to position [271, 0]
click at [91, 355] on li "15" at bounding box center [132, 355] width 145 height 27
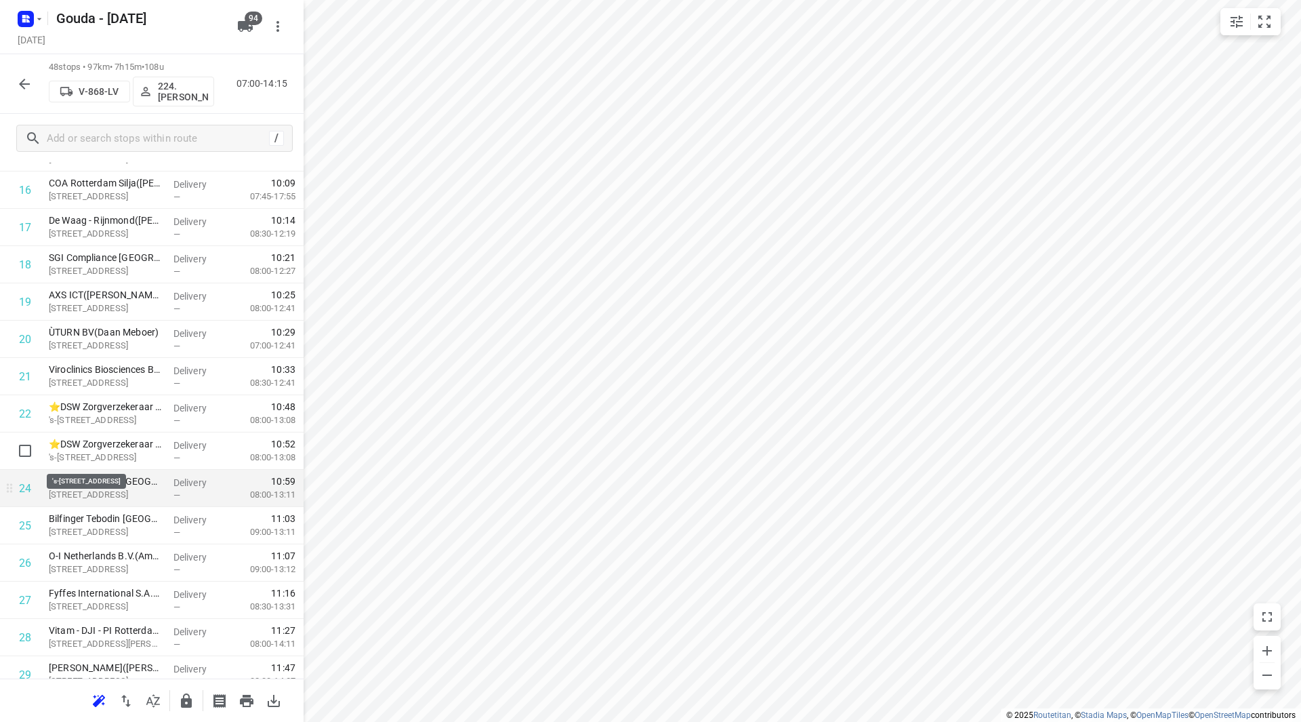
scroll to position [678, 0]
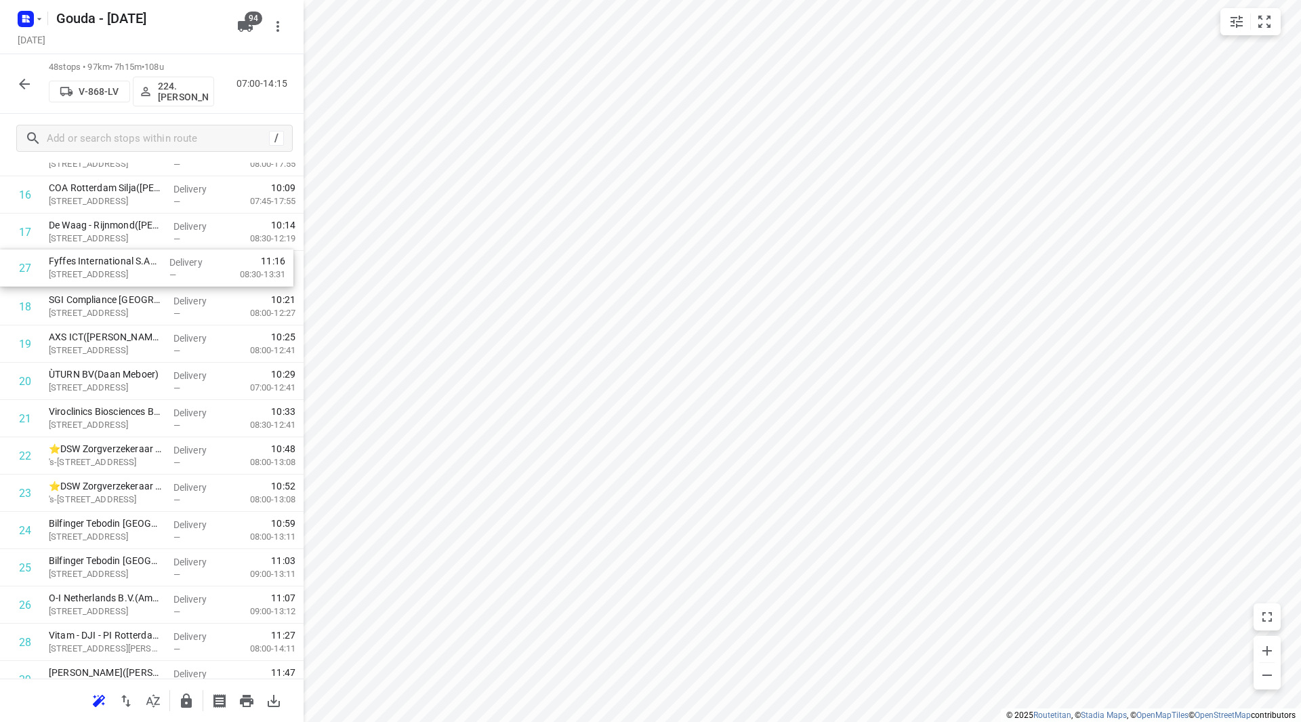
drag, startPoint x: 113, startPoint y: 580, endPoint x: 114, endPoint y: 270, distance: 309.7
click at [115, 269] on div "1 6️⃣ NC4 Erasmus MC - Gebouw NC - Bureau Nazorg(Zorgadministratie) Dr. Molewat…" at bounding box center [152, 511] width 304 height 1789
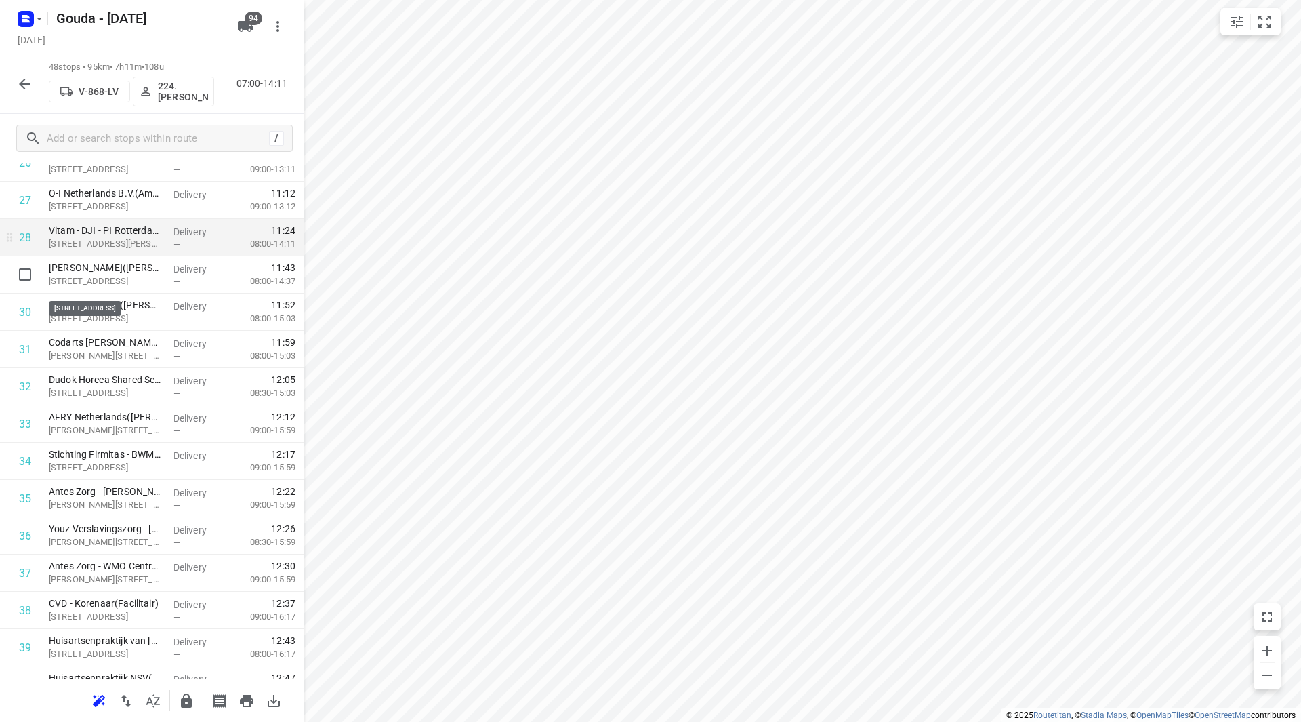
scroll to position [1053, 0]
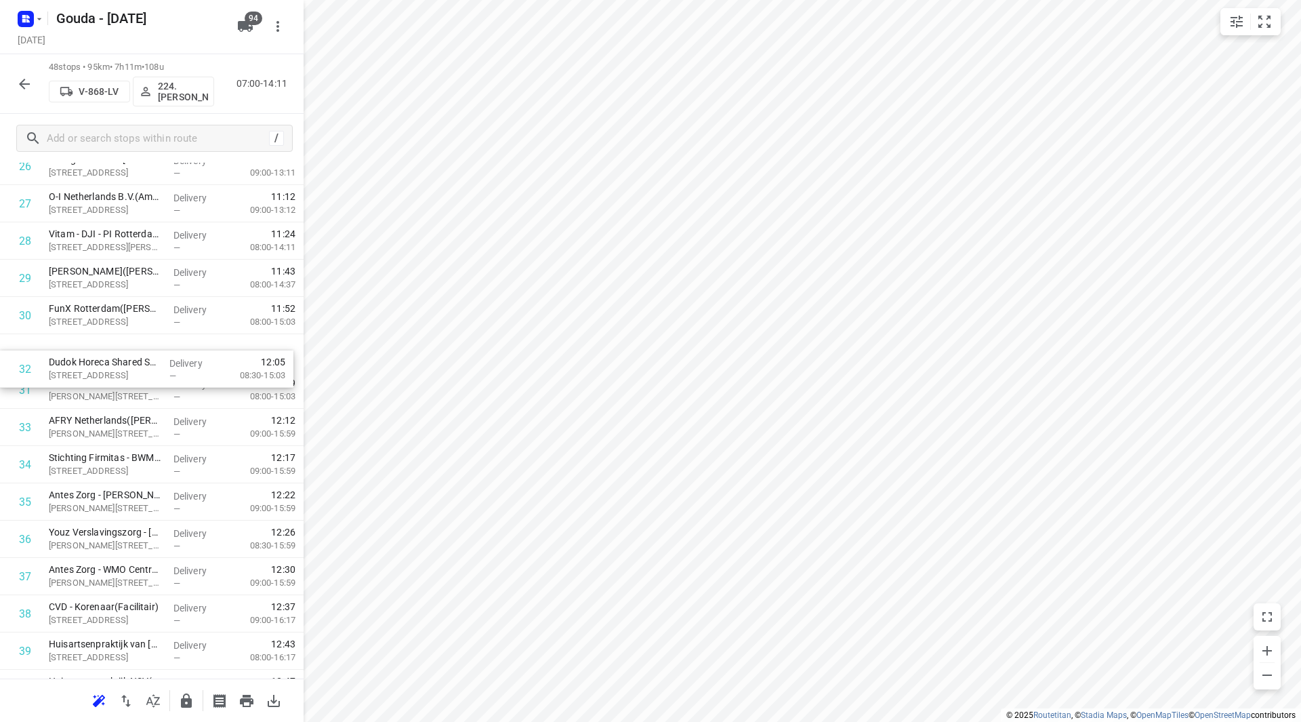
drag, startPoint x: 140, startPoint y: 383, endPoint x: 142, endPoint y: 346, distance: 36.6
click at [142, 348] on div "1 6️⃣ NC4 Erasmus MC - Gebouw NC - Bureau Nazorg(Zorgadministratie) Dr. Molewat…" at bounding box center [152, 110] width 304 height 1789
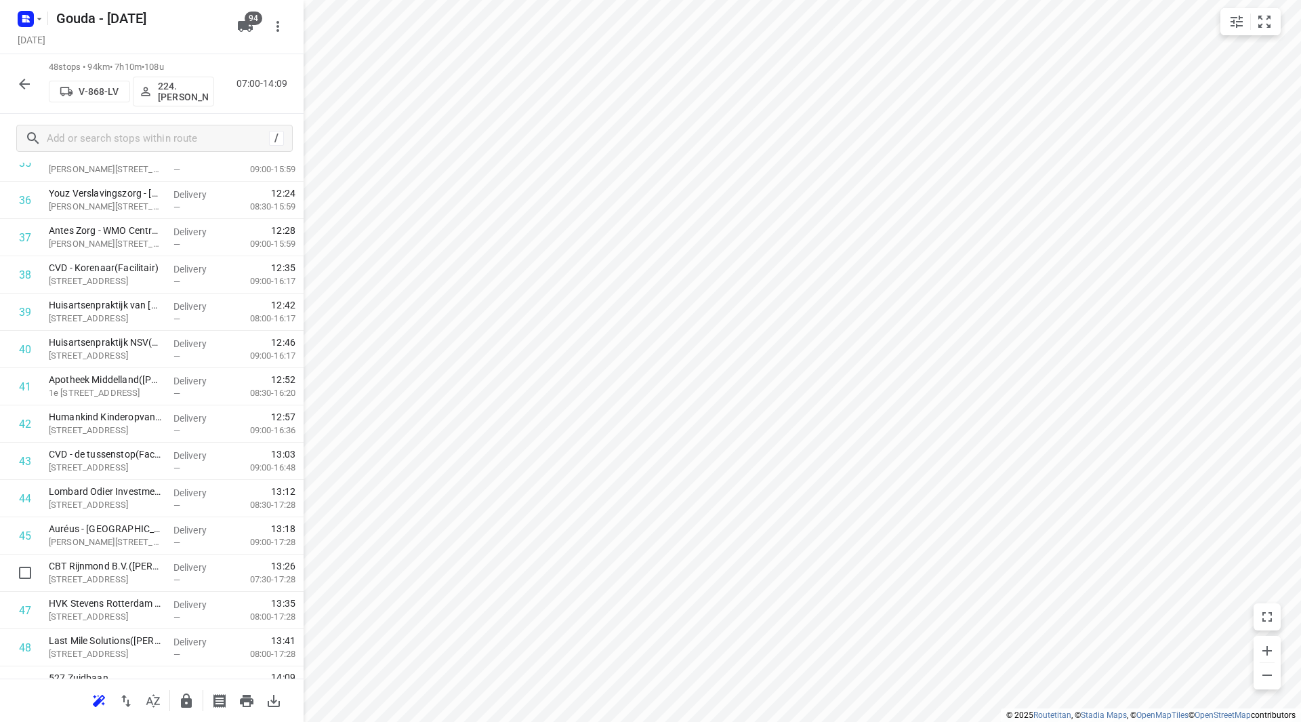
scroll to position [1394, 0]
drag, startPoint x: 129, startPoint y: 579, endPoint x: 135, endPoint y: 487, distance: 92.3
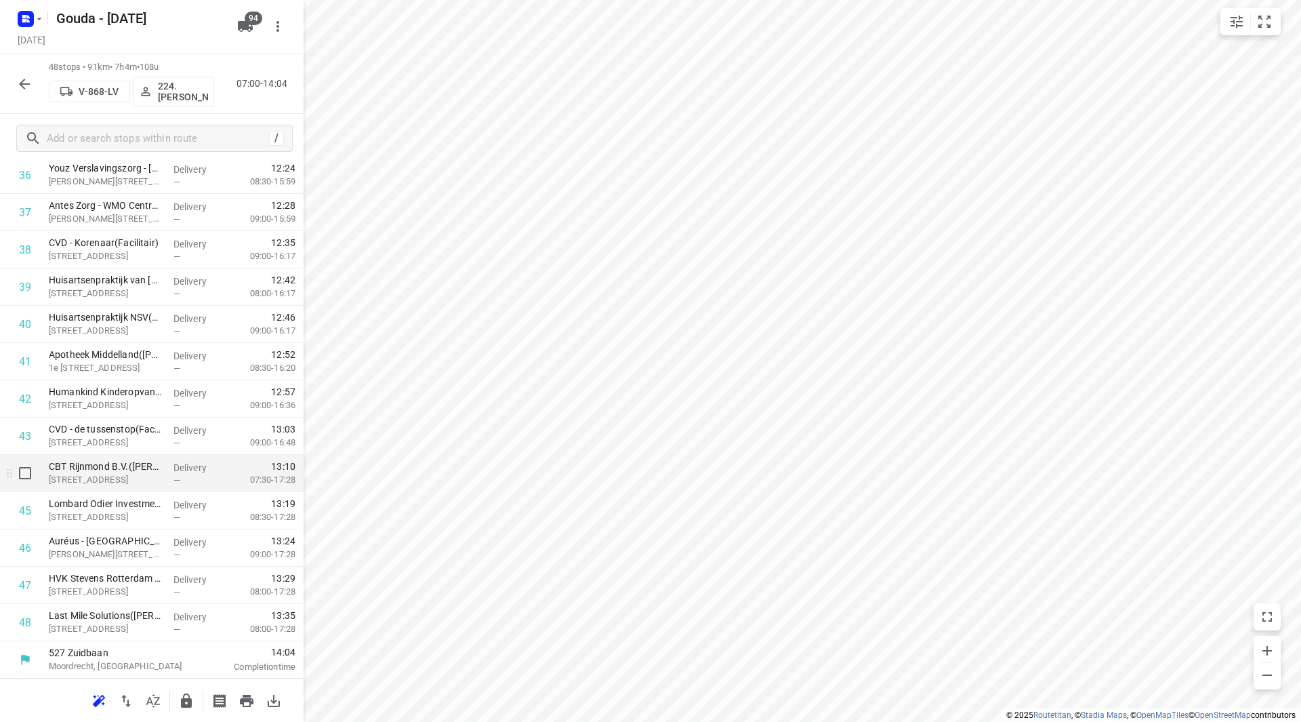
scroll to position [1349, 0]
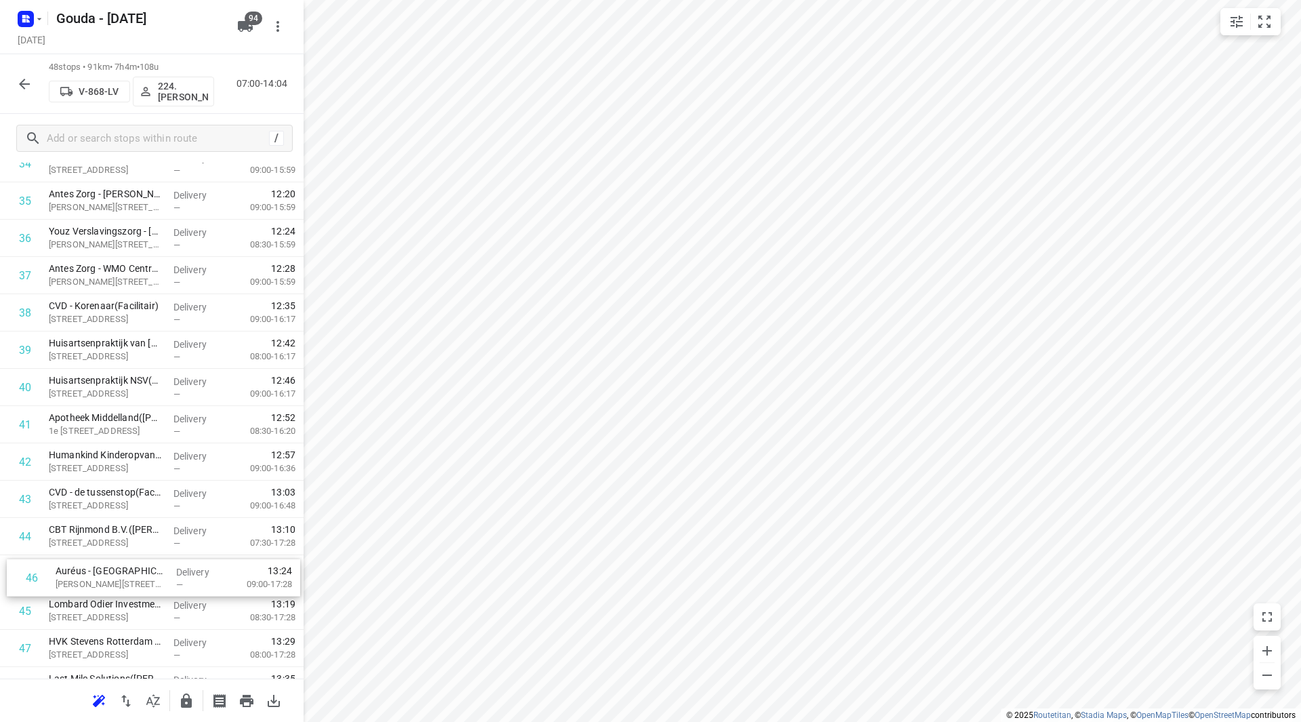
drag, startPoint x: 102, startPoint y: 621, endPoint x: 110, endPoint y: 577, distance: 44.7
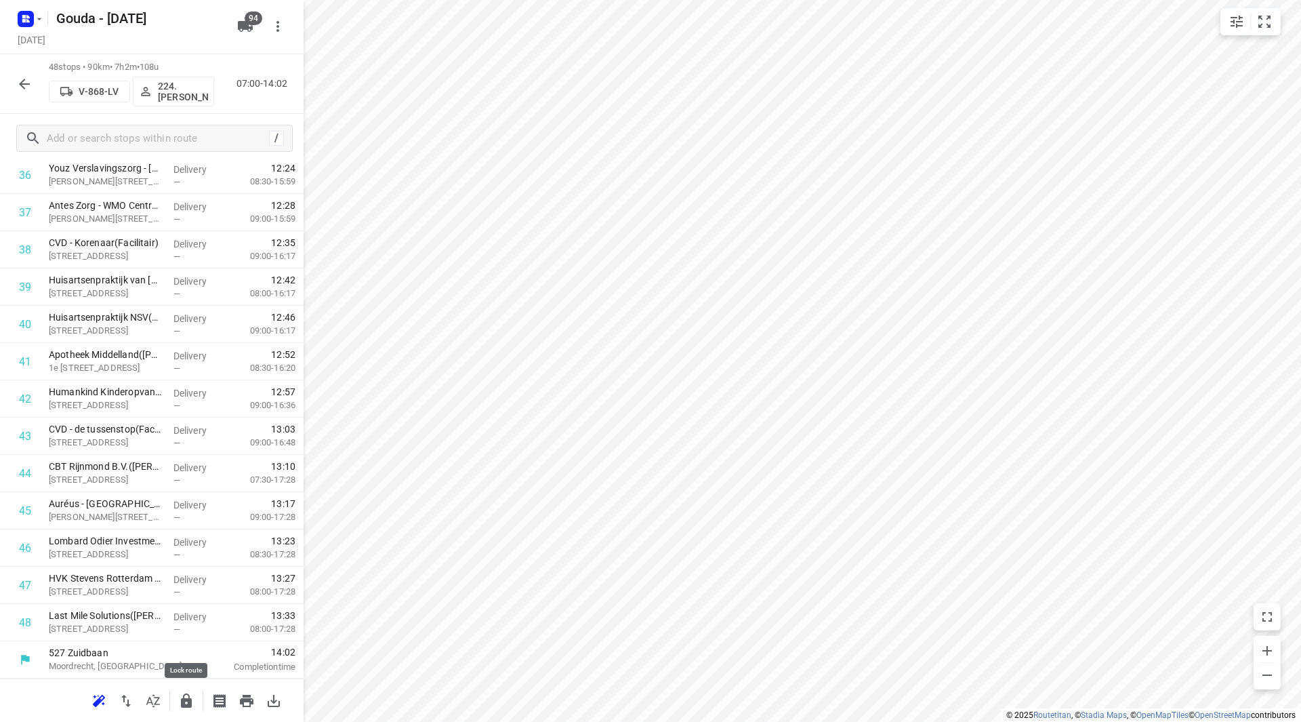
click at [194, 705] on icon "button" at bounding box center [186, 701] width 16 height 16
click at [15, 77] on button "button" at bounding box center [24, 83] width 27 height 27
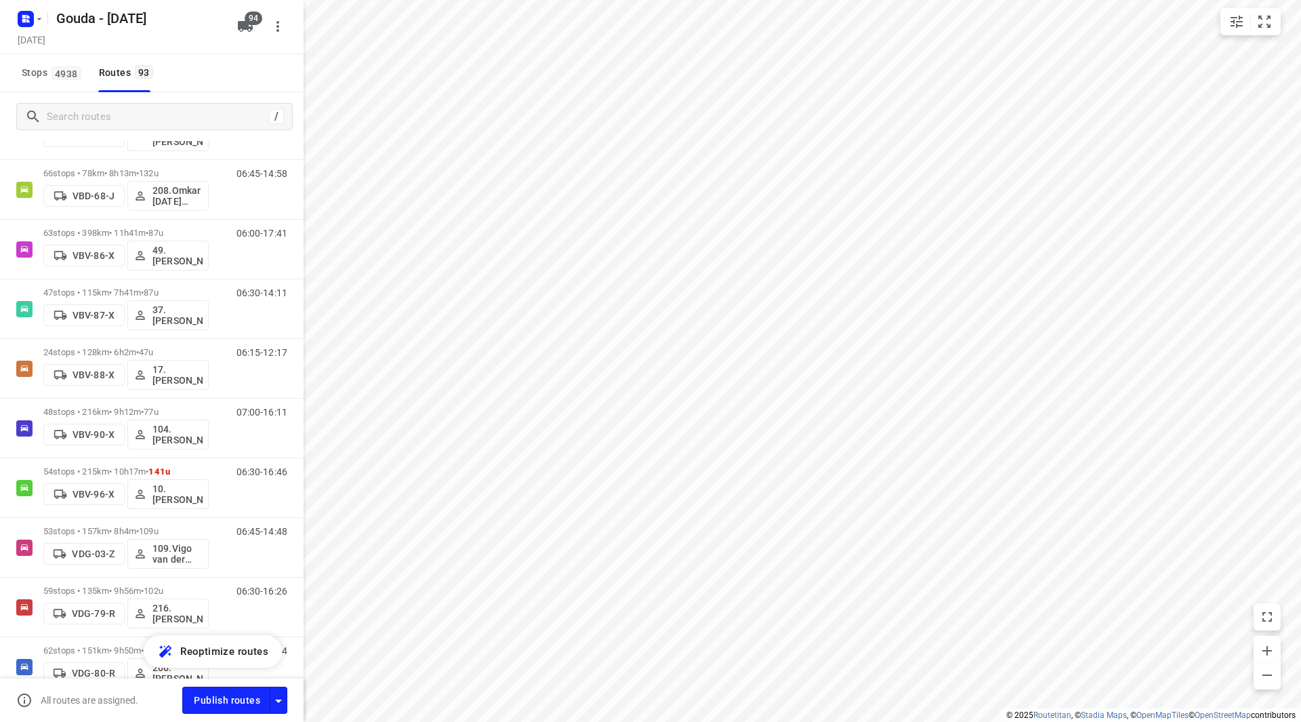
scroll to position [2643, 0]
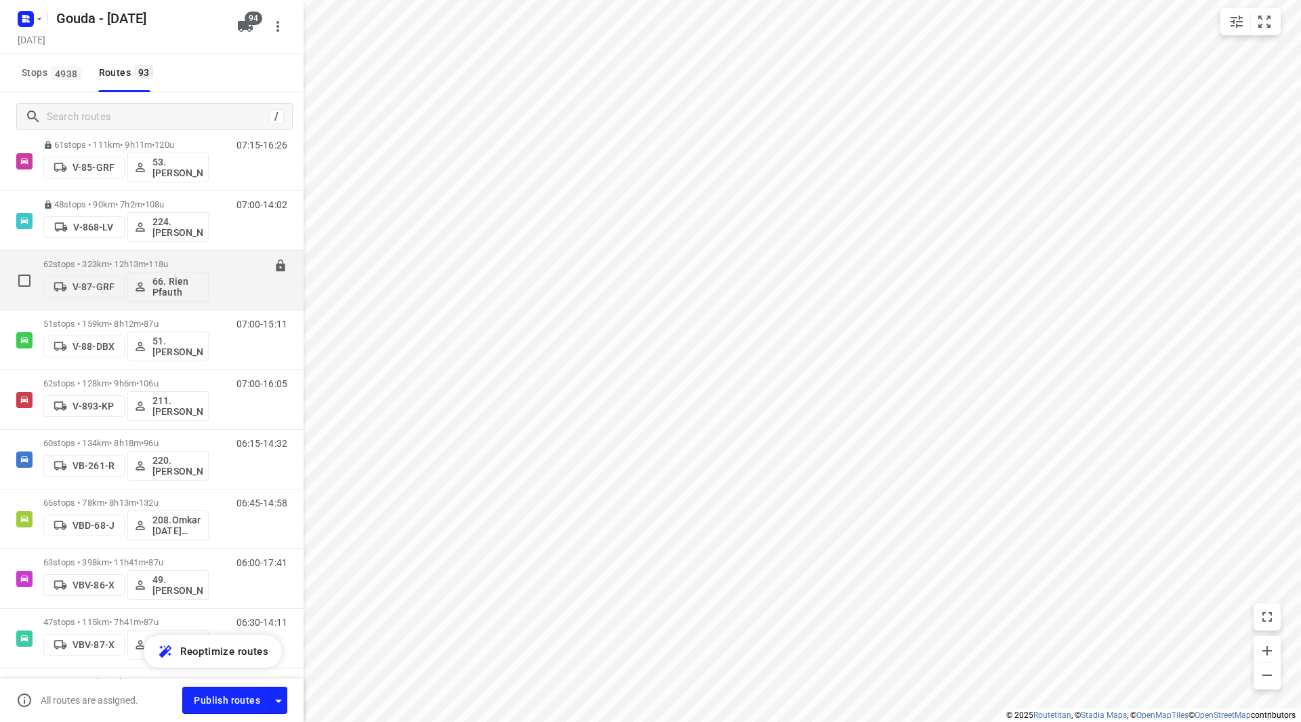
click at [86, 257] on div "62 stops • 323km • 12h13m • 118u V-87-GRF 66. Rien Pfauth" at bounding box center [125, 280] width 165 height 56
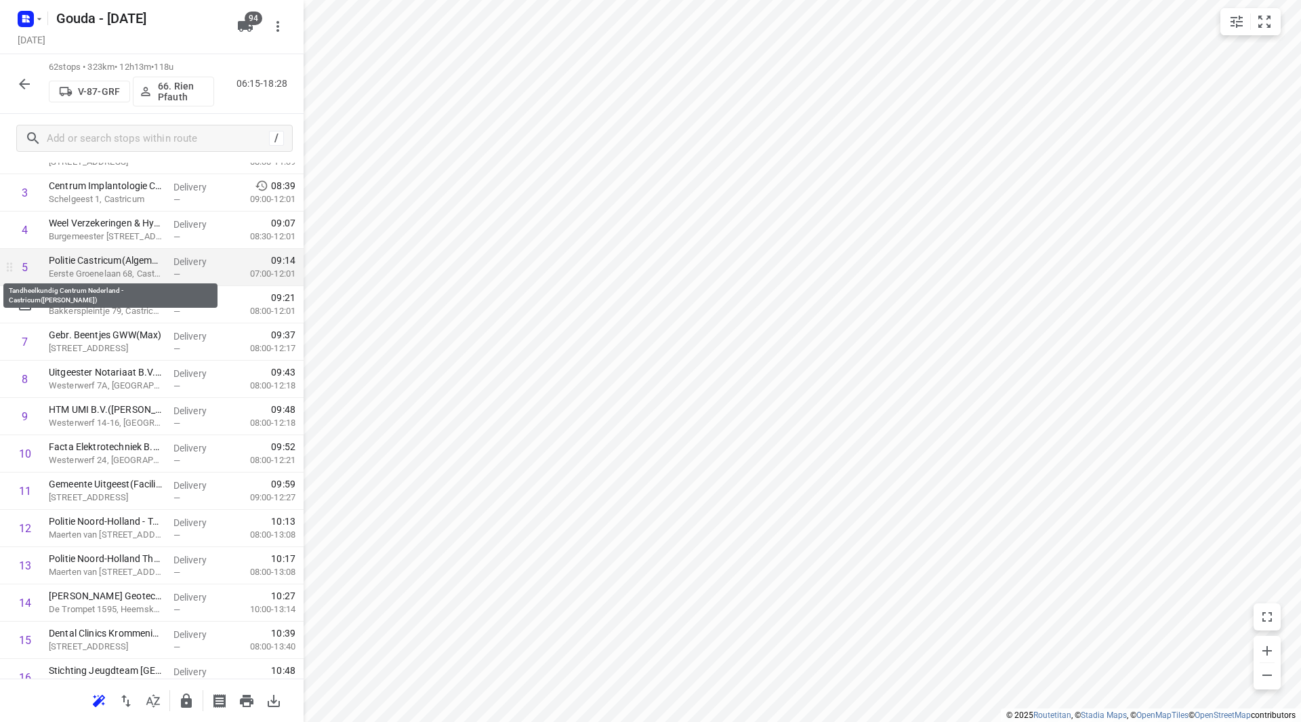
scroll to position [136, 0]
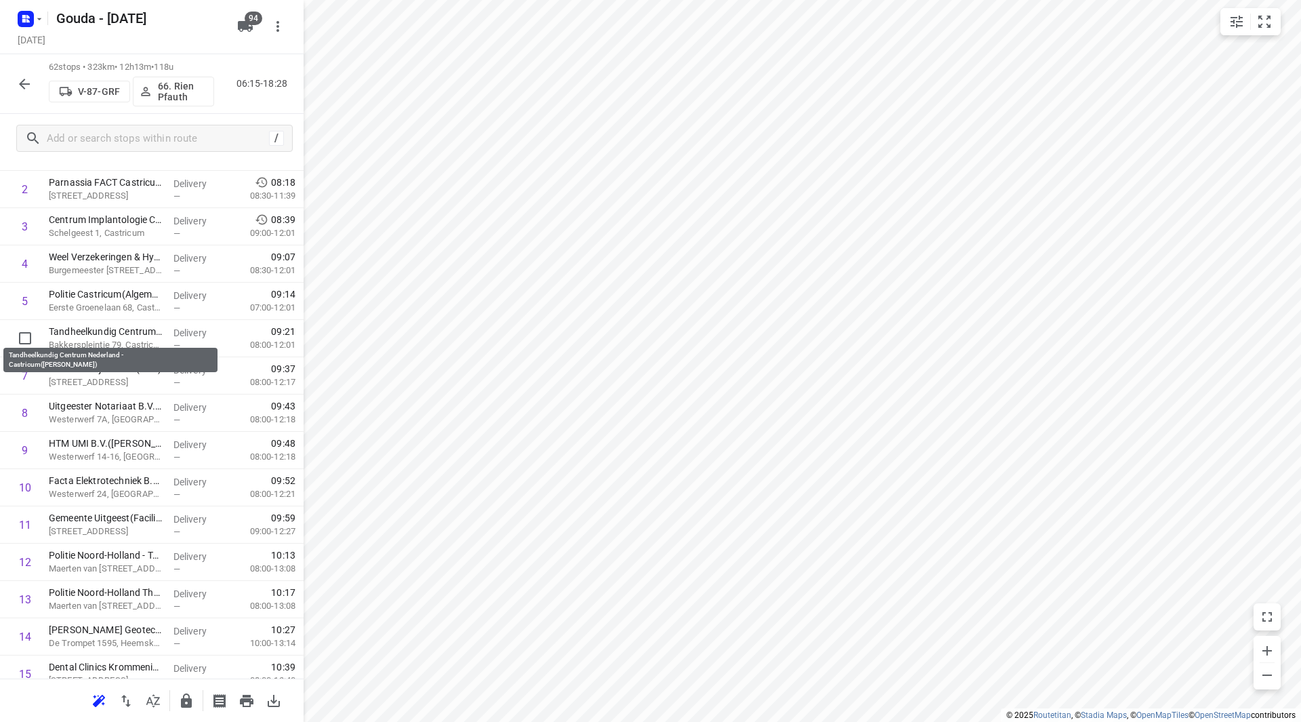
drag, startPoint x: 146, startPoint y: 337, endPoint x: 144, endPoint y: 308, distance: 29.2
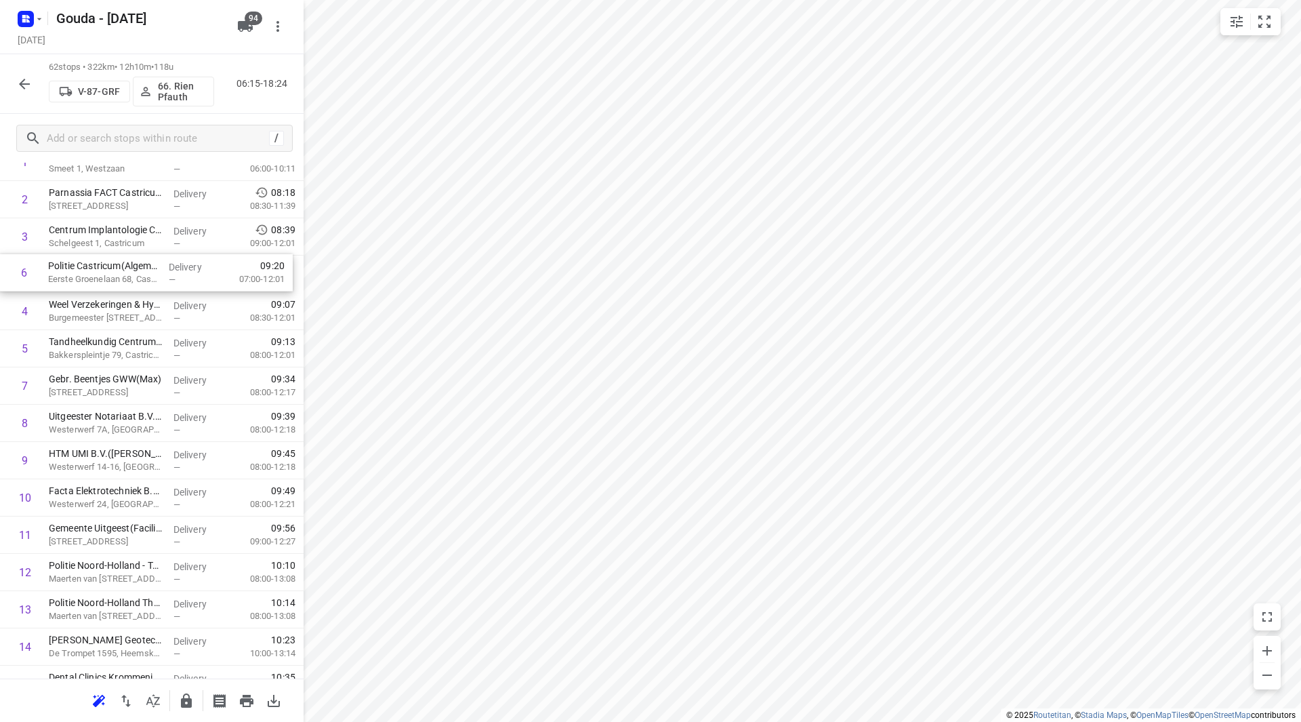
drag, startPoint x: 136, startPoint y: 335, endPoint x: 135, endPoint y: 262, distance: 73.2
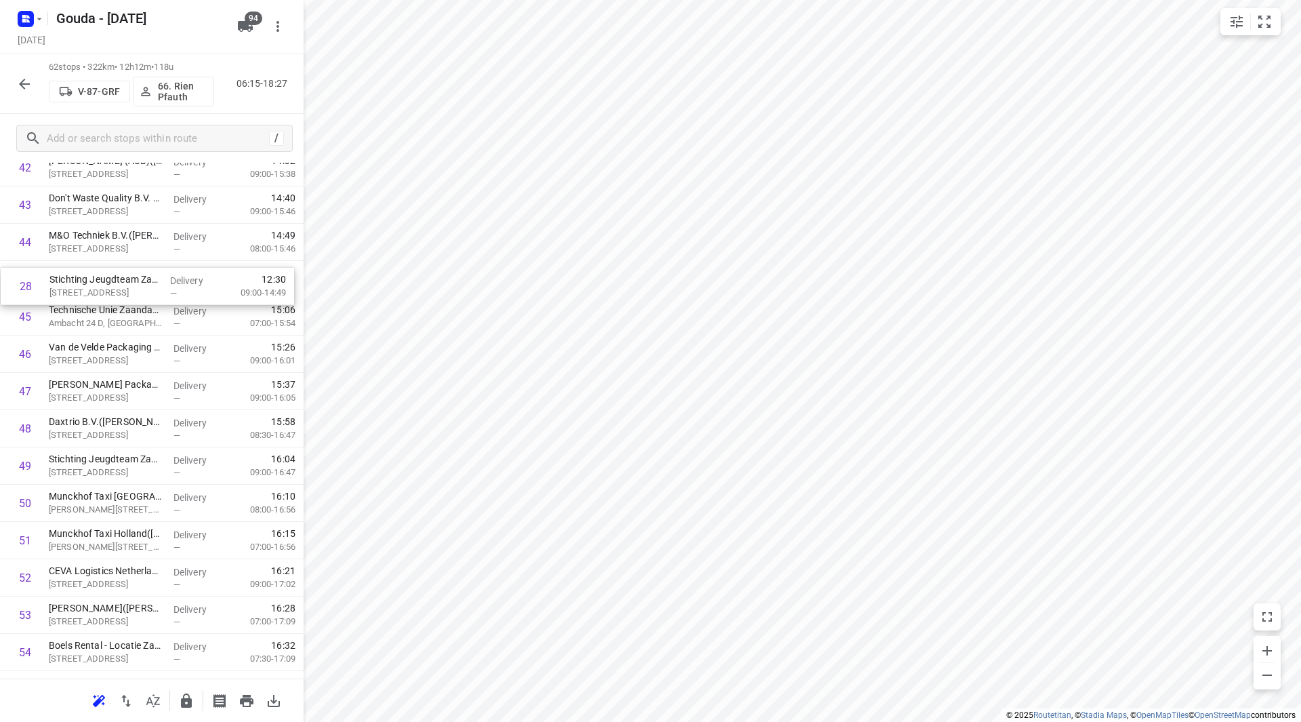
scroll to position [1605, 0]
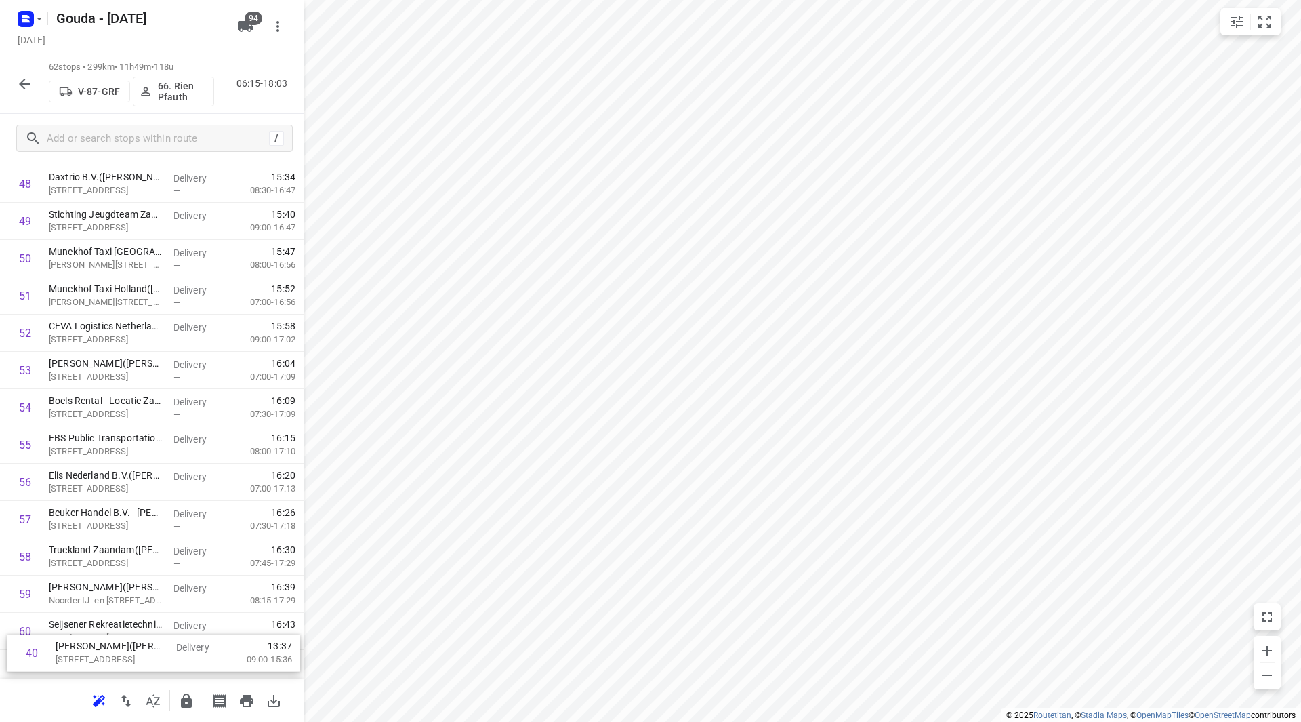
scroll to position [1939, 0]
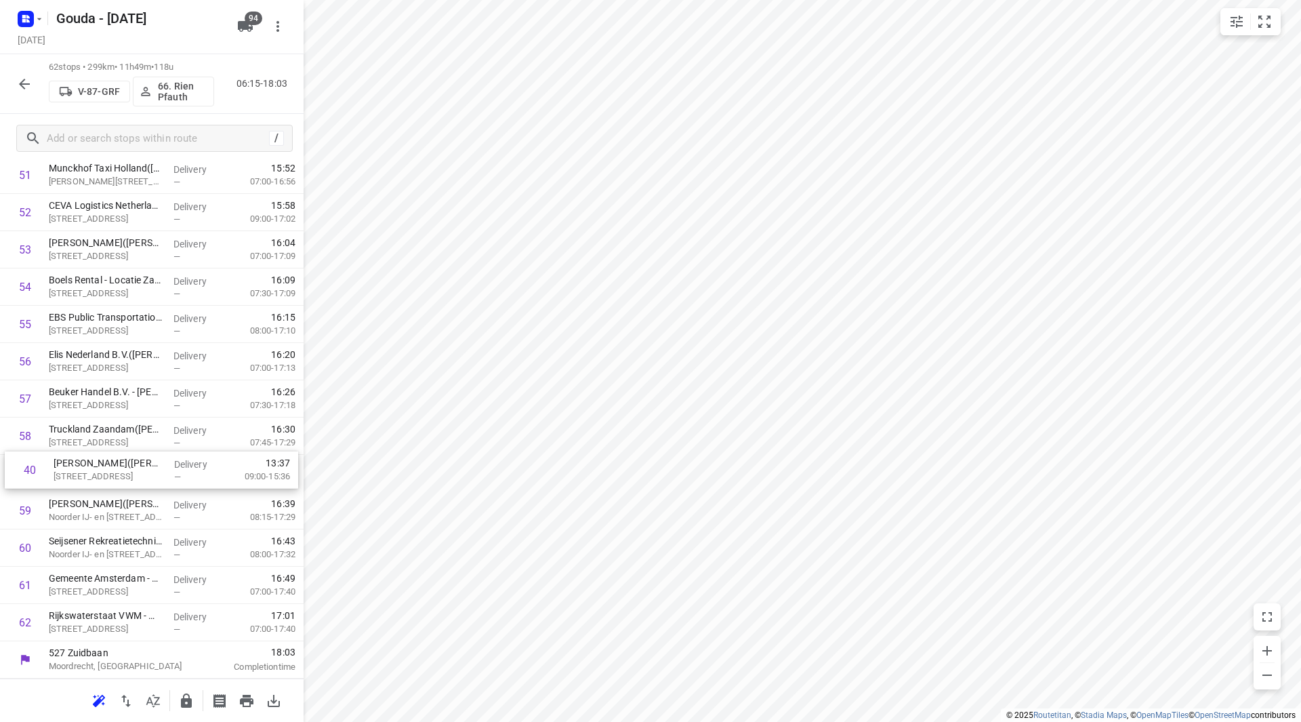
drag, startPoint x: 73, startPoint y: 457, endPoint x: 87, endPoint y: 482, distance: 28.8
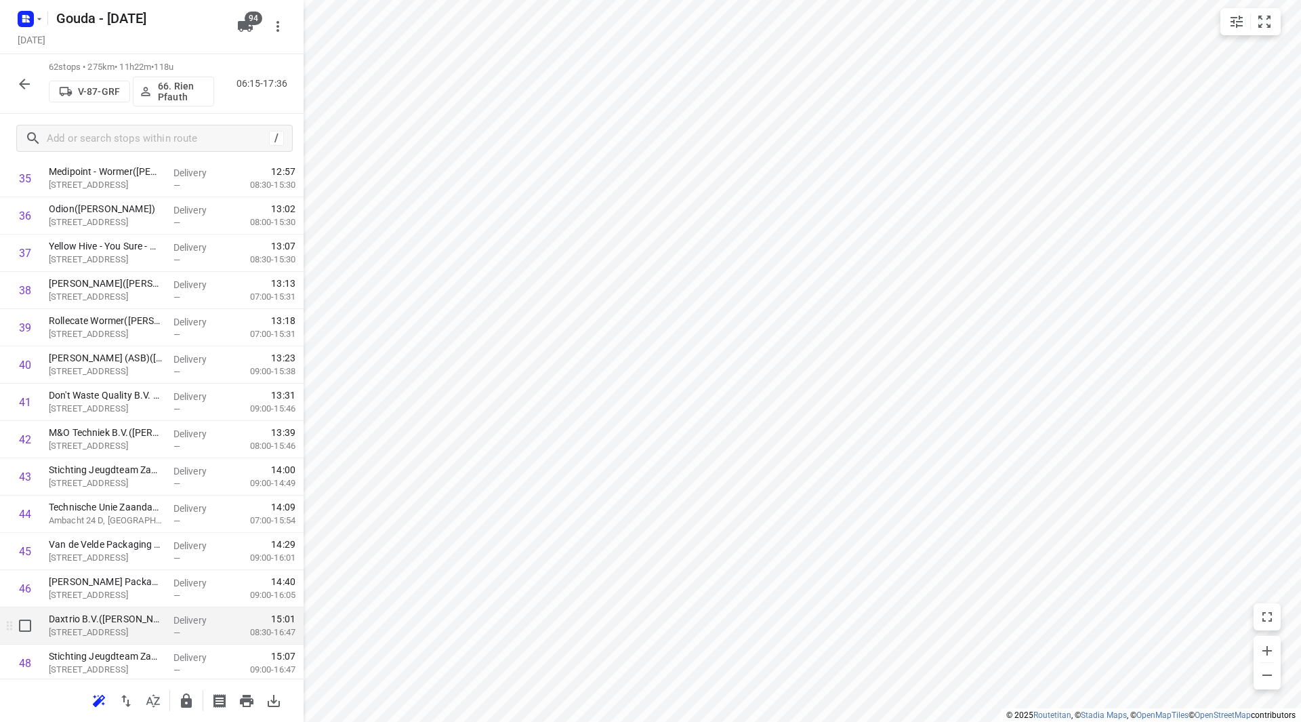
scroll to position [1397, 0]
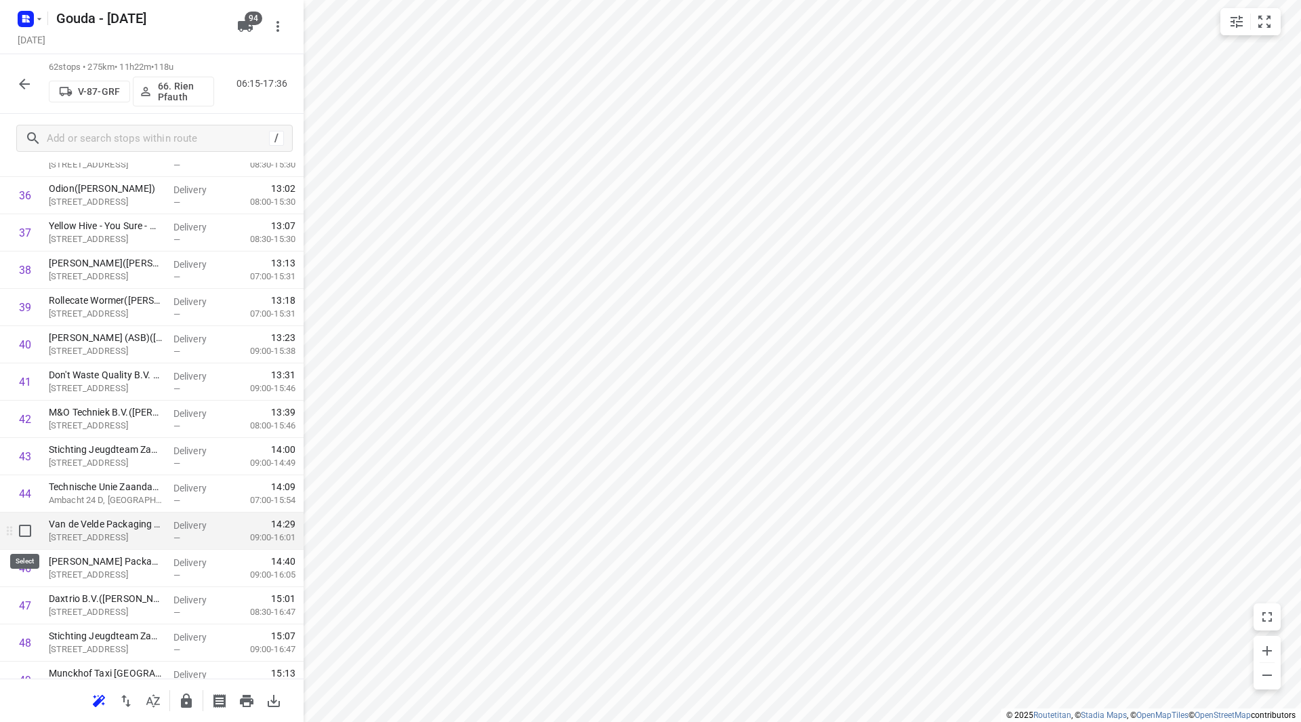
click at [31, 531] on input "checkbox" at bounding box center [25, 530] width 27 height 27
checkbox input "true"
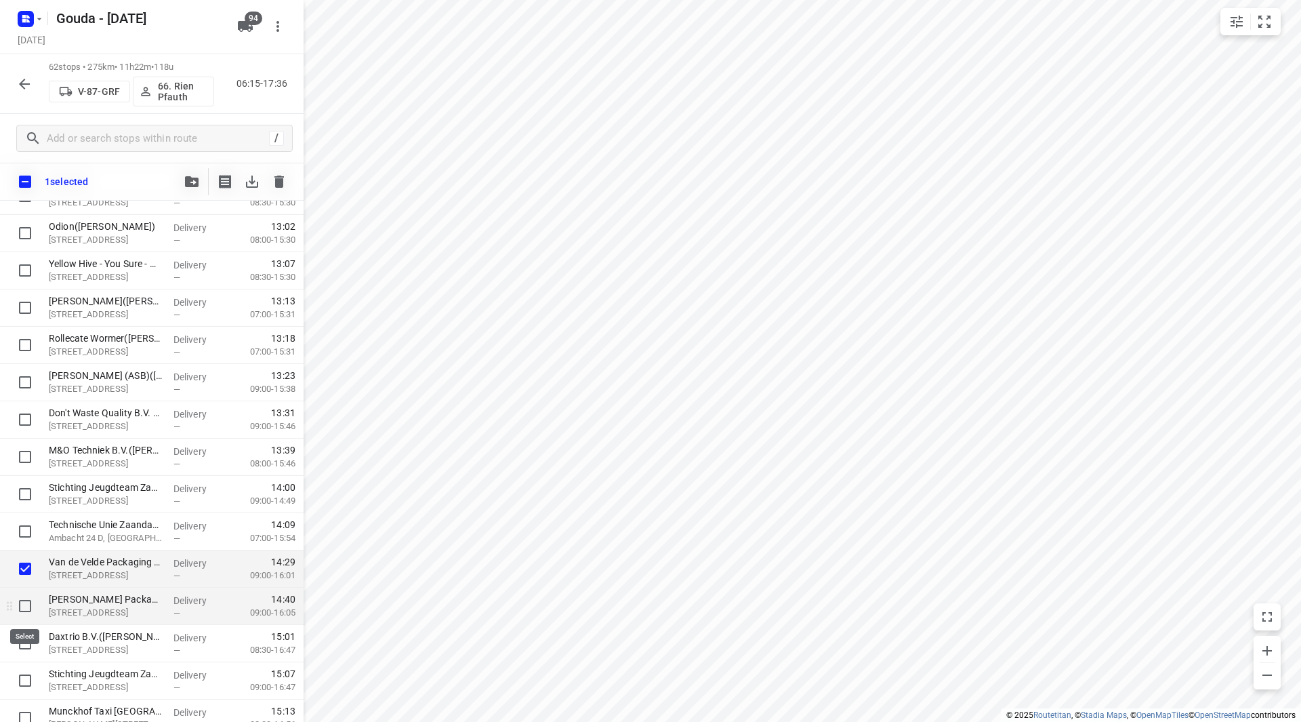
click at [24, 600] on input "checkbox" at bounding box center [25, 605] width 27 height 27
checkbox input "true"
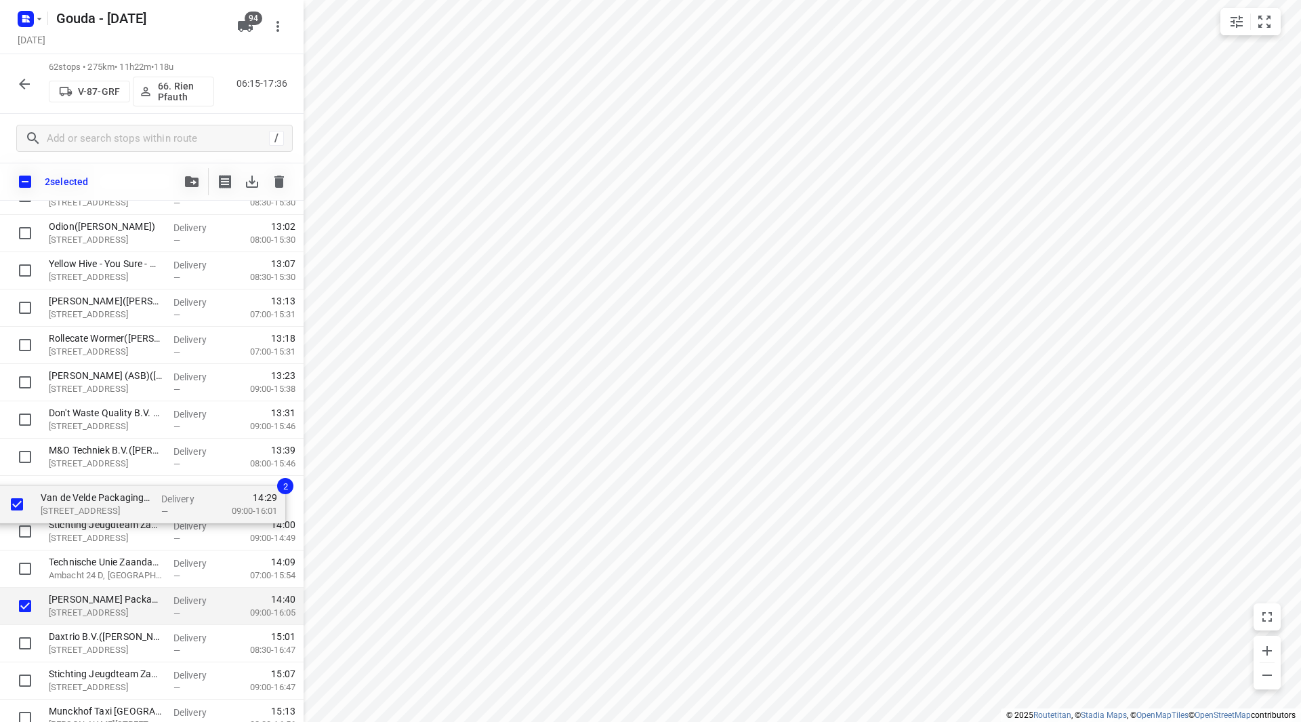
drag, startPoint x: 94, startPoint y: 573, endPoint x: 85, endPoint y: 497, distance: 76.4
click at [85, 497] on div "⭐Compass Group - Justitieel Complex Zaanstad(Stanley Priesman) Smeet 1, Westzaa…" at bounding box center [152, 65] width 304 height 2311
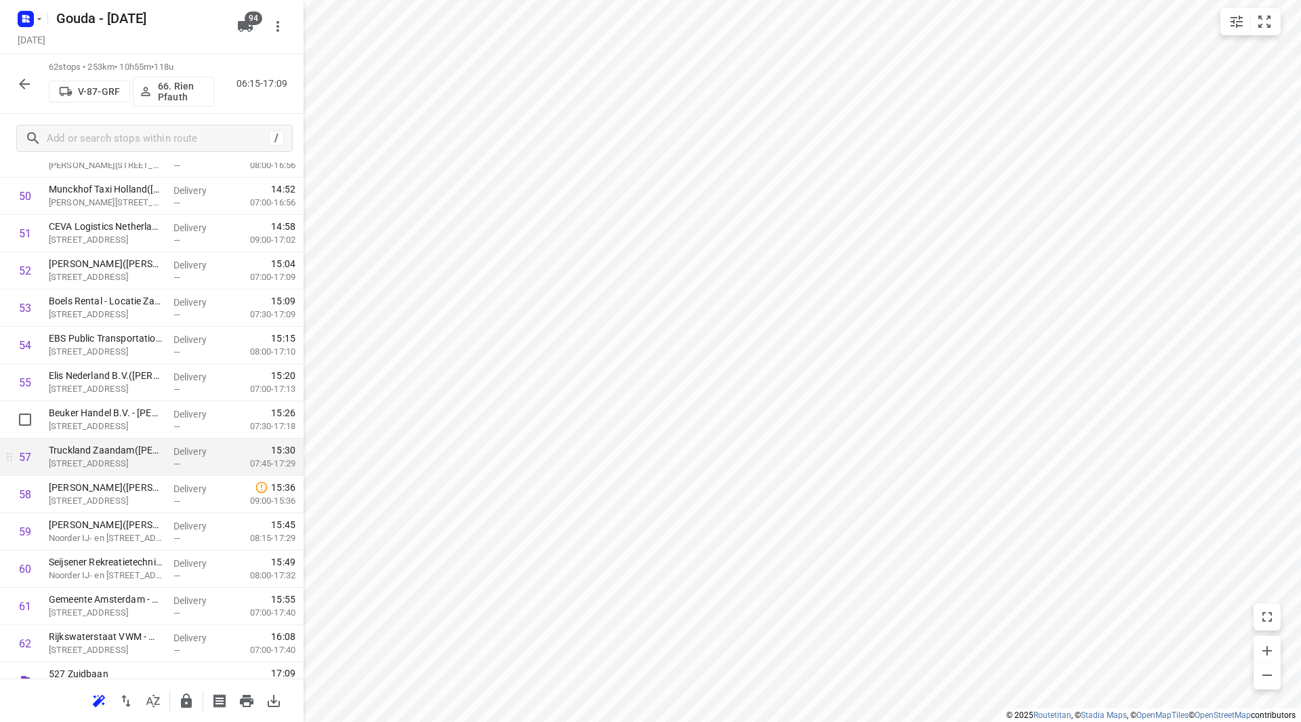
scroll to position [1939, 0]
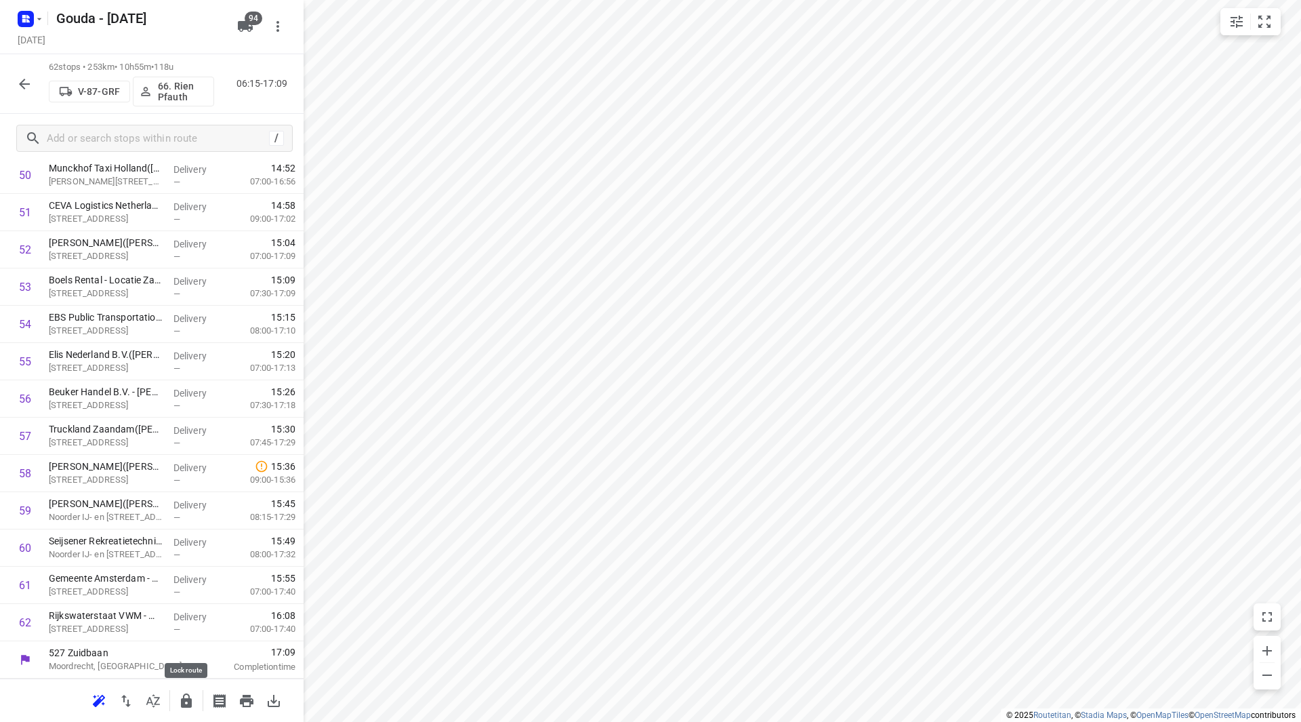
click at [178, 703] on button "button" at bounding box center [186, 700] width 27 height 27
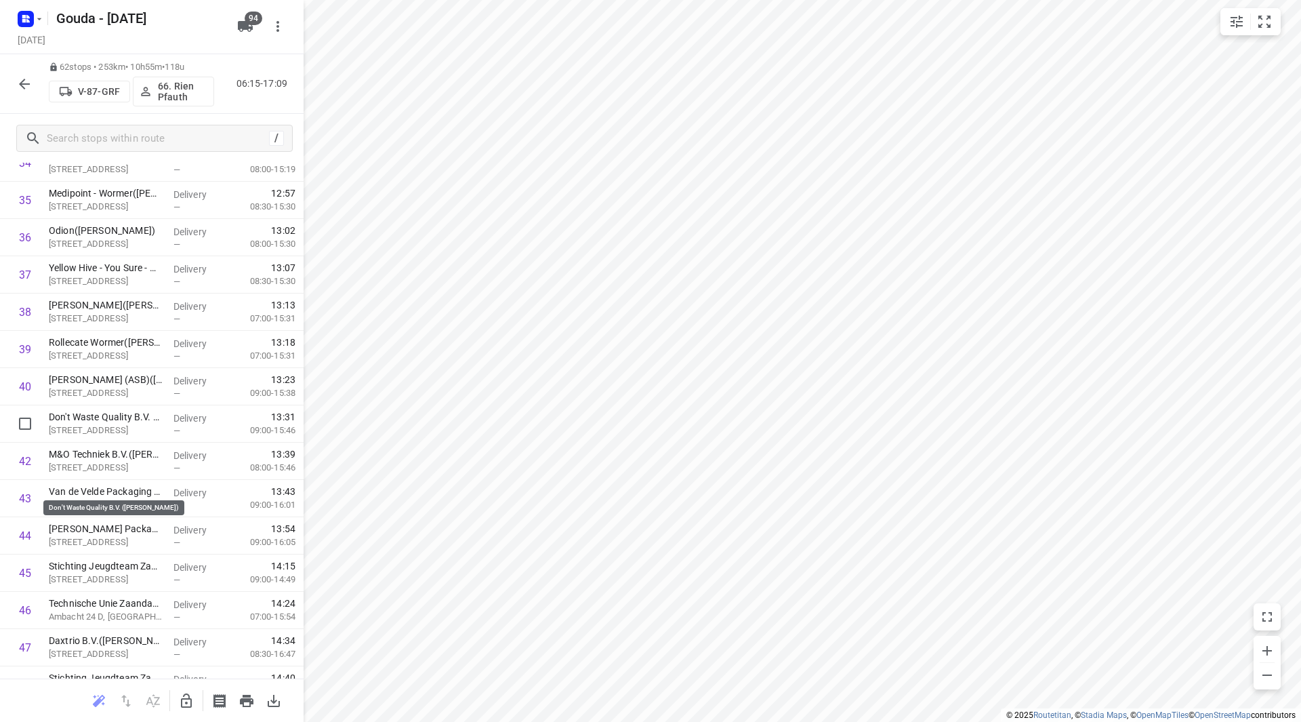
scroll to position [1423, 0]
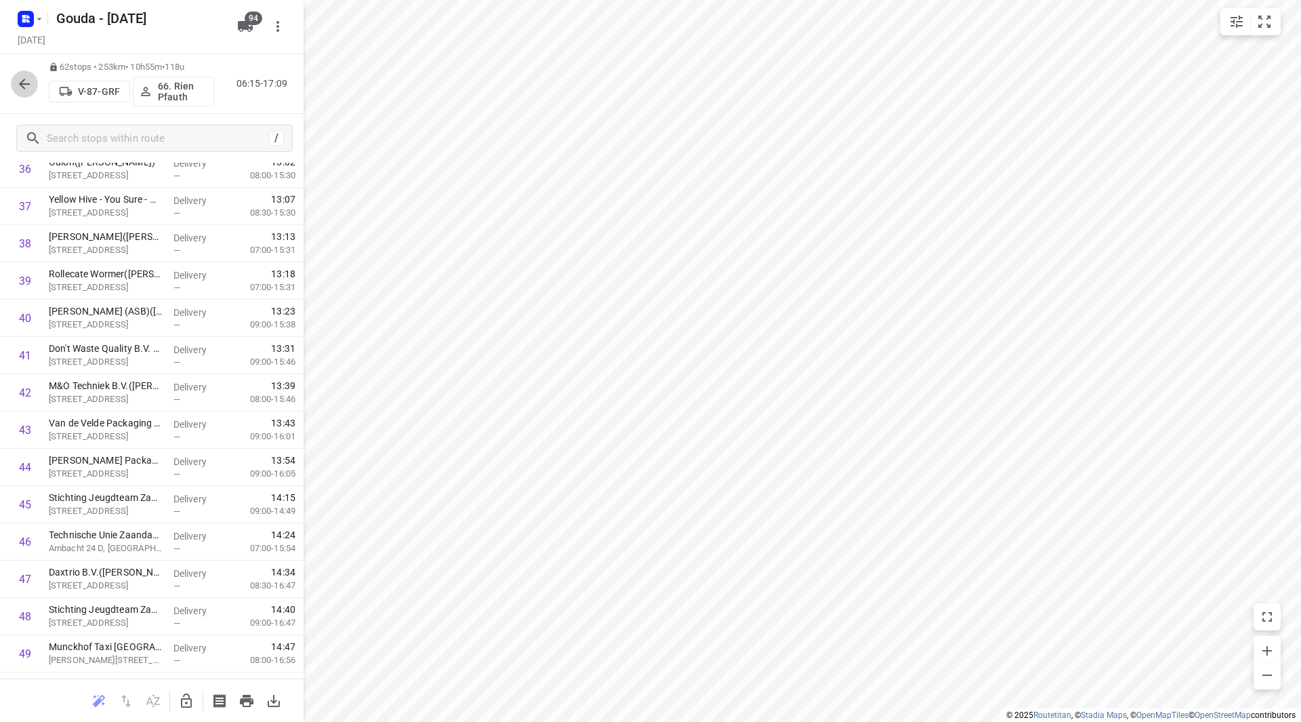
click at [17, 78] on icon "button" at bounding box center [24, 84] width 16 height 16
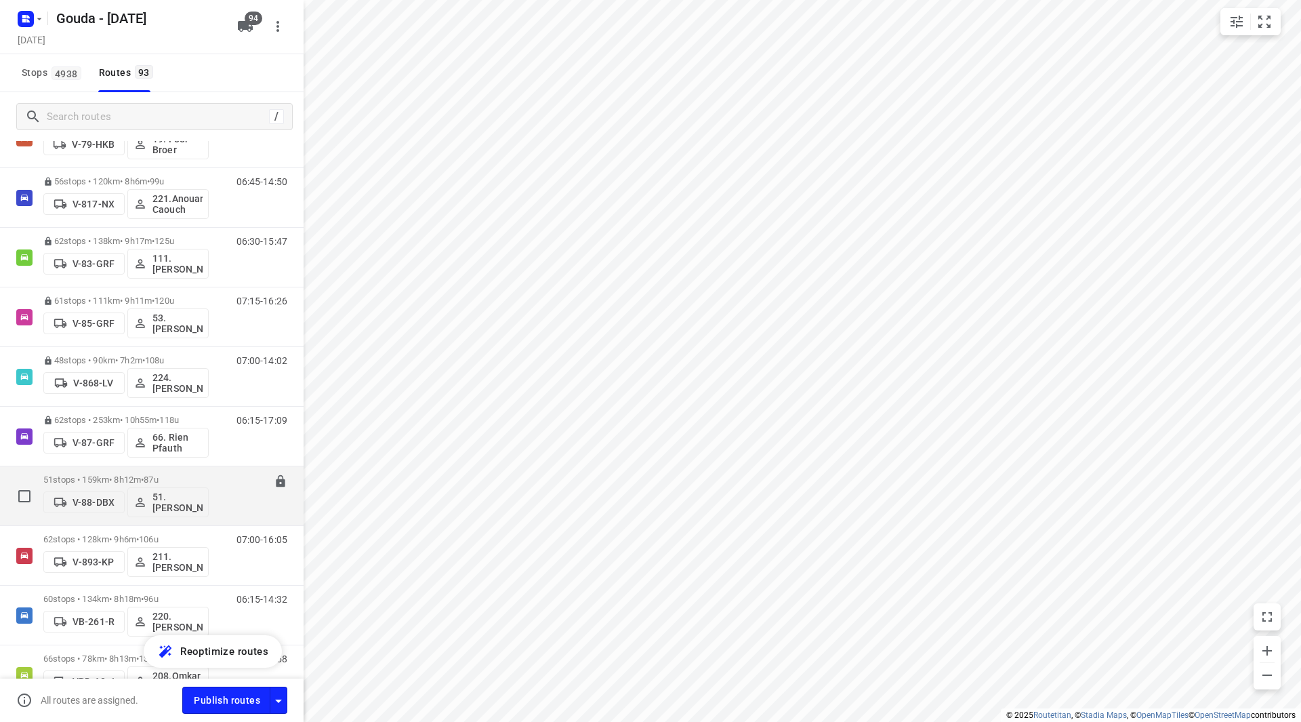
scroll to position [2575, 0]
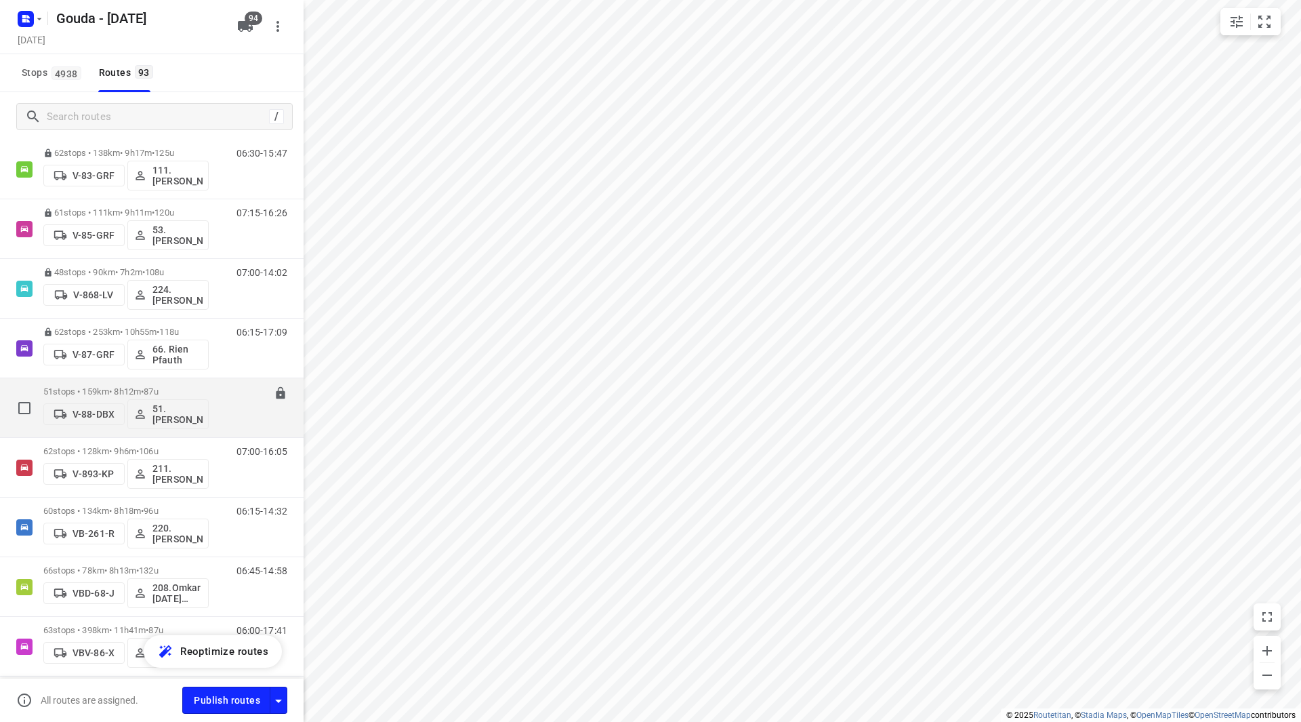
click at [100, 382] on div "51 stops • 159km • 8h12m • 87u V-88-DBX 51.Angelique Langerak" at bounding box center [125, 407] width 165 height 56
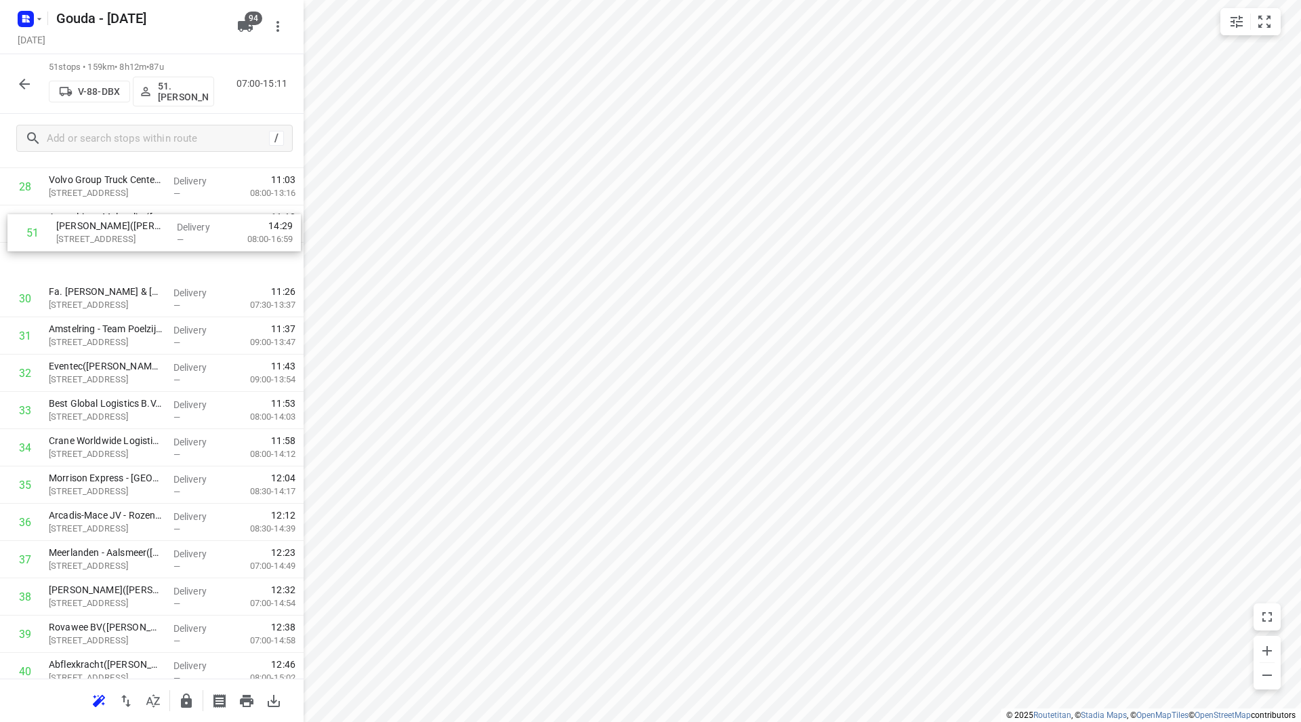
scroll to position [1107, 0]
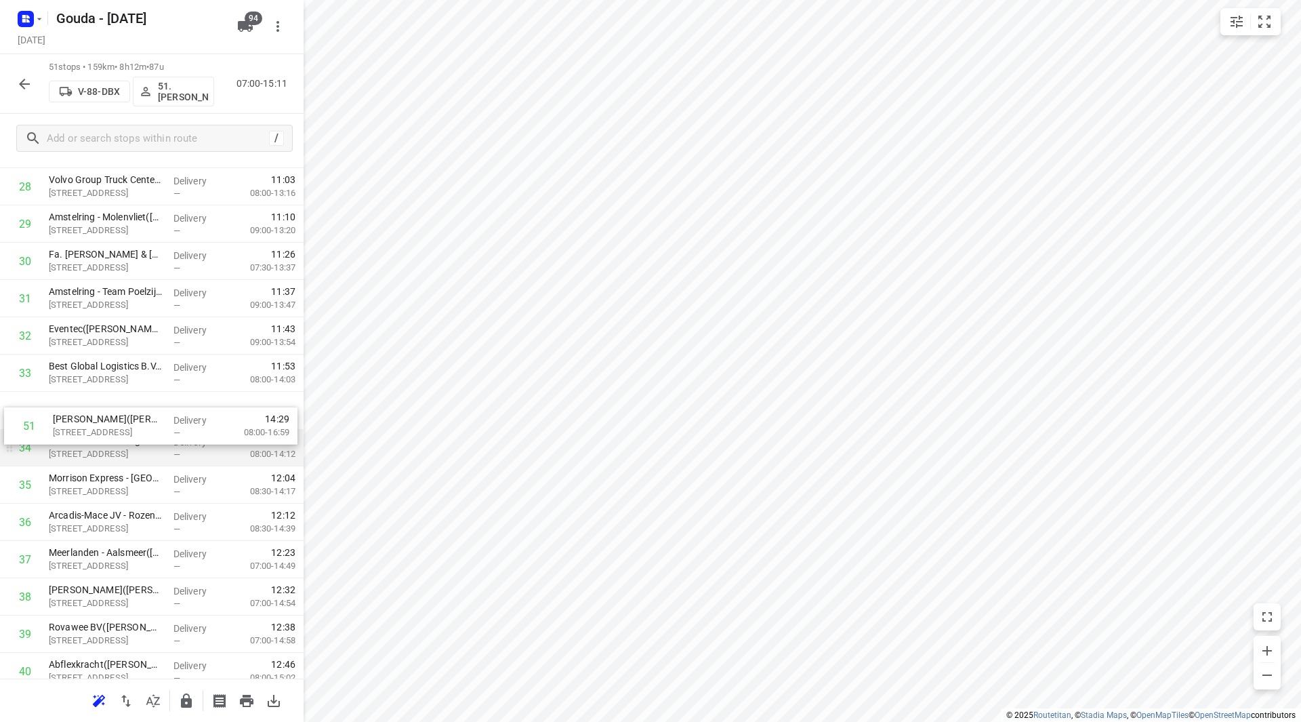
drag, startPoint x: 90, startPoint y: 638, endPoint x: 92, endPoint y: 430, distance: 208.1
click at [92, 431] on div "1 De Beij Elektra B.V. (Driek de Beij ) Voorling 56, De Kwakel Delivery — 07:36…" at bounding box center [152, 112] width 304 height 1901
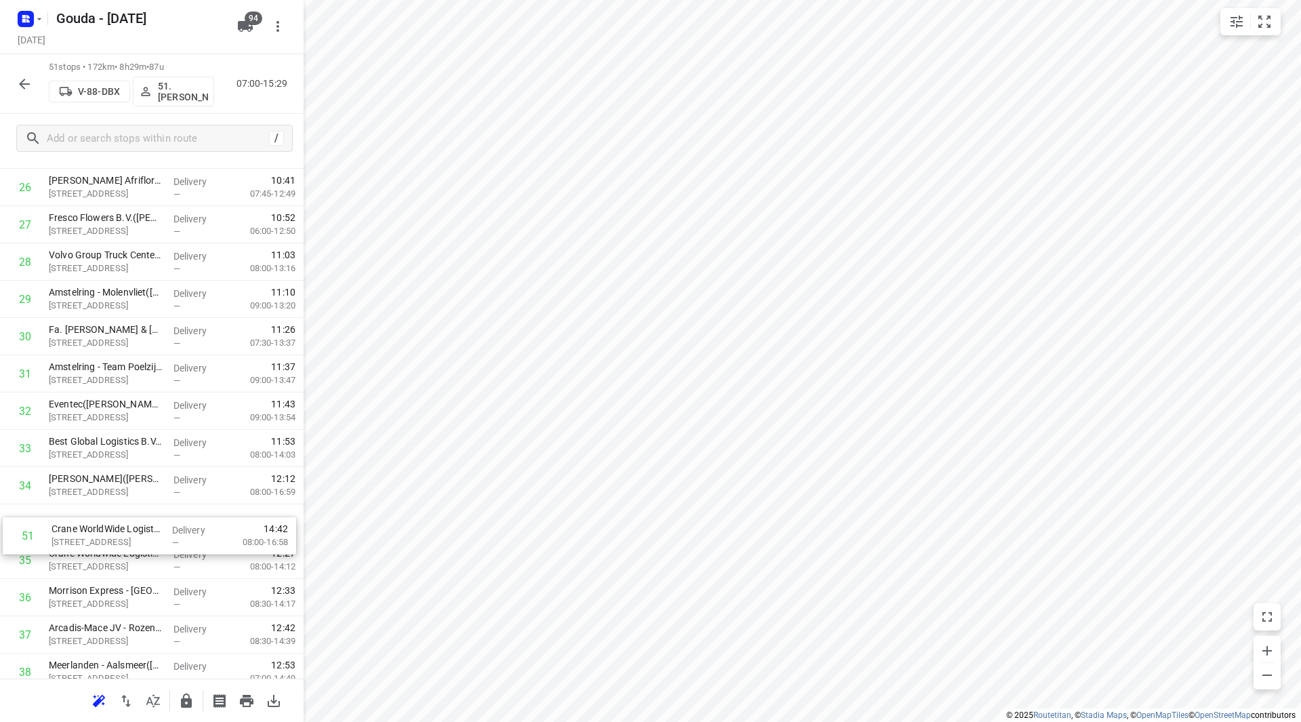
scroll to position [1033, 0]
drag, startPoint x: 94, startPoint y: 623, endPoint x: 97, endPoint y: 529, distance: 94.2
click at [97, 529] on div "1 De Beij Elektra B.V. (Driek de Beij ) Voorling 56, De Kwakel Delivery — 07:36…" at bounding box center [152, 186] width 304 height 1901
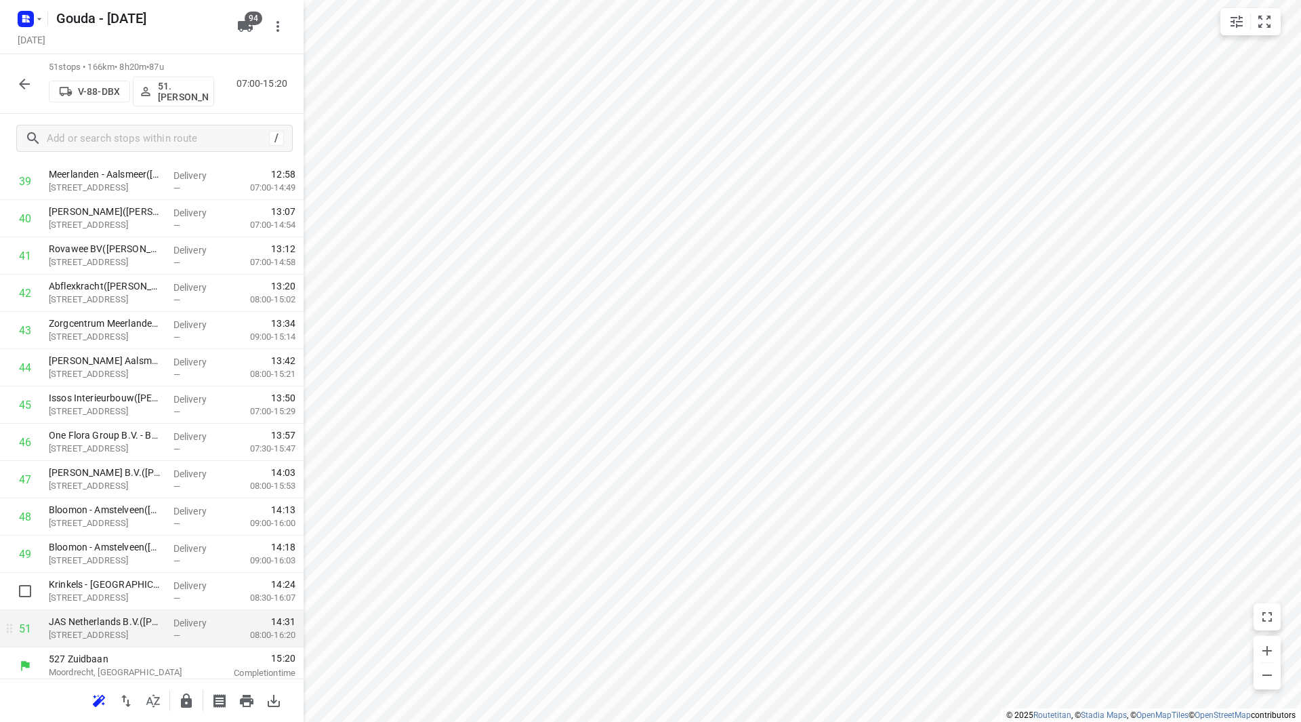
scroll to position [1529, 0]
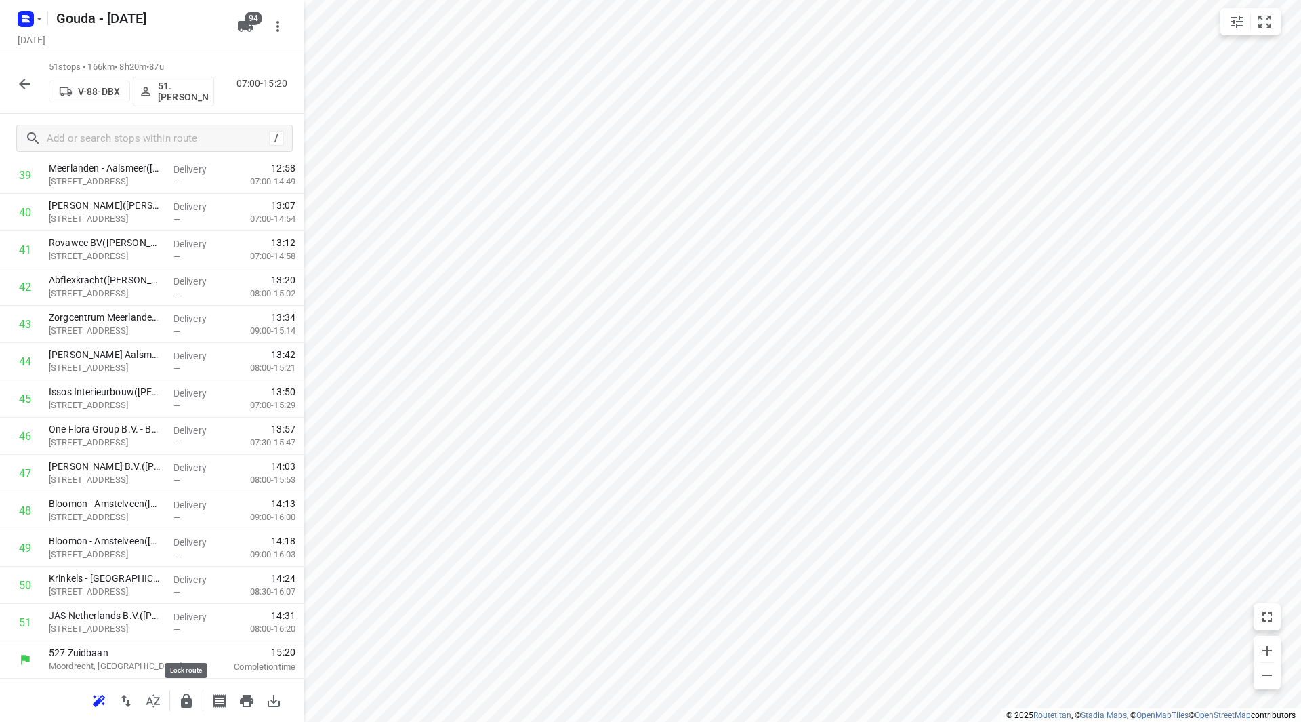
click at [190, 698] on icon "button" at bounding box center [186, 700] width 11 height 14
click at [24, 79] on icon "button" at bounding box center [24, 84] width 11 height 11
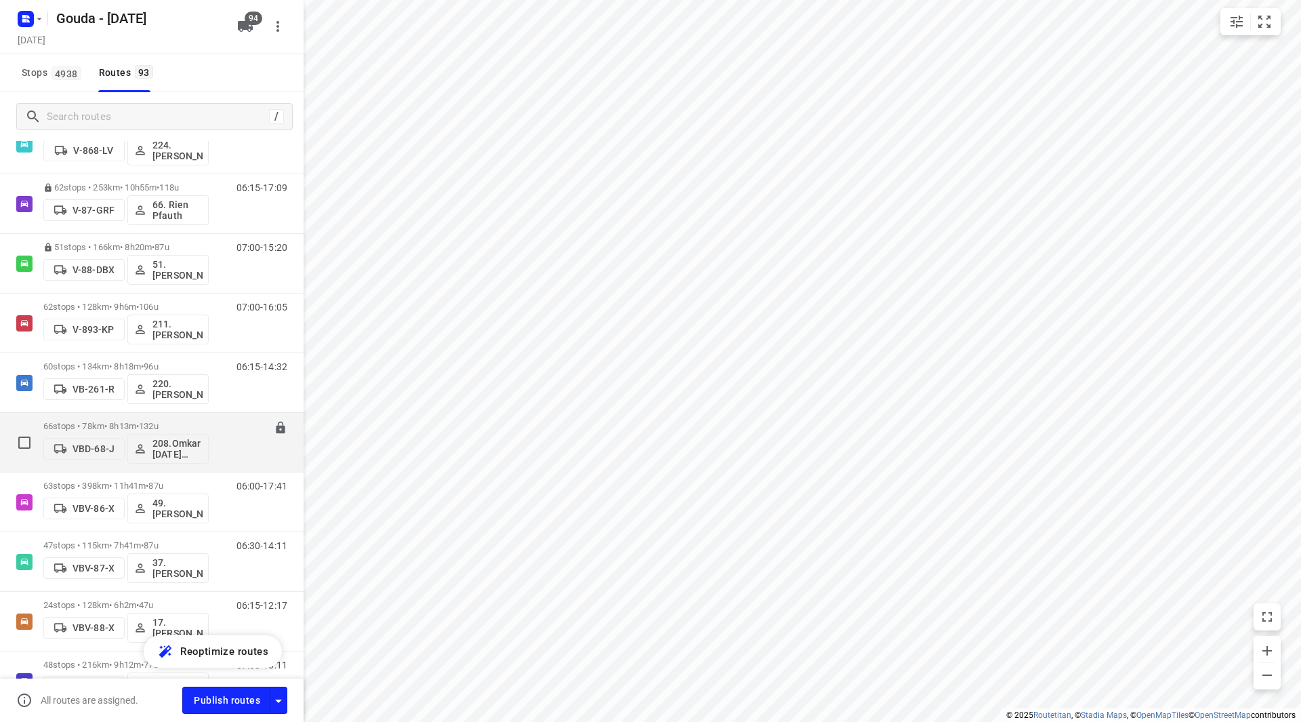
scroll to position [2748, 0]
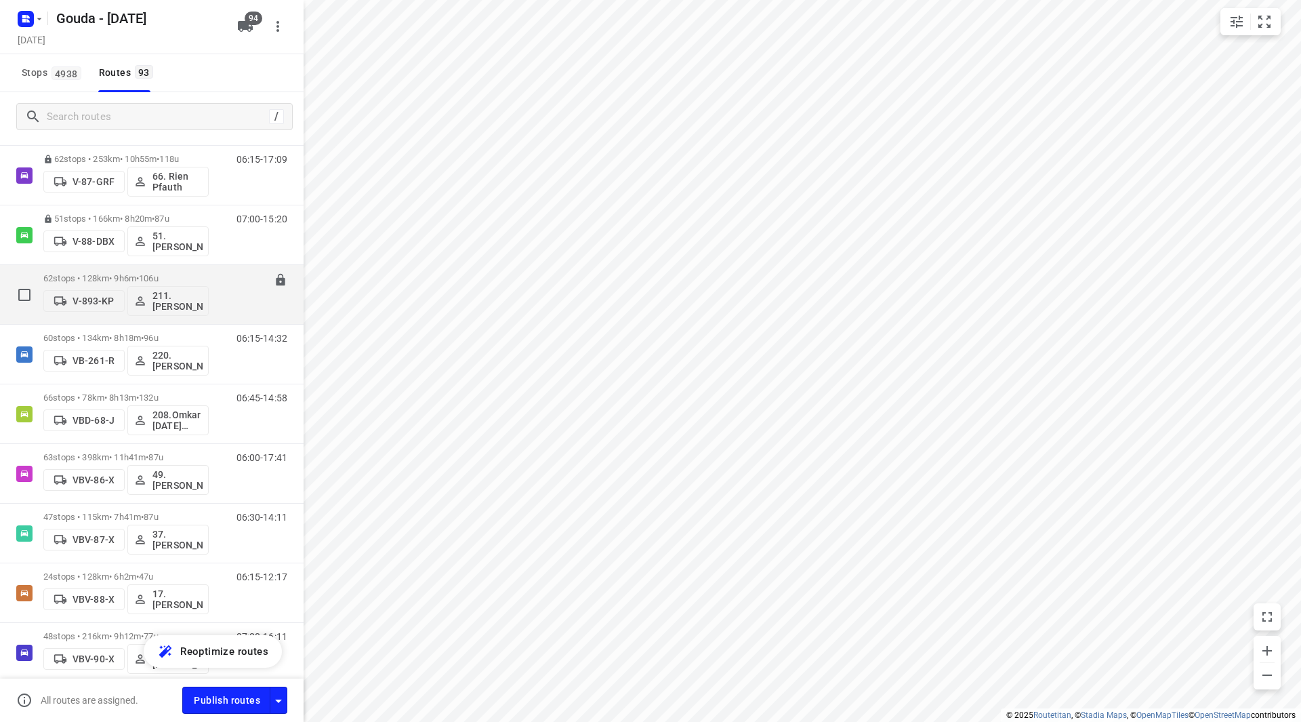
click at [97, 267] on div "62 stops • 128km • 9h6m • 106u V-893-KP 211.Ahmet Basoglu" at bounding box center [125, 294] width 165 height 56
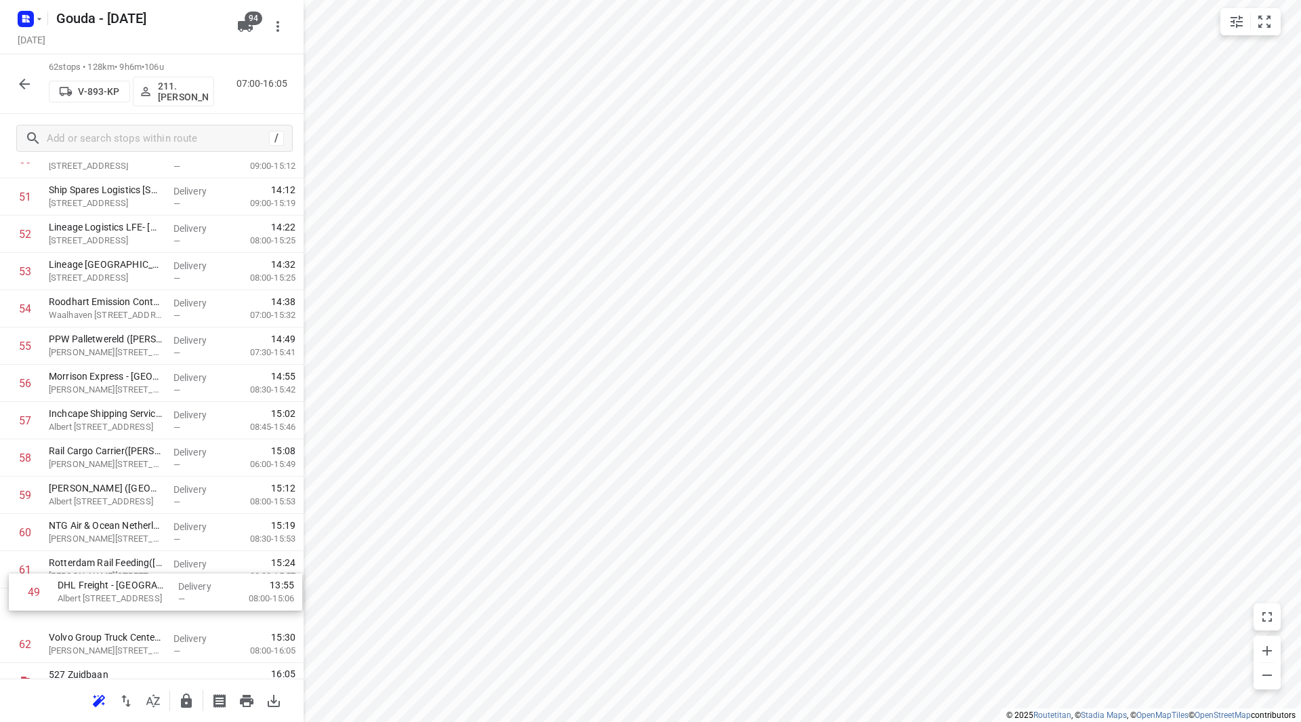
scroll to position [1939, 0]
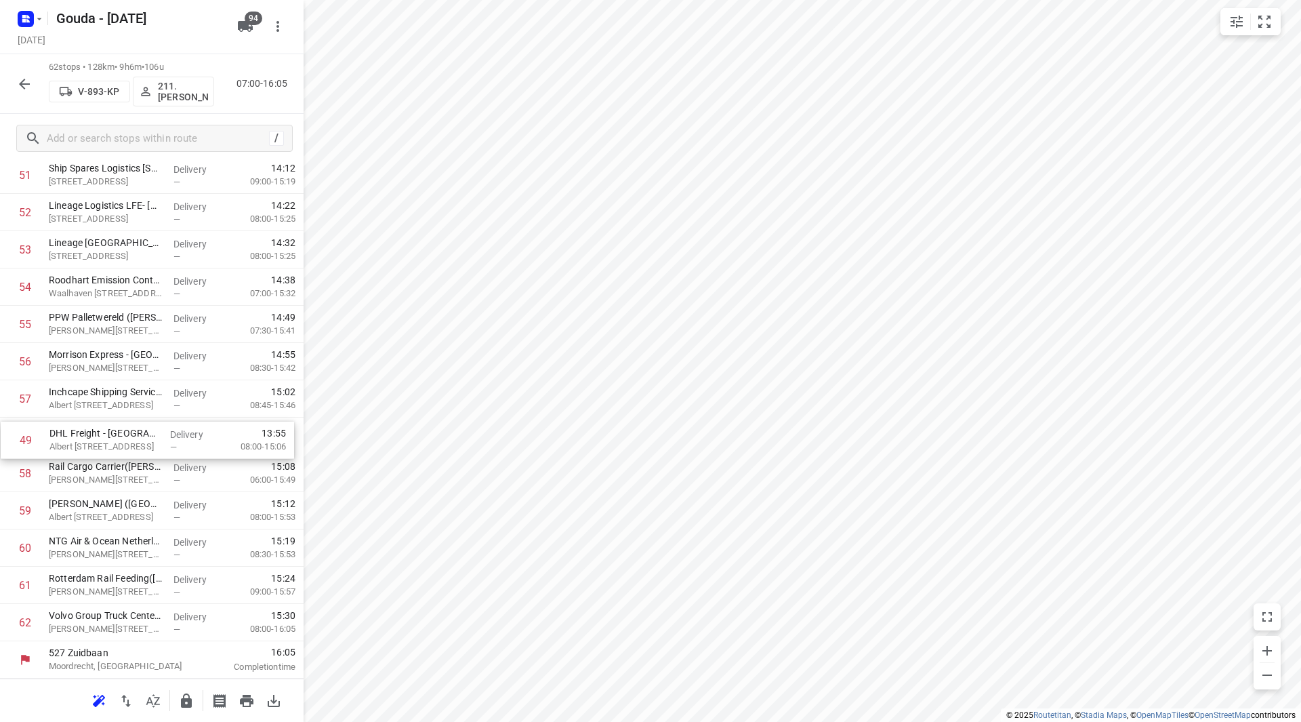
click at [182, 697] on icon "button" at bounding box center [186, 701] width 16 height 16
click at [22, 73] on button "button" at bounding box center [24, 83] width 27 height 27
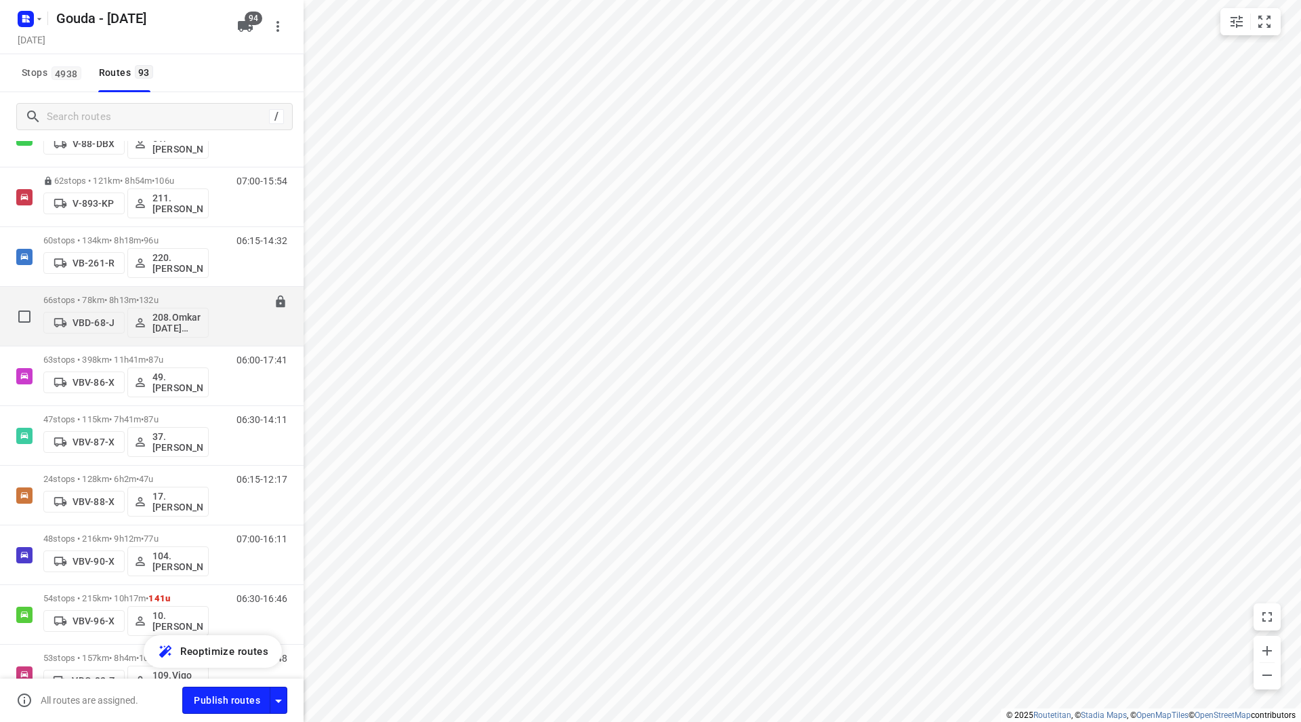
scroll to position [2832, 0]
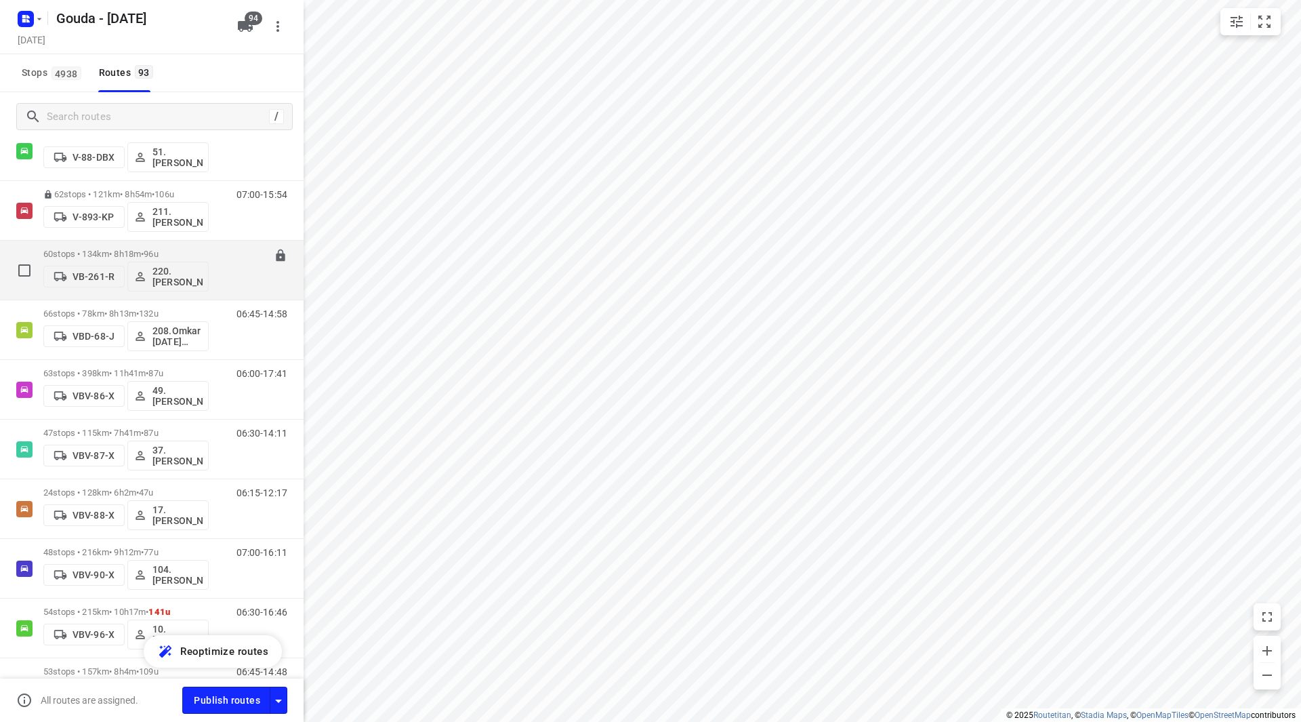
click at [99, 255] on p "60 stops • 134km • 8h18m • 96u" at bounding box center [125, 254] width 165 height 10
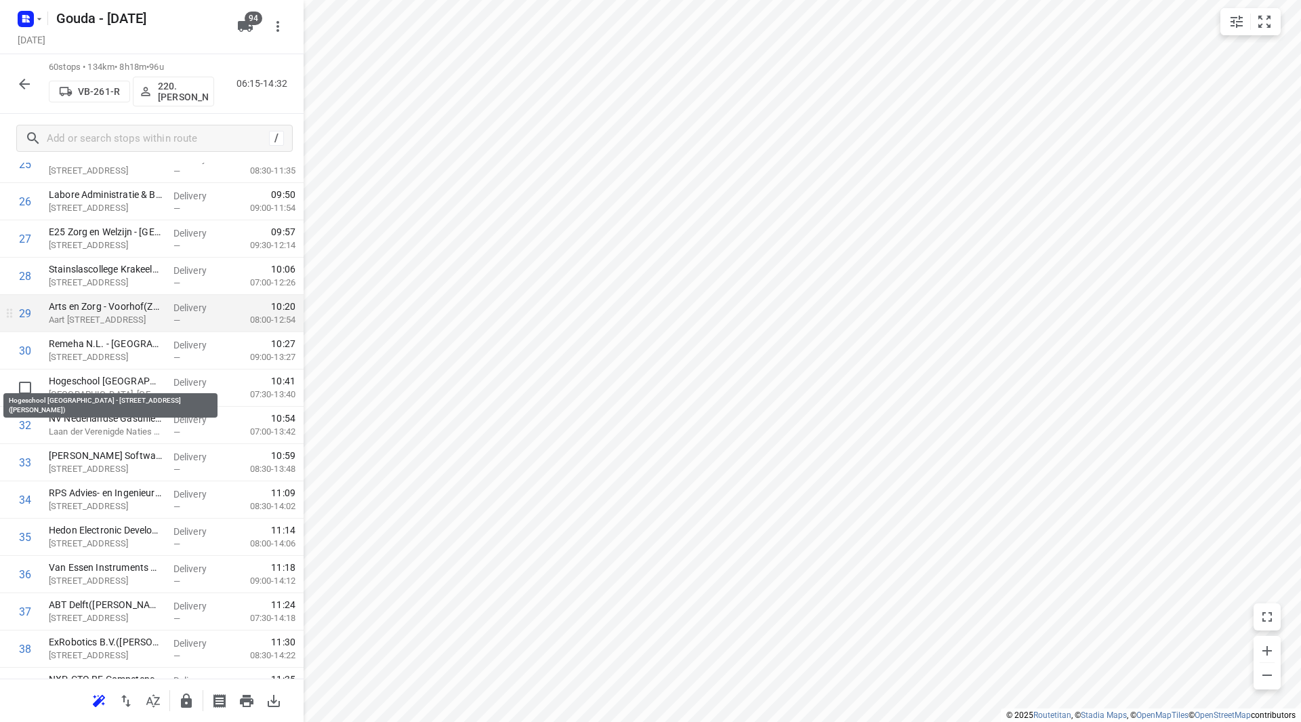
scroll to position [1016, 0]
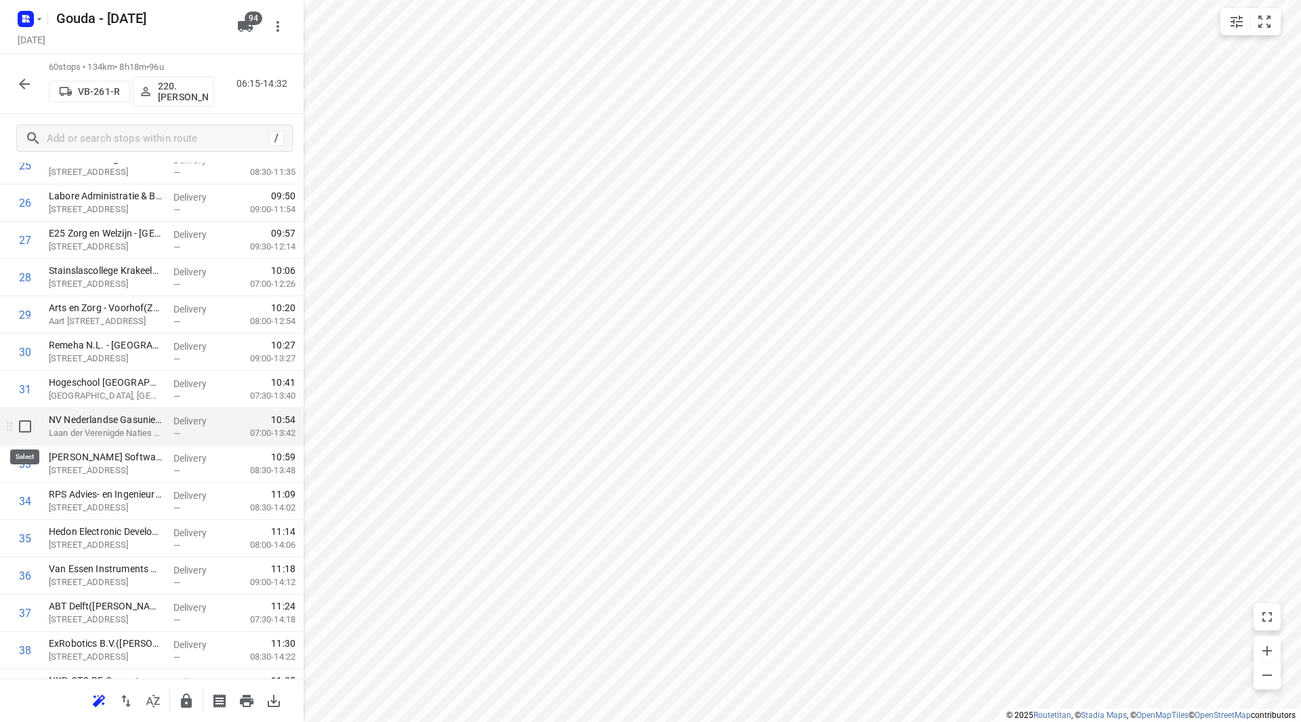
click at [20, 428] on input "checkbox" at bounding box center [25, 426] width 27 height 27
checkbox input "true"
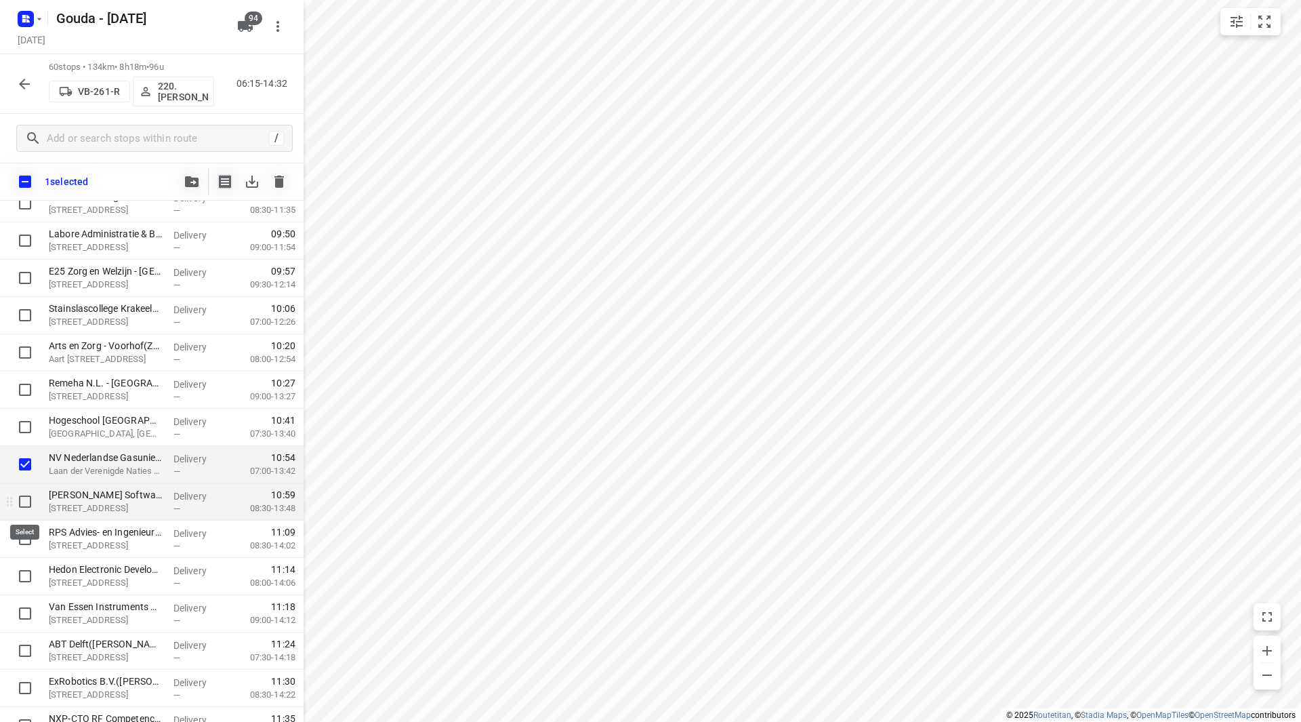
click at [21, 496] on input "checkbox" at bounding box center [25, 501] width 27 height 27
checkbox input "true"
drag, startPoint x: 101, startPoint y: 442, endPoint x: 104, endPoint y: 429, distance: 13.2
click at [104, 429] on div "Pimm Solutions - ANWB - Logicx Harnaspolder(Cheyenne) Peuldreef 1b, Den Hoorn D…" at bounding box center [152, 408] width 304 height 2236
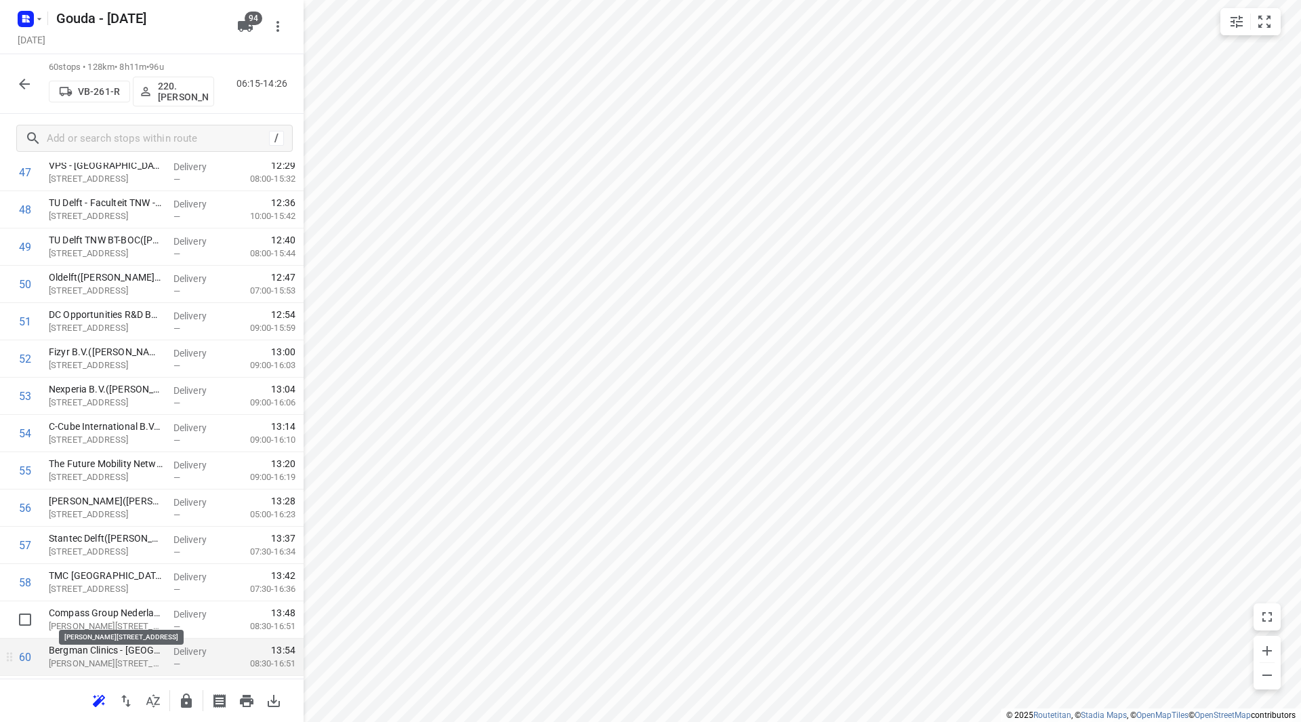
scroll to position [1864, 0]
click at [189, 704] on icon "button" at bounding box center [186, 700] width 11 height 14
click at [21, 80] on icon "button" at bounding box center [24, 84] width 16 height 16
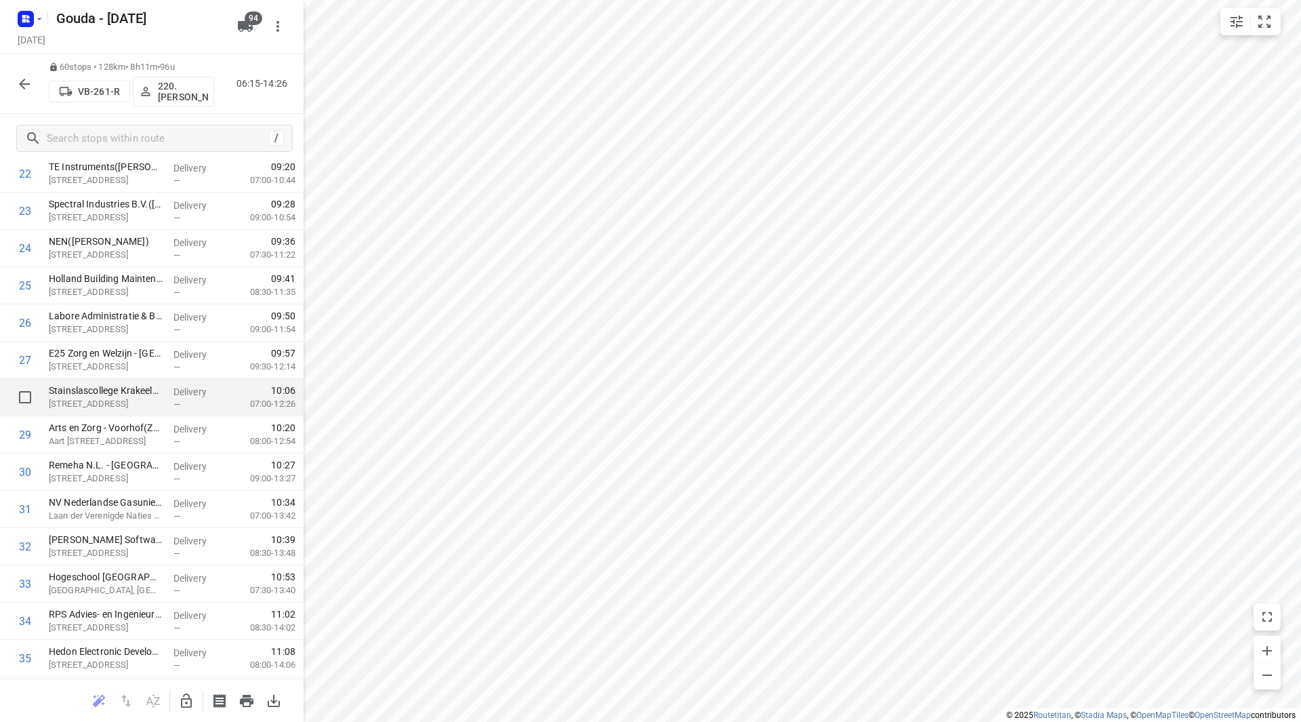
scroll to position [813, 0]
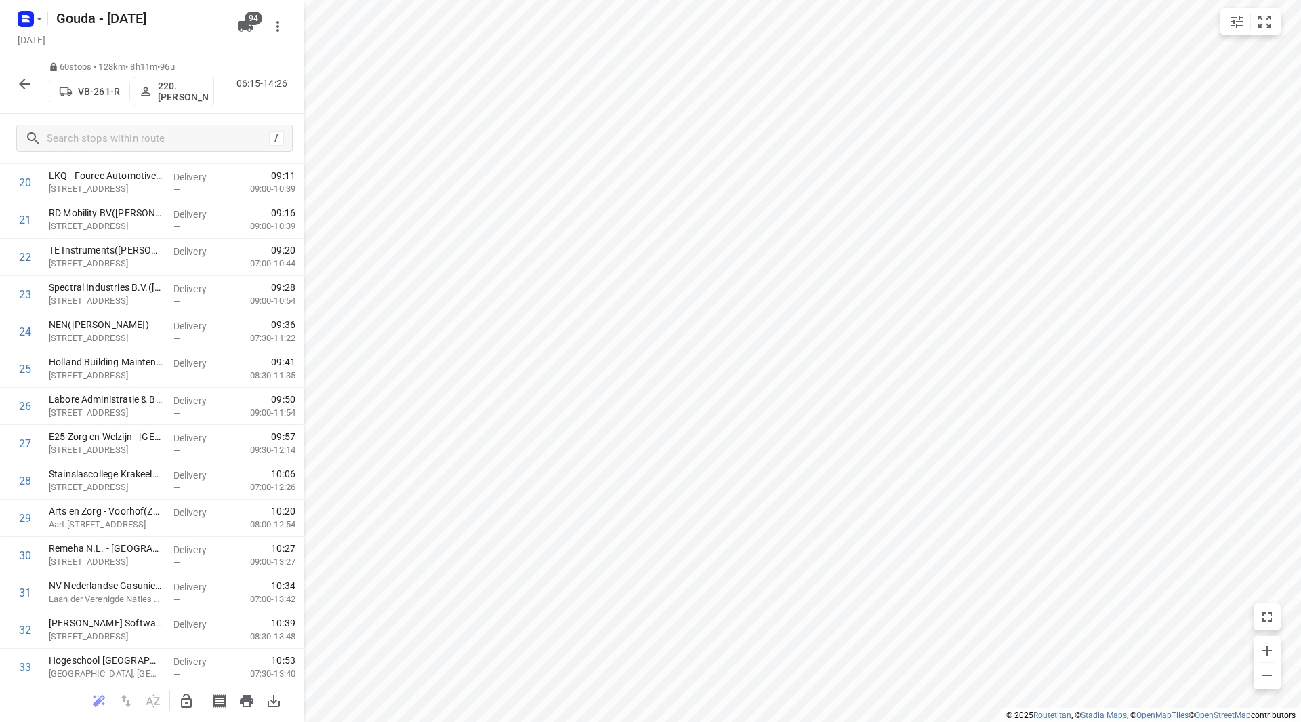
click at [17, 75] on button "button" at bounding box center [24, 83] width 27 height 27
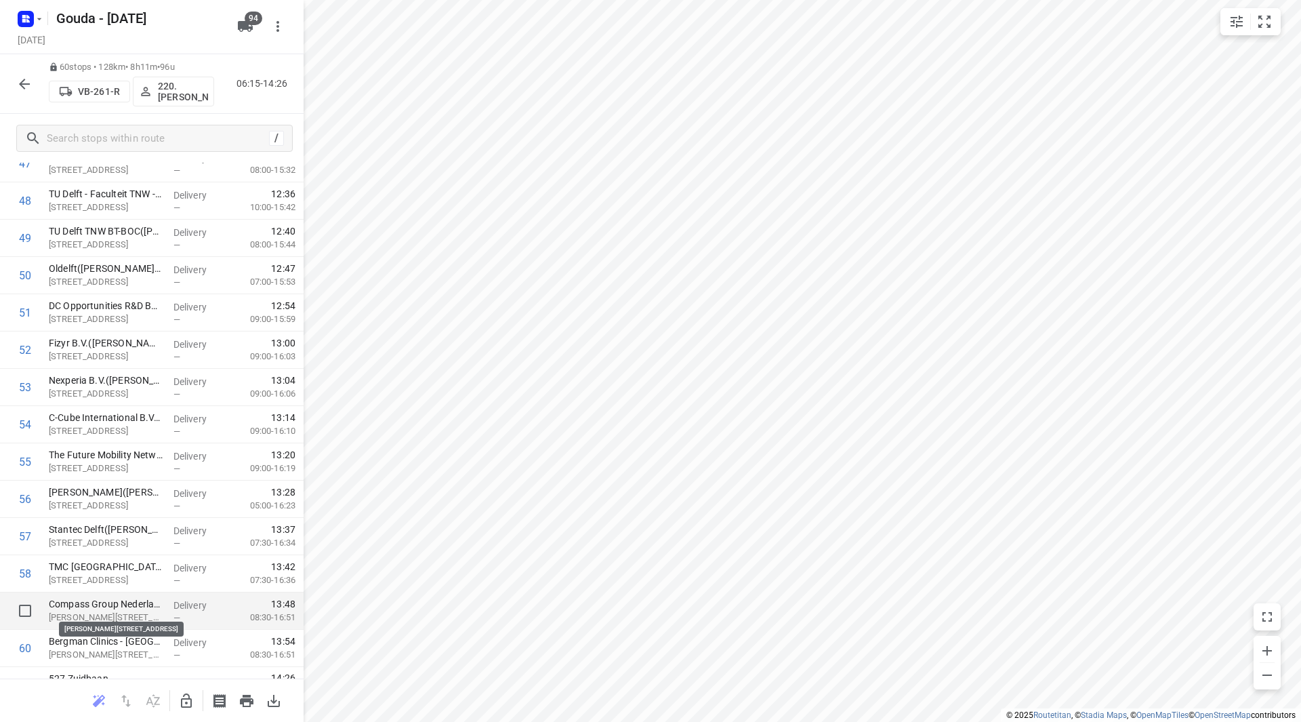
scroll to position [1864, 0]
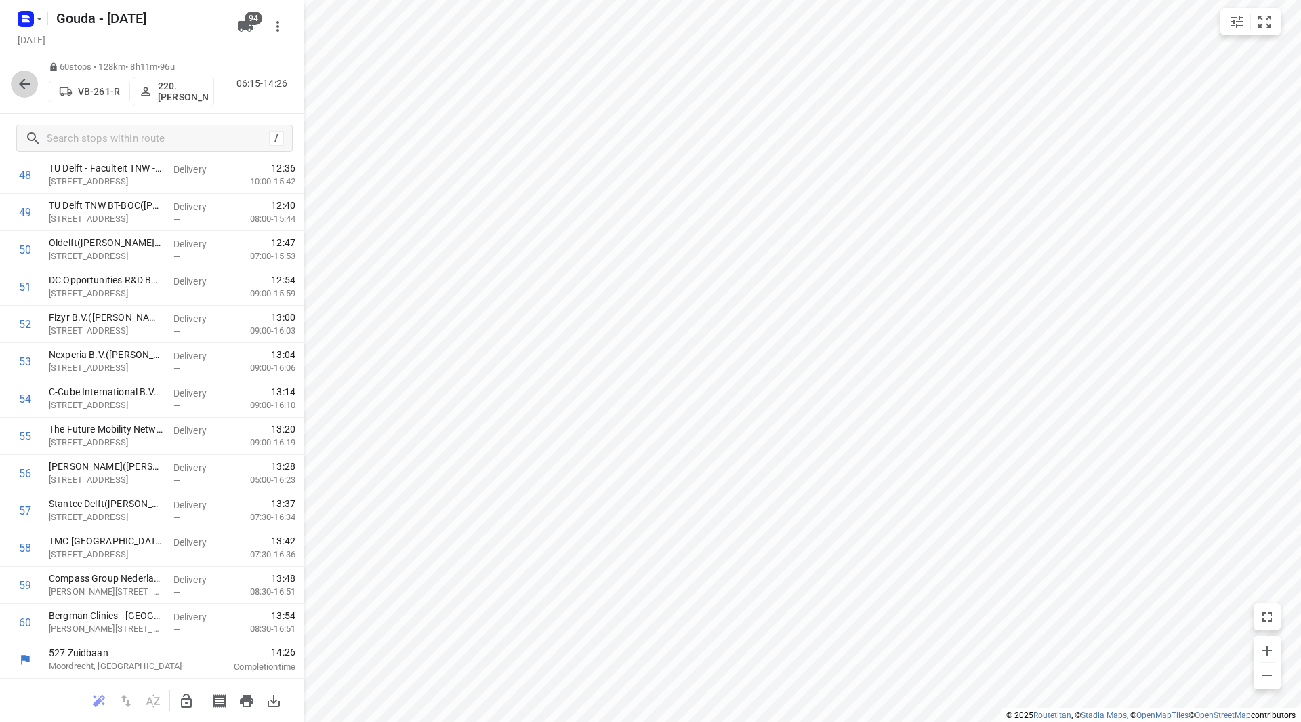
click at [30, 82] on icon "button" at bounding box center [24, 84] width 16 height 16
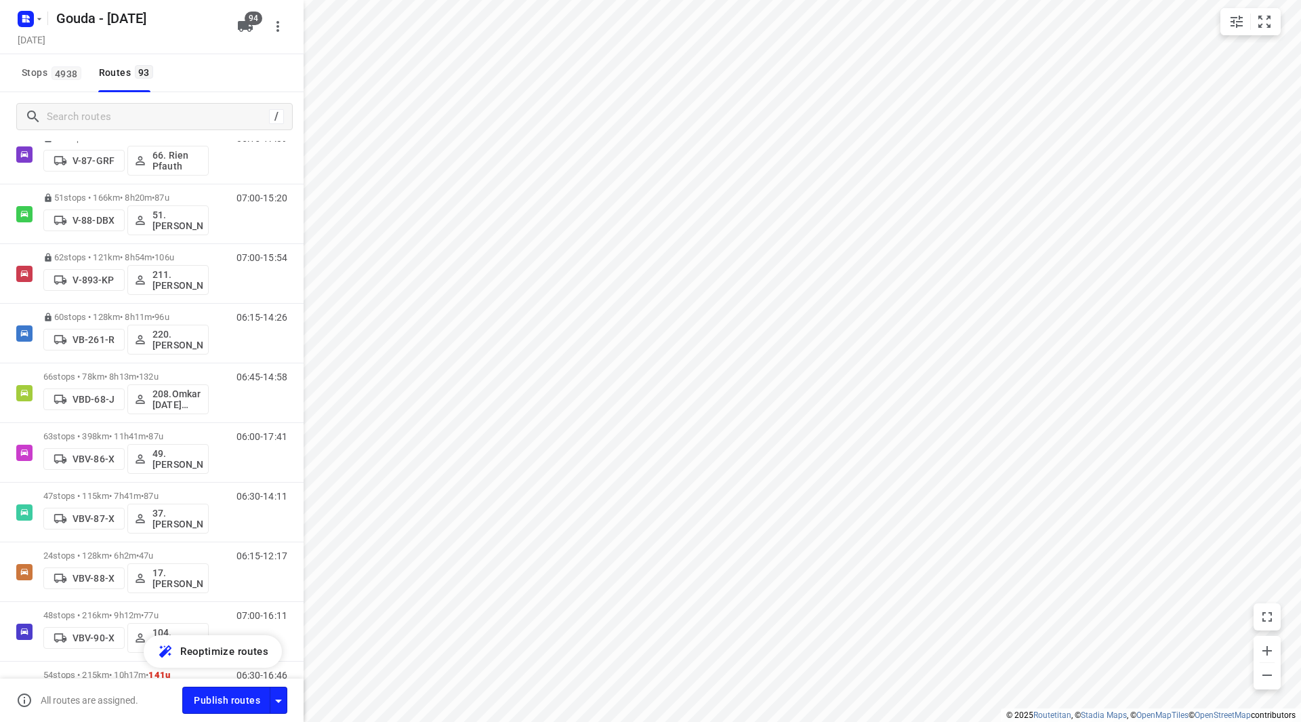
scroll to position [2873, 0]
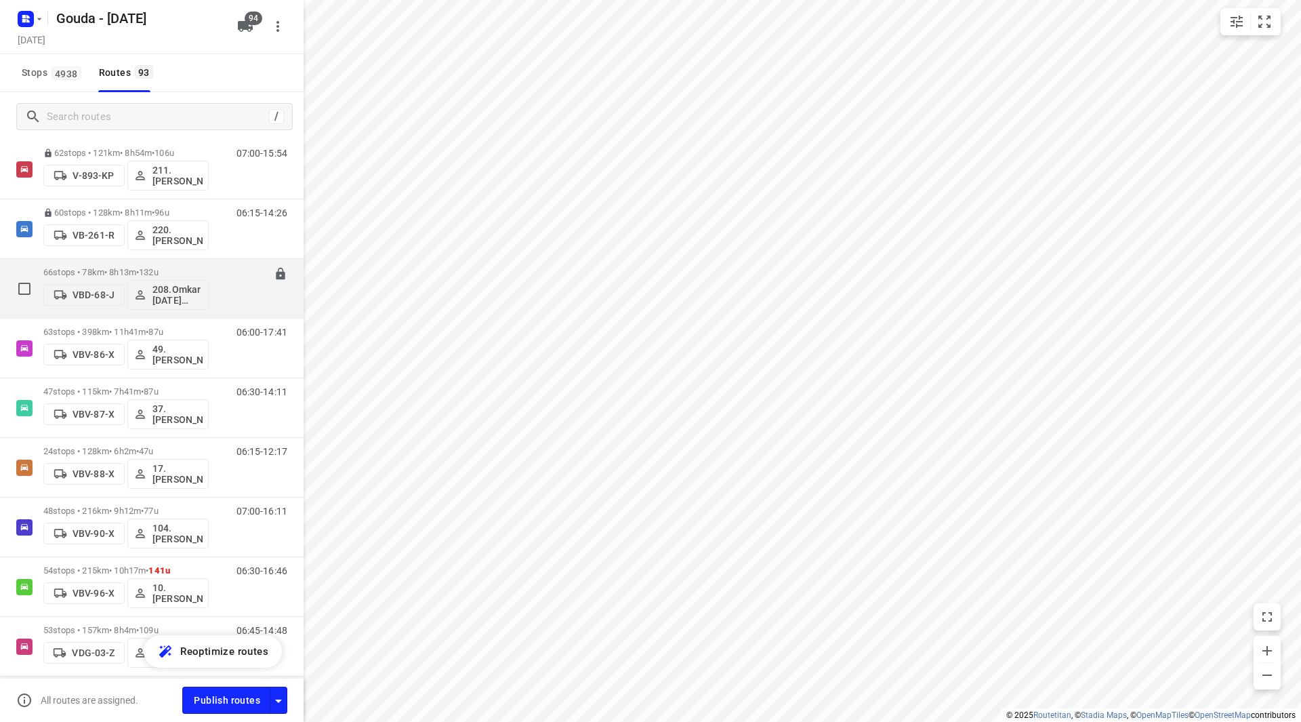
click at [102, 269] on p "66 stops • 78km • 8h13m • 132u" at bounding box center [125, 272] width 165 height 10
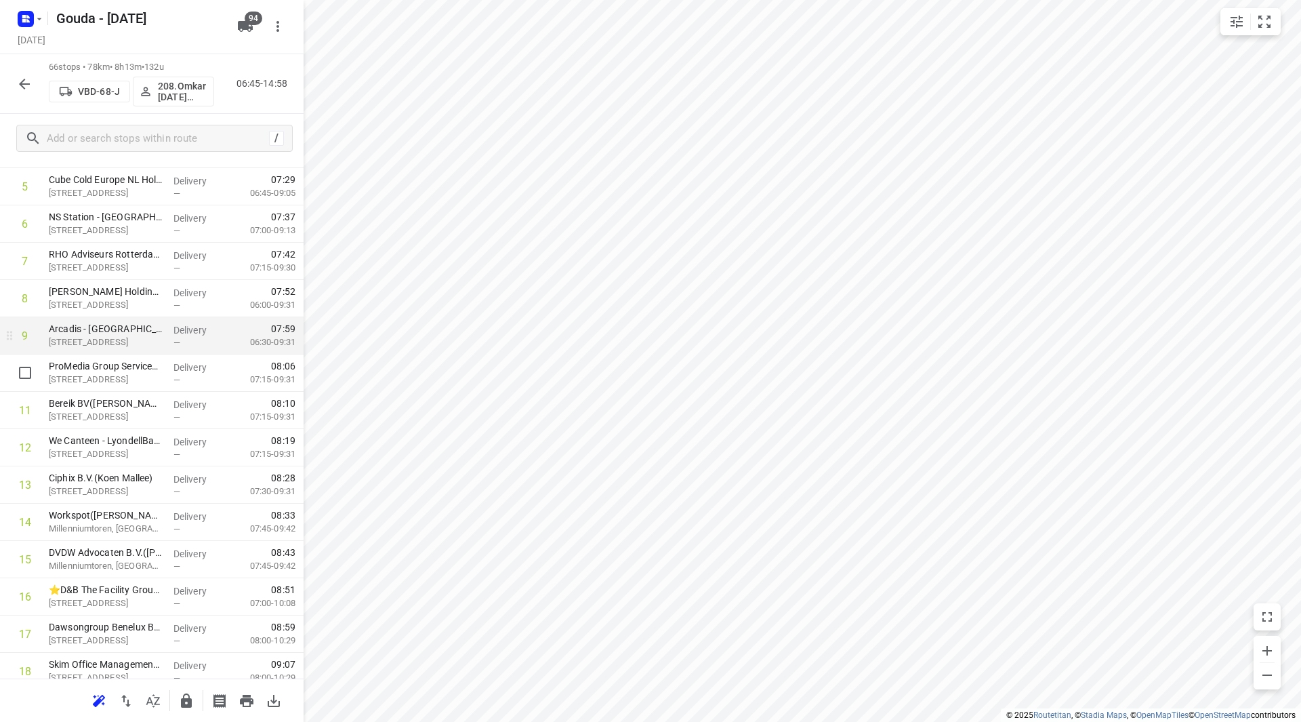
scroll to position [271, 0]
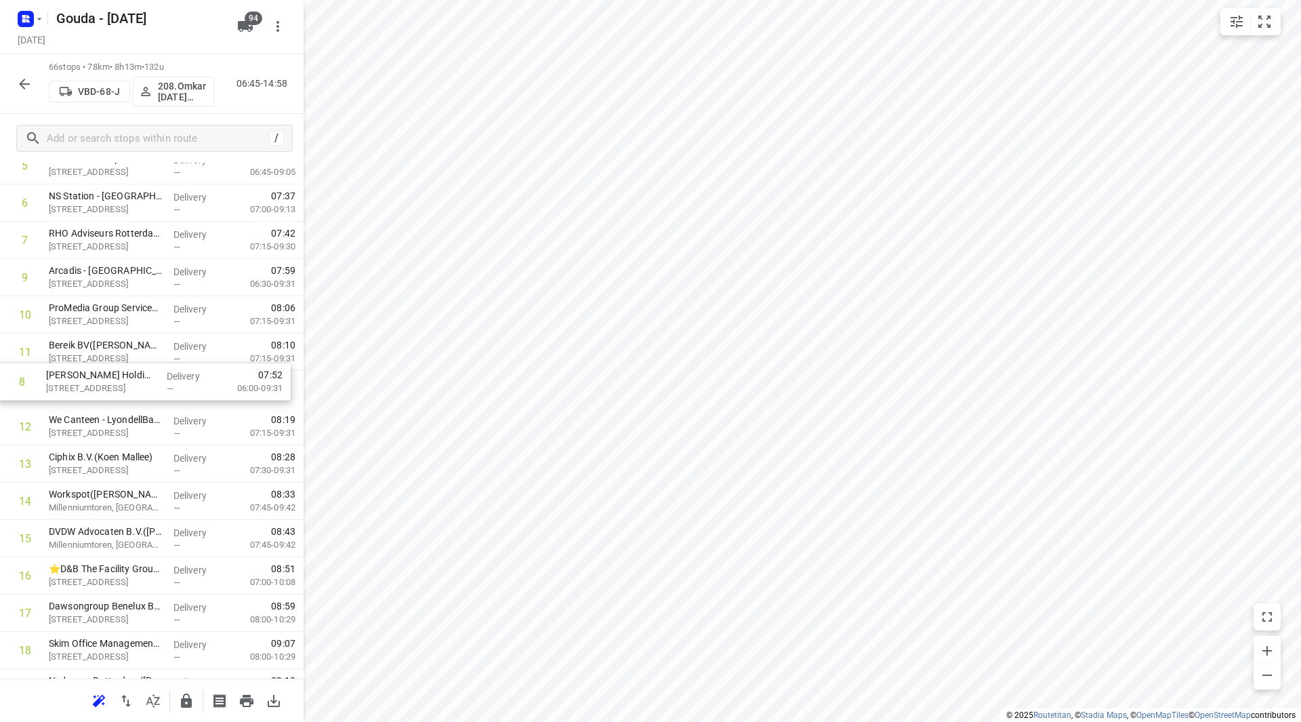
drag, startPoint x: 121, startPoint y: 289, endPoint x: 117, endPoint y: 400, distance: 110.6
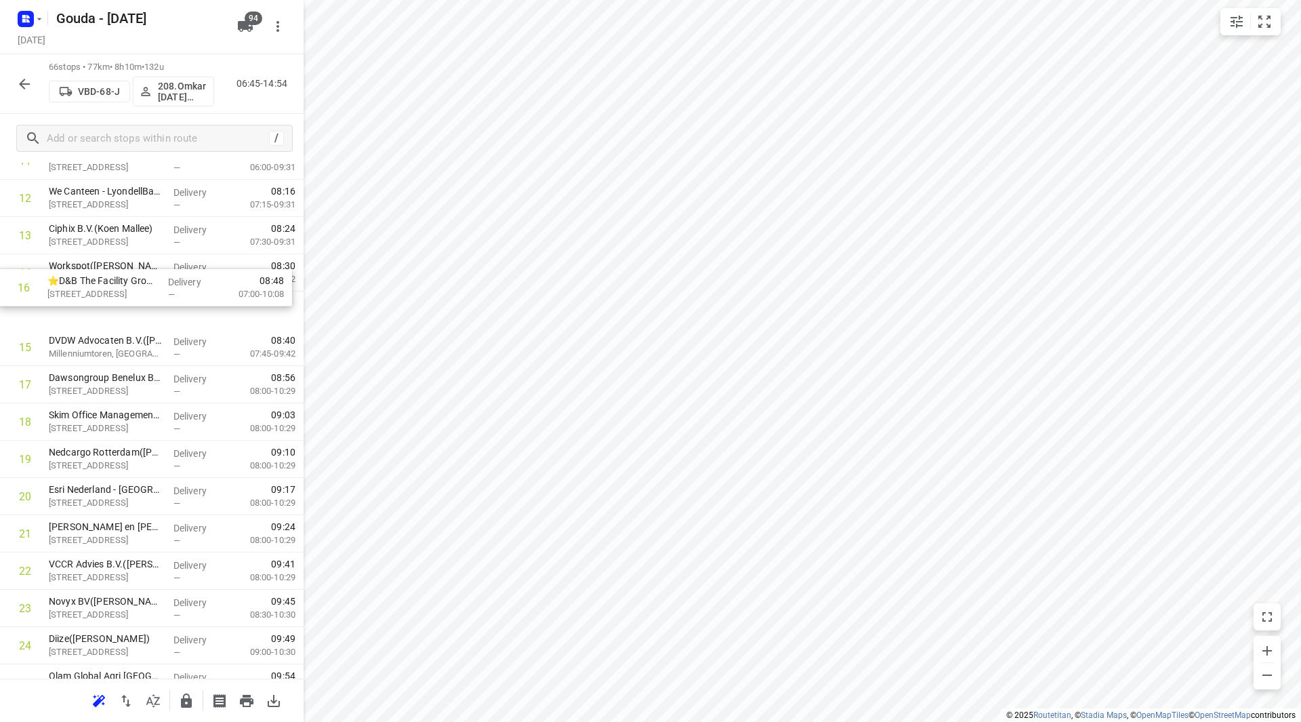
scroll to position [497, 0]
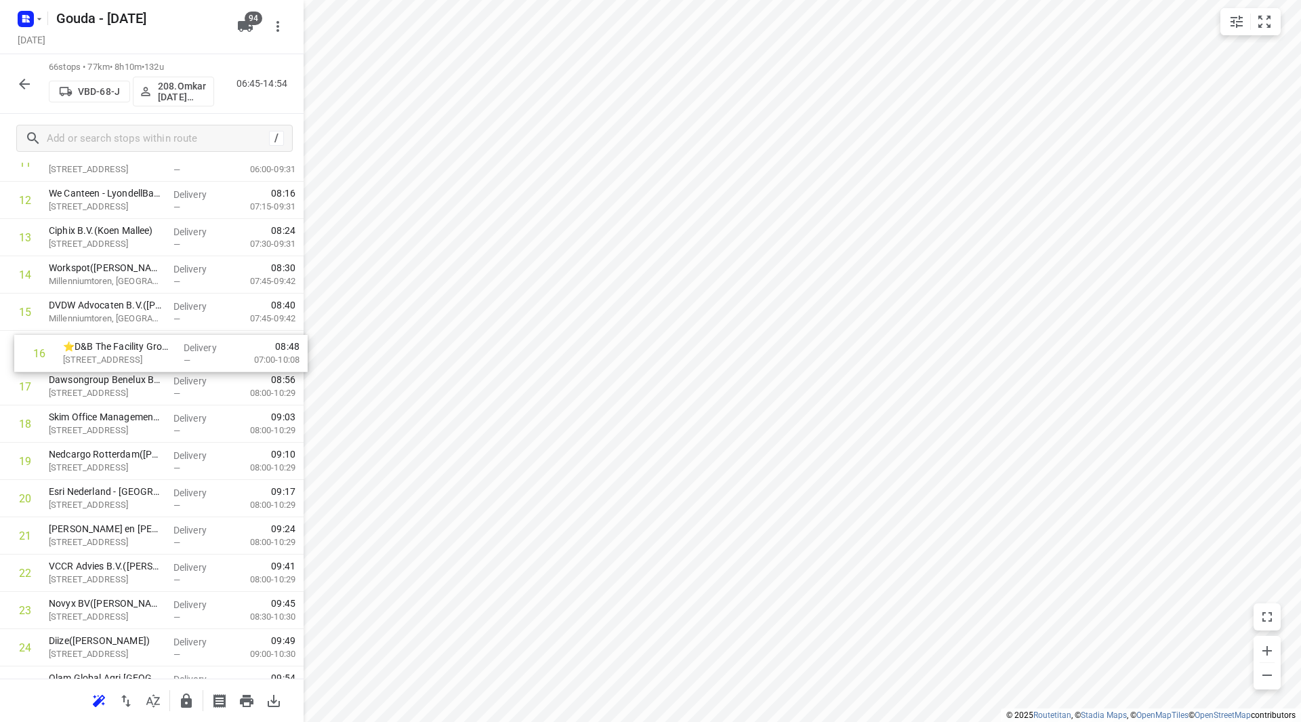
drag, startPoint x: 108, startPoint y: 300, endPoint x: 124, endPoint y: 354, distance: 56.4
drag, startPoint x: 138, startPoint y: 392, endPoint x: 145, endPoint y: 314, distance: 77.6
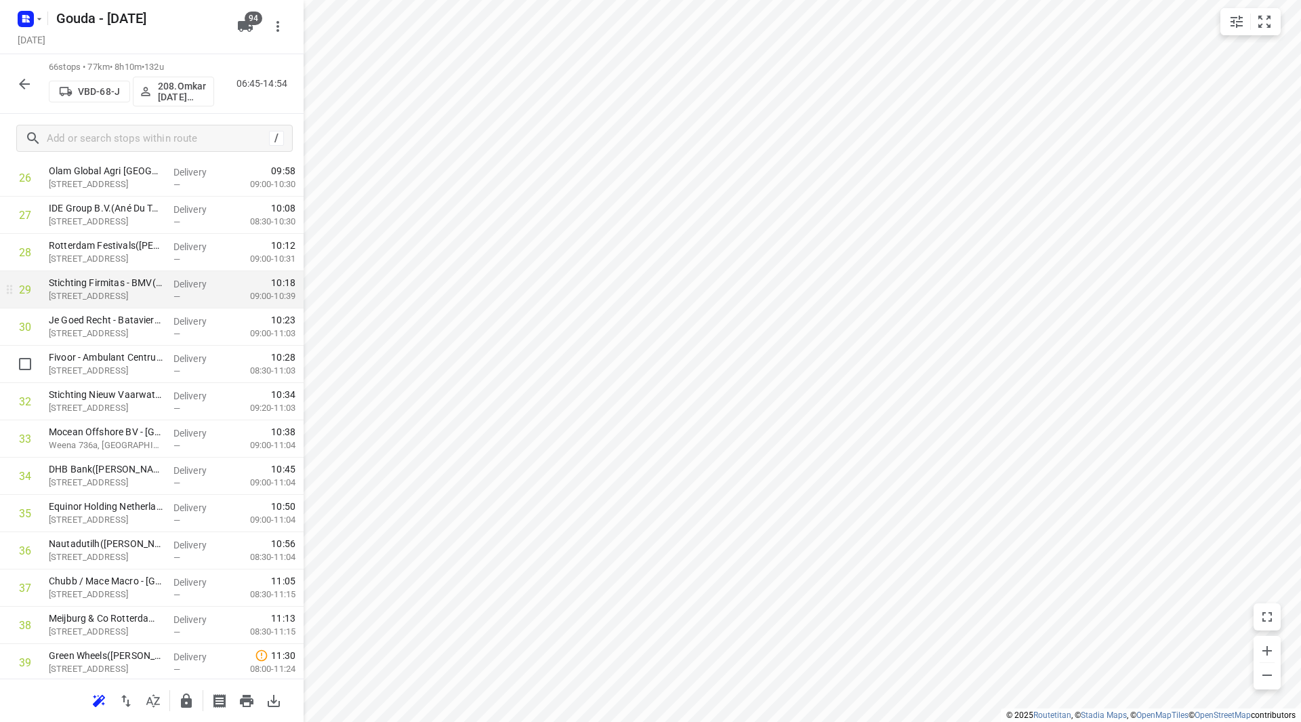
scroll to position [1029, 0]
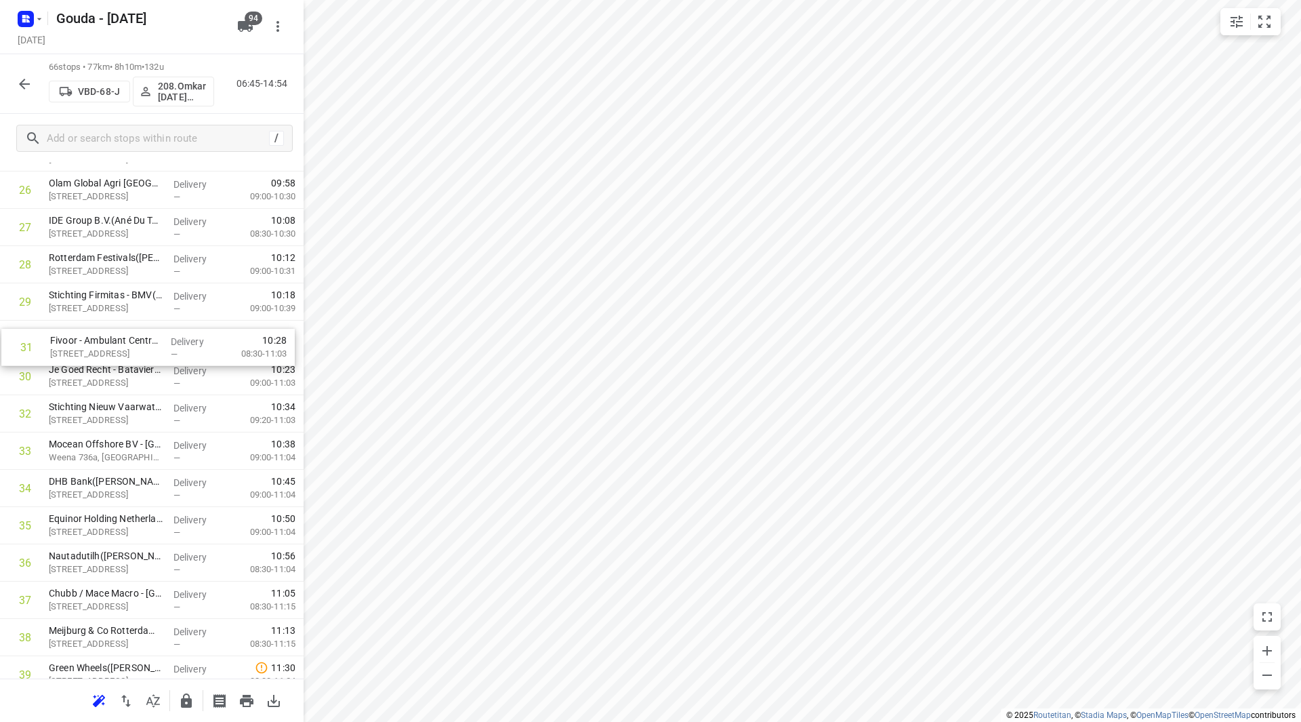
click at [127, 343] on div "1 Fakton(Tlaitmass Ben Haddou) Beursplein 37, Rotterdam Delivery — 07:08 07:00-…" at bounding box center [152, 470] width 304 height 2460
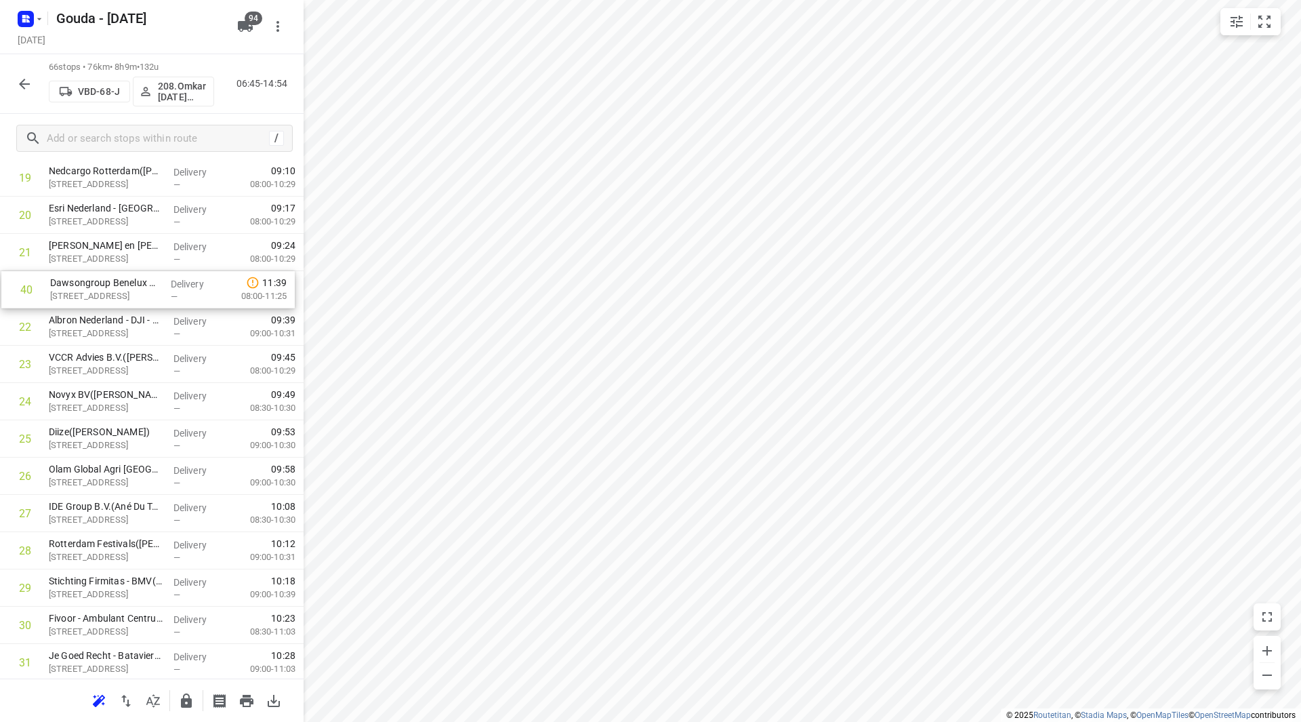
scroll to position [778, 0]
drag, startPoint x: 85, startPoint y: 304, endPoint x: 91, endPoint y: 286, distance: 19.3
click at [91, 286] on div "1 Fakton(Tlaitmass Ben Haddou) Beursplein 37, Rotterdam Delivery — 07:08 07:00-…" at bounding box center [152, 721] width 304 height 2460
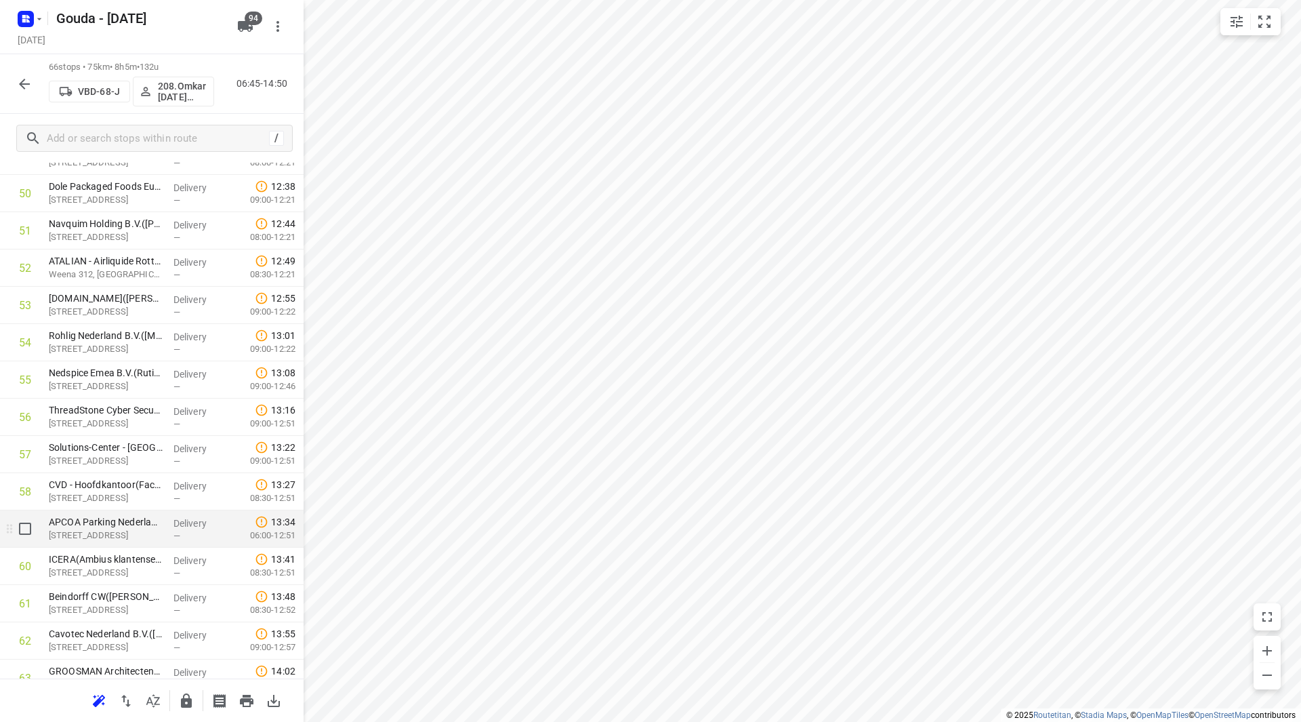
scroll to position [1930, 0]
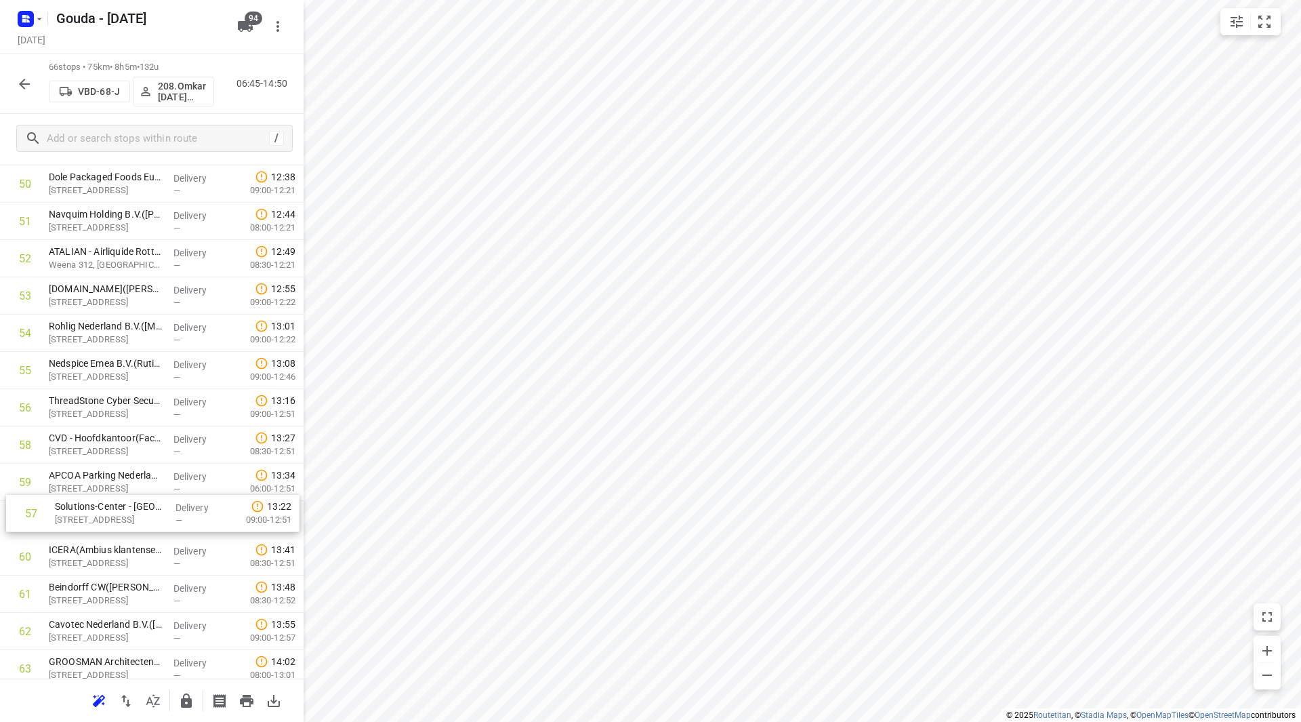
drag, startPoint x: 123, startPoint y: 450, endPoint x: 129, endPoint y: 522, distance: 72.8
drag, startPoint x: 132, startPoint y: 409, endPoint x: 139, endPoint y: 424, distance: 16.4
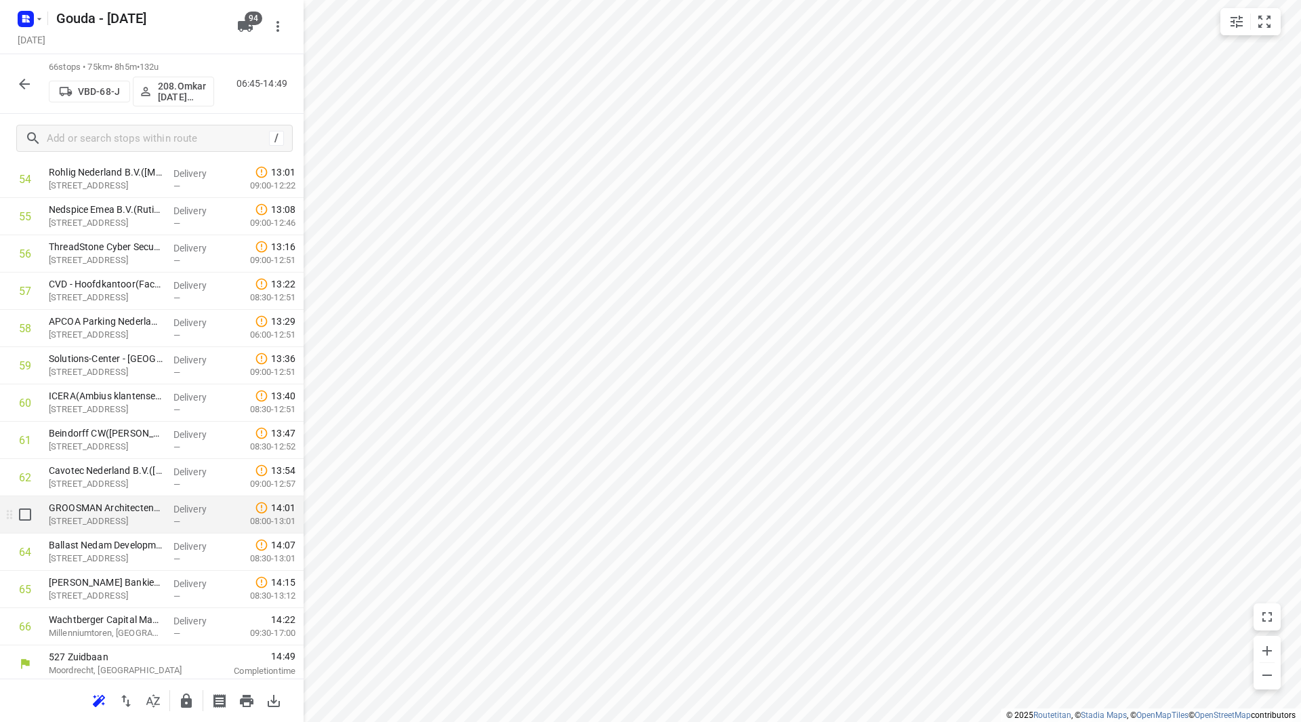
scroll to position [2088, 0]
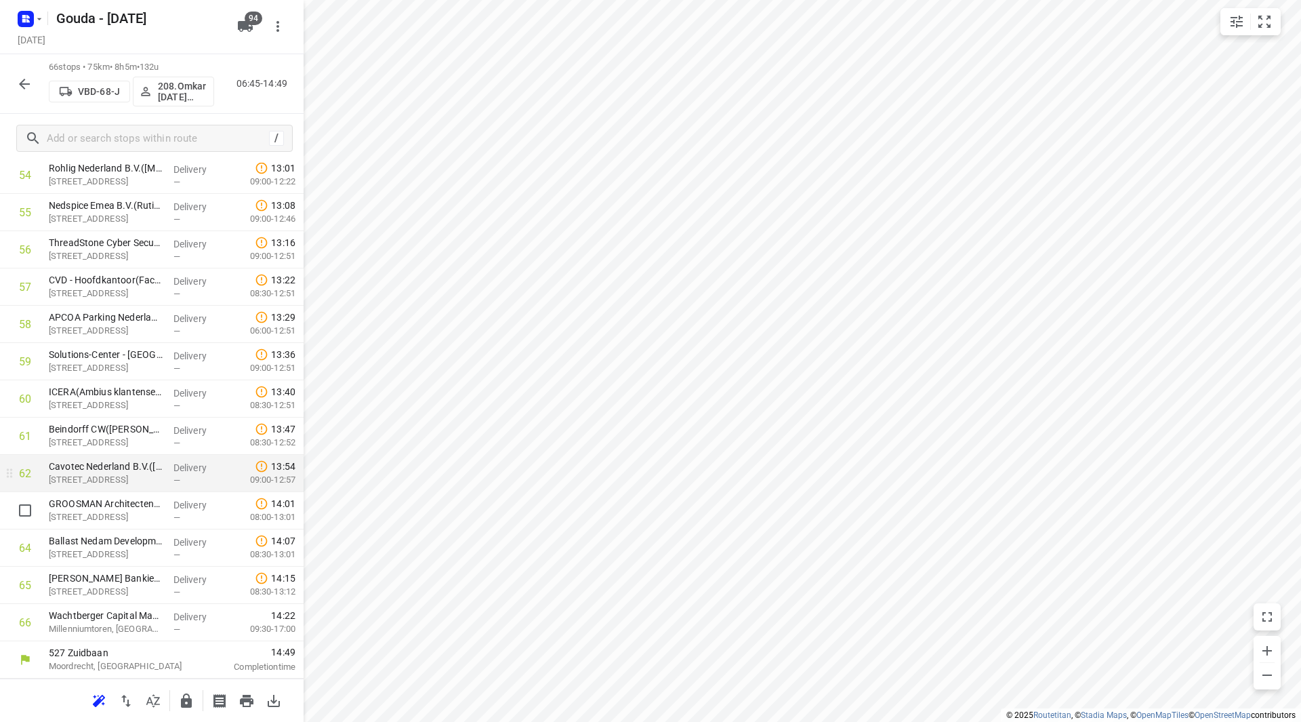
drag, startPoint x: 168, startPoint y: 498, endPoint x: 167, endPoint y: 485, distance: 12.9
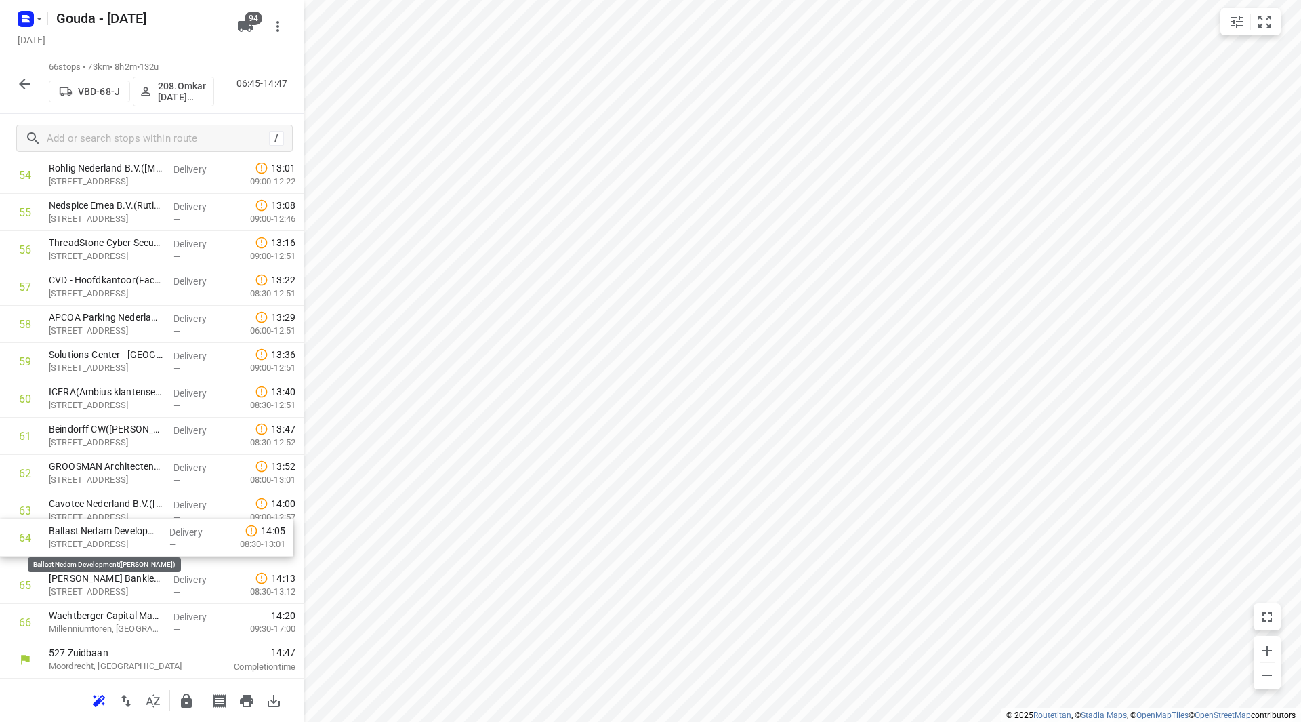
drag, startPoint x: 112, startPoint y: 545, endPoint x: 113, endPoint y: 498, distance: 46.8
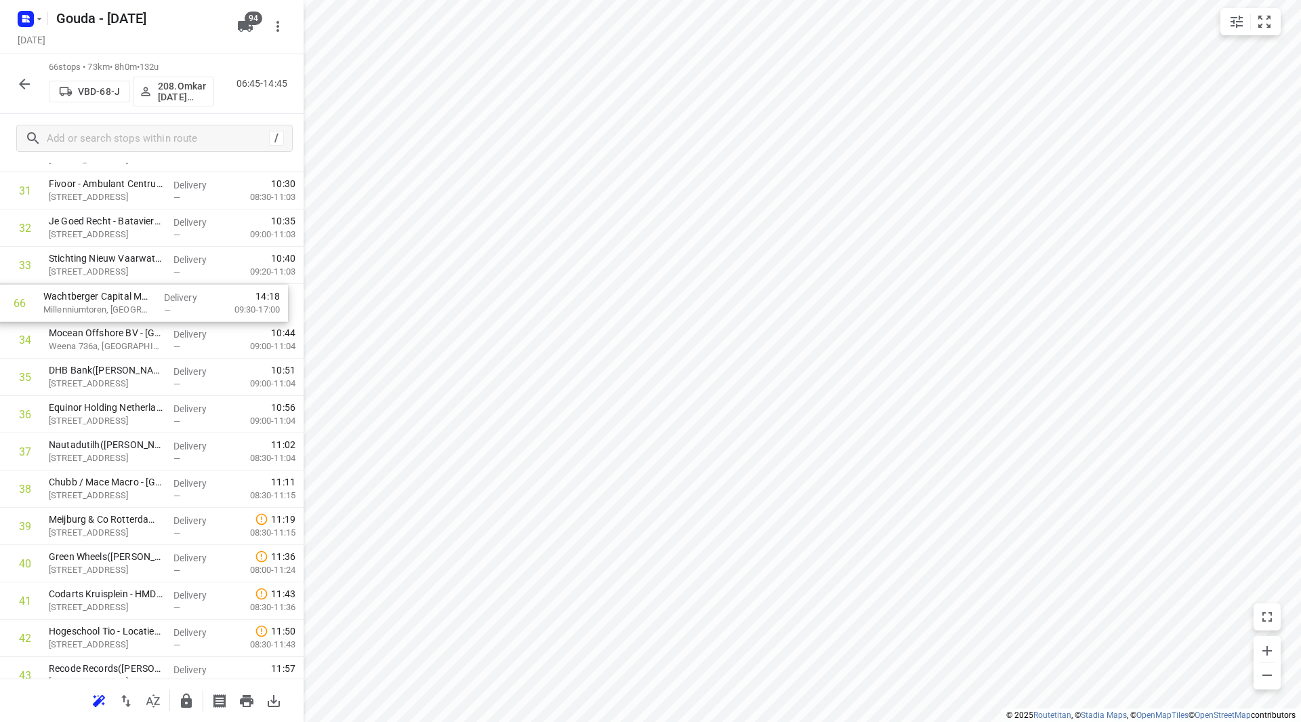
scroll to position [1210, 0]
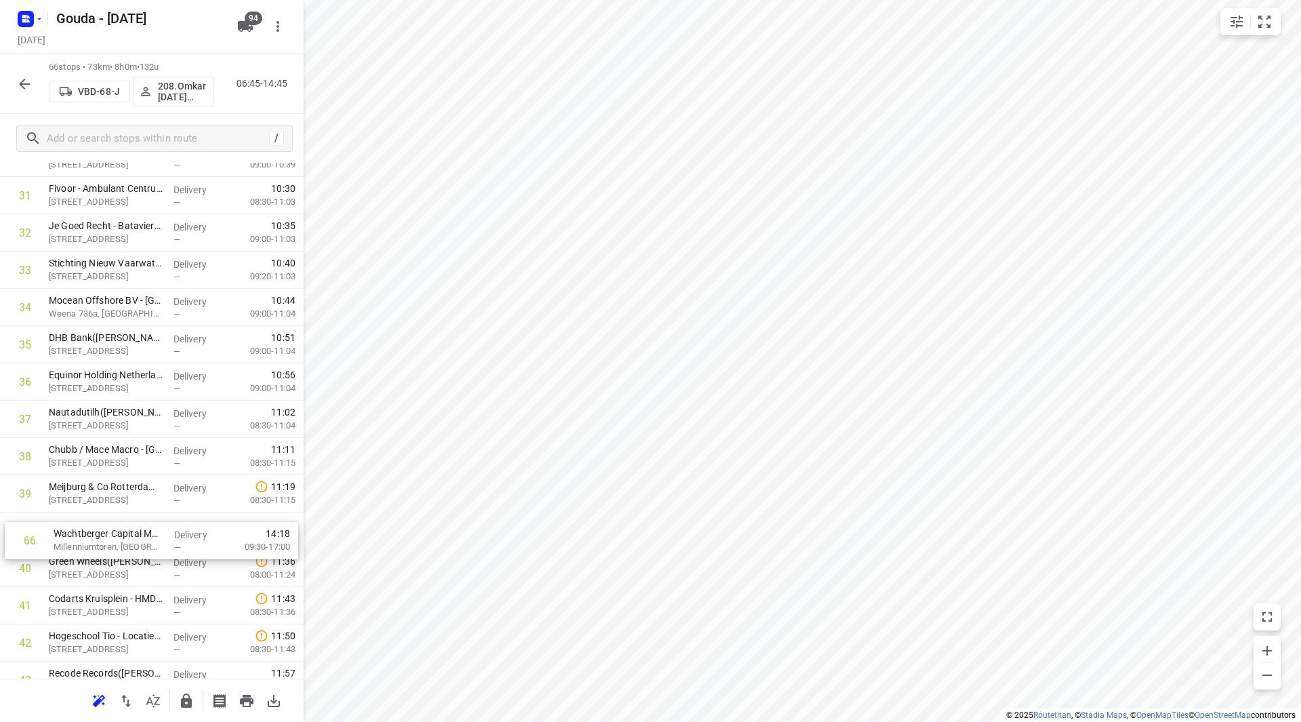
drag, startPoint x: 136, startPoint y: 623, endPoint x: 143, endPoint y: 533, distance: 91.1
click at [143, 534] on div "1 Fakton(Tlaitmass Ben Haddou) Beursplein 37, Rotterdam Delivery — 07:08 07:00-…" at bounding box center [152, 289] width 304 height 2460
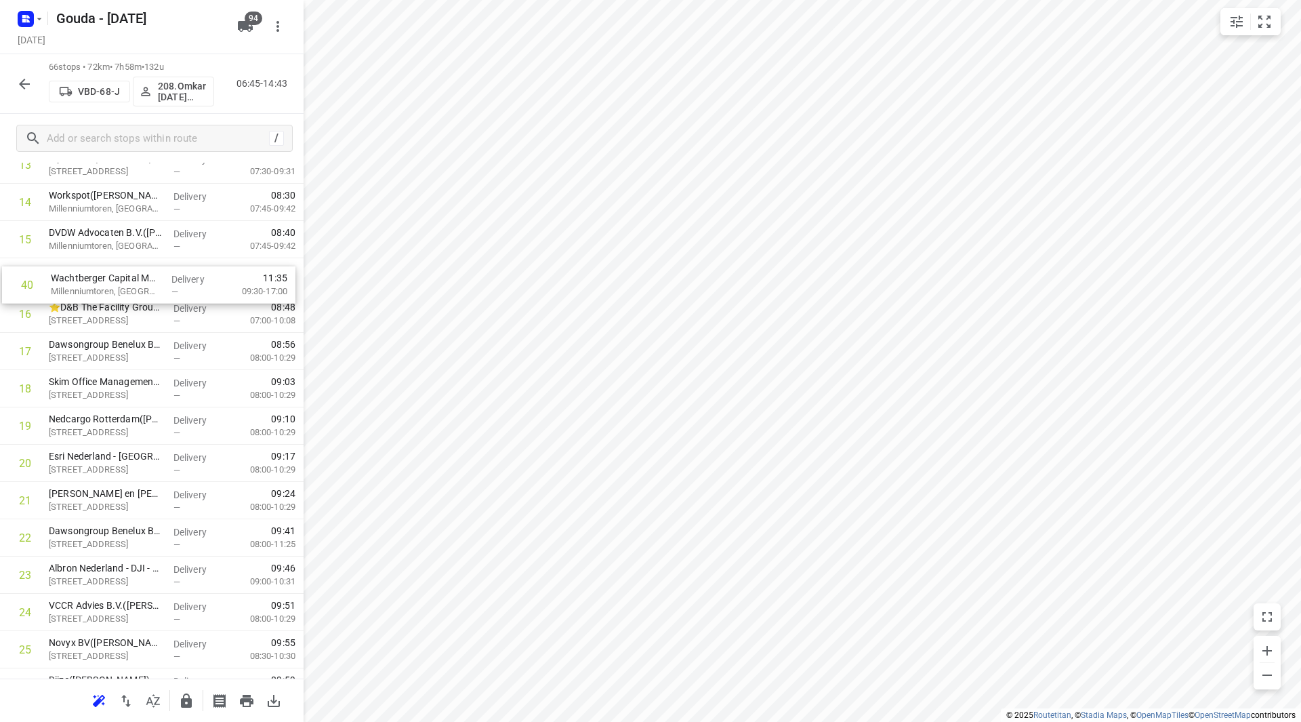
drag, startPoint x: 99, startPoint y: 530, endPoint x: 104, endPoint y: 278, distance: 252.1
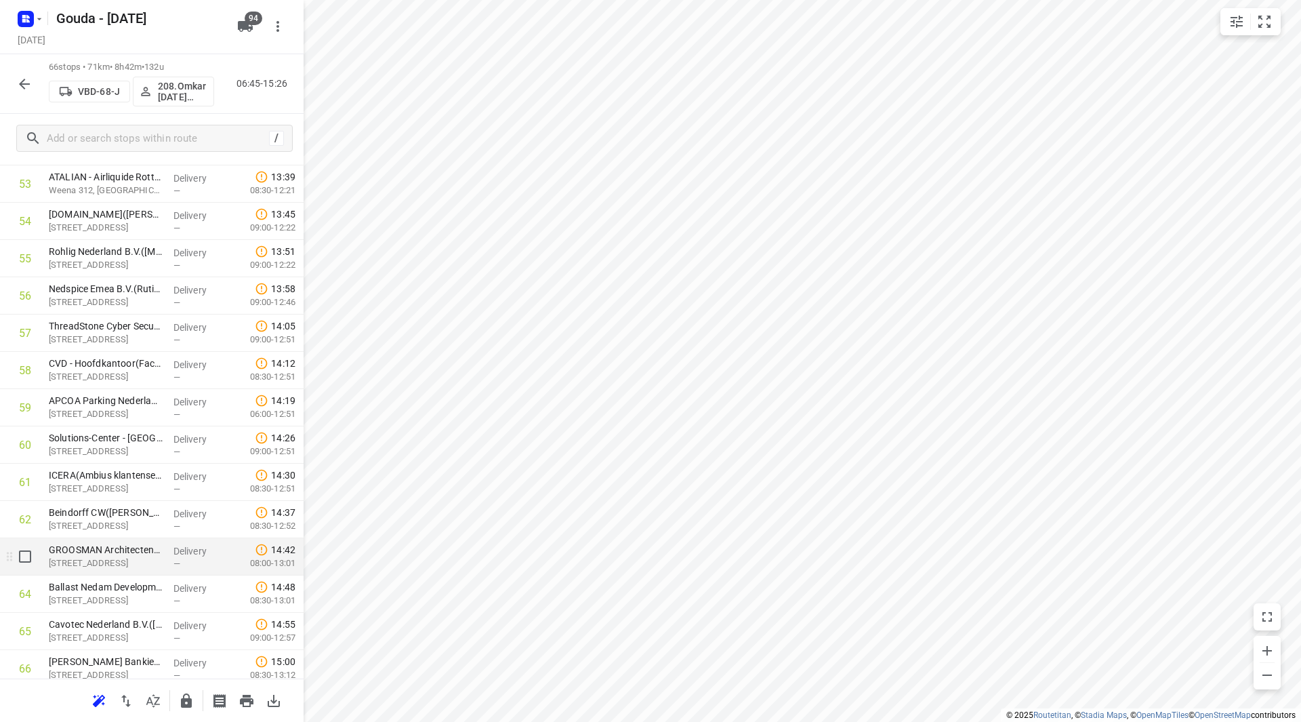
scroll to position [2088, 0]
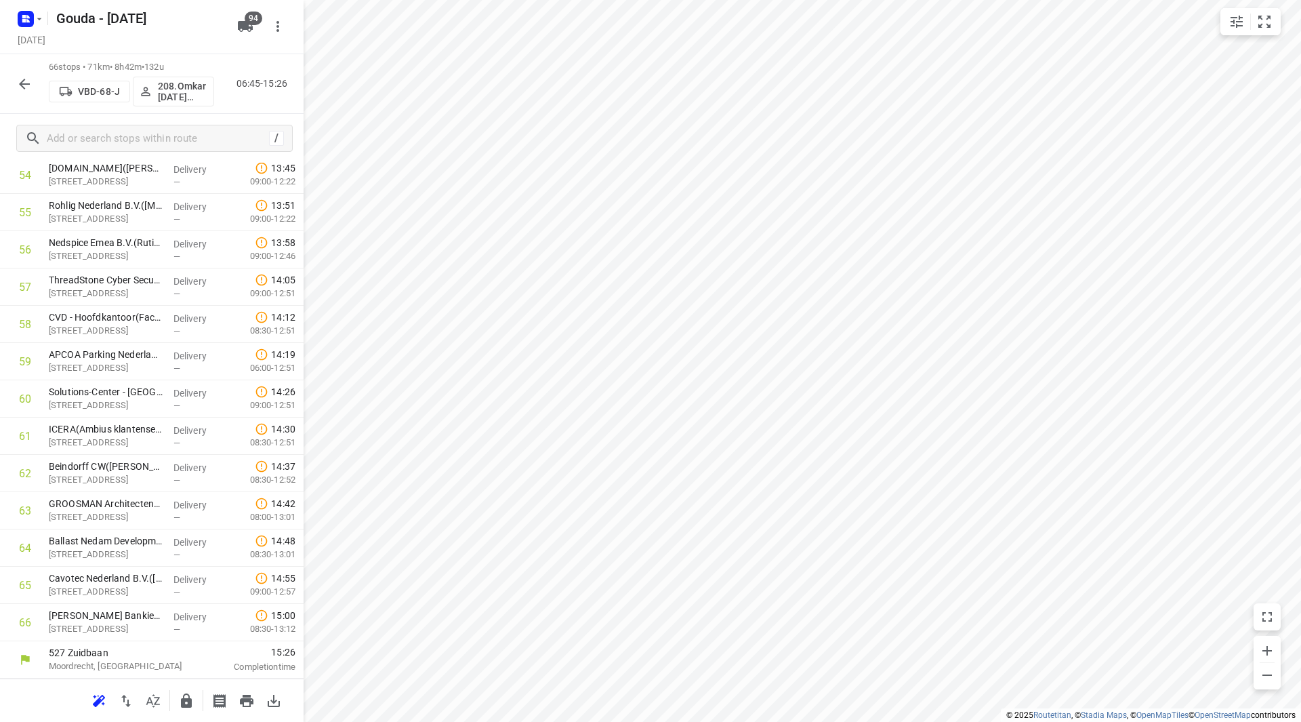
click at [182, 703] on icon "button" at bounding box center [186, 700] width 11 height 14
click at [22, 81] on icon "button" at bounding box center [24, 84] width 11 height 11
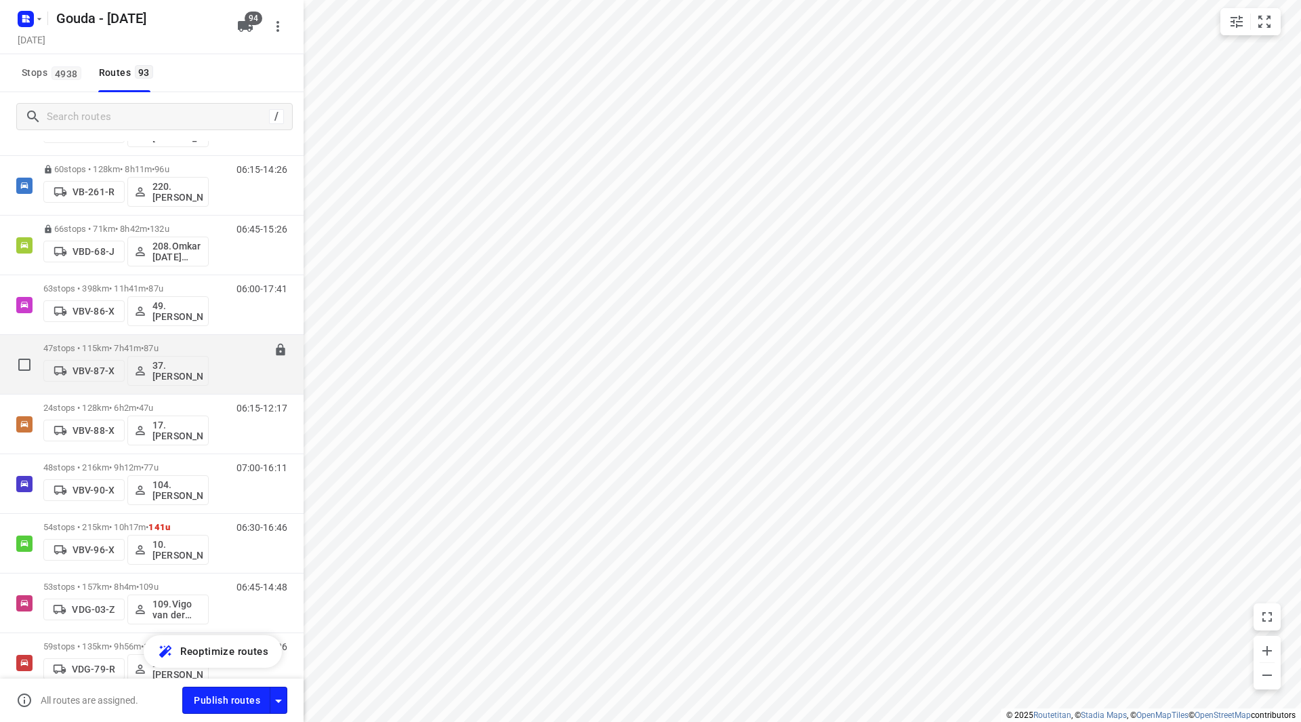
scroll to position [2914, 0]
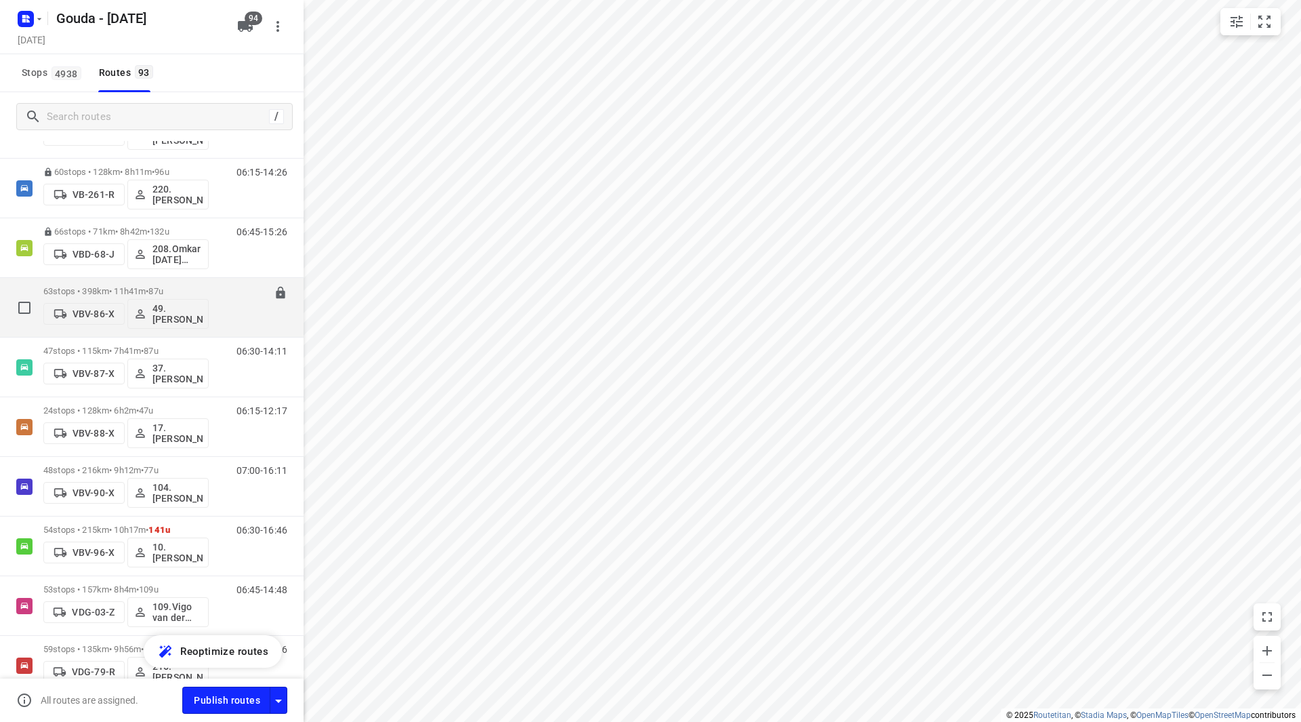
click at [113, 281] on div "63 stops • 398km • 11h41m • 87u VBV-86-X 49. Mariska van der Meer" at bounding box center [125, 307] width 165 height 56
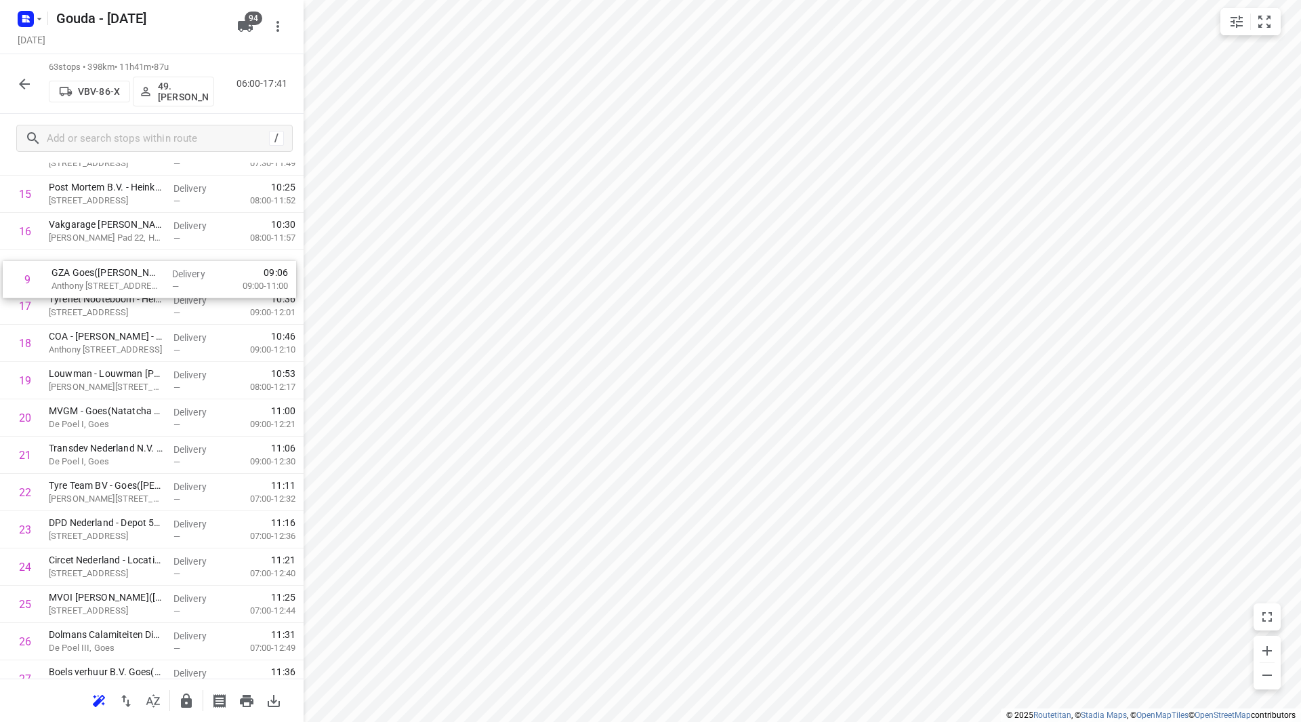
scroll to position [577, 0]
drag, startPoint x: 96, startPoint y: 316, endPoint x: 99, endPoint y: 353, distance: 37.4
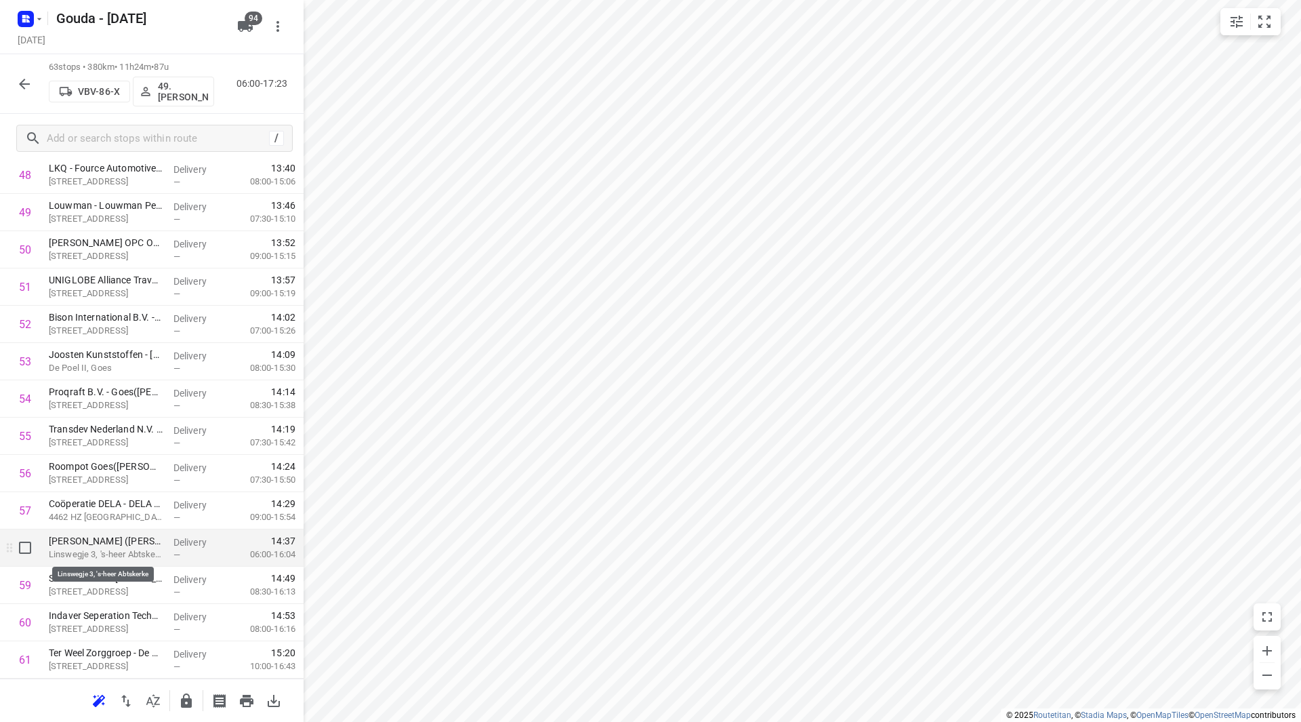
scroll to position [1976, 0]
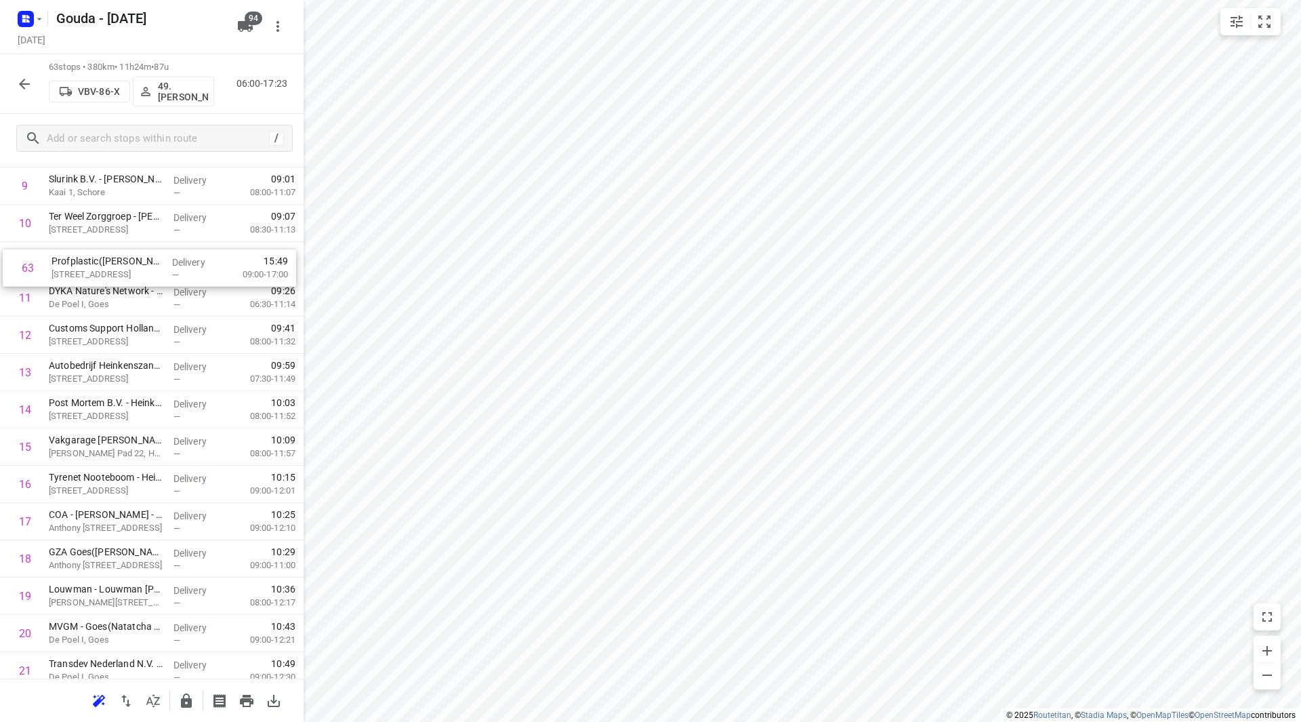
drag, startPoint x: 80, startPoint y: 577, endPoint x: 83, endPoint y: 268, distance: 309.0
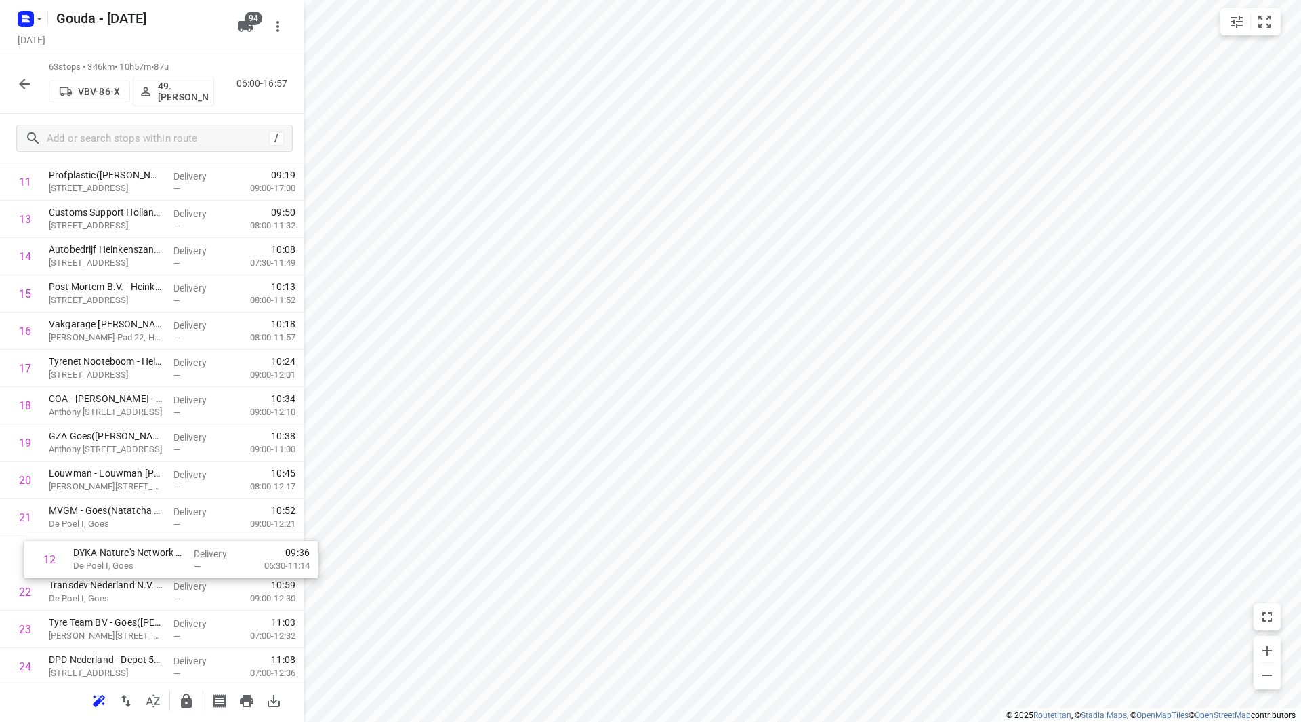
scroll to position [481, 0]
drag, startPoint x: 89, startPoint y: 223, endPoint x: 99, endPoint y: 539, distance: 316.6
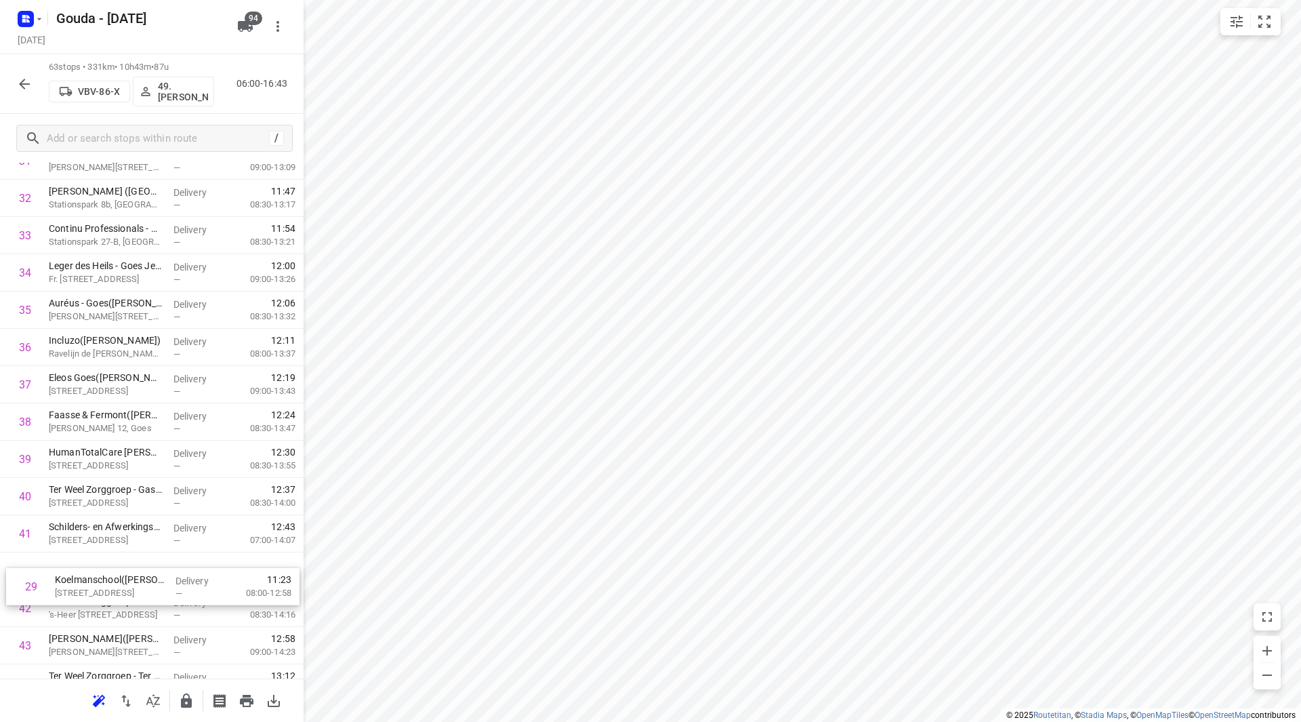
scroll to position [1208, 0]
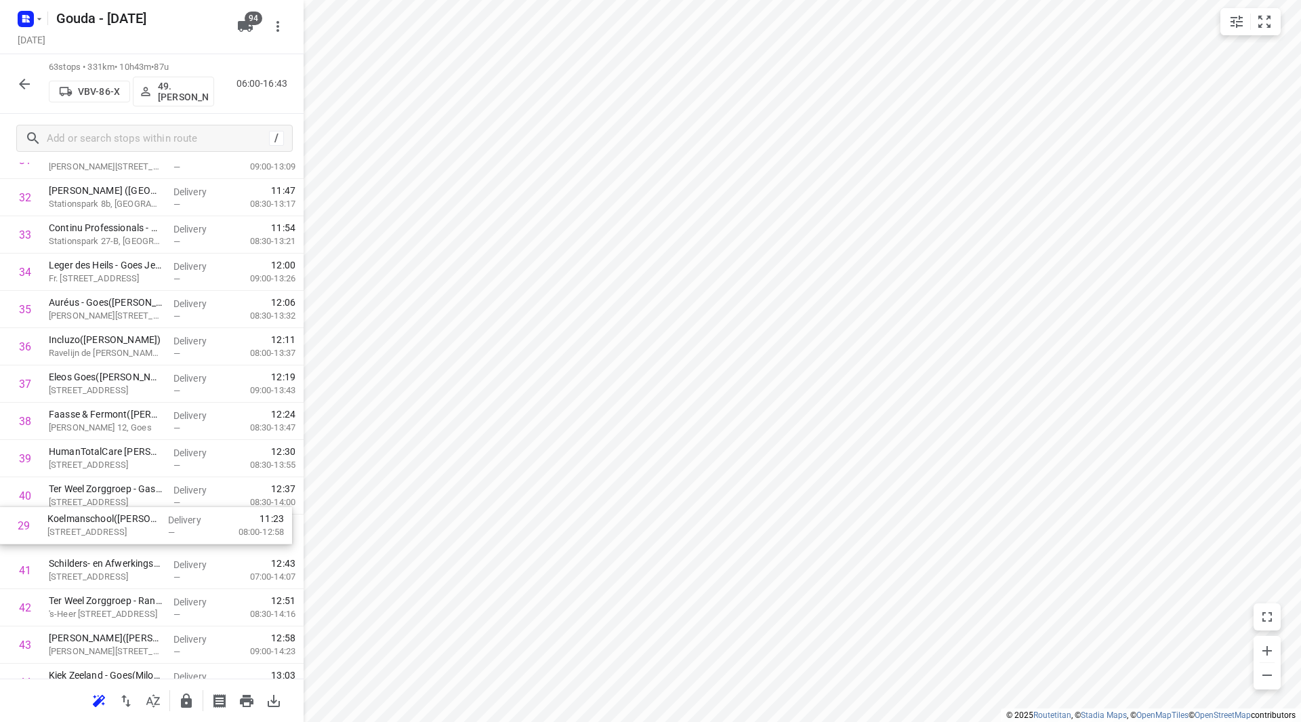
drag, startPoint x: 112, startPoint y: 366, endPoint x: 112, endPoint y: 522, distance: 156.5
click at [112, 522] on div "1 Ter Weel Zorggroep - Ter Weel Krabbendijke(Marjolein de Graag) Willem Kosterl…" at bounding box center [152, 235] width 304 height 2348
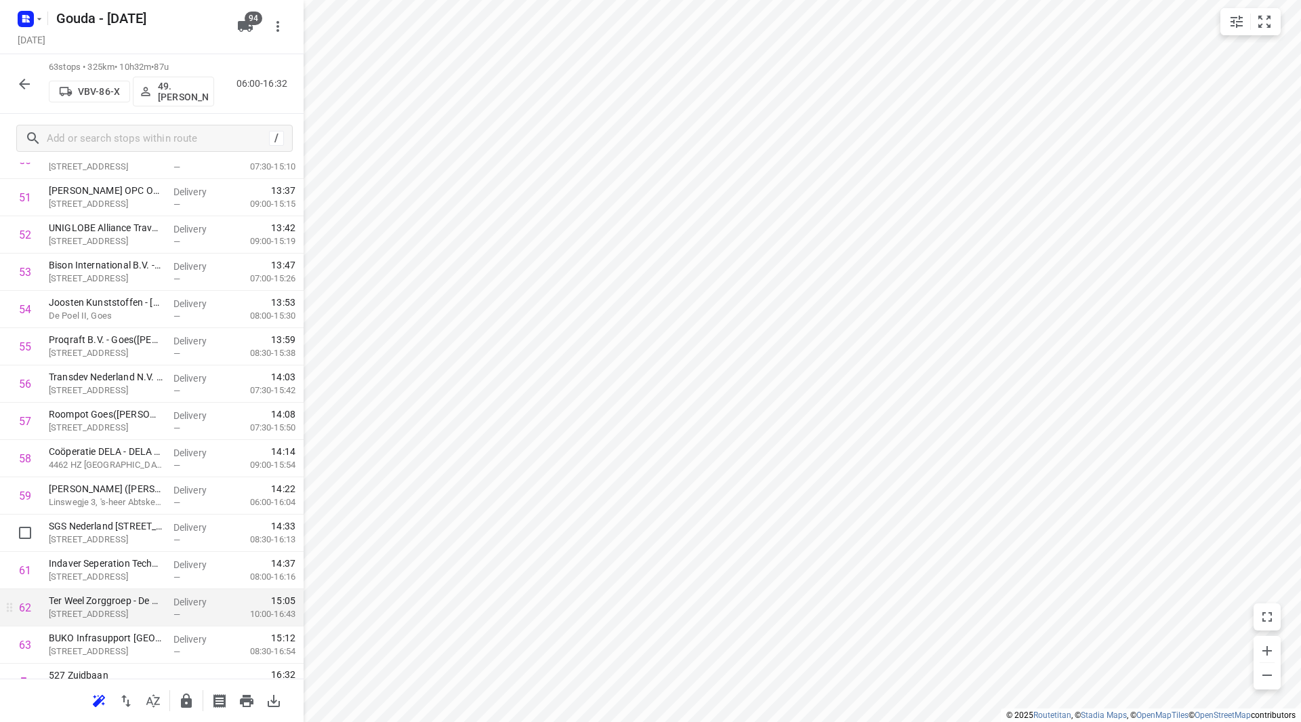
scroll to position [1976, 0]
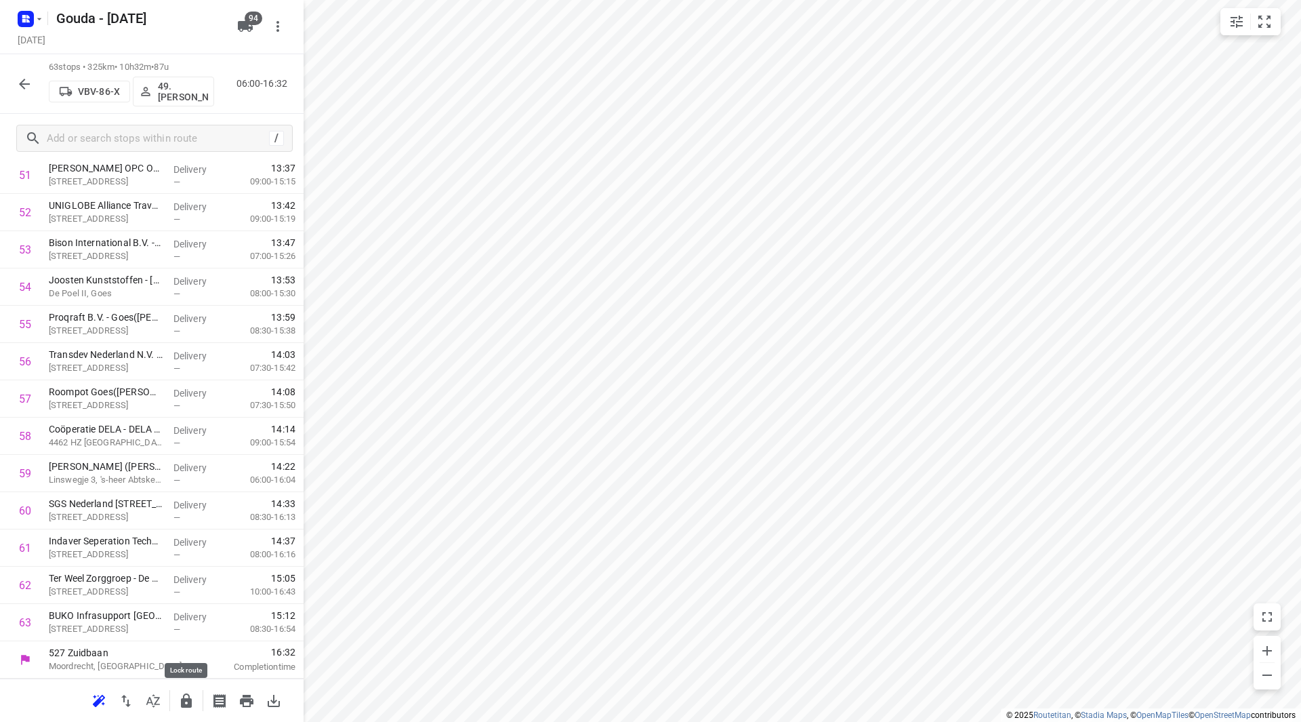
click at [188, 699] on icon "button" at bounding box center [186, 700] width 11 height 14
click at [36, 82] on button "button" at bounding box center [24, 83] width 27 height 27
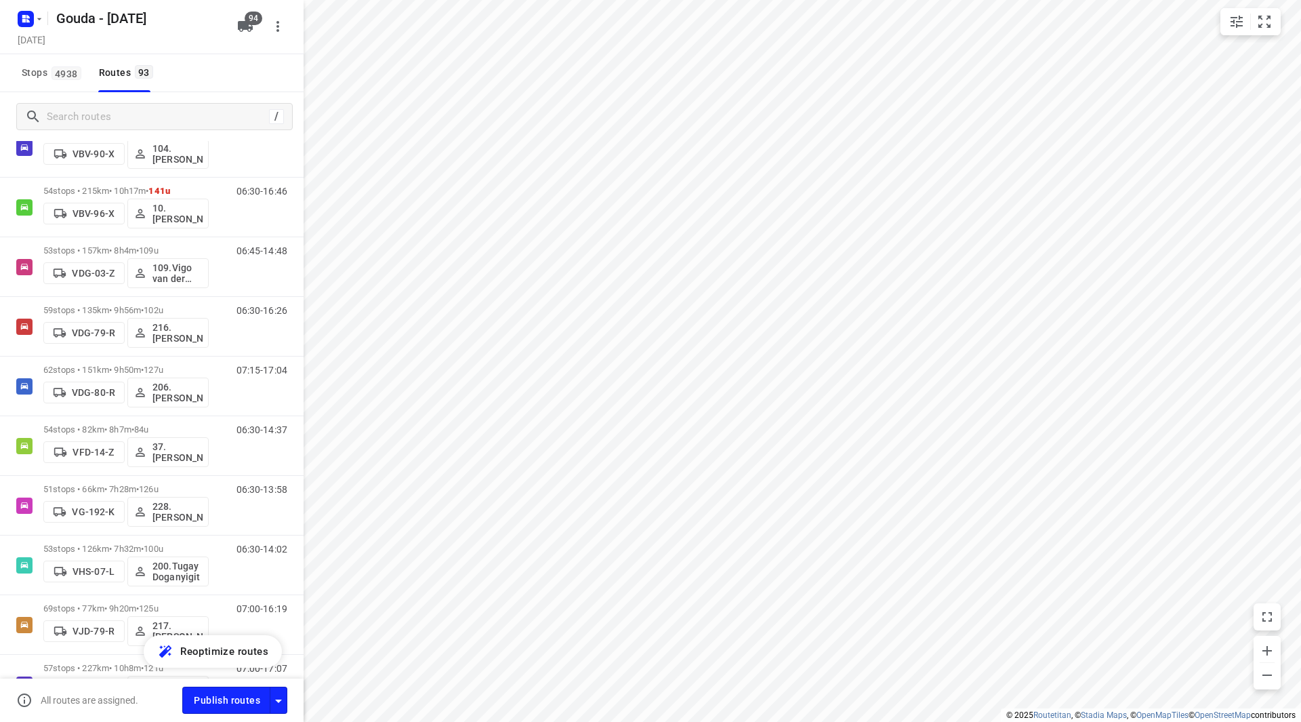
scroll to position [2914, 0]
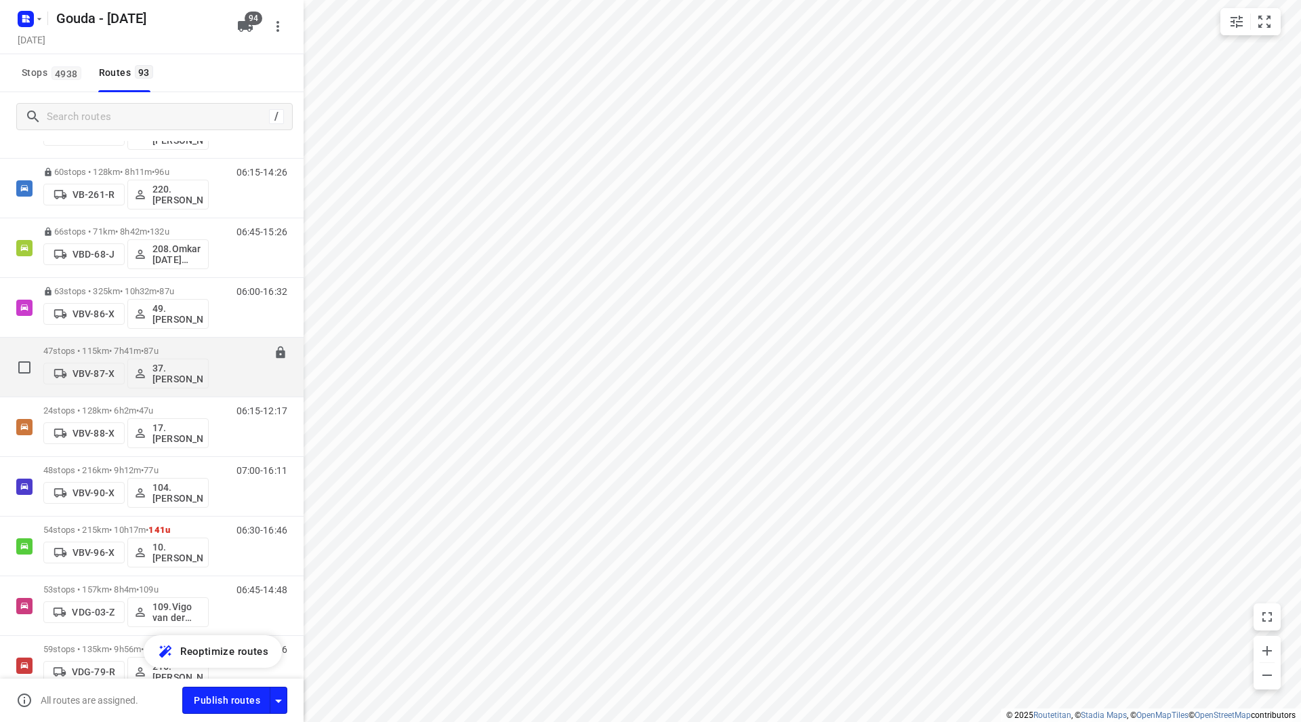
click at [112, 347] on p "47 stops • 115km • 7h41m • 87u" at bounding box center [125, 351] width 165 height 10
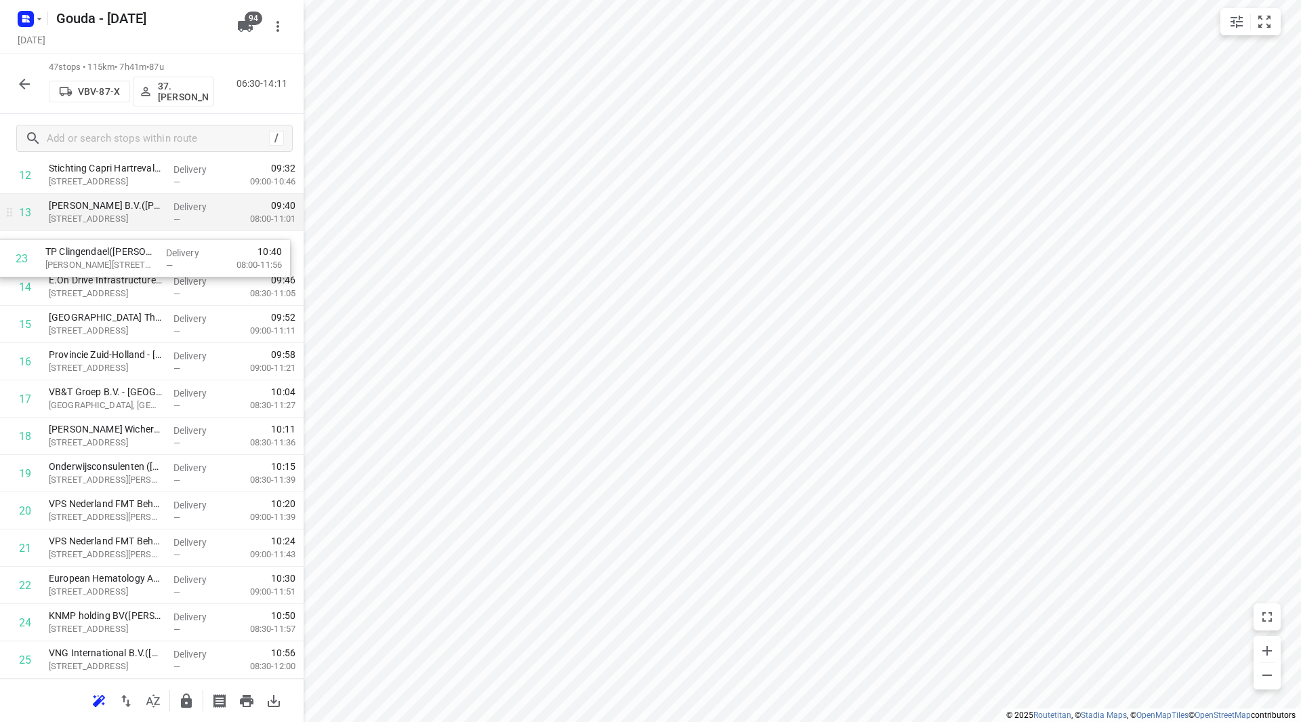
scroll to position [502, 0]
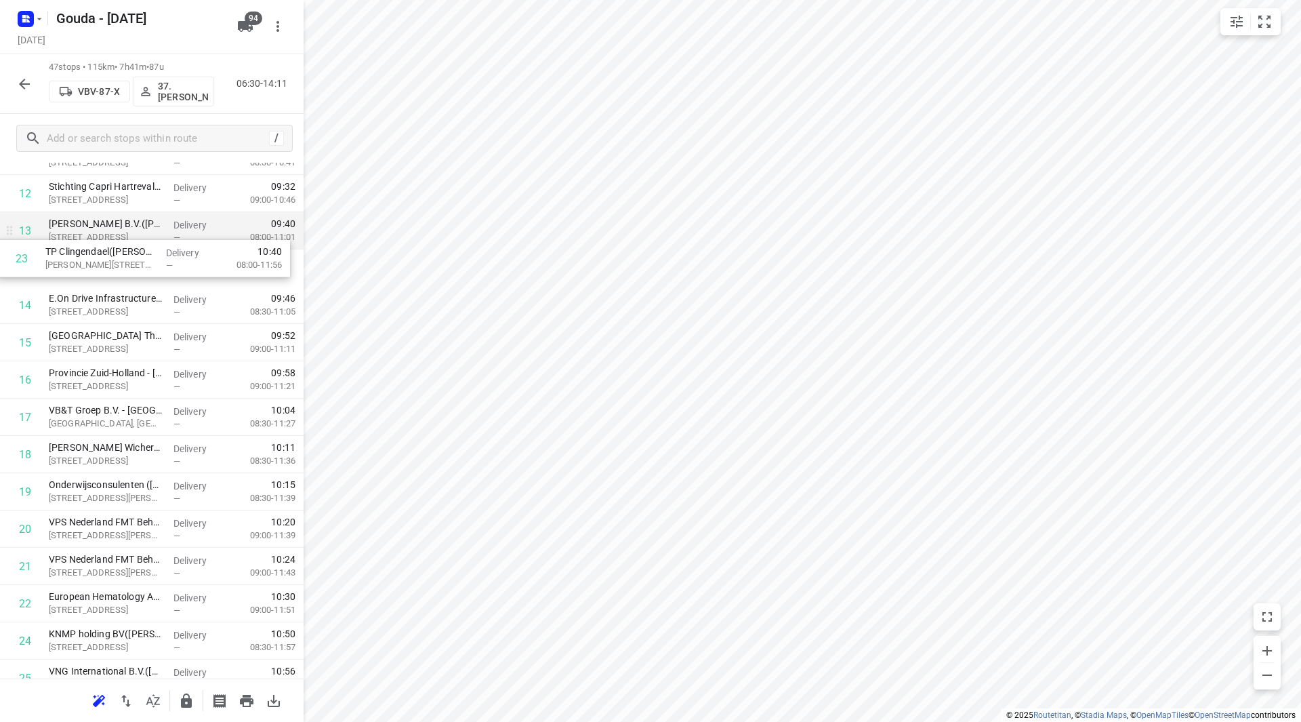
drag, startPoint x: 148, startPoint y: 420, endPoint x: 145, endPoint y: 247, distance: 173.5
click at [145, 246] on div "1 ⭐Boele & van Eesteren(Beate Kok) Laan van Vredenoord 14, Rijswijk Delivery — …" at bounding box center [152, 641] width 304 height 1752
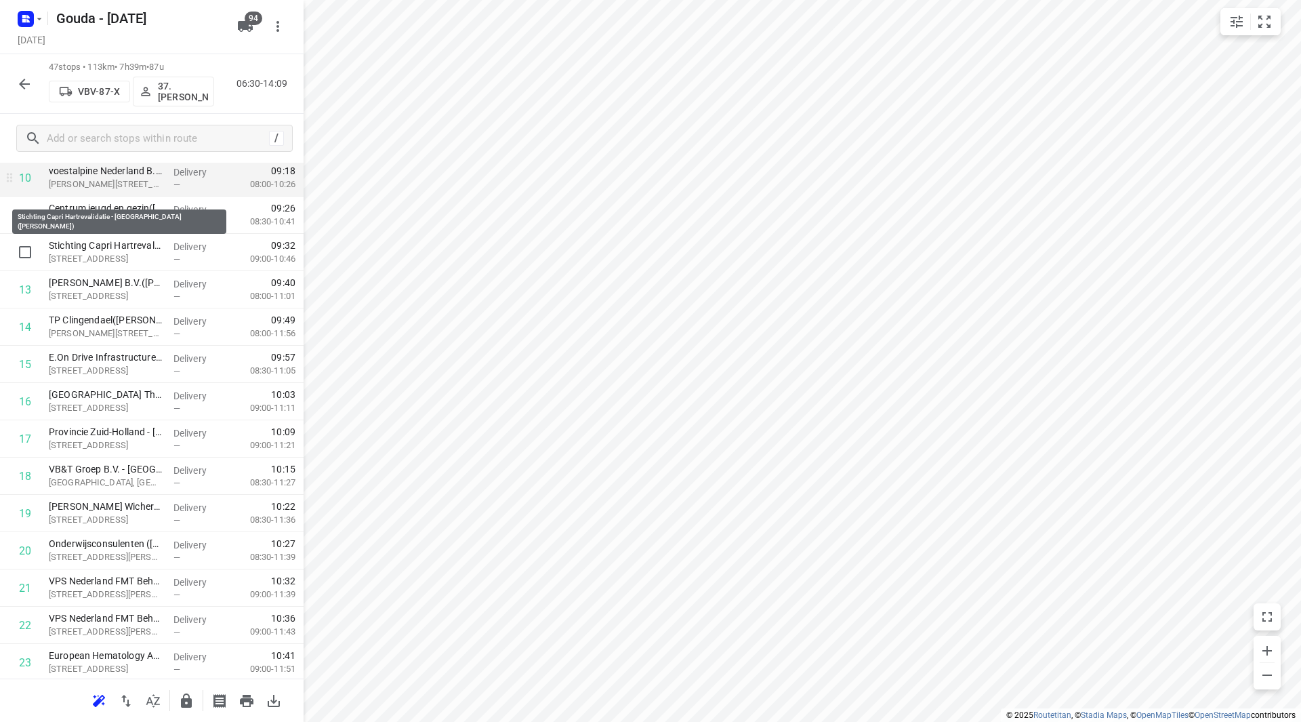
scroll to position [434, 0]
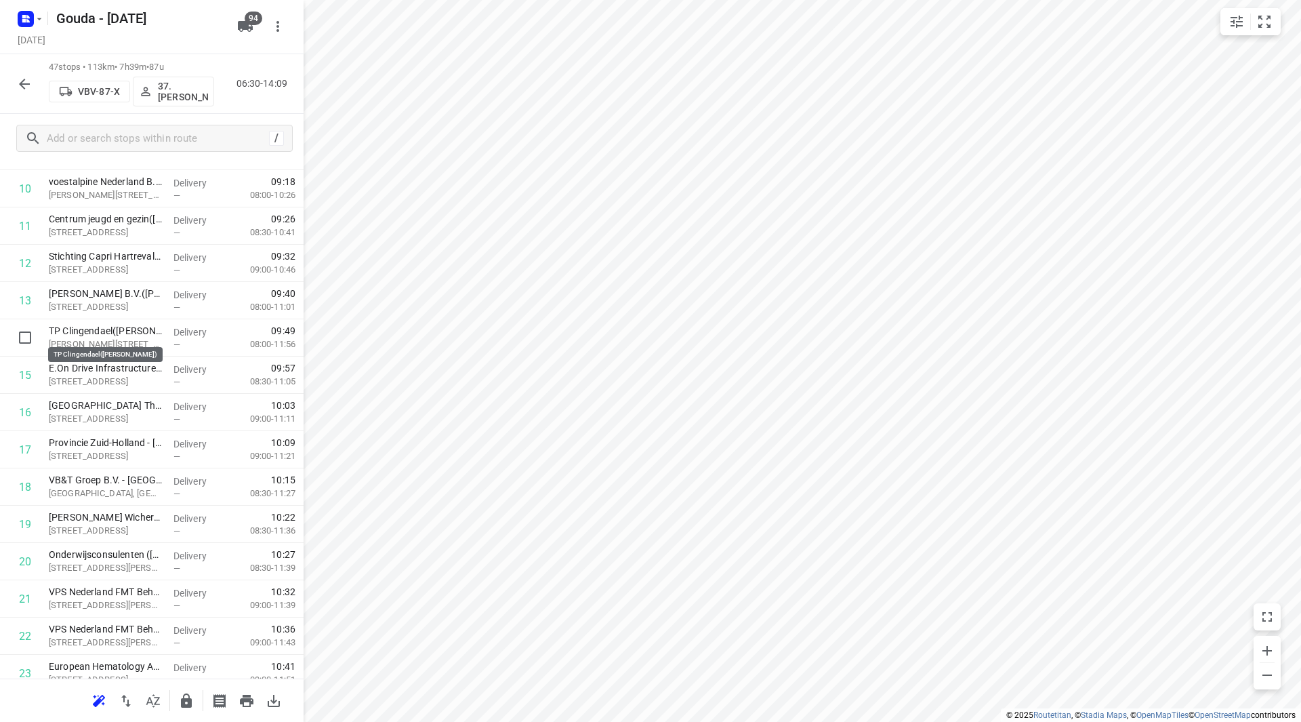
drag, startPoint x: 104, startPoint y: 335, endPoint x: 106, endPoint y: 295, distance: 39.4
click at [106, 297] on div "1 ⭐Boele & van Eesteren(Beate Kok) Laan van Vredenoord 14, Rijswijk Delivery — …" at bounding box center [152, 711] width 304 height 1752
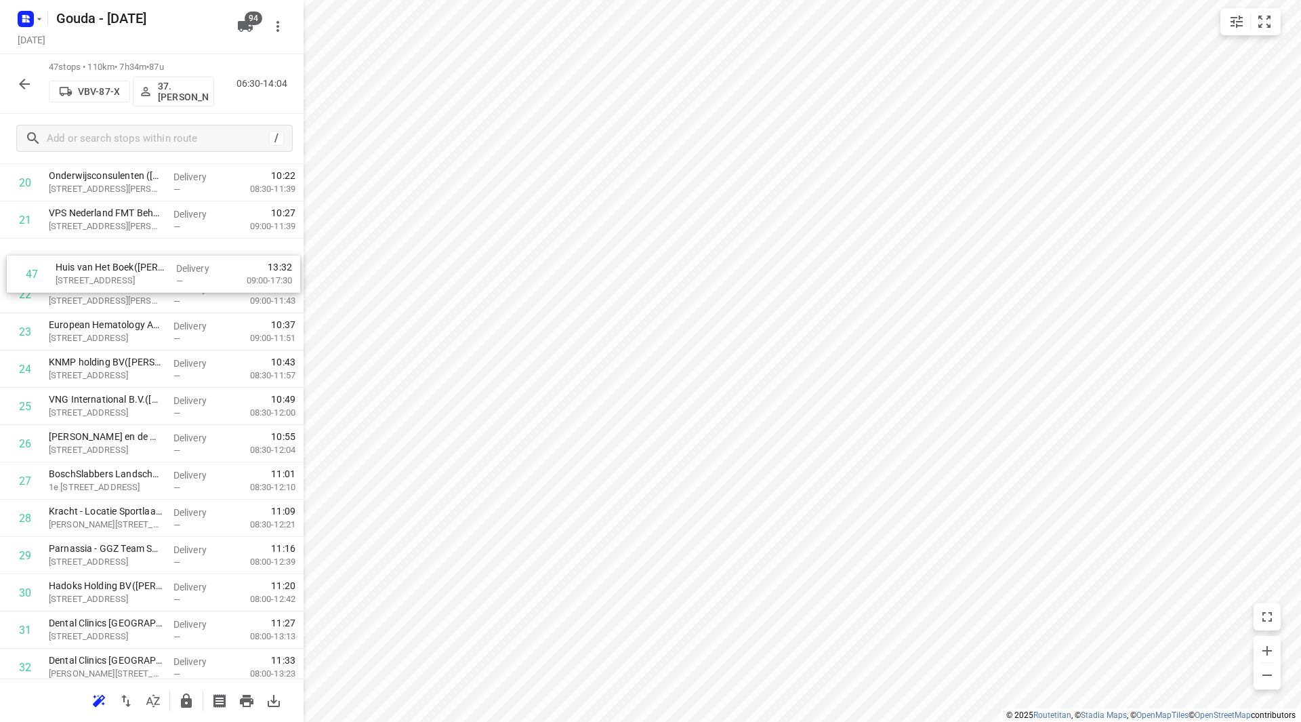
scroll to position [807, 0]
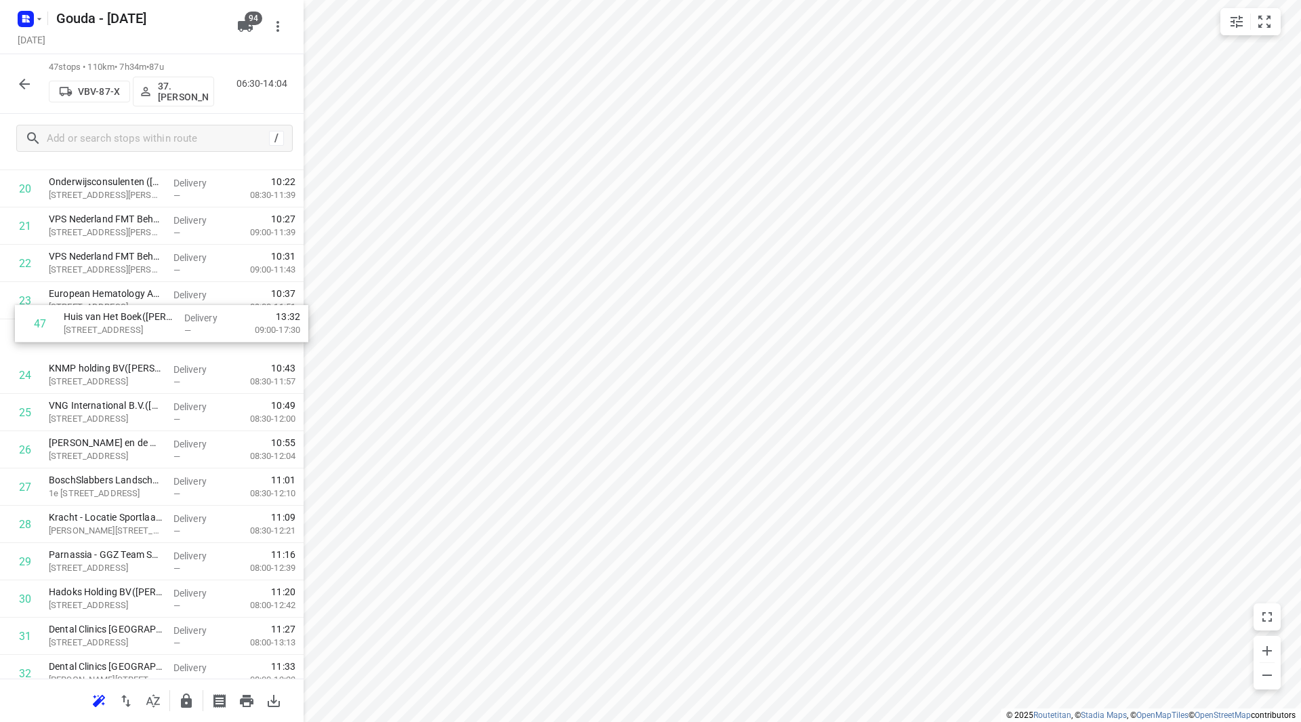
drag, startPoint x: 94, startPoint y: 627, endPoint x: 109, endPoint y: 326, distance: 301.2
click at [109, 326] on div "1 ⭐Boele & van Eesteren(Beate Kok) Laan van Vredenoord 14, Rijswijk Delivery — …" at bounding box center [152, 338] width 304 height 1752
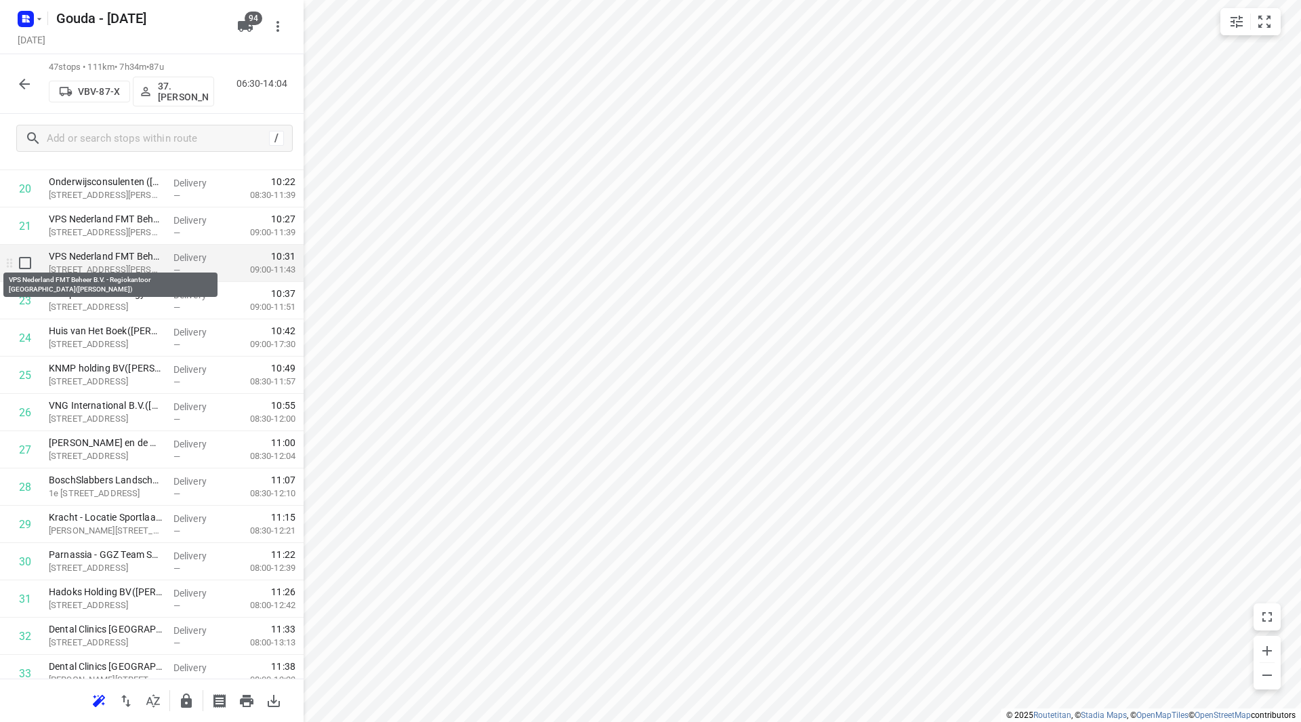
scroll to position [875, 0]
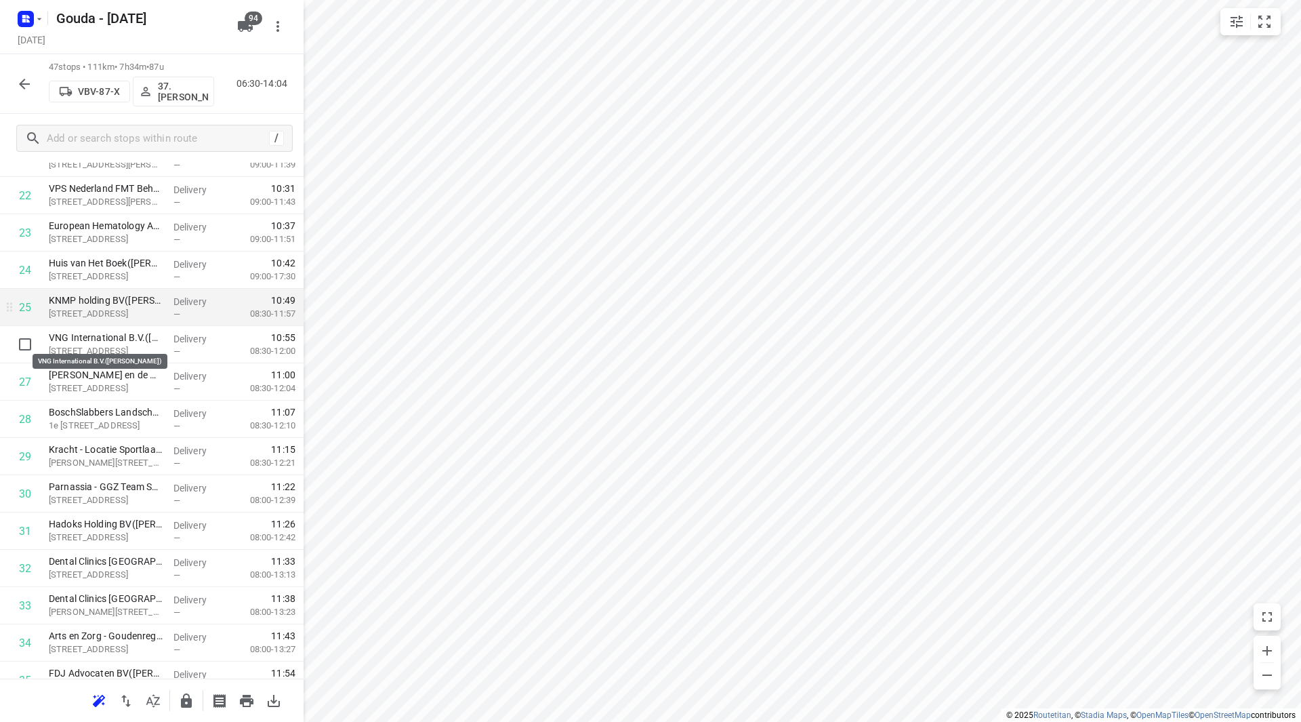
drag, startPoint x: 133, startPoint y: 340, endPoint x: 132, endPoint y: 310, distance: 29.2
click at [132, 310] on div "1 ⭐Boele & van Eesteren(Beate Kok) Laan van Vredenoord 14, Rijswijk Delivery — …" at bounding box center [152, 270] width 304 height 1752
drag, startPoint x: 141, startPoint y: 331, endPoint x: 137, endPoint y: 295, distance: 35.5
click at [137, 295] on div "1 ⭐Boele & van Eesteren(Beate Kok) Laan van Vredenoord 14, Rijswijk Delivery — …" at bounding box center [152, 270] width 304 height 1752
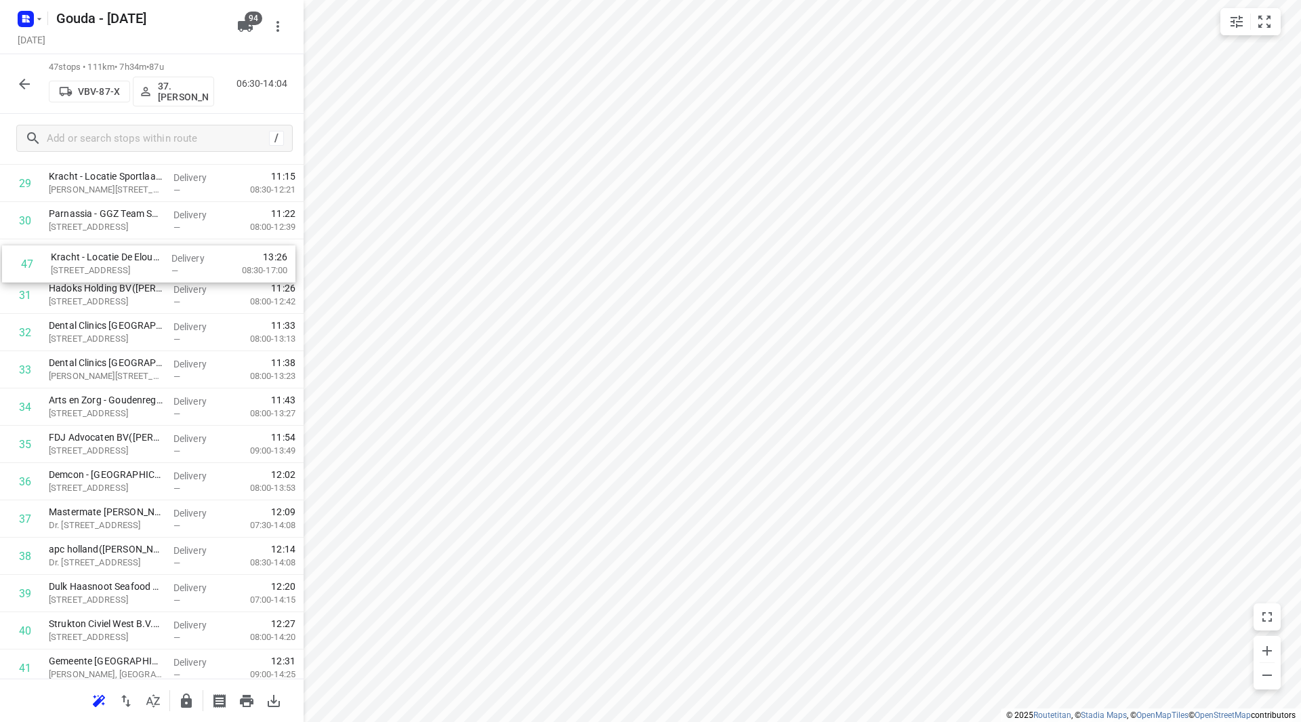
scroll to position [1143, 0]
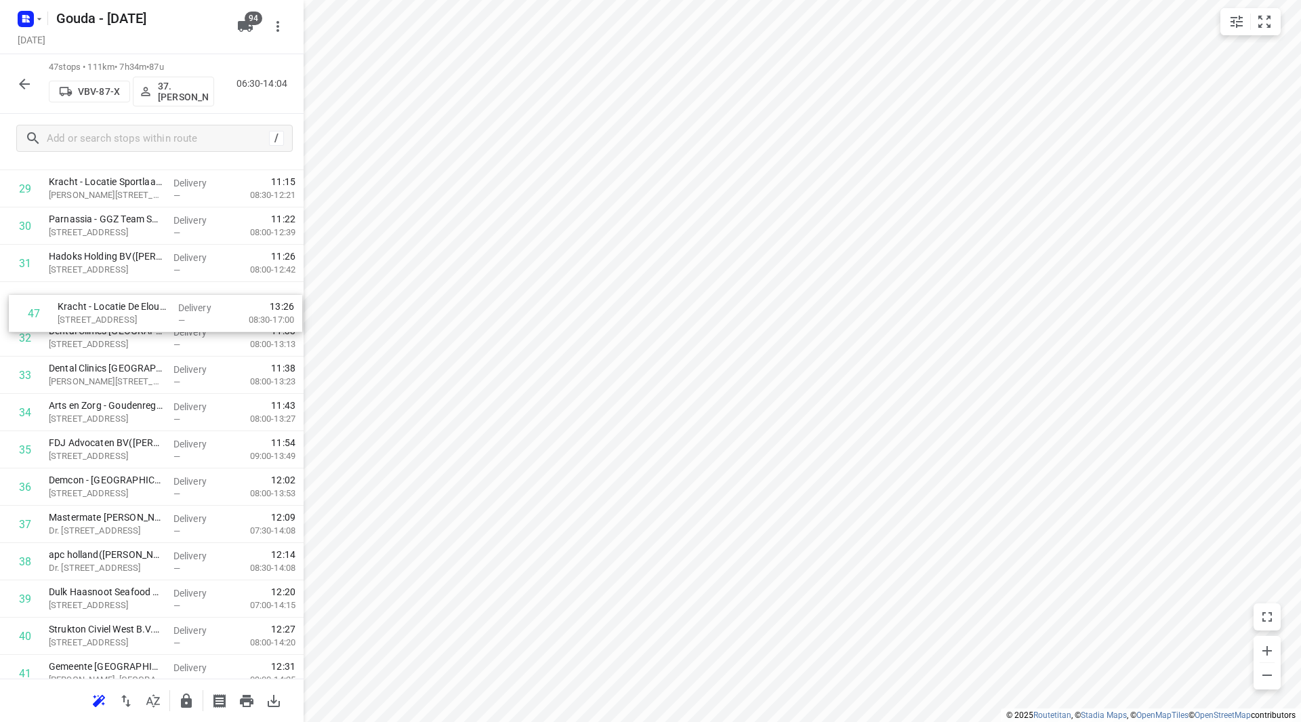
drag, startPoint x: 91, startPoint y: 659, endPoint x: 98, endPoint y: 310, distance: 349.7
click at [100, 315] on div "1 ⭐Boele & van Eesteren(Beate Kok) Laan van Vredenoord 14, Rijswijk Delivery — …" at bounding box center [152, 3] width 304 height 1752
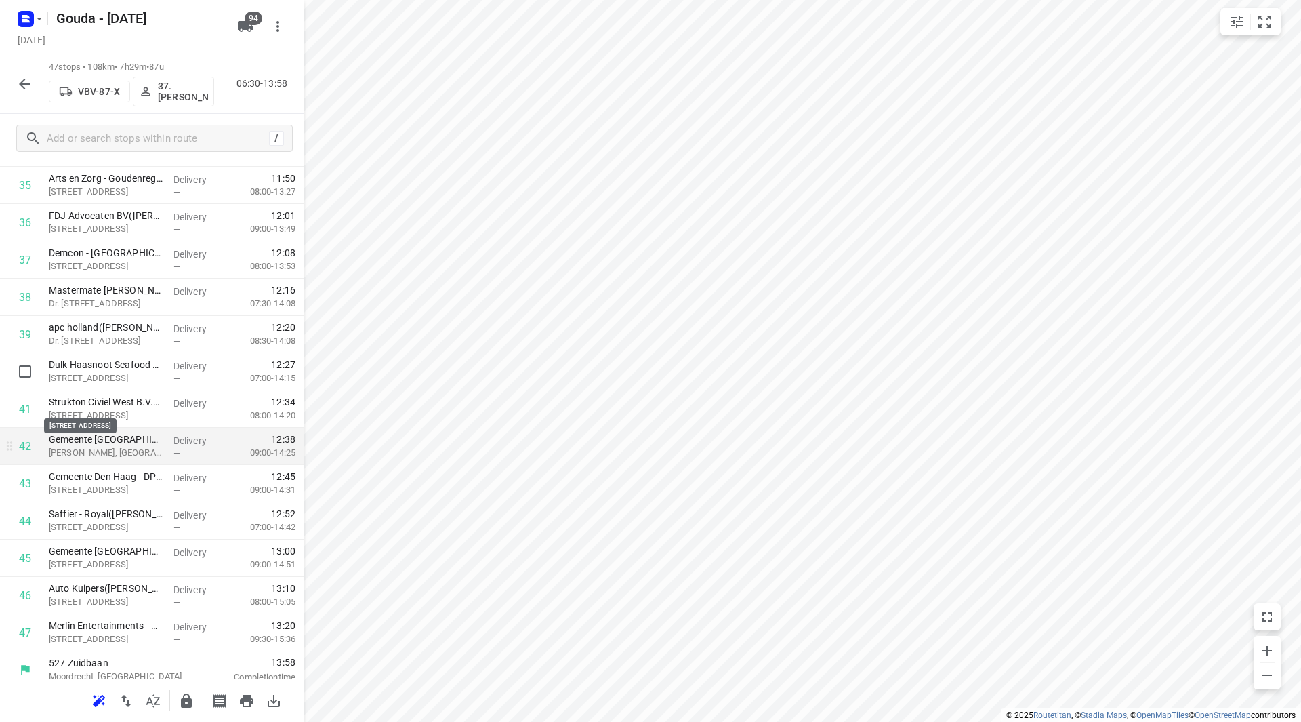
scroll to position [1380, 0]
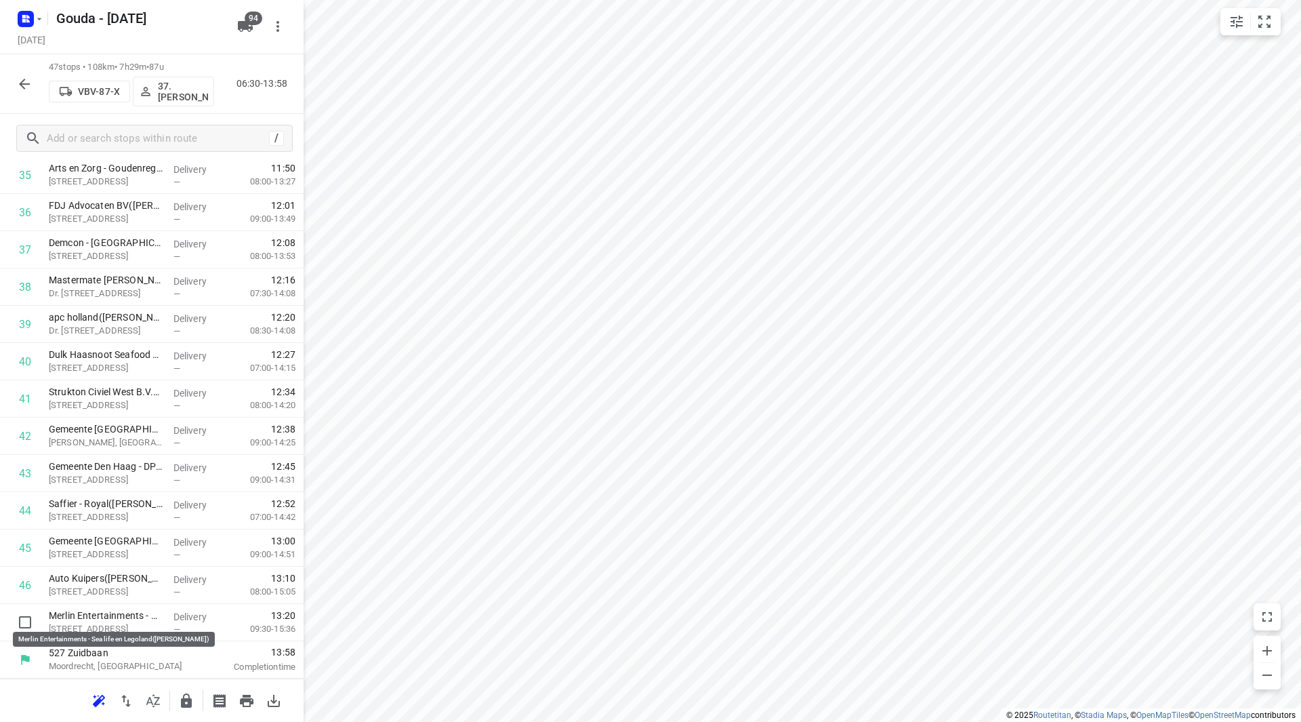
drag, startPoint x: 115, startPoint y: 617, endPoint x: 115, endPoint y: 576, distance: 41.3
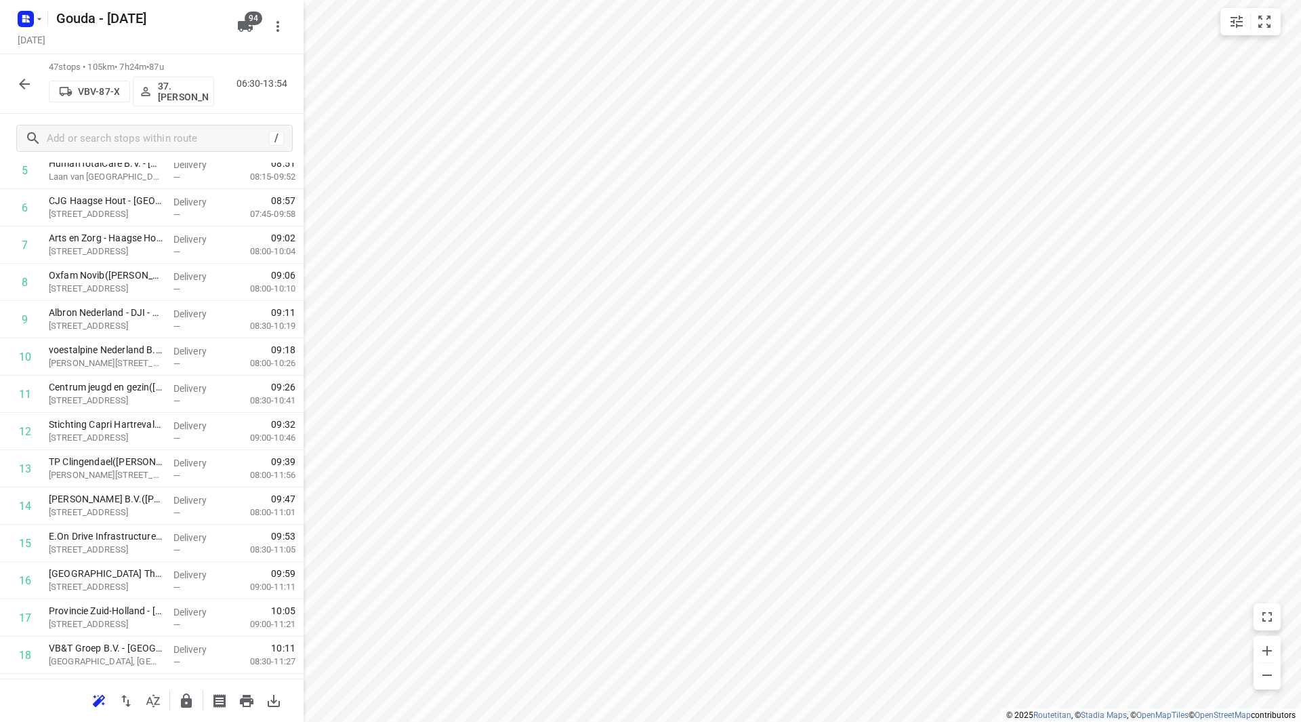
scroll to position [0, 0]
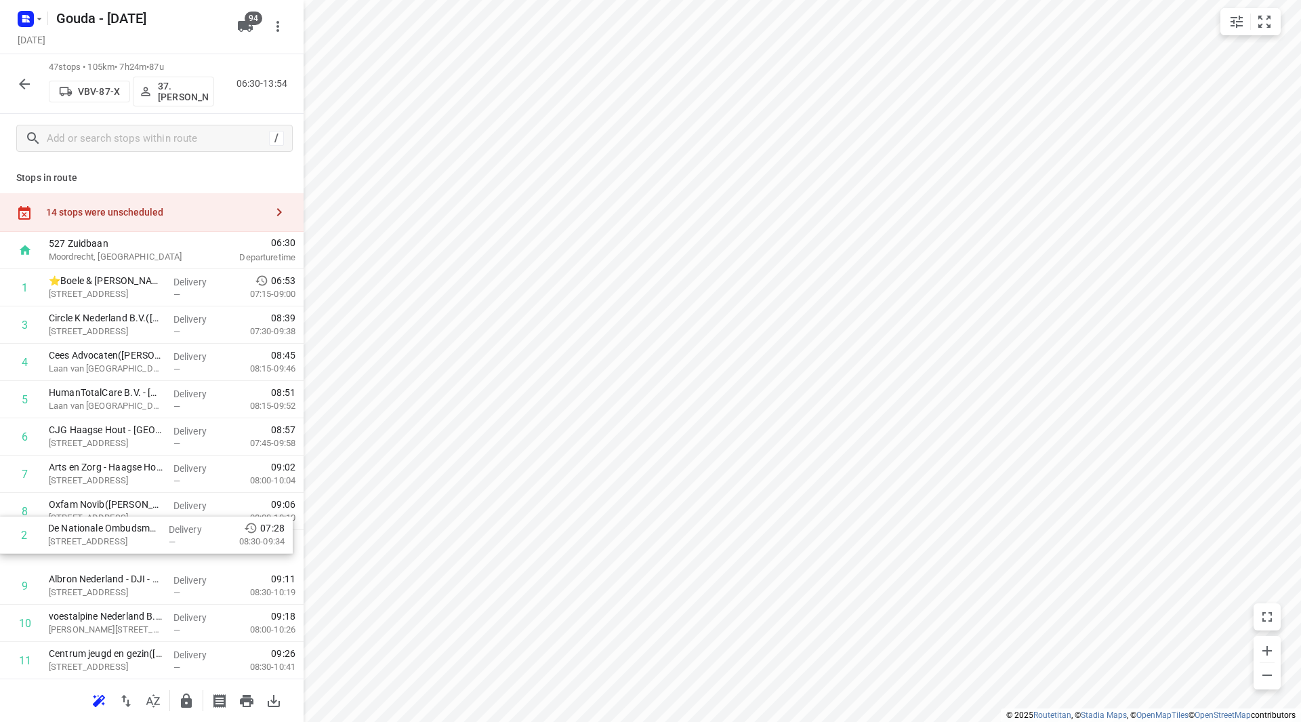
drag, startPoint x: 75, startPoint y: 333, endPoint x: 81, endPoint y: 552, distance: 219.0
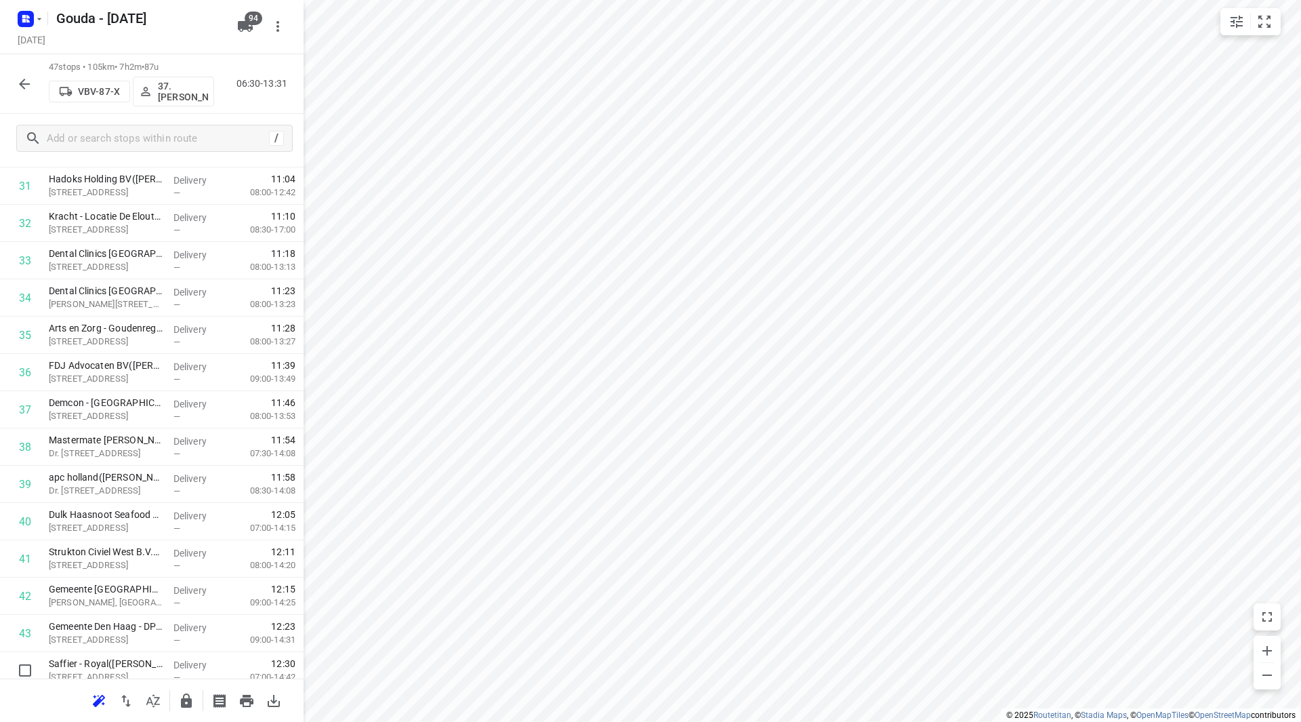
scroll to position [1380, 0]
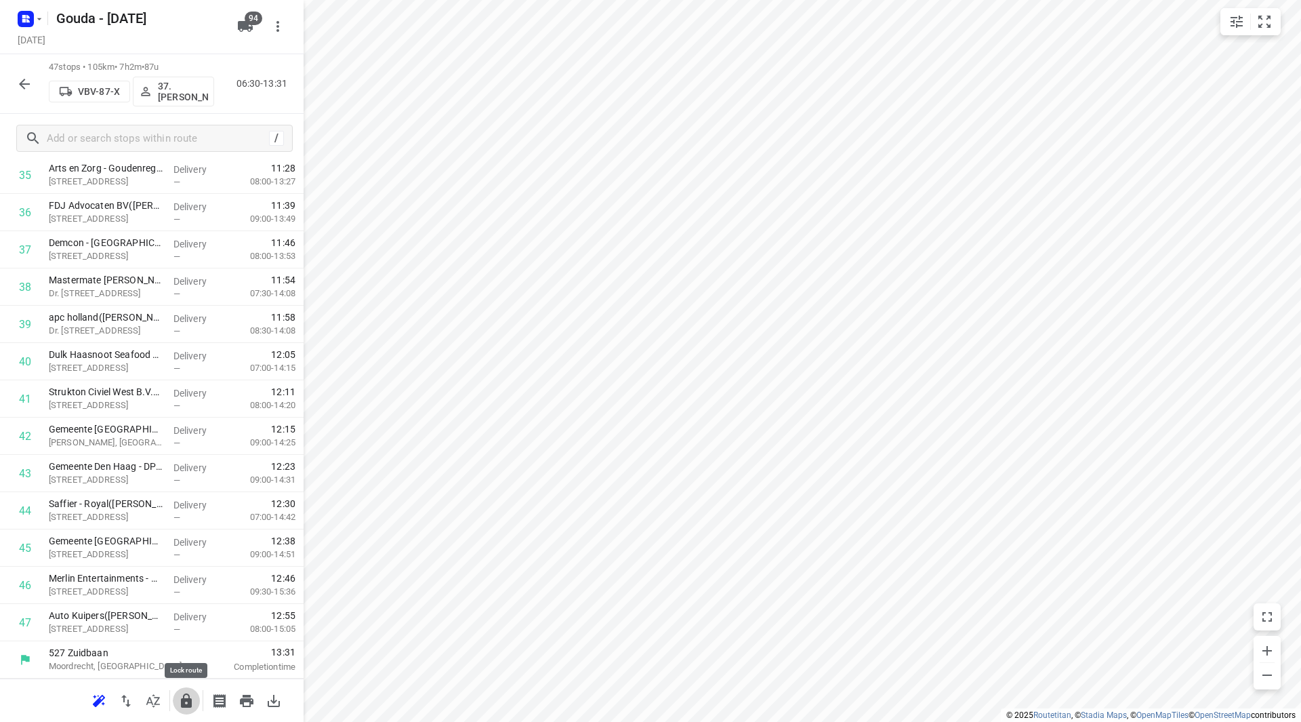
click at [192, 696] on icon "button" at bounding box center [186, 701] width 16 height 16
click at [30, 82] on icon "button" at bounding box center [24, 84] width 16 height 16
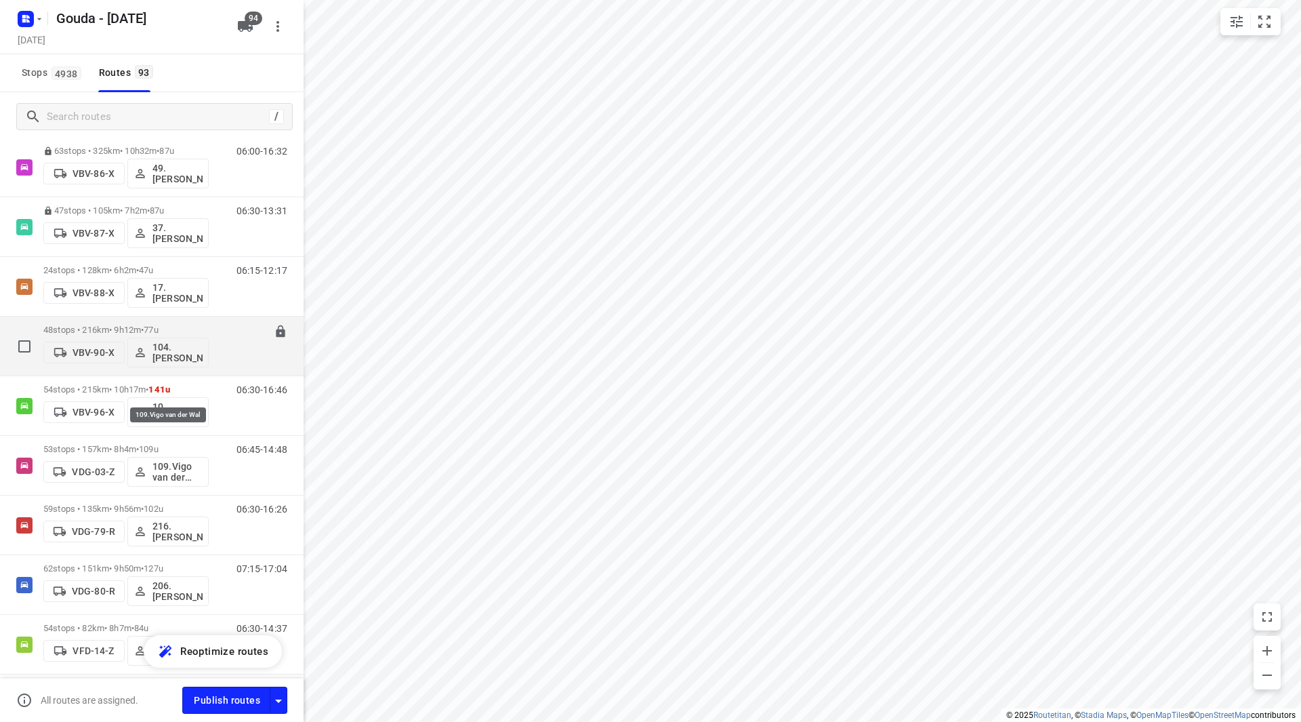
scroll to position [3049, 0]
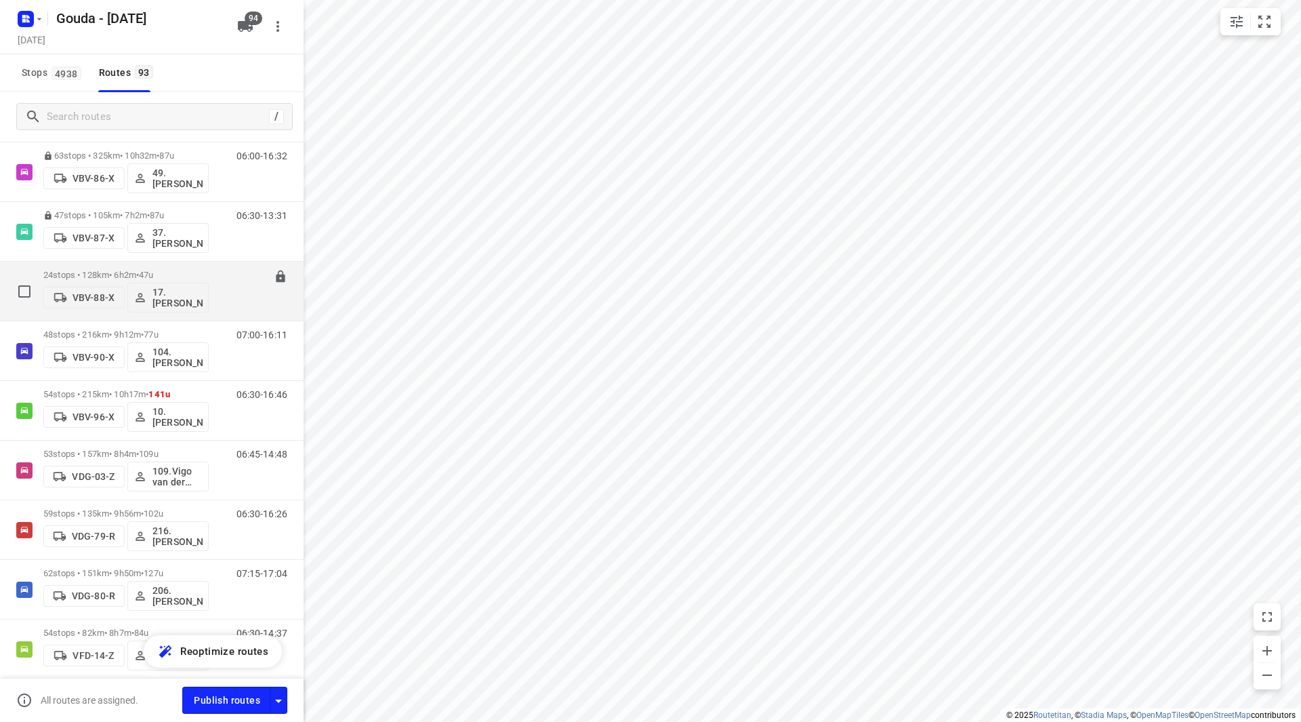
click at [116, 271] on p "24 stops • 128km • 6h2m • 47u" at bounding box center [125, 275] width 165 height 10
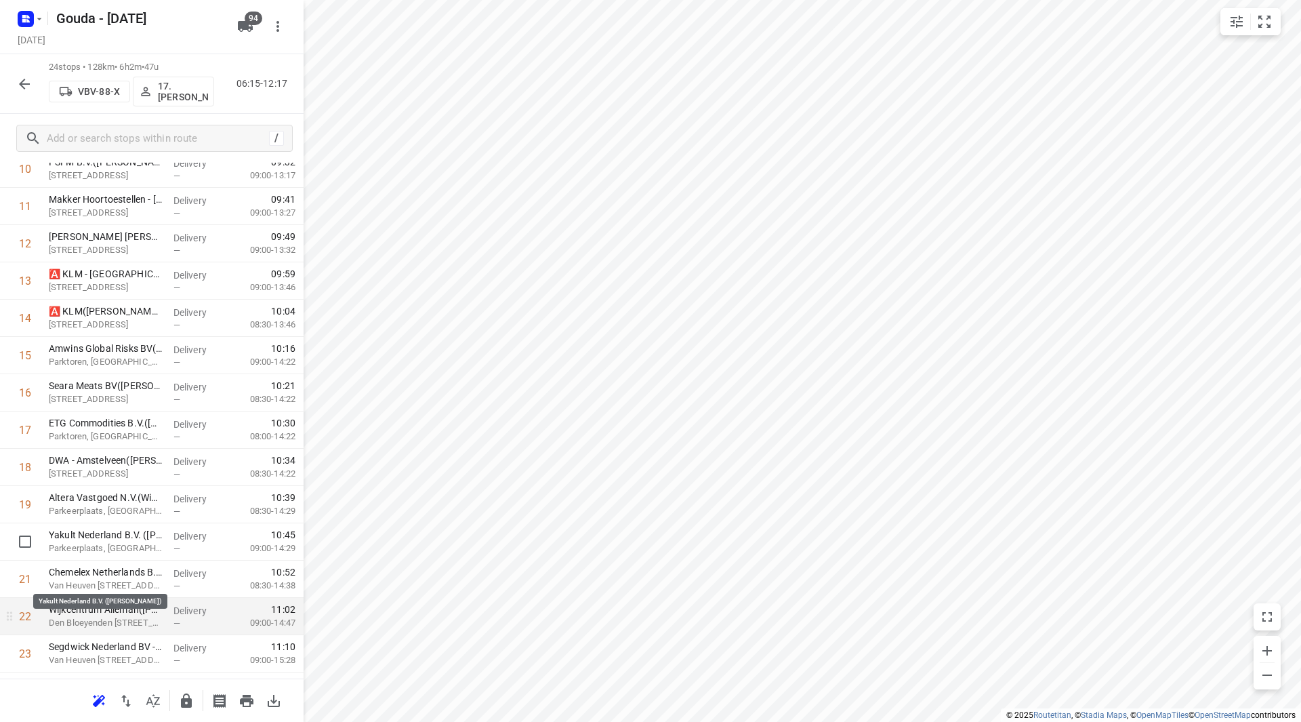
scroll to position [455, 0]
click at [19, 83] on icon "button" at bounding box center [24, 84] width 16 height 16
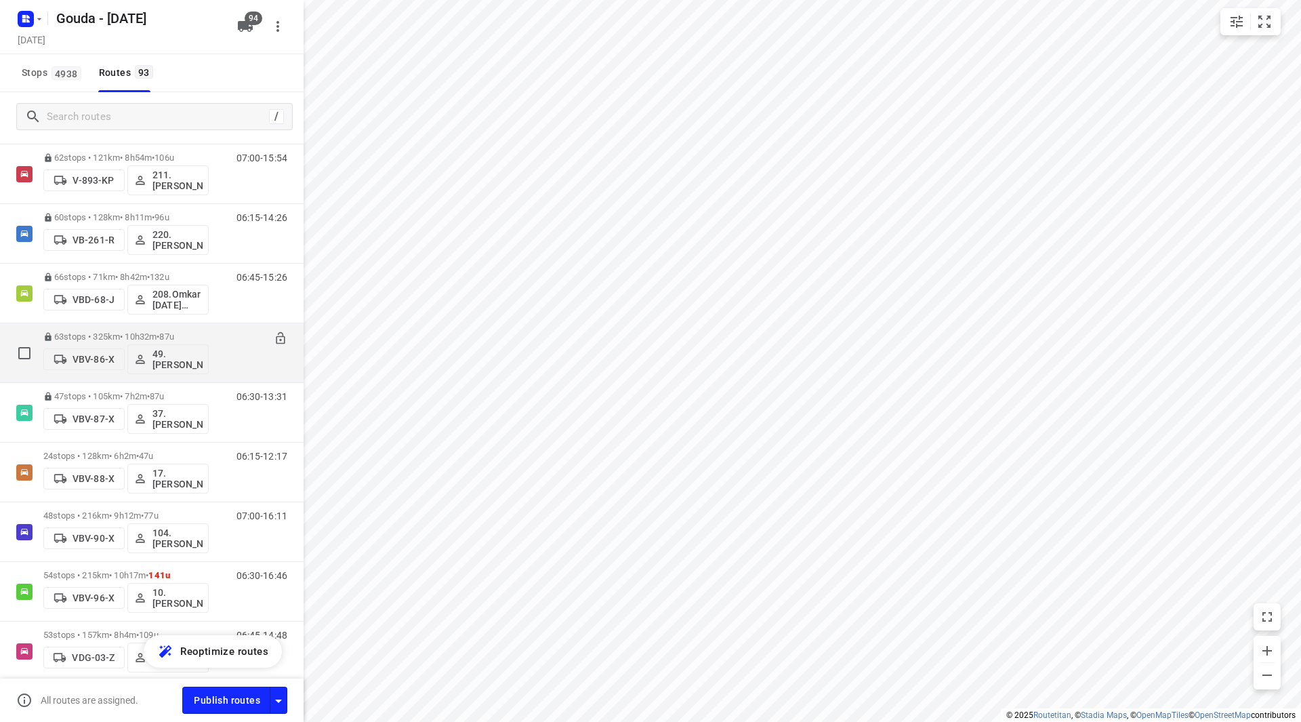
scroll to position [3004, 0]
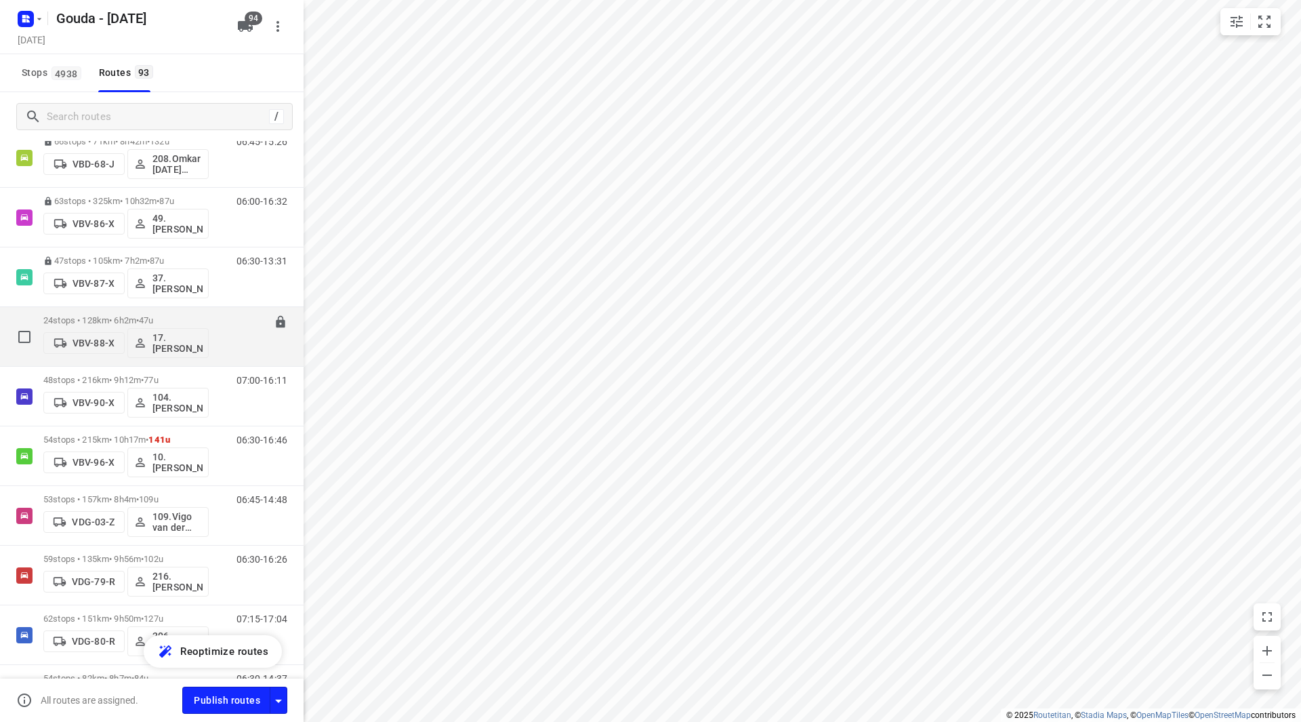
click at [178, 321] on p "24 stops • 128km • 6h2m • 47u" at bounding box center [125, 320] width 165 height 10
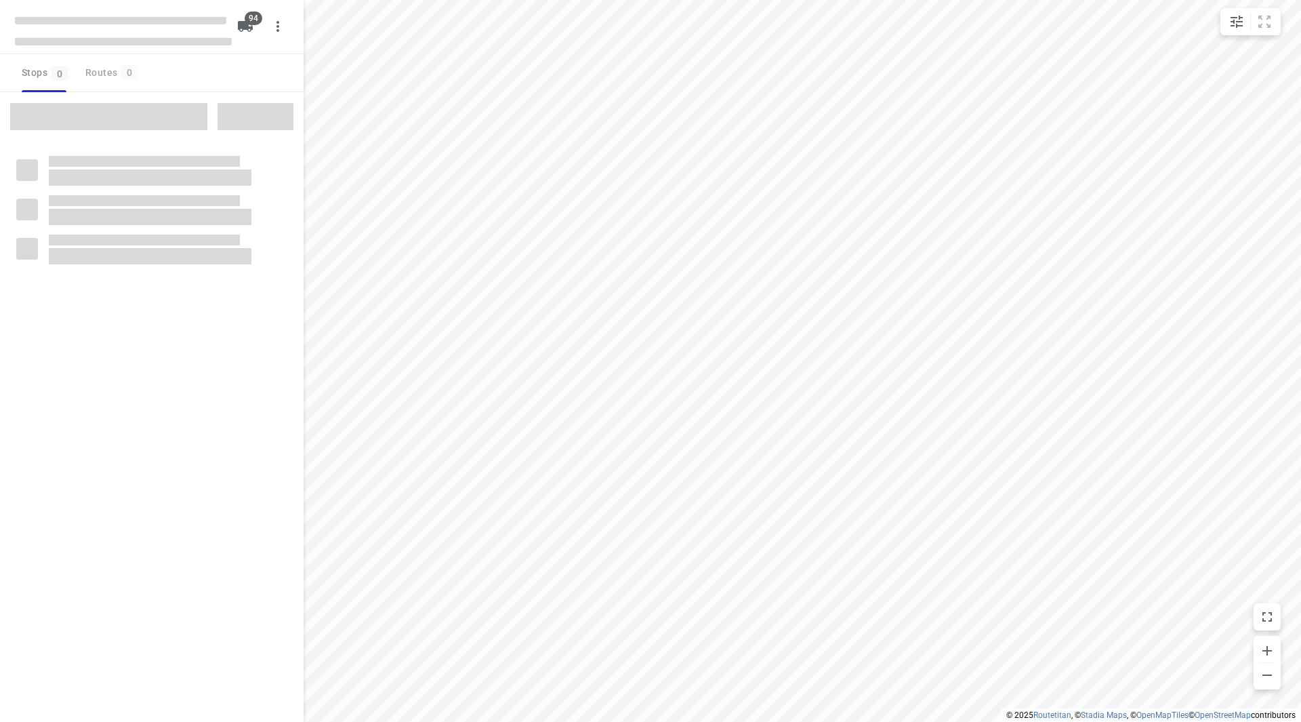
checkbox input "true"
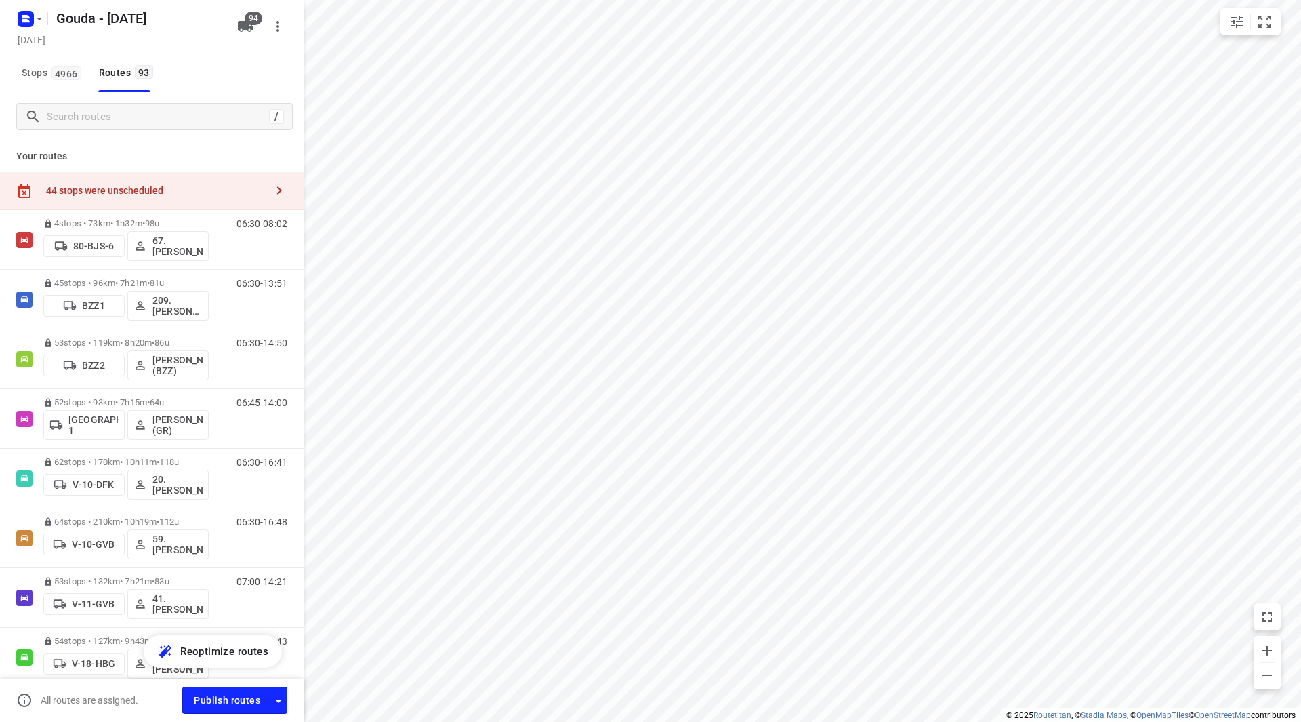
checkbox input "true"
click at [171, 192] on div "44 stops were unscheduled" at bounding box center [156, 190] width 220 height 11
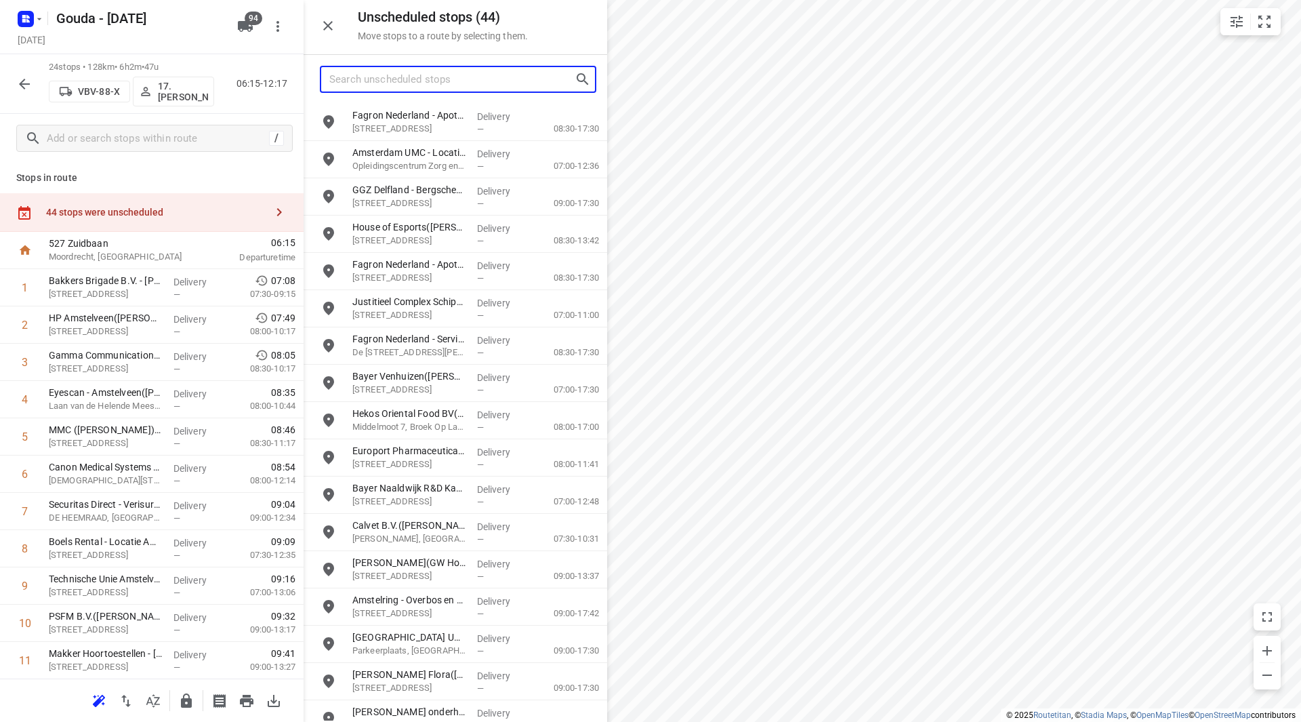
click at [419, 83] on input "Search unscheduled stops" at bounding box center [451, 79] width 245 height 21
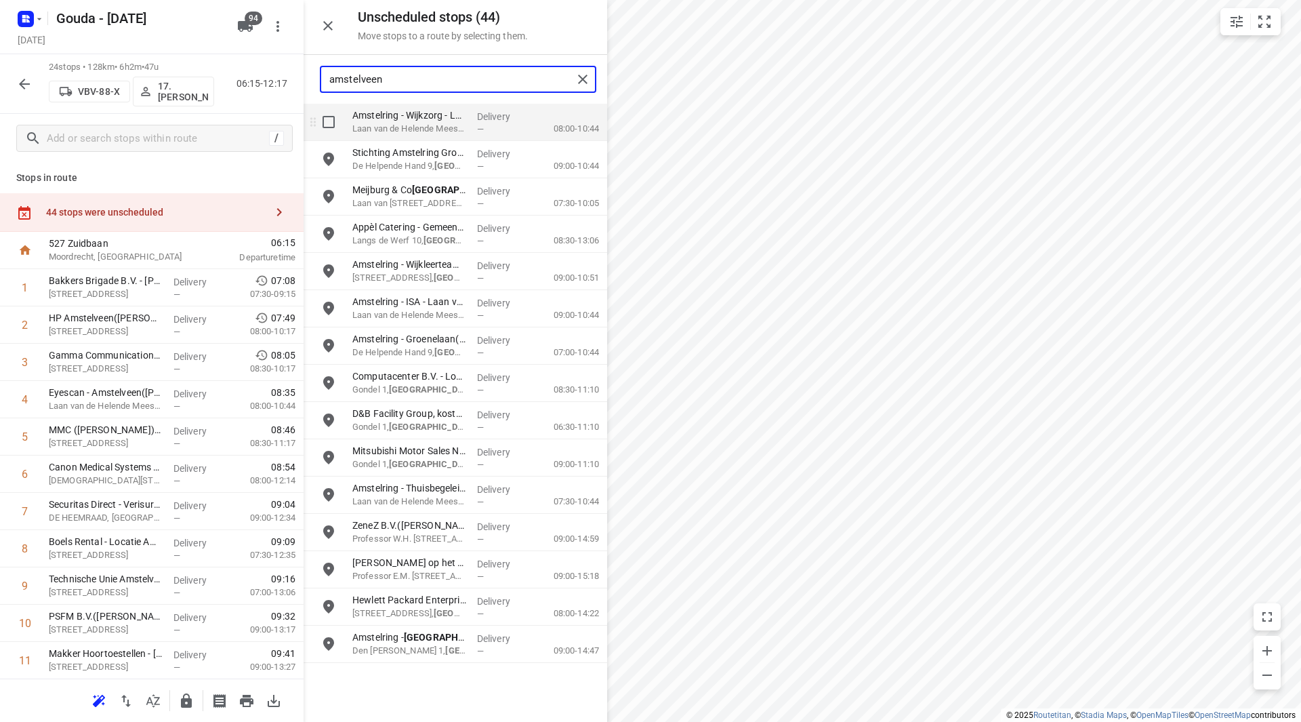
type input "amstelveen"
click at [317, 119] on input "grid" at bounding box center [328, 121] width 27 height 27
checkbox input "true"
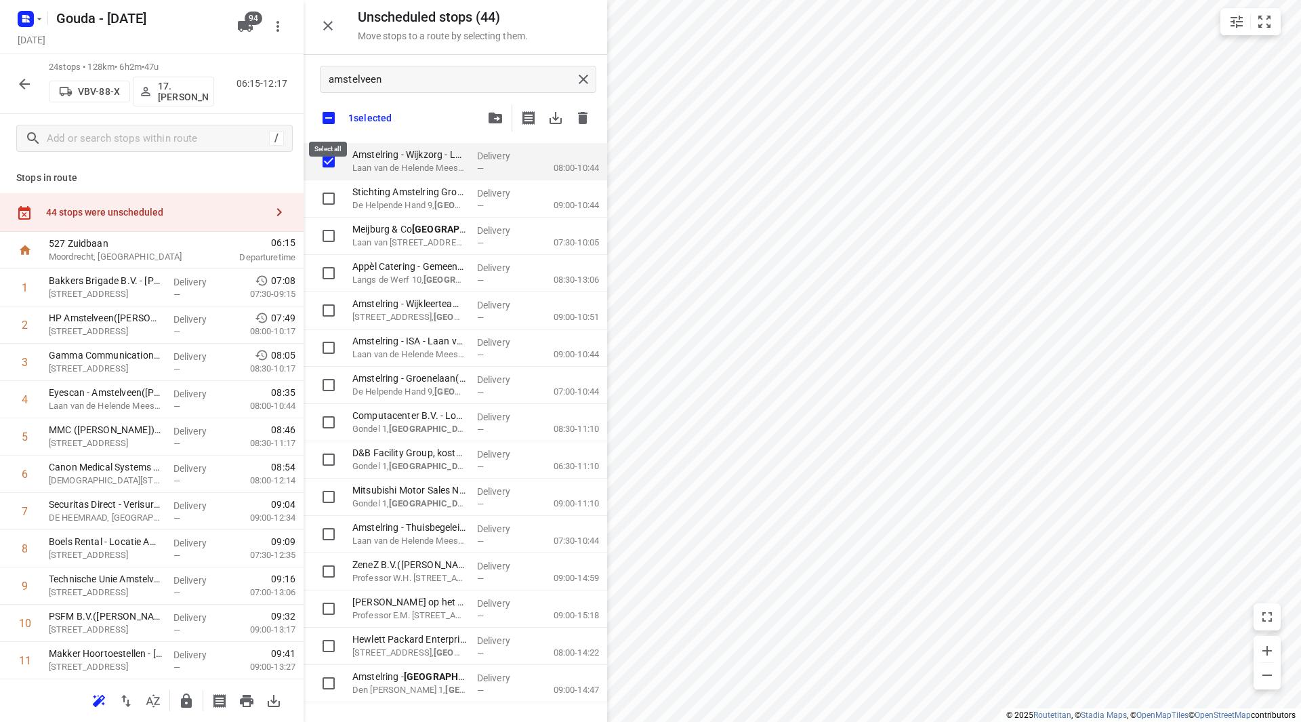
click at [328, 119] on input "checkbox" at bounding box center [328, 118] width 28 height 28
checkbox input "false"
checkbox input "true"
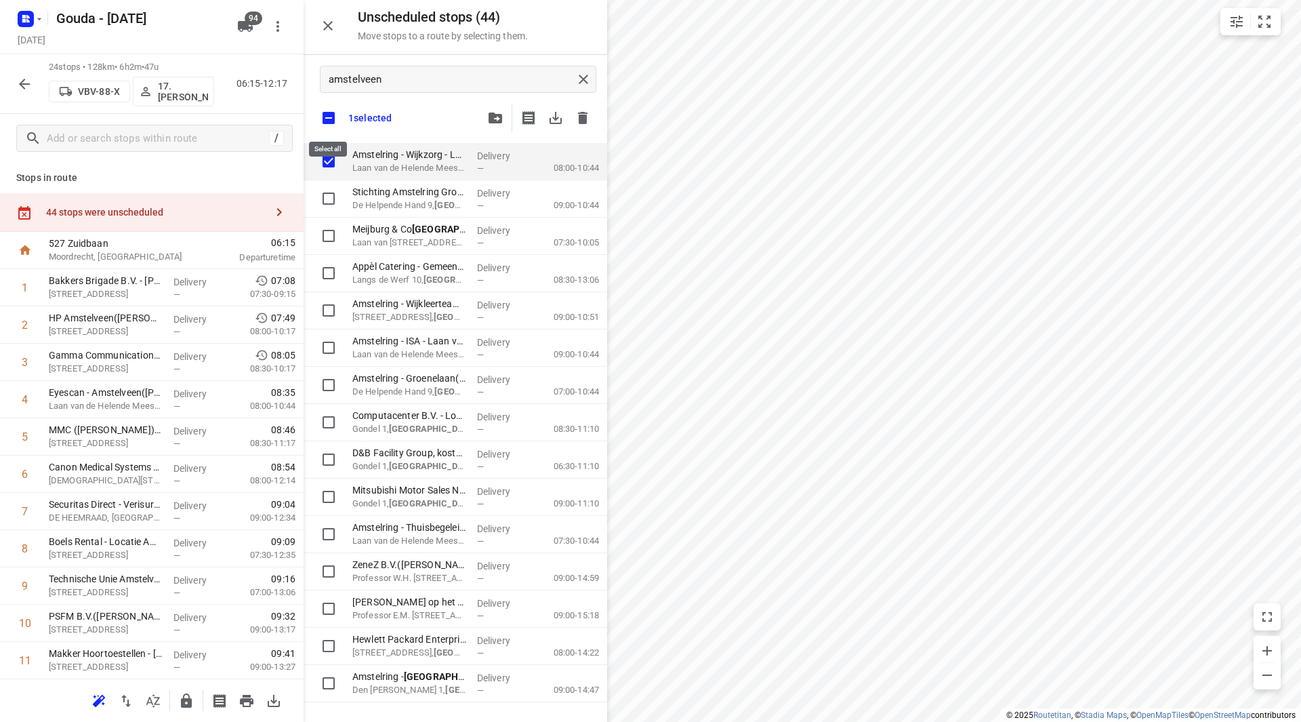
checkbox input "true"
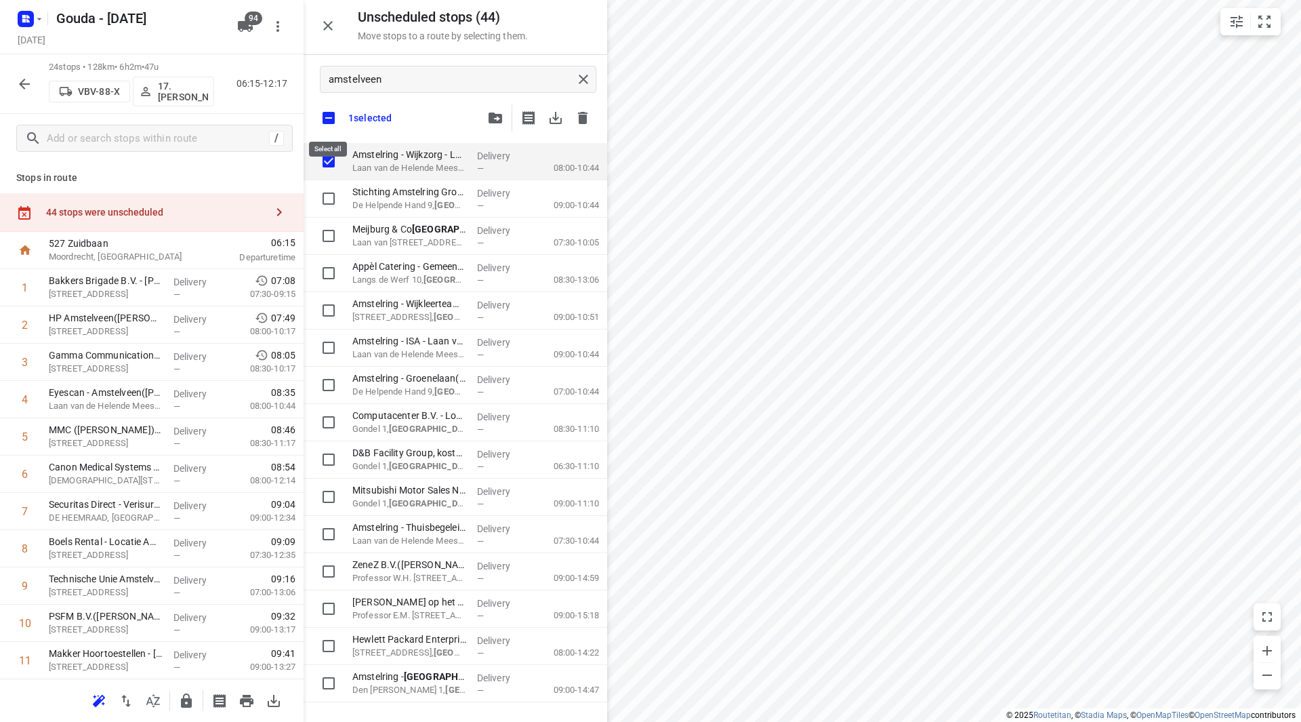
checkbox input "true"
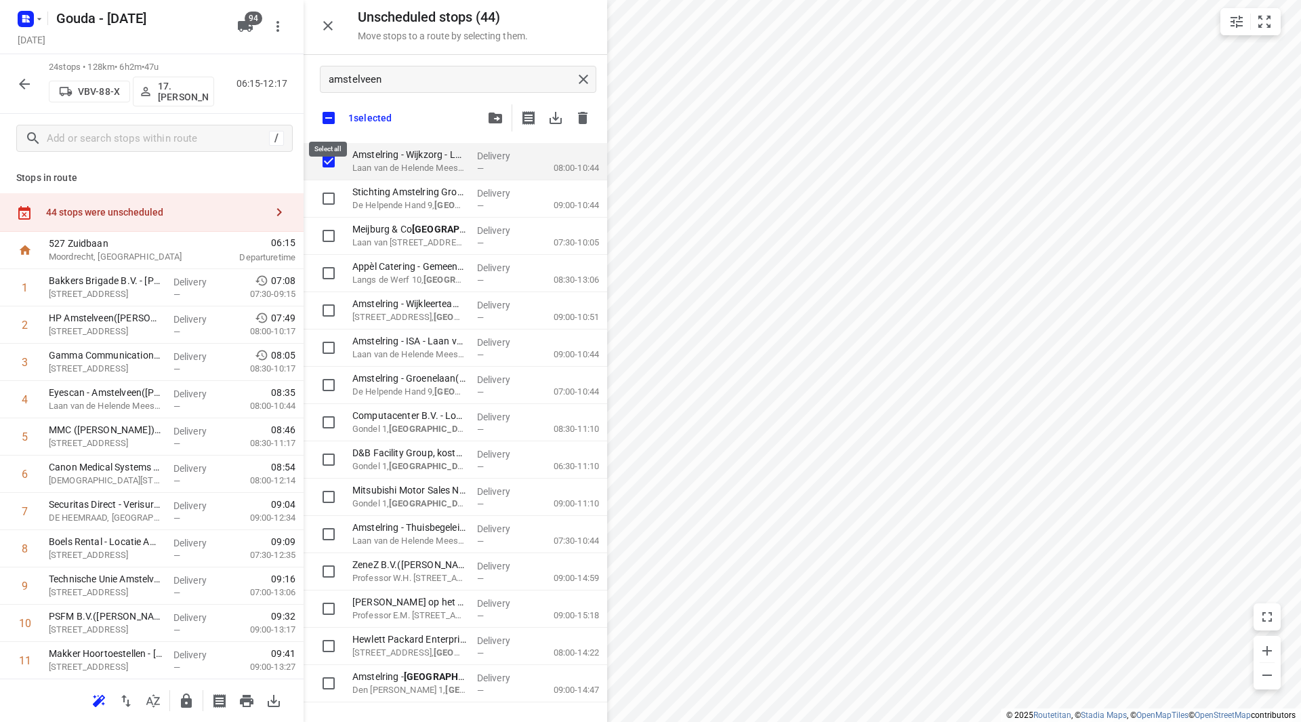
checkbox input "true"
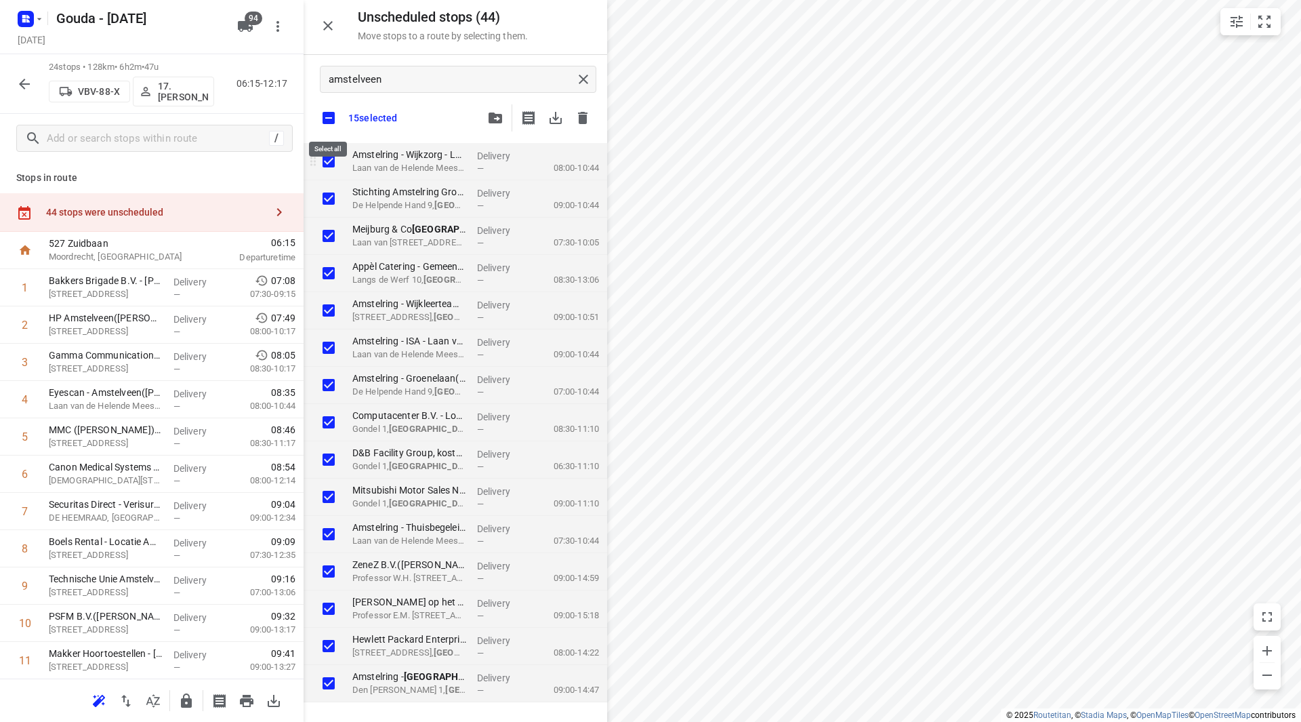
checkbox input "true"
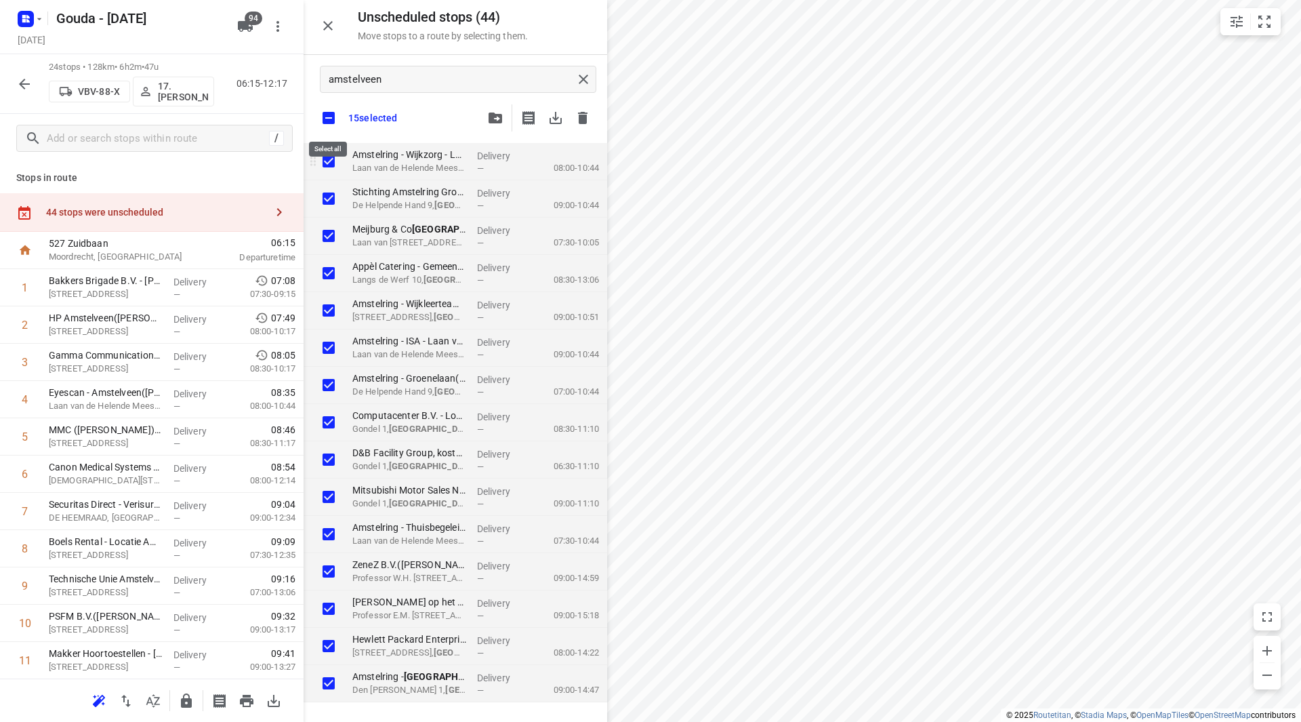
checkbox input "true"
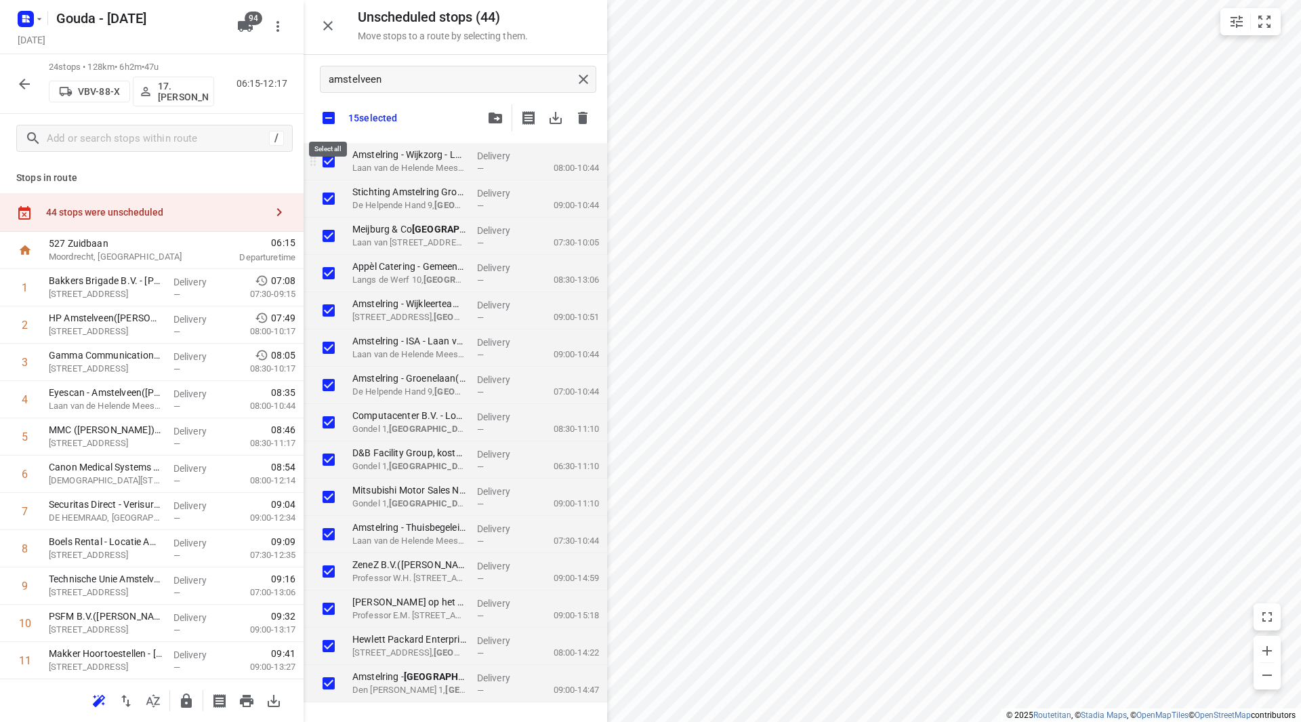
checkbox input "true"
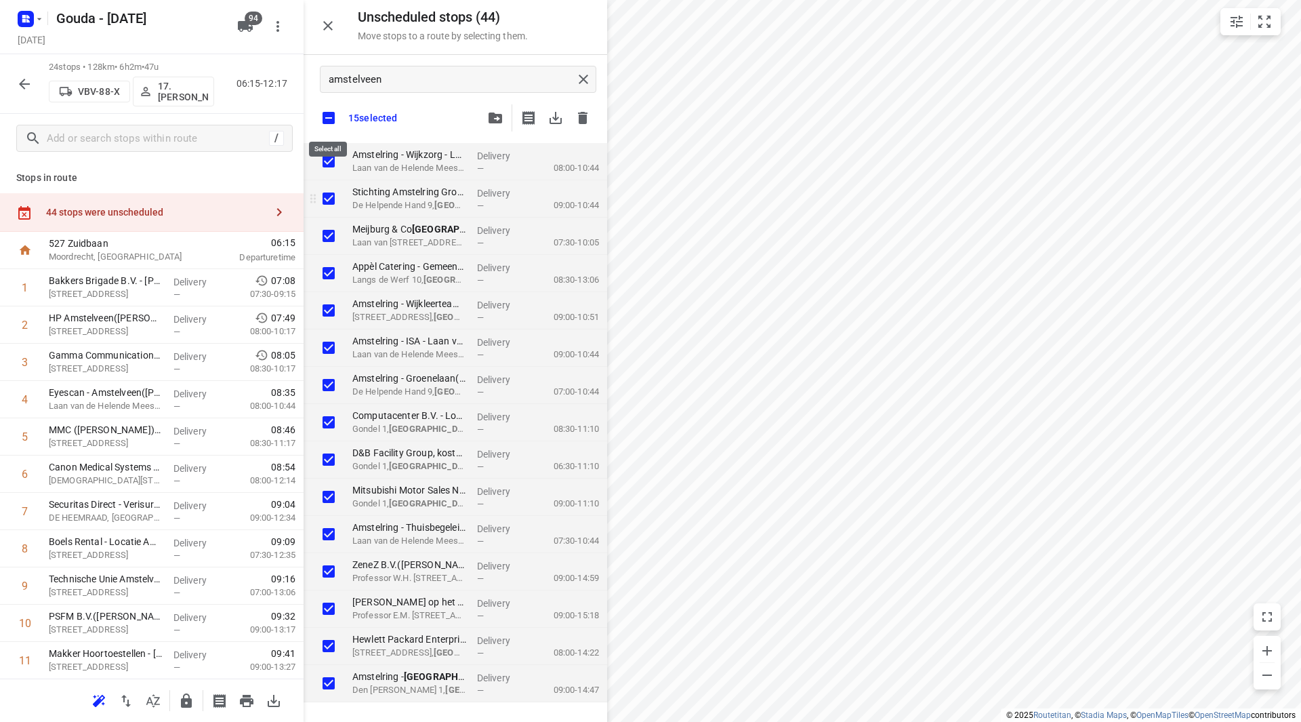
checkbox input "true"
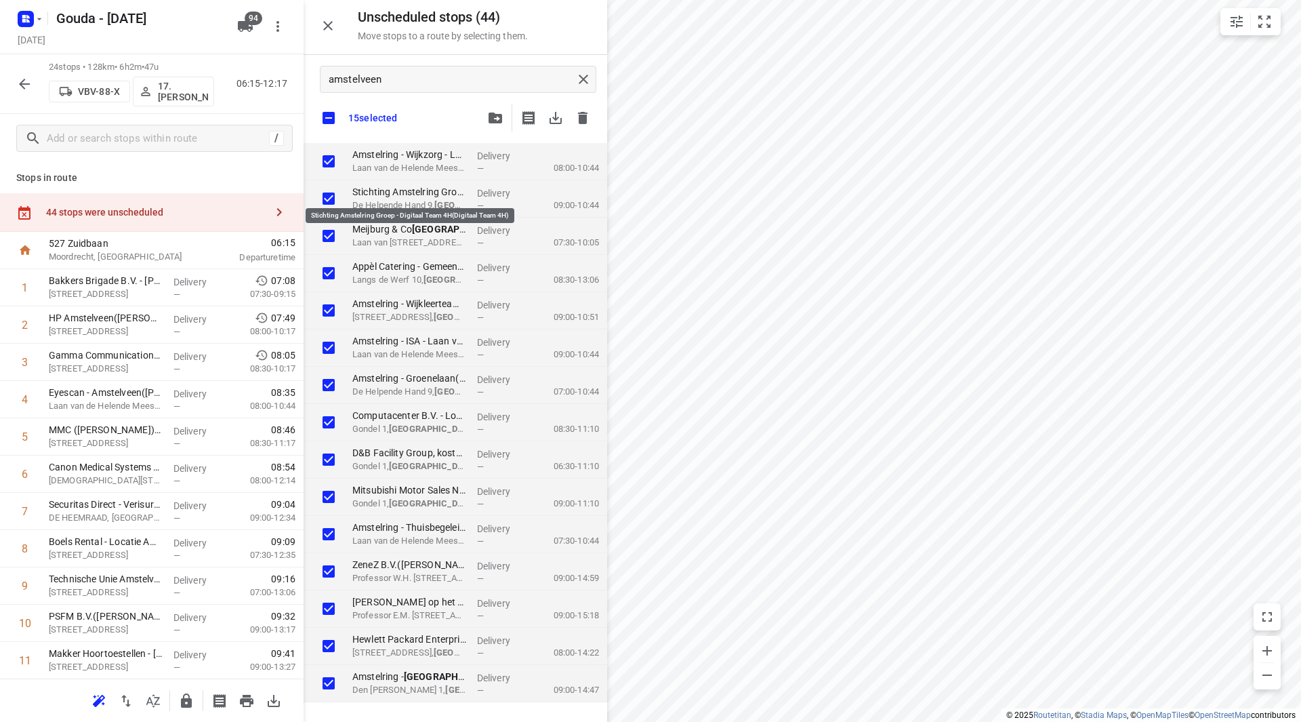
checkbox input "true"
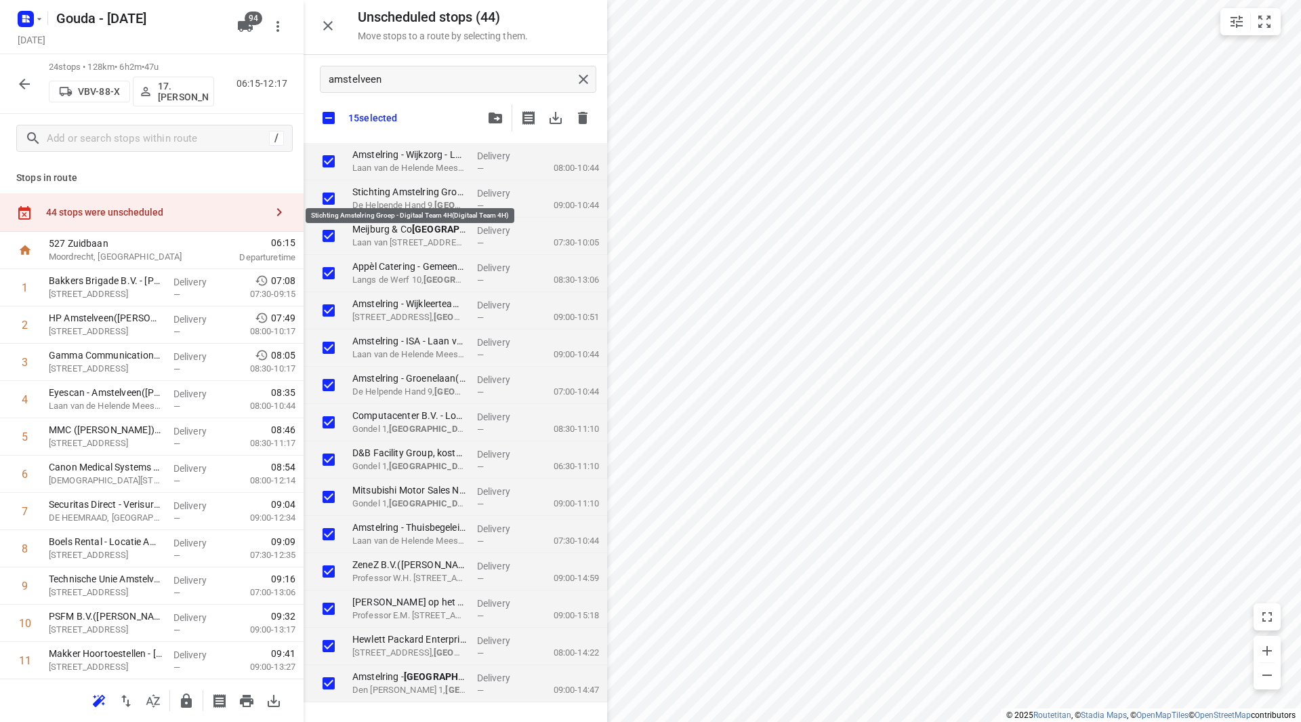
checkbox input "true"
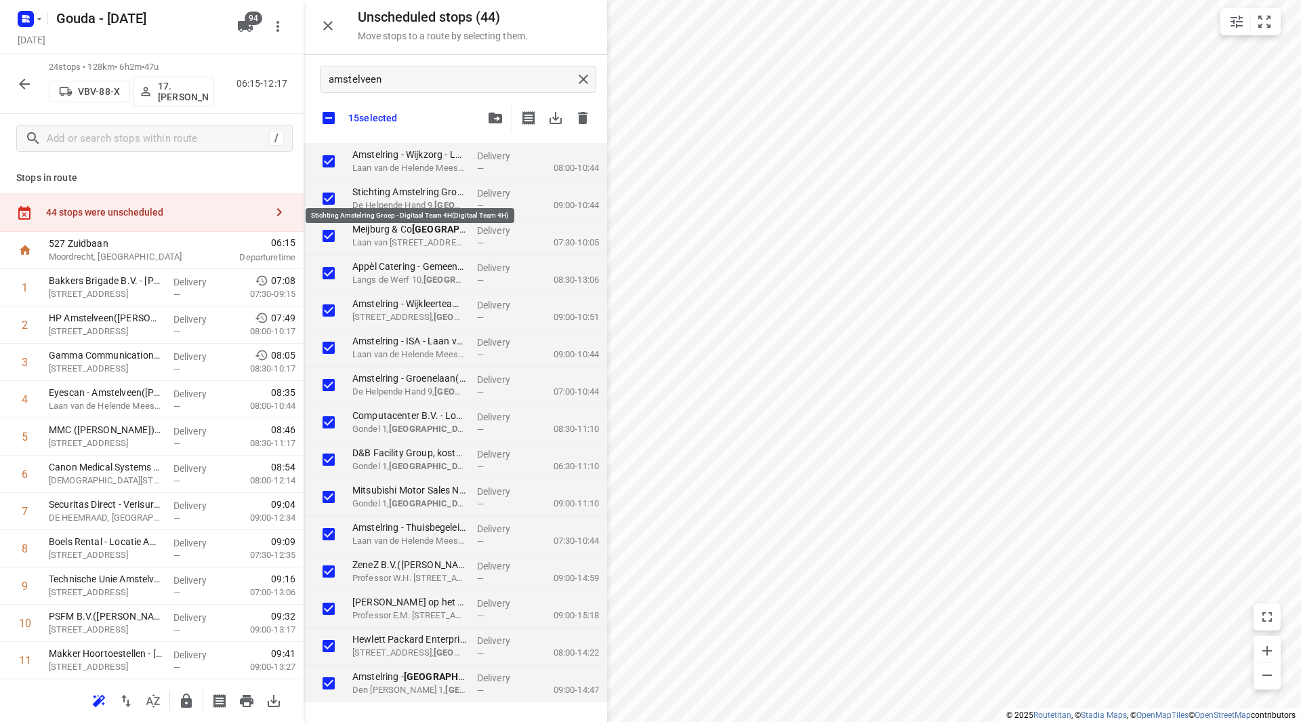
checkbox input "true"
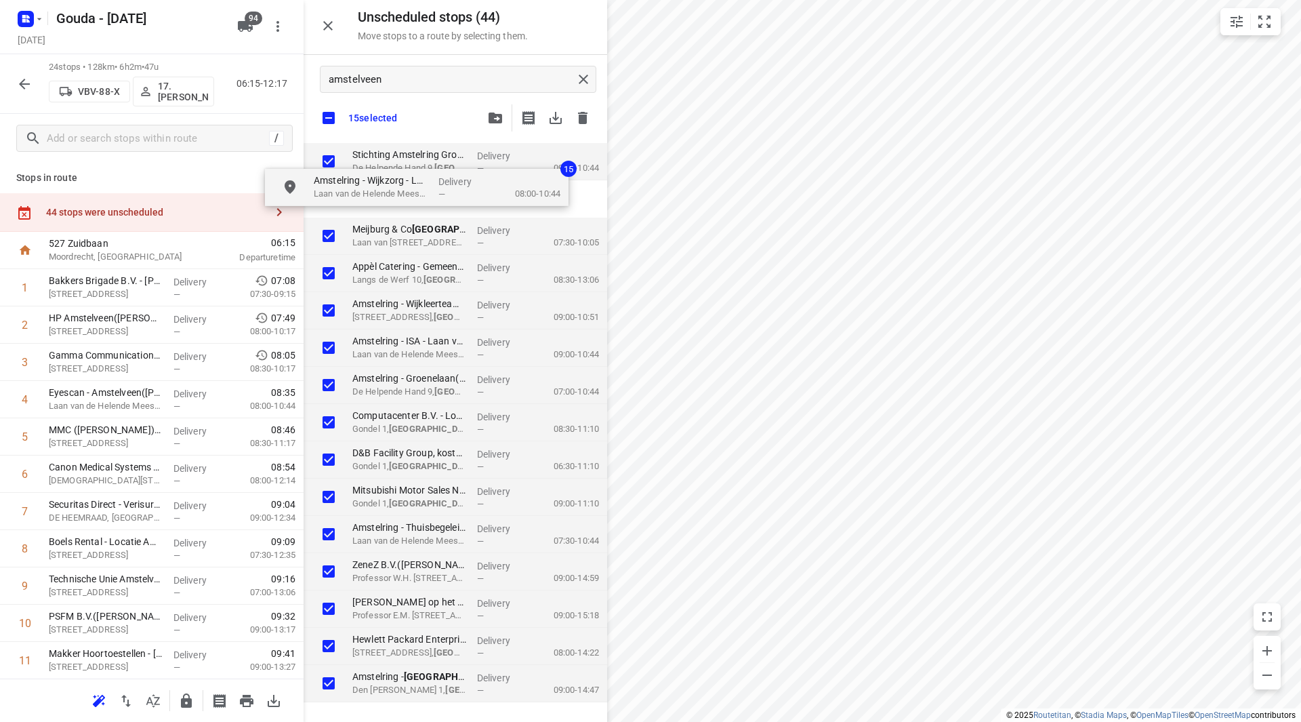
checkbox input "true"
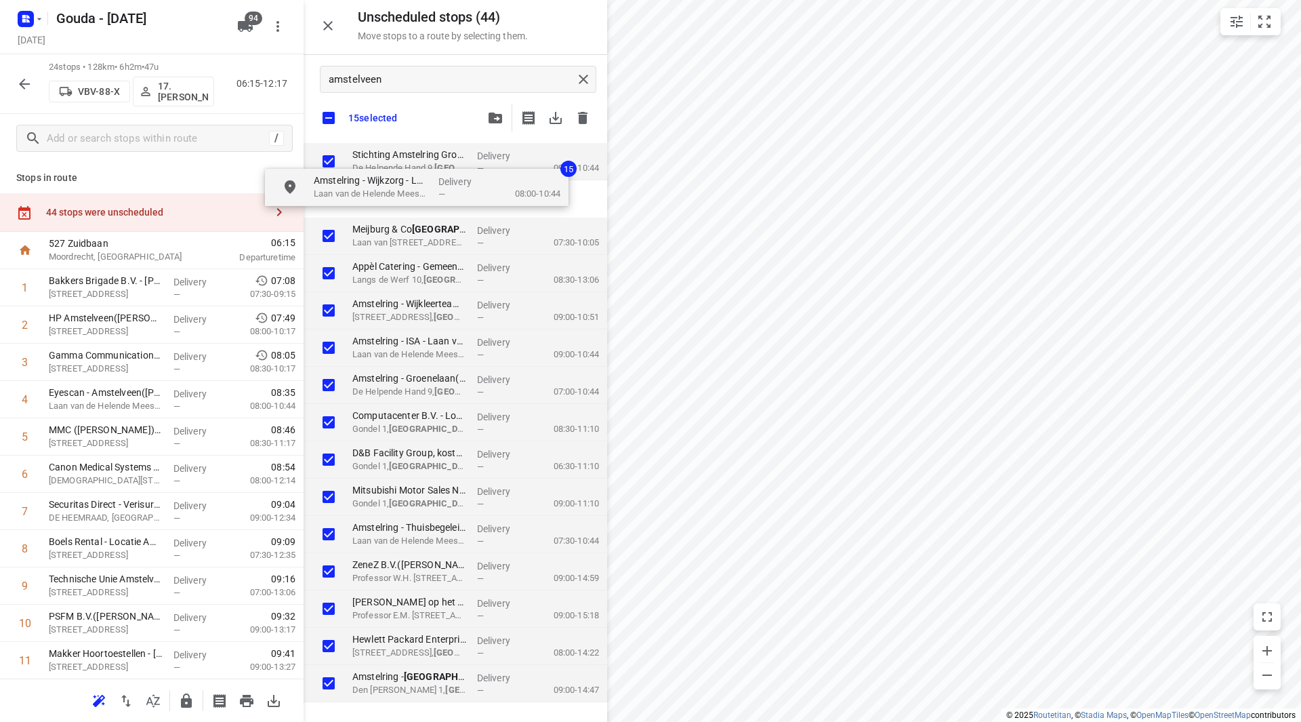
checkbox input "true"
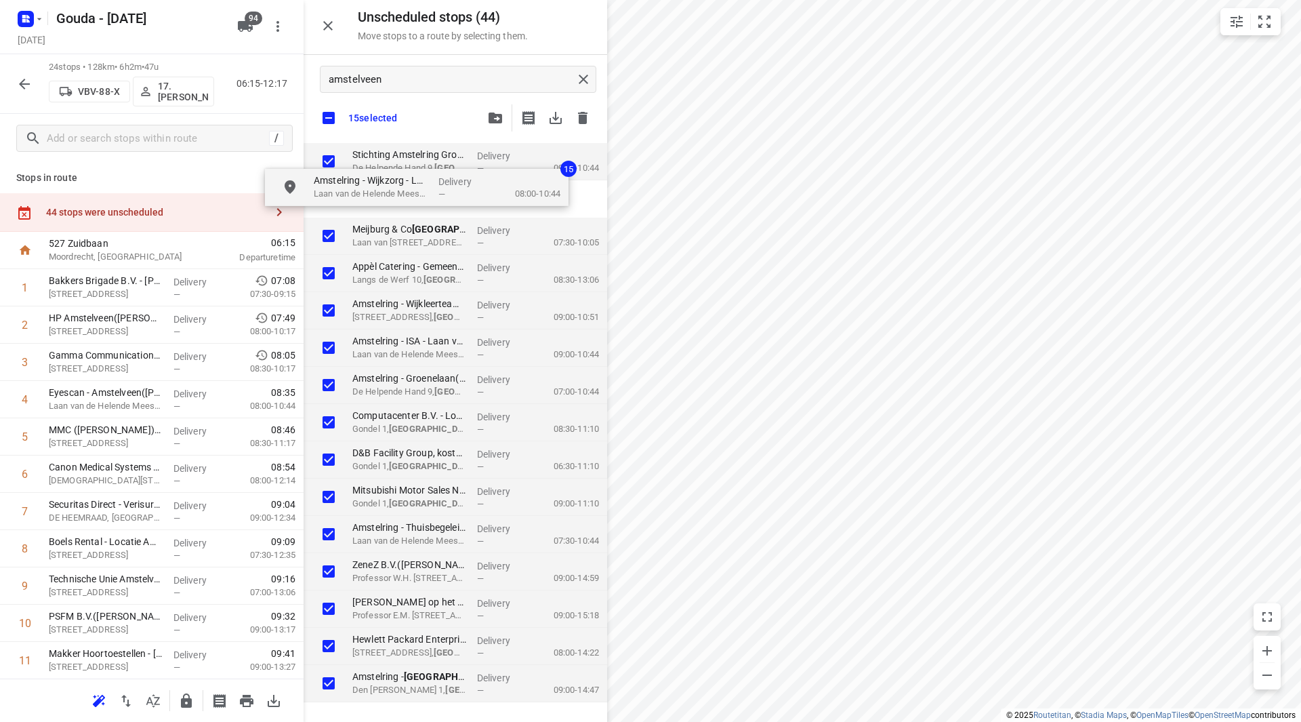
checkbox input "true"
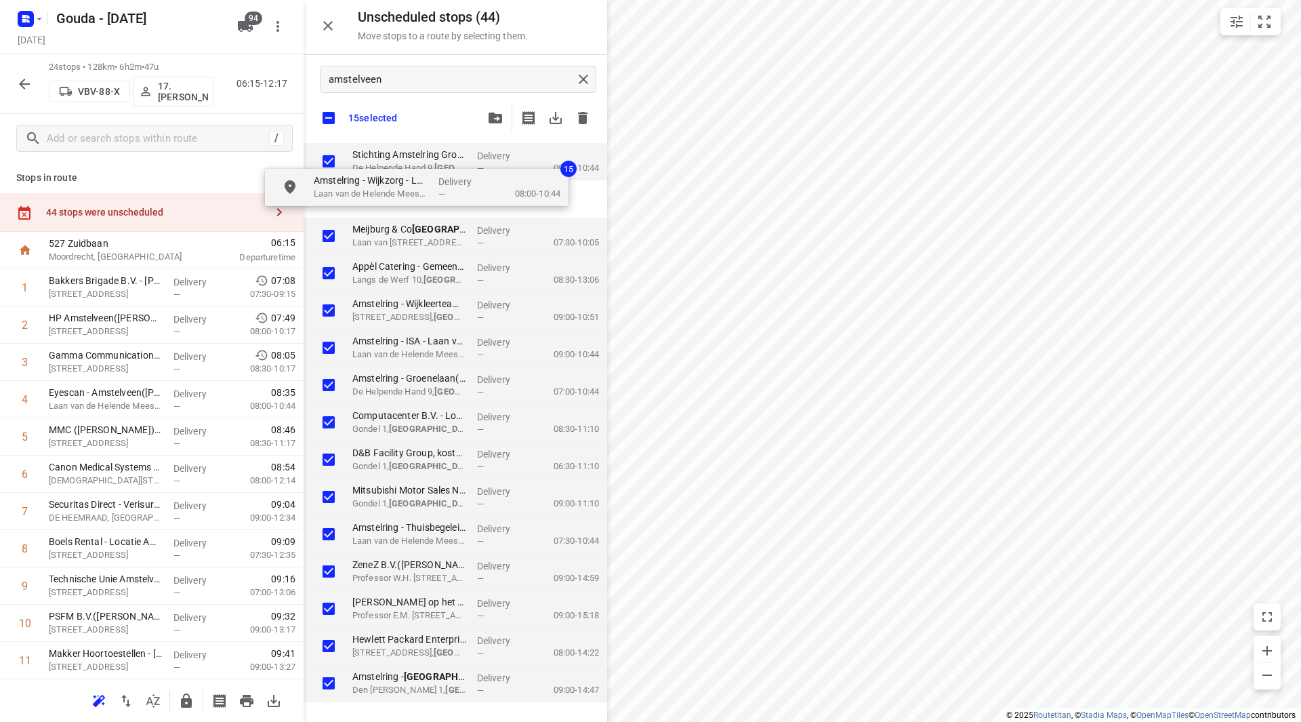
checkbox input "true"
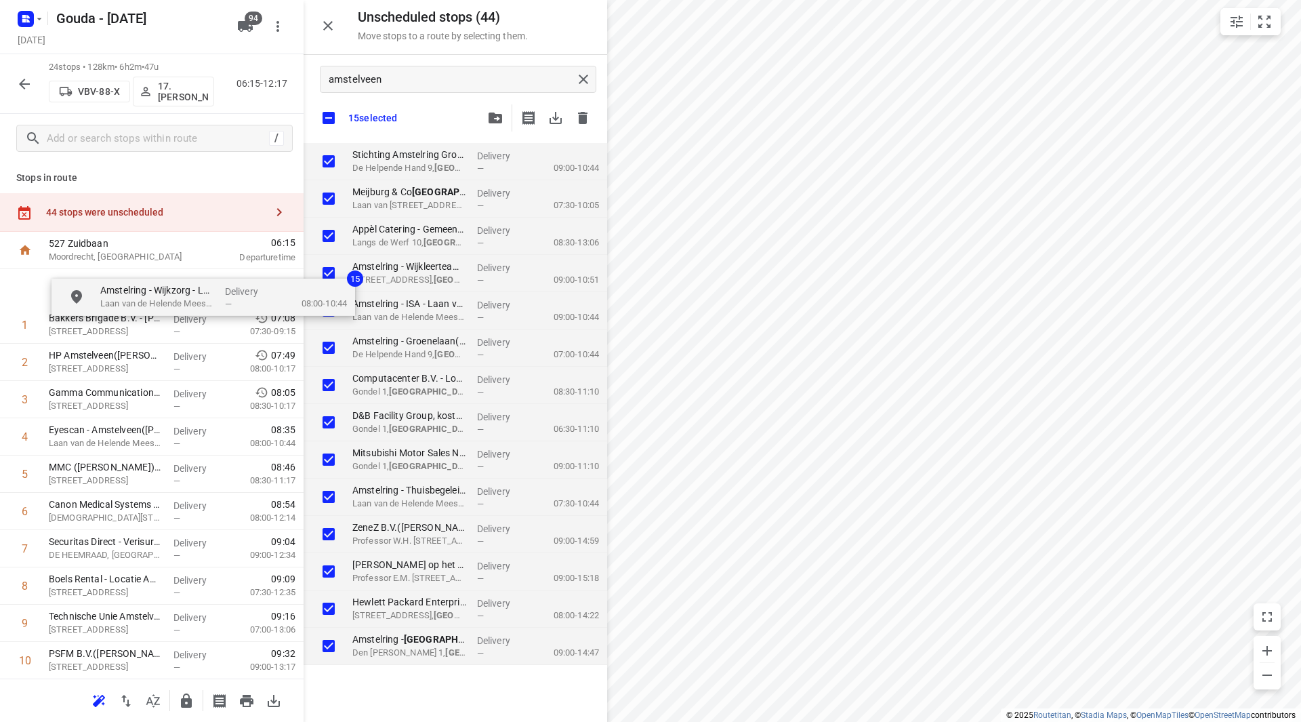
drag, startPoint x: 386, startPoint y: 165, endPoint x: 116, endPoint y: 300, distance: 301.2
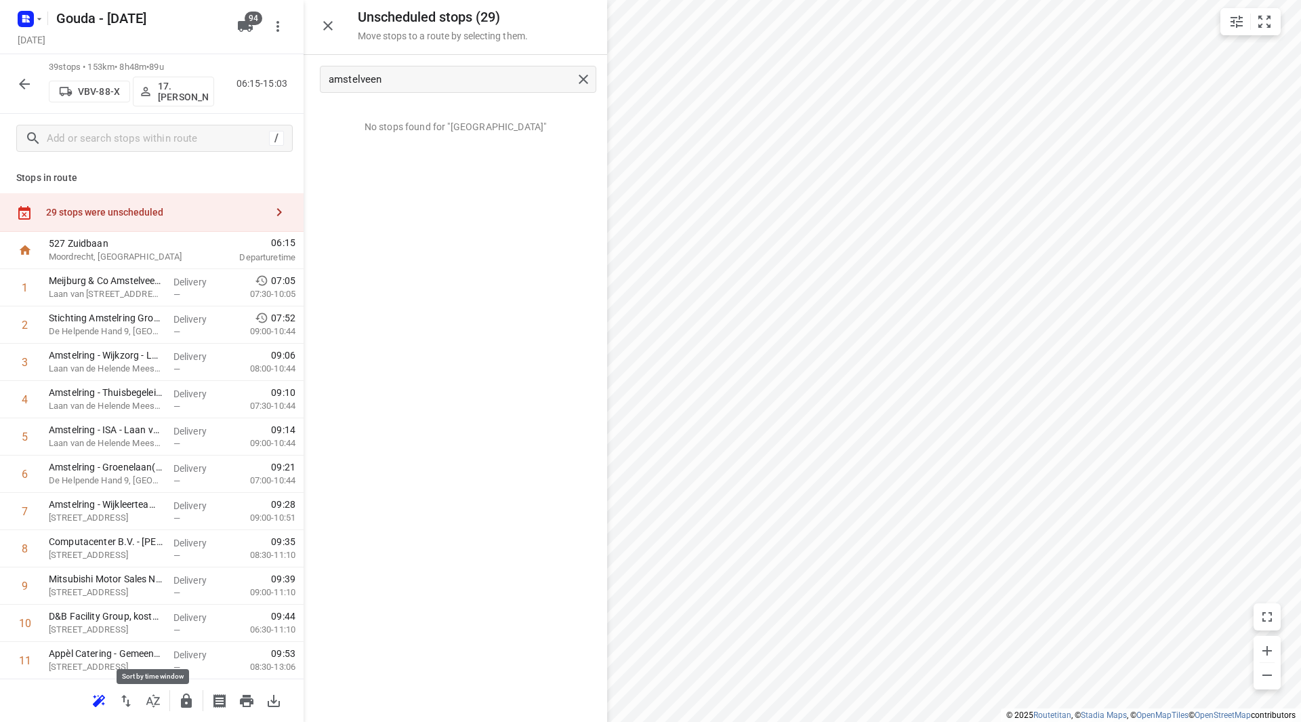
click at [153, 703] on icon "button" at bounding box center [153, 701] width 16 height 16
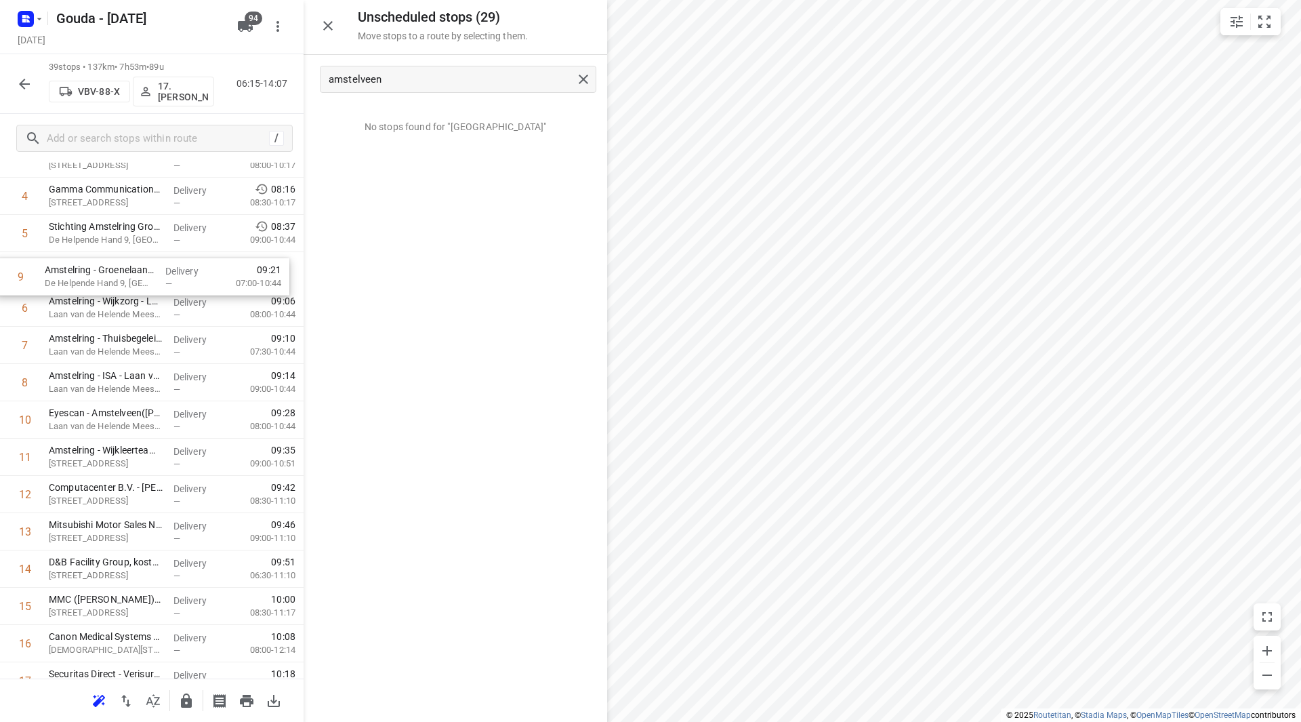
scroll to position [194, 0]
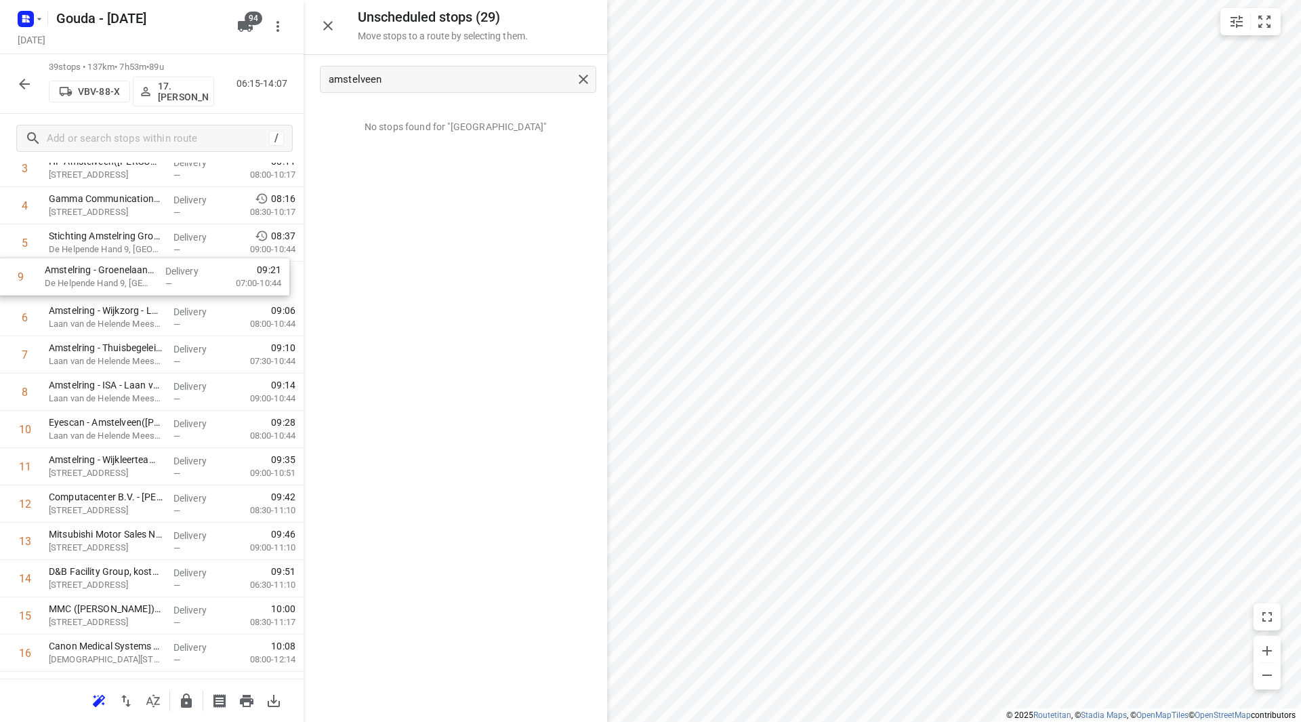
drag, startPoint x: 159, startPoint y: 354, endPoint x: 152, endPoint y: 281, distance: 73.6
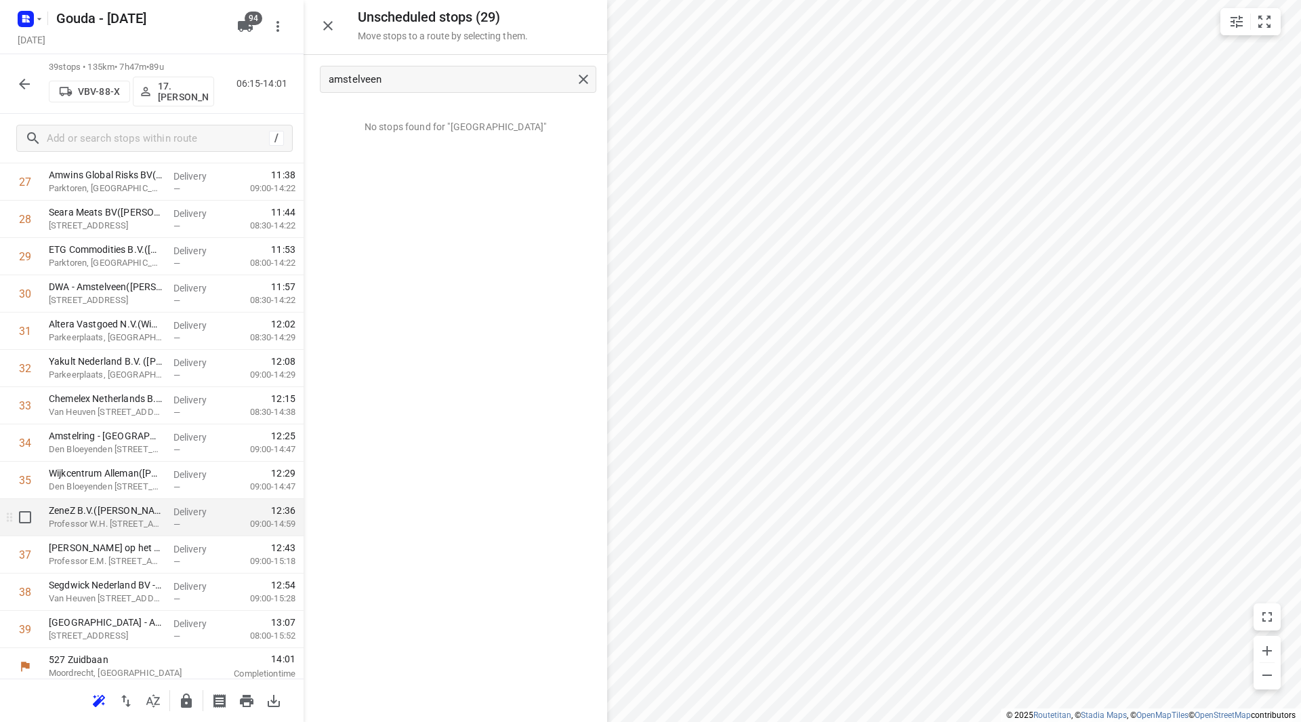
scroll to position [1082, 0]
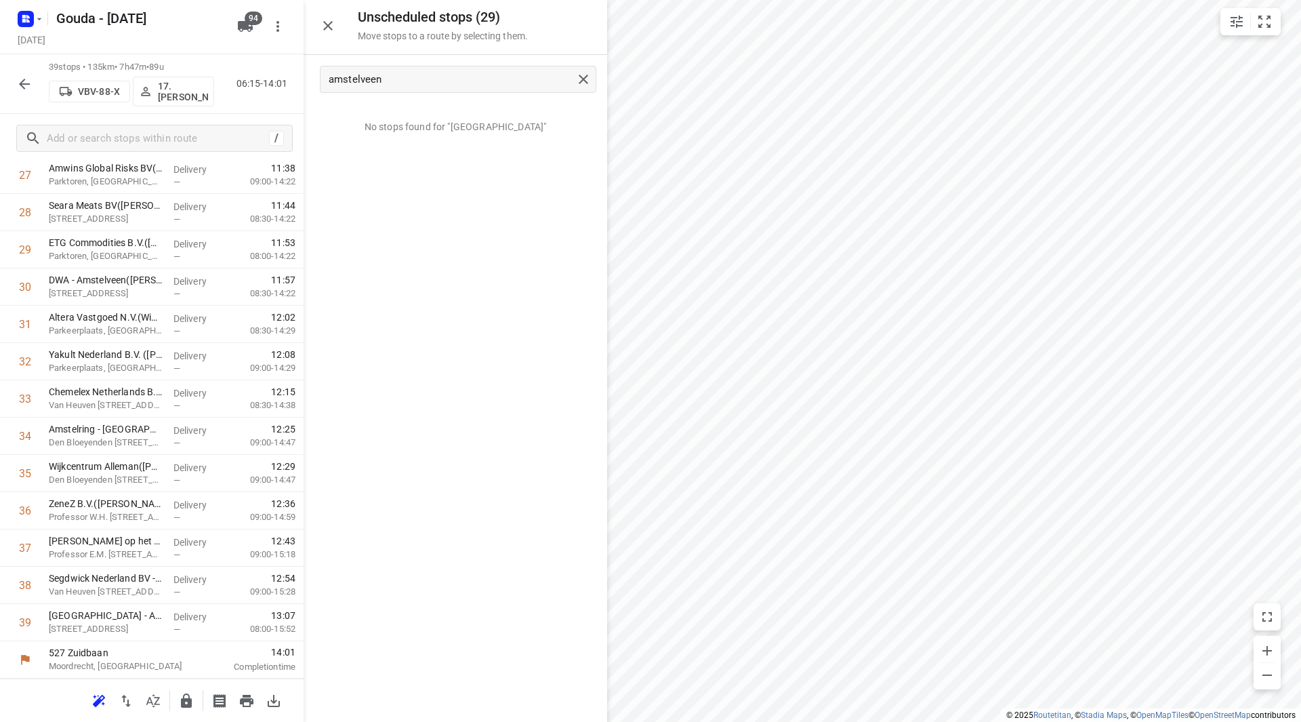
click at [183, 701] on icon "button" at bounding box center [186, 700] width 11 height 14
click at [28, 85] on icon "button" at bounding box center [24, 84] width 16 height 16
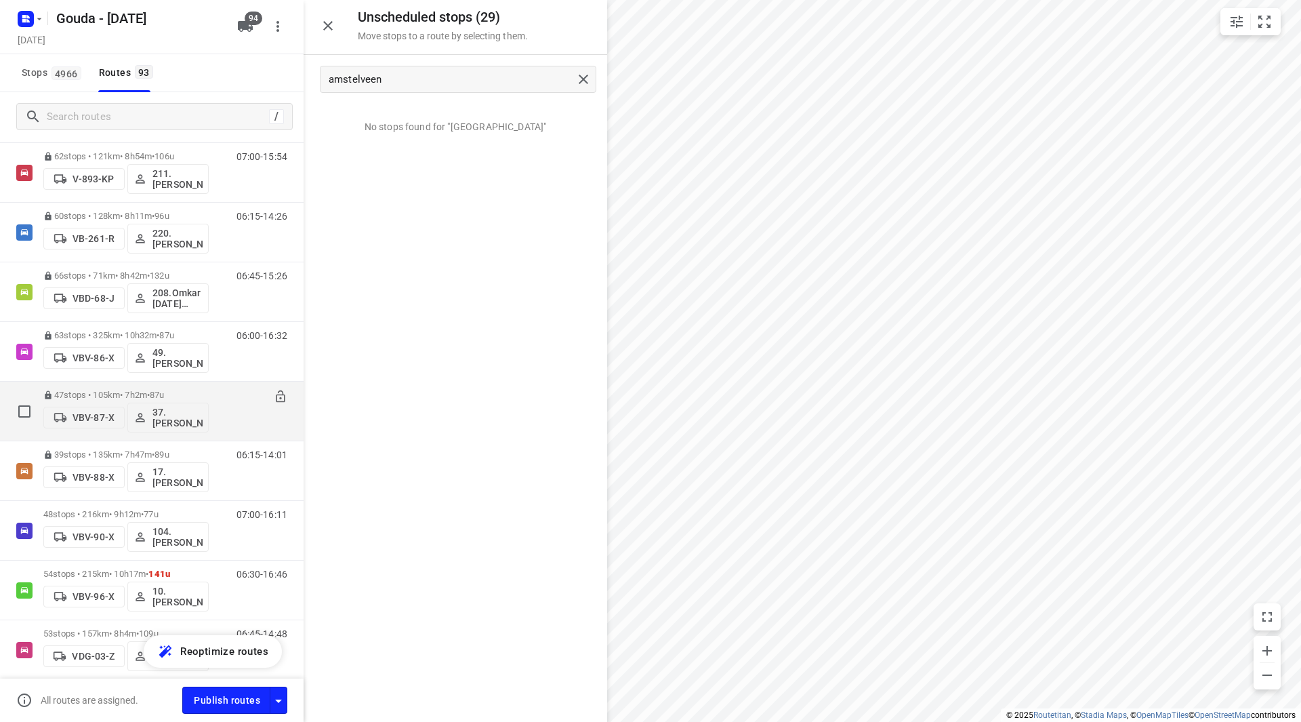
scroll to position [2902, 0]
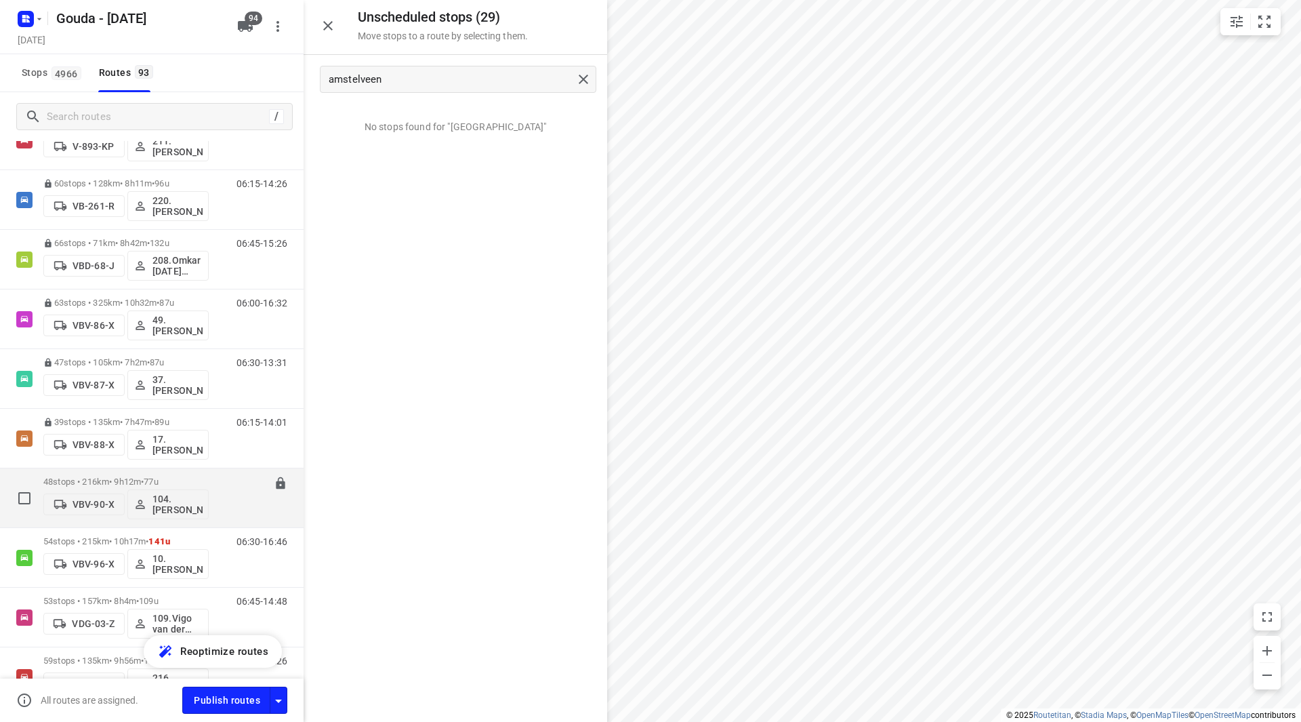
click at [117, 478] on p "48 stops • 216km • 9h12m • 77u" at bounding box center [125, 481] width 165 height 10
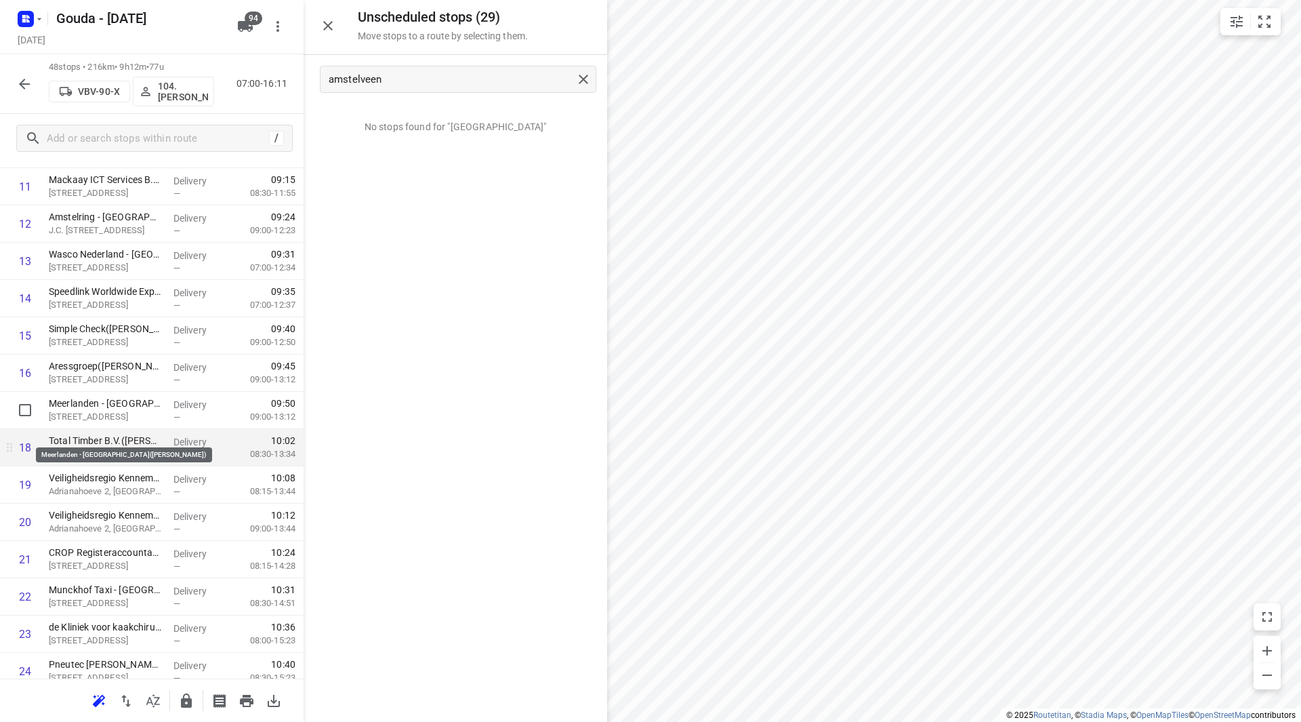
scroll to position [474, 0]
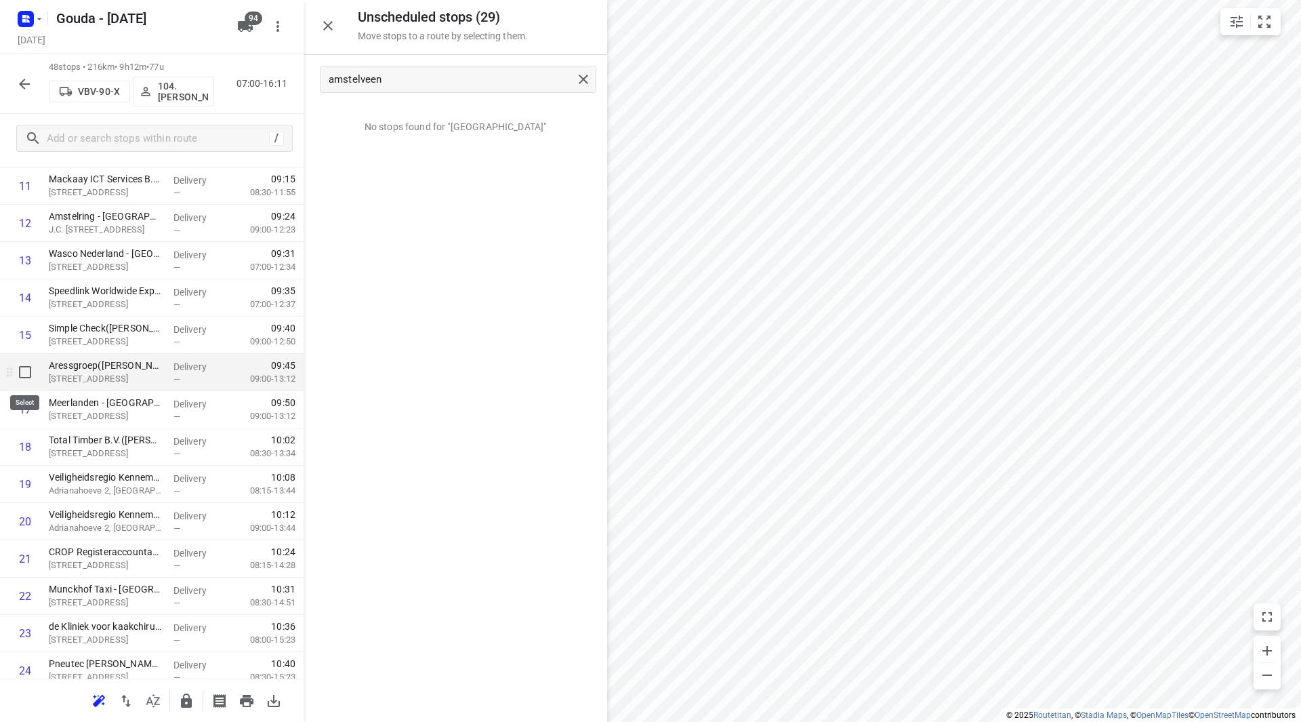
click at [17, 373] on input "checkbox" at bounding box center [25, 371] width 27 height 27
checkbox input "true"
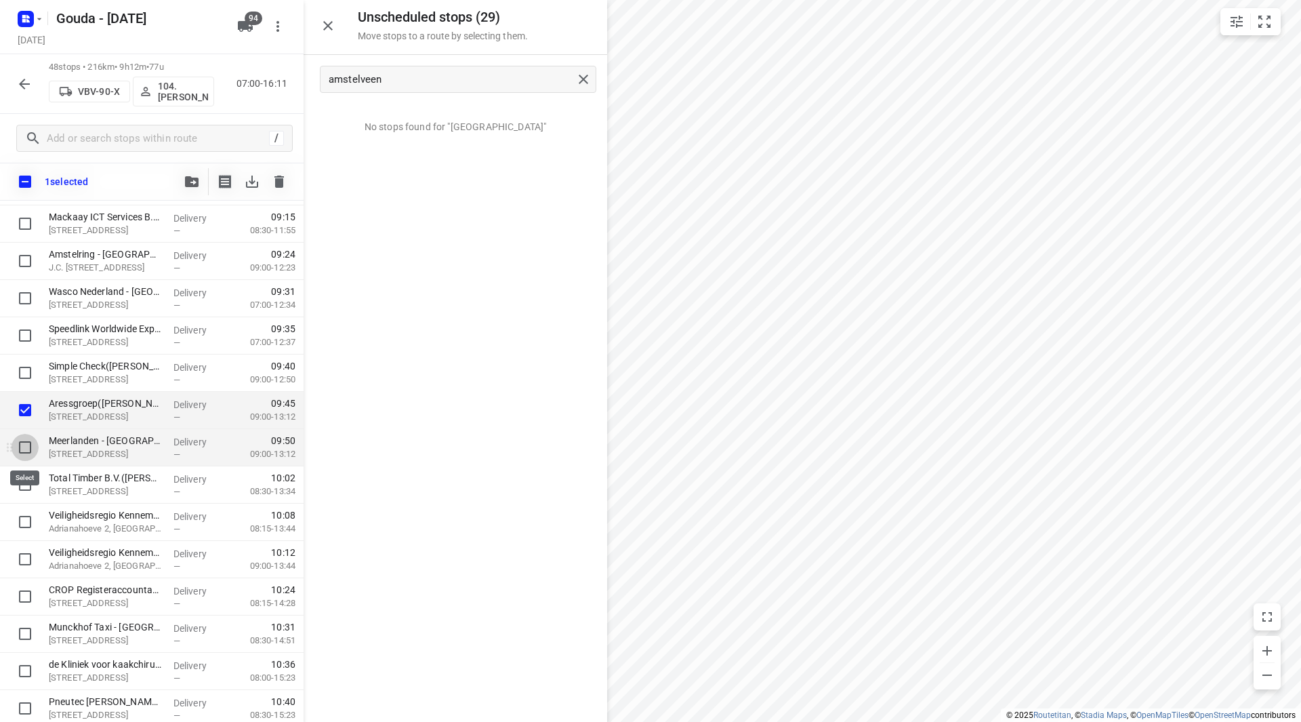
click at [26, 445] on input "checkbox" at bounding box center [25, 447] width 27 height 27
checkbox input "true"
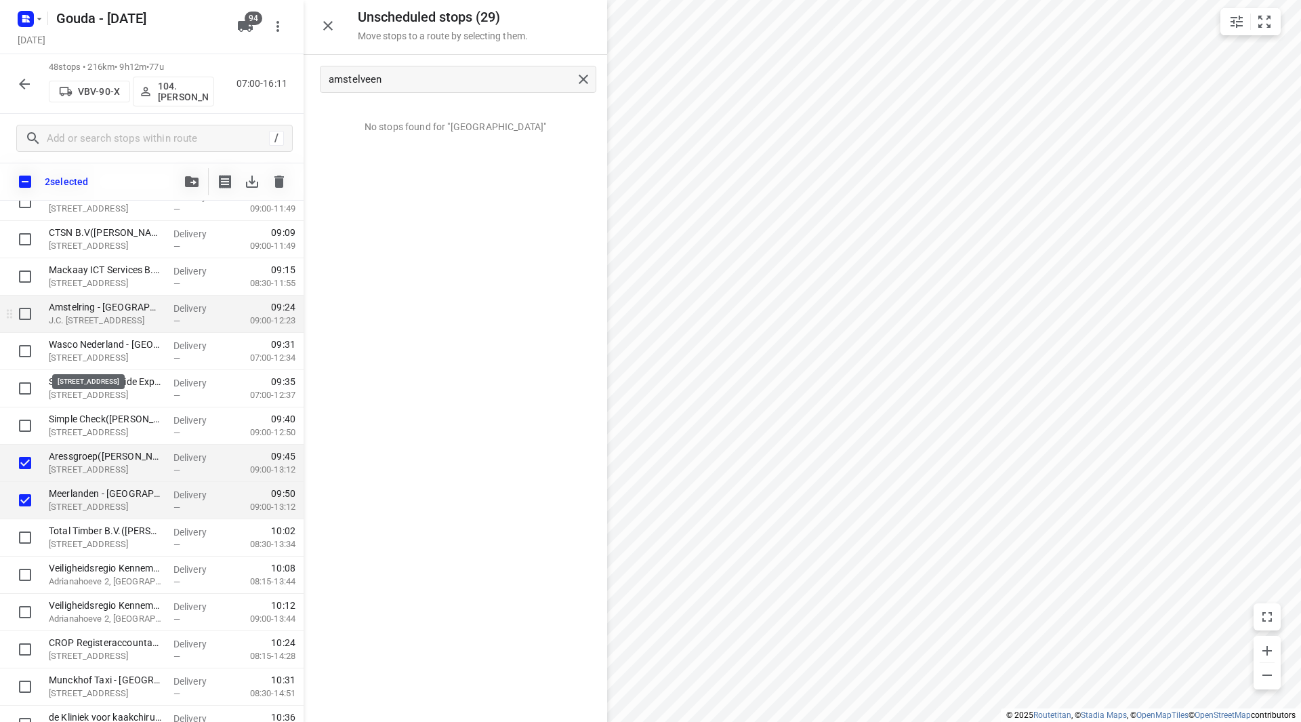
scroll to position [407, 0]
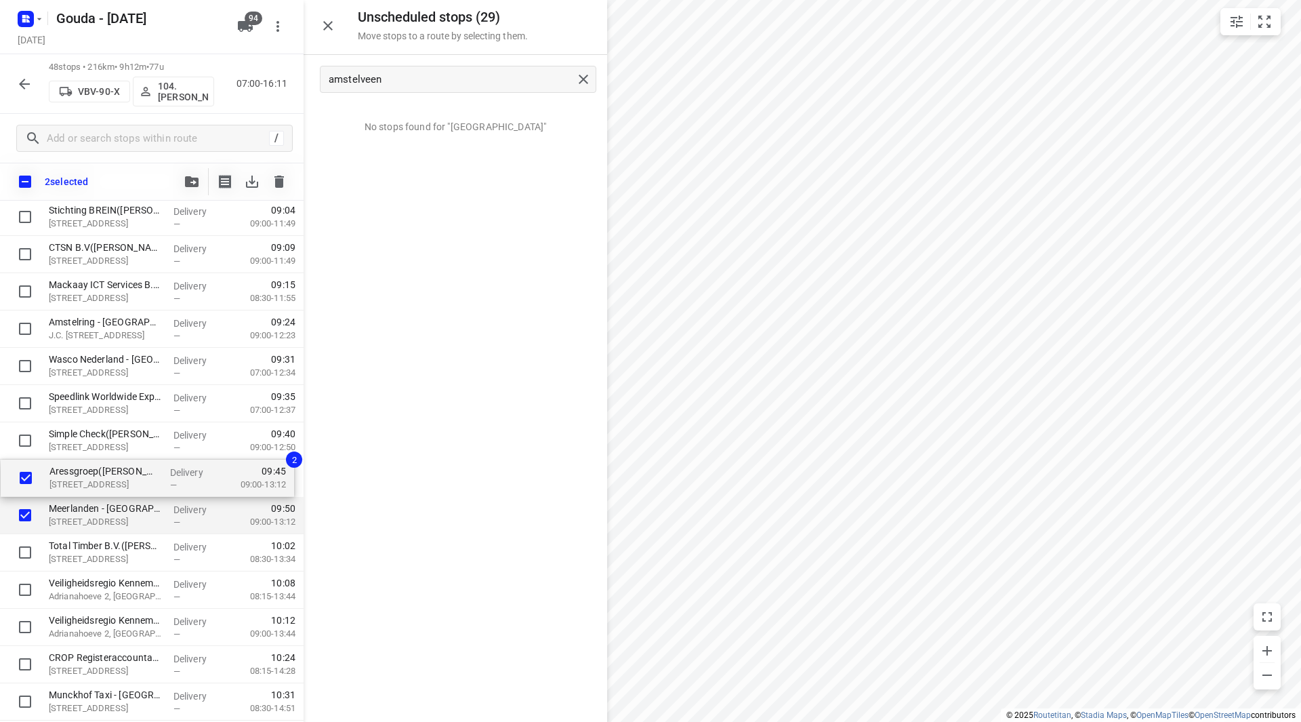
click at [21, 478] on input "checkbox" at bounding box center [25, 477] width 27 height 27
checkbox input "false"
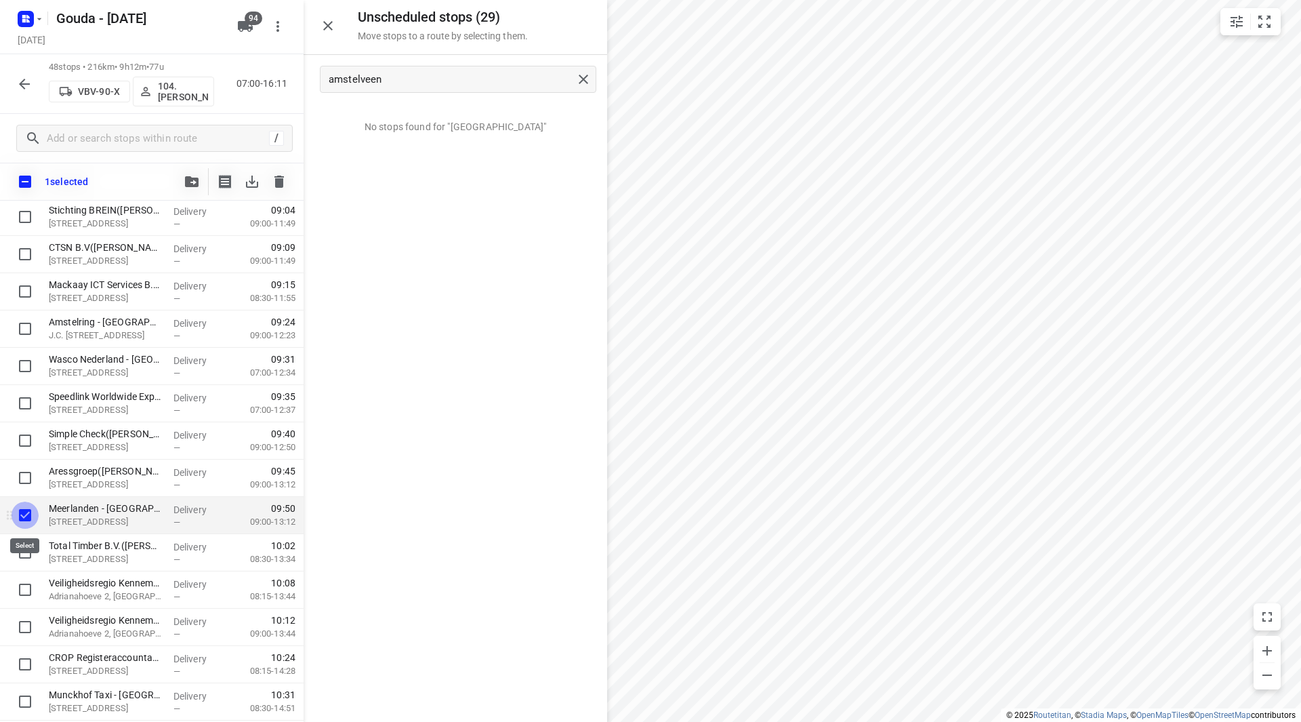
click at [26, 521] on input "checkbox" at bounding box center [25, 514] width 27 height 27
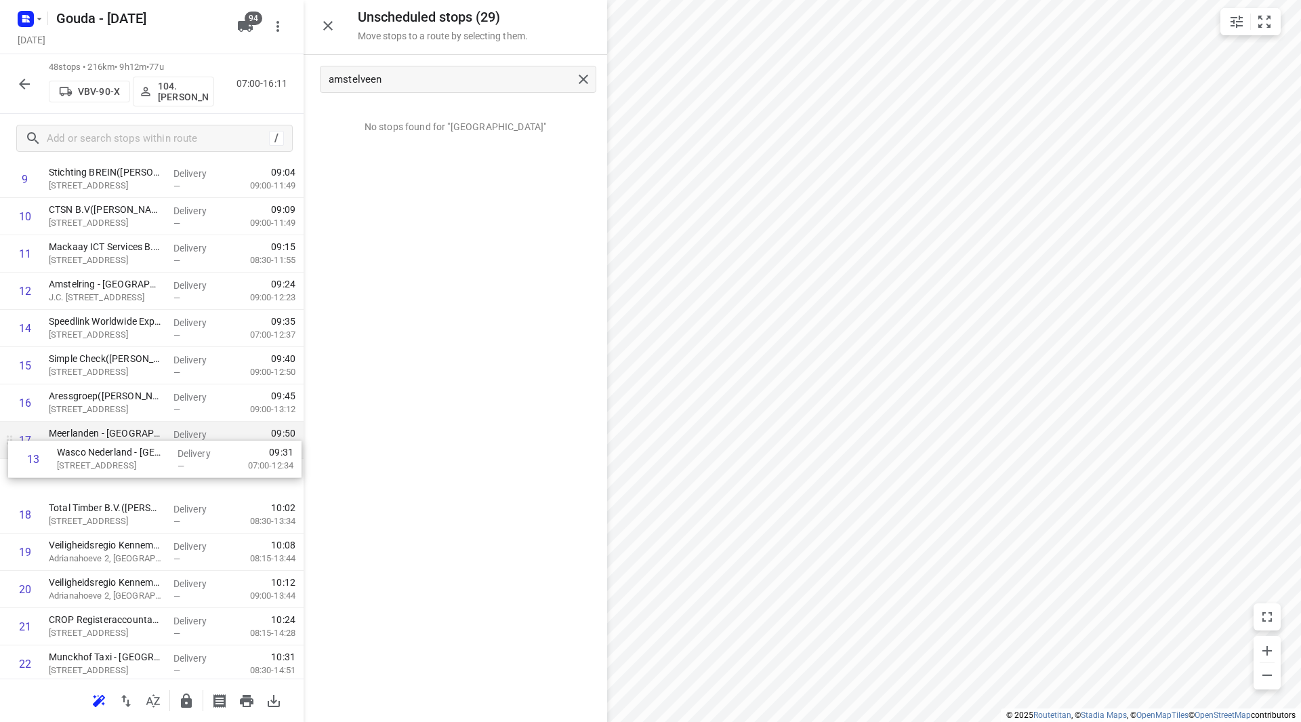
drag, startPoint x: 83, startPoint y: 325, endPoint x: 83, endPoint y: 475, distance: 149.8
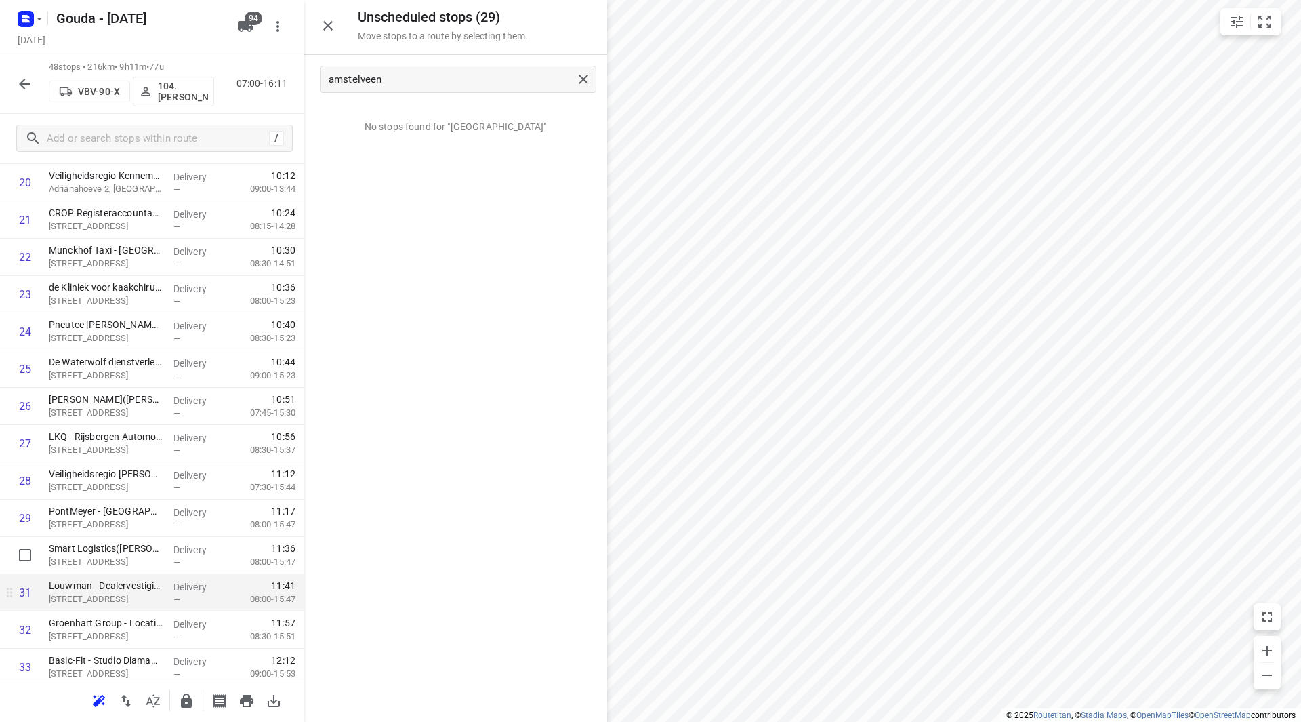
scroll to position [881, 0]
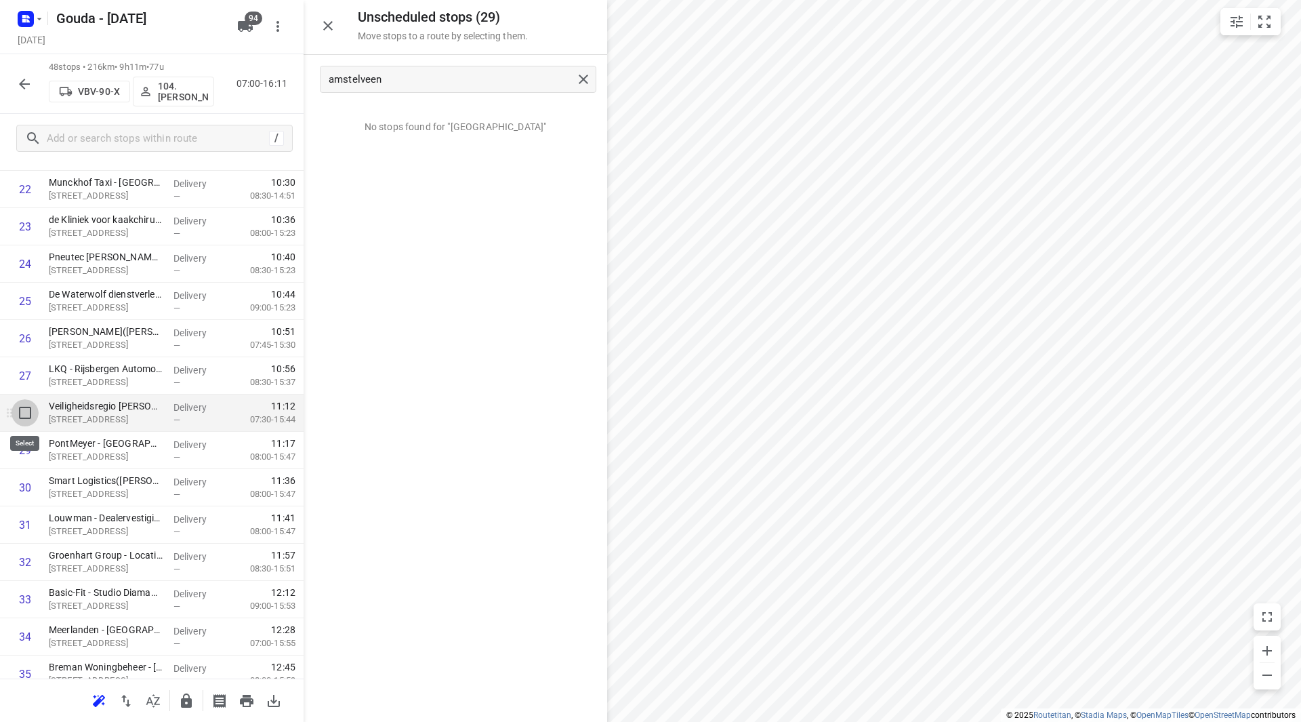
drag, startPoint x: 27, startPoint y: 412, endPoint x: 17, endPoint y: 455, distance: 43.9
click at [26, 411] on input "checkbox" at bounding box center [25, 412] width 27 height 27
checkbox input "true"
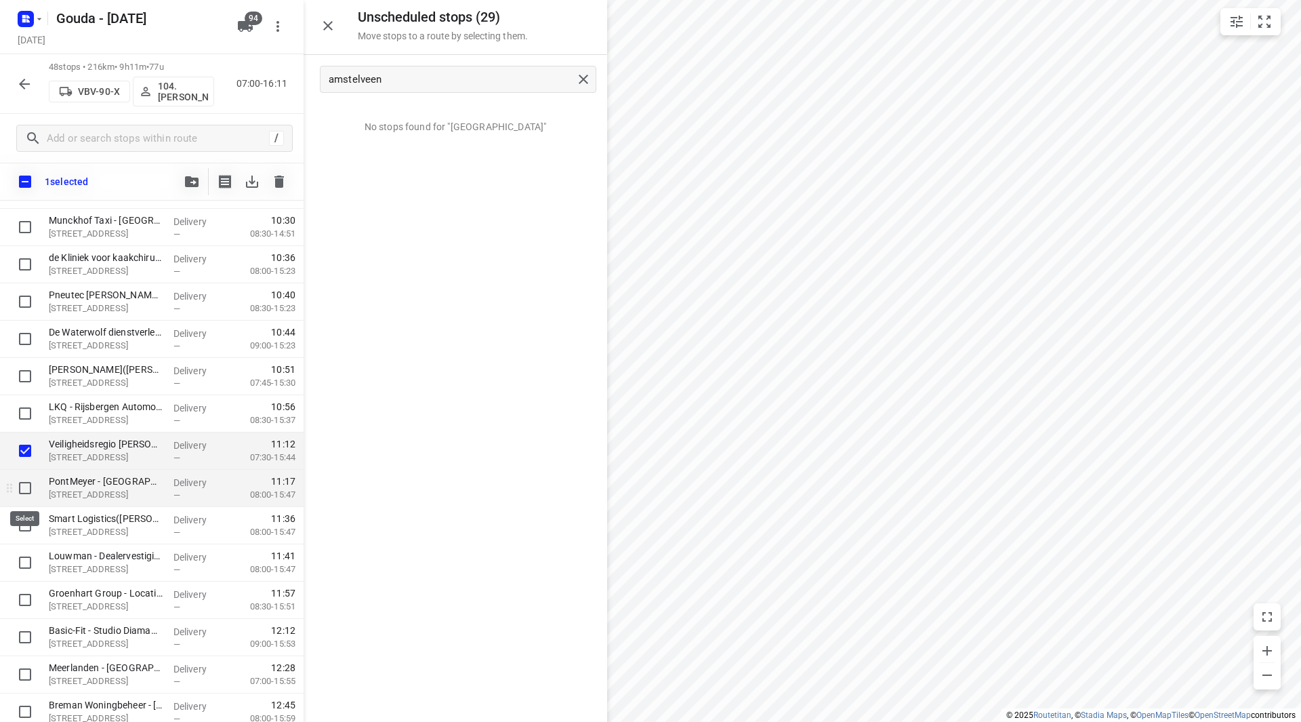
click at [28, 489] on input "checkbox" at bounding box center [25, 487] width 27 height 27
checkbox input "true"
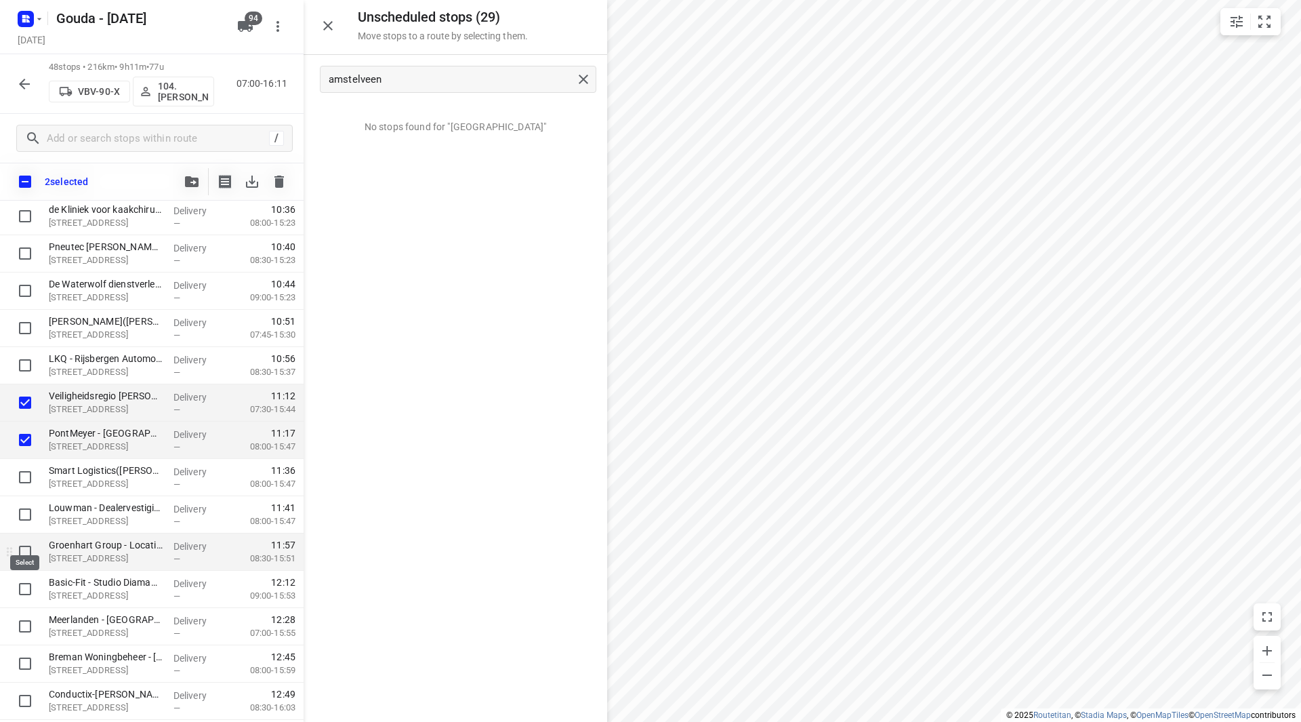
scroll to position [949, 0]
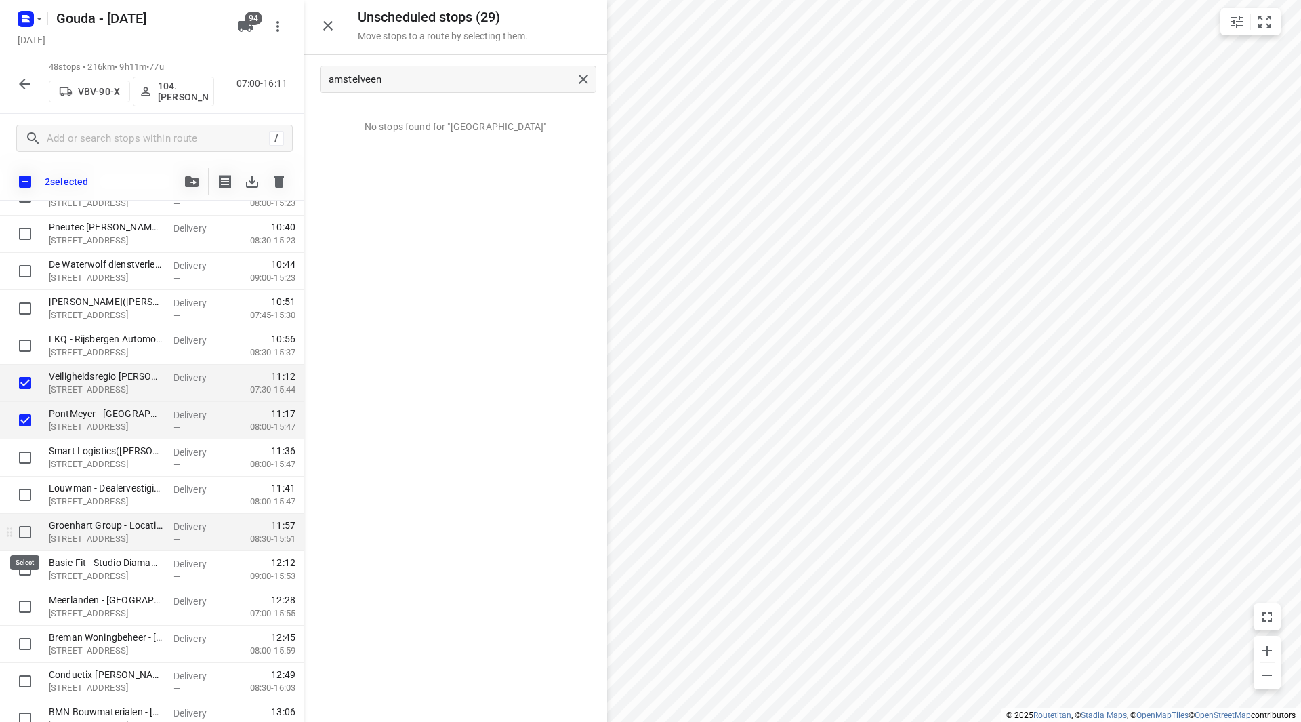
click at [25, 529] on input "checkbox" at bounding box center [25, 531] width 27 height 27
checkbox input "true"
click at [27, 604] on input "checkbox" at bounding box center [25, 606] width 27 height 27
checkbox input "true"
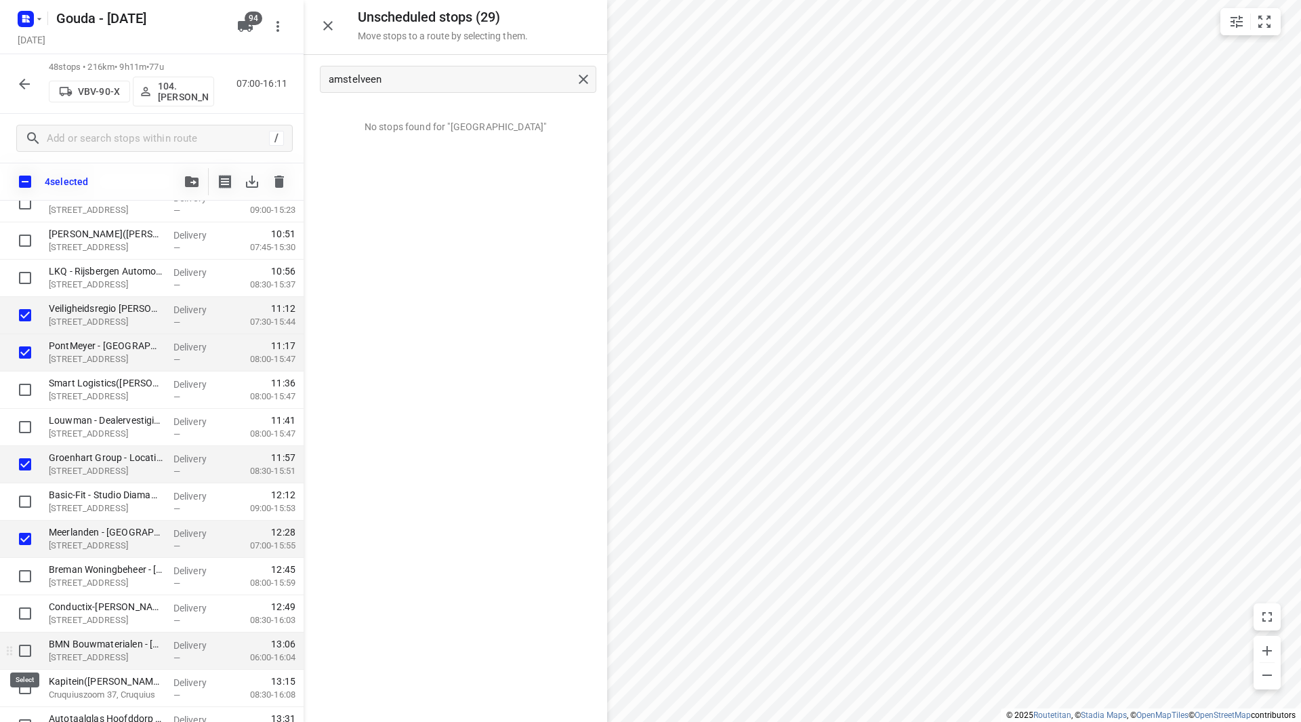
scroll to position [1084, 0]
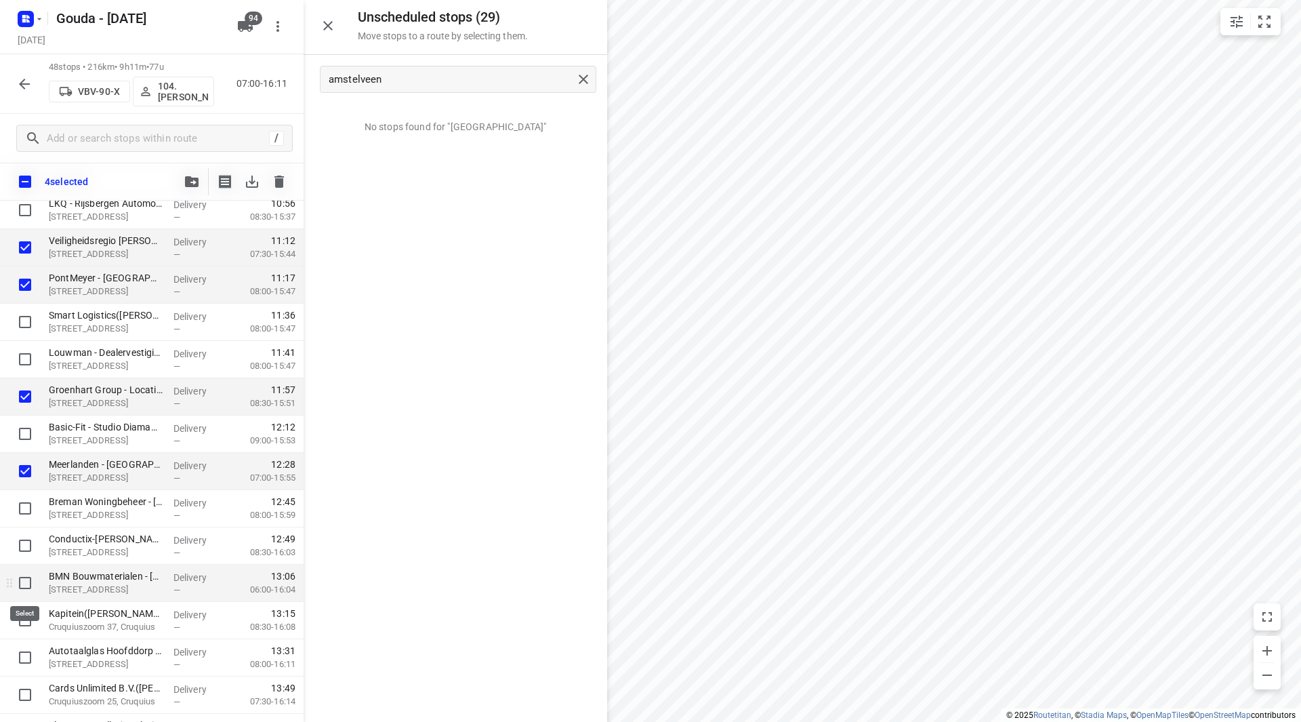
click at [22, 583] on input "checkbox" at bounding box center [25, 582] width 27 height 27
checkbox input "true"
click at [22, 612] on input "checkbox" at bounding box center [25, 620] width 27 height 27
checkbox input "true"
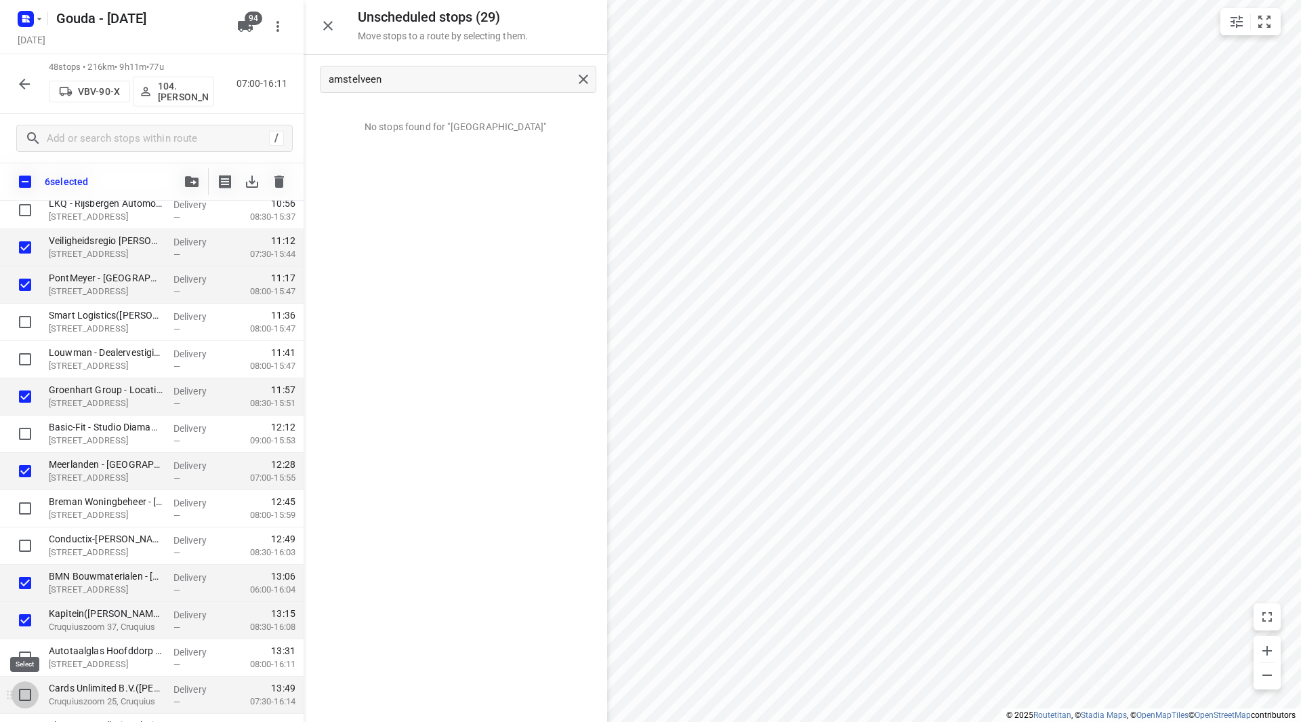
click at [23, 693] on input "checkbox" at bounding box center [25, 694] width 27 height 27
checkbox input "true"
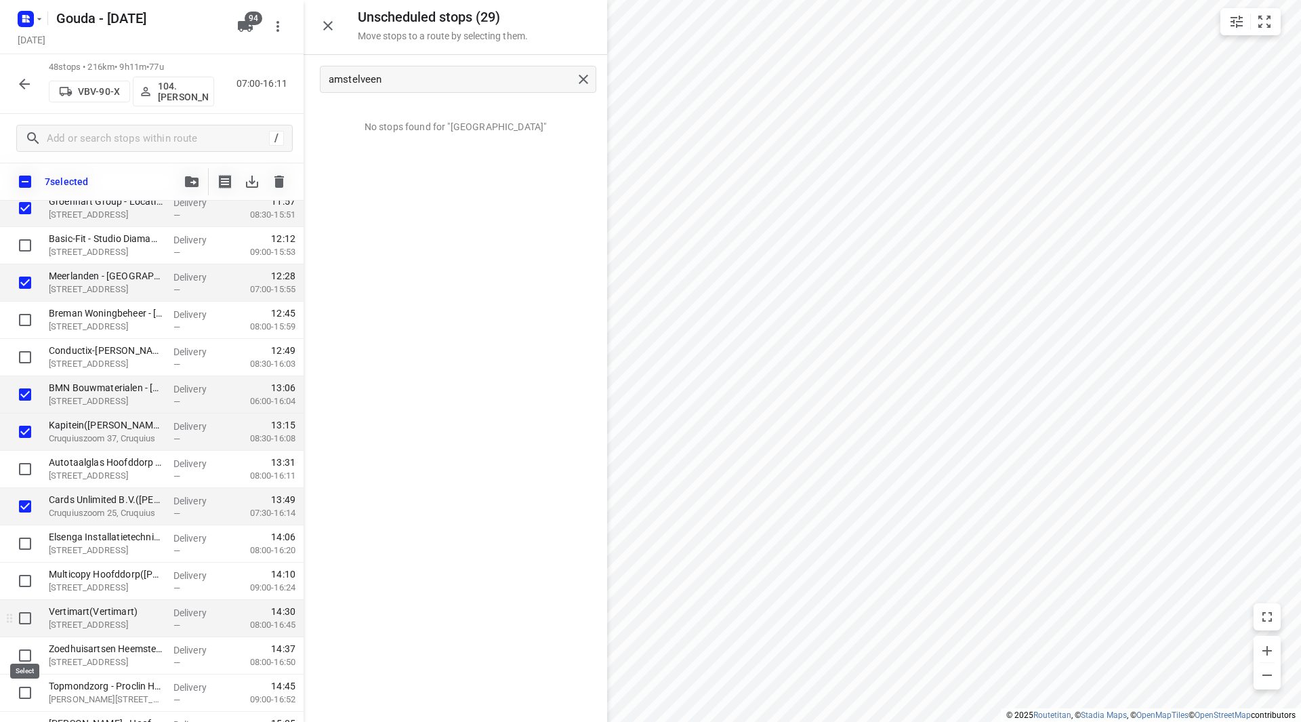
scroll to position [1288, 0]
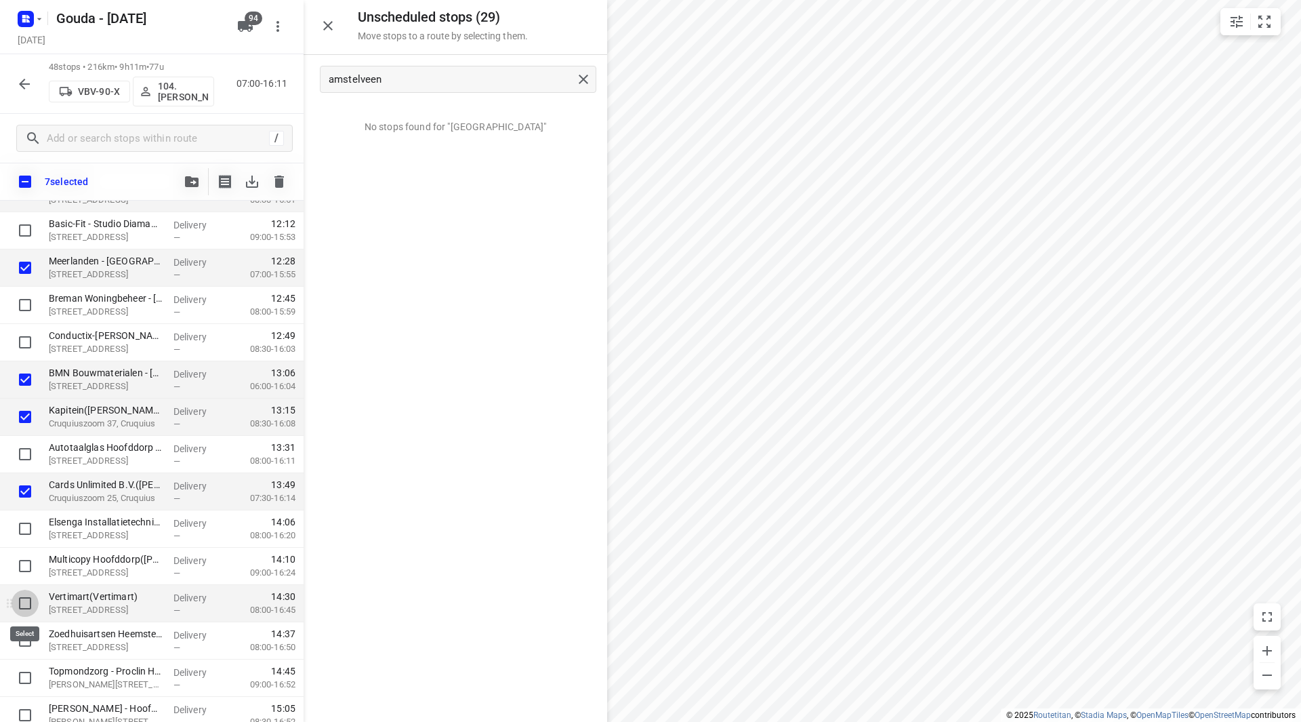
click at [25, 597] on input "checkbox" at bounding box center [25, 603] width 27 height 27
checkbox input "true"
click at [28, 642] on input "checkbox" at bounding box center [25, 640] width 27 height 27
checkbox input "true"
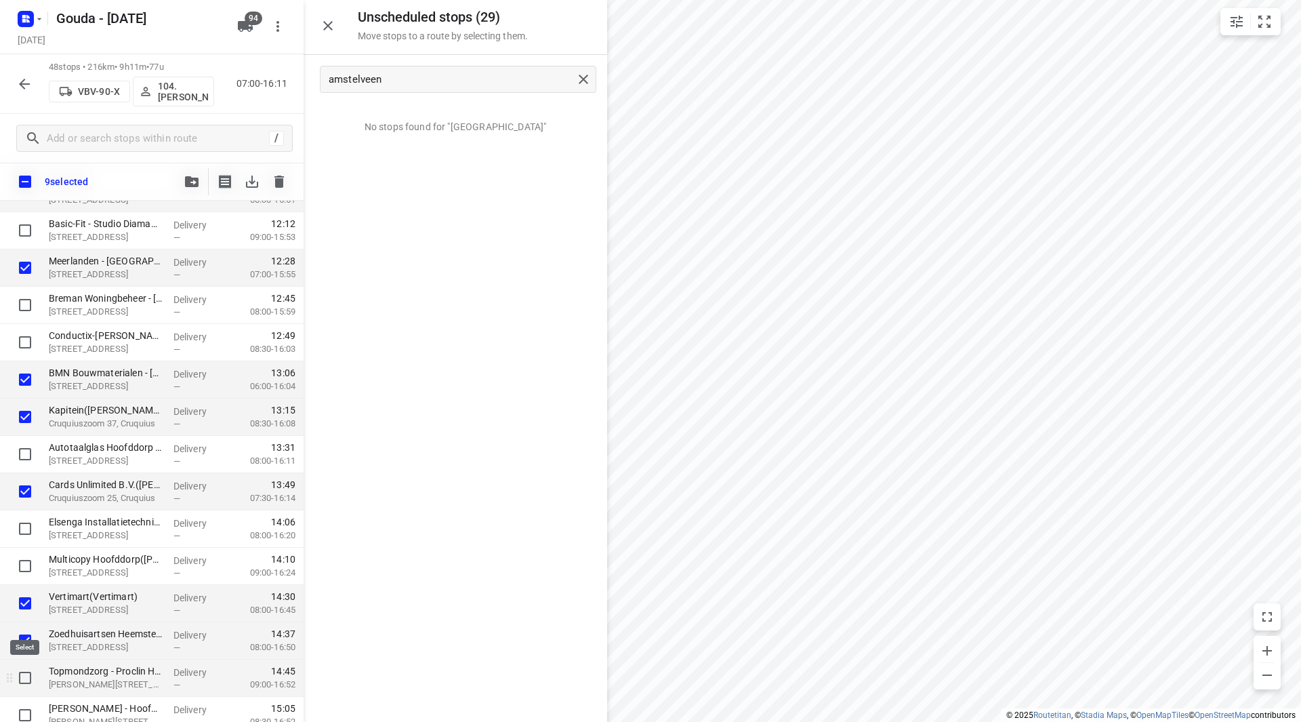
click at [26, 668] on input "checkbox" at bounding box center [25, 677] width 27 height 27
checkbox input "true"
click at [190, 188] on button "button" at bounding box center [191, 181] width 27 height 27
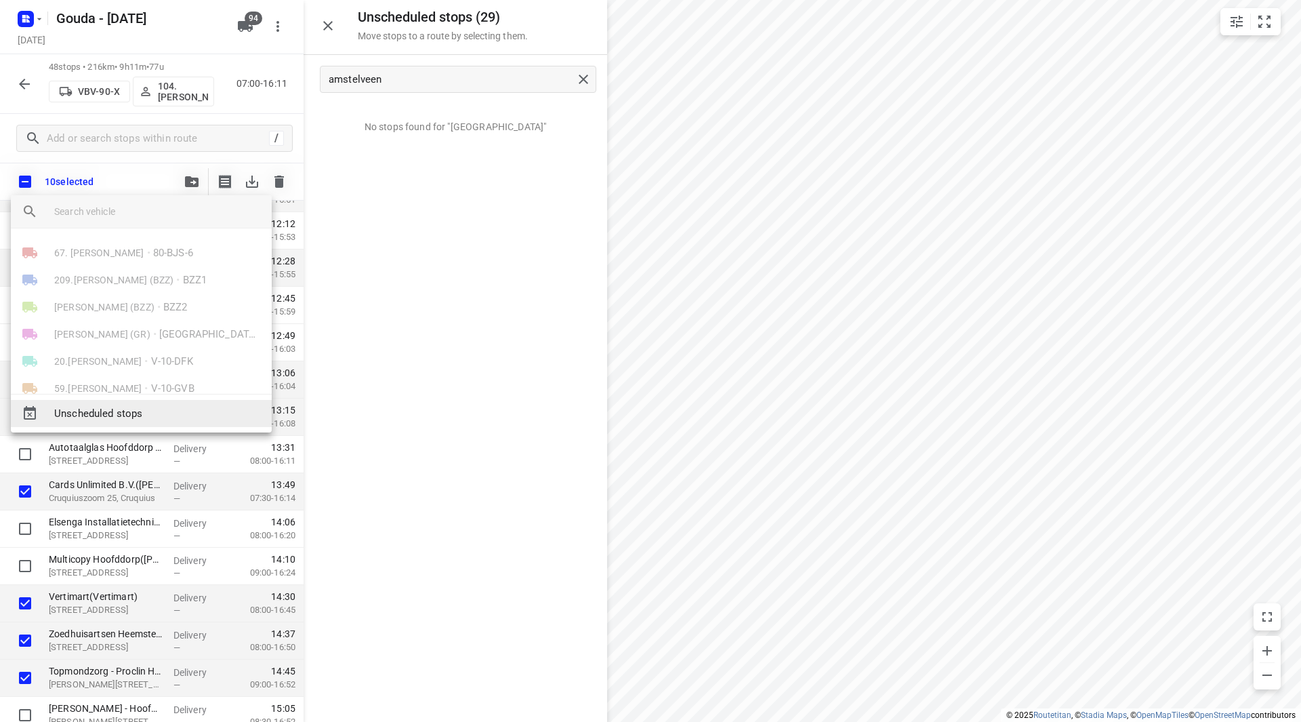
click at [94, 408] on span "Unscheduled stops" at bounding box center [157, 414] width 207 height 16
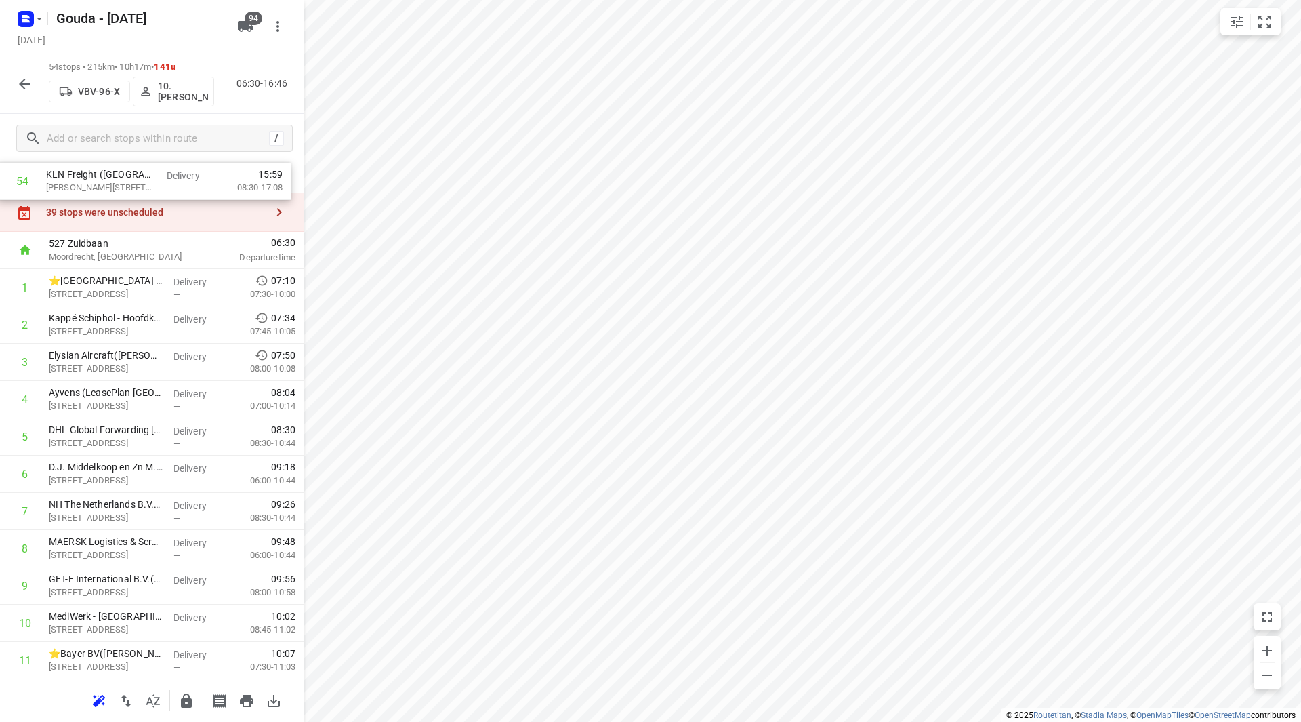
scroll to position [0, 0]
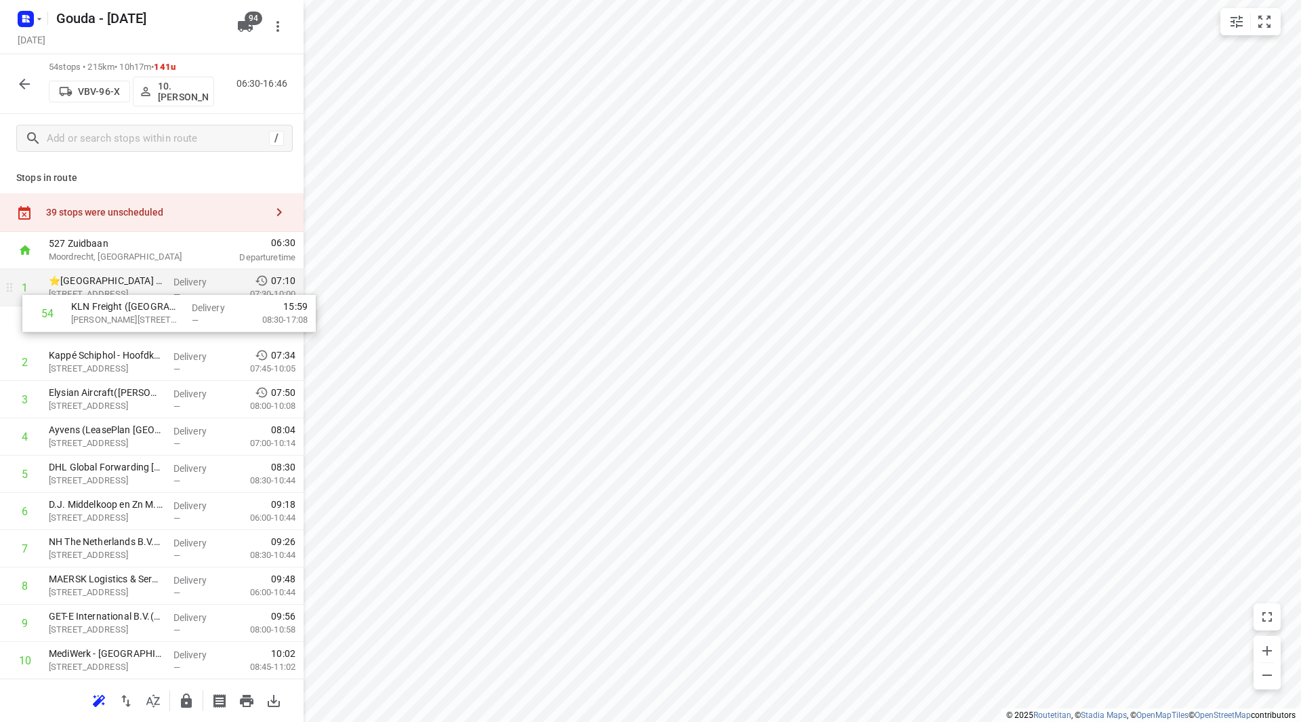
drag, startPoint x: 126, startPoint y: 446, endPoint x: 145, endPoint y: 299, distance: 148.3
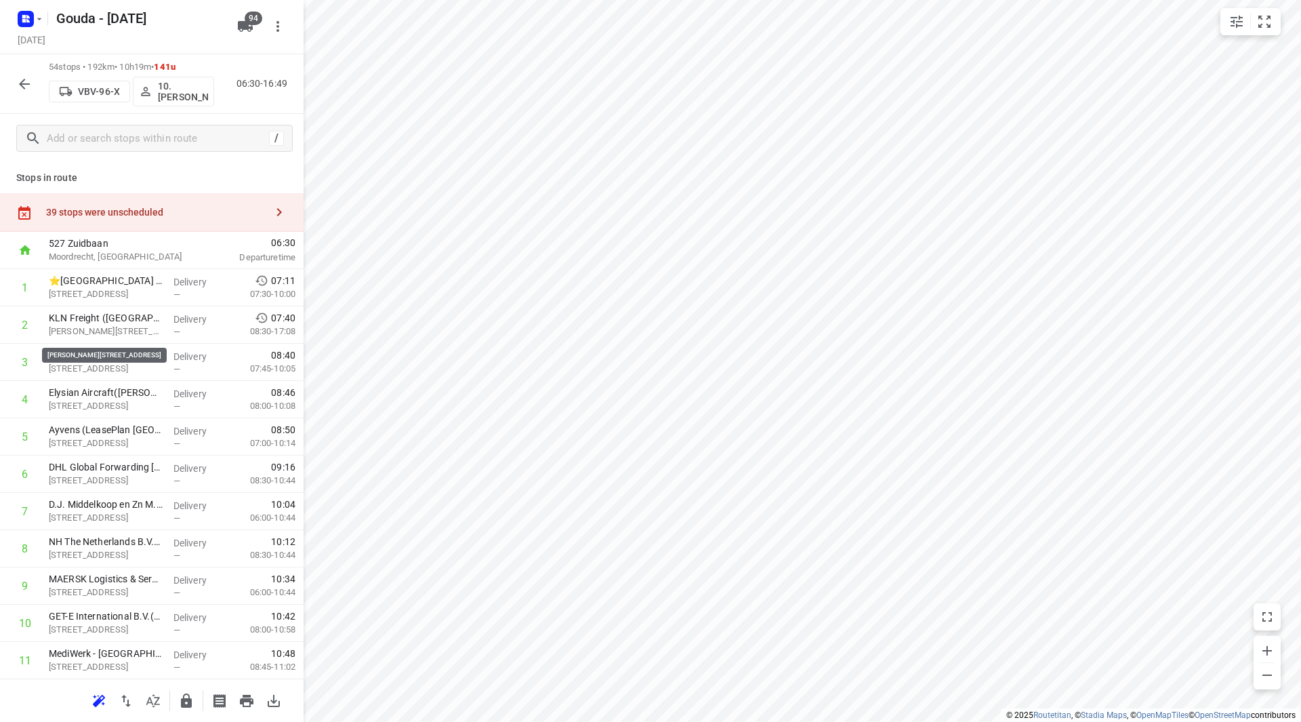
drag, startPoint x: 104, startPoint y: 328, endPoint x: 100, endPoint y: 296, distance: 32.1
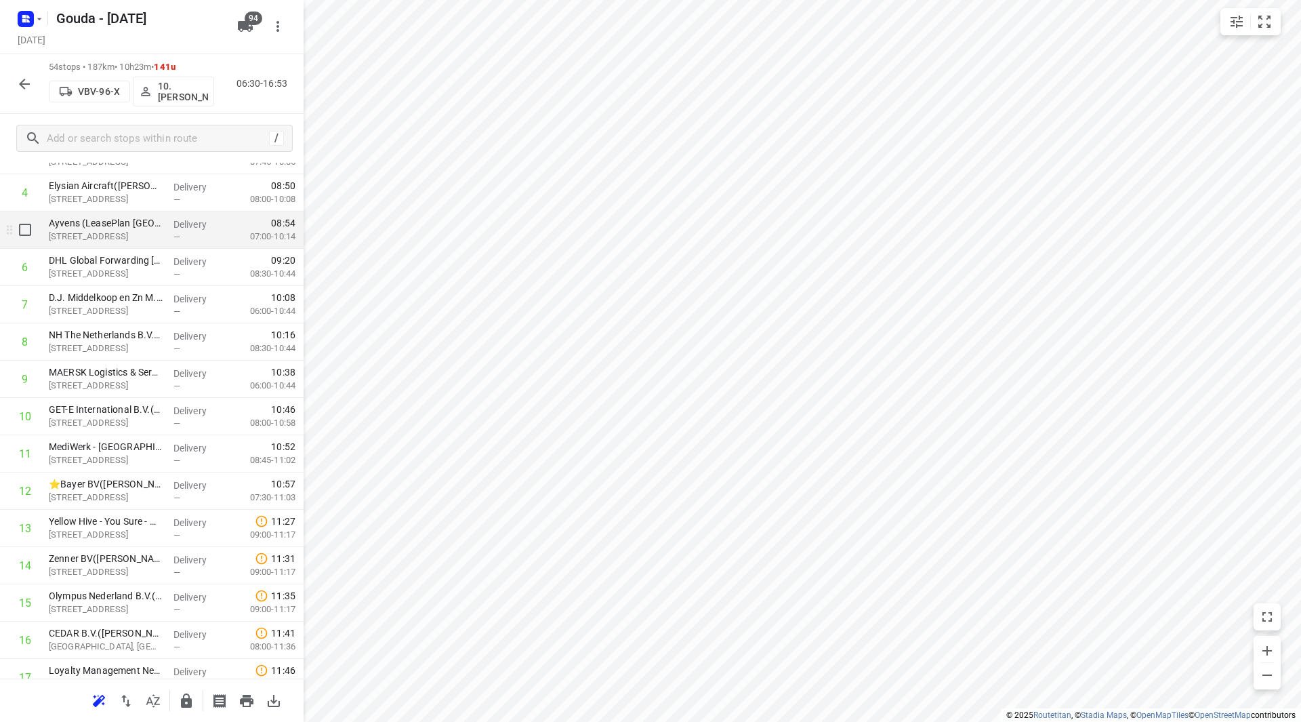
scroll to position [203, 0]
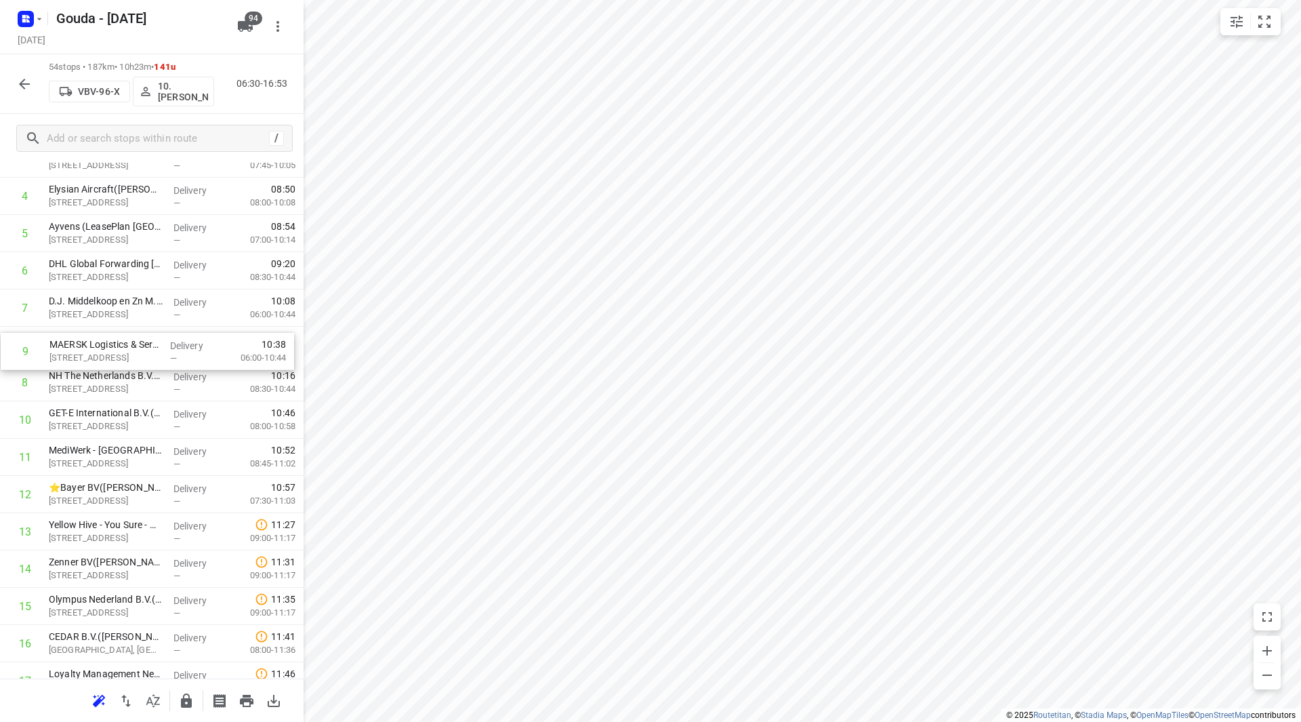
drag, startPoint x: 160, startPoint y: 356, endPoint x: 158, endPoint y: 344, distance: 11.7
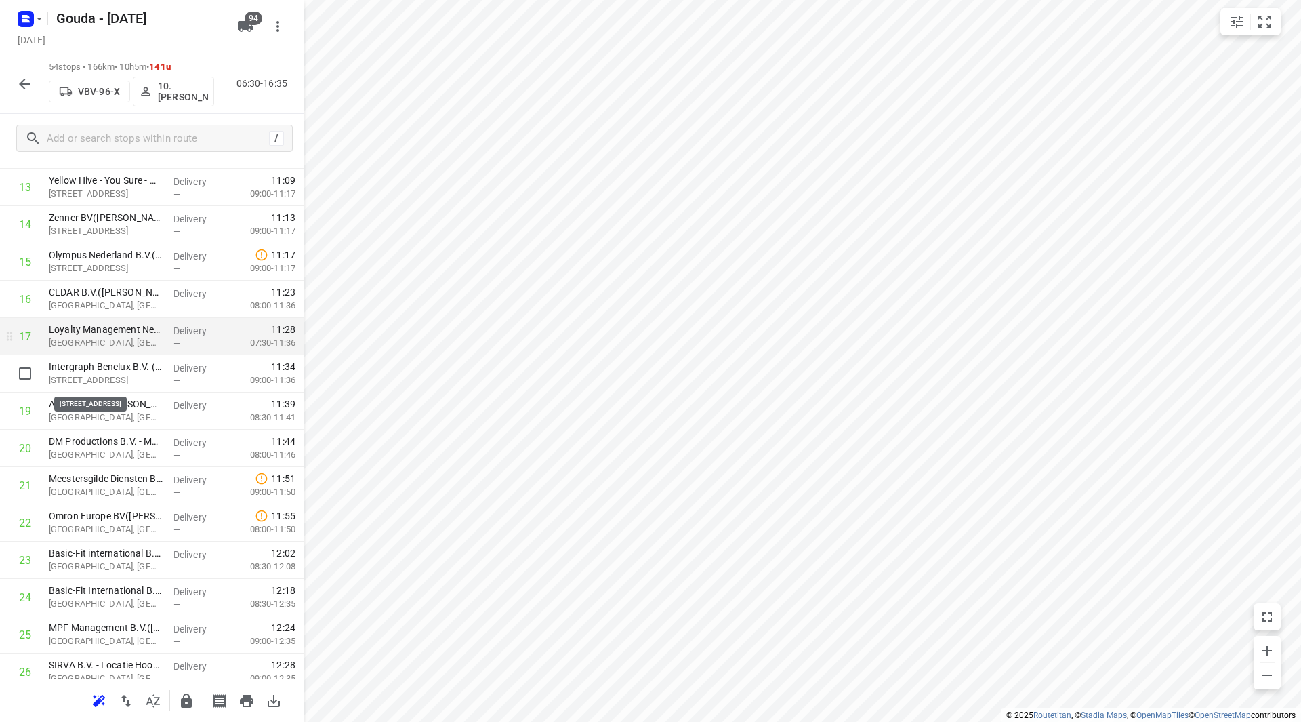
scroll to position [542, 0]
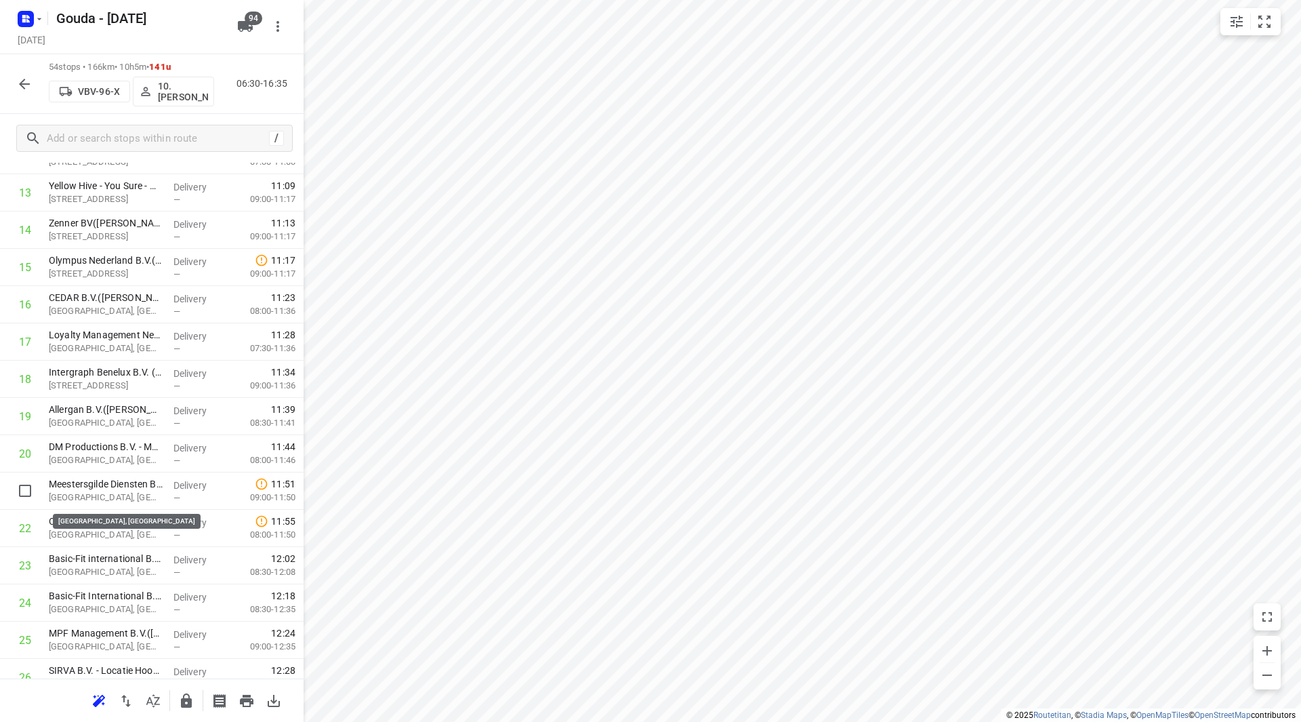
drag, startPoint x: 98, startPoint y: 491, endPoint x: 106, endPoint y: 456, distance: 36.3
click at [106, 456] on div "1 KLN Freight (Netherlands) B.V. - Hoofddorp(Angela Hogerdijk) Willem Brocadesd…" at bounding box center [152, 733] width 304 height 2013
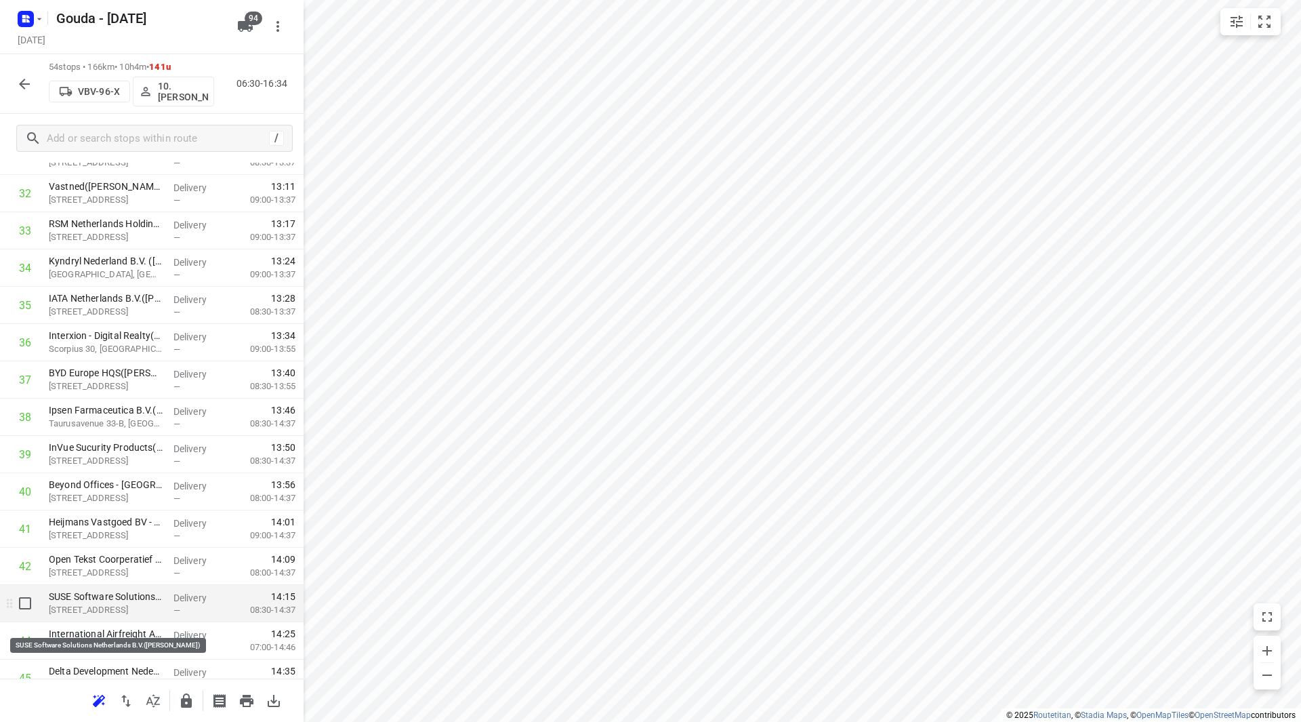
scroll to position [1288, 0]
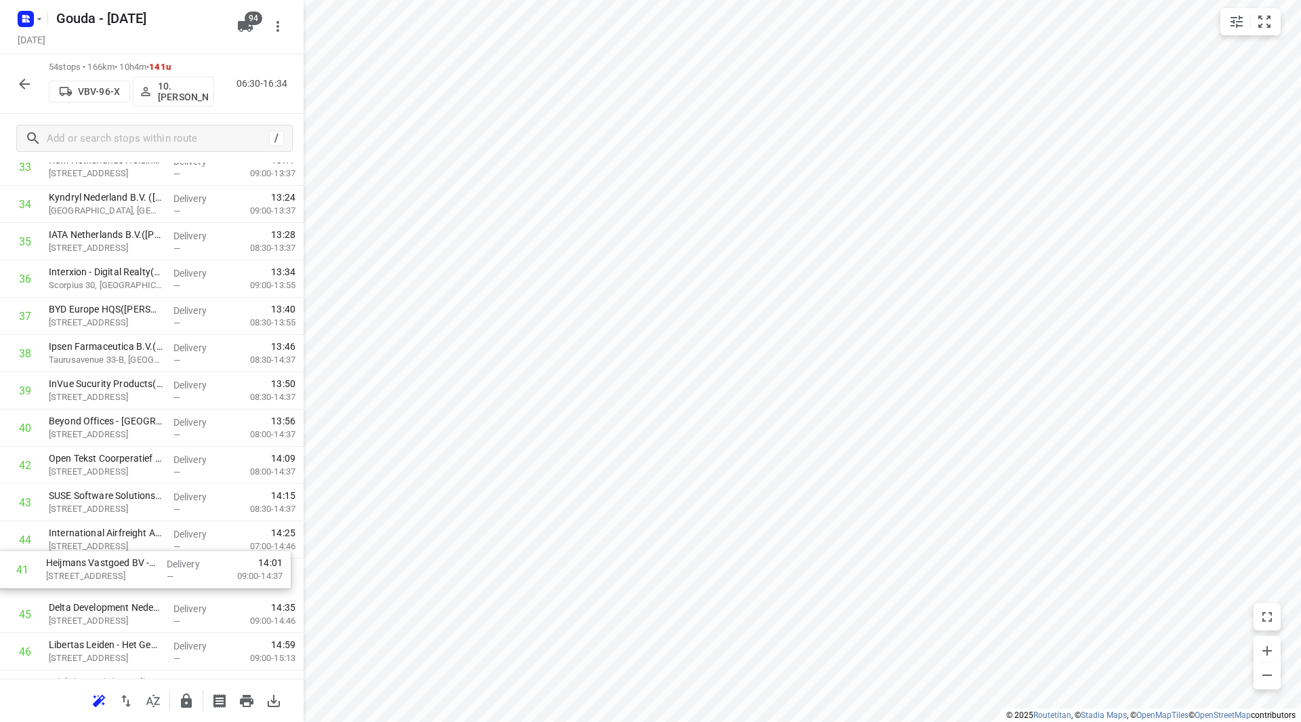
drag, startPoint x: 66, startPoint y: 486, endPoint x: 65, endPoint y: 577, distance: 91.5
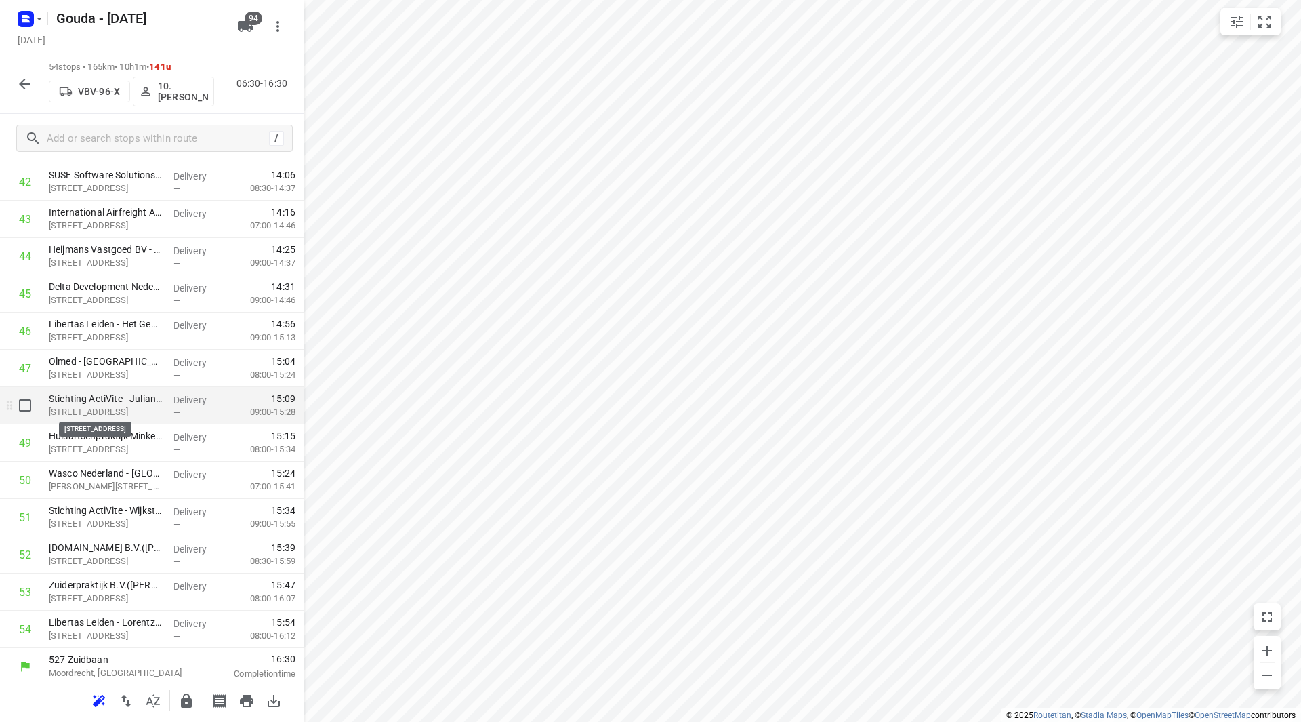
scroll to position [1641, 0]
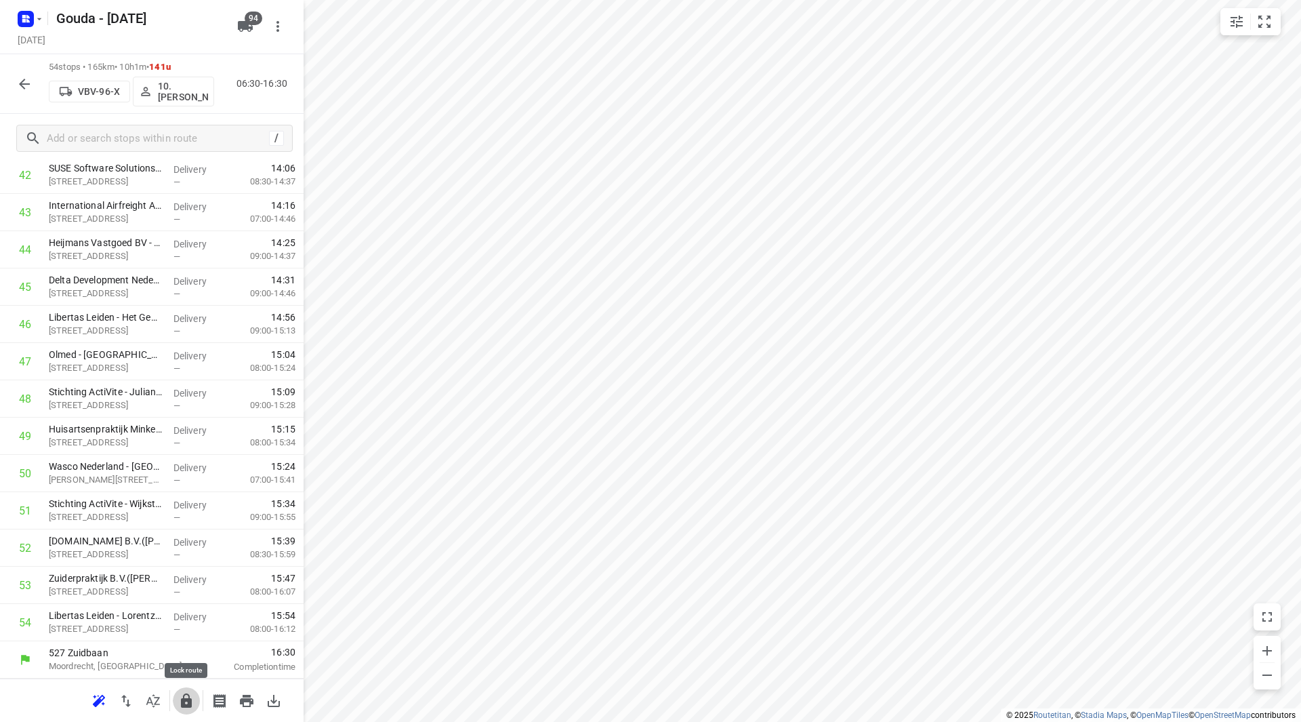
click at [185, 697] on icon "button" at bounding box center [186, 701] width 16 height 16
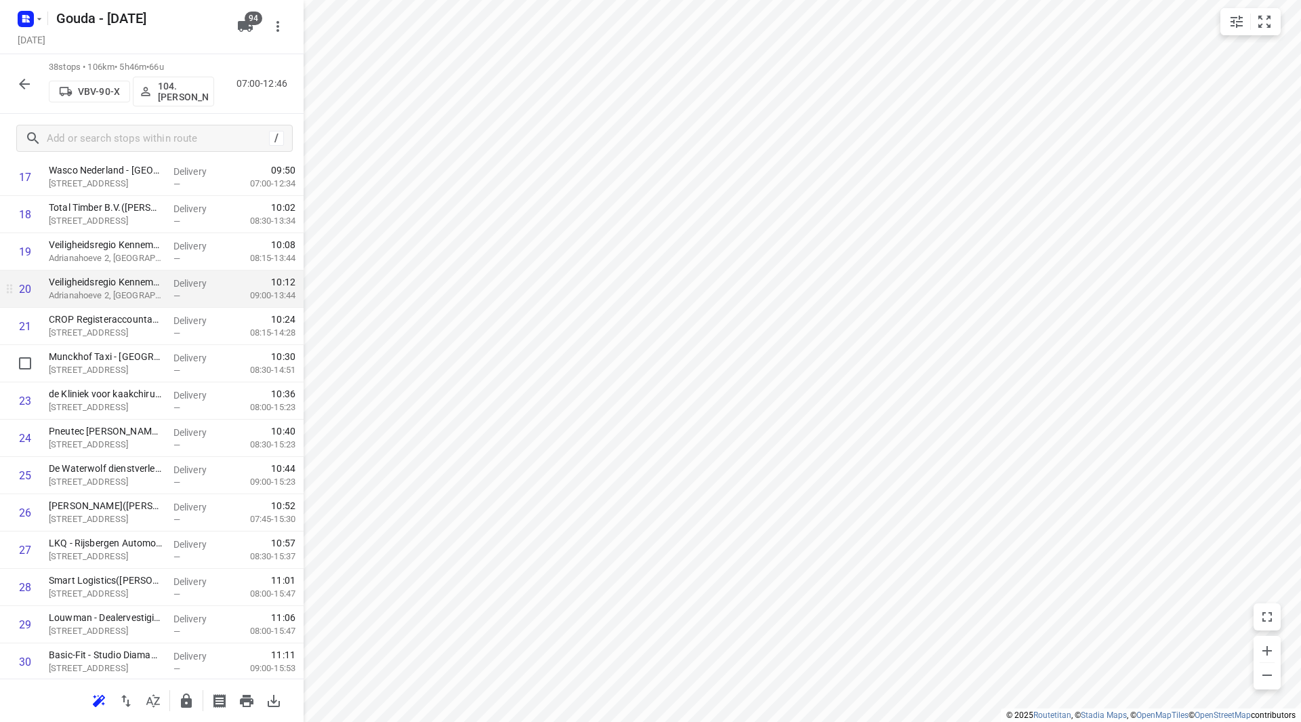
scroll to position [705, 0]
click at [192, 702] on icon "button" at bounding box center [186, 701] width 16 height 16
click at [24, 83] on icon "button" at bounding box center [24, 84] width 11 height 11
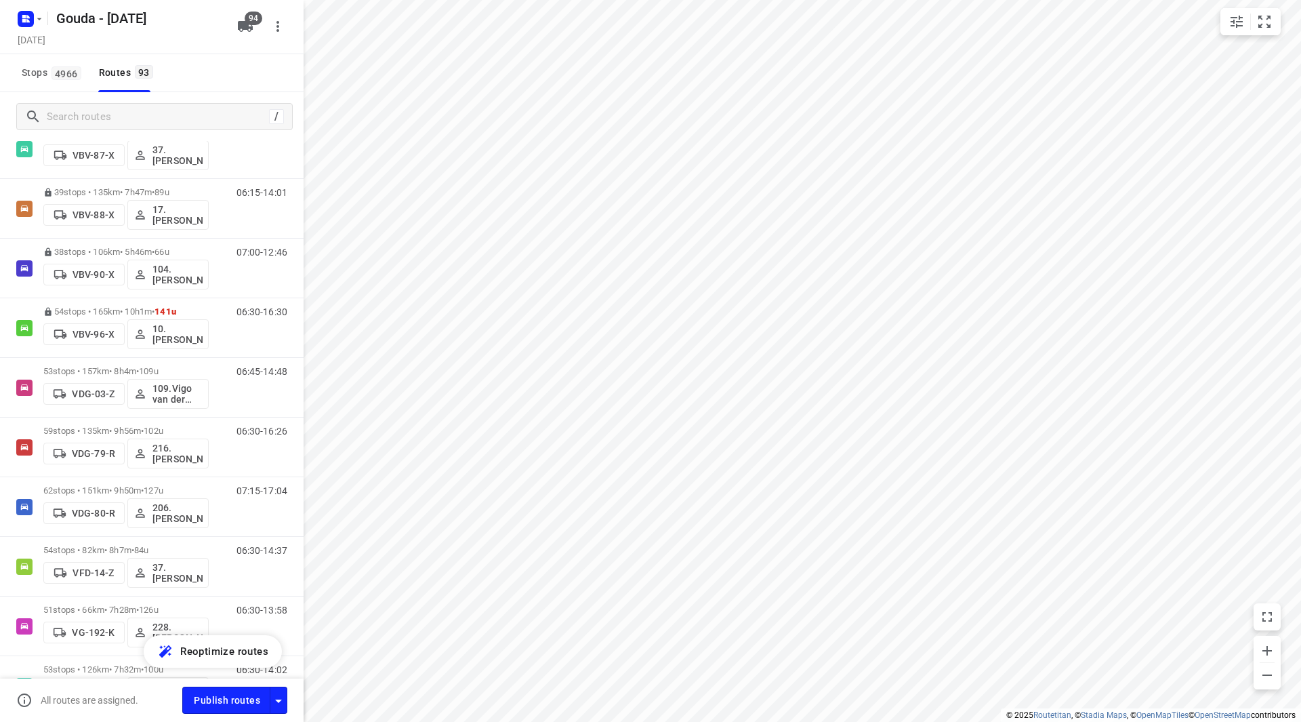
scroll to position [3125, 0]
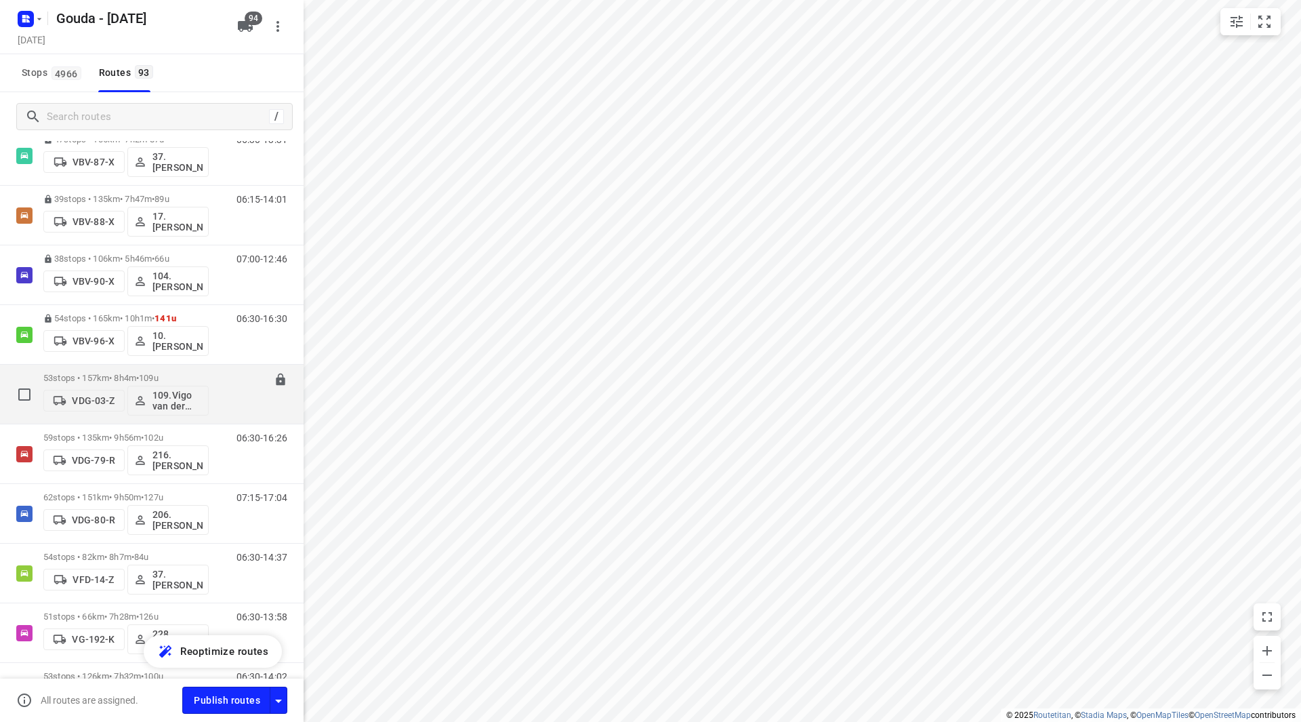
click at [125, 383] on div "VDG-03-Z 109.Vigo van der Wal" at bounding box center [125, 399] width 165 height 33
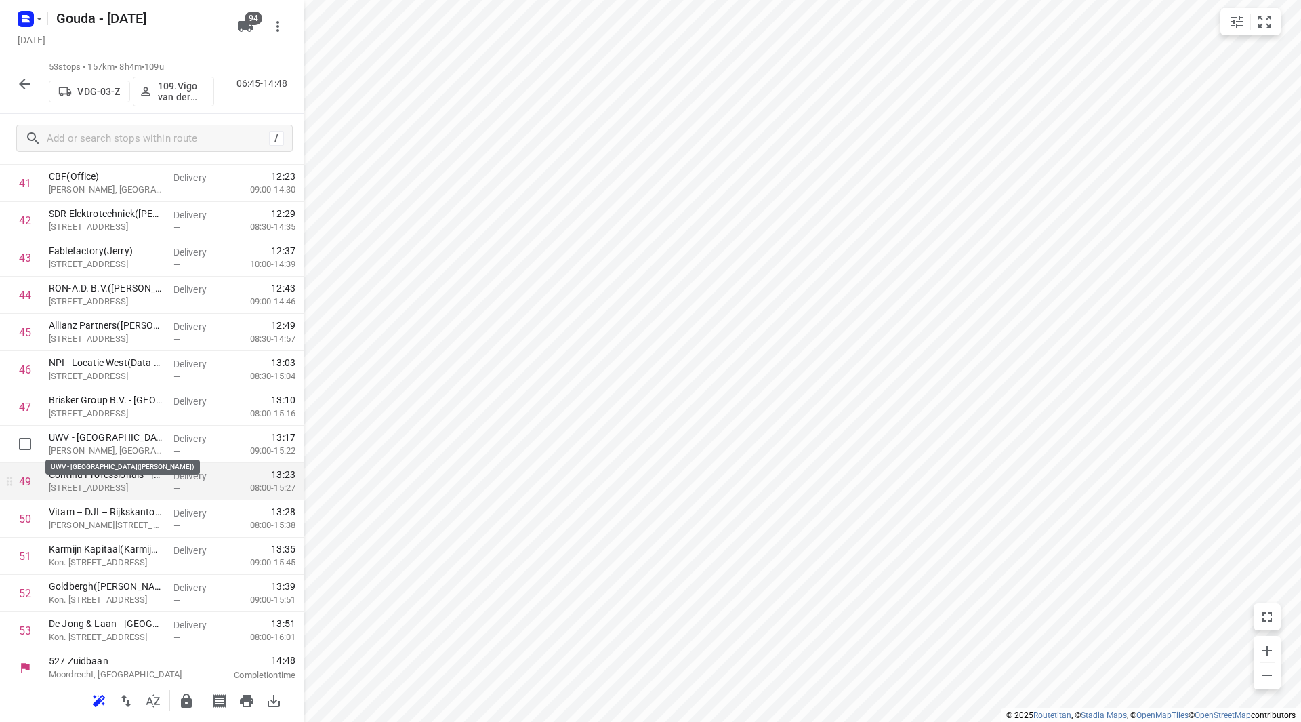
scroll to position [1603, 0]
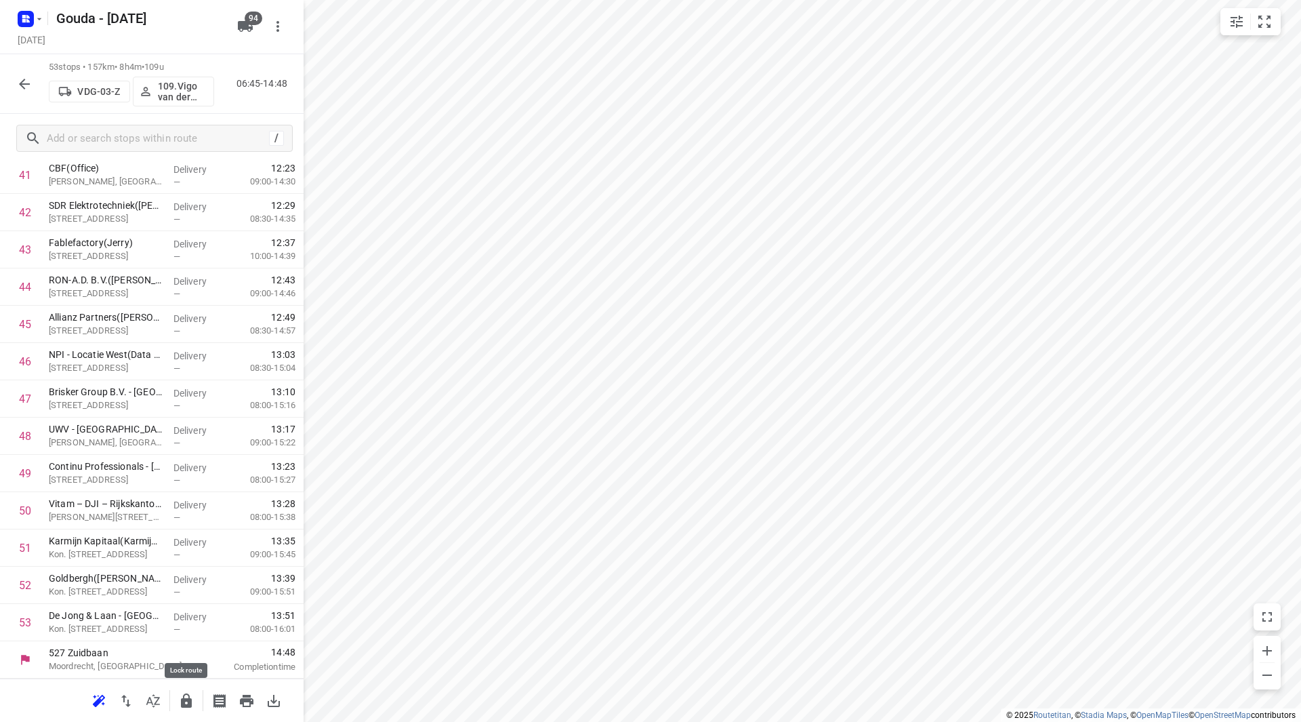
click at [188, 701] on icon "button" at bounding box center [186, 700] width 11 height 14
click at [28, 80] on icon "button" at bounding box center [24, 84] width 16 height 16
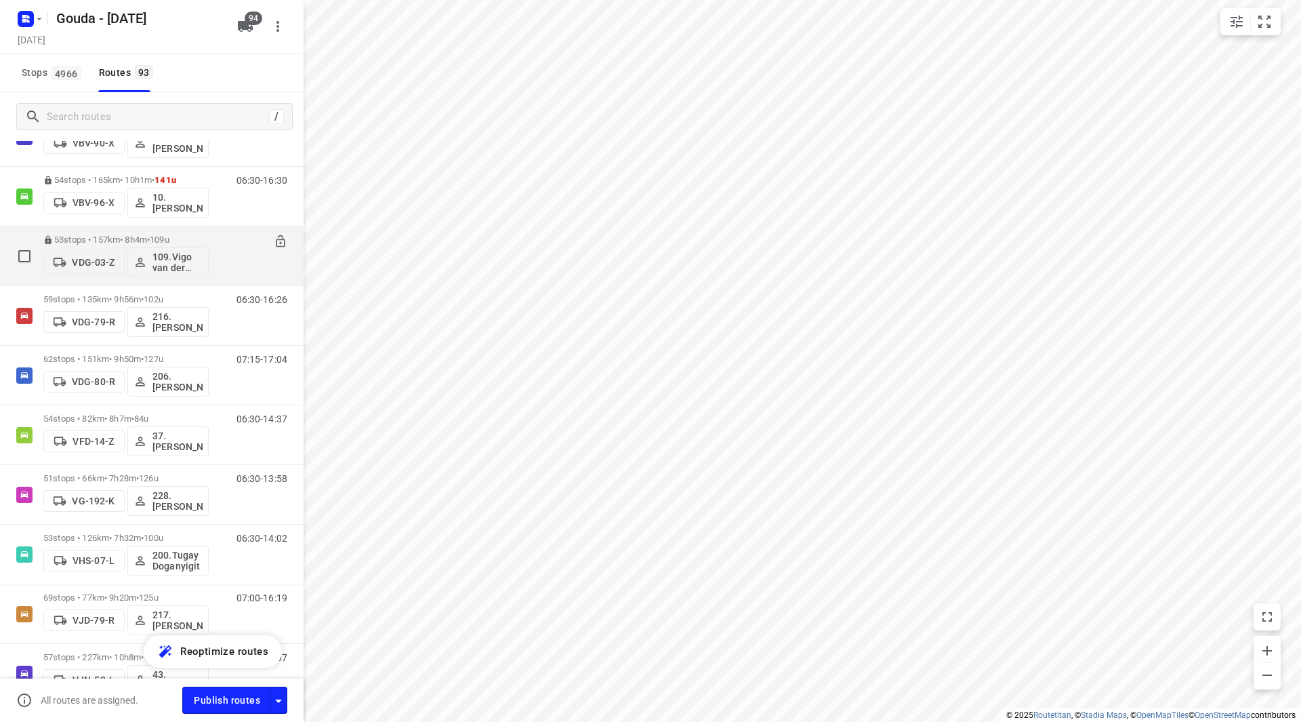
scroll to position [3185, 0]
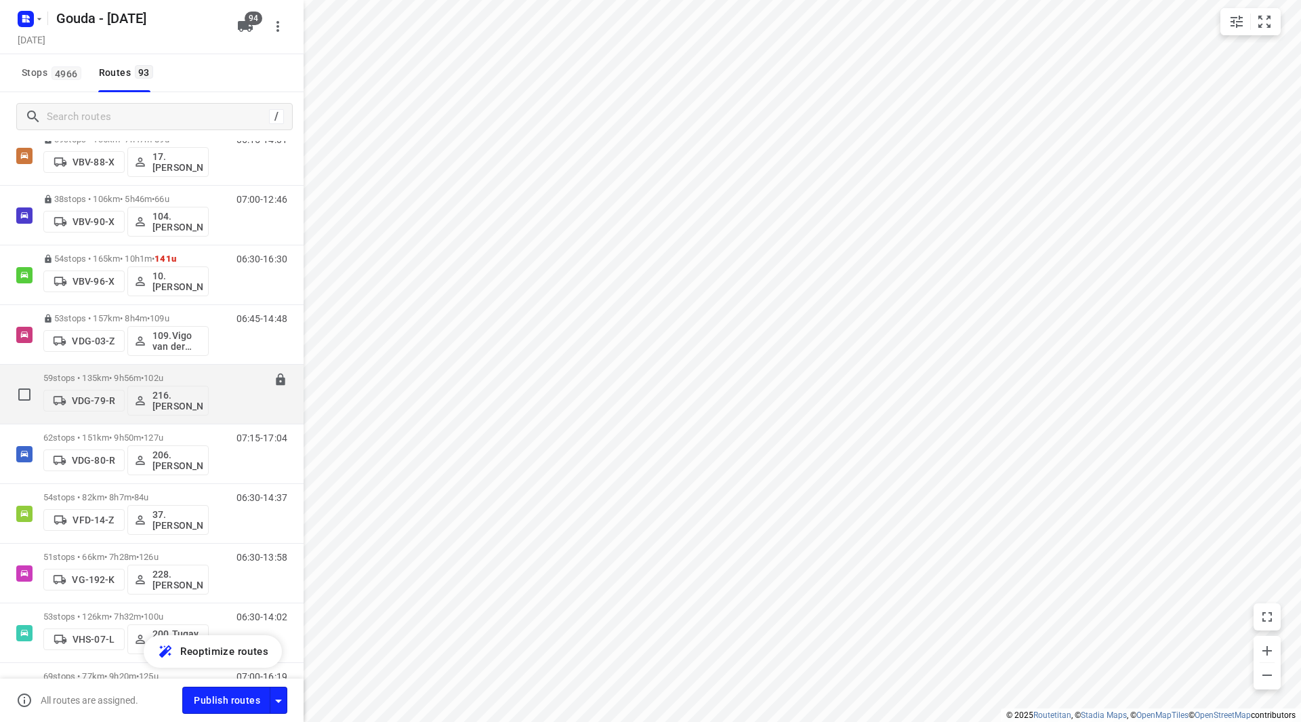
click at [114, 370] on div "59 stops • 135km • 9h56m • 102u VDG-79-R 216.Faranes Achahbar" at bounding box center [125, 394] width 165 height 56
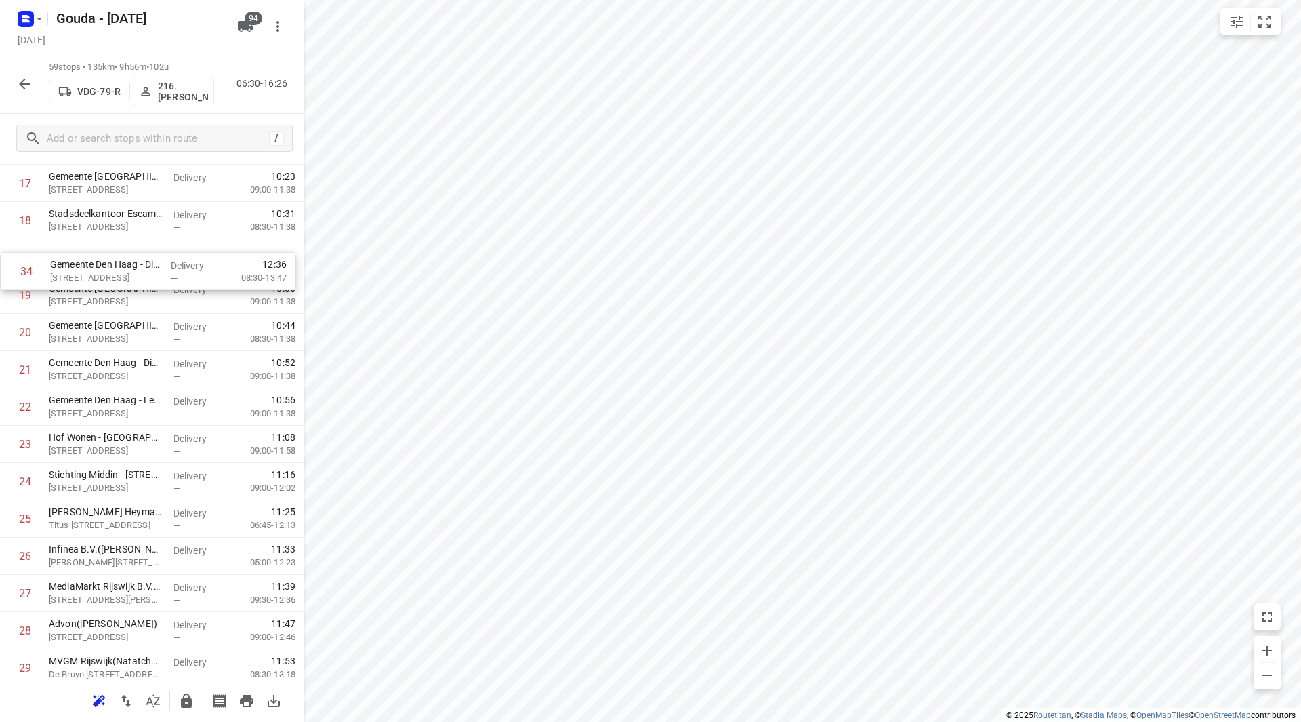
scroll to position [699, 0]
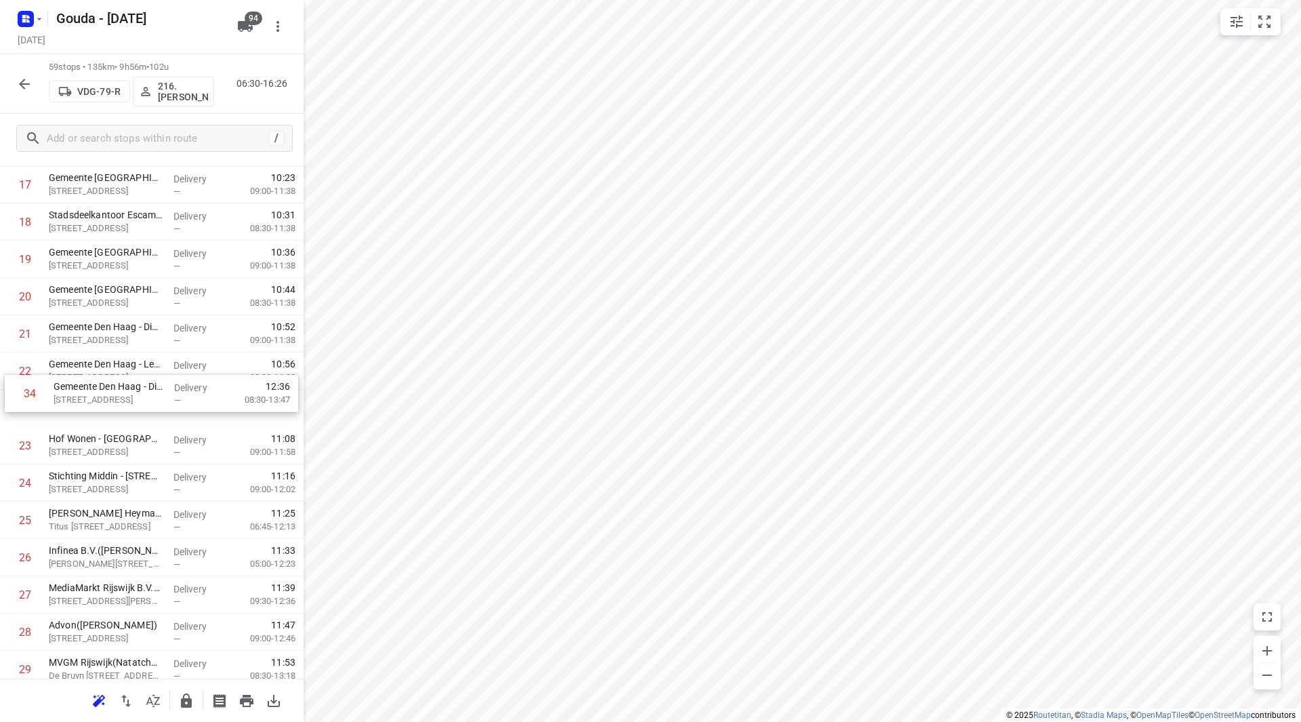
drag, startPoint x: 102, startPoint y: 312, endPoint x: 104, endPoint y: 405, distance: 93.5
click at [104, 405] on div "1 Dolmans Calamiteiten Diensten - Den Haag(Richard Gordijn) Sylvain Poonsstraat…" at bounding box center [152, 669] width 304 height 2199
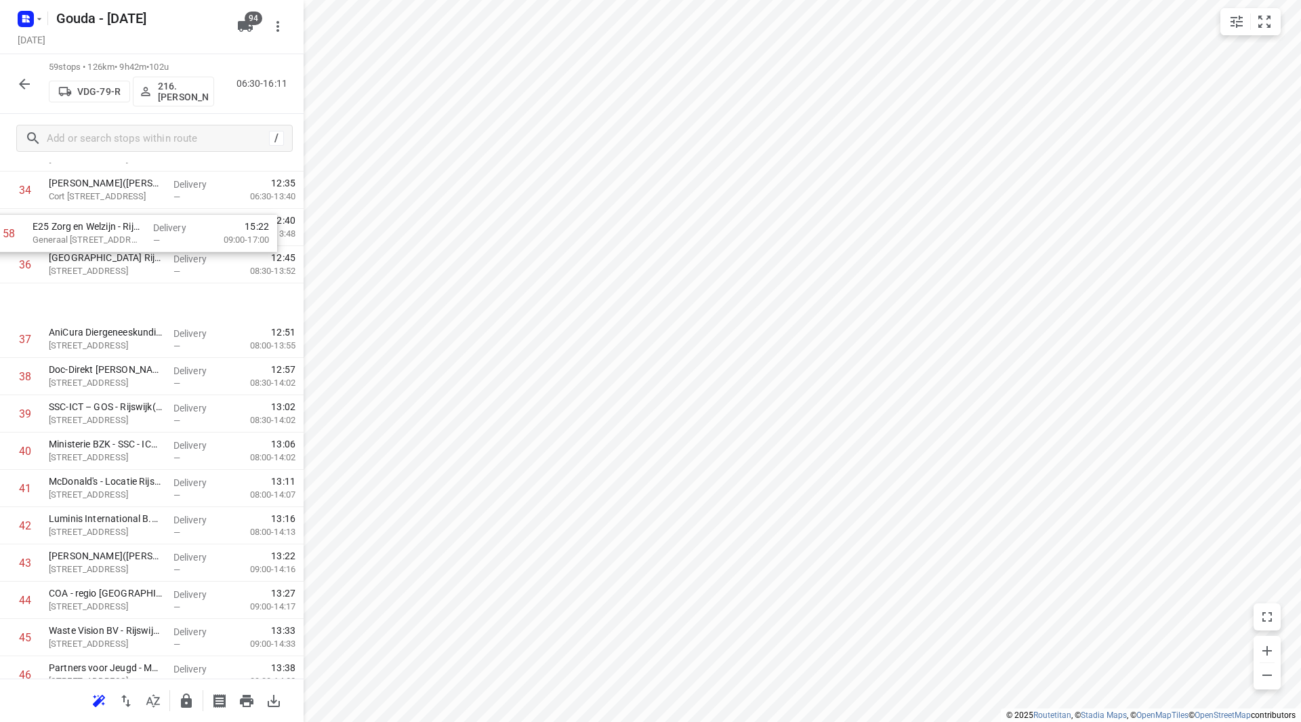
scroll to position [1322, 0]
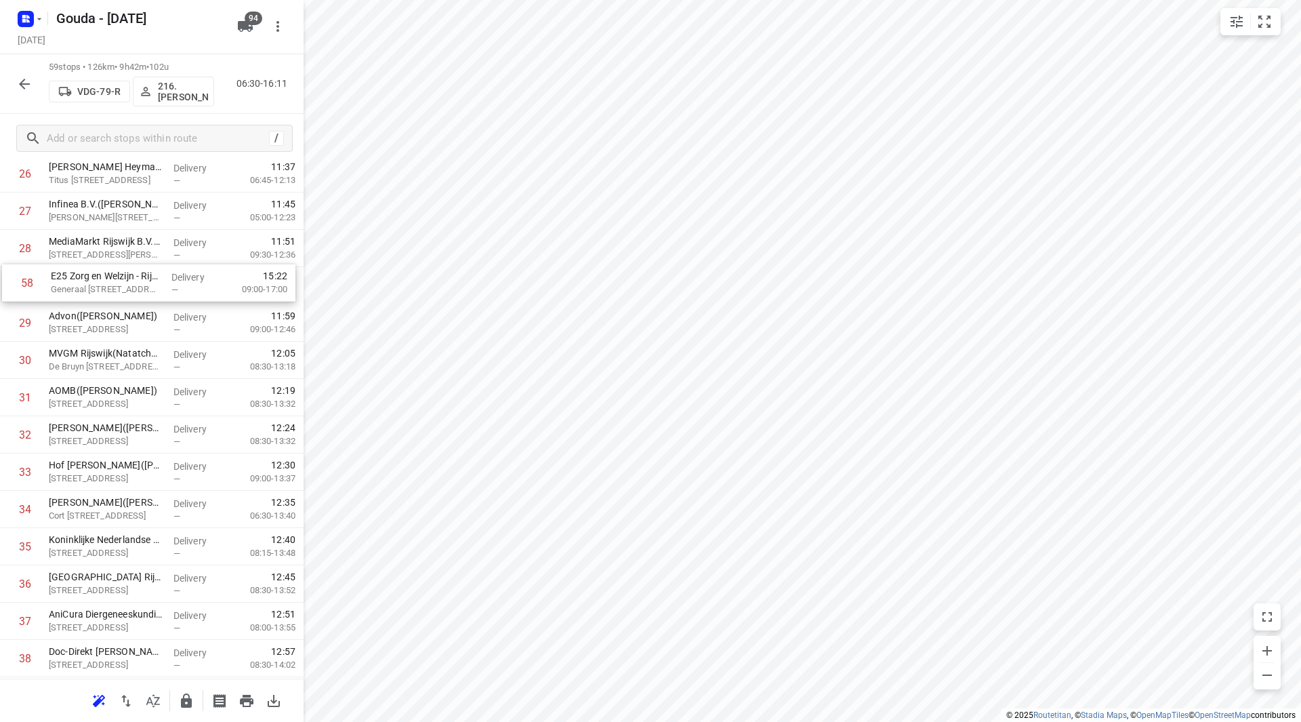
drag, startPoint x: 125, startPoint y: 573, endPoint x: 126, endPoint y: 271, distance: 302.2
click at [128, 267] on div "1 Dolmans Calamiteiten Diensten - Den Haag(Richard Gordijn) Sylvain Poonsstraat…" at bounding box center [152, 322] width 304 height 2199
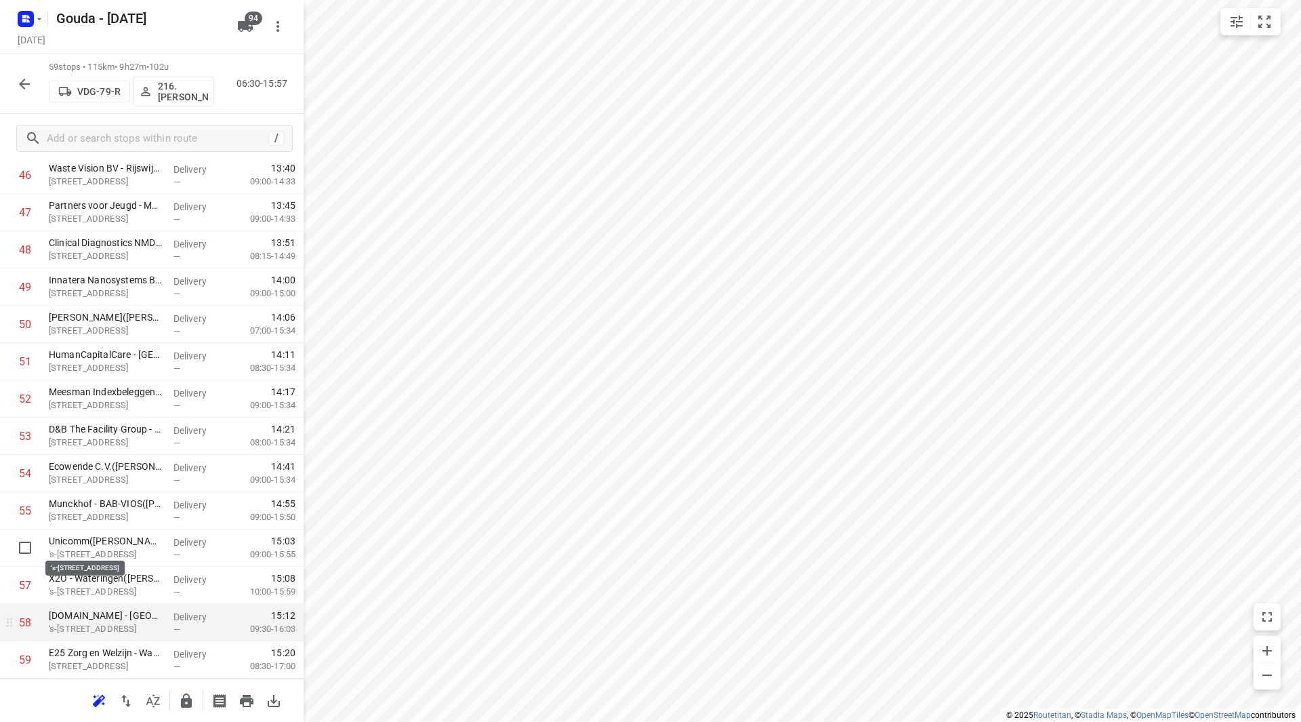
scroll to position [1827, 0]
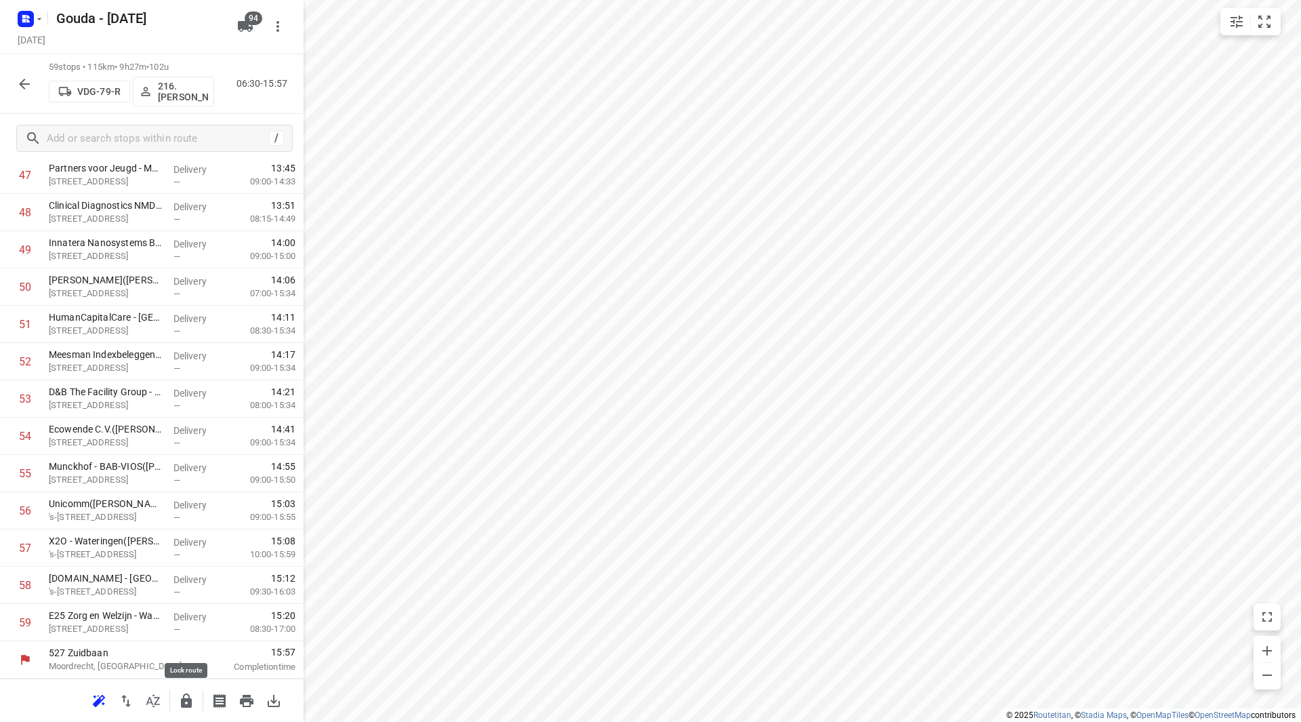
click at [187, 695] on icon "button" at bounding box center [186, 701] width 16 height 16
click at [14, 81] on button "button" at bounding box center [24, 83] width 27 height 27
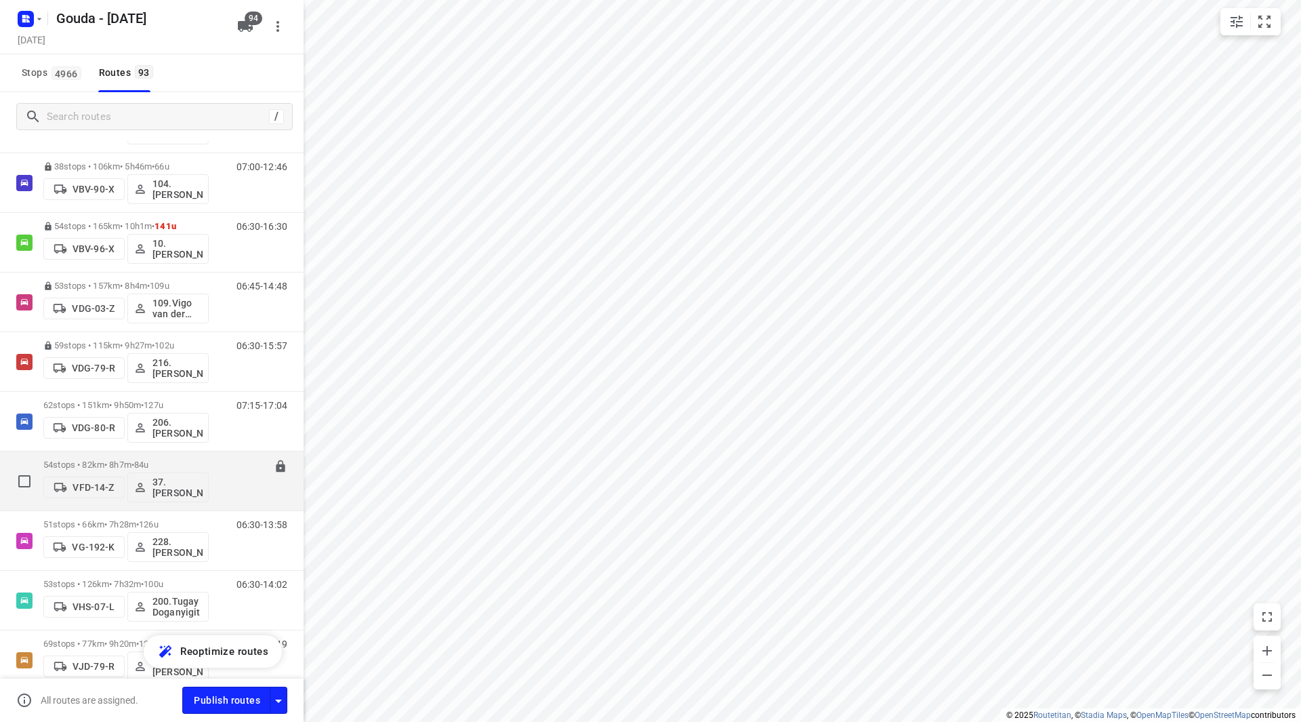
scroll to position [3321, 0]
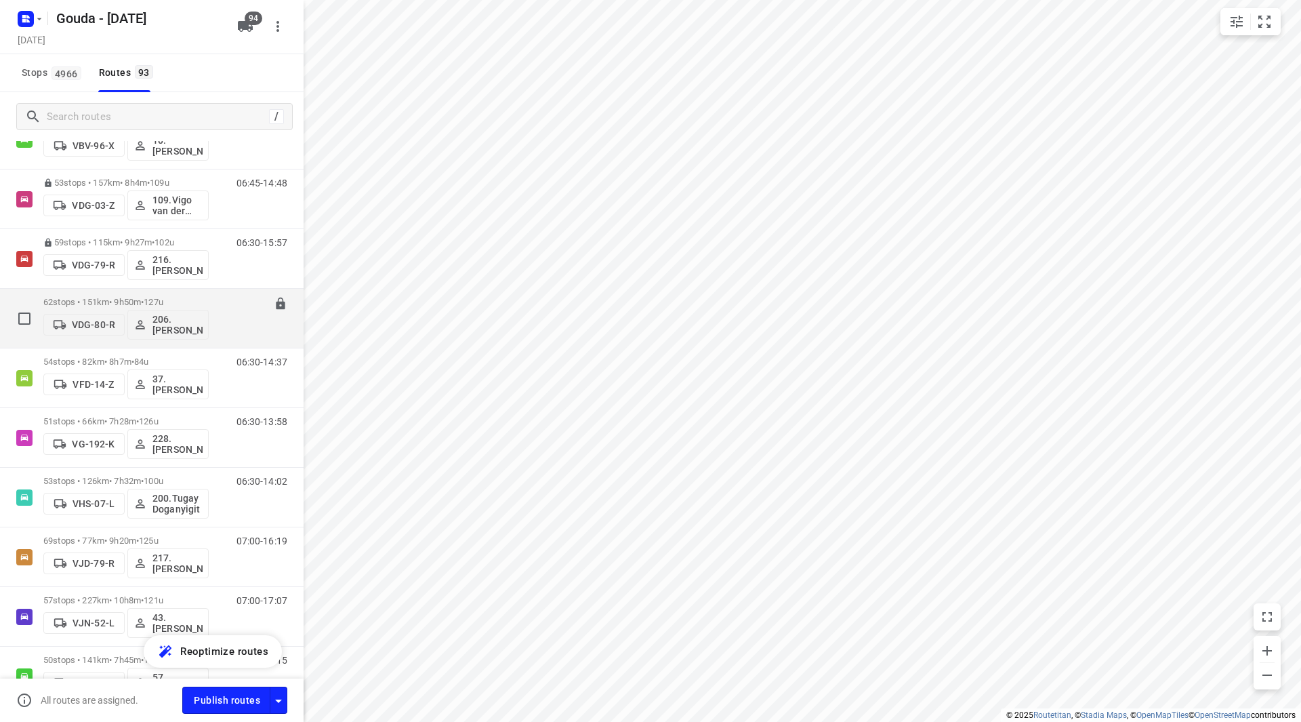
click at [114, 294] on div "62 stops • 151km • 9h50m • 127u VDG-80-R 206.Jan Carlos Mercera" at bounding box center [125, 318] width 165 height 56
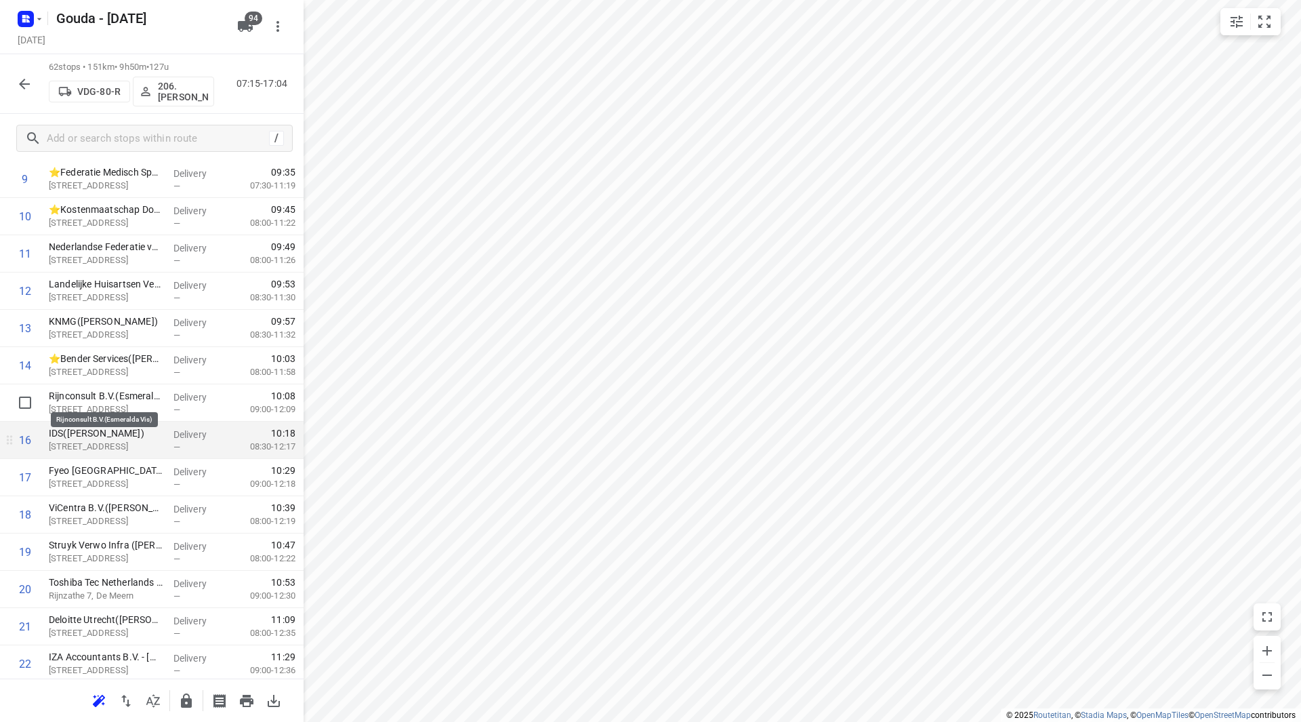
scroll to position [474, 0]
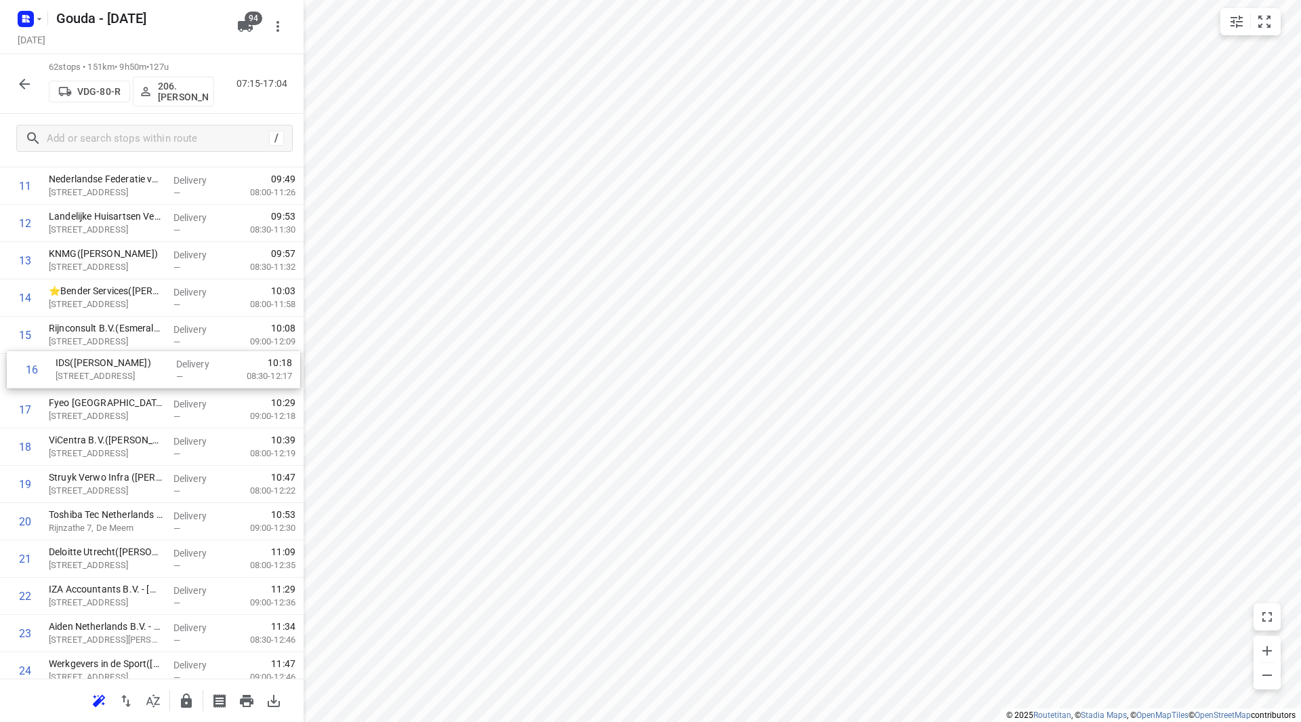
drag, startPoint x: 120, startPoint y: 447, endPoint x: 124, endPoint y: 379, distance: 68.6
click at [26, 367] on input "checkbox" at bounding box center [25, 371] width 27 height 27
checkbox input "true"
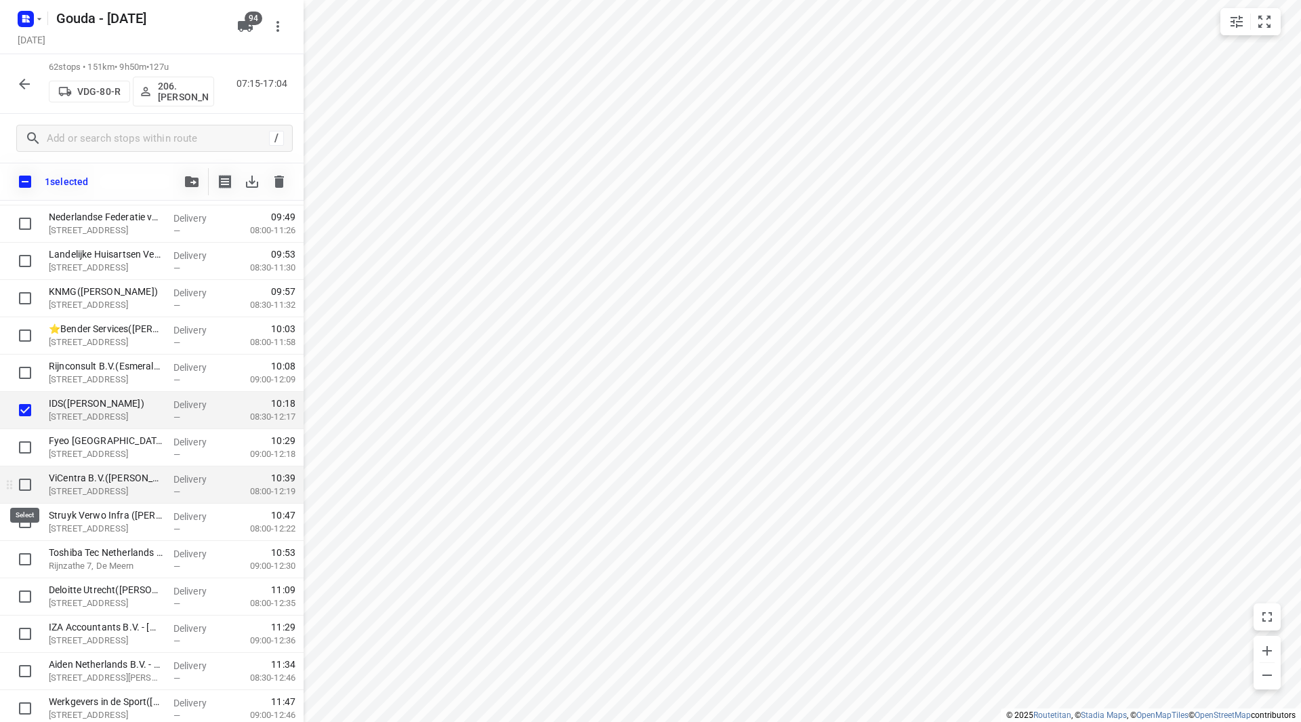
drag, startPoint x: 18, startPoint y: 484, endPoint x: 22, endPoint y: 493, distance: 9.7
click at [19, 483] on input "checkbox" at bounding box center [25, 484] width 27 height 27
checkbox input "true"
click at [24, 526] on input "checkbox" at bounding box center [25, 521] width 27 height 27
checkbox input "true"
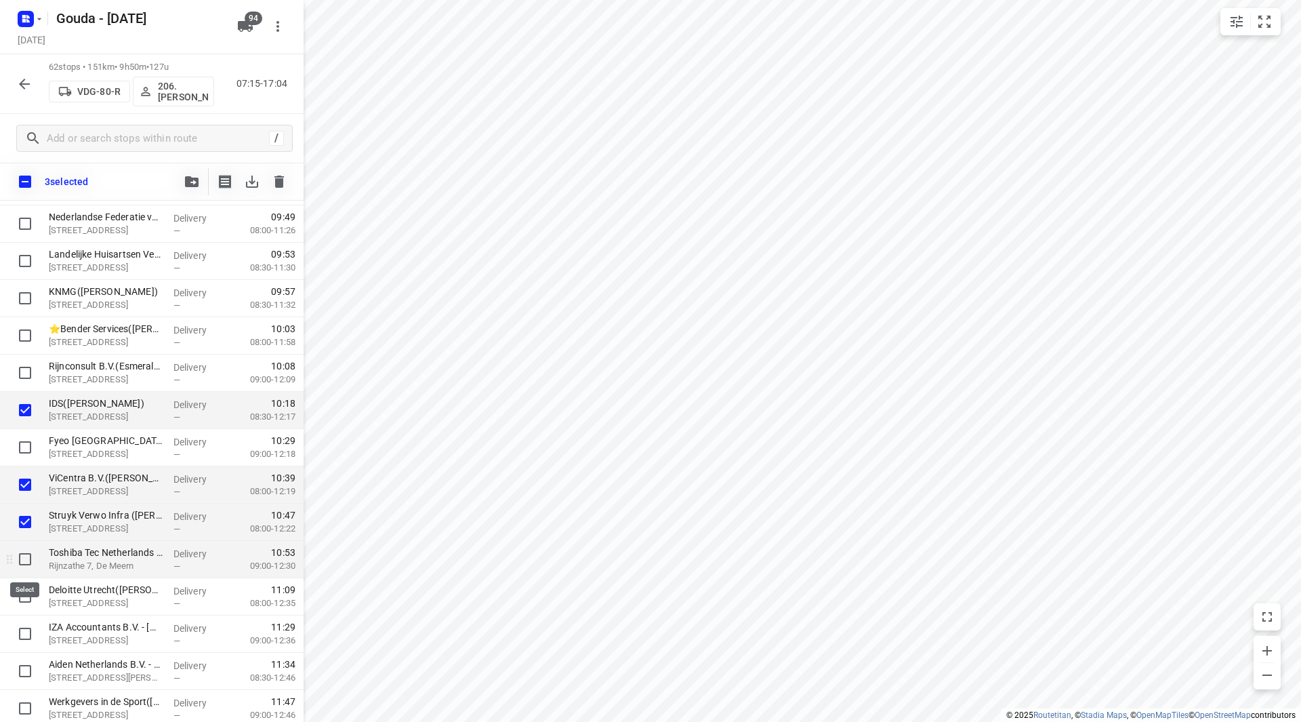
click at [33, 551] on input "checkbox" at bounding box center [25, 559] width 27 height 27
checkbox input "true"
click at [14, 636] on input "checkbox" at bounding box center [25, 633] width 27 height 27
checkbox input "true"
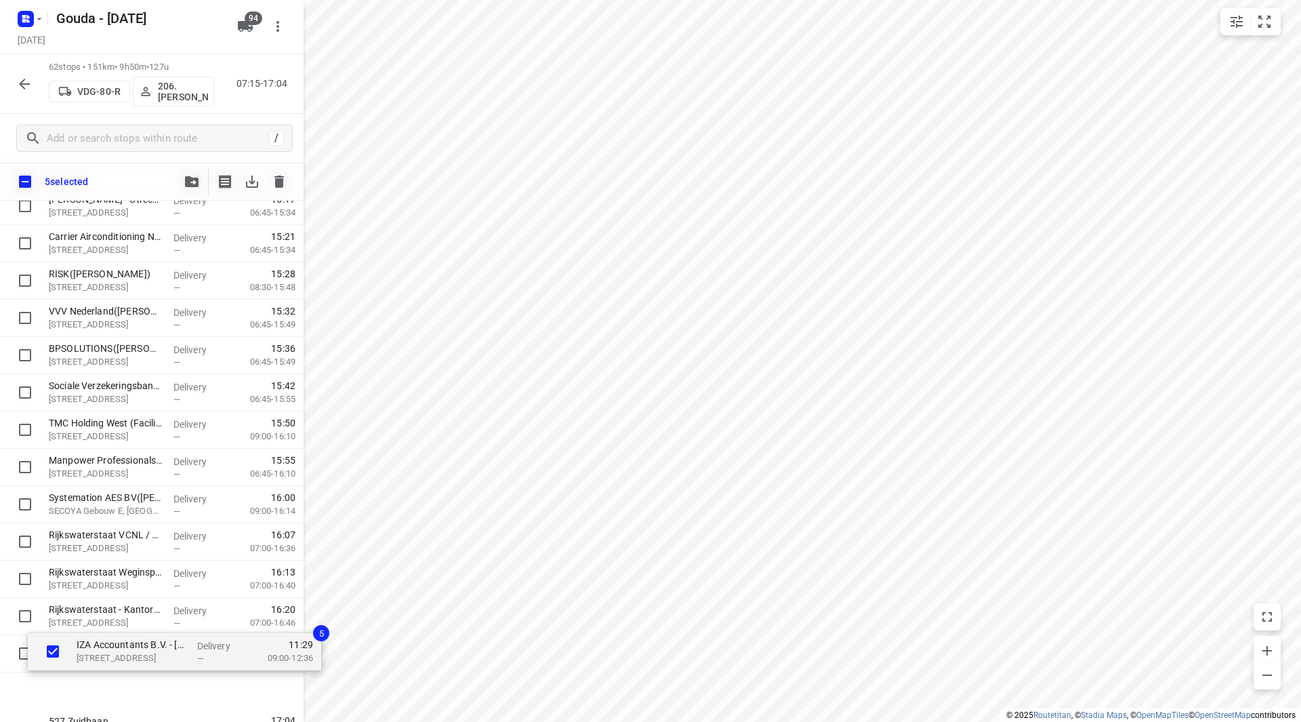
scroll to position [1933, 0]
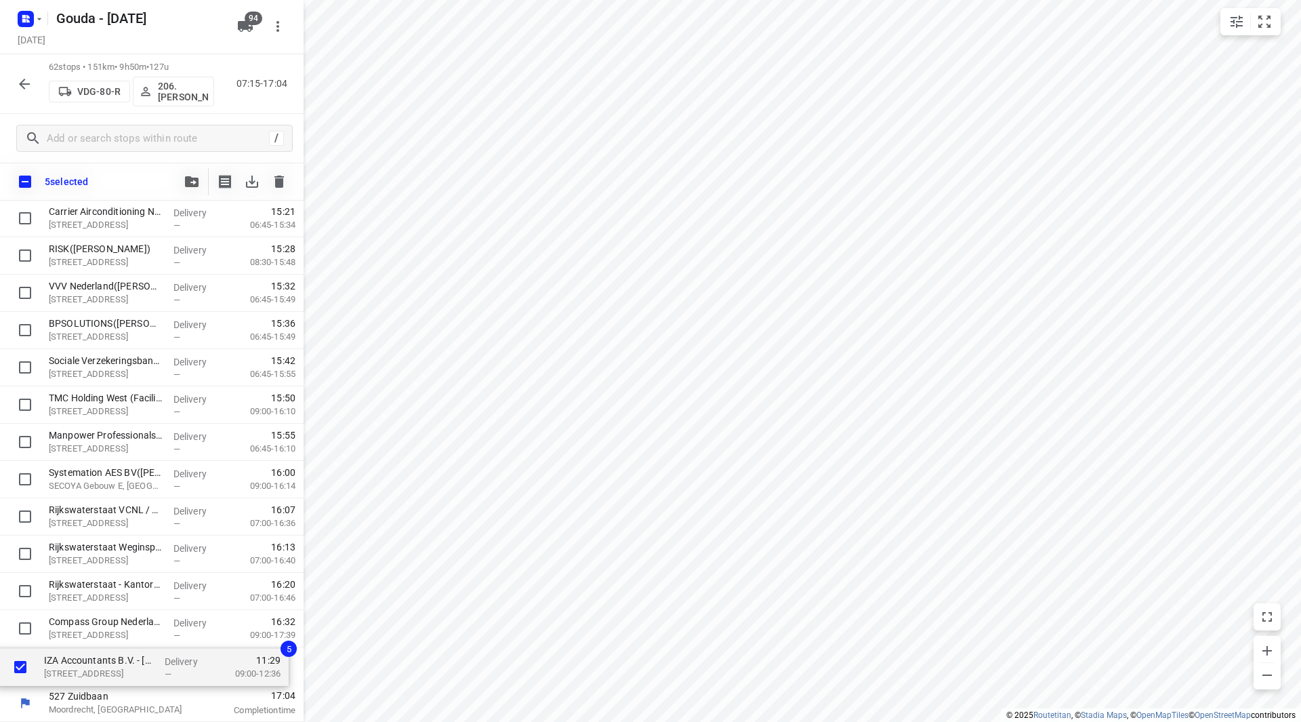
drag, startPoint x: 110, startPoint y: 609, endPoint x: 102, endPoint y: 679, distance: 70.4
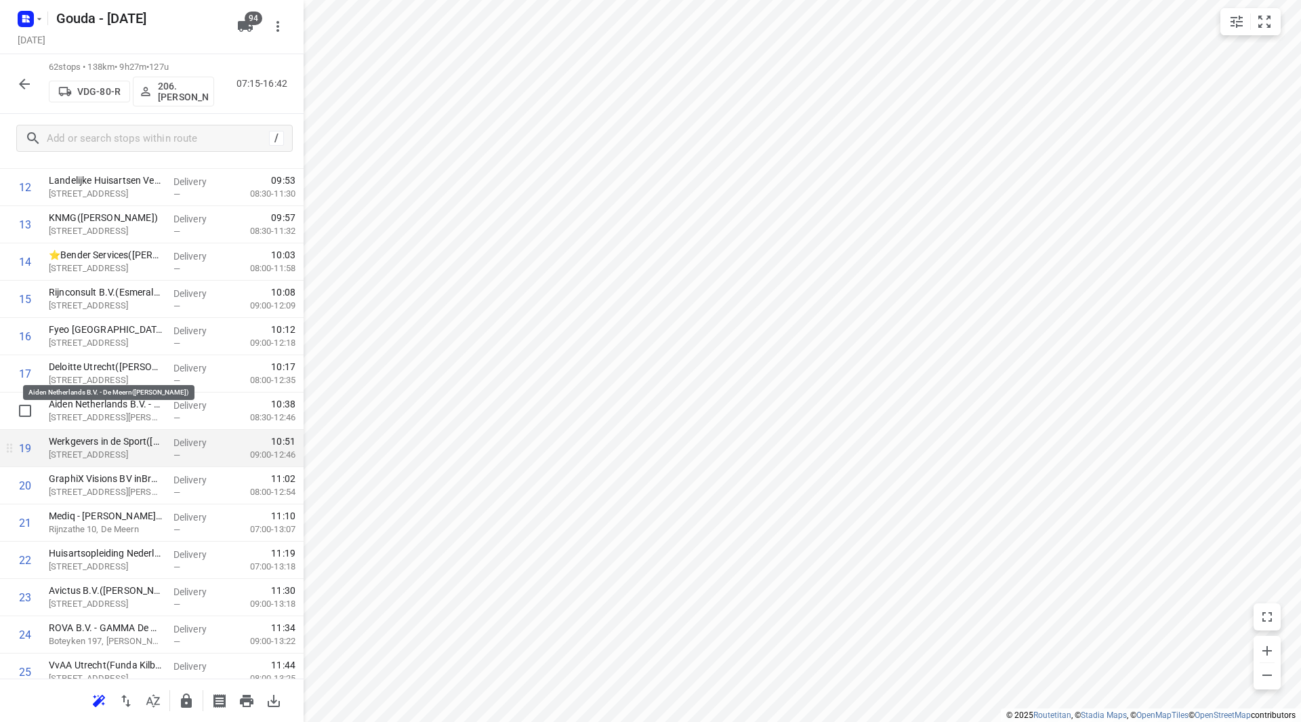
scroll to position [578, 0]
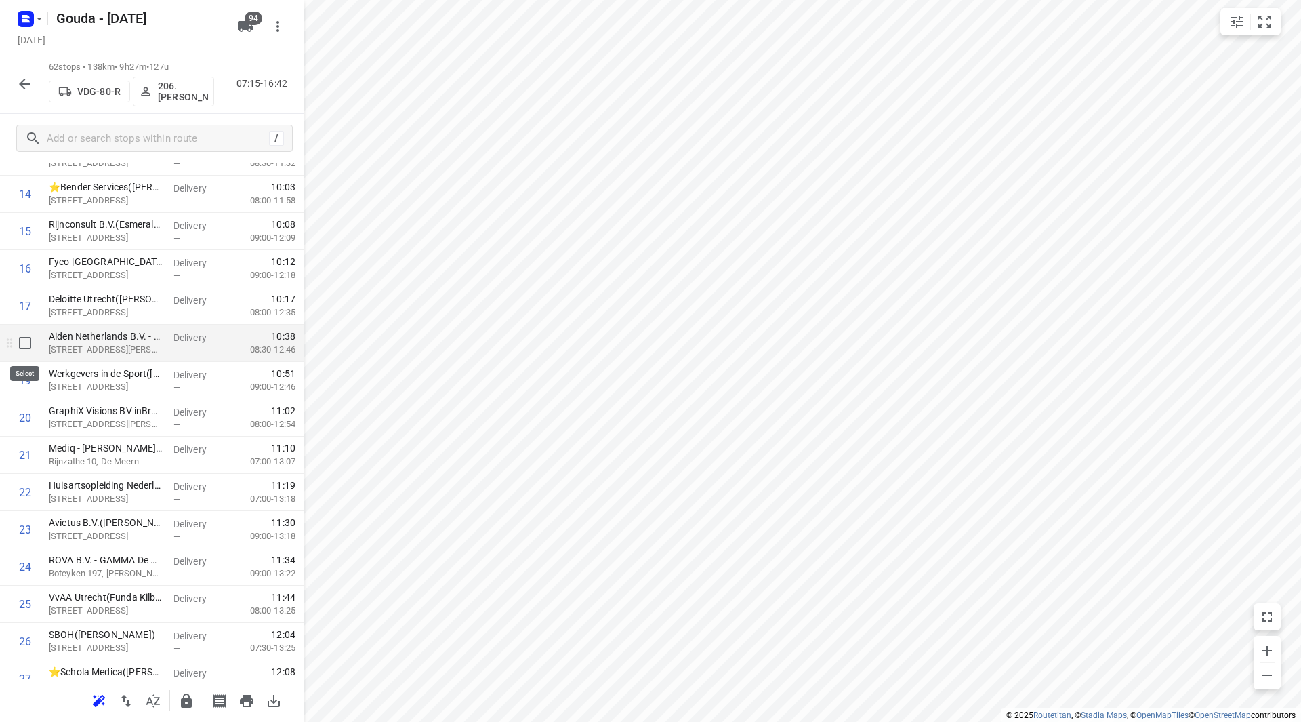
click at [24, 348] on input "checkbox" at bounding box center [25, 342] width 27 height 27
checkbox input "true"
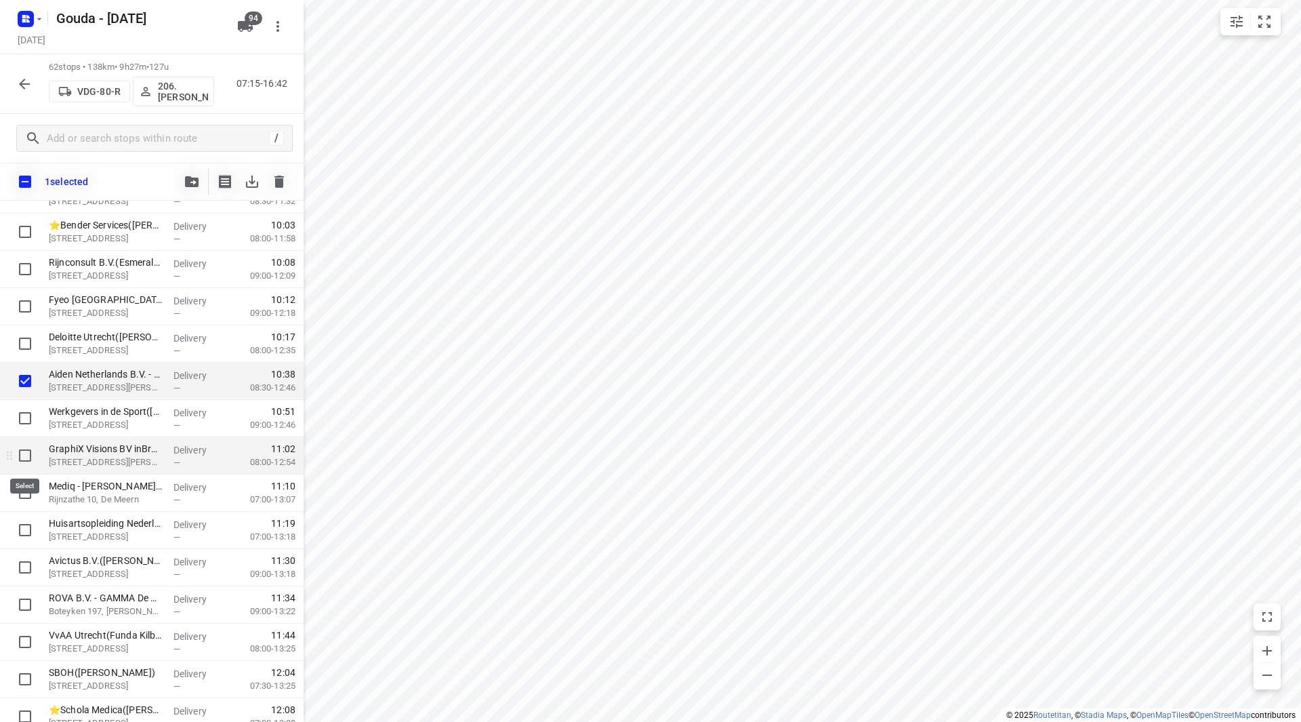
click at [23, 455] on input "checkbox" at bounding box center [25, 455] width 27 height 27
checkbox input "true"
click at [26, 487] on input "checkbox" at bounding box center [25, 492] width 27 height 27
checkbox input "true"
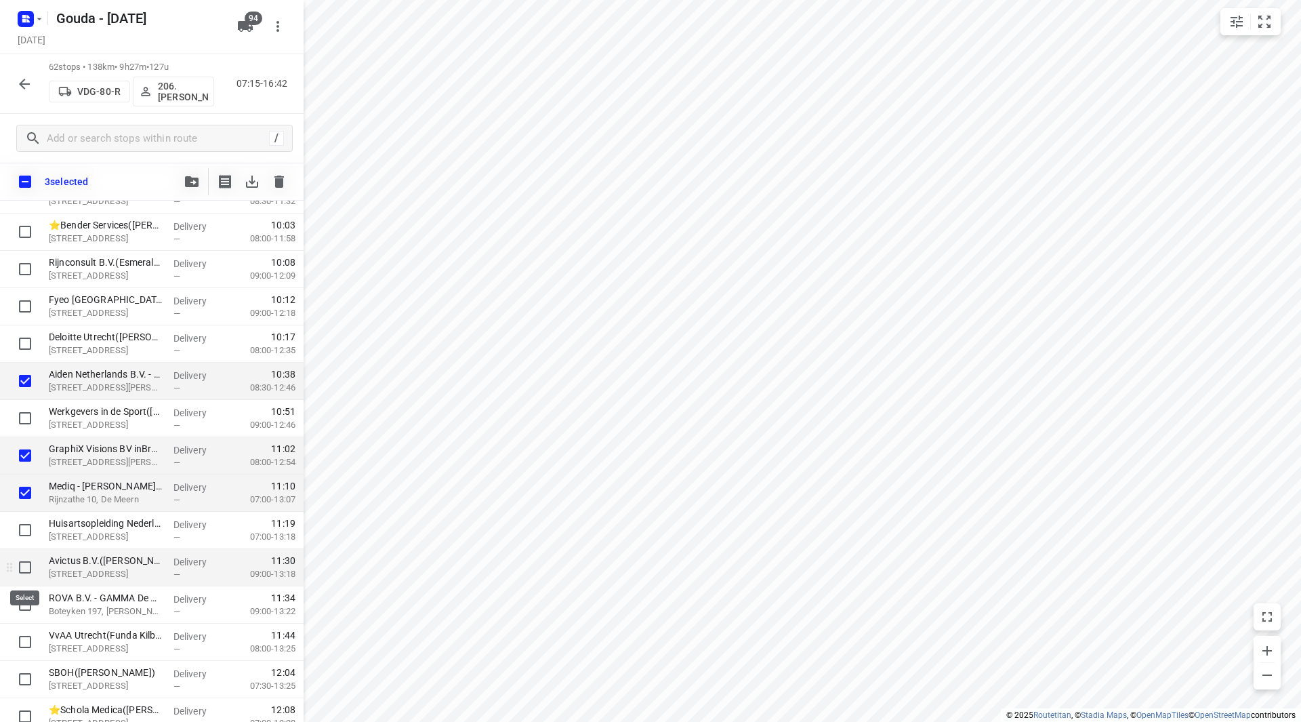
click at [24, 561] on input "checkbox" at bounding box center [25, 567] width 27 height 27
checkbox input "true"
click at [26, 601] on input "checkbox" at bounding box center [25, 604] width 27 height 27
checkbox input "true"
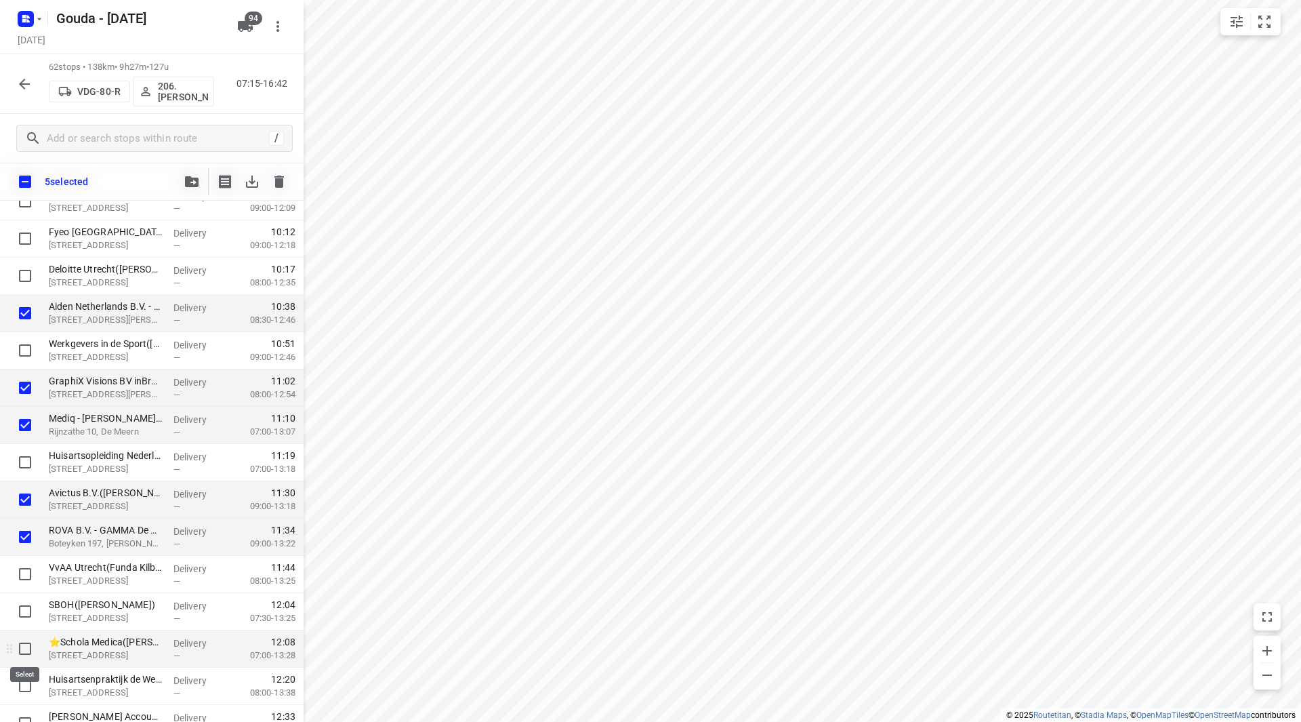
scroll to position [714, 0]
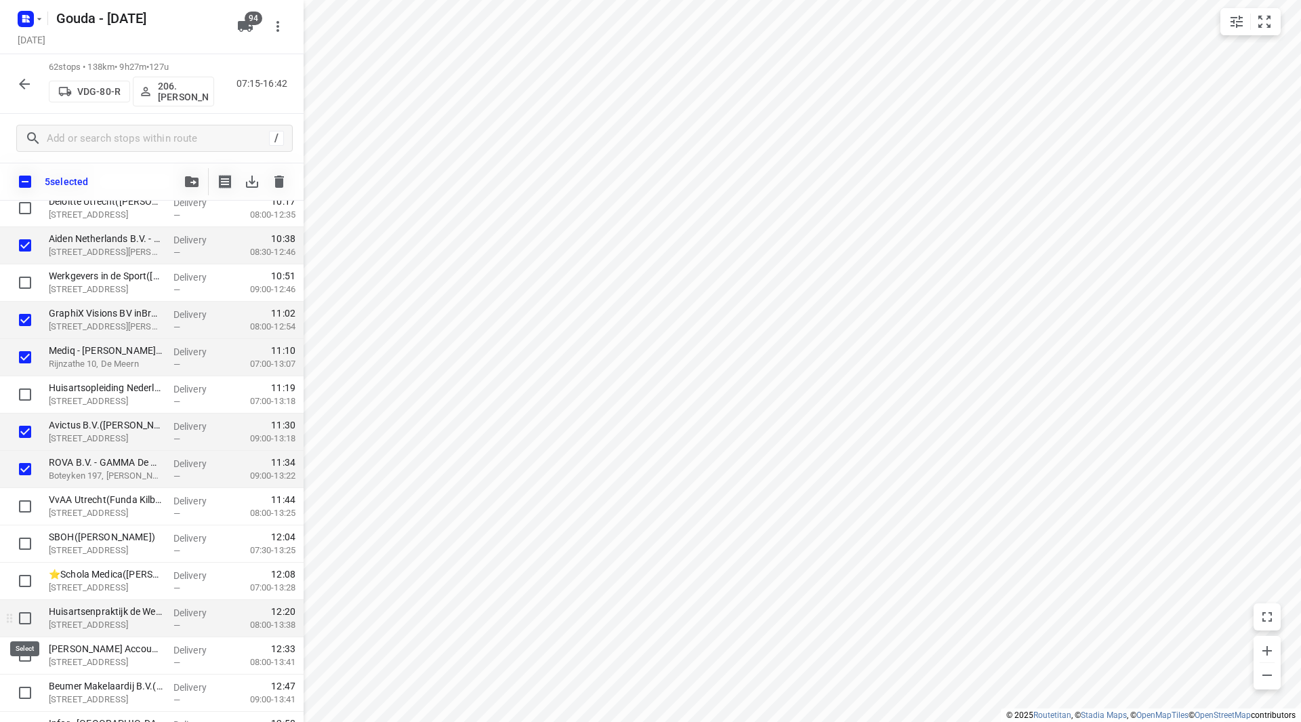
click at [15, 611] on input "checkbox" at bounding box center [25, 617] width 27 height 27
checkbox input "true"
click at [20, 683] on input "checkbox" at bounding box center [25, 692] width 27 height 27
checkbox input "true"
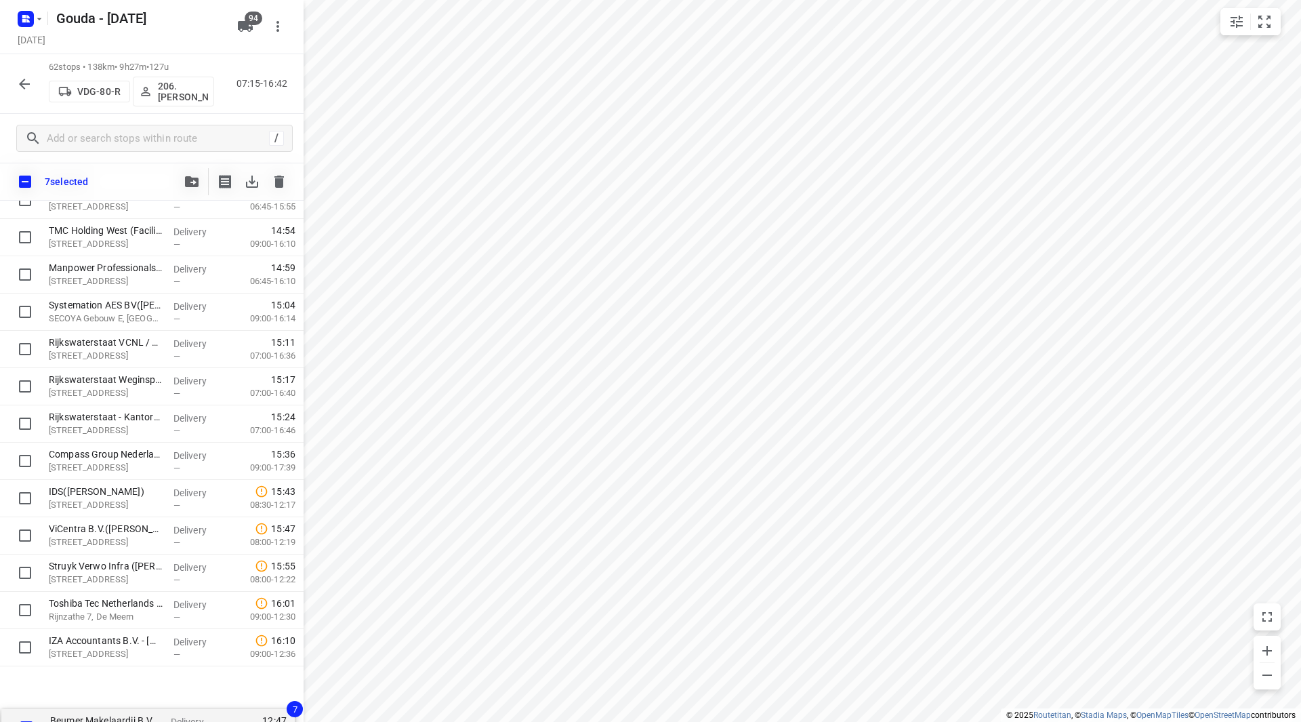
scroll to position [1933, 0]
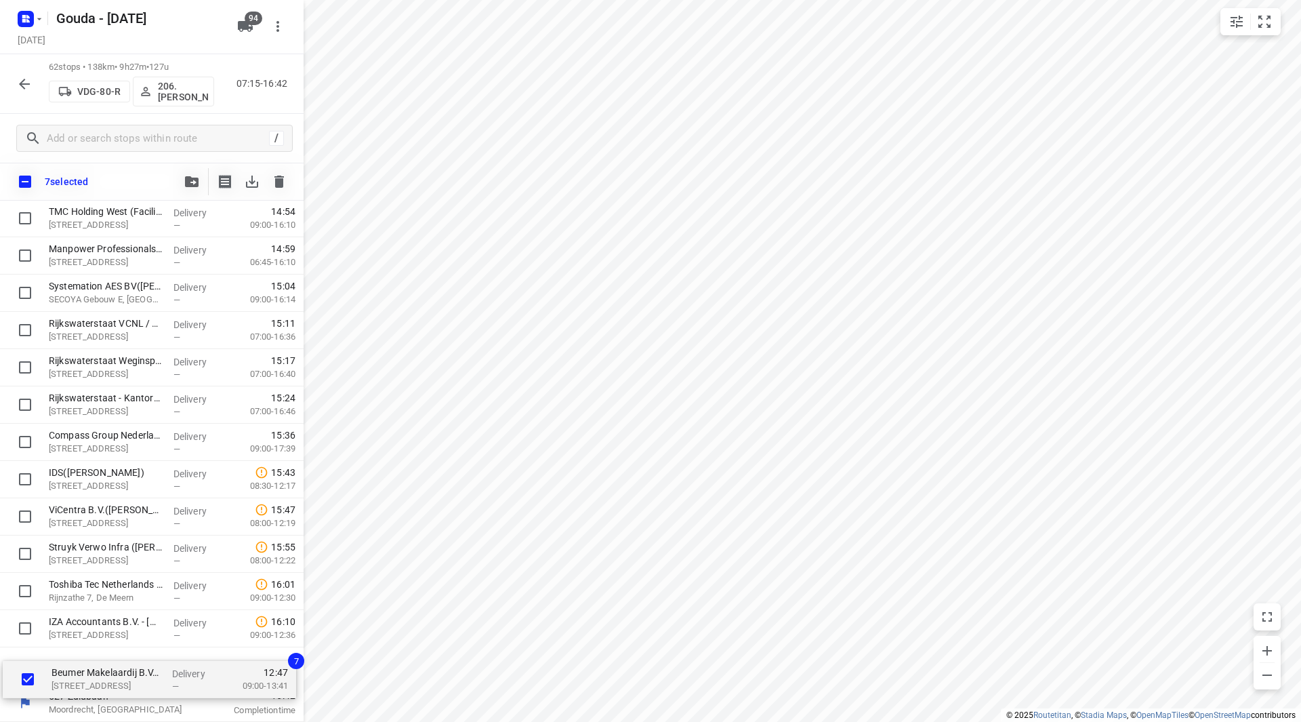
drag, startPoint x: 83, startPoint y: 703, endPoint x: 85, endPoint y: 669, distance: 34.6
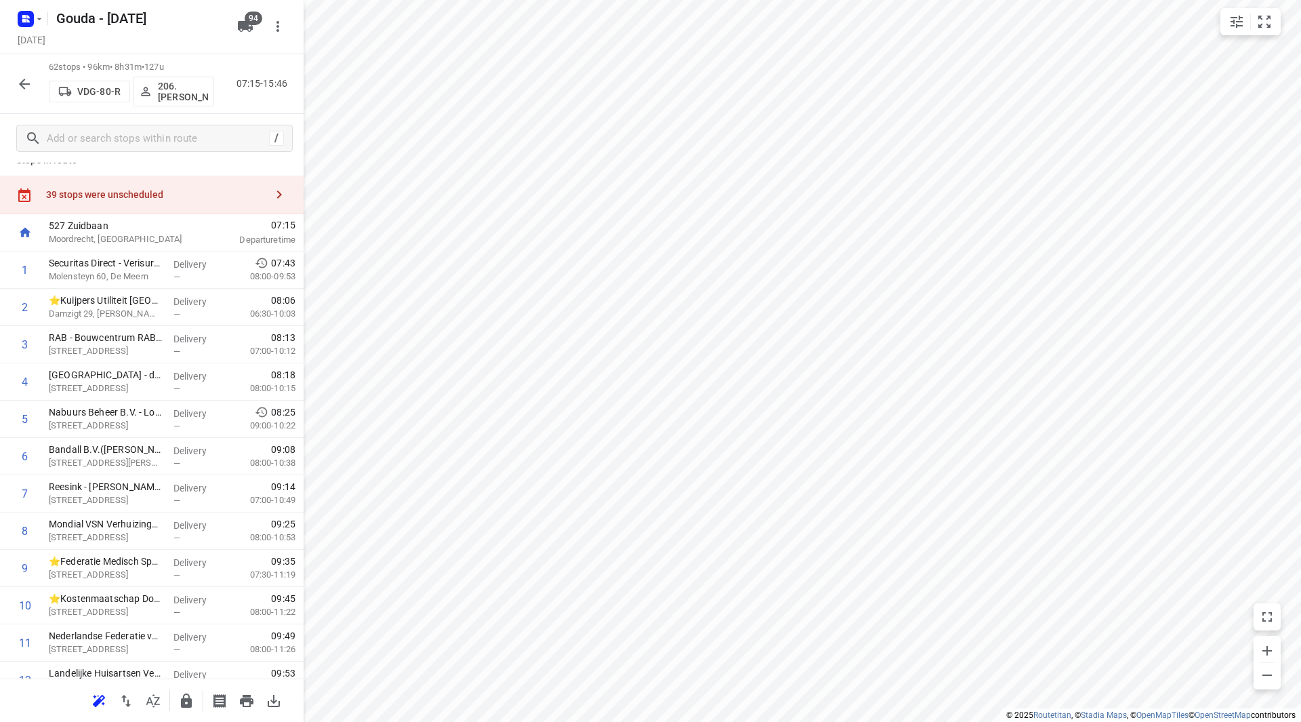
scroll to position [0, 0]
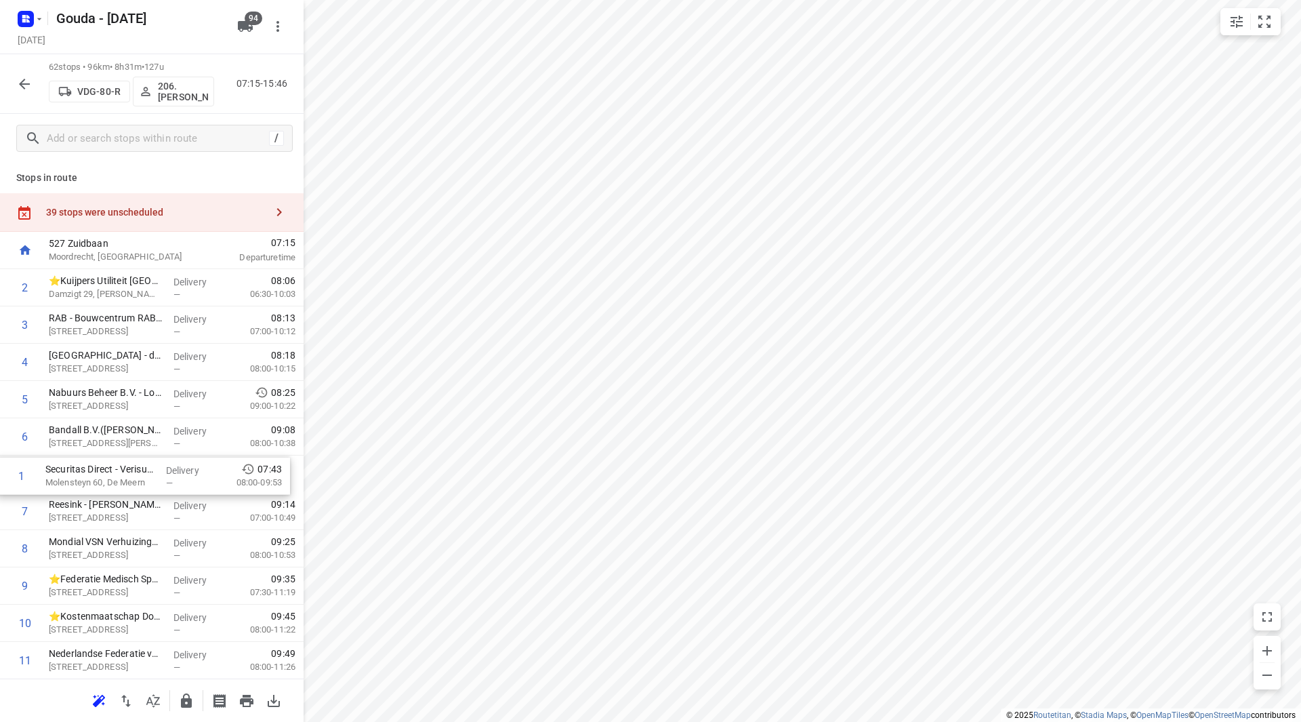
drag, startPoint x: 100, startPoint y: 286, endPoint x: 98, endPoint y: 489, distance: 203.3
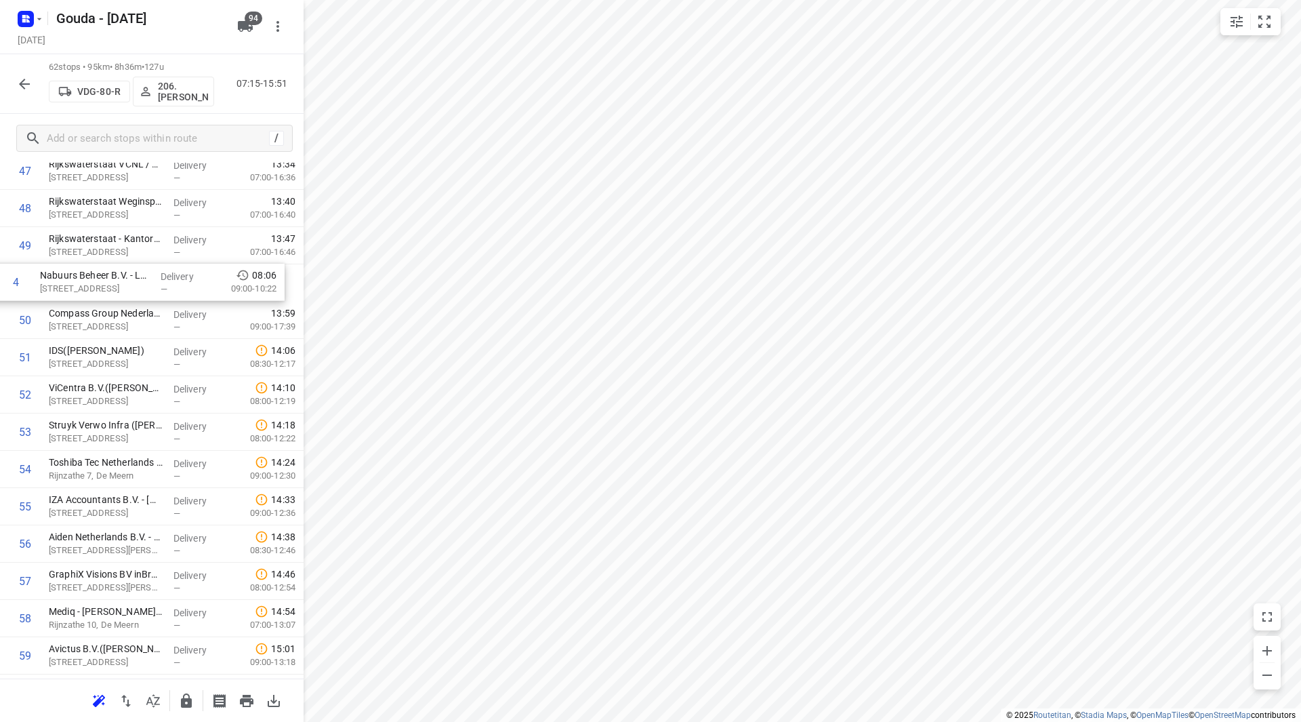
scroll to position [1785, 0]
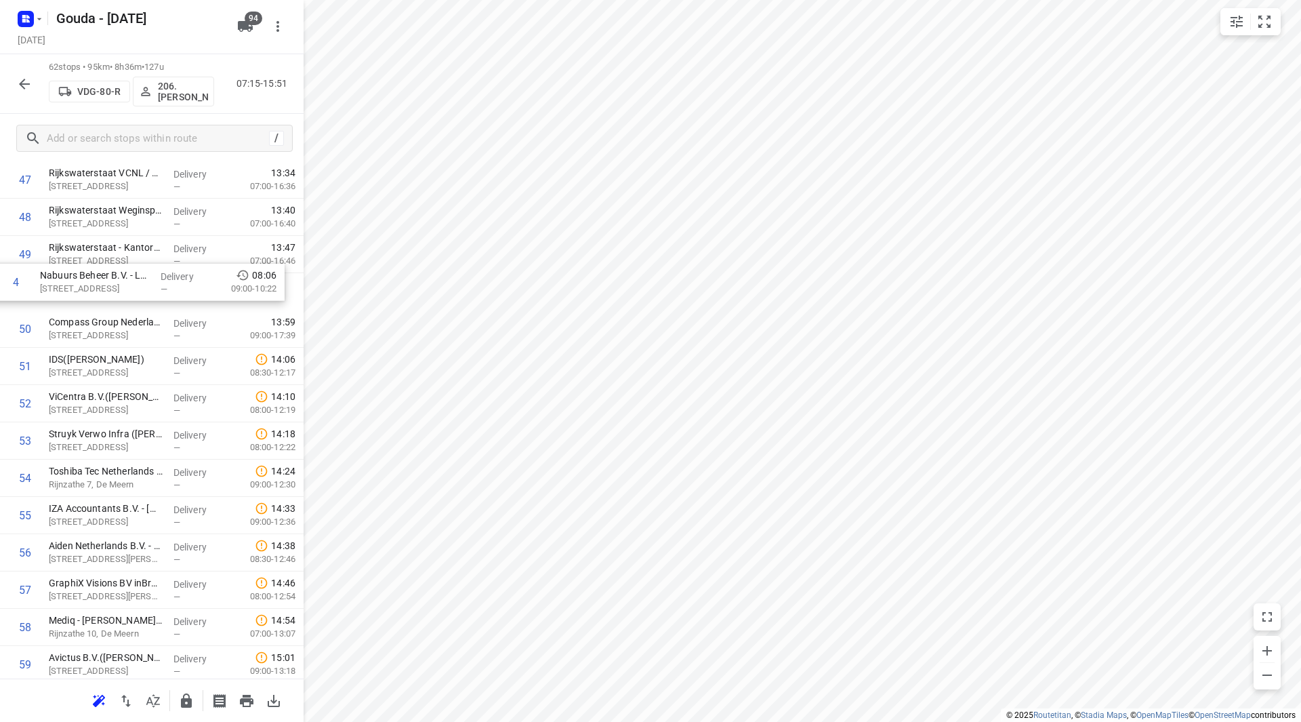
drag, startPoint x: 90, startPoint y: 260, endPoint x: 85, endPoint y: 303, distance: 43.6
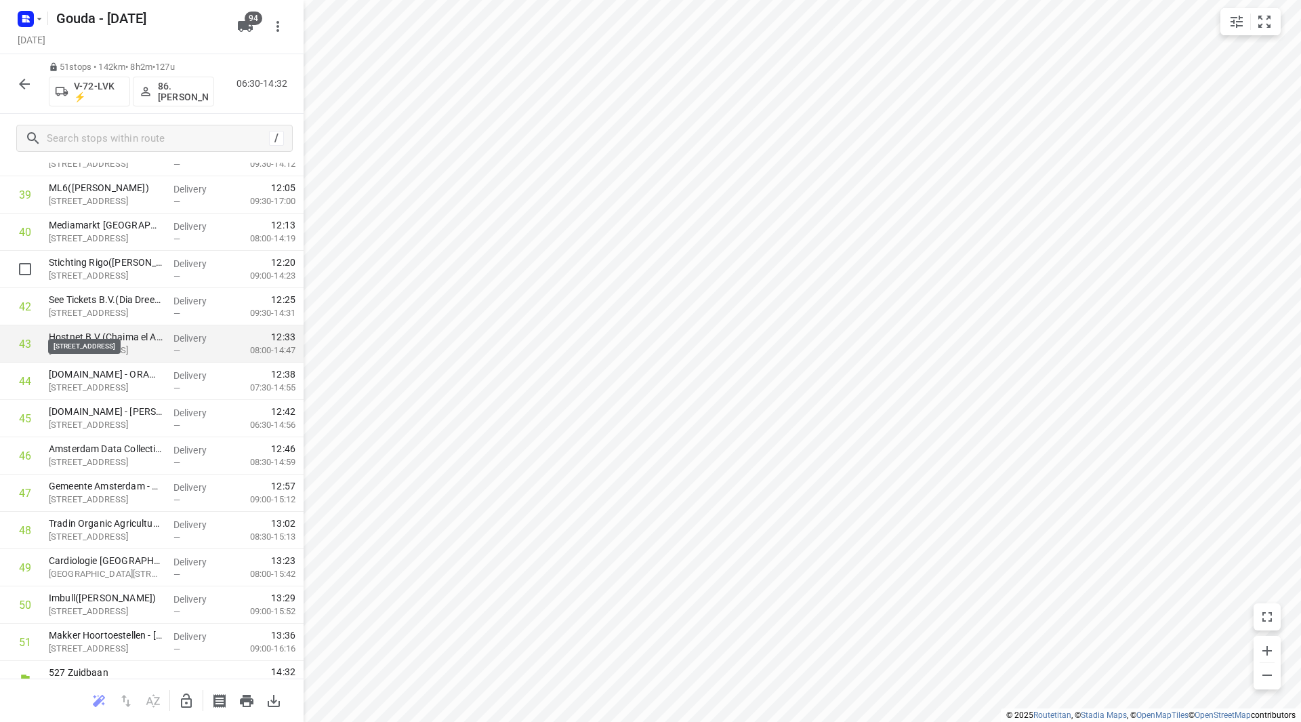
scroll to position [1529, 0]
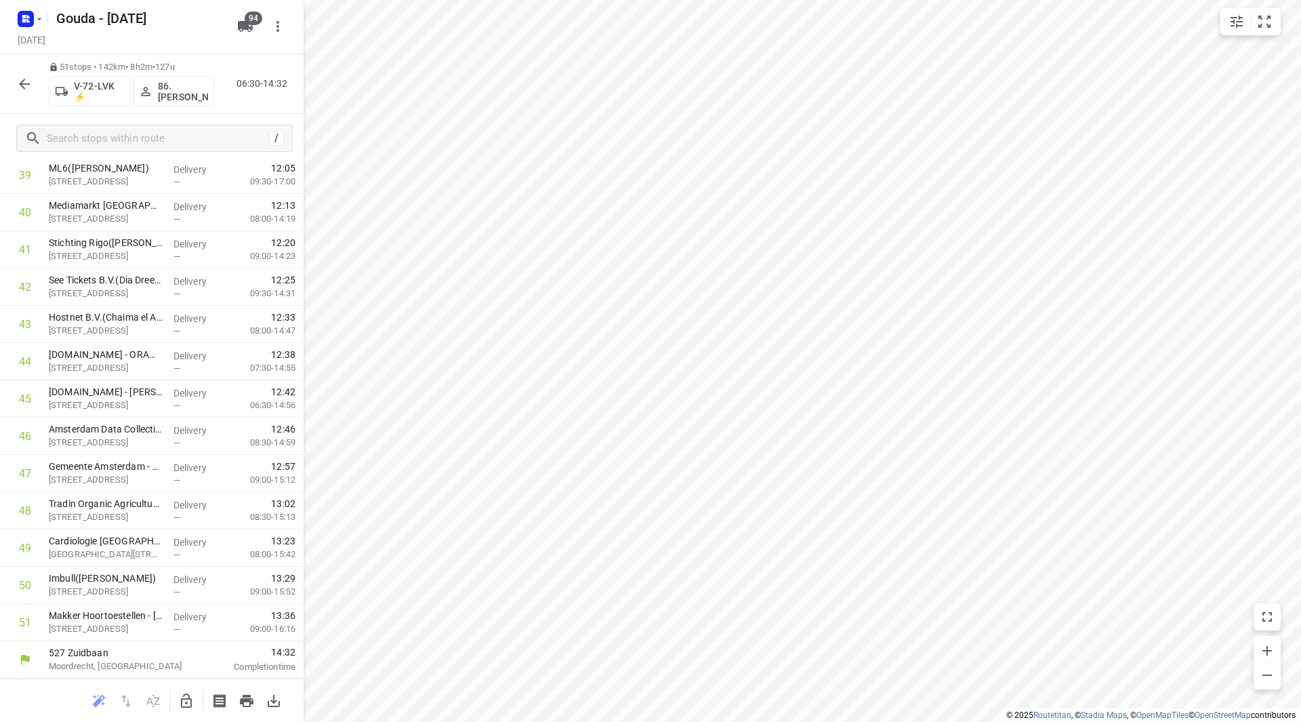
click at [14, 74] on div at bounding box center [24, 83] width 27 height 27
click at [18, 85] on icon "button" at bounding box center [24, 84] width 16 height 16
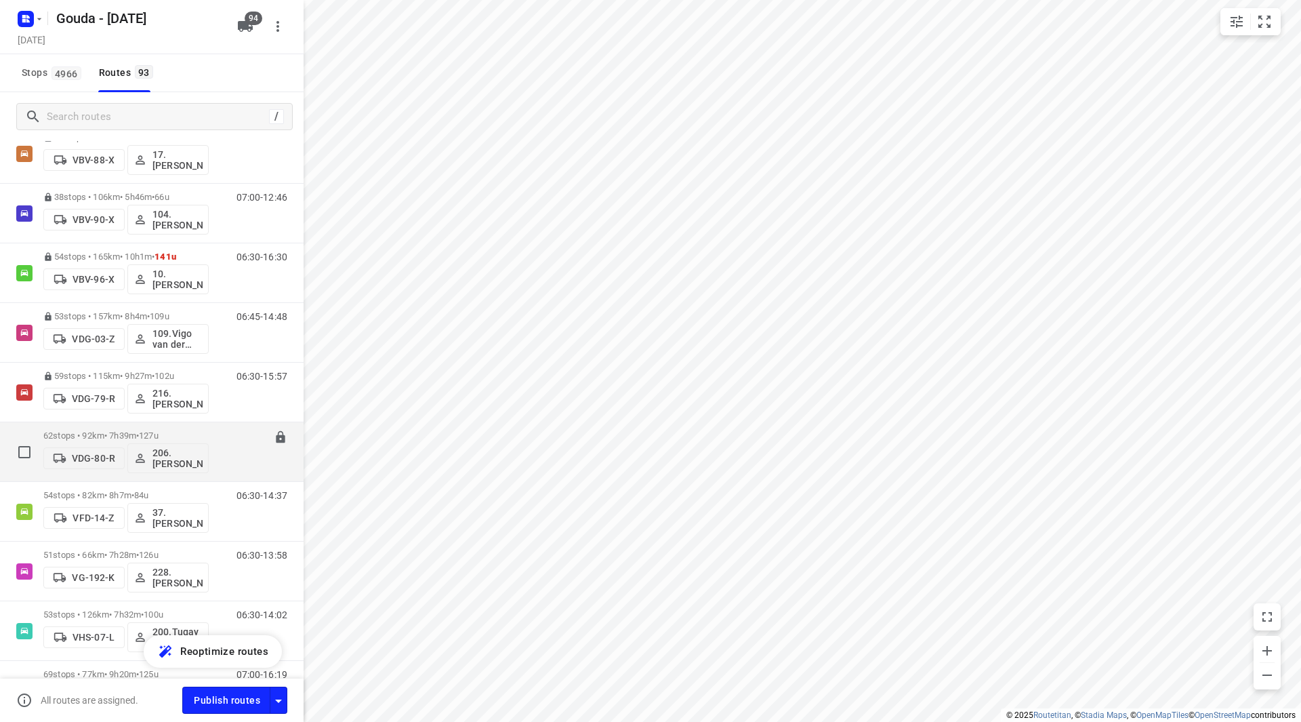
scroll to position [3249, 0]
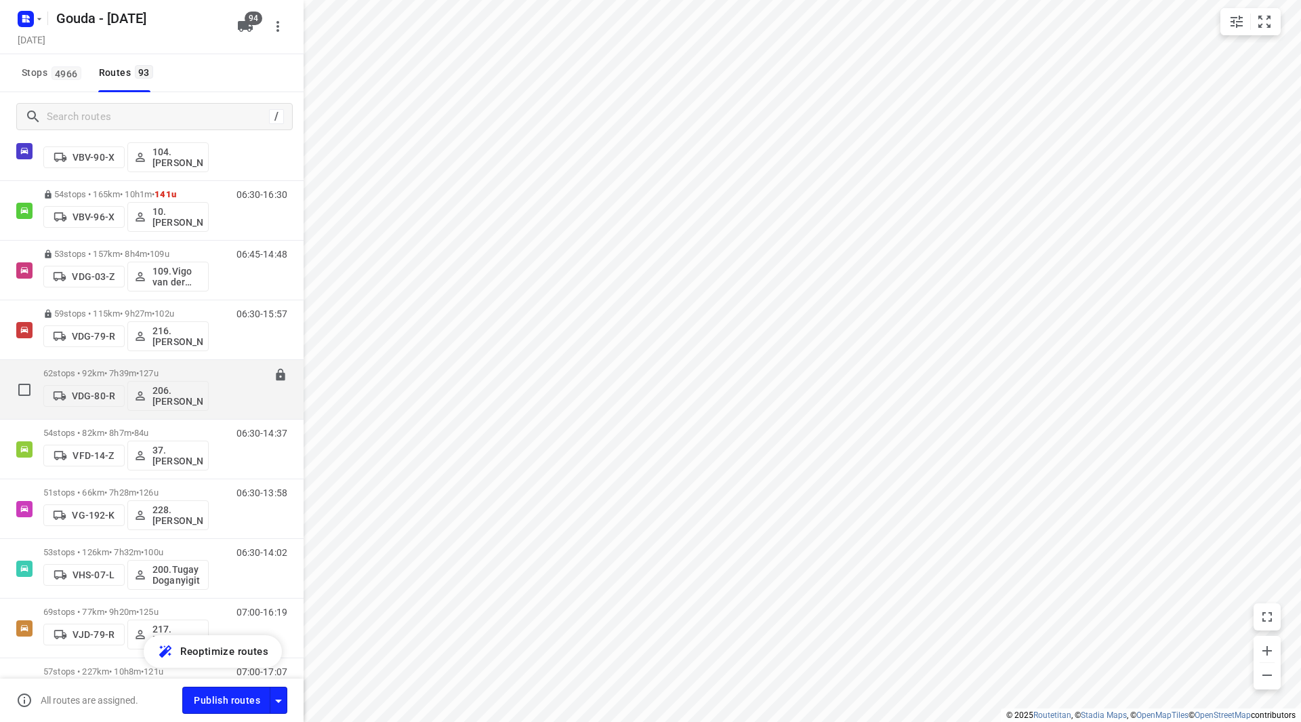
click at [98, 373] on p "62 stops • 92km • 7h39m • 127u" at bounding box center [125, 373] width 165 height 10
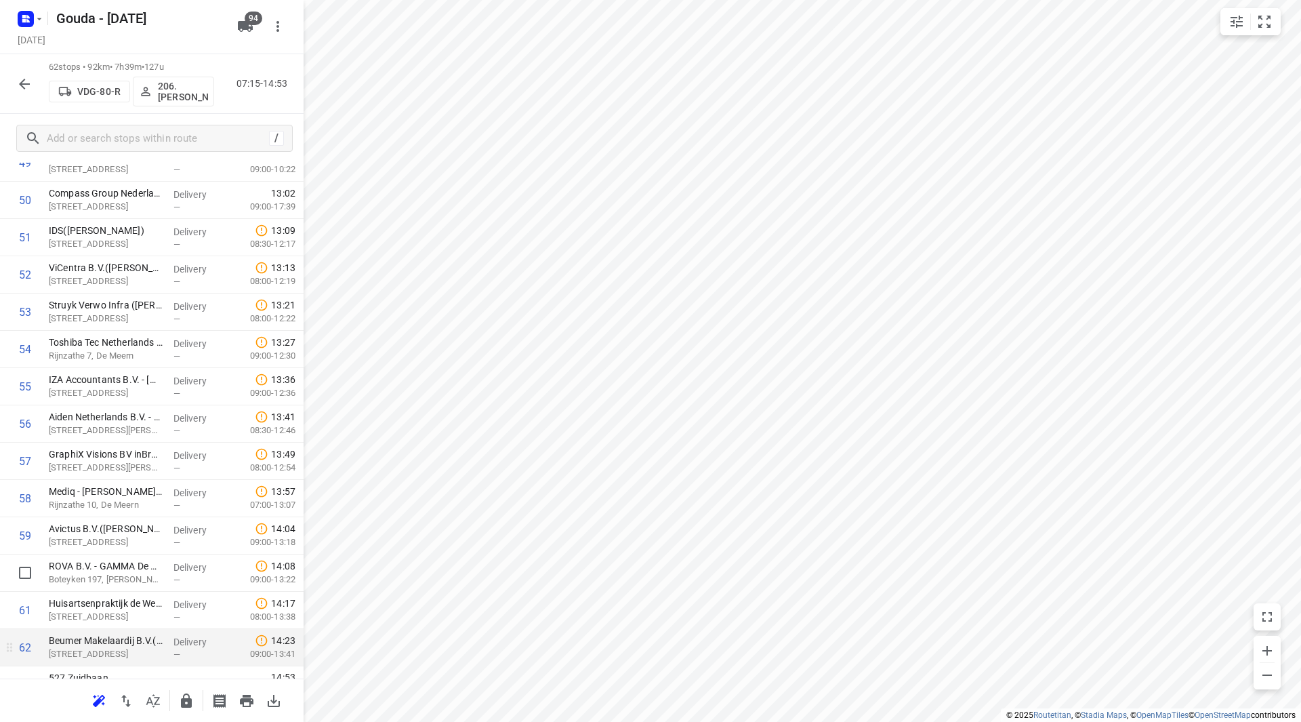
scroll to position [1939, 0]
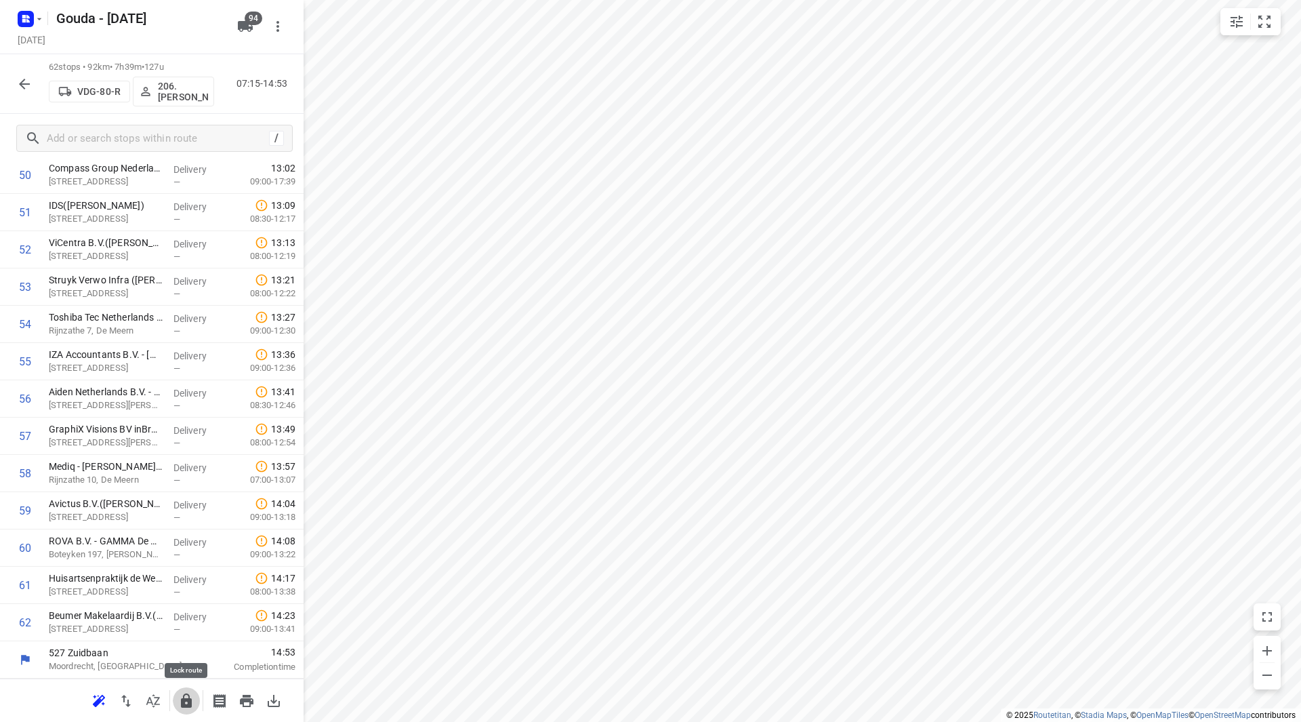
click at [189, 705] on icon "button" at bounding box center [186, 700] width 11 height 14
click at [29, 85] on icon "button" at bounding box center [24, 84] width 16 height 16
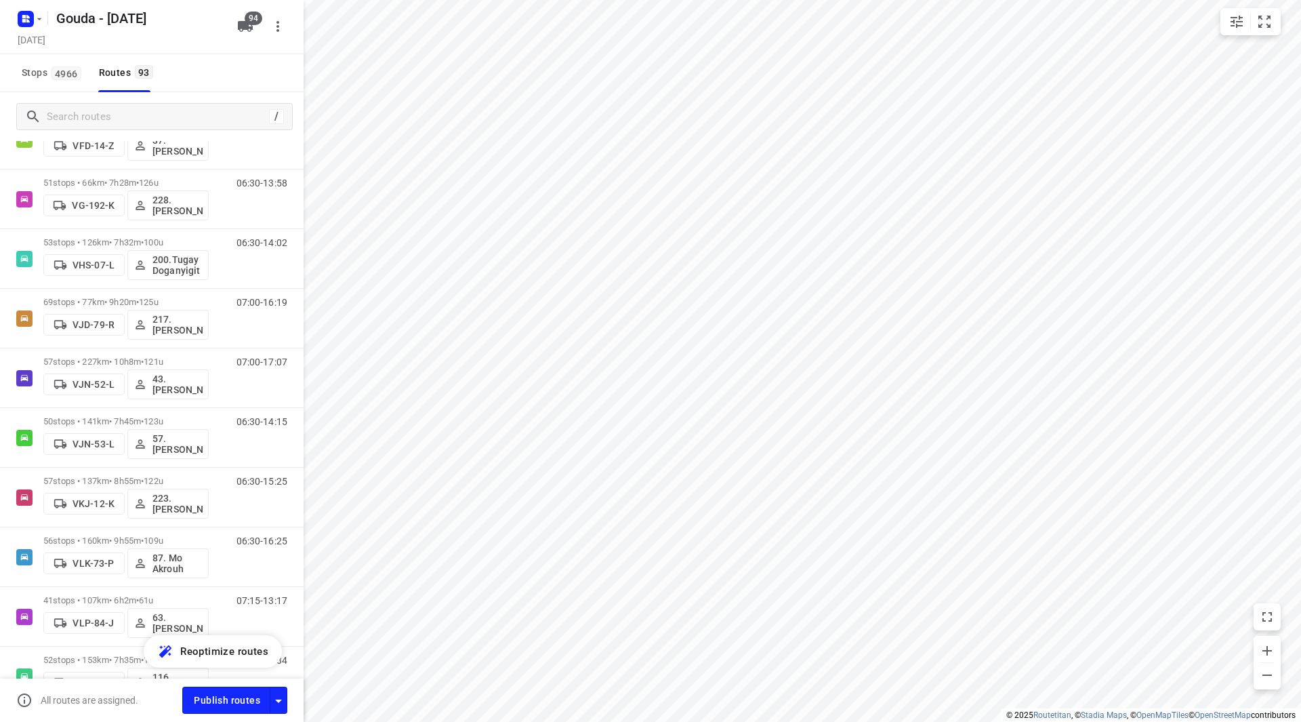
scroll to position [3237, 0]
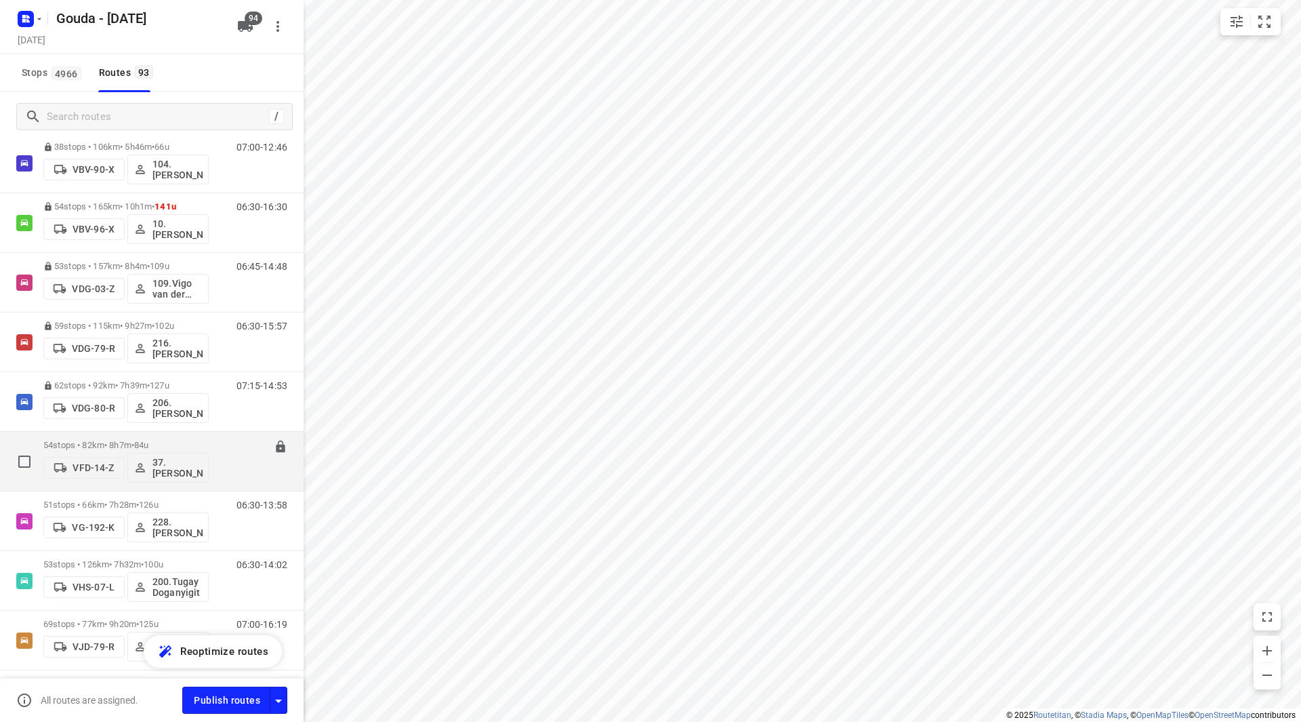
click at [118, 438] on div "54 stops • 82km • 8h7m • 84u VFD-14-Z 37.Marcha Dekker" at bounding box center [125, 461] width 165 height 56
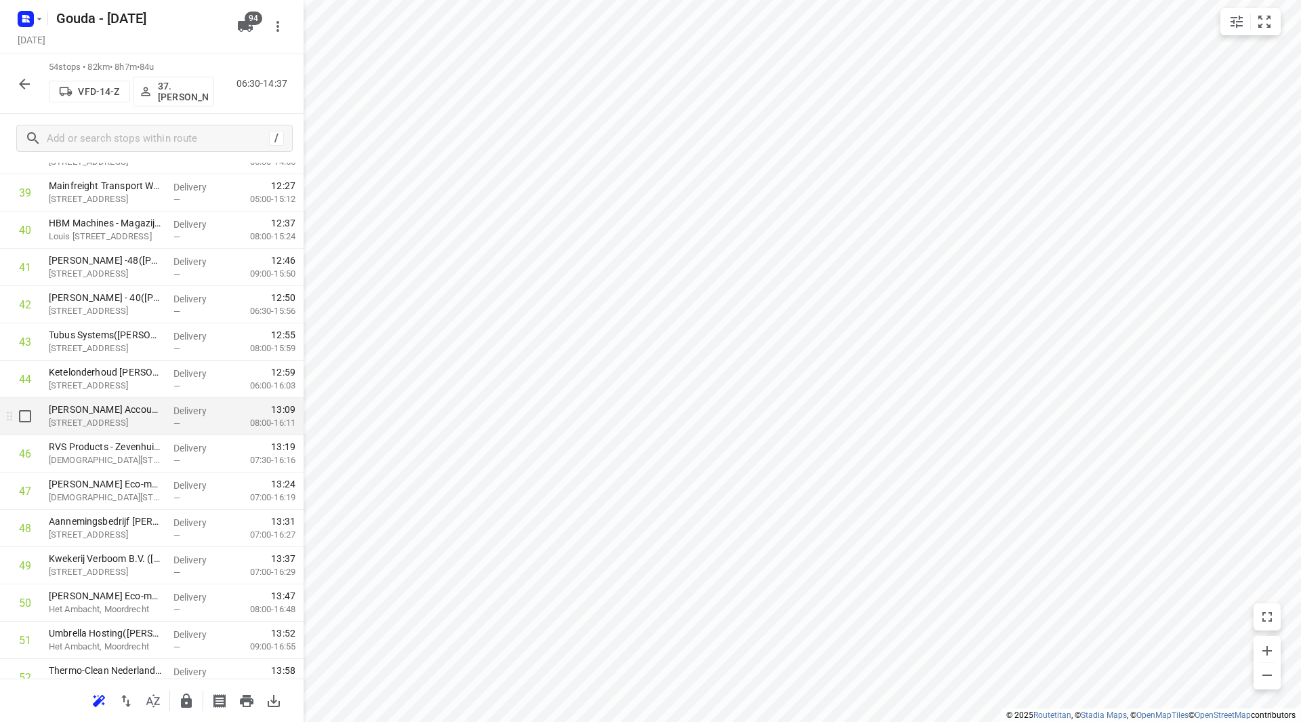
scroll to position [1505, 0]
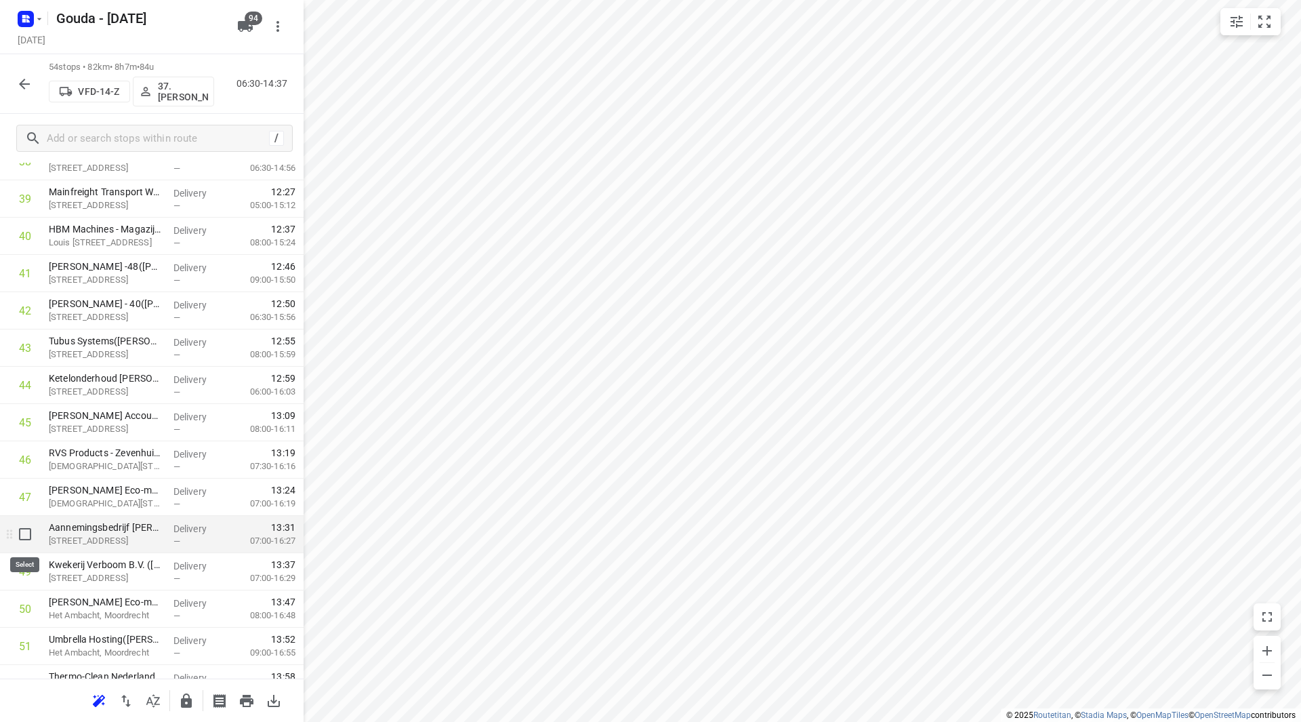
click at [30, 533] on input "checkbox" at bounding box center [25, 533] width 27 height 27
checkbox input "true"
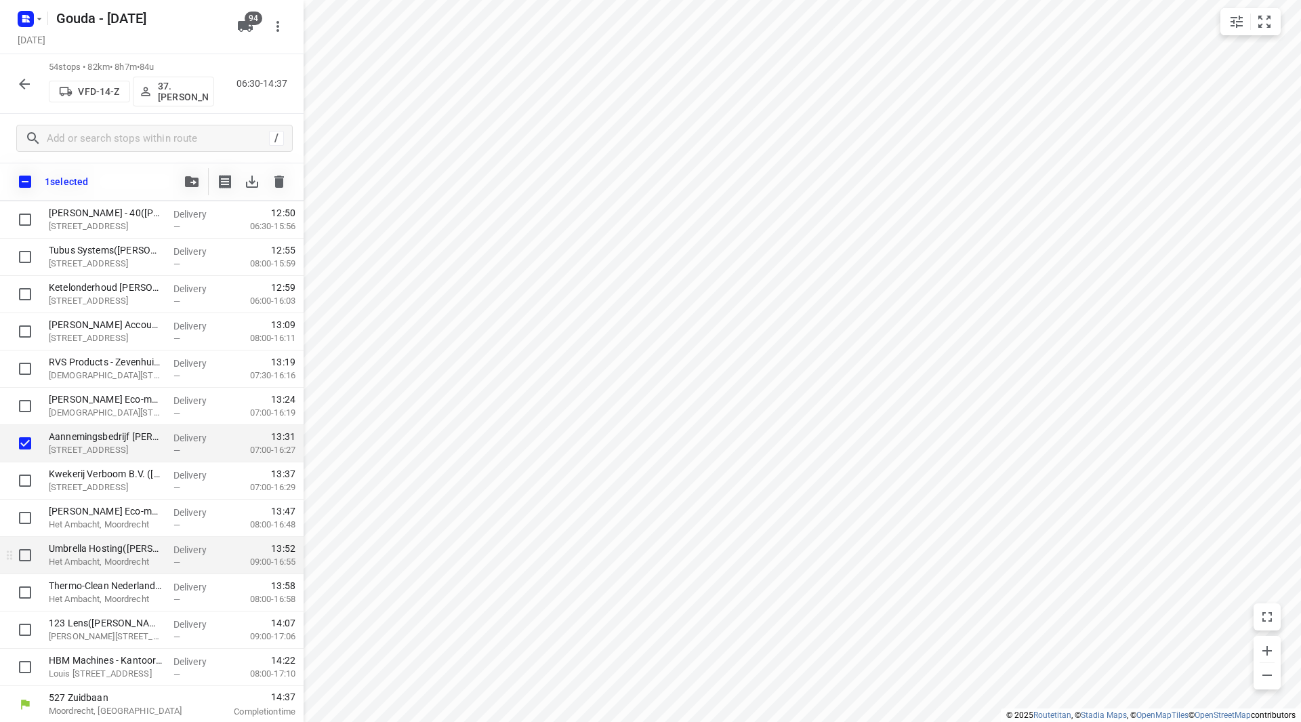
scroll to position [1635, 0]
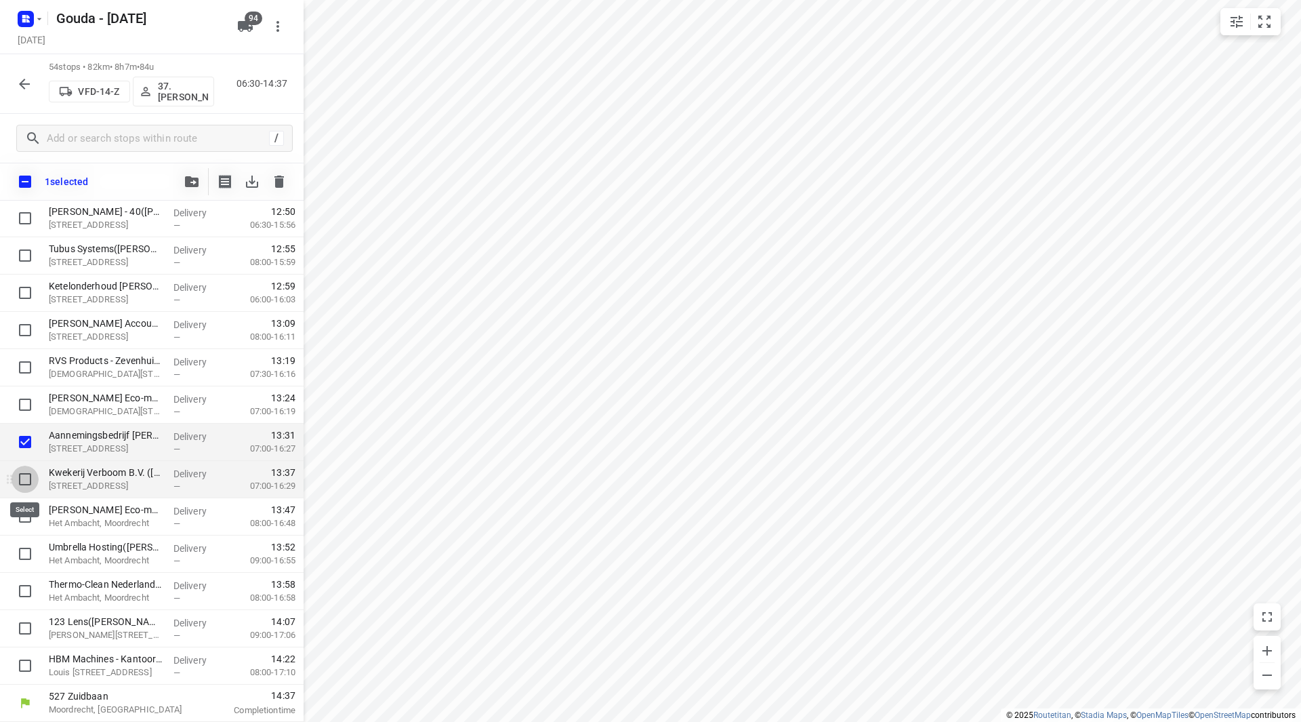
click at [30, 476] on input "checkbox" at bounding box center [25, 479] width 27 height 27
checkbox input "true"
click at [27, 521] on input "checkbox" at bounding box center [25, 516] width 27 height 27
checkbox input "true"
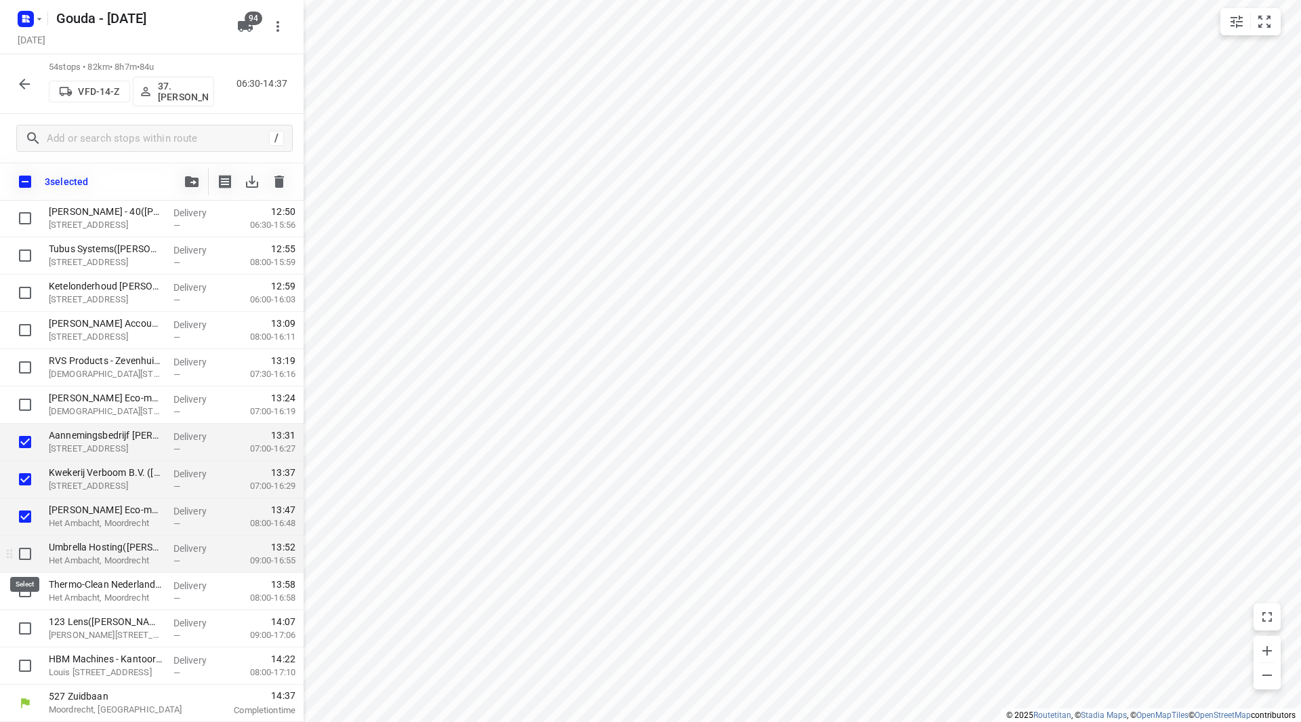
click at [25, 556] on input "checkbox" at bounding box center [25, 553] width 27 height 27
checkbox input "true"
click at [26, 592] on input "checkbox" at bounding box center [25, 590] width 27 height 27
checkbox input "true"
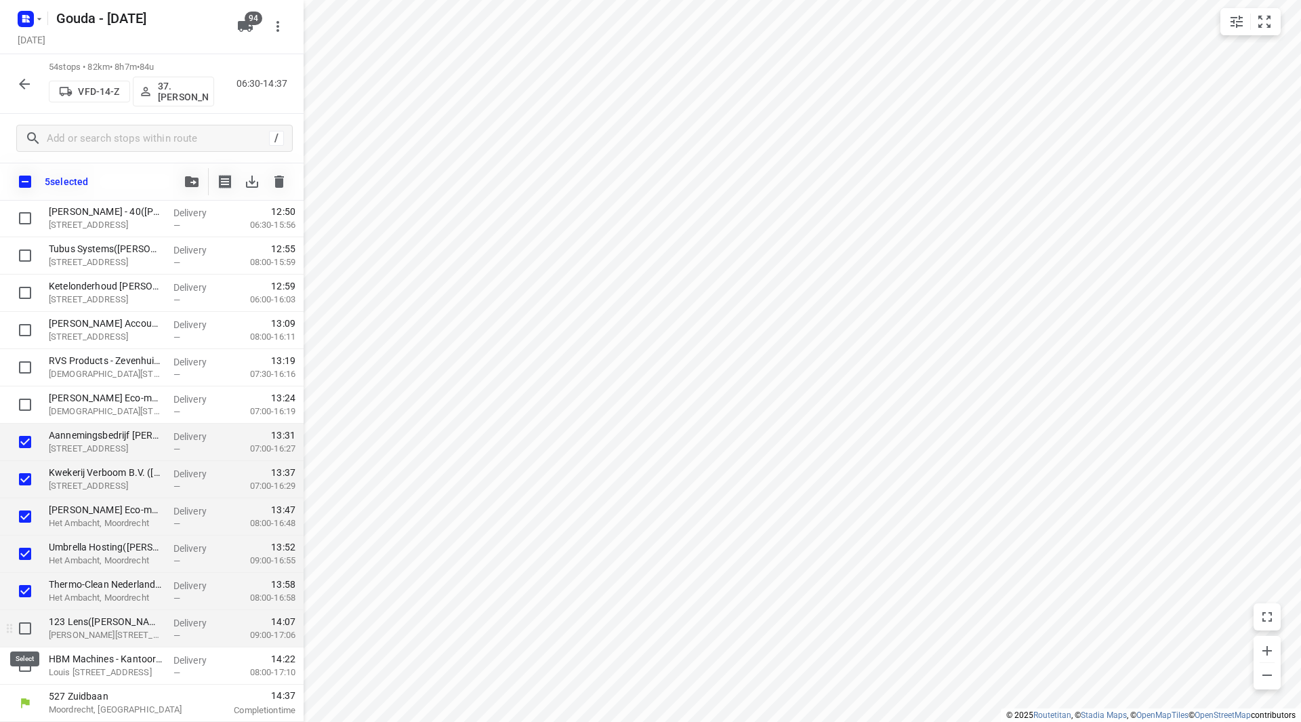
click at [22, 636] on input "checkbox" at bounding box center [25, 628] width 27 height 27
checkbox input "true"
click at [20, 663] on input "checkbox" at bounding box center [25, 665] width 27 height 27
checkbox input "true"
click at [191, 179] on icon "button" at bounding box center [192, 181] width 14 height 11
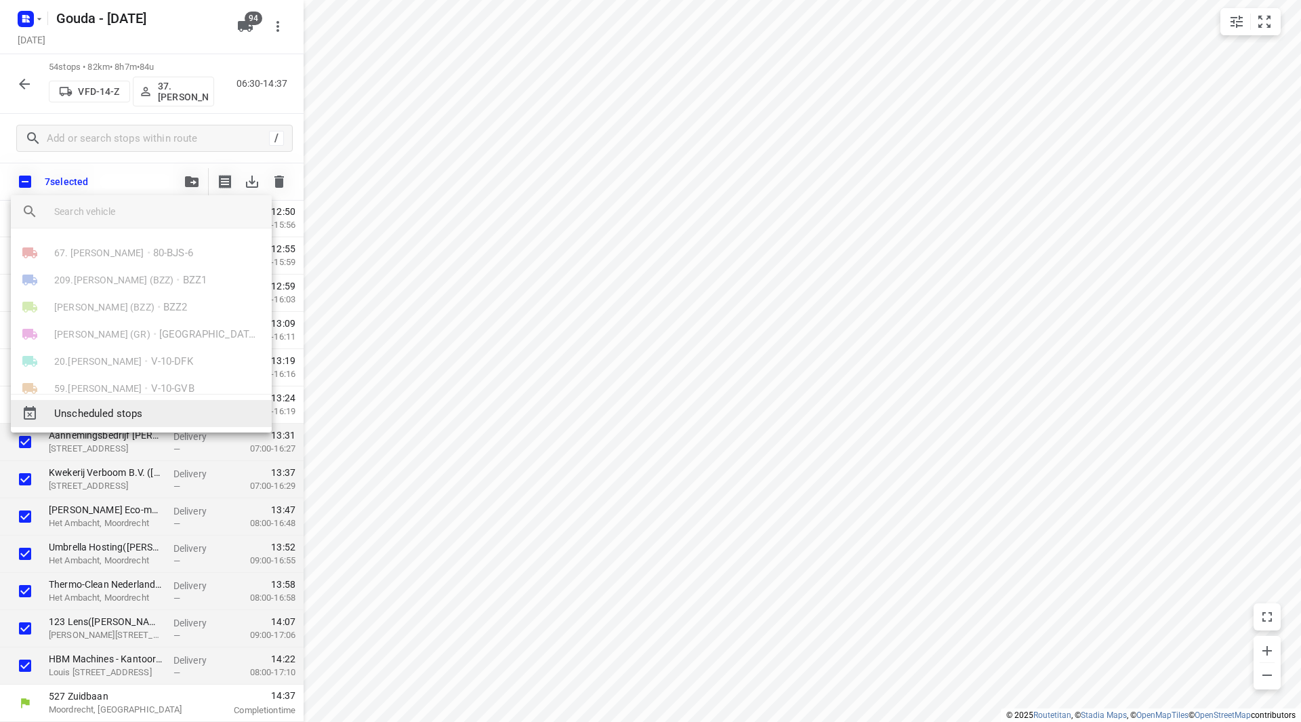
click at [85, 419] on span "Unscheduled stops" at bounding box center [157, 414] width 207 height 16
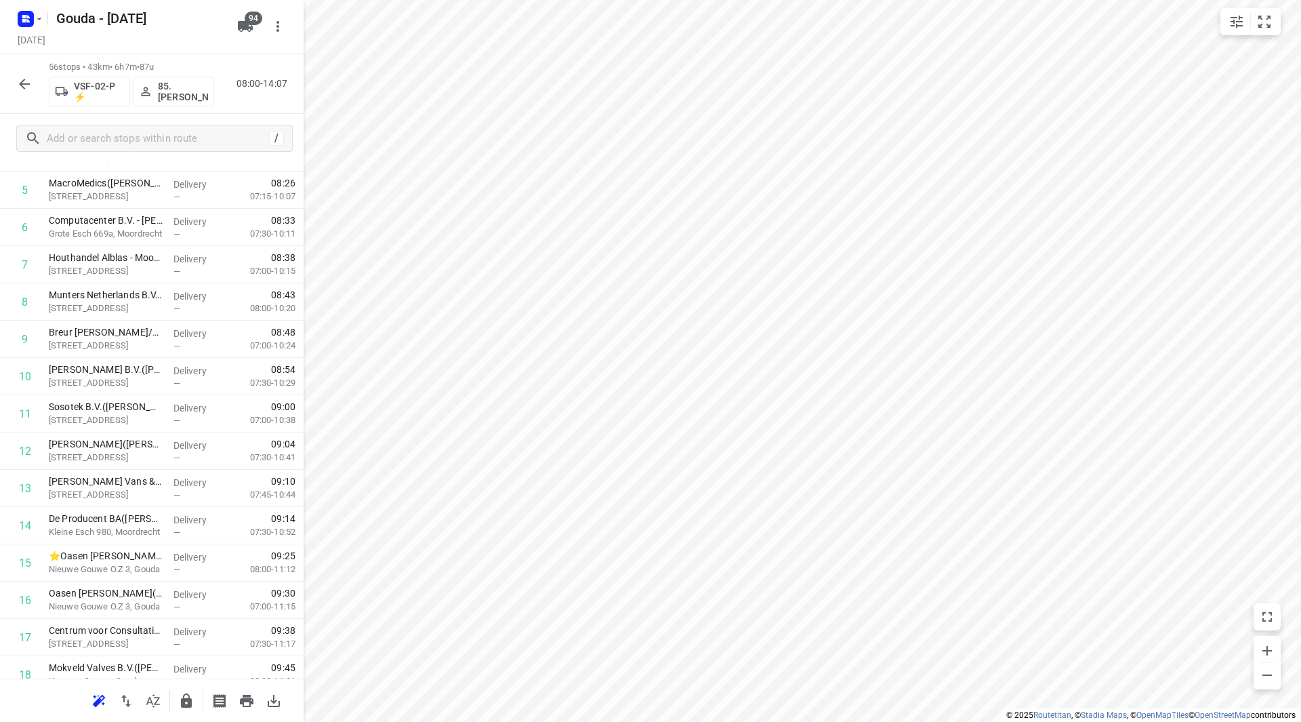
scroll to position [0, 0]
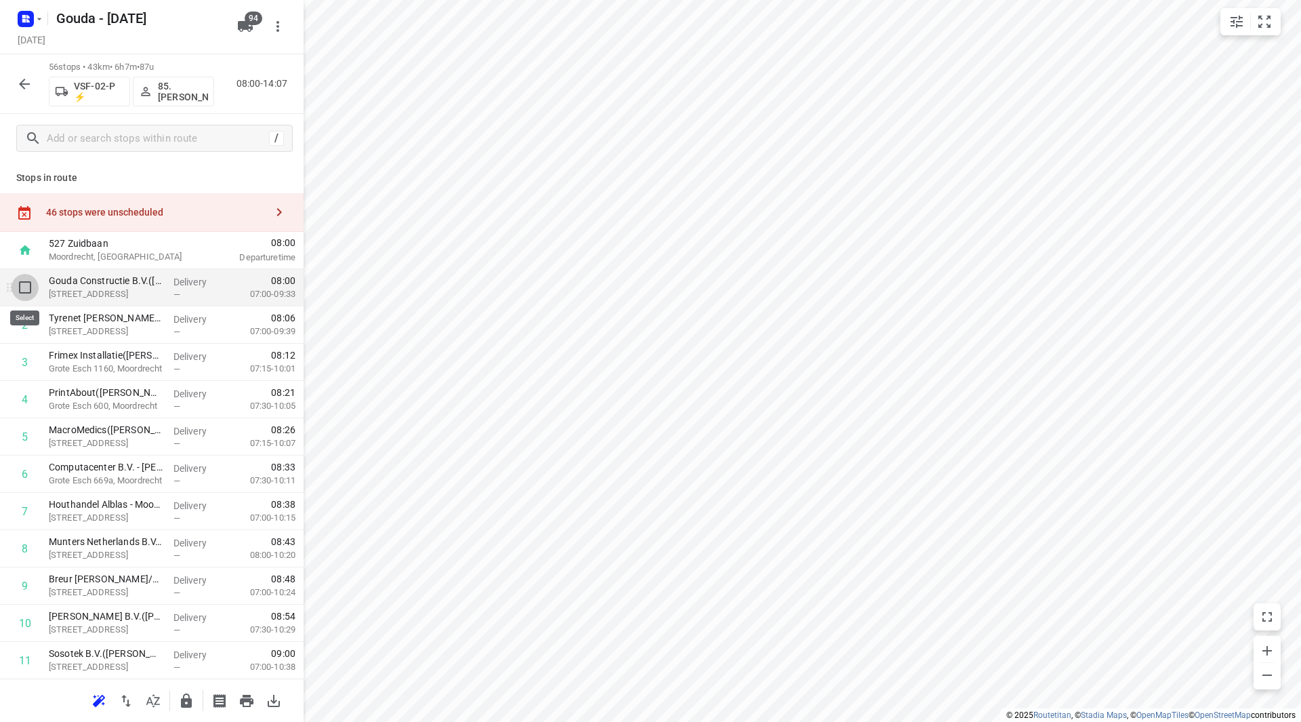
click at [22, 289] on input "checkbox" at bounding box center [25, 287] width 27 height 27
checkbox input "true"
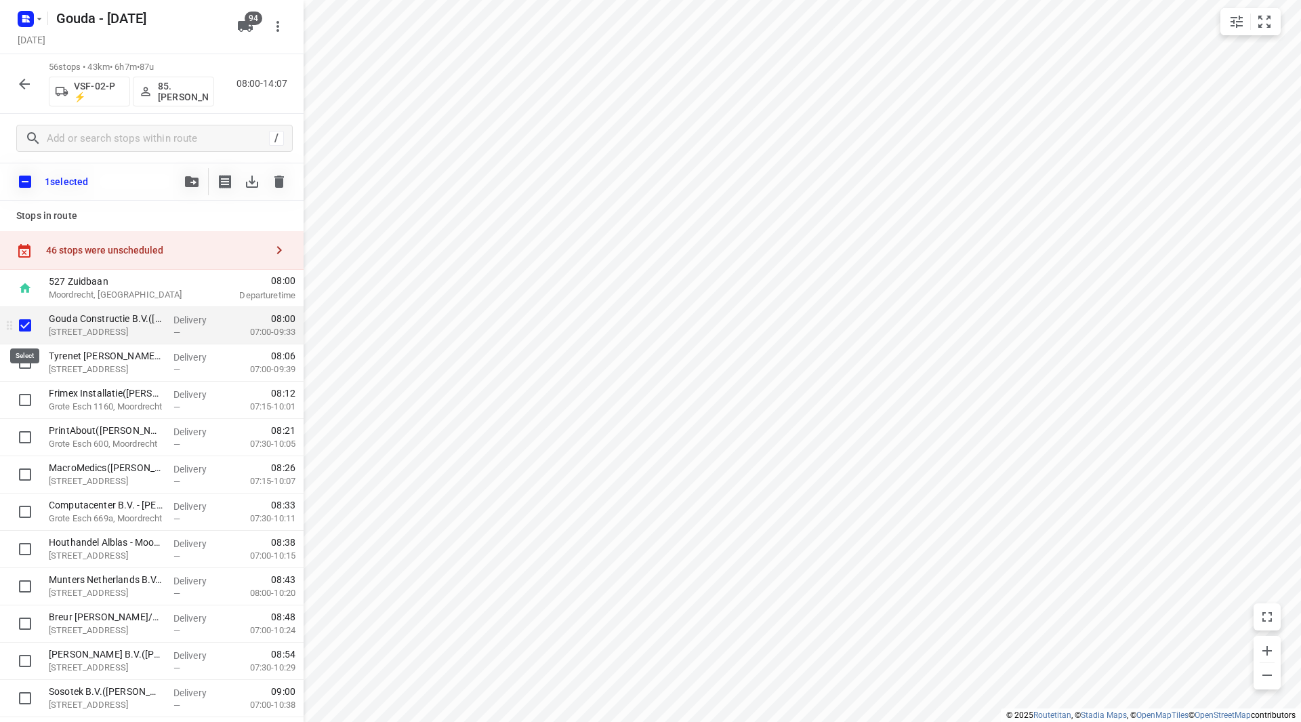
click at [28, 327] on input "checkbox" at bounding box center [25, 325] width 27 height 27
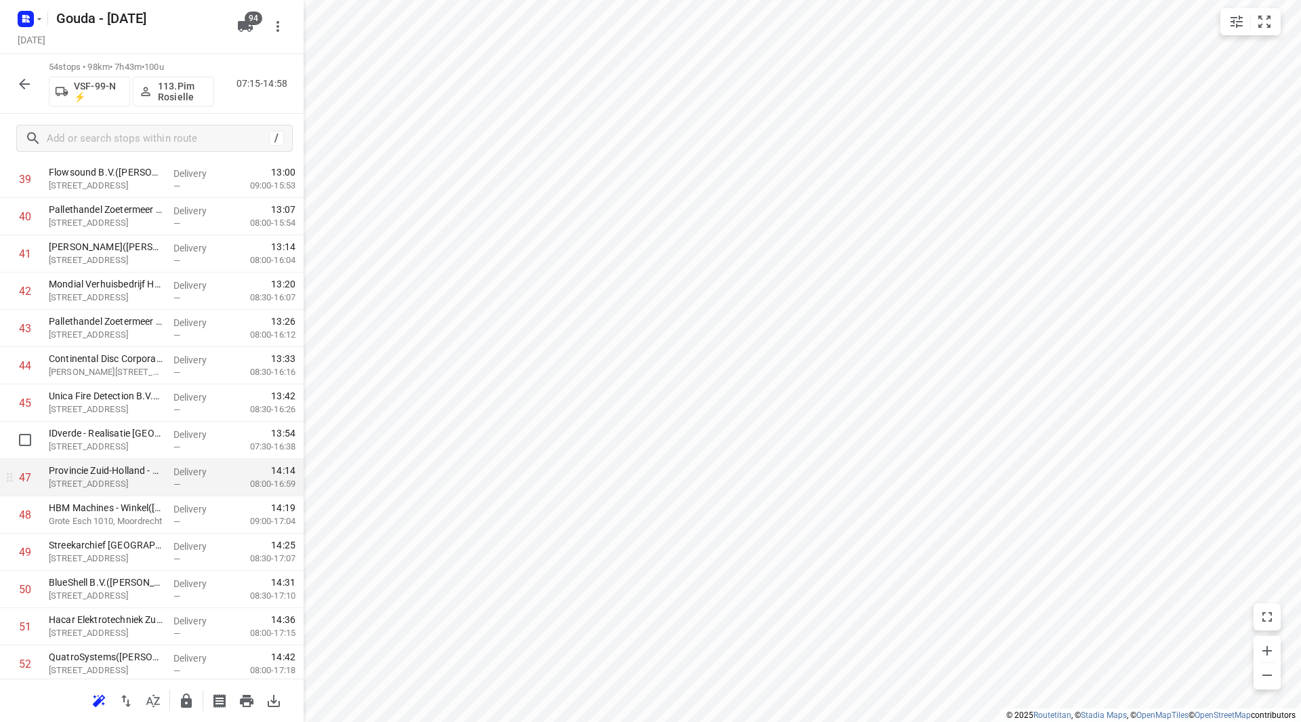
scroll to position [1505, 0]
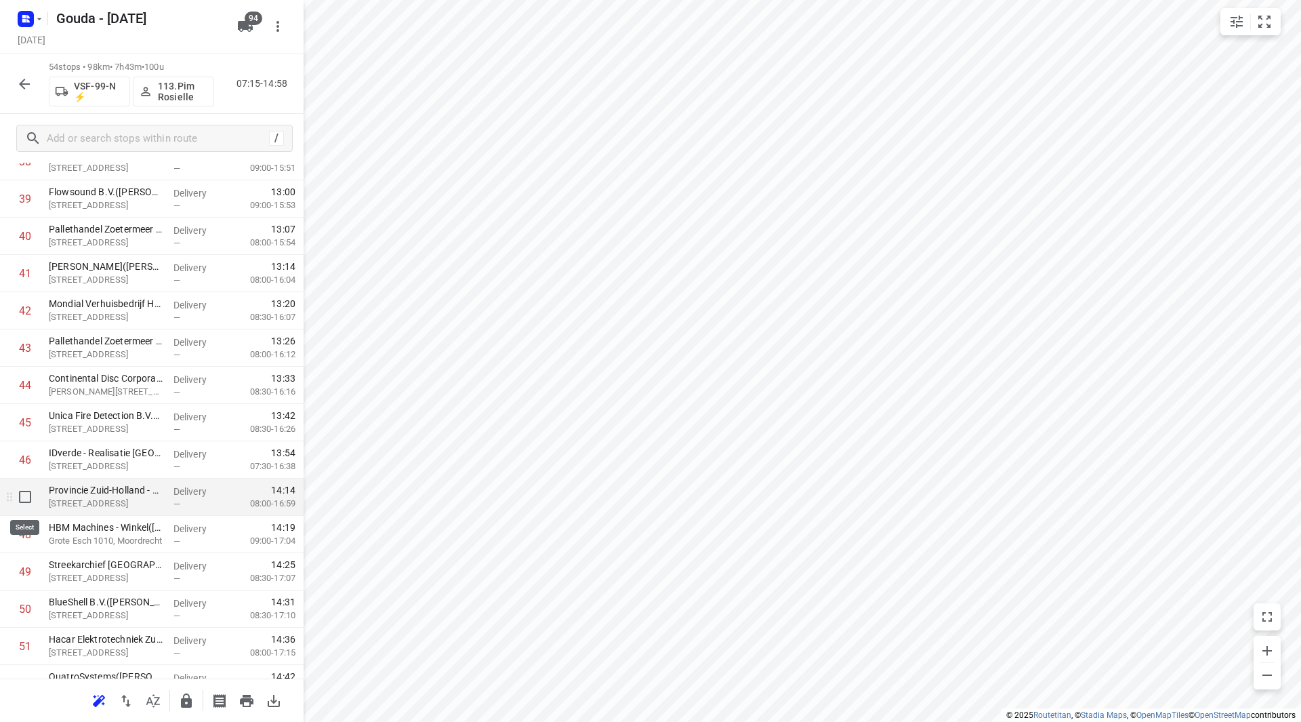
click at [17, 502] on input "checkbox" at bounding box center [25, 496] width 27 height 27
checkbox input "true"
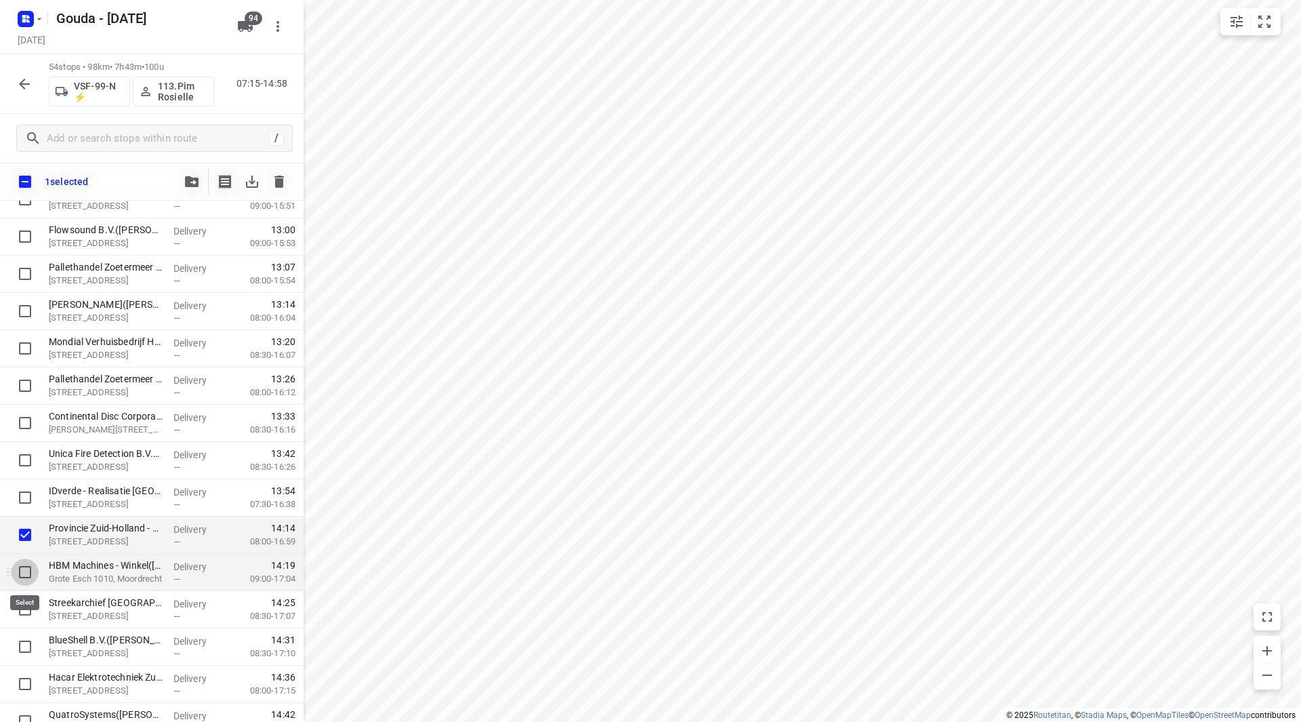
click at [22, 563] on input "checkbox" at bounding box center [25, 571] width 27 height 27
checkbox input "true"
drag, startPoint x: 29, startPoint y: 609, endPoint x: 29, endPoint y: 638, distance: 28.5
click at [28, 609] on input "checkbox" at bounding box center [25, 609] width 27 height 27
checkbox input "true"
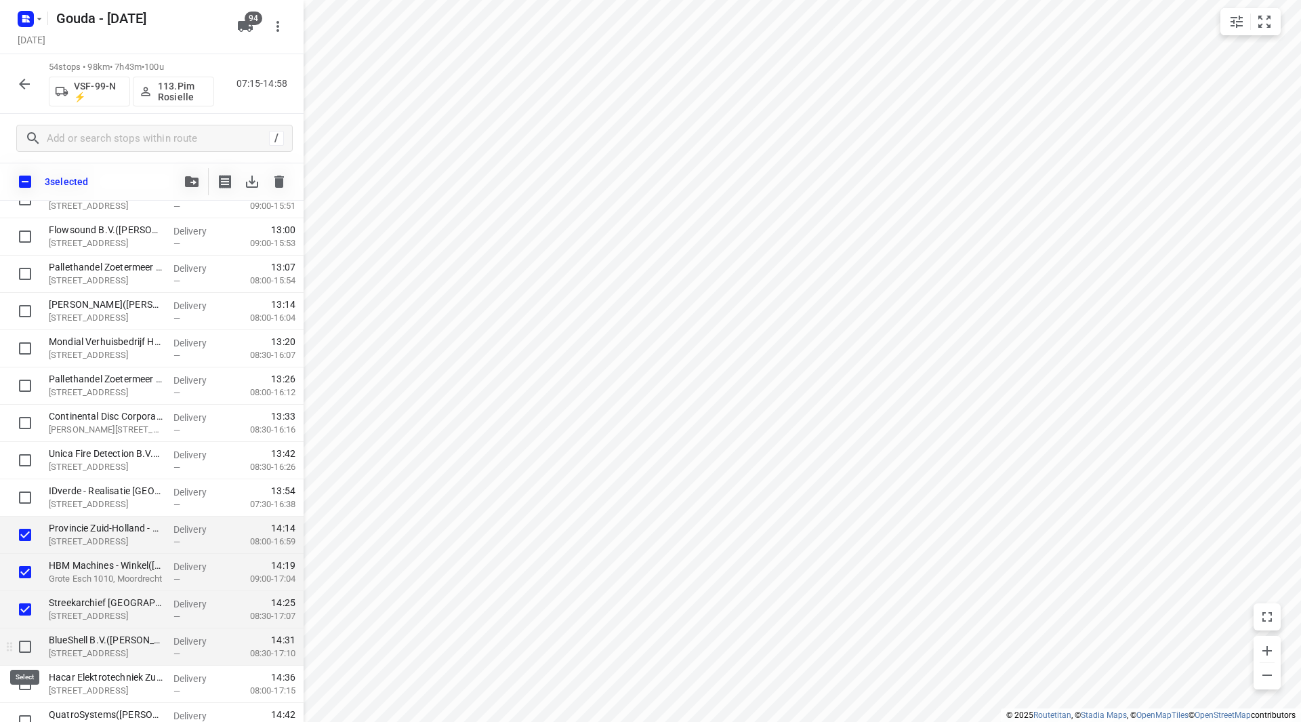
click at [29, 644] on input "checkbox" at bounding box center [25, 646] width 27 height 27
checkbox input "true"
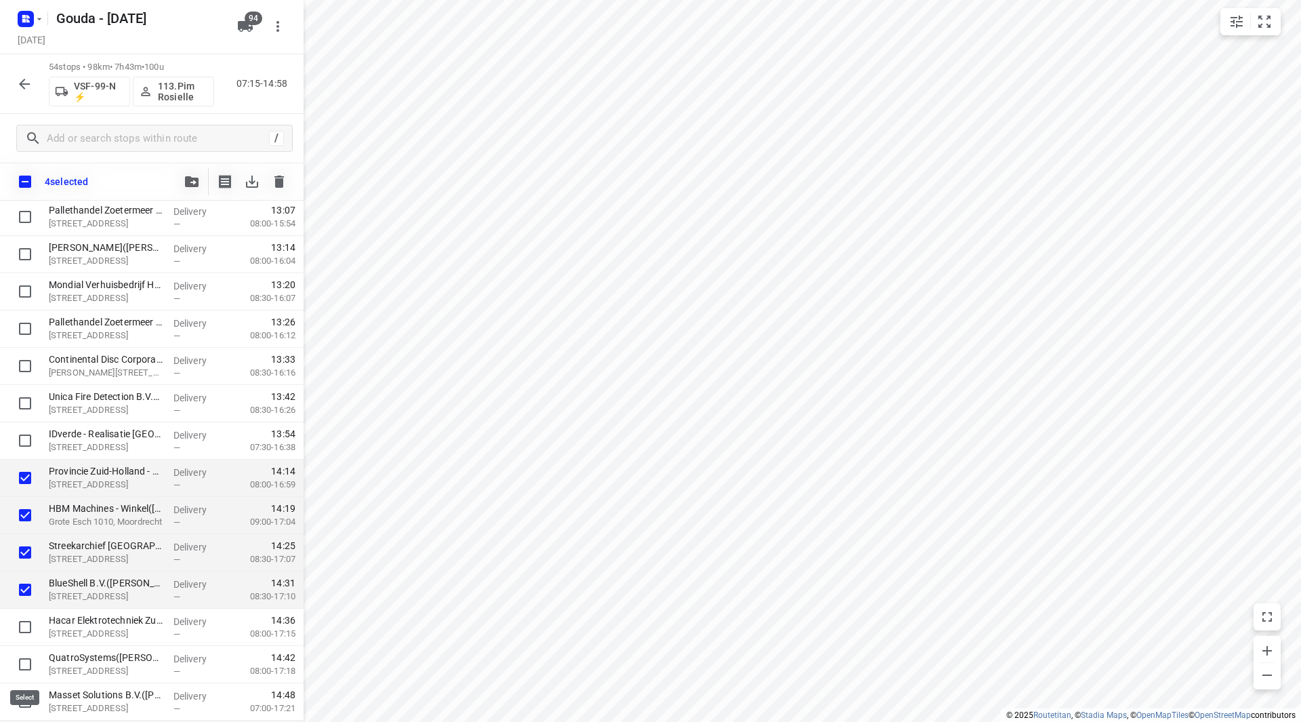
scroll to position [1635, 0]
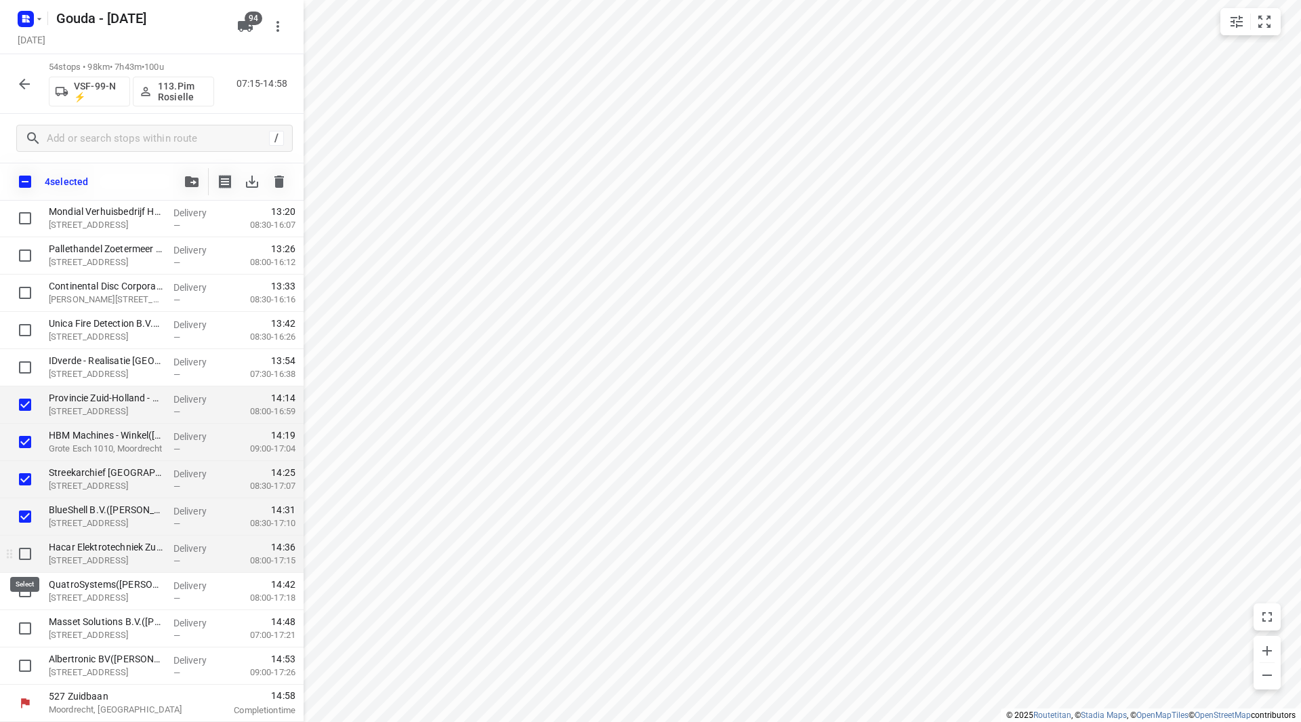
click at [23, 550] on input "checkbox" at bounding box center [25, 553] width 27 height 27
checkbox input "true"
click at [28, 599] on input "checkbox" at bounding box center [25, 590] width 27 height 27
checkbox input "true"
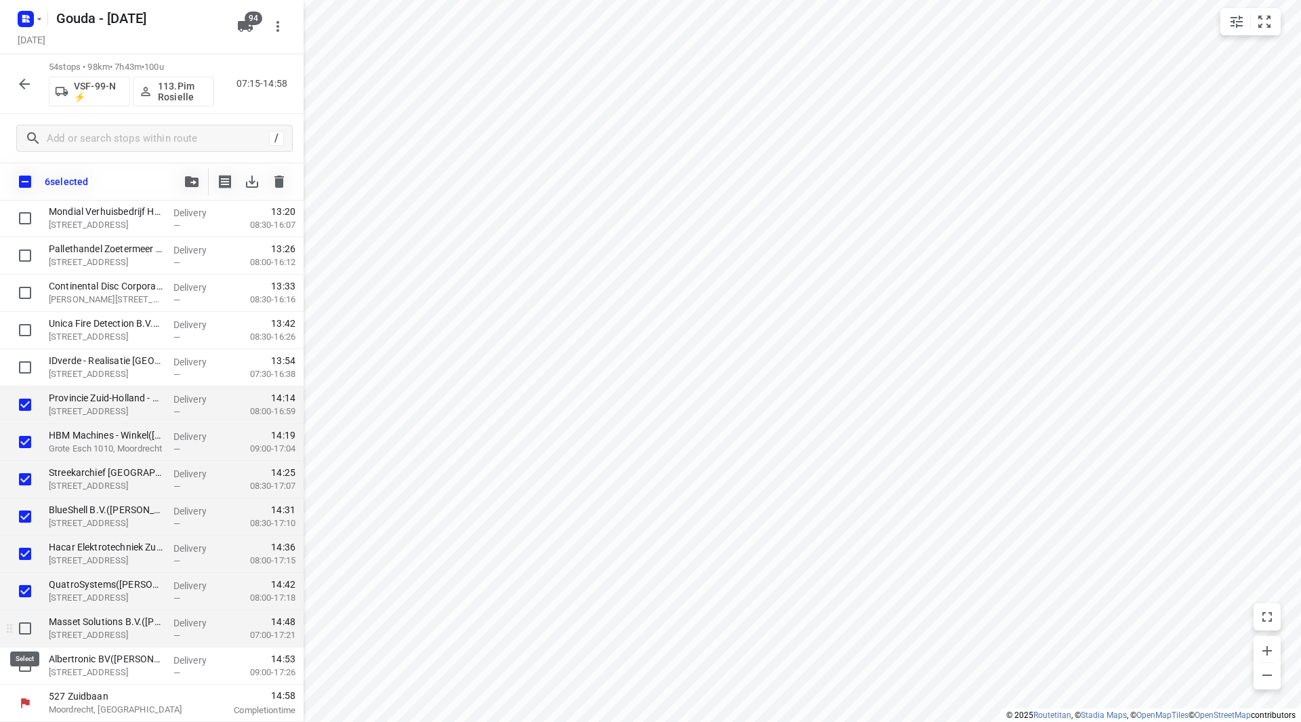
click at [28, 632] on input "checkbox" at bounding box center [25, 628] width 27 height 27
checkbox input "true"
click at [30, 670] on input "checkbox" at bounding box center [25, 665] width 27 height 27
checkbox input "true"
click at [192, 180] on icon "button" at bounding box center [192, 181] width 14 height 11
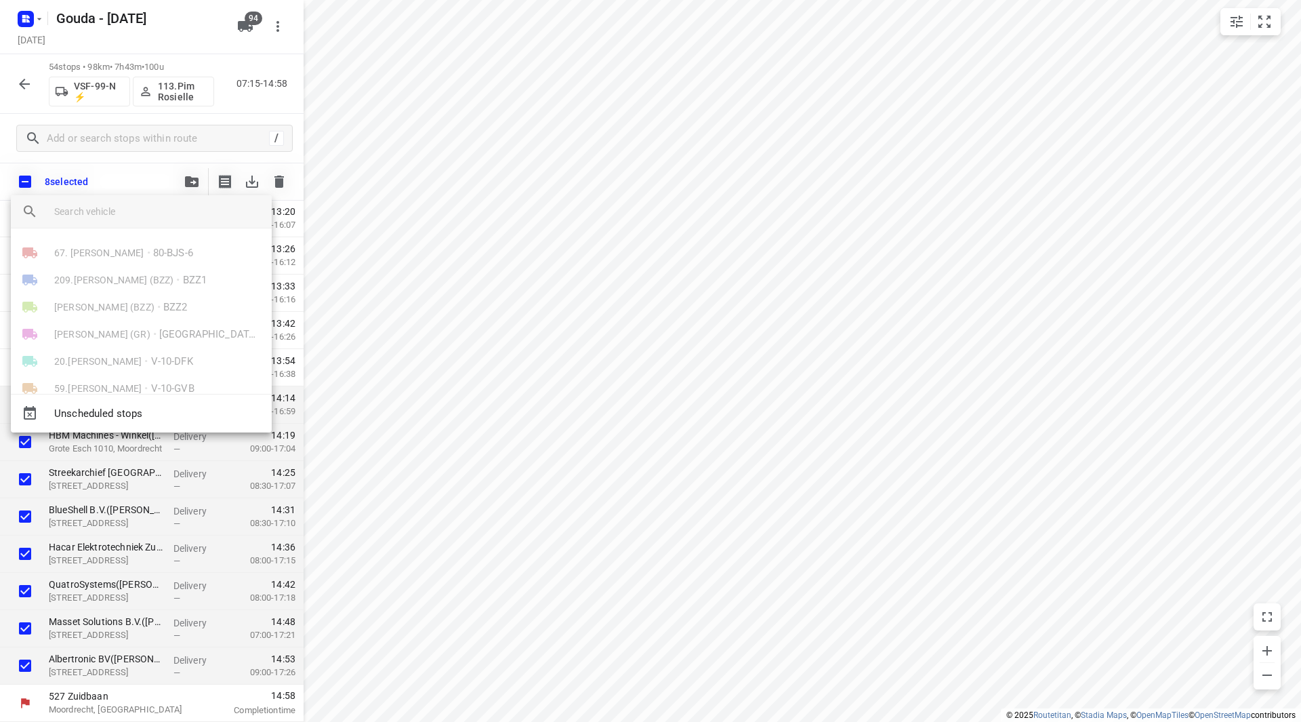
click at [132, 218] on input "search vehicle" at bounding box center [157, 211] width 207 height 20
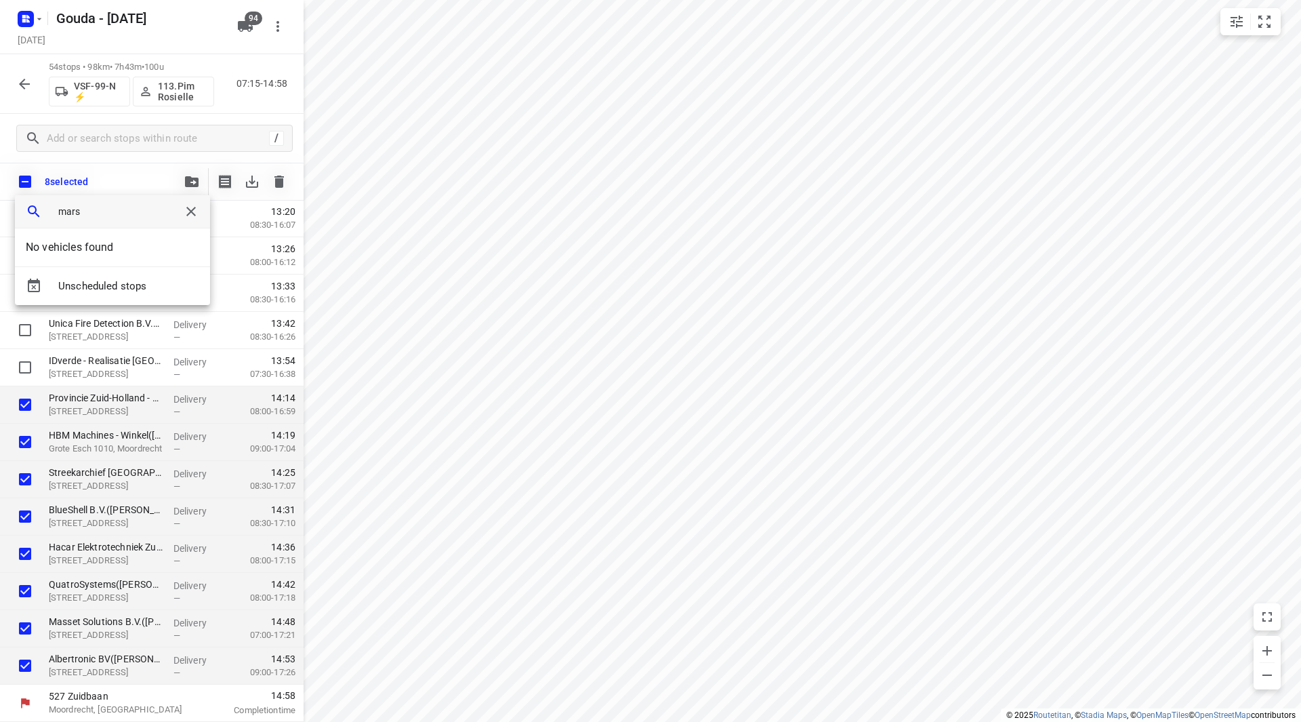
drag, startPoint x: 94, startPoint y: 213, endPoint x: 32, endPoint y: 213, distance: 61.7
click at [32, 213] on div "mars" at bounding box center [112, 211] width 195 height 33
type input "mars"
click at [503, 219] on div at bounding box center [650, 361] width 1301 height 722
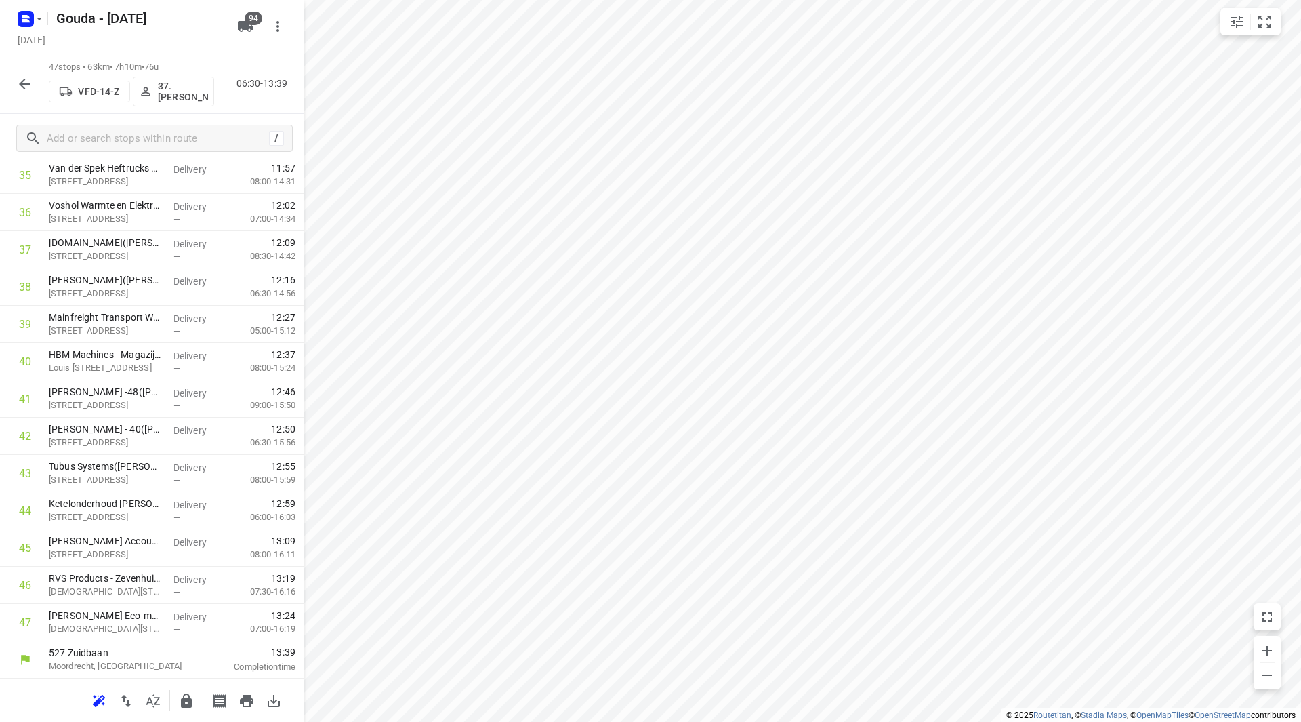
scroll to position [1380, 0]
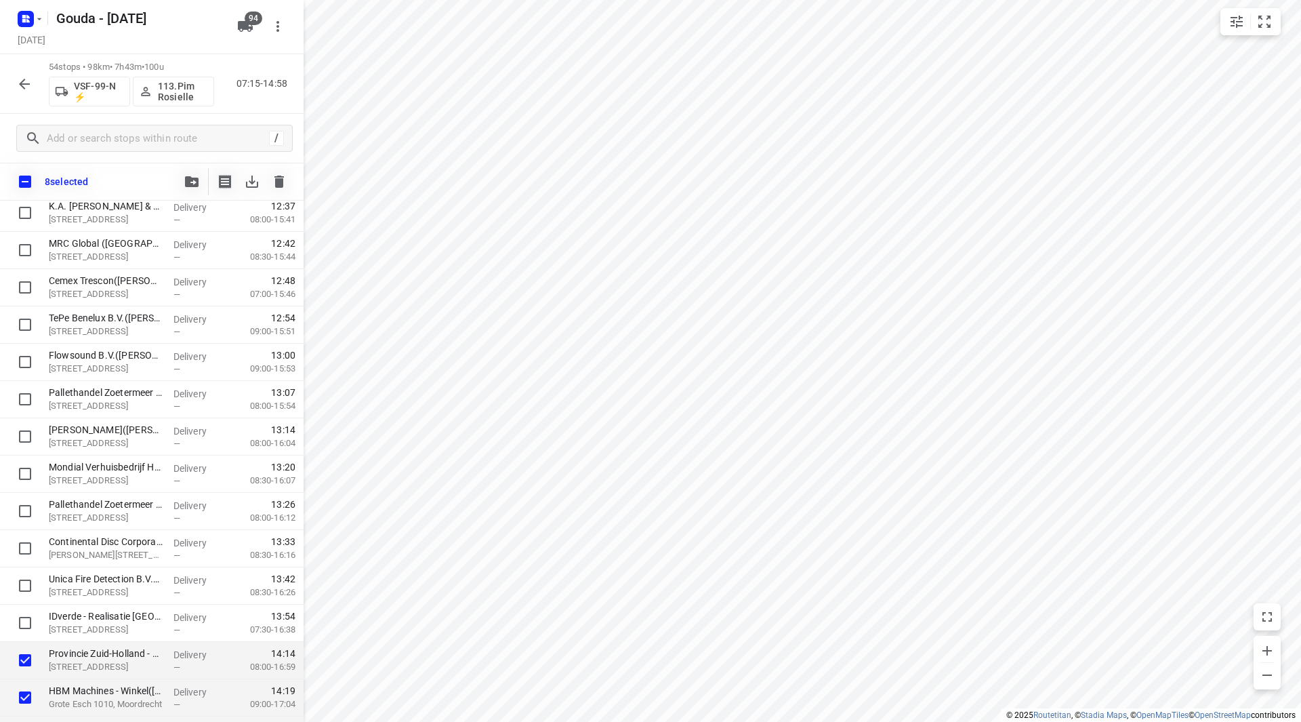
click at [197, 180] on icon "button" at bounding box center [192, 181] width 14 height 11
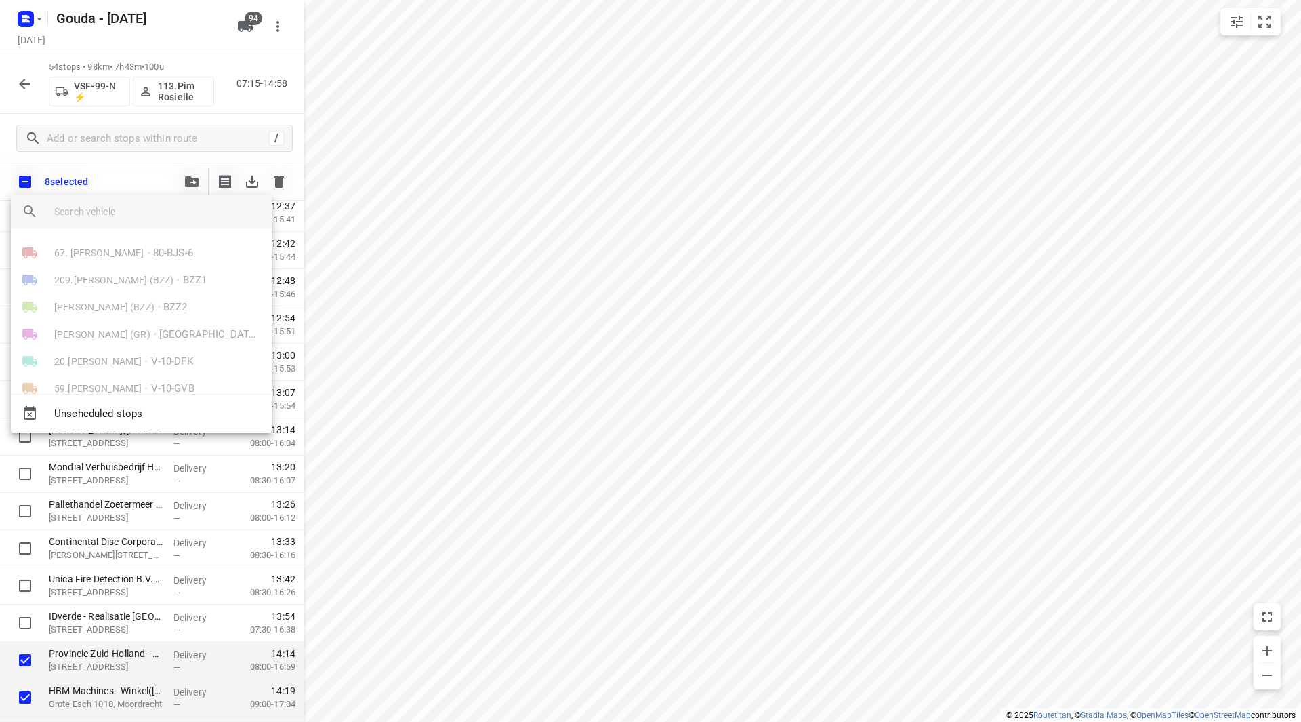
click at [104, 215] on input "search vehicle" at bounding box center [157, 211] width 207 height 20
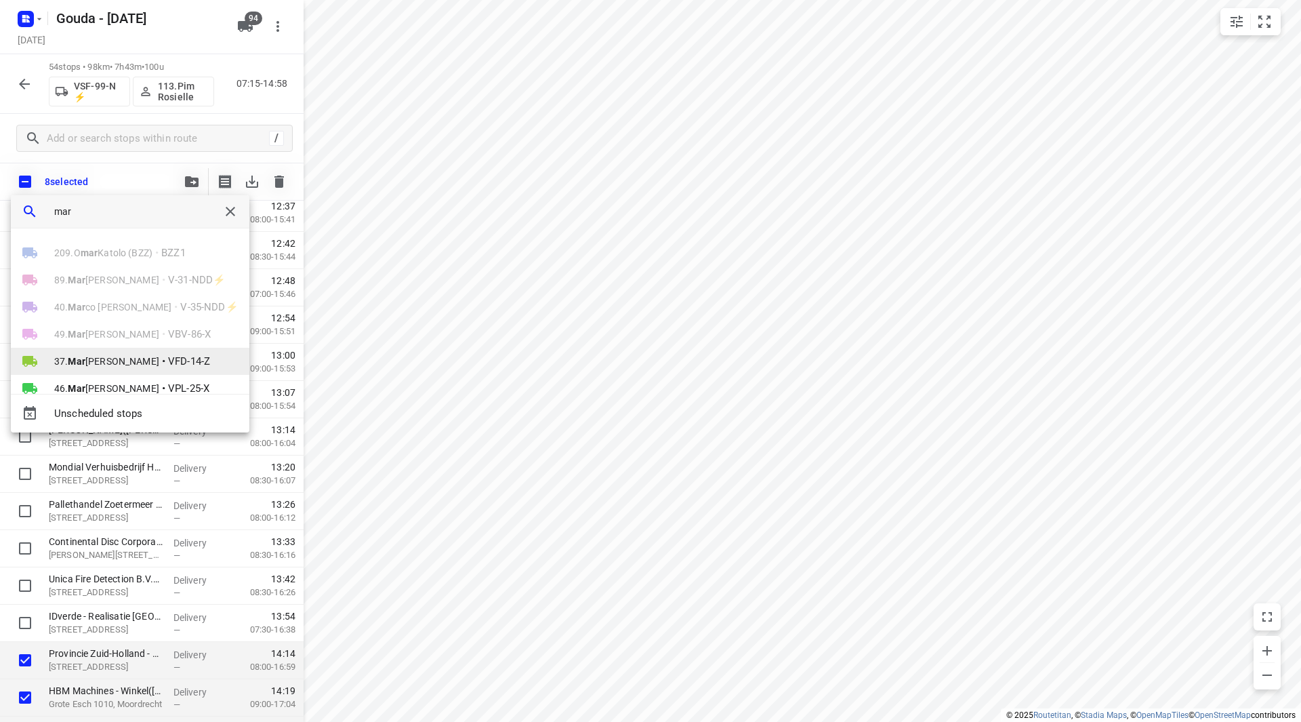
type input "mar"
click at [97, 364] on span "37. Mar cha Dekker" at bounding box center [106, 361] width 105 height 14
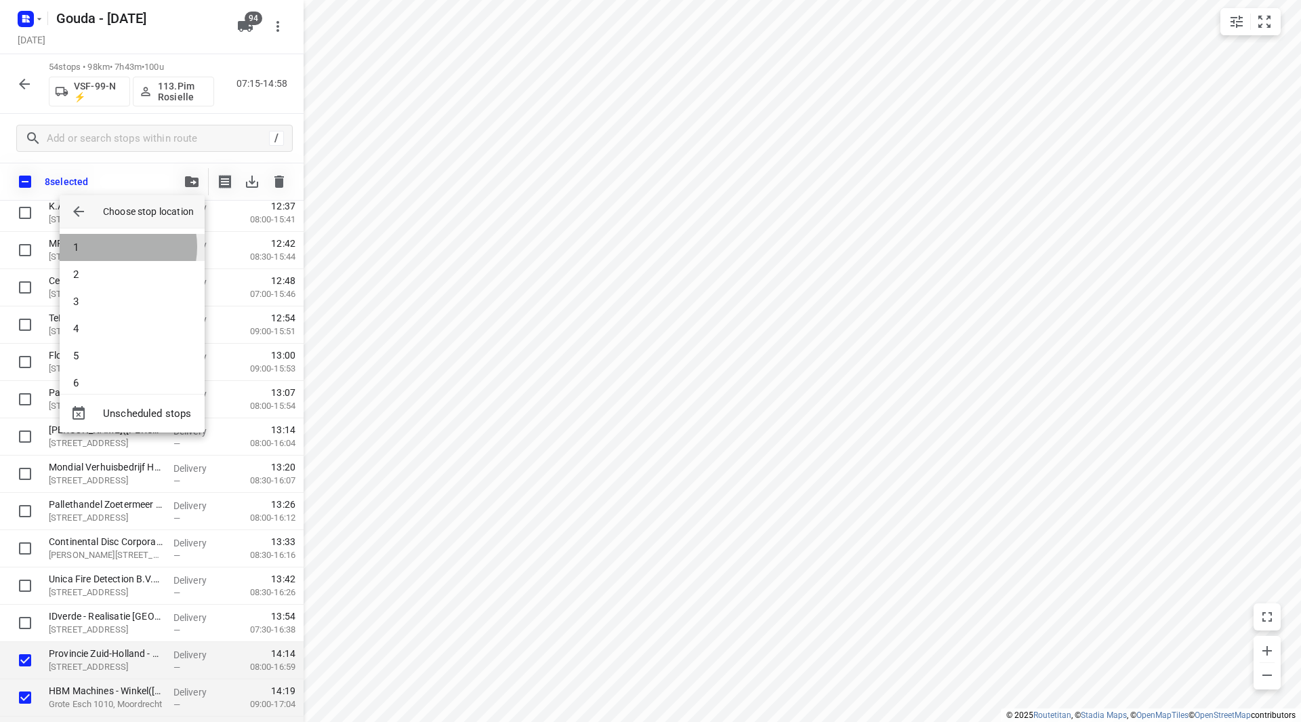
click at [112, 247] on li "1" at bounding box center [132, 247] width 145 height 27
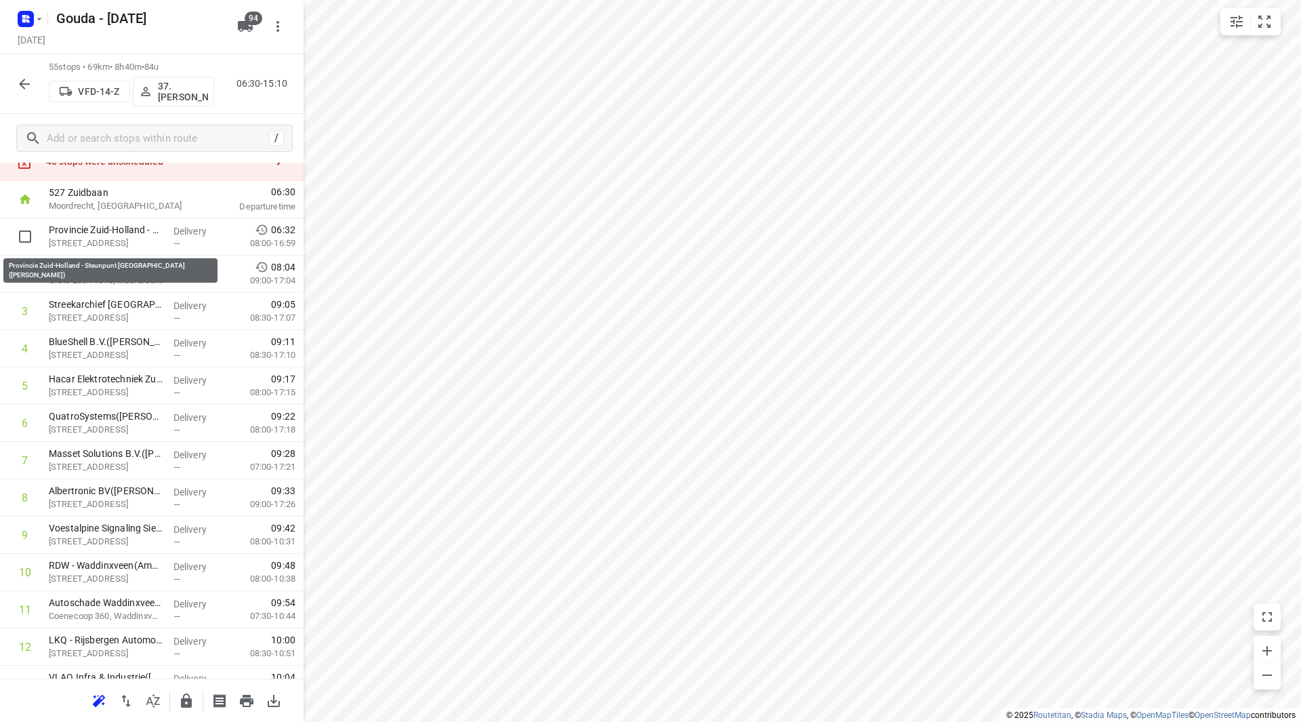
scroll to position [0, 0]
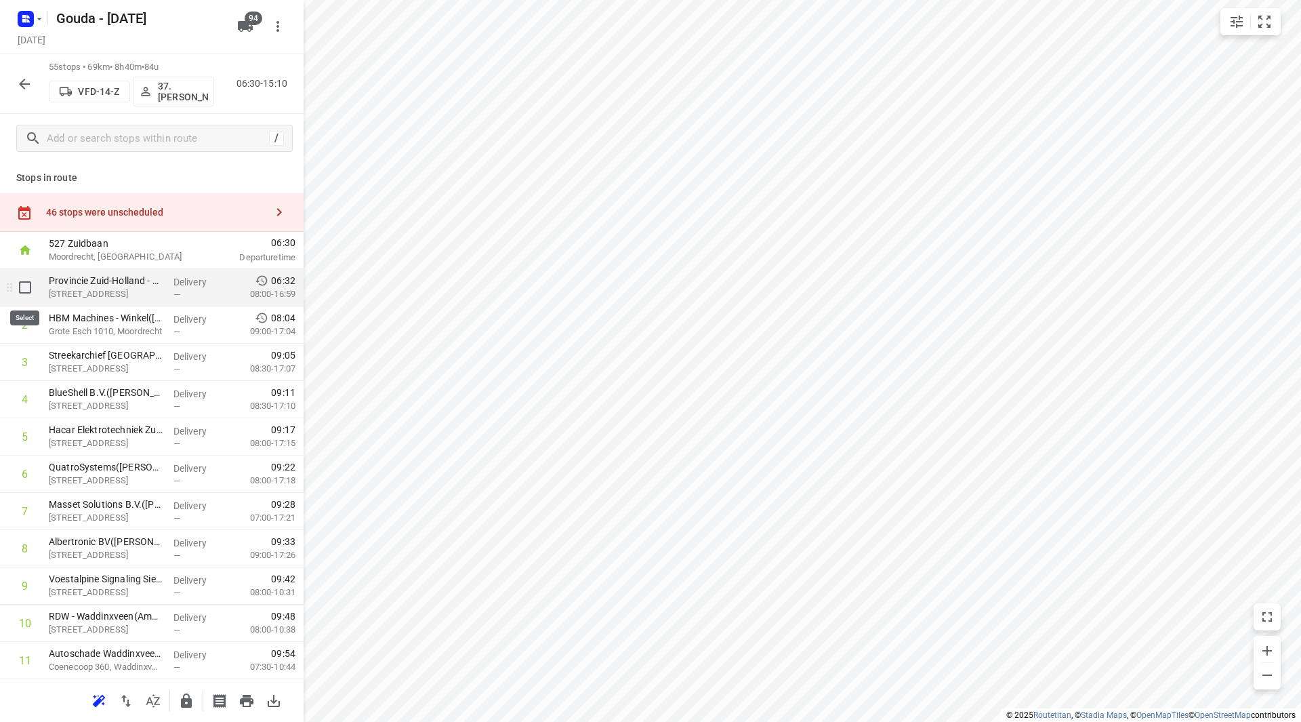
click at [22, 287] on input "checkbox" at bounding box center [25, 287] width 27 height 27
checkbox input "true"
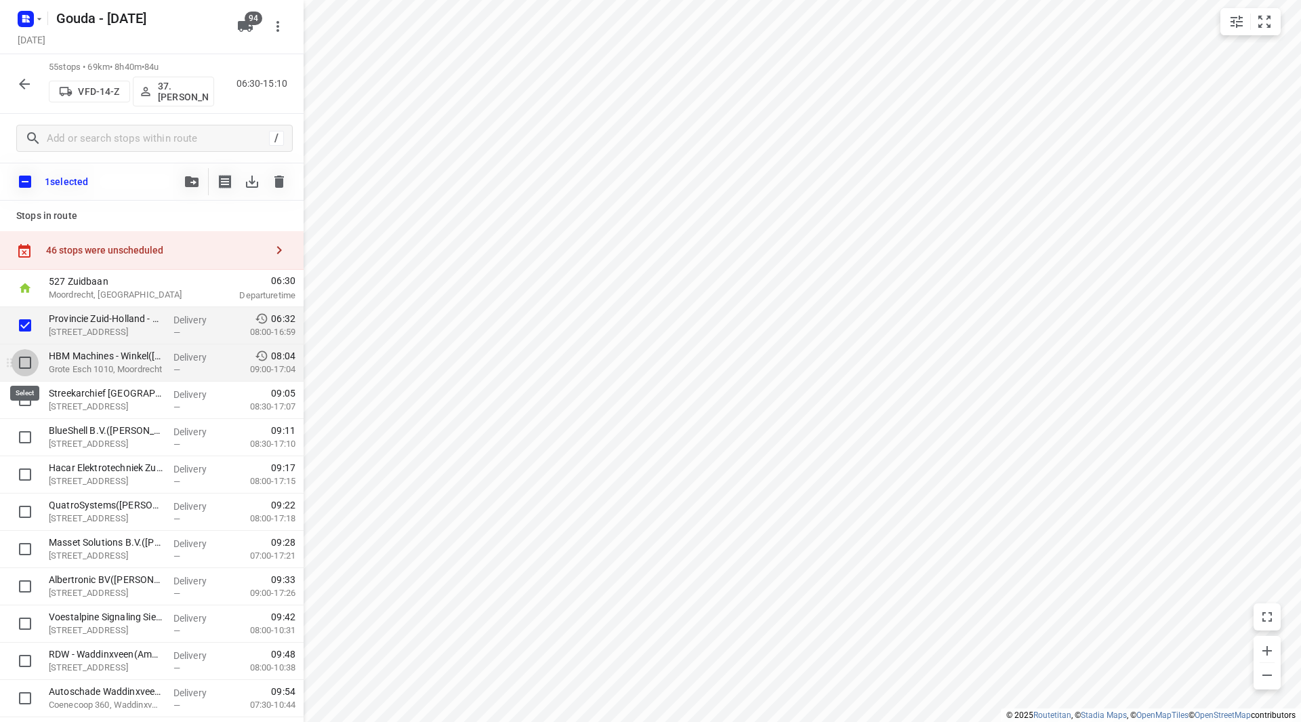
click at [21, 362] on input "checkbox" at bounding box center [25, 362] width 27 height 27
checkbox input "true"
click at [21, 397] on input "checkbox" at bounding box center [25, 399] width 27 height 27
checkbox input "true"
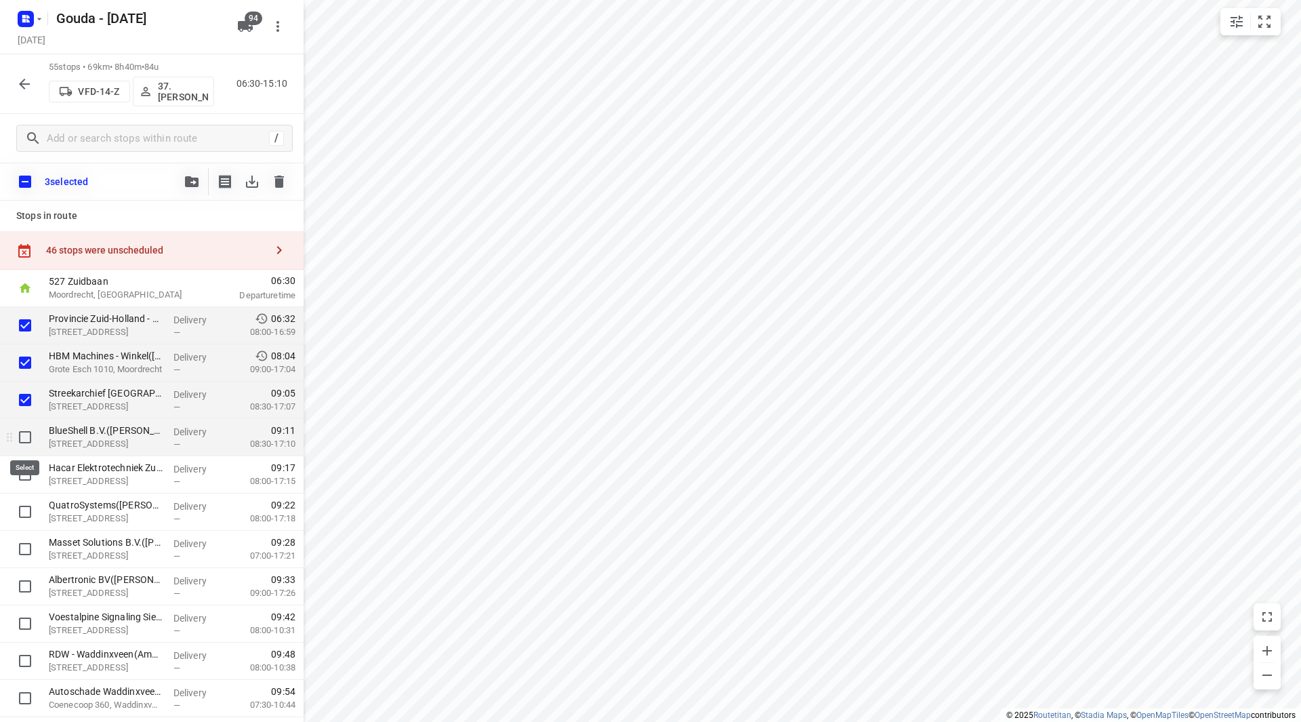
click at [18, 438] on input "checkbox" at bounding box center [25, 437] width 27 height 27
checkbox input "true"
click at [25, 470] on input "checkbox" at bounding box center [25, 474] width 27 height 27
checkbox input "true"
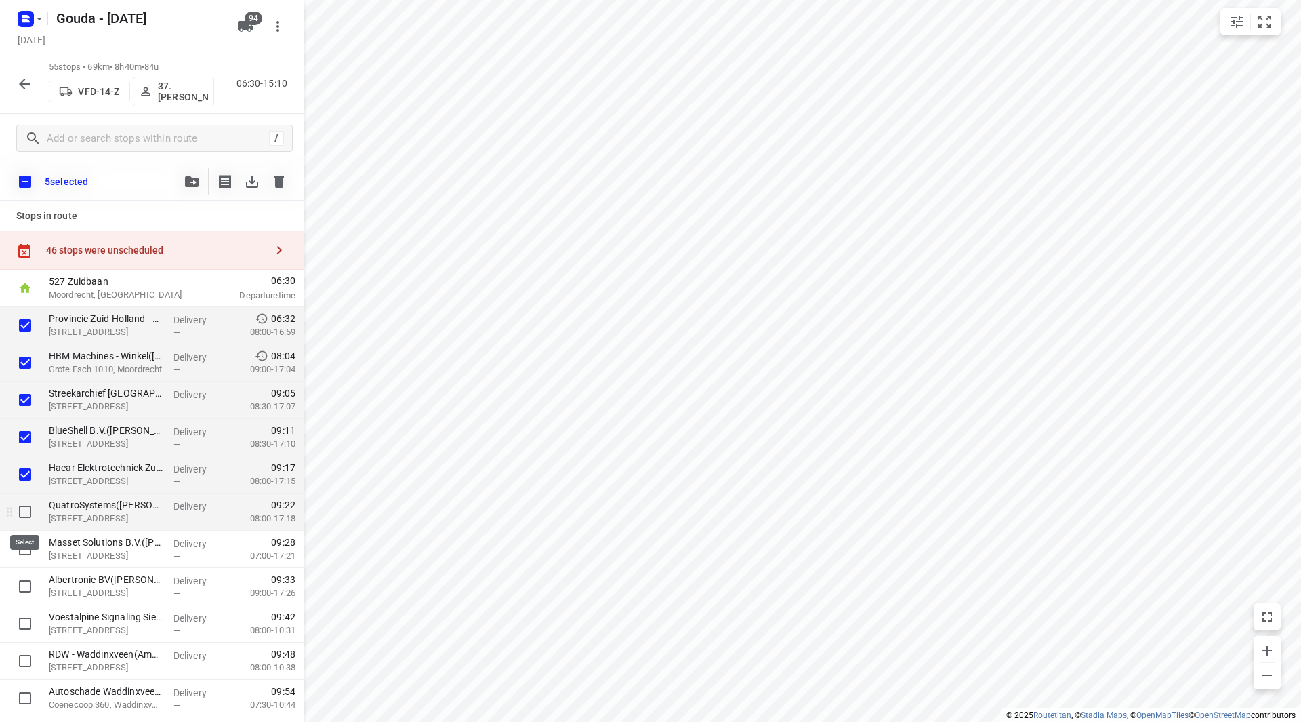
click at [22, 501] on input "checkbox" at bounding box center [25, 511] width 27 height 27
checkbox input "true"
drag, startPoint x: 24, startPoint y: 528, endPoint x: 24, endPoint y: 535, distance: 7.5
click at [24, 529] on div at bounding box center [21, 511] width 43 height 37
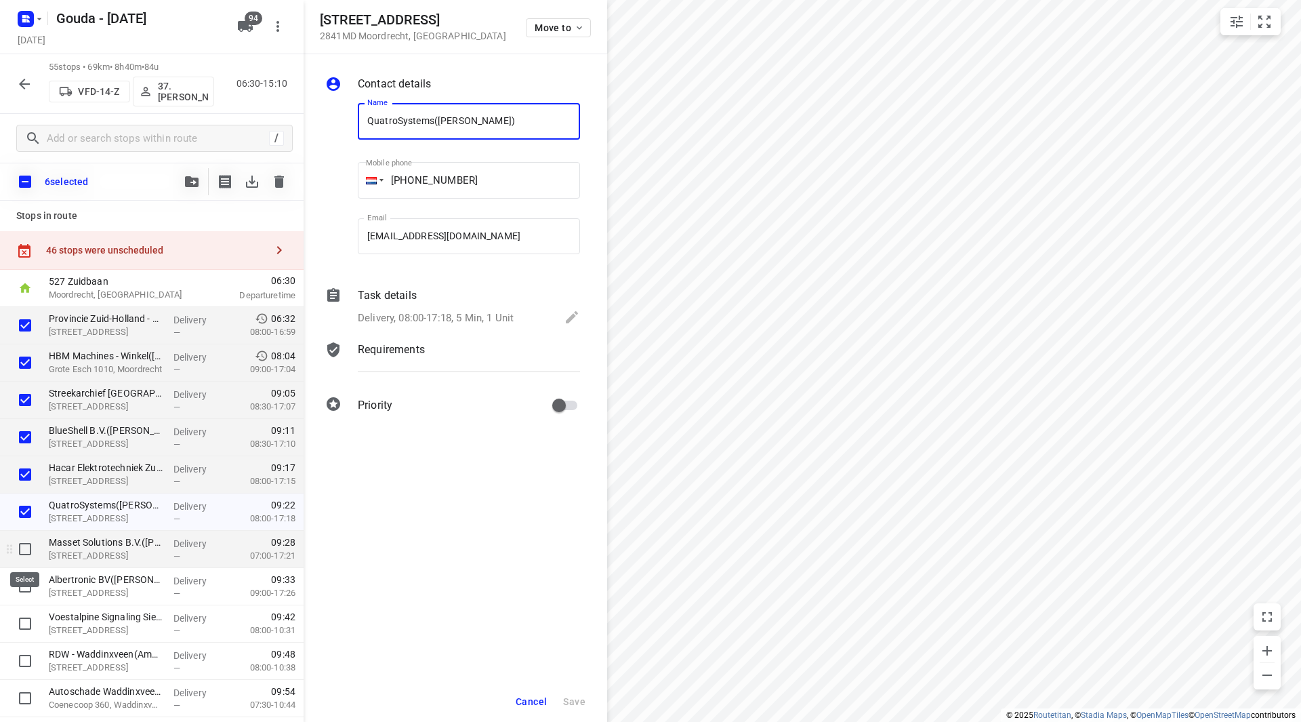
click at [25, 548] on input "checkbox" at bounding box center [25, 548] width 27 height 27
checkbox input "true"
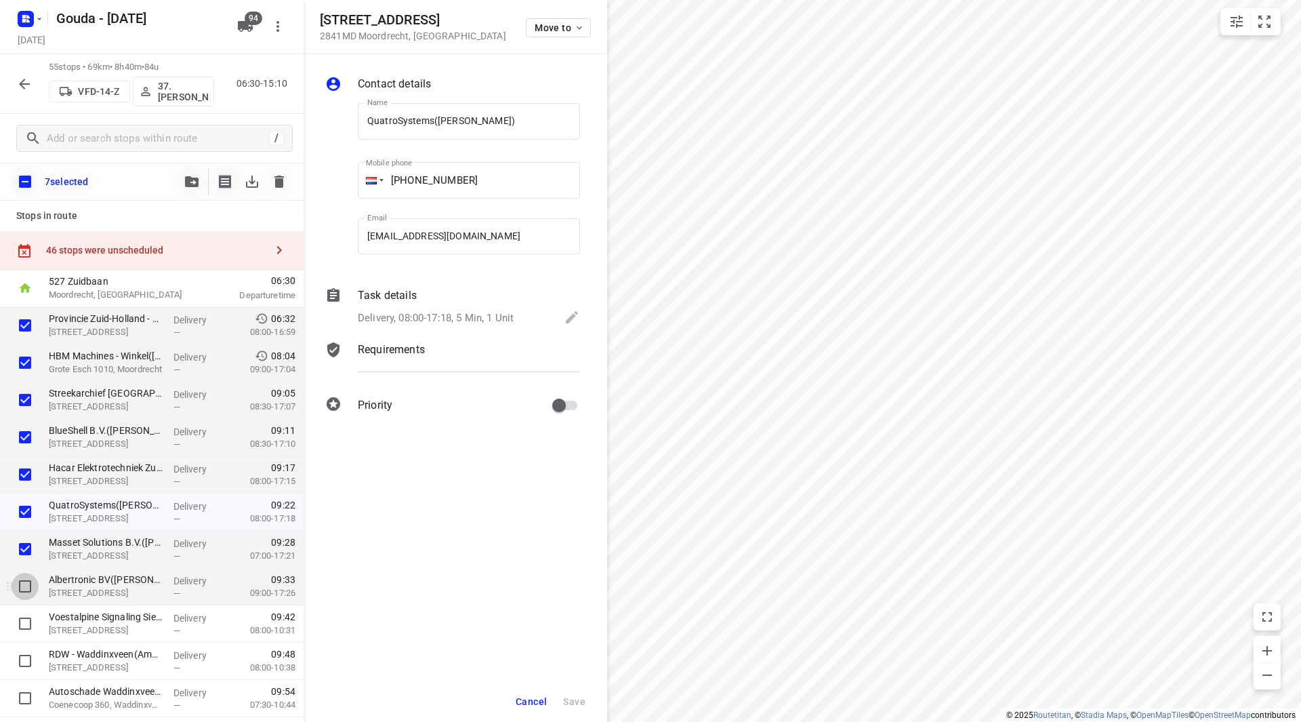
drag, startPoint x: 30, startPoint y: 573, endPoint x: 31, endPoint y: 583, distance: 10.3
click at [30, 579] on input "checkbox" at bounding box center [25, 586] width 27 height 27
checkbox input "true"
click at [22, 630] on input "checkbox" at bounding box center [25, 623] width 27 height 27
checkbox input "true"
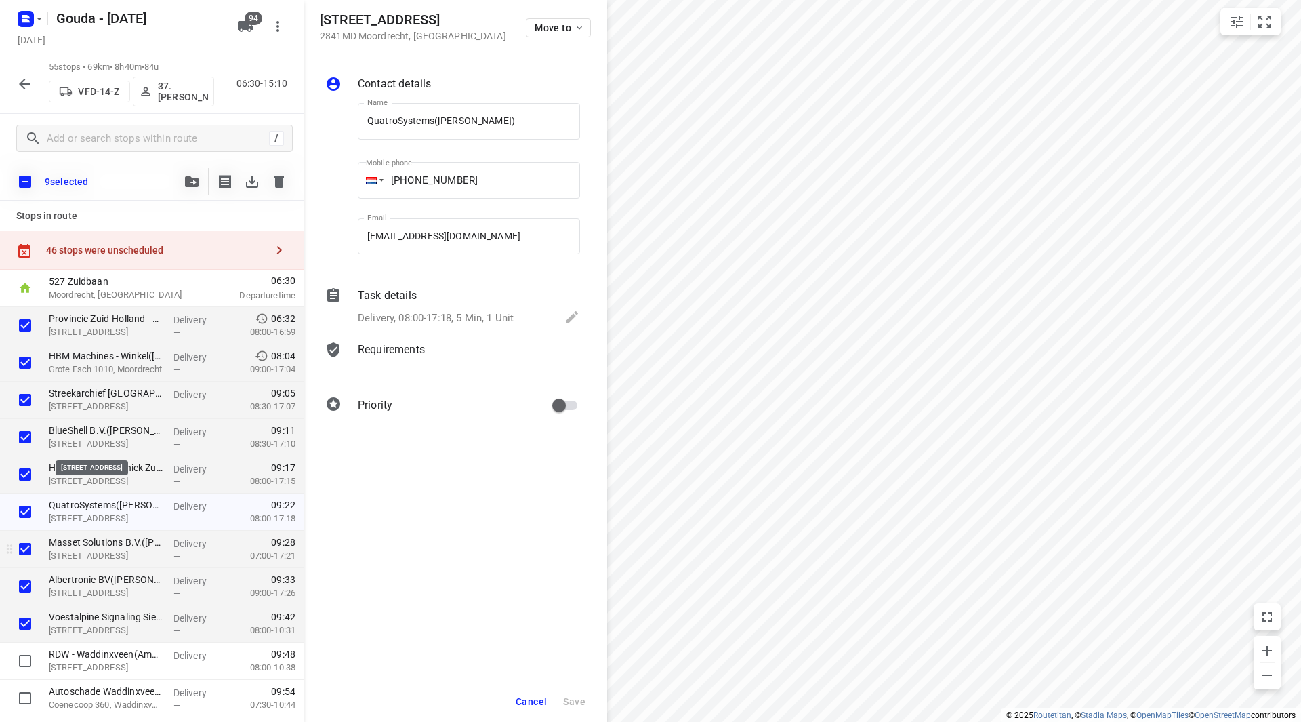
scroll to position [68, 0]
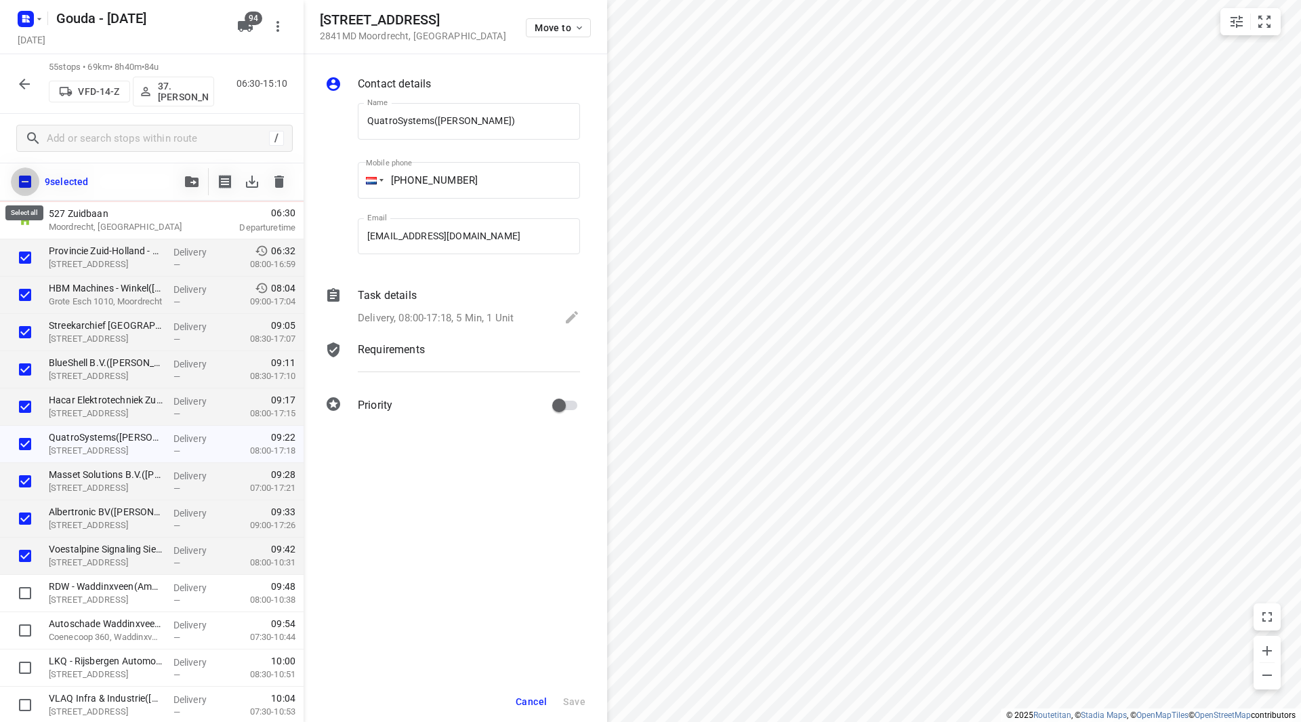
click at [18, 172] on input "checkbox" at bounding box center [25, 181] width 28 height 28
checkbox input "true"
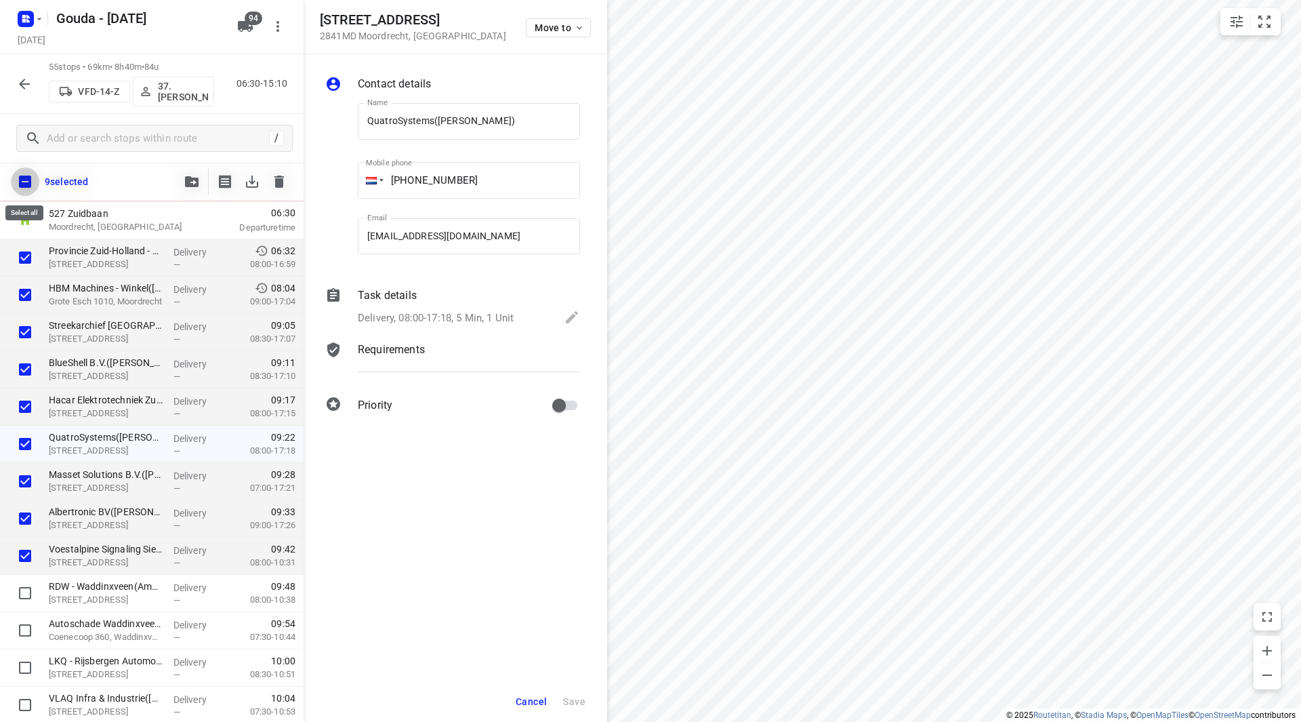
checkbox input "true"
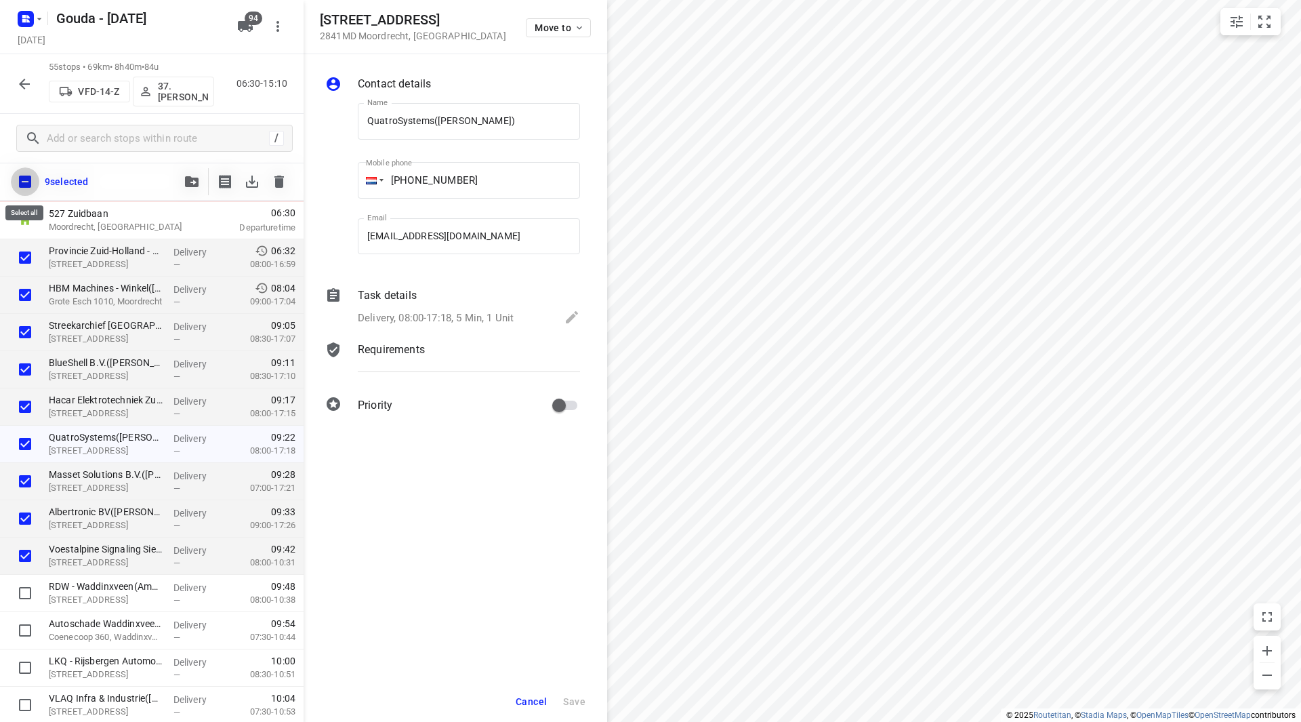
checkbox input "true"
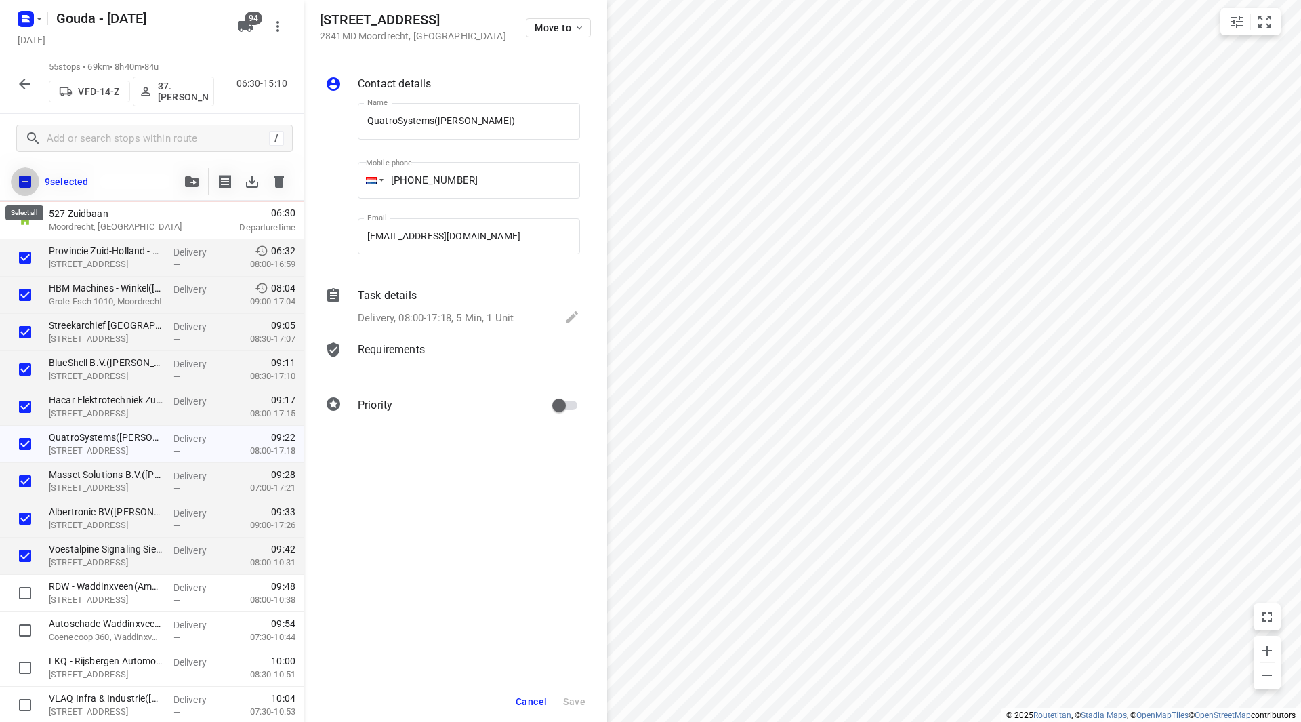
checkbox input "true"
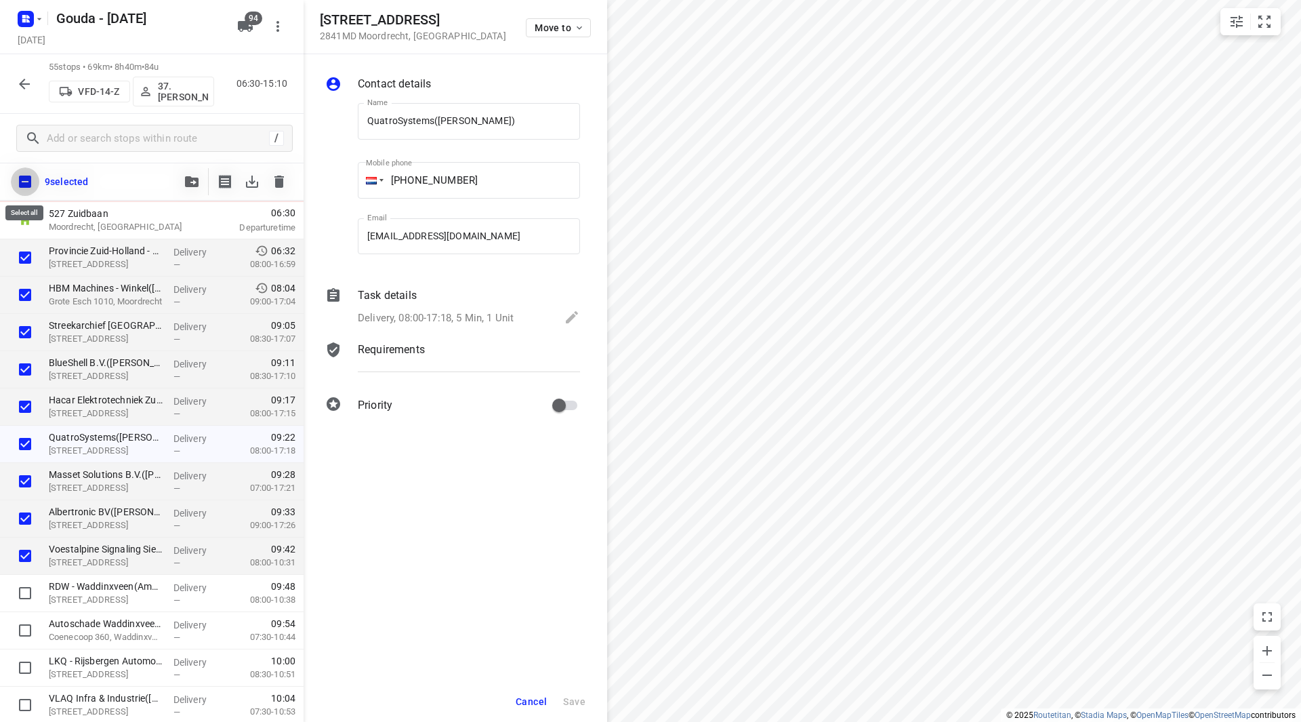
checkbox input "true"
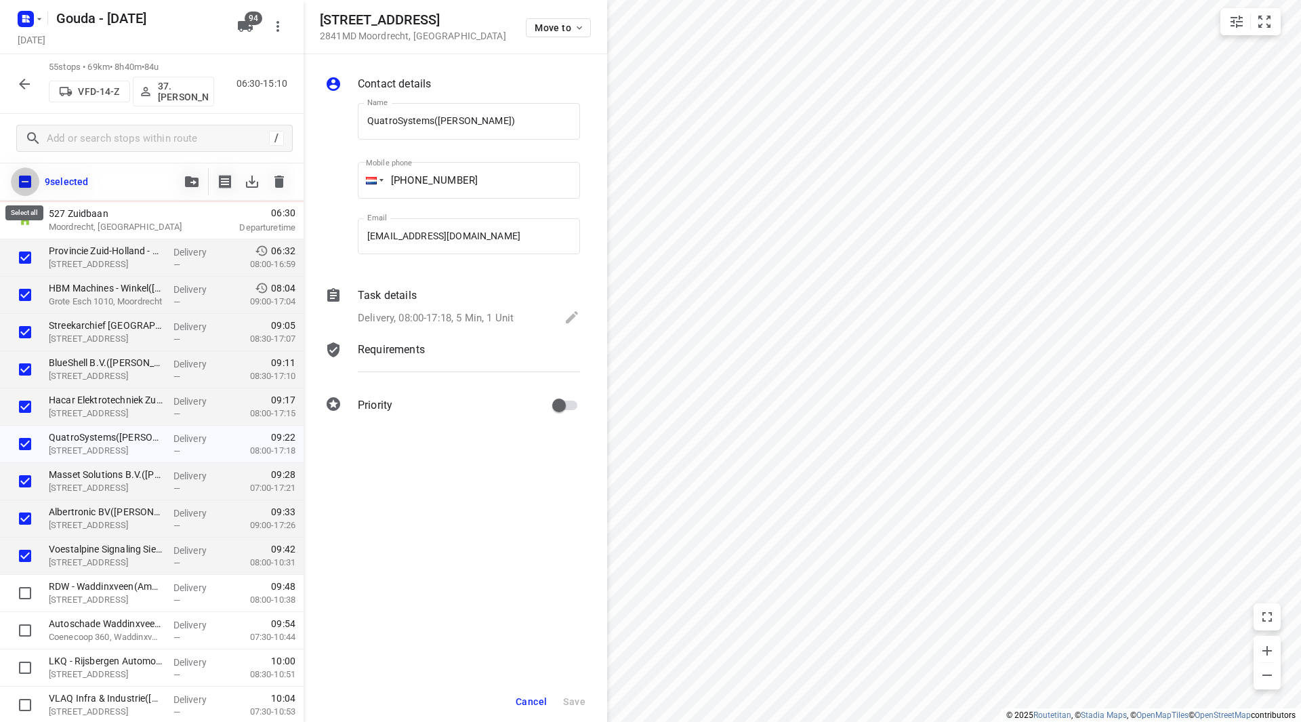
checkbox input "true"
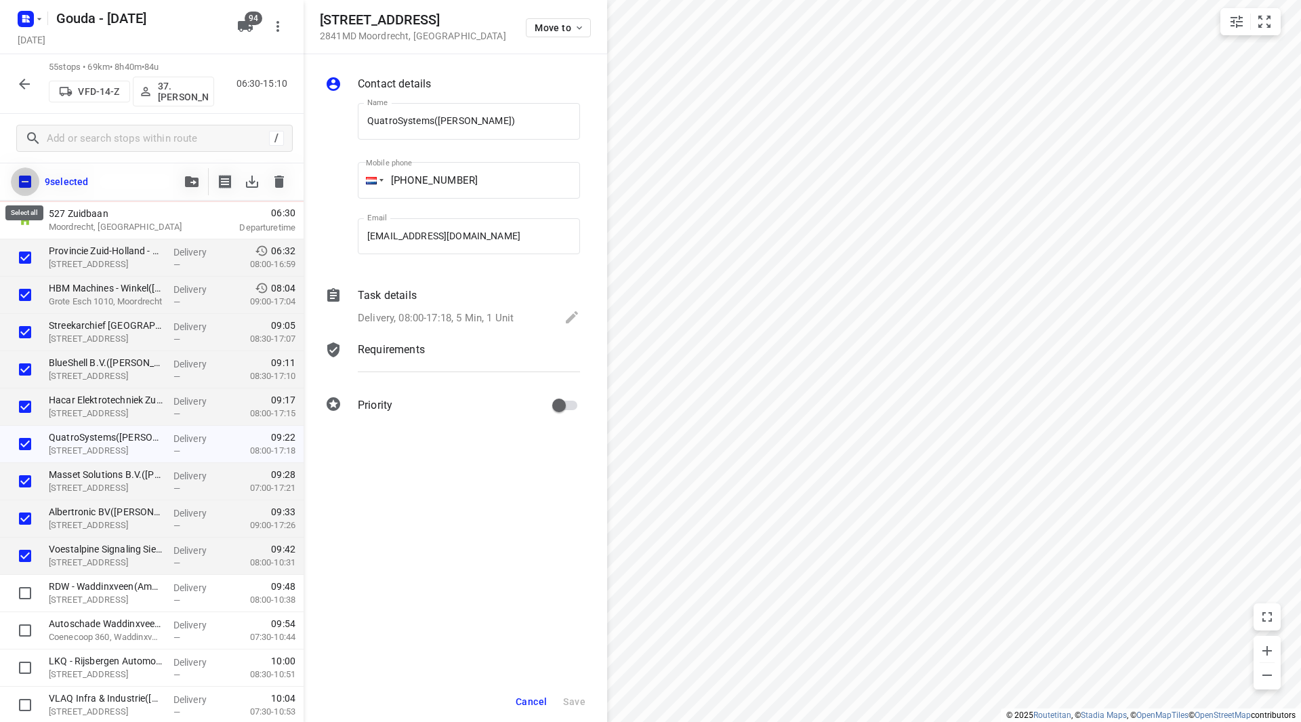
checkbox input "true"
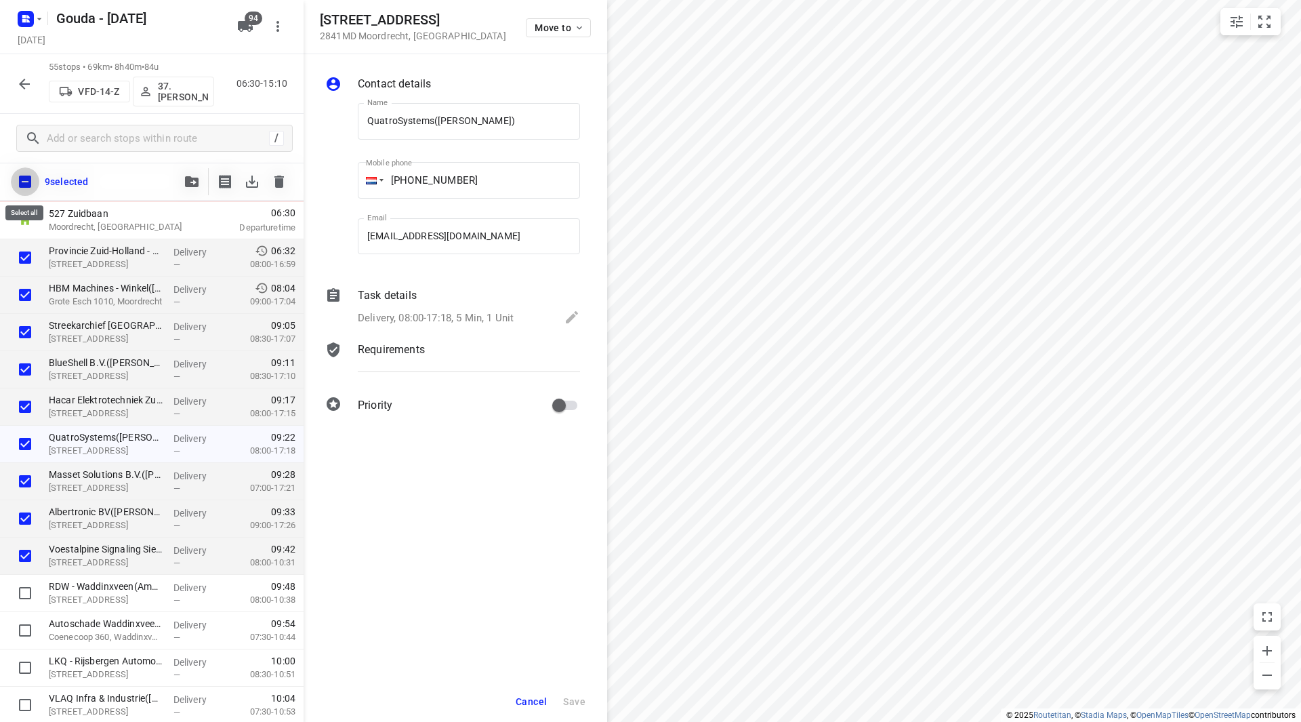
checkbox input "true"
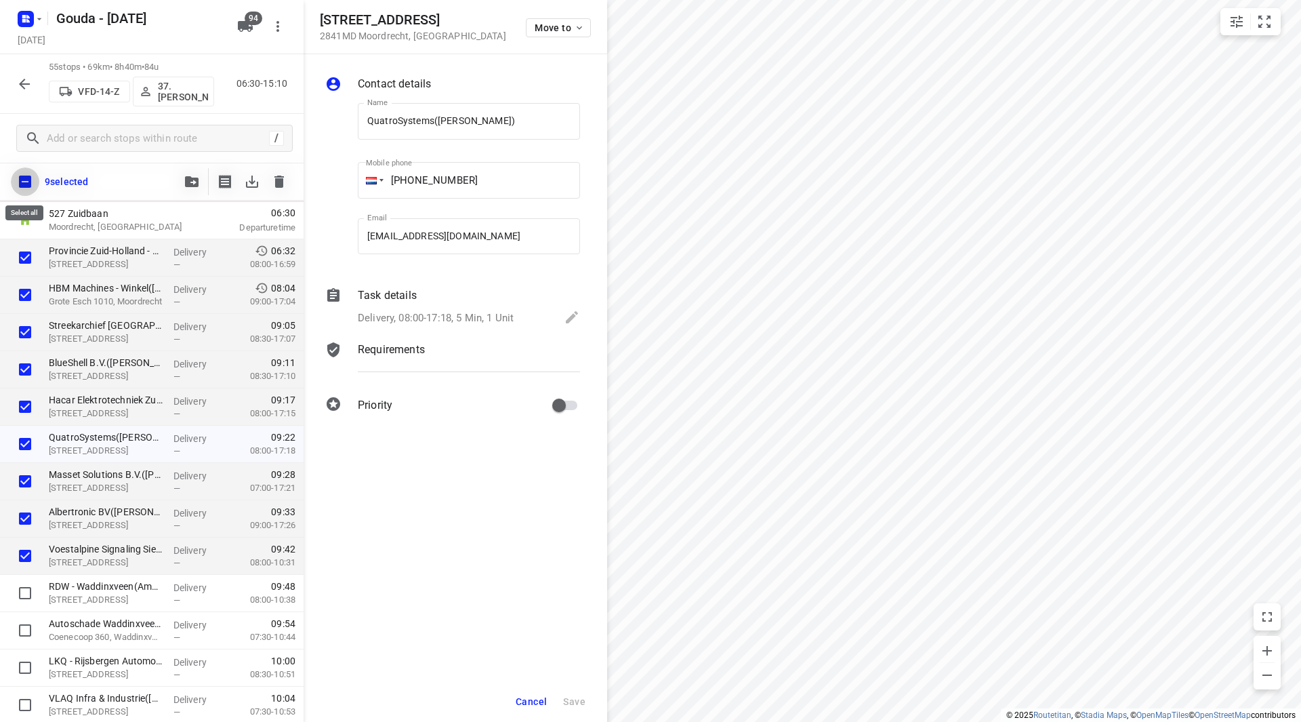
checkbox input "true"
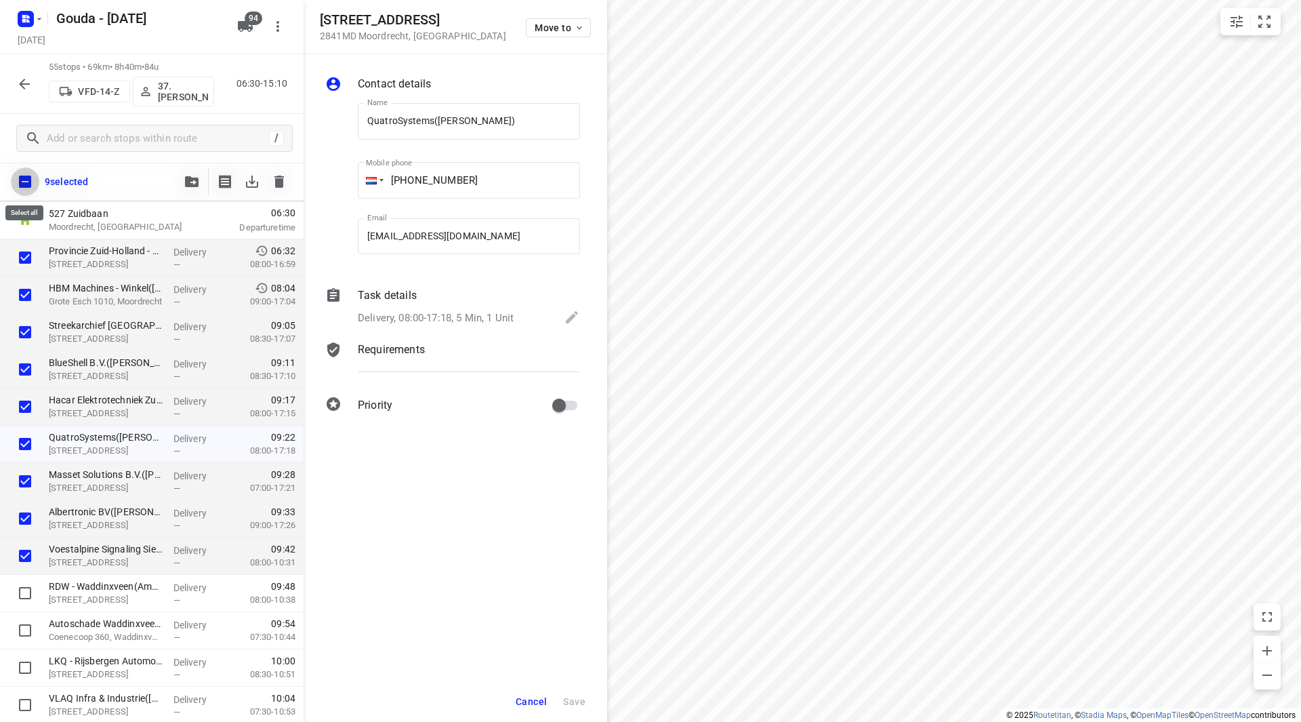
checkbox input "true"
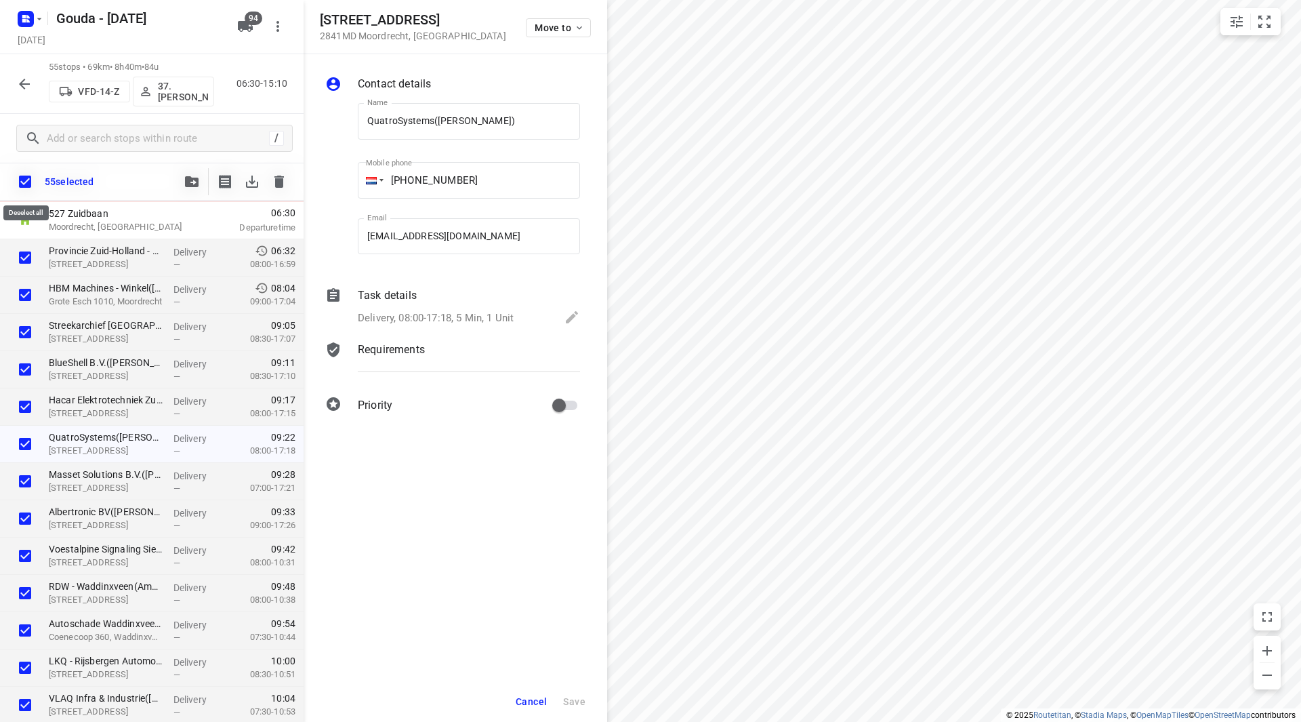
click at [23, 179] on input "checkbox" at bounding box center [25, 181] width 28 height 28
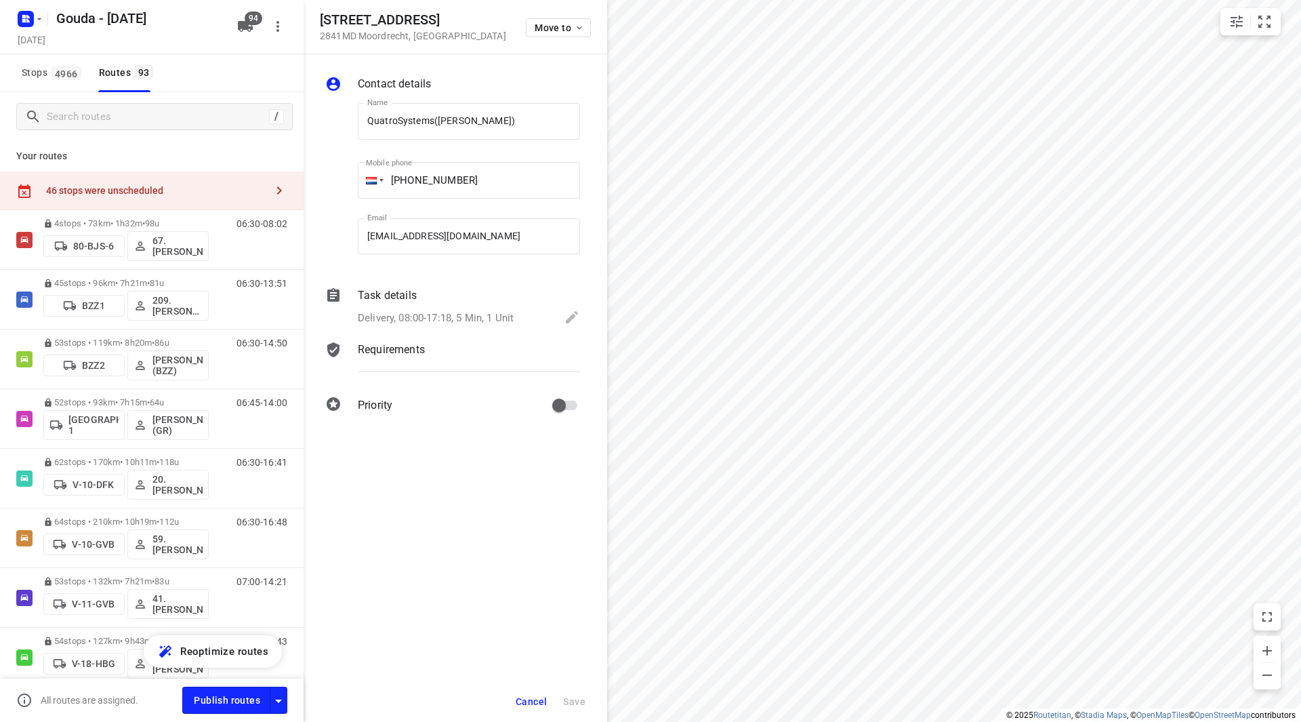
click at [526, 699] on span "Cancel" at bounding box center [531, 701] width 31 height 11
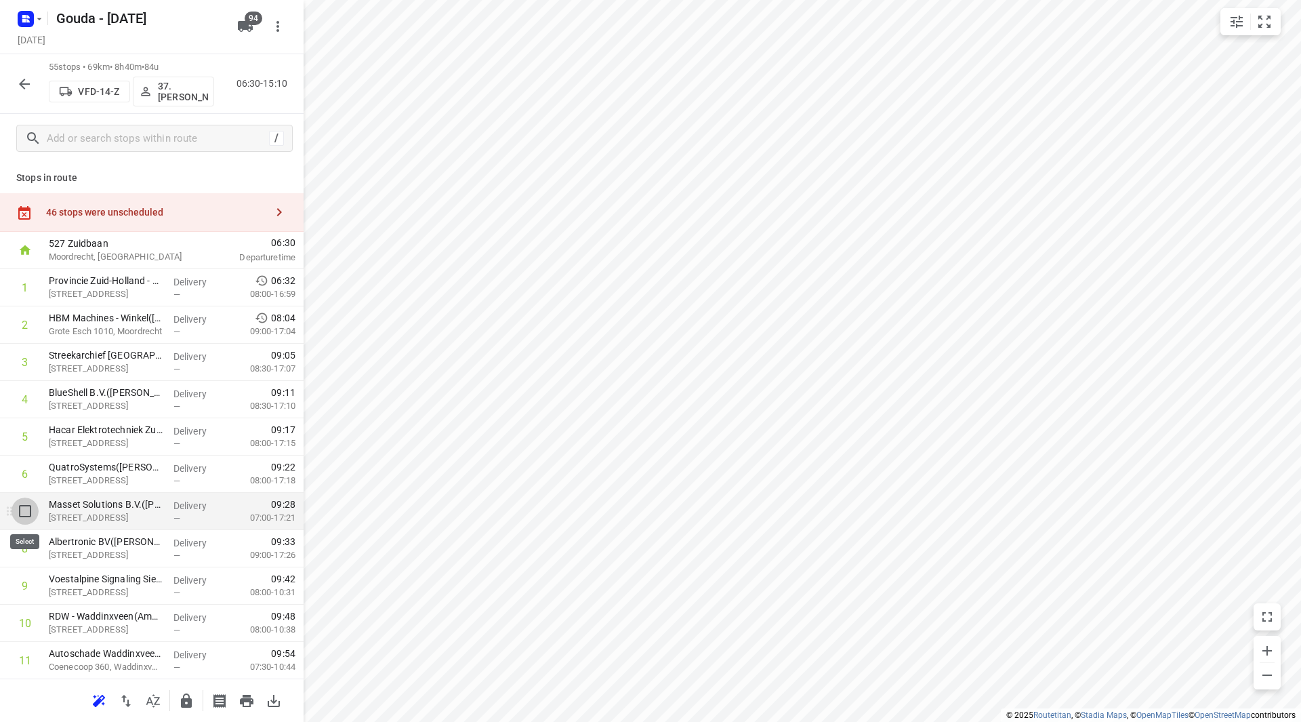
click at [23, 514] on input "checkbox" at bounding box center [25, 510] width 27 height 27
checkbox input "true"
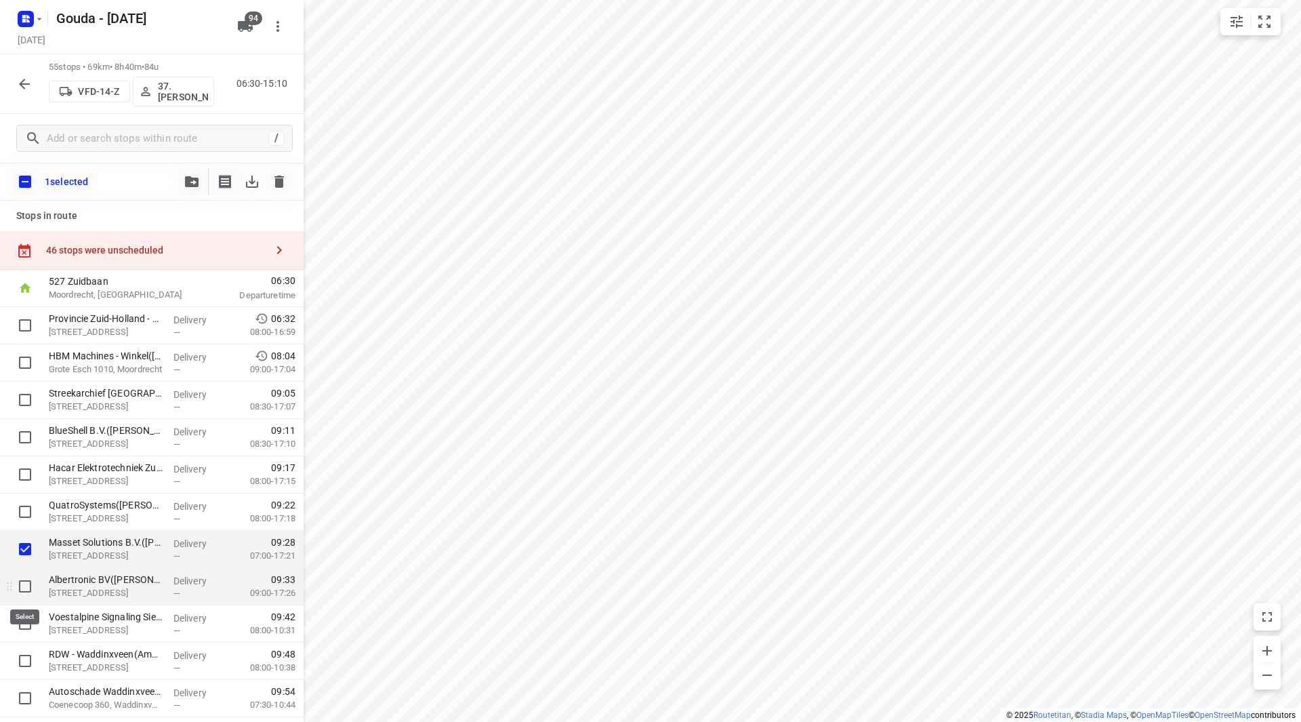
click at [17, 583] on input "checkbox" at bounding box center [25, 586] width 27 height 27
checkbox input "true"
click at [24, 623] on input "checkbox" at bounding box center [25, 623] width 27 height 27
checkbox input "true"
click at [26, 546] on input "checkbox" at bounding box center [25, 548] width 27 height 27
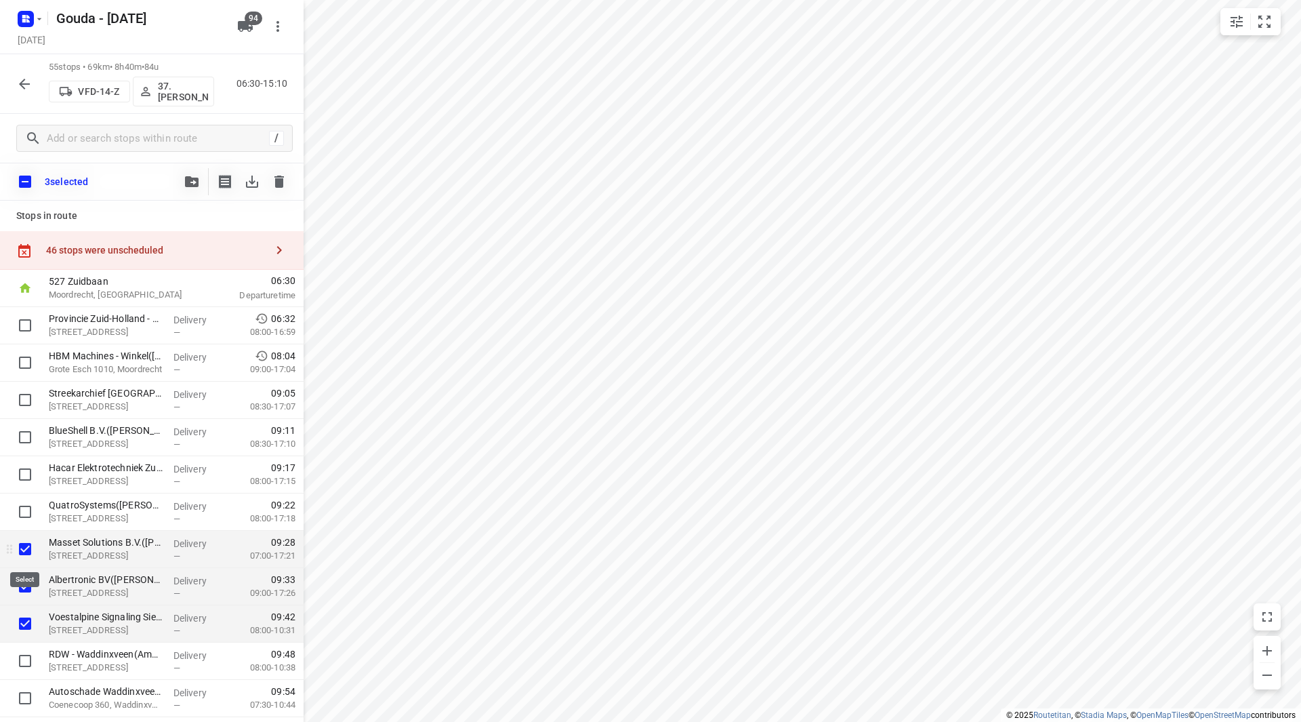
checkbox input "false"
click at [22, 588] on input "checkbox" at bounding box center [25, 586] width 27 height 27
checkbox input "false"
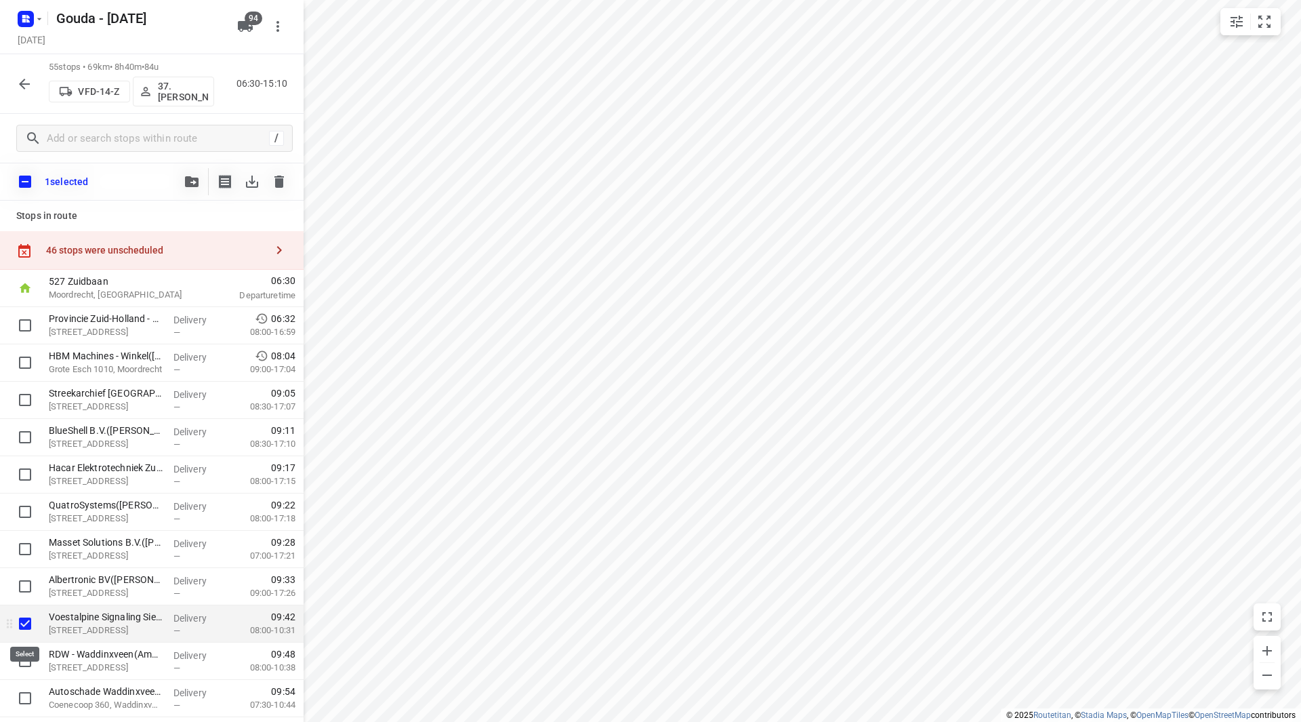
click at [21, 627] on input "checkbox" at bounding box center [25, 623] width 27 height 27
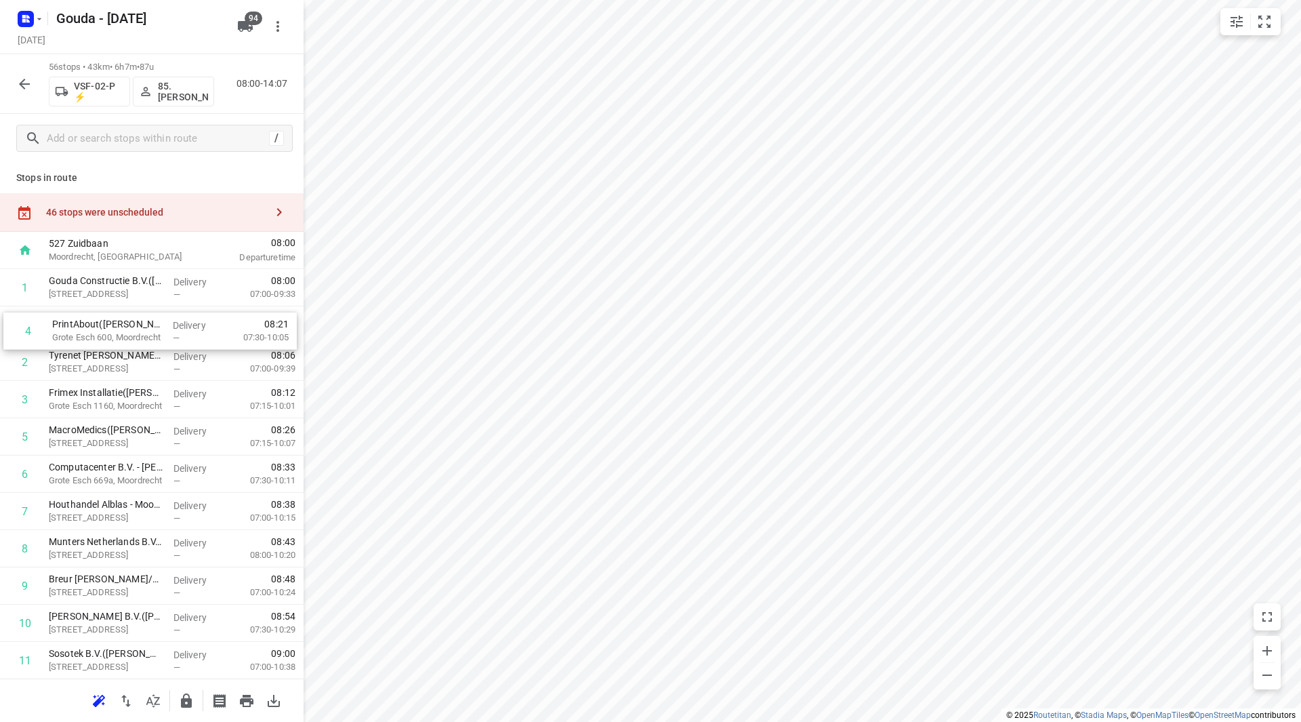
drag, startPoint x: 109, startPoint y: 398, endPoint x: 114, endPoint y: 325, distance: 74.0
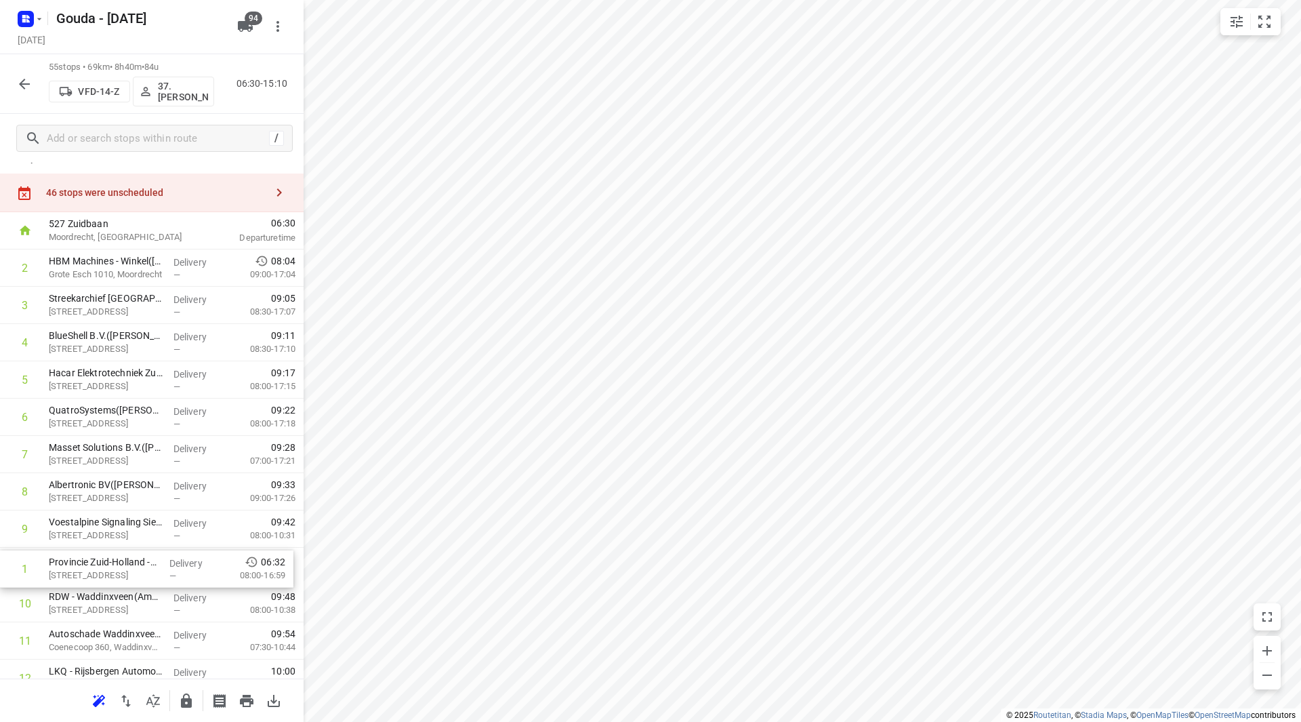
drag, startPoint x: 102, startPoint y: 291, endPoint x: 102, endPoint y: 575, distance: 284.6
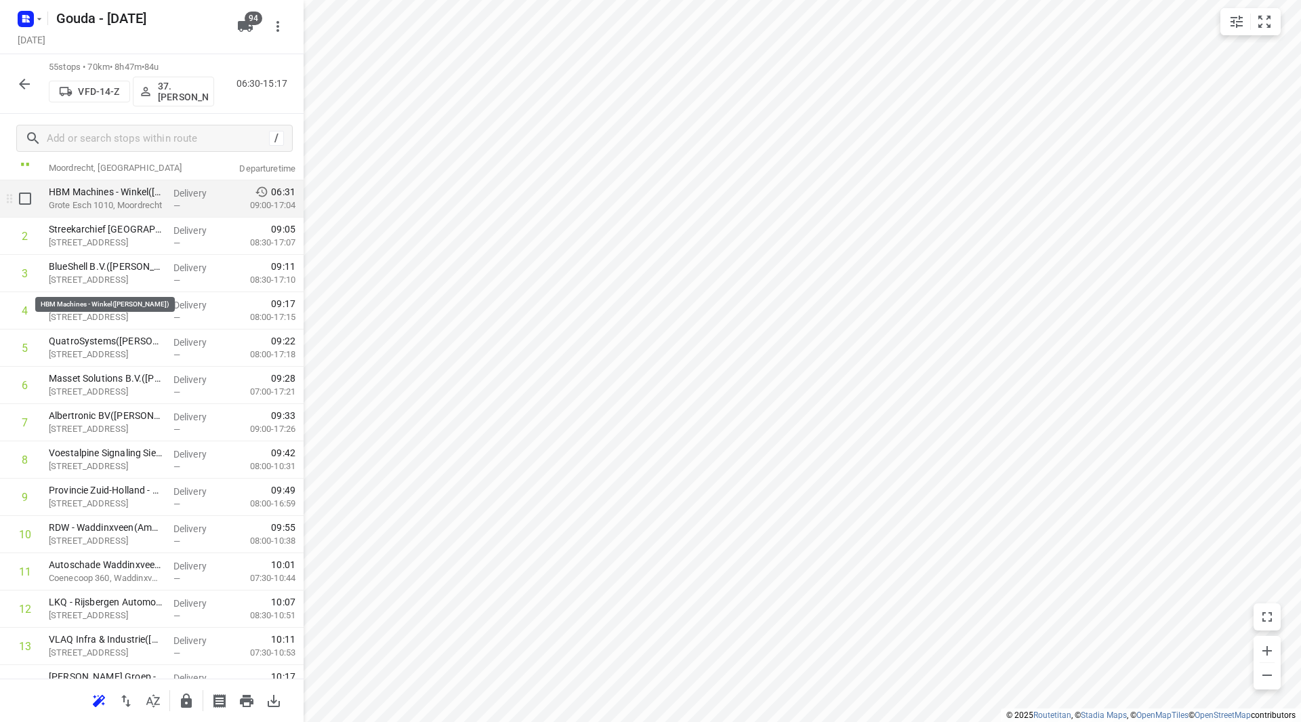
scroll to position [0, 0]
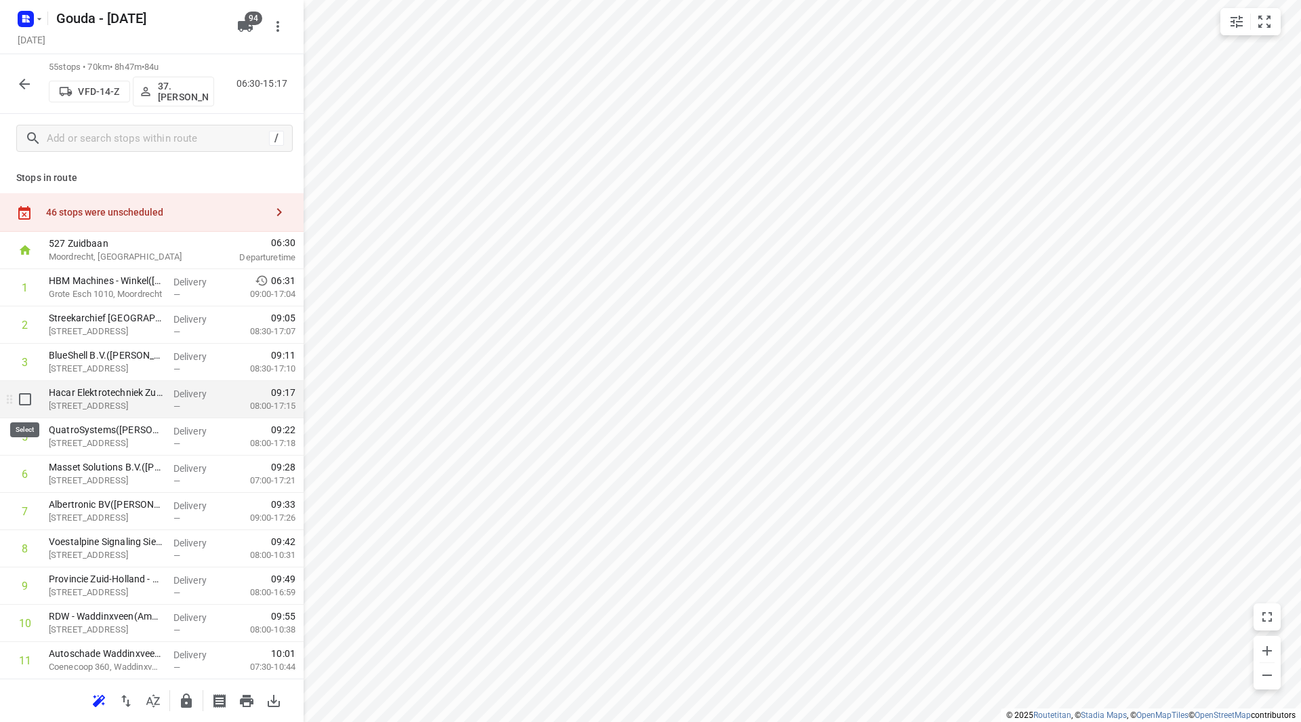
click at [22, 401] on input "checkbox" at bounding box center [25, 399] width 27 height 27
checkbox input "true"
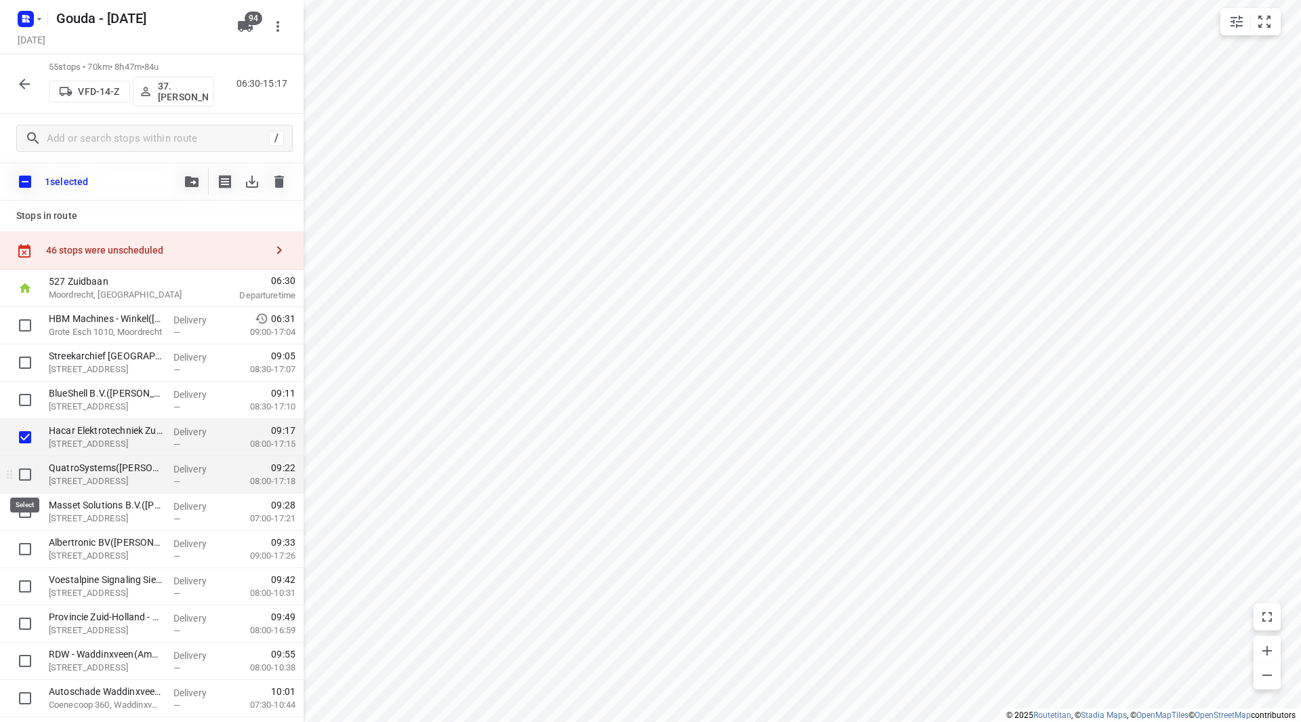
click at [24, 480] on input "checkbox" at bounding box center [25, 474] width 27 height 27
checkbox input "true"
click at [26, 516] on input "checkbox" at bounding box center [25, 511] width 27 height 27
checkbox input "true"
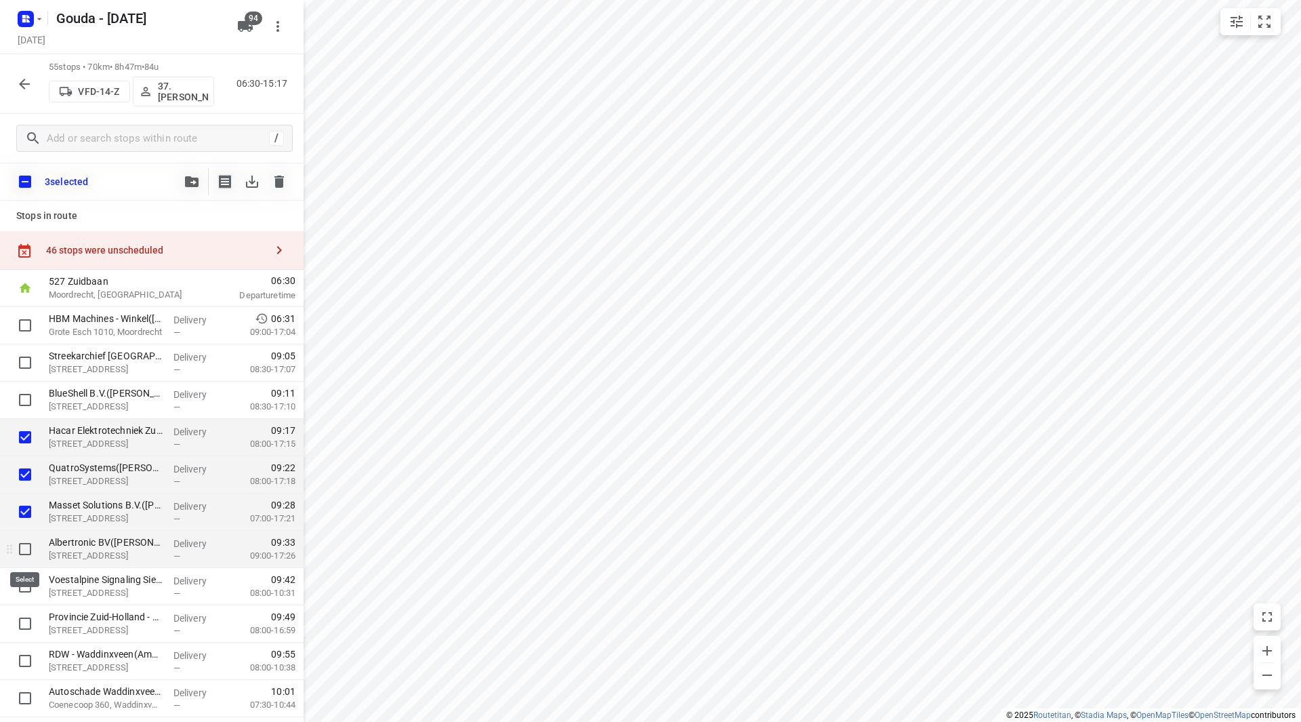
click at [26, 539] on input "checkbox" at bounding box center [25, 548] width 27 height 27
checkbox input "true"
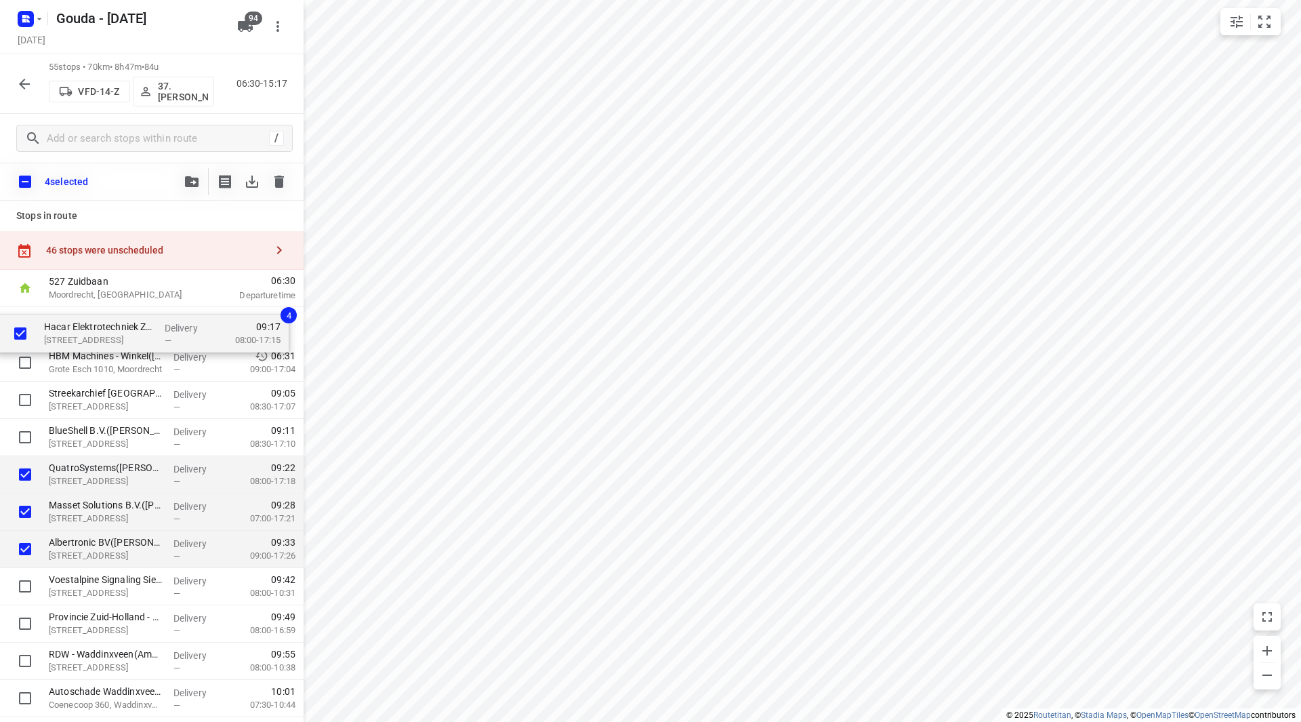
drag, startPoint x: 90, startPoint y: 439, endPoint x: 86, endPoint y: 328, distance: 111.2
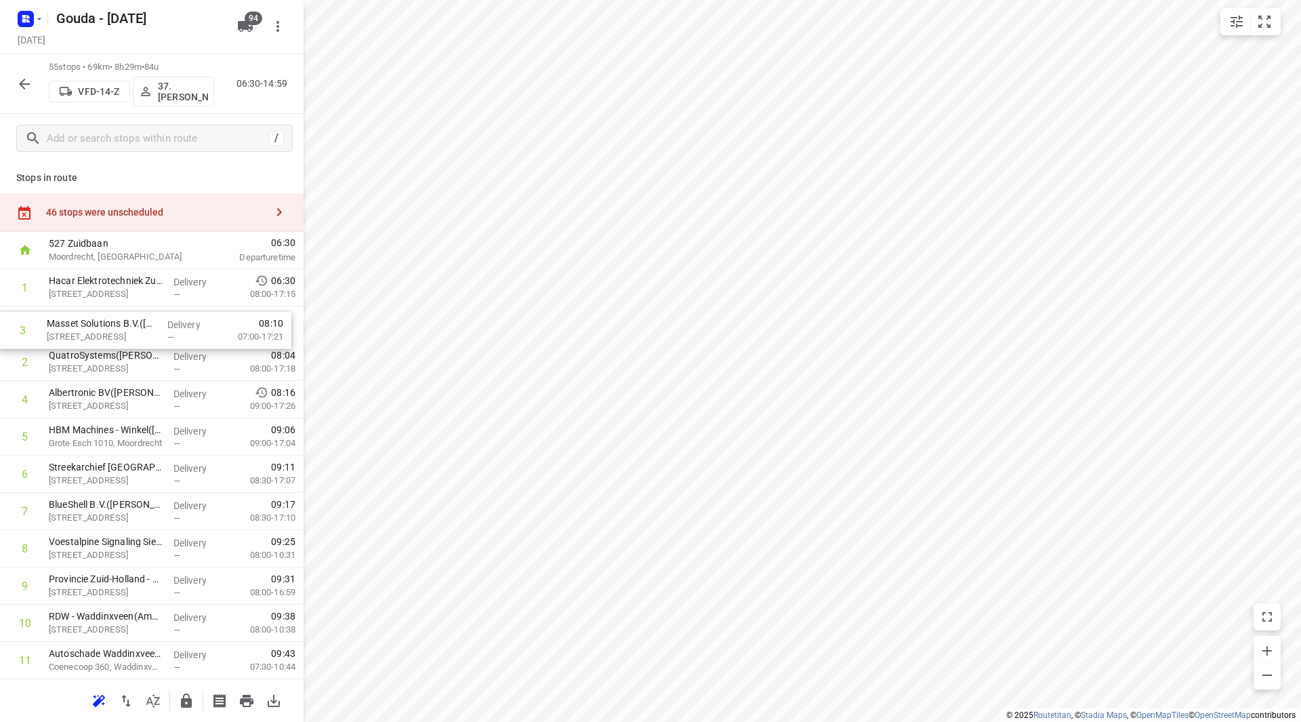
drag, startPoint x: 113, startPoint y: 366, endPoint x: 111, endPoint y: 328, distance: 38.0
drag, startPoint x: 134, startPoint y: 329, endPoint x: 131, endPoint y: 294, distance: 35.4
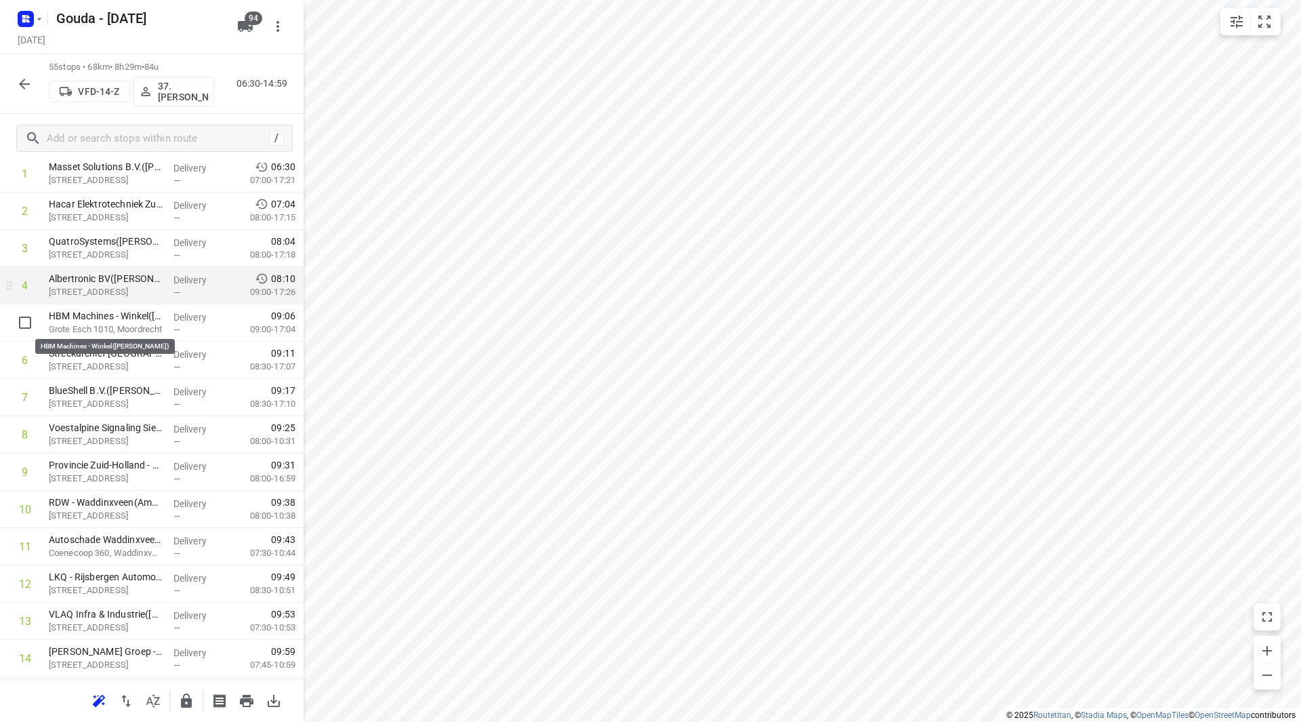
scroll to position [68, 0]
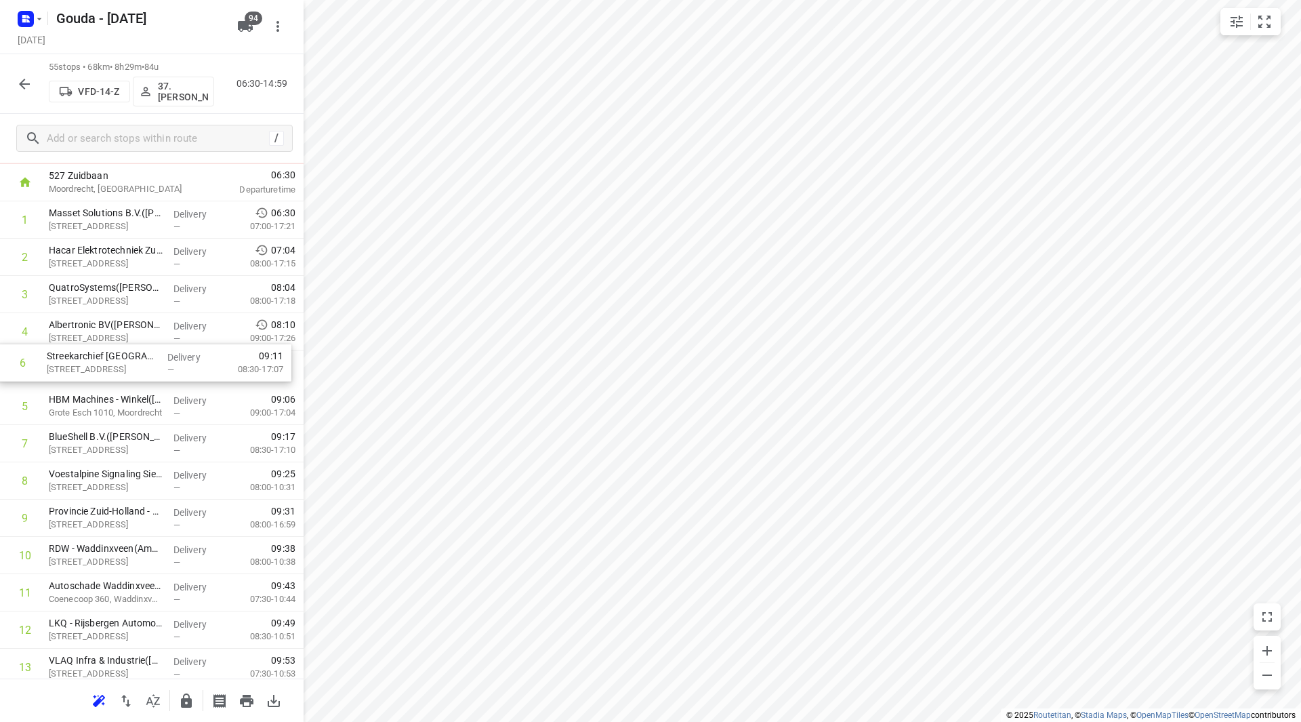
drag, startPoint x: 105, startPoint y: 402, endPoint x: 103, endPoint y: 357, distance: 44.8
drag, startPoint x: 158, startPoint y: 434, endPoint x: 161, endPoint y: 396, distance: 38.0
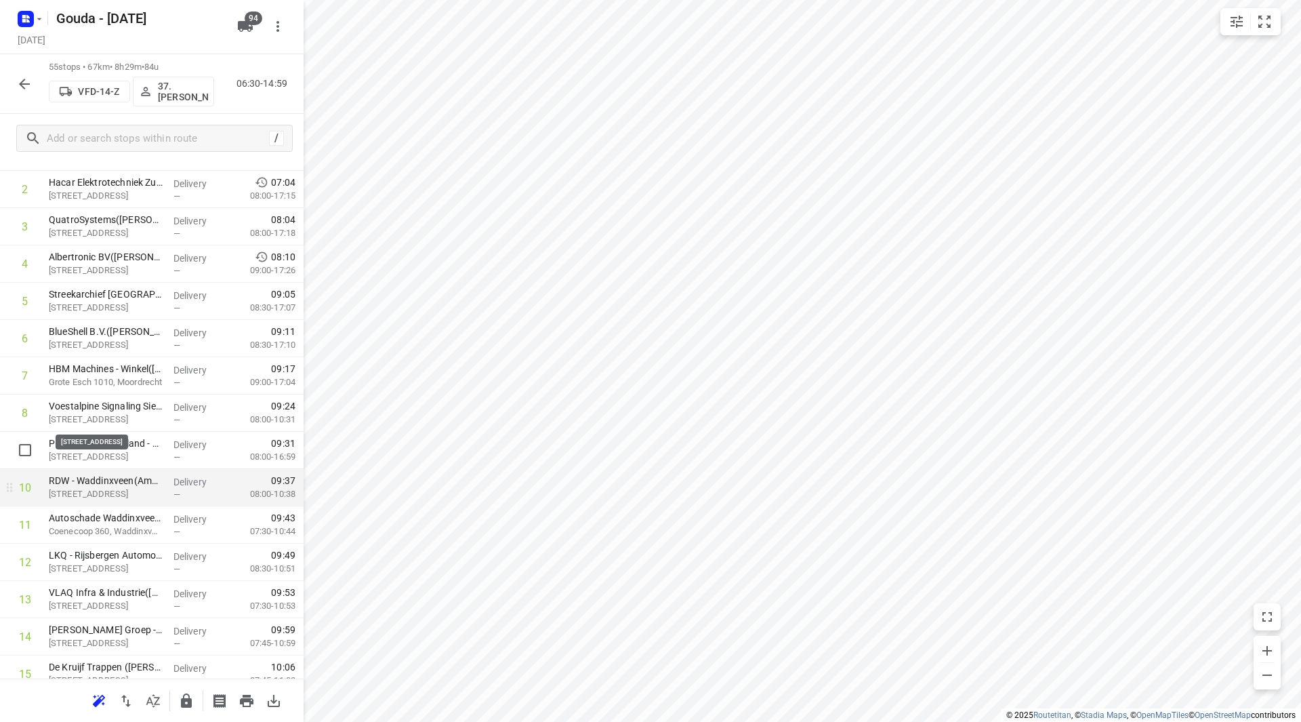
scroll to position [203, 0]
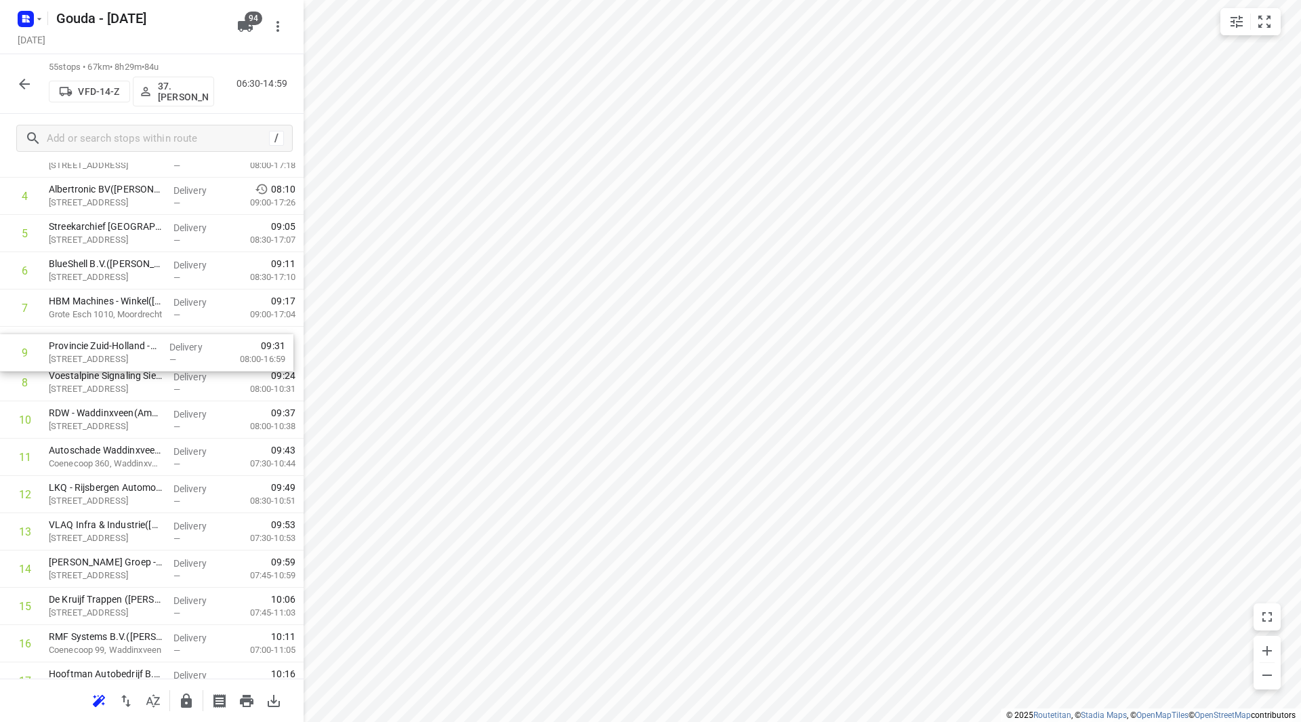
drag, startPoint x: 125, startPoint y: 375, endPoint x: 126, endPoint y: 340, distance: 34.6
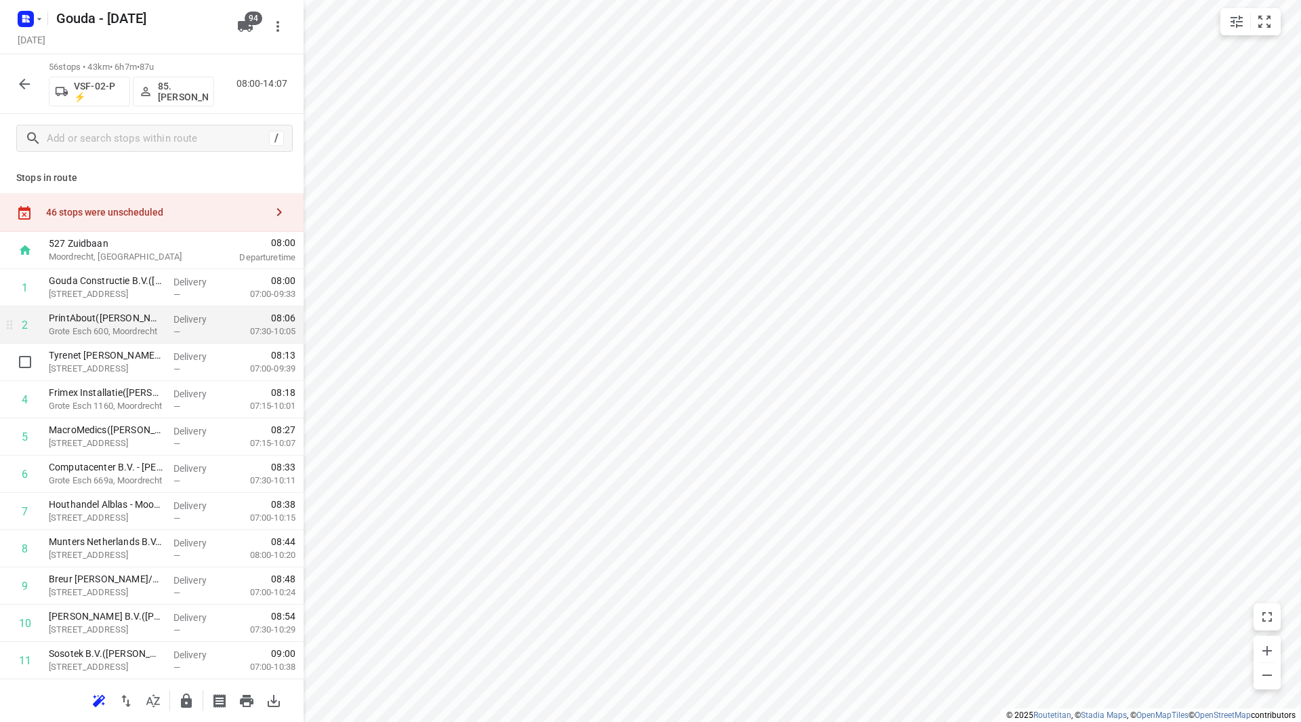
scroll to position [68, 0]
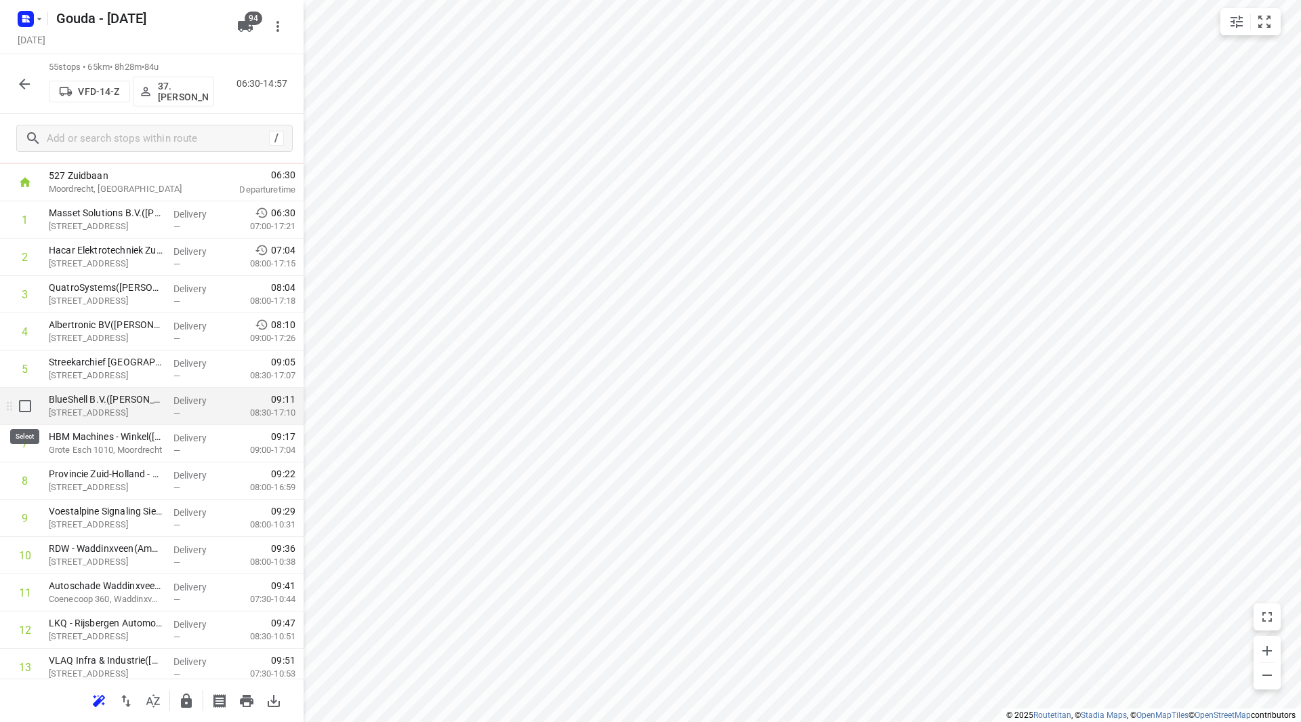
click at [23, 409] on input "checkbox" at bounding box center [25, 405] width 27 height 27
checkbox input "true"
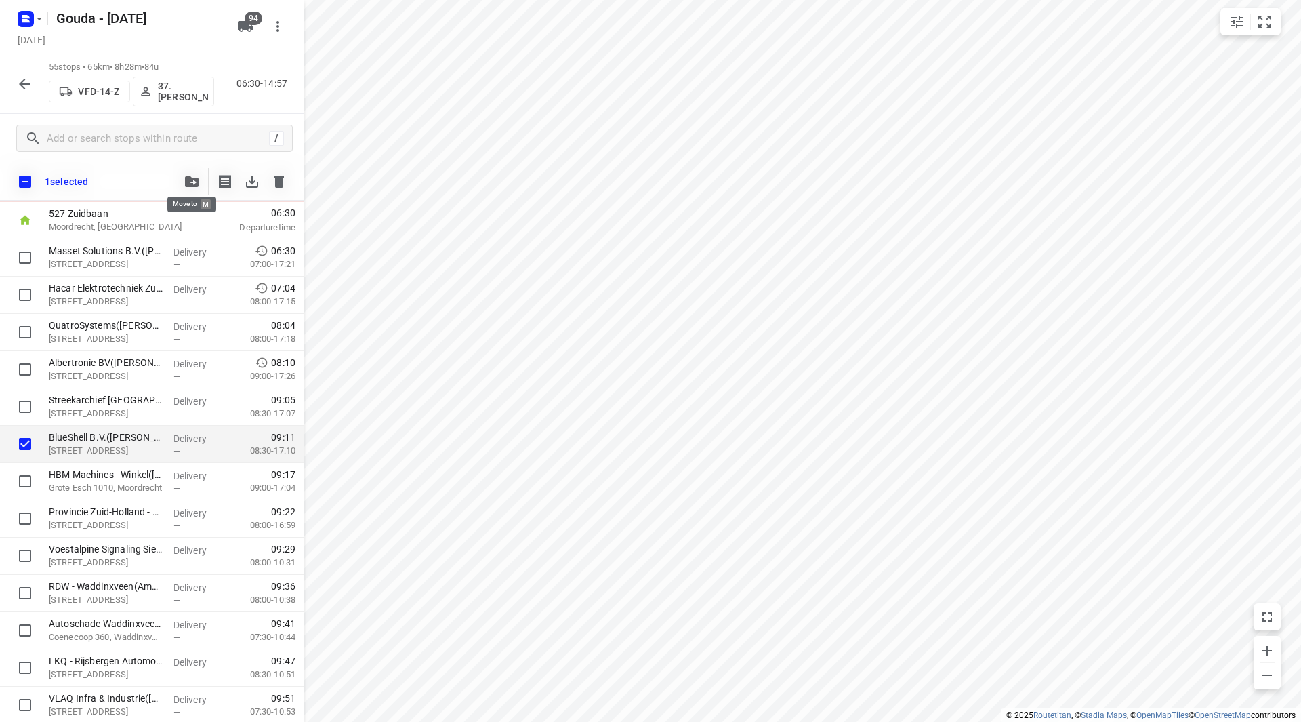
click at [196, 178] on icon "button" at bounding box center [192, 181] width 14 height 11
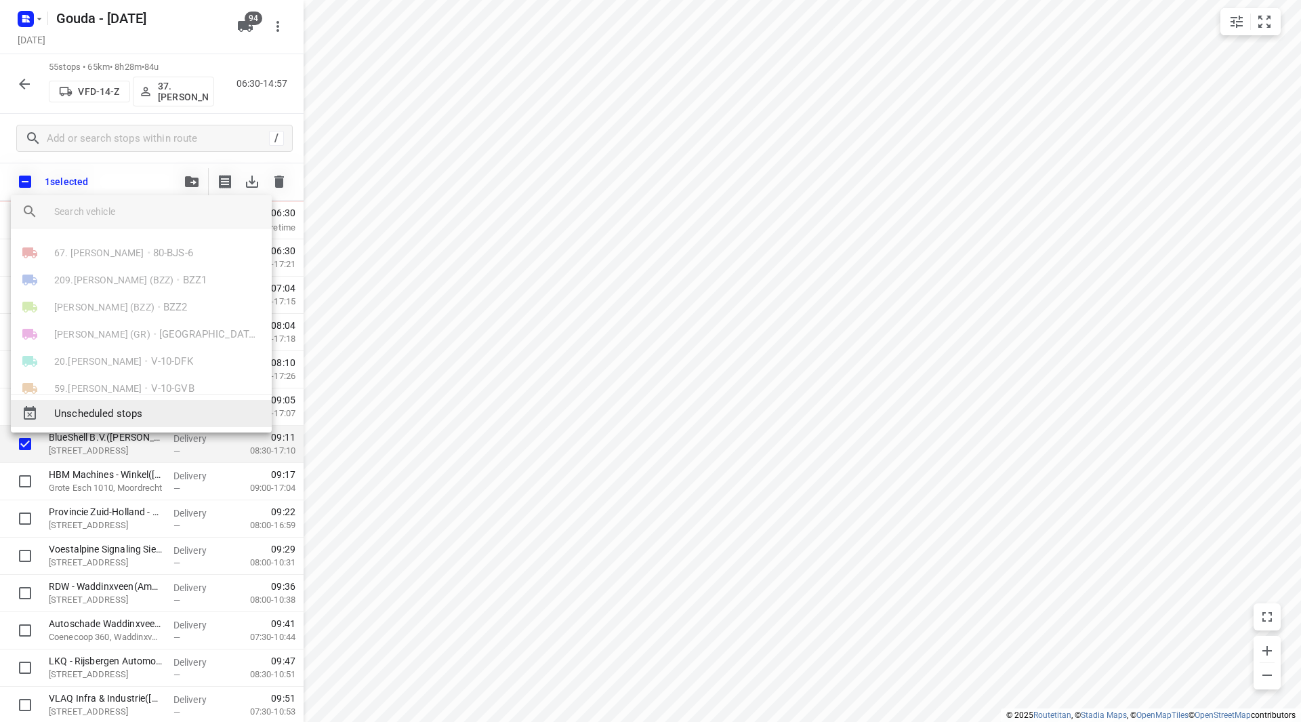
click at [122, 414] on span "Unscheduled stops" at bounding box center [157, 414] width 207 height 16
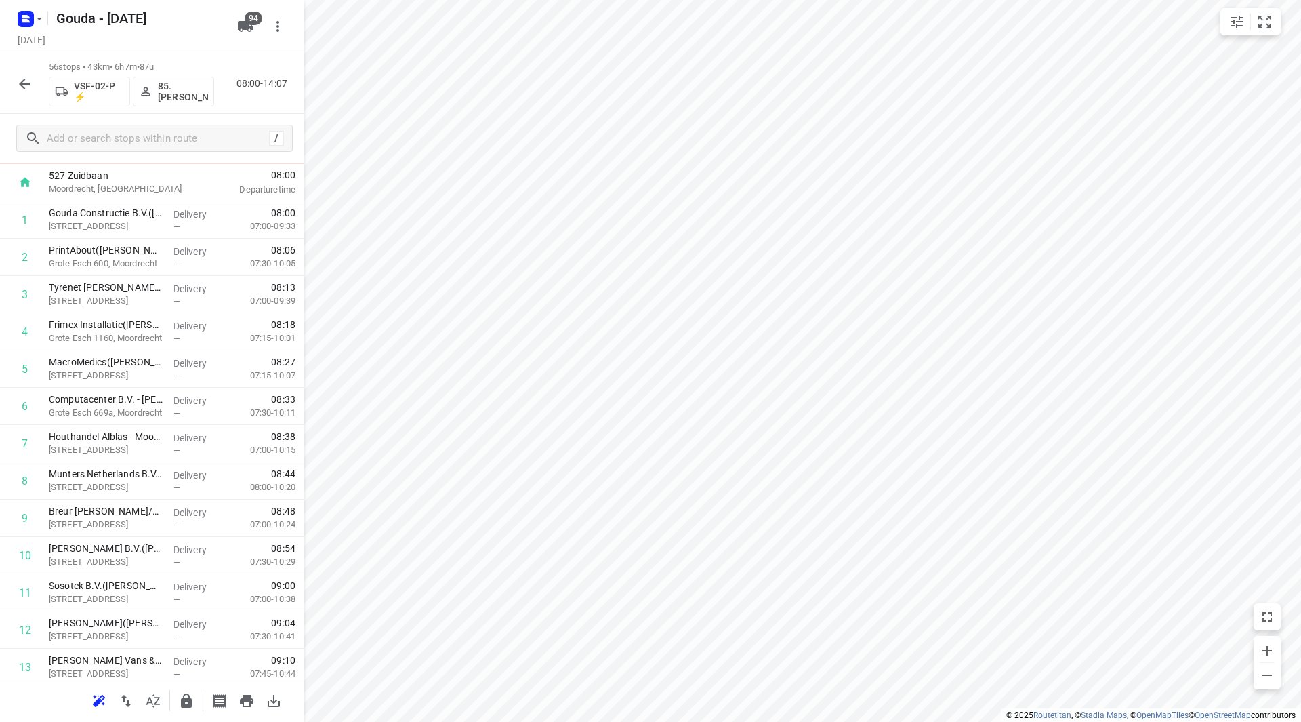
scroll to position [0, 0]
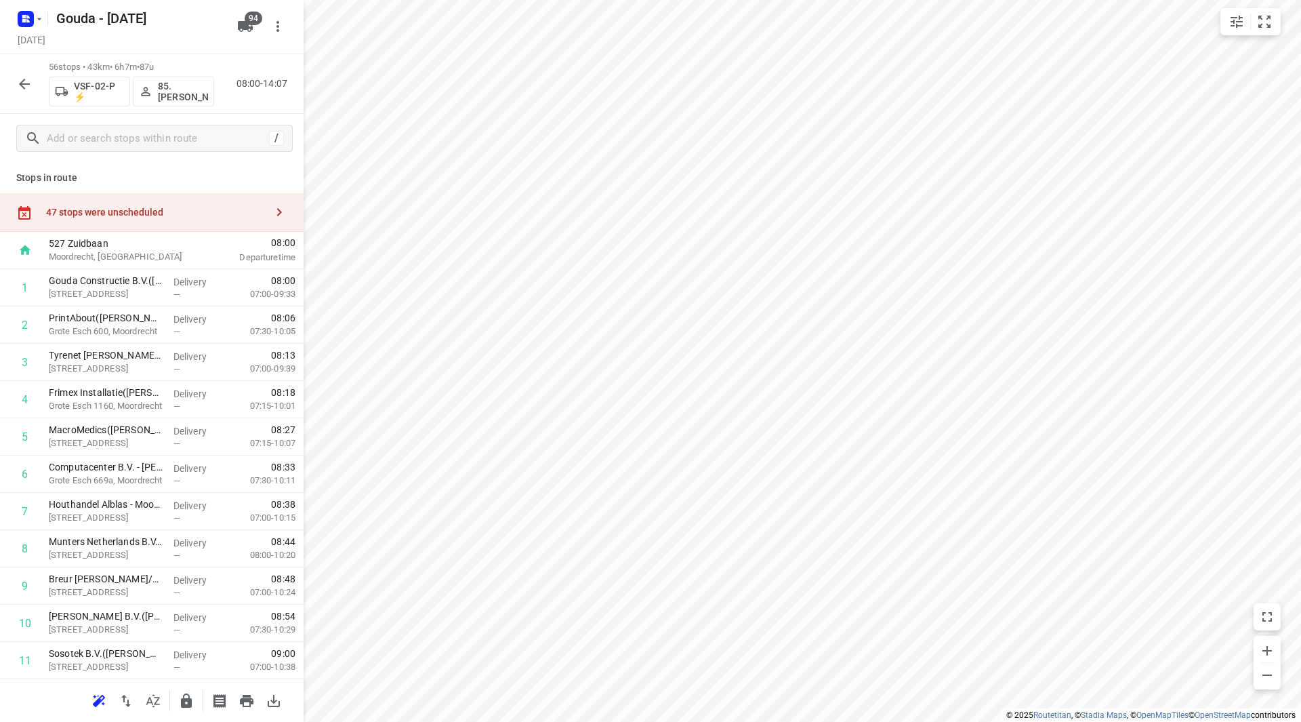
click at [164, 211] on div "47 stops were unscheduled" at bounding box center [156, 212] width 220 height 11
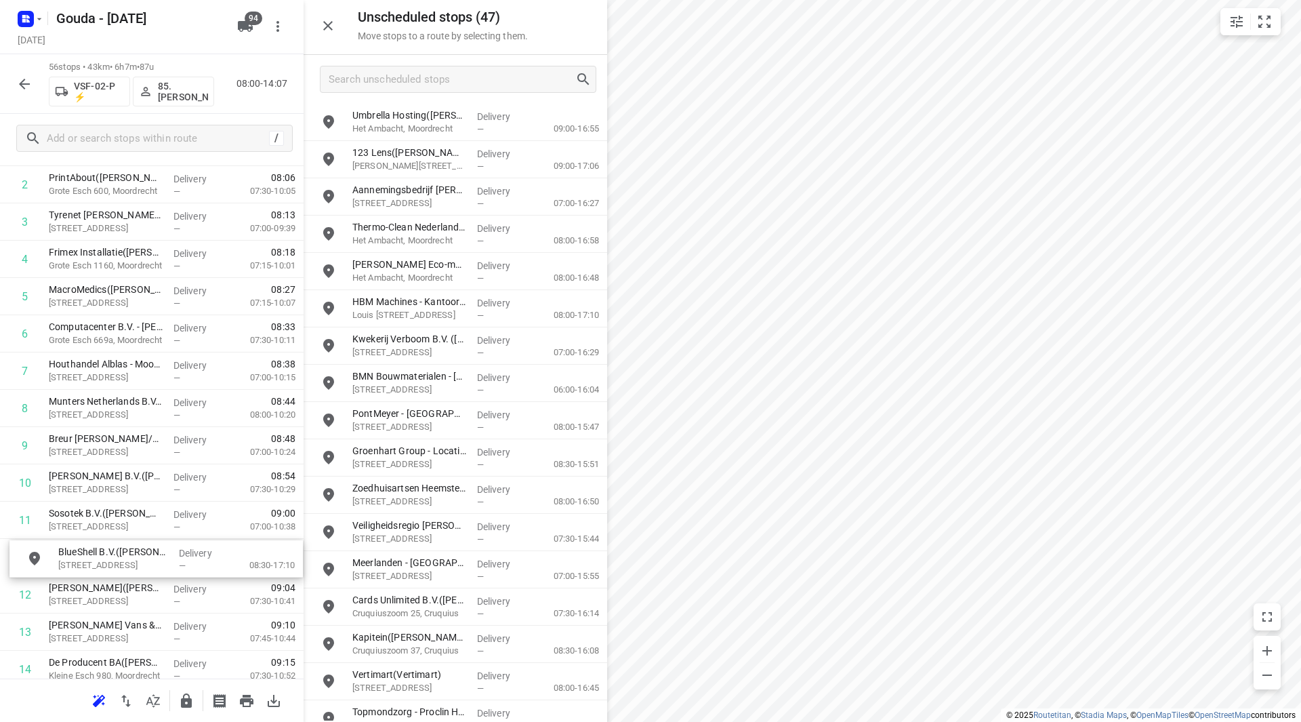
drag, startPoint x: 390, startPoint y: 125, endPoint x: 90, endPoint y: 563, distance: 531.0
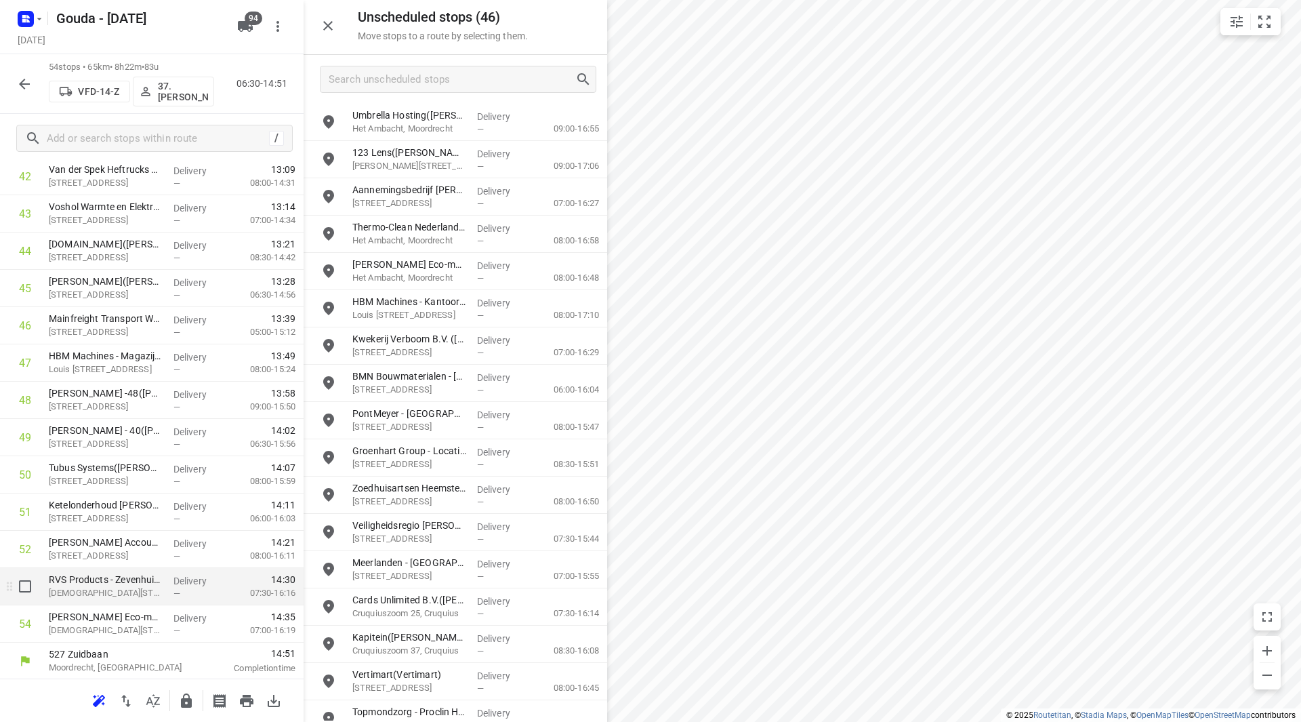
scroll to position [1641, 0]
click at [190, 697] on icon "button" at bounding box center [186, 701] width 16 height 16
click at [27, 87] on icon "button" at bounding box center [24, 84] width 16 height 16
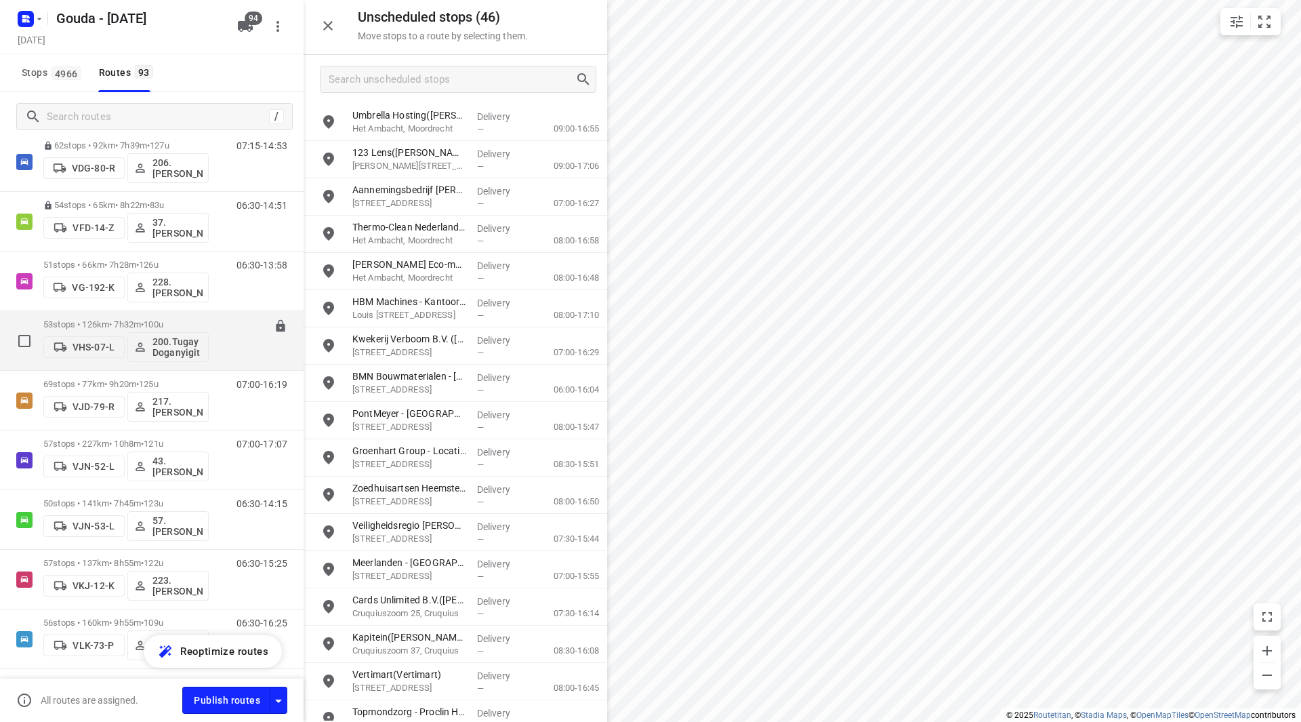
scroll to position [3456, 0]
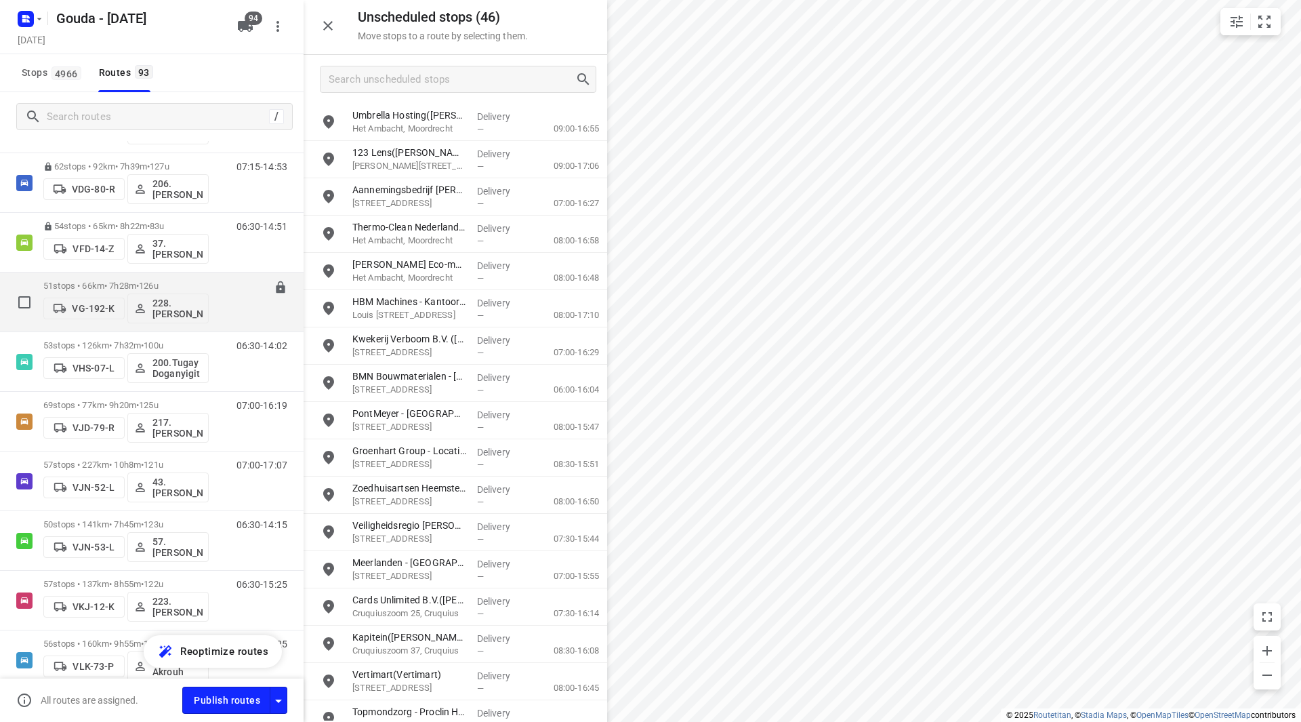
click at [93, 286] on p "51 stops • 66km • 7h28m • 126u" at bounding box center [125, 286] width 165 height 10
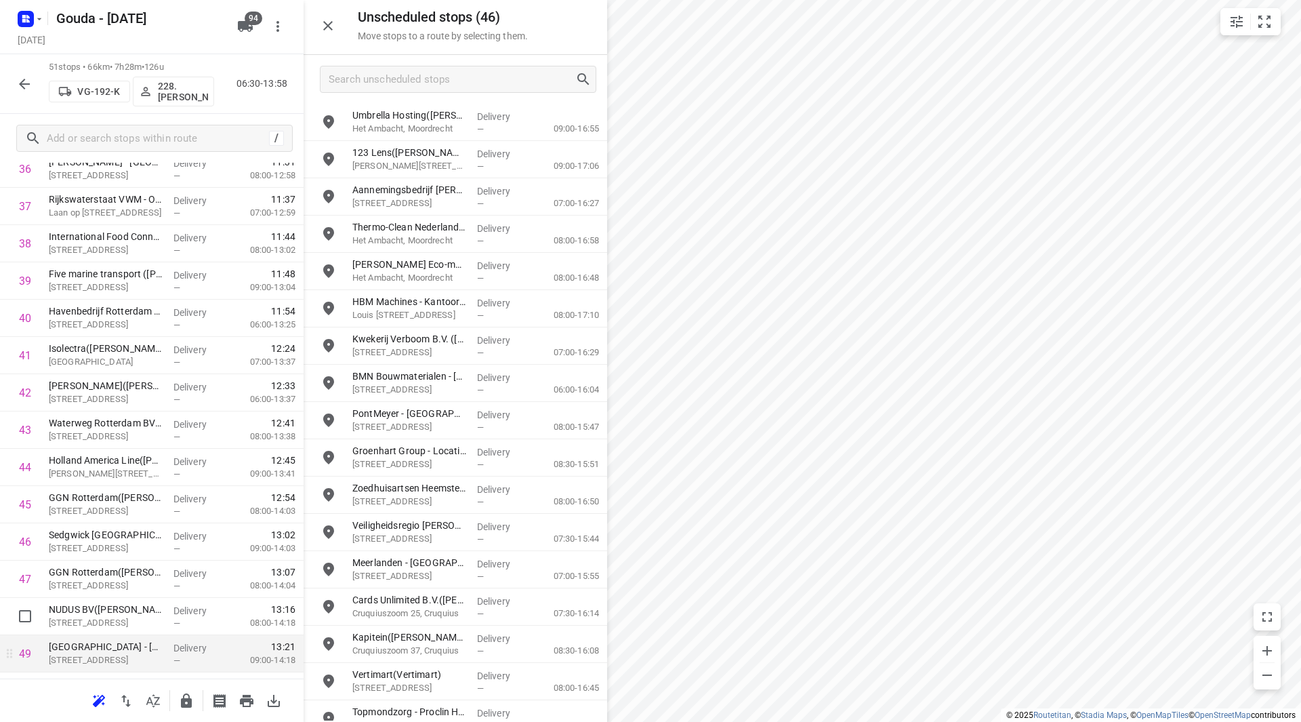
scroll to position [1491, 0]
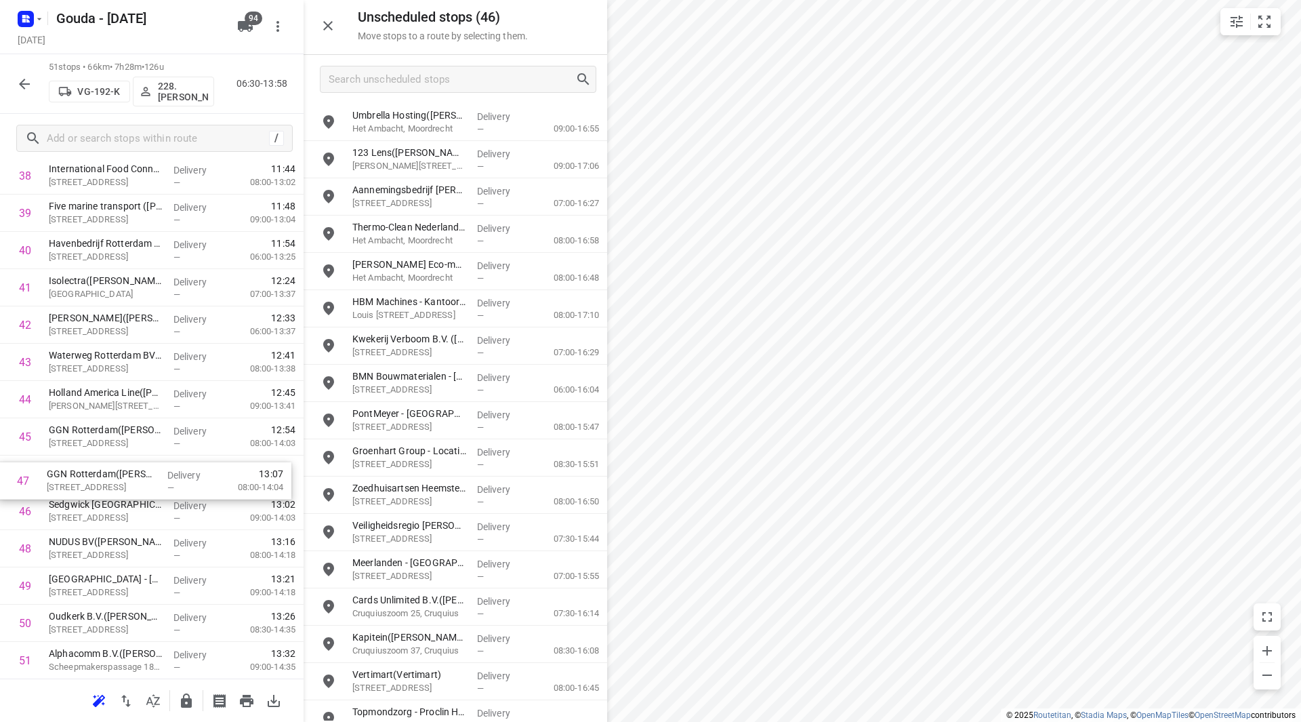
drag, startPoint x: 227, startPoint y: 508, endPoint x: 220, endPoint y: 473, distance: 35.2
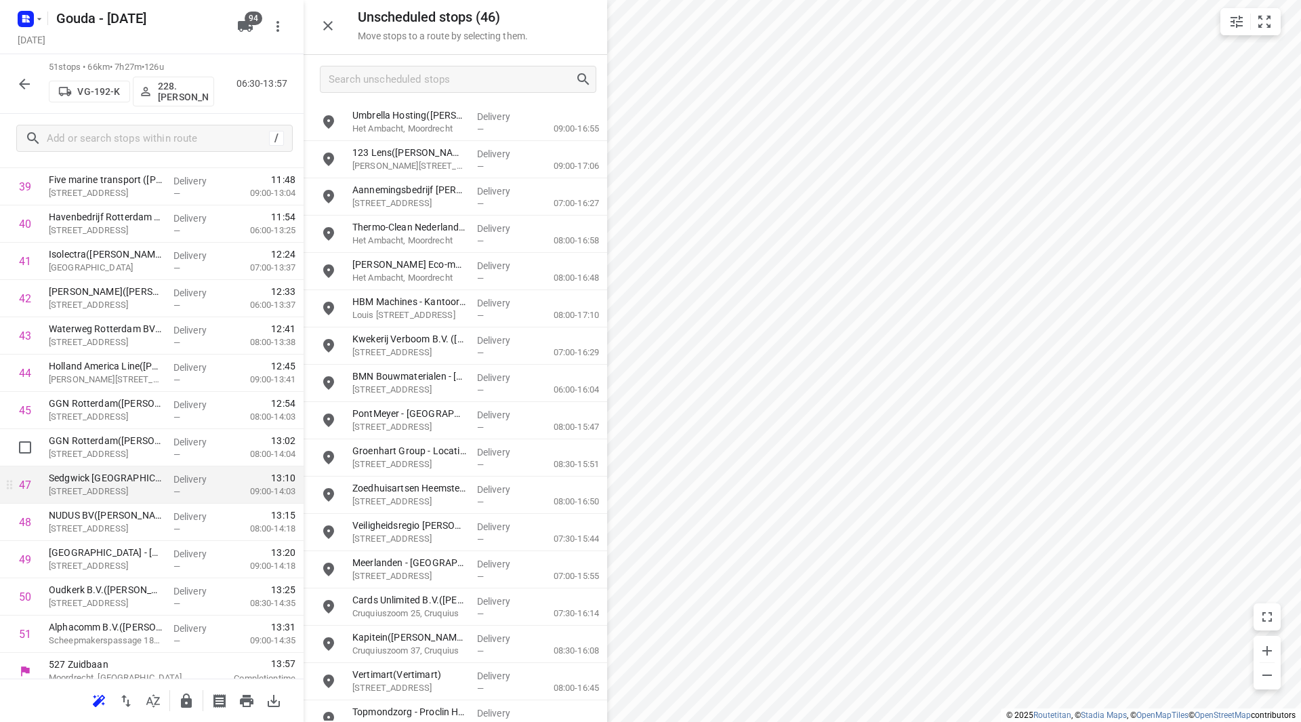
scroll to position [1529, 0]
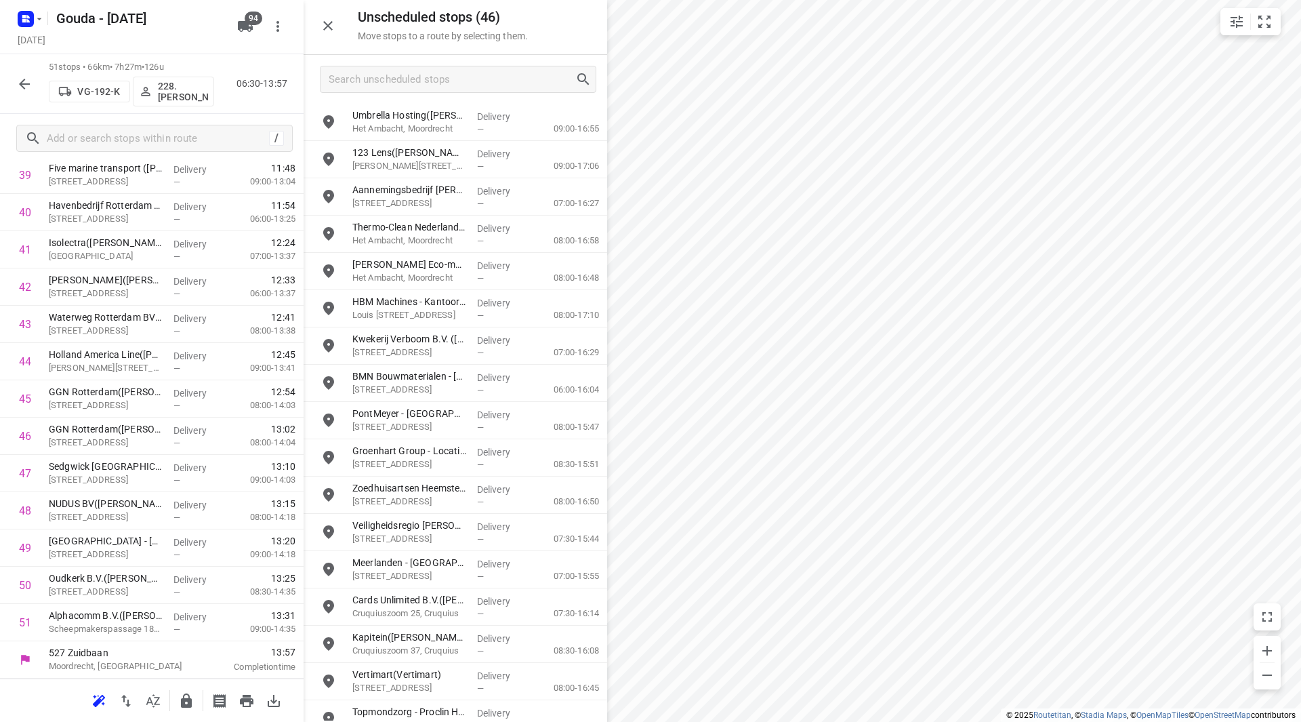
click at [189, 703] on icon "button" at bounding box center [186, 700] width 11 height 14
click at [33, 80] on button "button" at bounding box center [24, 83] width 27 height 27
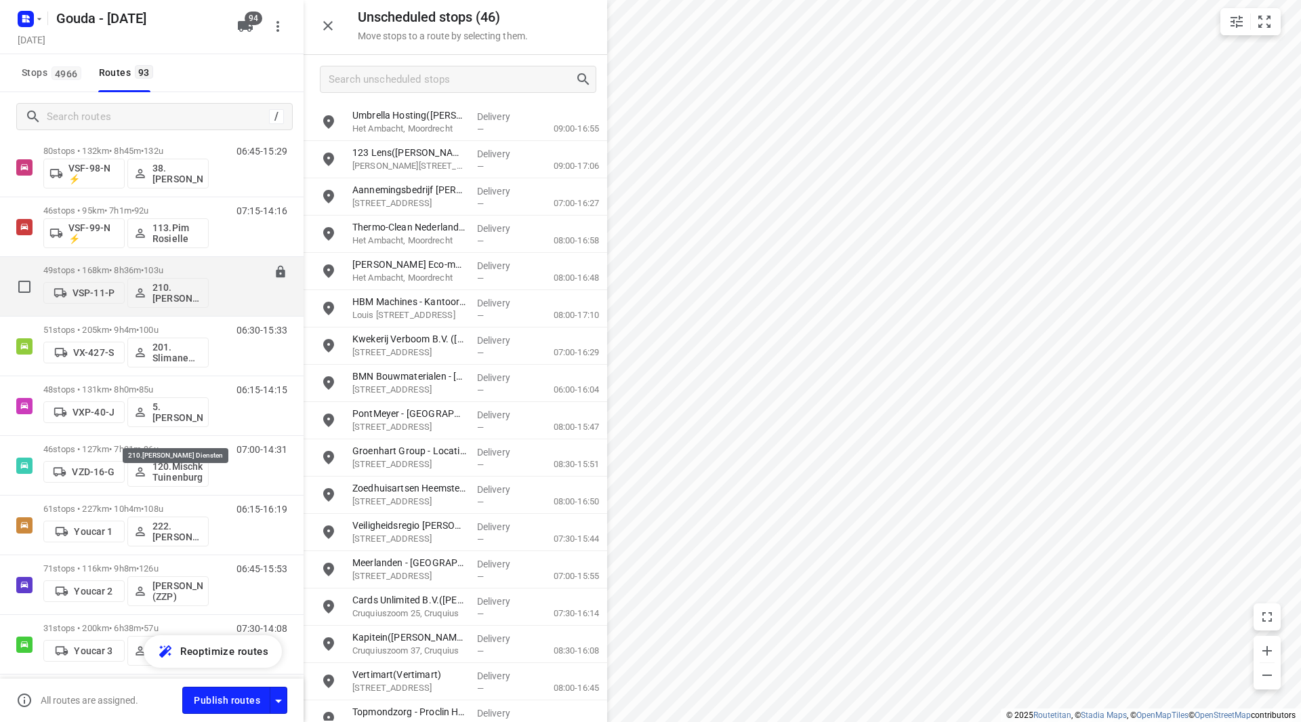
scroll to position [5132, 0]
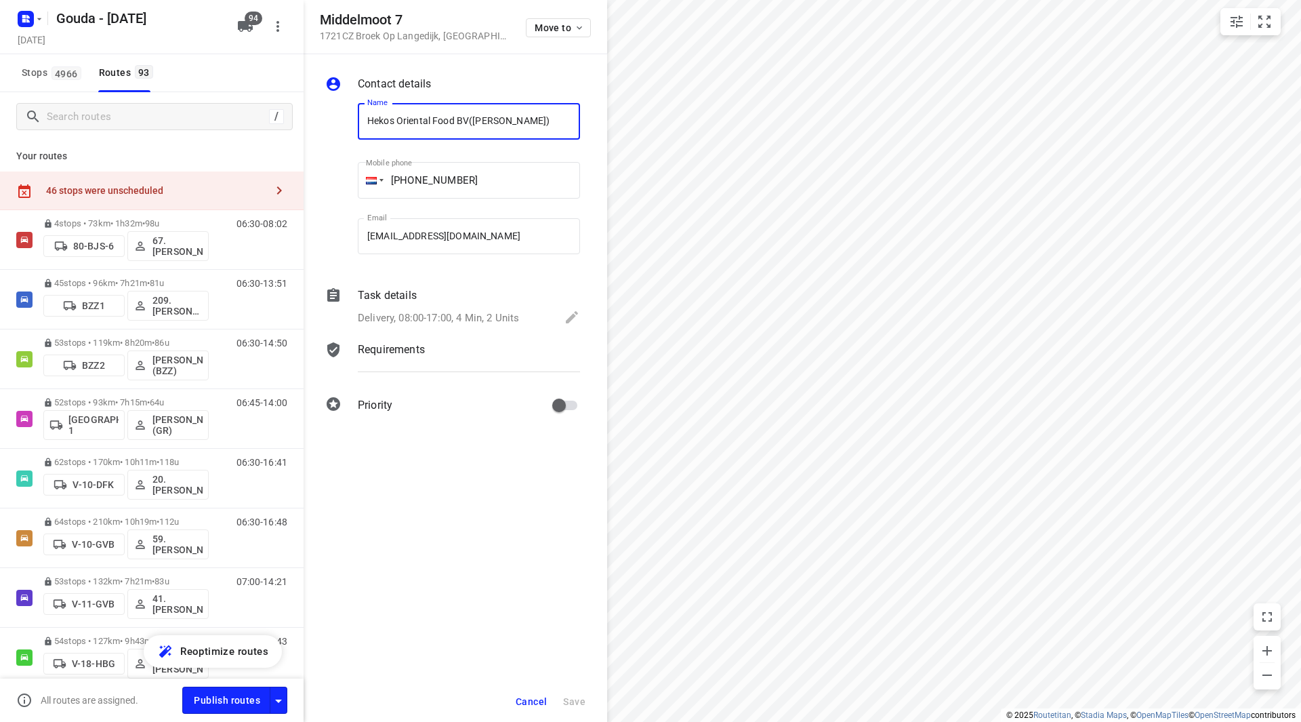
scroll to position [5132, 0]
